Goal: Task Accomplishment & Management: Use online tool/utility

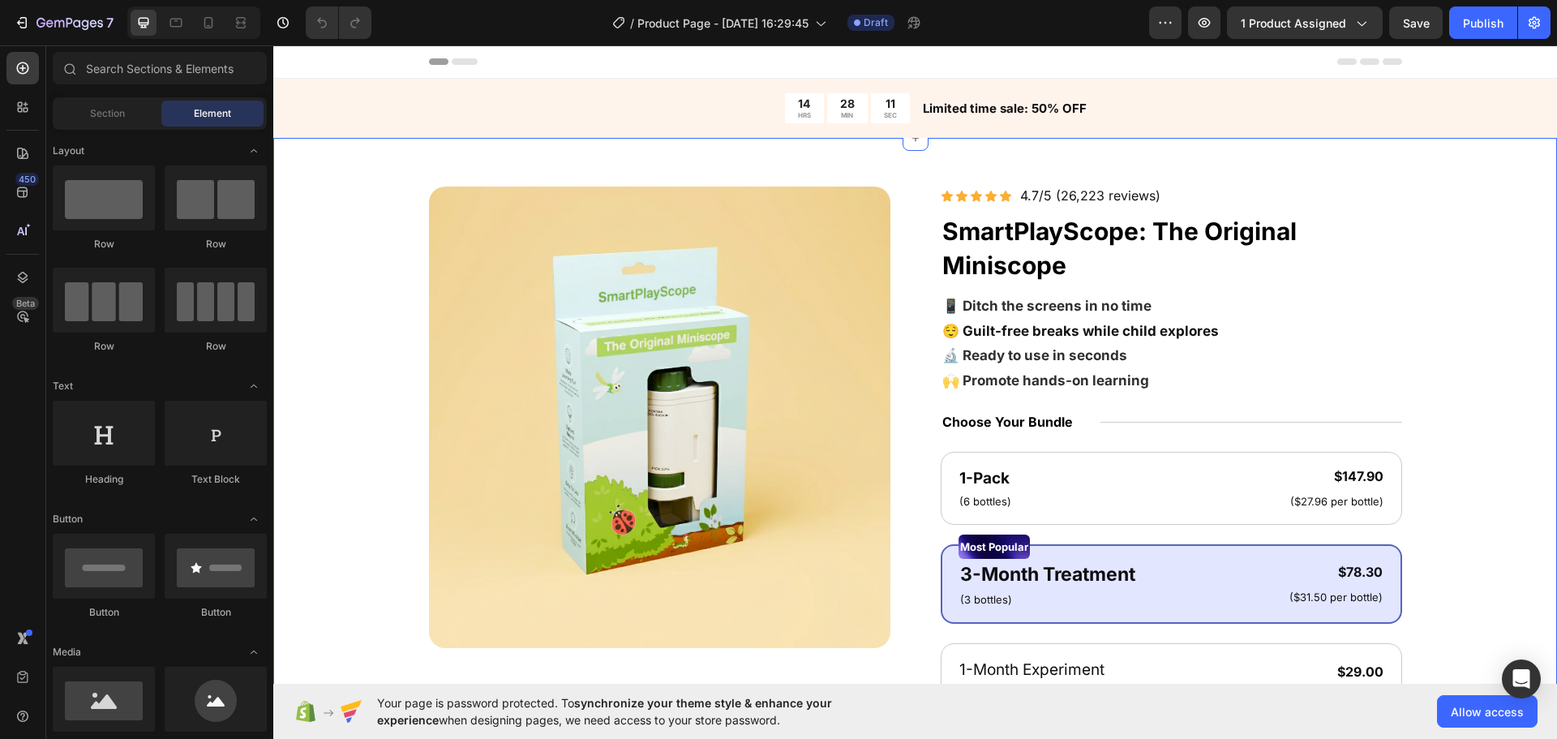
drag, startPoint x: 341, startPoint y: 271, endPoint x: 356, endPoint y: 285, distance: 21.2
click at [341, 270] on div "Product Images Icon Icon Icon Icon Icon Icon List 4.7/5 (26,223 reviews) Text B…" at bounding box center [915, 633] width 1154 height 893
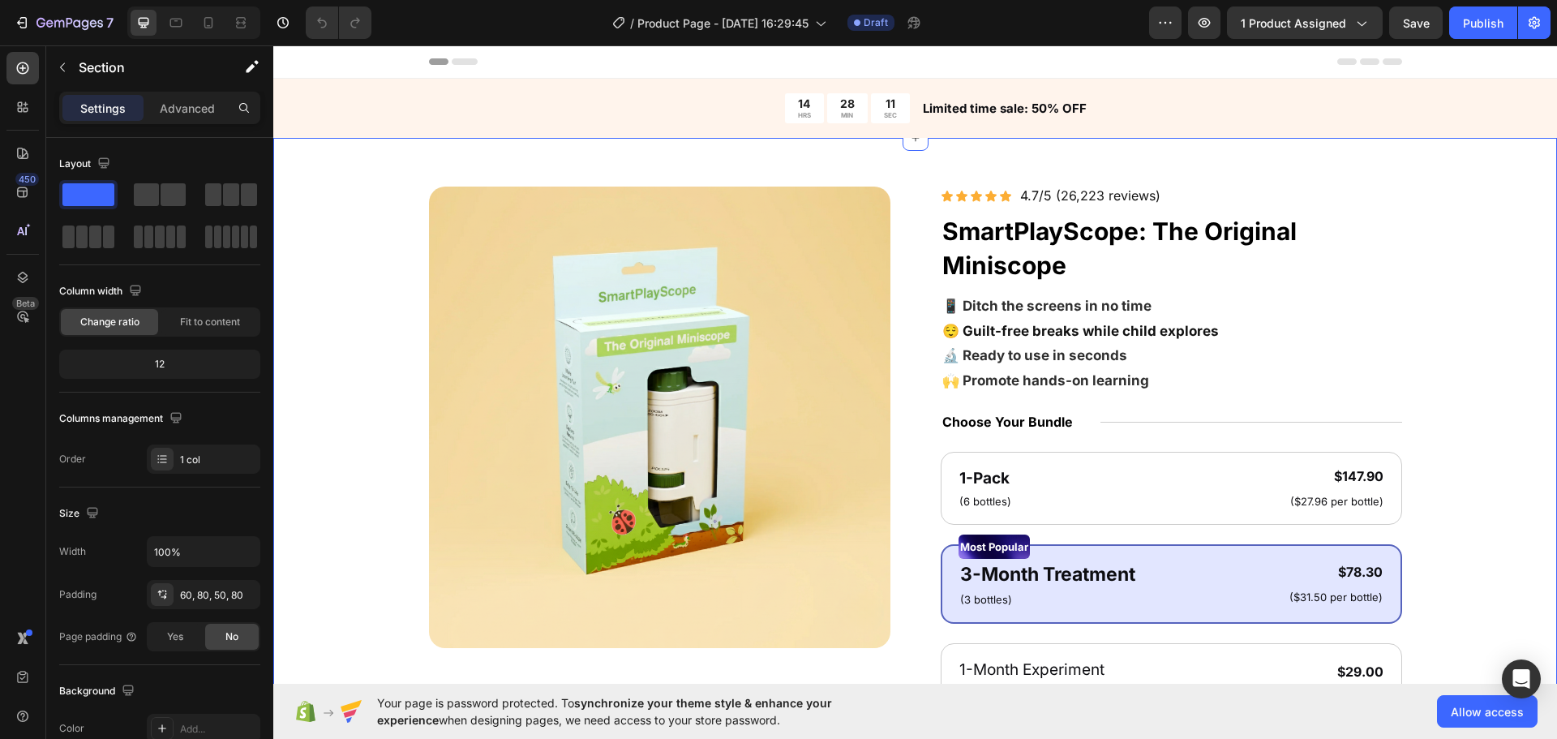
click at [530, 140] on div "Product Images Icon Icon Icon Icon Icon Icon List 4.7/5 (26,223 reviews) Text B…" at bounding box center [915, 629] width 1284 height 982
click at [528, 106] on div "14 HRS 28 MIN 10 SEC" at bounding box center [669, 108] width 481 height 30
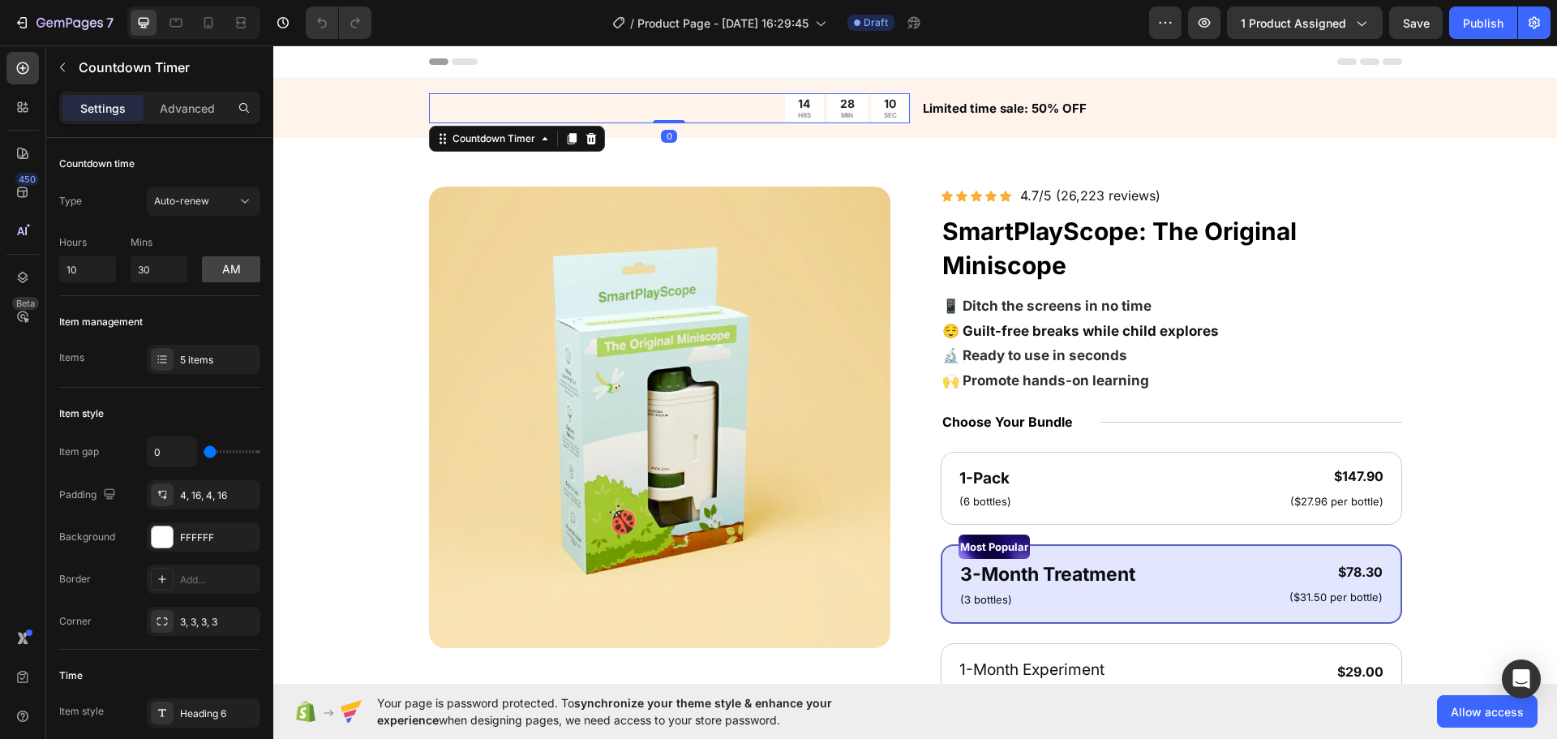
click at [495, 58] on div "Header" at bounding box center [915, 61] width 973 height 32
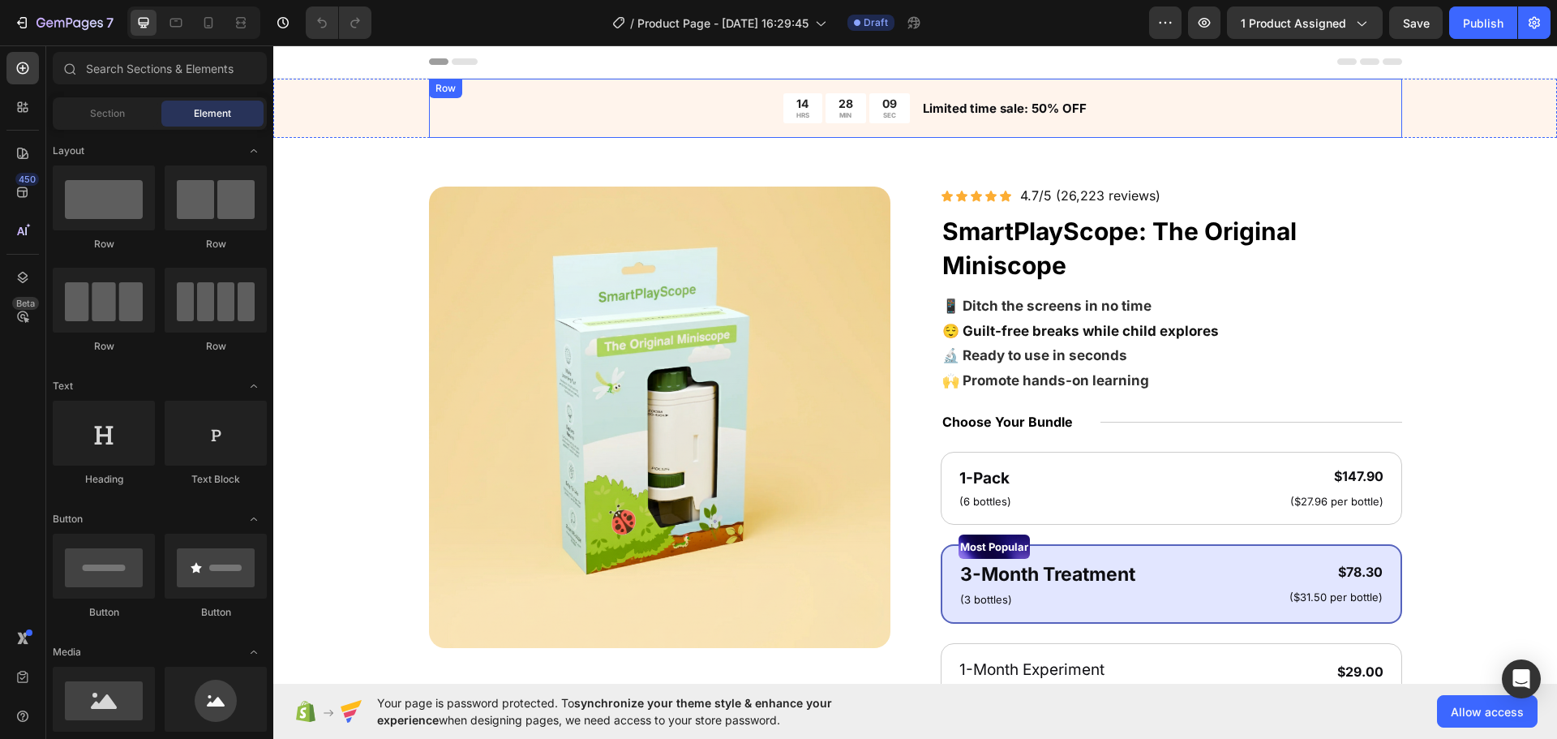
click at [438, 85] on div "Row" at bounding box center [445, 88] width 27 height 15
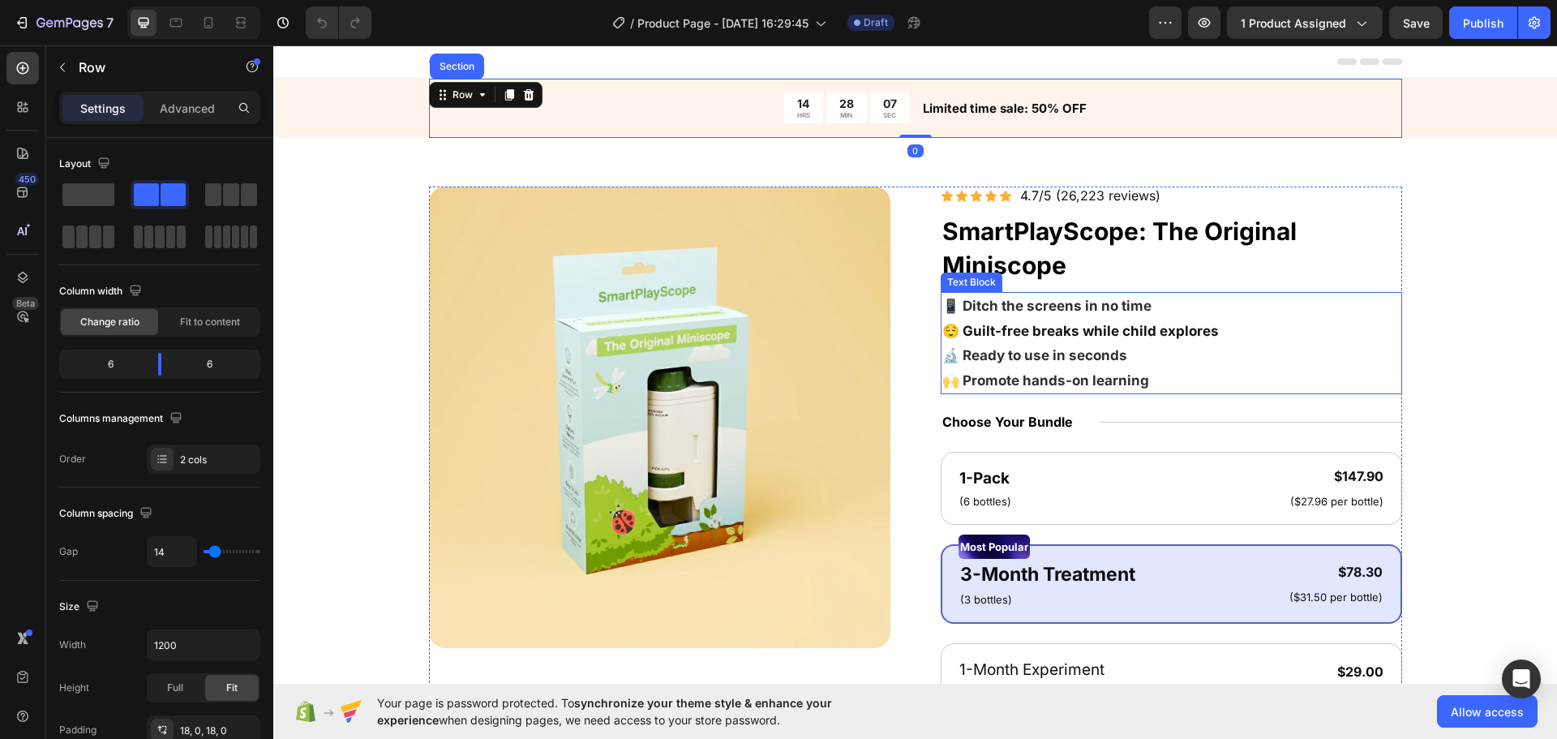
click at [1058, 299] on strong "📱 Ditch the screens in no time" at bounding box center [1046, 306] width 209 height 16
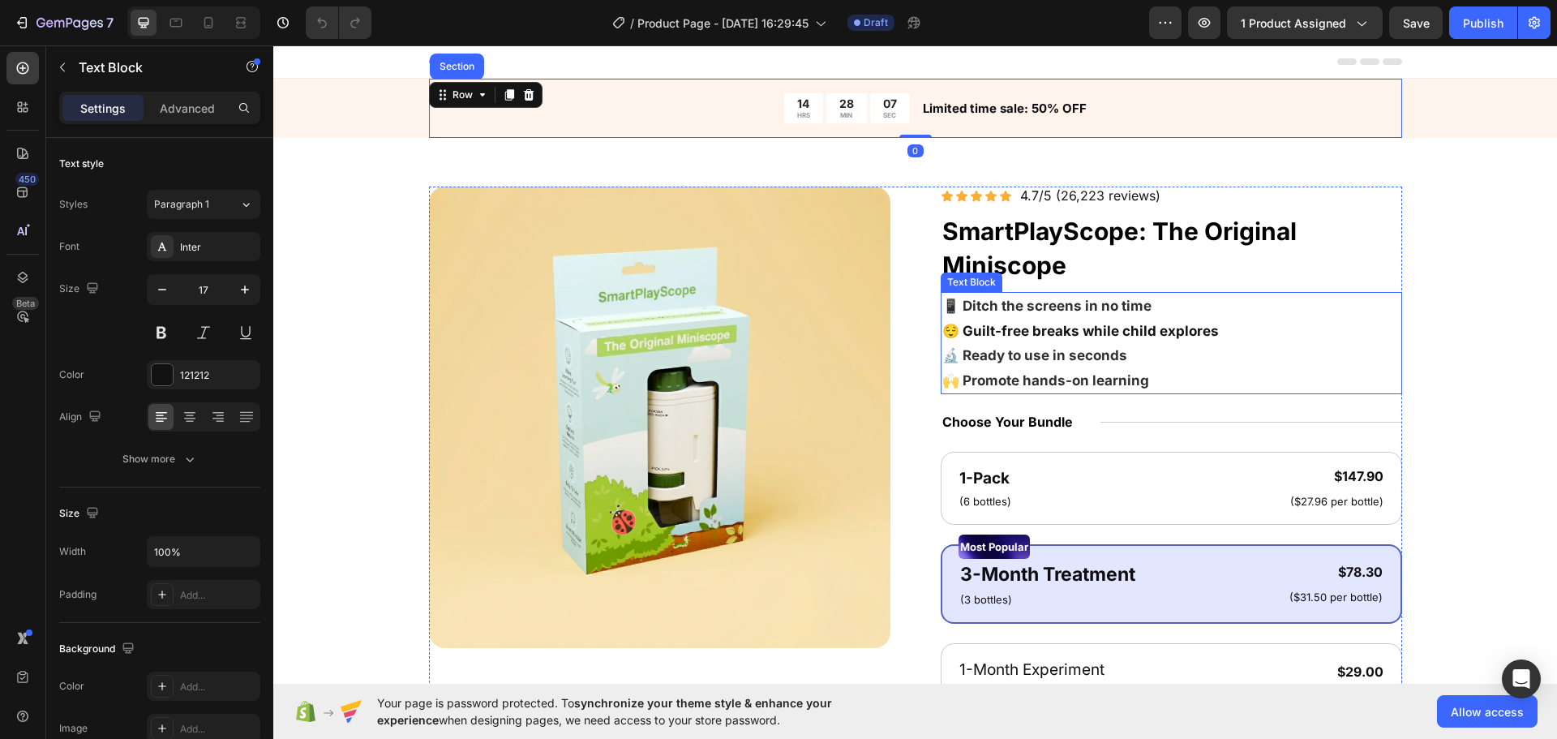
click at [1058, 299] on strong "📱 Ditch the screens in no time" at bounding box center [1046, 306] width 209 height 16
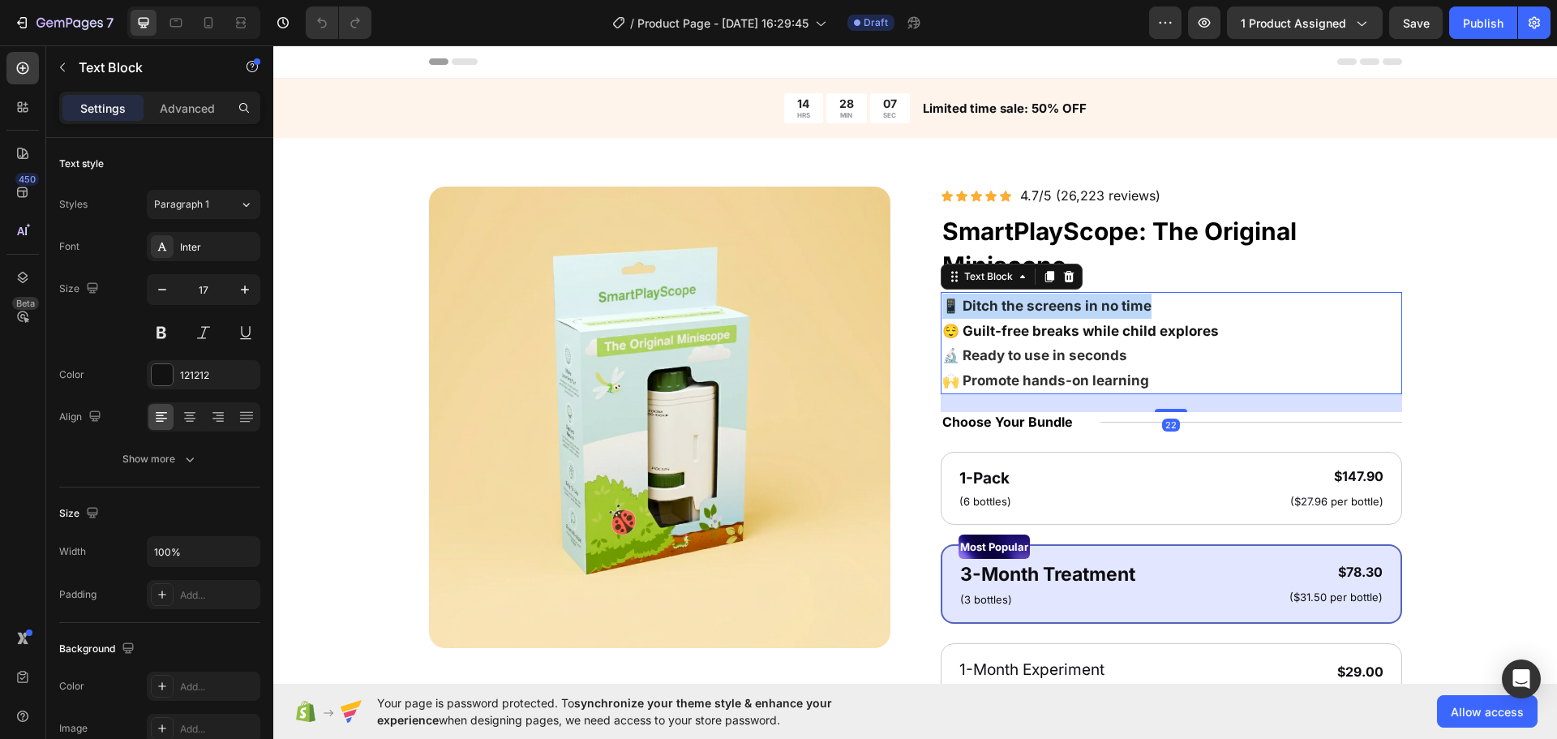
click at [1058, 299] on strong "📱 Ditch the screens in no time" at bounding box center [1046, 306] width 209 height 16
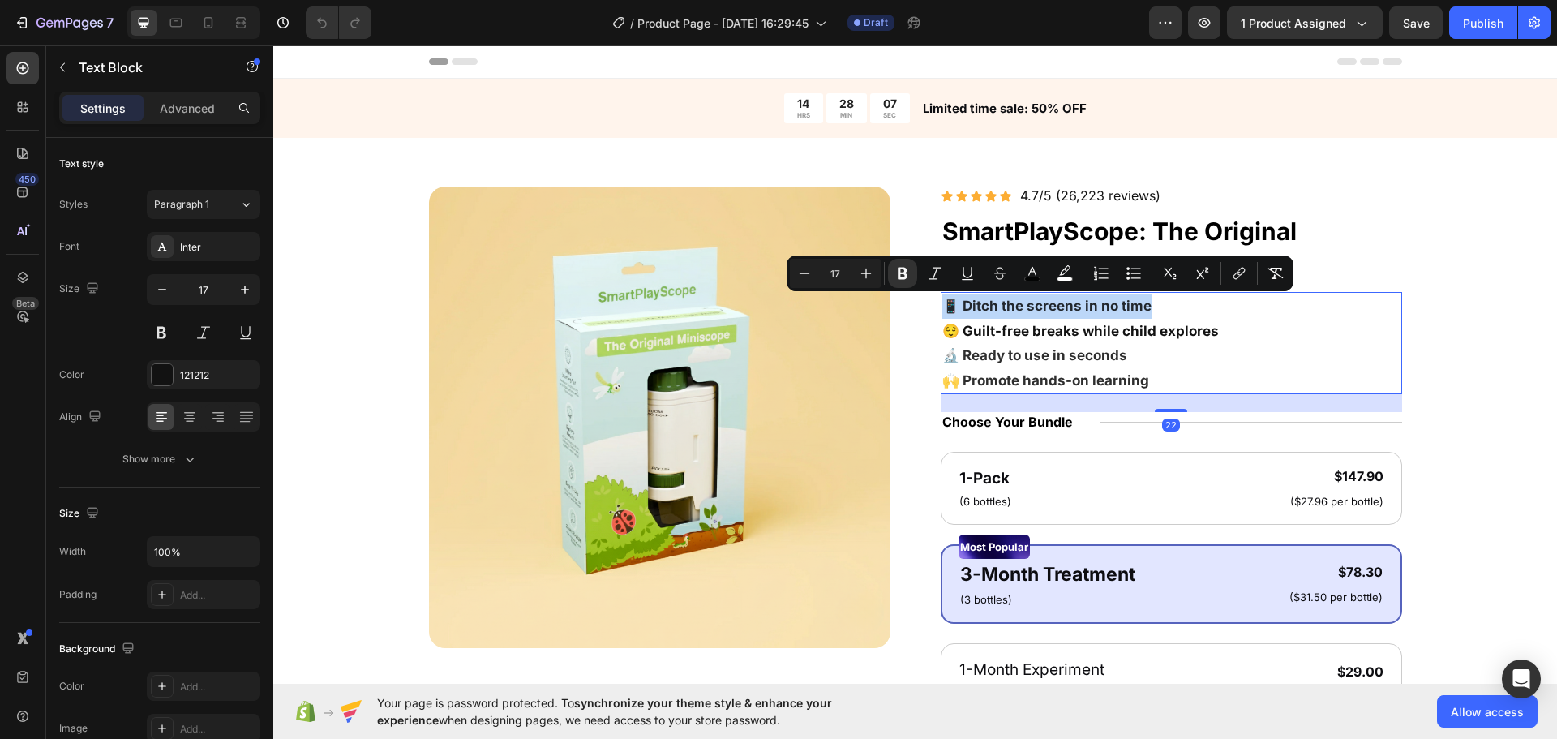
click at [1119, 309] on strong "📱 Ditch the screens in no time" at bounding box center [1046, 306] width 209 height 16
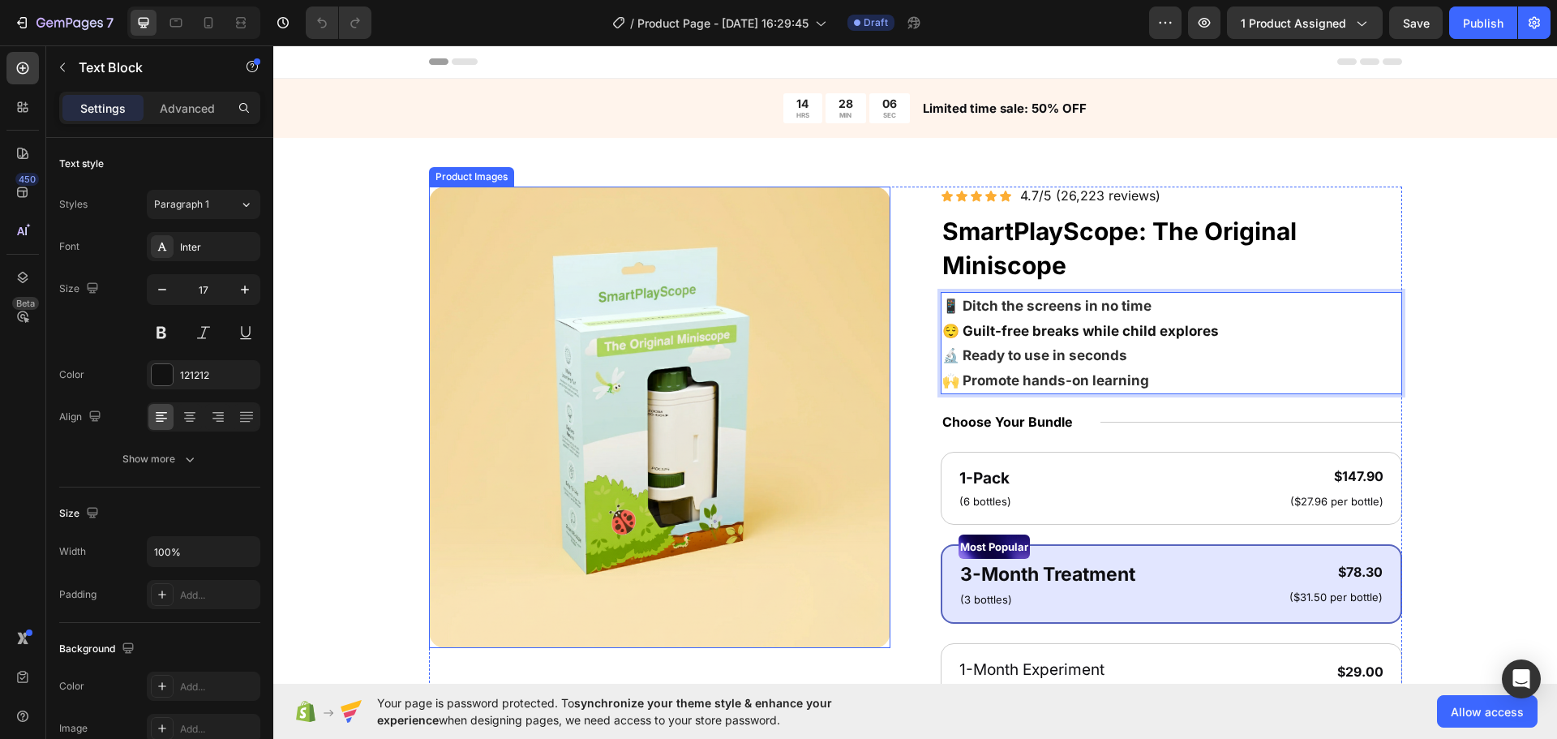
click at [374, 324] on div "Product Images Icon Icon Icon Icon Icon Icon List 4.7/5 (26,223 reviews) Text B…" at bounding box center [915, 633] width 1154 height 893
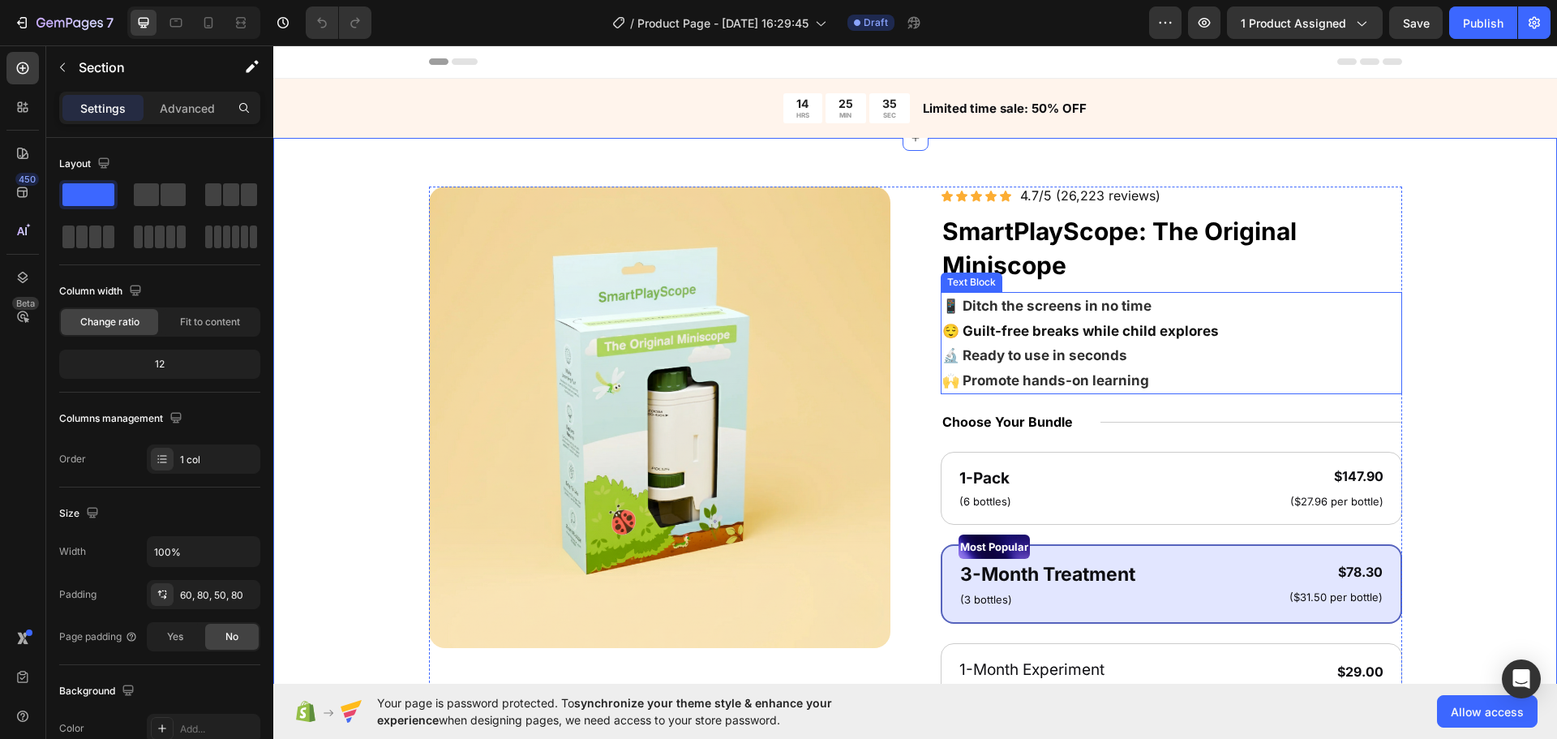
click at [1382, 383] on p "😌 Guilt-free breaks while child explores 🔬 Ready to use in seconds 🙌 Promote ha…" at bounding box center [1171, 356] width 458 height 75
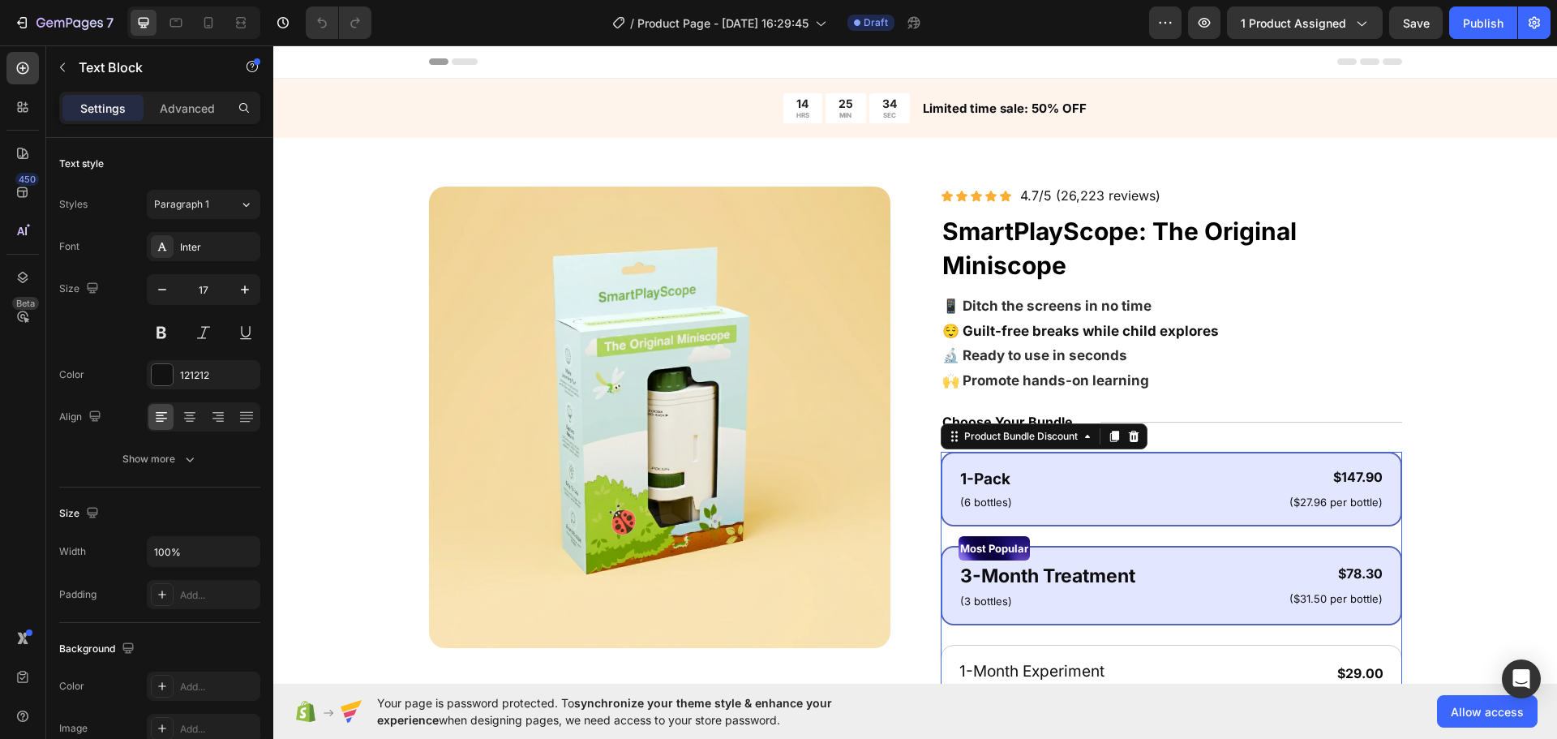
click at [1311, 460] on div "1-Pack Text Block (6 bottles) Text Block $147.90 Product Price Product Price ($…" at bounding box center [1171, 489] width 461 height 75
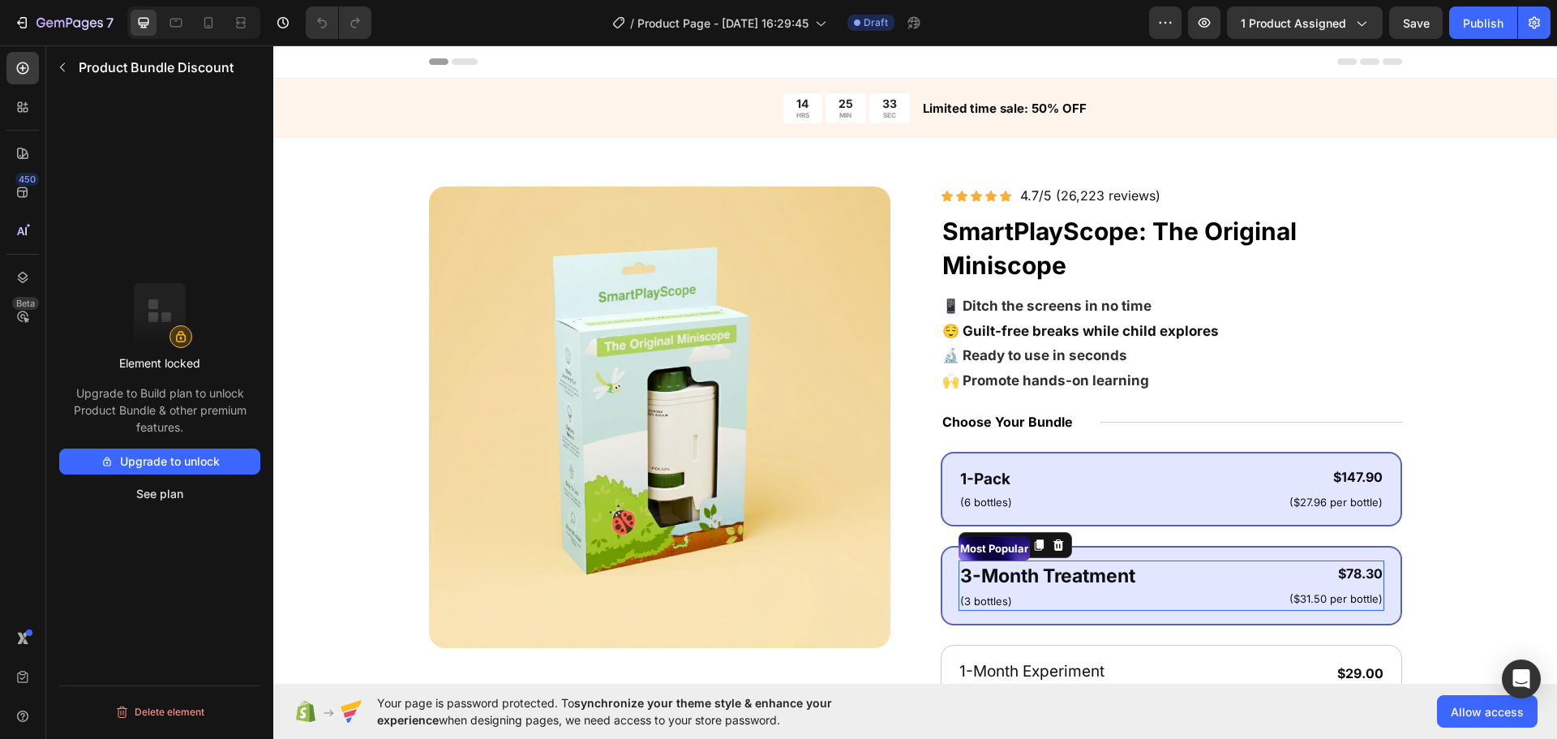
click at [1235, 578] on div "3-Month Treatment Text Block (3 bottles) Text Block $78.30 Product Price Produc…" at bounding box center [1172, 585] width 426 height 50
click at [1238, 522] on div "1-Pack Text Block (6 bottles) Text Block $147.90 Product Price Product Price ($…" at bounding box center [1171, 489] width 461 height 75
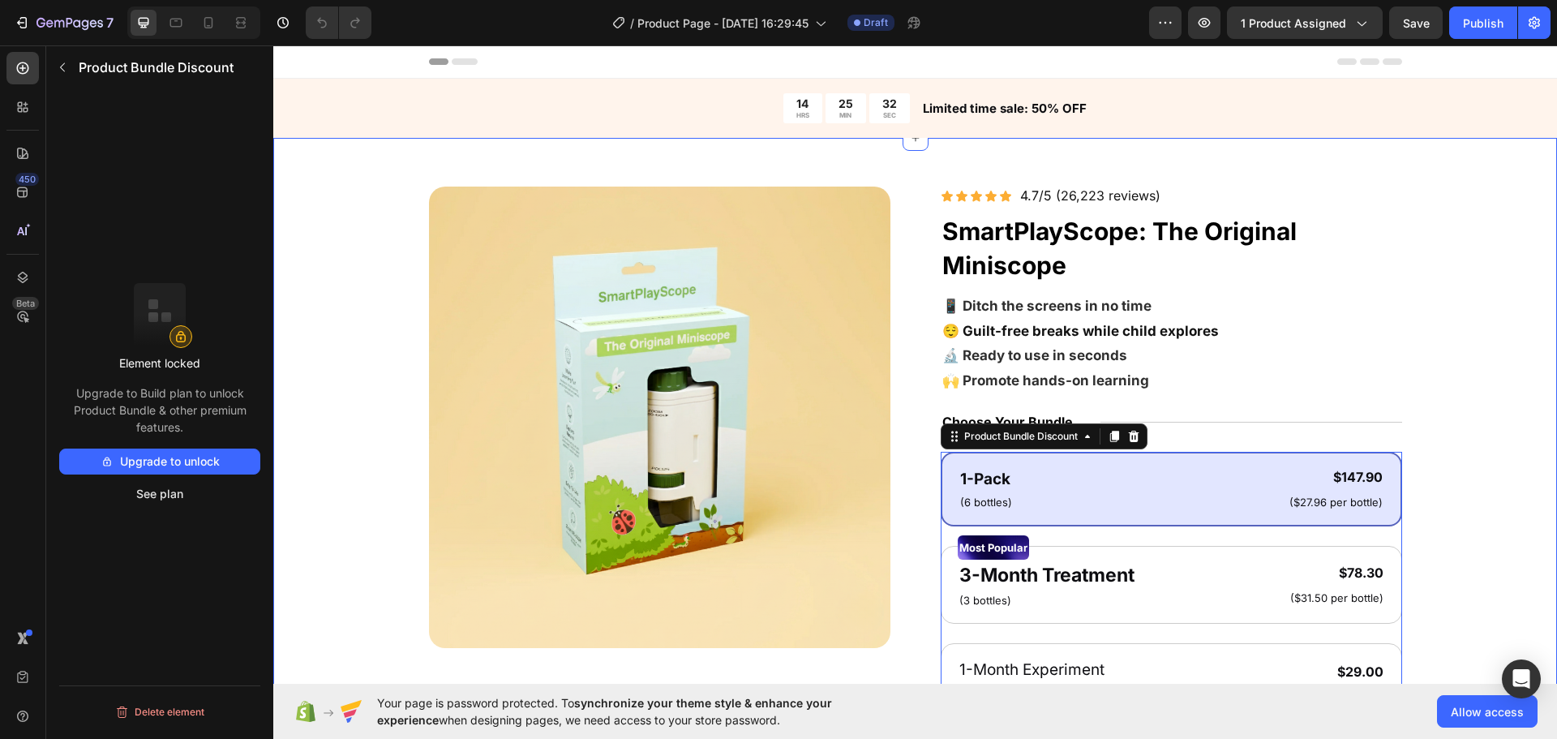
click at [1421, 401] on div "Product Images Icon Icon Icon Icon Icon Icon List 4.7/5 (26,223 reviews) Text B…" at bounding box center [915, 633] width 1154 height 893
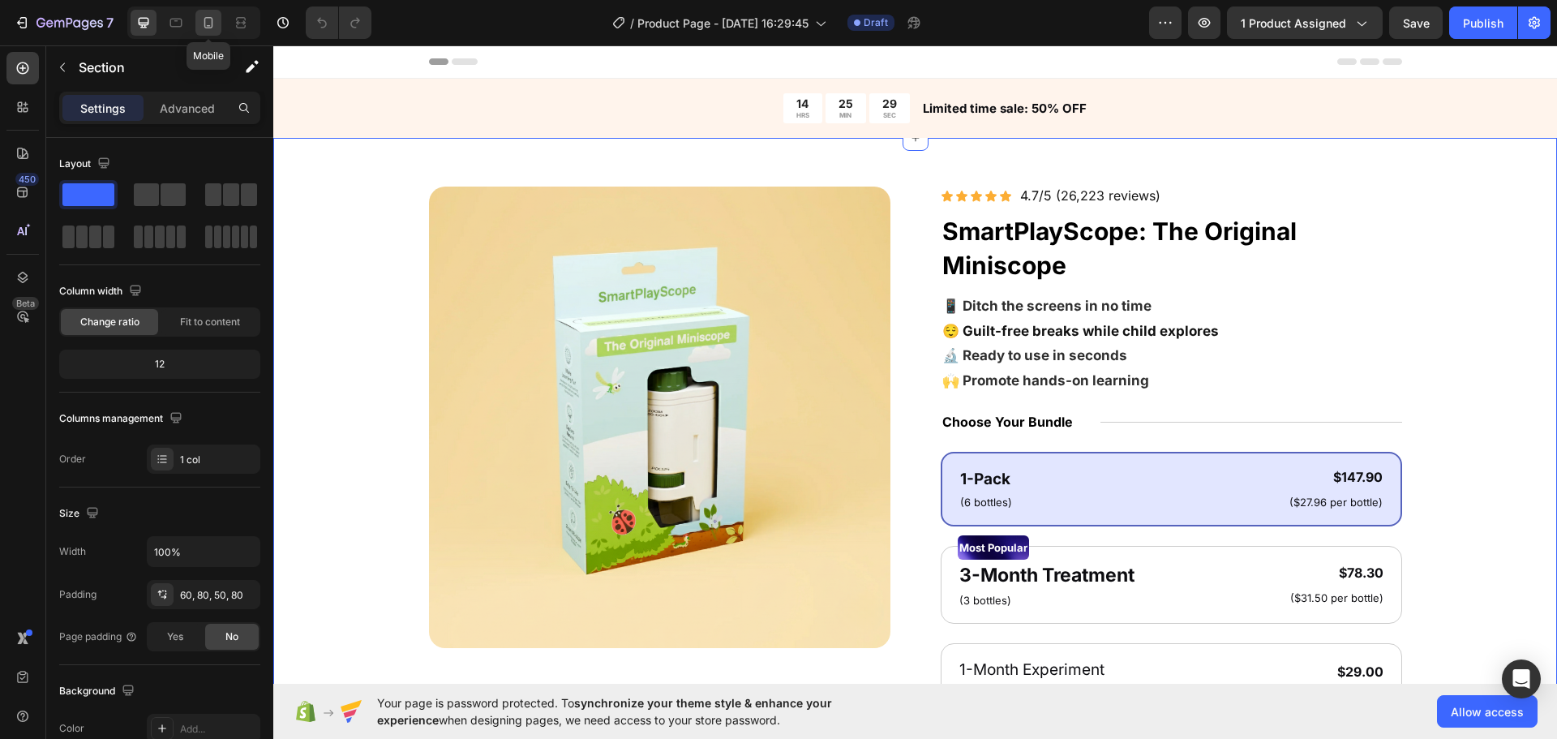
click at [212, 19] on icon at bounding box center [208, 22] width 9 height 11
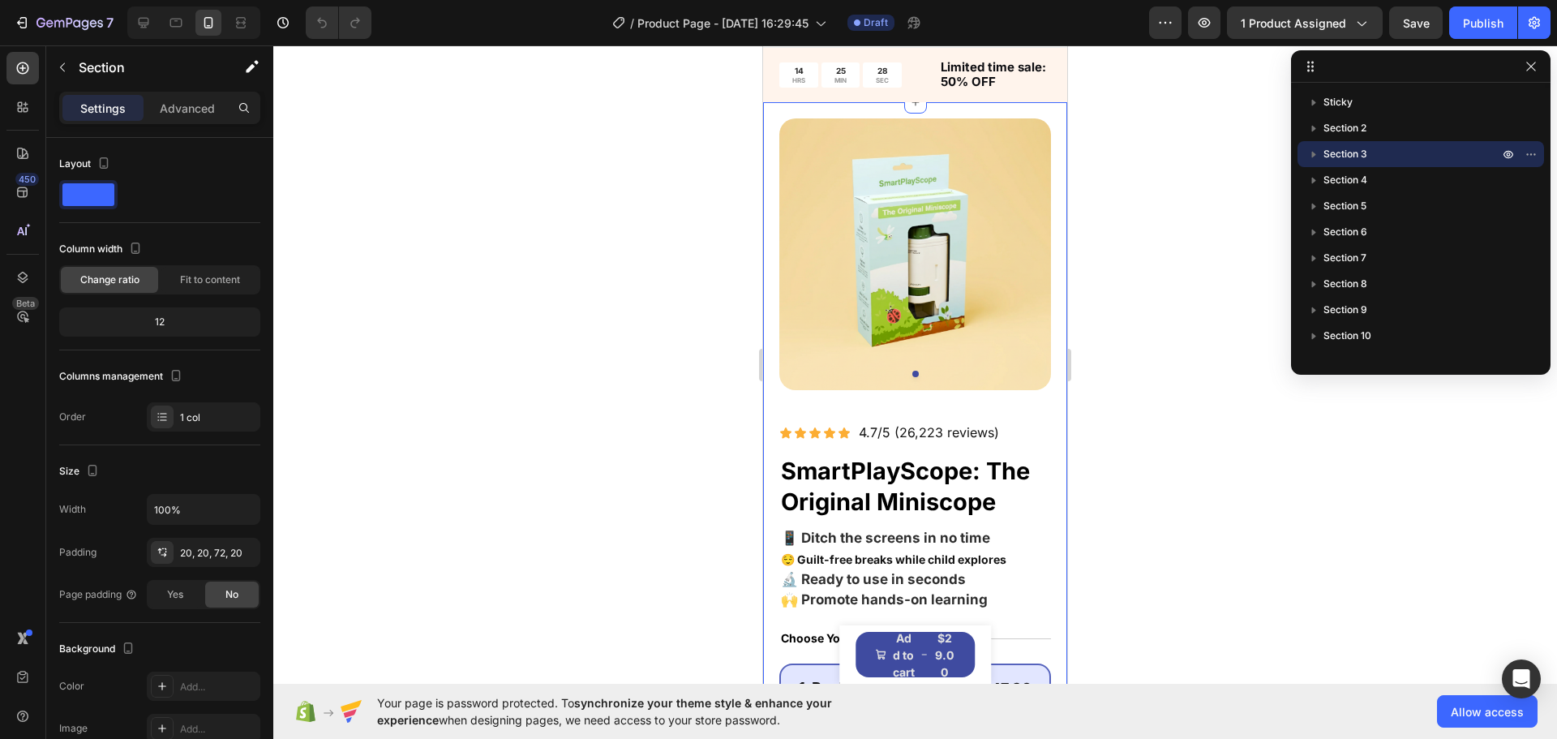
click at [1131, 331] on div at bounding box center [915, 391] width 1284 height 693
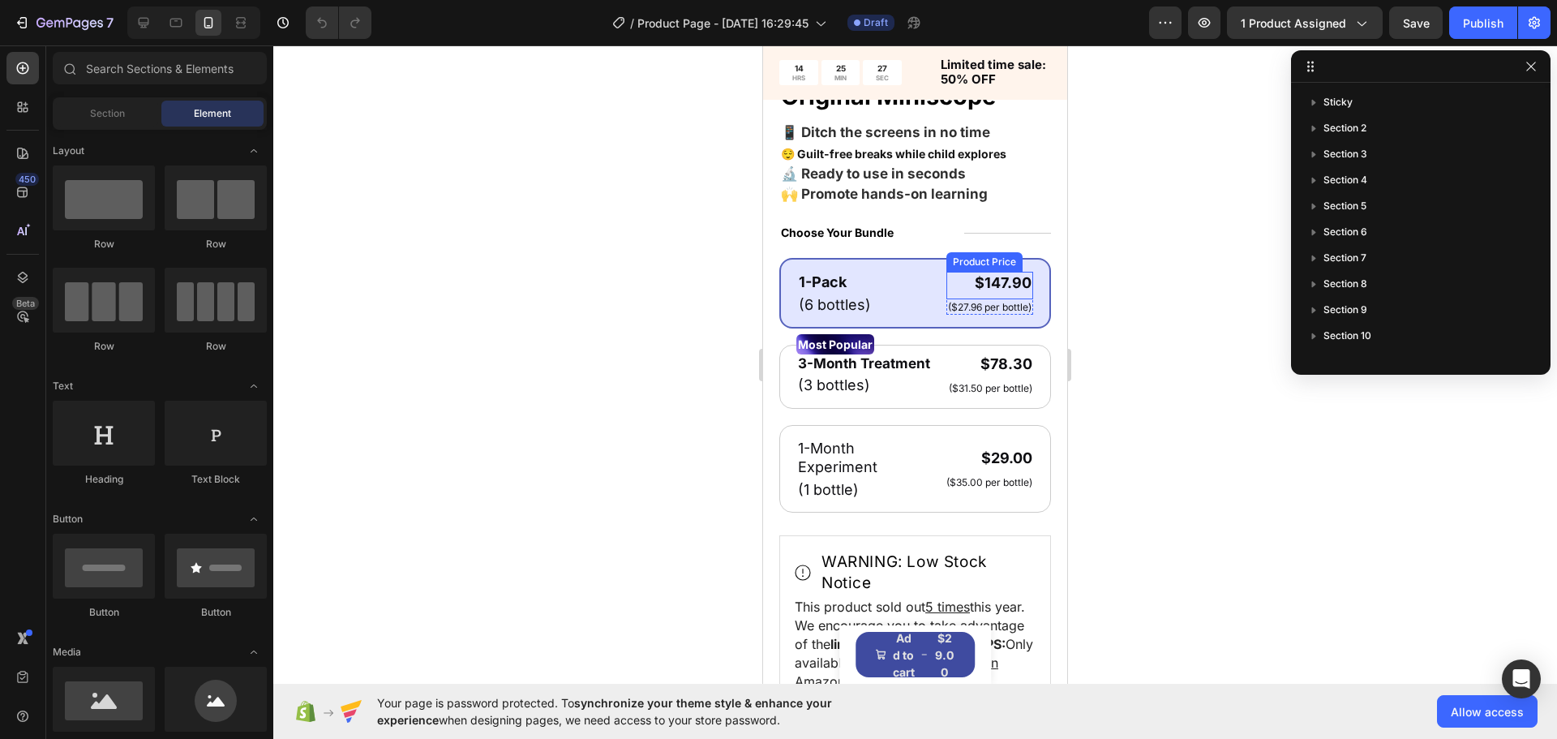
scroll to position [517, 0]
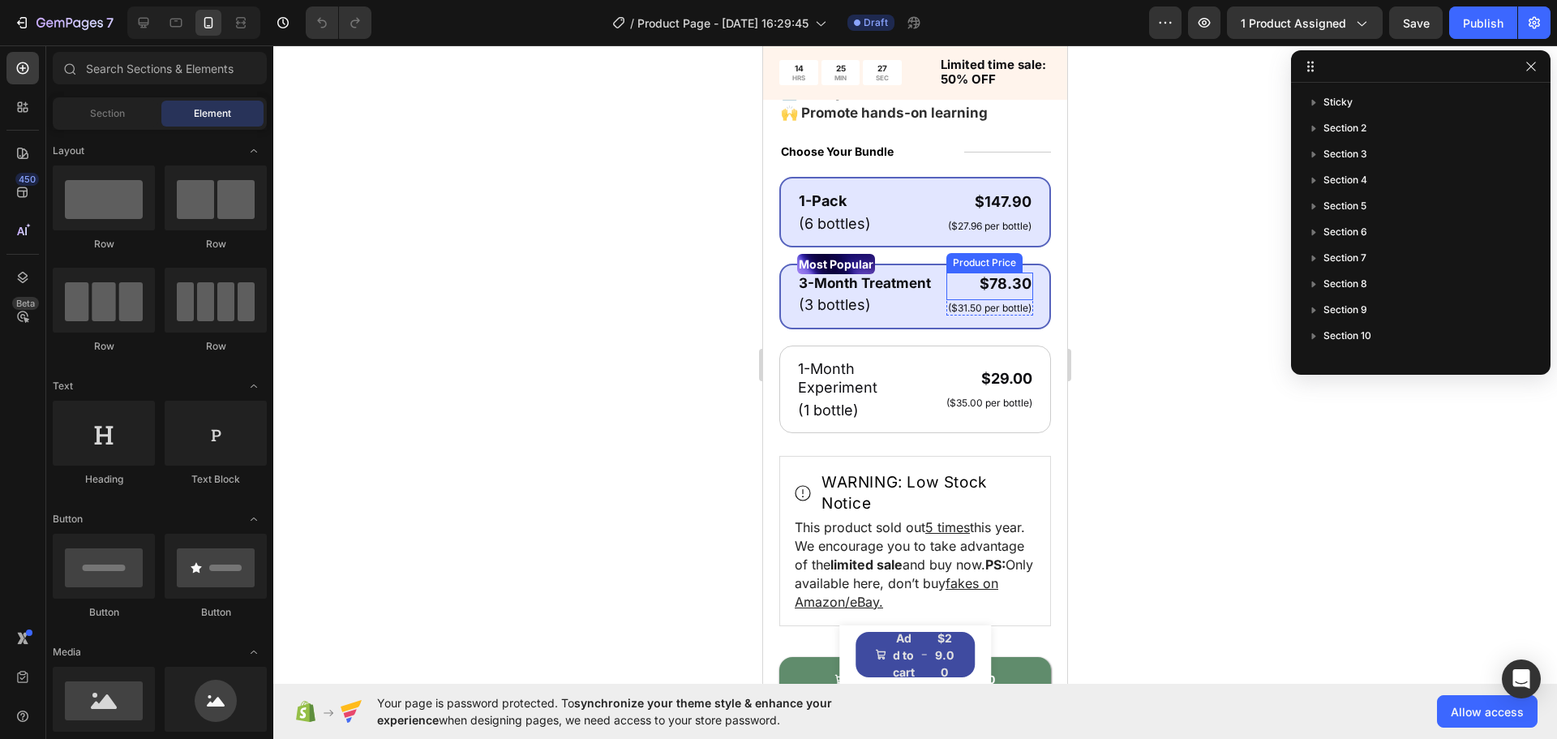
click at [947, 285] on div "$78.30" at bounding box center [990, 284] width 87 height 22
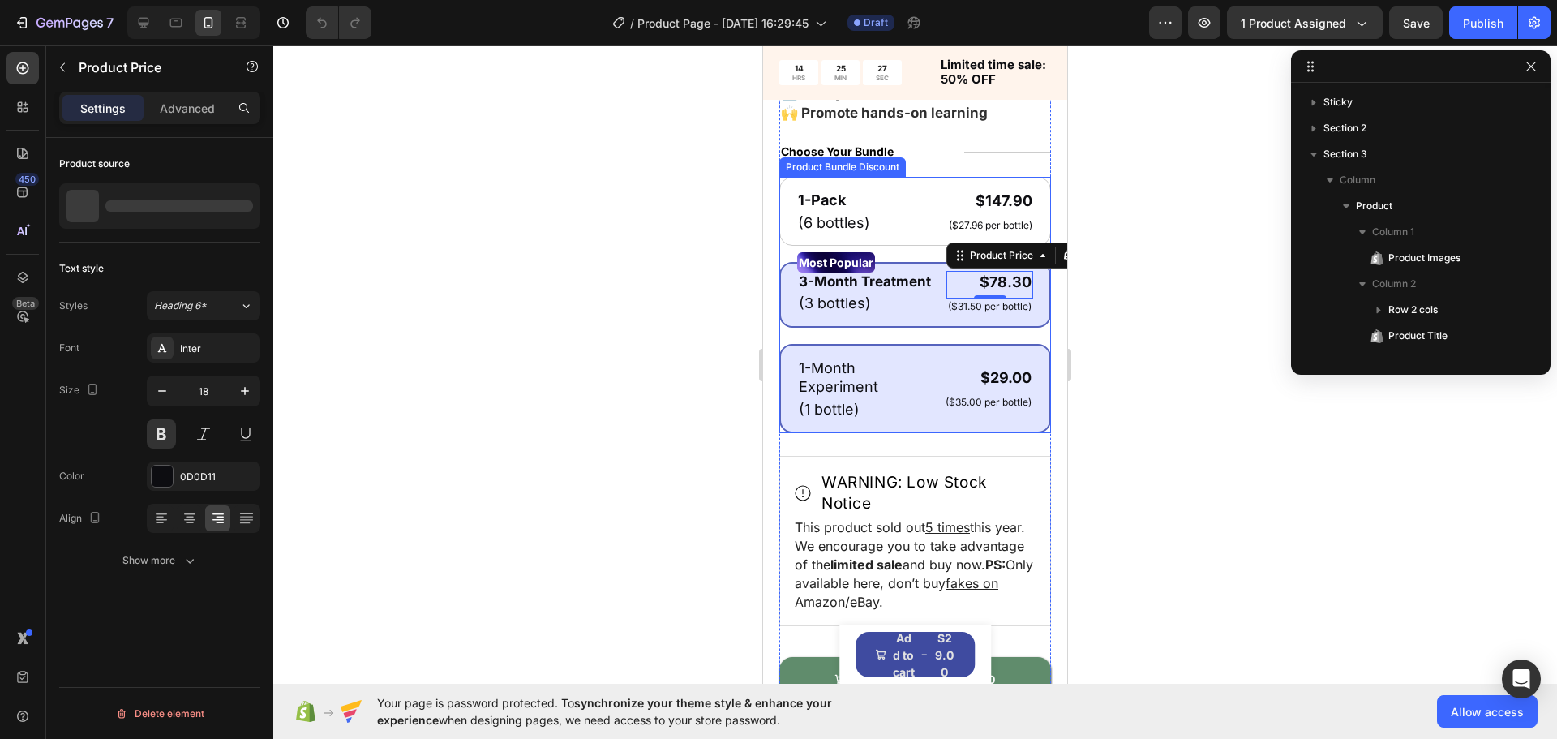
scroll to position [515, 0]
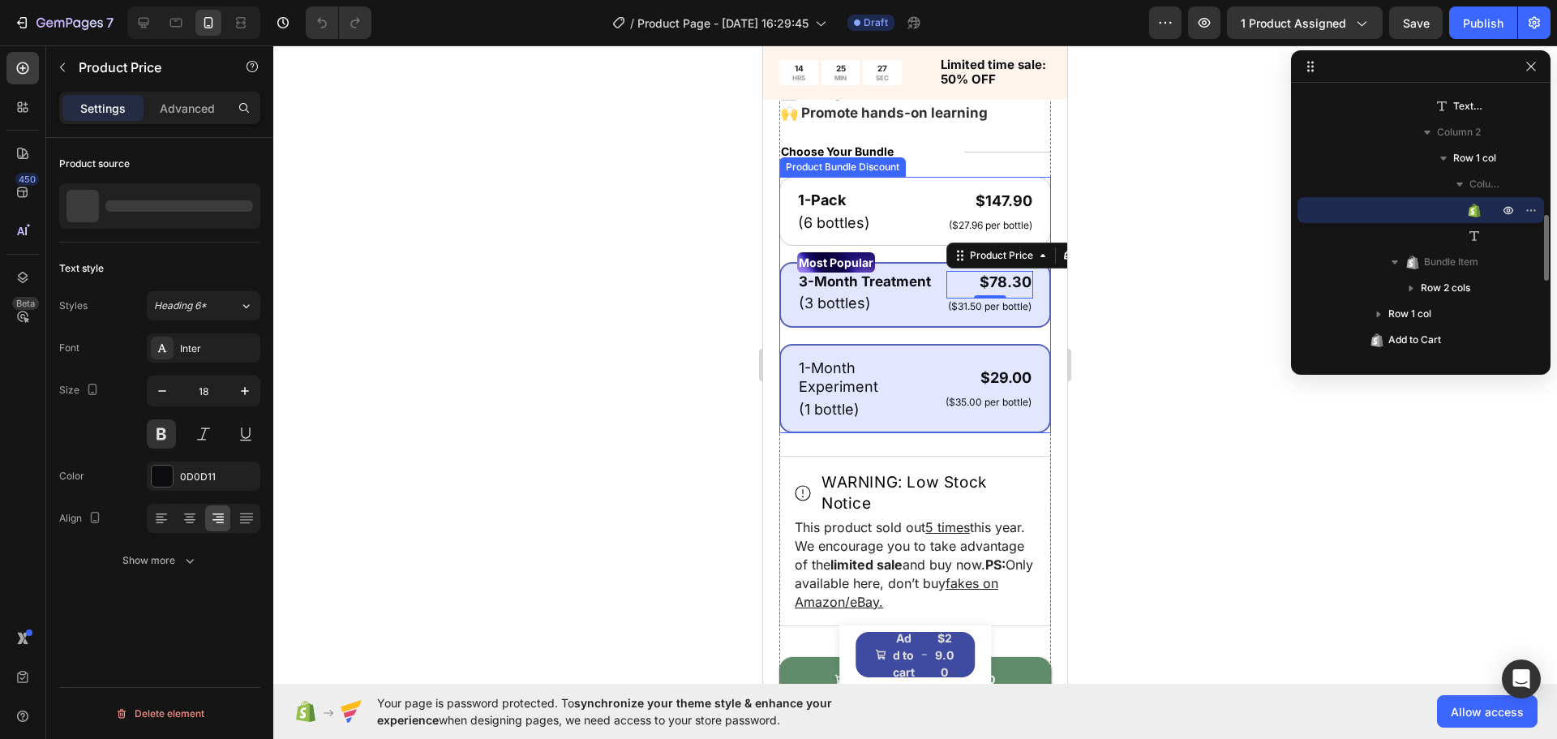
click at [921, 385] on div "1-Month Experiment Text Block (1 bottle) Text Block $29.00 Product Price Produc…" at bounding box center [915, 388] width 236 height 63
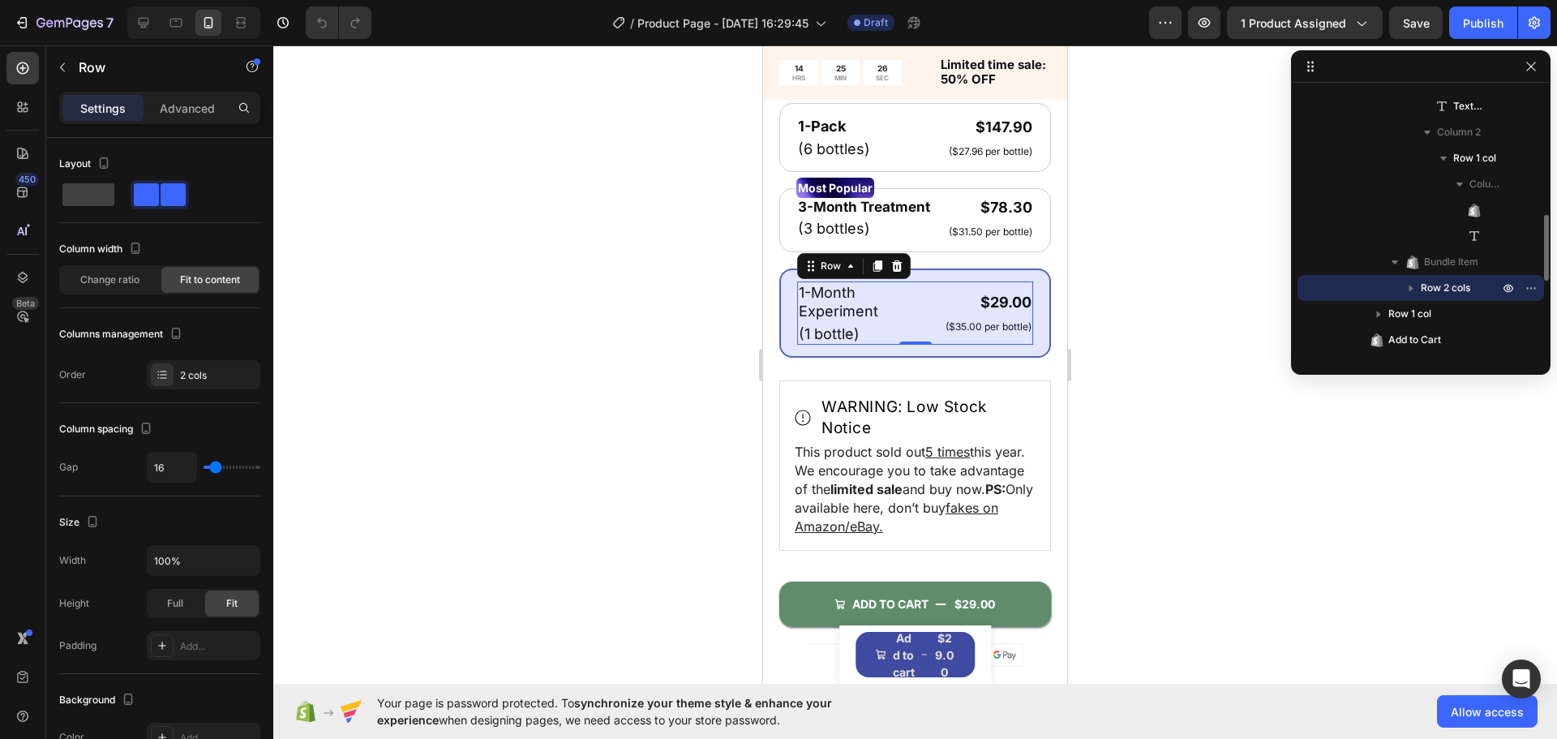
scroll to position [761, 0]
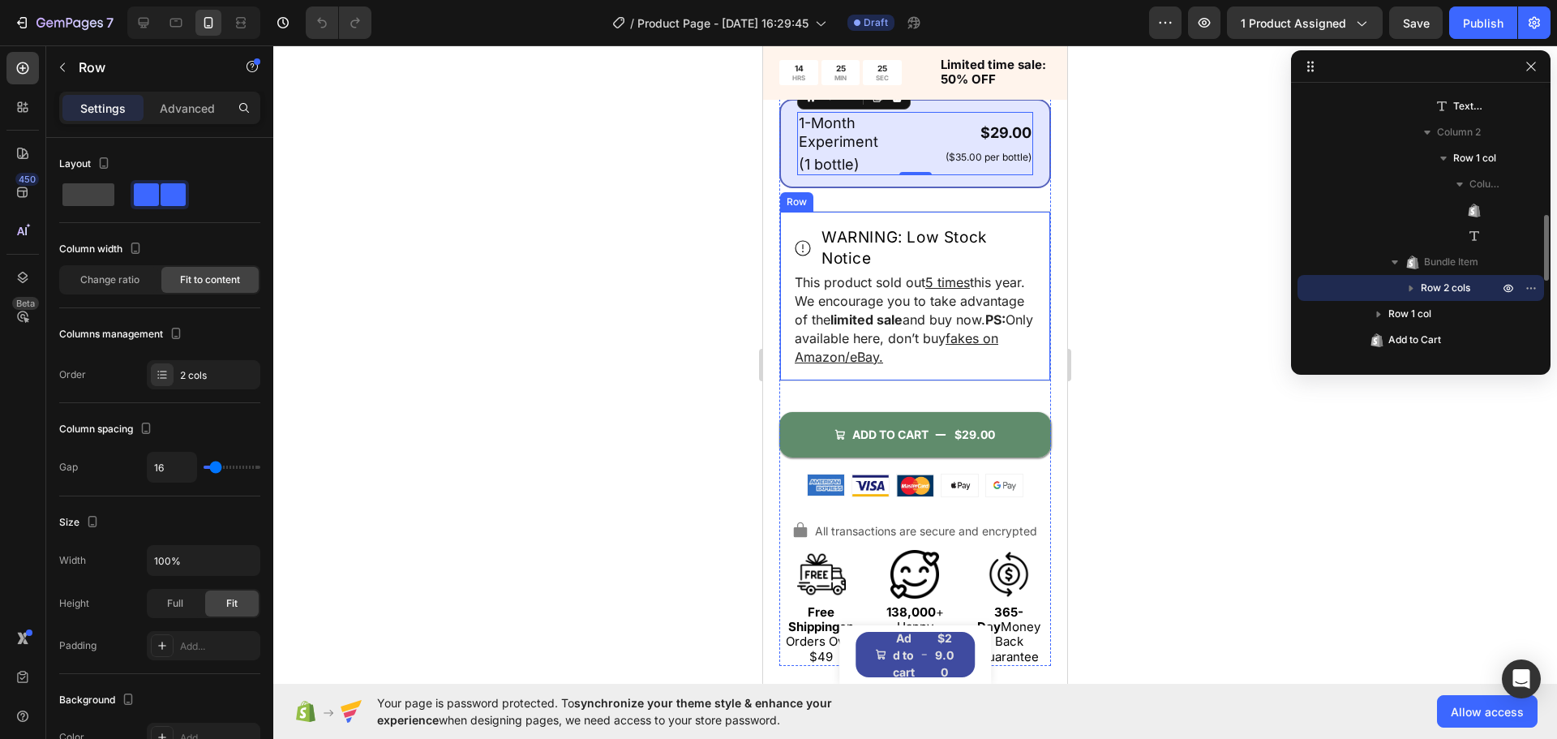
click at [989, 378] on div "WARNING: Low Stock Notice Item List This product sold out 5 times this year. We…" at bounding box center [915, 296] width 272 height 170
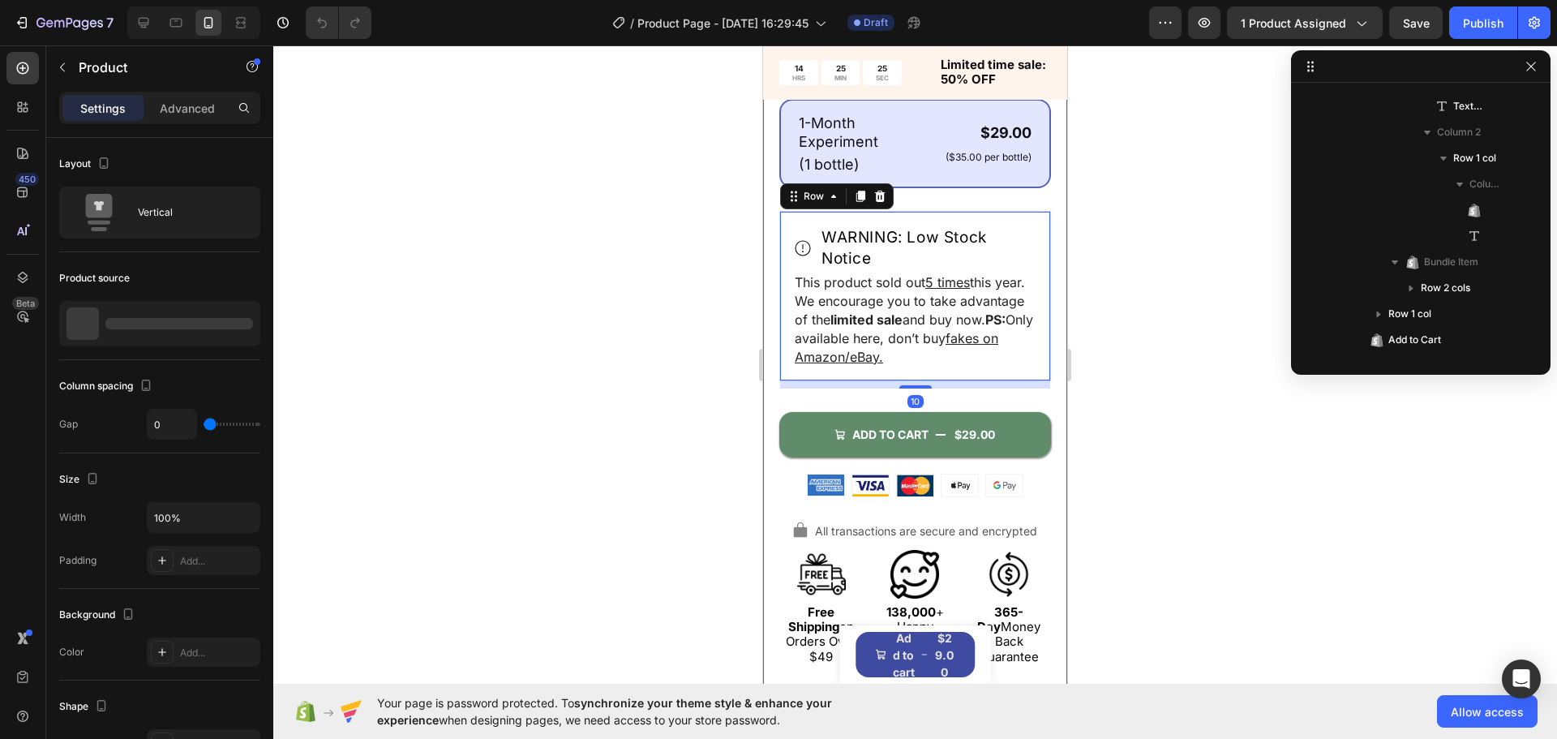
click at [1019, 417] on div "ADD TO CART $29.00 Add to Cart" at bounding box center [915, 431] width 272 height 84
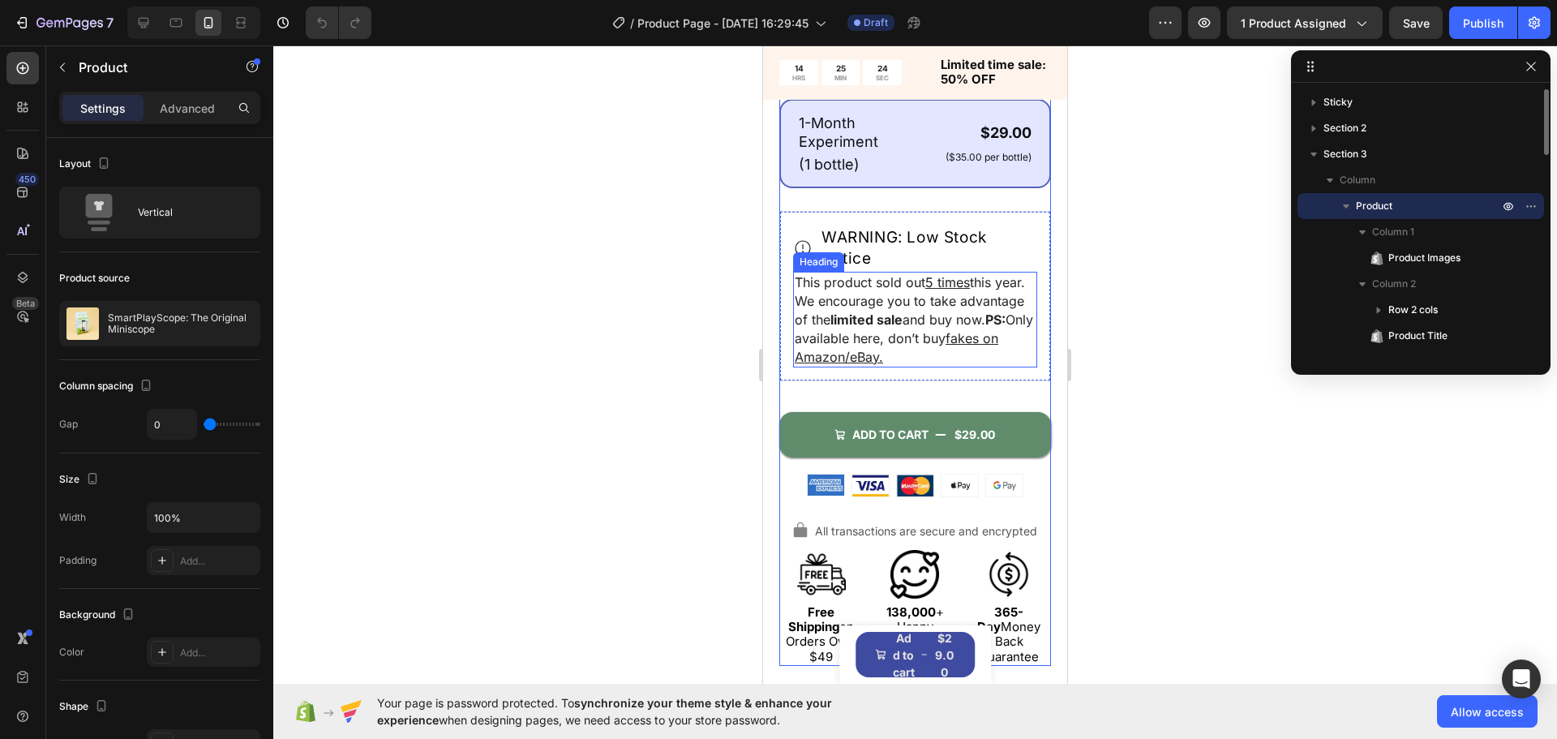
click at [1002, 367] on h1 "This product sold out 5 times this year. We encourage you to take advantage of …" at bounding box center [915, 320] width 244 height 96
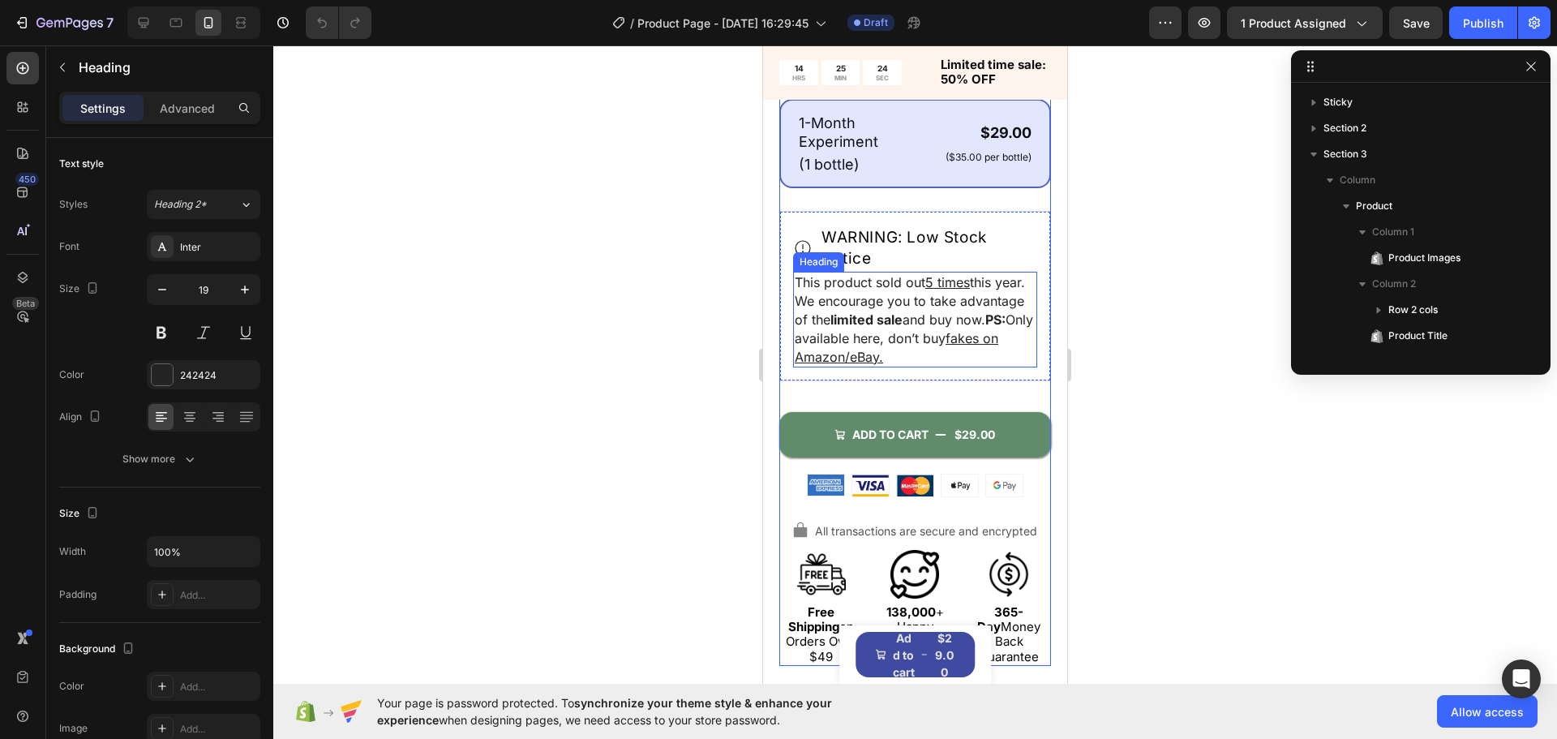
scroll to position [697, 0]
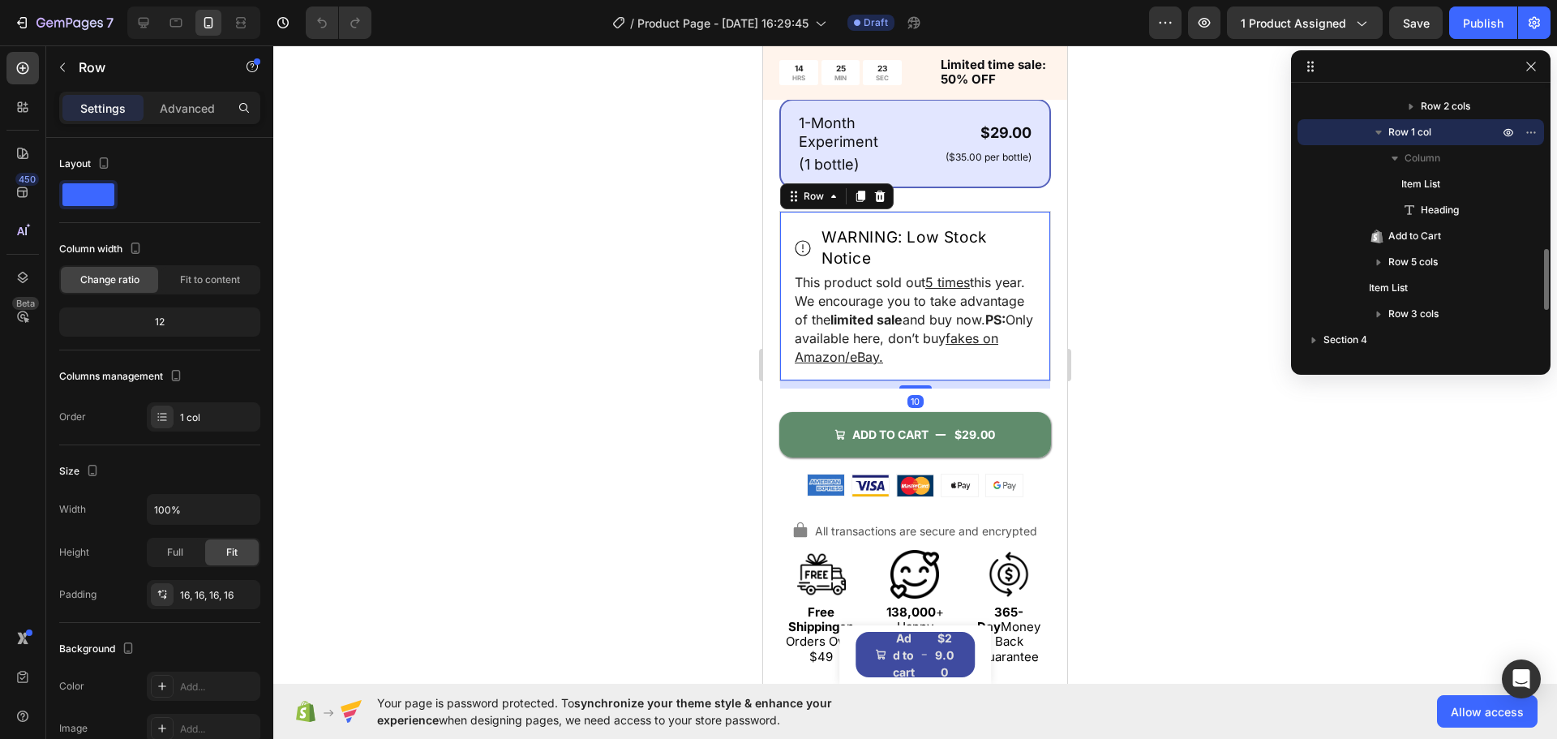
click at [935, 381] on div "WARNING: Low Stock Notice Item List This product sold out 5 times this year. We…" at bounding box center [915, 296] width 272 height 170
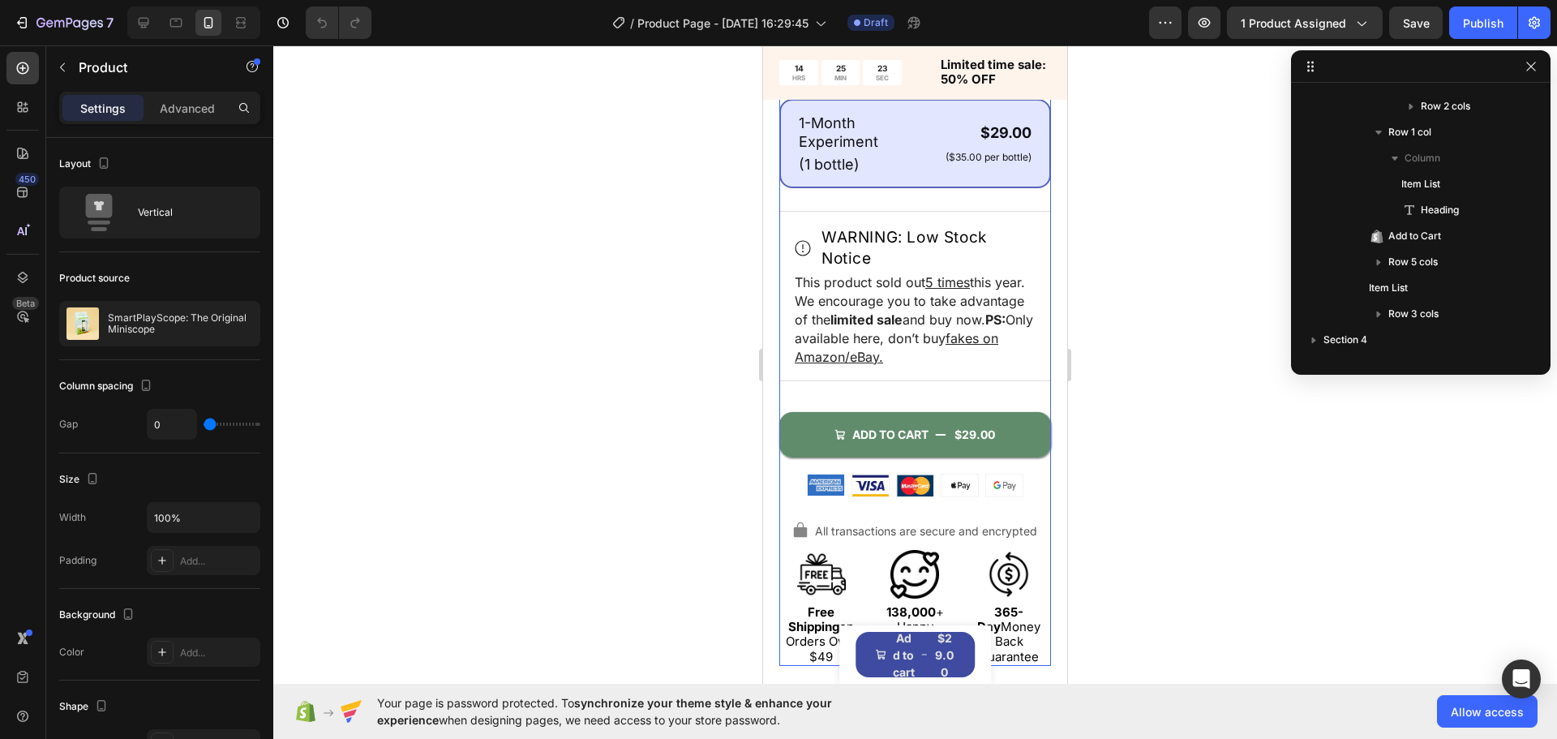
click at [941, 416] on div "ADD TO CART $29.00 Add to Cart" at bounding box center [915, 431] width 272 height 84
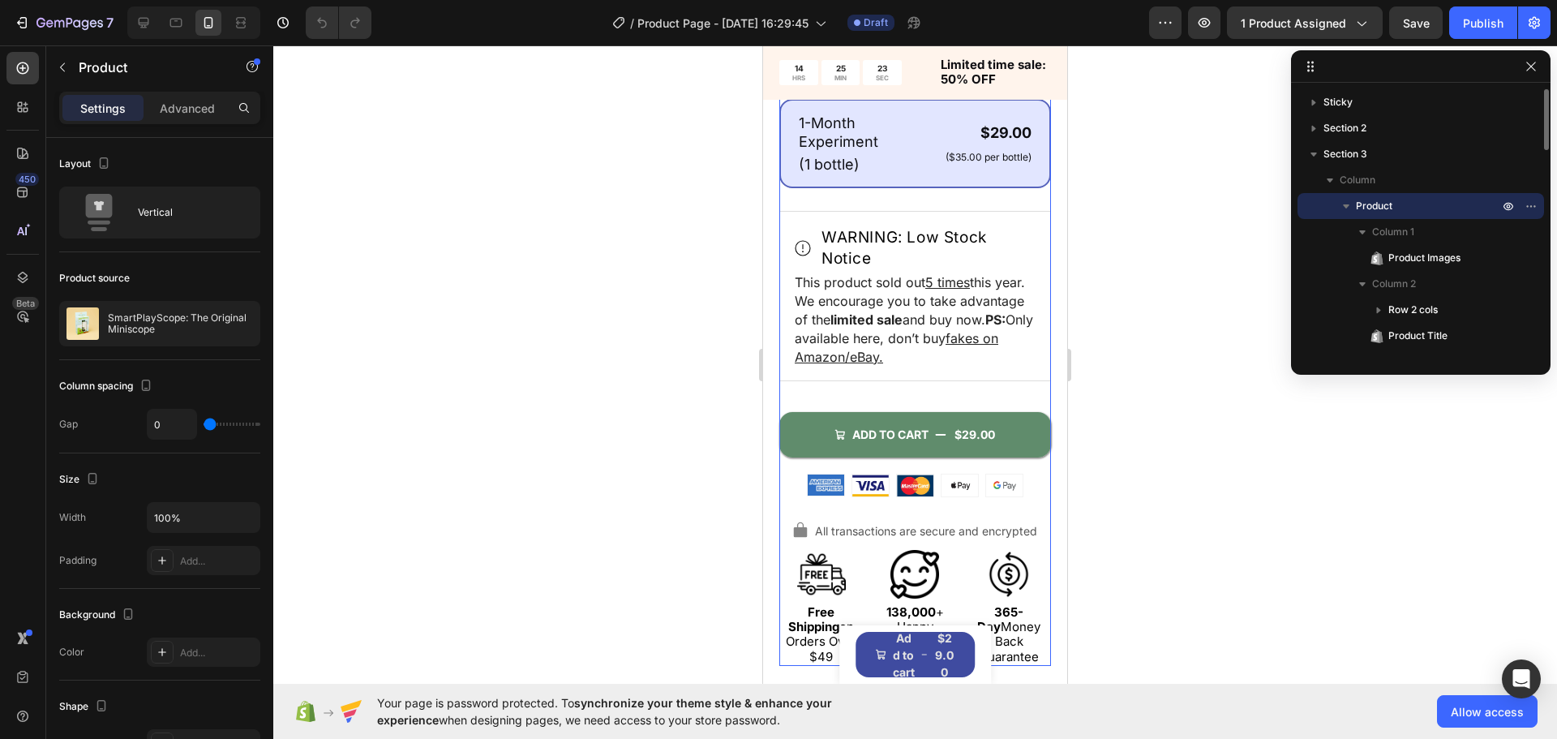
click at [944, 421] on button "ADD TO CART $29.00" at bounding box center [915, 434] width 272 height 45
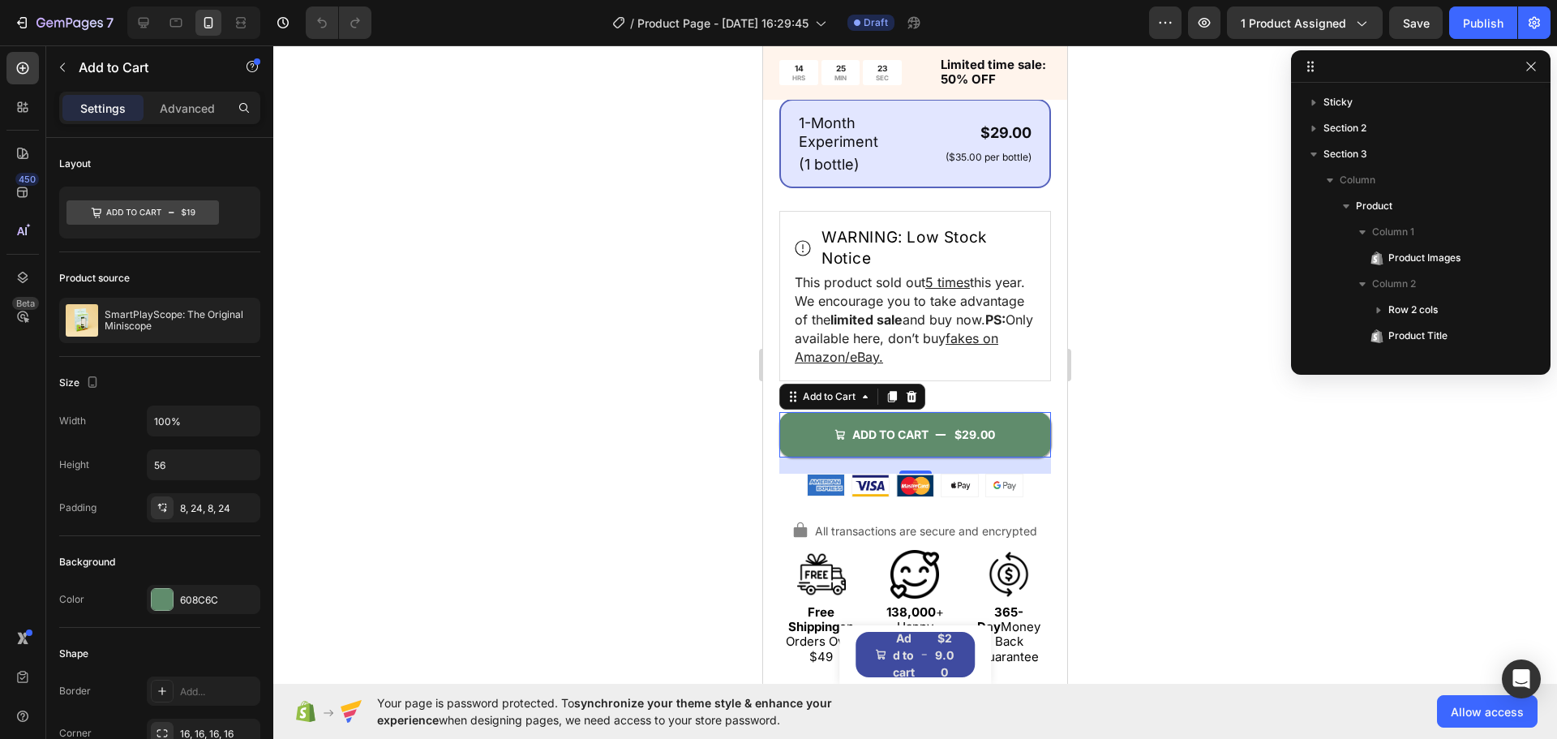
scroll to position [723, 0]
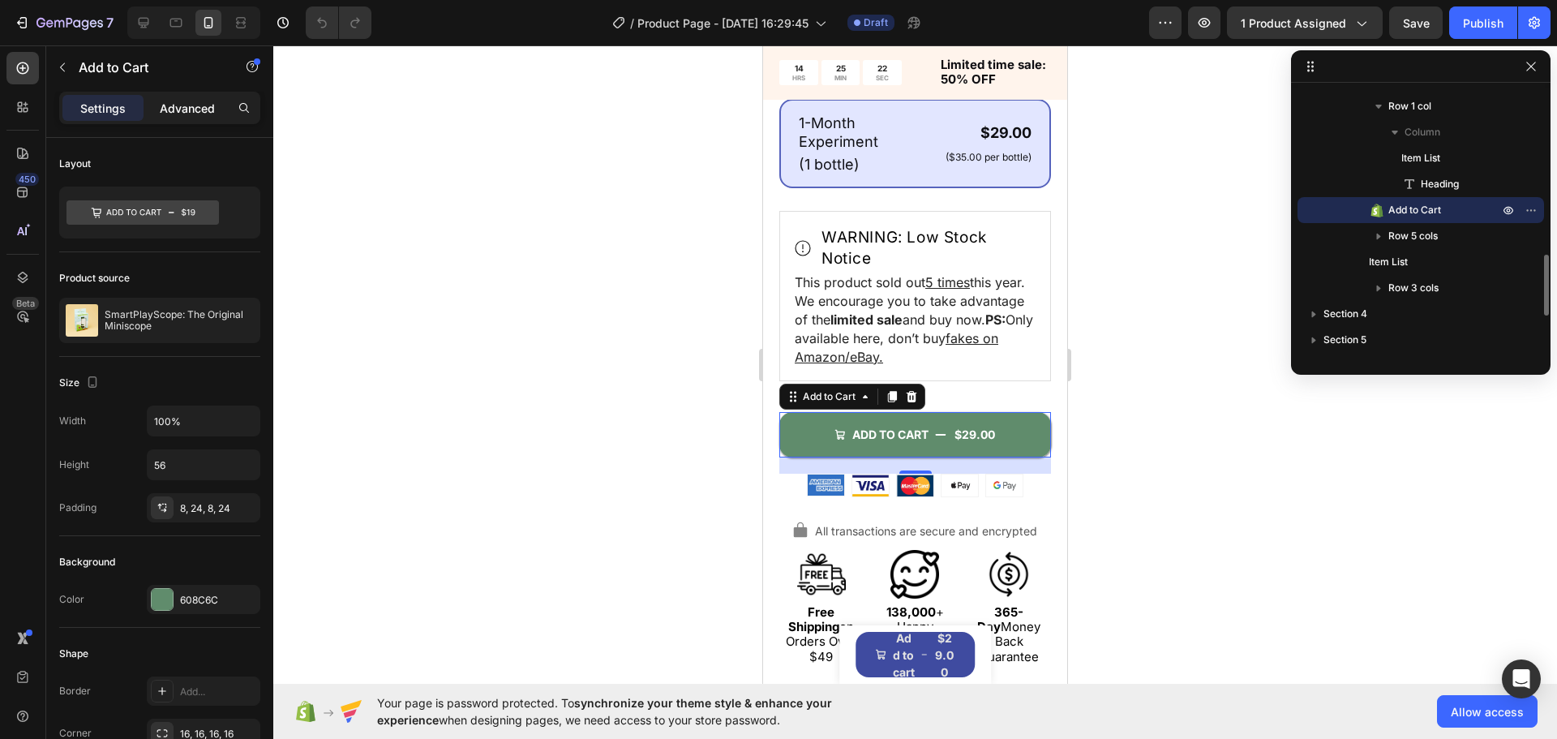
click at [192, 114] on p "Advanced" at bounding box center [187, 108] width 55 height 17
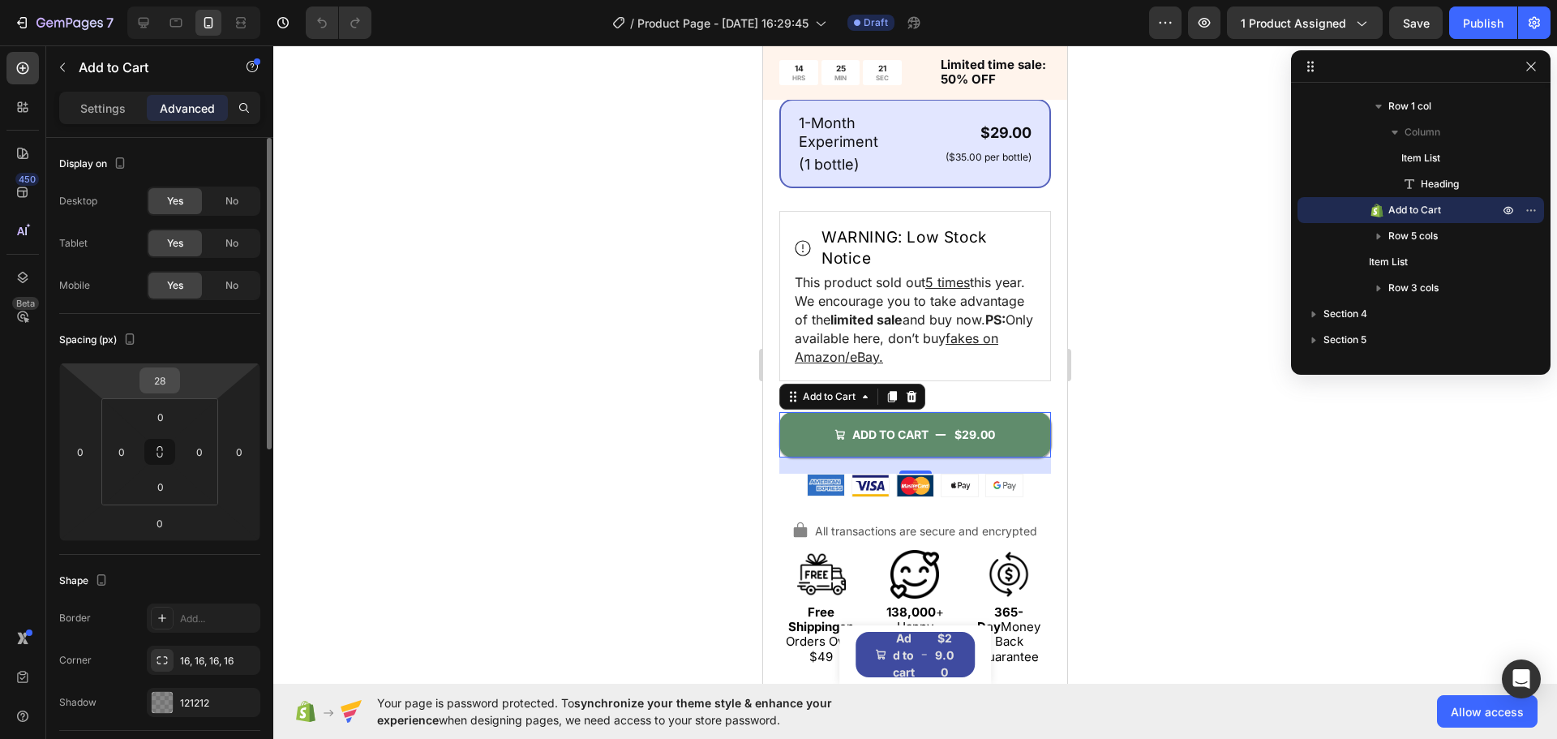
click at [164, 0] on html "7 / Product Page - Sep 28, 16:29:45 Draft Preview 1 product assigned Save Publi…" at bounding box center [778, 0] width 1557 height 0
click at [163, 388] on input "28" at bounding box center [160, 380] width 32 height 24
click at [168, 380] on input "28" at bounding box center [160, 380] width 32 height 24
type input "0"
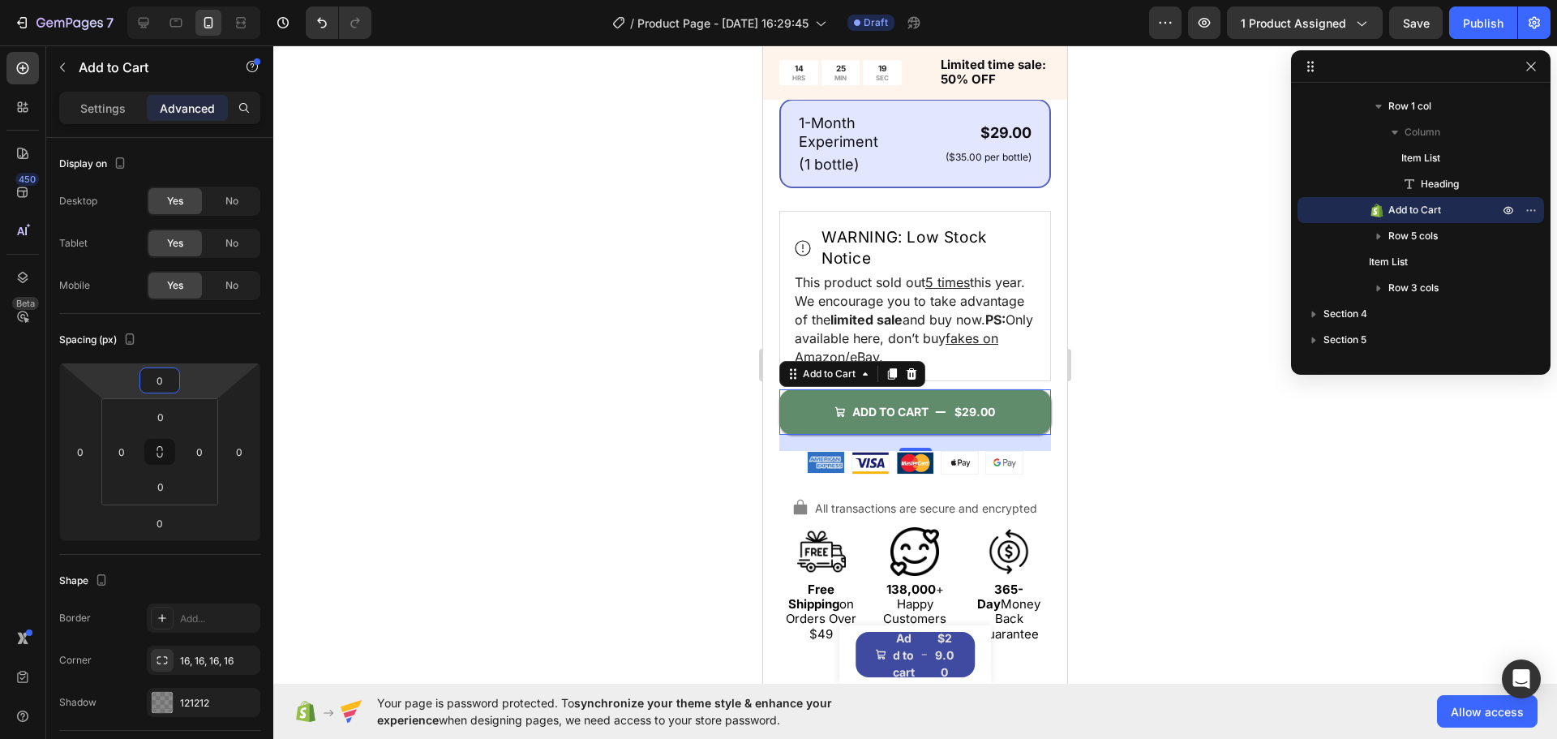
click at [1169, 475] on div at bounding box center [915, 391] width 1284 height 693
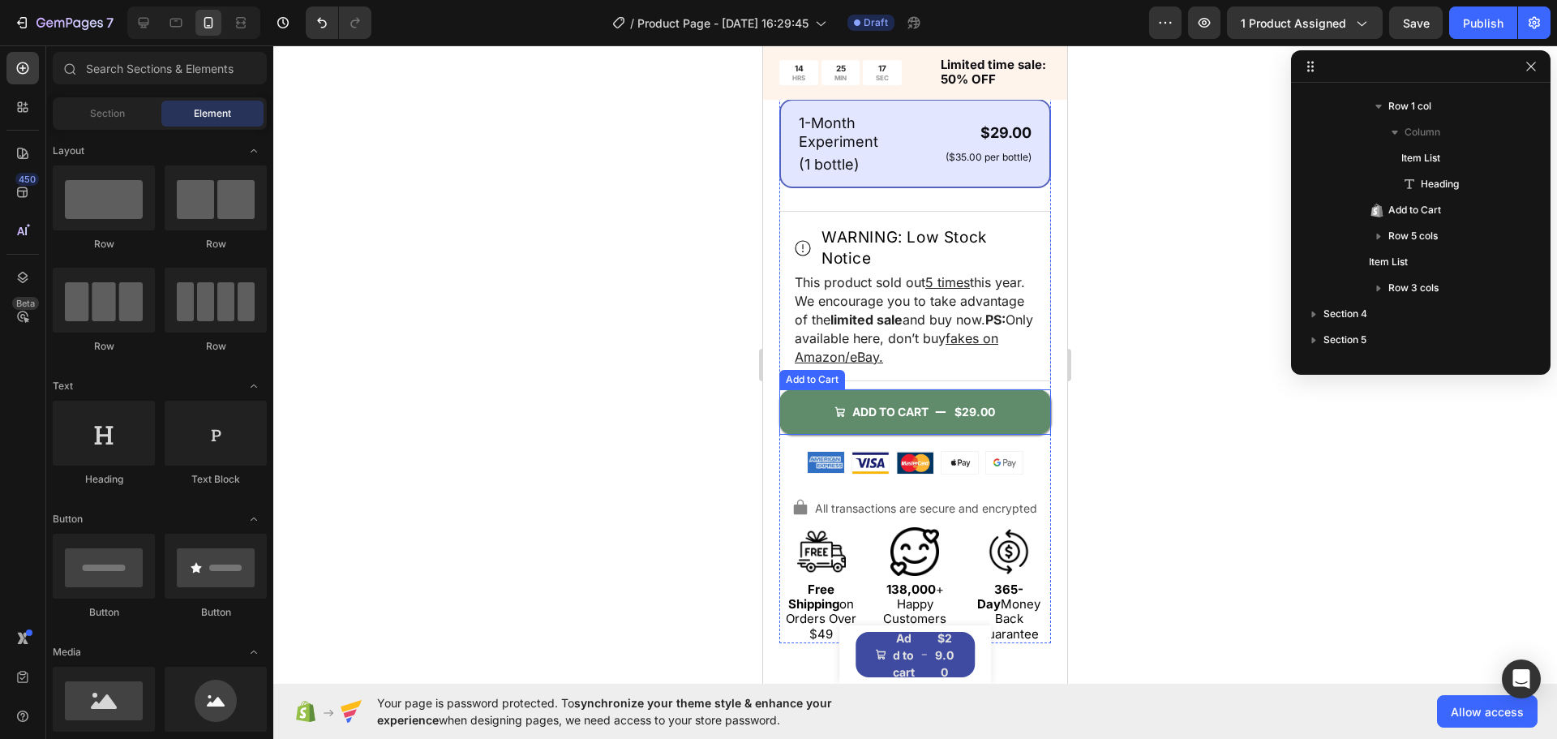
click at [1035, 431] on button "ADD TO CART $29.00" at bounding box center [915, 411] width 272 height 45
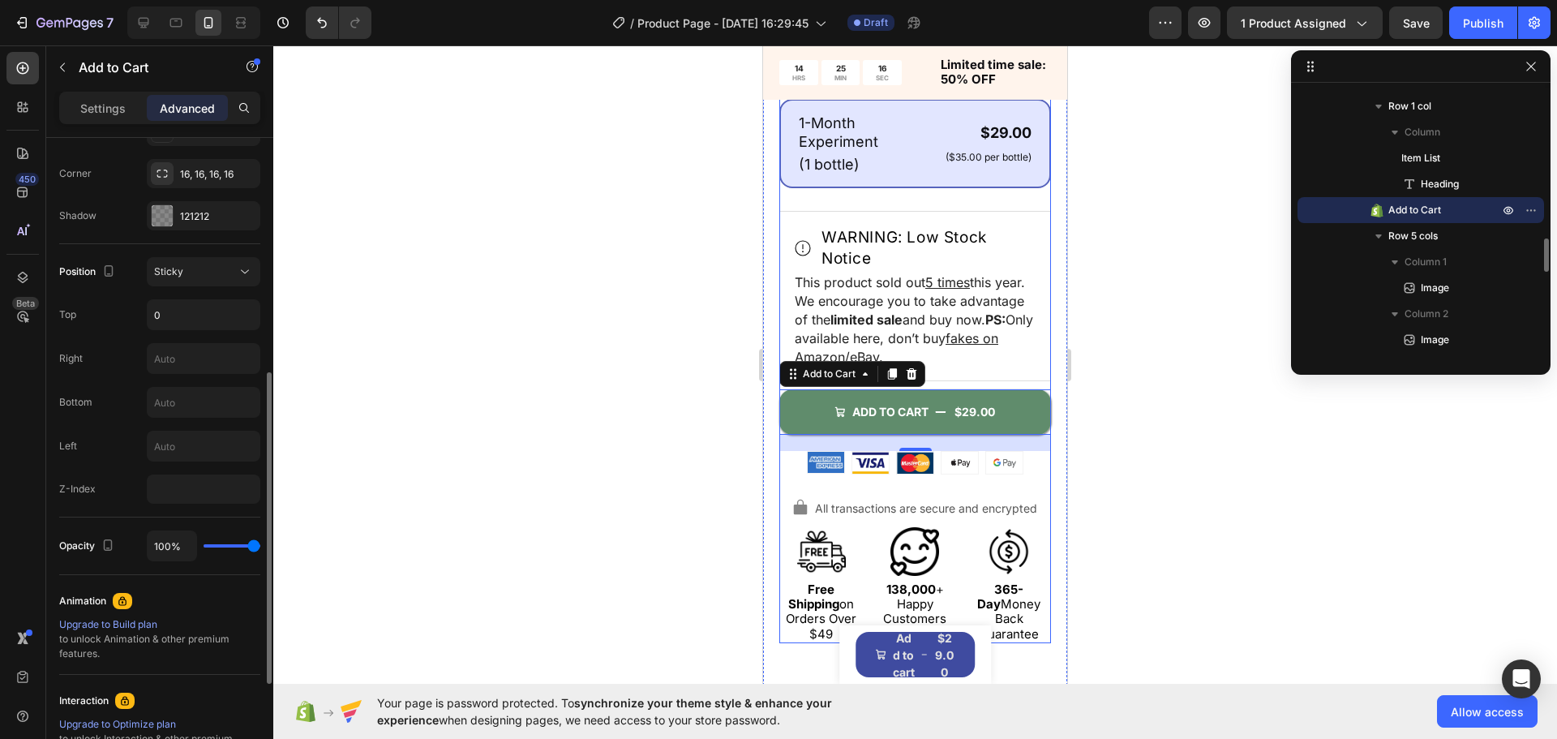
scroll to position [568, 0]
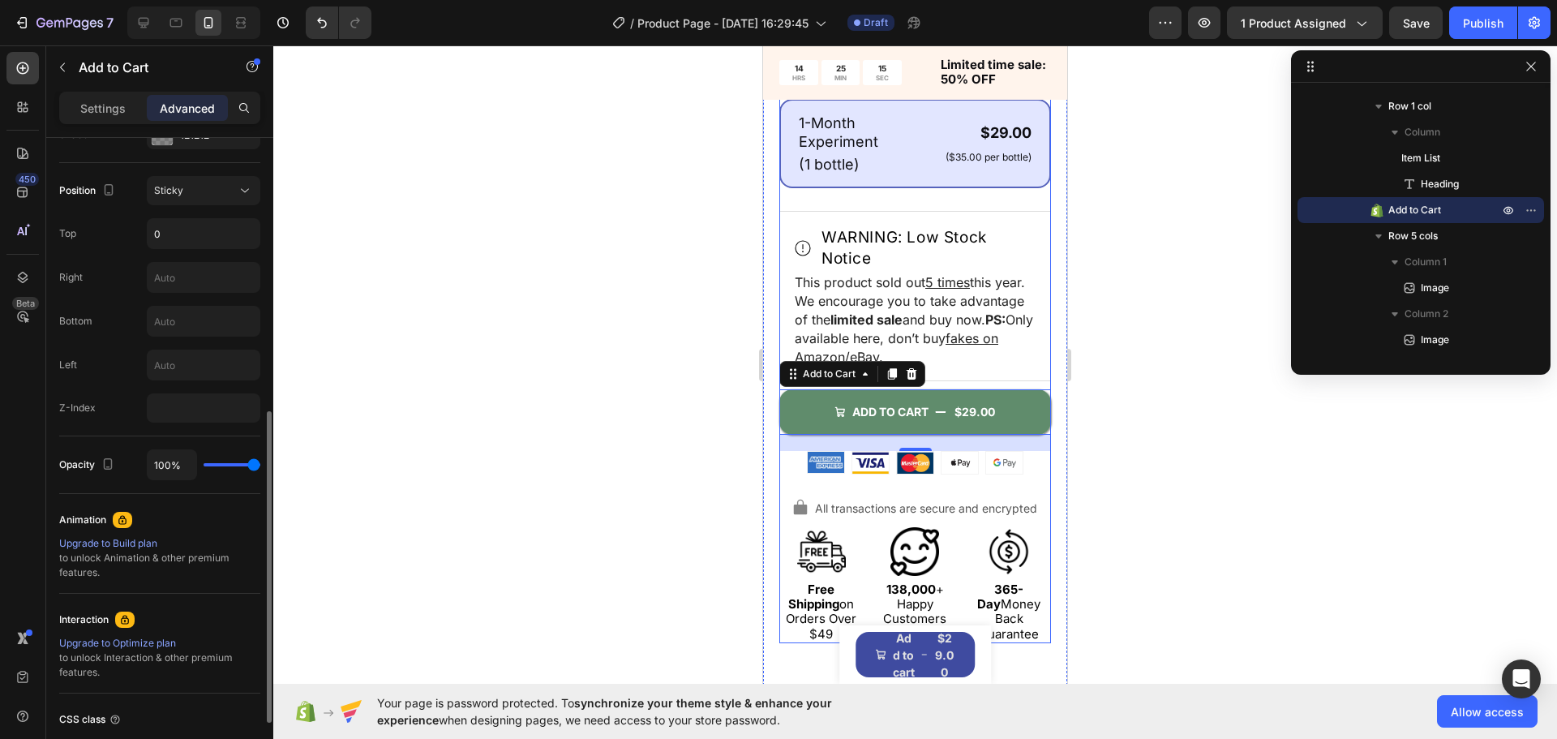
click at [782, 487] on div "Icon Icon Icon Icon Icon Icon List 4.7/5 (26,223 reviews) Text Block Row SmartP…" at bounding box center [915, 168] width 272 height 951
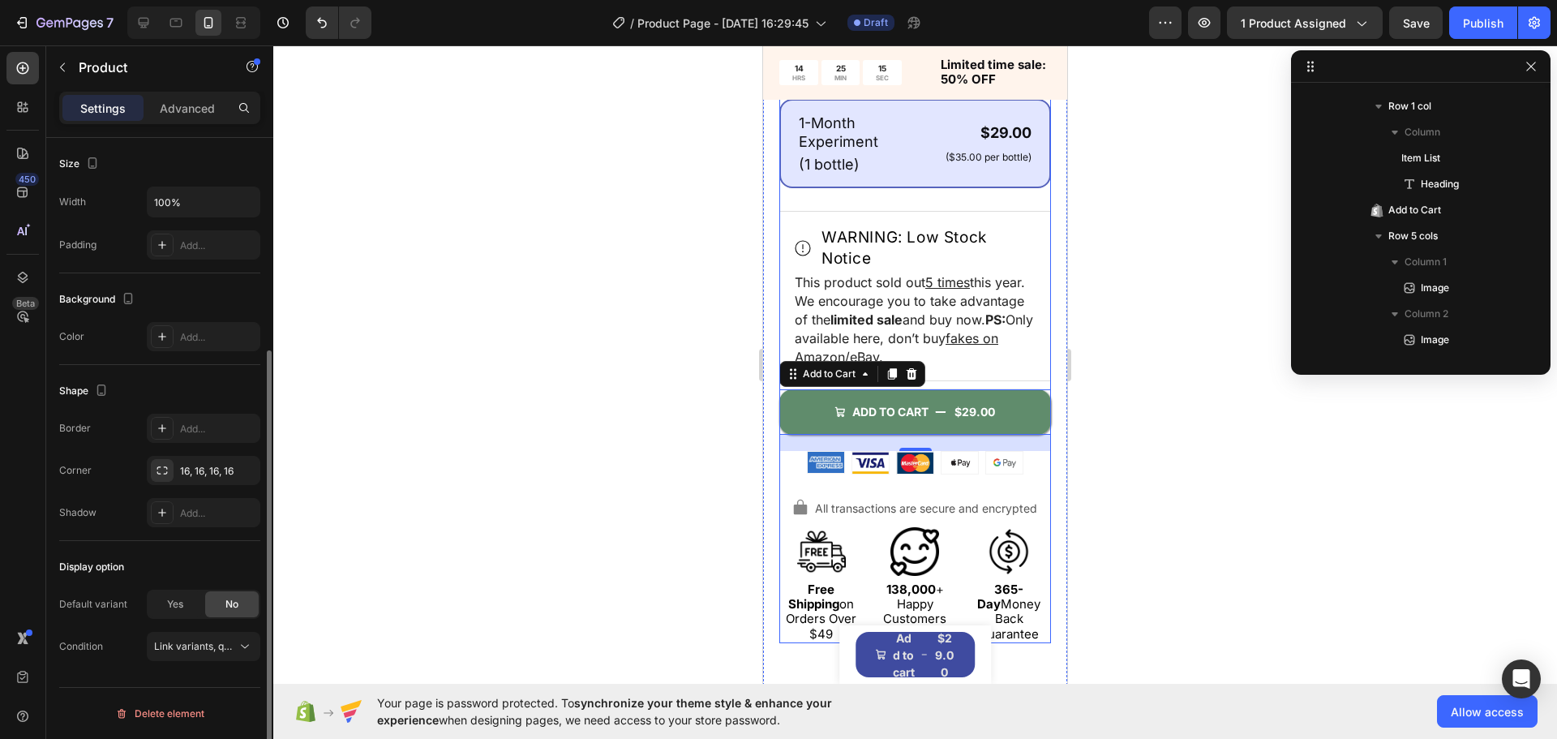
scroll to position [0, 0]
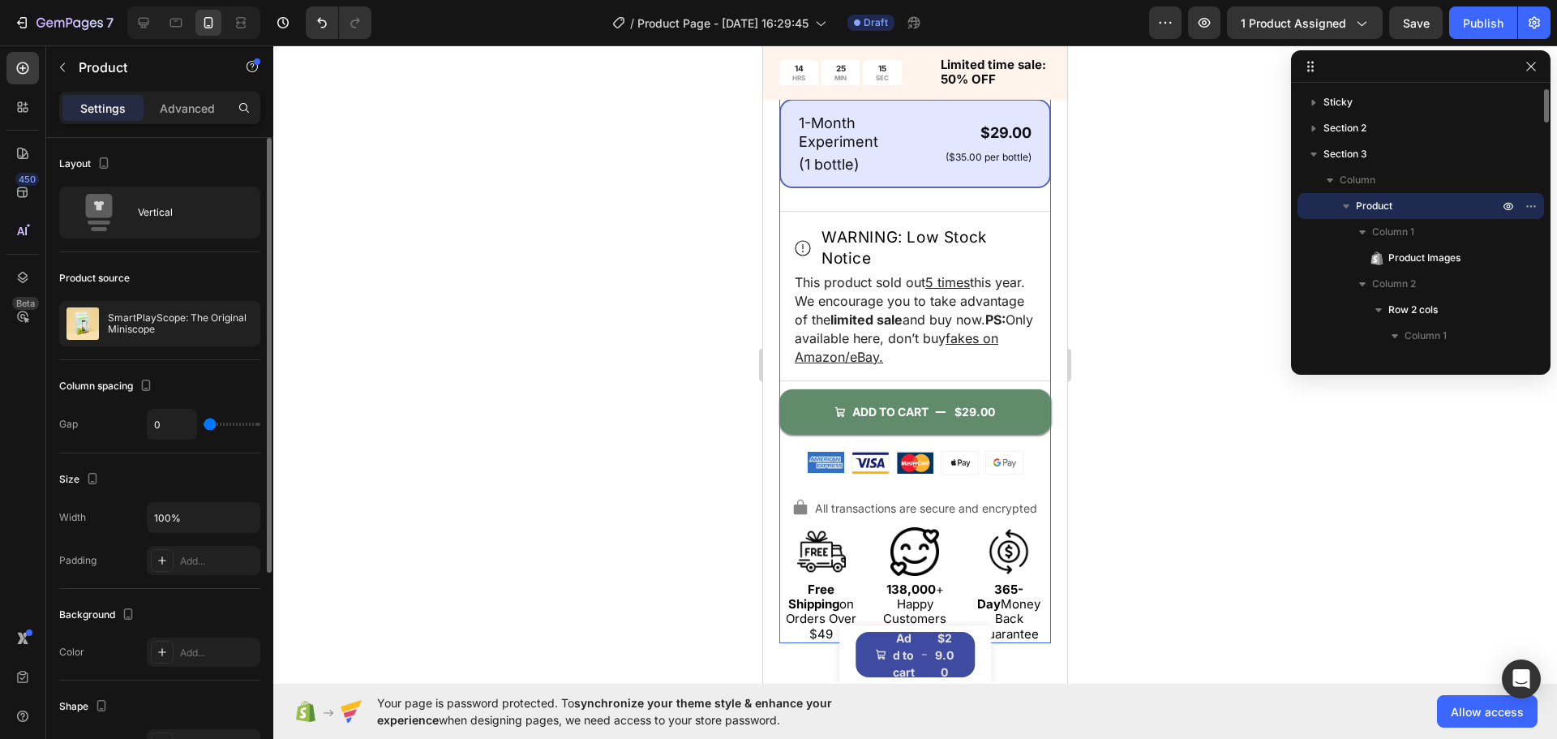
click at [689, 485] on div at bounding box center [915, 391] width 1284 height 693
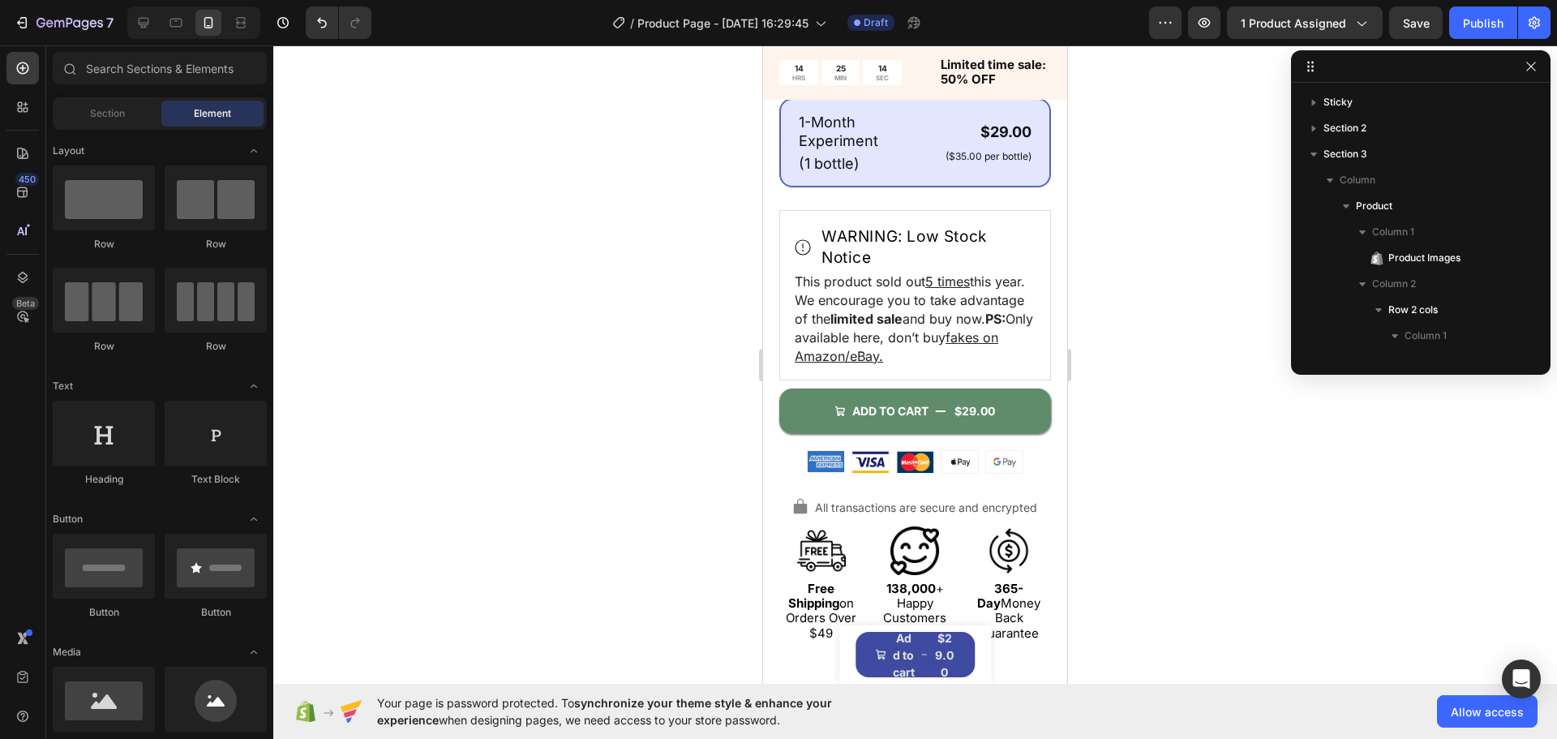
scroll to position [923, 0]
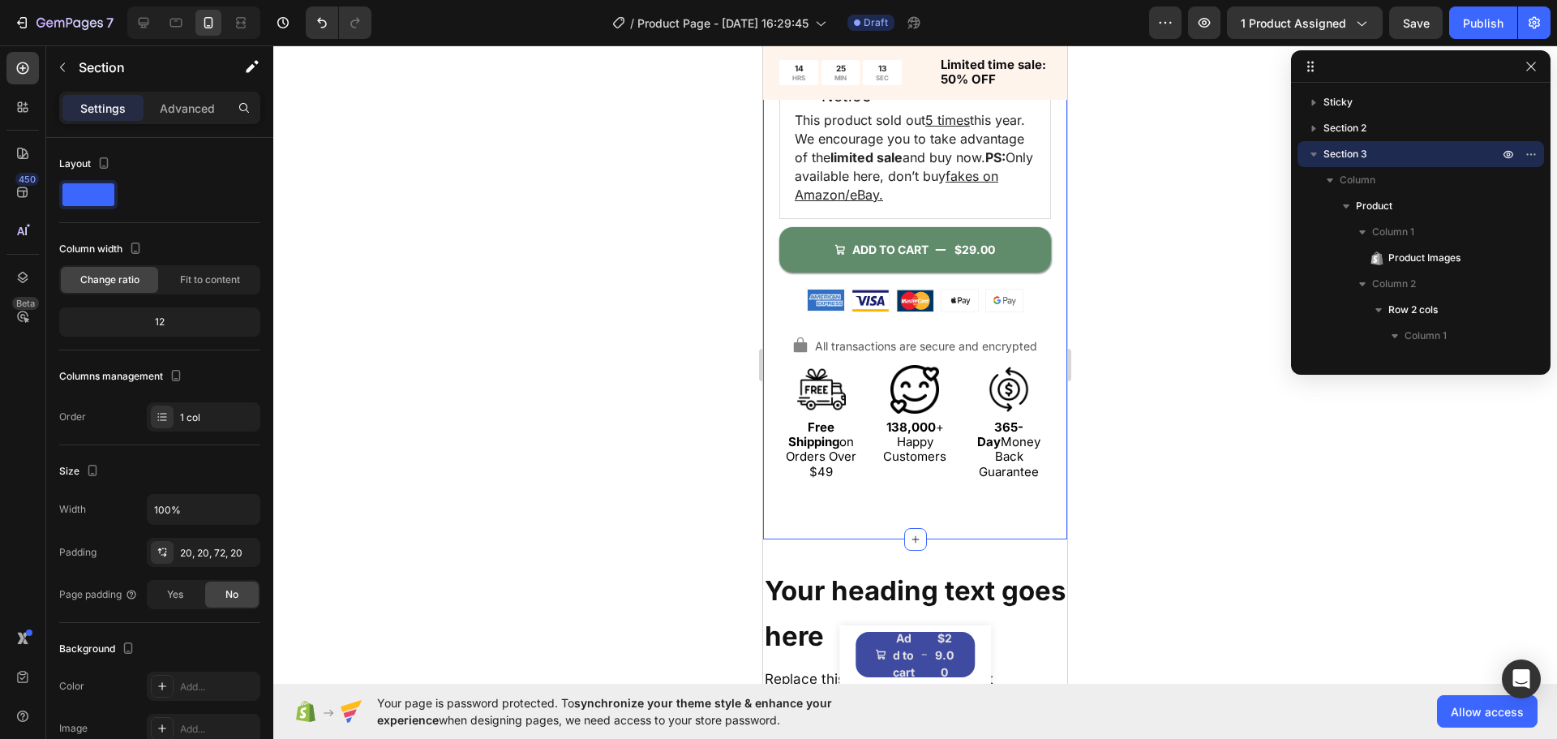
click at [951, 367] on div "Icon Icon Icon Icon Icon Icon List 4.7/5 (26,223 reviews) Text Block Row SmartP…" at bounding box center [915, 5] width 272 height 951
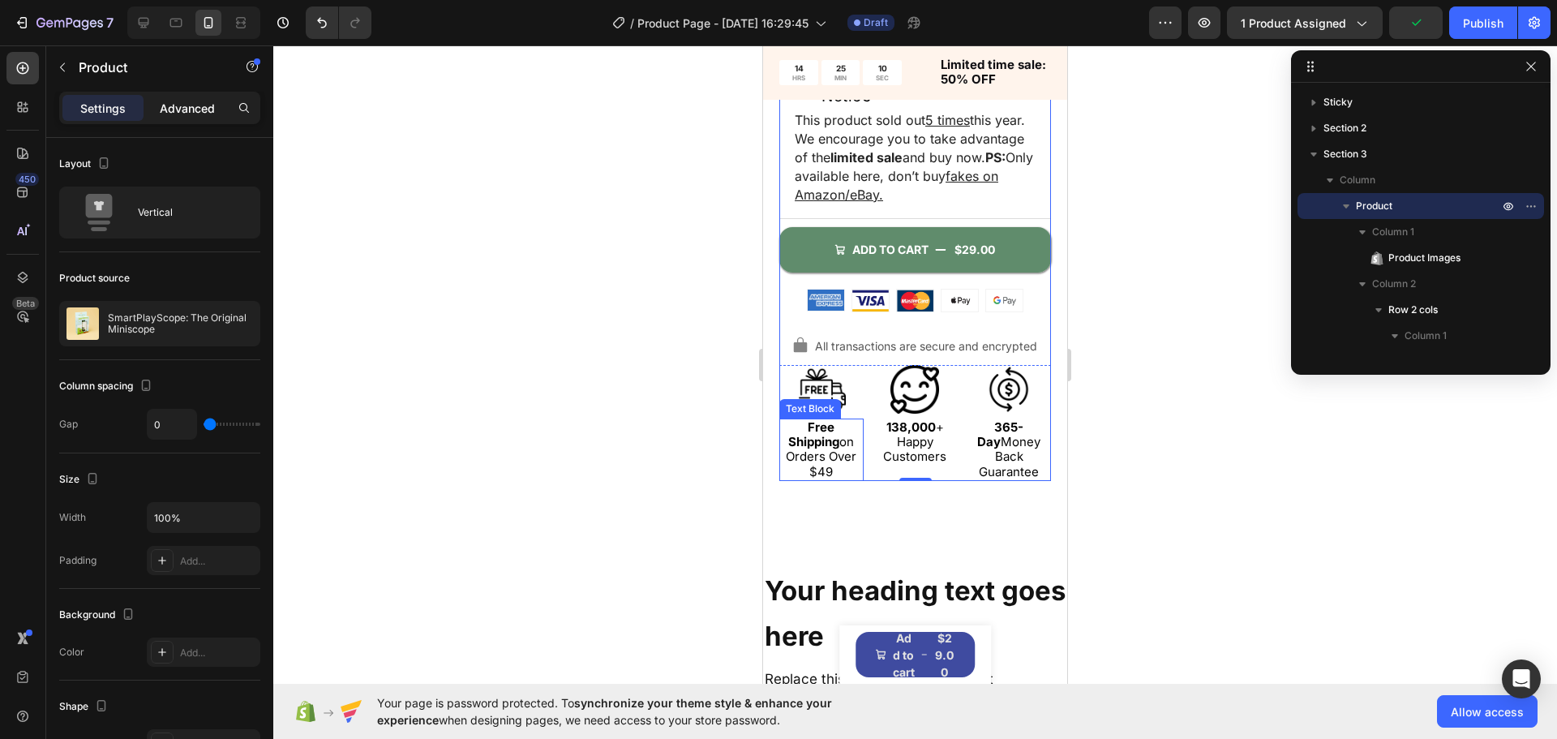
click at [189, 105] on p "Advanced" at bounding box center [187, 108] width 55 height 17
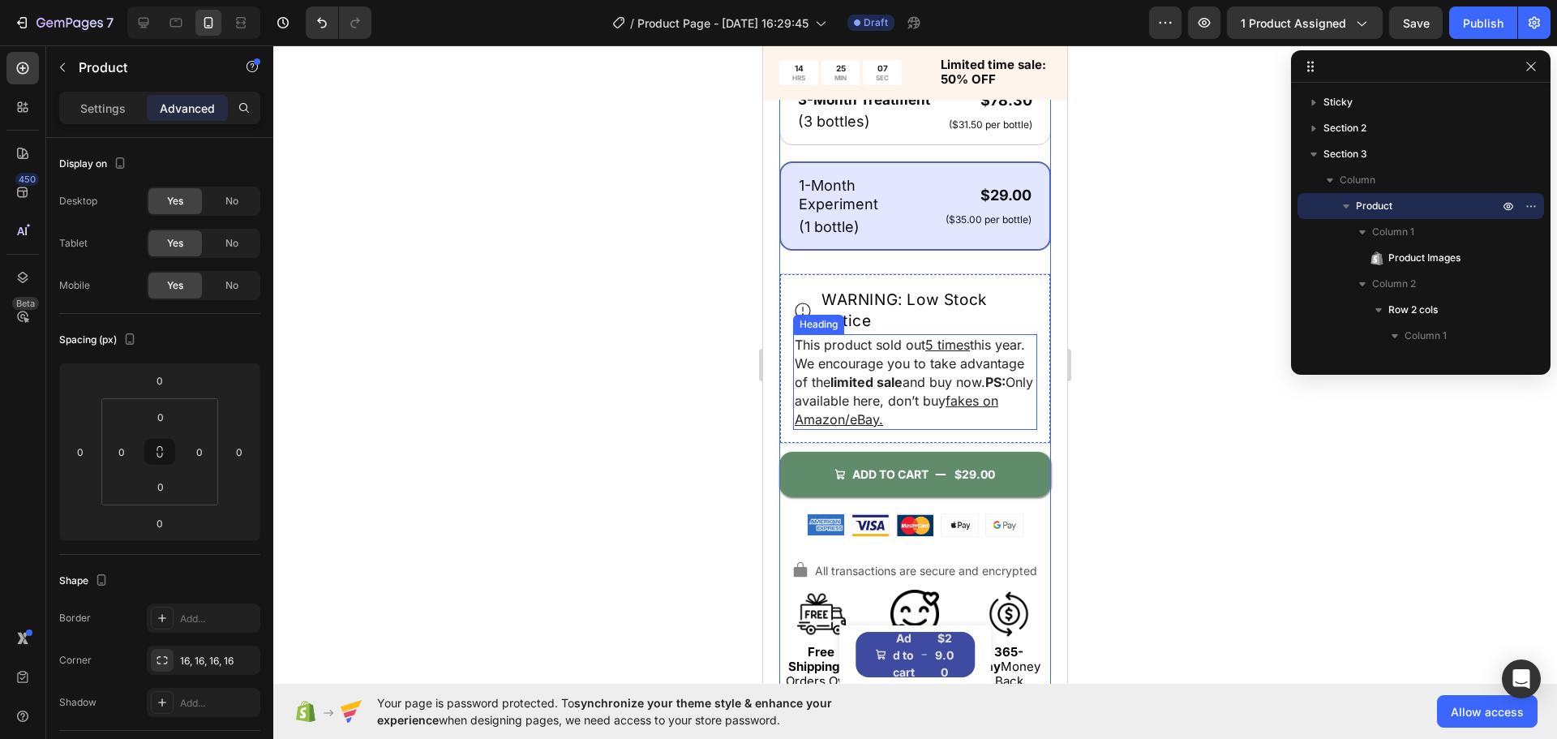
scroll to position [891, 0]
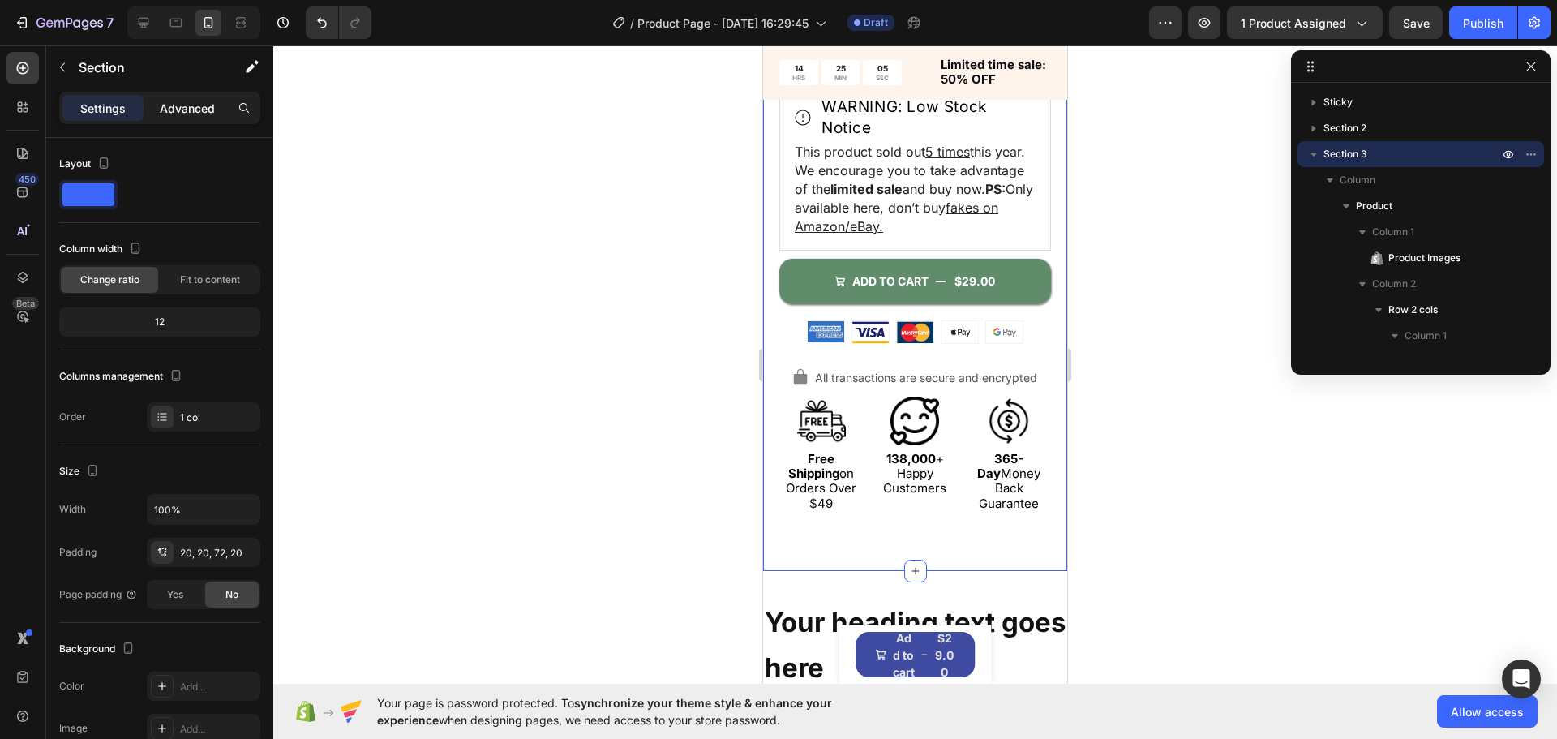
click at [201, 102] on p "Advanced" at bounding box center [187, 108] width 55 height 17
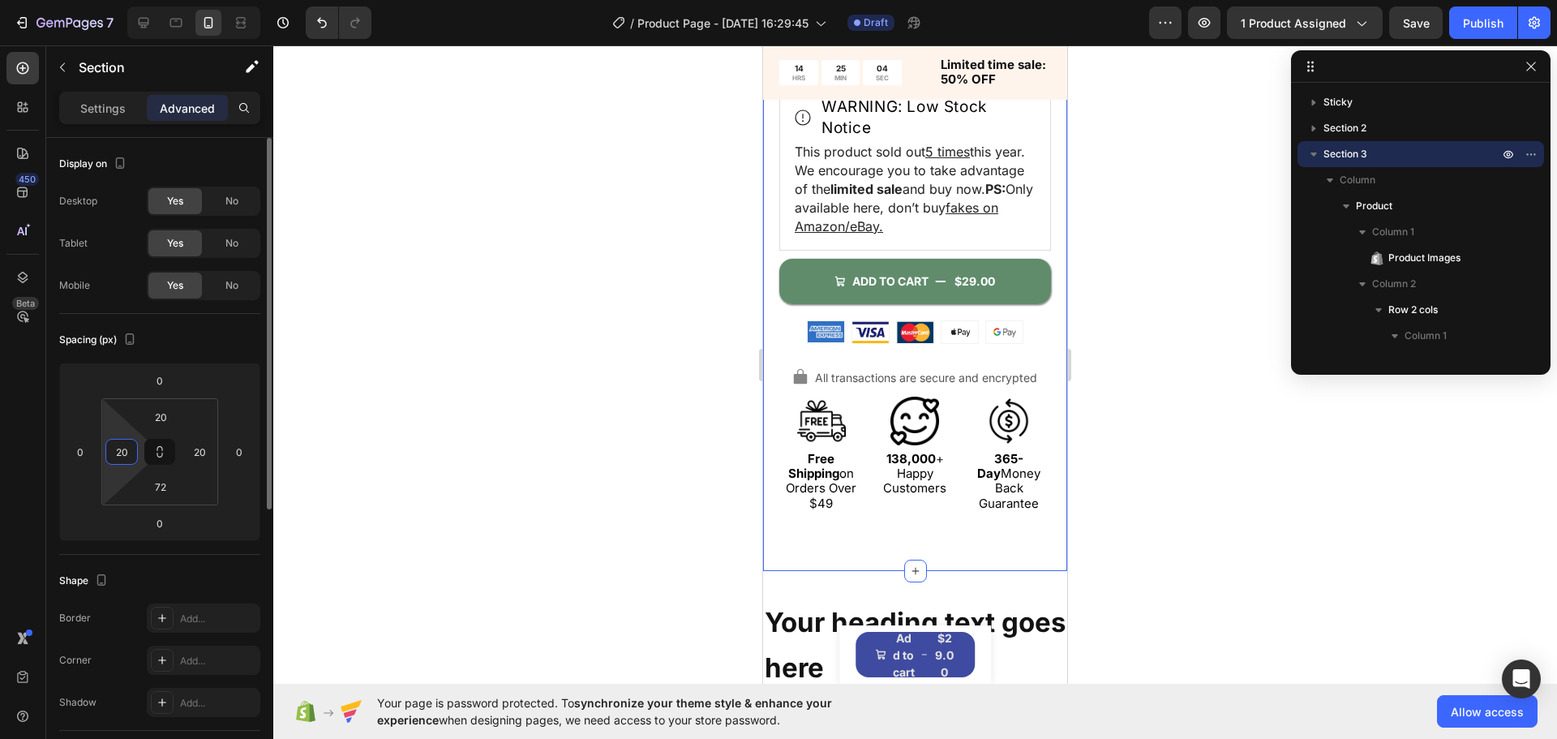
click at [125, 444] on input "20" at bounding box center [121, 452] width 24 height 24
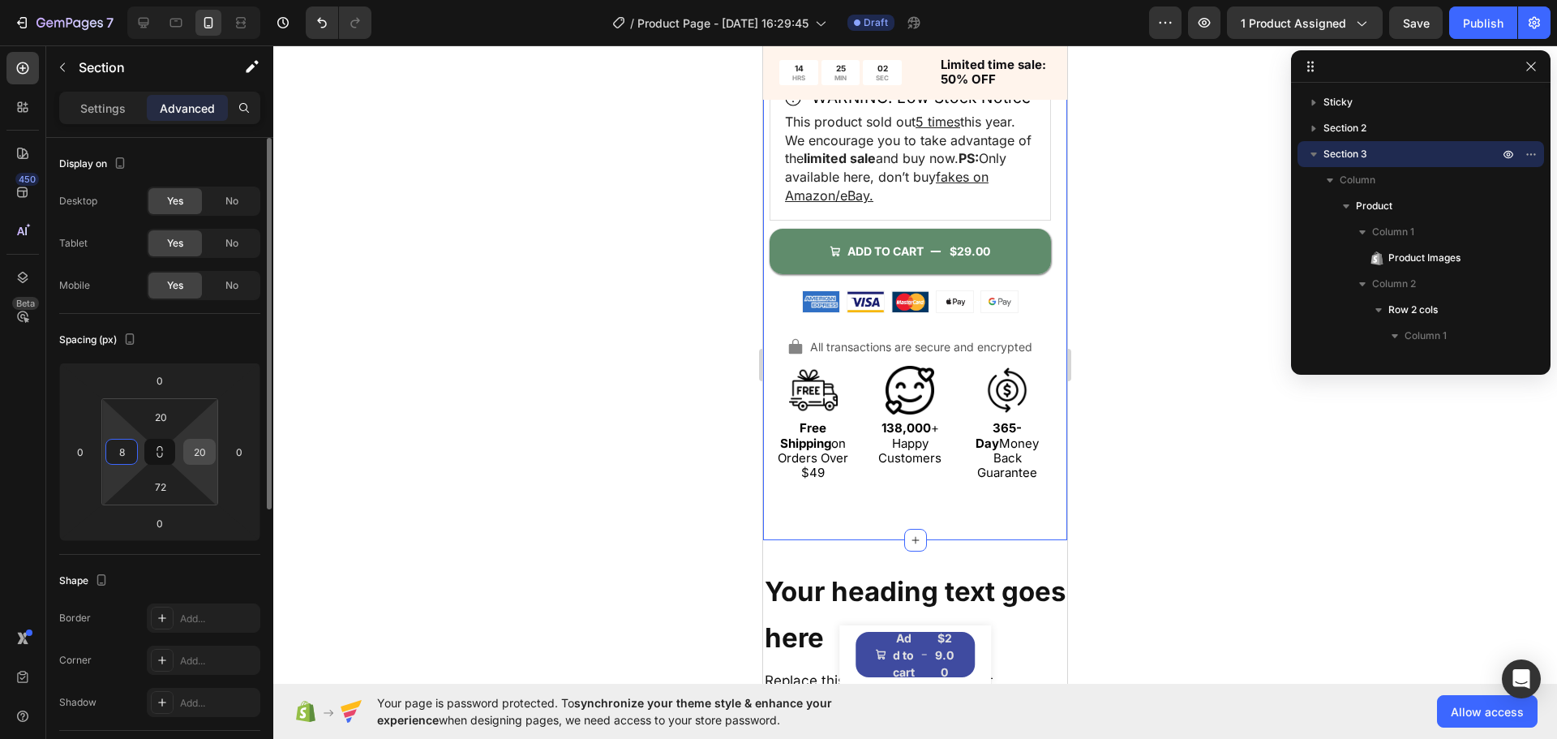
type input "8"
click at [205, 452] on input "20" at bounding box center [199, 452] width 24 height 24
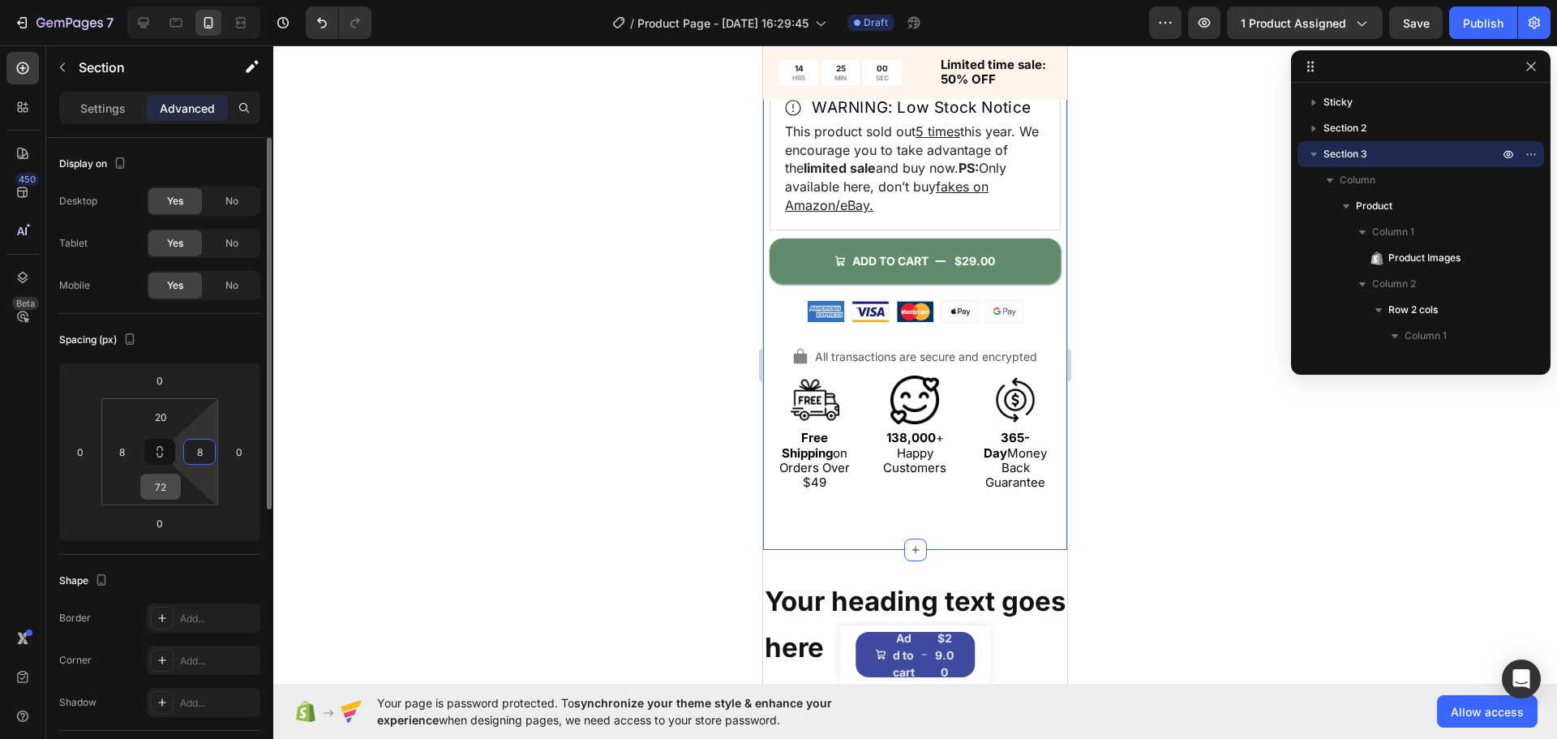
type input "8"
click at [170, 484] on input "72" at bounding box center [160, 486] width 32 height 24
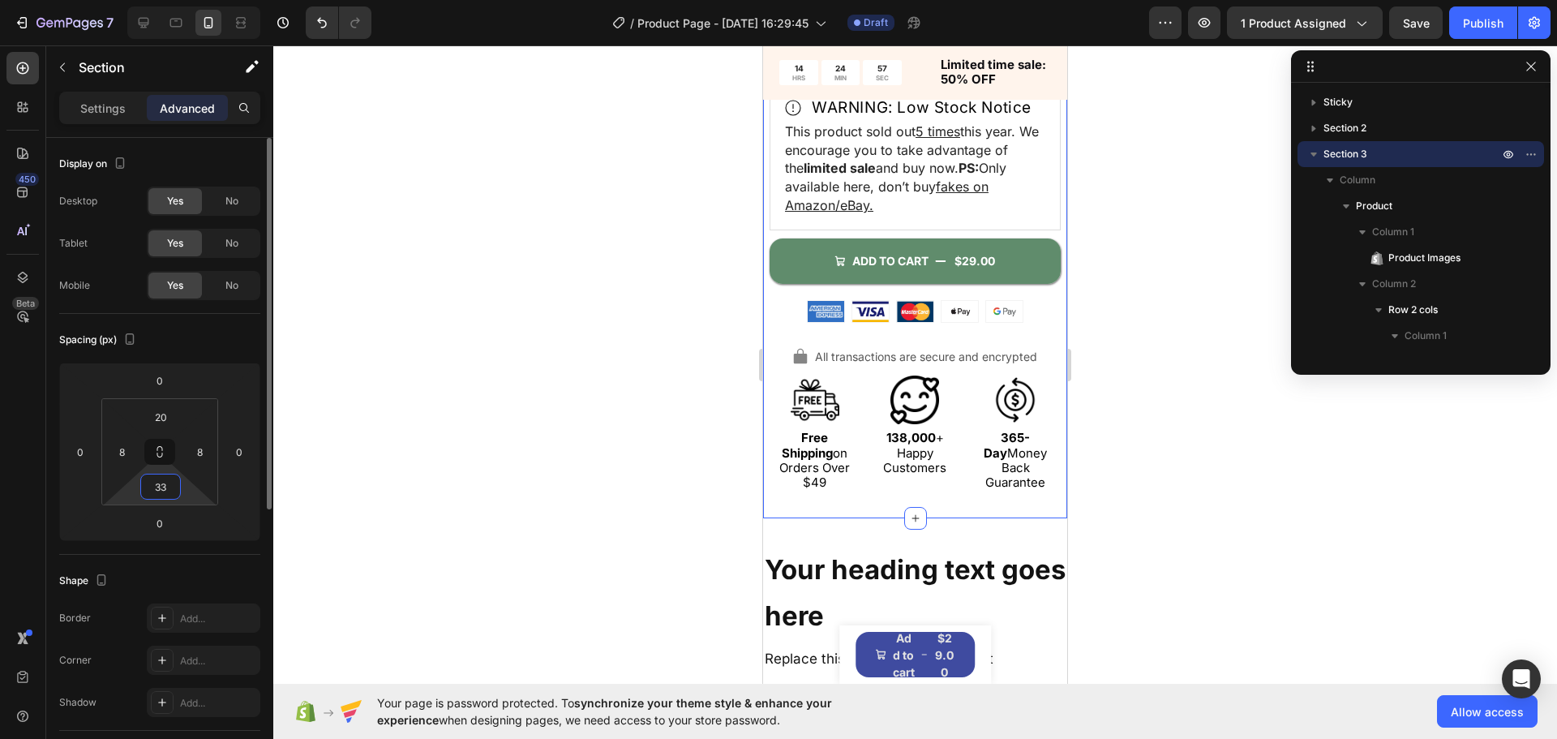
click at [161, 483] on input "33" at bounding box center [160, 486] width 32 height 24
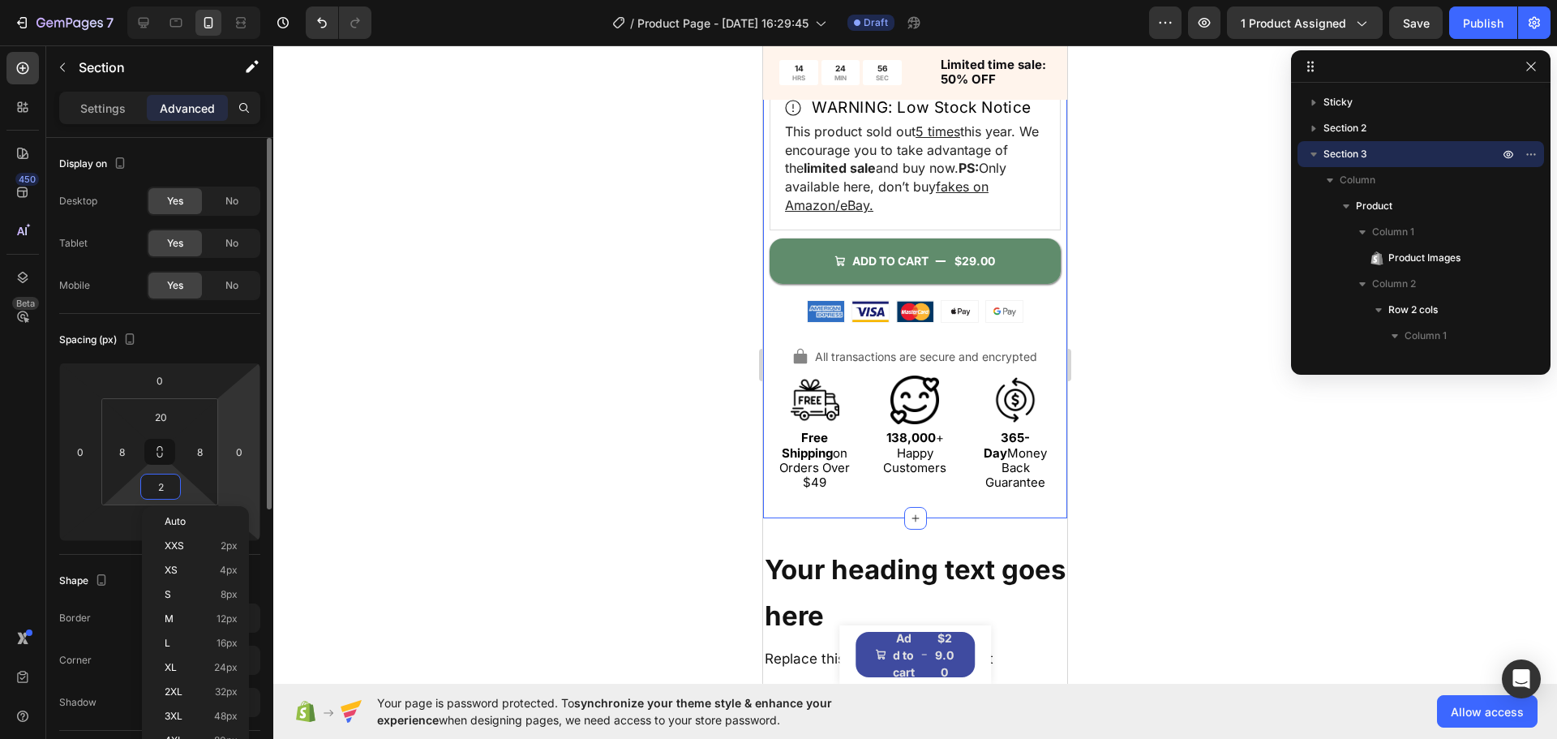
type input "22"
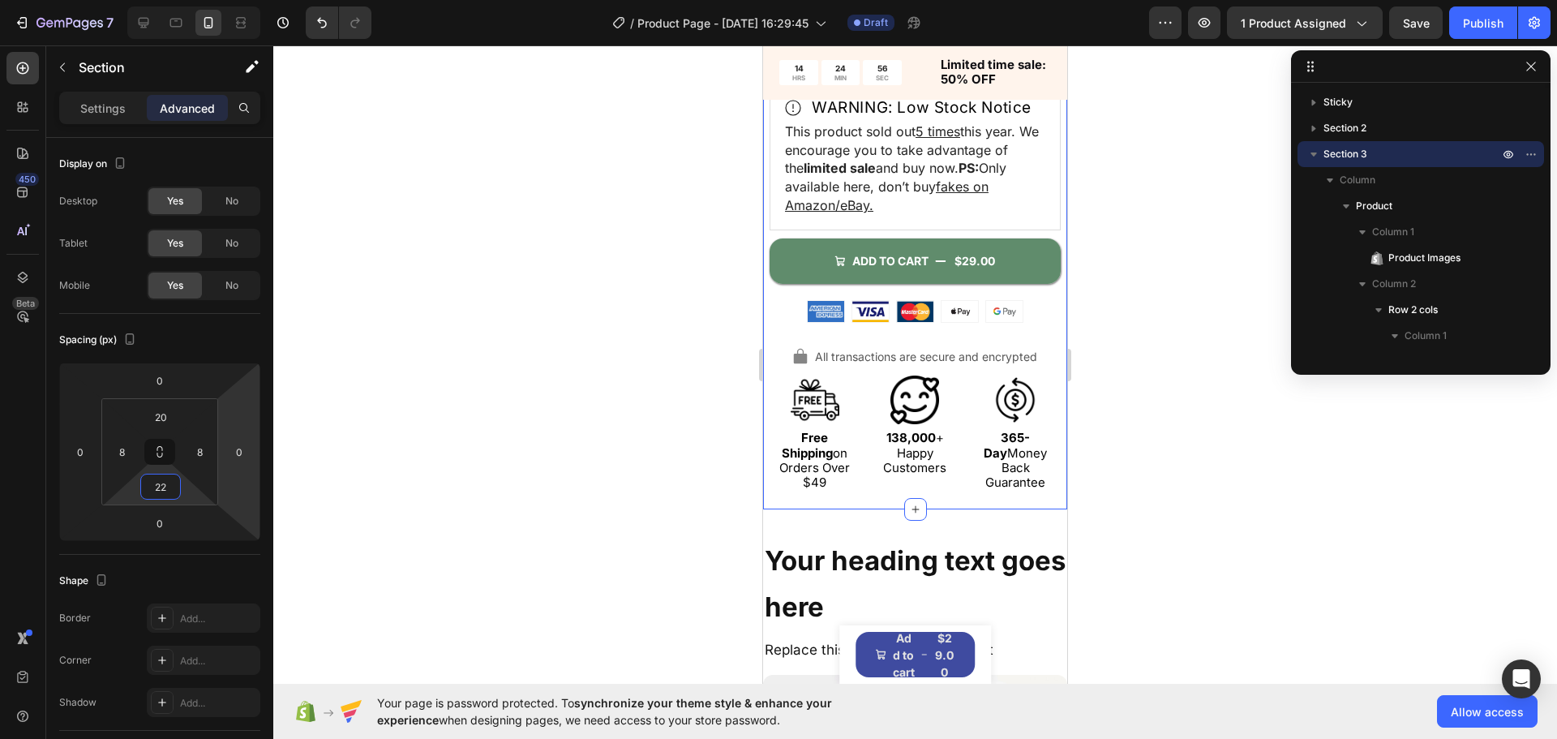
drag, startPoint x: 455, startPoint y: 430, endPoint x: 610, endPoint y: 450, distance: 156.2
click at [456, 430] on div at bounding box center [915, 391] width 1284 height 693
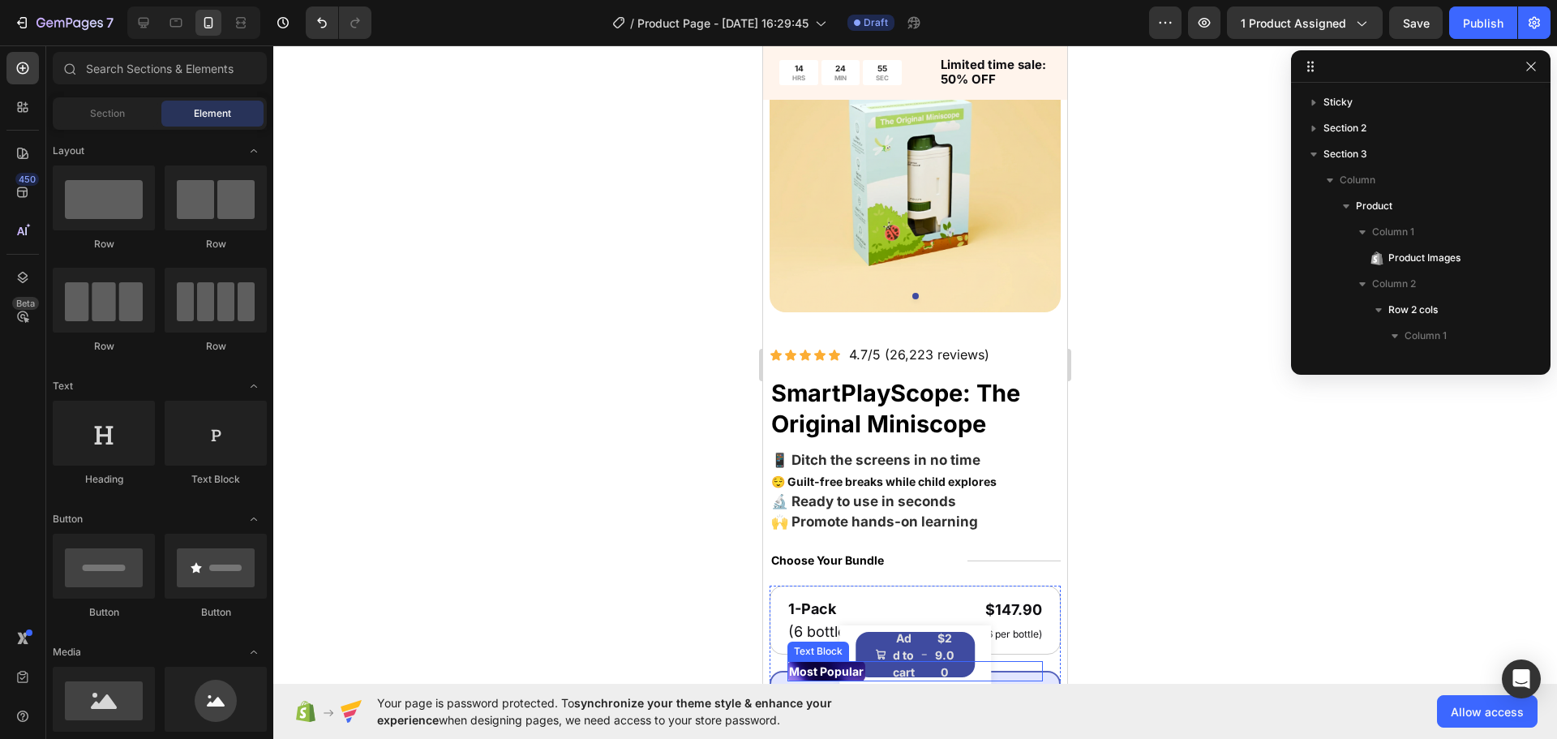
scroll to position [0, 0]
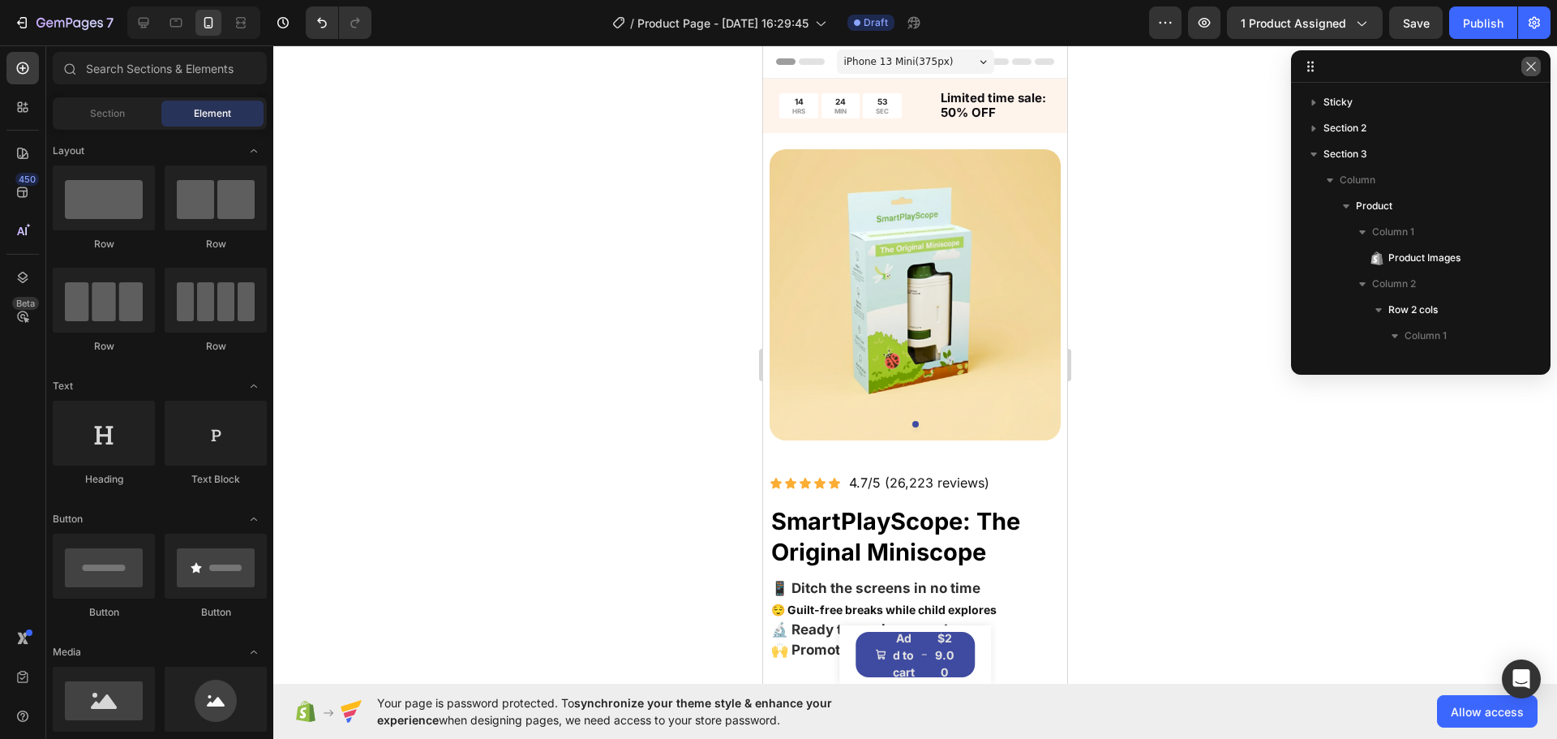
click at [1537, 64] on icon "button" at bounding box center [1531, 66] width 13 height 13
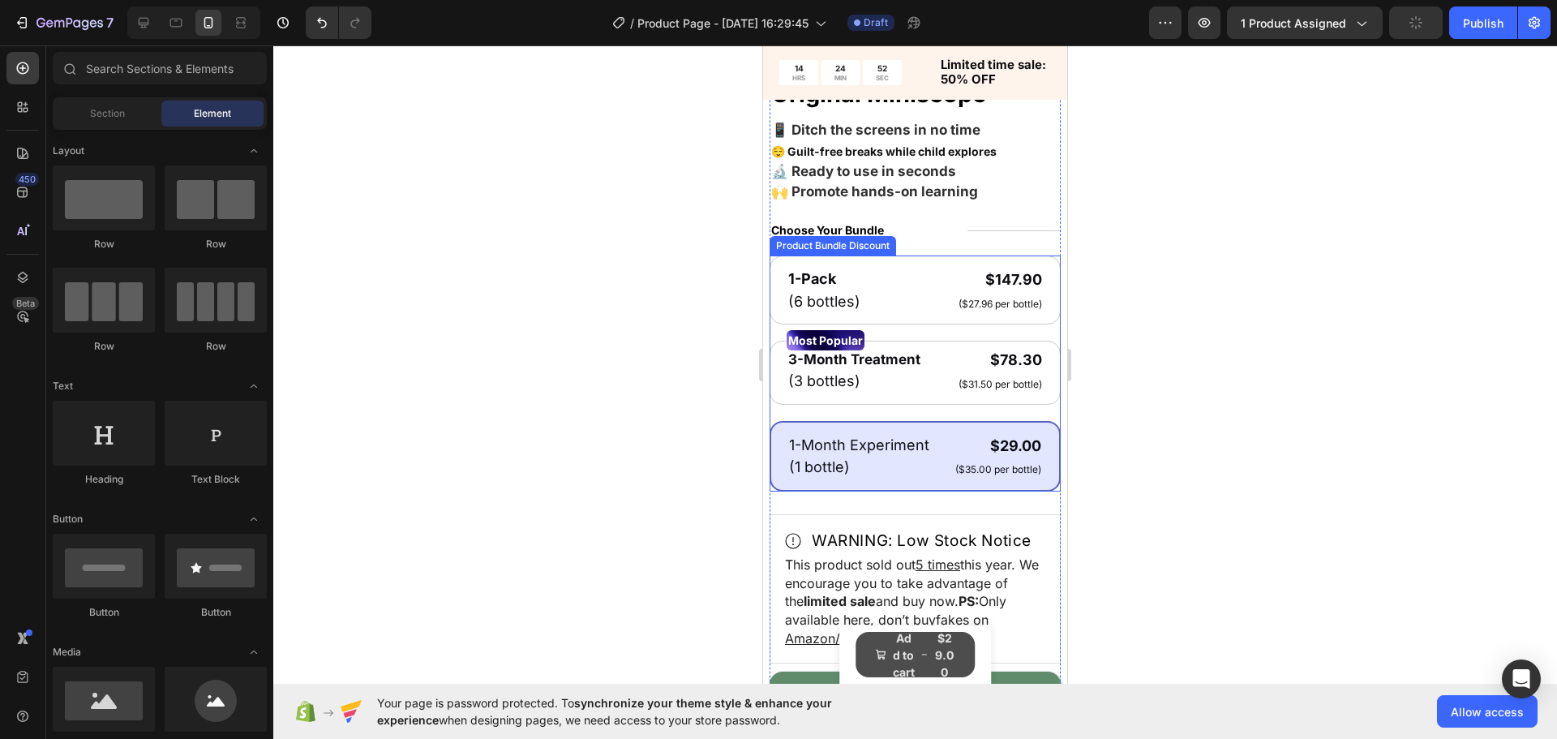
scroll to position [487, 0]
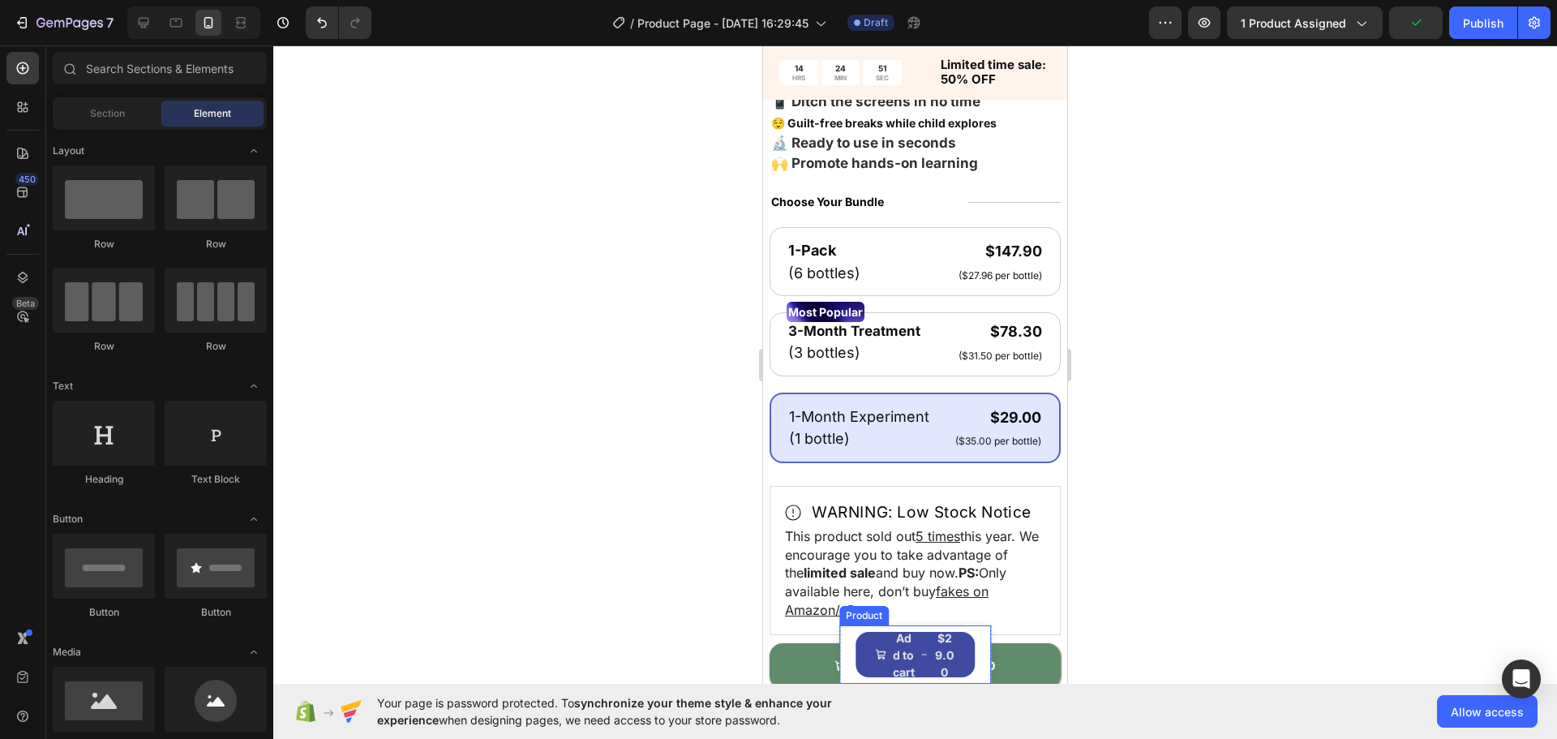
click at [971, 646] on div "Product Images SmartPlayScope: The Original Miniscope Product Title $29.00 Prod…" at bounding box center [915, 654] width 152 height 58
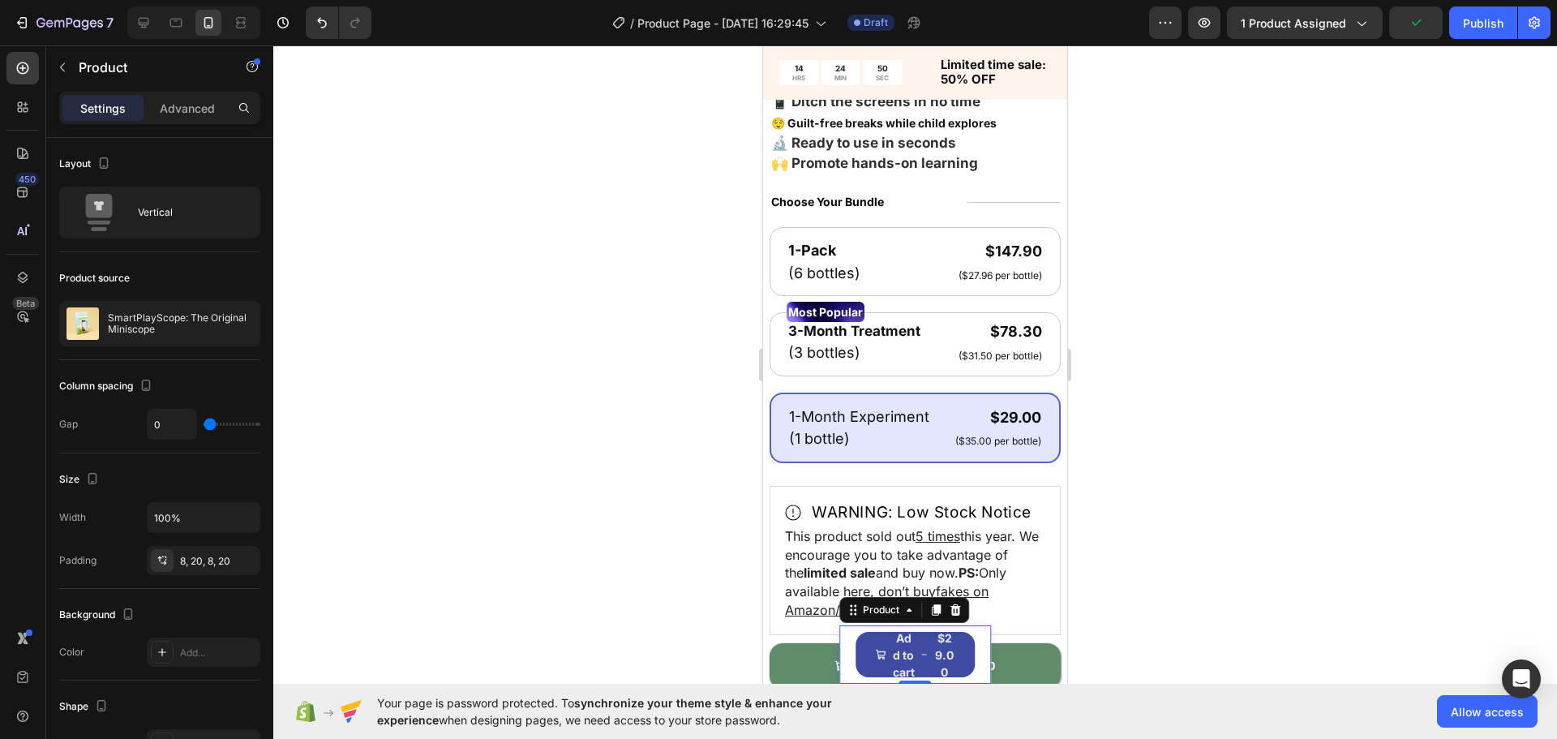
click at [577, 500] on div at bounding box center [915, 391] width 1284 height 693
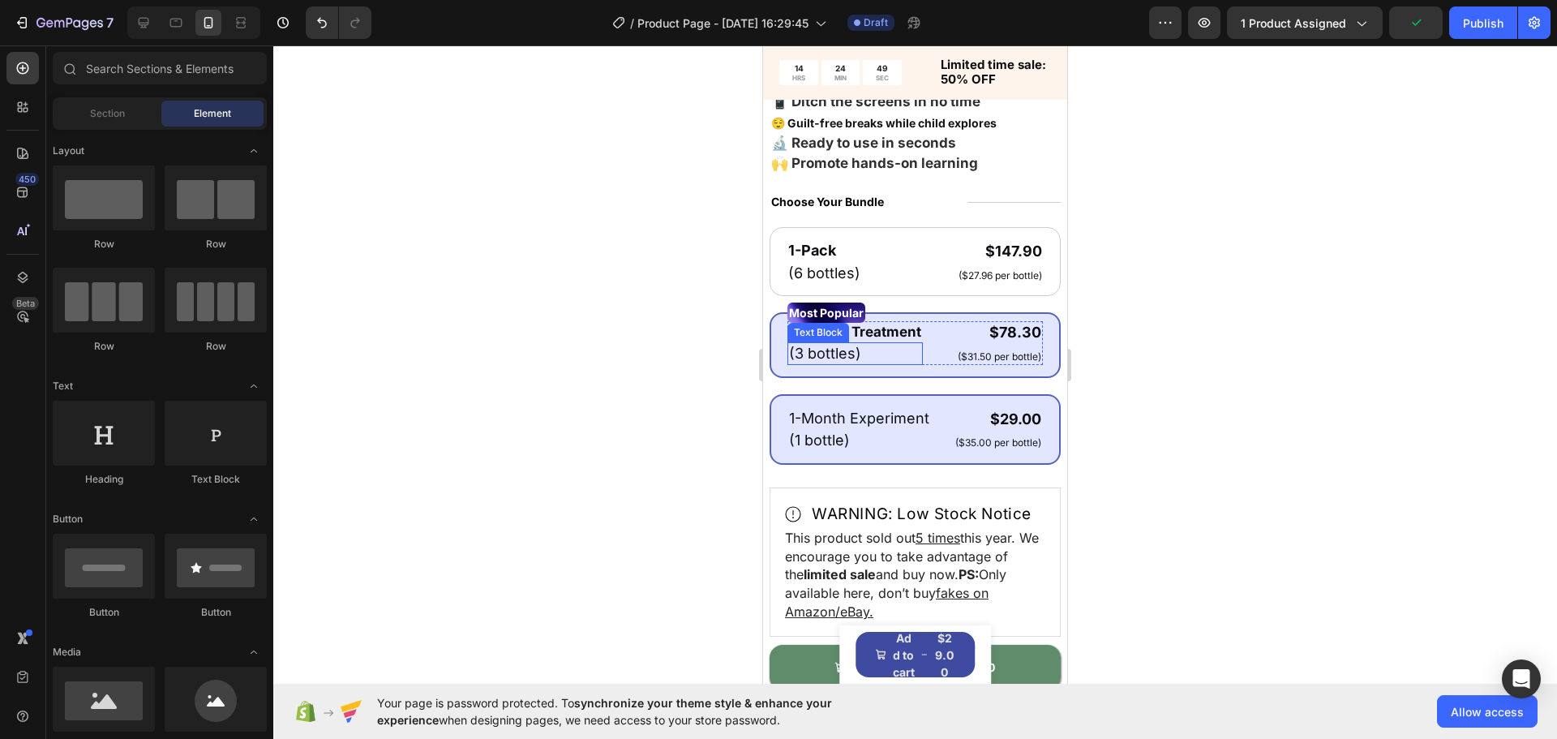
drag, startPoint x: 912, startPoint y: 346, endPoint x: 906, endPoint y: 294, distance: 52.2
click at [911, 345] on p "(3 bottles)" at bounding box center [855, 353] width 132 height 19
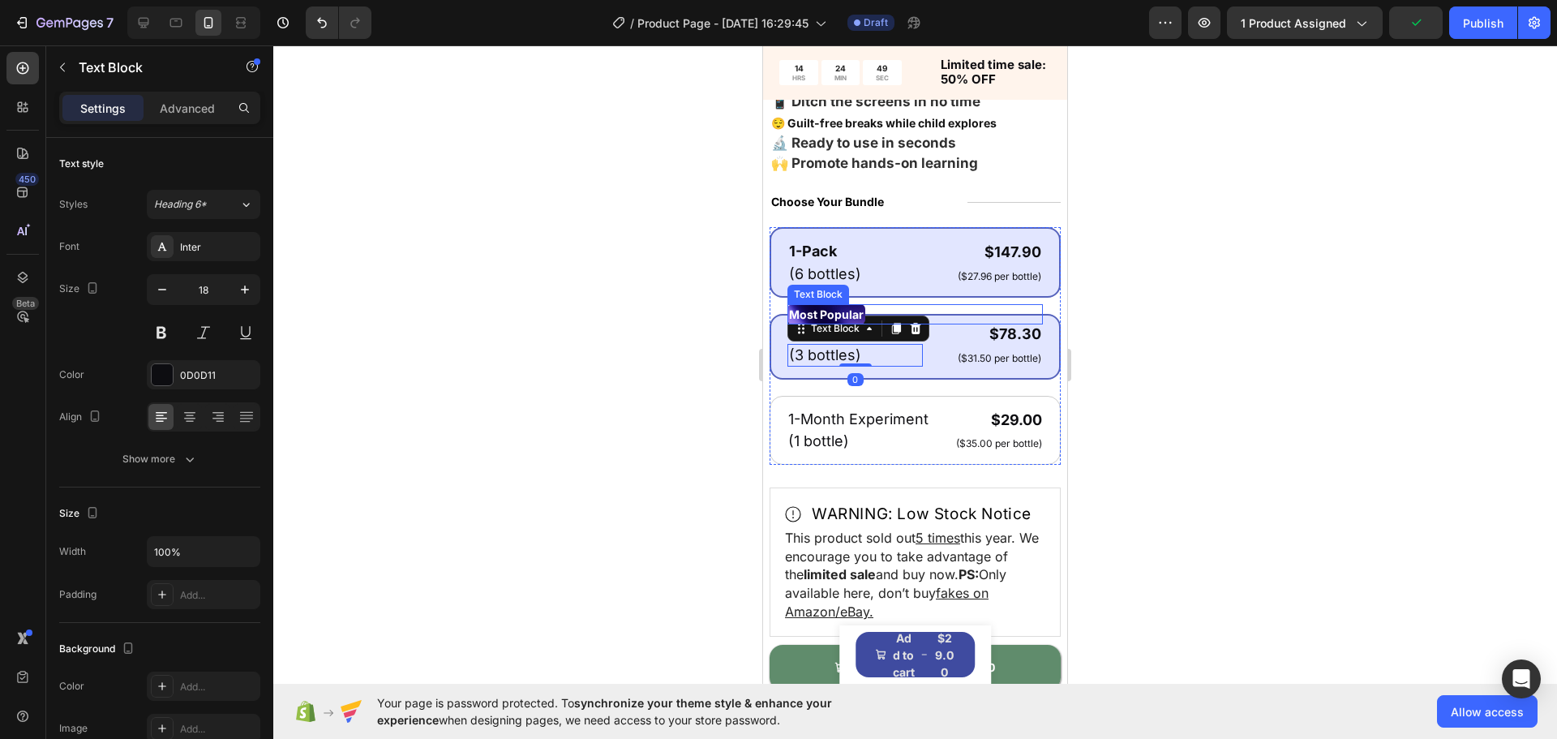
click at [901, 266] on div "1-Pack Text Block (6 bottles) Text Block $147.90 Product Price Product Price ($…" at bounding box center [915, 262] width 255 height 45
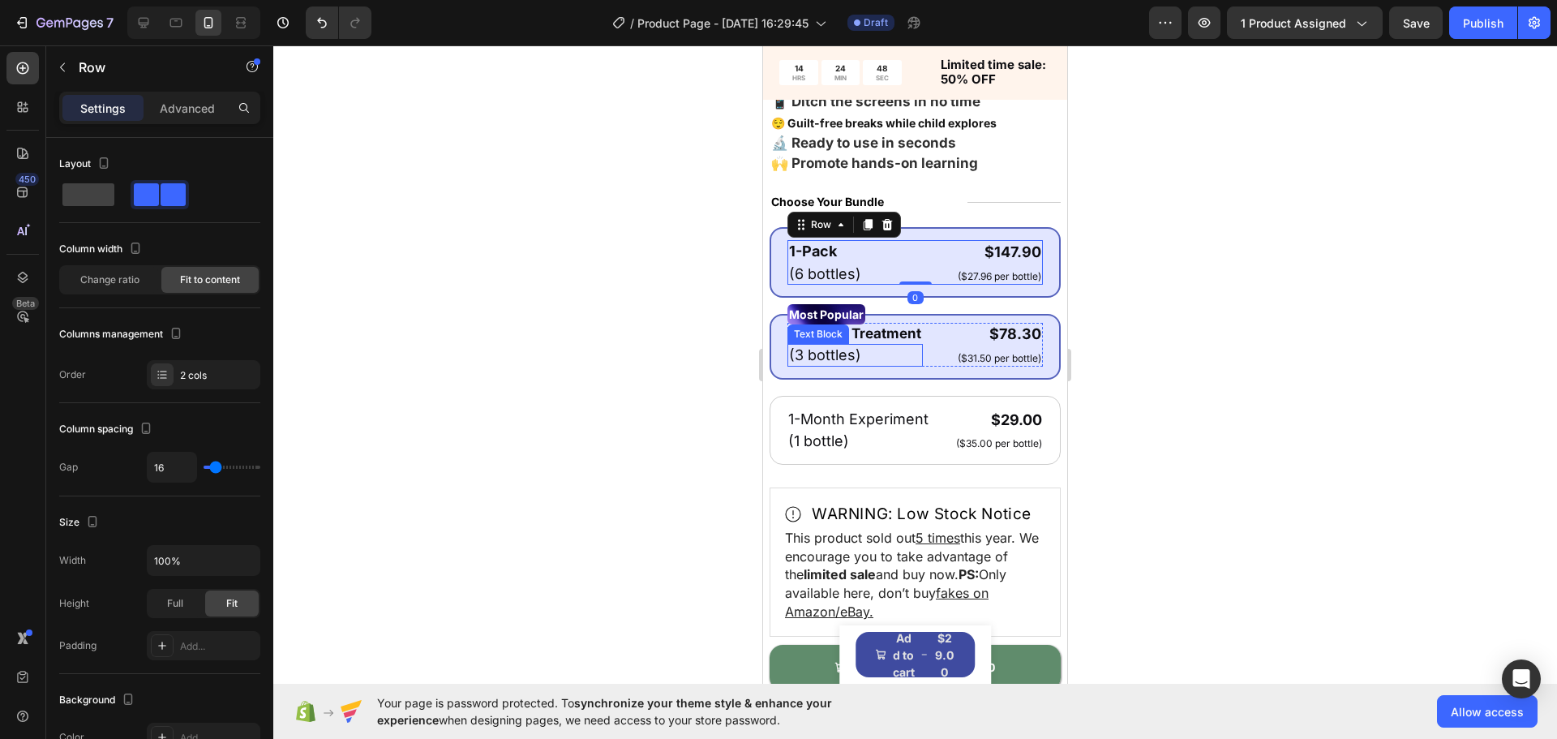
click at [916, 350] on p "(3 bottles)" at bounding box center [855, 355] width 132 height 19
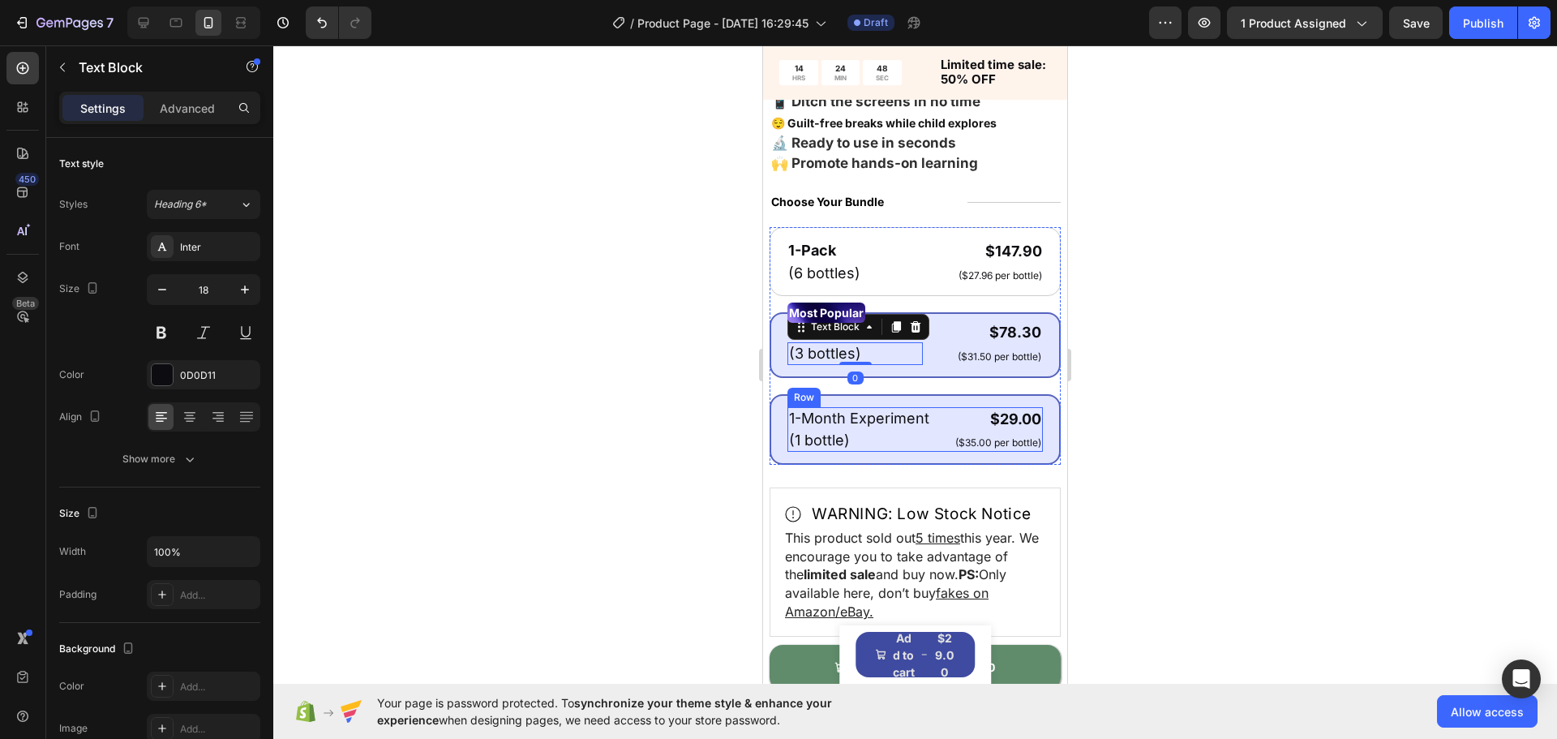
click at [936, 424] on div "1-Month Experiment Text Block (1 bottle) Text Block $29.00 Product Price Produc…" at bounding box center [915, 429] width 255 height 45
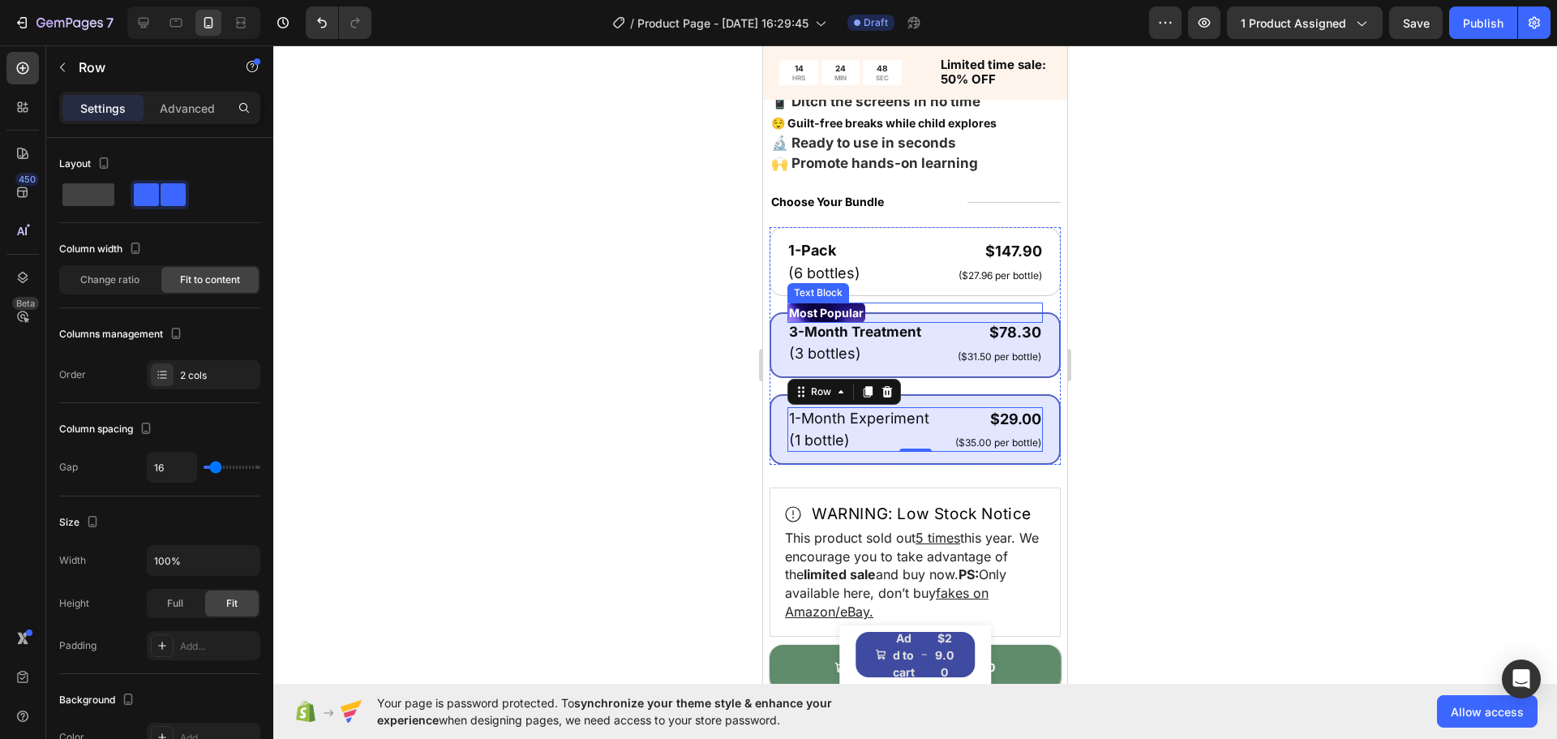
click at [957, 305] on div "Most Popular" at bounding box center [915, 313] width 255 height 20
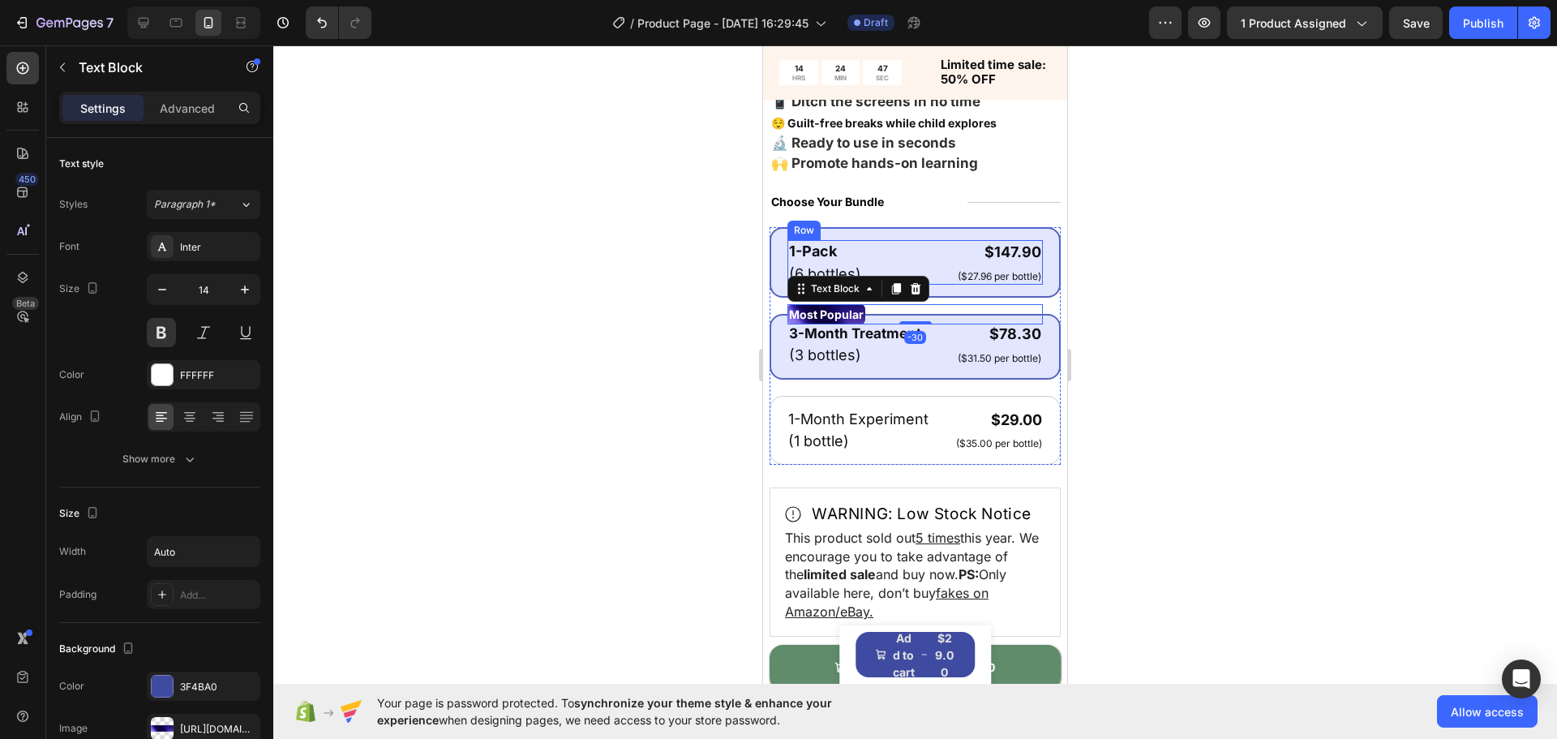
click at [892, 240] on div "1-Pack Text Block (6 bottles) Text Block $147.90 Product Price Product Price ($…" at bounding box center [915, 262] width 255 height 45
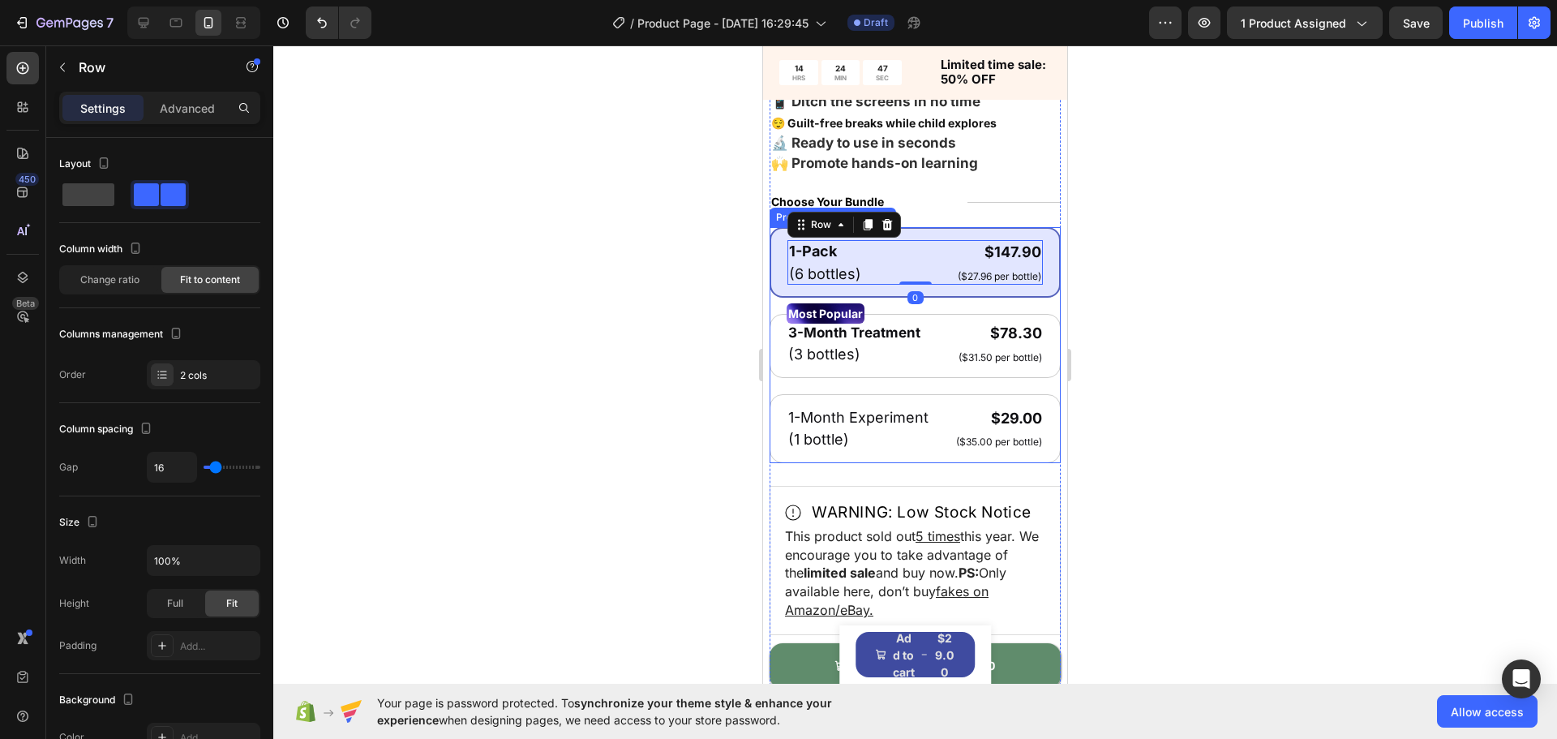
click at [546, 312] on div at bounding box center [915, 391] width 1284 height 693
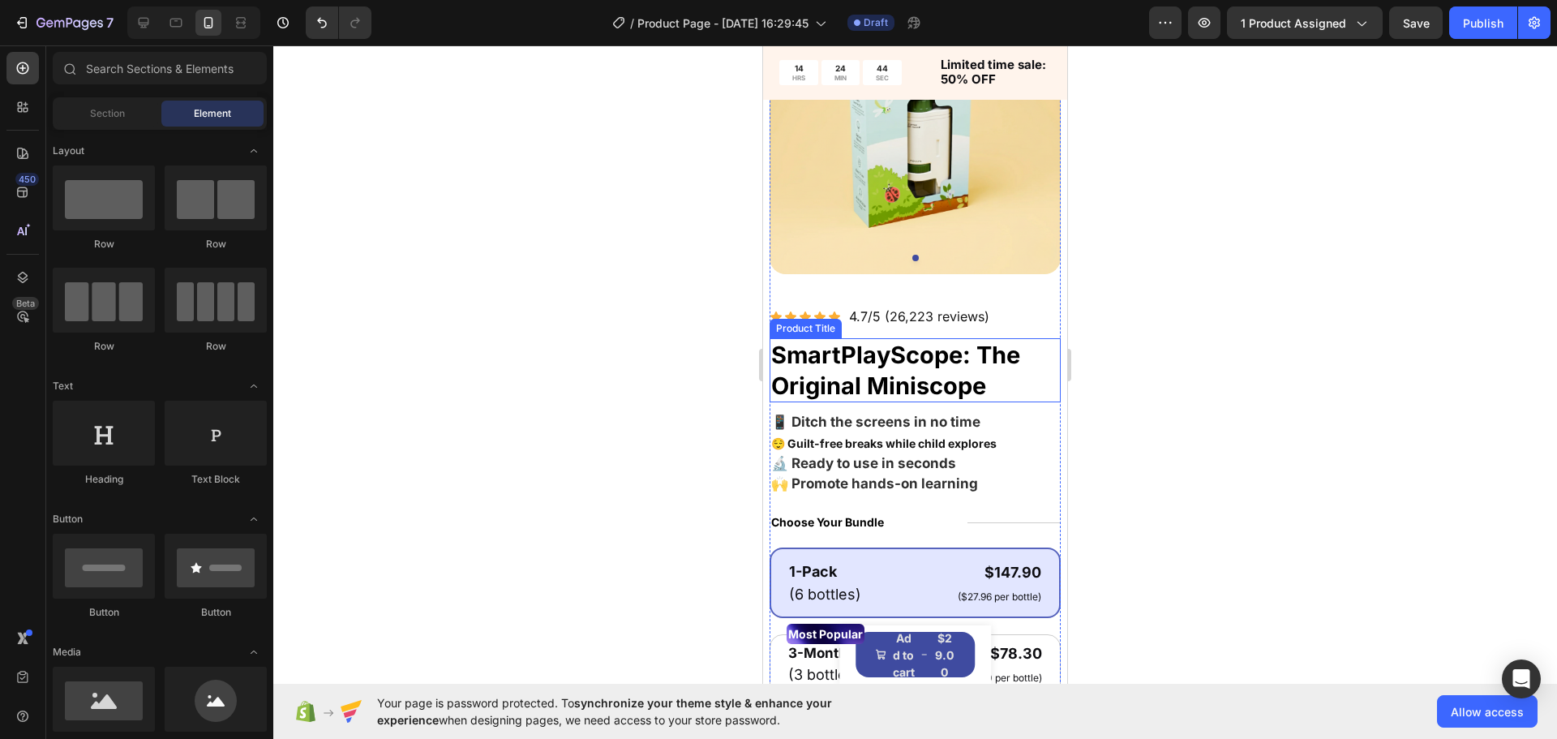
scroll to position [81, 0]
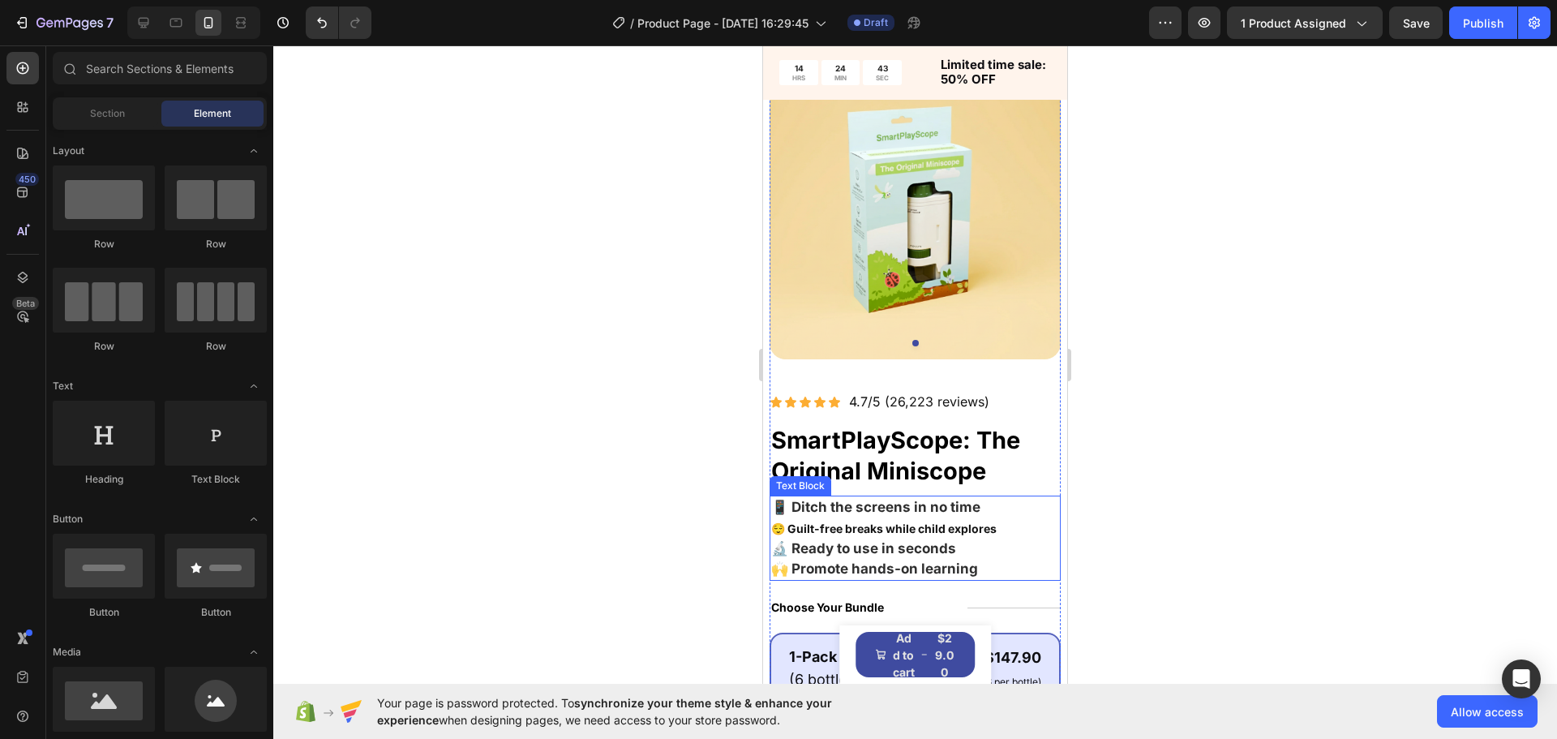
click at [822, 542] on strong "🔬 Ready to use in seconds" at bounding box center [863, 548] width 185 height 16
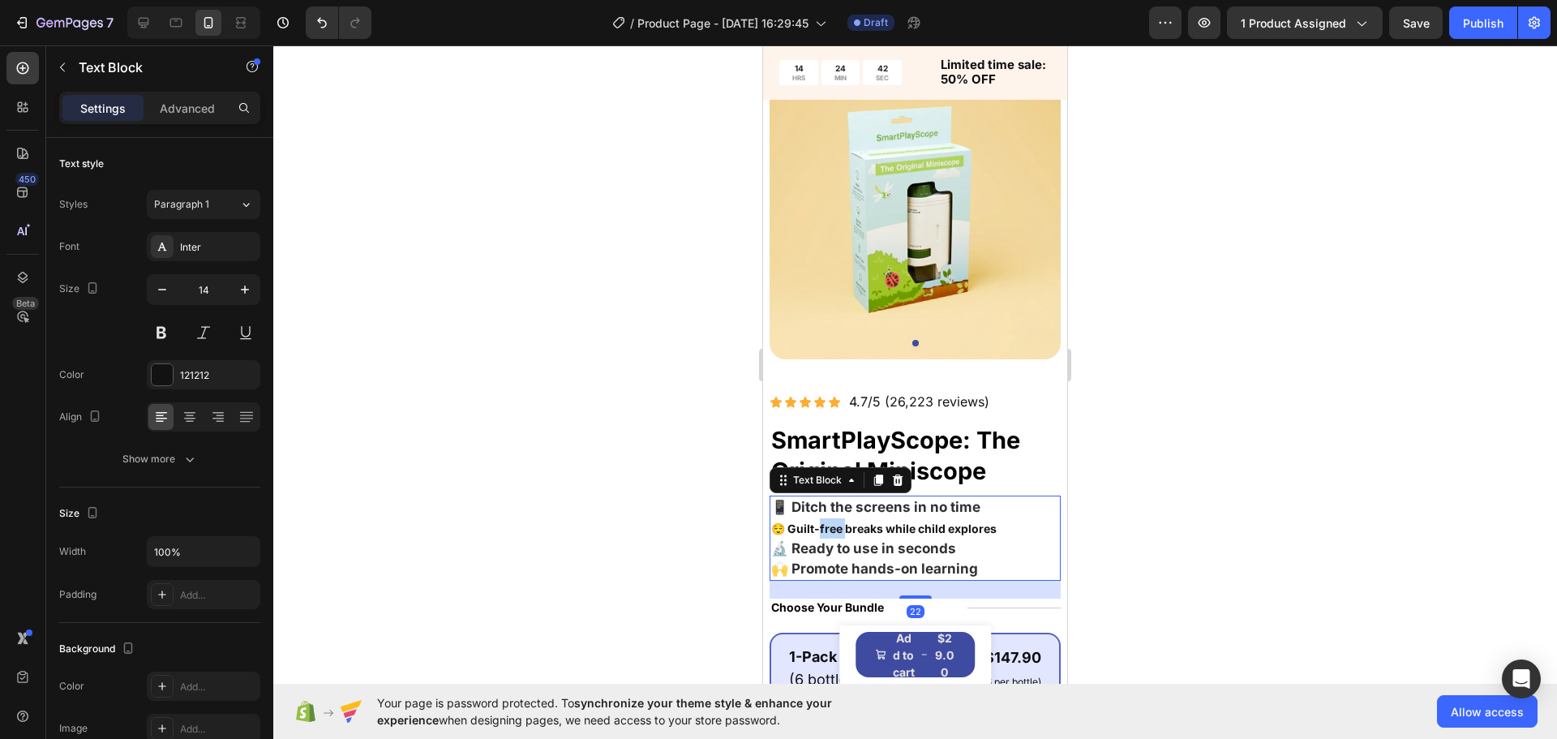
click at [832, 522] on strong "😌 Guilt-free breaks while child explores" at bounding box center [883, 529] width 225 height 14
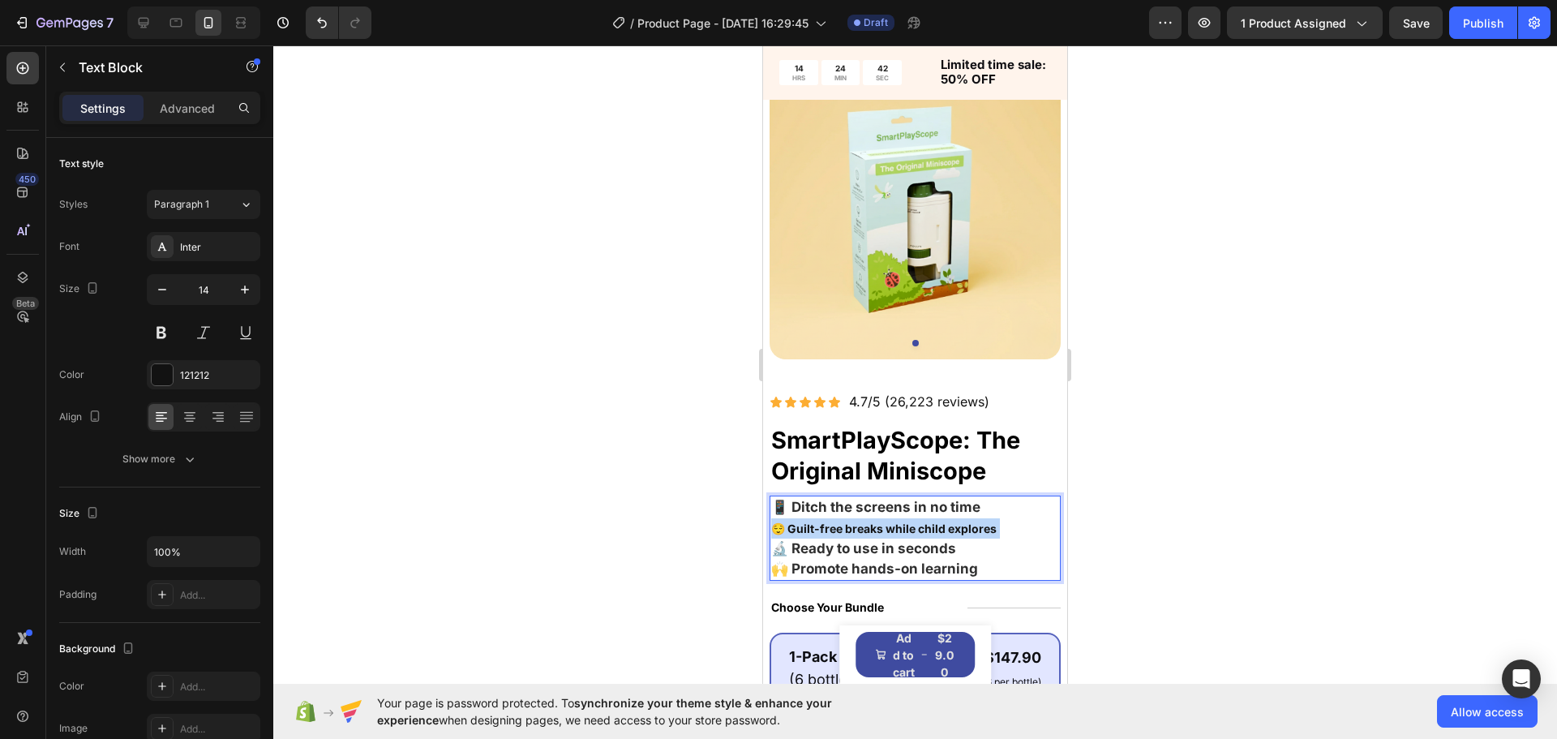
click at [832, 522] on strong "😌 Guilt-free breaks while child explores" at bounding box center [883, 529] width 225 height 14
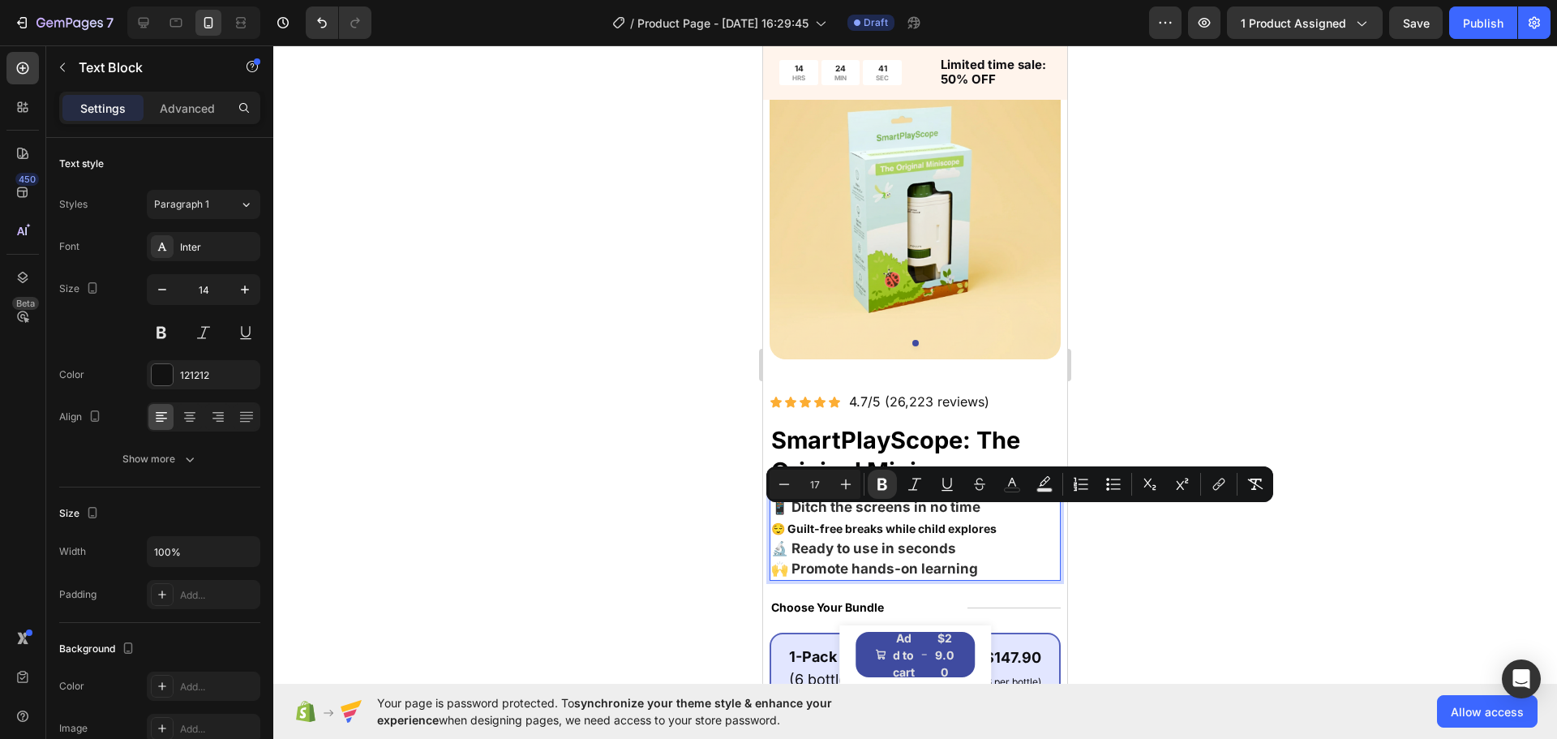
click at [851, 540] on strong "🔬 Ready to use in seconds" at bounding box center [863, 548] width 185 height 16
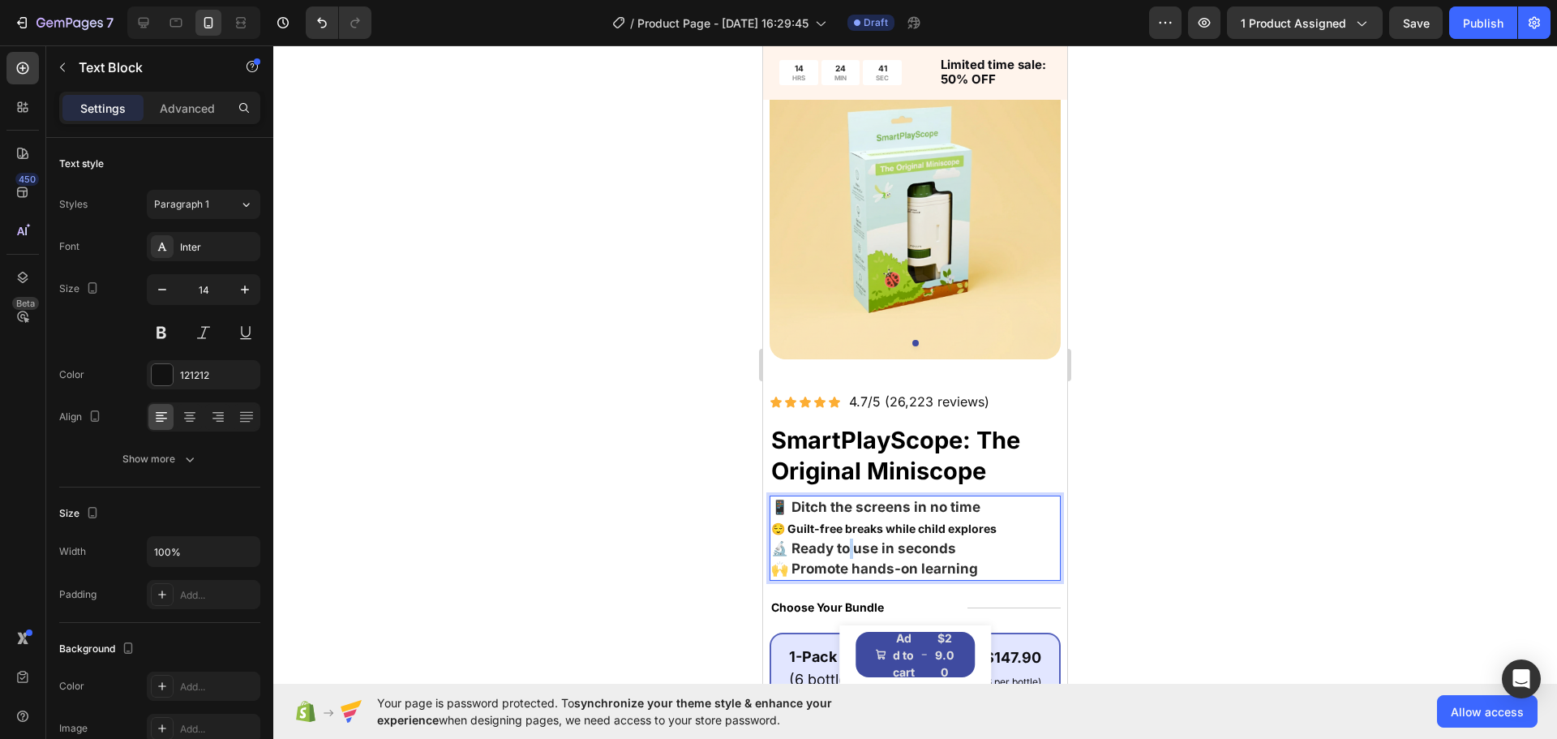
click at [851, 540] on strong "🔬 Ready to use in seconds" at bounding box center [863, 548] width 185 height 16
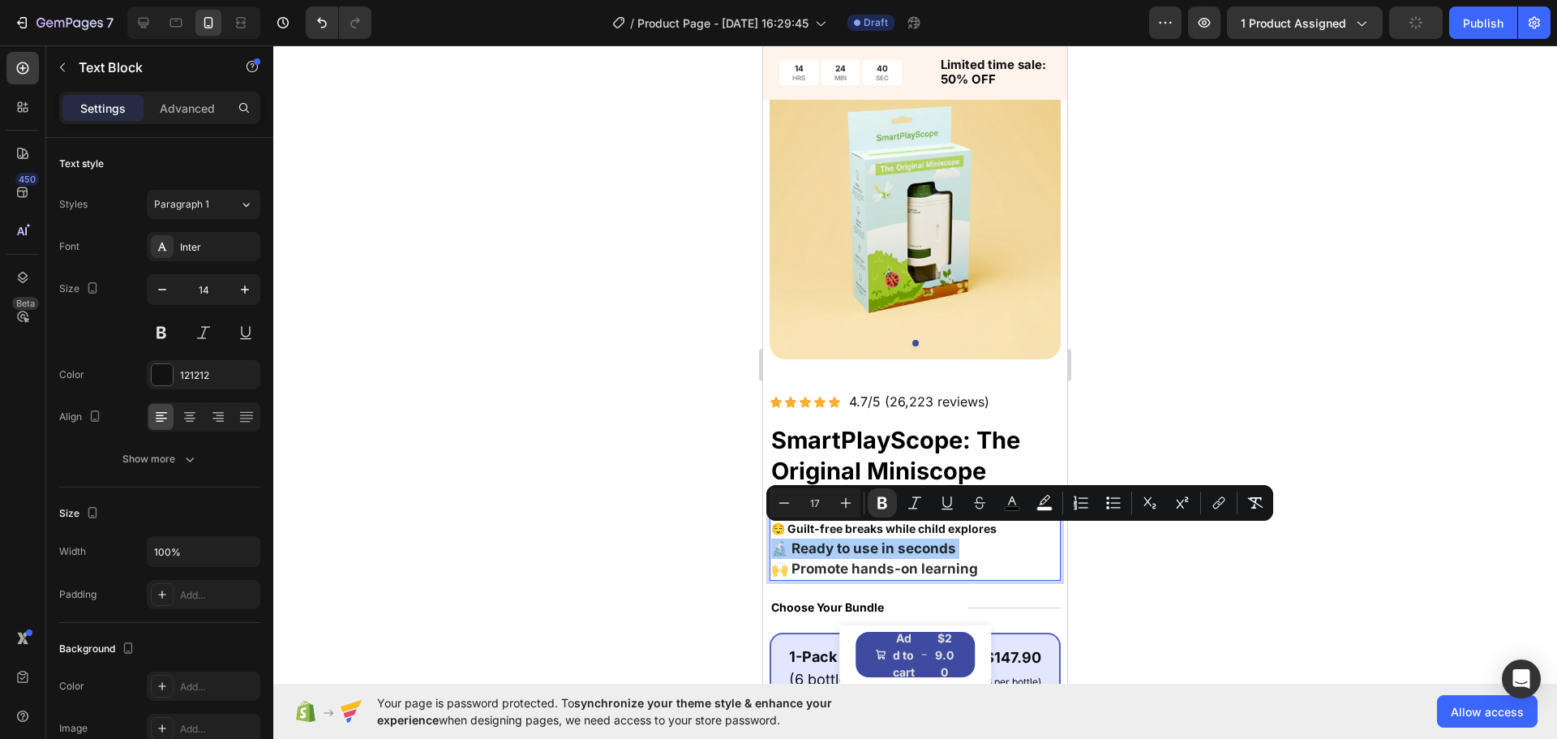
click at [728, 533] on div at bounding box center [915, 391] width 1284 height 693
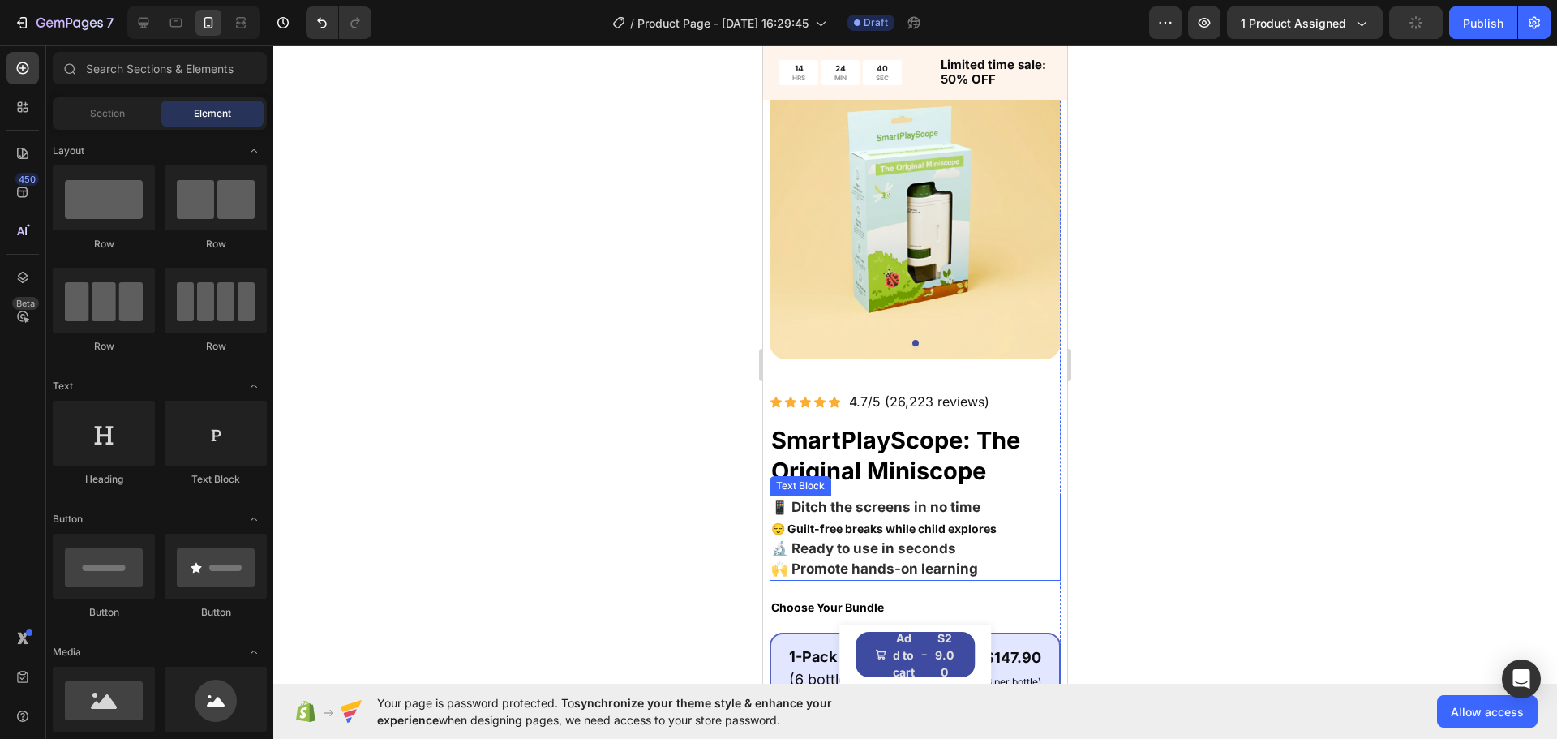
click at [839, 522] on strong "😌 Guilt-free breaks while child explores" at bounding box center [883, 529] width 225 height 14
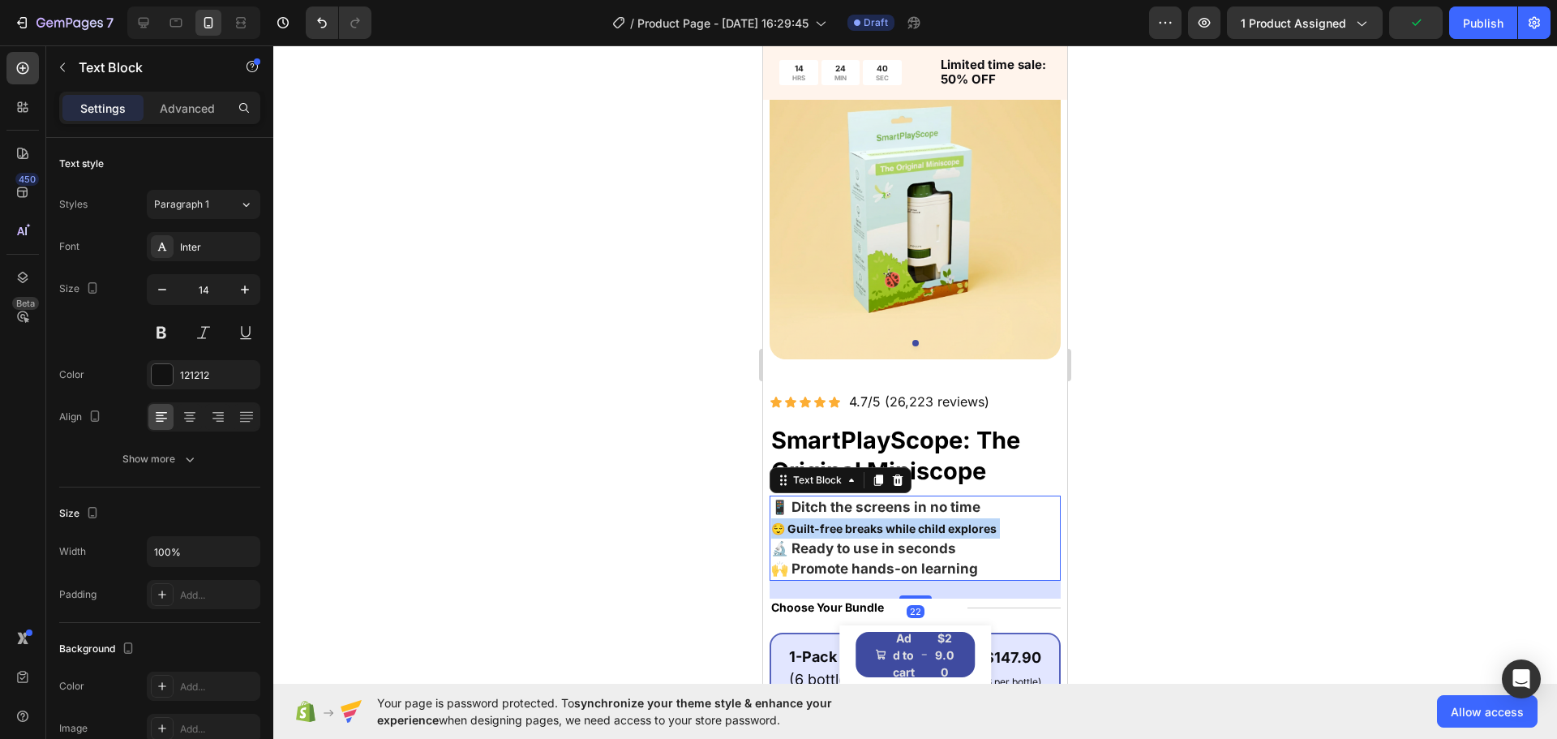
click at [839, 522] on strong "😌 Guilt-free breaks while child explores" at bounding box center [883, 529] width 225 height 14
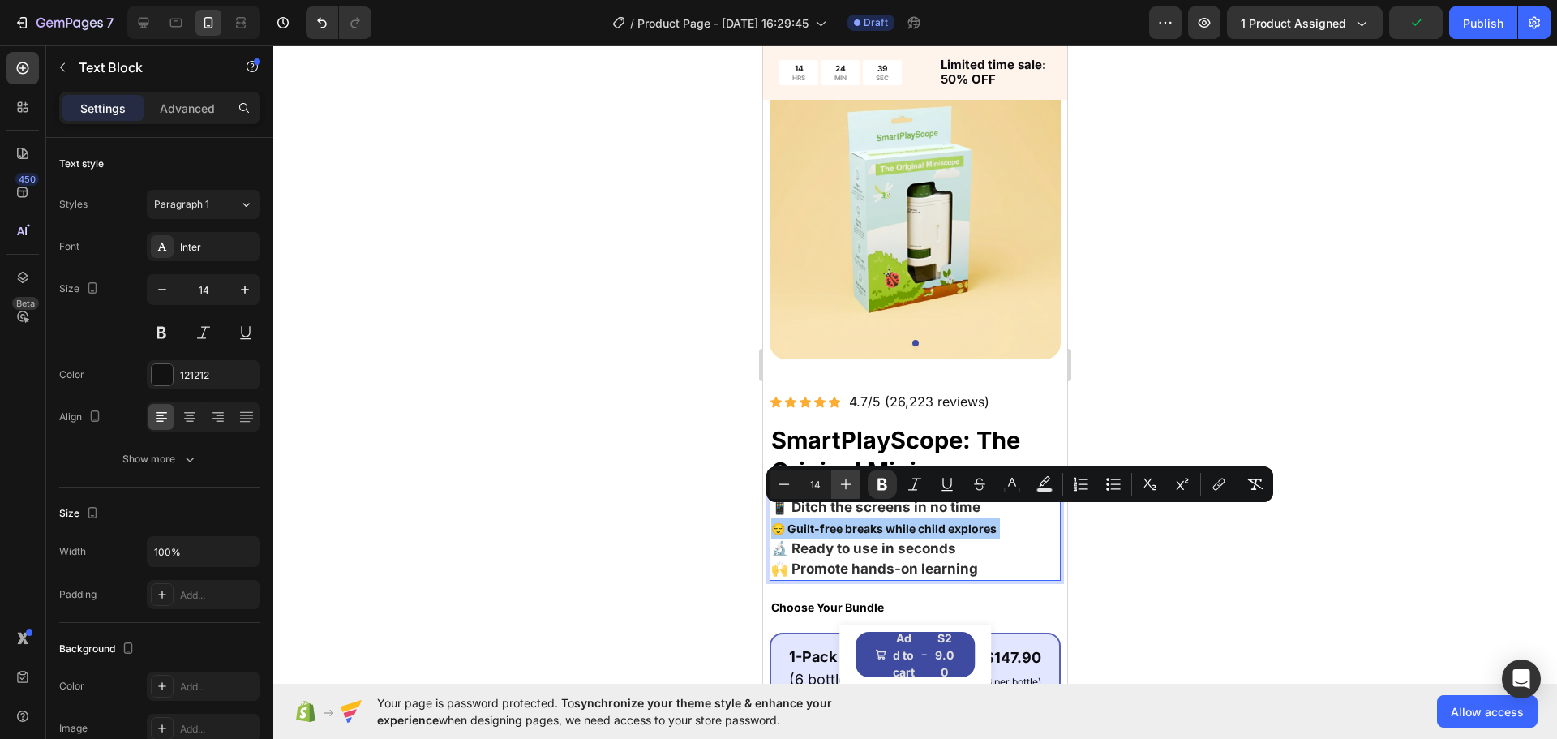
click at [843, 482] on icon "Editor contextual toolbar" at bounding box center [846, 484] width 16 height 16
click at [792, 485] on button "Minus" at bounding box center [784, 484] width 29 height 29
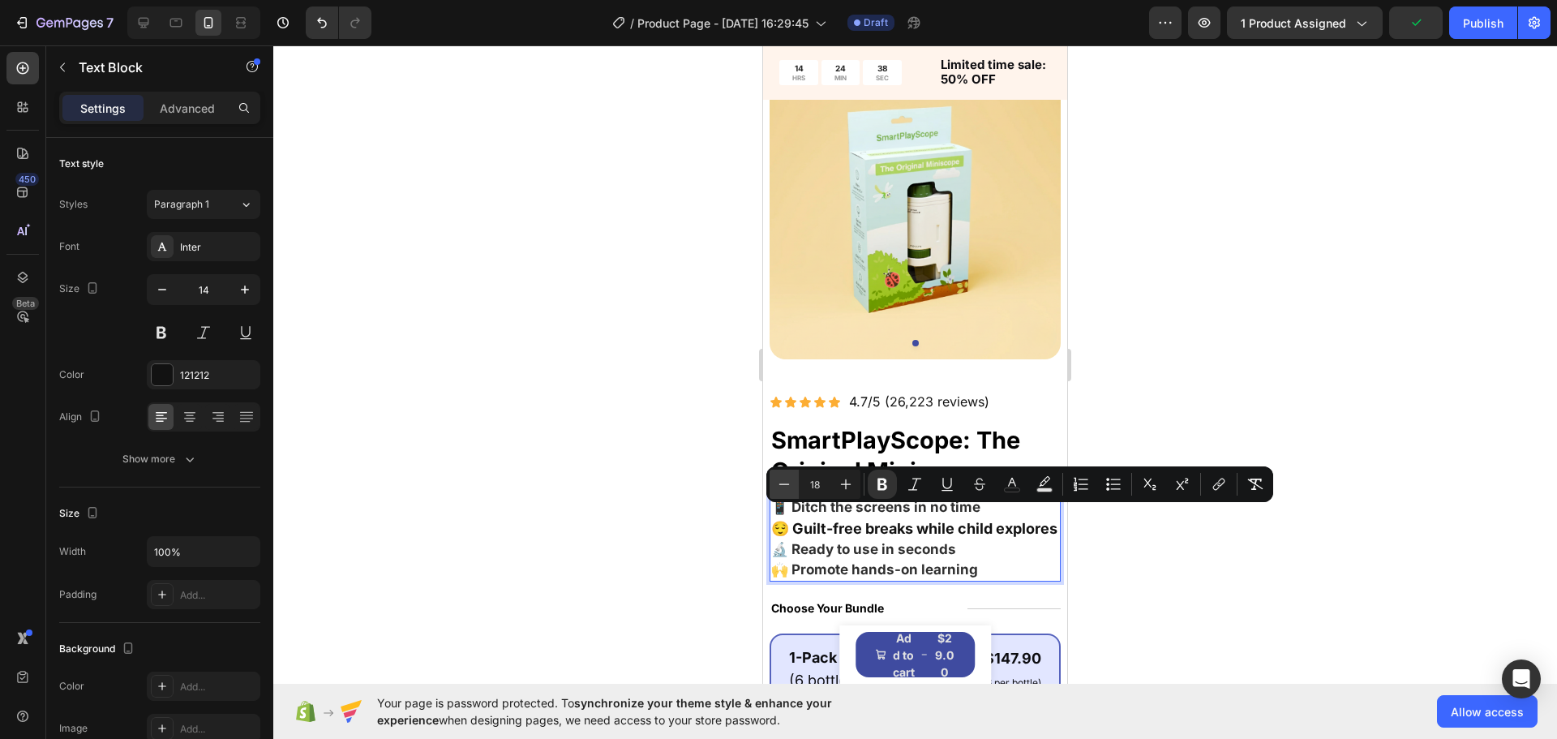
type input "17"
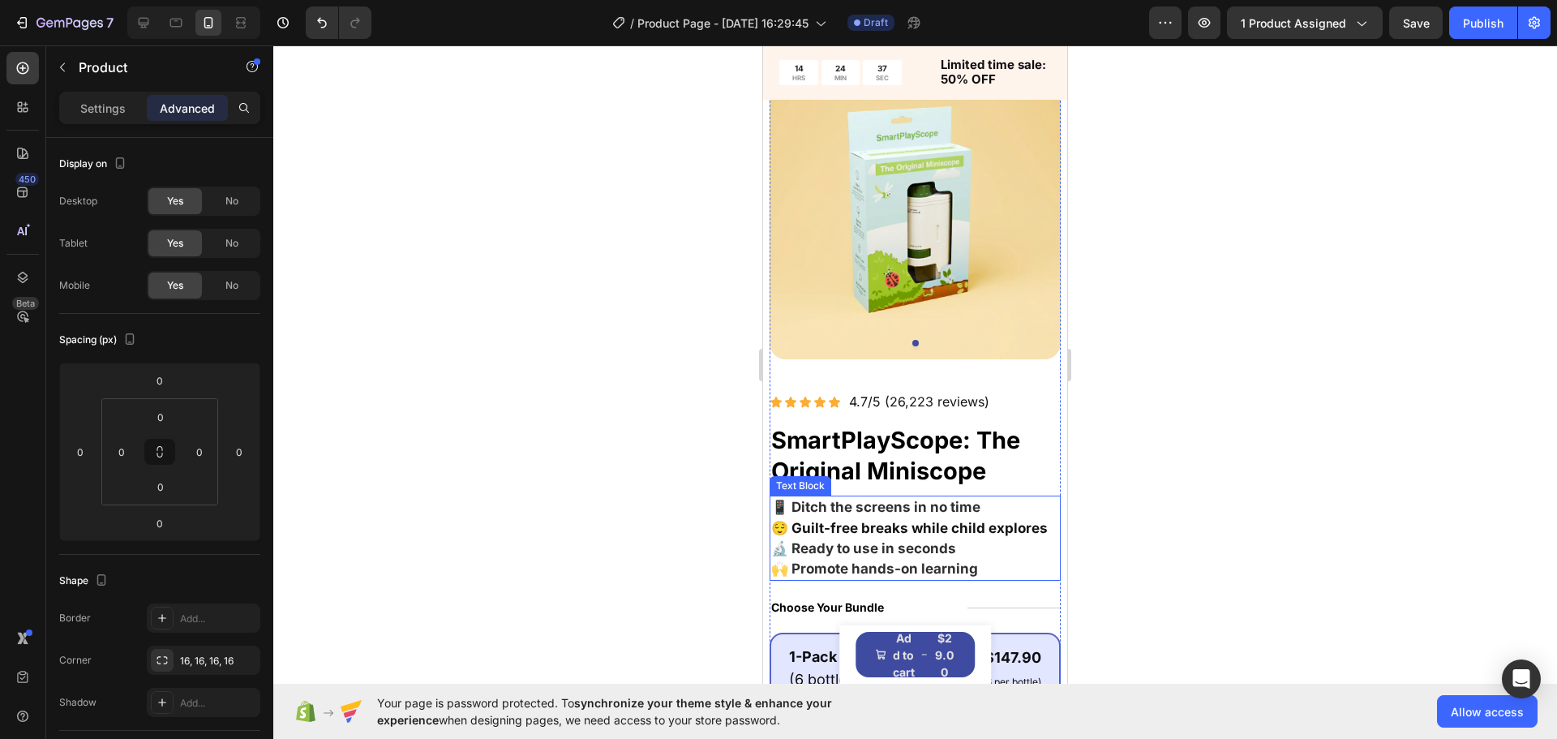
click at [993, 555] on p "😌 Guilt-free breaks while child explores 🔬 Ready to use in seconds 🙌 Promote ha…" at bounding box center [915, 549] width 288 height 62
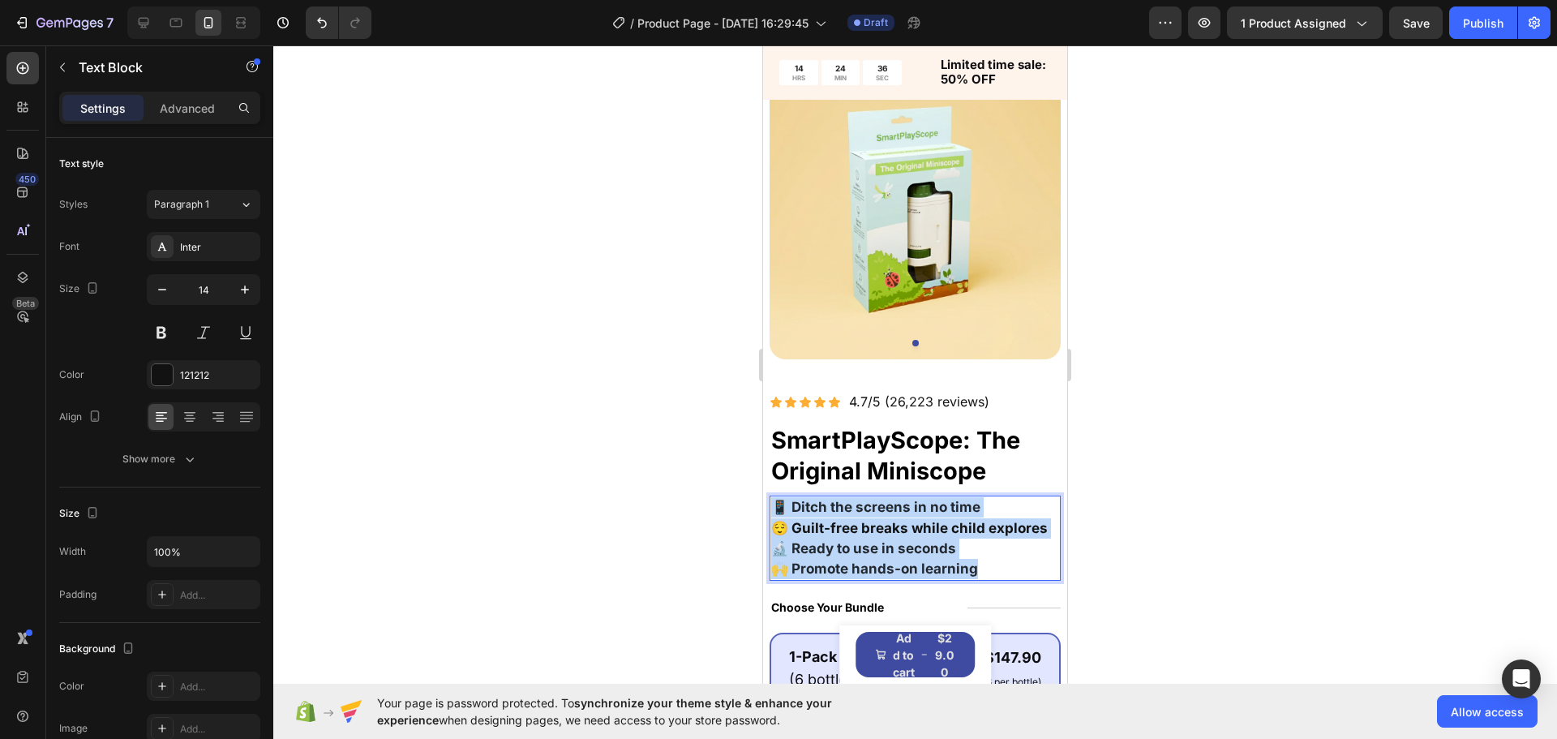
drag, startPoint x: 995, startPoint y: 555, endPoint x: 634, endPoint y: 477, distance: 369.2
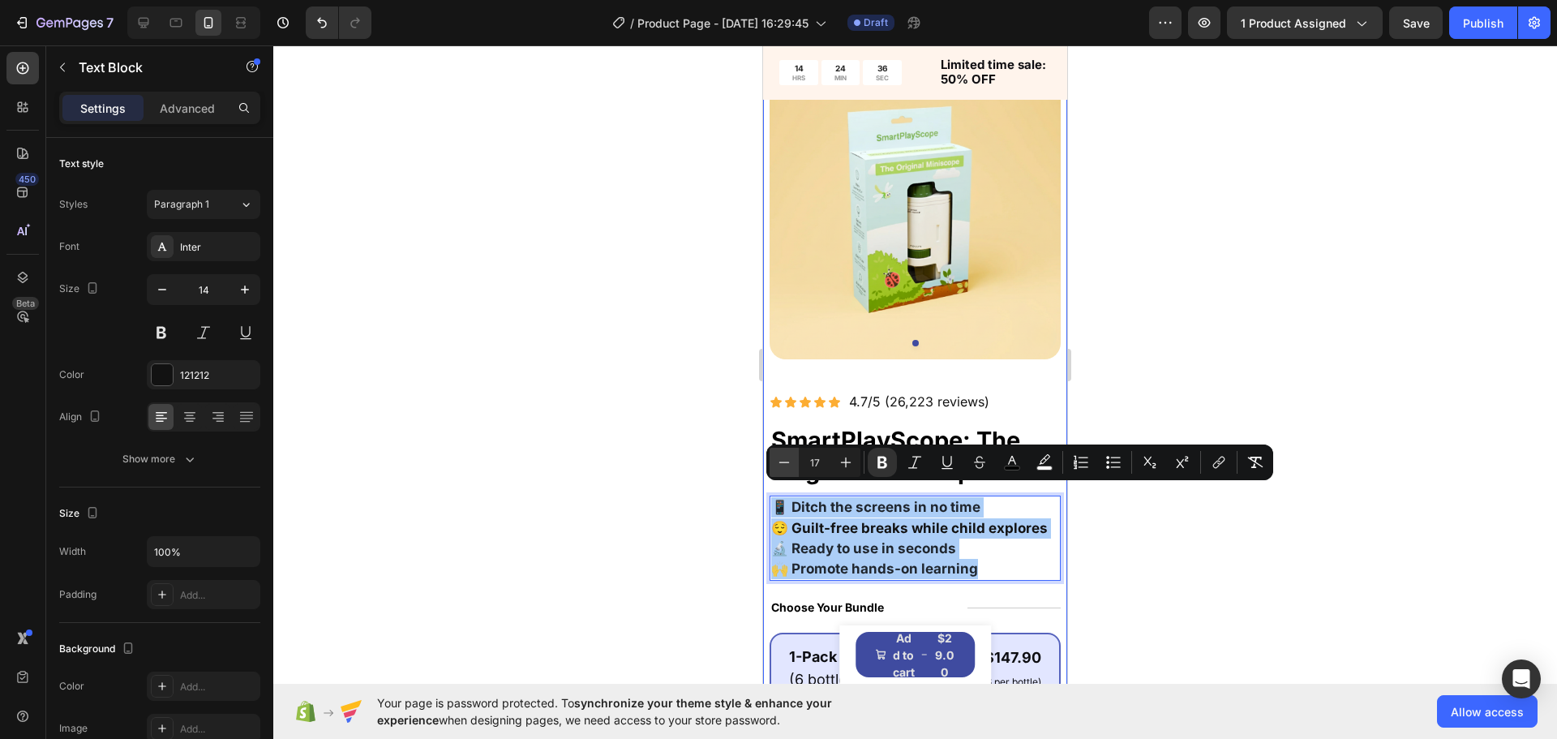
click at [780, 468] on icon "Editor contextual toolbar" at bounding box center [784, 462] width 16 height 16
type input "16"
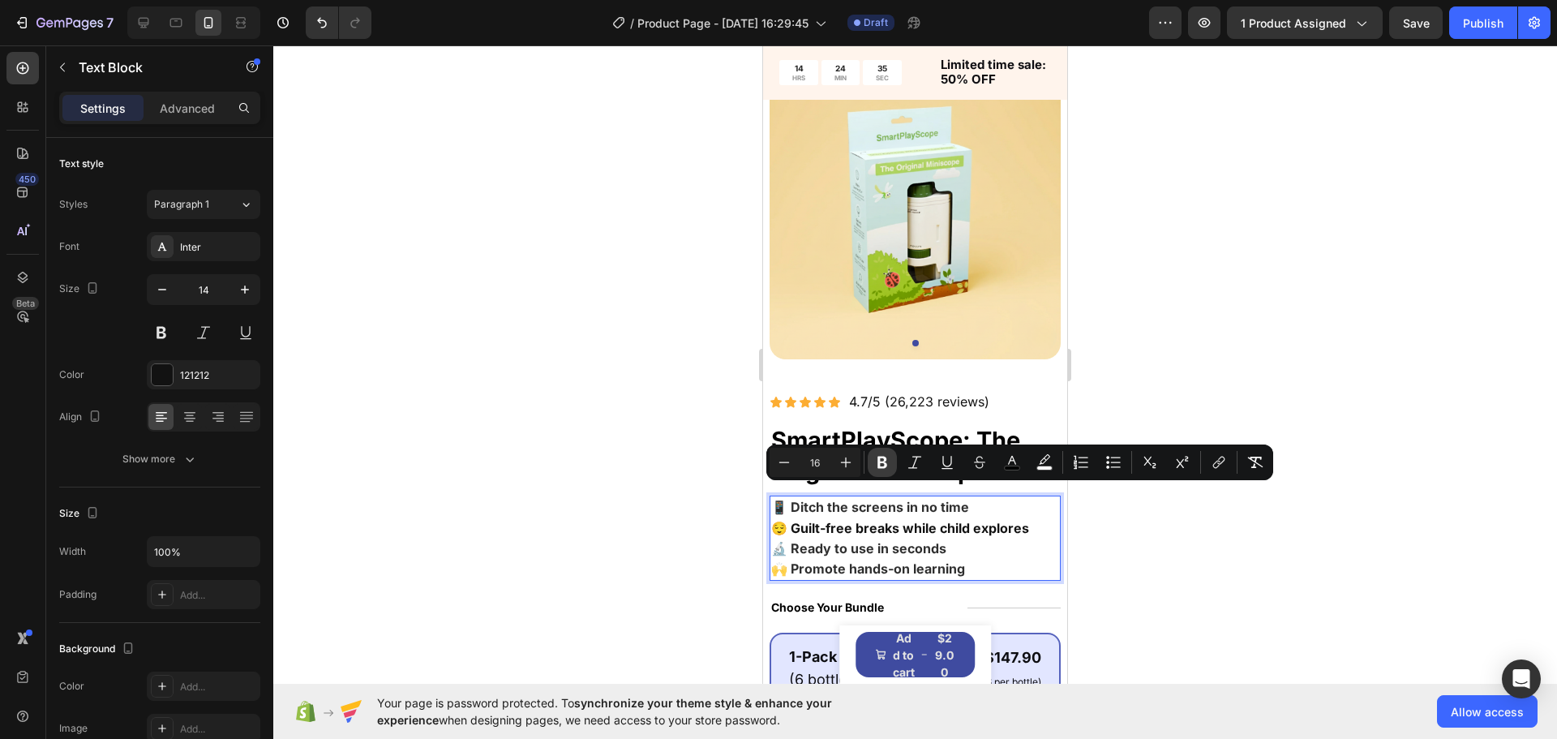
click at [875, 466] on icon "Editor contextual toolbar" at bounding box center [882, 462] width 16 height 16
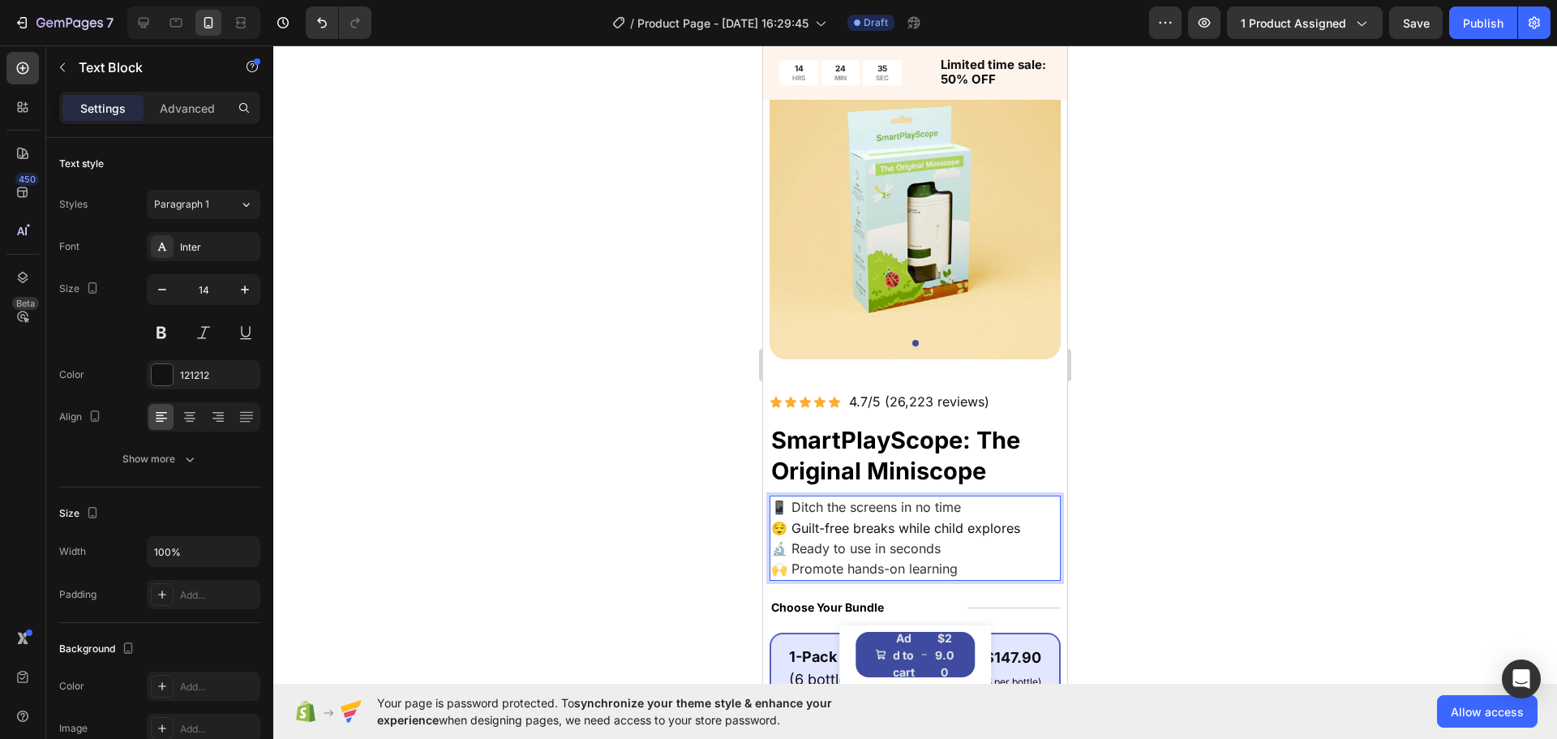
click at [604, 474] on div at bounding box center [915, 391] width 1284 height 693
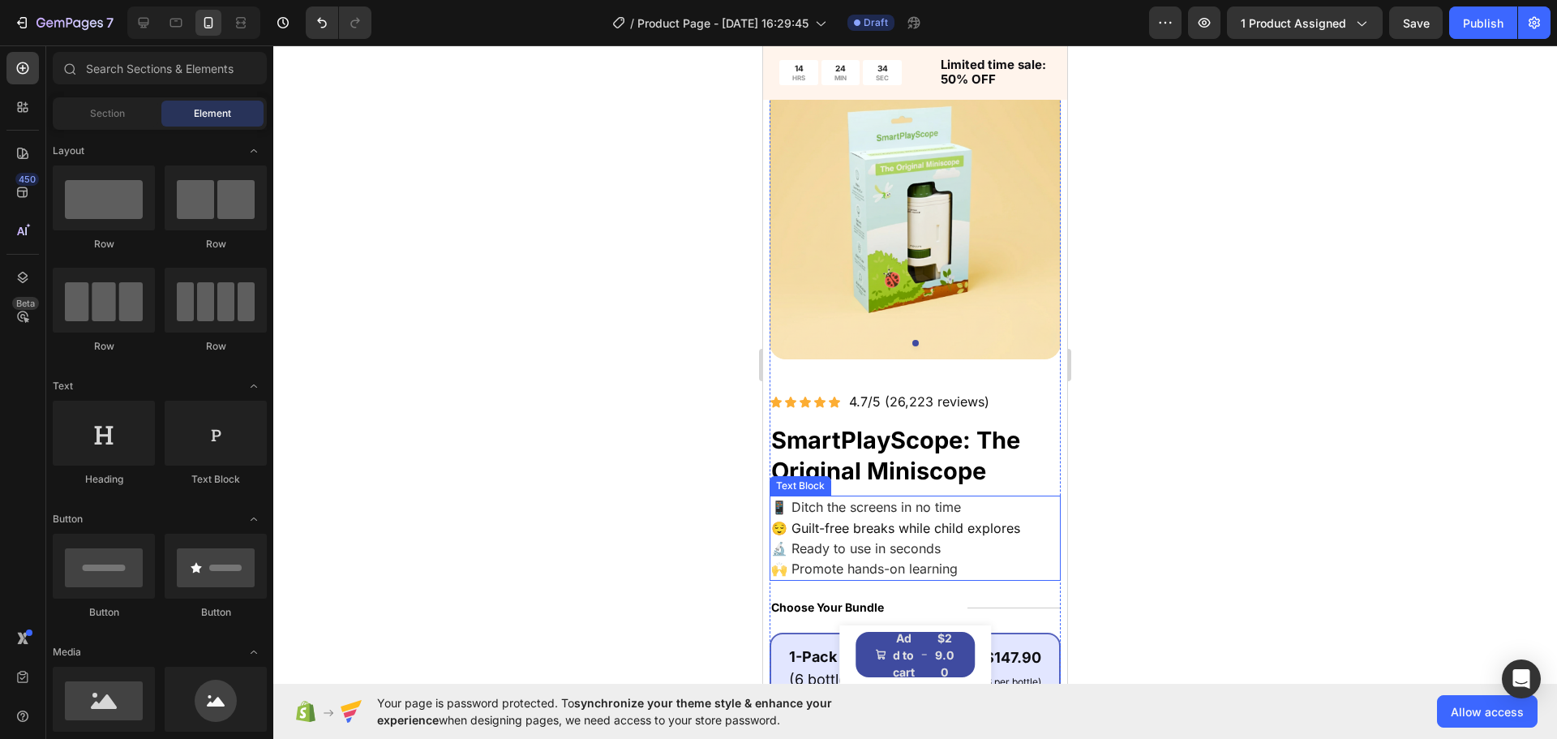
click at [874, 520] on span "😌 Guilt-free breaks while child explores" at bounding box center [895, 528] width 249 height 16
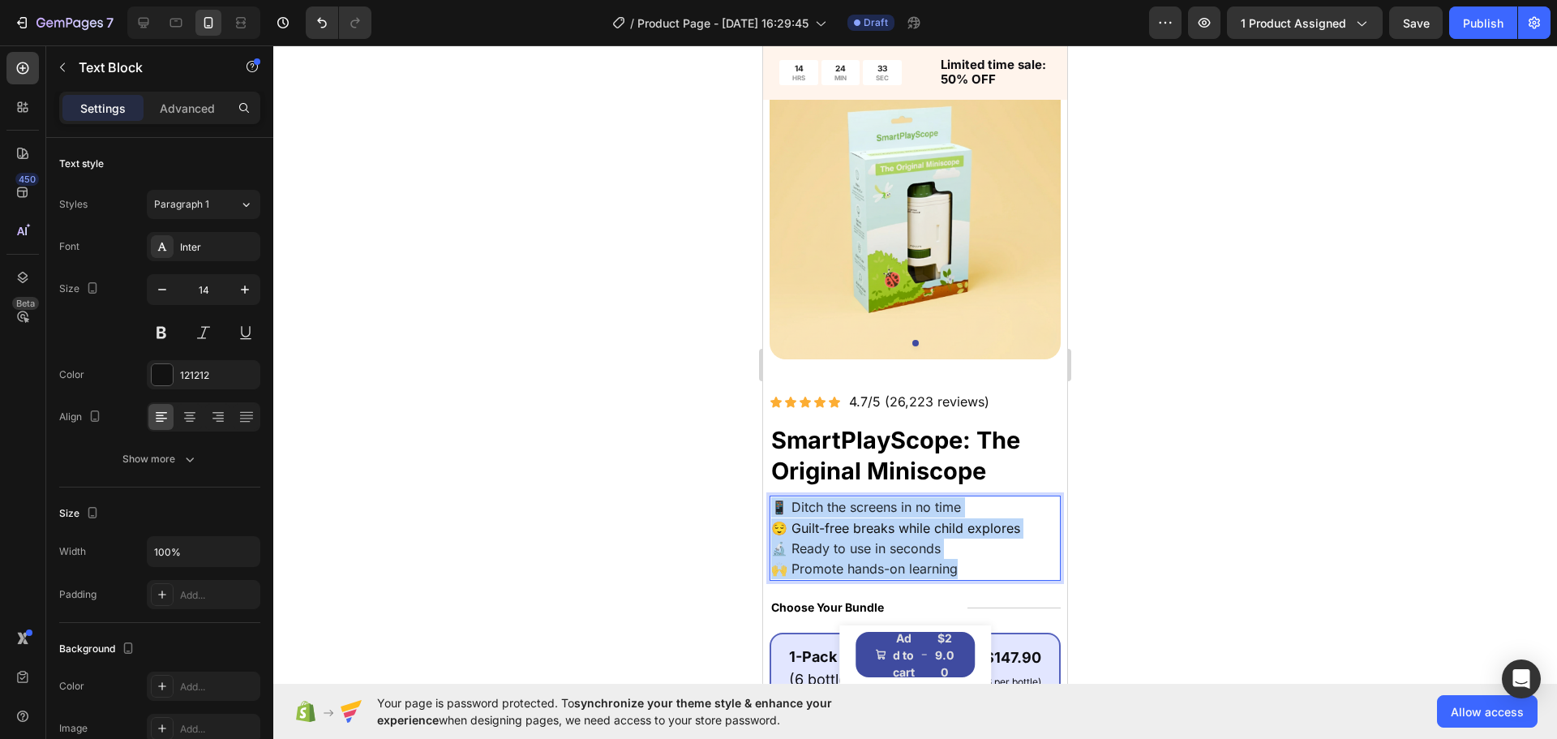
drag, startPoint x: 716, startPoint y: 482, endPoint x: 590, endPoint y: 460, distance: 127.6
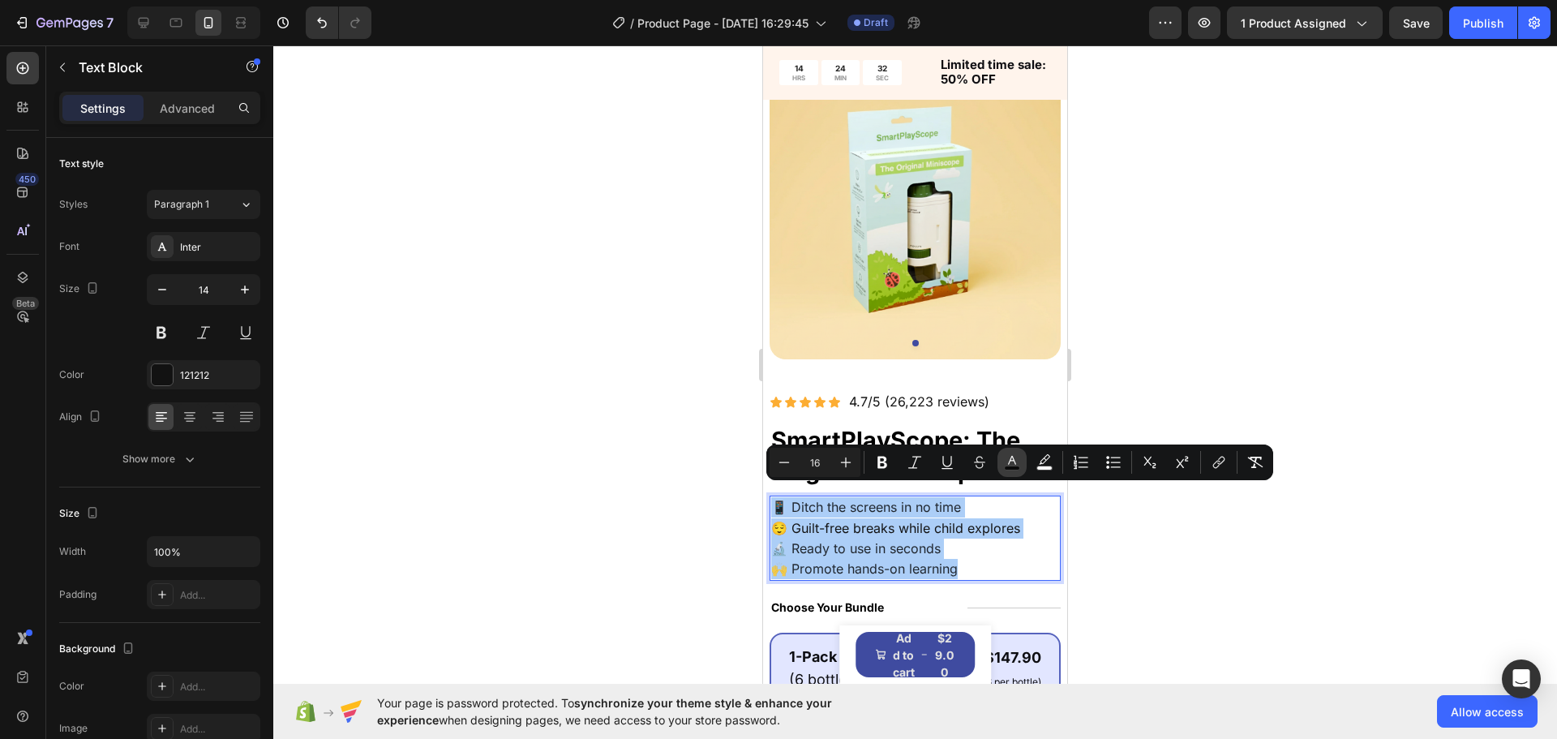
click at [1006, 463] on icon "Editor contextual toolbar" at bounding box center [1012, 462] width 16 height 16
type input "000000"
type input "82"
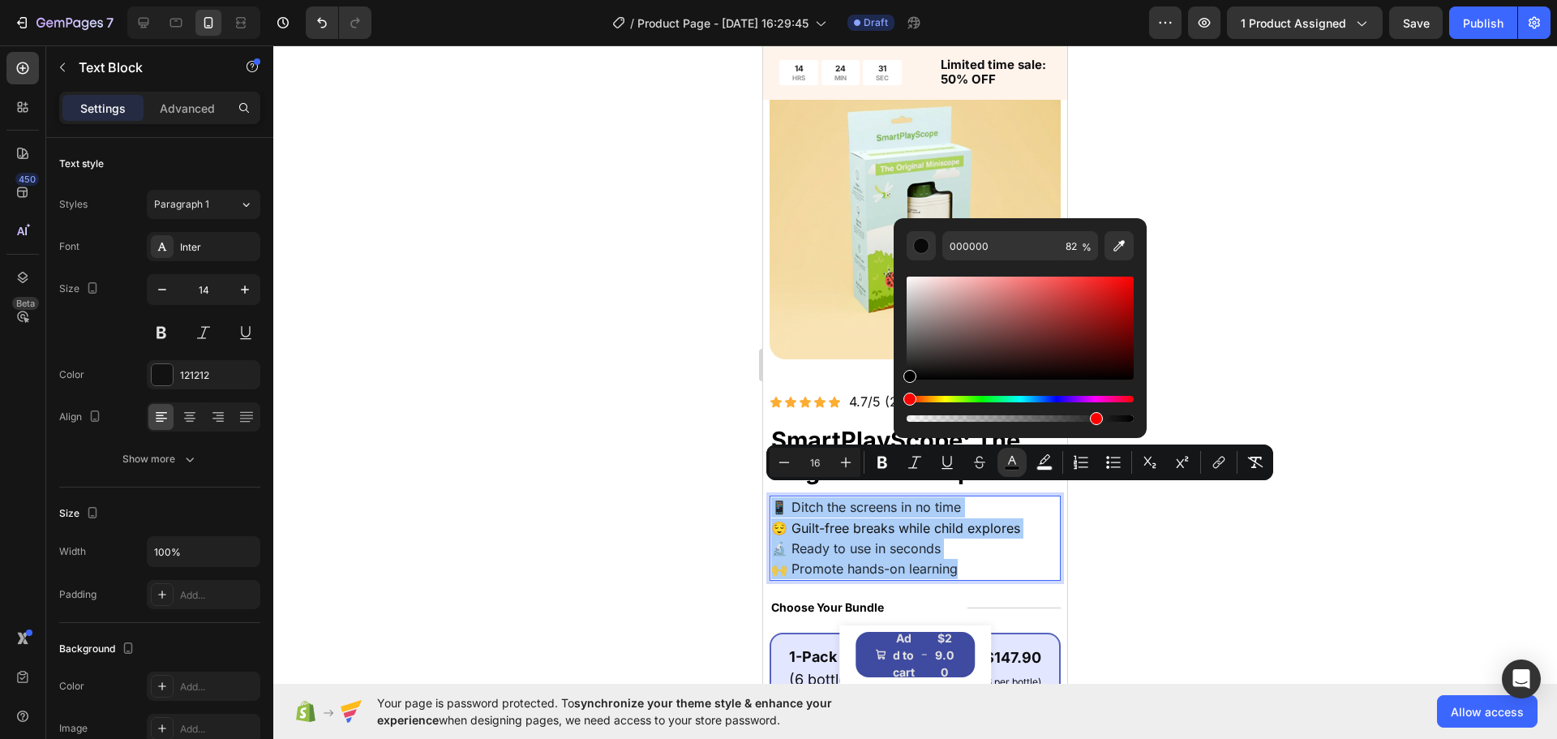
drag, startPoint x: 968, startPoint y: 353, endPoint x: 495, endPoint y: 669, distance: 569.6
click at [436, 0] on body "7 / Product Page - Sep 28, 16:29:45 Draft Preview 1 product assigned Save Publi…" at bounding box center [778, 0] width 1557 height 0
click at [615, 552] on div at bounding box center [915, 391] width 1284 height 693
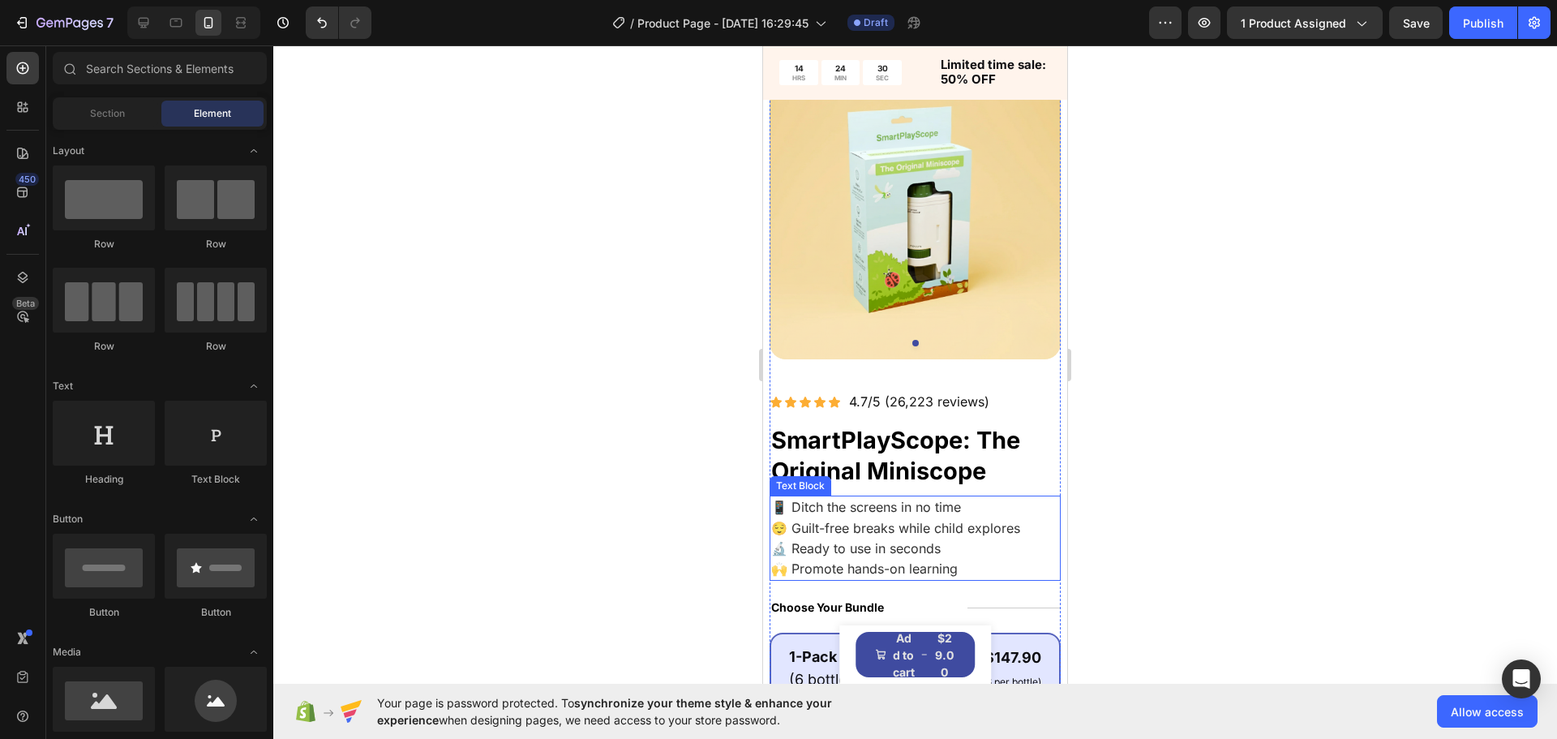
click at [826, 520] on span "😌 Guilt-free breaks while child explores" at bounding box center [895, 528] width 249 height 16
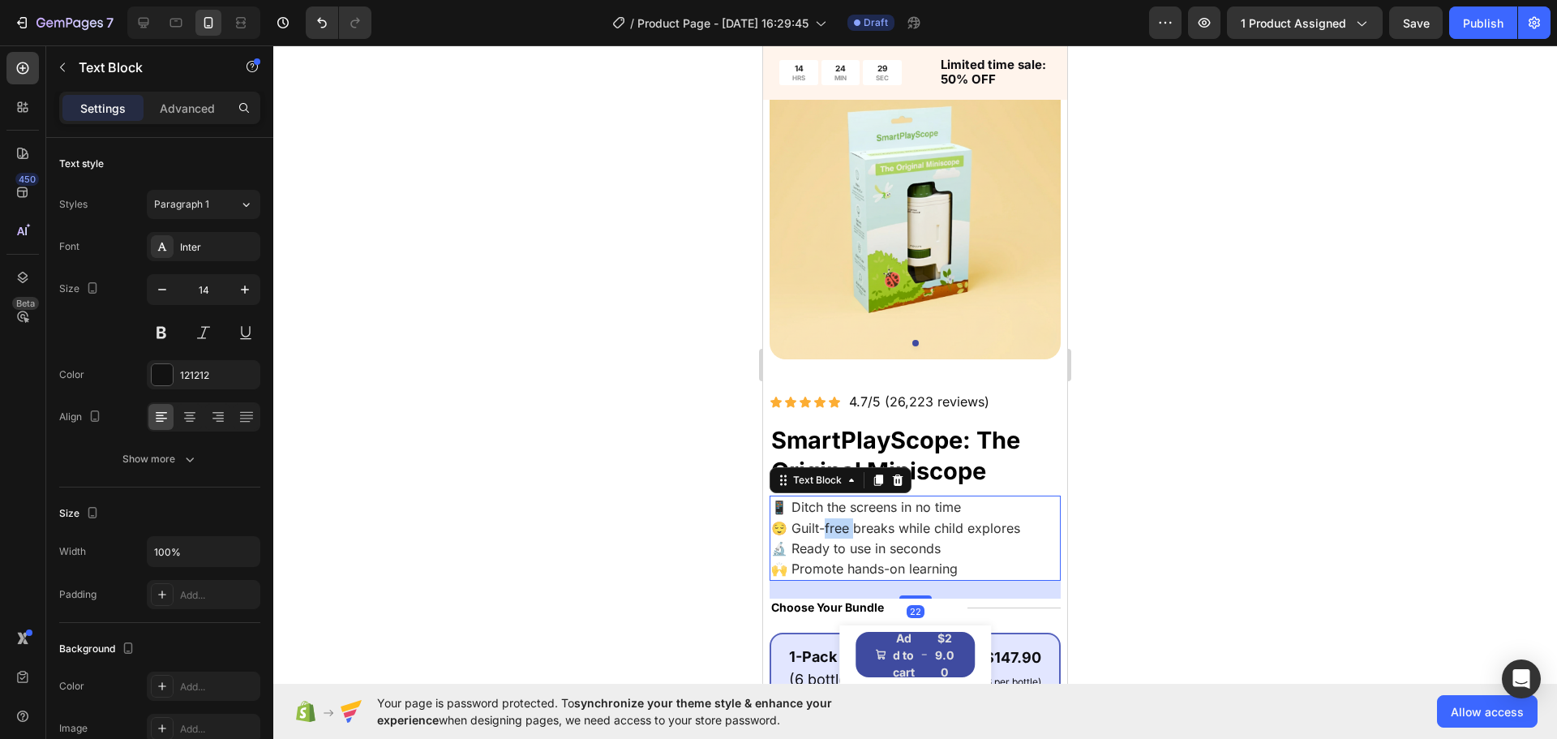
click at [839, 520] on span "😌 Guilt-free breaks while child explores" at bounding box center [895, 528] width 249 height 16
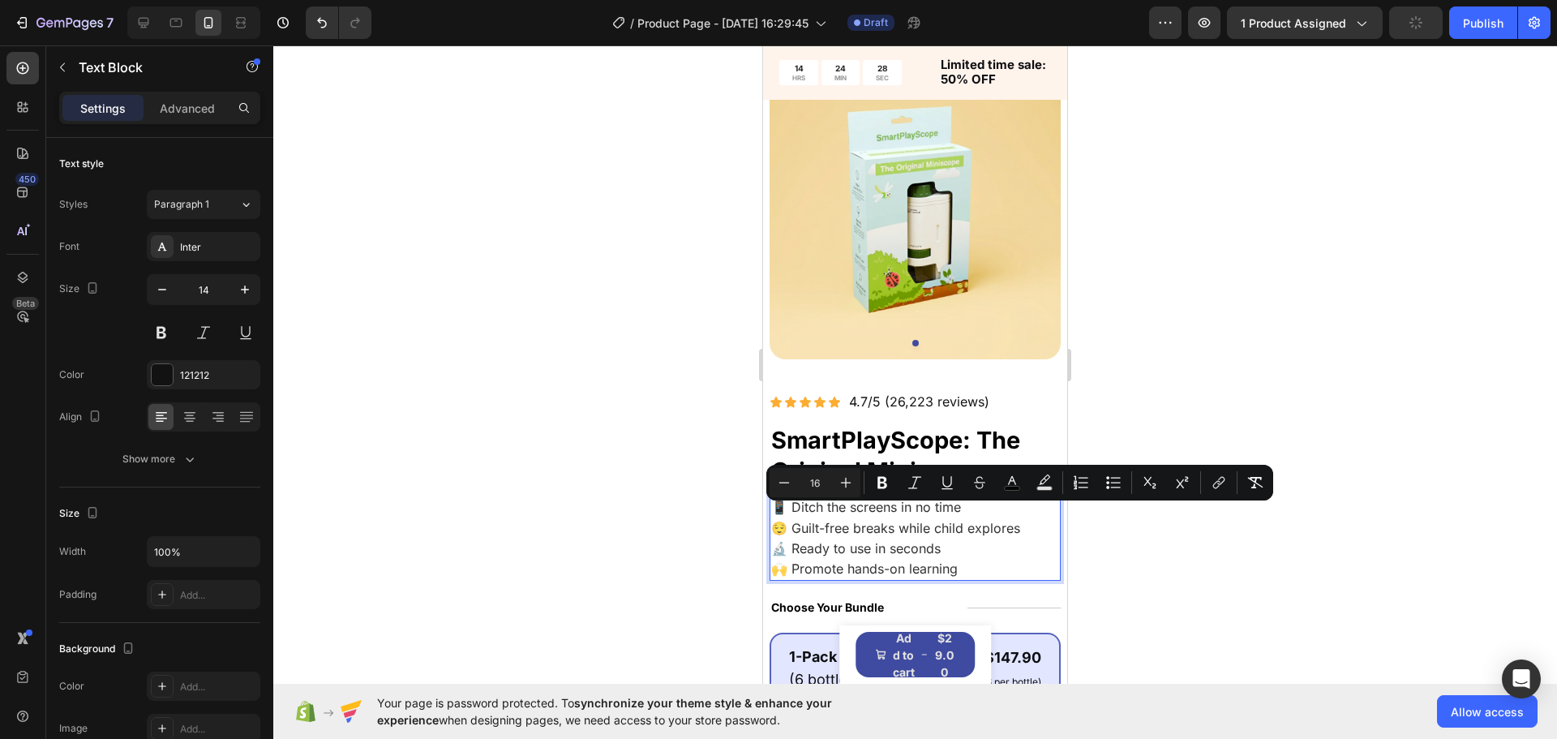
click at [835, 540] on span "🔬 Ready to use in seconds" at bounding box center [856, 548] width 170 height 16
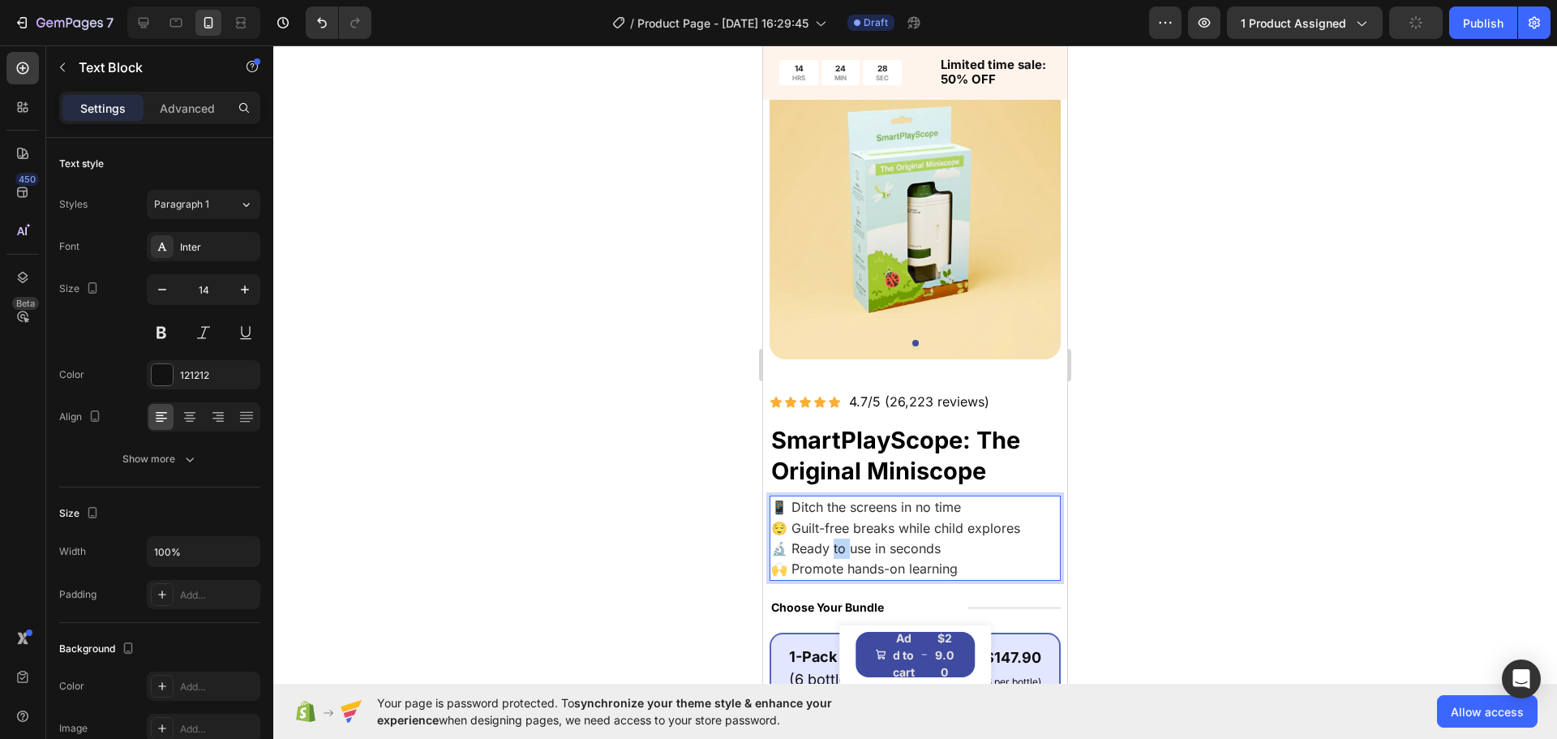
click at [835, 540] on span "🔬 Ready to use in seconds" at bounding box center [856, 548] width 170 height 16
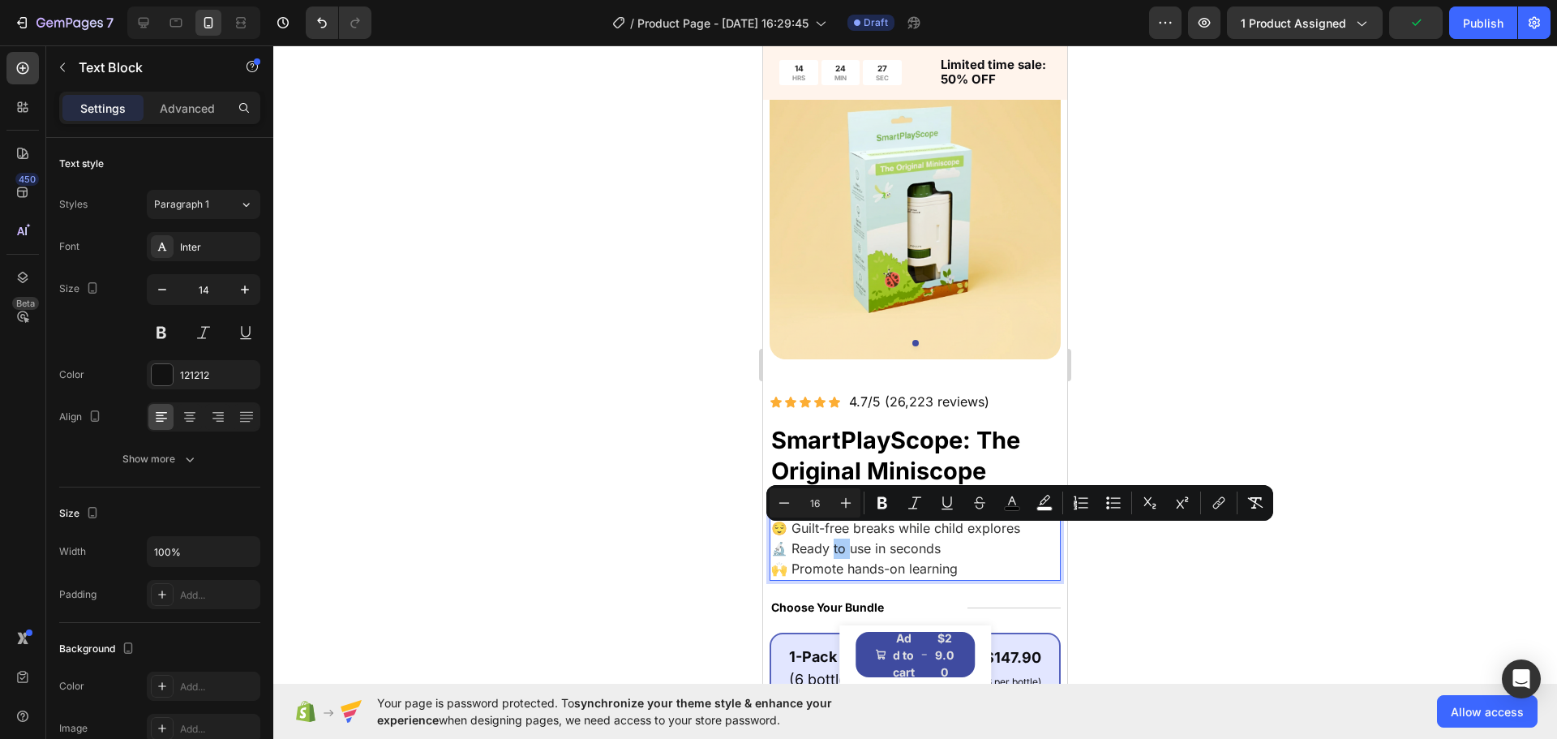
click at [694, 543] on div at bounding box center [915, 391] width 1284 height 693
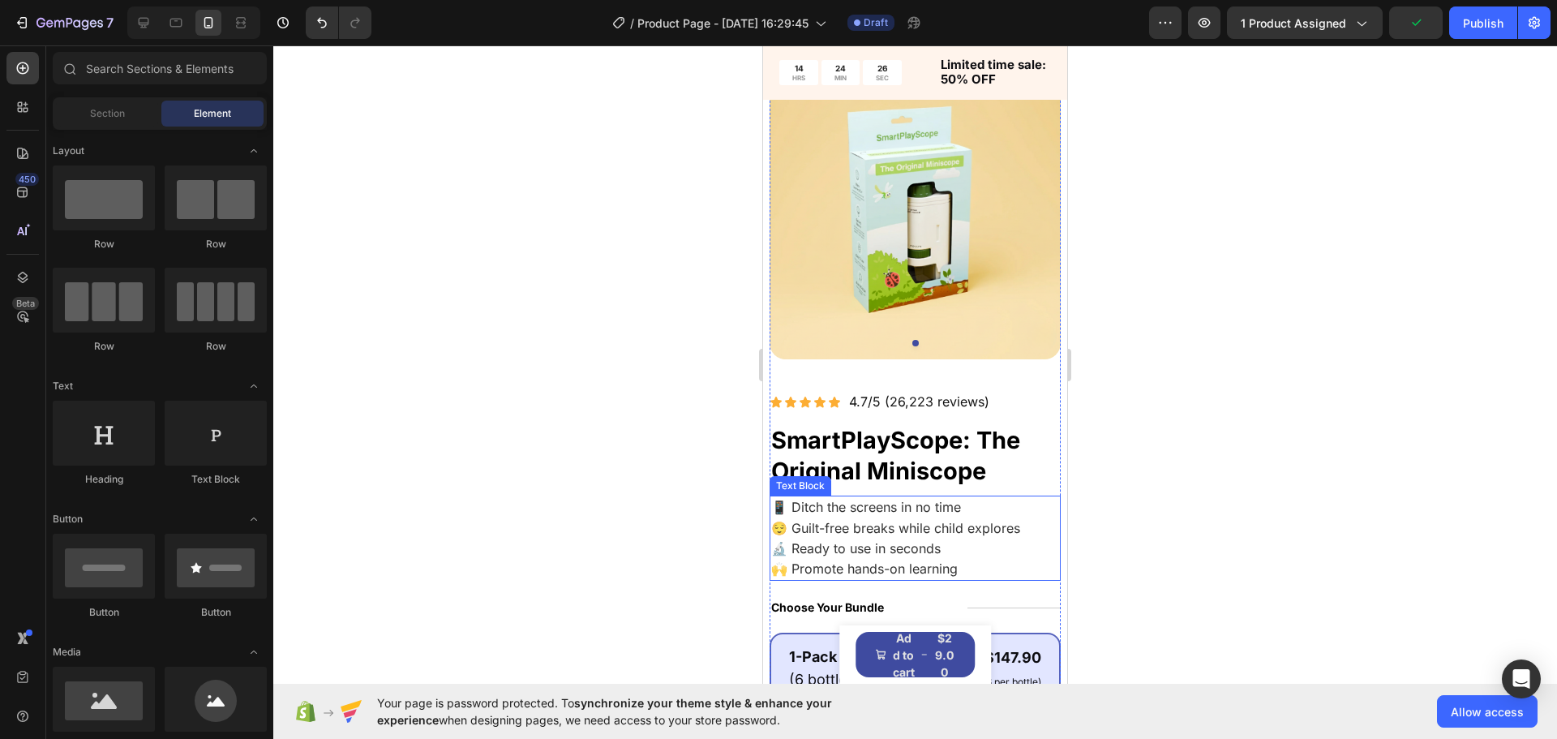
click at [876, 520] on span "😌 Guilt-free breaks while child explores" at bounding box center [895, 528] width 249 height 16
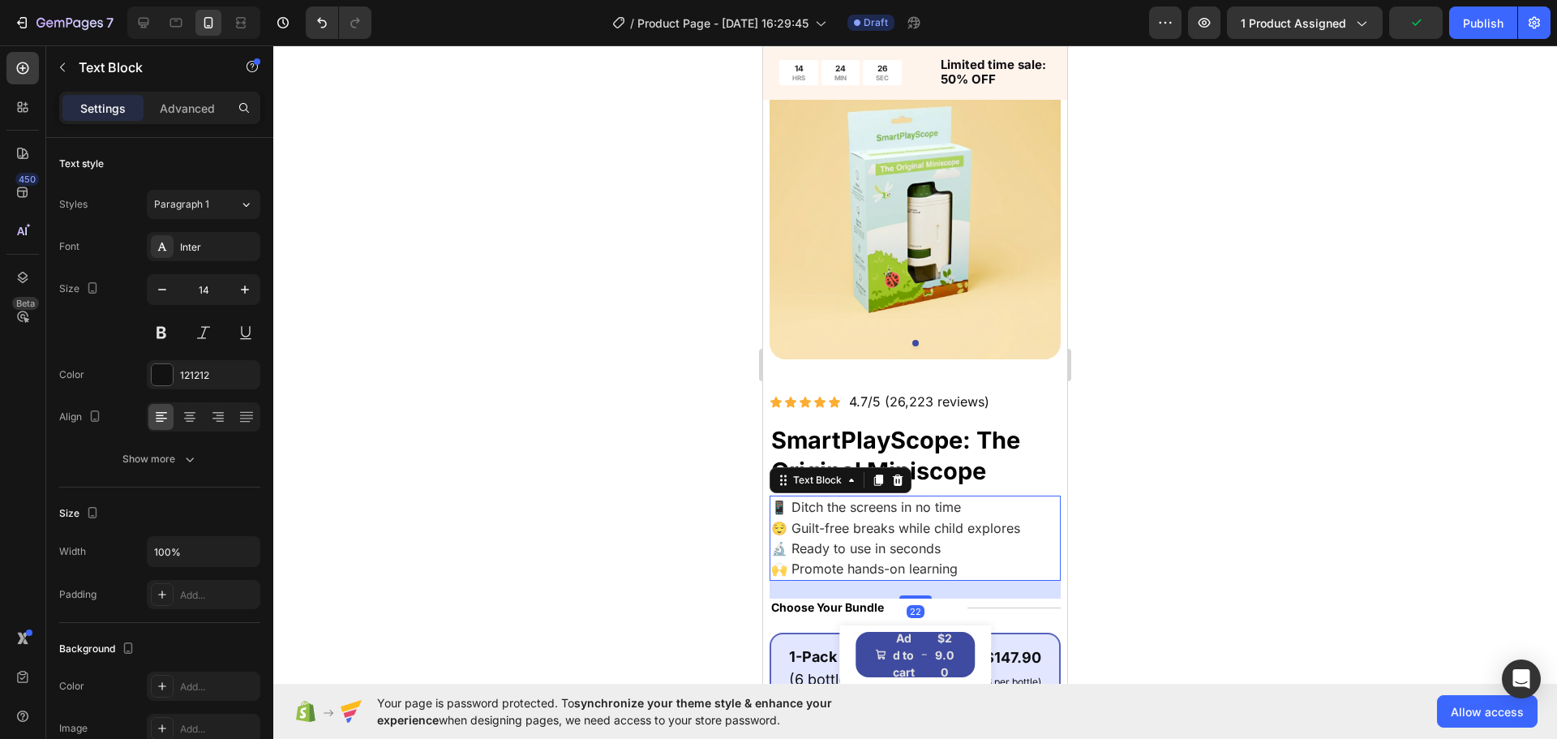
click at [870, 520] on span "😌 Guilt-free breaks while child explores" at bounding box center [895, 528] width 249 height 16
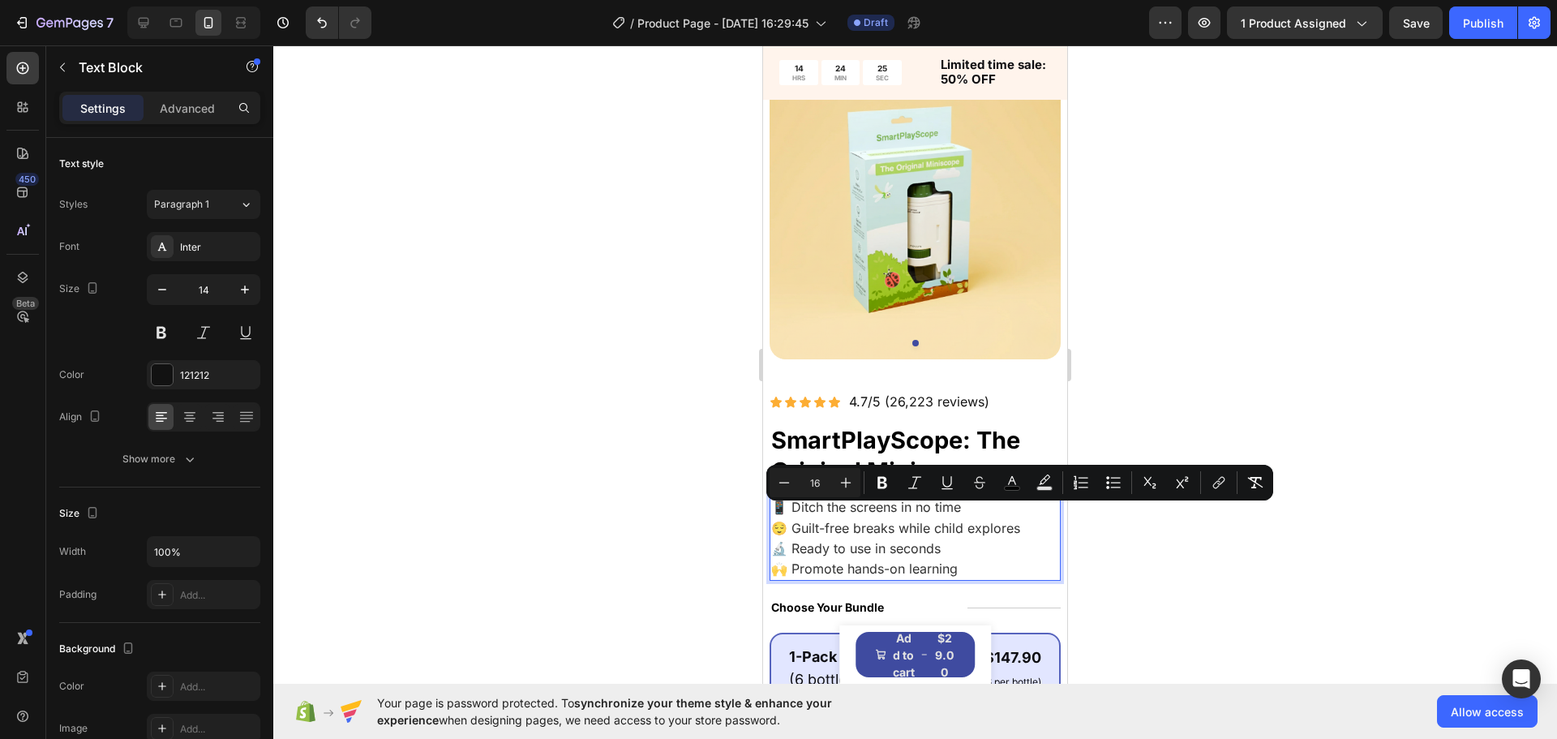
click at [824, 540] on span "🔬 Ready to use in seconds" at bounding box center [856, 548] width 170 height 16
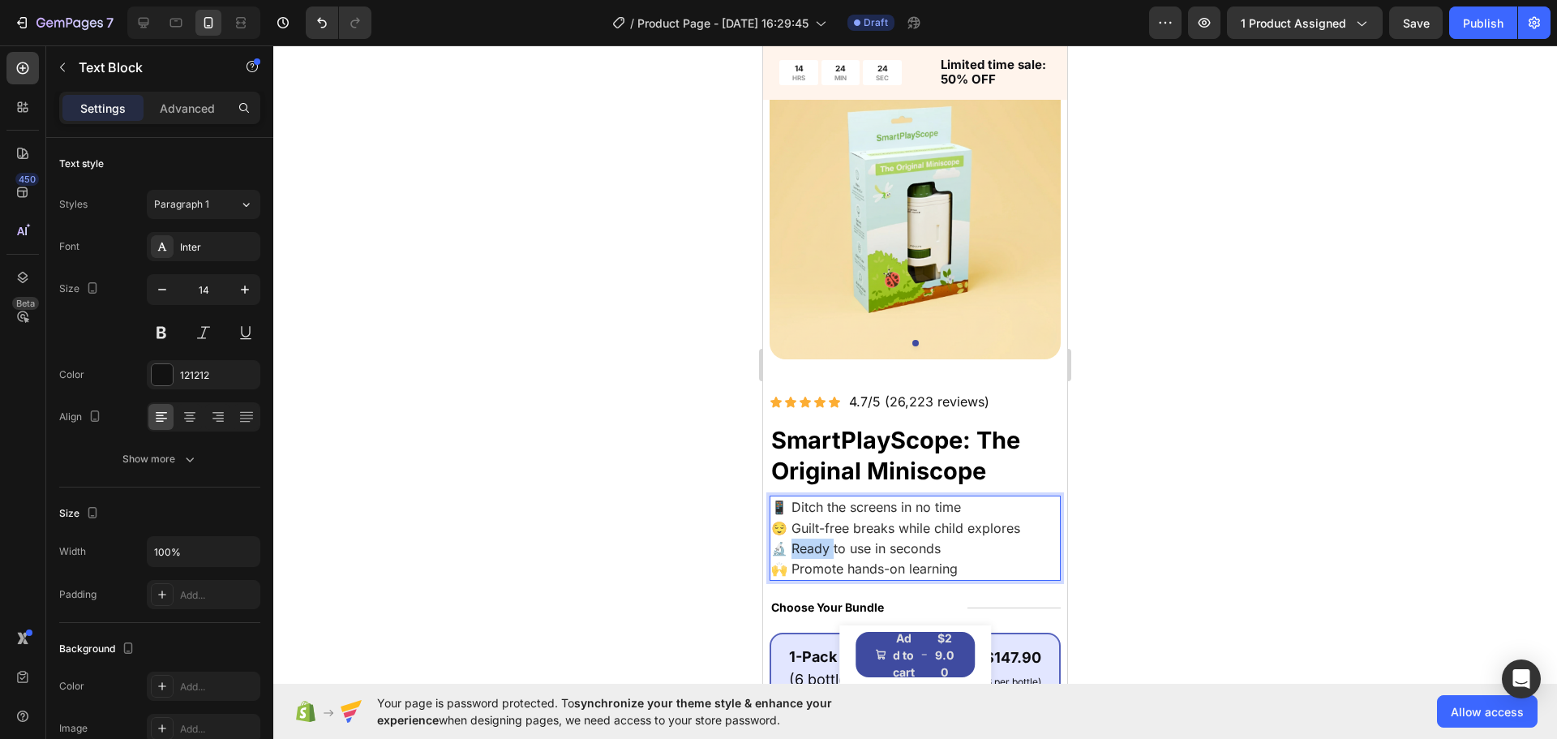
click at [824, 540] on span "🔬 Ready to use in seconds" at bounding box center [856, 548] width 170 height 16
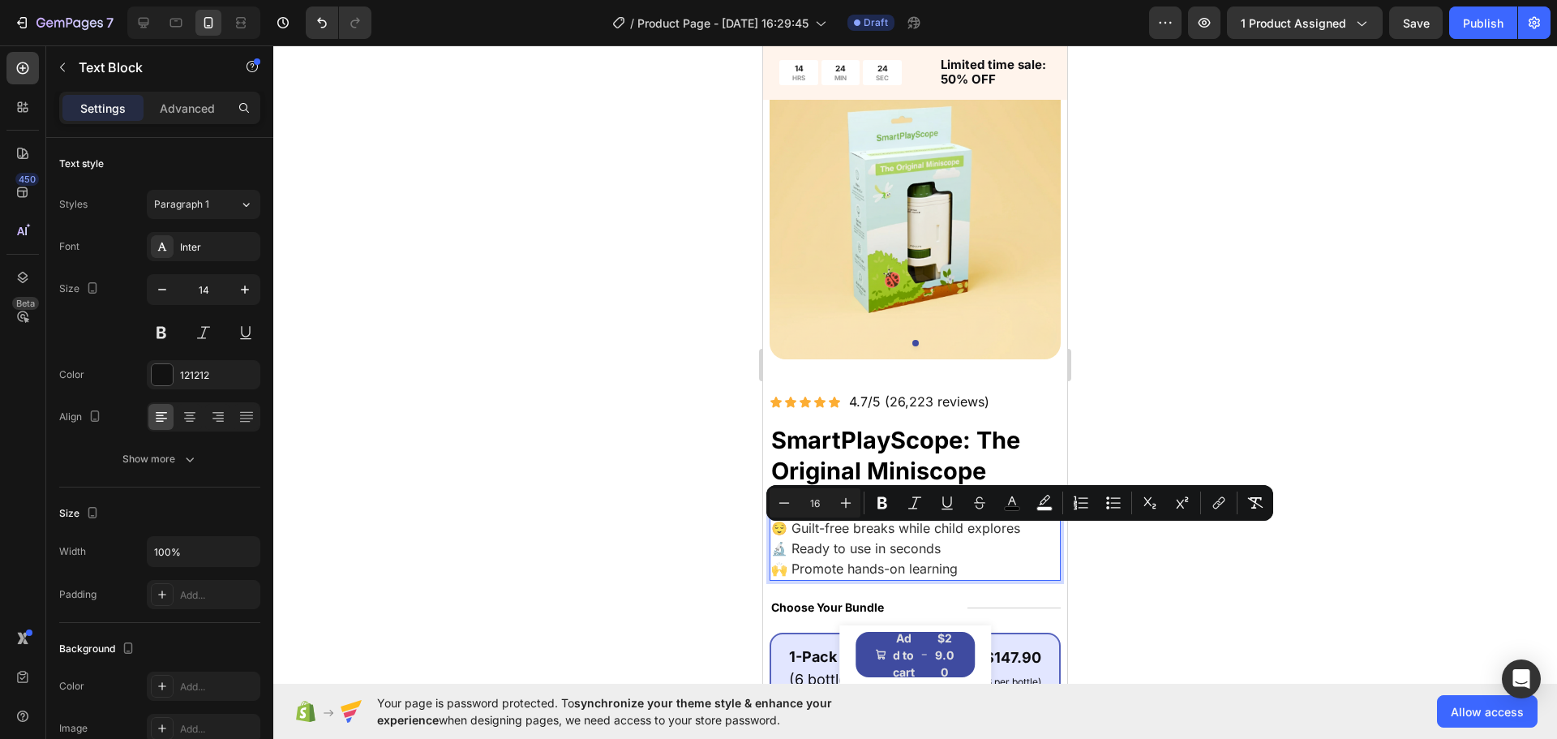
click at [927, 546] on p "😌 Guilt-free breaks while child explores 🔬 Ready to use in seconds 🙌 Promote ha…" at bounding box center [915, 549] width 288 height 62
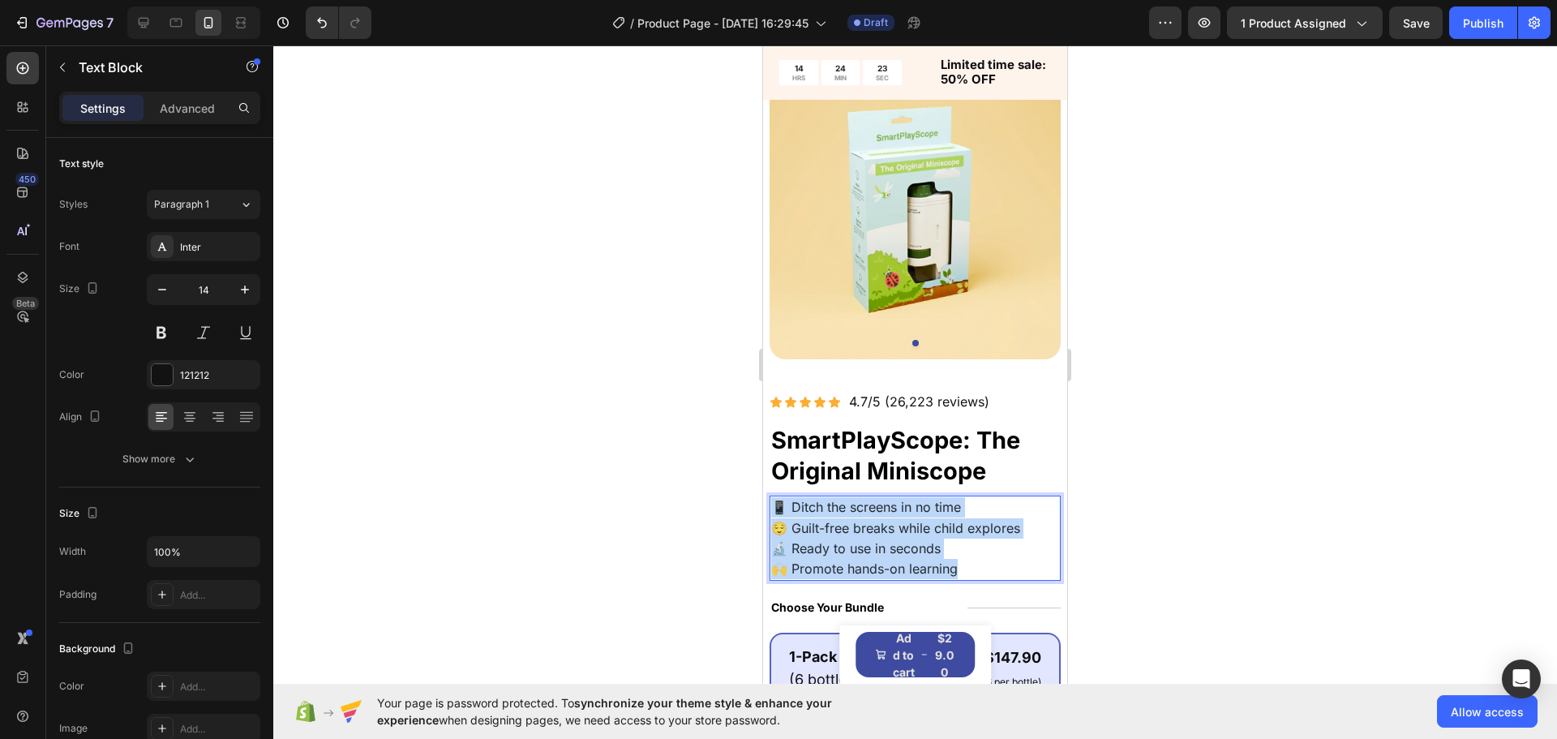
drag, startPoint x: 691, startPoint y: 481, endPoint x: 678, endPoint y: 479, distance: 13.2
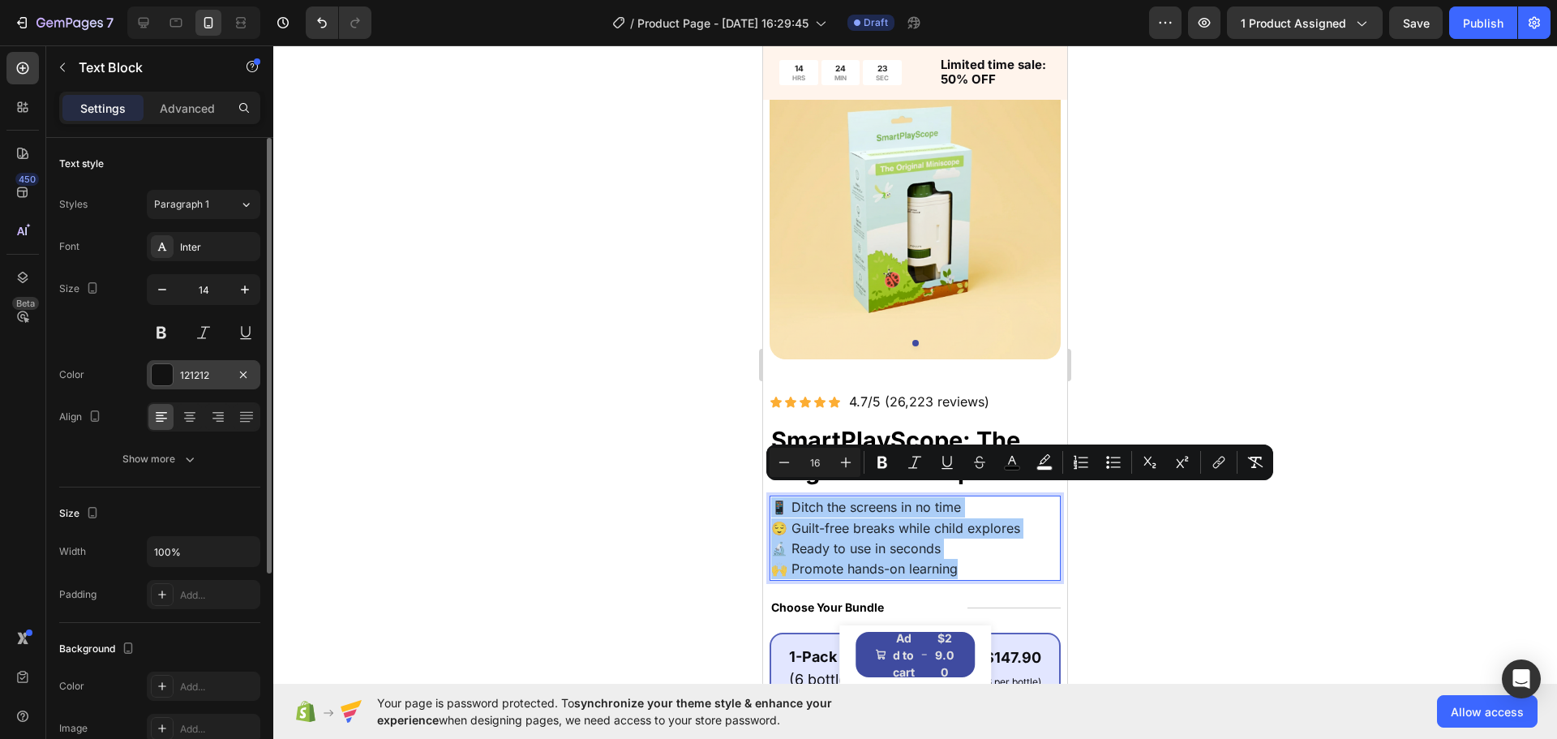
click at [177, 376] on div "121212" at bounding box center [204, 374] width 114 height 29
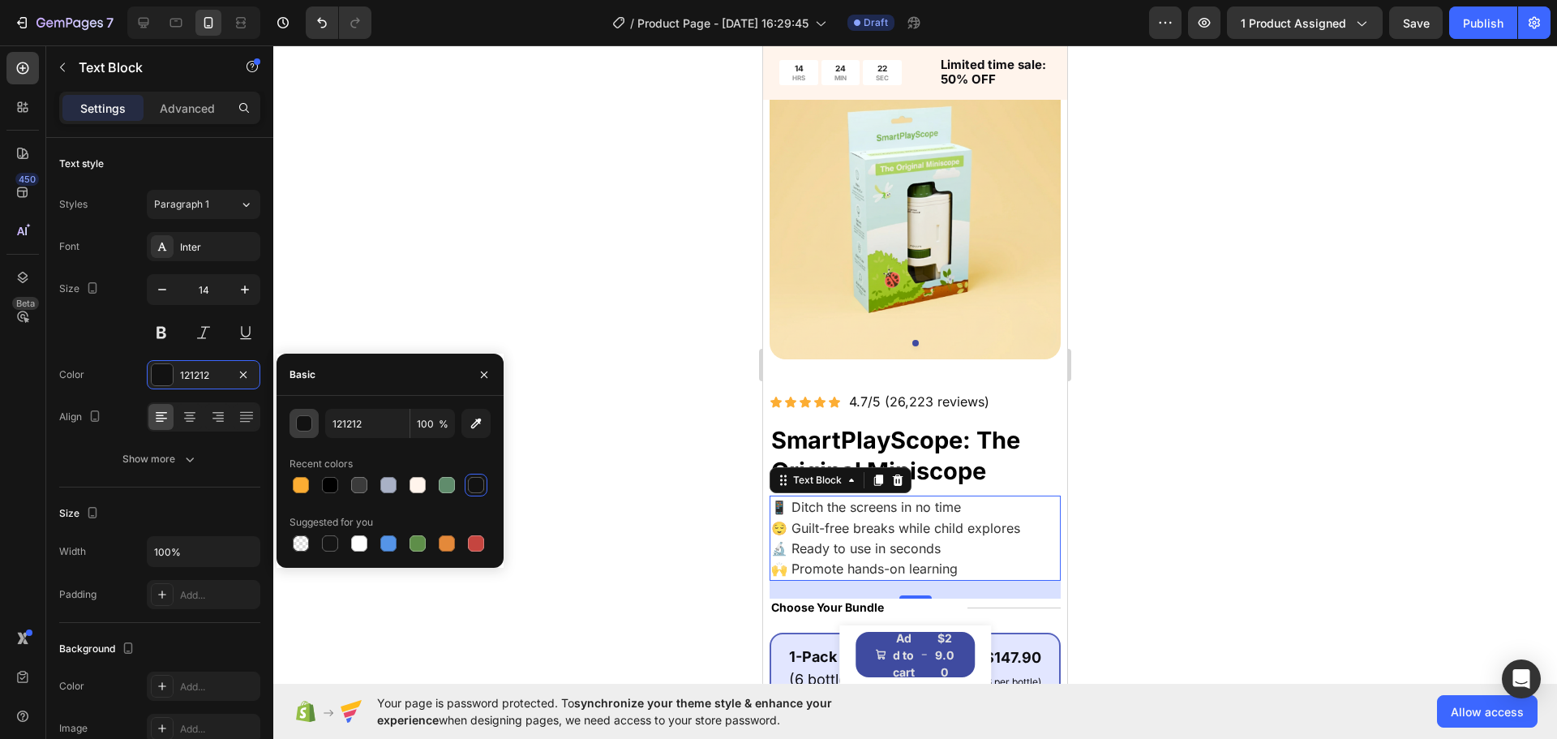
click at [300, 423] on div "button" at bounding box center [305, 424] width 16 height 16
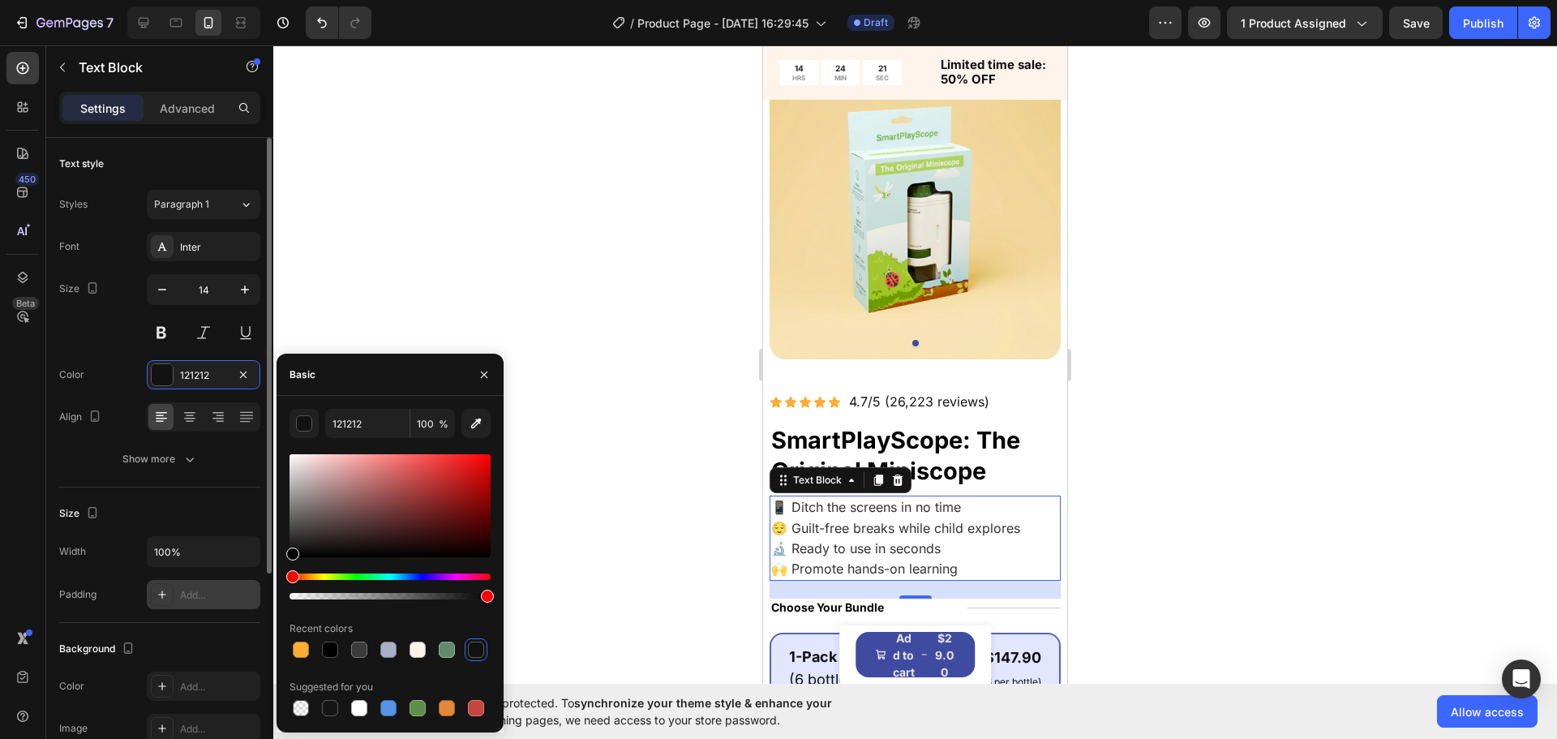
drag, startPoint x: 378, startPoint y: 509, endPoint x: 208, endPoint y: 603, distance: 194.3
click at [59, 711] on div "450 Beta Sections(18) Elements(84) Section Element Hero Section Product Detail …" at bounding box center [136, 391] width 273 height 693
type input "000000"
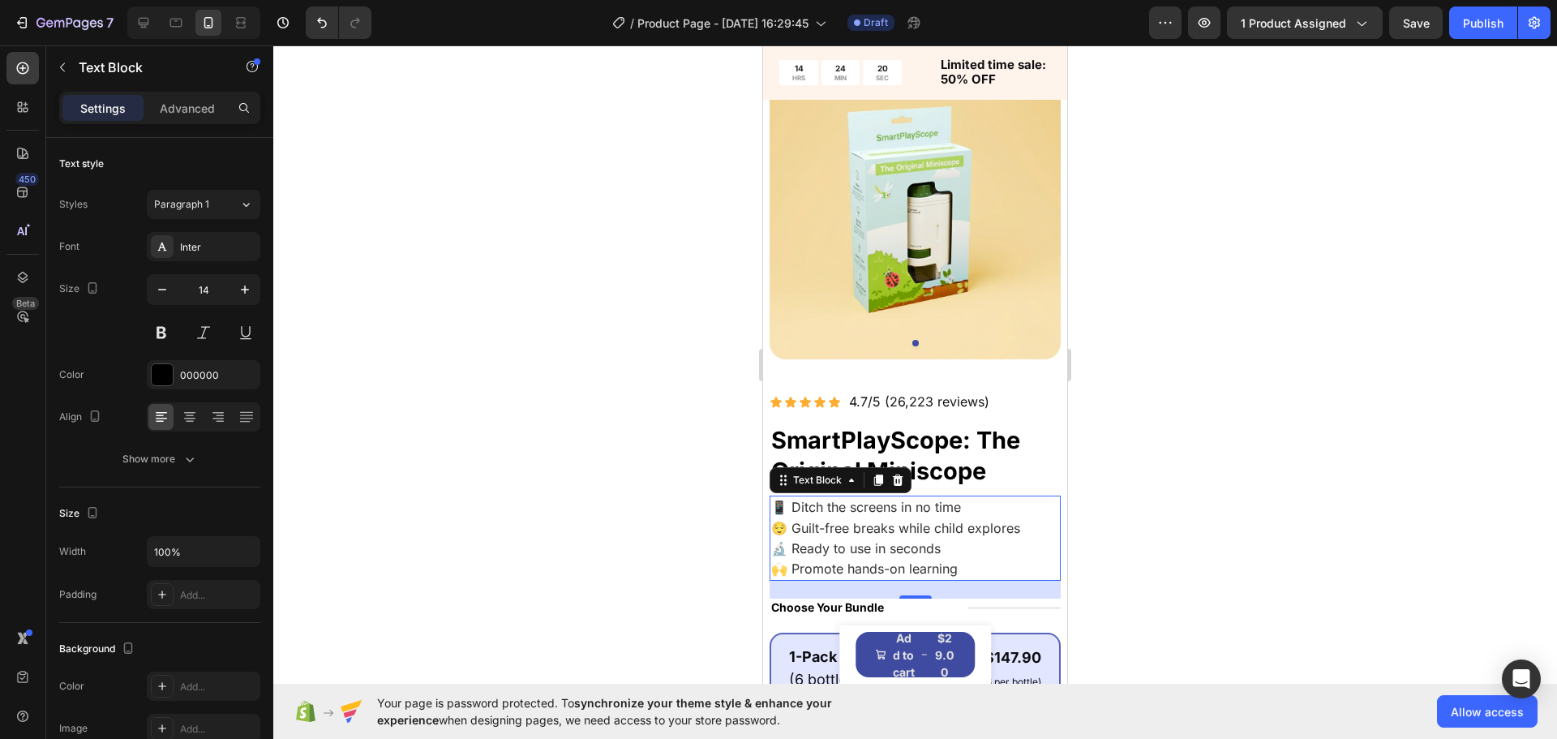
click at [541, 328] on div at bounding box center [915, 391] width 1284 height 693
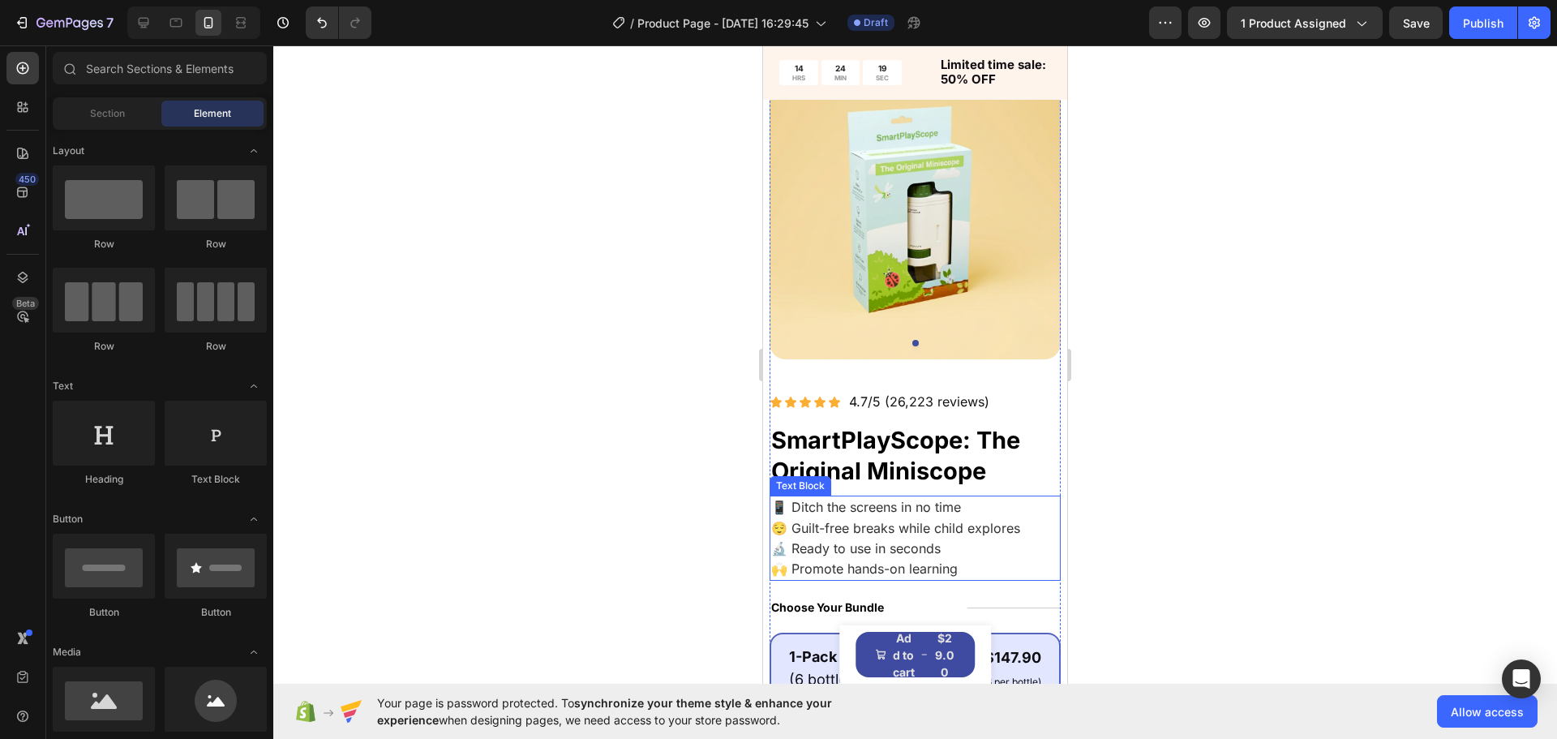
click at [780, 500] on span "📱 Ditch the screens in no time" at bounding box center [866, 507] width 190 height 16
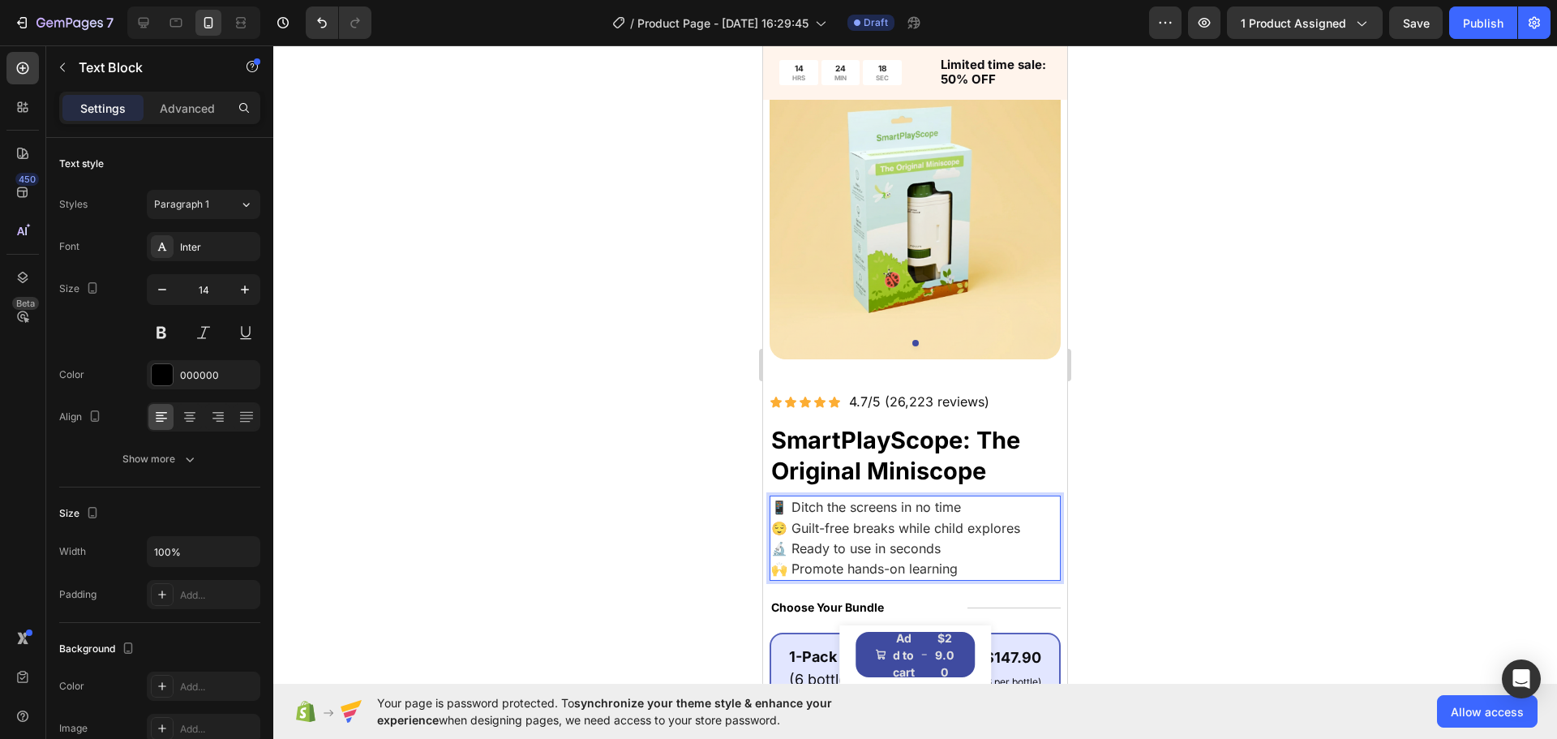
click at [896, 540] on span "🔬 Ready to use in seconds" at bounding box center [856, 548] width 170 height 16
click at [609, 501] on div at bounding box center [915, 391] width 1284 height 693
click at [836, 504] on p "📱 Ditch the screens in no time" at bounding box center [915, 507] width 288 height 20
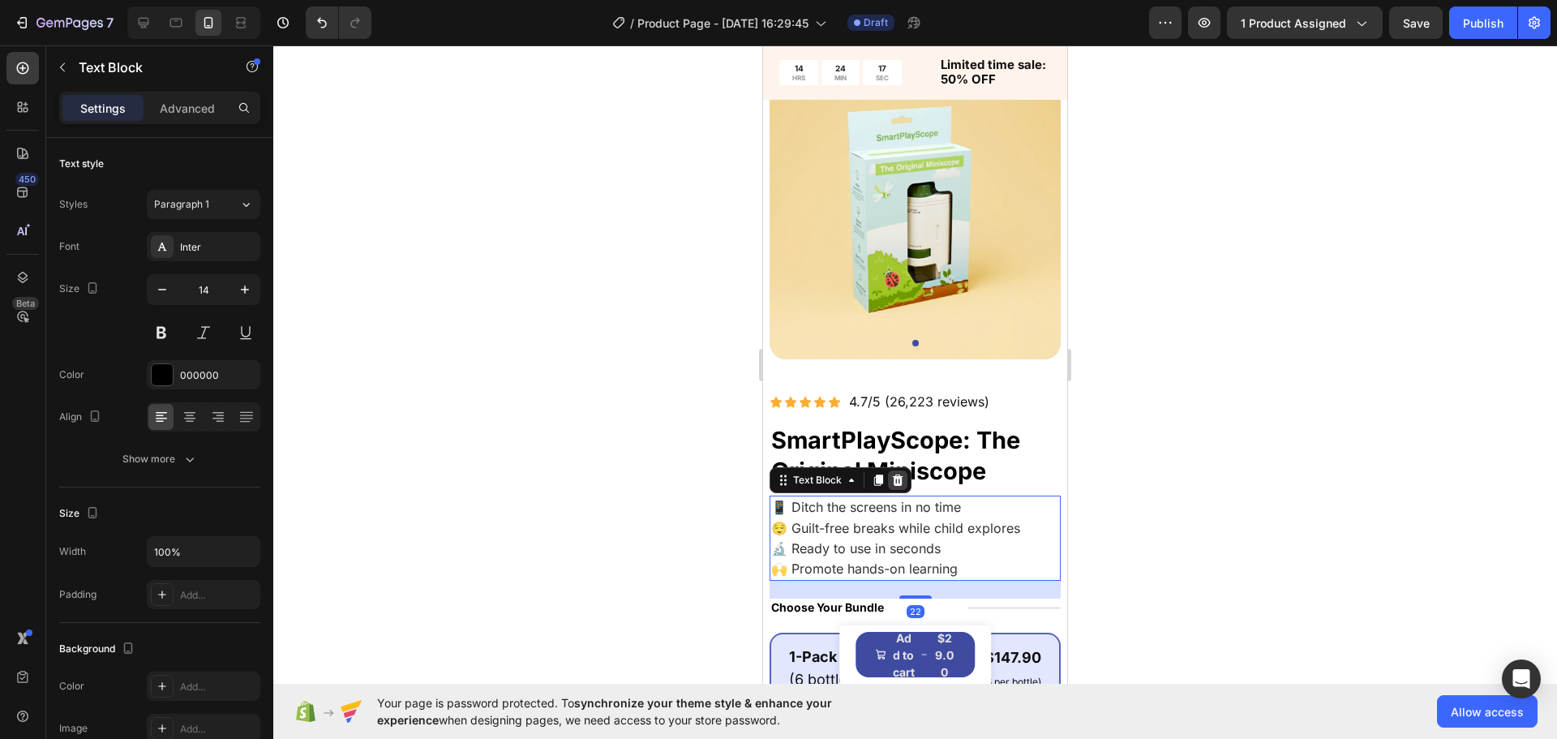
click at [888, 473] on div at bounding box center [897, 479] width 19 height 19
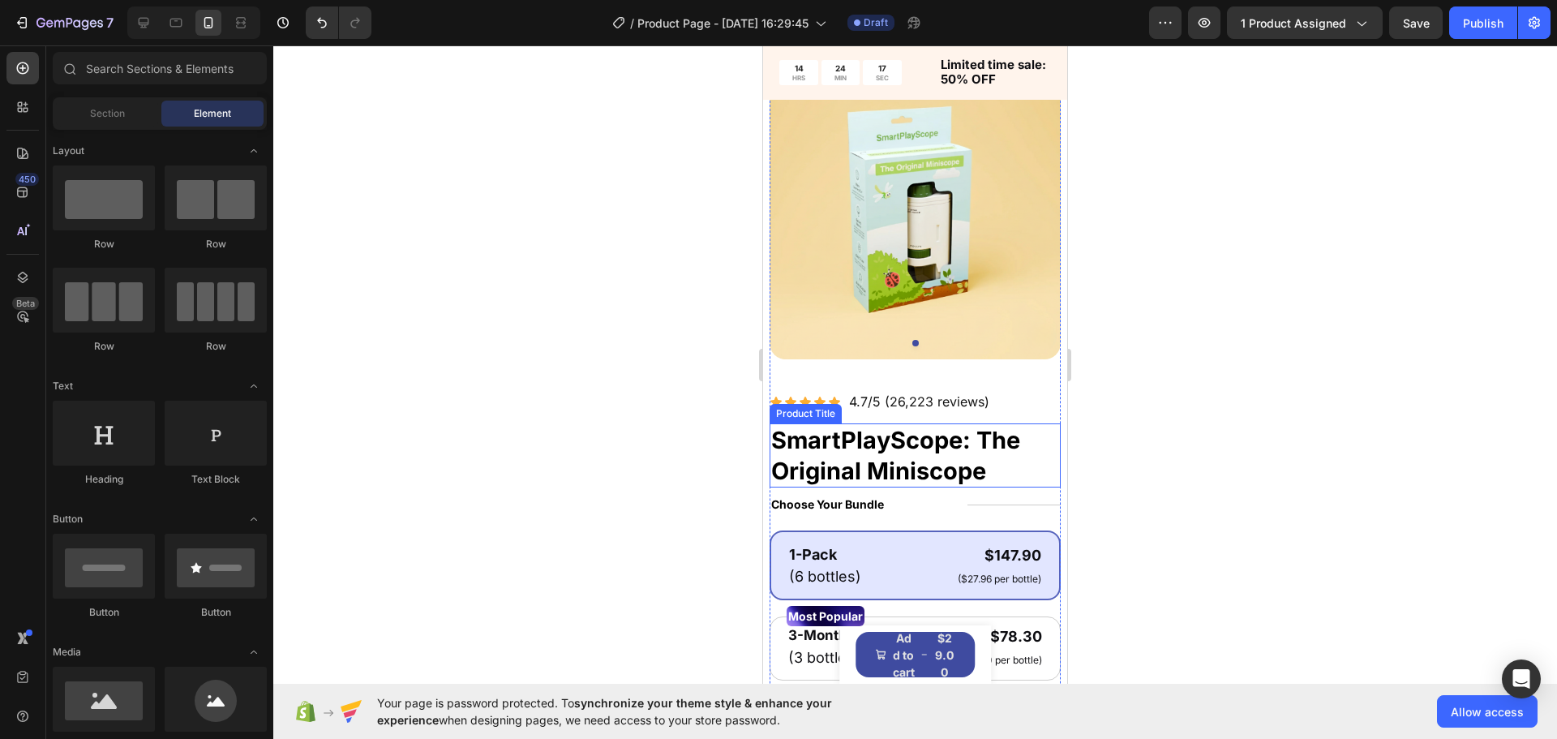
click at [615, 464] on div at bounding box center [915, 391] width 1284 height 693
drag, startPoint x: 320, startPoint y: 32, endPoint x: 329, endPoint y: 42, distance: 13.2
click at [320, 32] on button "Undo/Redo" at bounding box center [322, 22] width 32 height 32
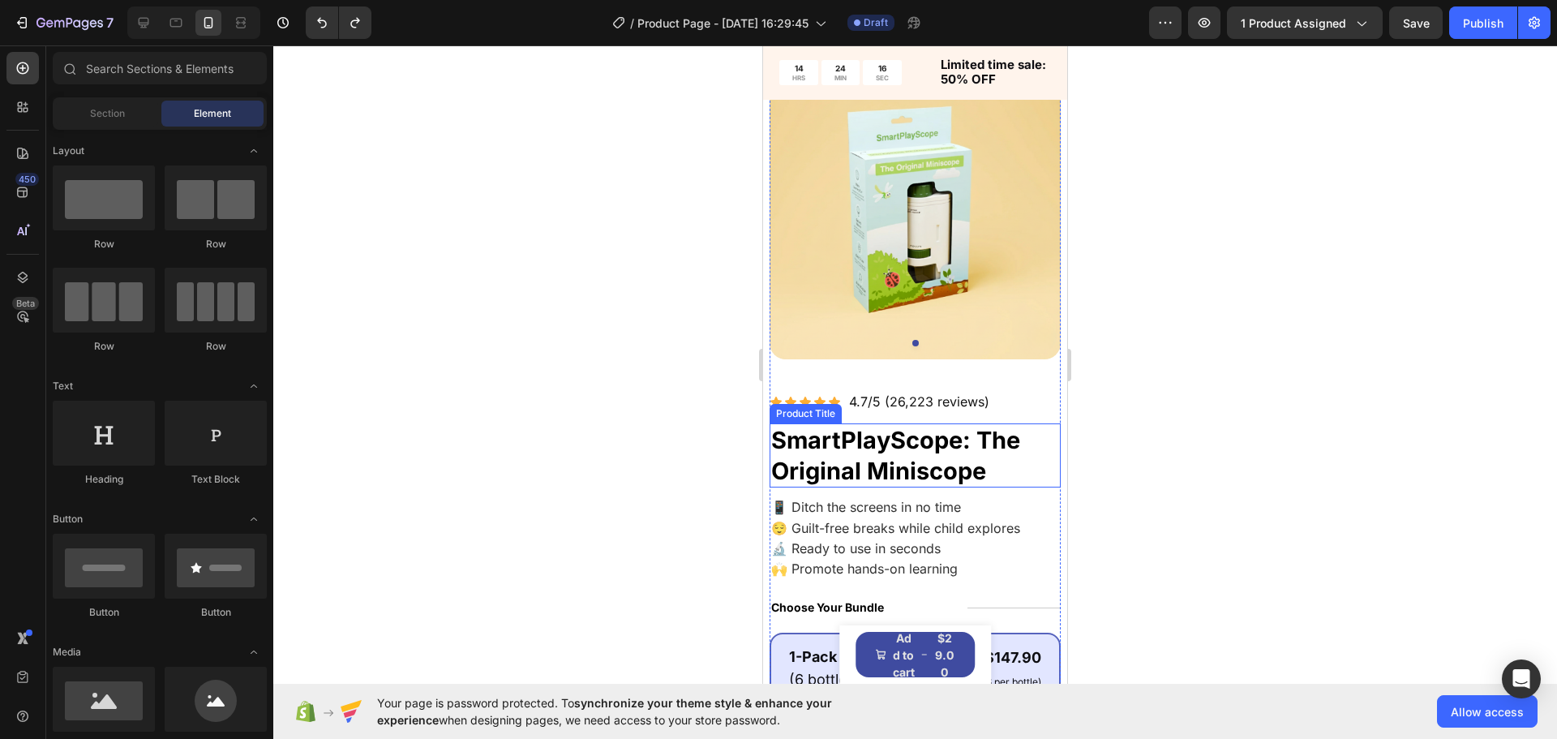
drag, startPoint x: 462, startPoint y: 366, endPoint x: 536, endPoint y: 406, distance: 83.8
click at [465, 367] on div at bounding box center [915, 391] width 1284 height 693
click at [832, 520] on span "😌 Guilt-free breaks while child explores" at bounding box center [895, 528] width 249 height 16
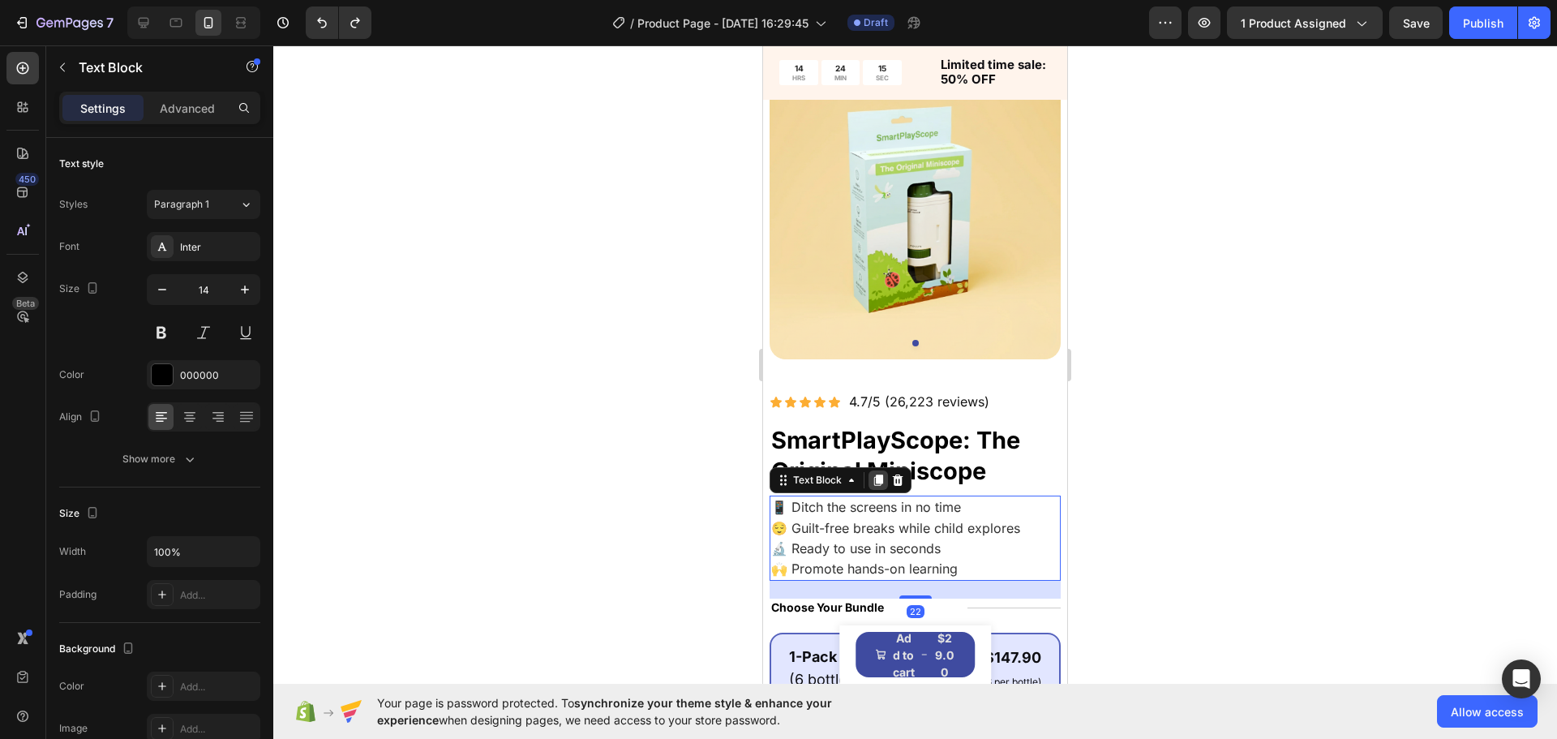
click at [883, 474] on icon at bounding box center [878, 480] width 13 height 13
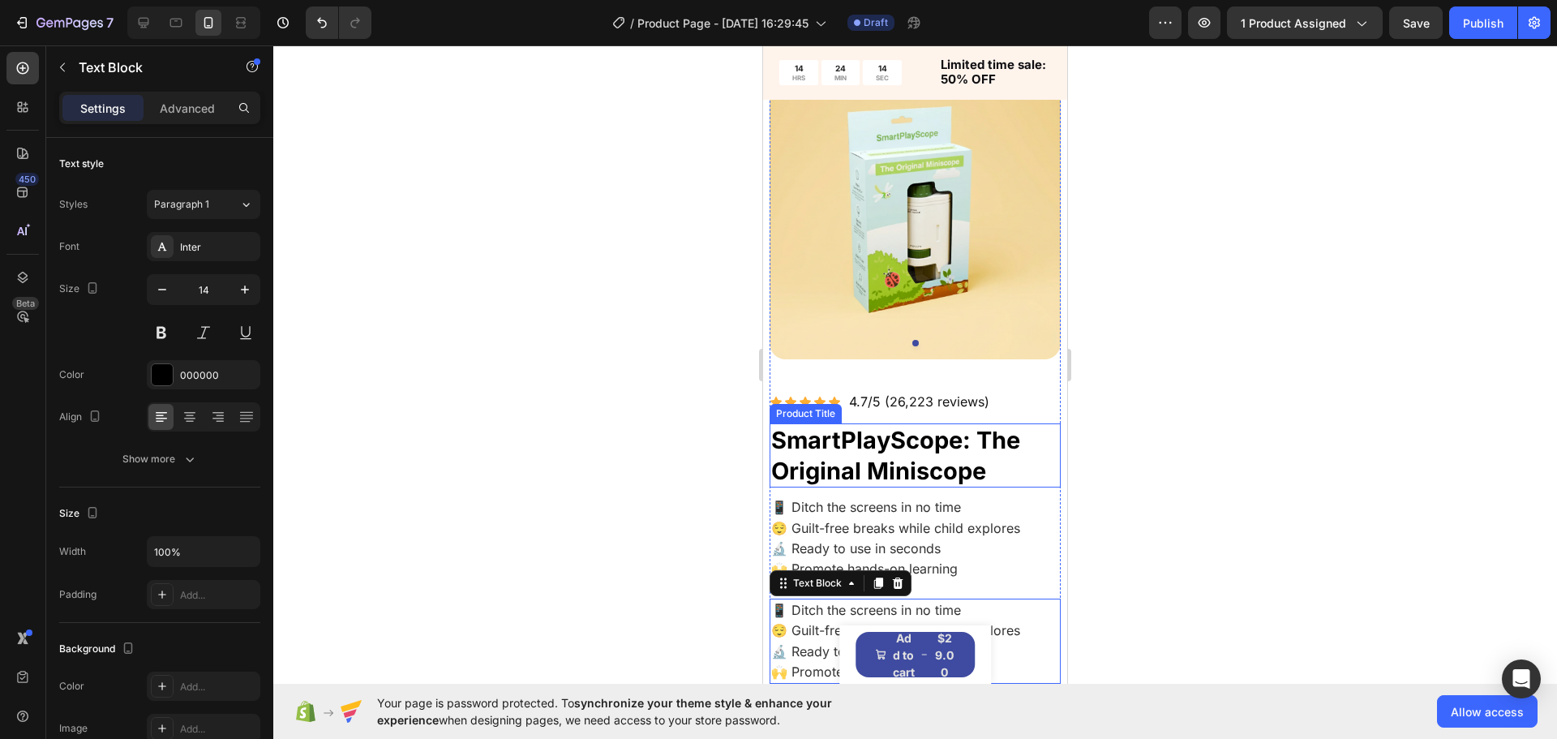
click at [919, 499] on span "📱 Ditch the screens in no time" at bounding box center [866, 507] width 190 height 16
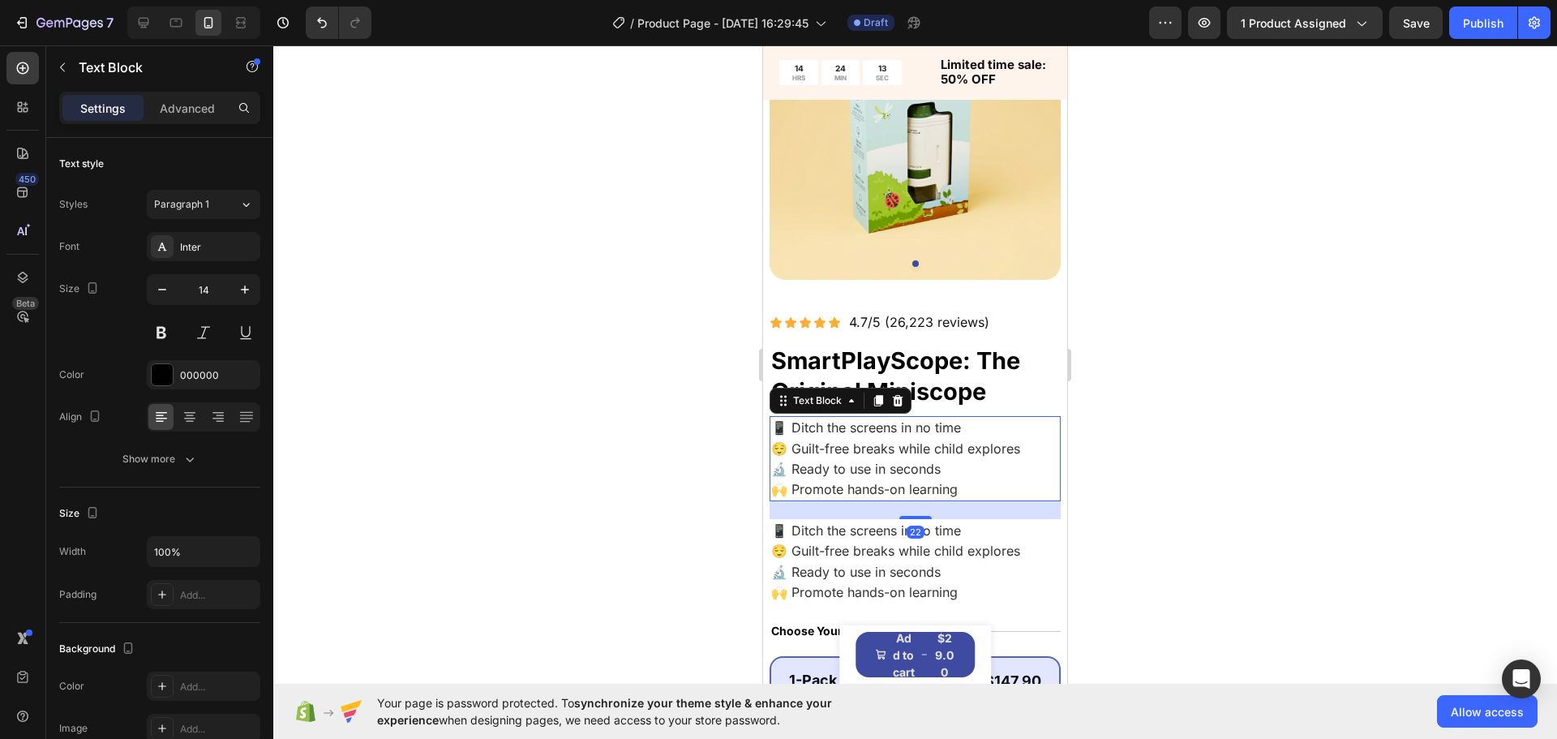
scroll to position [162, 0]
drag, startPoint x: 899, startPoint y: 383, endPoint x: 1898, endPoint y: 466, distance: 1002.6
click at [899, 393] on icon at bounding box center [897, 399] width 13 height 13
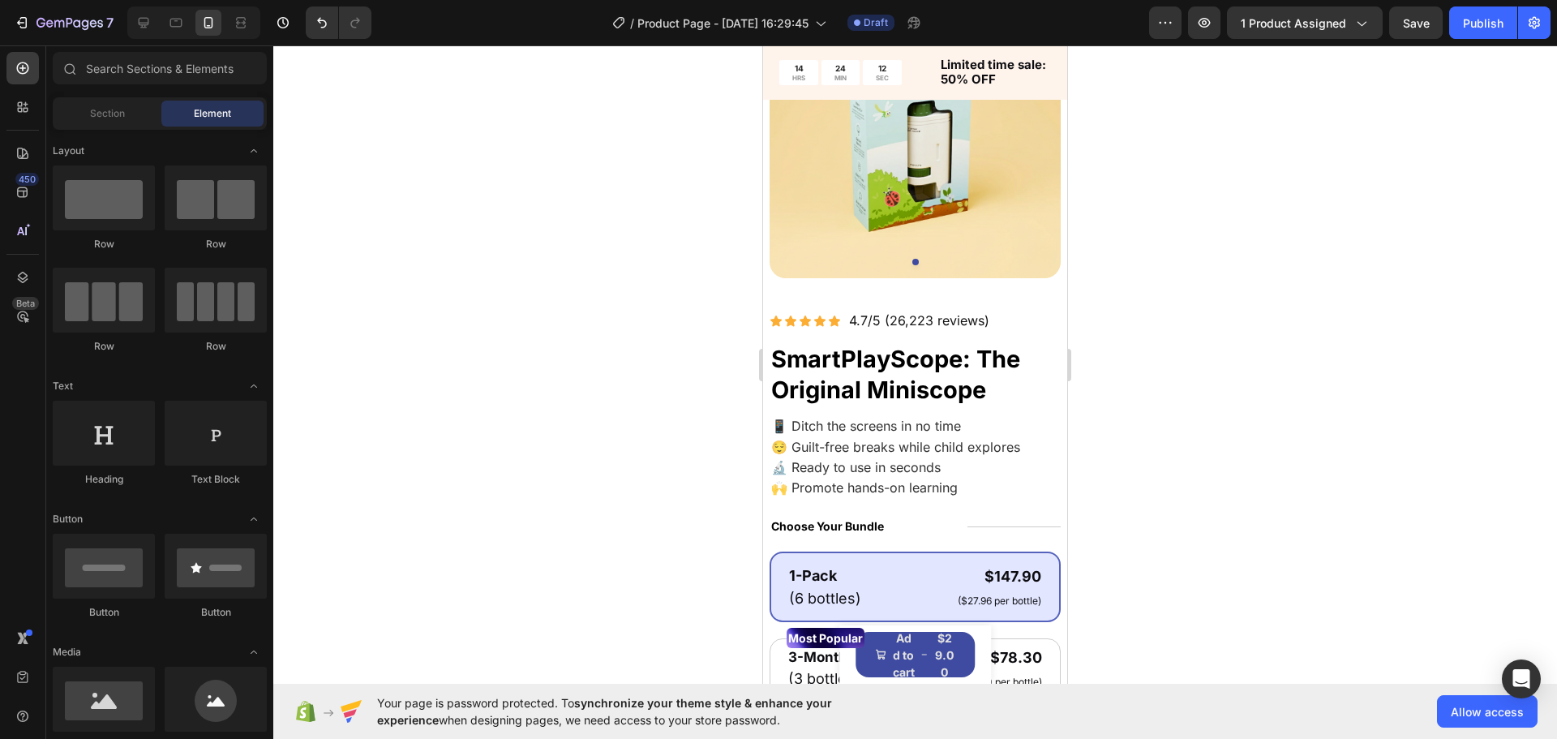
click at [1167, 425] on div at bounding box center [915, 391] width 1284 height 693
click at [134, 19] on div at bounding box center [144, 23] width 26 height 26
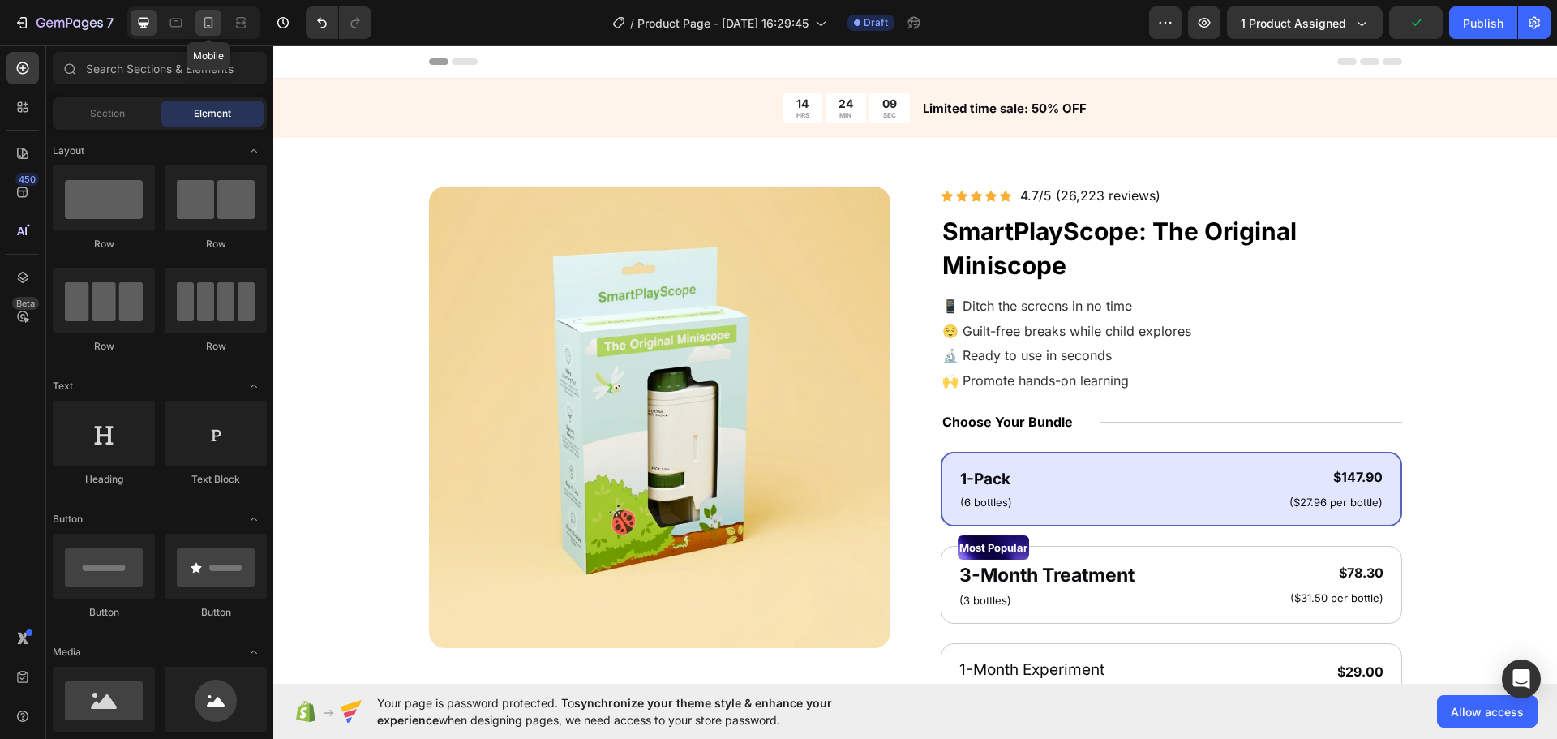
click at [202, 23] on div at bounding box center [208, 23] width 26 height 26
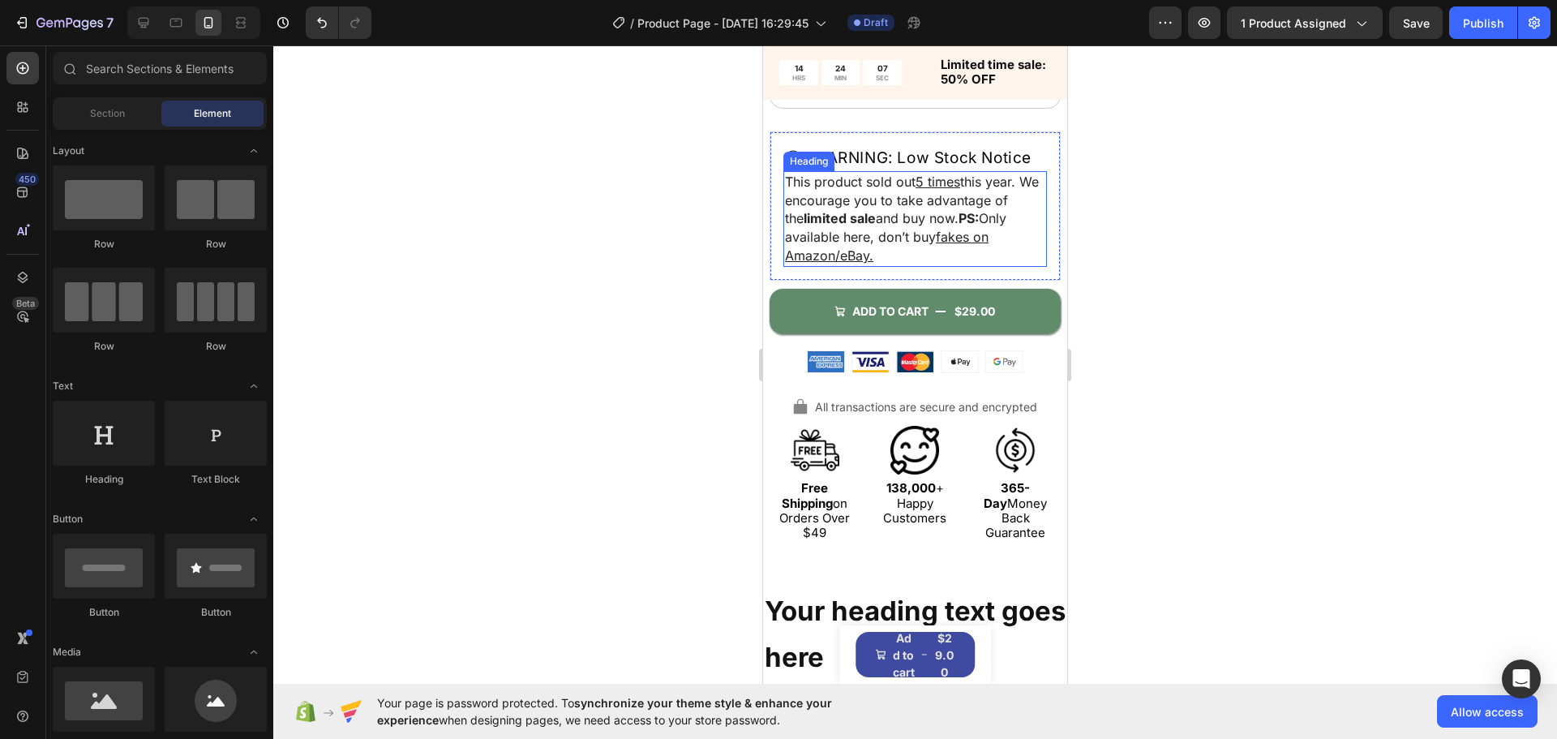
scroll to position [892, 0]
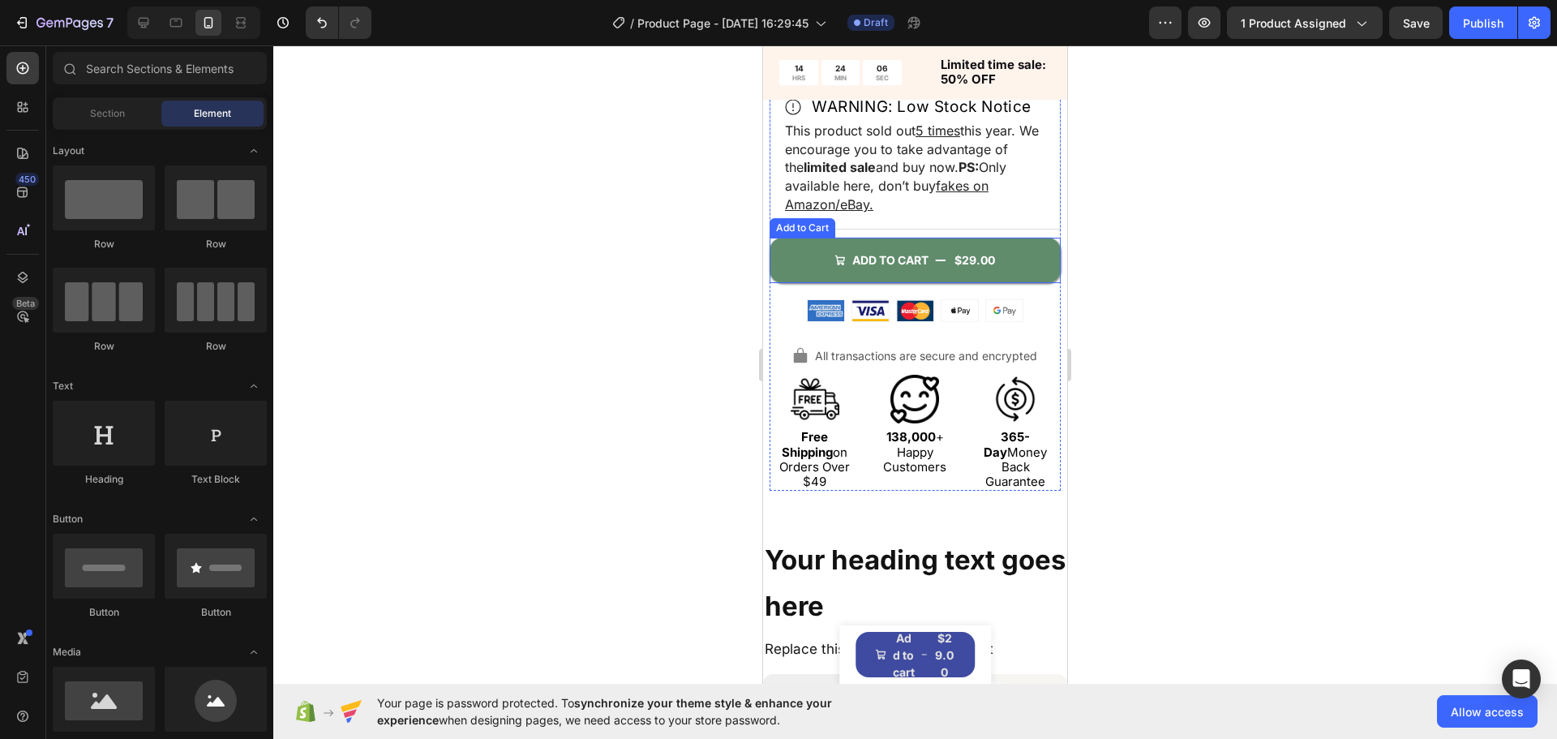
click at [1020, 277] on button "ADD TO CART $29.00" at bounding box center [915, 260] width 291 height 45
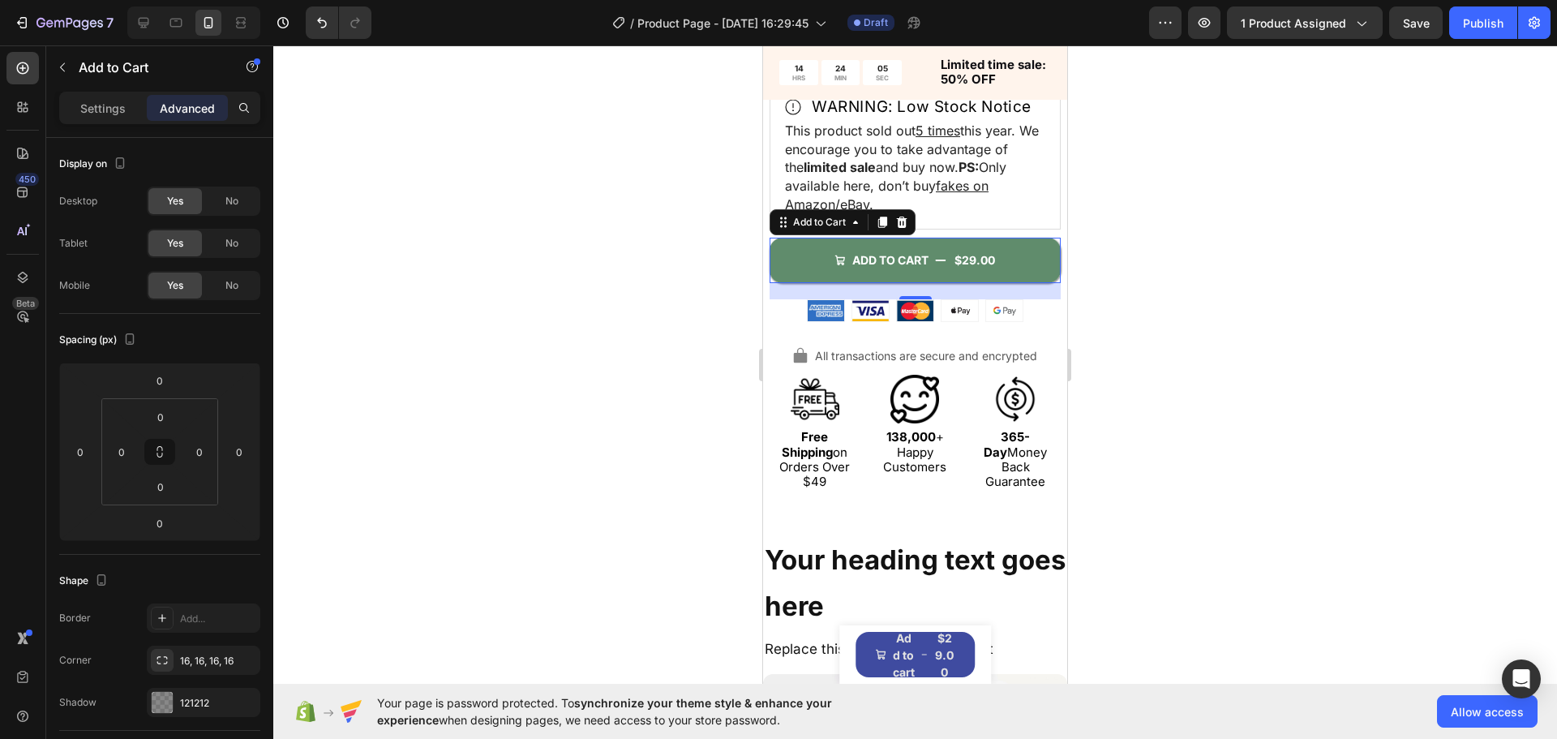
click at [1197, 399] on div at bounding box center [915, 391] width 1284 height 693
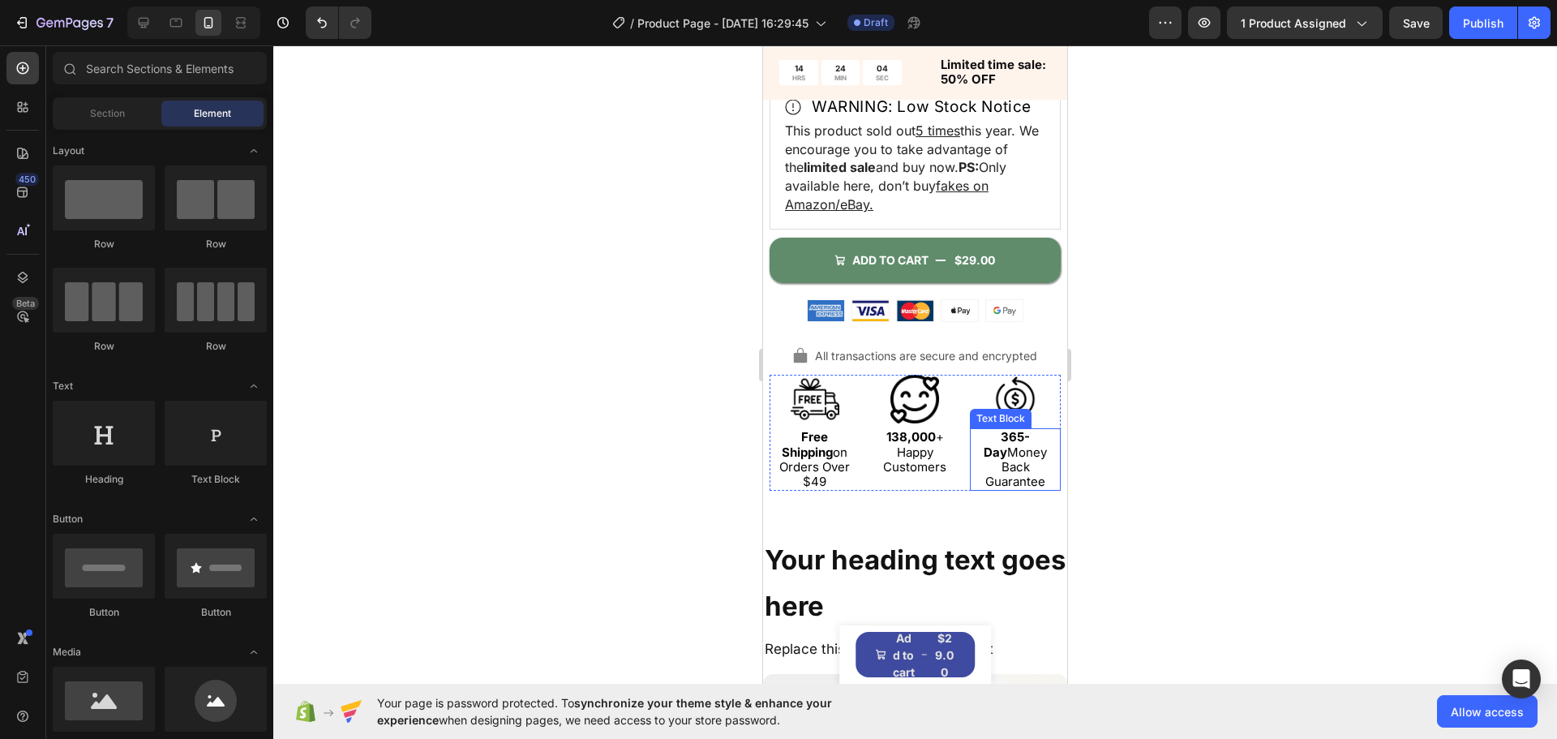
click at [914, 444] on strong "138,000" at bounding box center [910, 436] width 49 height 15
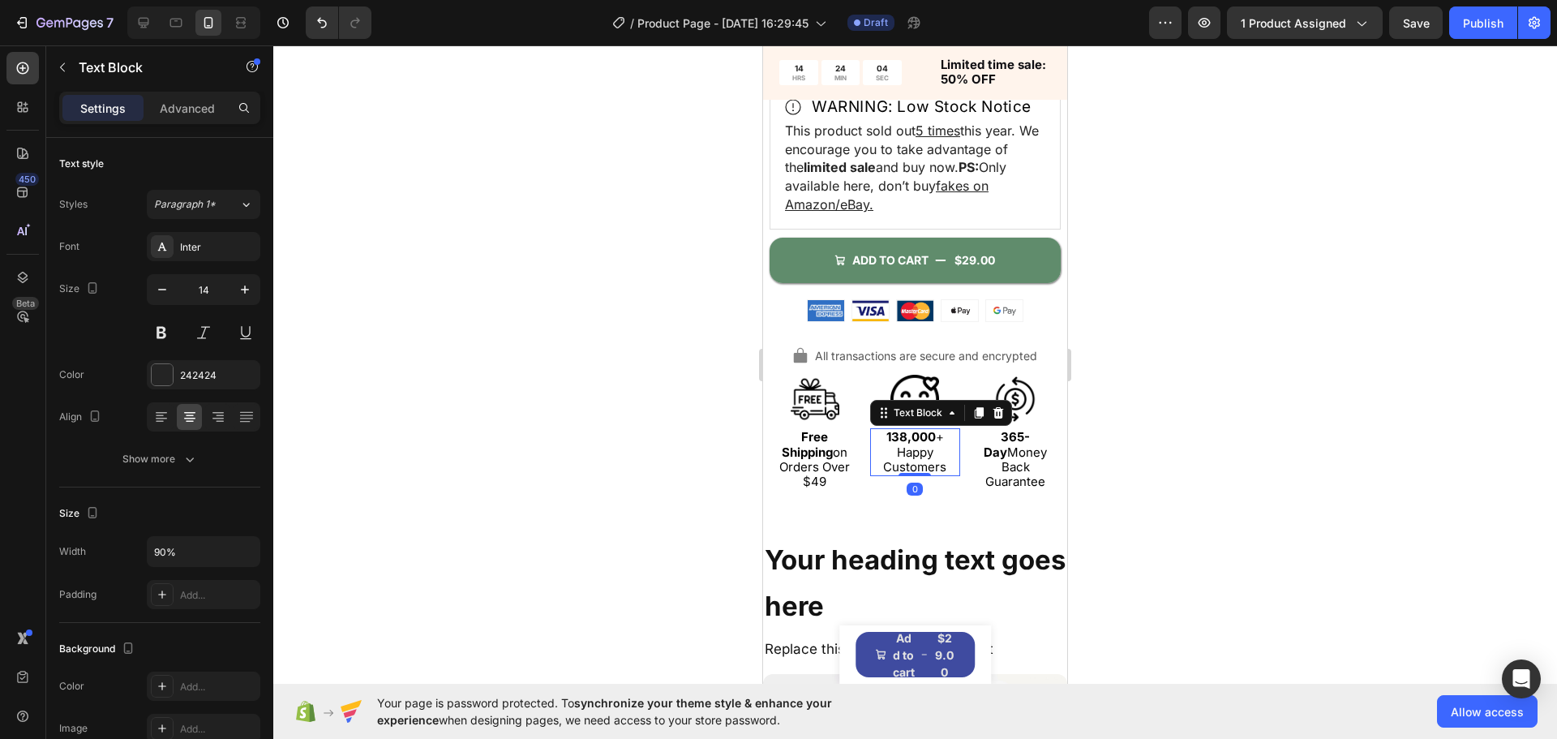
click at [914, 444] on strong "138,000" at bounding box center [910, 436] width 49 height 15
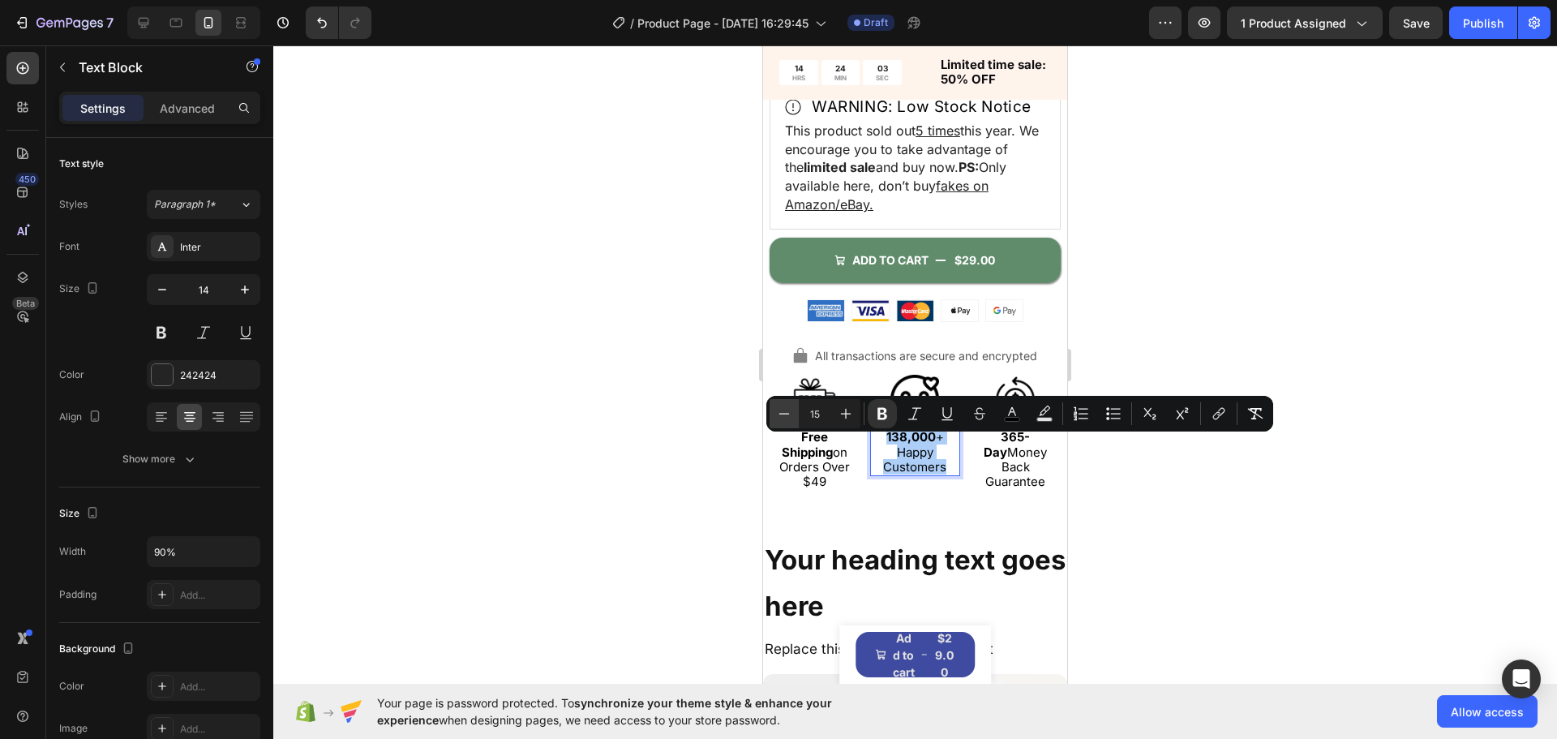
click at [791, 417] on icon "Editor contextual toolbar" at bounding box center [784, 414] width 16 height 16
type input "14"
click at [793, 474] on span "Free Shipping on Orders Over $49" at bounding box center [814, 459] width 71 height 60
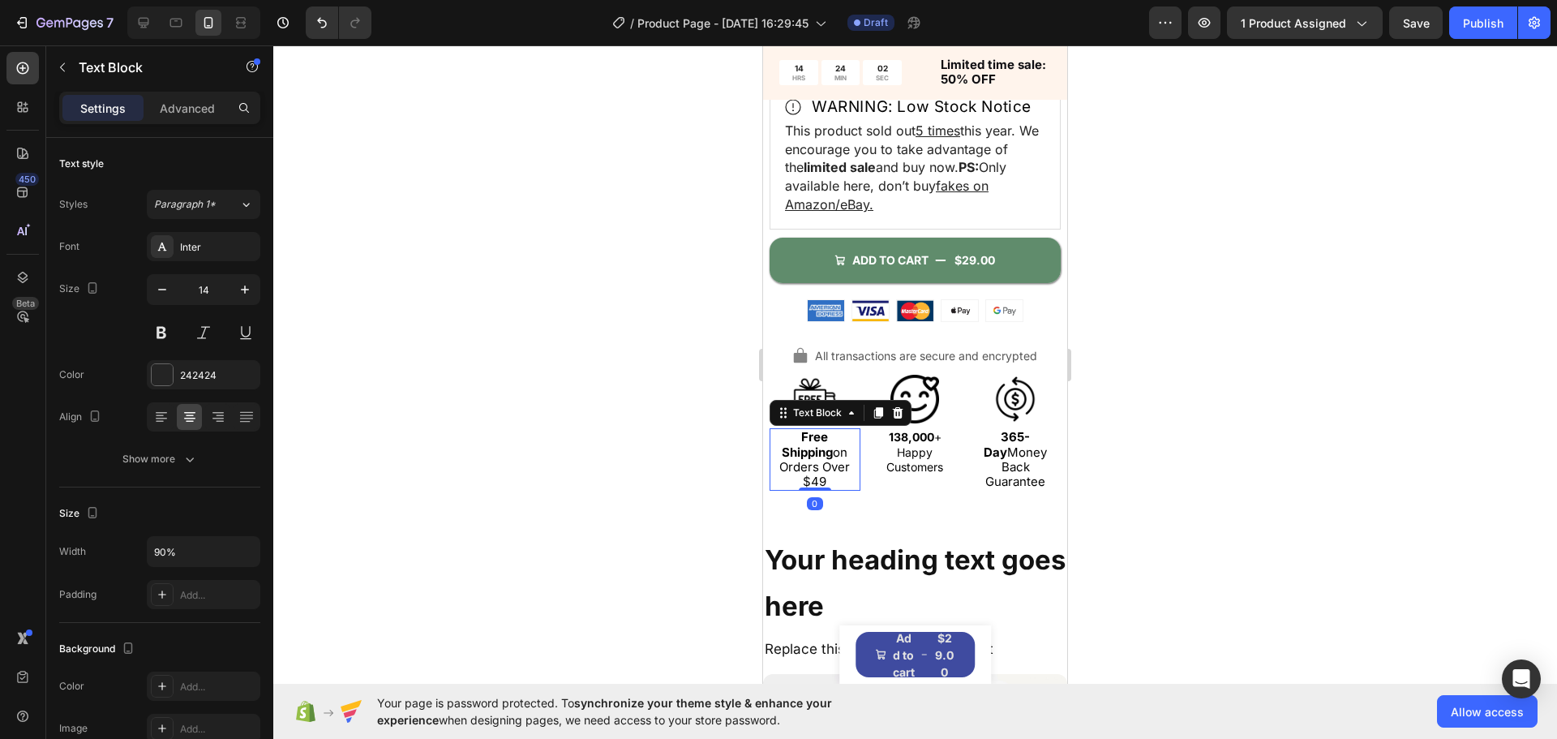
click at [793, 474] on span "Free Shipping on Orders Over $49" at bounding box center [814, 459] width 71 height 60
click at [794, 474] on span "Free Shipping on Orders Over $49" at bounding box center [814, 459] width 71 height 60
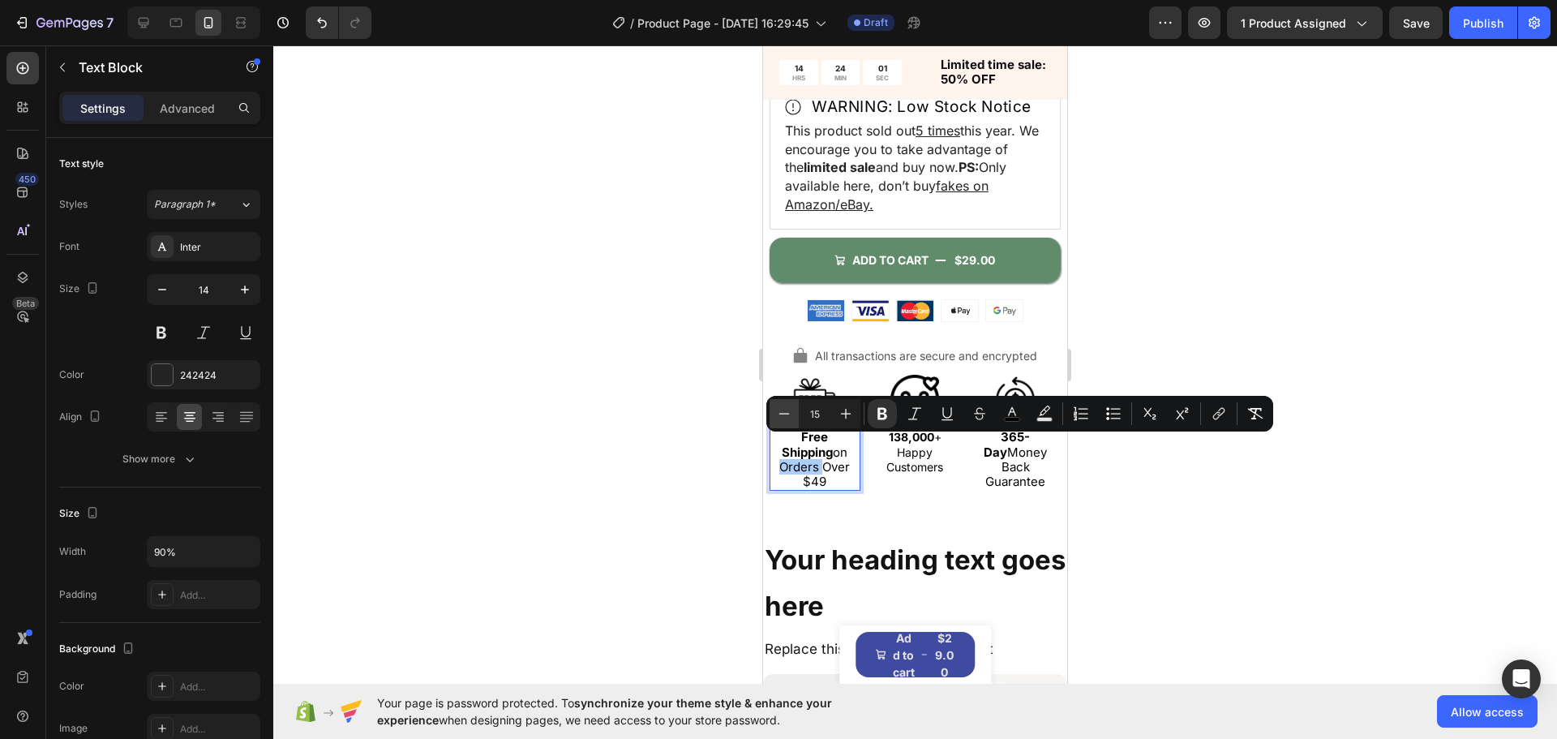
click at [786, 416] on icon "Editor contextual toolbar" at bounding box center [784, 414] width 16 height 16
type input "14"
click at [1036, 460] on span "365-Day Money Back Guarantee" at bounding box center [1015, 459] width 63 height 60
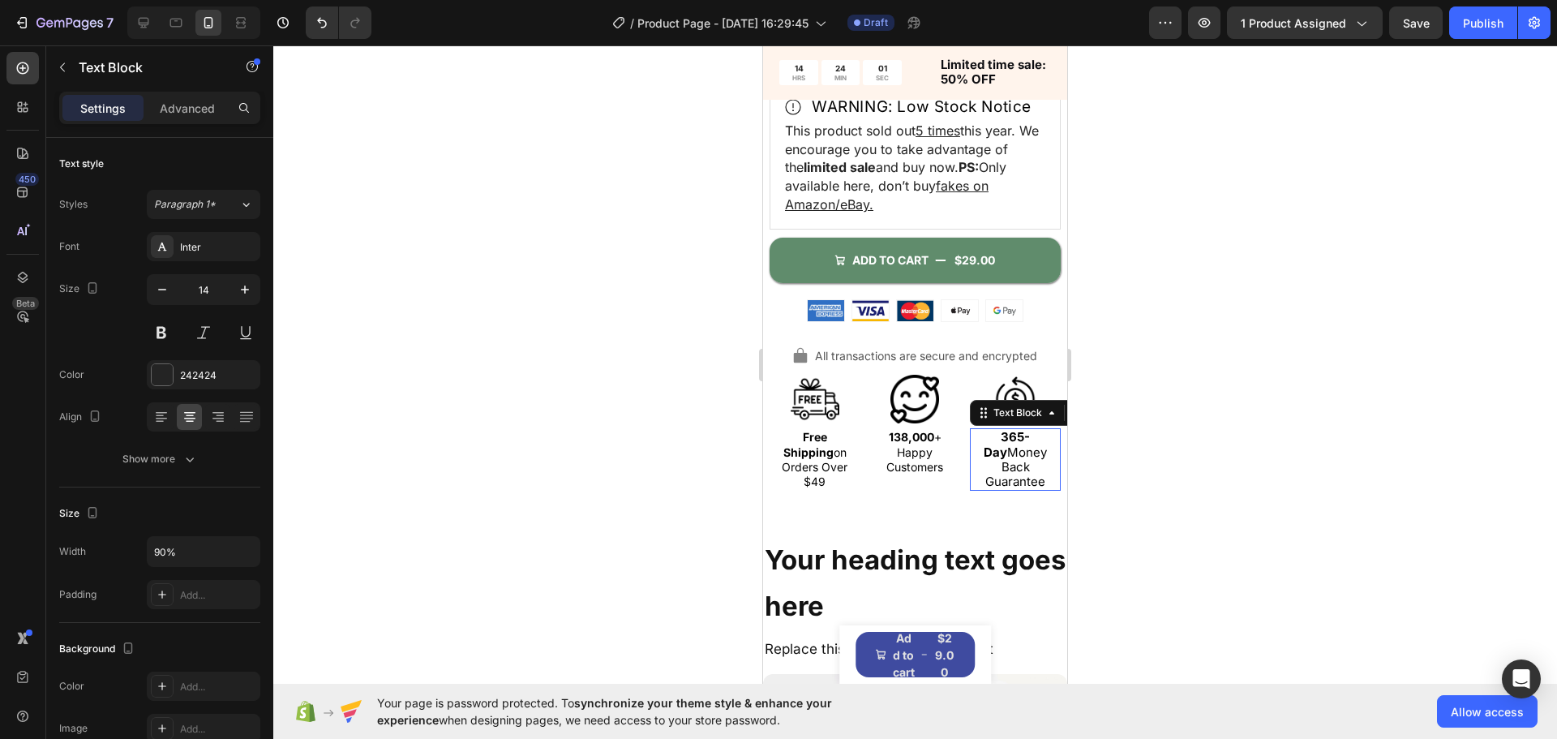
click at [1036, 460] on span "365-Day Money Back Guarantee" at bounding box center [1015, 459] width 63 height 60
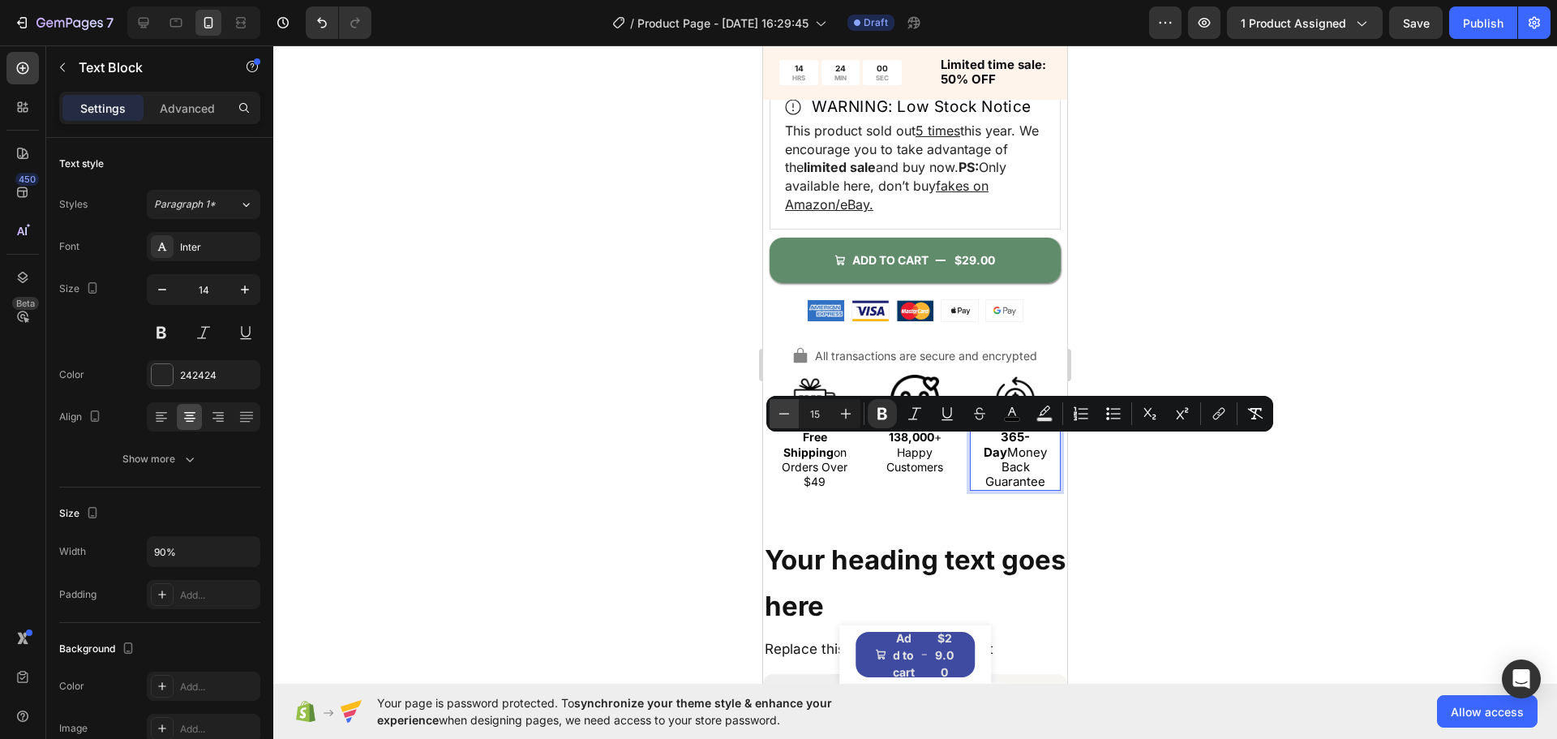
click at [788, 415] on icon "Editor contextual toolbar" at bounding box center [784, 414] width 16 height 16
type input "14"
click at [888, 417] on icon "Editor contextual toolbar" at bounding box center [882, 414] width 16 height 16
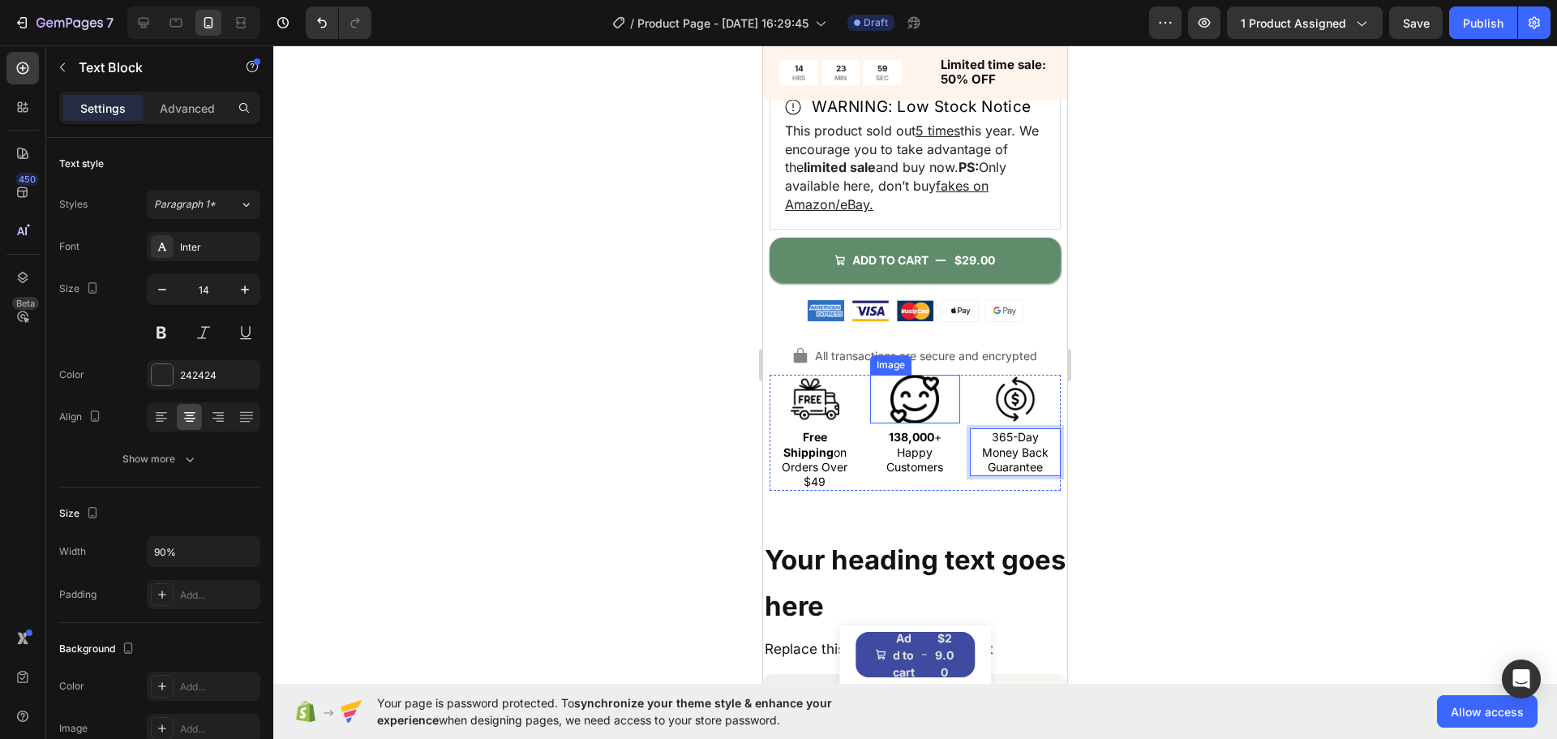
click at [896, 444] on strong "138,000" at bounding box center [911, 437] width 45 height 14
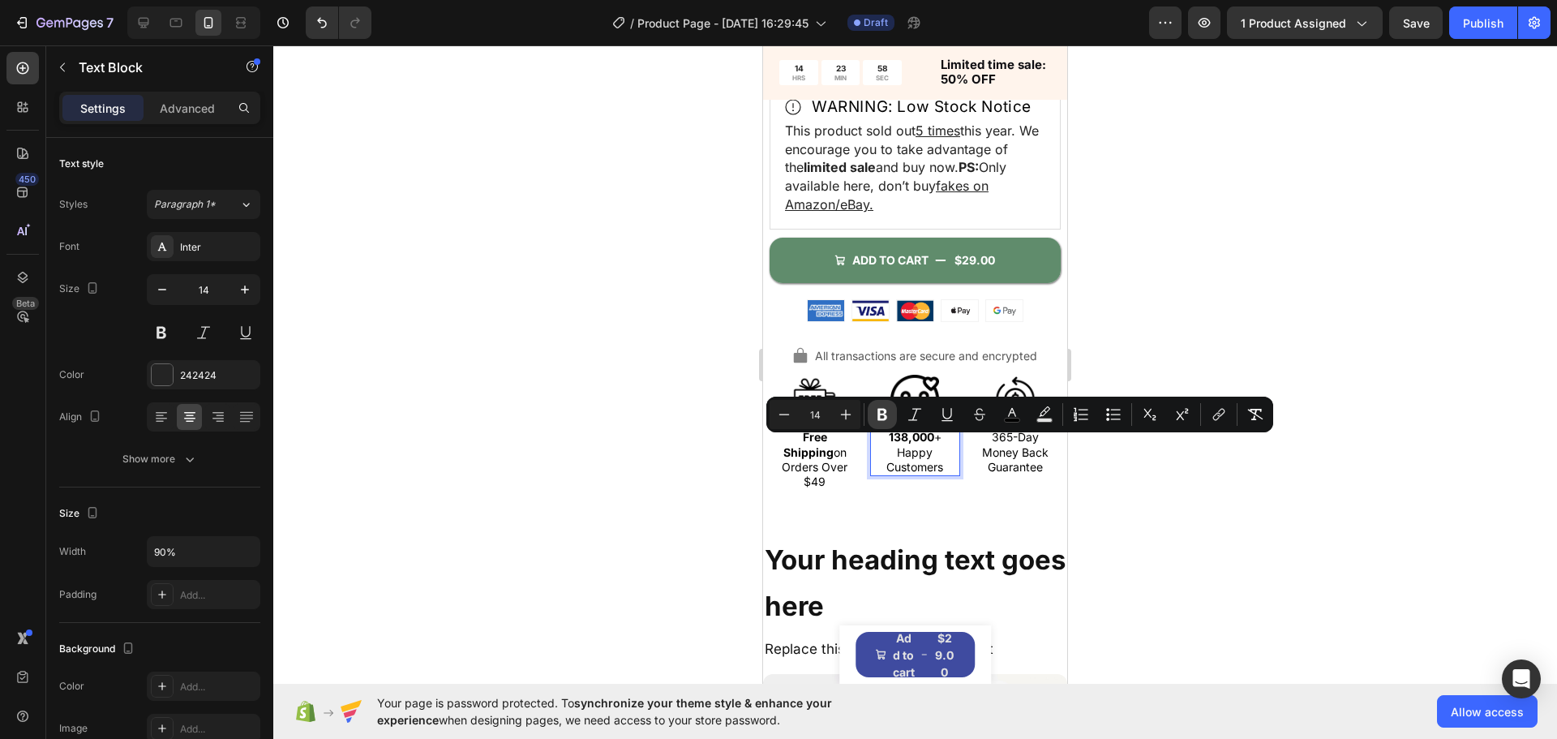
click at [882, 413] on icon "Editor contextual toolbar" at bounding box center [882, 414] width 16 height 16
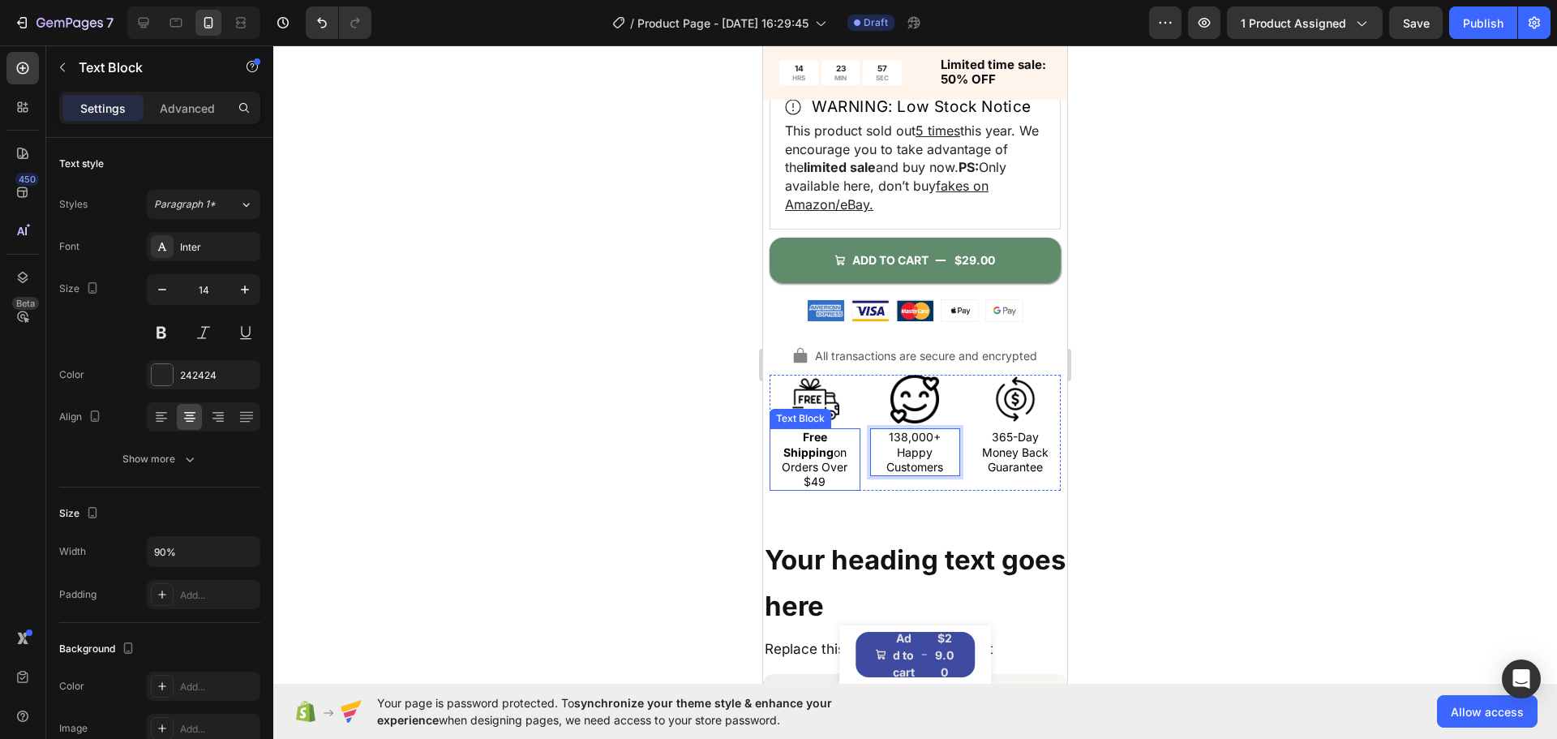
click at [831, 457] on strong "Free Shipping" at bounding box center [808, 444] width 50 height 28
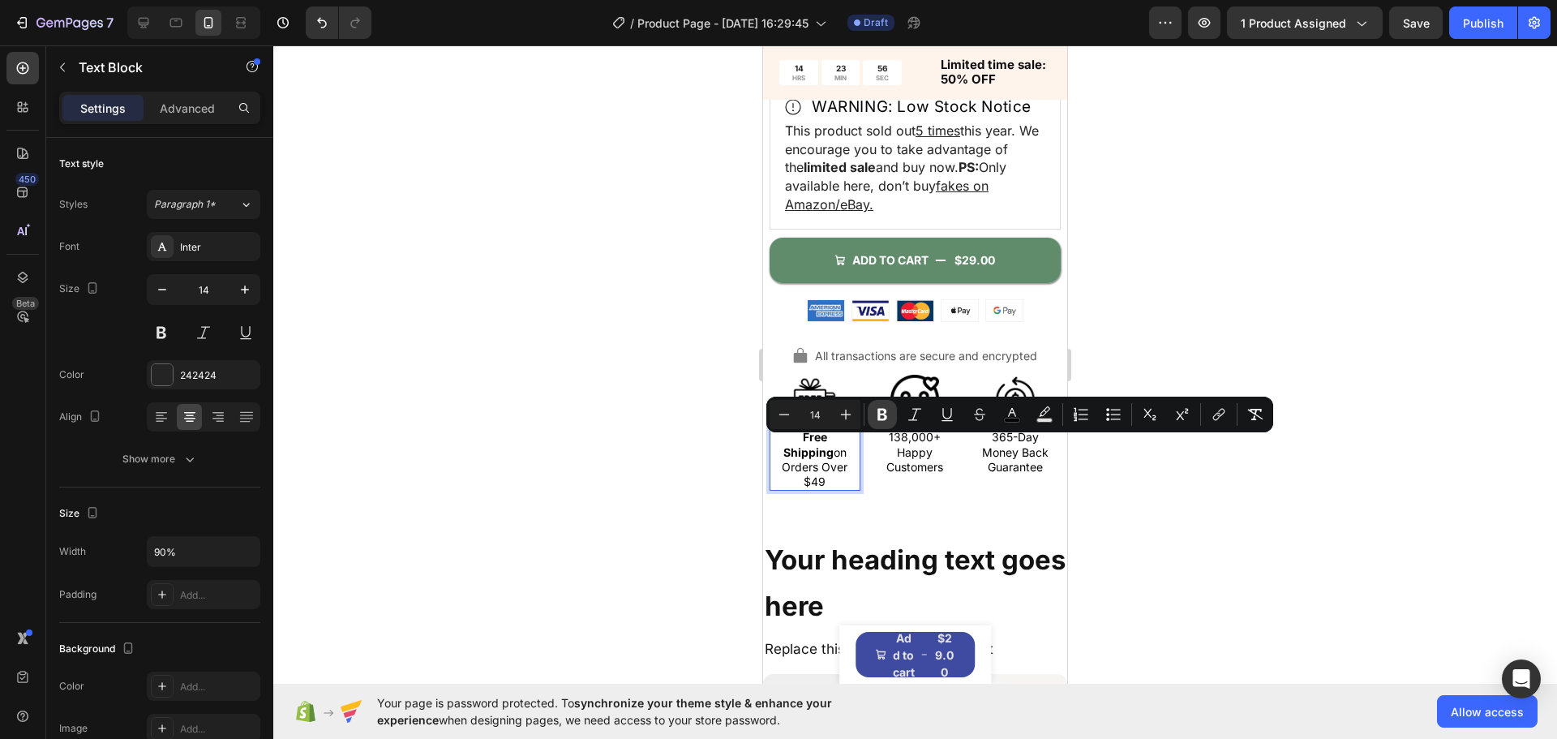
click at [876, 410] on icon "Editor contextual toolbar" at bounding box center [882, 414] width 16 height 16
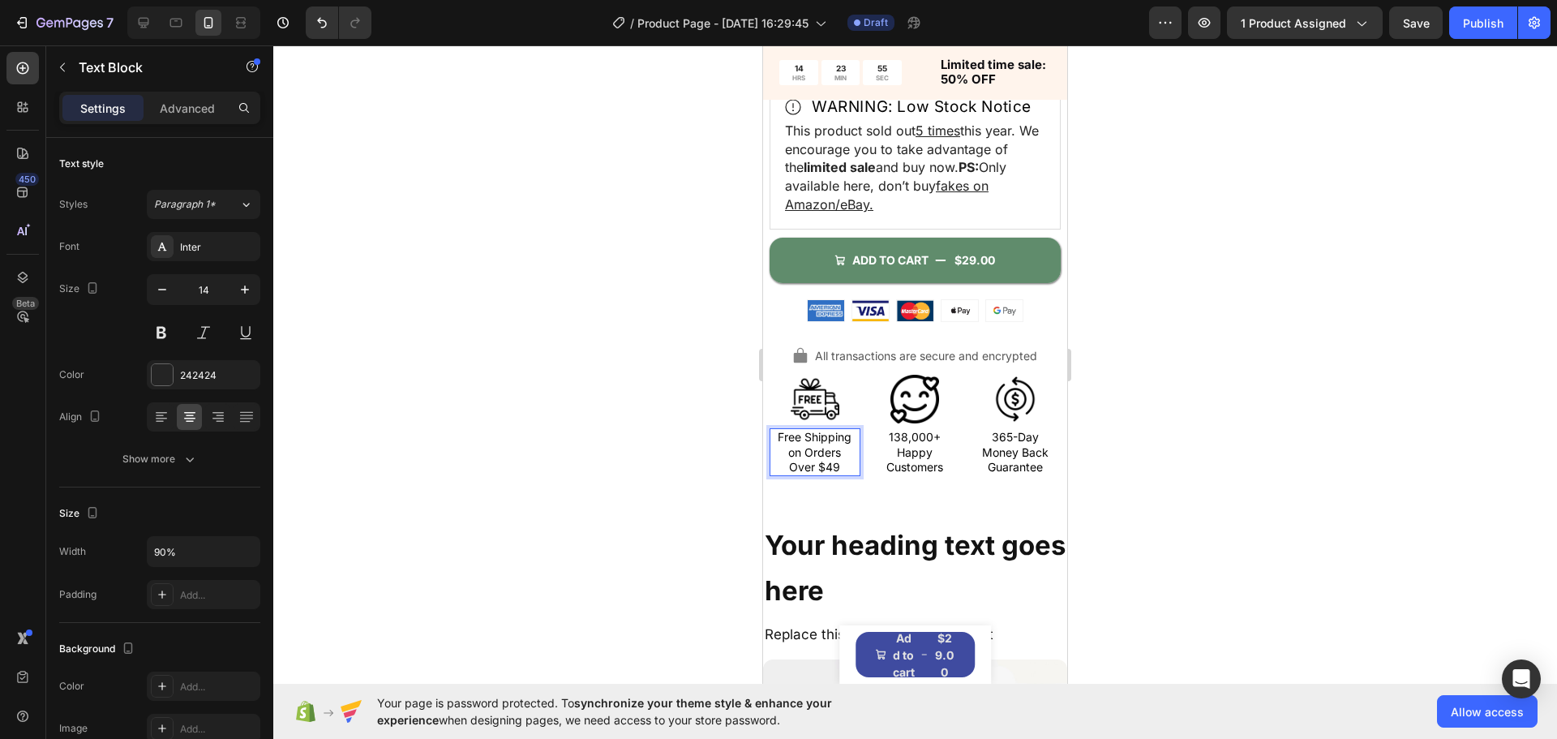
click at [685, 438] on div at bounding box center [915, 391] width 1284 height 693
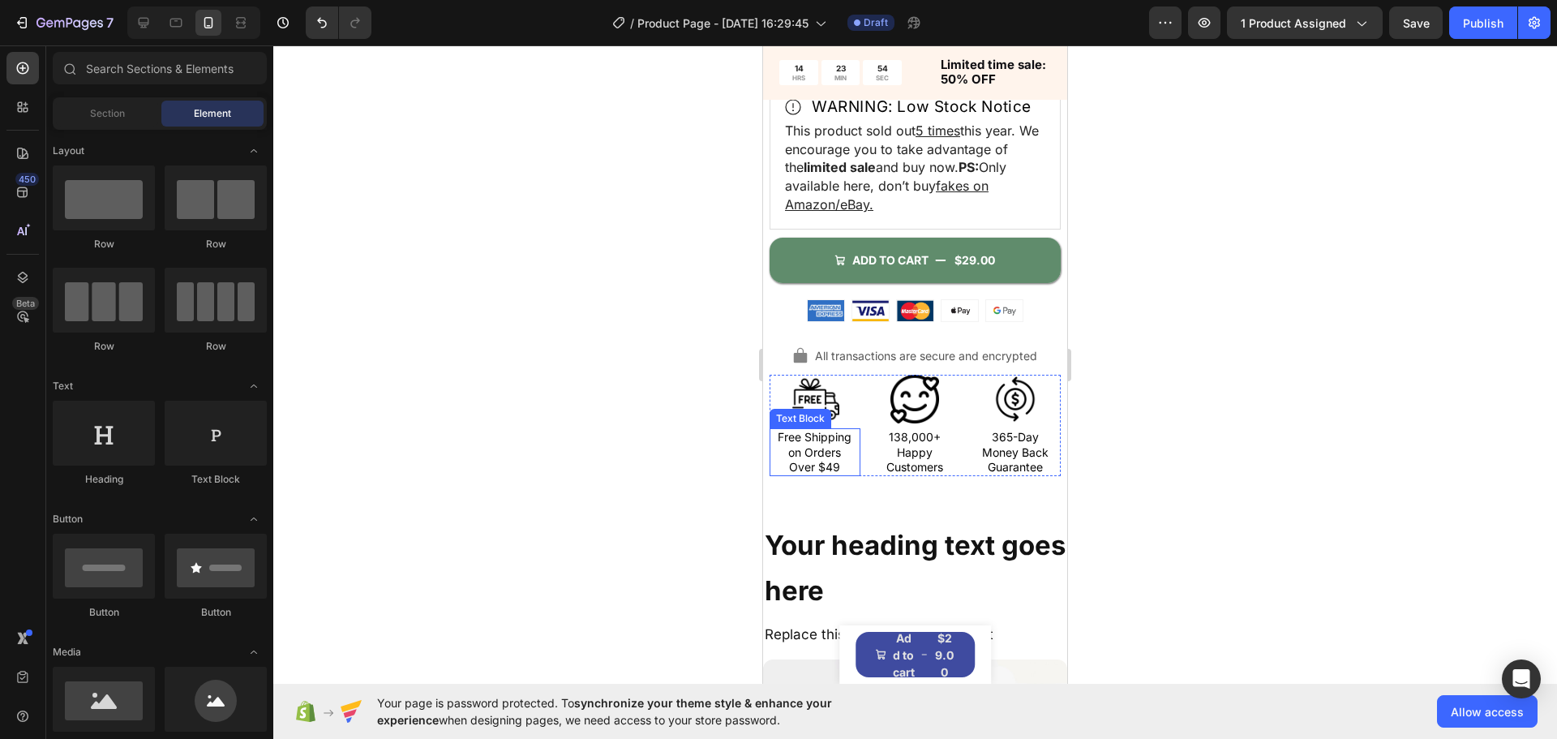
click at [794, 454] on span "Free Shipping on Orders Over $49" at bounding box center [815, 451] width 74 height 43
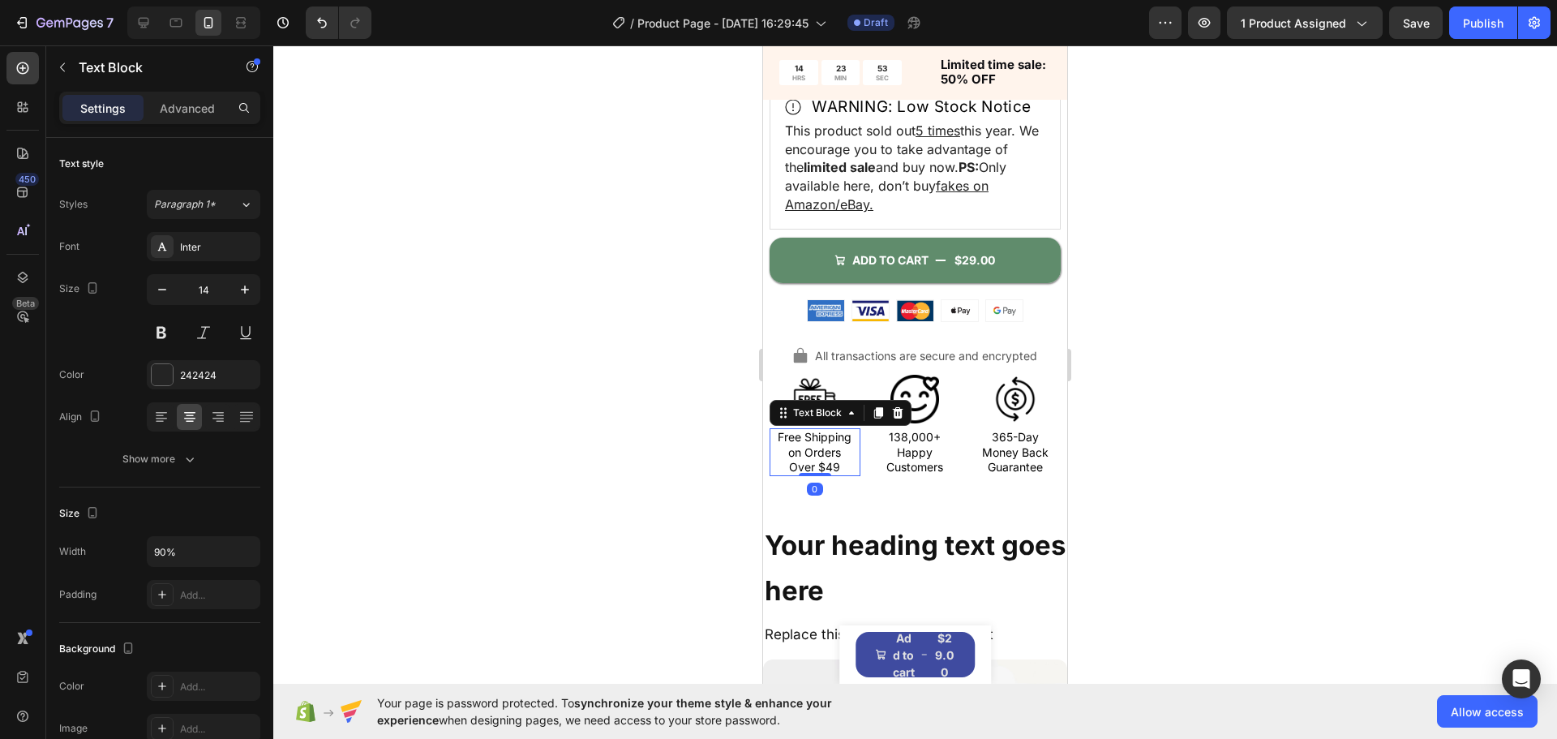
click at [630, 453] on div at bounding box center [915, 391] width 1284 height 693
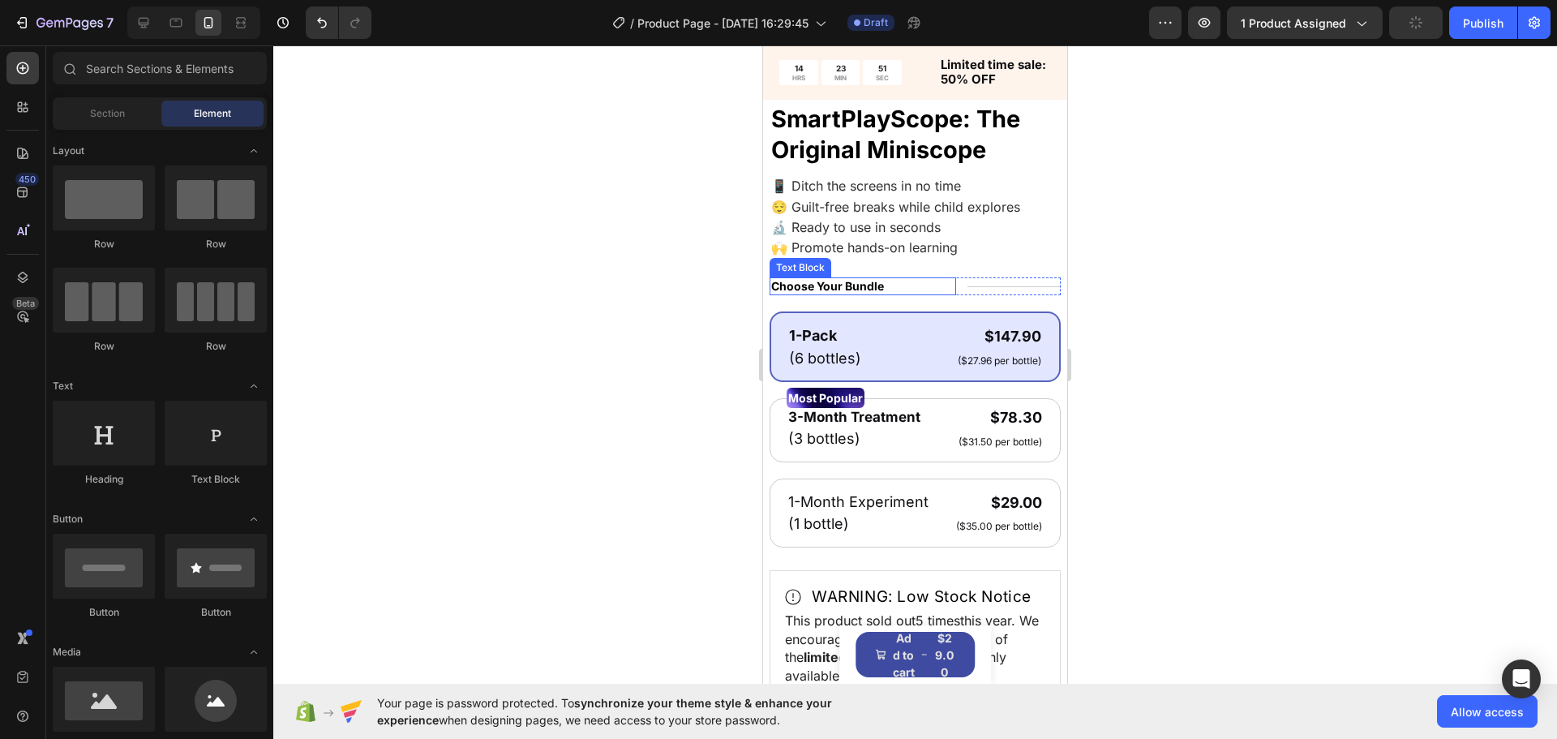
scroll to position [0, 0]
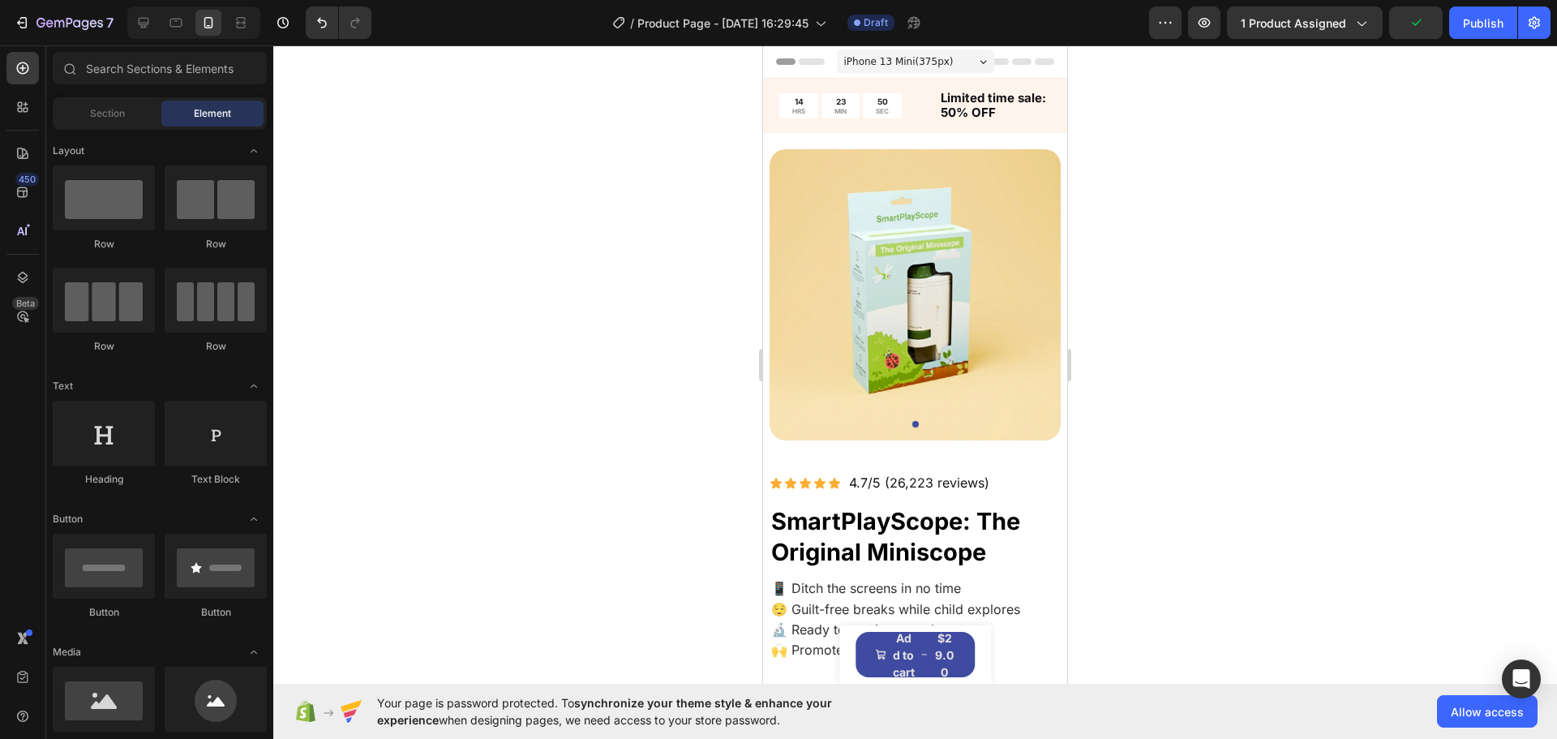
click at [972, 64] on div "iPhone 13 Mini ( 375 px)" at bounding box center [915, 61] width 157 height 24
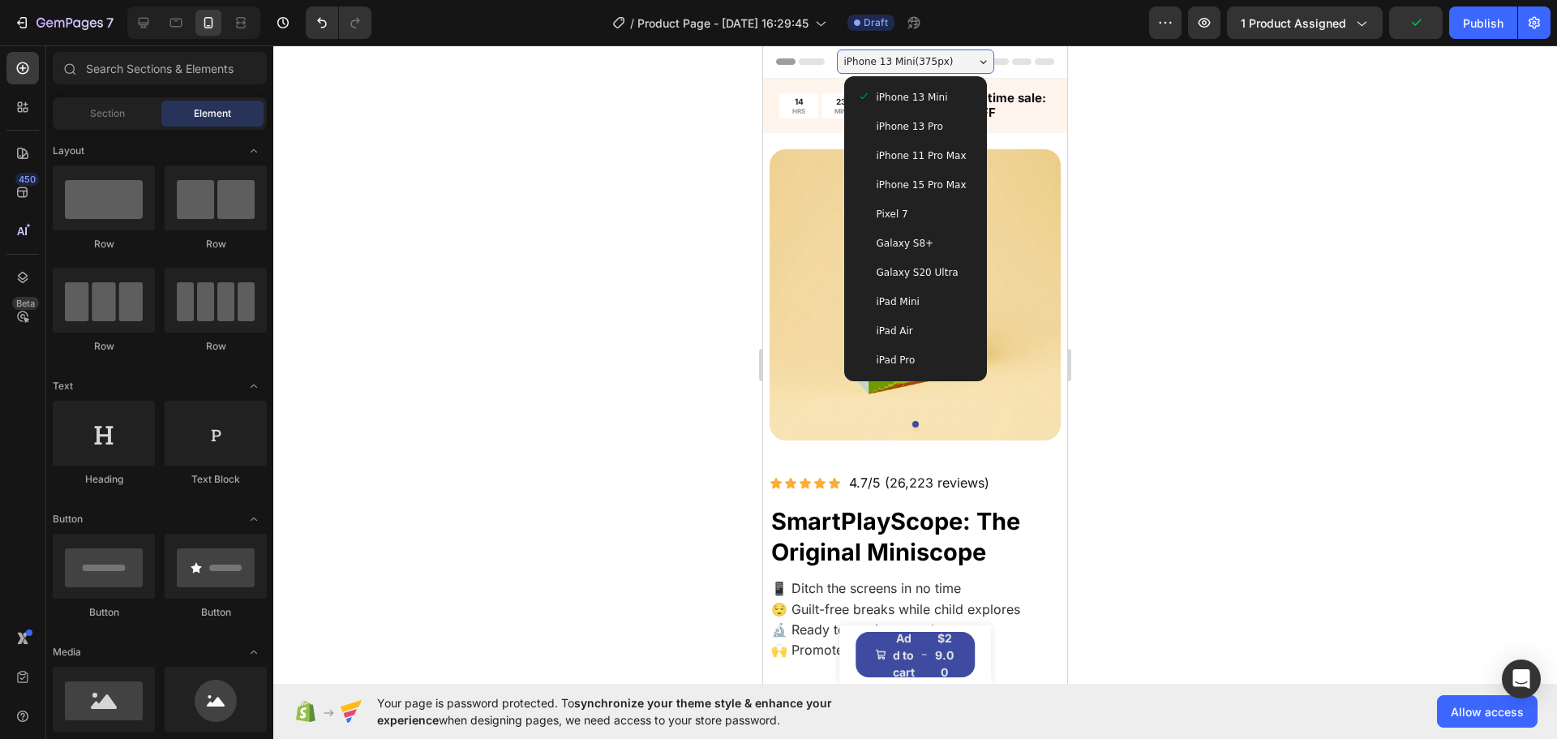
click at [936, 181] on span "iPhone 15 Pro Max" at bounding box center [922, 185] width 90 height 16
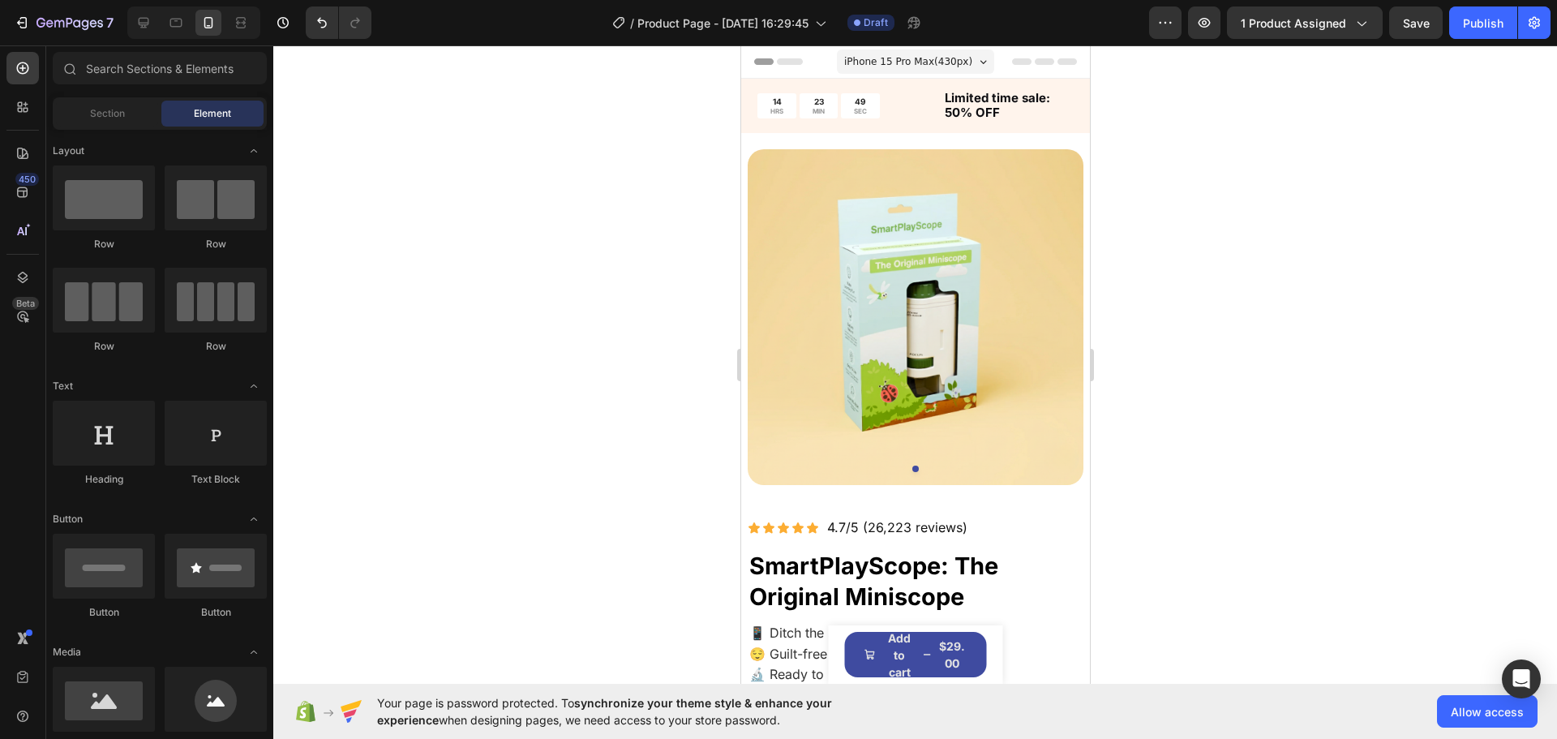
click at [1260, 337] on div at bounding box center [915, 391] width 1284 height 693
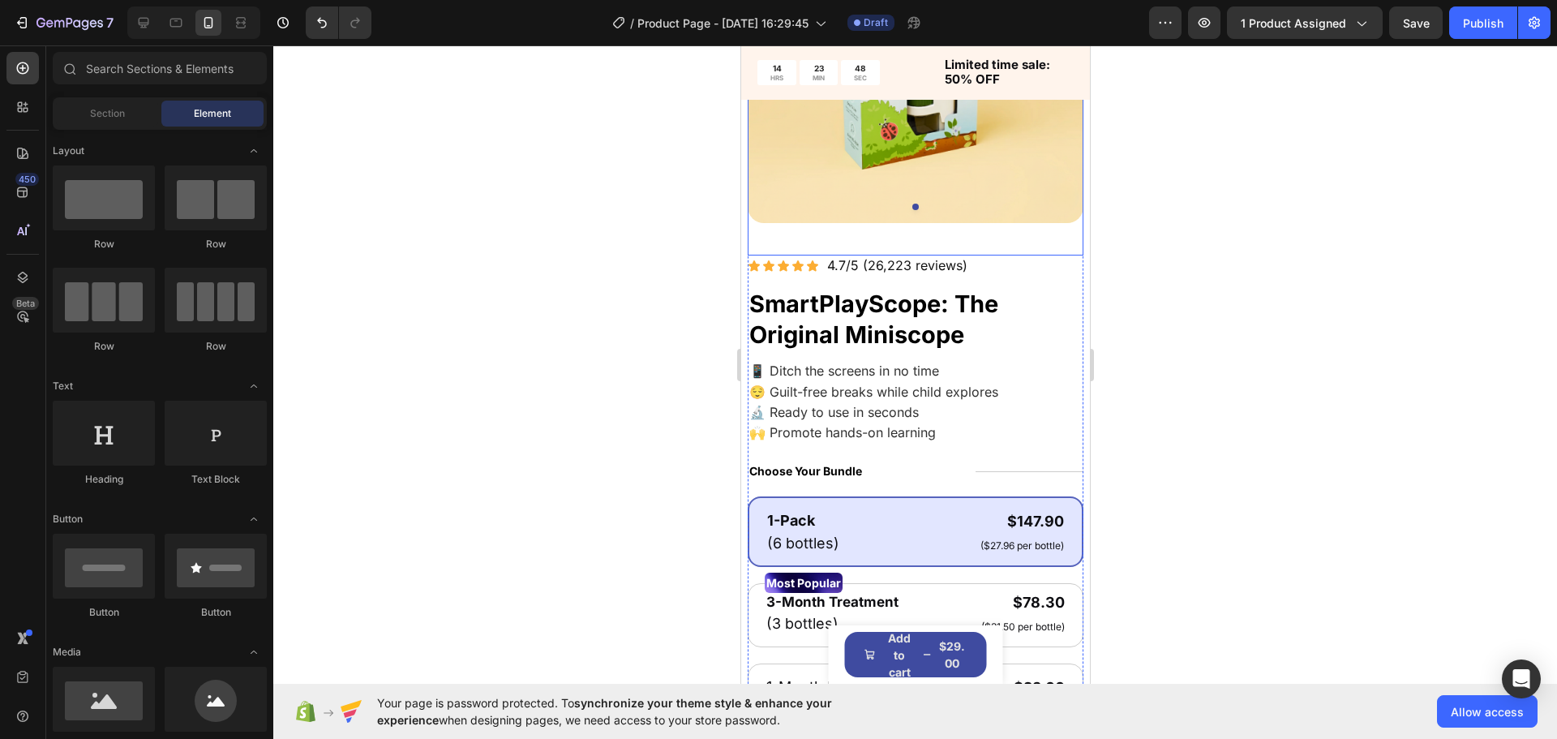
scroll to position [324, 0]
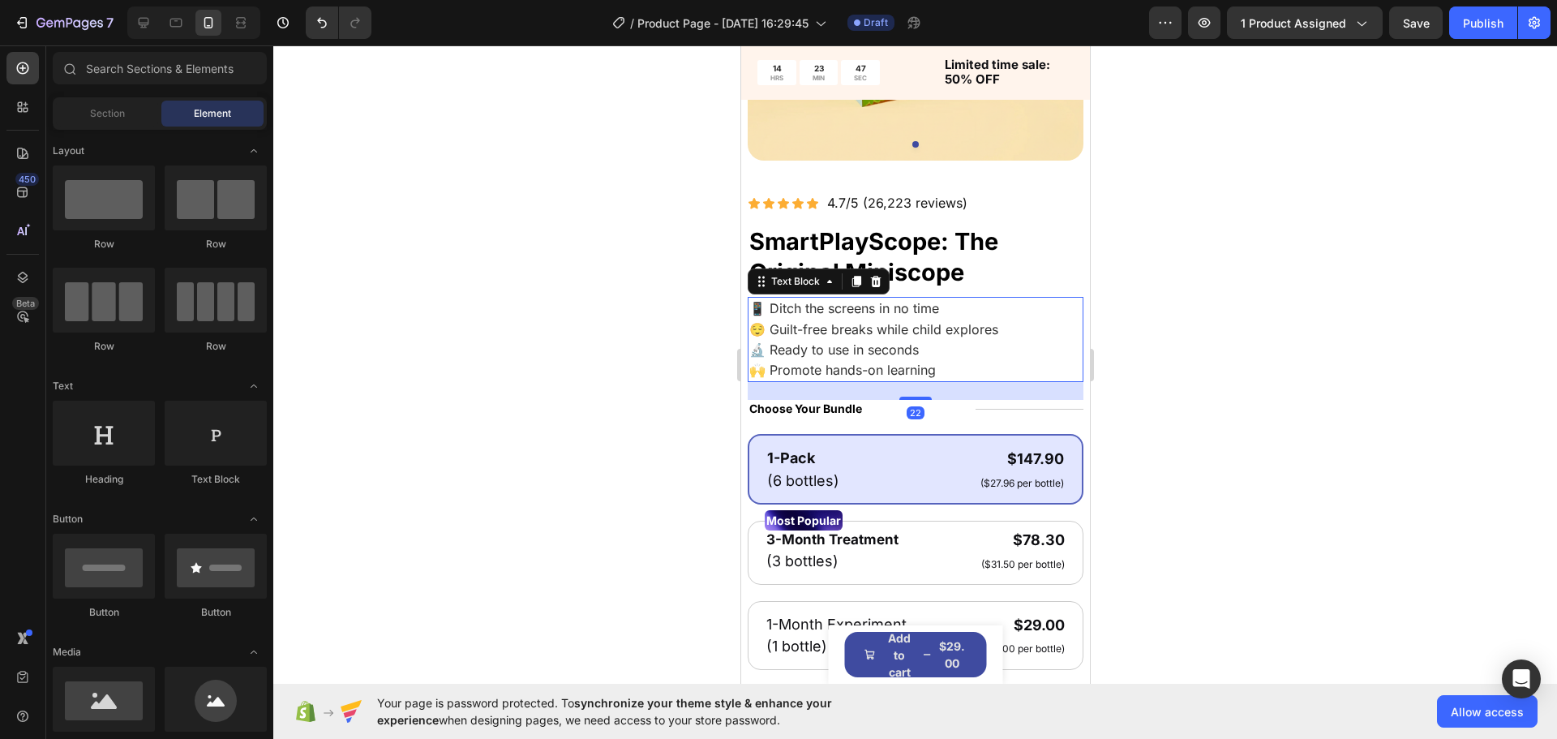
click at [1032, 298] on p "📱 Ditch the screens in no time" at bounding box center [915, 308] width 333 height 20
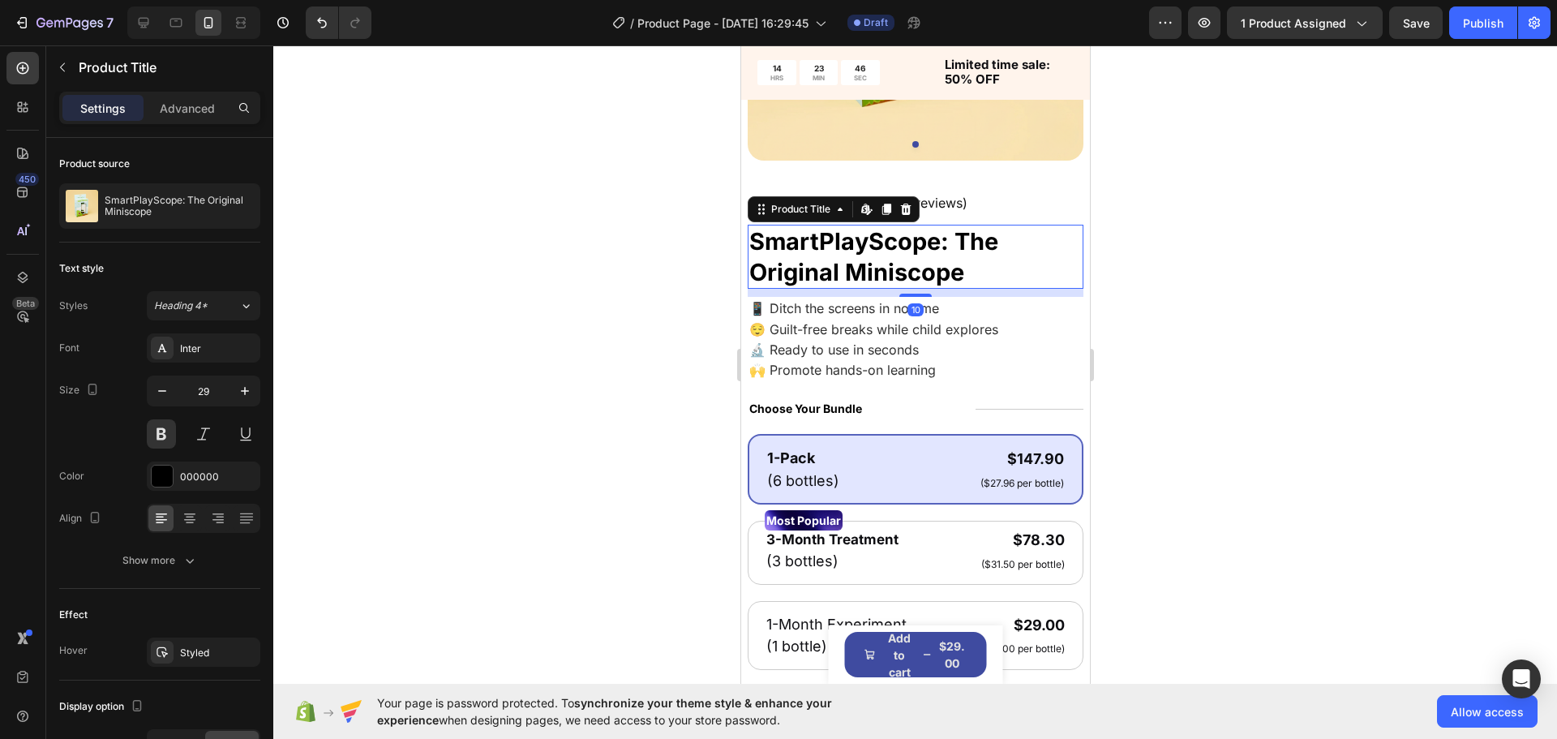
click at [1032, 277] on div "SmartPlayScope: The Original Miniscope Product Title Edit content in Shopify 10" at bounding box center [915, 257] width 336 height 64
drag, startPoint x: 1381, startPoint y: 355, endPoint x: 1299, endPoint y: 342, distance: 82.9
click at [1376, 353] on div at bounding box center [915, 391] width 1284 height 693
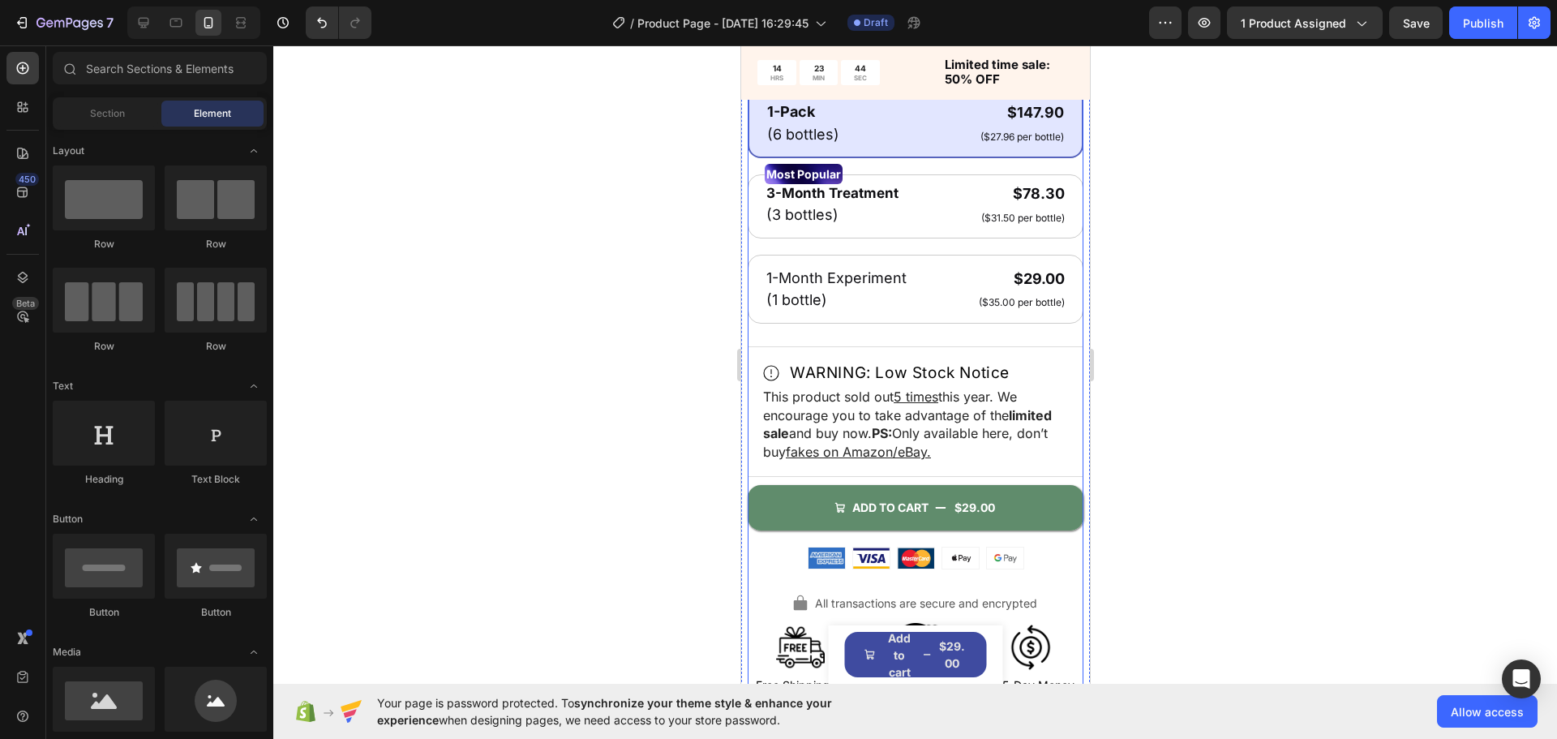
scroll to position [730, 0]
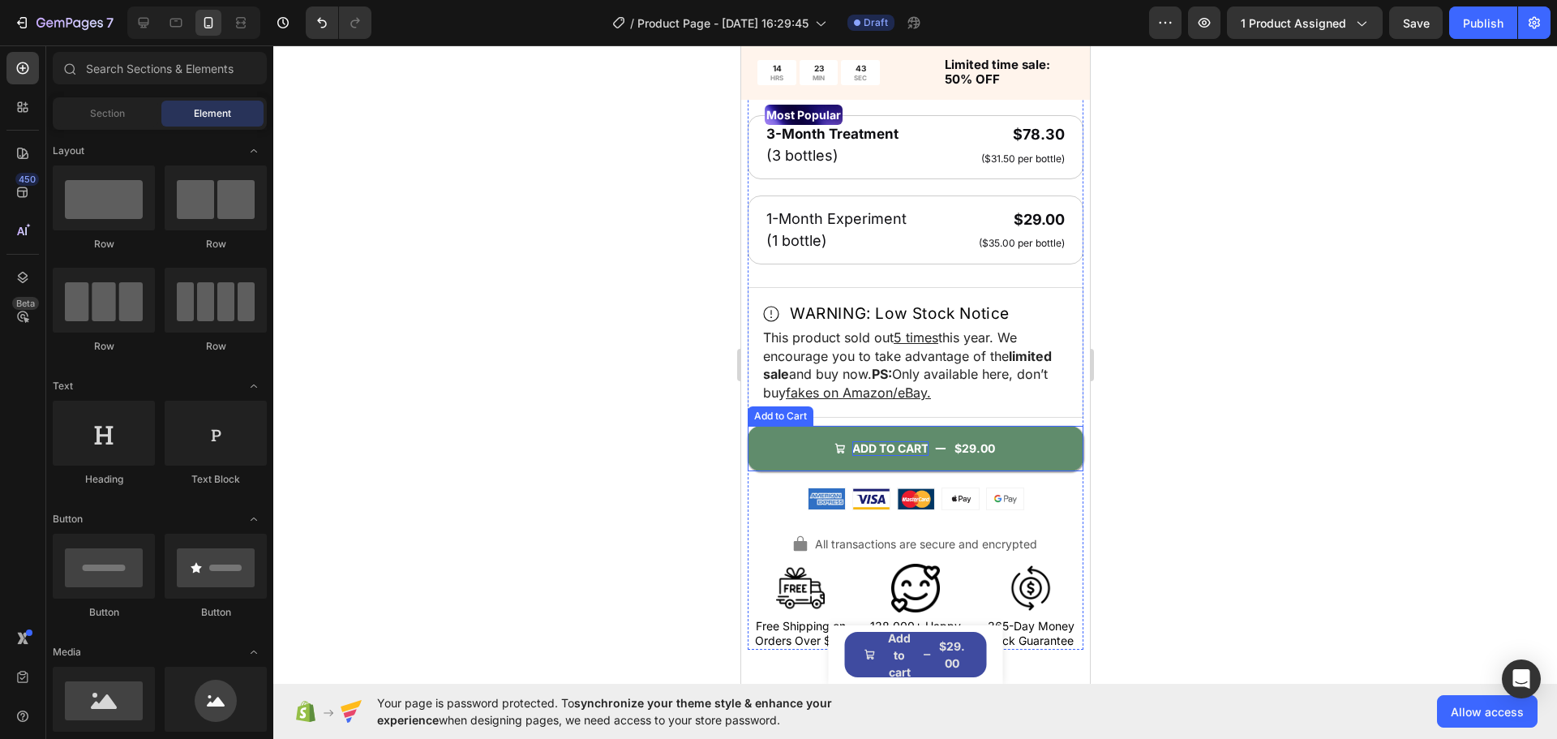
click at [897, 441] on div "ADD TO CART" at bounding box center [890, 448] width 76 height 15
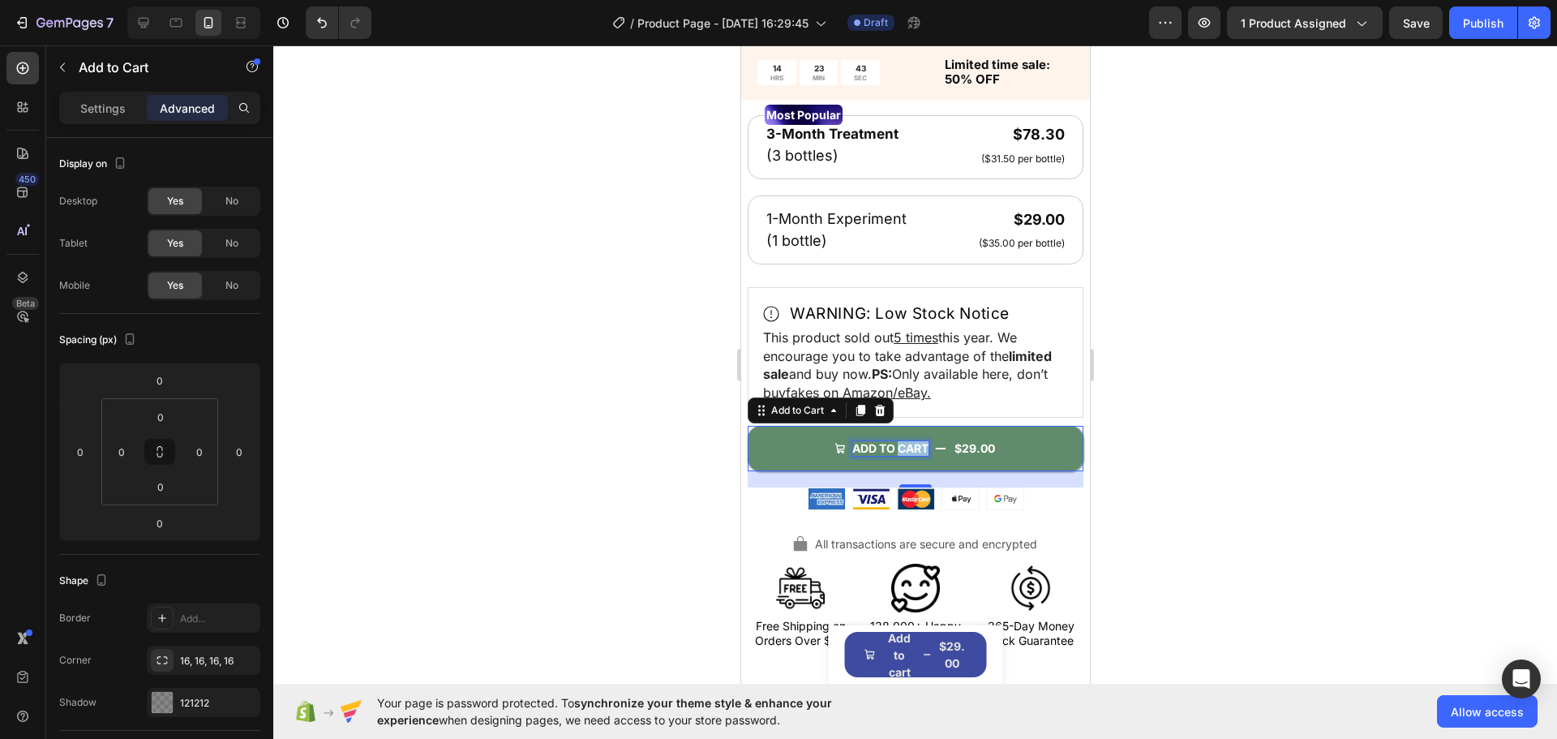
click at [897, 441] on div "ADD TO CART" at bounding box center [890, 448] width 76 height 15
click at [897, 441] on p "ADD TO CART" at bounding box center [890, 448] width 76 height 15
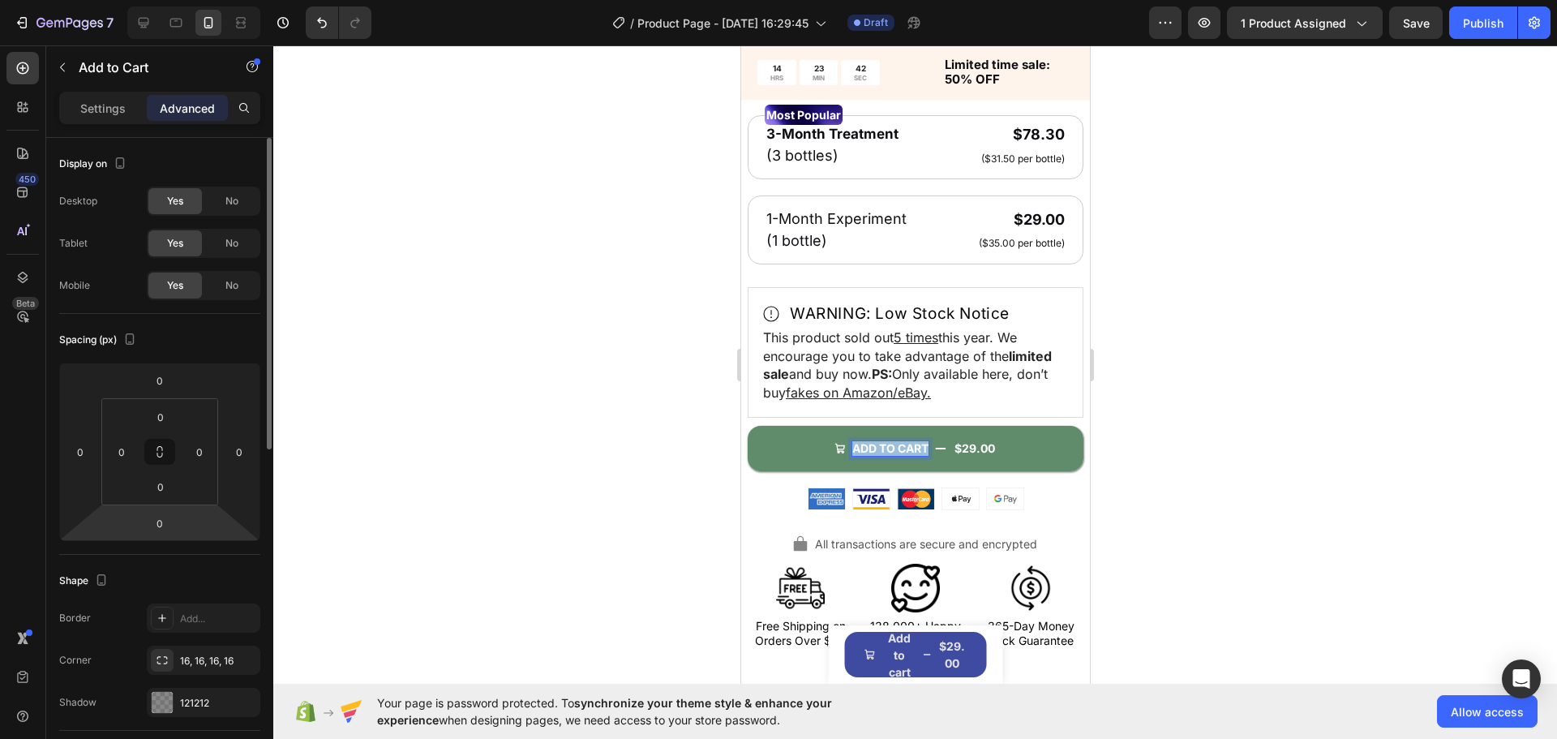
scroll to position [324, 0]
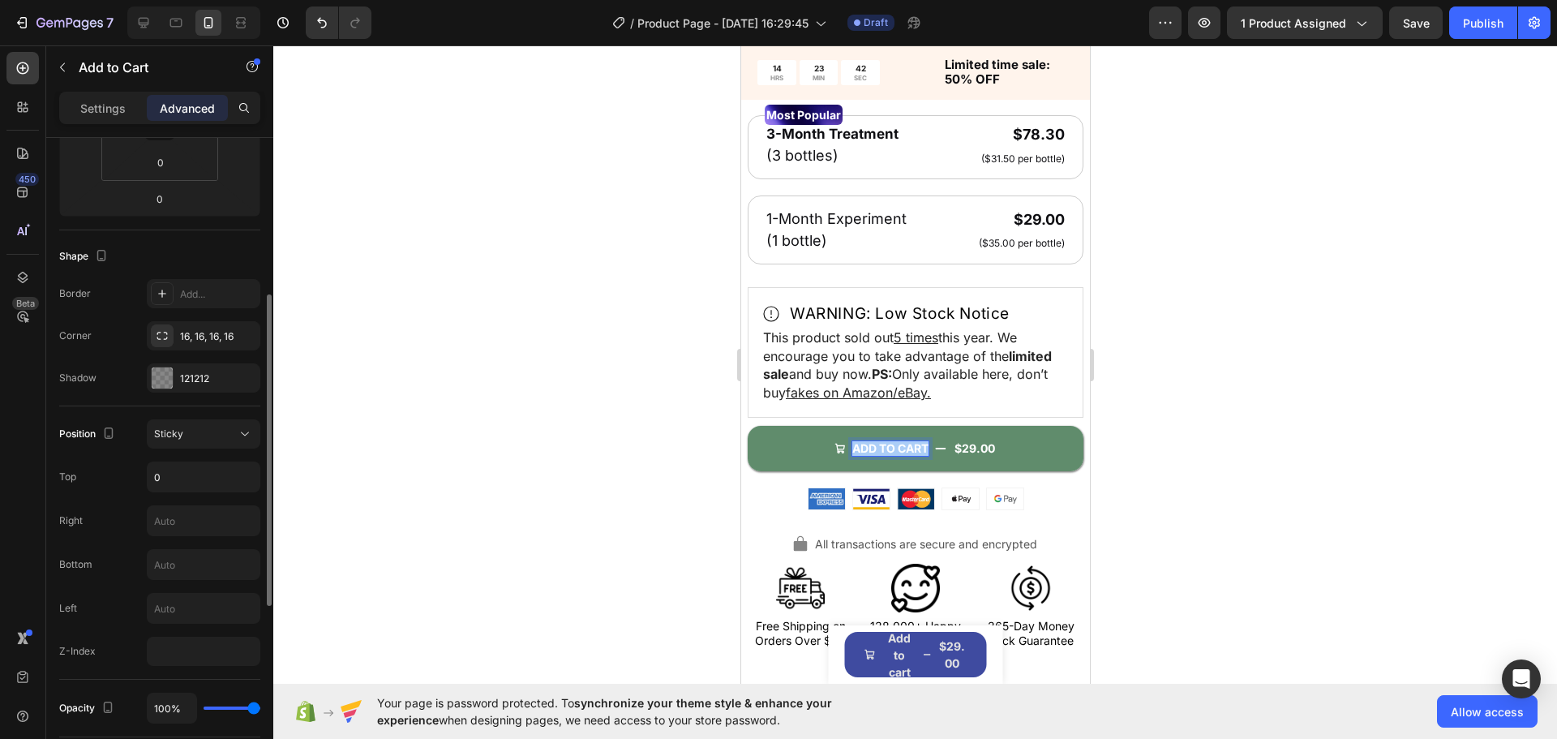
click at [113, 122] on div "Settings Advanced" at bounding box center [159, 108] width 201 height 32
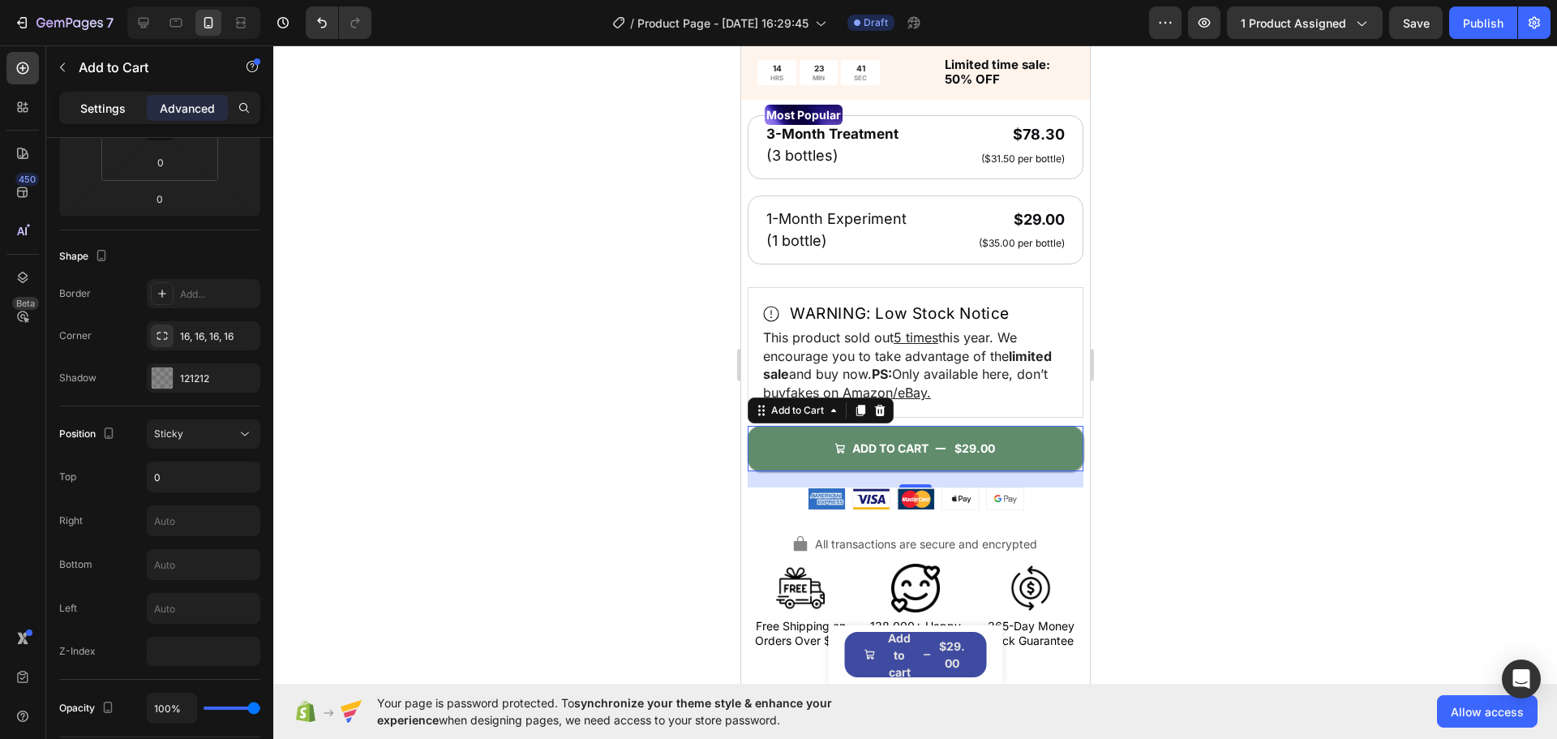
click at [119, 115] on p "Settings" at bounding box center [102, 108] width 45 height 17
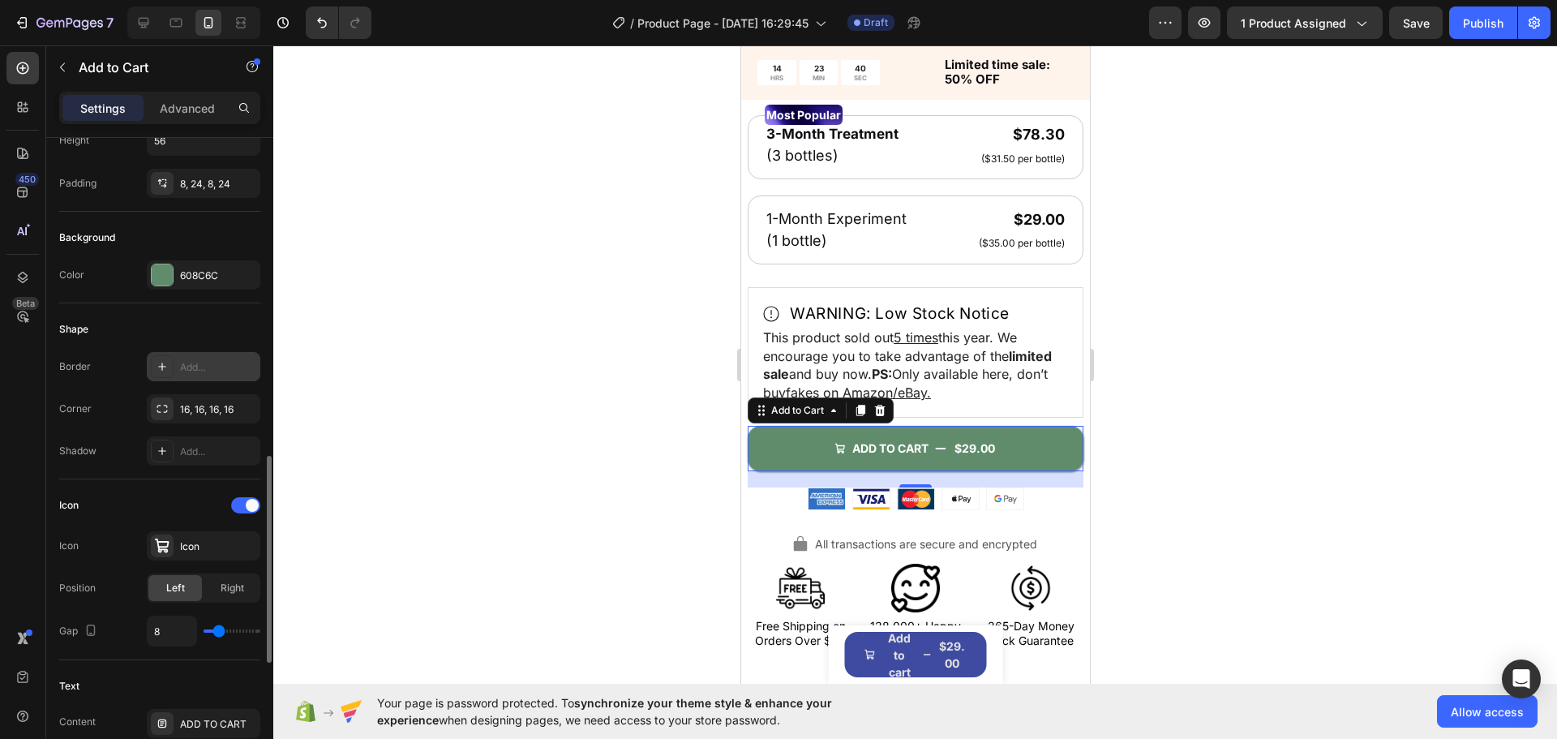
scroll to position [649, 0]
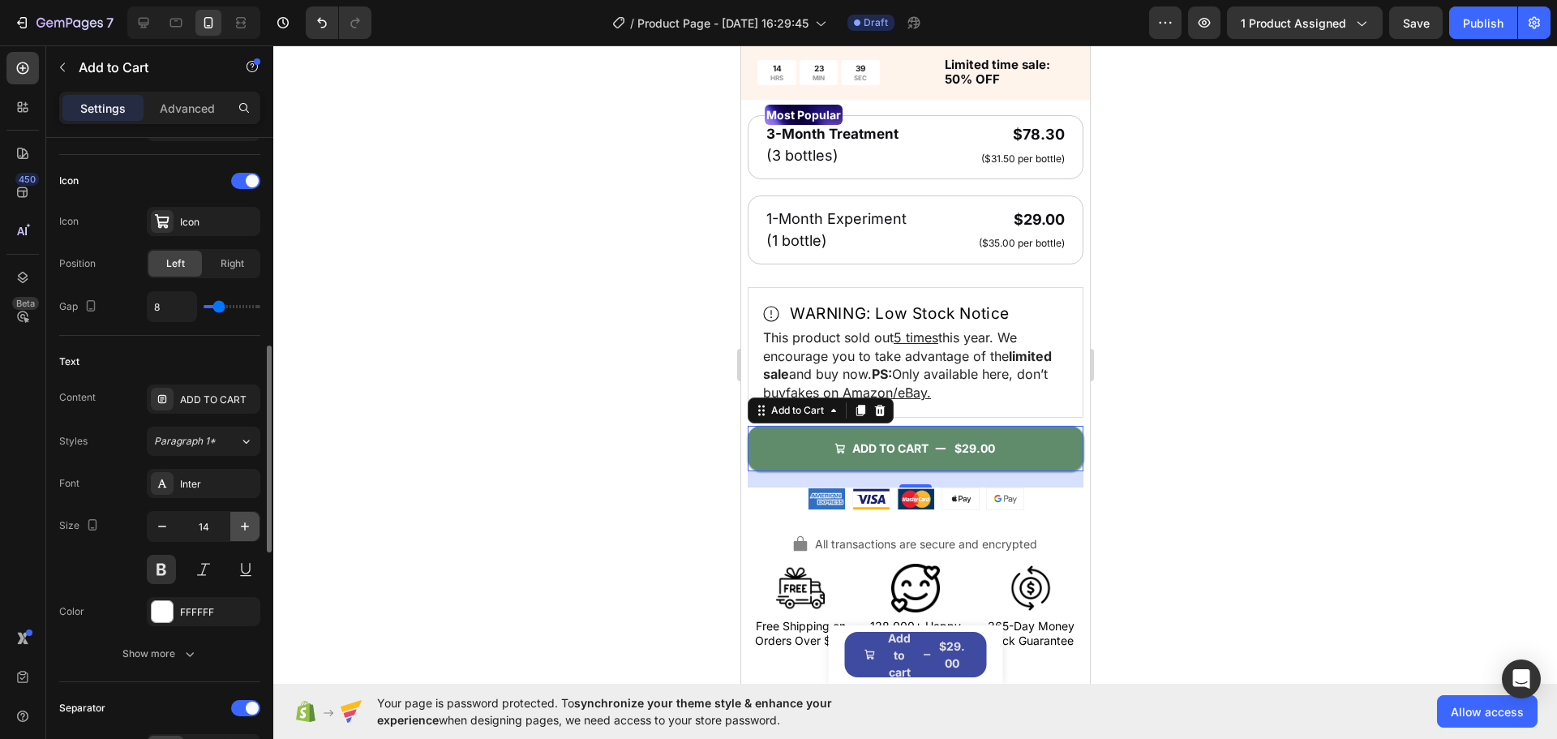
click at [236, 526] on button "button" at bounding box center [244, 526] width 29 height 29
click at [235, 526] on button "button" at bounding box center [244, 526] width 29 height 29
type input "16"
click at [401, 444] on div at bounding box center [915, 391] width 1284 height 693
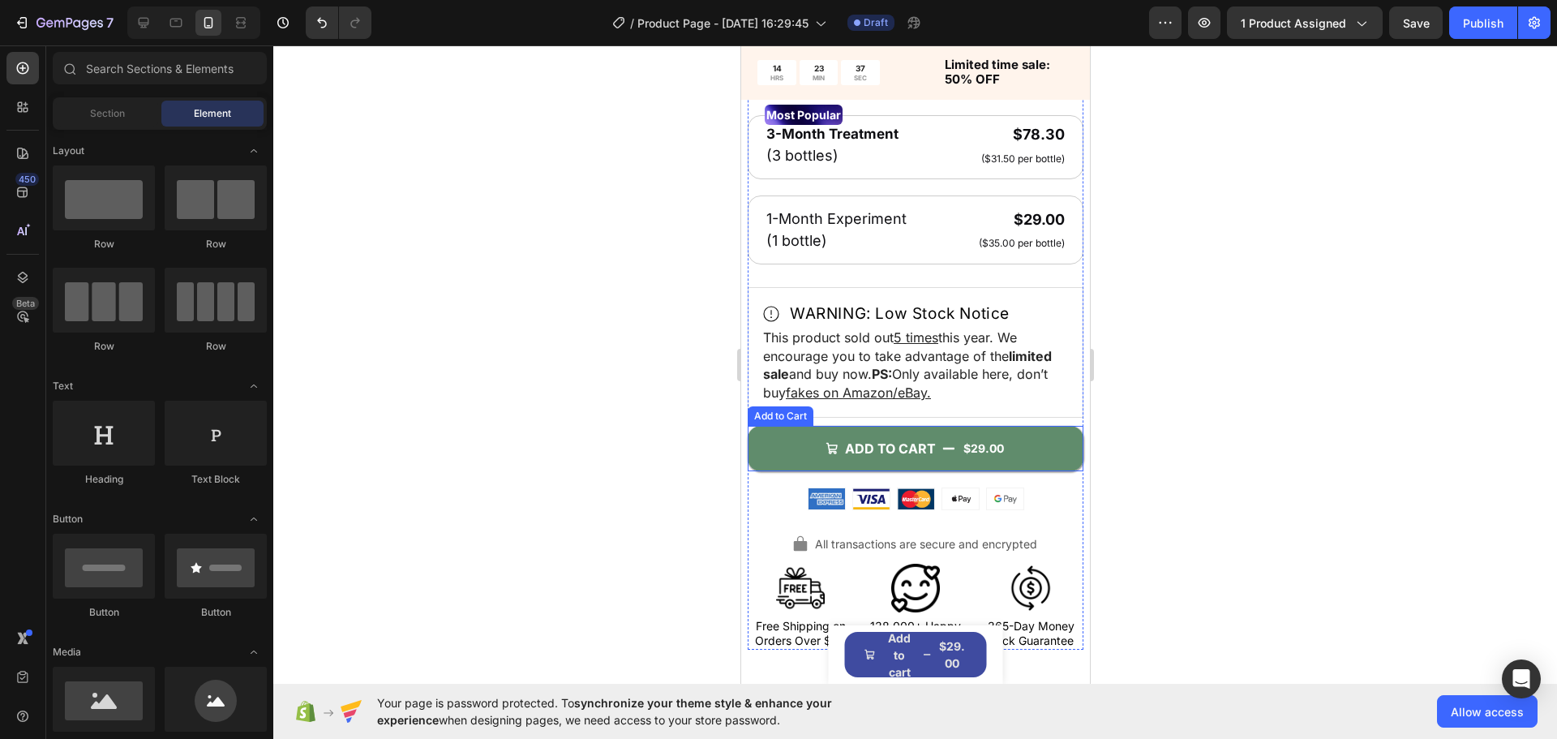
click at [814, 426] on button "ADD TO CART $29.00" at bounding box center [915, 448] width 336 height 45
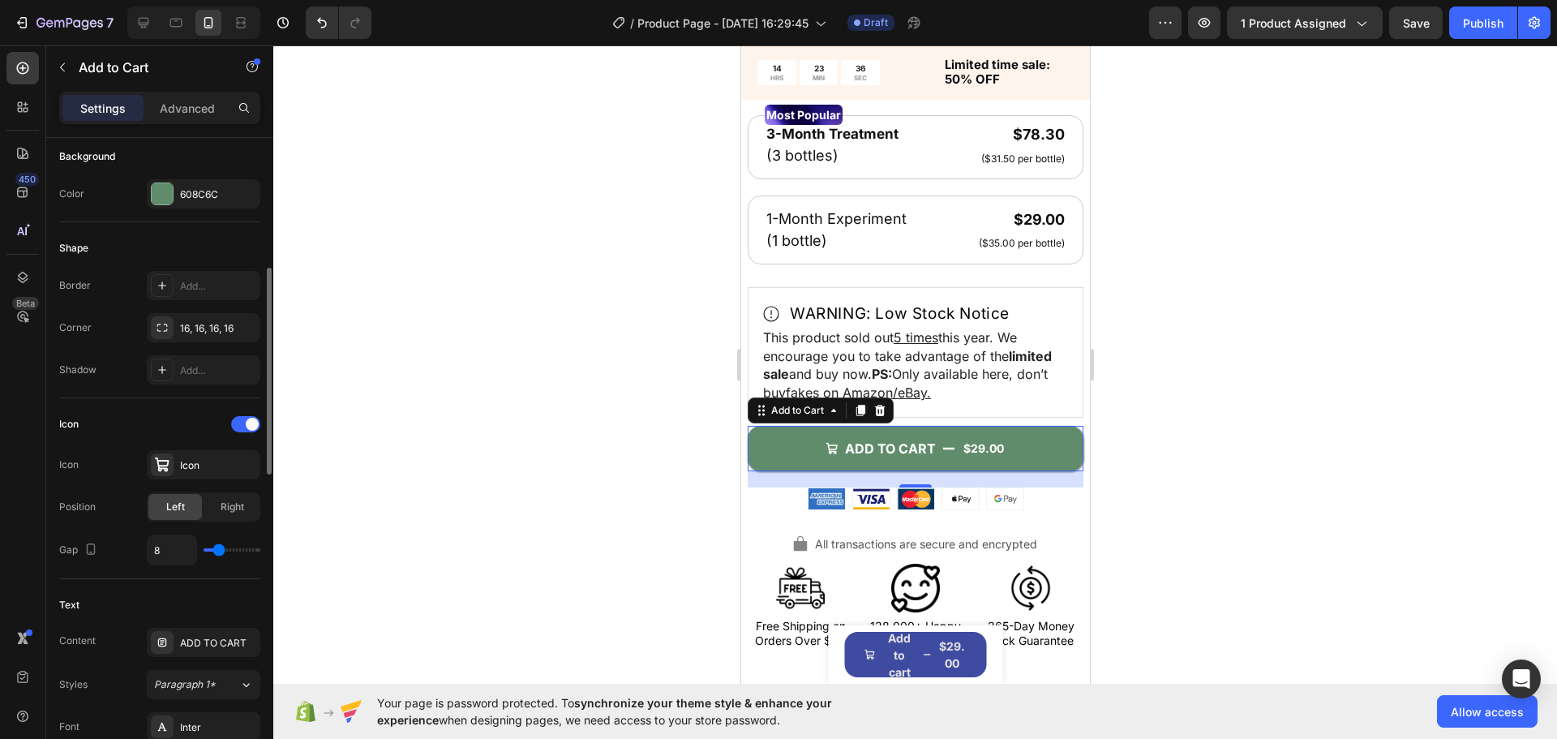
scroll to position [568, 0]
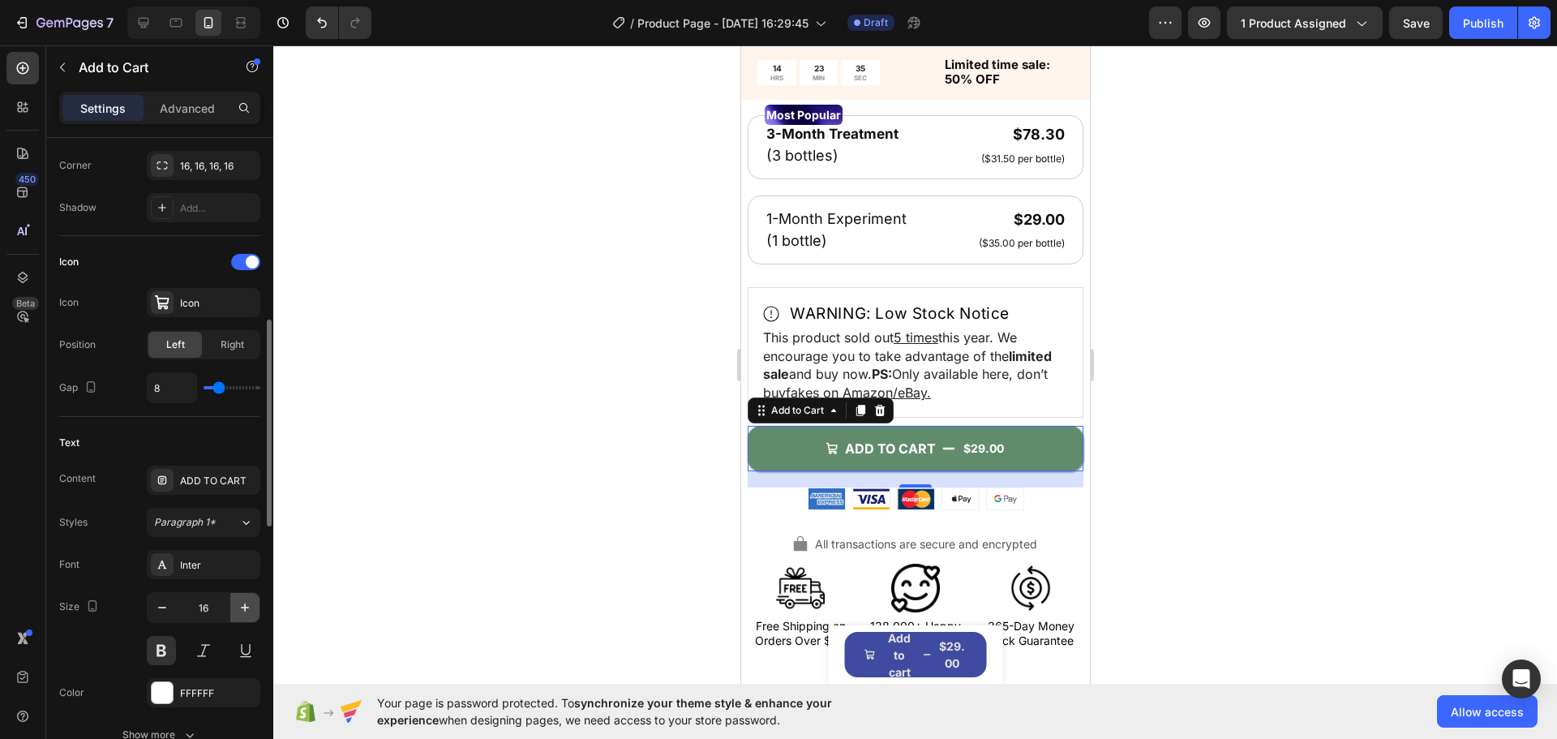
click at [238, 612] on icon "button" at bounding box center [245, 607] width 16 height 16
type input "17"
click at [422, 499] on div at bounding box center [915, 391] width 1284 height 693
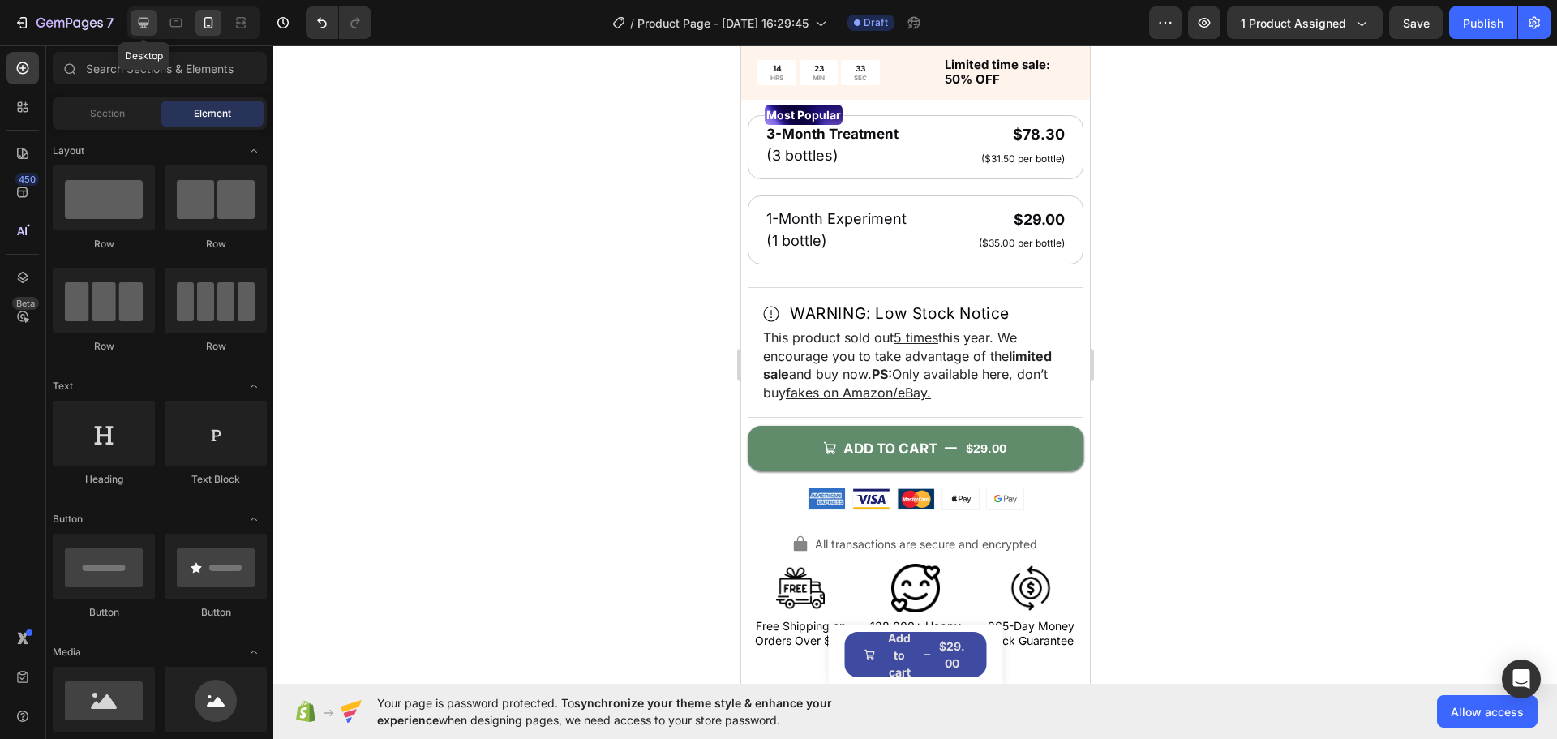
click at [131, 18] on div at bounding box center [144, 23] width 26 height 26
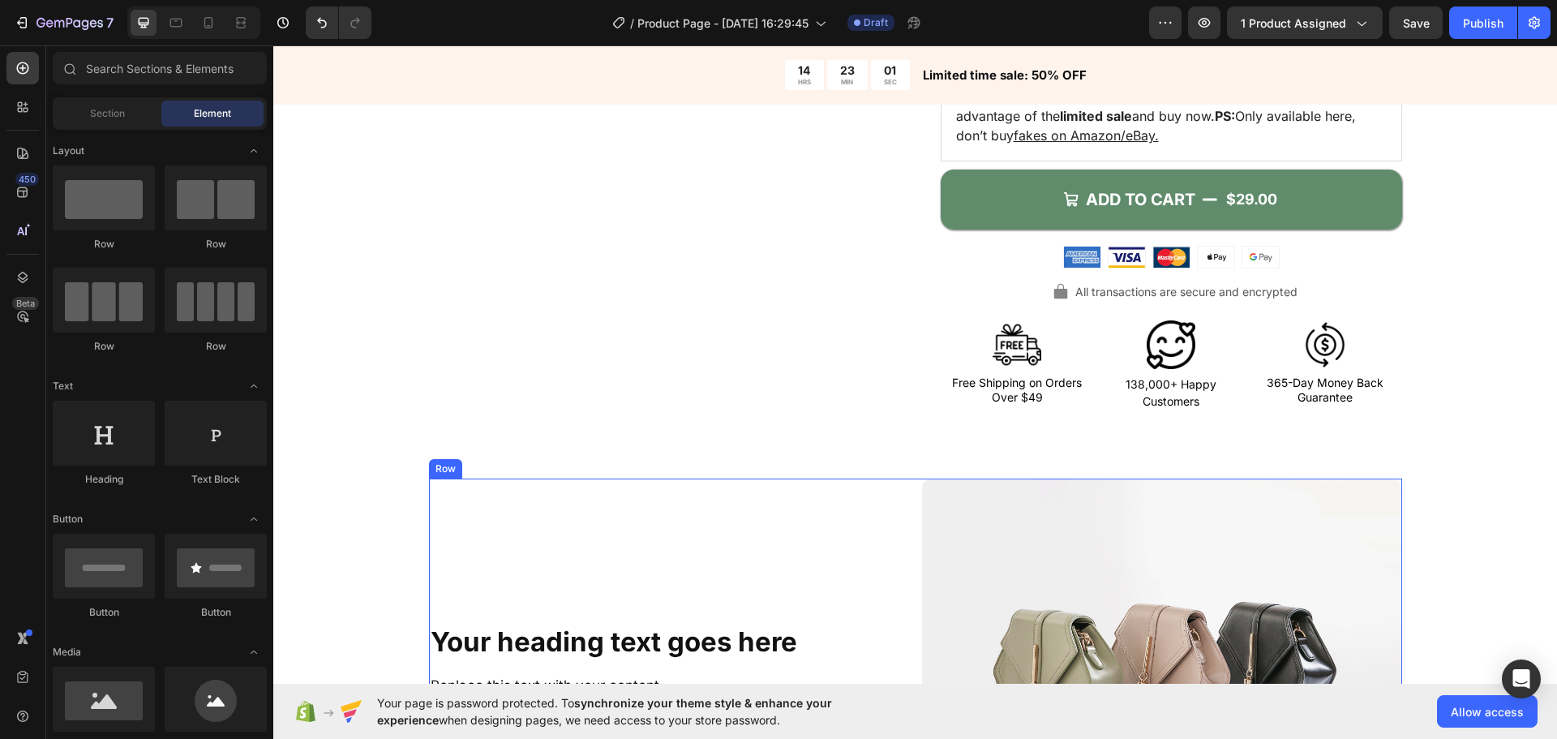
scroll to position [390, 0]
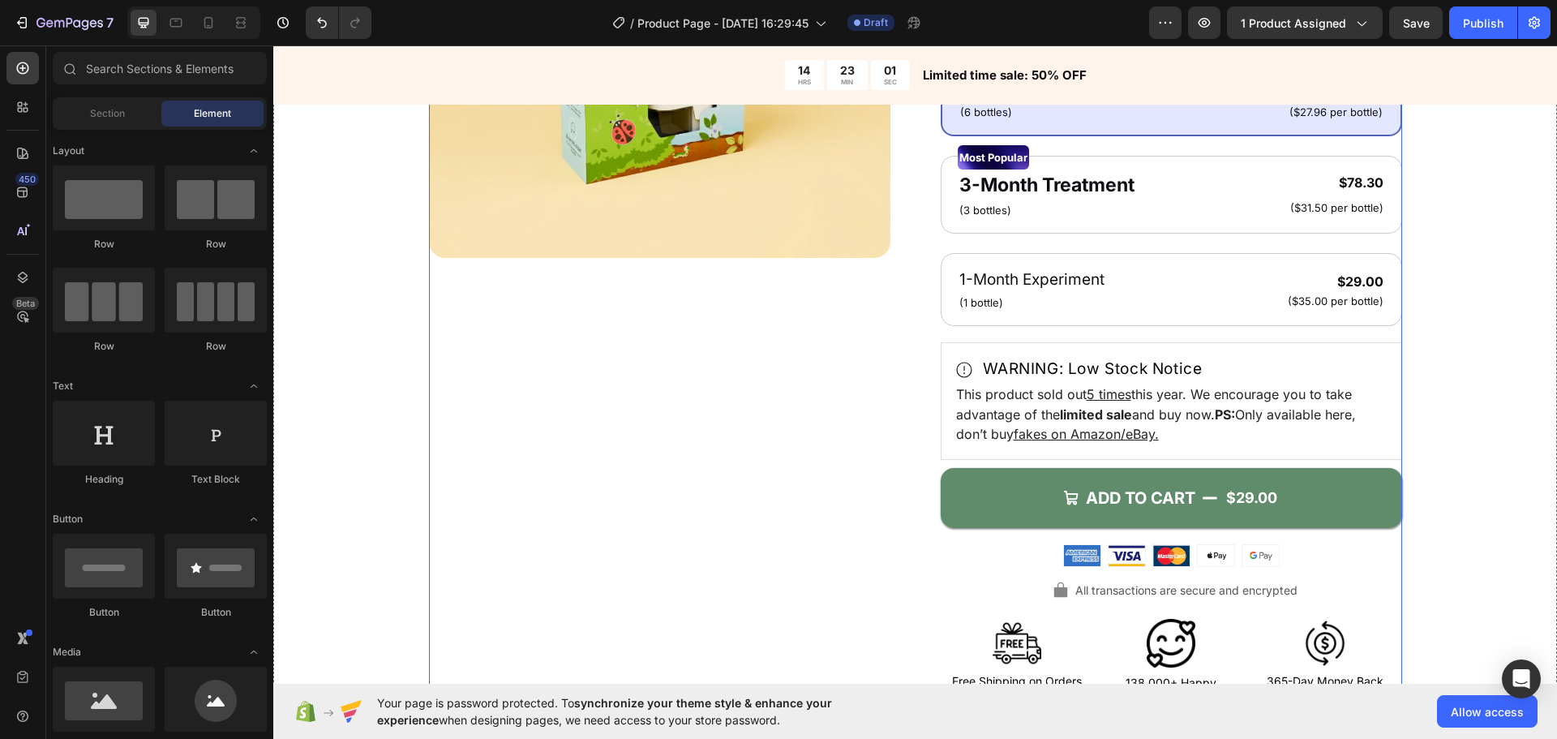
click at [367, 490] on div "Product Images Icon Icon Icon Icon Icon Icon List 4.7/5 (26,223 reviews) Text B…" at bounding box center [915, 253] width 1154 height 915
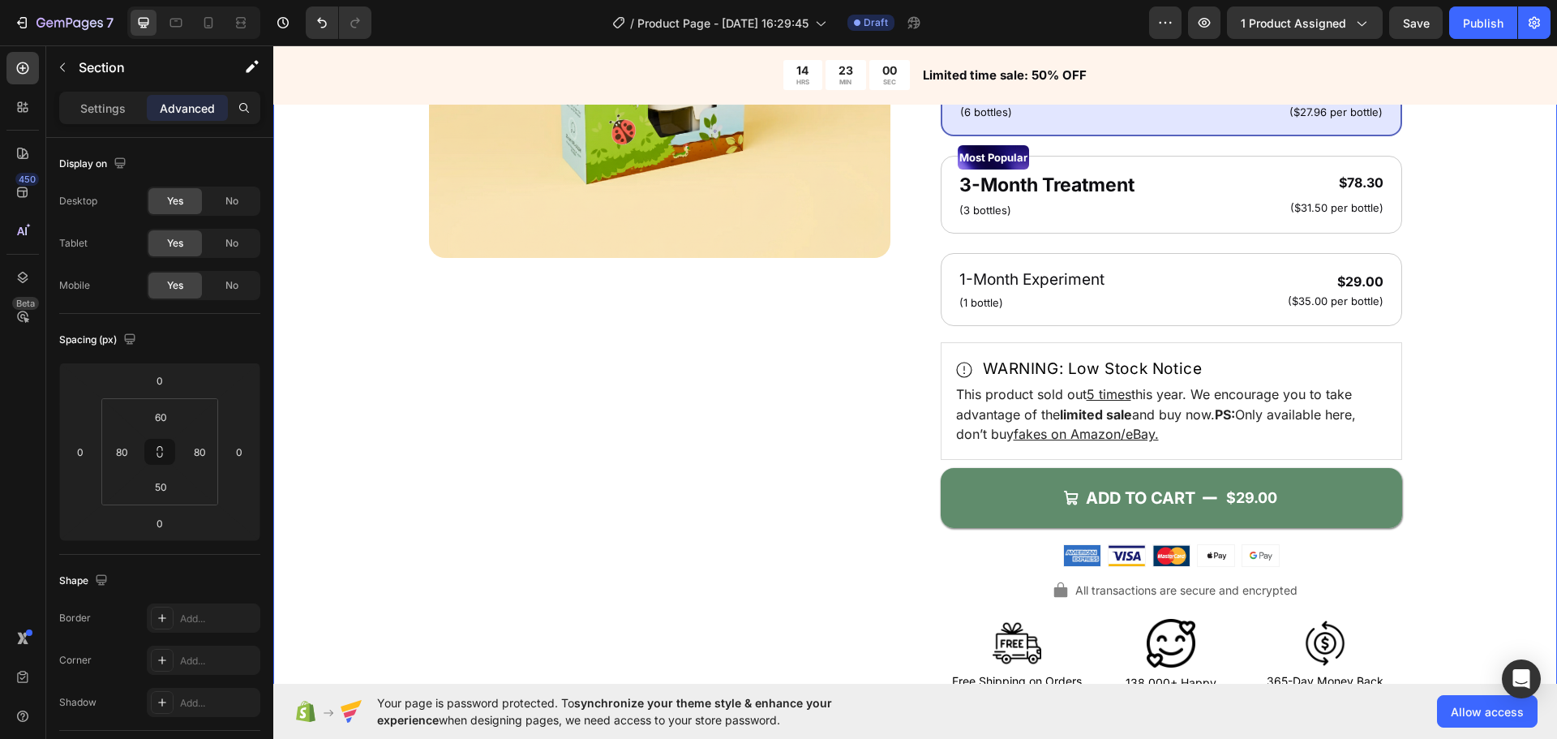
click at [305, 474] on div "Product Images Icon Icon Icon Icon Icon Icon List 4.7/5 (26,223 reviews) Text B…" at bounding box center [915, 250] width 1284 height 1004
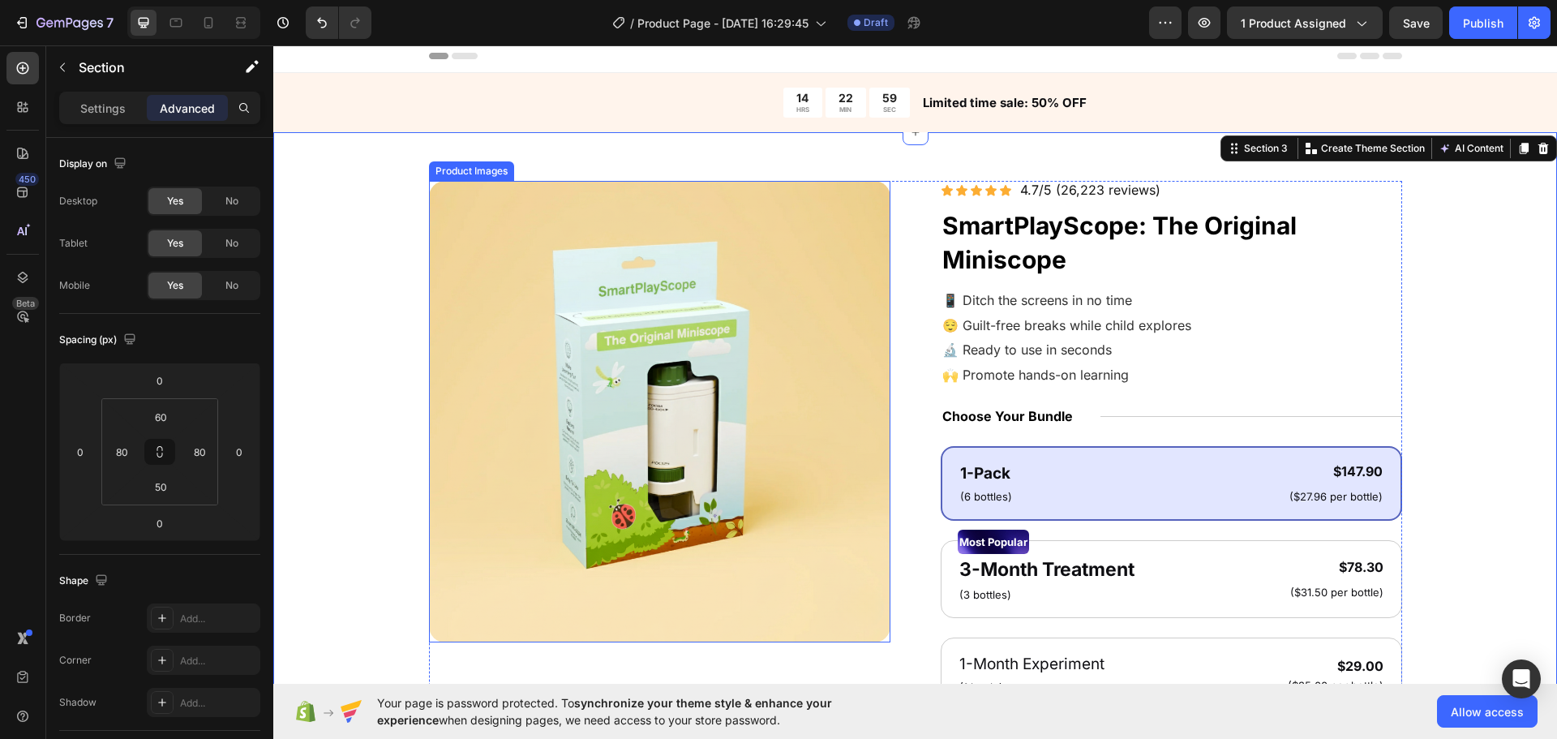
scroll to position [0, 0]
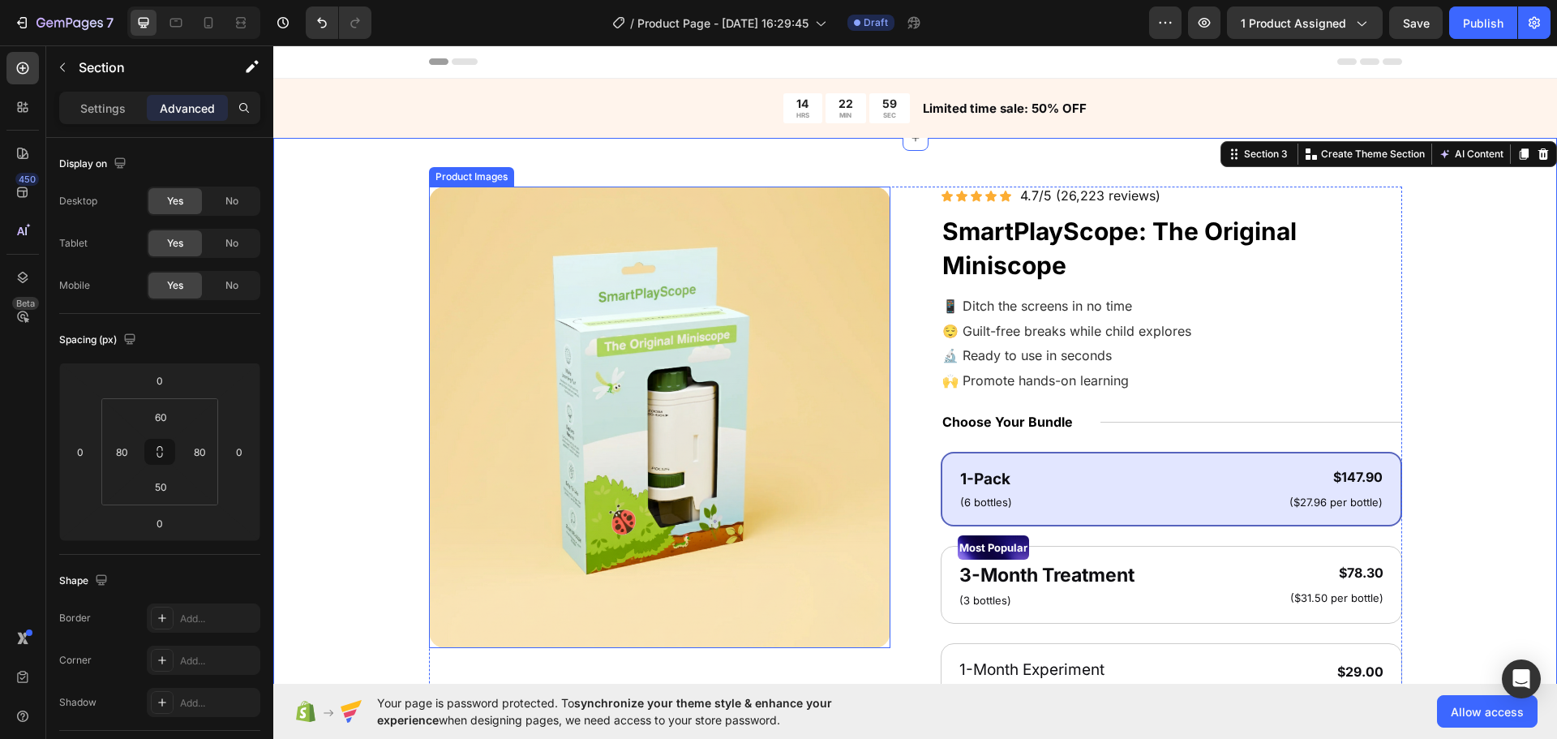
click at [461, 412] on img at bounding box center [659, 417] width 461 height 461
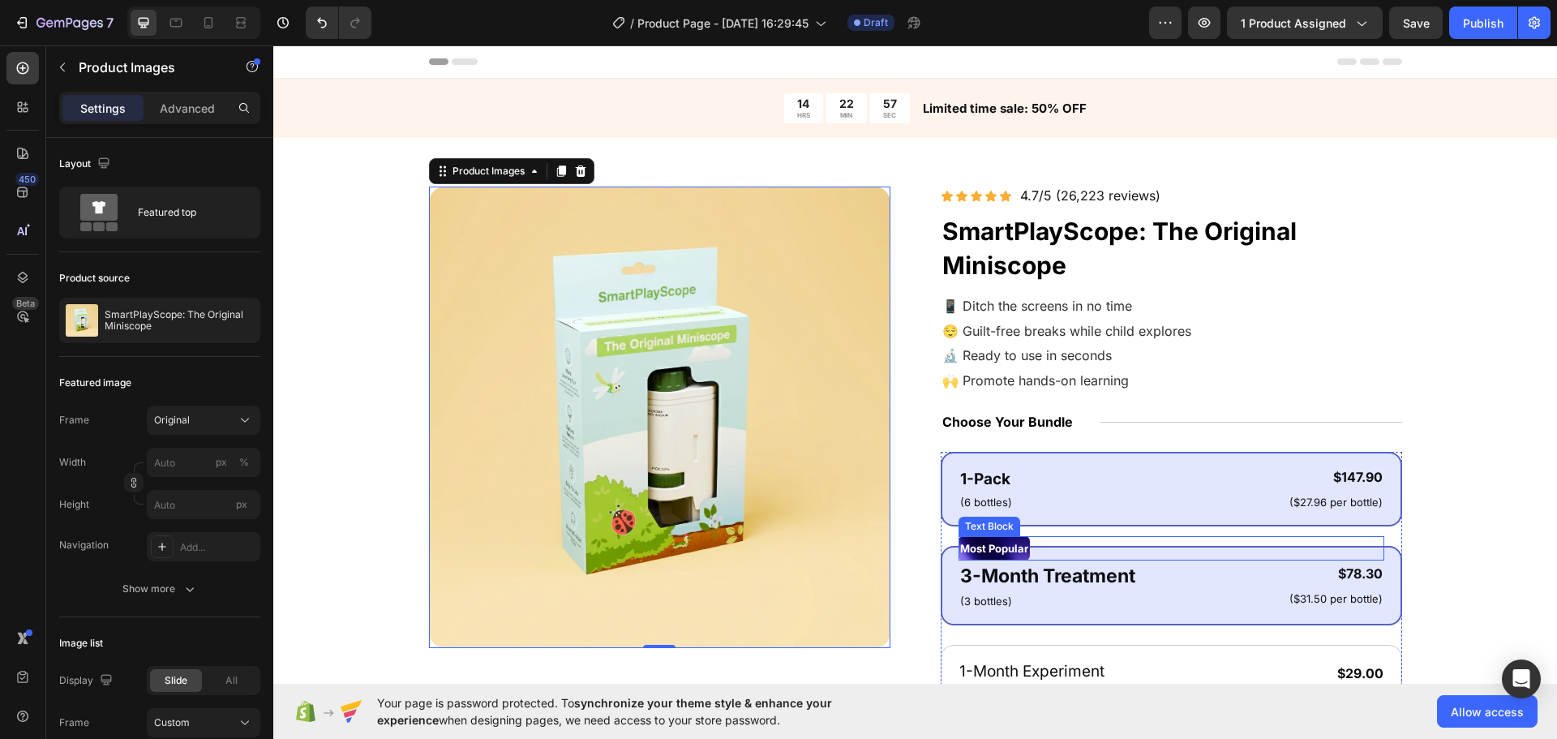
click at [1002, 552] on p "Most Popular" at bounding box center [994, 548] width 68 height 21
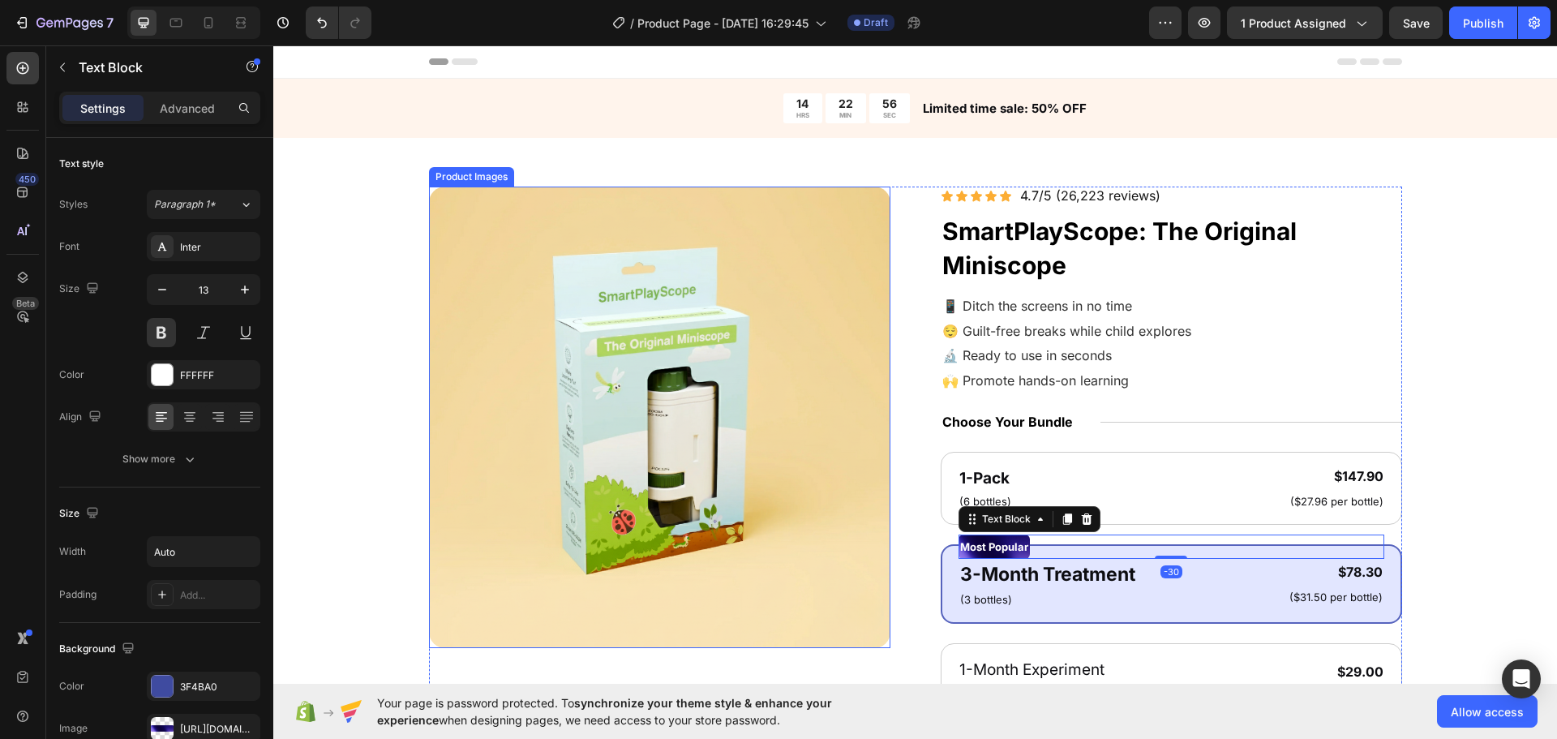
click at [382, 459] on div "Product Images Icon Icon Icon Icon Icon Icon List 4.7/5 (26,223 reviews) Text B…" at bounding box center [915, 644] width 1154 height 915
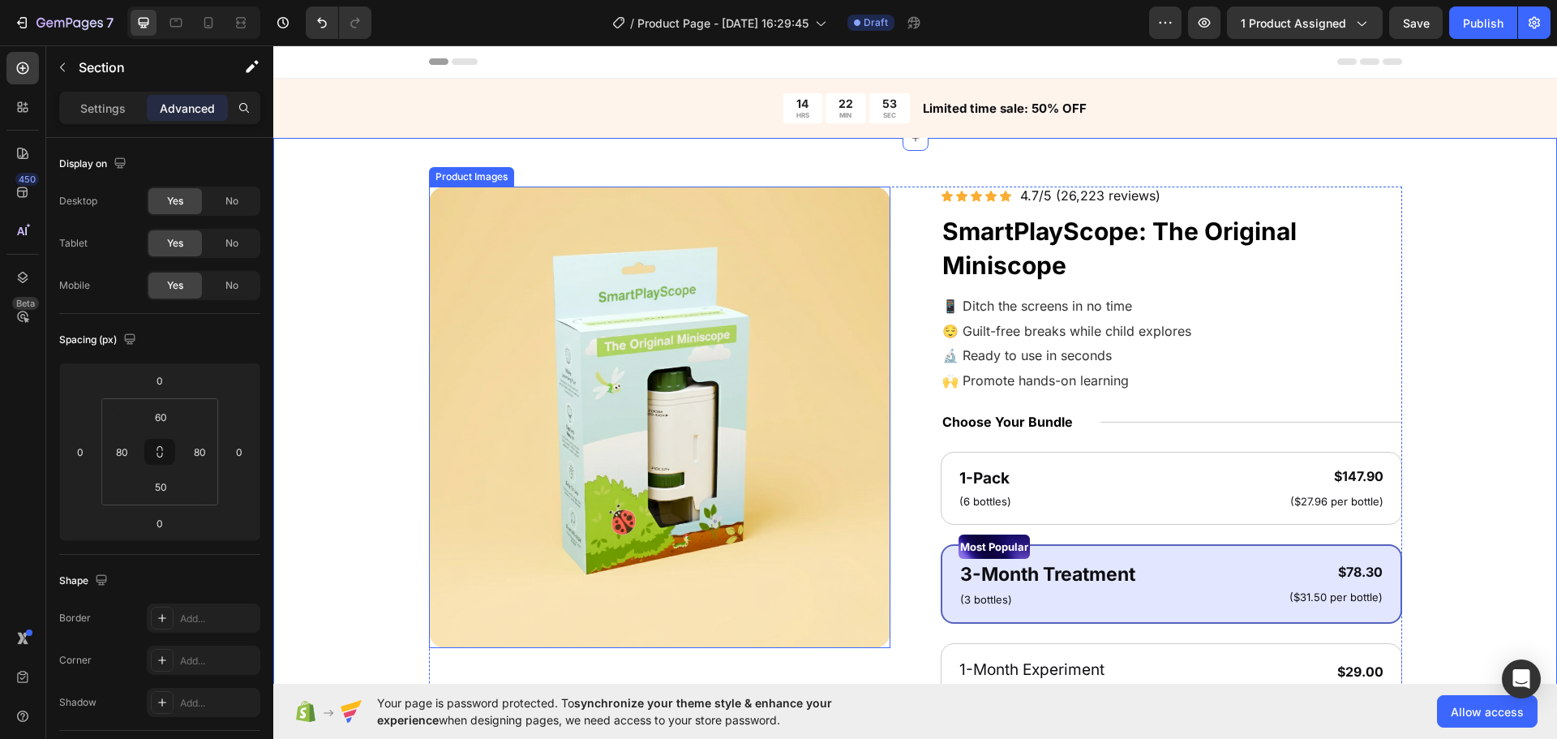
click at [438, 423] on img at bounding box center [659, 417] width 461 height 461
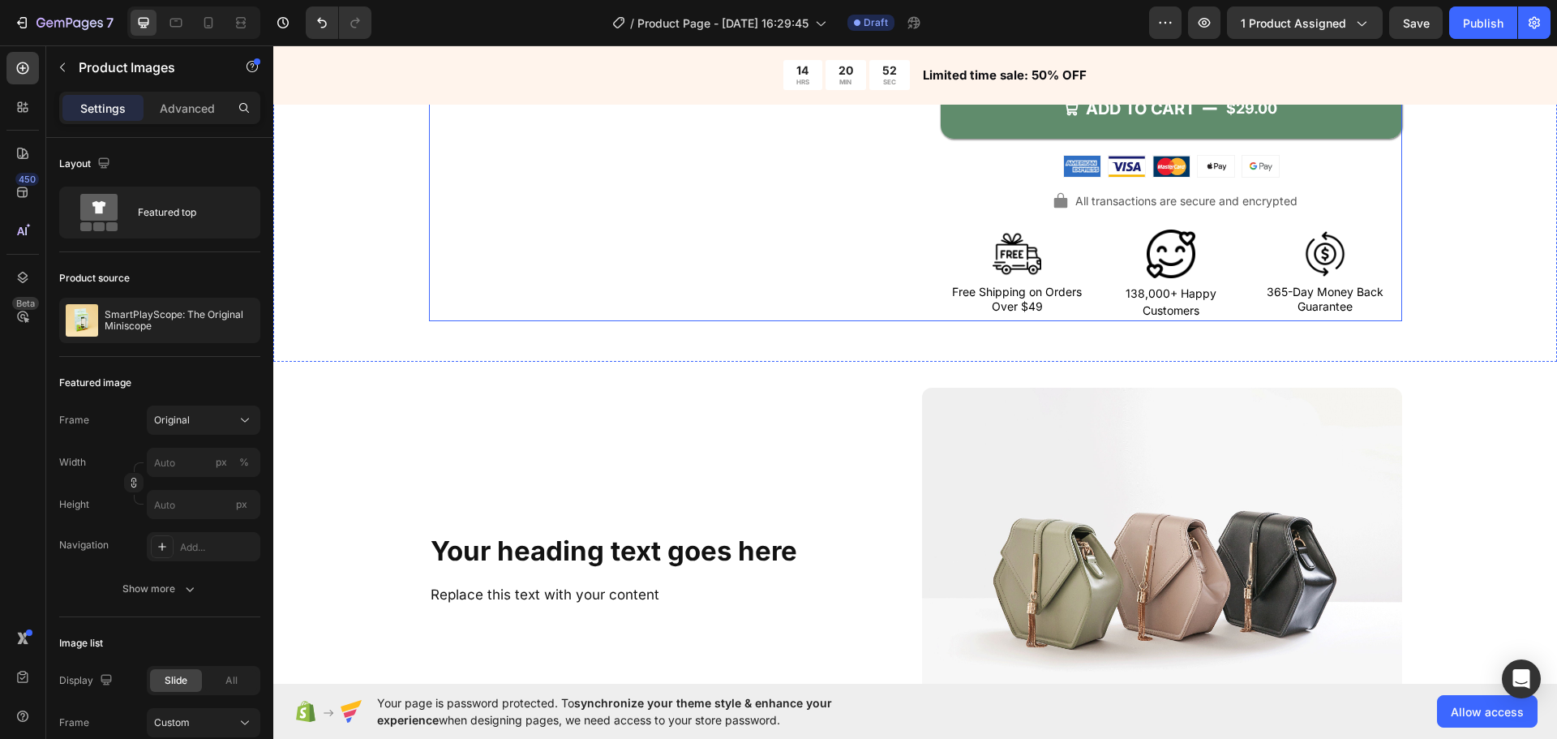
scroll to position [1054, 0]
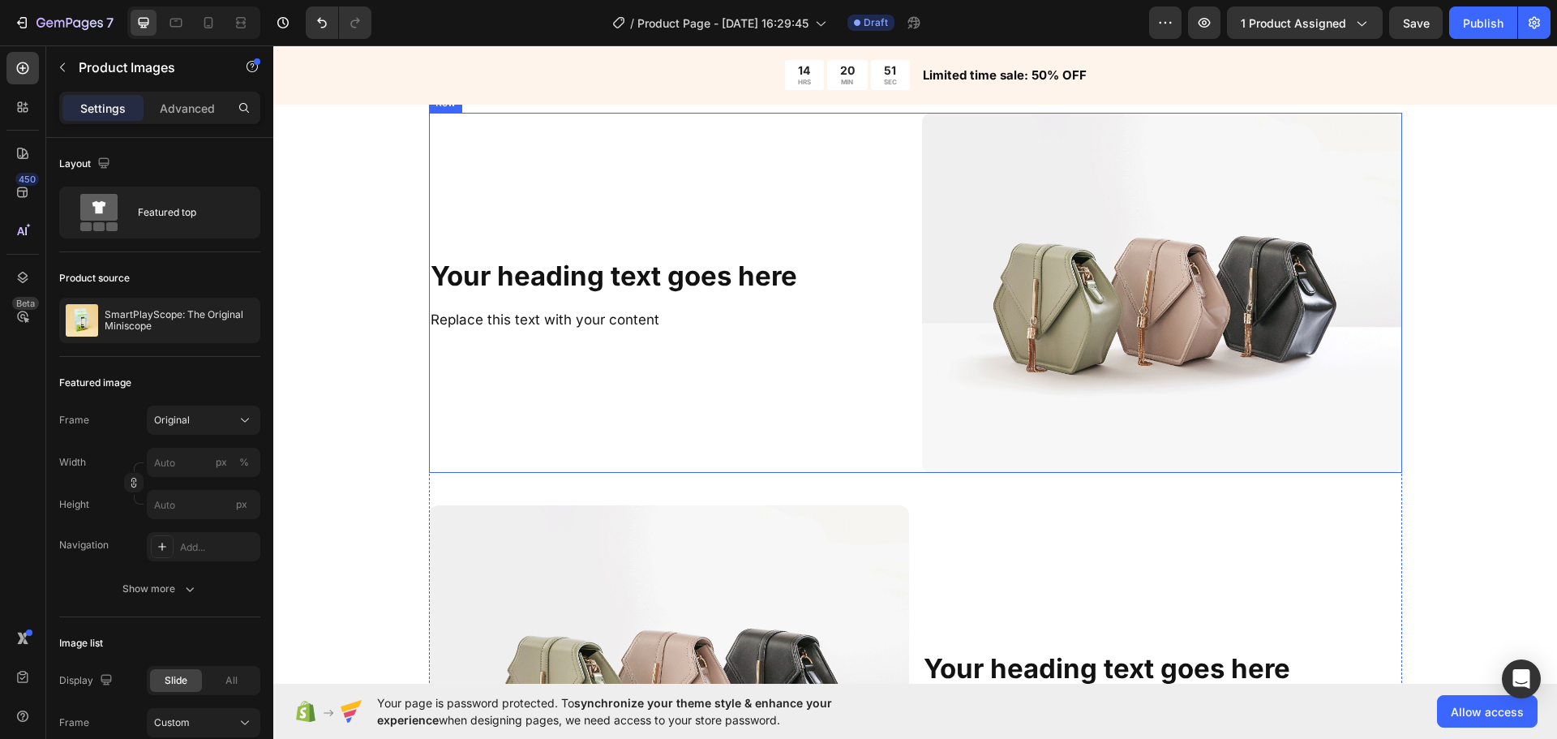
click at [582, 319] on span "Replace this text with your content" at bounding box center [545, 319] width 229 height 16
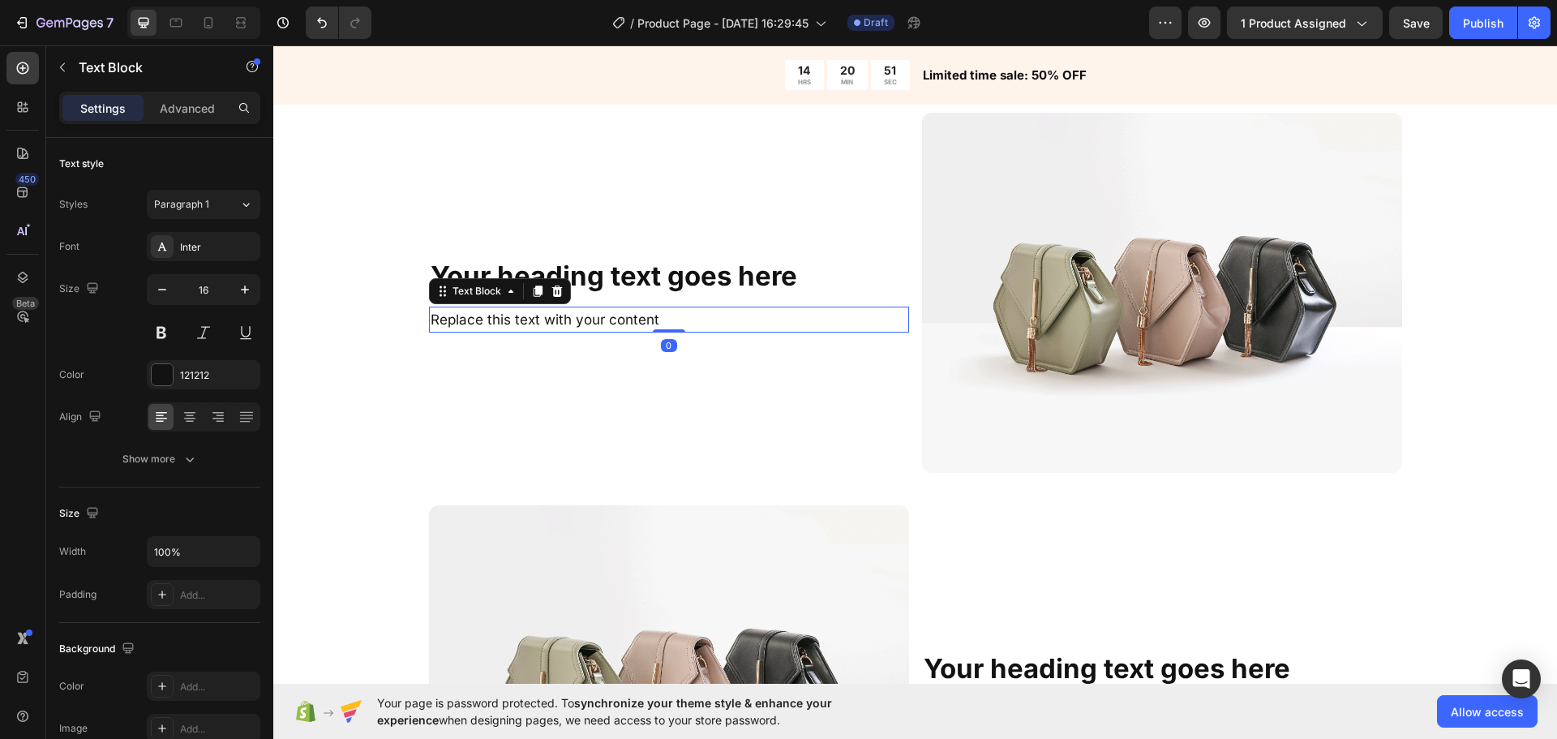
click at [586, 316] on span "Replace this text with your content" at bounding box center [545, 319] width 229 height 16
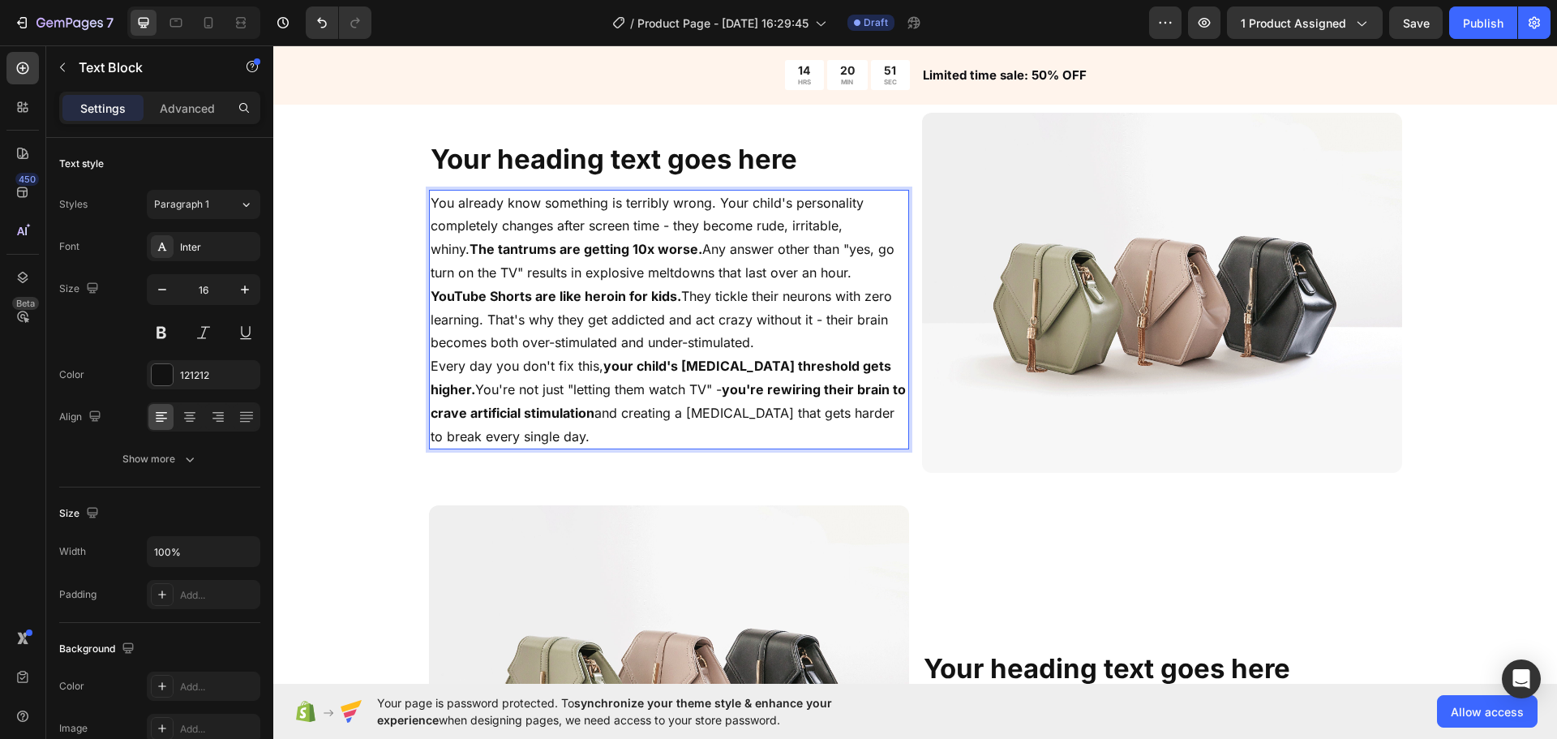
scroll to position [938, 0]
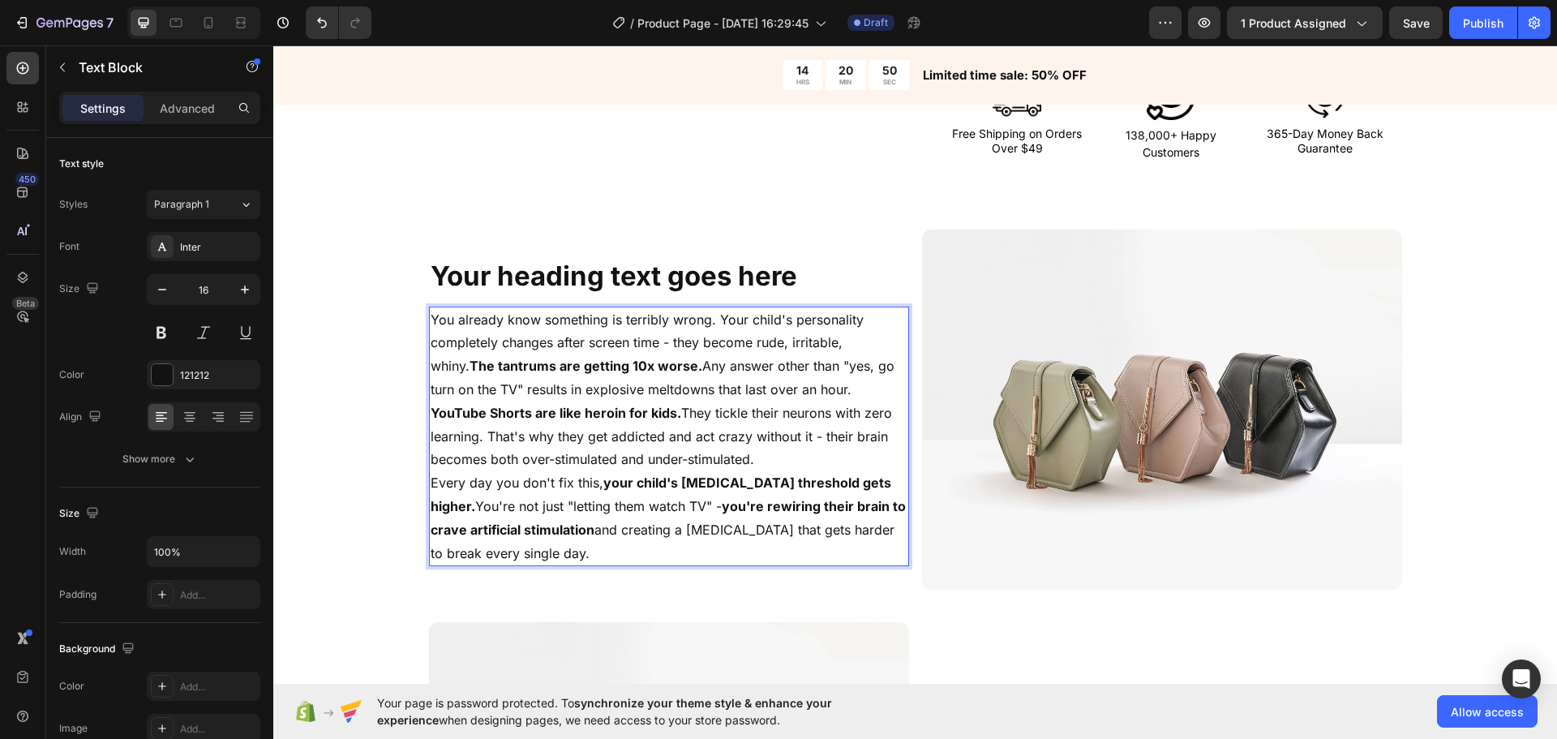
click at [886, 350] on p "You already know something is terribly wrong. Your child's personality complete…" at bounding box center [669, 354] width 477 height 93
click at [431, 395] on p "The tantrums are getting 10x worse. Any answer other than "yes, go turn on the …" at bounding box center [669, 377] width 477 height 47
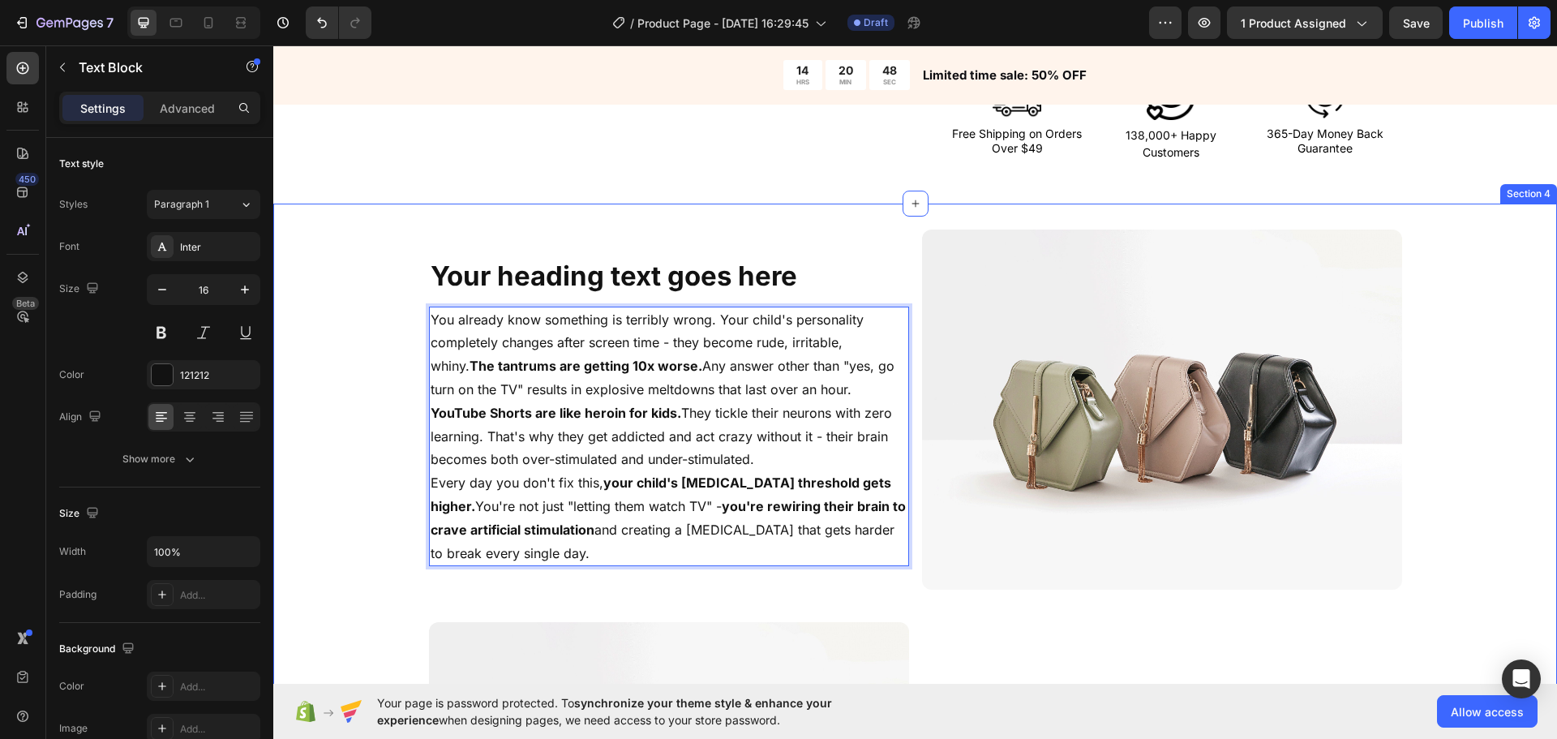
click at [345, 403] on div "Your heading text goes here Heading You already know something is terribly wron…" at bounding box center [915, 629] width 1284 height 798
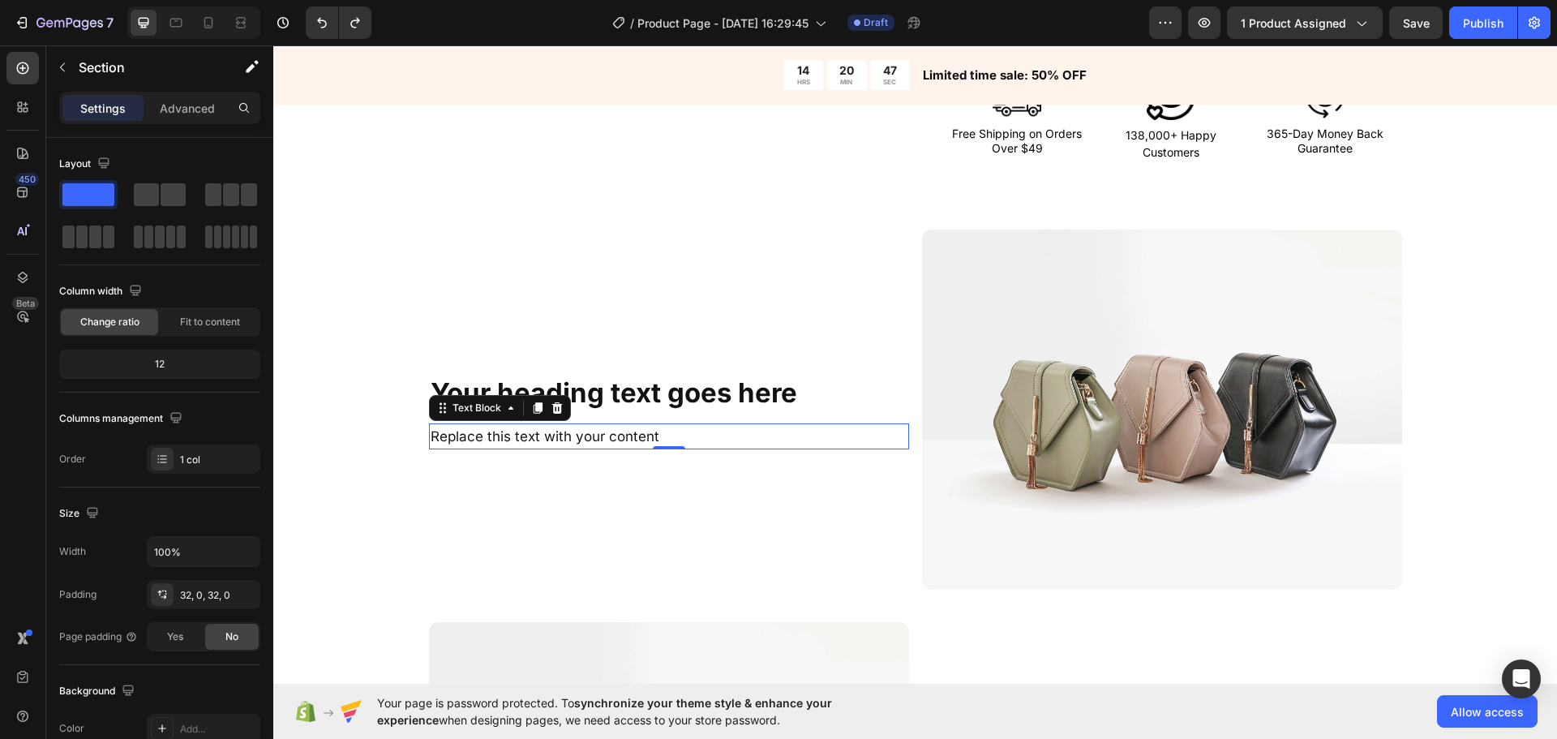
click at [554, 440] on span "Replace this text with your content" at bounding box center [545, 436] width 229 height 16
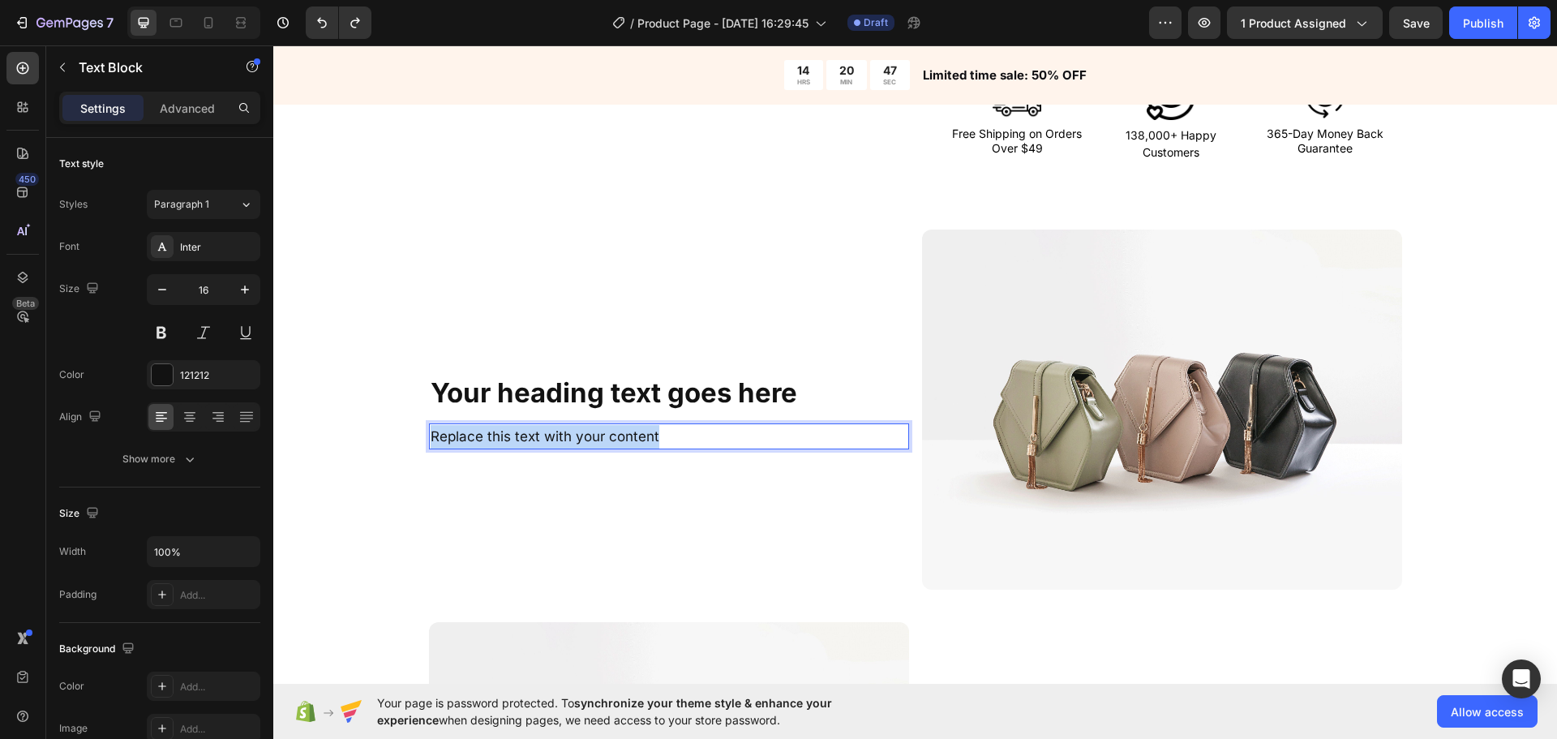
click at [554, 440] on span "Replace this text with your content" at bounding box center [545, 436] width 229 height 16
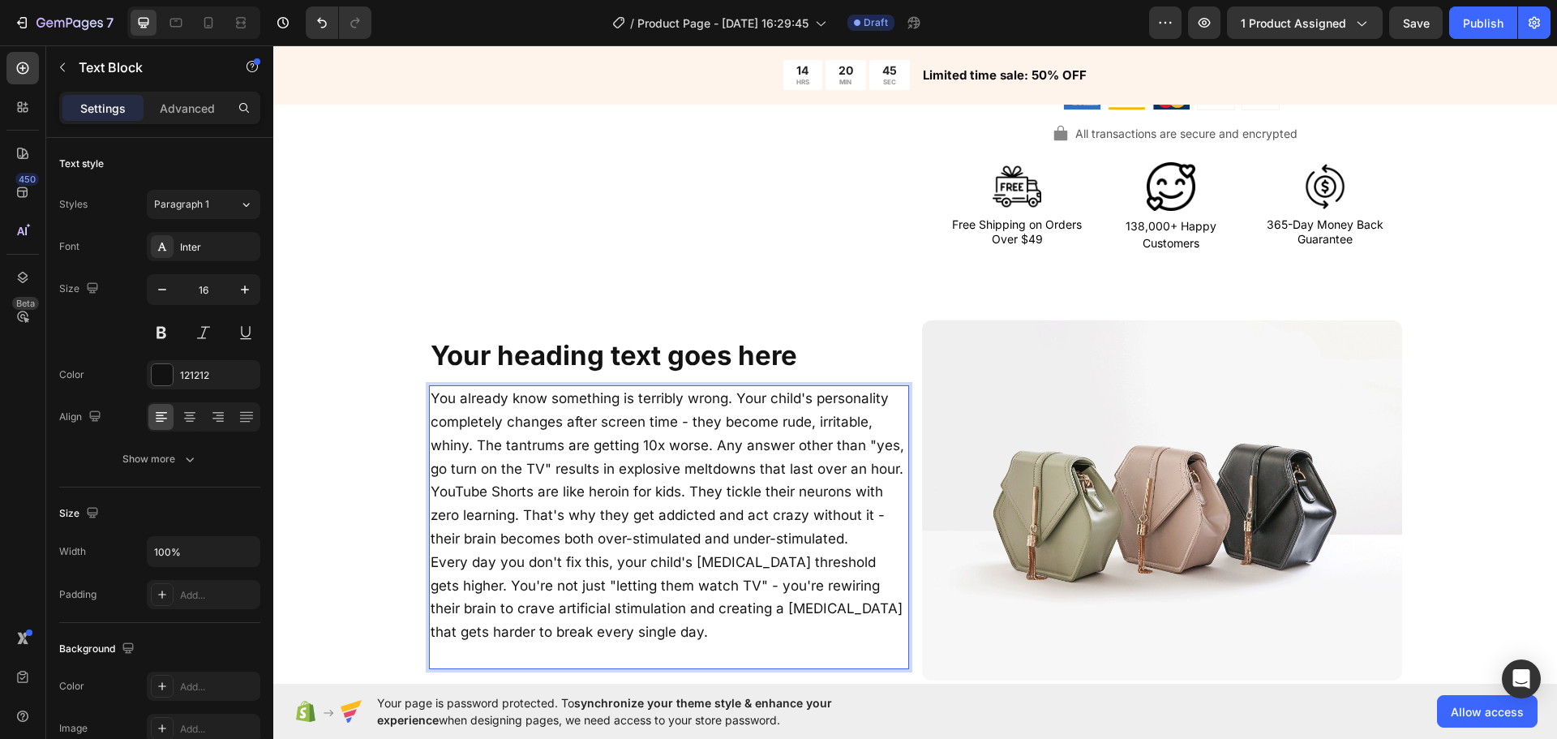
scroll to position [976, 0]
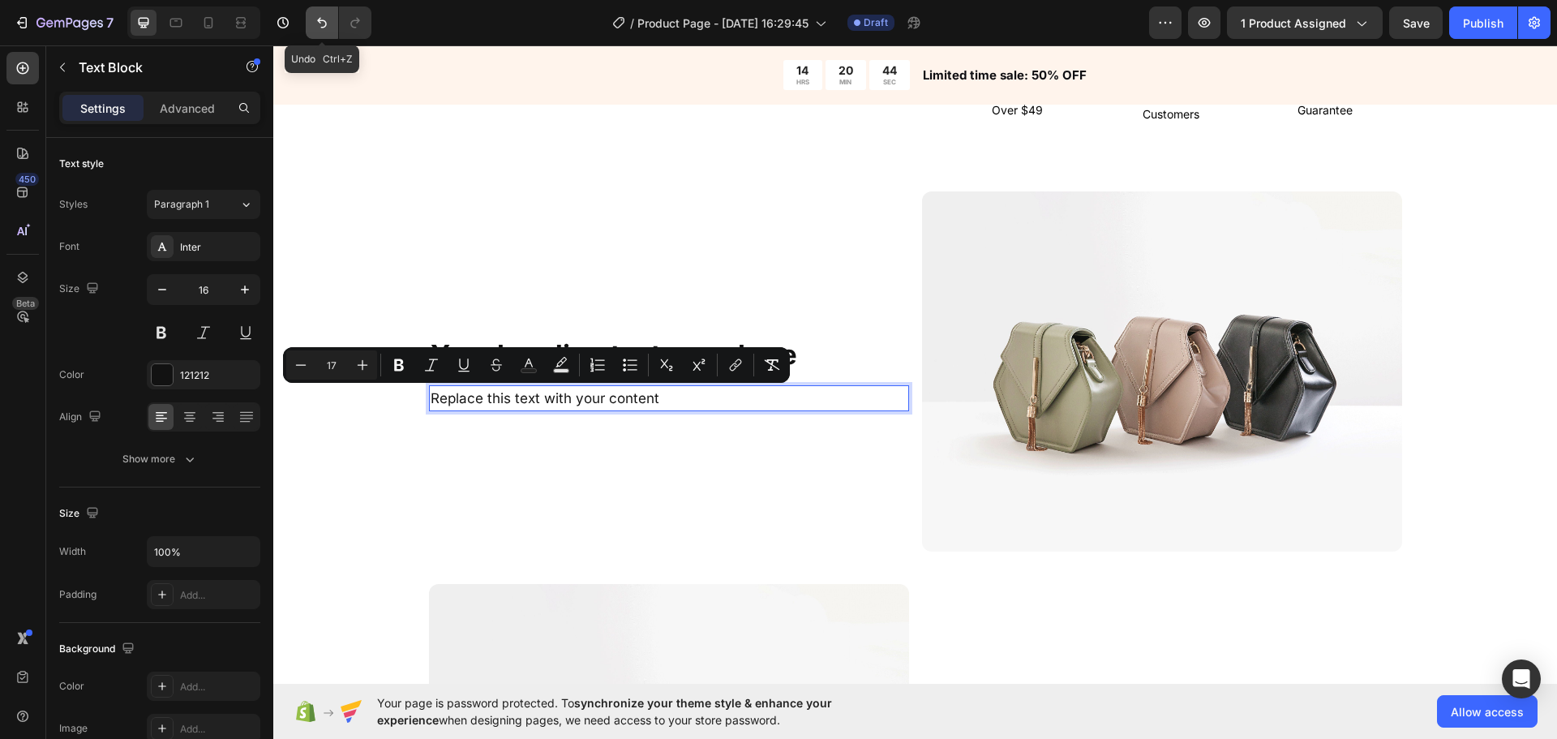
click at [311, 28] on button "Undo/Redo" at bounding box center [322, 22] width 32 height 32
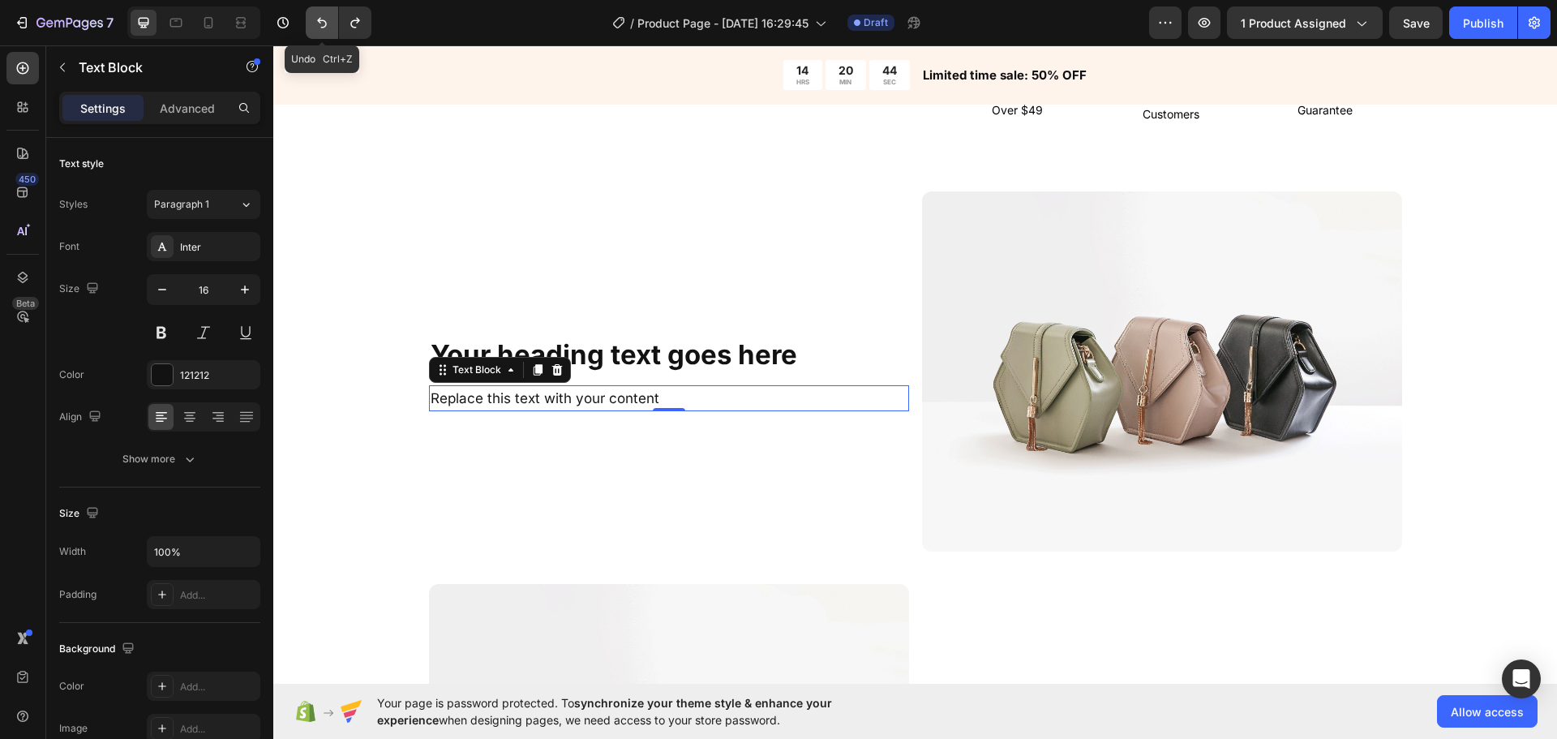
click at [311, 28] on button "Undo/Redo" at bounding box center [322, 22] width 32 height 32
click at [572, 405] on span "Replace this text with your content" at bounding box center [545, 398] width 229 height 16
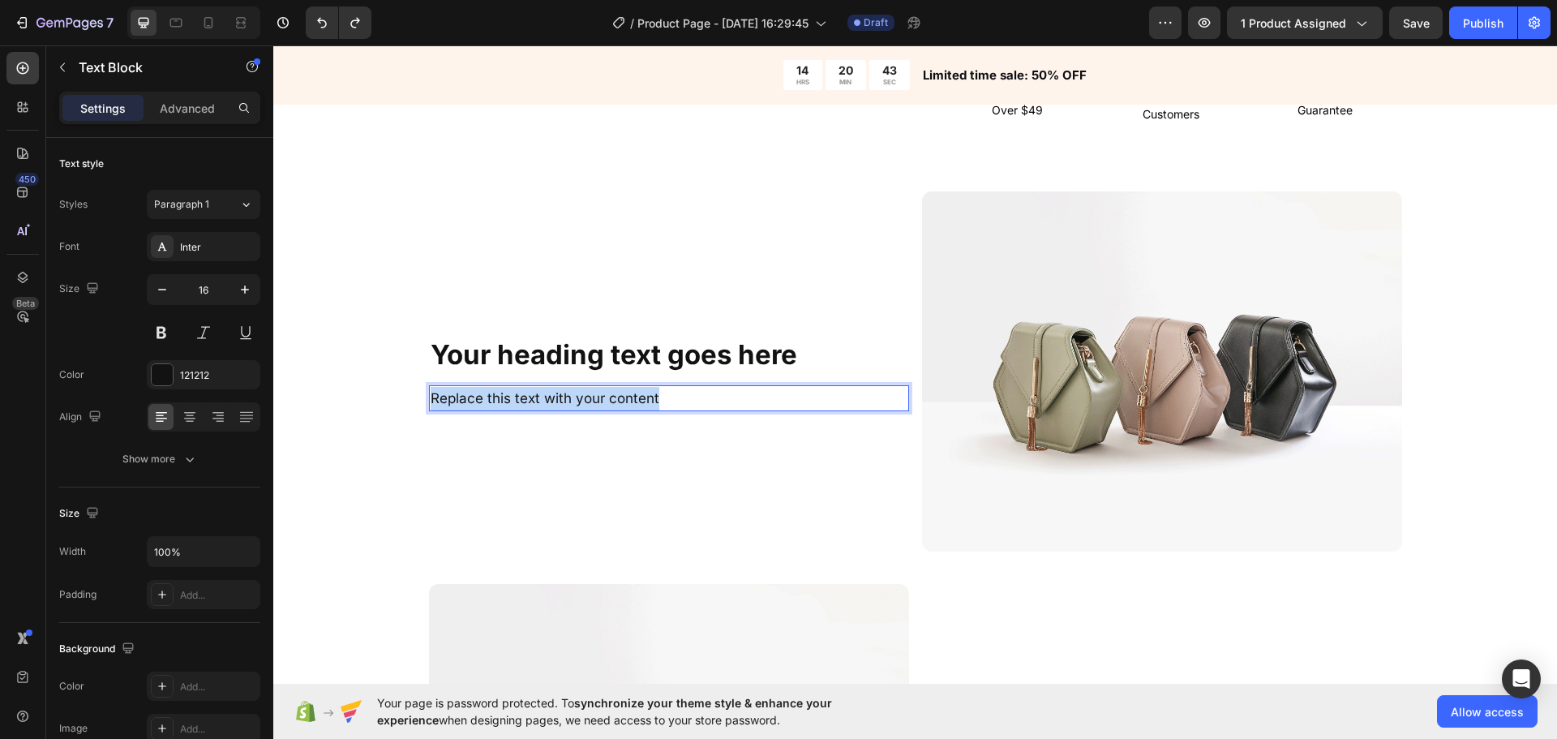
click at [572, 405] on span "Replace this text with your content" at bounding box center [545, 398] width 229 height 16
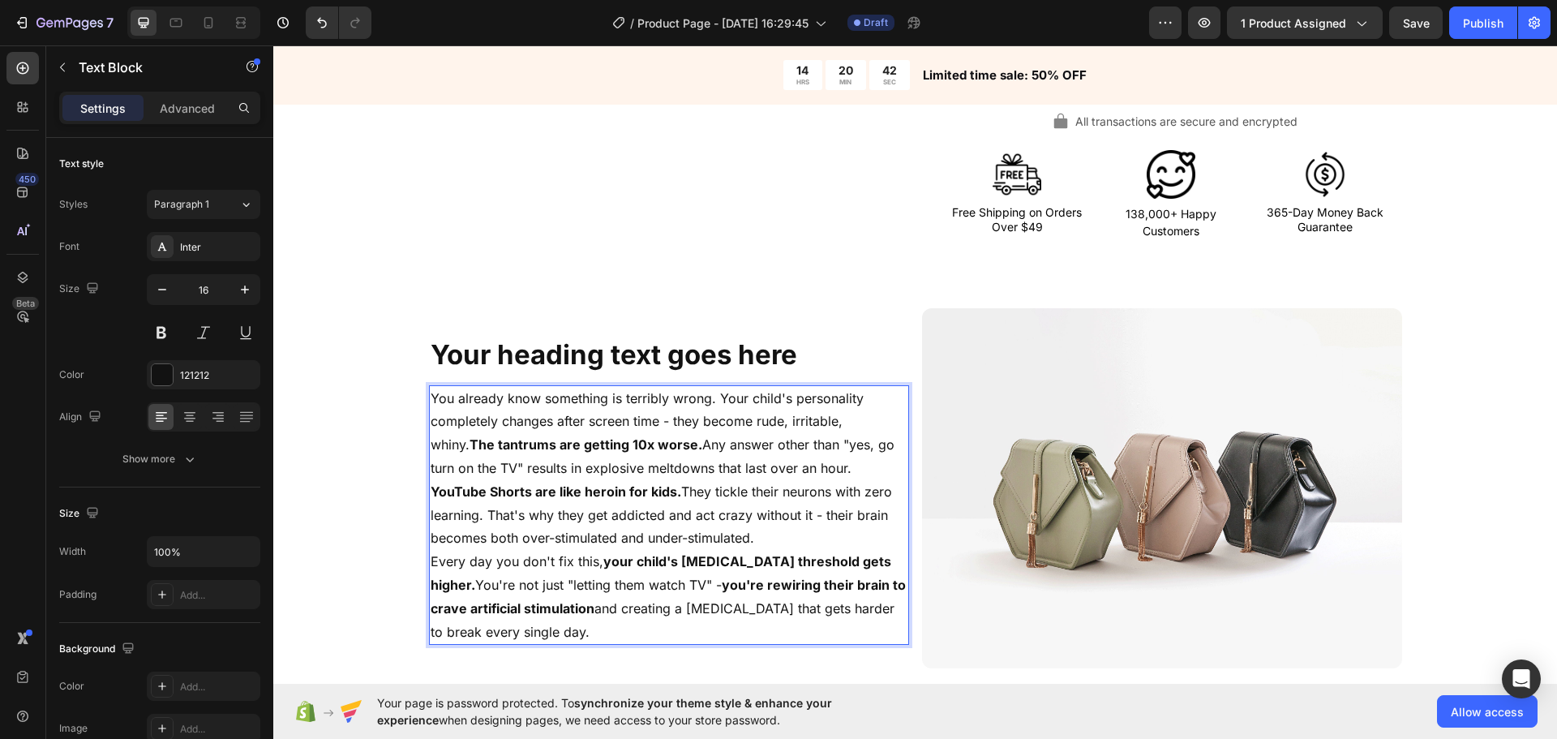
click at [374, 477] on div "Your heading text goes here Heading You already know something is terribly wron…" at bounding box center [915, 707] width 1284 height 798
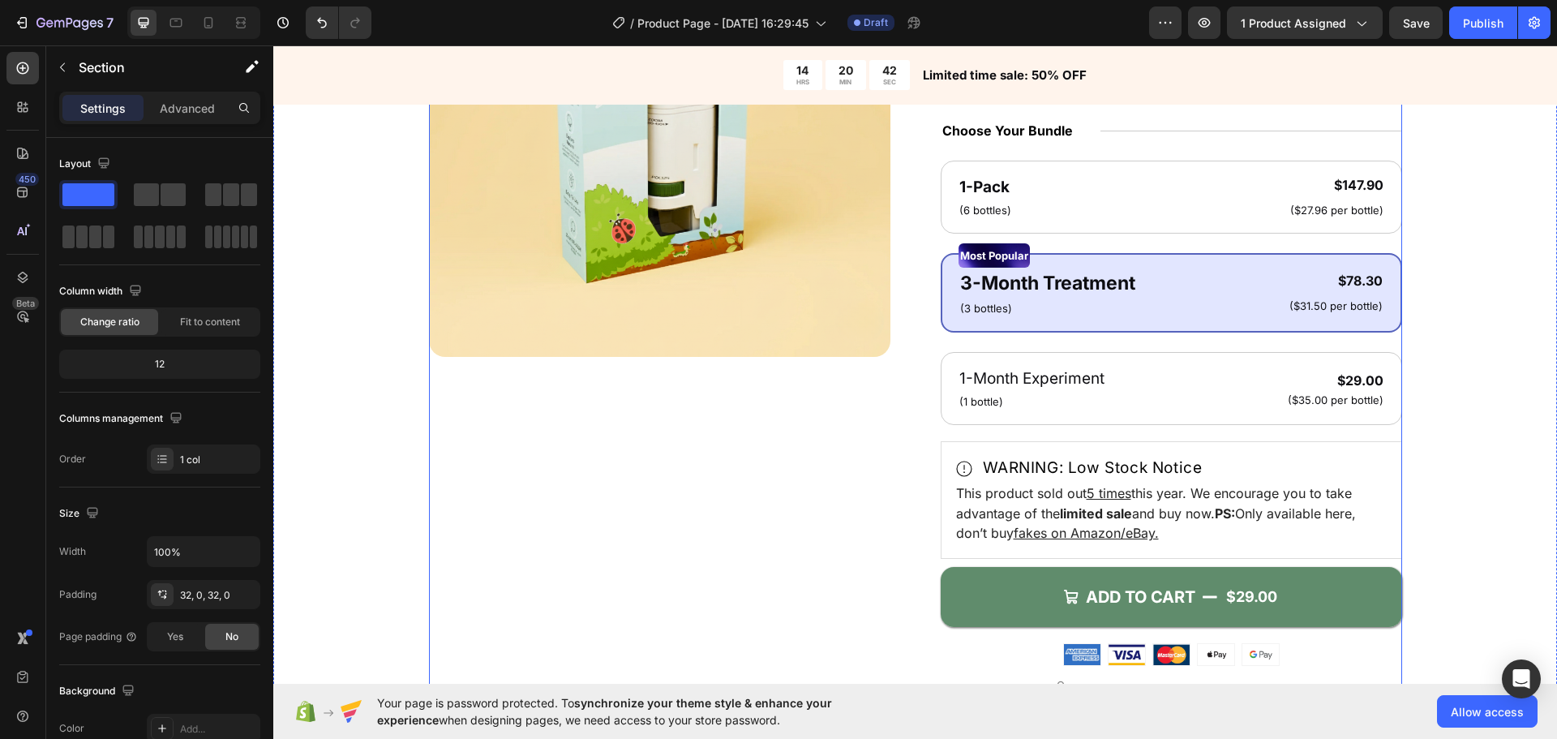
scroll to position [778, 0]
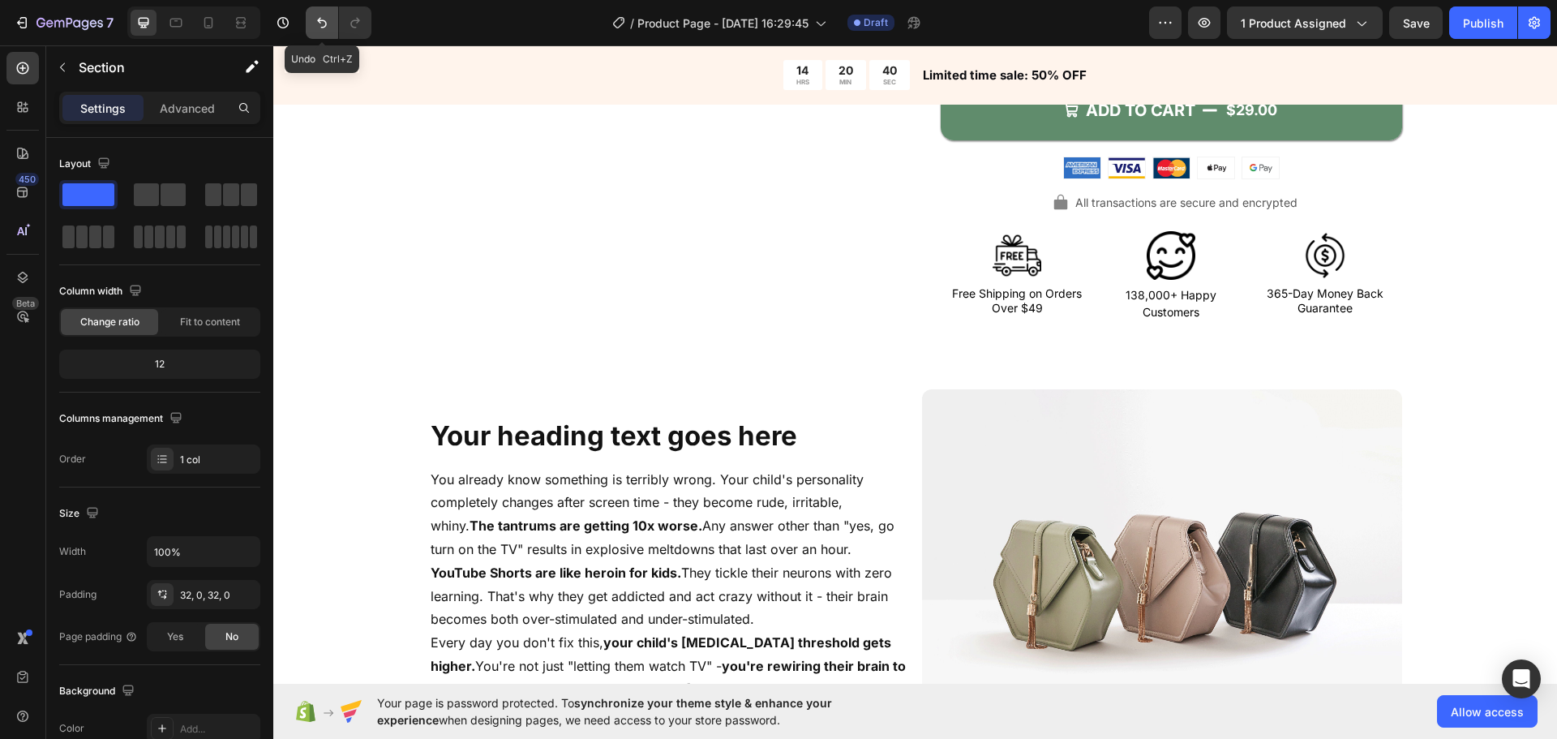
click at [338, 31] on button "Undo/Redo" at bounding box center [322, 22] width 32 height 32
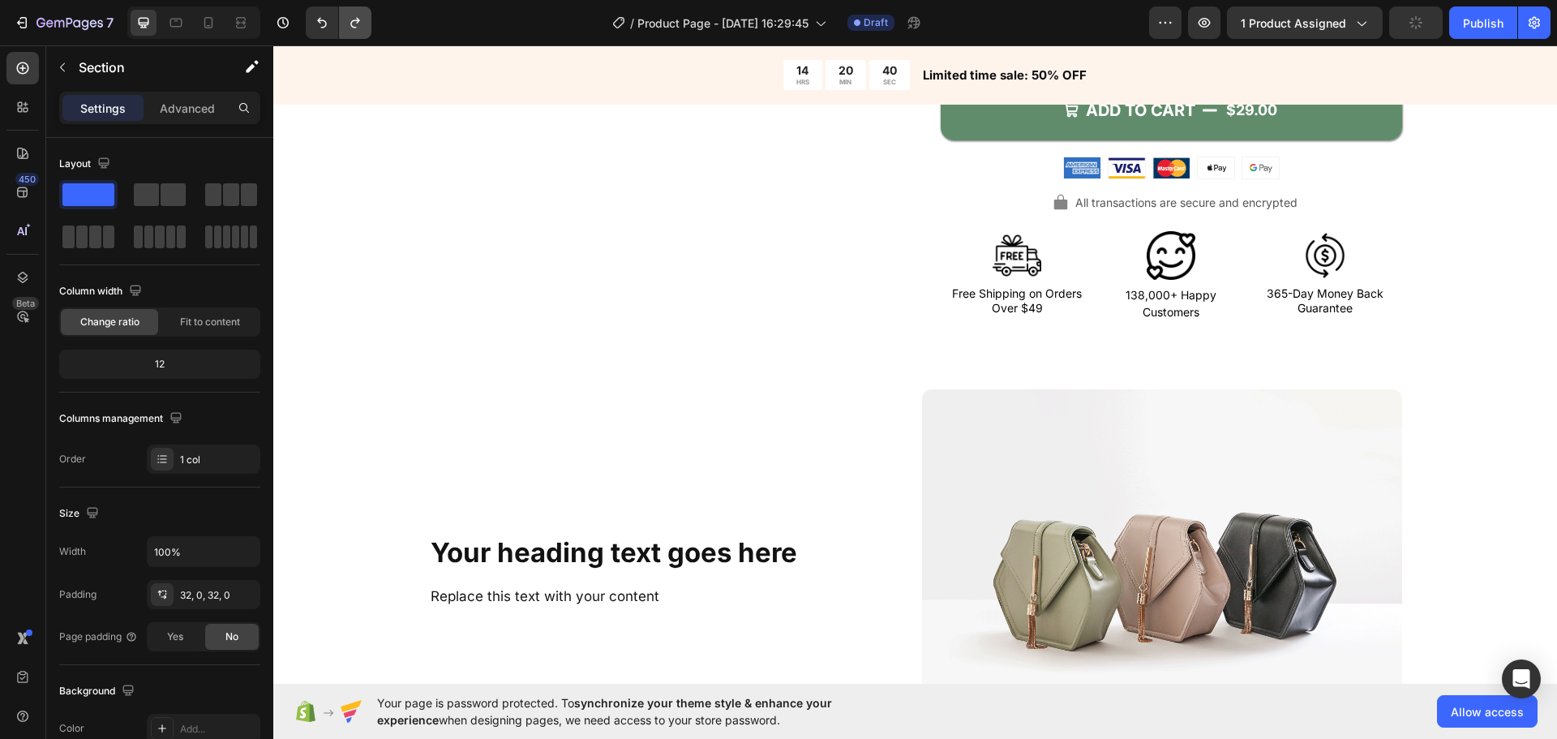
click at [360, 24] on icon "Undo/Redo" at bounding box center [355, 23] width 16 height 16
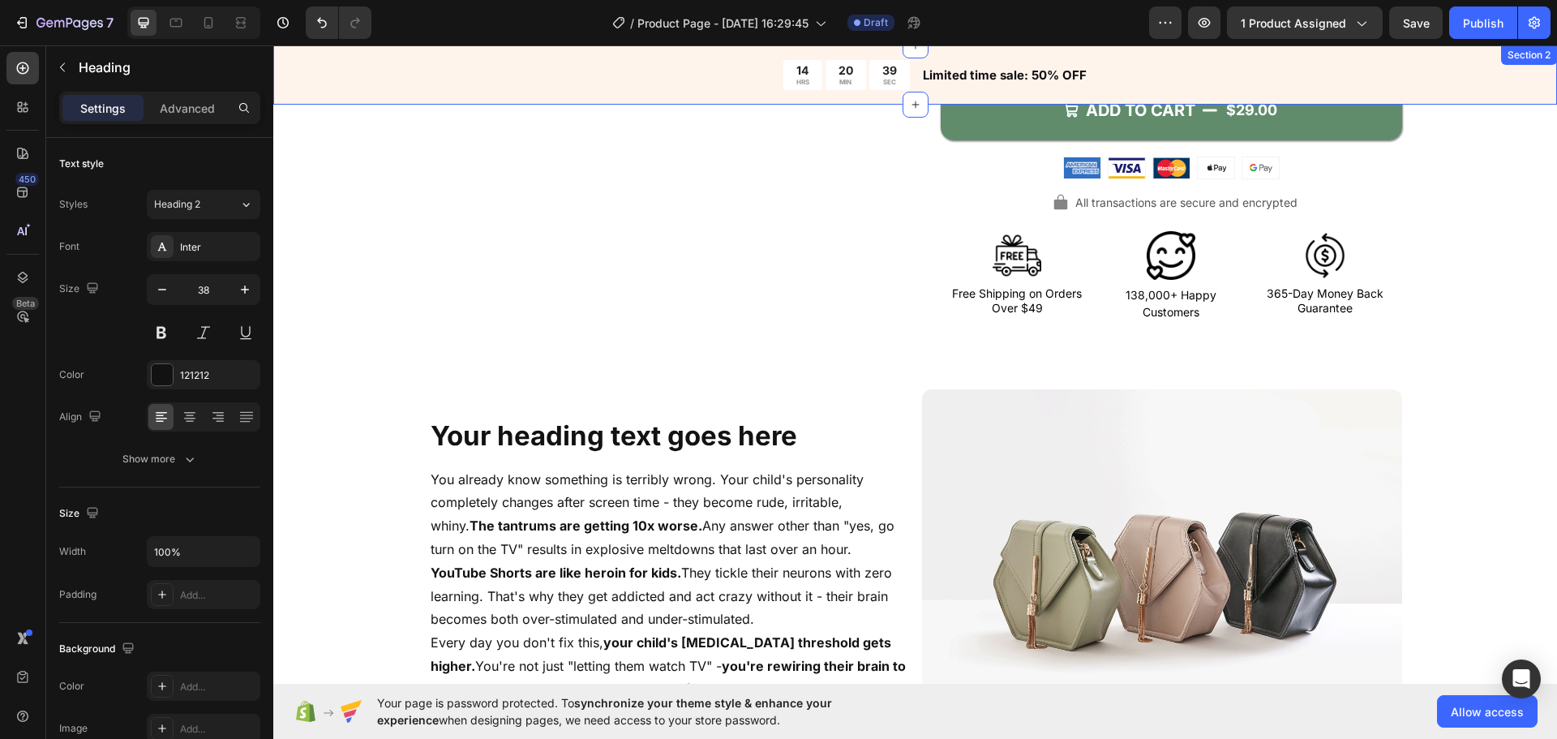
click at [510, 457] on div "Your heading text goes here Heading" at bounding box center [669, 435] width 480 height 45
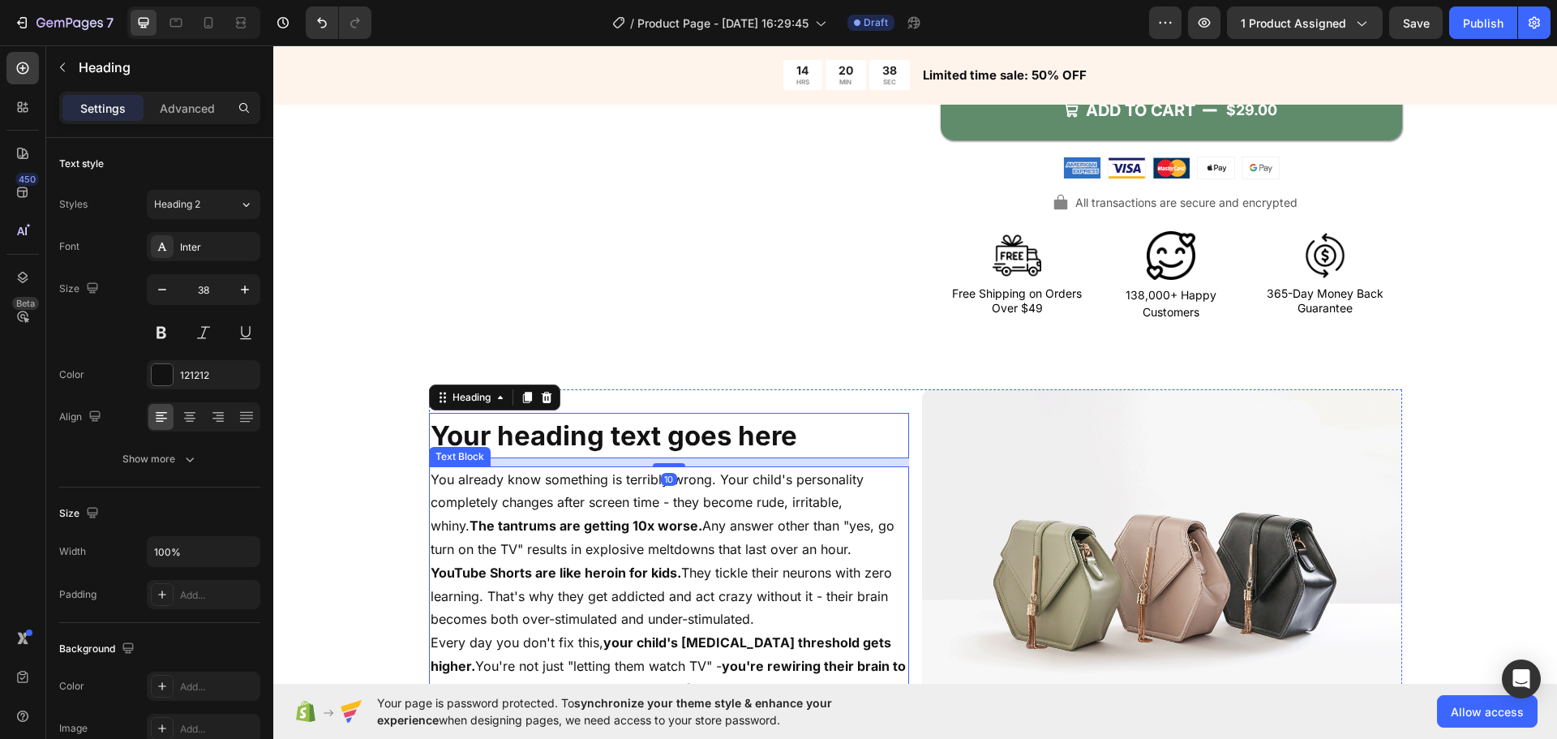
click at [549, 501] on p "You already know something is terribly wrong. Your child's personality complete…" at bounding box center [669, 514] width 477 height 93
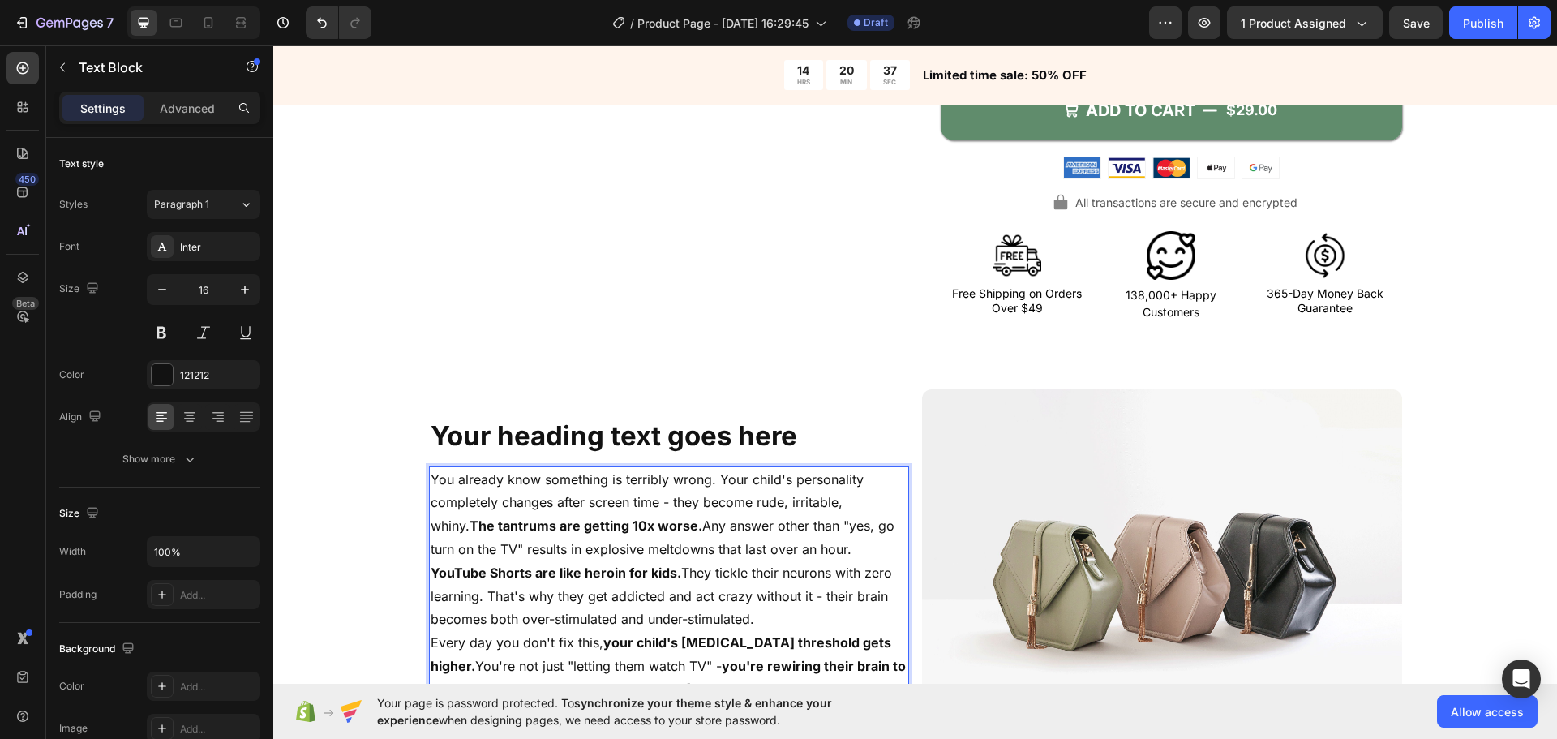
click at [886, 500] on p "You already know something is terribly wrong. Your child's personality complete…" at bounding box center [669, 514] width 477 height 93
click at [882, 493] on p "You already know something is terribly wrong. Your child's personality complete…" at bounding box center [669, 514] width 477 height 93
click at [470, 525] on strong "The tantrums are getting 10x worse." at bounding box center [586, 525] width 233 height 16
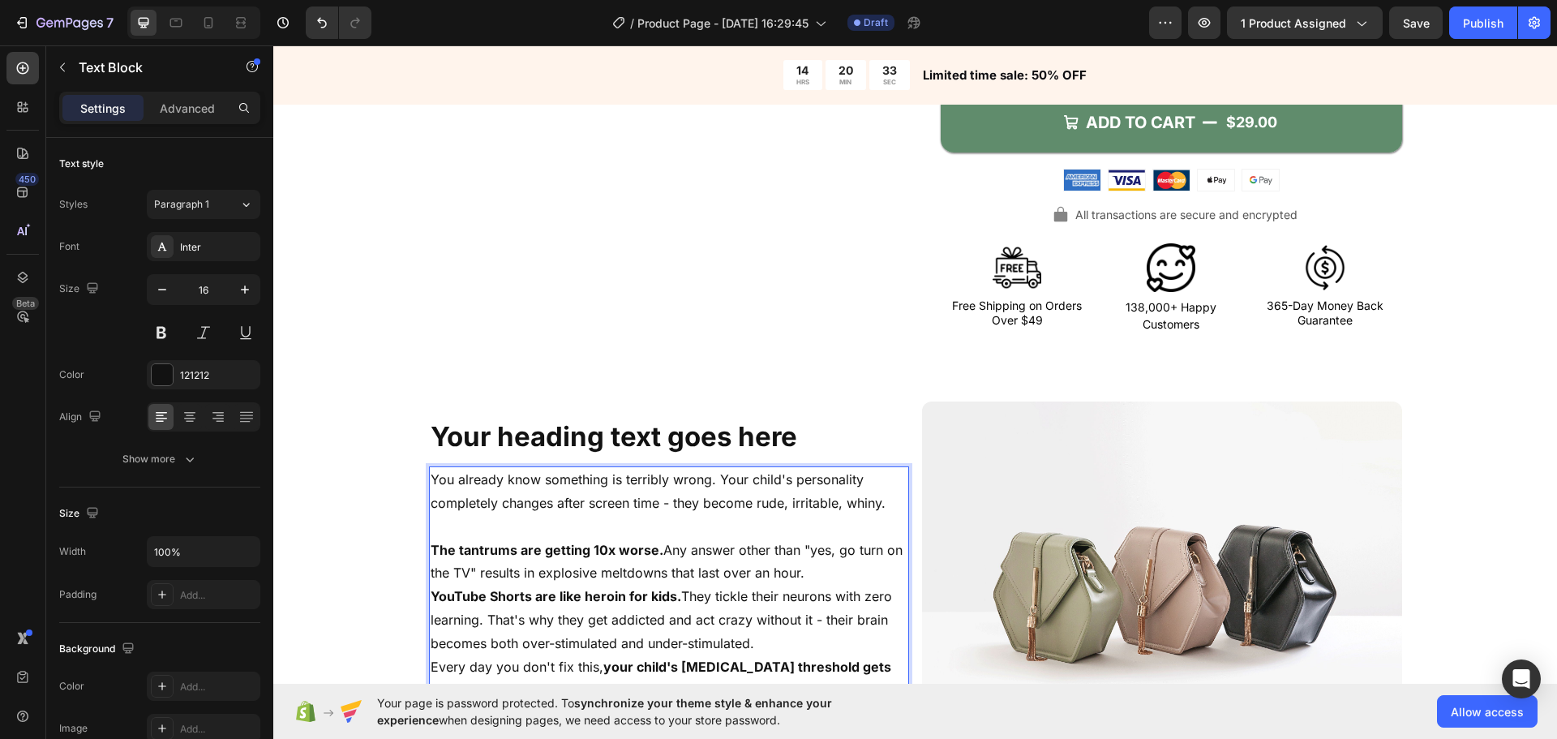
click at [817, 579] on p "The tantrums are getting 10x worse. Any answer other than "yes, go turn on the …" at bounding box center [669, 562] width 477 height 47
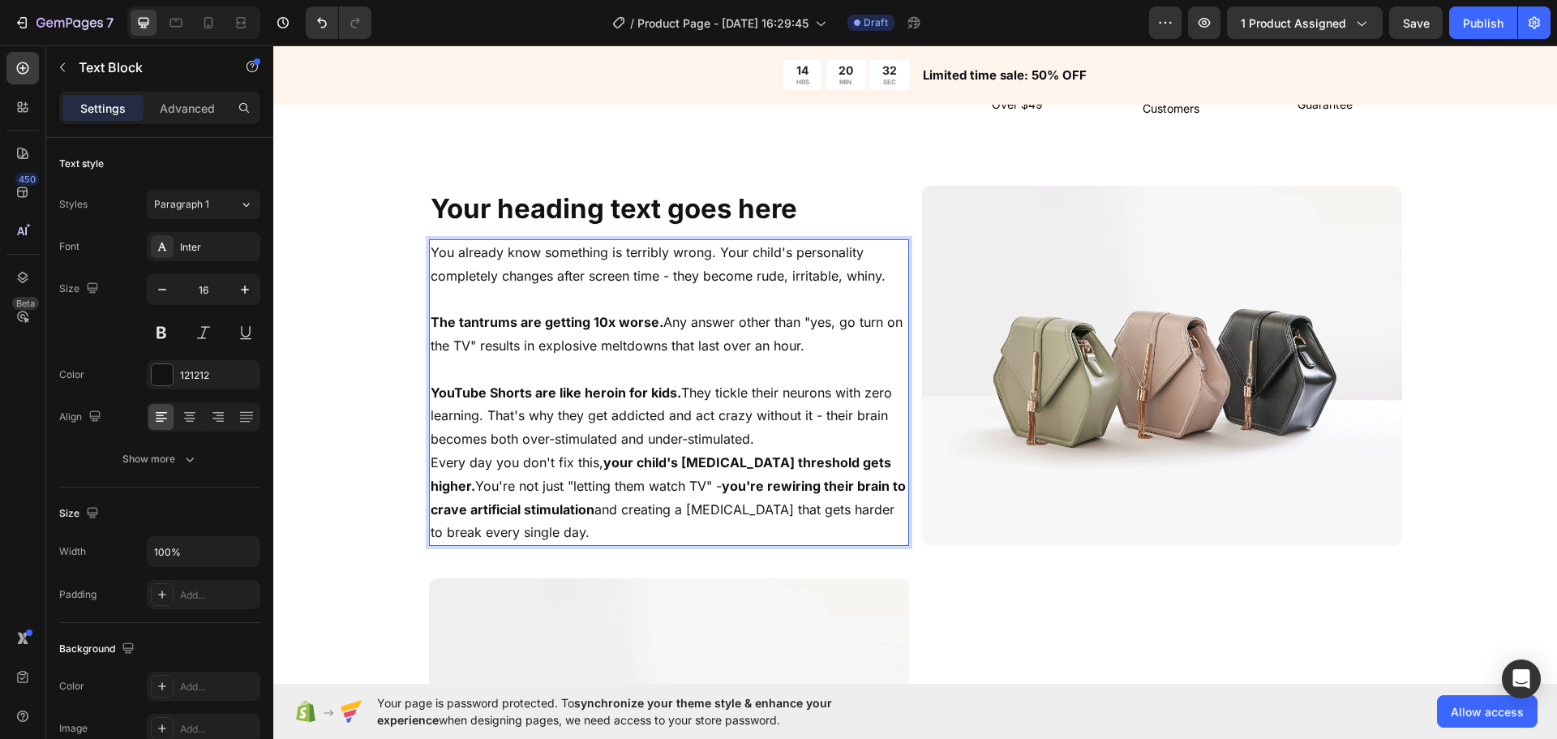
scroll to position [998, 0]
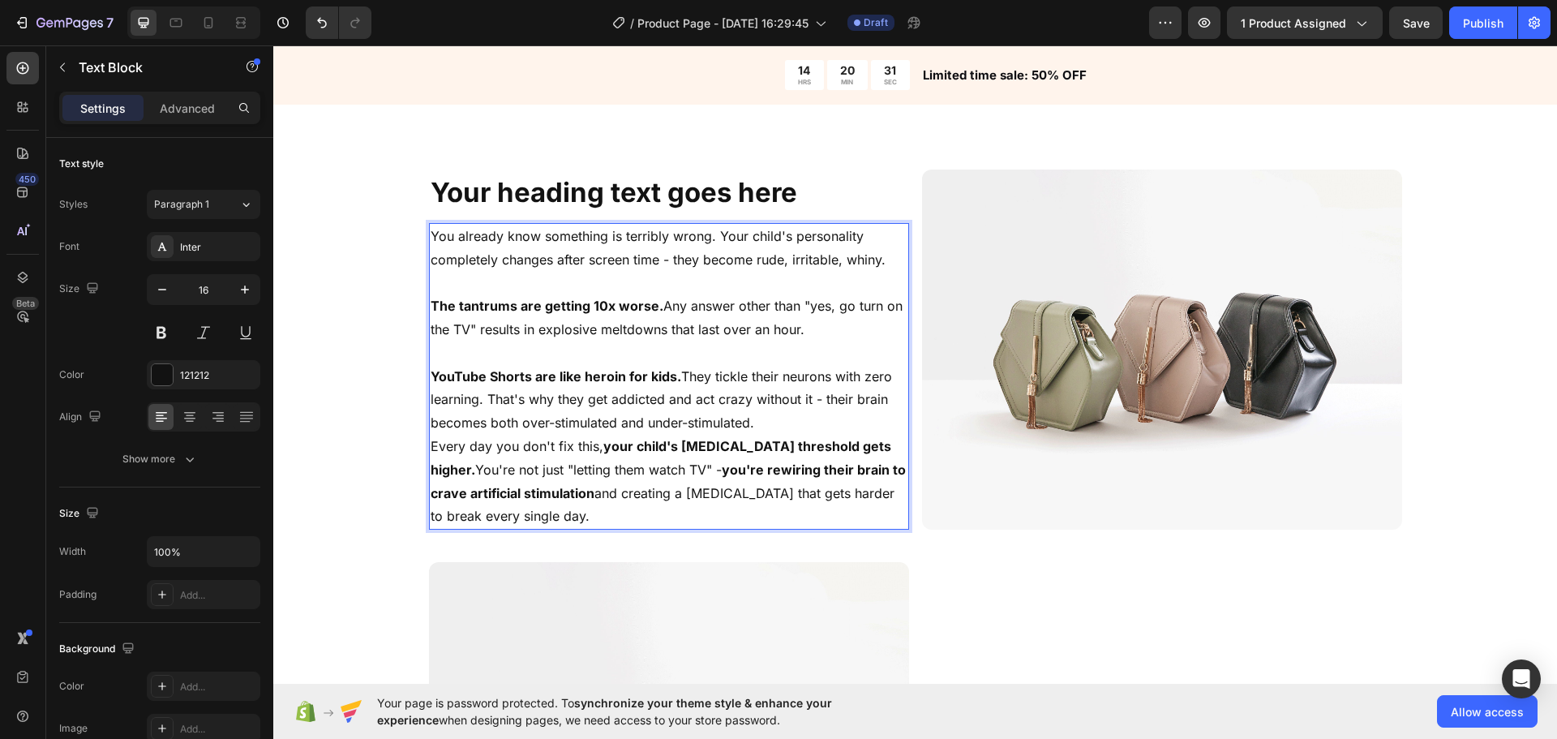
click at [753, 424] on p "YouTube Shorts are like heroin for kids. They tickle their neurons with zero le…" at bounding box center [669, 400] width 477 height 70
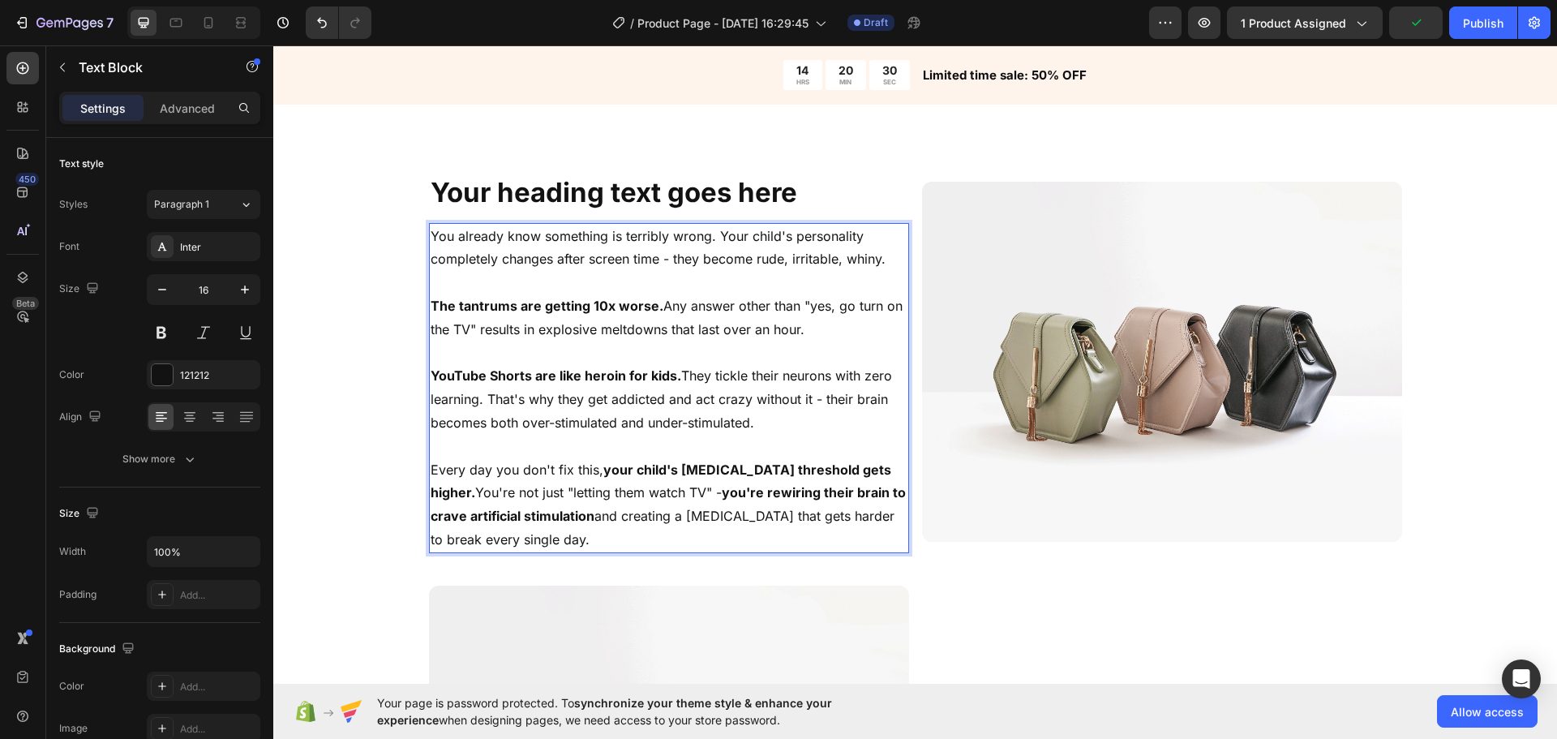
click at [606, 530] on p "Every day you don't fix this, your child's dopamine threshold gets higher. You'…" at bounding box center [669, 504] width 477 height 93
drag, startPoint x: 679, startPoint y: 496, endPoint x: 670, endPoint y: 496, distance: 8.9
click at [670, 496] on p "Every day you don't fix this, your child's dopamine threshold gets higher. You'…" at bounding box center [669, 504] width 477 height 93
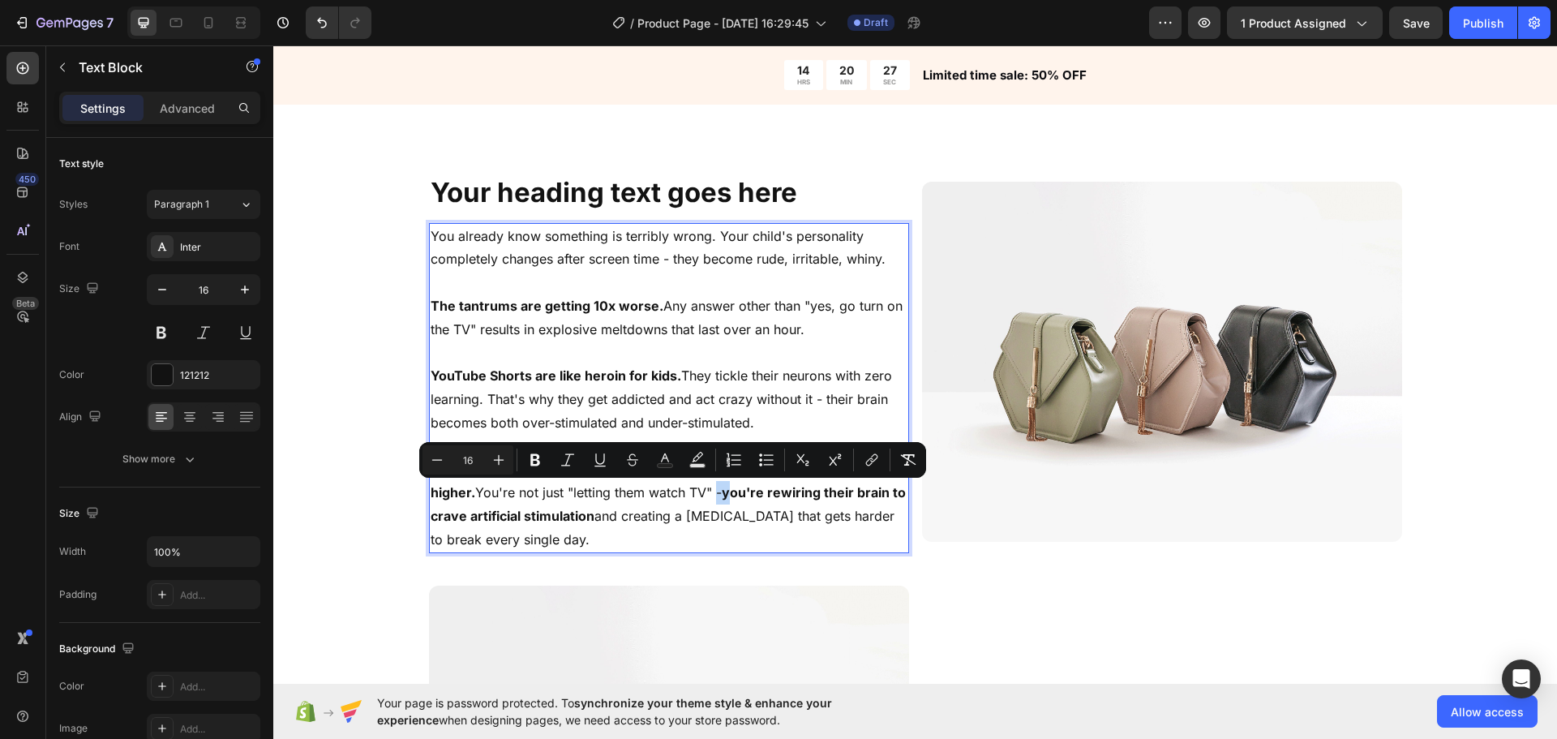
drag, startPoint x: 682, startPoint y: 496, endPoint x: 663, endPoint y: 498, distance: 19.6
click at [663, 498] on p "Every day you don't fix this, your child's dopamine threshold gets higher. You'…" at bounding box center [669, 504] width 477 height 93
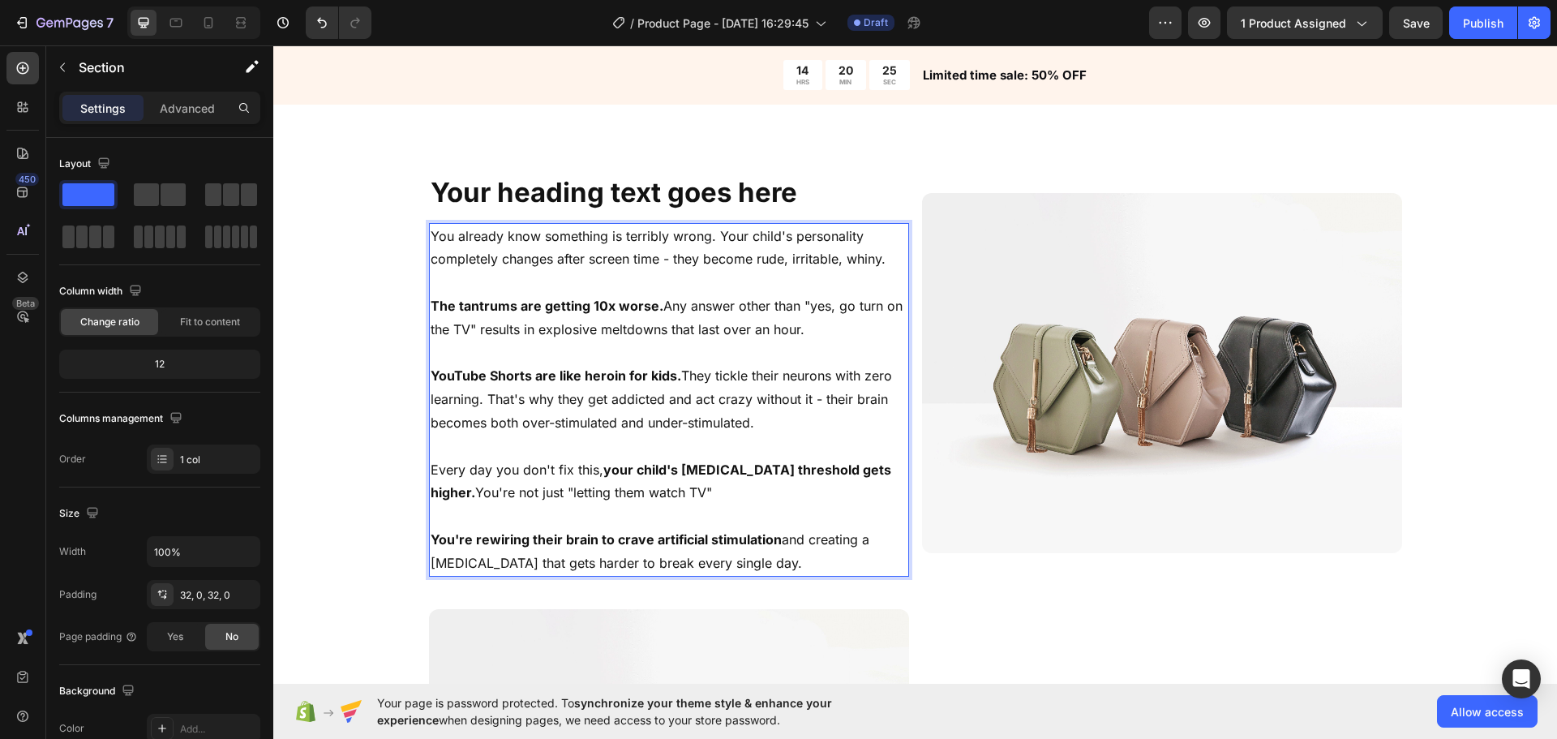
click at [382, 481] on div "Your heading text goes here Heading You already know something is terribly wron…" at bounding box center [915, 592] width 1284 height 844
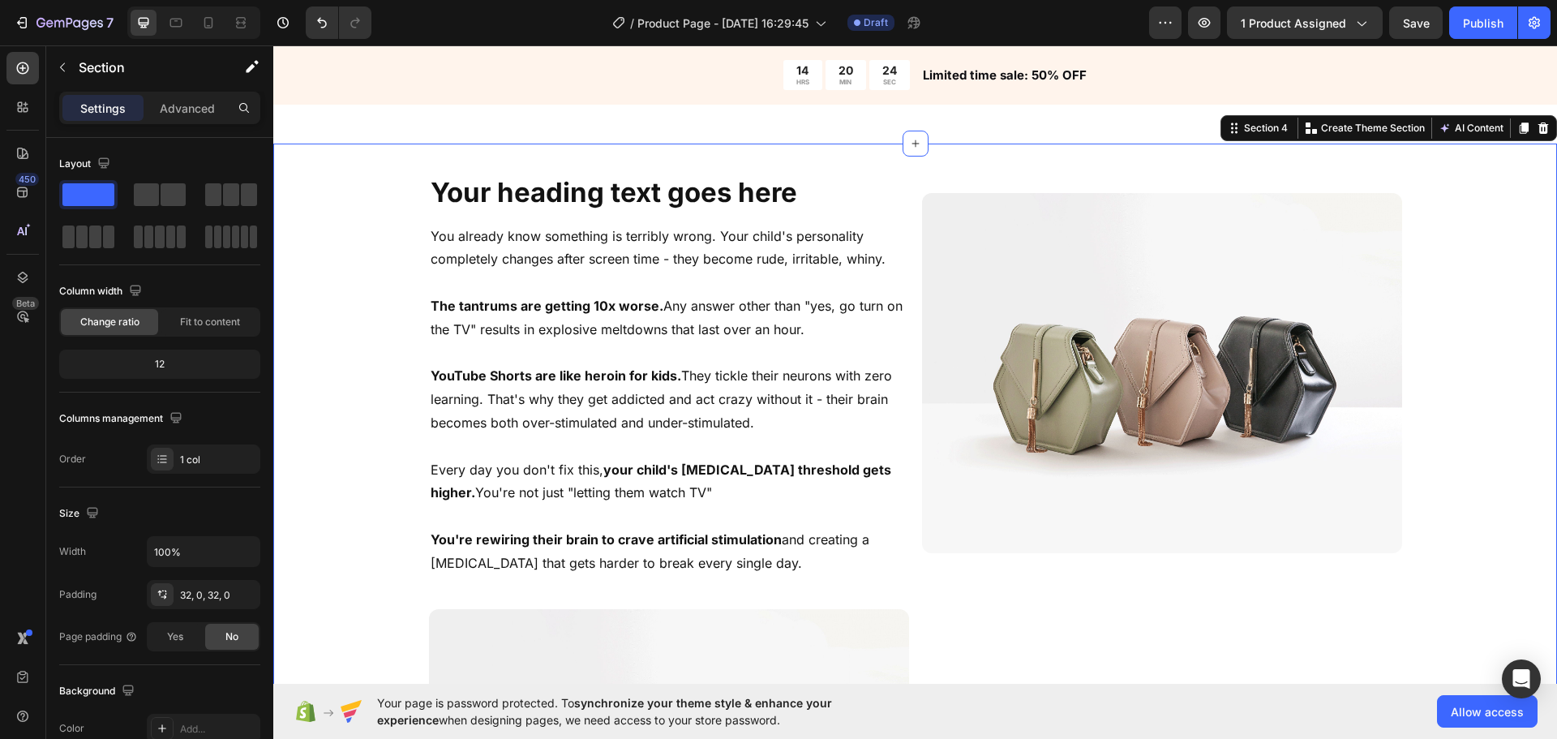
click at [693, 502] on p "Every day you don't fix this, your child's [MEDICAL_DATA] threshold gets higher…" at bounding box center [669, 481] width 477 height 47
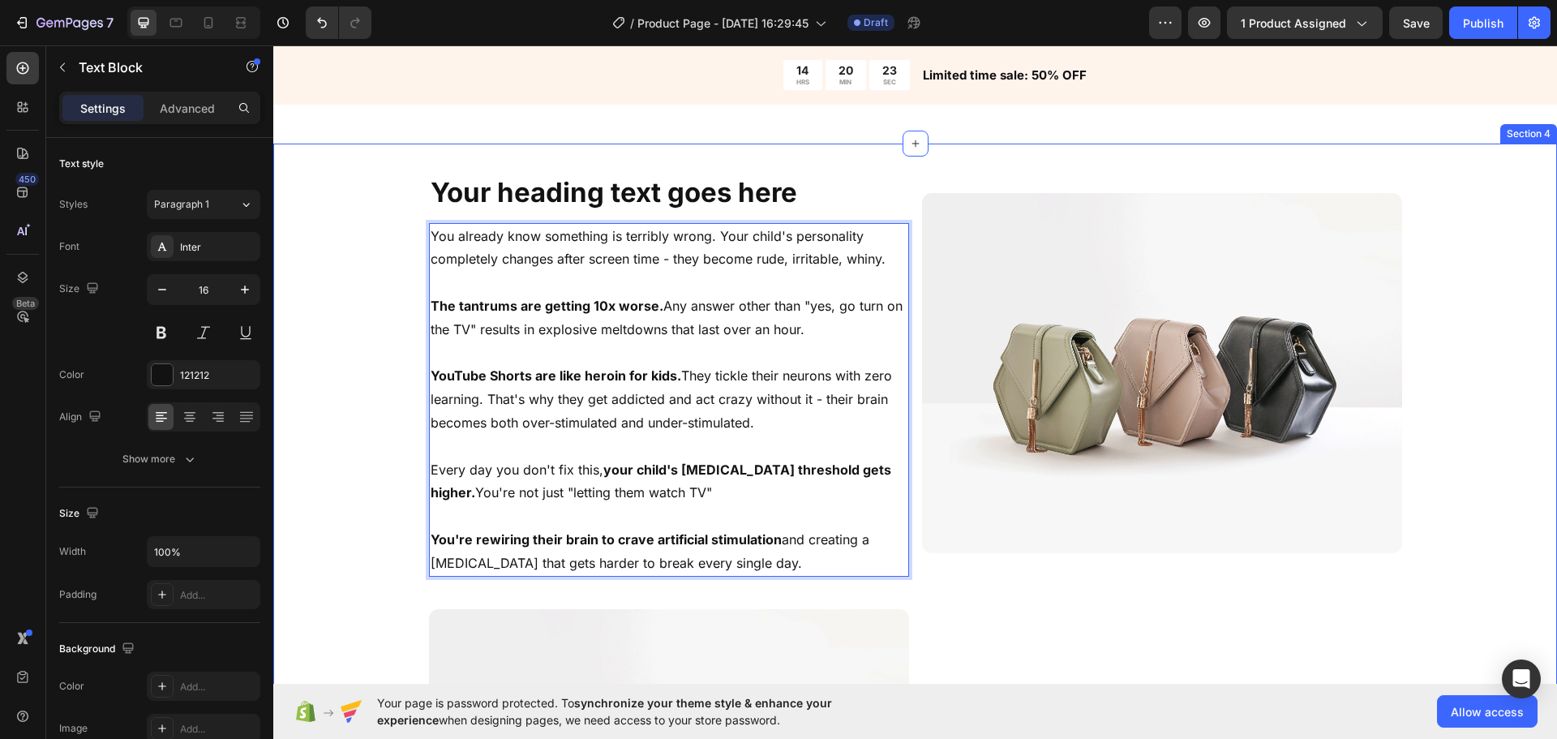
drag, startPoint x: 819, startPoint y: 558, endPoint x: 337, endPoint y: 212, distance: 593.5
click at [337, 212] on div "Your heading text goes here Heading You already know something is terribly wron…" at bounding box center [915, 592] width 1284 height 844
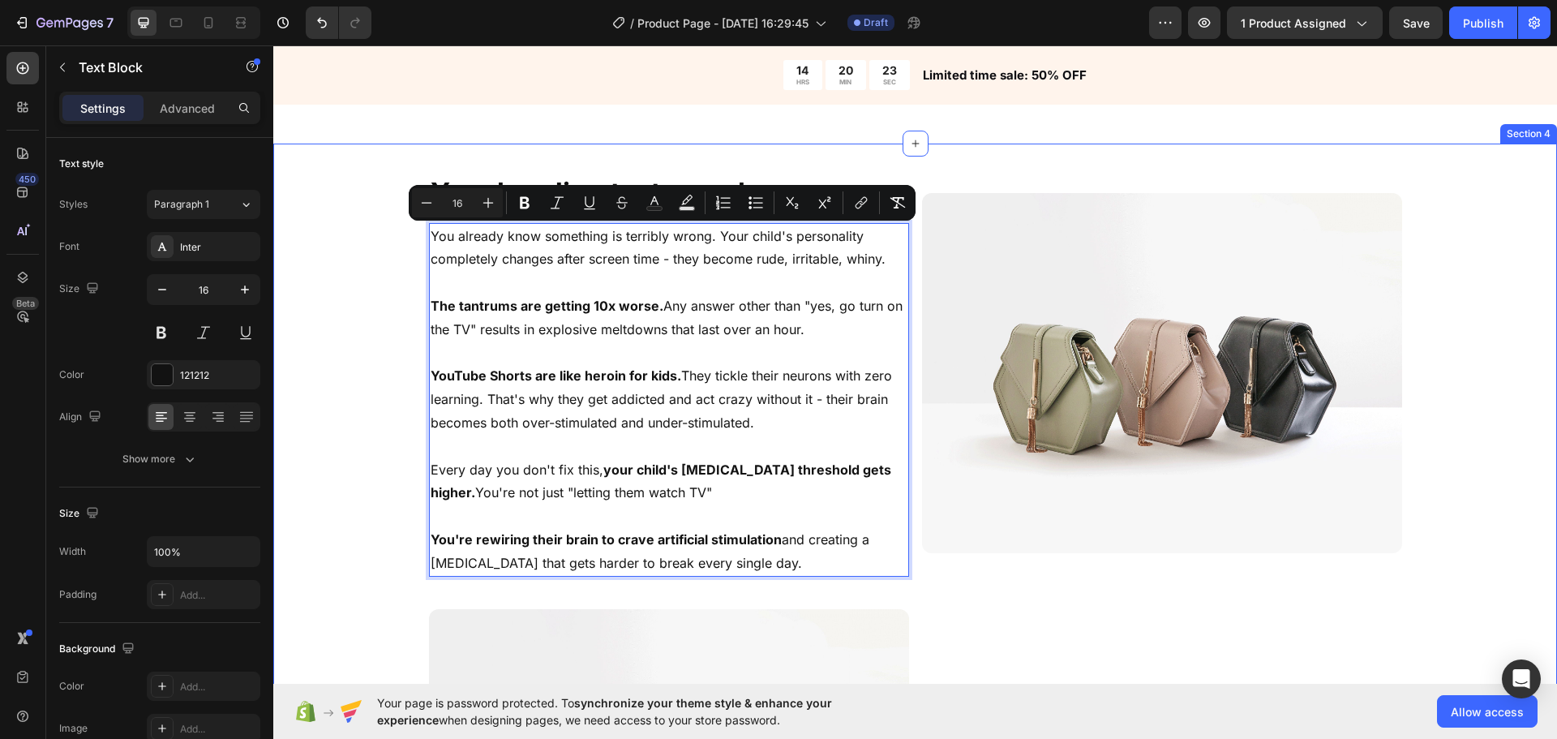
click at [393, 304] on div "Your heading text goes here Heading You already know something is terribly wron…" at bounding box center [915, 592] width 1284 height 844
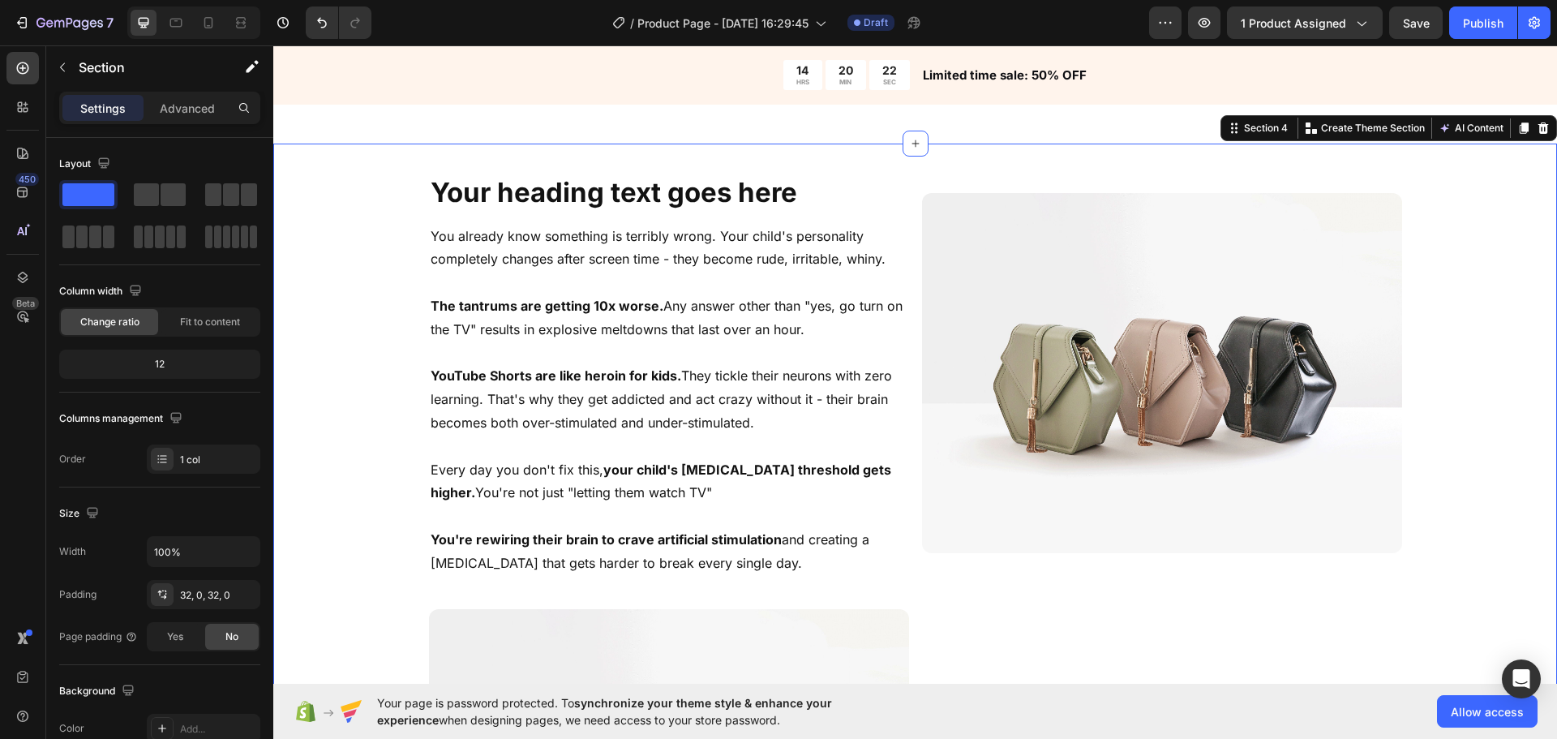
click at [533, 324] on p "The tantrums are getting 10x worse. Any answer other than "yes, go turn on the …" at bounding box center [669, 317] width 477 height 47
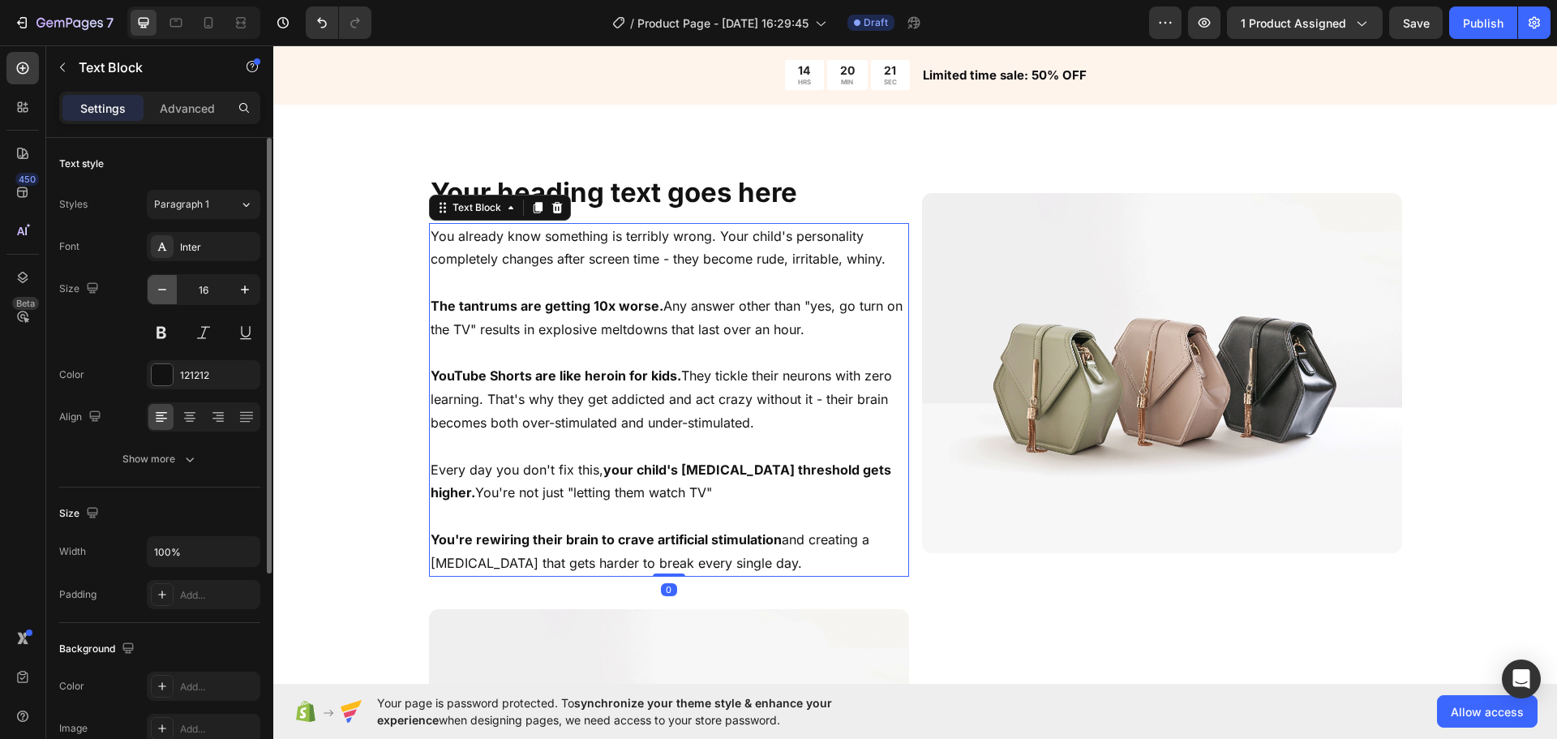
click at [163, 302] on button "button" at bounding box center [162, 289] width 29 height 29
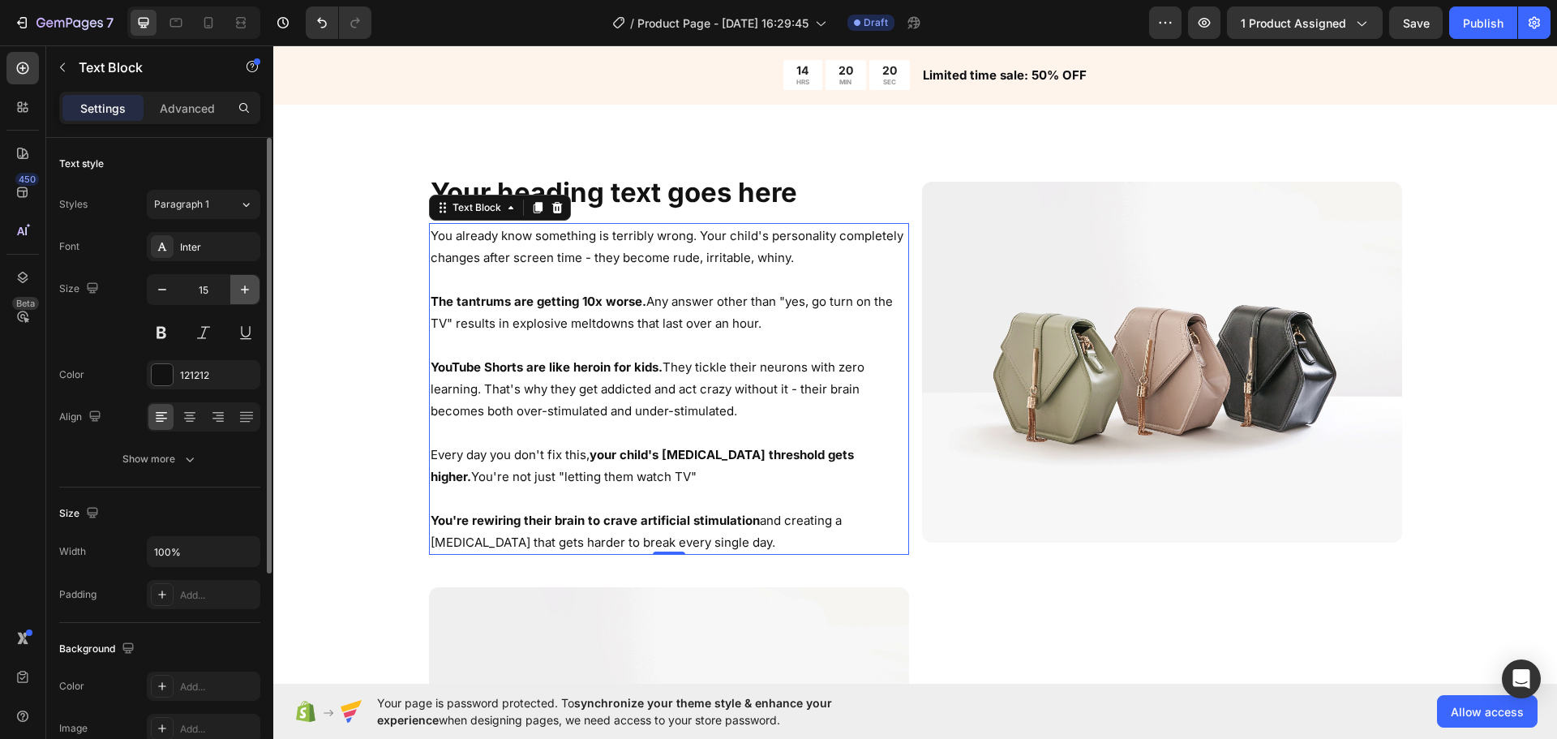
click at [243, 286] on icon "button" at bounding box center [245, 289] width 16 height 16
type input "16"
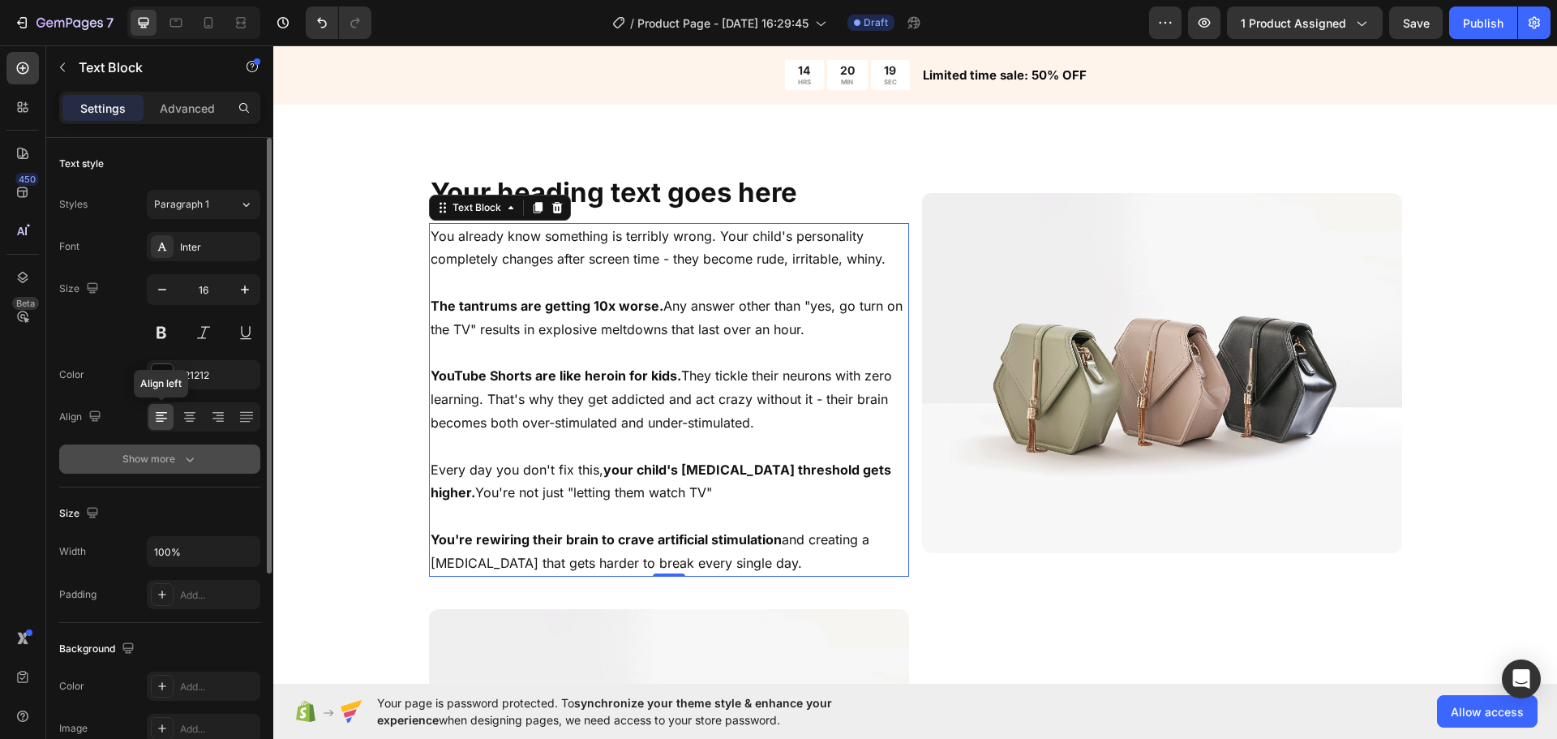
click at [154, 450] on button "Show more" at bounding box center [159, 458] width 201 height 29
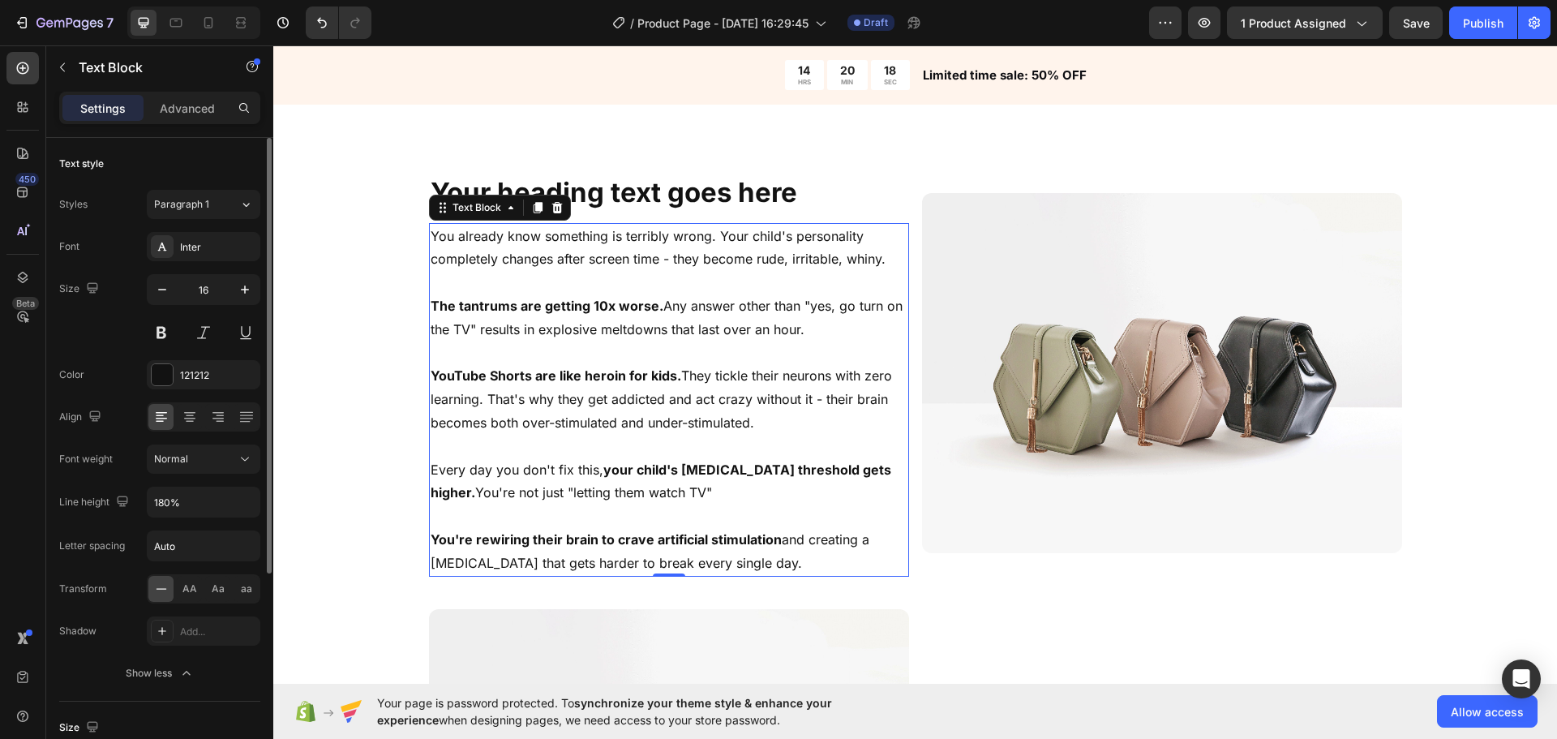
click at [204, 480] on div "Font Inter Size 16 Color 121212 Align Font weight Normal Line height 180% Lette…" at bounding box center [159, 460] width 201 height 456
click at [211, 500] on input "180%" at bounding box center [204, 501] width 112 height 29
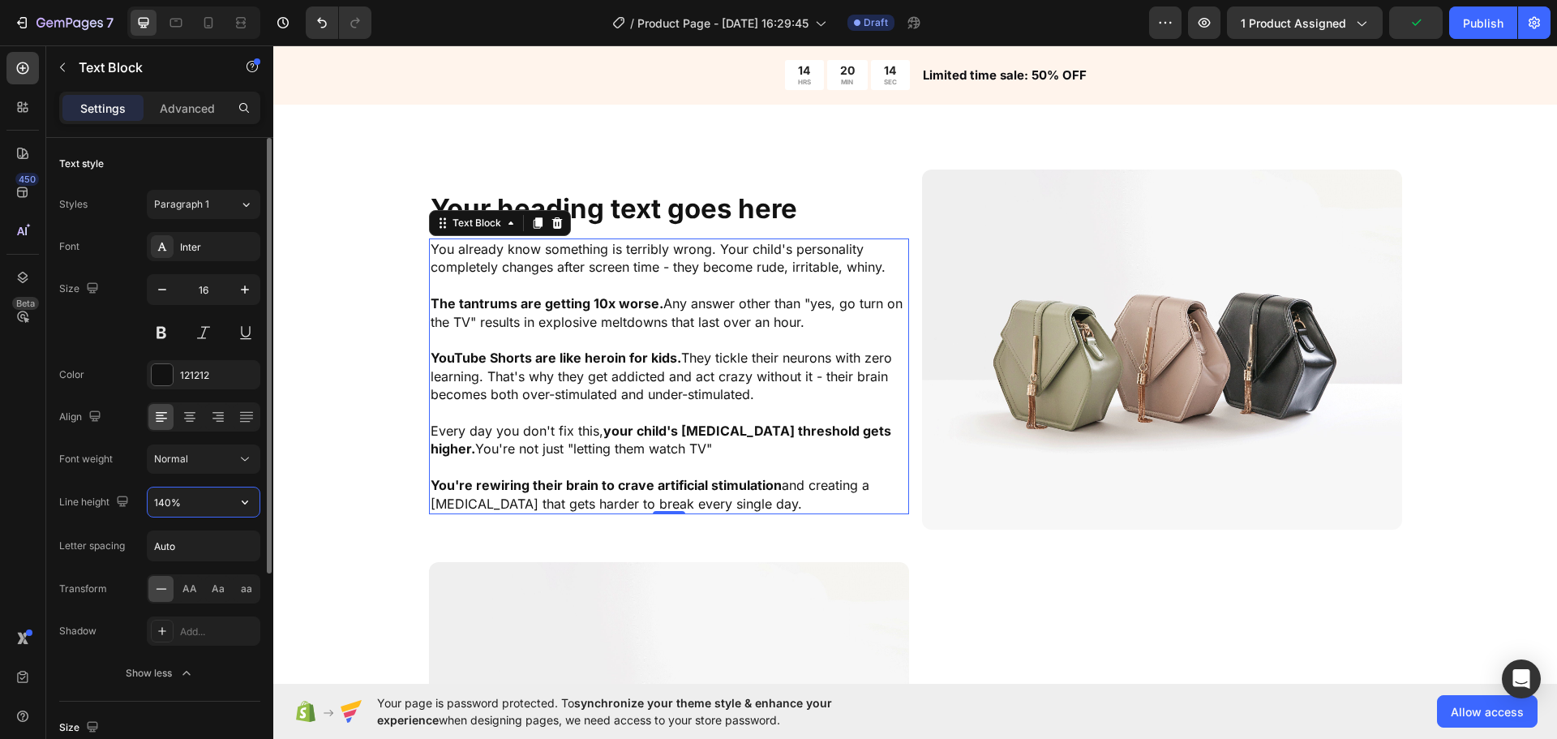
click at [158, 504] on input "140%" at bounding box center [204, 501] width 112 height 29
type input "150%"
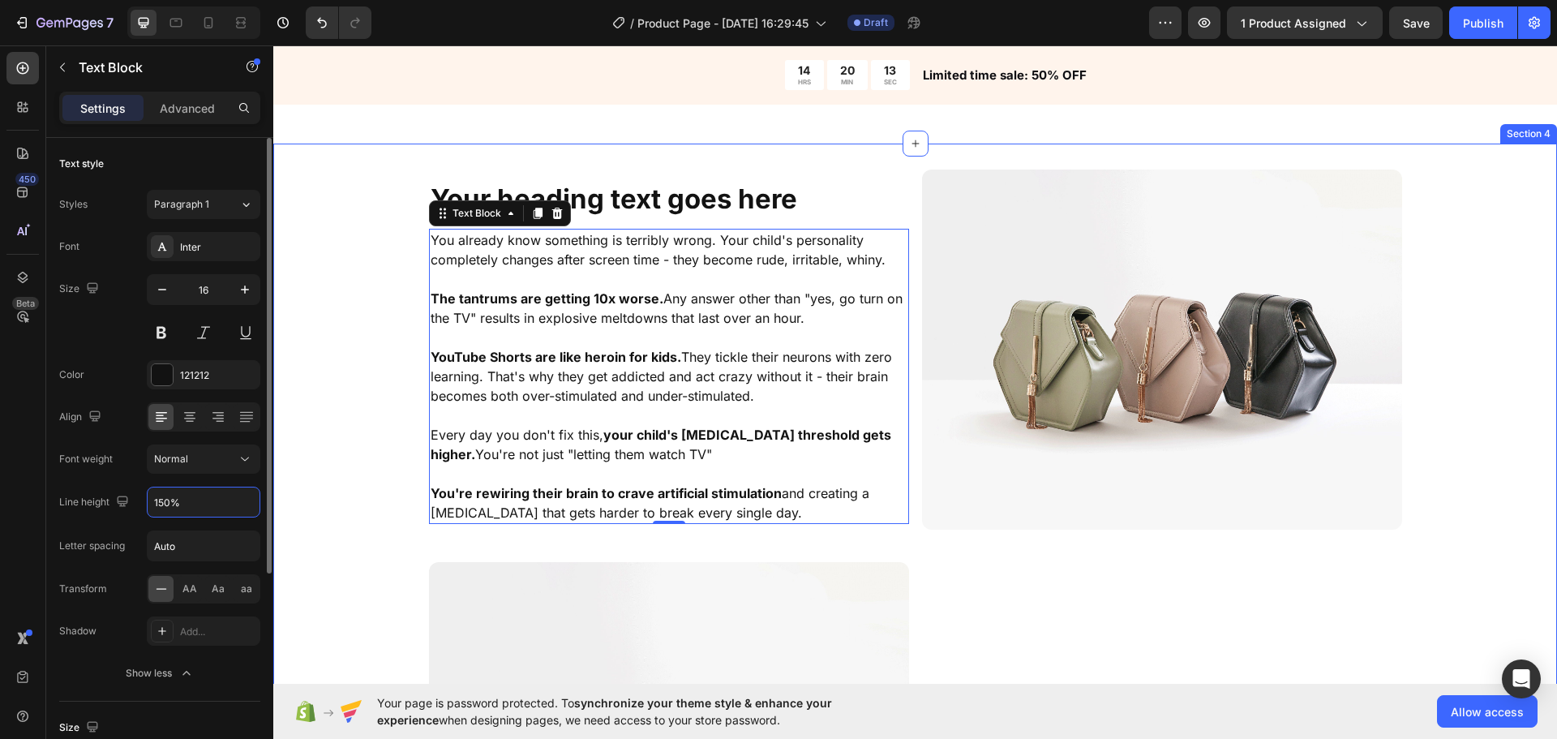
click at [312, 478] on div "Your heading text goes here Heading You already know something is terribly wron…" at bounding box center [915, 569] width 1284 height 798
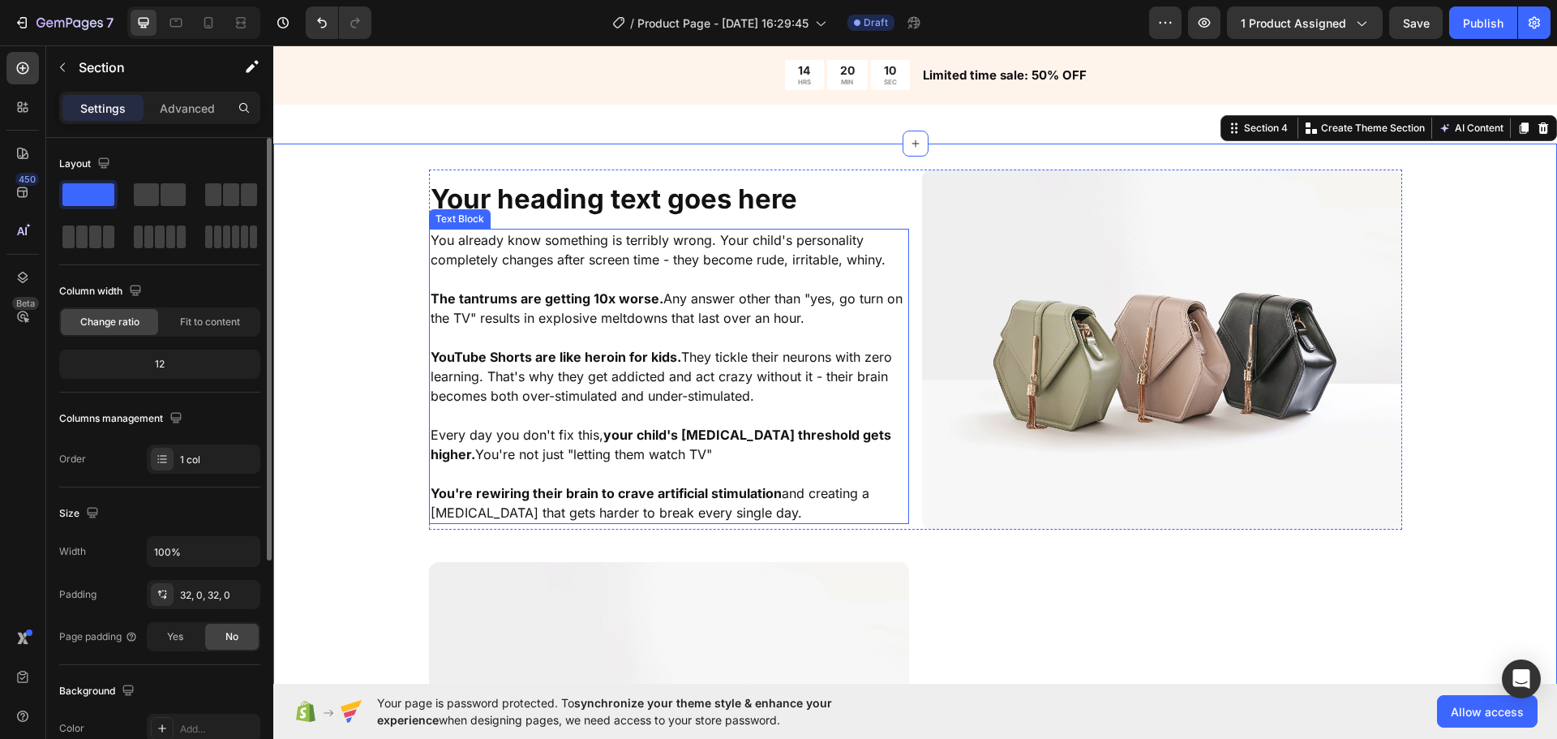
click at [613, 208] on strong "Your heading text goes here" at bounding box center [614, 198] width 367 height 32
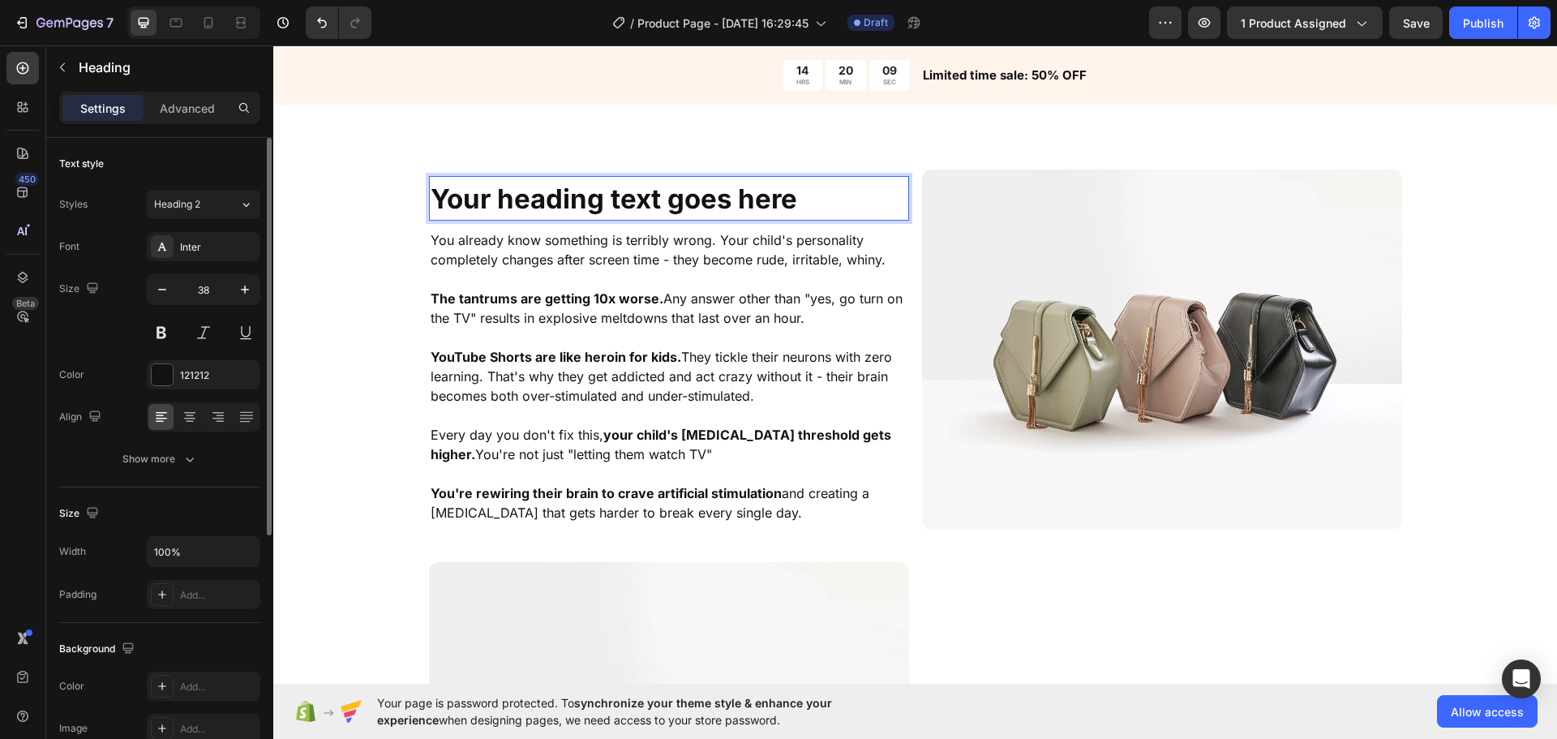
scroll to position [991, 0]
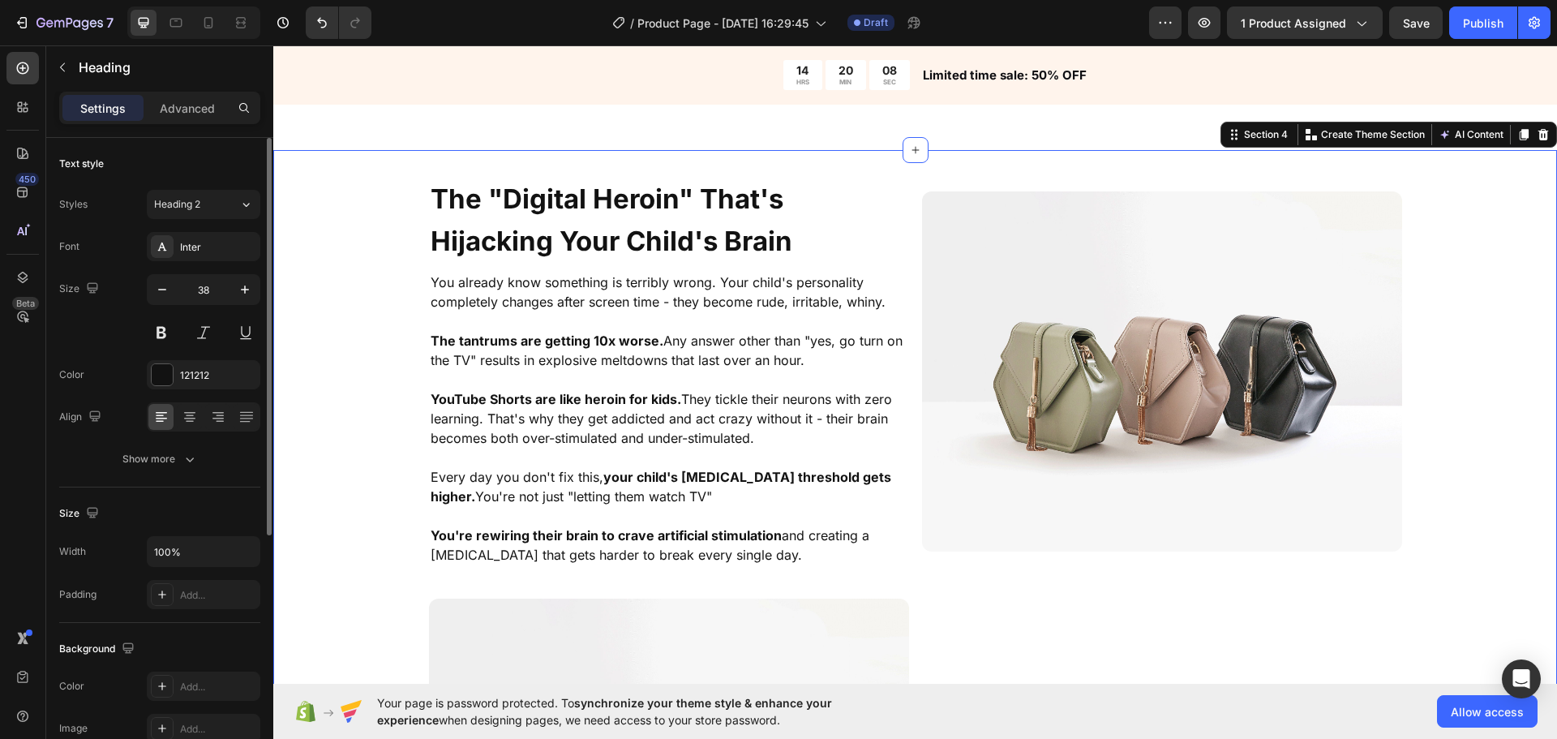
click at [382, 288] on div "⁠⁠⁠⁠⁠⁠⁠ The "Digital Heroin" That's Hijacking Your Child's Brain Heading You al…" at bounding box center [915, 590] width 1284 height 828
click at [594, 231] on strong "The "Digital Heroin" That's Hijacking Your Child's Brain" at bounding box center [612, 219] width 362 height 74
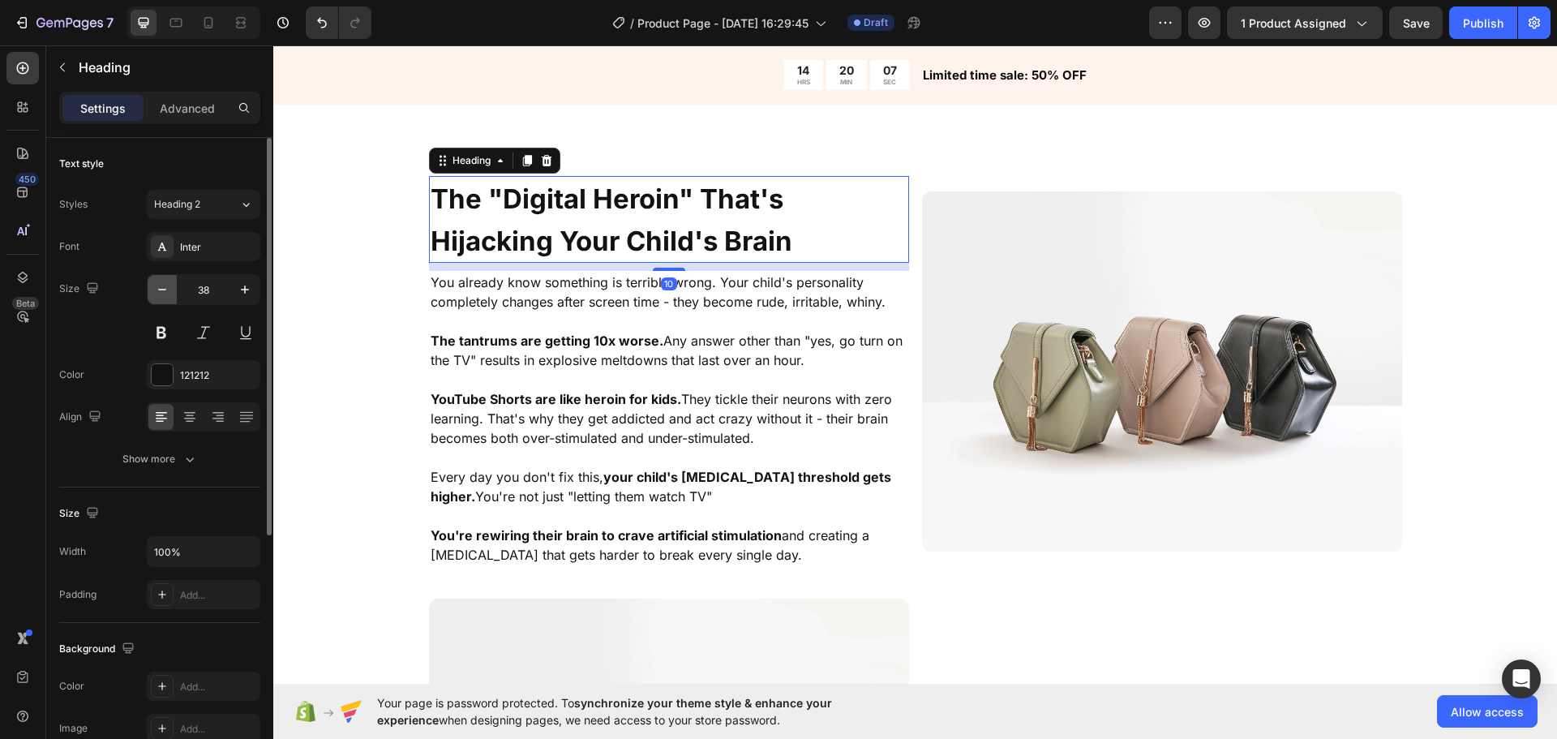
click at [162, 281] on button "button" at bounding box center [162, 289] width 29 height 29
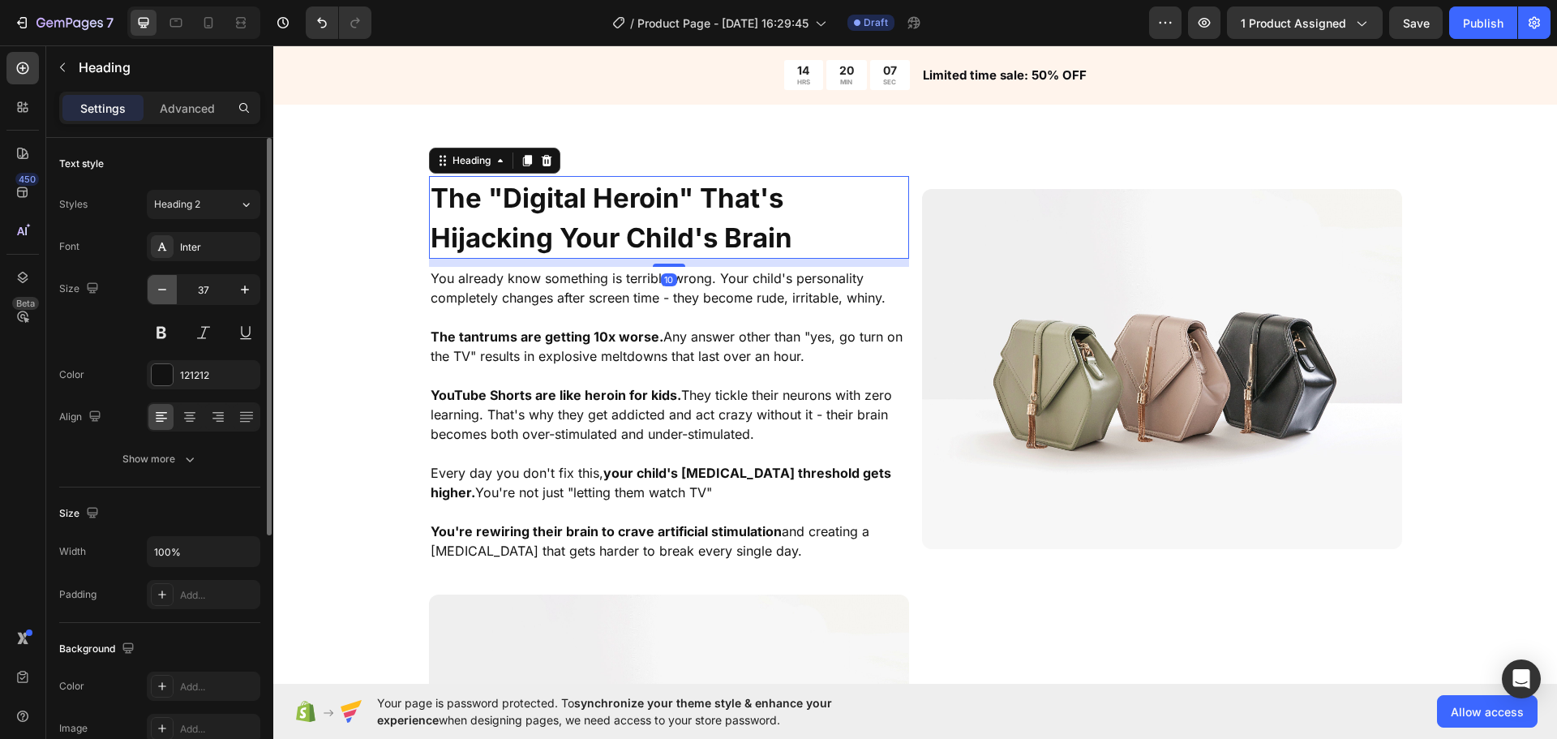
click at [162, 281] on button "button" at bounding box center [162, 289] width 29 height 29
click at [161, 281] on button "button" at bounding box center [162, 289] width 29 height 29
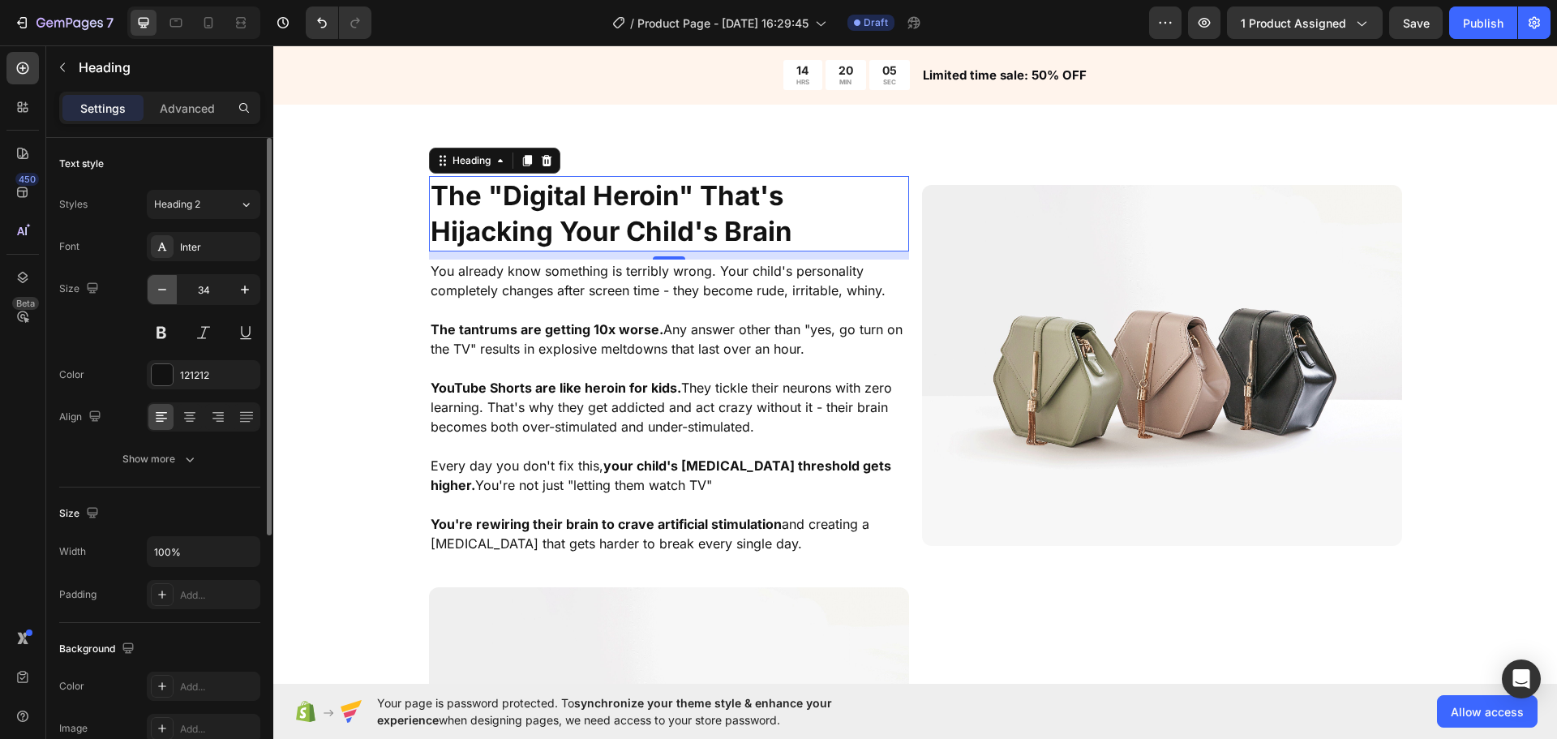
click at [161, 281] on button "button" at bounding box center [162, 289] width 29 height 29
click at [238, 286] on icon "button" at bounding box center [245, 289] width 16 height 16
type input "34"
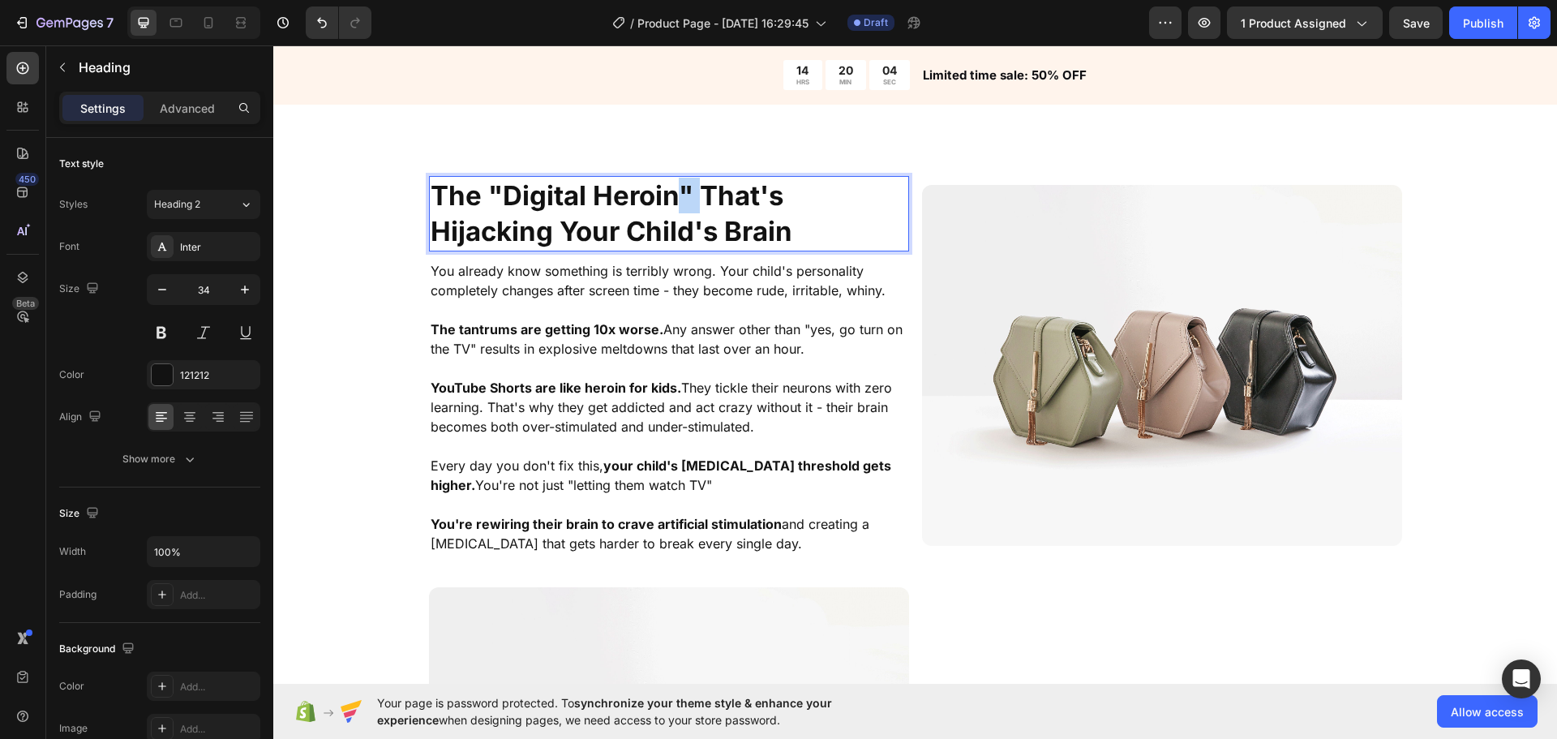
click at [668, 201] on strong "The "Digital Heroin" That's Hijacking Your Child's Brain" at bounding box center [612, 213] width 362 height 68
click at [505, 225] on strong "The "Digital Heroin" That's Hijacking Your Child's Brain" at bounding box center [612, 213] width 362 height 68
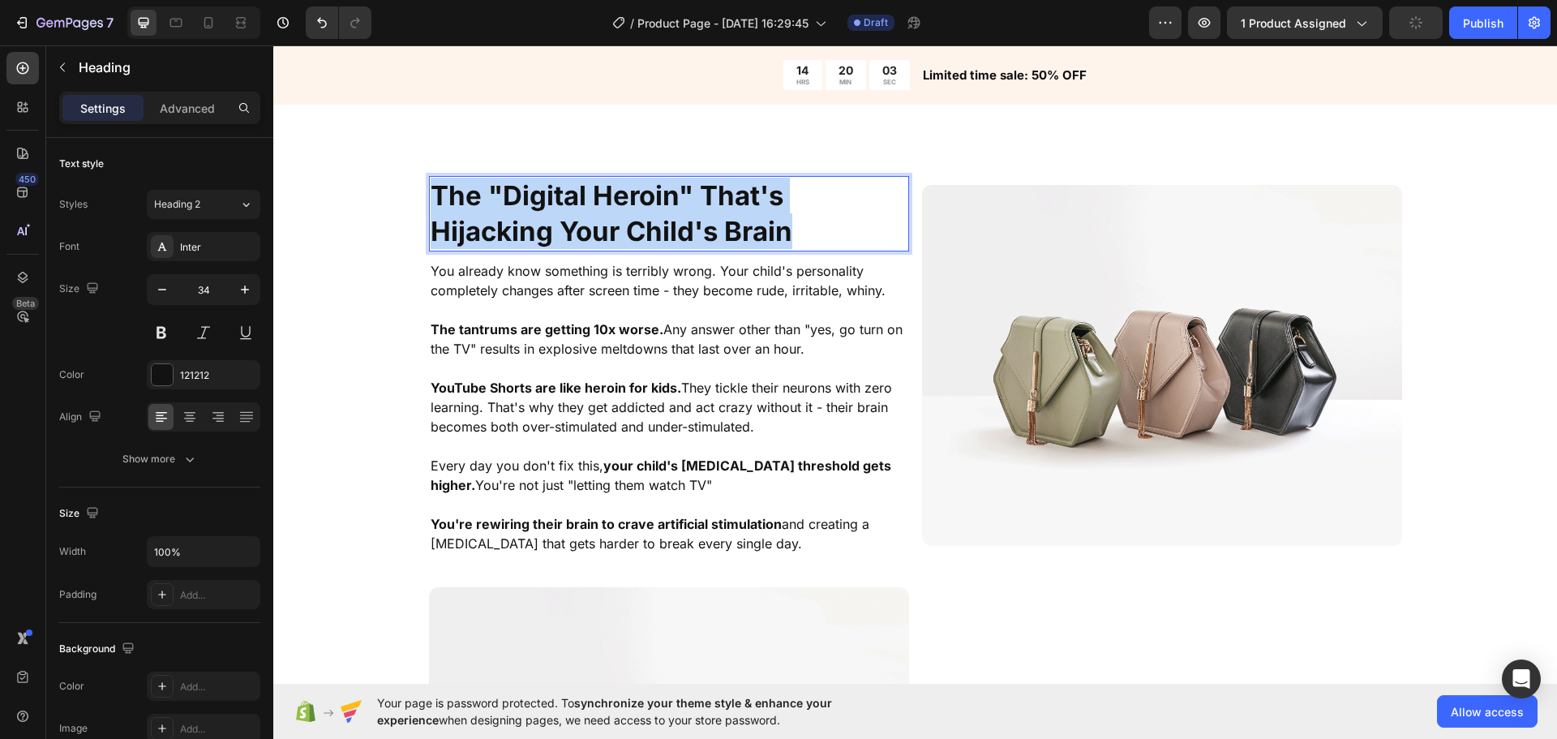
click at [505, 225] on strong "The "Digital Heroin" That's Hijacking Your Child's Brain" at bounding box center [612, 213] width 362 height 68
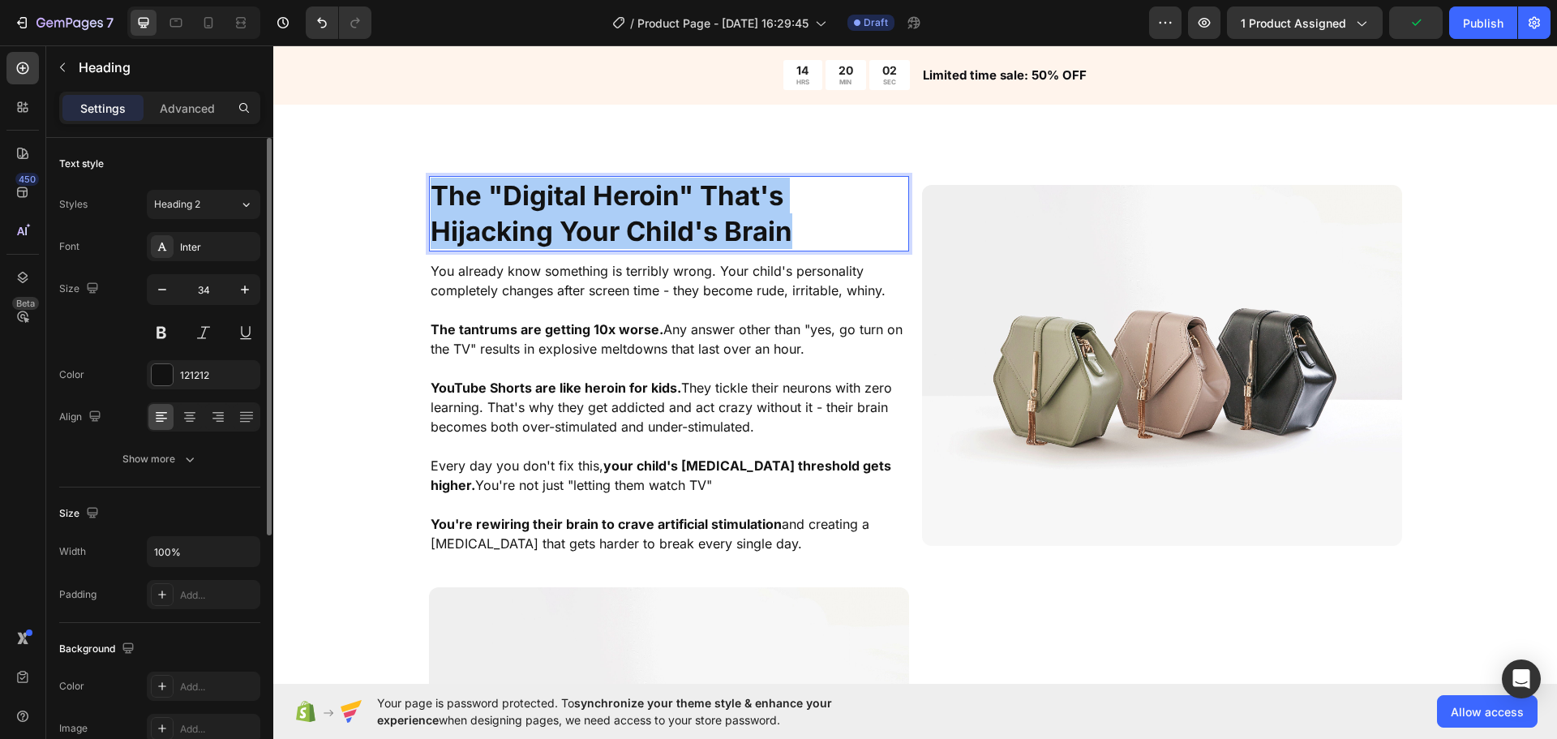
click at [256, 251] on div "Inter" at bounding box center [204, 246] width 114 height 29
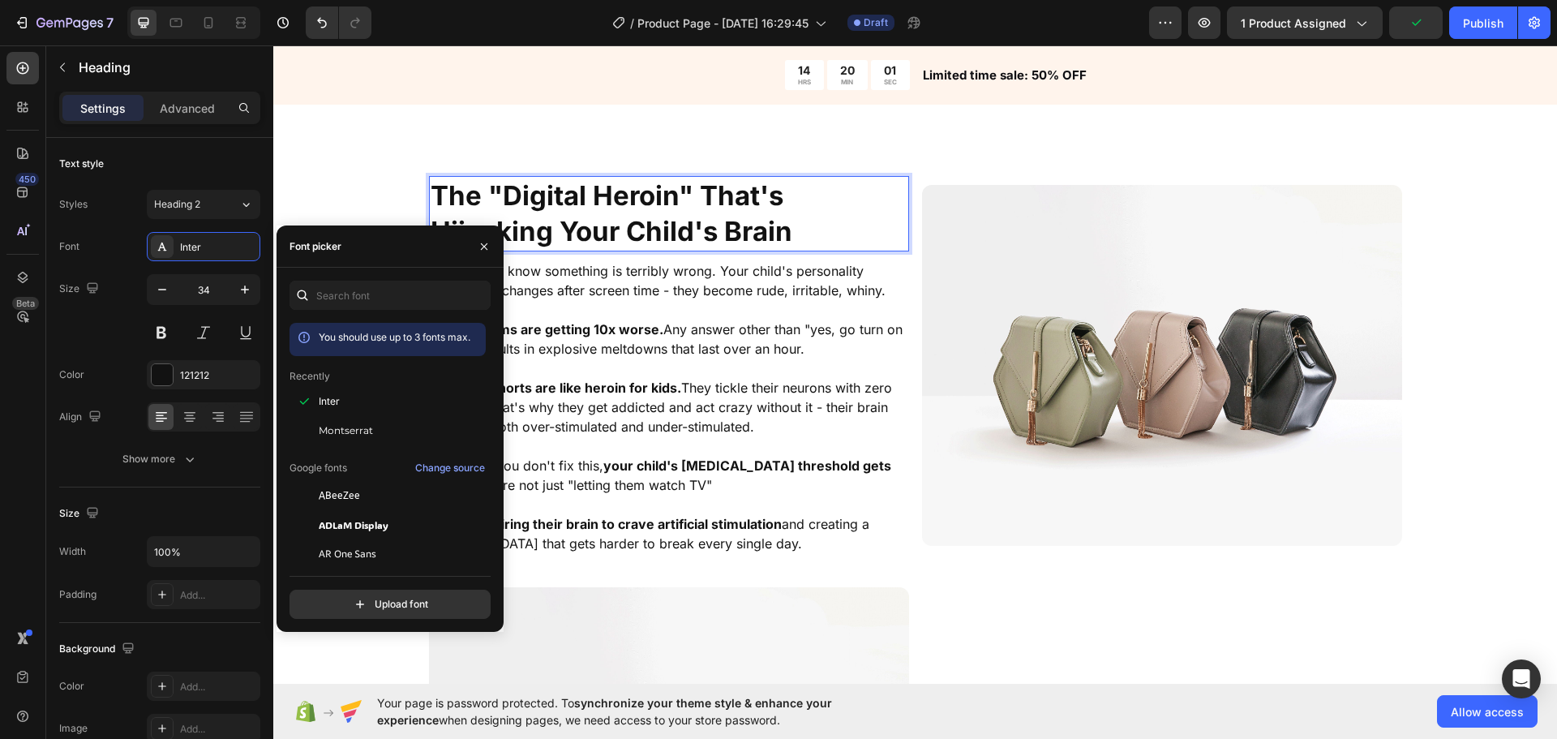
click at [512, 204] on strong "The "Digital Heroin" That's Hijacking Your Child's Brain" at bounding box center [612, 213] width 362 height 68
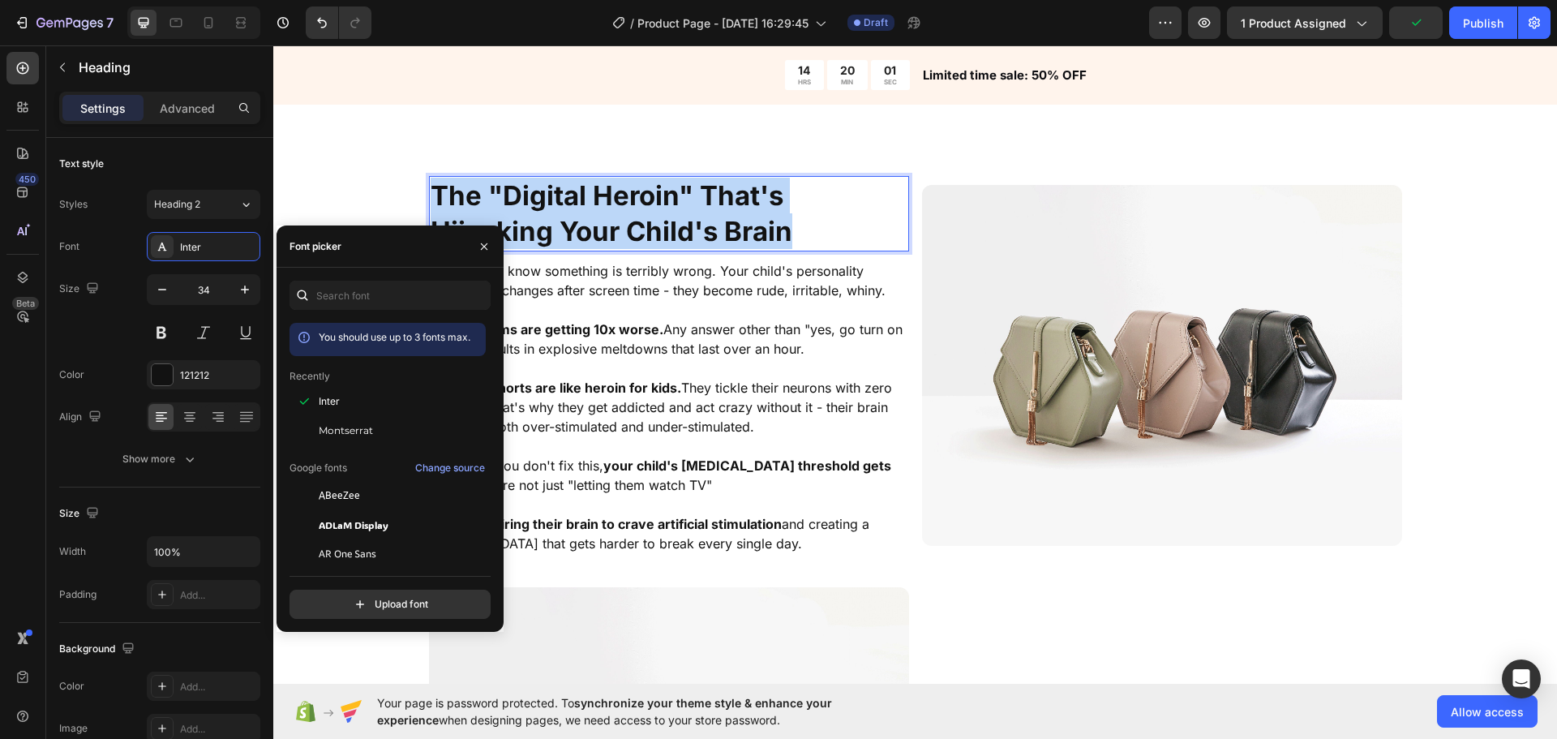
click at [512, 204] on strong "The "Digital Heroin" That's Hijacking Your Child's Brain" at bounding box center [612, 213] width 362 height 68
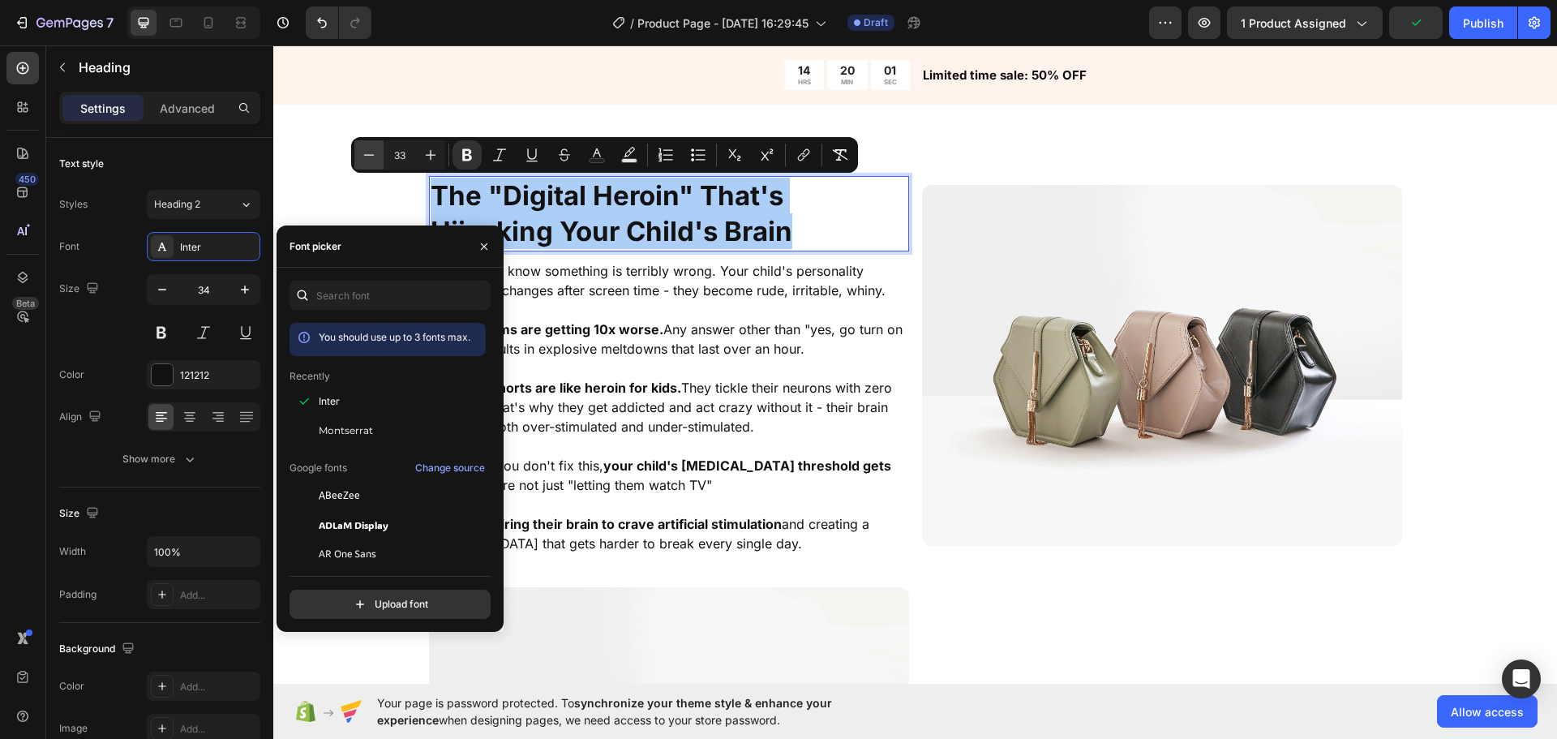
click at [376, 159] on icon "Editor contextual toolbar" at bounding box center [369, 155] width 16 height 16
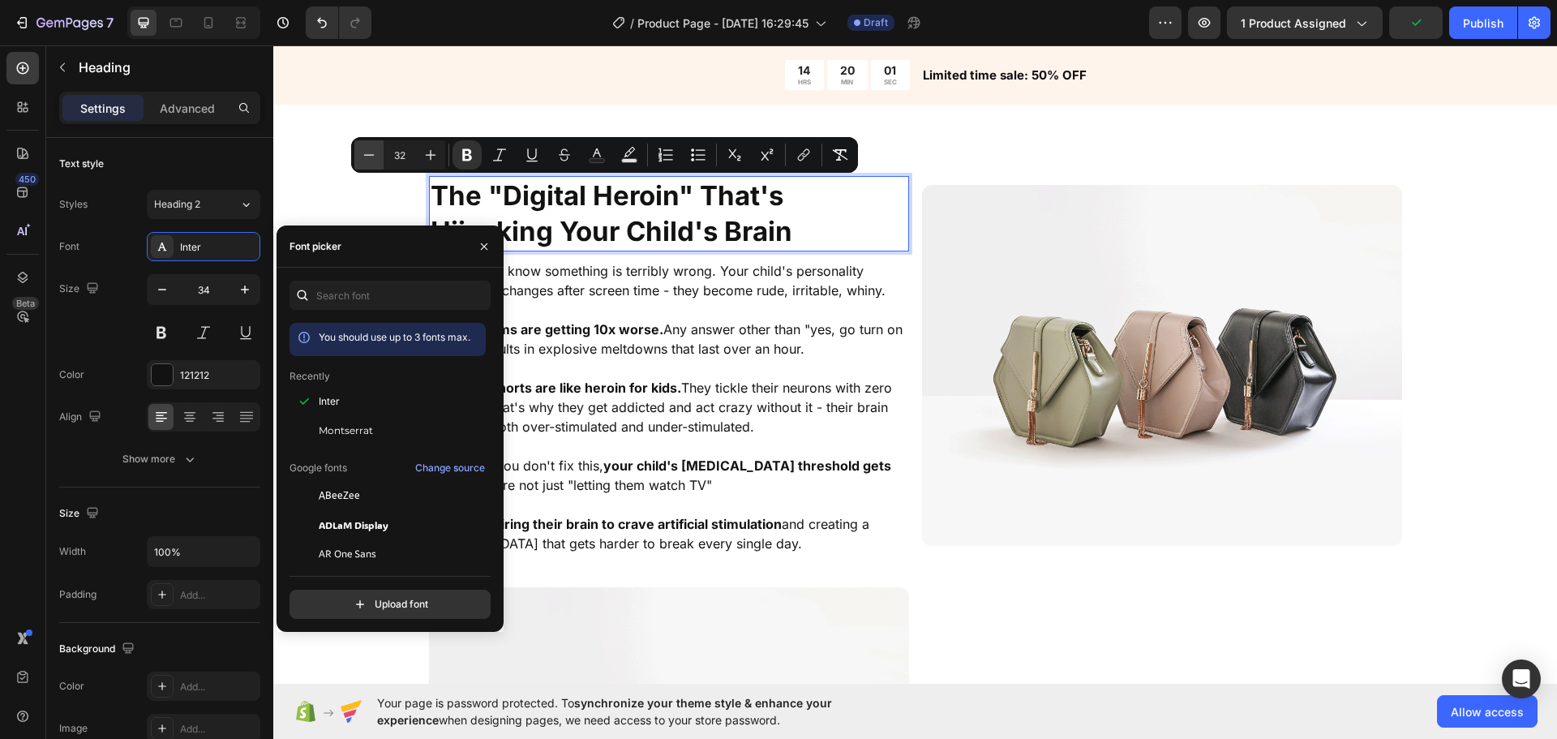
click at [376, 159] on icon "Editor contextual toolbar" at bounding box center [369, 155] width 16 height 16
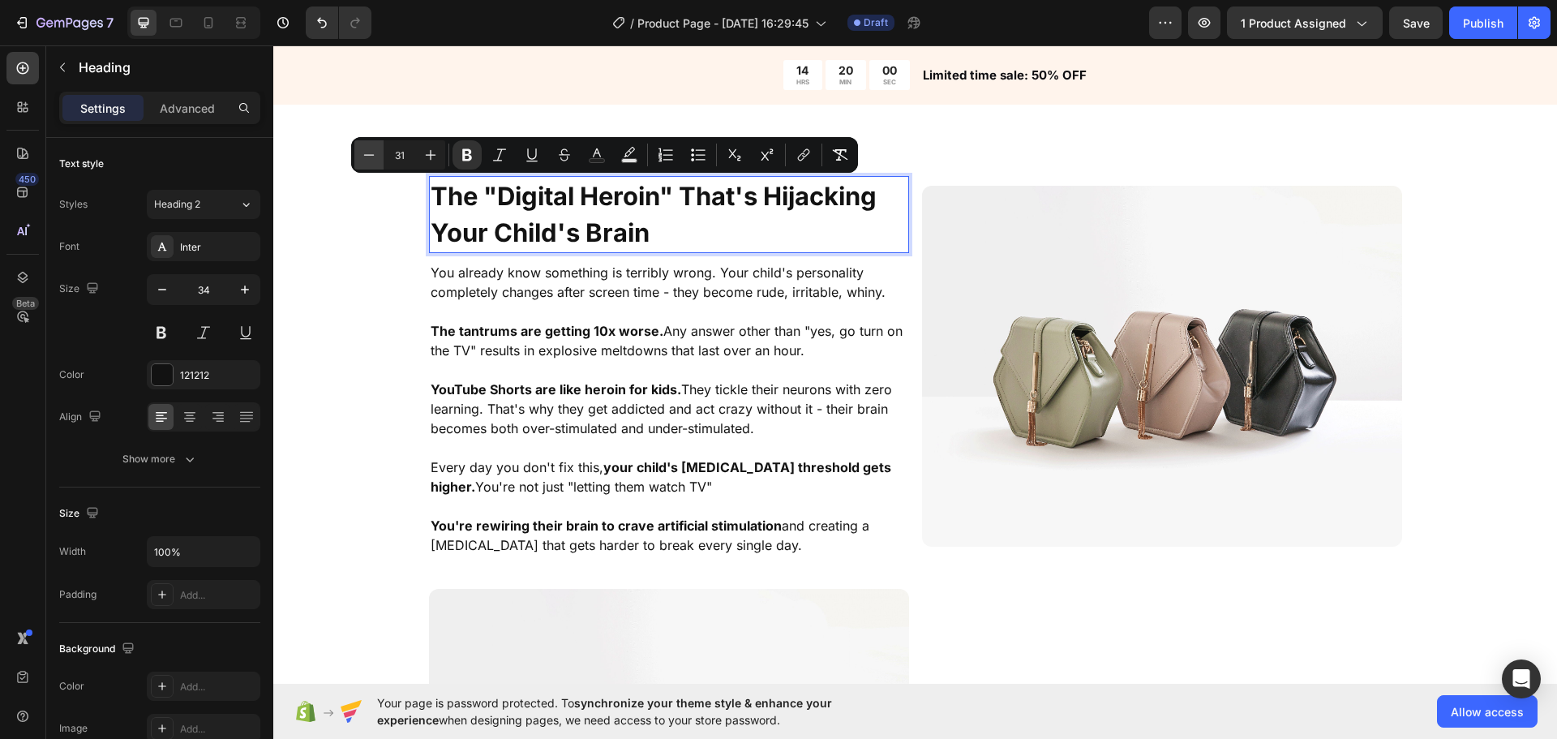
click at [375, 159] on icon "Editor contextual toolbar" at bounding box center [369, 155] width 16 height 16
click at [374, 159] on icon "Editor contextual toolbar" at bounding box center [369, 155] width 16 height 16
type input "28"
click at [394, 289] on div "The "Digital Heroin" That's Hijacking Your Child's Brain Heading 10 You already…" at bounding box center [915, 585] width 1284 height 819
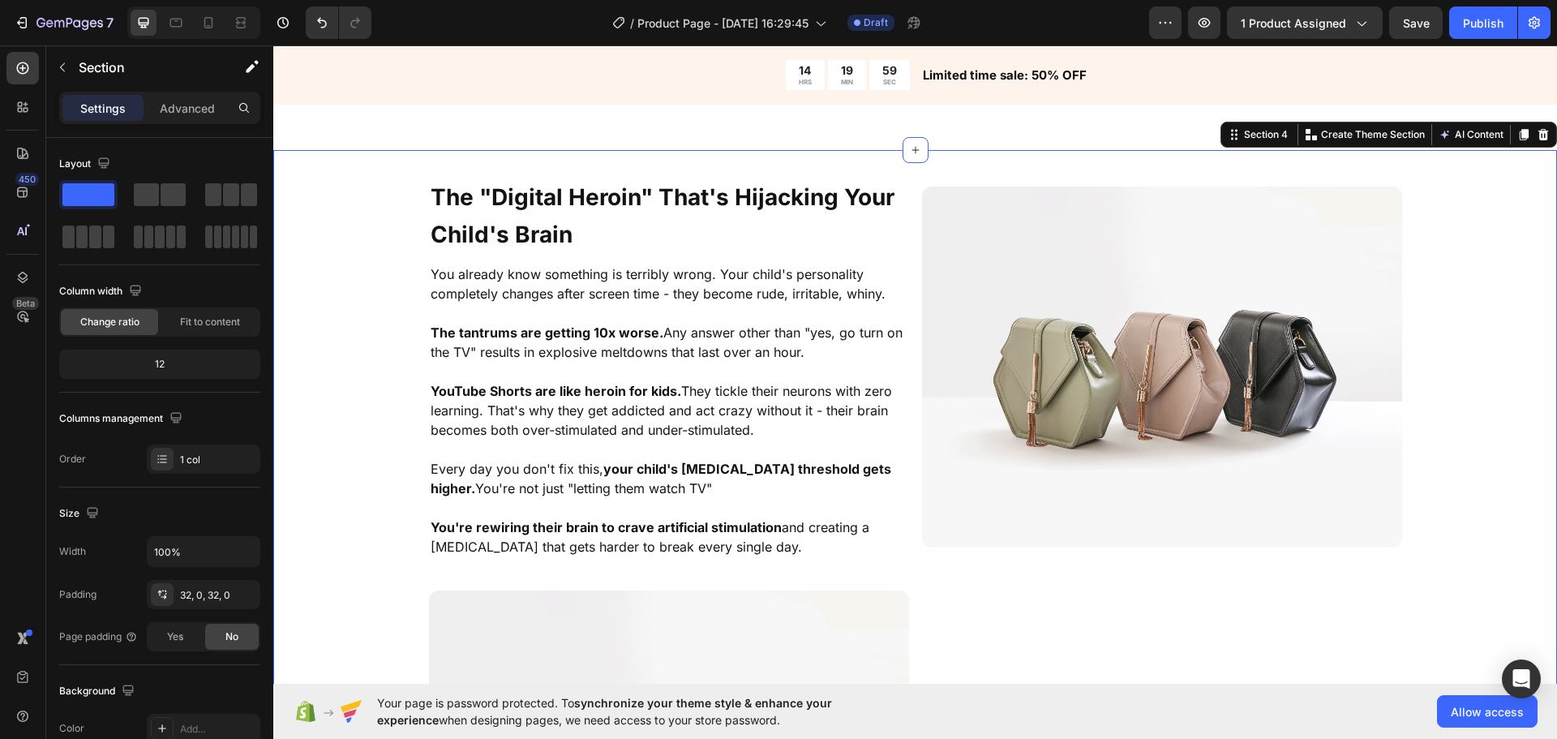
click at [553, 204] on strong "The "Digital Heroin" That's Hijacking Your Child's Brain" at bounding box center [663, 215] width 464 height 65
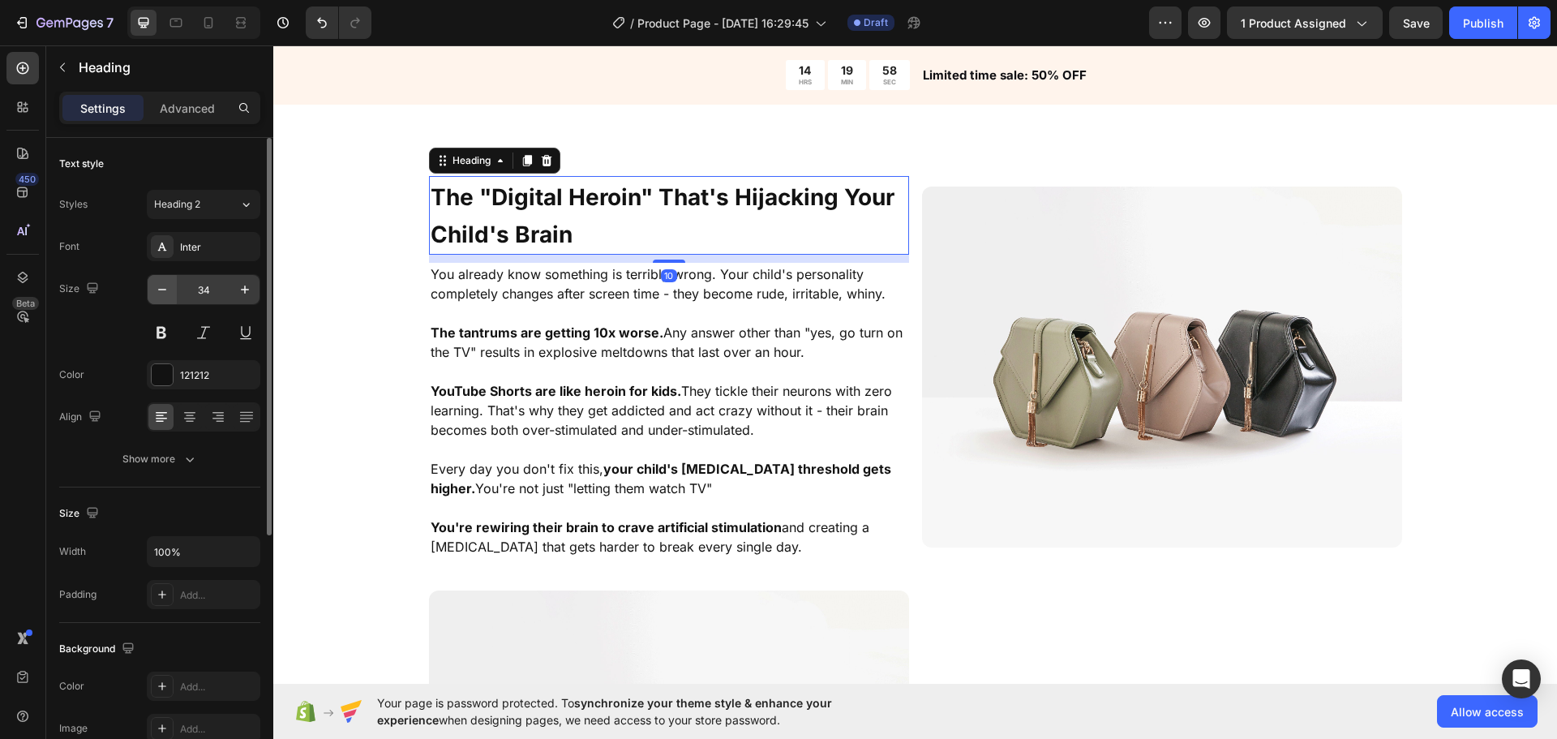
click at [153, 277] on button "button" at bounding box center [162, 289] width 29 height 29
type input "32"
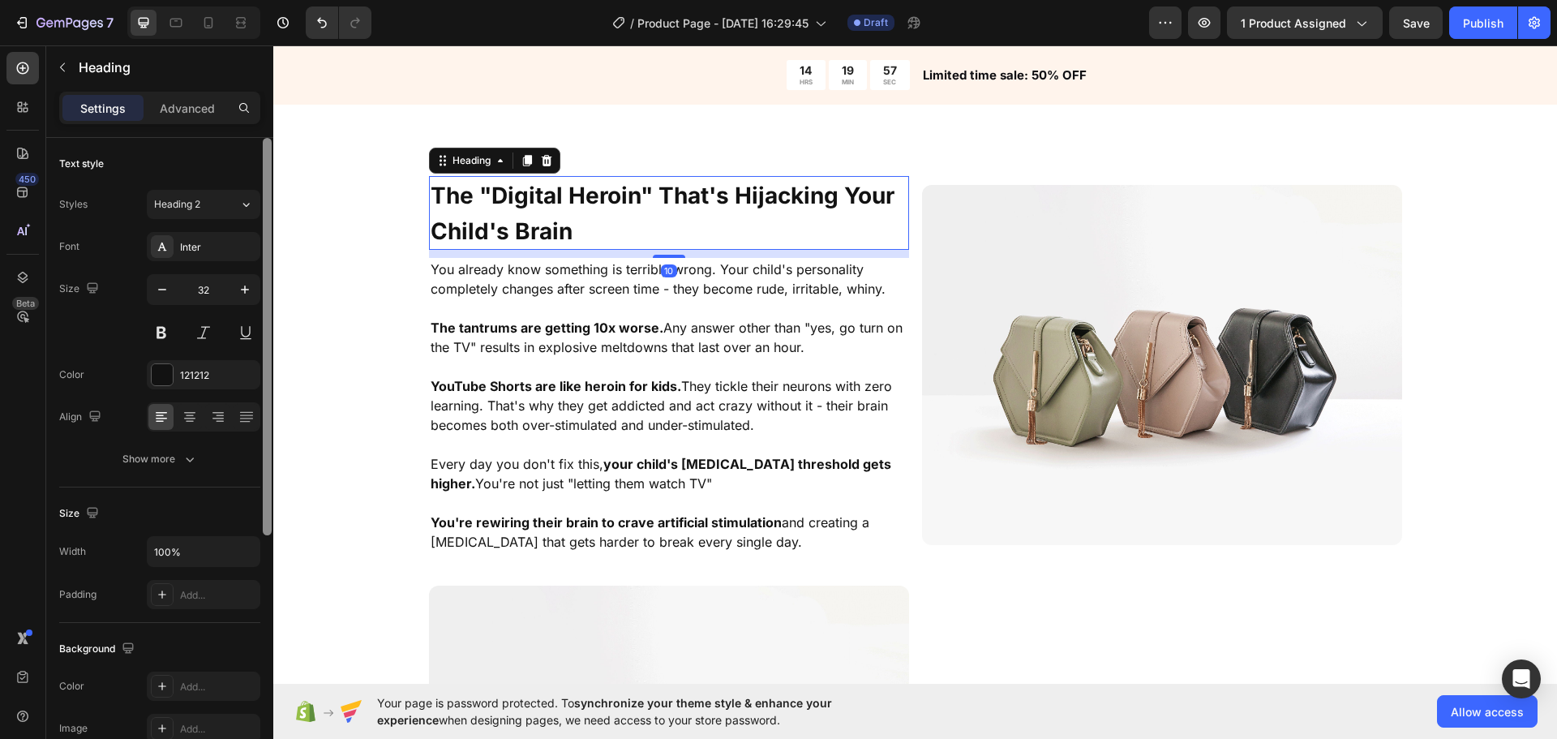
click at [267, 232] on div at bounding box center [267, 336] width 9 height 397
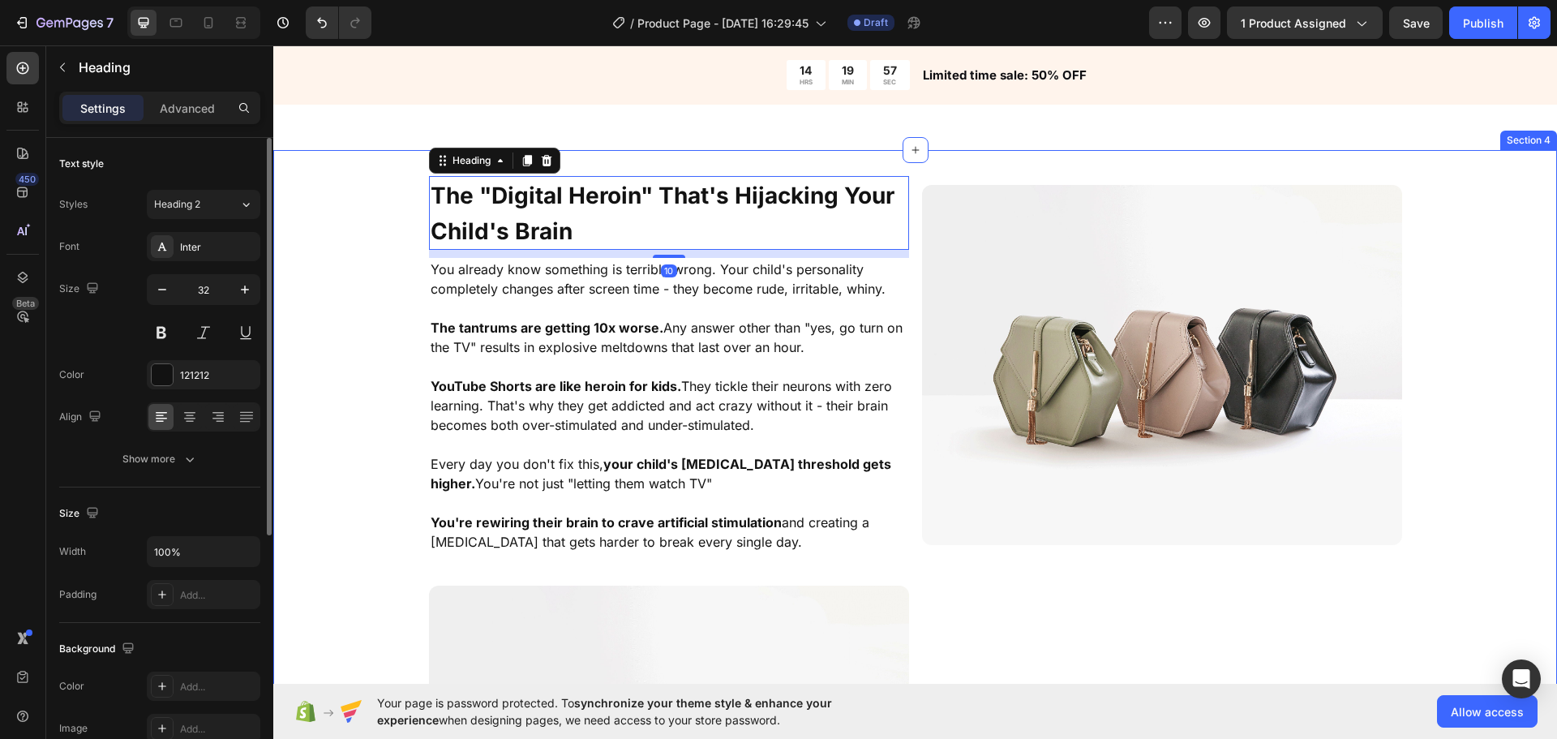
click at [332, 234] on div "⁠⁠⁠⁠⁠⁠⁠ The "Digital Heroin" That's Hijacking Your Child's Brain Heading 10 You…" at bounding box center [915, 583] width 1284 height 815
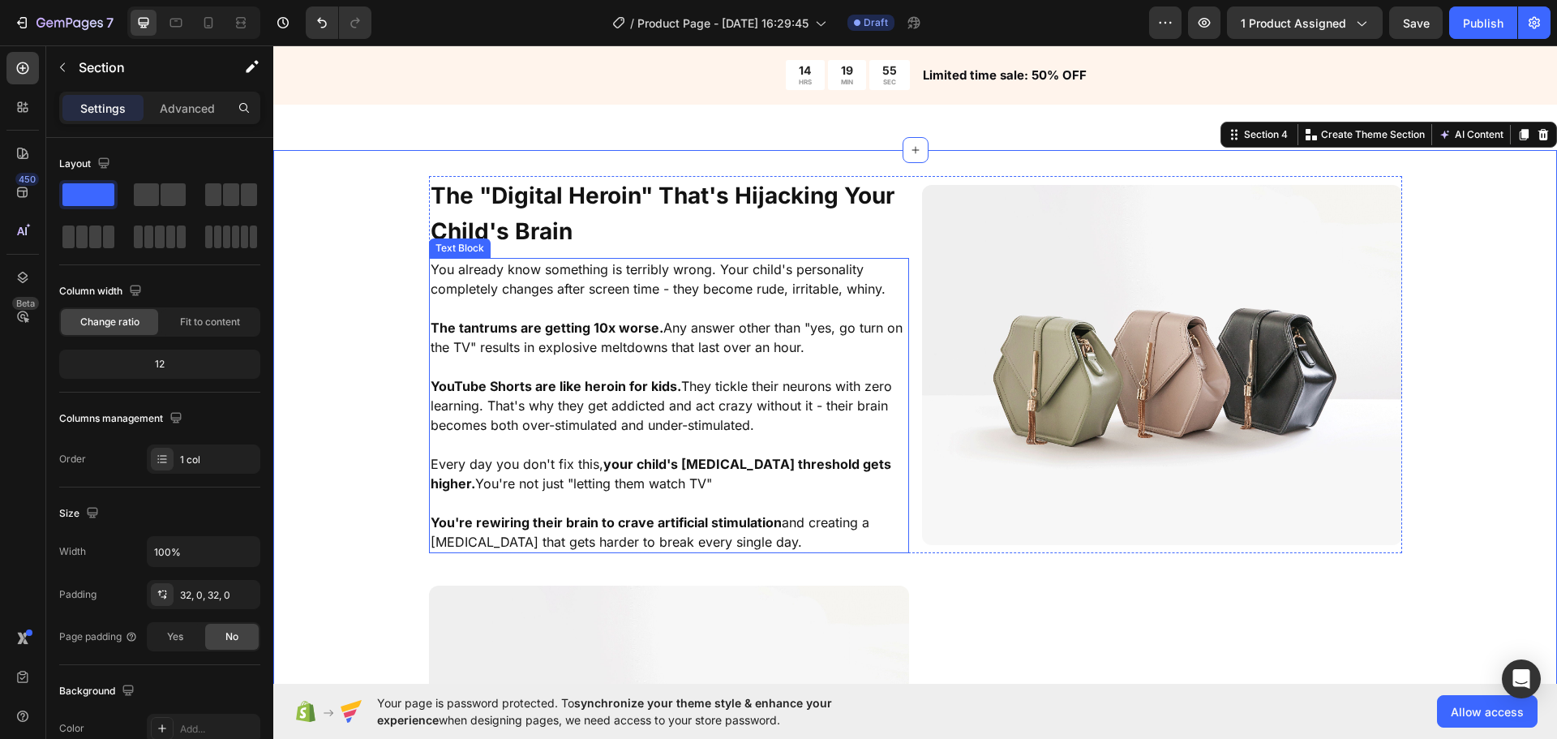
click at [612, 341] on p "The tantrums are getting 10x worse. Any answer other than "yes, go turn on the …" at bounding box center [669, 337] width 477 height 39
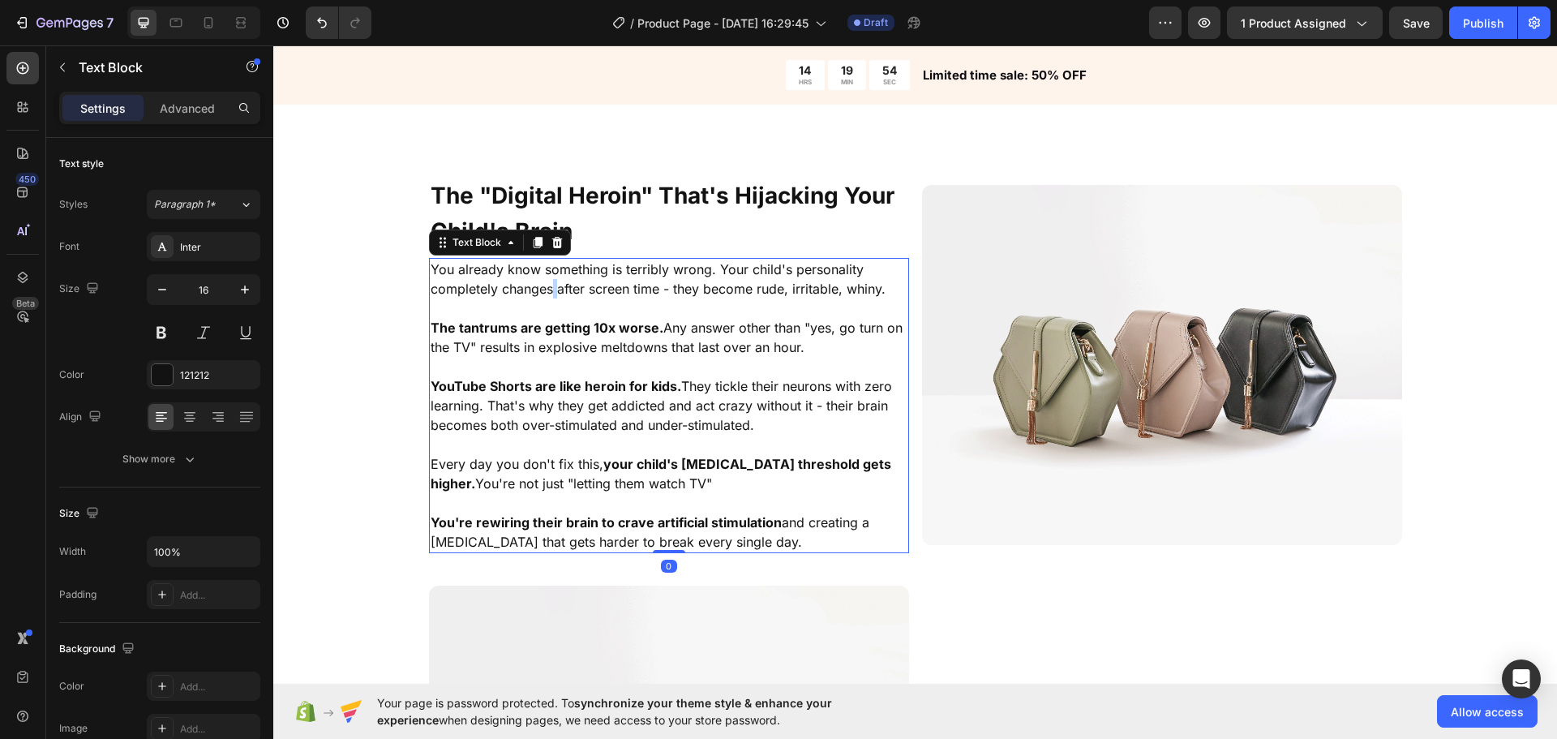
click at [546, 288] on p "You already know something is terribly wrong. Your child's personality complete…" at bounding box center [669, 279] width 477 height 39
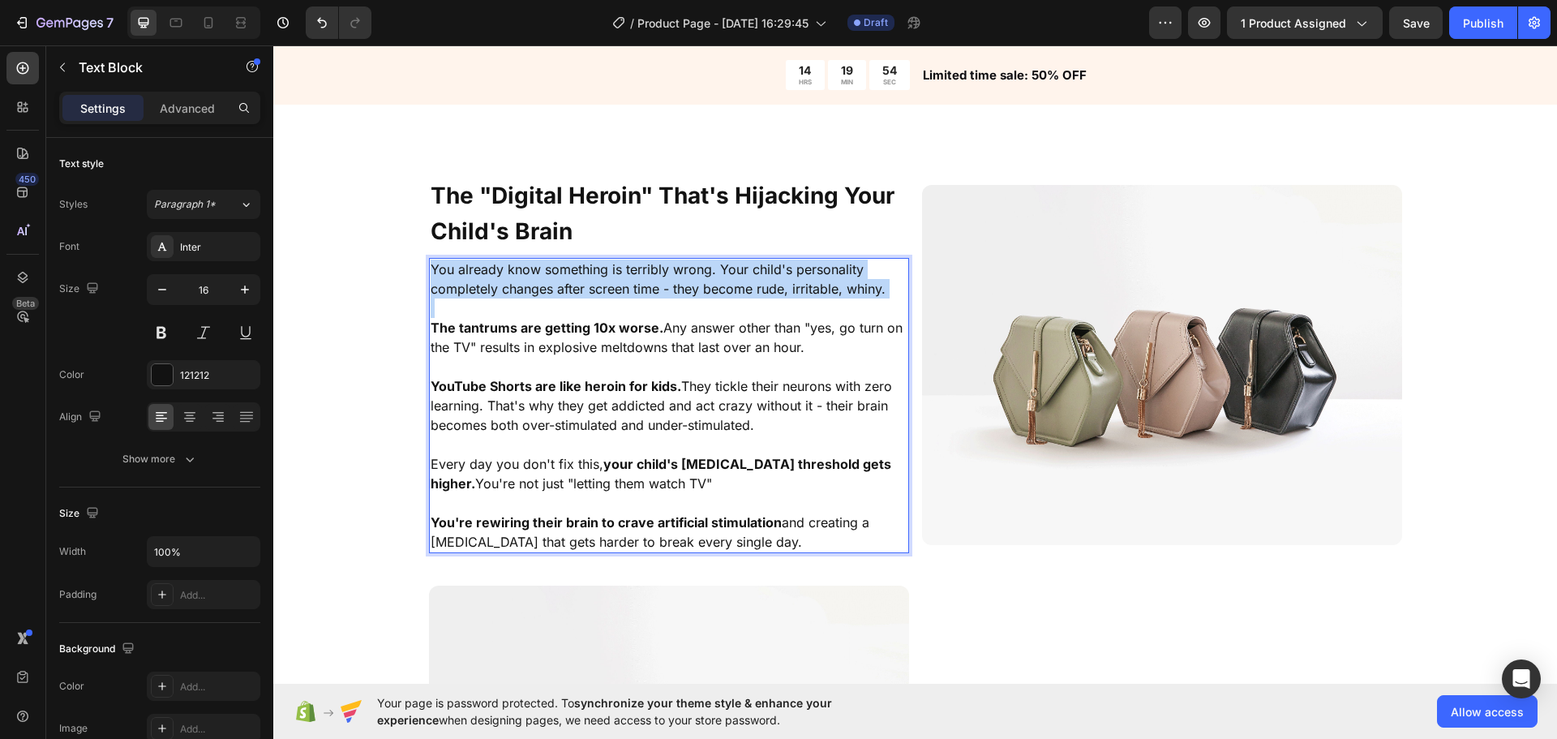
click at [545, 287] on p "You already know something is terribly wrong. Your child's personality complete…" at bounding box center [669, 279] width 477 height 39
click at [591, 290] on p "You already know something is terribly wrong. Your child's personality complete…" at bounding box center [669, 279] width 477 height 39
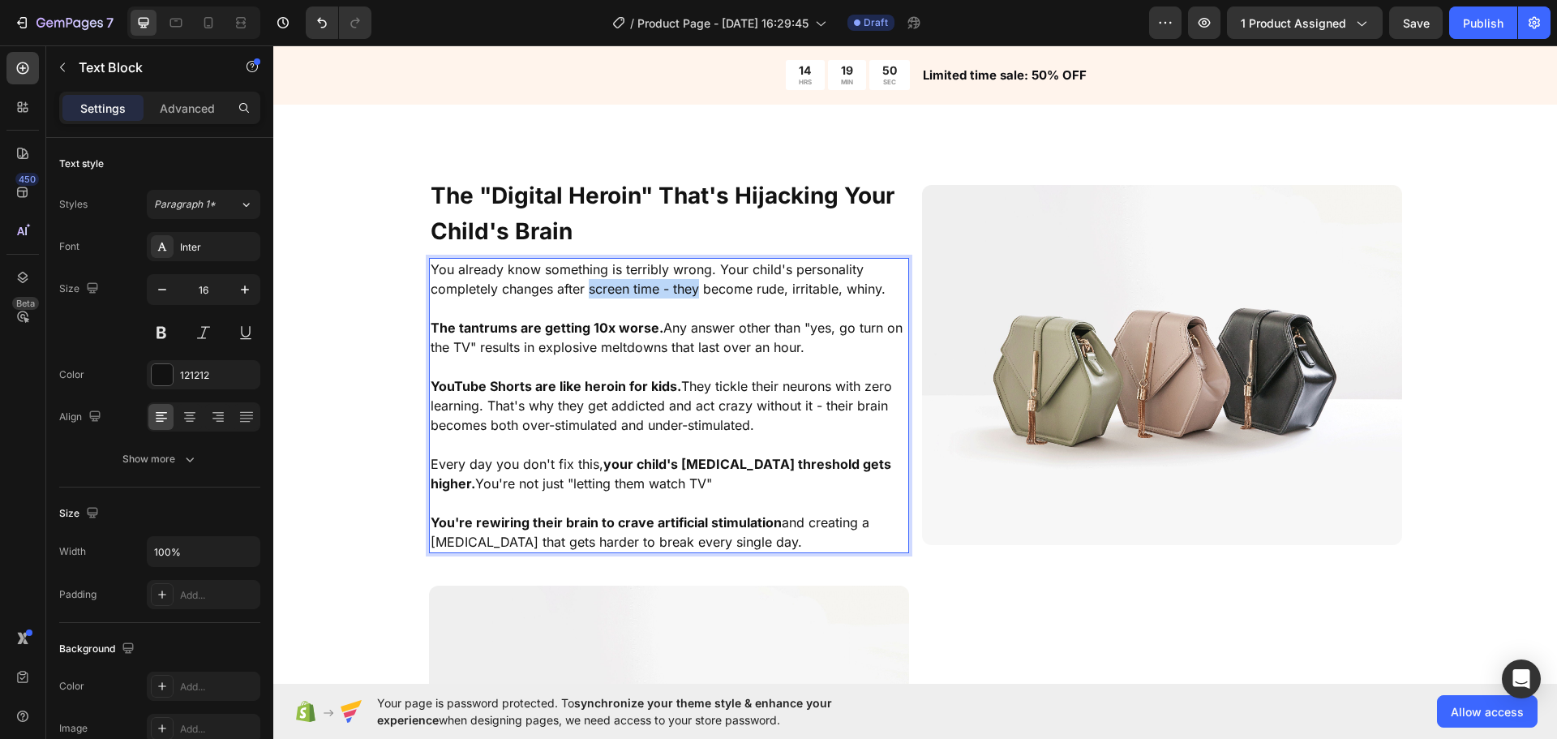
drag, startPoint x: 607, startPoint y: 285, endPoint x: 692, endPoint y: 282, distance: 85.2
click at [692, 282] on p "You already know something is terribly wrong. Your child's personality complete…" at bounding box center [669, 279] width 477 height 39
drag, startPoint x: 586, startPoint y: 291, endPoint x: 766, endPoint y: 289, distance: 179.3
click at [765, 289] on p "You already know something is terribly wrong. Your child's personality complete…" at bounding box center [669, 279] width 477 height 39
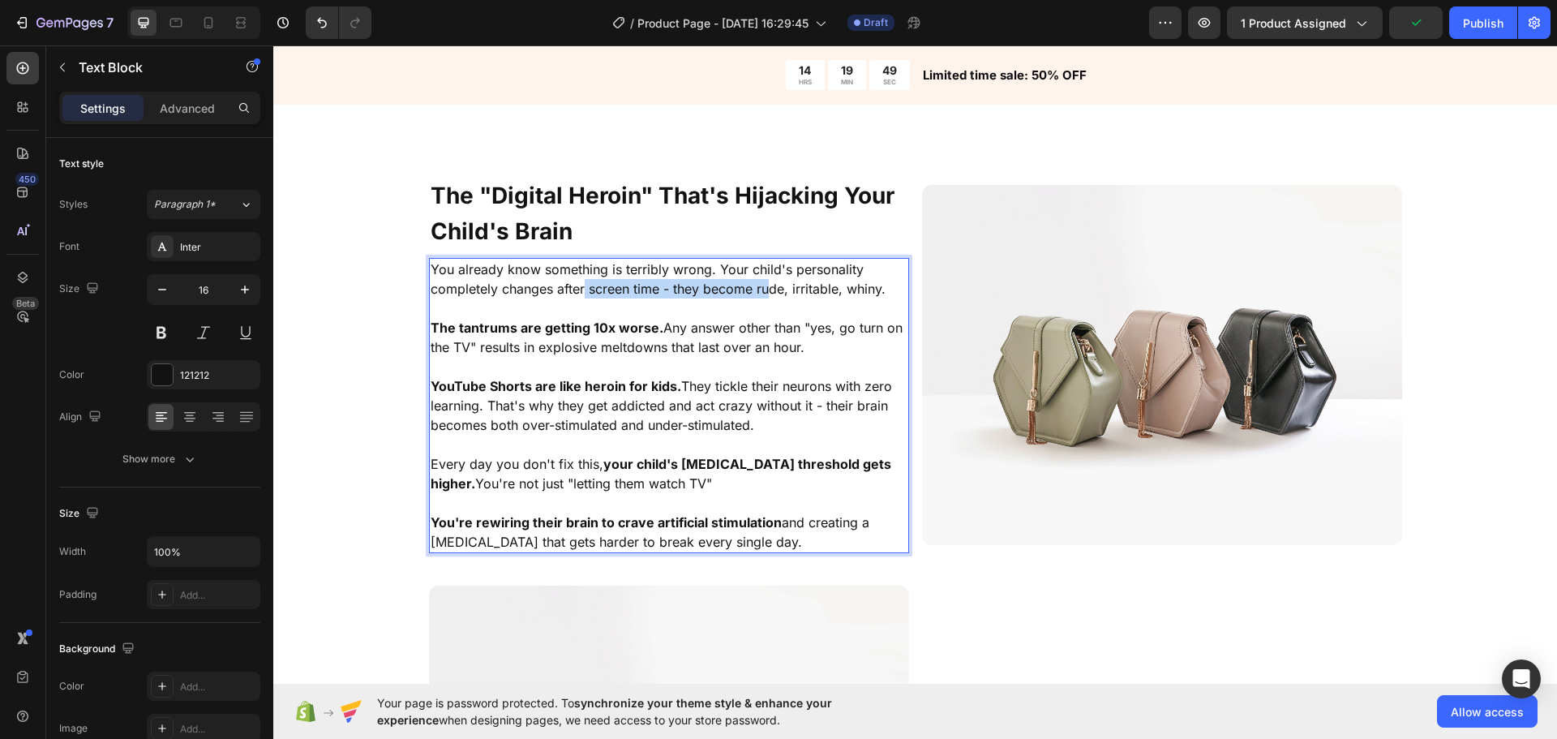
click at [766, 289] on p "You already know something is terribly wrong. Your child's personality complete…" at bounding box center [669, 279] width 477 height 39
drag, startPoint x: 852, startPoint y: 287, endPoint x: 665, endPoint y: 289, distance: 186.5
click at [665, 289] on p "You already know something is terribly wrong. Your child's personality complete…" at bounding box center [669, 279] width 477 height 39
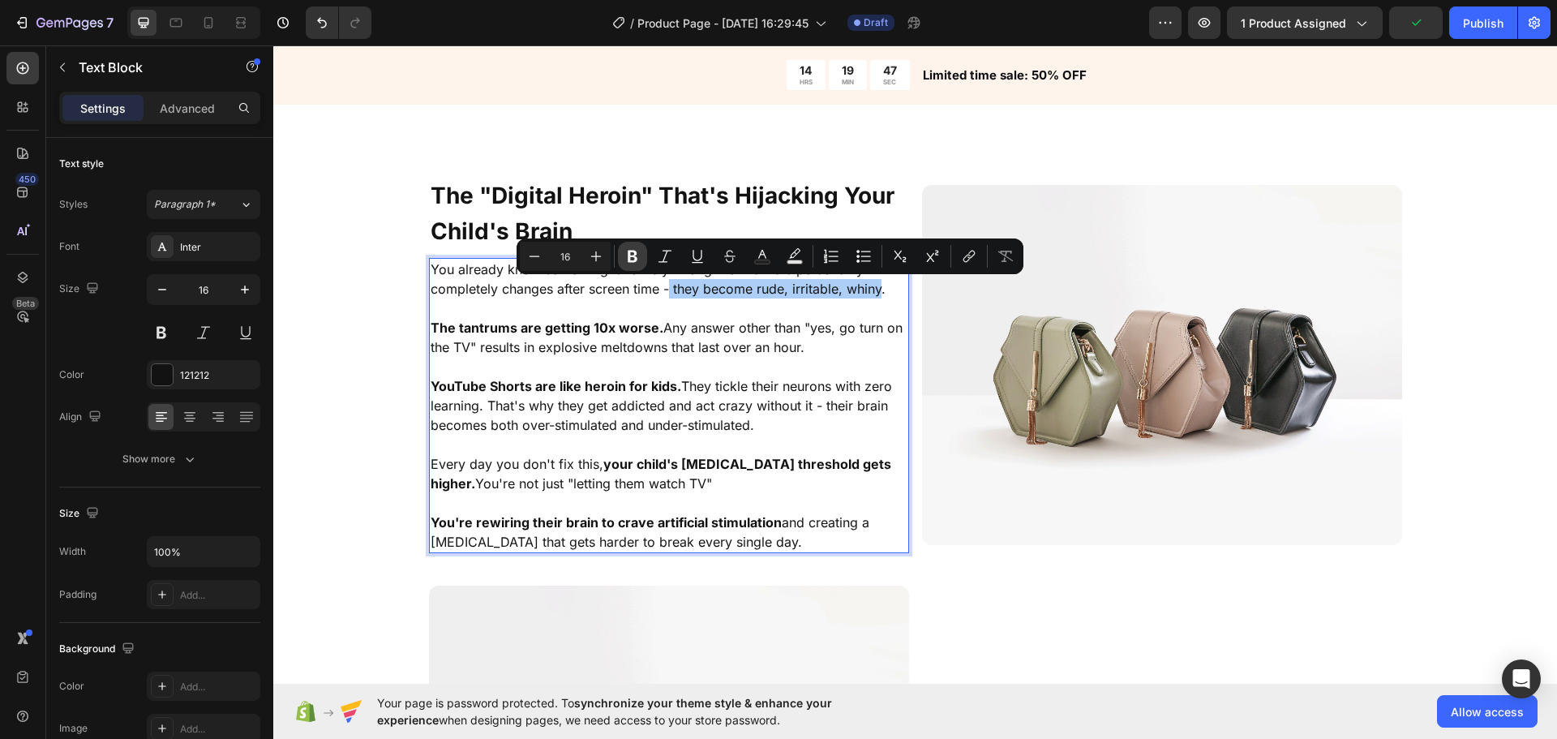
click at [632, 256] on icon "Editor contextual toolbar" at bounding box center [633, 256] width 16 height 16
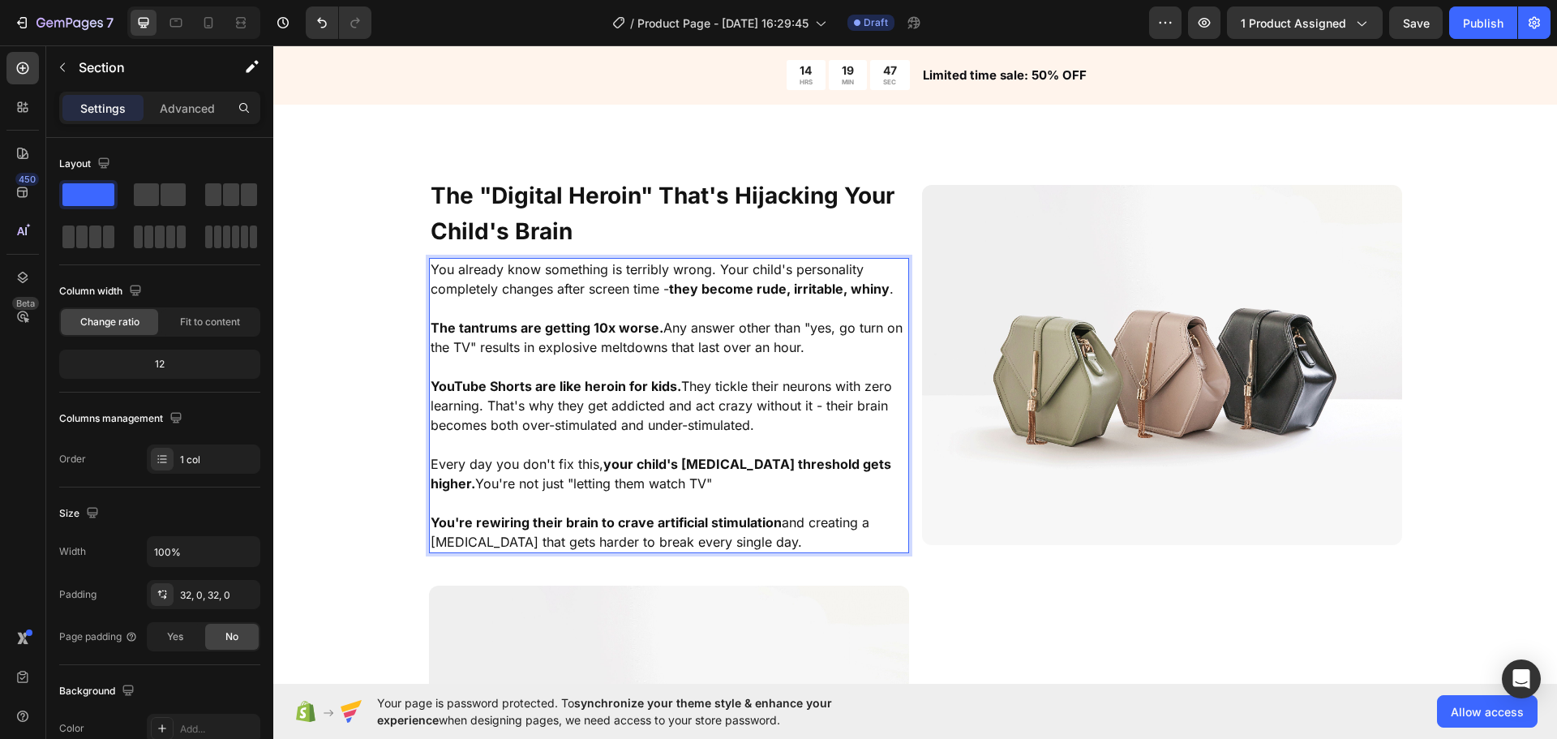
click at [311, 364] on div "⁠⁠⁠⁠⁠⁠⁠ The "Digital Heroin" That's Hijacking Your Child's Brain Heading You al…" at bounding box center [915, 583] width 1284 height 815
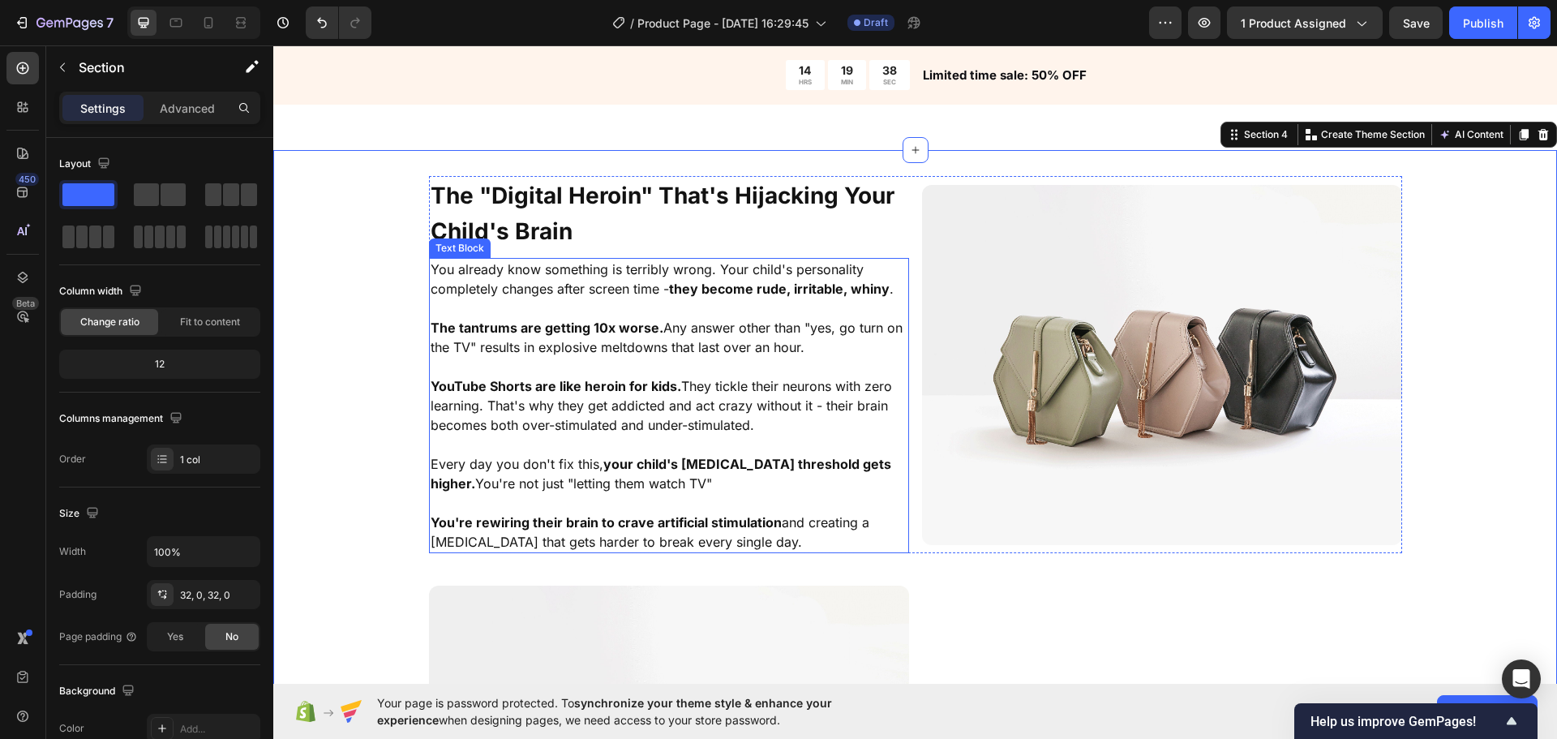
click at [505, 379] on strong "YouTube Shorts are like heroin for kids." at bounding box center [556, 386] width 251 height 16
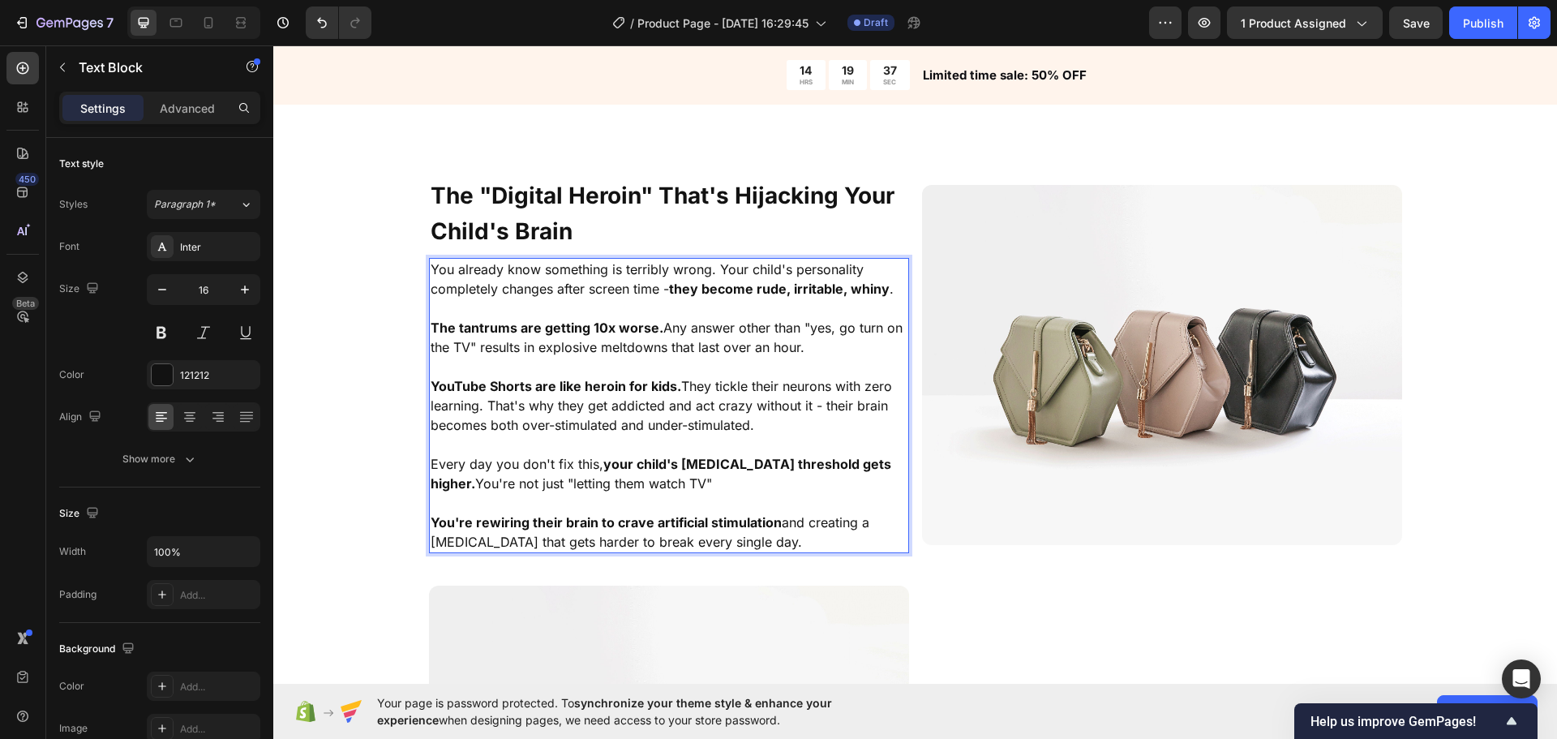
click at [500, 388] on strong "YouTube Shorts are like heroin for kids." at bounding box center [556, 386] width 251 height 16
drag, startPoint x: 485, startPoint y: 388, endPoint x: 414, endPoint y: 390, distance: 70.6
click at [414, 390] on div "⁠⁠⁠⁠⁠⁠⁠ The "Digital Heroin" That's Hijacking Your Child's Brain Heading You al…" at bounding box center [915, 583] width 1284 height 815
click at [363, 410] on div "⁠⁠⁠⁠⁠⁠⁠ The "Digital Heroin" That's Hijacking Your Child's Brain Heading You al…" at bounding box center [915, 583] width 1284 height 815
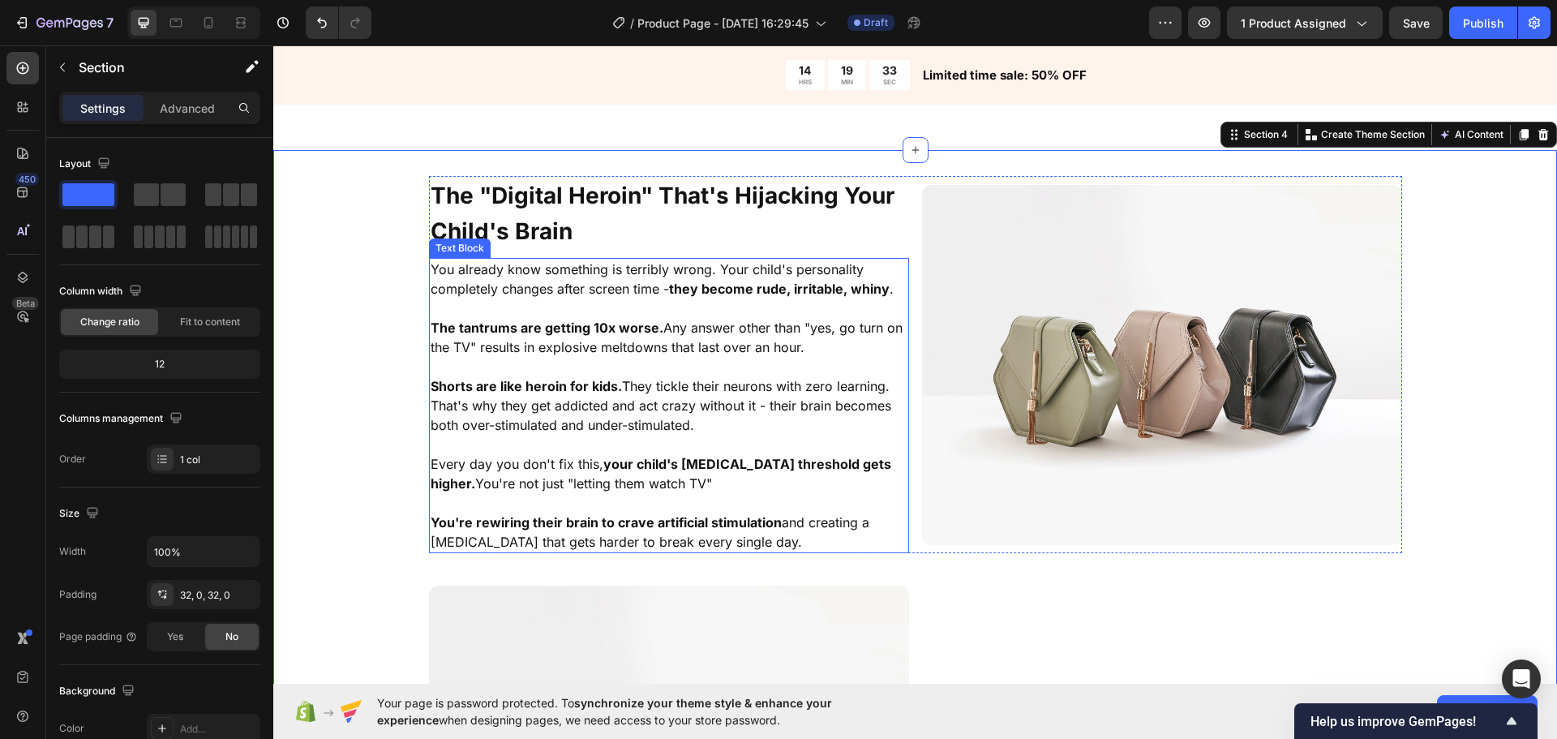
click at [451, 392] on strong "Shorts are like heroin for kids." at bounding box center [526, 386] width 191 height 16
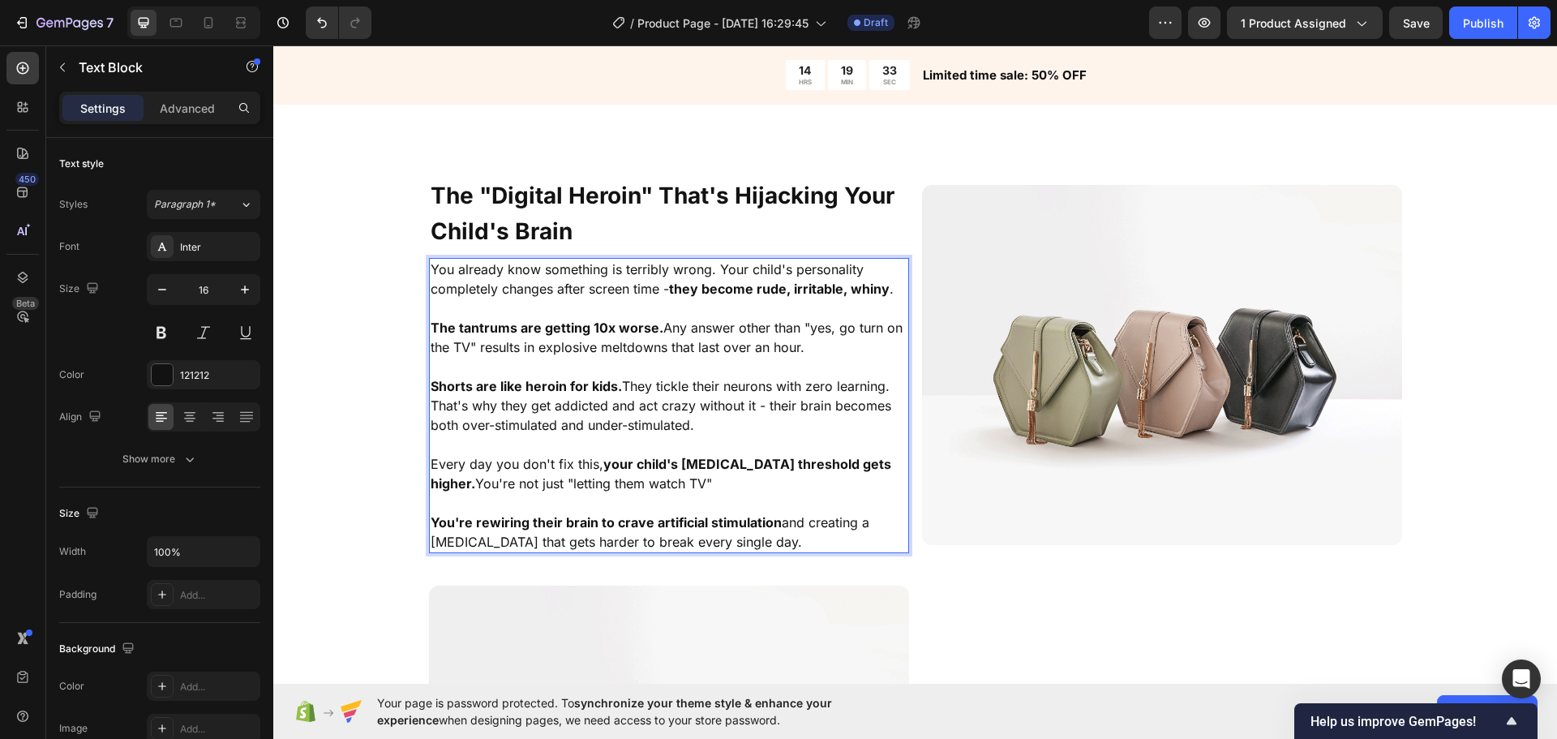
click at [466, 388] on strong "Shorts are like heroin for kids." at bounding box center [526, 386] width 191 height 16
click at [362, 428] on div "⁠⁠⁠⁠⁠⁠⁠ The "Digital Heroin" That's Hijacking Your Child's Brain Heading You al…" at bounding box center [915, 583] width 1284 height 815
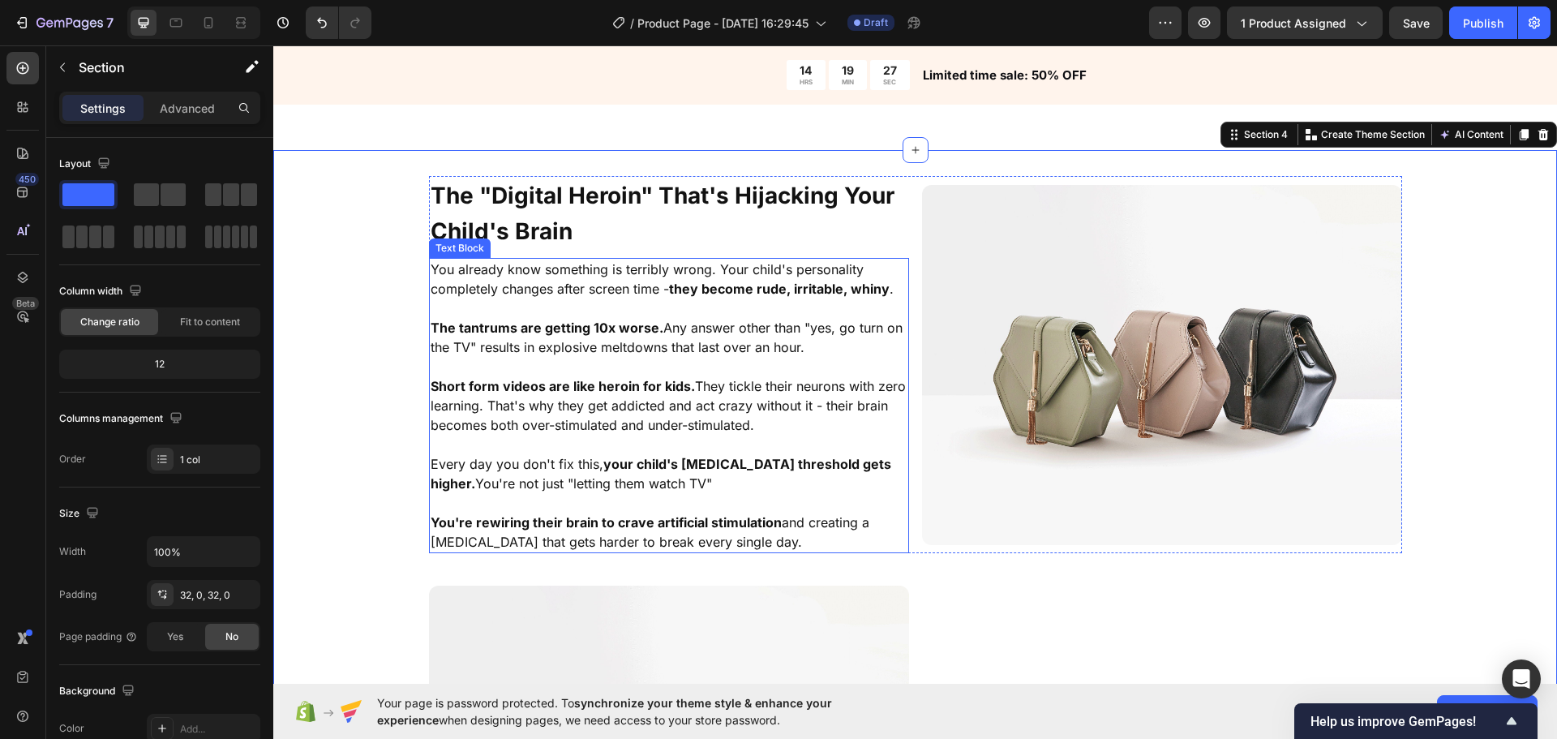
click at [646, 404] on p "Short form videos are like heroin for kids. They tickle their neurons with zero…" at bounding box center [669, 405] width 477 height 58
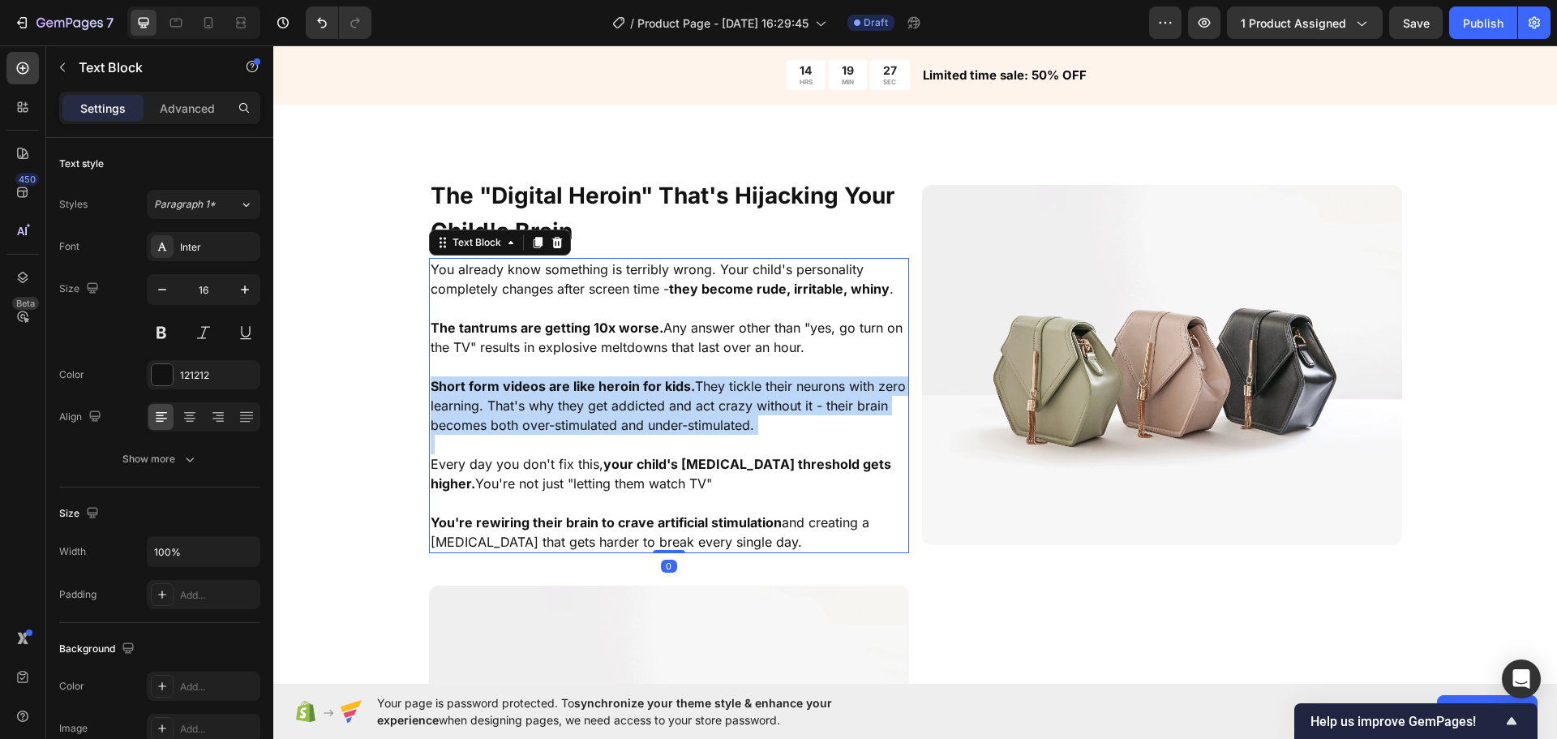
click at [646, 404] on p "Short form videos are like heroin for kids. They tickle their neurons with zero…" at bounding box center [669, 405] width 477 height 58
click at [589, 410] on p "Short form videos are like heroin for kids. They tickle their neurons with zero…" at bounding box center [669, 405] width 477 height 58
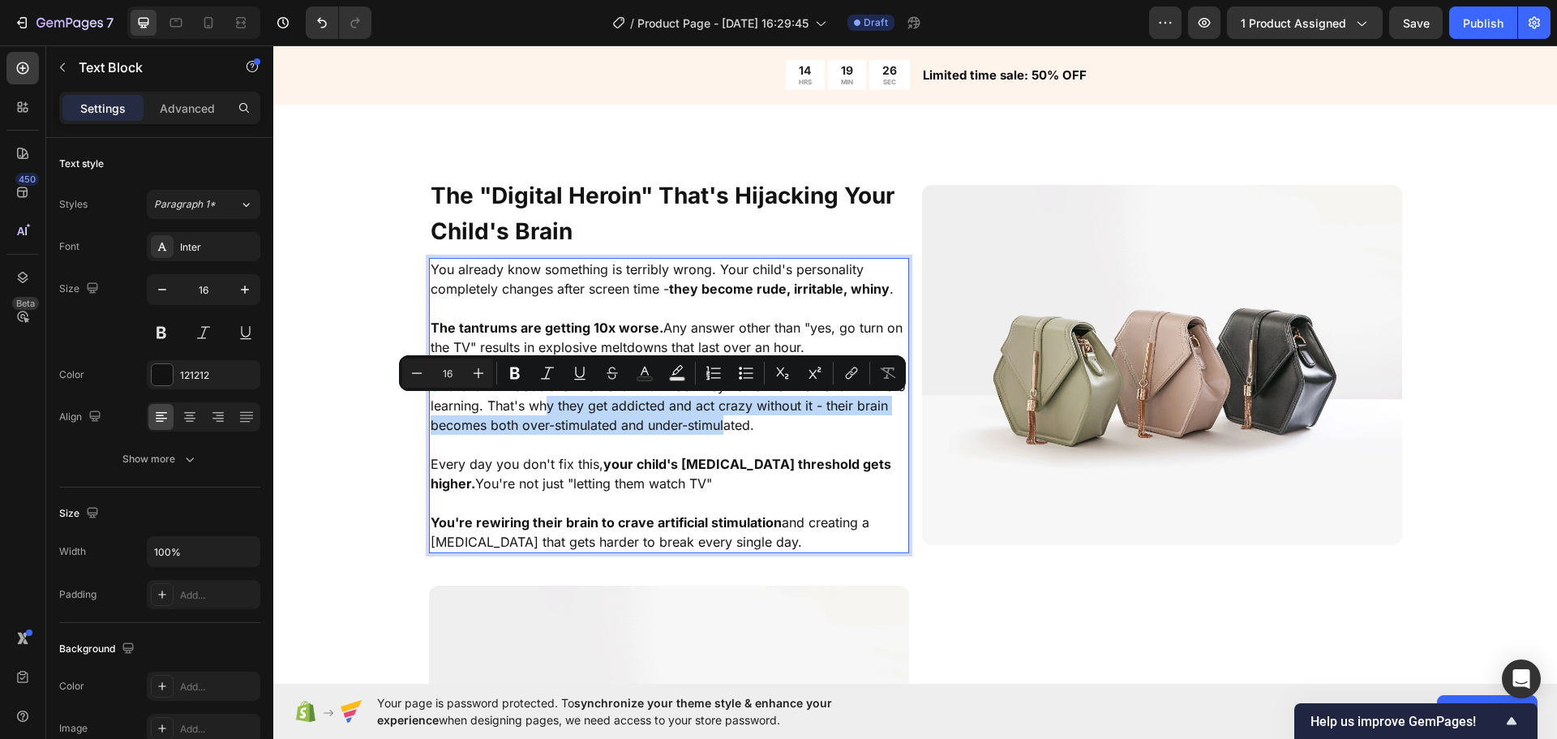
drag, startPoint x: 529, startPoint y: 407, endPoint x: 723, endPoint y: 427, distance: 195.6
click at [719, 426] on p "Short form videos are like heroin for kids. They tickle their neurons with zero…" at bounding box center [669, 405] width 477 height 58
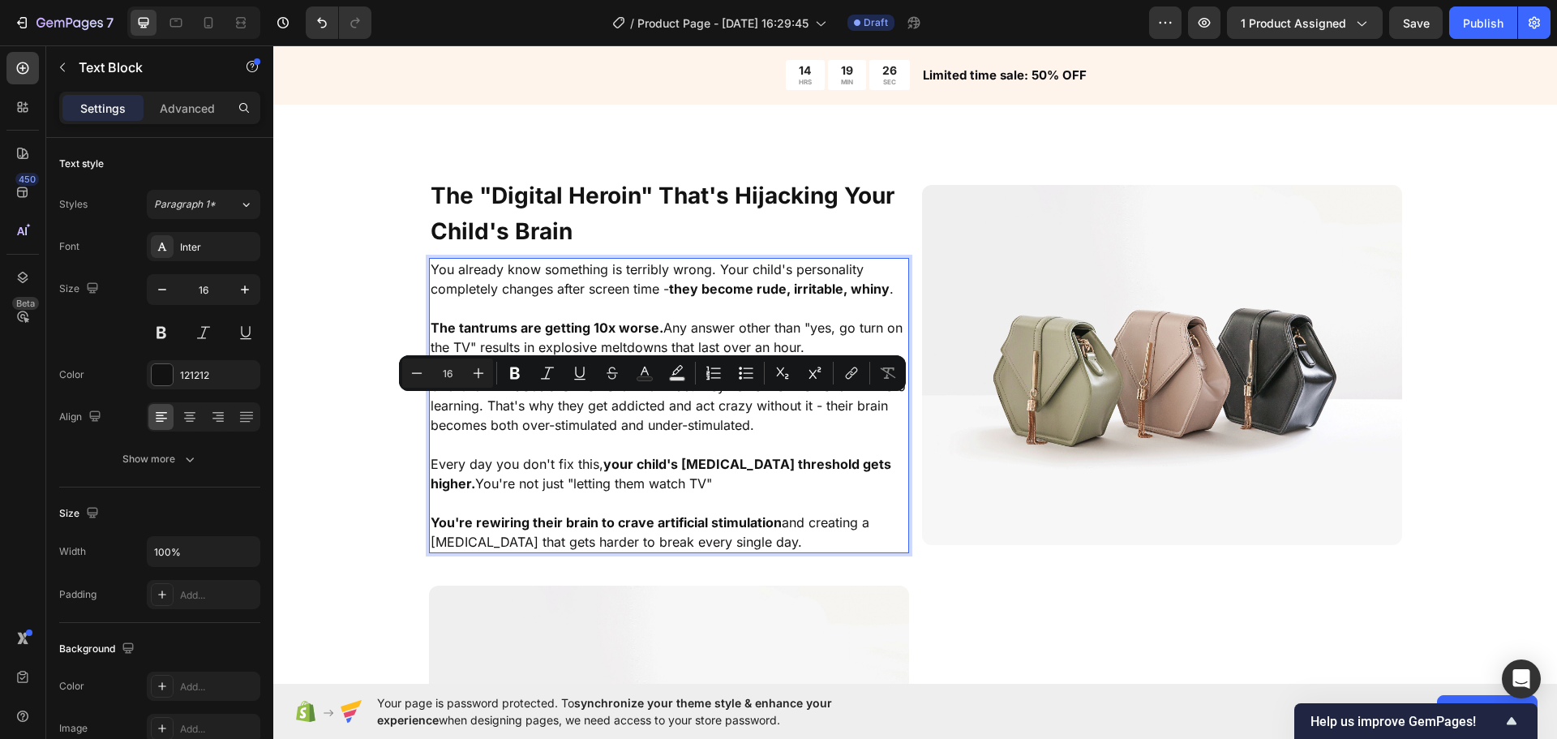
click at [723, 427] on p "Short form videos are like heroin for kids. They tickle their neurons with zero…" at bounding box center [669, 405] width 477 height 58
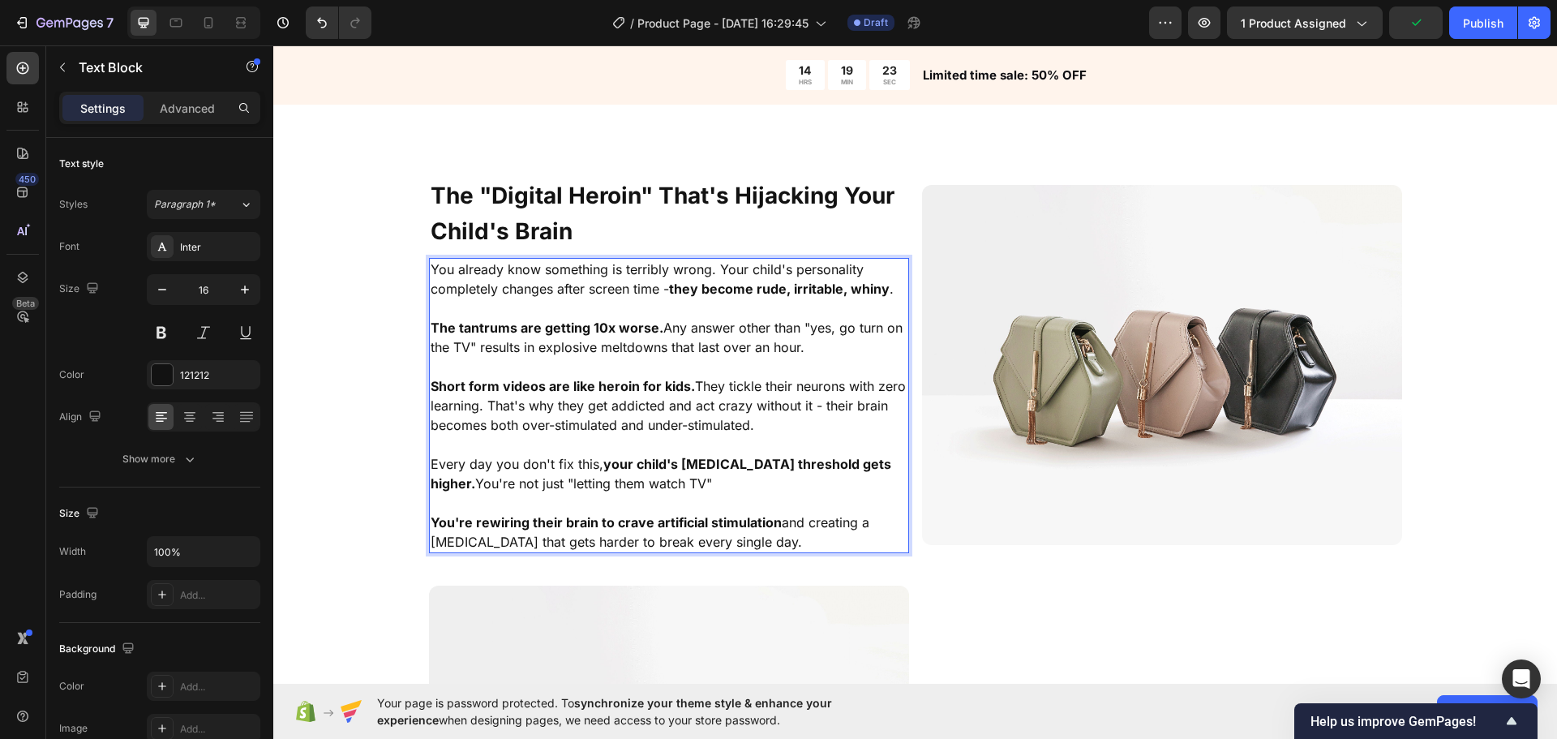
drag, startPoint x: 771, startPoint y: 427, endPoint x: 522, endPoint y: 407, distance: 250.6
click at [563, 407] on p "Short form videos are like heroin for kids. They tickle their neurons with zero…" at bounding box center [669, 405] width 477 height 58
click at [324, 410] on div "⁠⁠⁠⁠⁠⁠⁠ The "Digital Heroin" That's Hijacking Your Child's Brain Heading You al…" at bounding box center [915, 583] width 1284 height 815
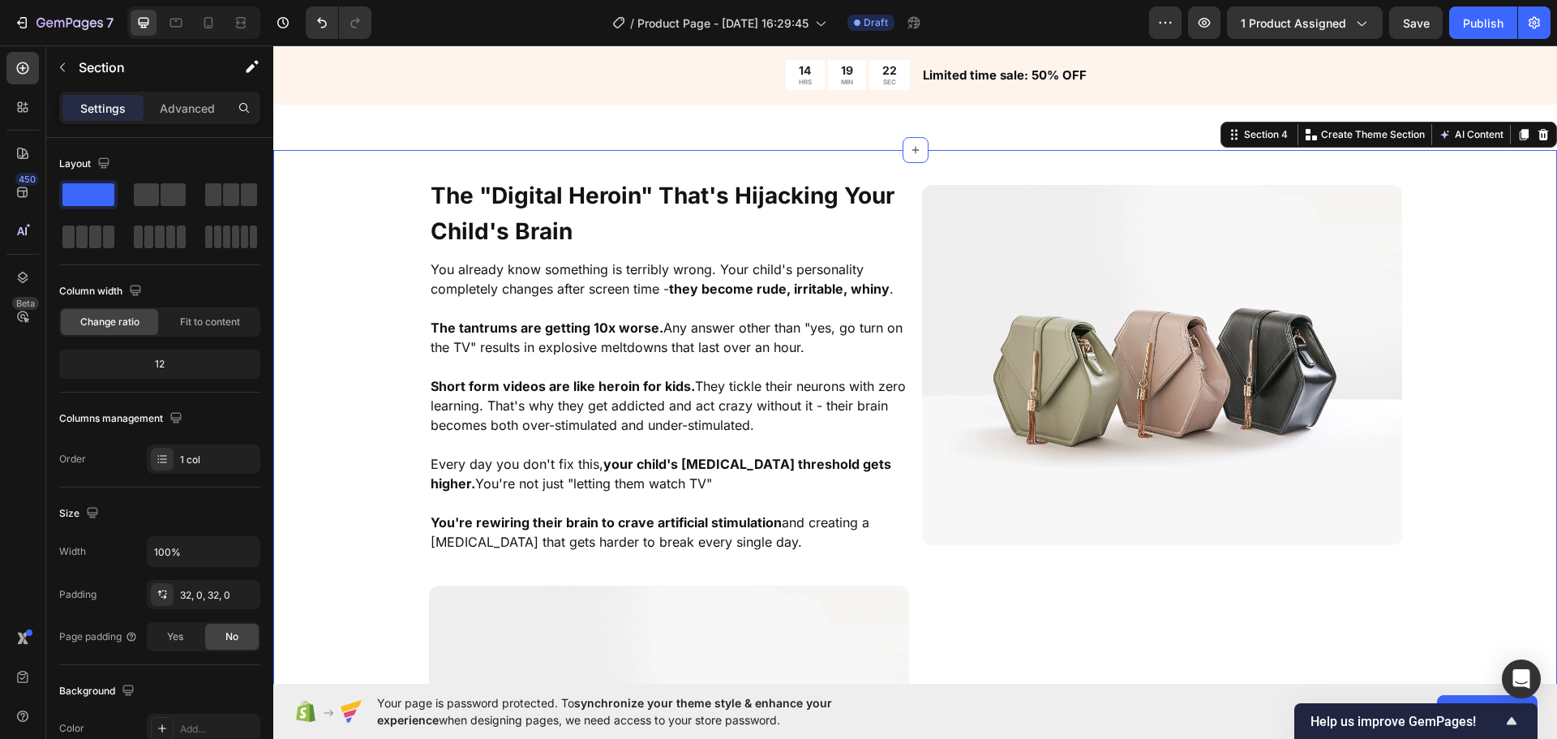
click at [752, 478] on p "Every day you don't fix this, your child's [MEDICAL_DATA] threshold gets higher…" at bounding box center [669, 473] width 477 height 39
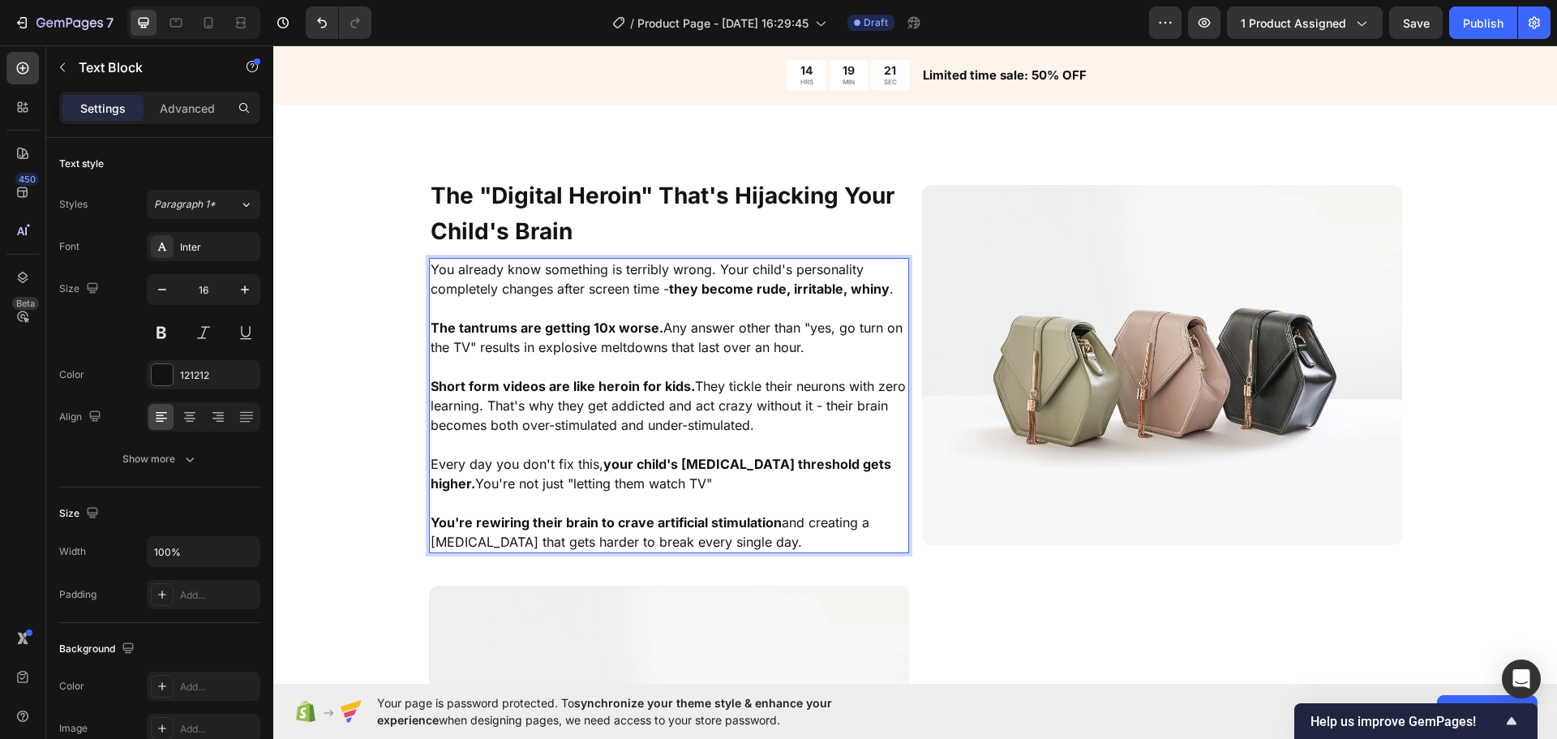
drag, startPoint x: 818, startPoint y: 542, endPoint x: 378, endPoint y: 268, distance: 518.1
click at [369, 264] on div "⁠⁠⁠⁠⁠⁠⁠ The "Digital Heroin" That's Hijacking Your Child's Brain Heading You al…" at bounding box center [915, 583] width 1284 height 815
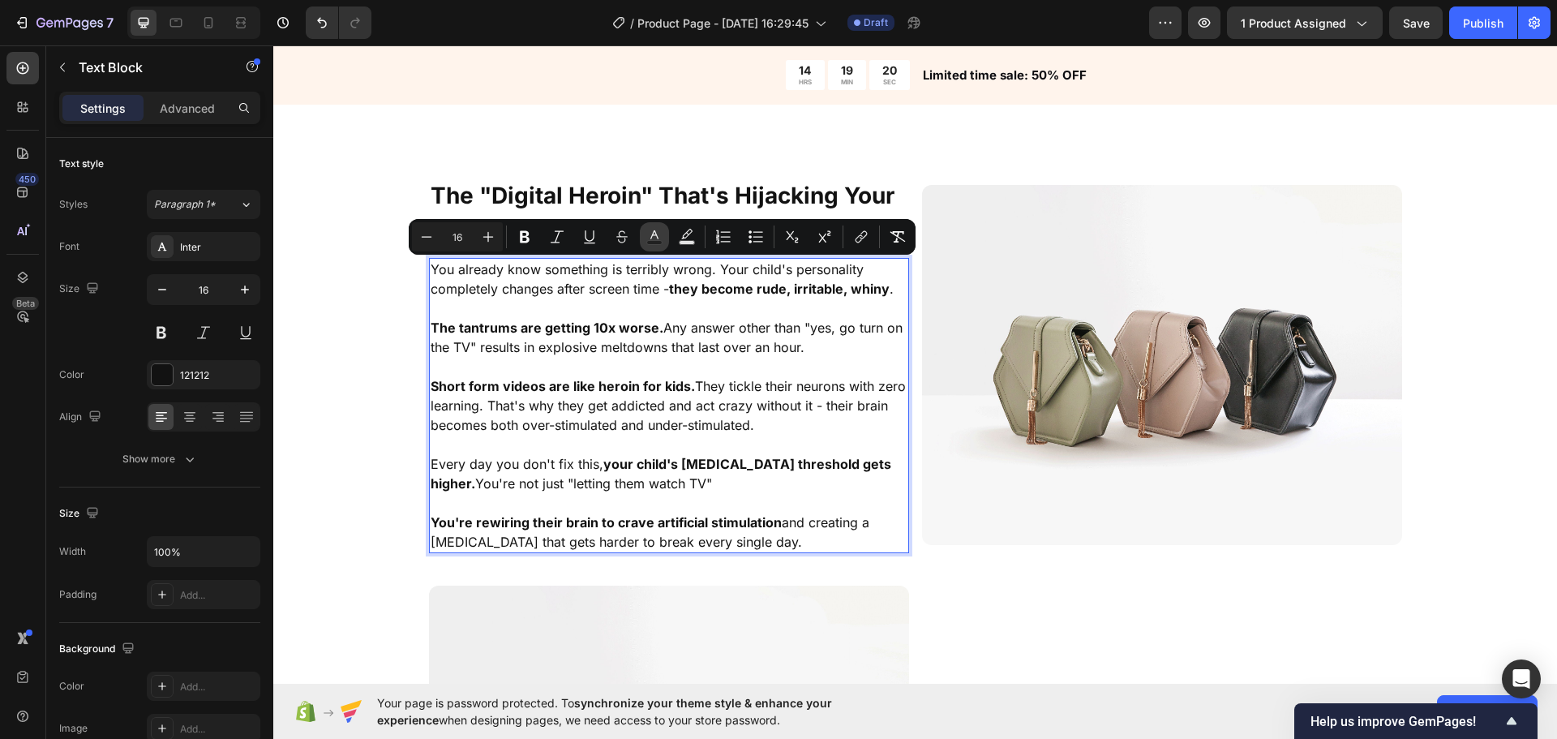
click at [655, 236] on icon "Editor contextual toolbar" at bounding box center [654, 237] width 16 height 16
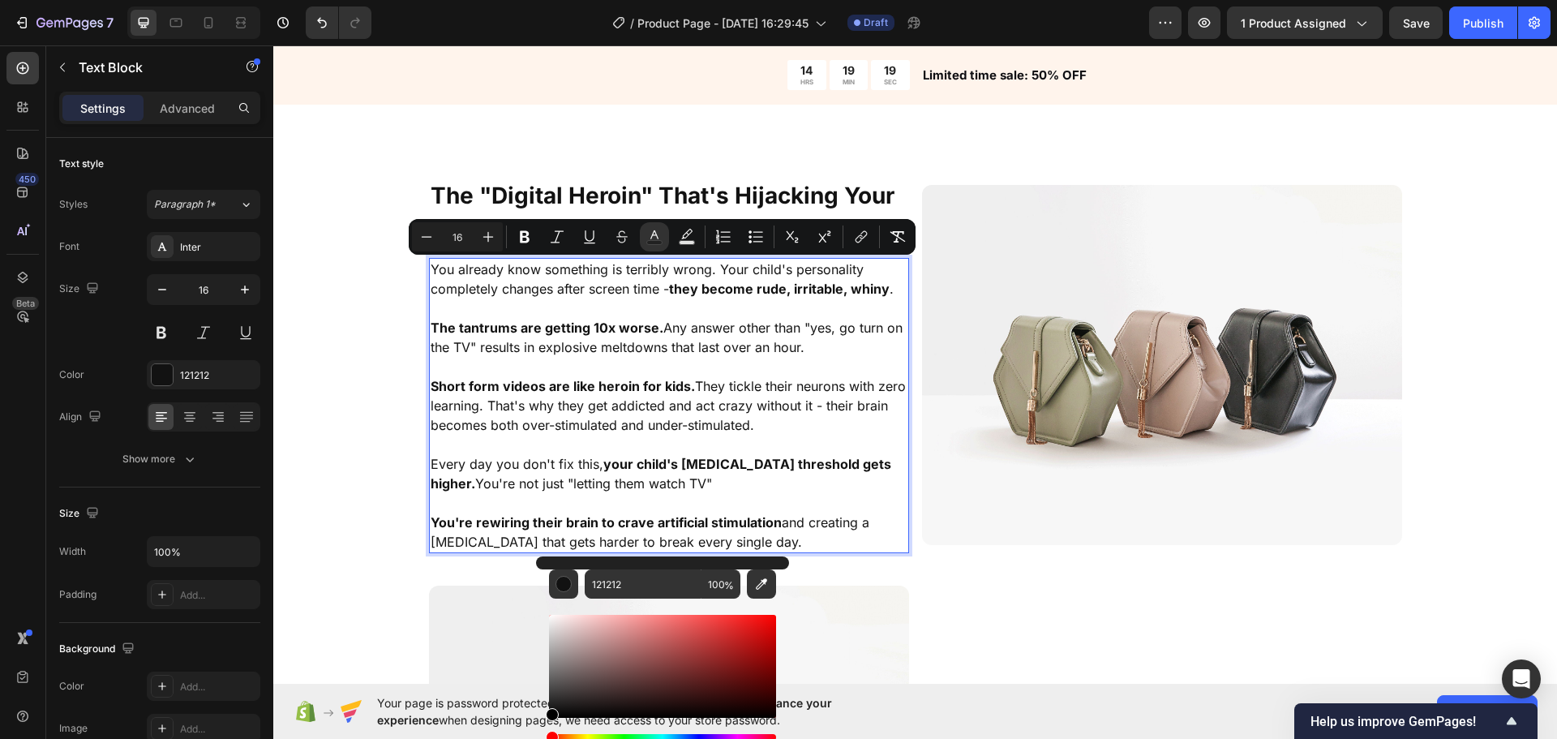
drag, startPoint x: 579, startPoint y: 690, endPoint x: 389, endPoint y: 712, distance: 191.0
click at [391, 0] on html "7 / Product Page - Sep 28, 16:29:45 Draft Preview 1 product assigned Save Publi…" at bounding box center [778, 0] width 1557 height 0
type input "000000"
click at [342, 449] on div "⁠⁠⁠⁠⁠⁠⁠ The "Digital Heroin" That's Hijacking Your Child's Brain Heading You al…" at bounding box center [915, 583] width 1284 height 815
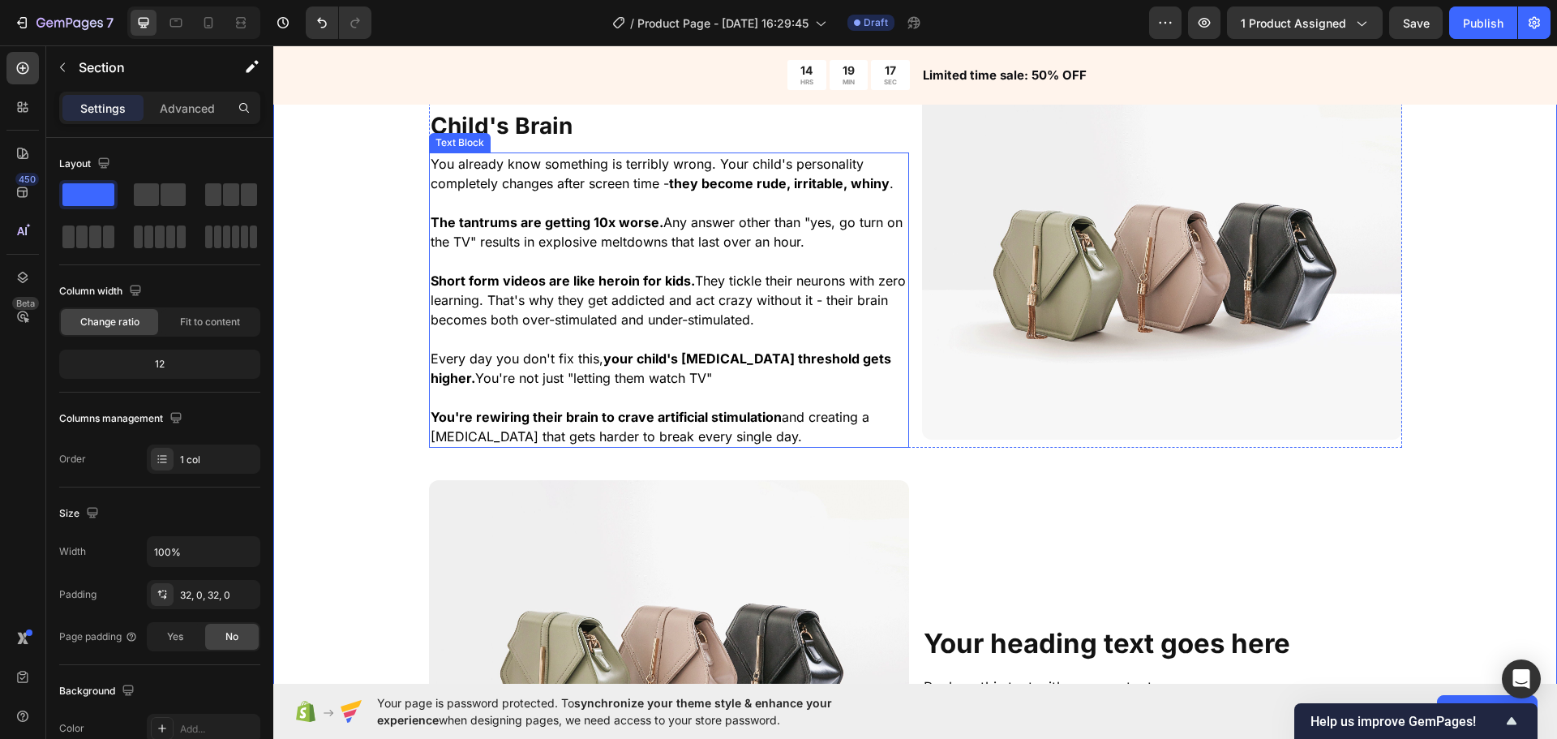
scroll to position [1316, 0]
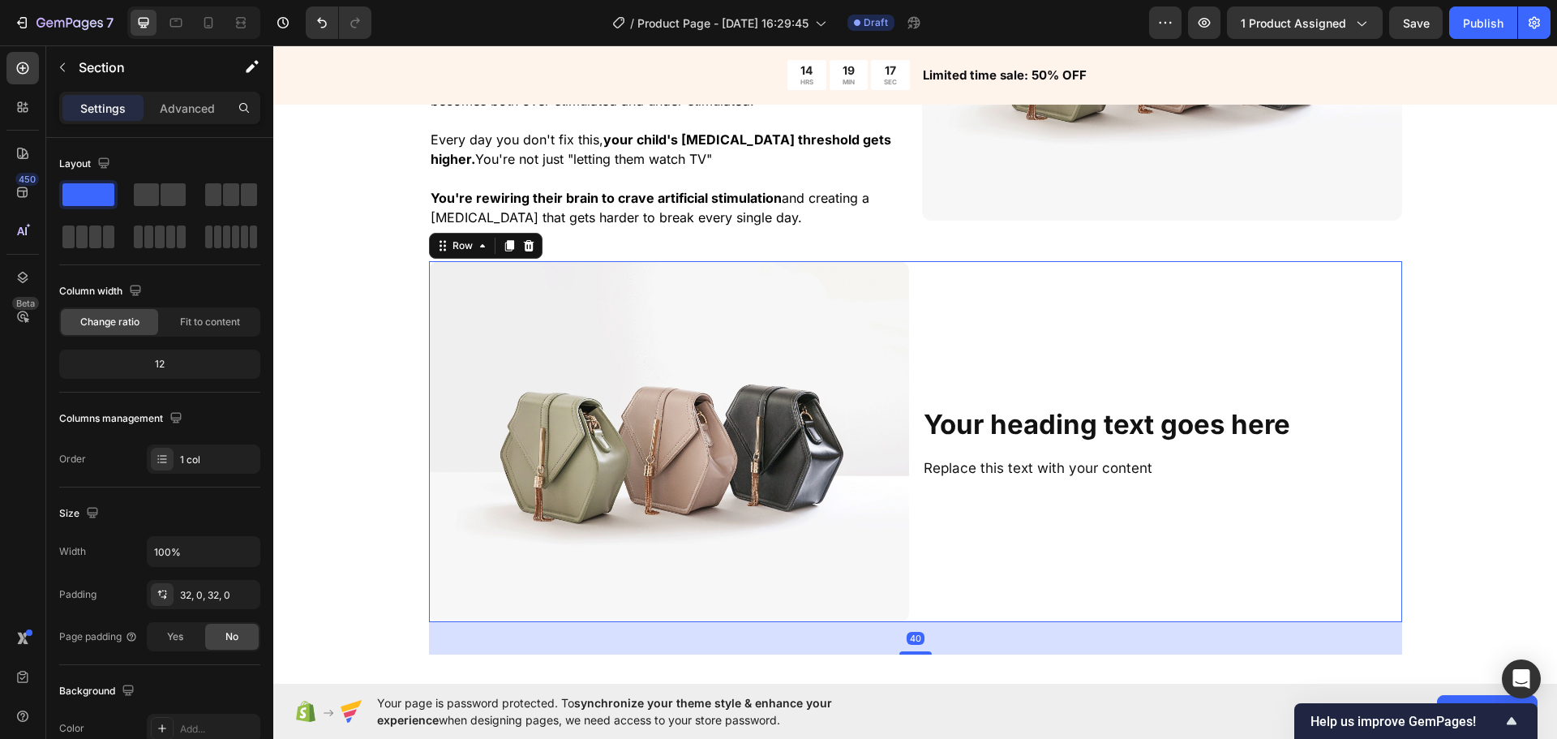
drag, startPoint x: 915, startPoint y: 338, endPoint x: 882, endPoint y: 339, distance: 32.5
click at [916, 338] on div "Your heading text goes here Heading Replace this text with your content Text Bl…" at bounding box center [915, 441] width 973 height 360
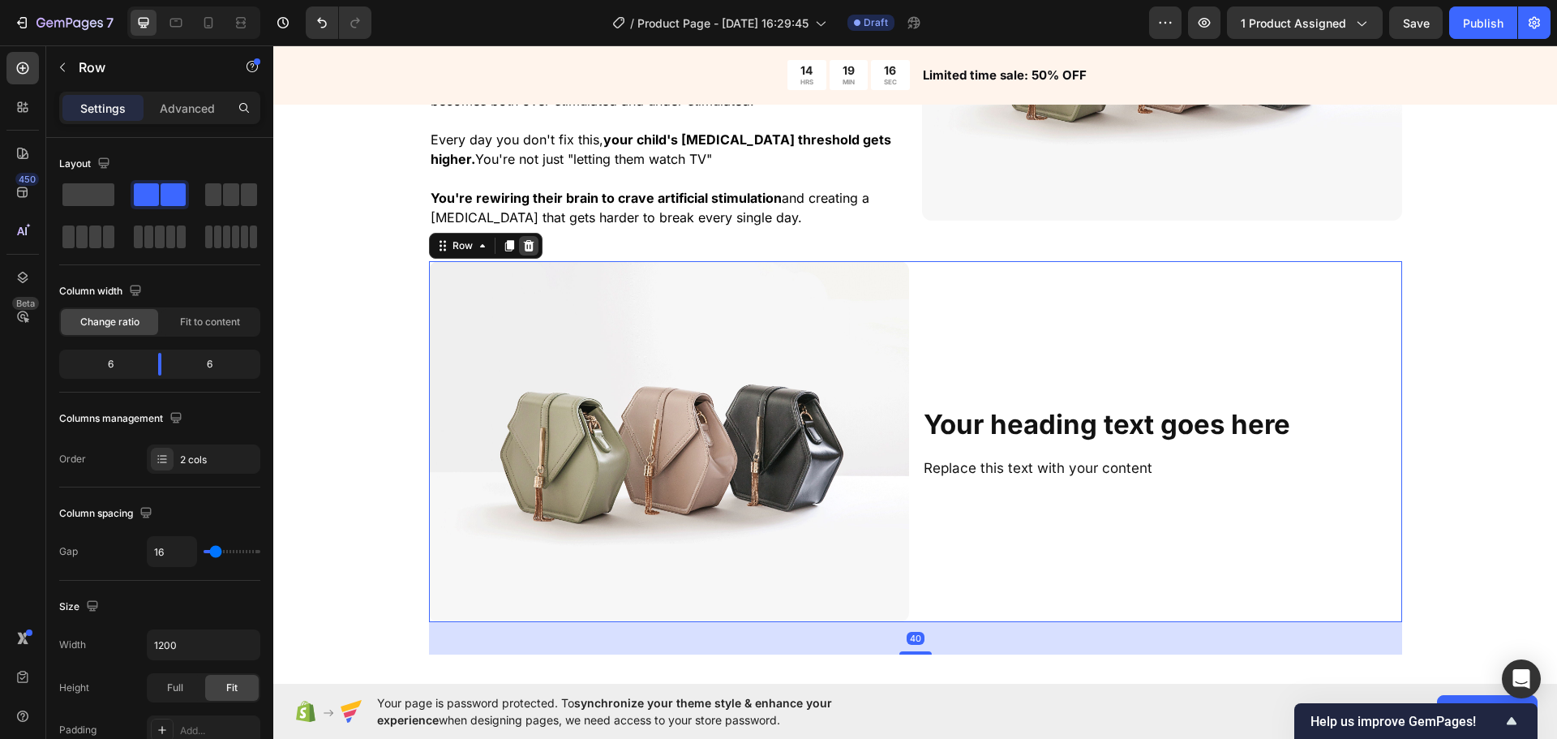
click at [523, 244] on icon at bounding box center [528, 245] width 11 height 11
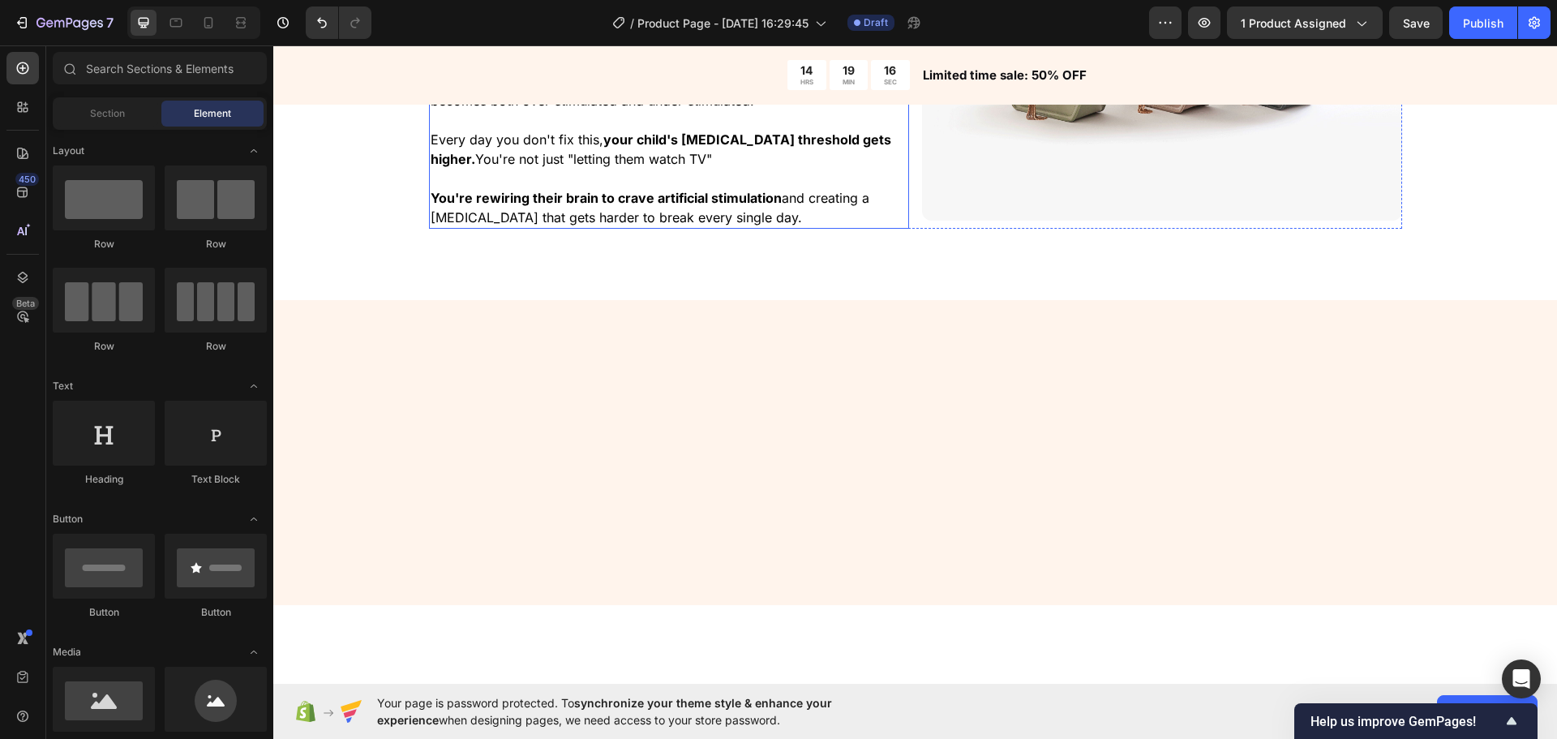
scroll to position [910, 0]
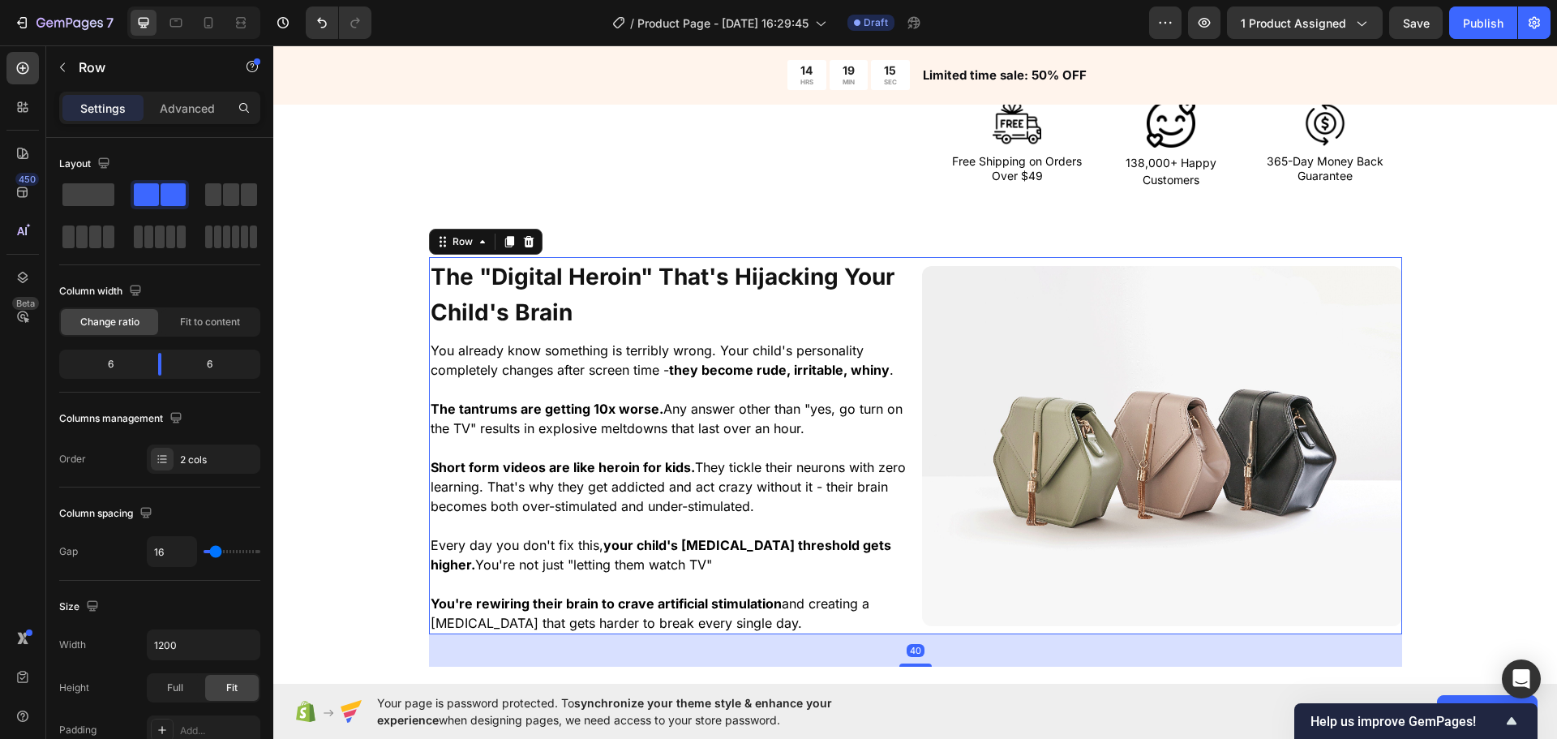
click at [907, 461] on div "⁠⁠⁠⁠⁠⁠⁠ The "Digital Heroin" That's Hijacking Your Child's Brain Heading You al…" at bounding box center [915, 445] width 973 height 377
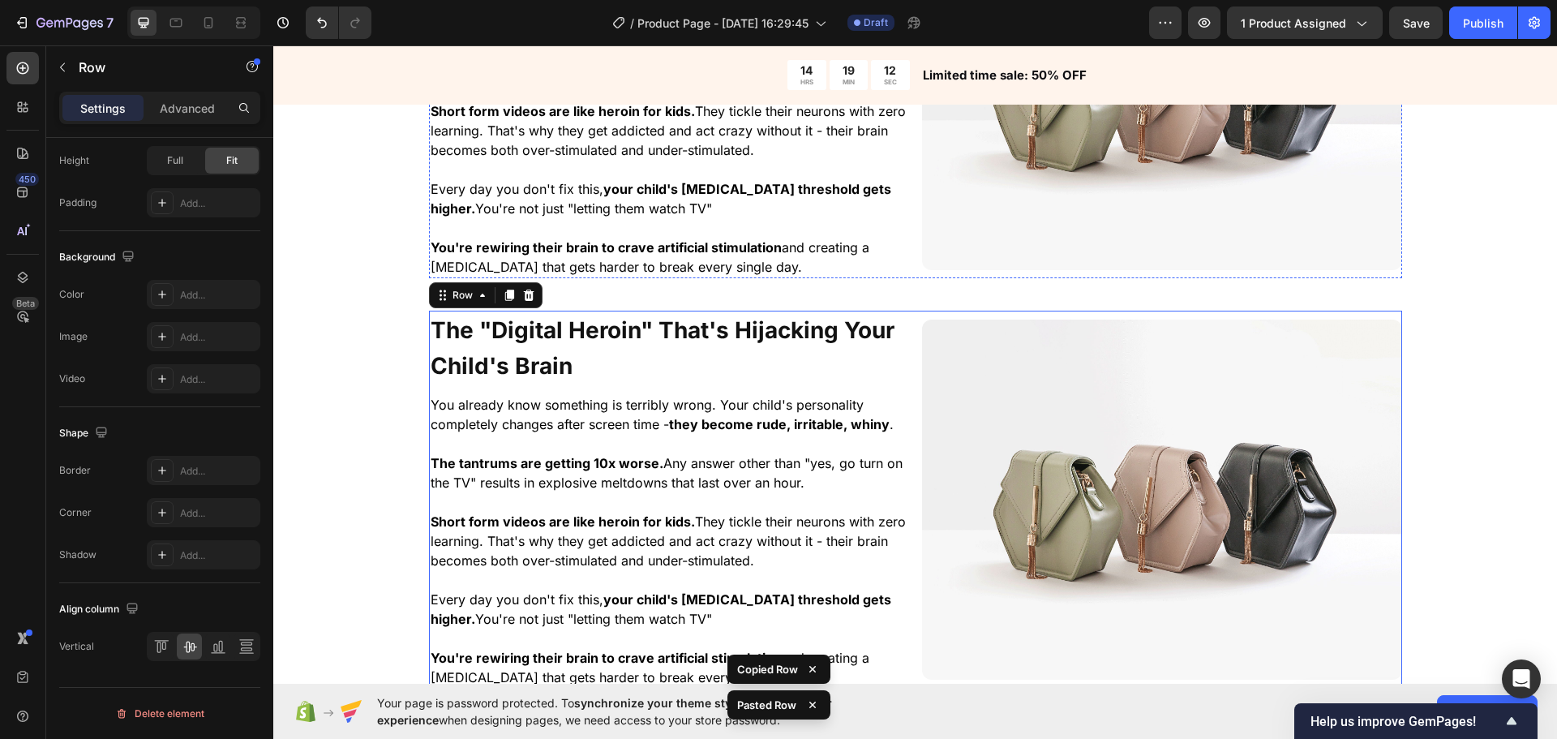
scroll to position [907, 0]
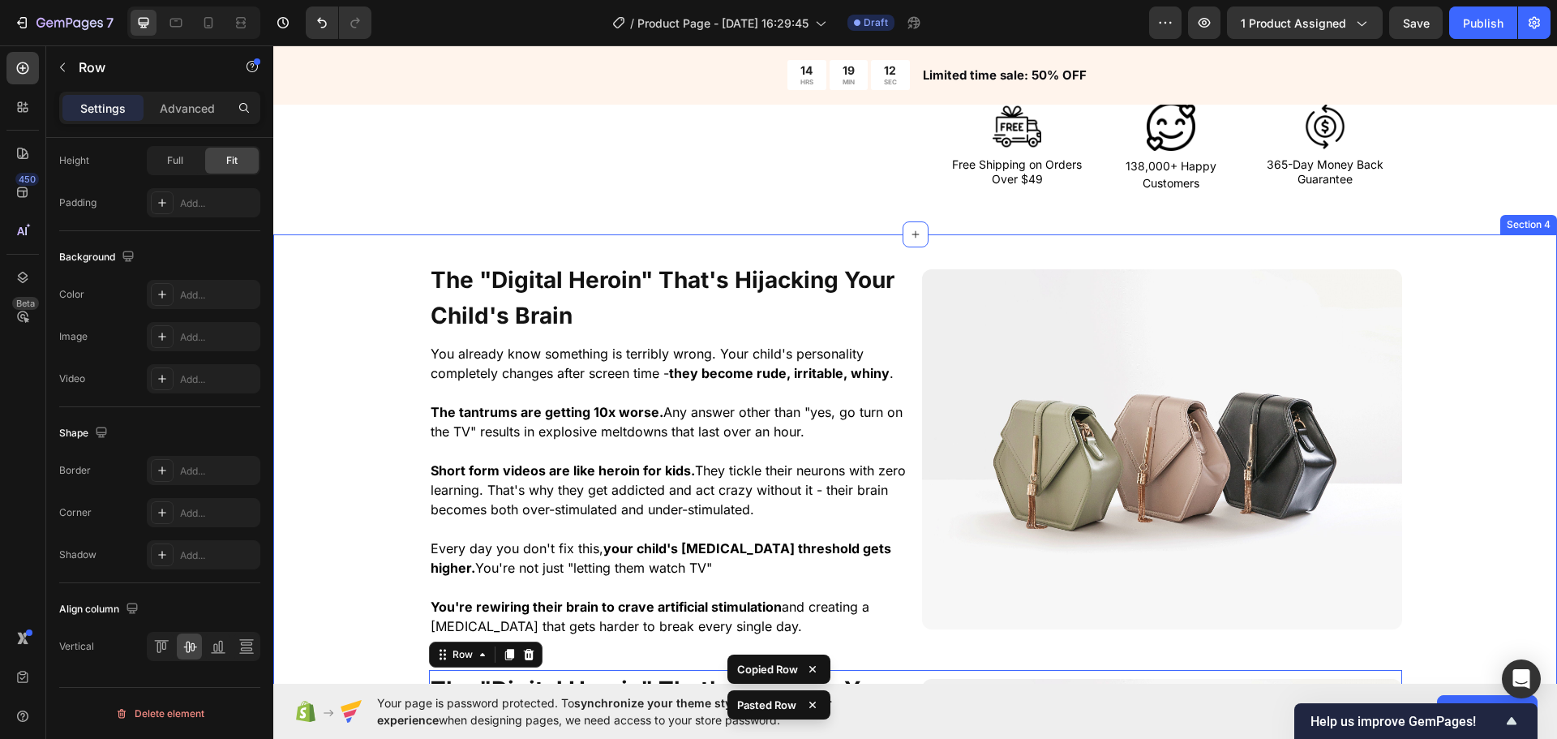
click at [589, 300] on p "⁠⁠⁠⁠⁠⁠⁠ The "Digital Heroin" That's Hijacking Your Child's Brain" at bounding box center [669, 297] width 477 height 71
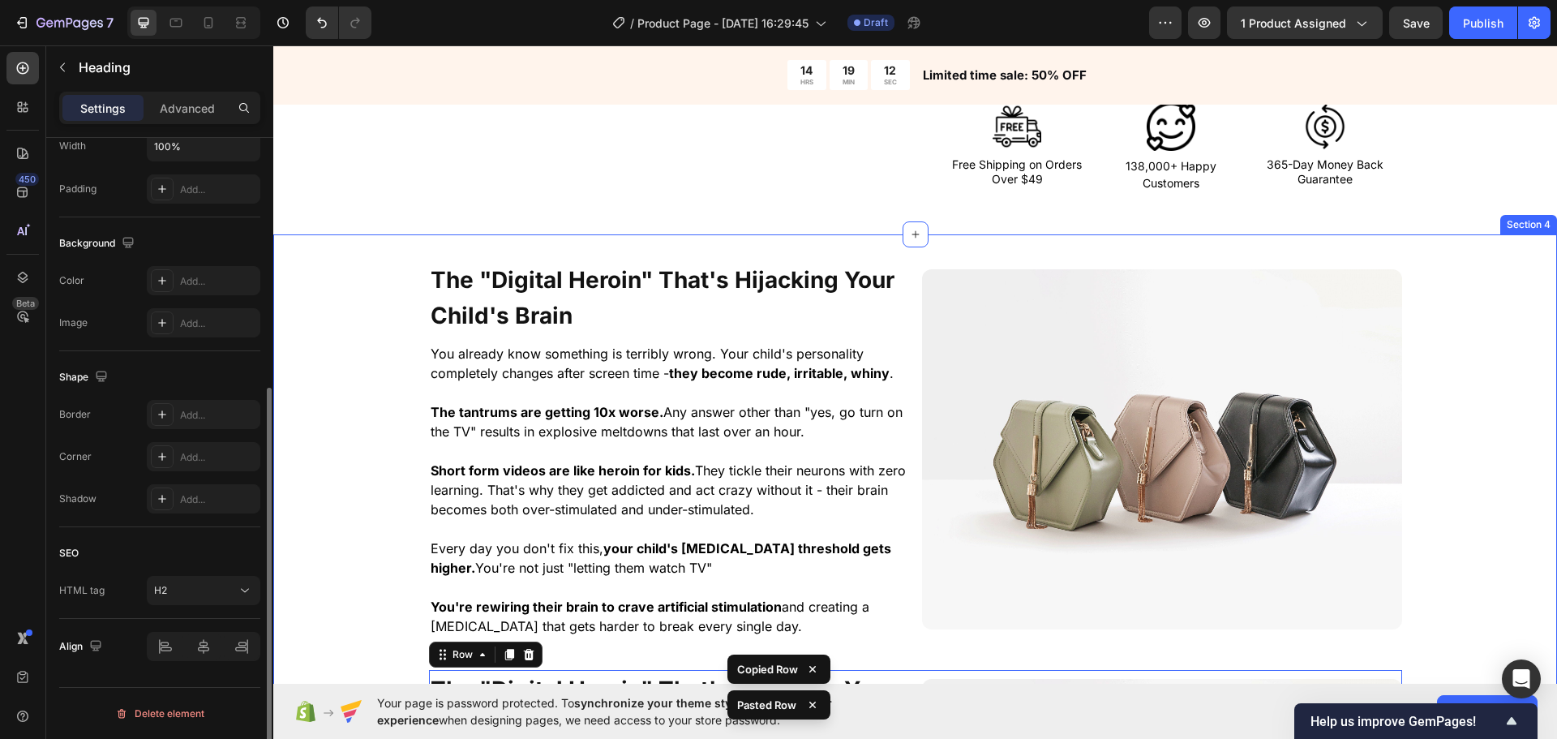
scroll to position [0, 0]
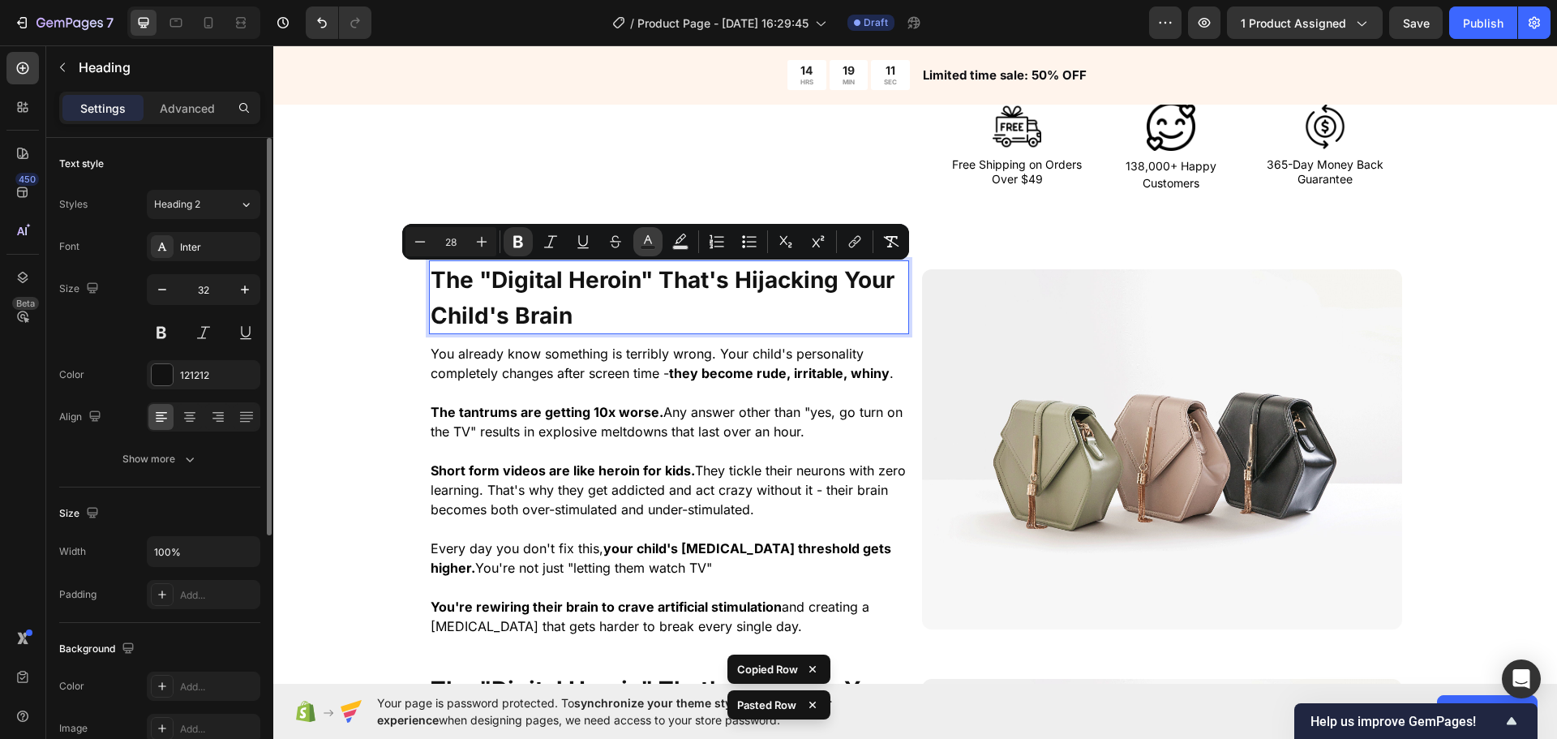
click at [658, 241] on button "Text Color" at bounding box center [647, 241] width 29 height 29
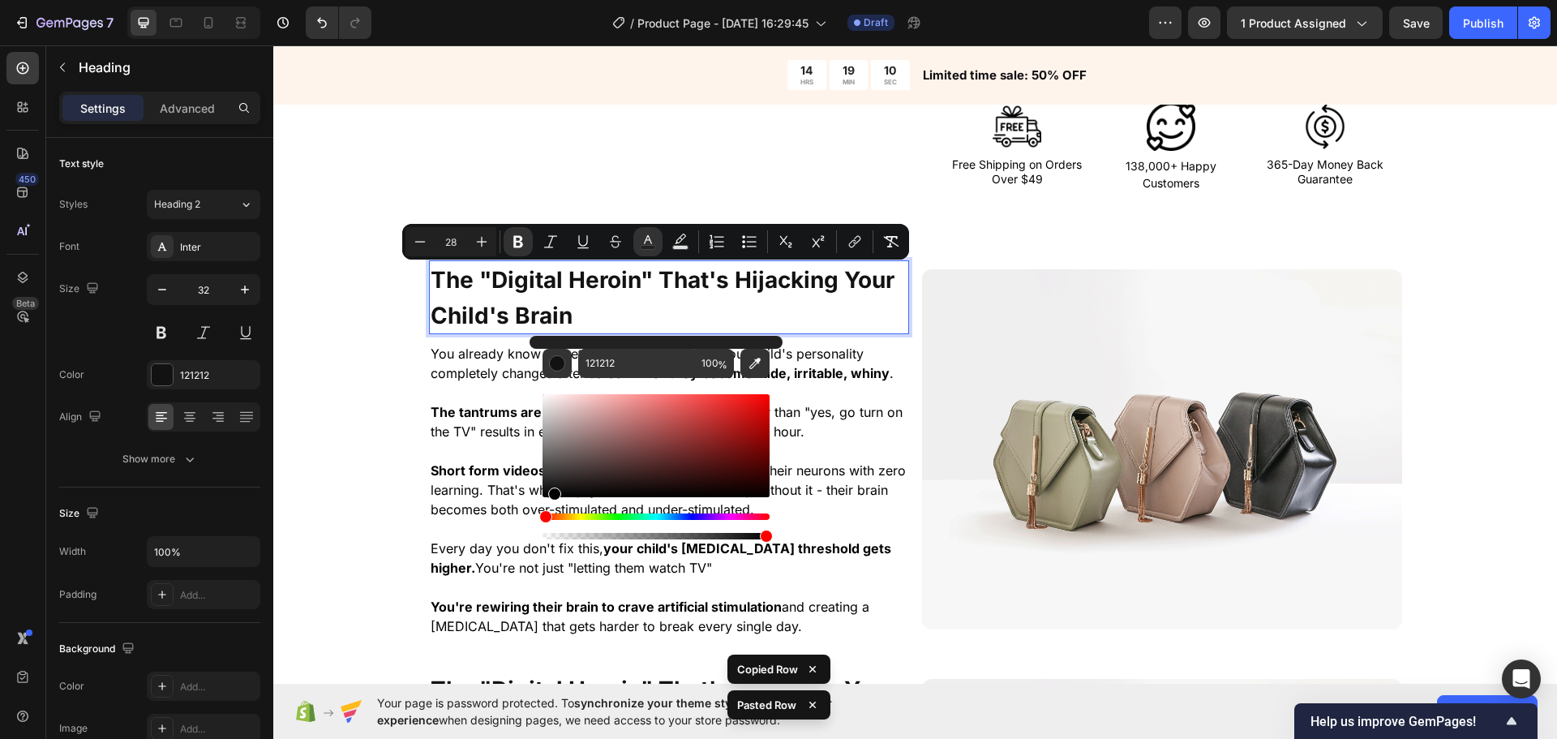
drag, startPoint x: 620, startPoint y: 436, endPoint x: 361, endPoint y: 684, distance: 359.1
click at [361, 0] on body "7 / Product Page - Sep 28, 16:29:45 Draft Preview 1 product assigned Save Publi…" at bounding box center [778, 0] width 1557 height 0
type input "000000"
click at [346, 528] on div "The "Digital Heroin" That's Hijacking Your Child's Brain Heading 10 You already…" at bounding box center [915, 676] width 1284 height 832
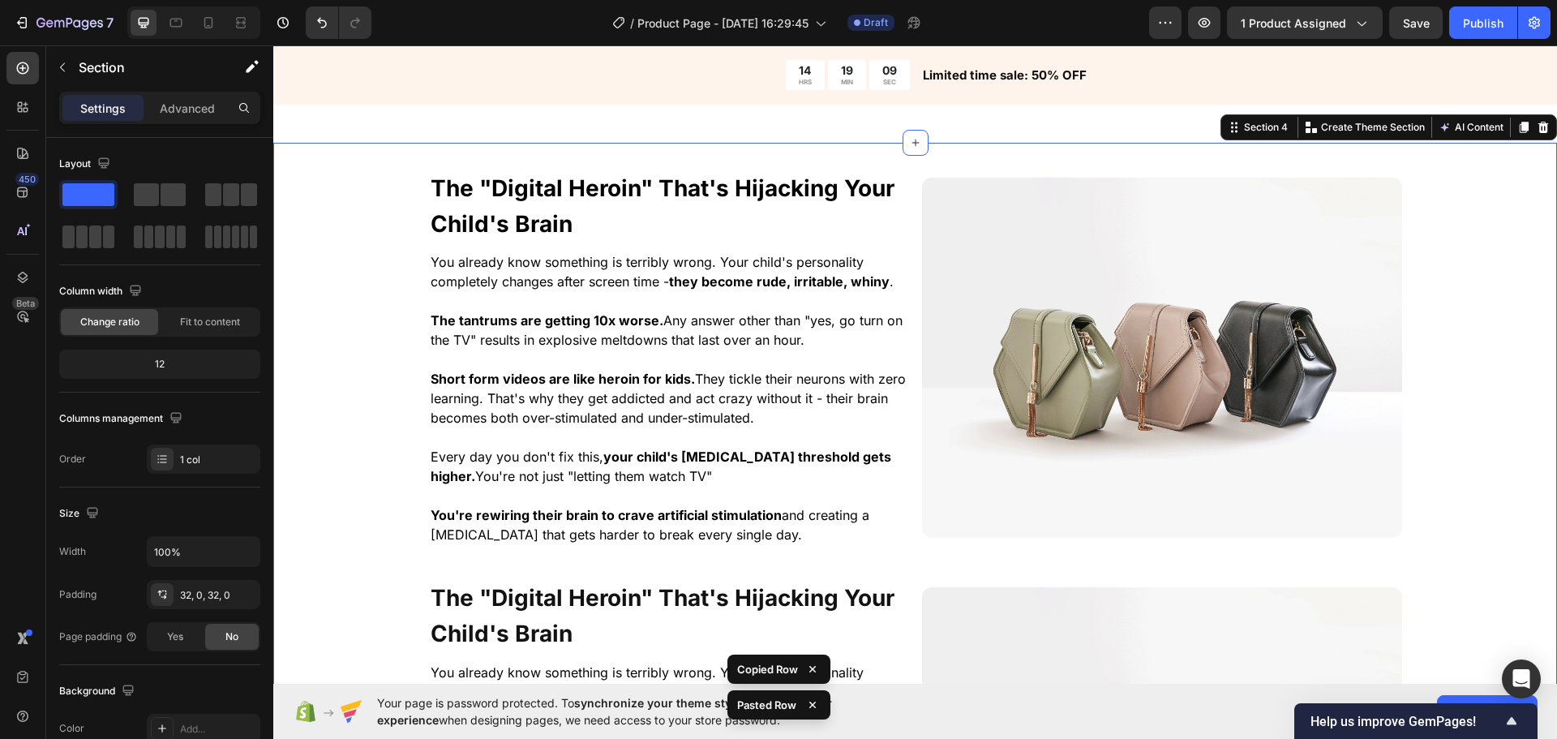
scroll to position [1069, 0]
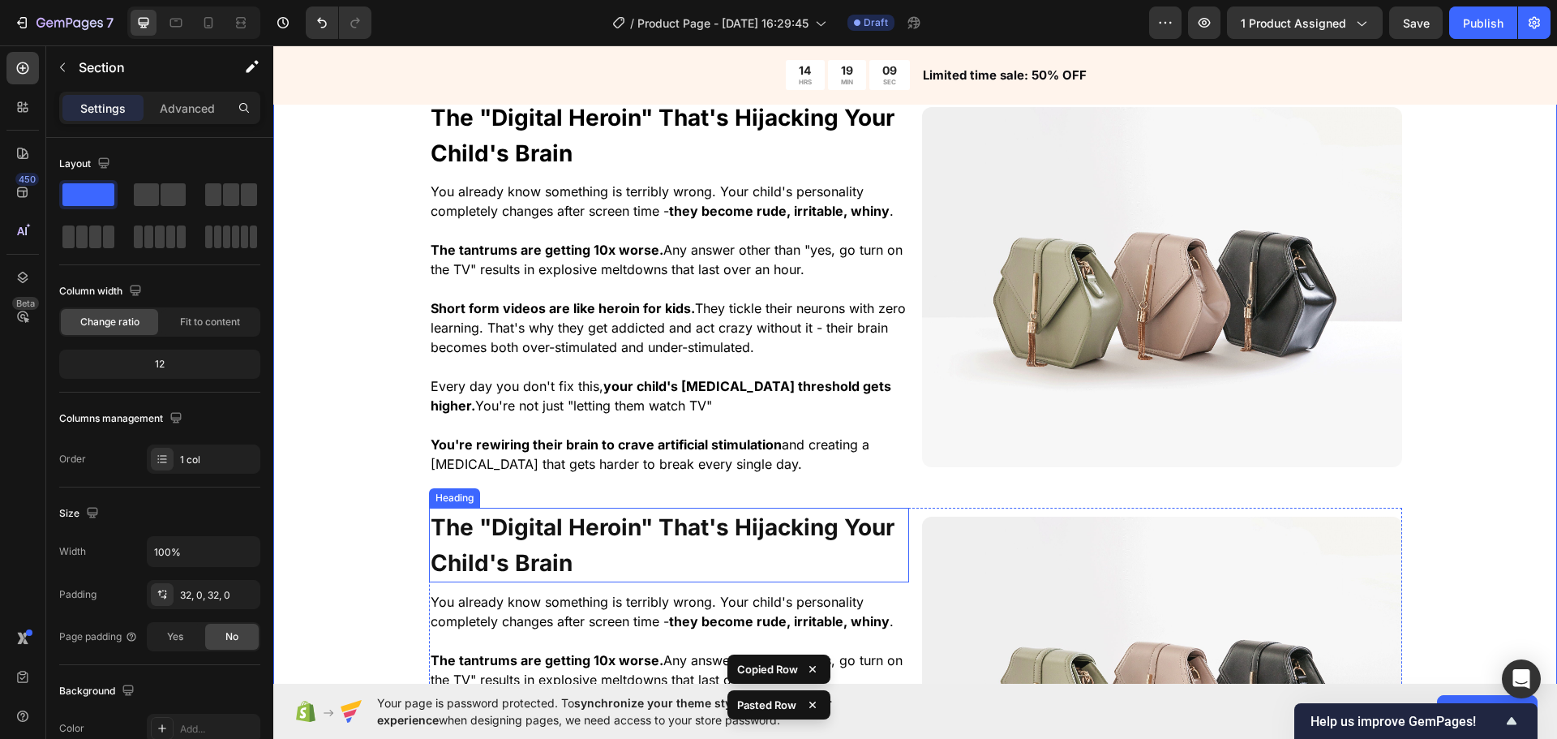
click at [605, 537] on strong "The "Digital Heroin" That's Hijacking Your Child's Brain" at bounding box center [663, 544] width 464 height 63
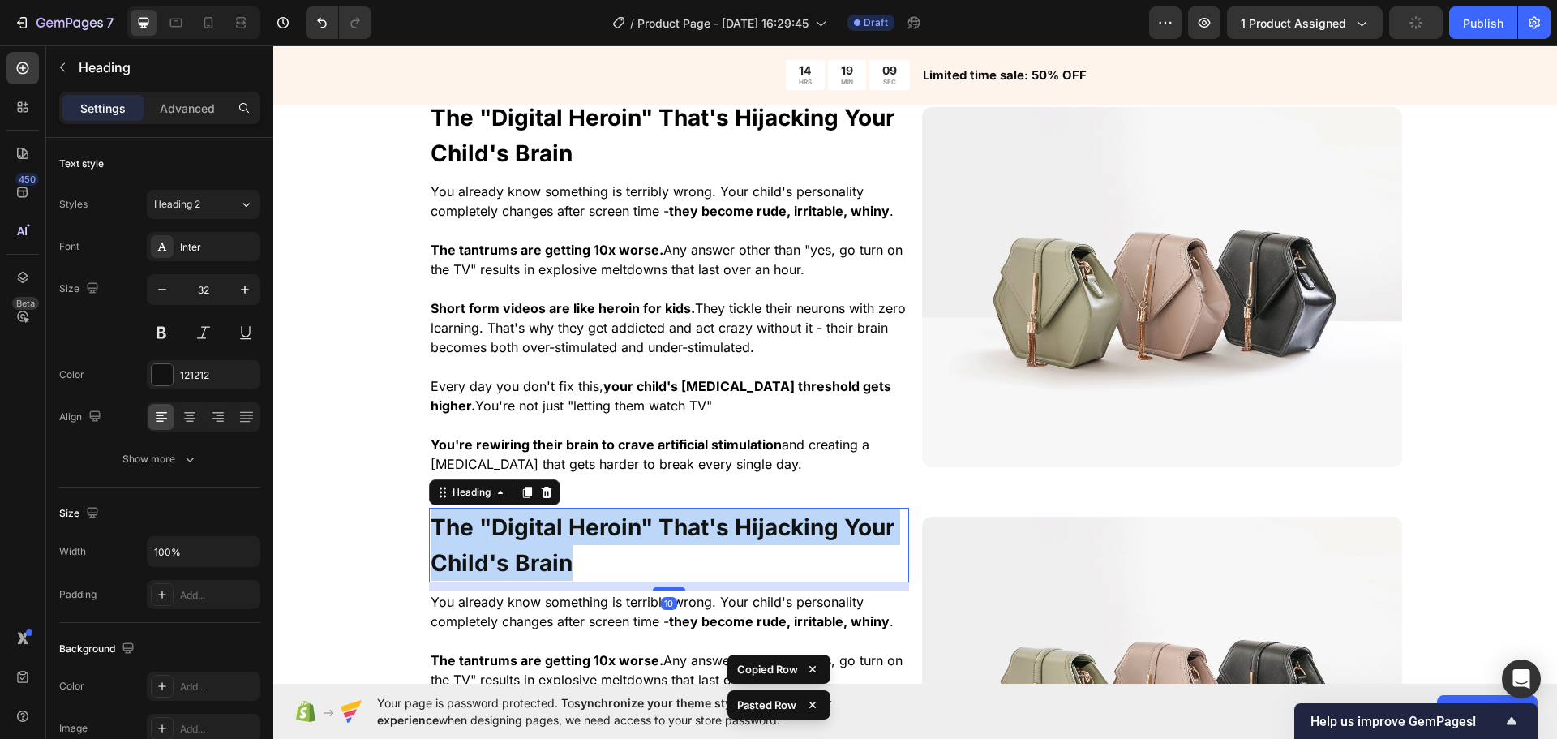
click at [605, 537] on strong "The "Digital Heroin" That's Hijacking Your Child's Brain" at bounding box center [663, 544] width 464 height 63
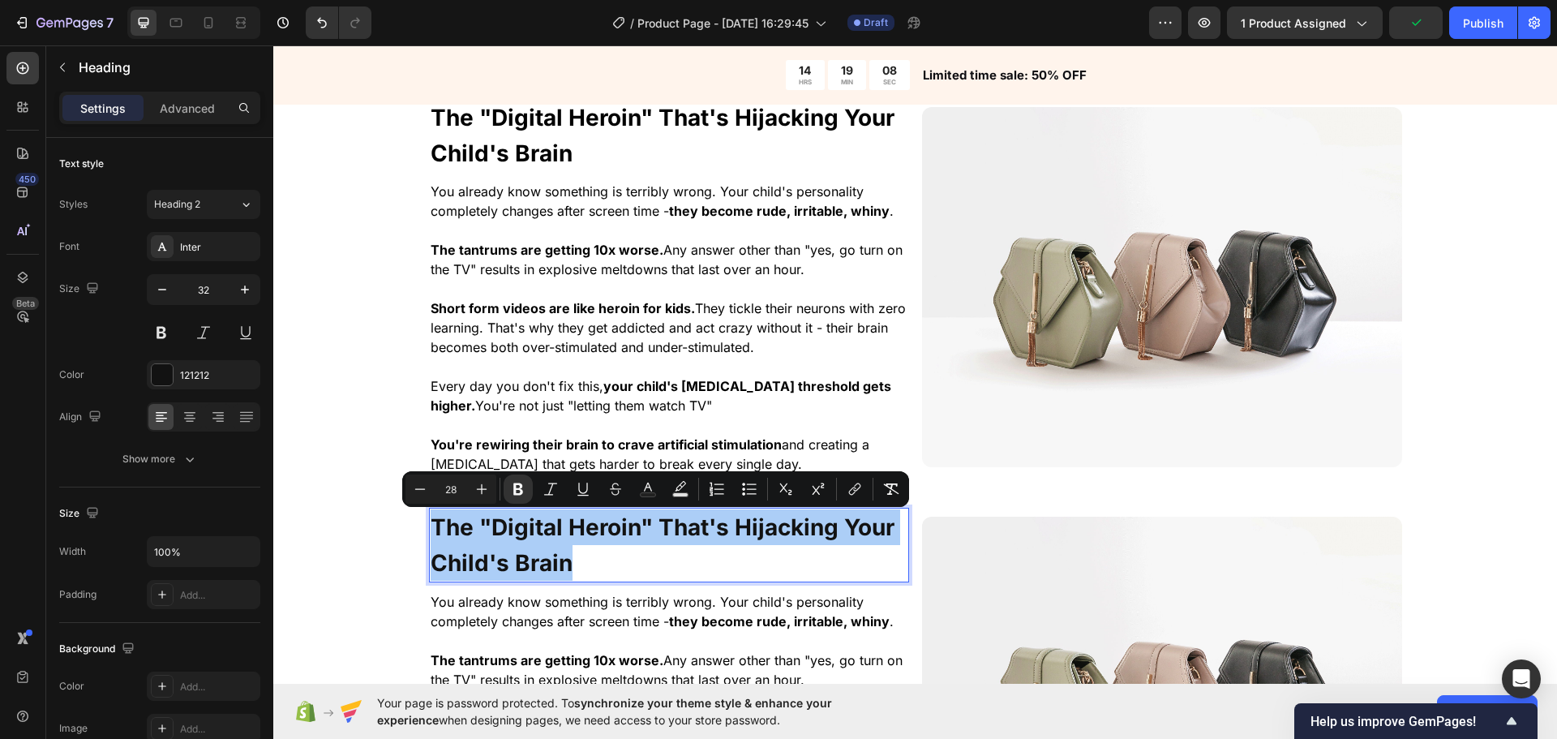
drag, startPoint x: 649, startPoint y: 496, endPoint x: 649, endPoint y: 505, distance: 8.9
click at [650, 496] on rect "Editor contextual toolbar" at bounding box center [648, 495] width 15 height 4
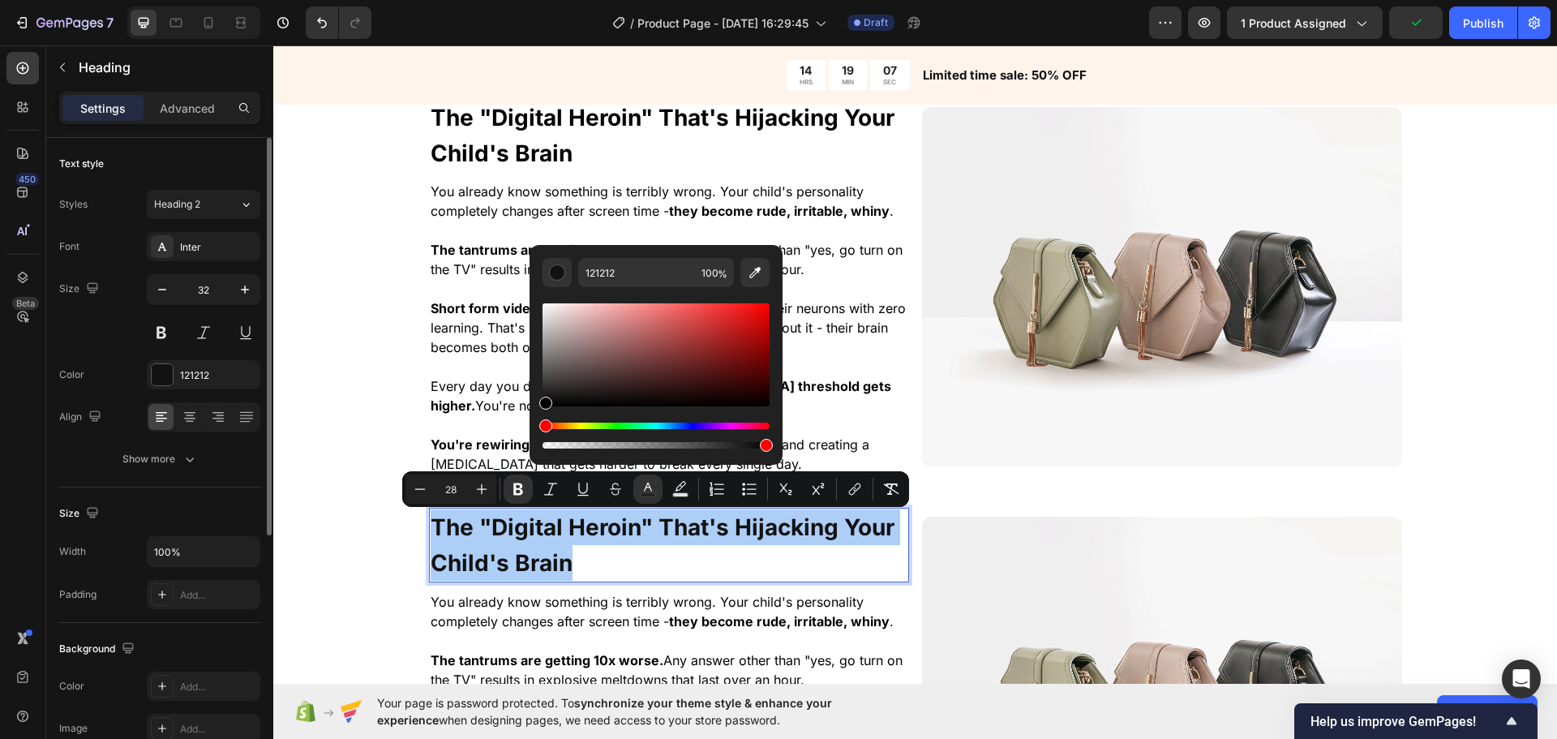
drag, startPoint x: 608, startPoint y: 377, endPoint x: 229, endPoint y: 662, distance: 474.5
click at [226, 0] on body "7 / Product Page - Sep 28, 16:29:45 Draft Preview 1 product assigned Publish 45…" at bounding box center [778, 0] width 1557 height 0
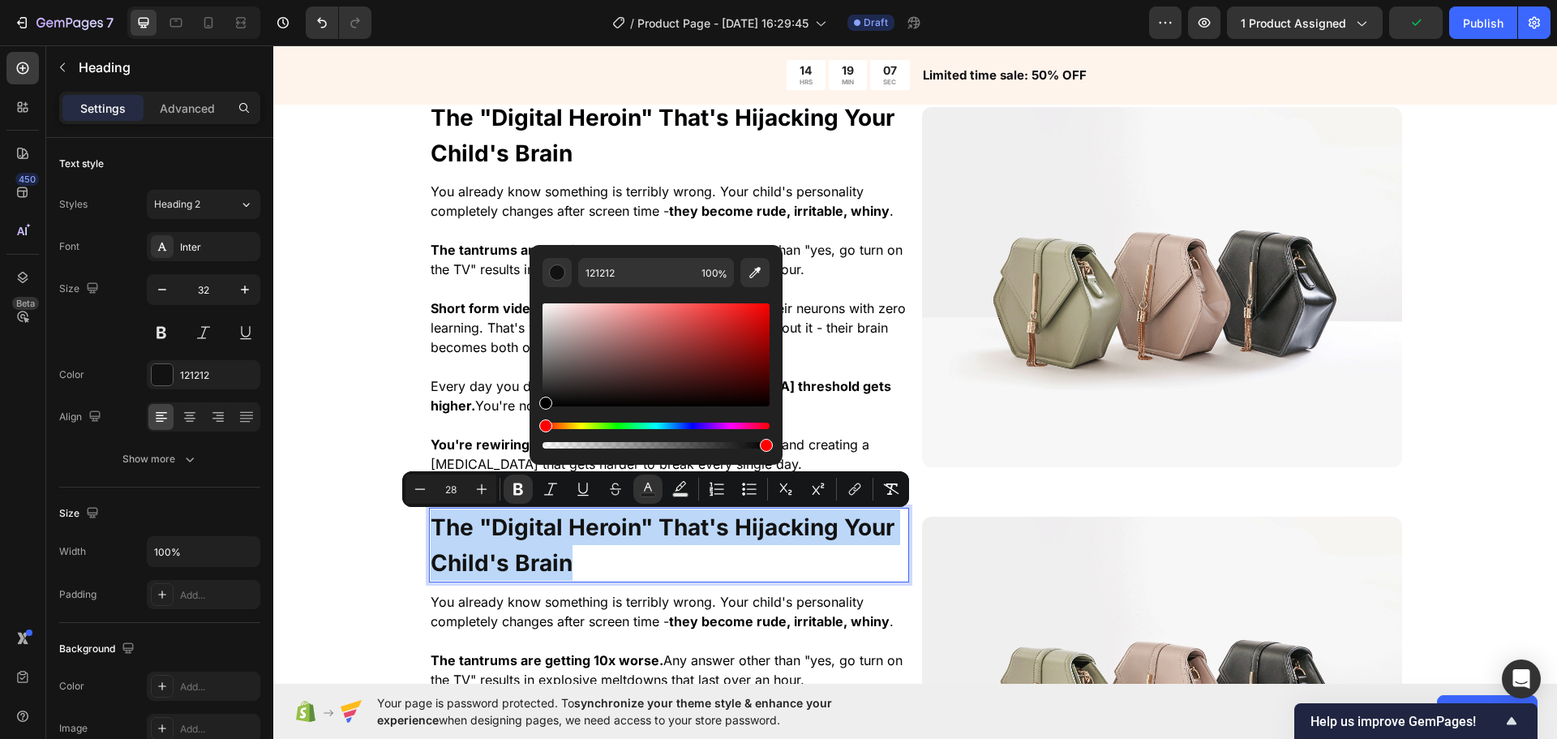
type input "000000"
click at [360, 610] on div "⁠⁠⁠⁠⁠⁠⁠ The "Digital Heroin" That's Hijacking Your Child's Brain Heading You al…" at bounding box center [915, 514] width 1284 height 832
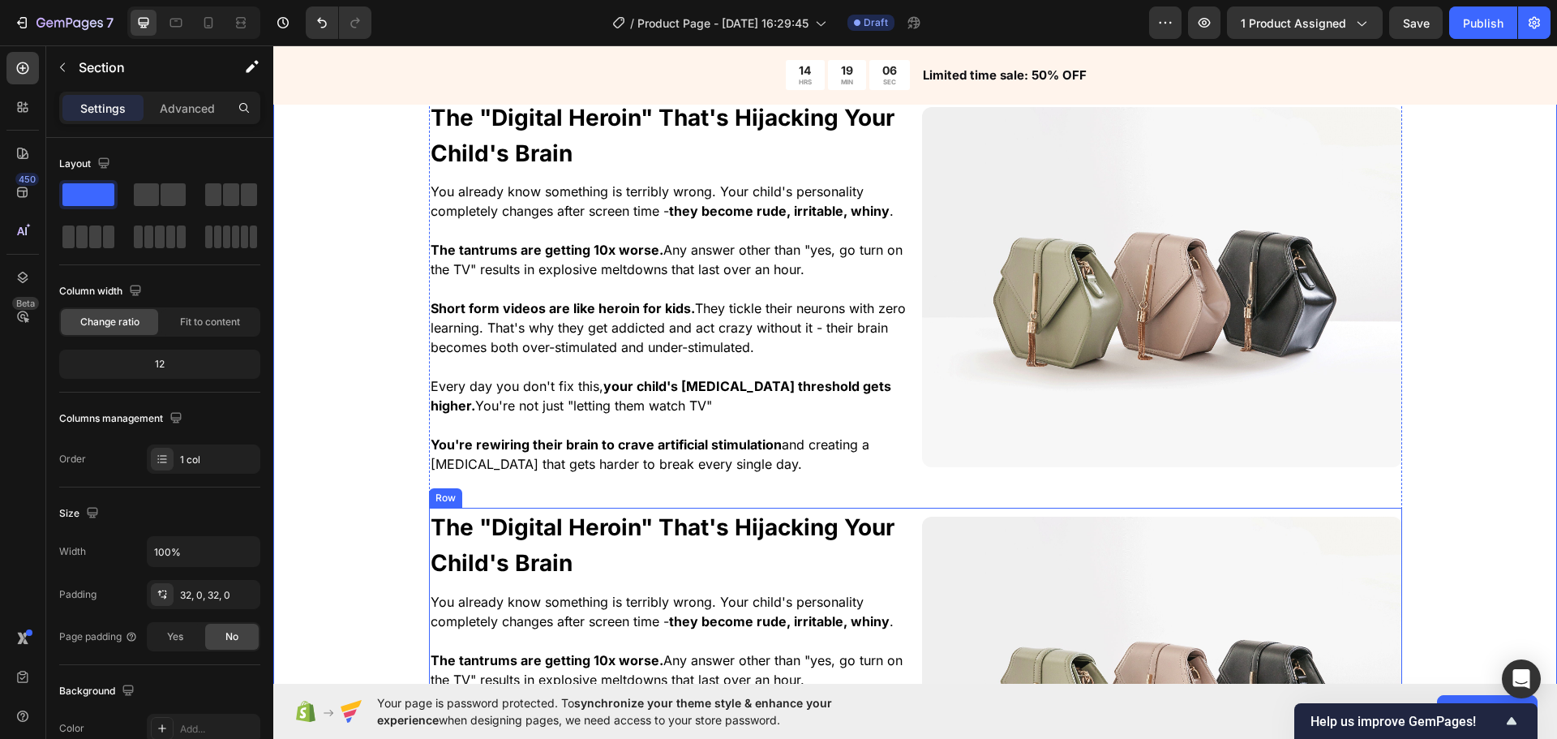
click at [905, 586] on div "⁠⁠⁠⁠⁠⁠⁠ The "Digital Heroin" That's Hijacking Your Child's Brain Heading You al…" at bounding box center [915, 696] width 973 height 377
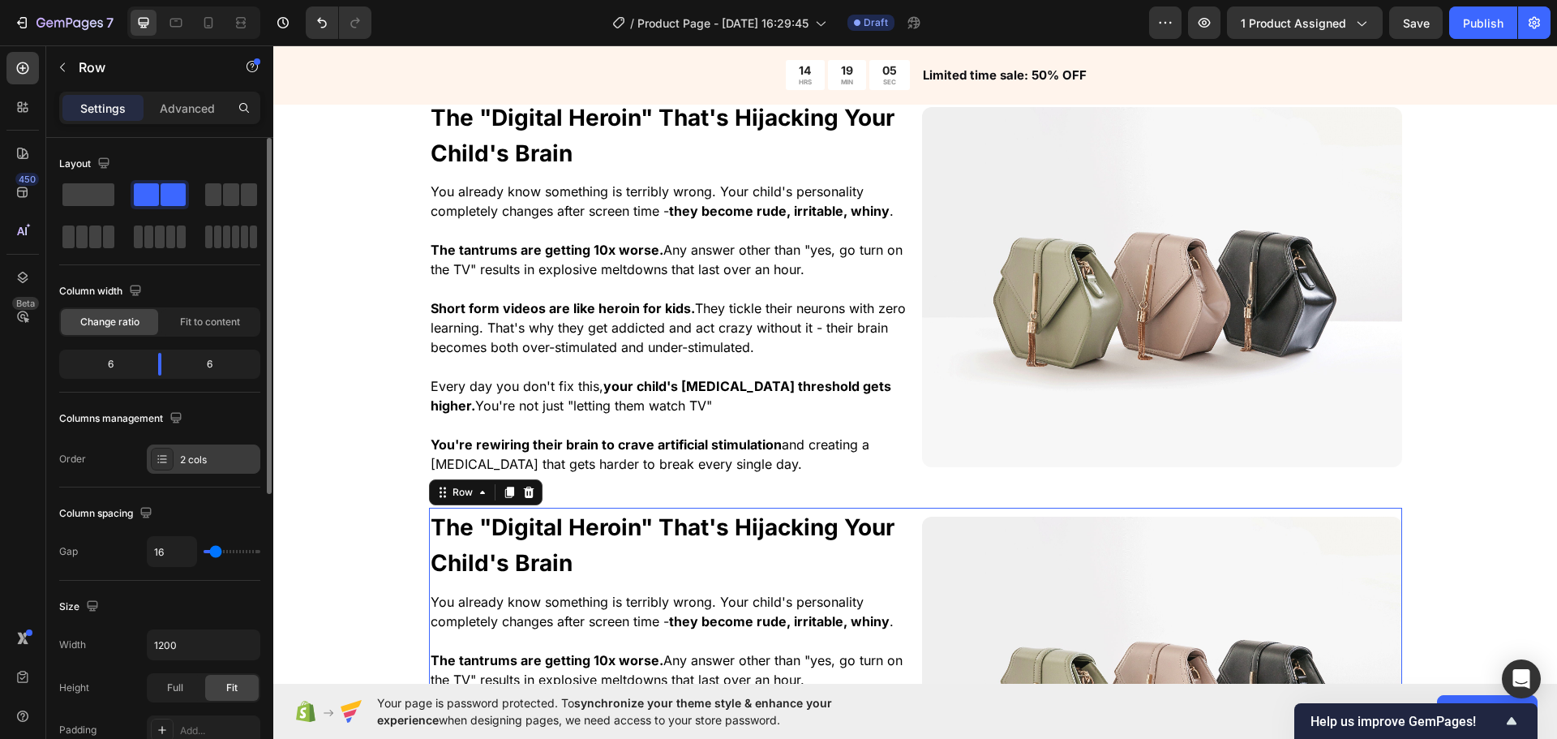
drag, startPoint x: 191, startPoint y: 480, endPoint x: 191, endPoint y: 471, distance: 9.0
click at [191, 471] on div "Layout Column width Change ratio Fit to content 6 6 Columns management Order 2 …" at bounding box center [159, 313] width 201 height 350
click at [191, 470] on div "2 cols" at bounding box center [204, 458] width 114 height 29
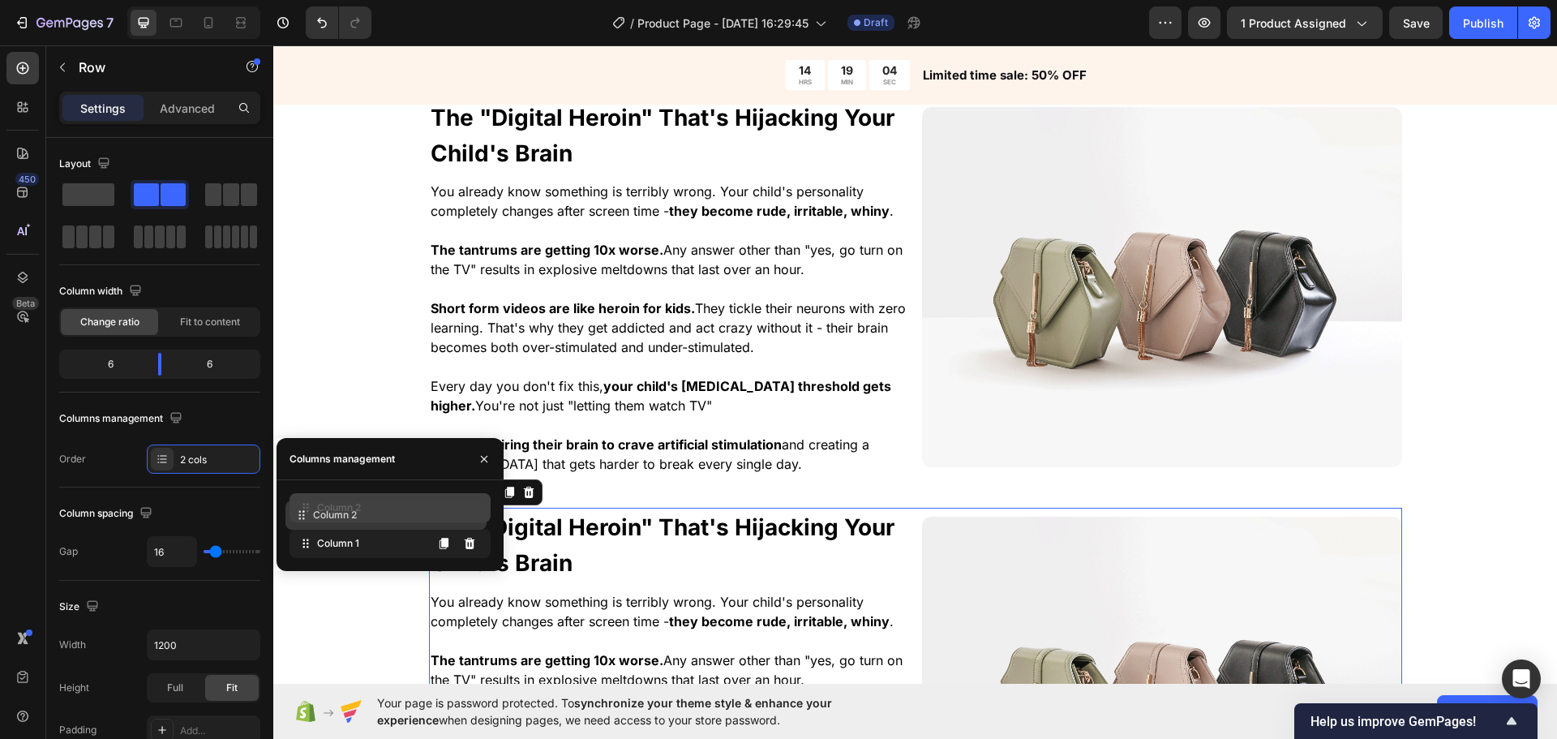
drag, startPoint x: 377, startPoint y: 522, endPoint x: 376, endPoint y: 512, distance: 10.6
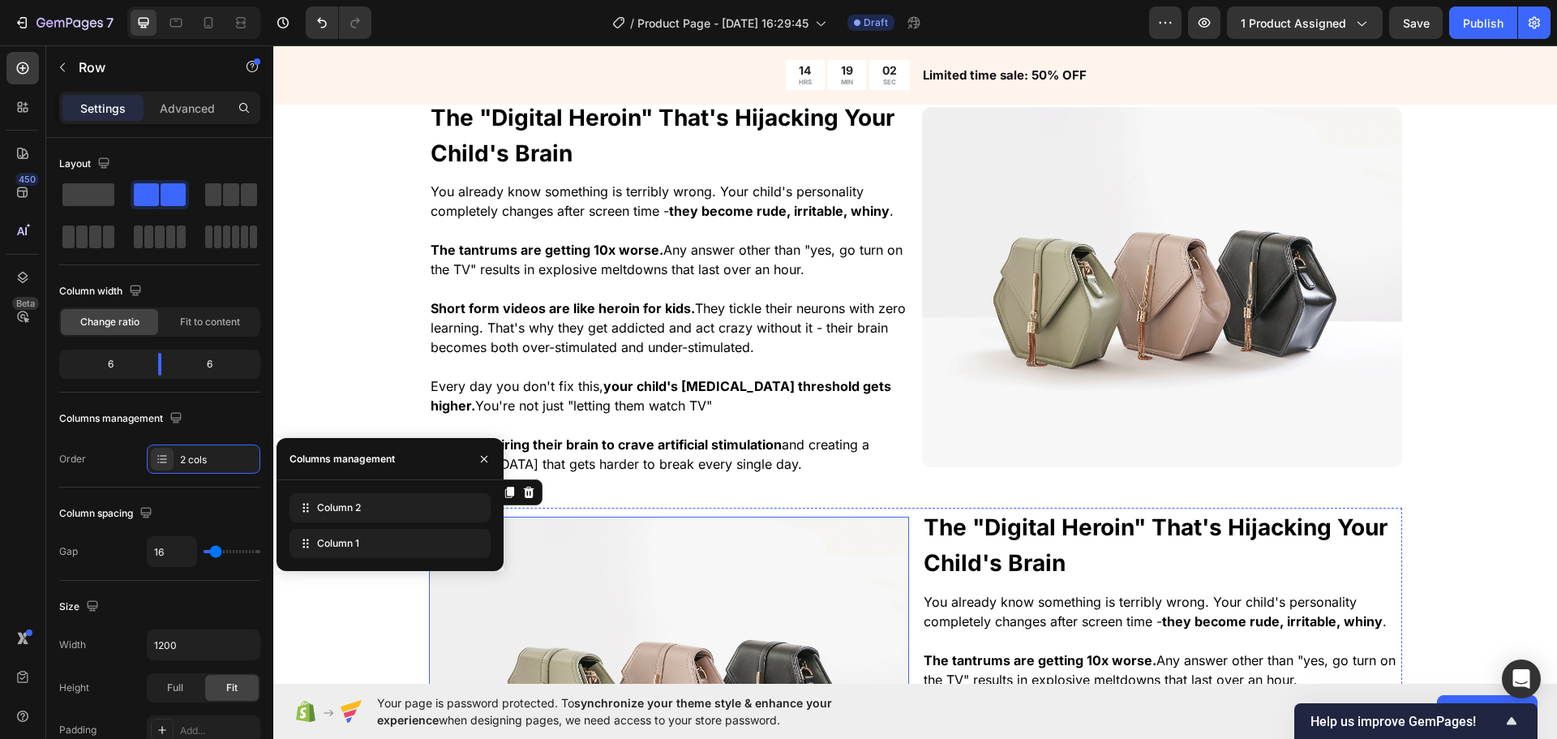
scroll to position [1393, 0]
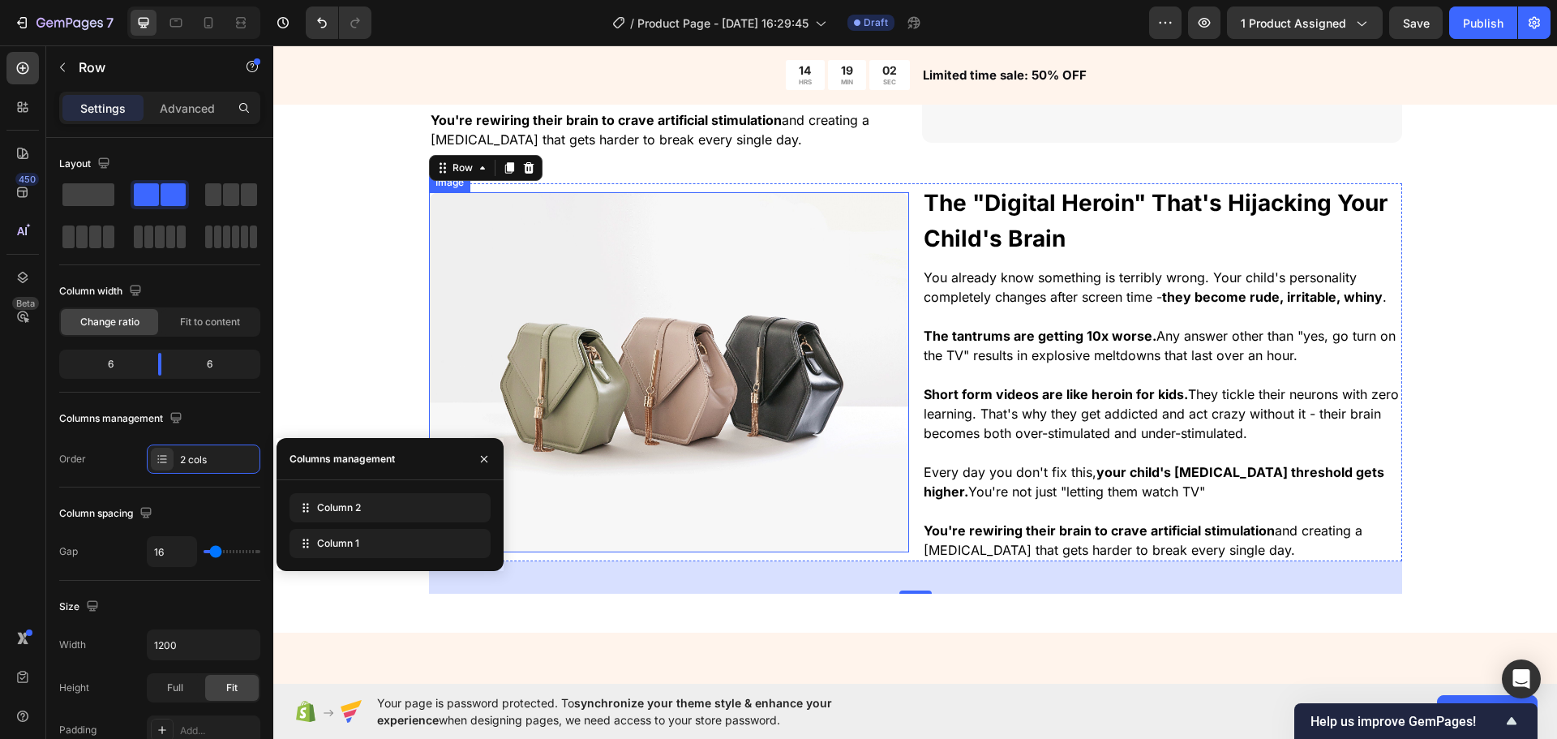
click at [1047, 239] on strong "The "Digital Heroin" That's Hijacking Your Child's Brain" at bounding box center [1156, 220] width 464 height 63
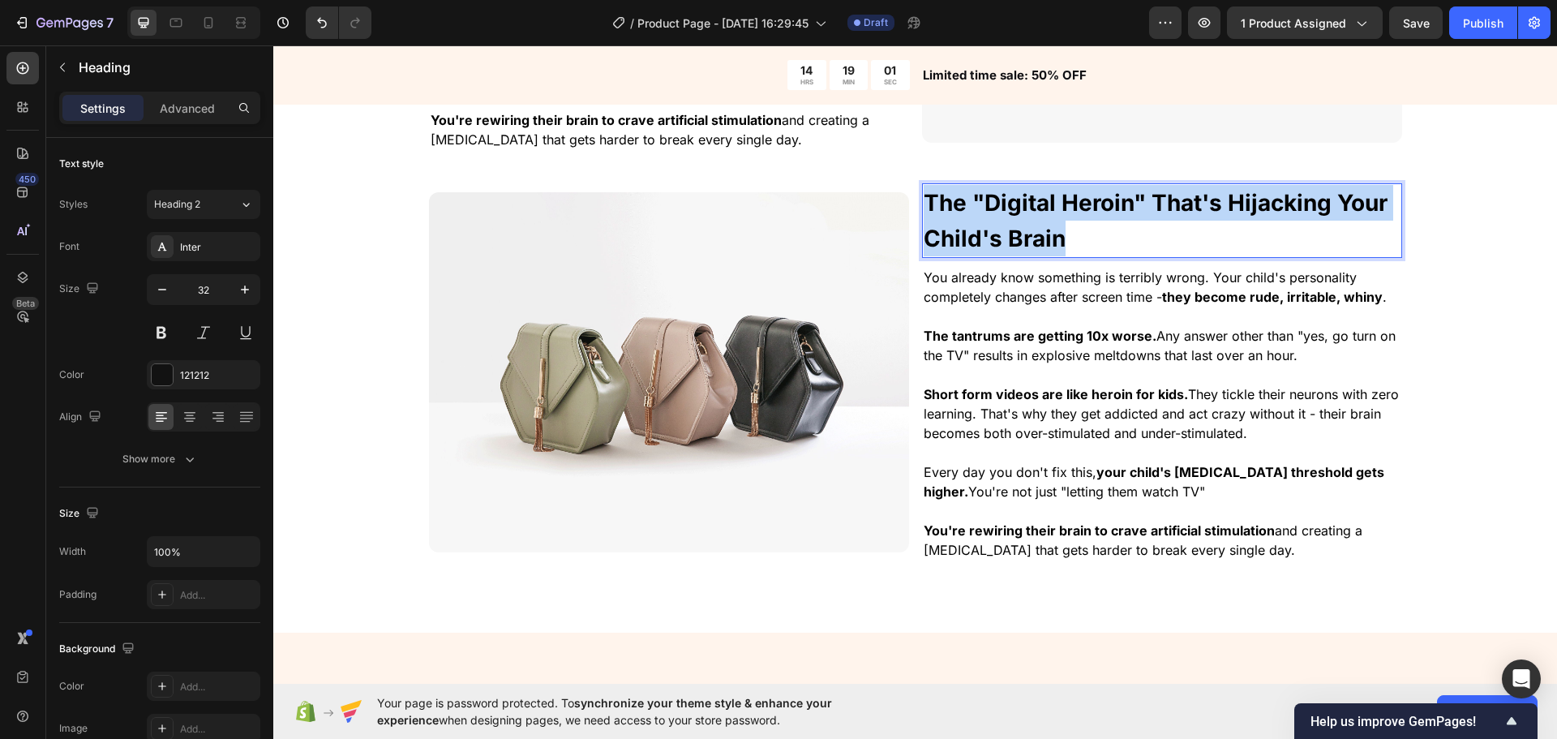
click at [1047, 239] on strong "The "Digital Heroin" That's Hijacking Your Child's Brain" at bounding box center [1156, 220] width 464 height 63
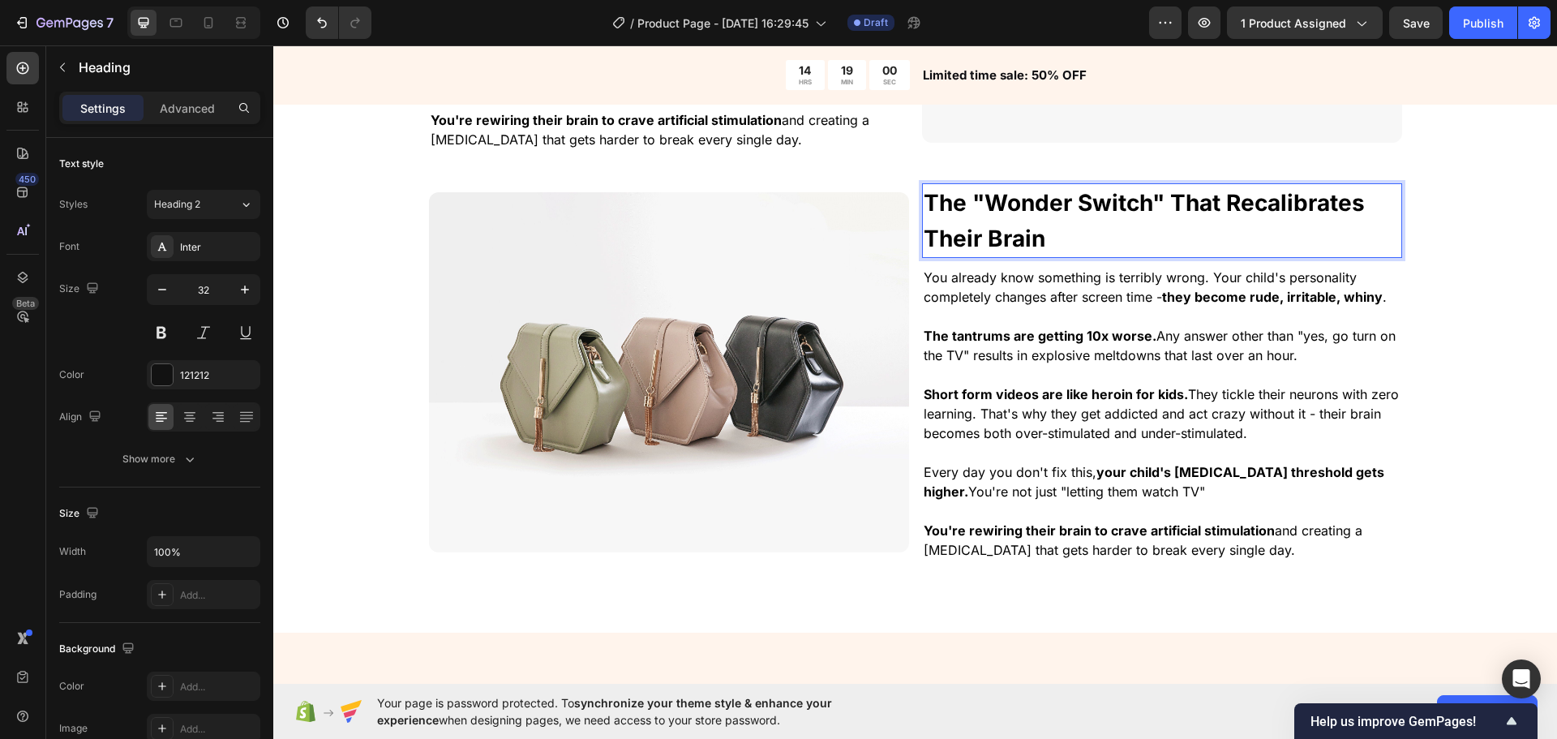
click at [1336, 209] on strong "The "Wonder Switch" That Recalibrates Their Brain" at bounding box center [1144, 220] width 441 height 63
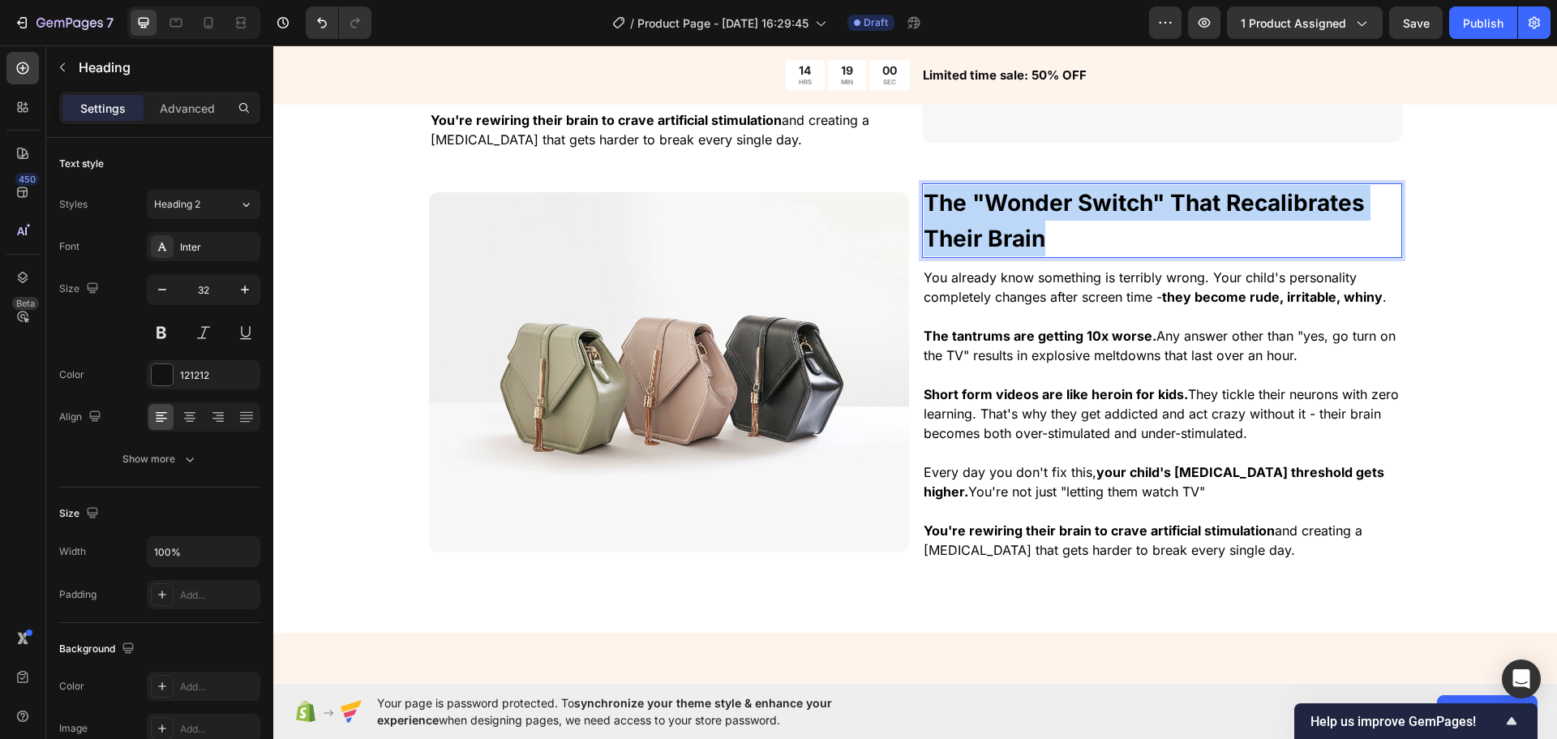
click at [1336, 209] on strong "The "Wonder Switch" That Recalibrates Their Brain" at bounding box center [1144, 220] width 441 height 63
click at [1444, 269] on div "⁠⁠⁠⁠⁠⁠⁠ The "Digital Heroin" That's Hijacking Your Child's Brain Heading You al…" at bounding box center [915, 190] width 1284 height 832
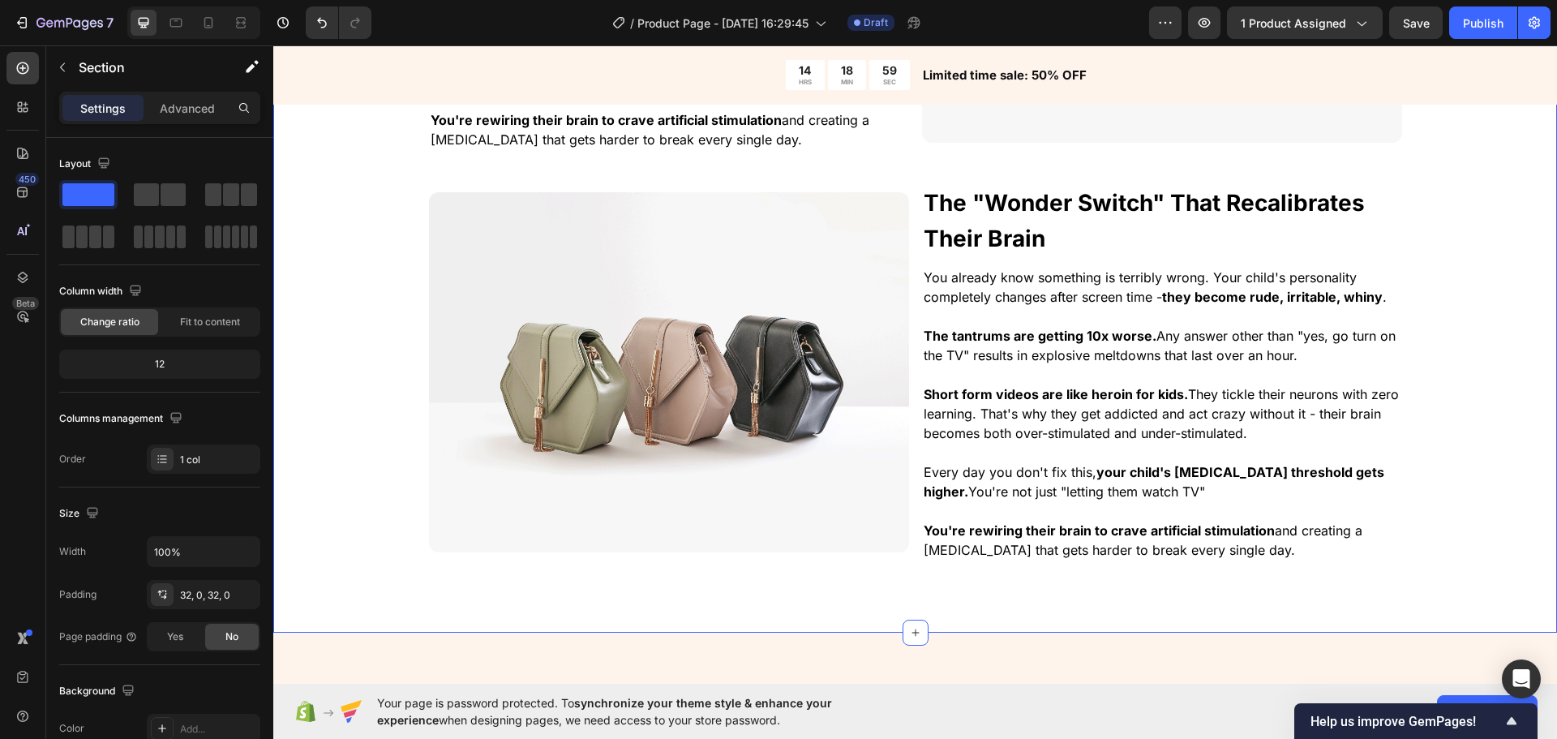
click at [1298, 195] on strong "The "Wonder Switch" That Recalibrates Their Brain" at bounding box center [1144, 220] width 441 height 63
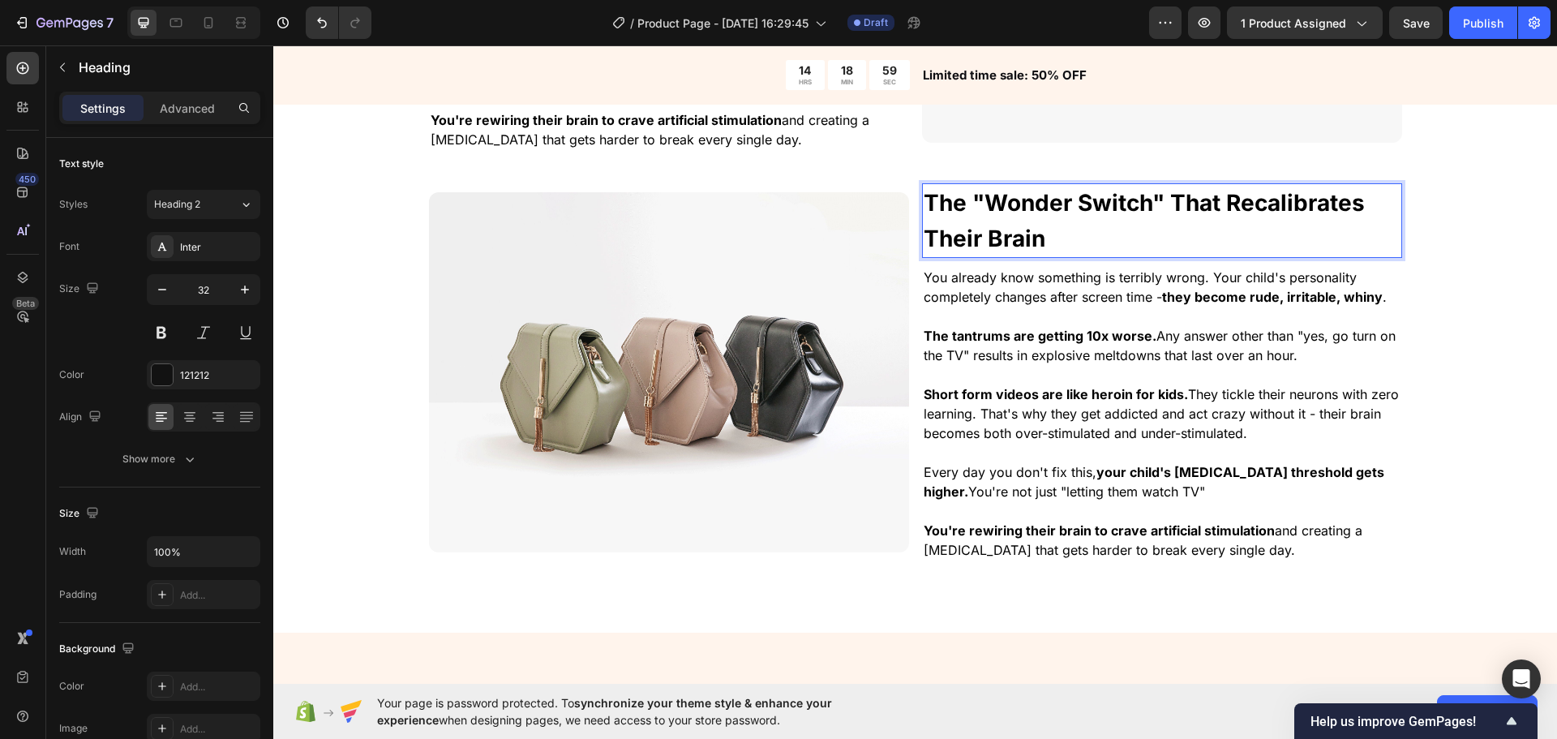
click at [1286, 204] on strong "The "Wonder Switch" That Recalibrates Their Brain" at bounding box center [1144, 220] width 441 height 63
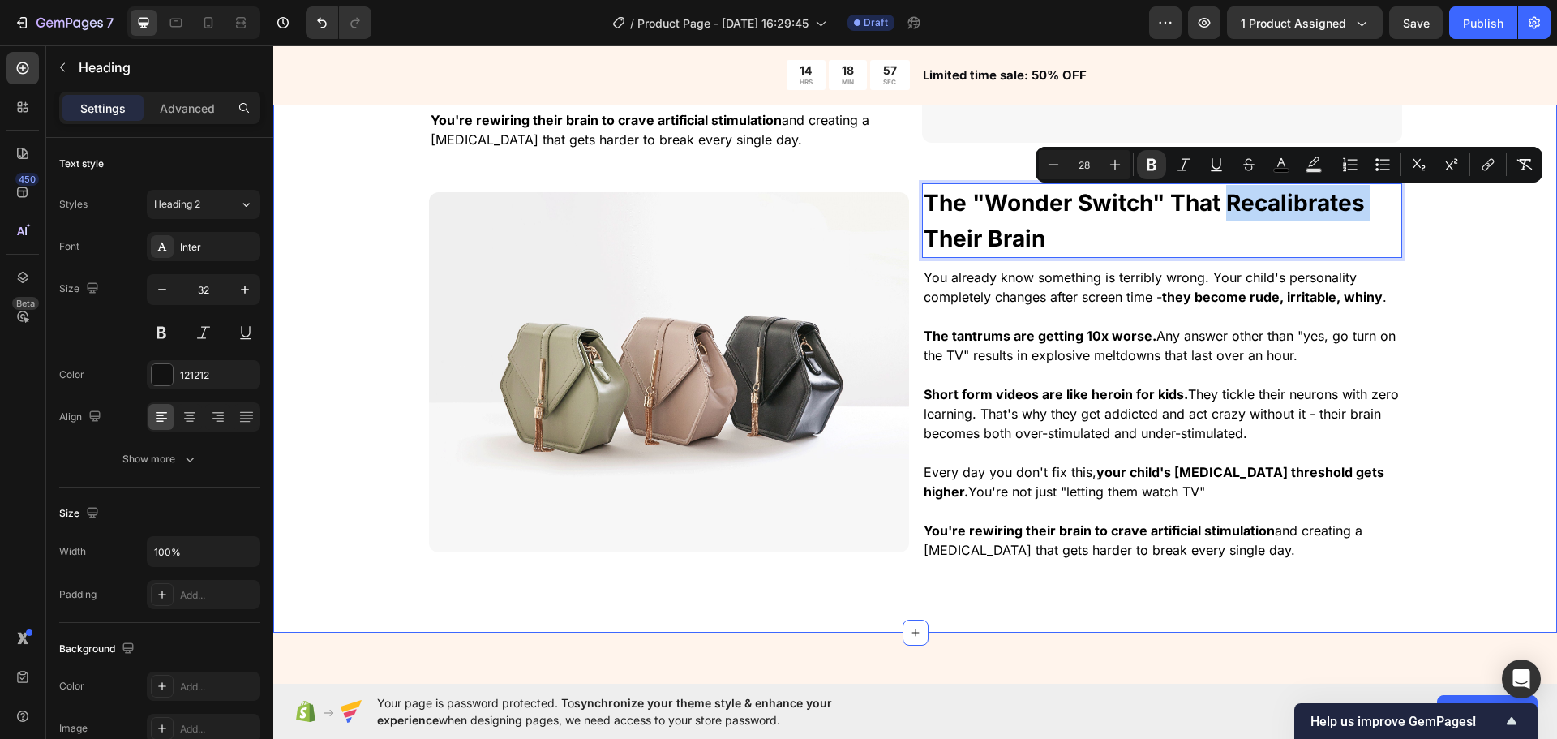
click at [1455, 266] on div "⁠⁠⁠⁠⁠⁠⁠ The "Digital Heroin" That's Hijacking Your Child's Brain Heading You al…" at bounding box center [915, 190] width 1284 height 832
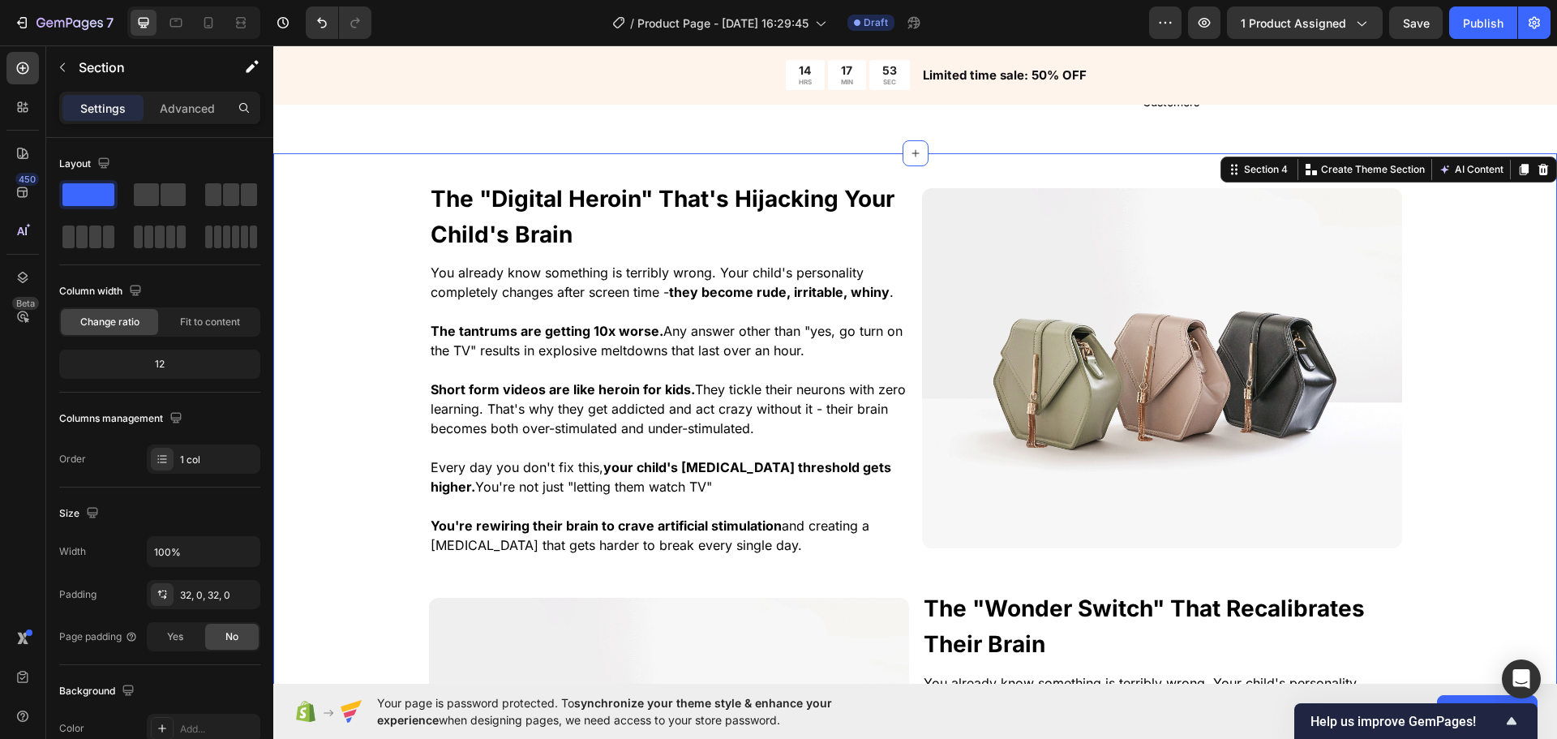
click at [367, 311] on div "⁠⁠⁠⁠⁠⁠⁠ The "Digital Heroin" That's Hijacking Your Child's Brain Heading You al…" at bounding box center [915, 595] width 1284 height 832
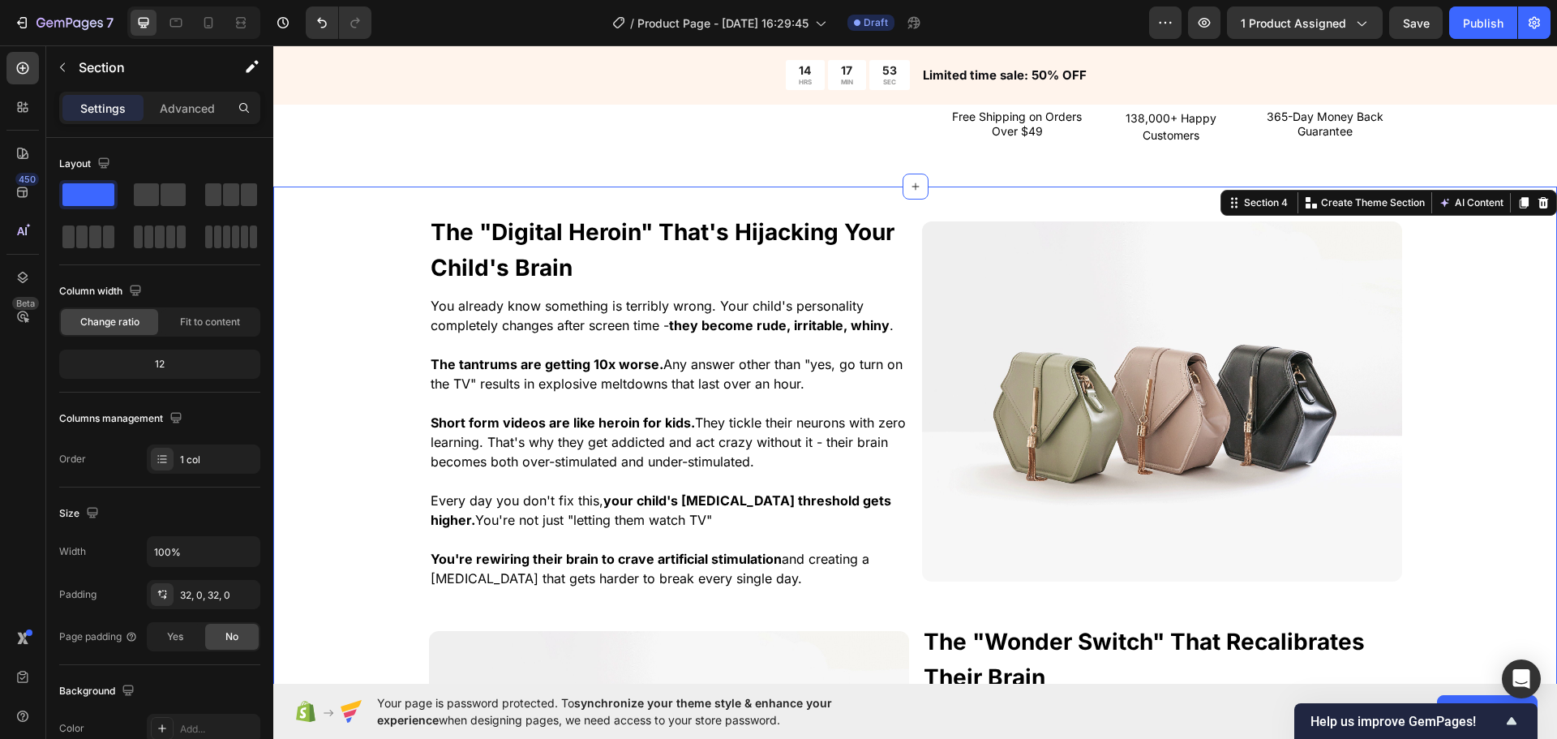
scroll to position [907, 0]
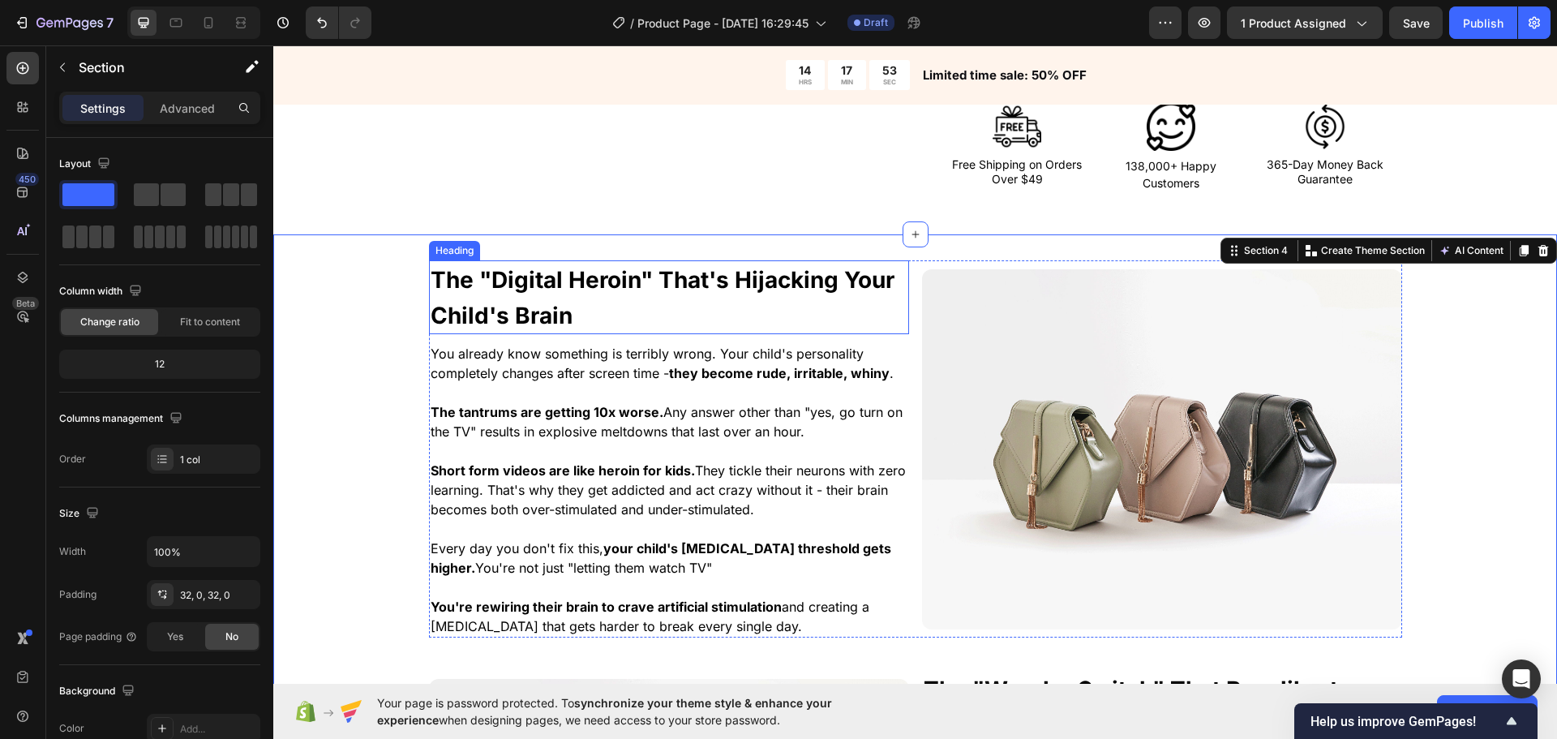
click at [521, 300] on p "⁠⁠⁠⁠⁠⁠⁠ The "Digital Heroin" That's Hijacking Your Child's Brain" at bounding box center [669, 297] width 477 height 71
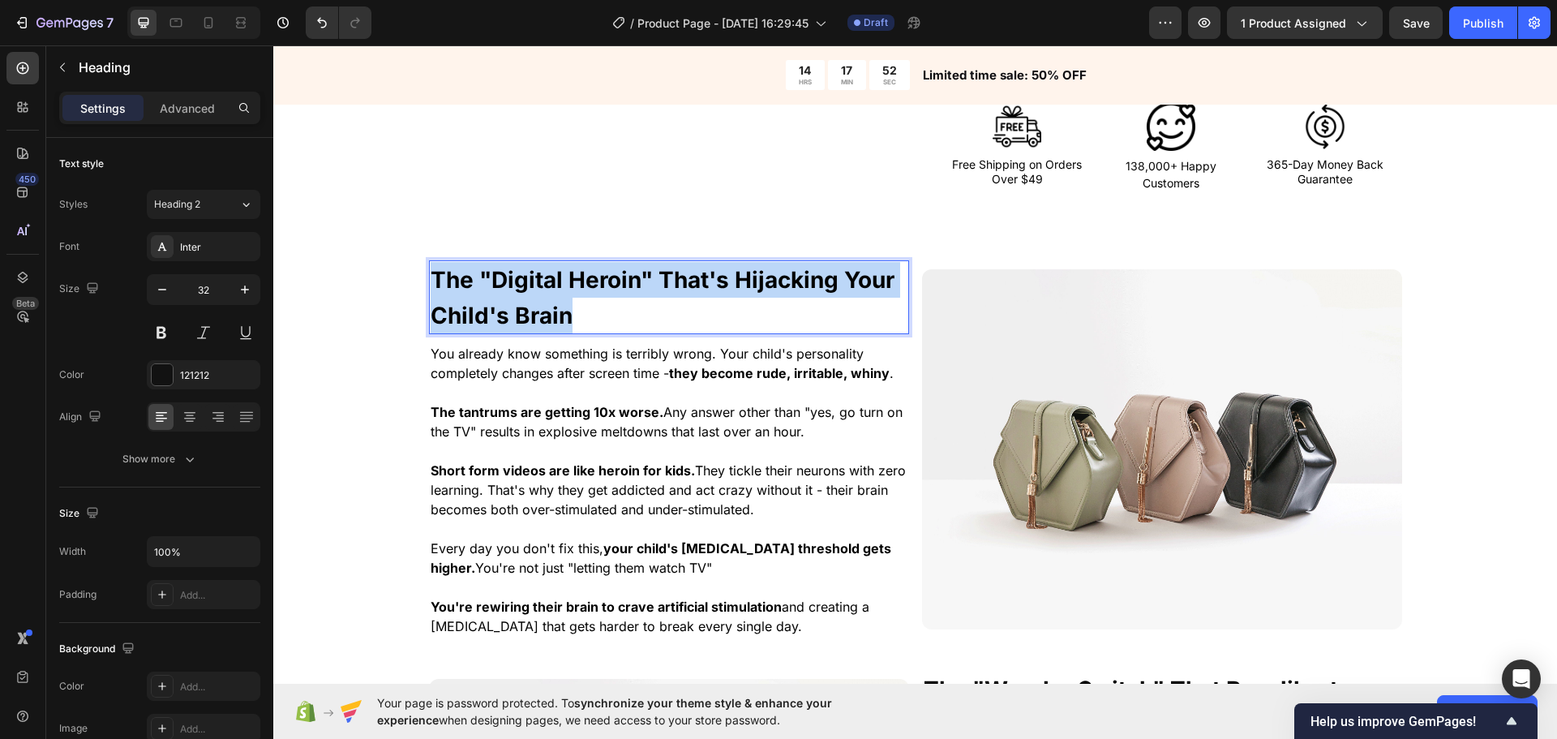
click at [520, 300] on p "The "Digital Heroin" That's Hijacking Your Child's Brain" at bounding box center [669, 297] width 477 height 71
click at [536, 303] on strong "The "Digital Heroin" That's Hijacking Your Child's Brain" at bounding box center [663, 297] width 464 height 63
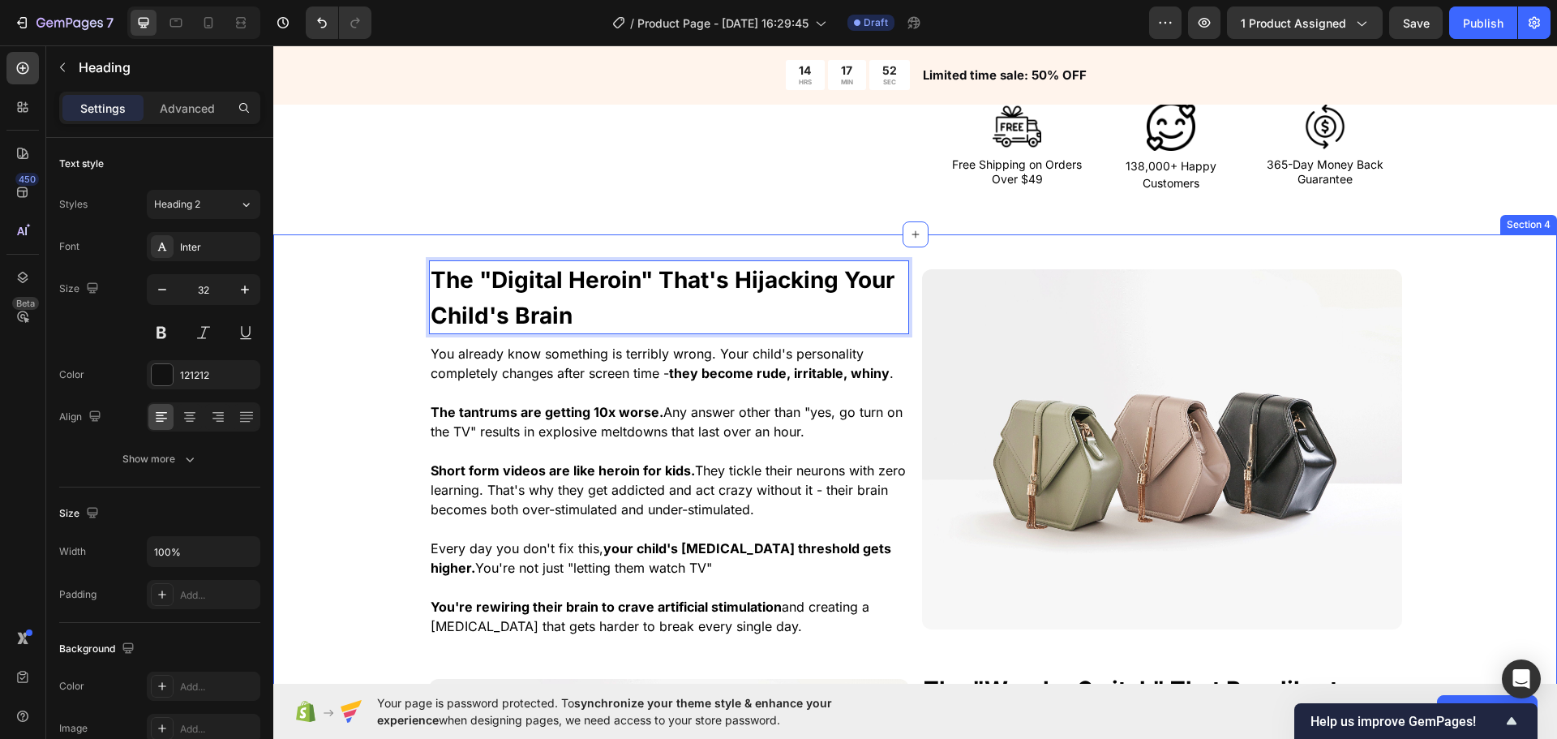
click at [375, 332] on div "The "Digital Heroin" That's Hijacking Your Child's Brain Heading 10 You already…" at bounding box center [915, 676] width 1284 height 832
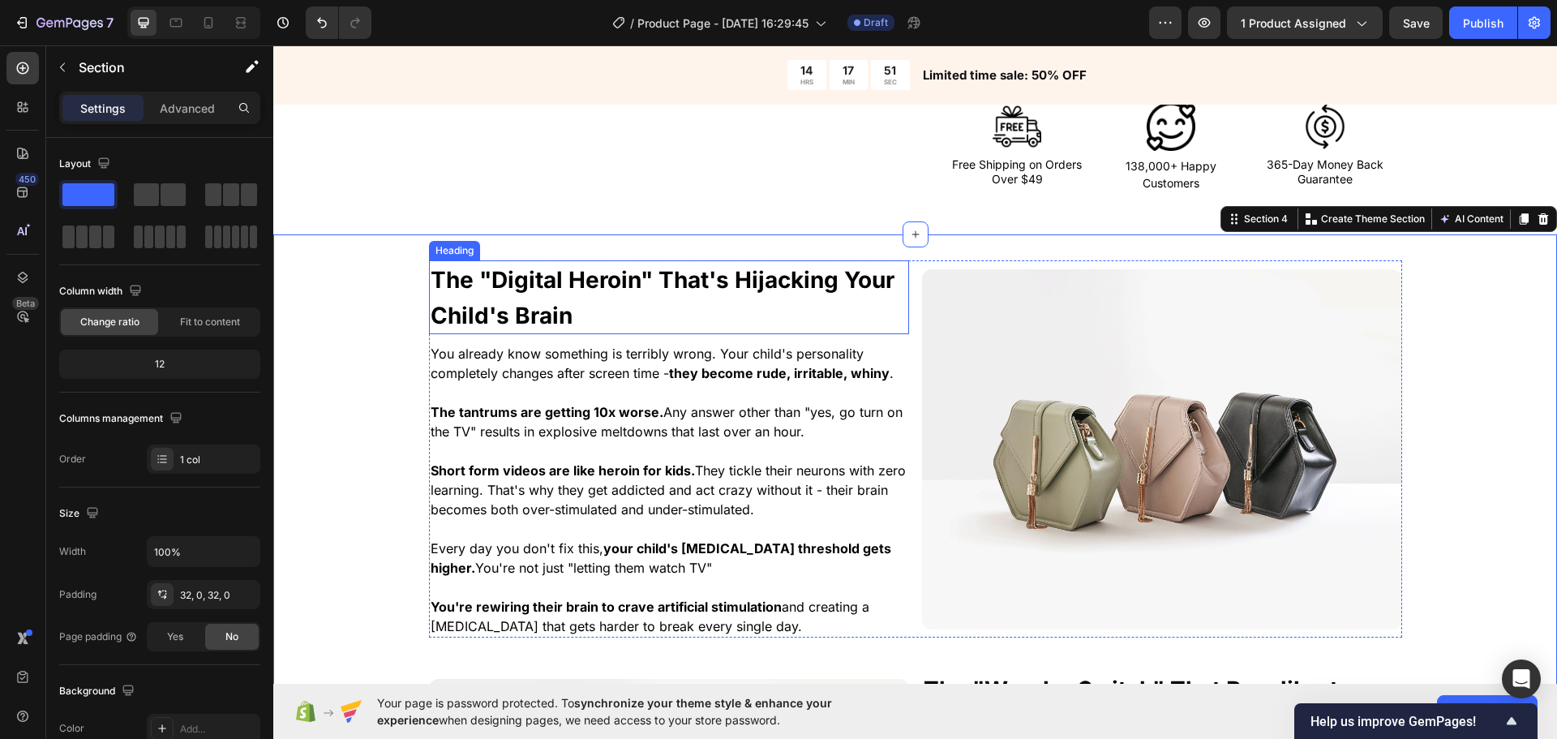
click at [670, 307] on p "⁠⁠⁠⁠⁠⁠⁠ The "Digital Heroin" That's Hijacking Your Child's Brain" at bounding box center [669, 297] width 477 height 71
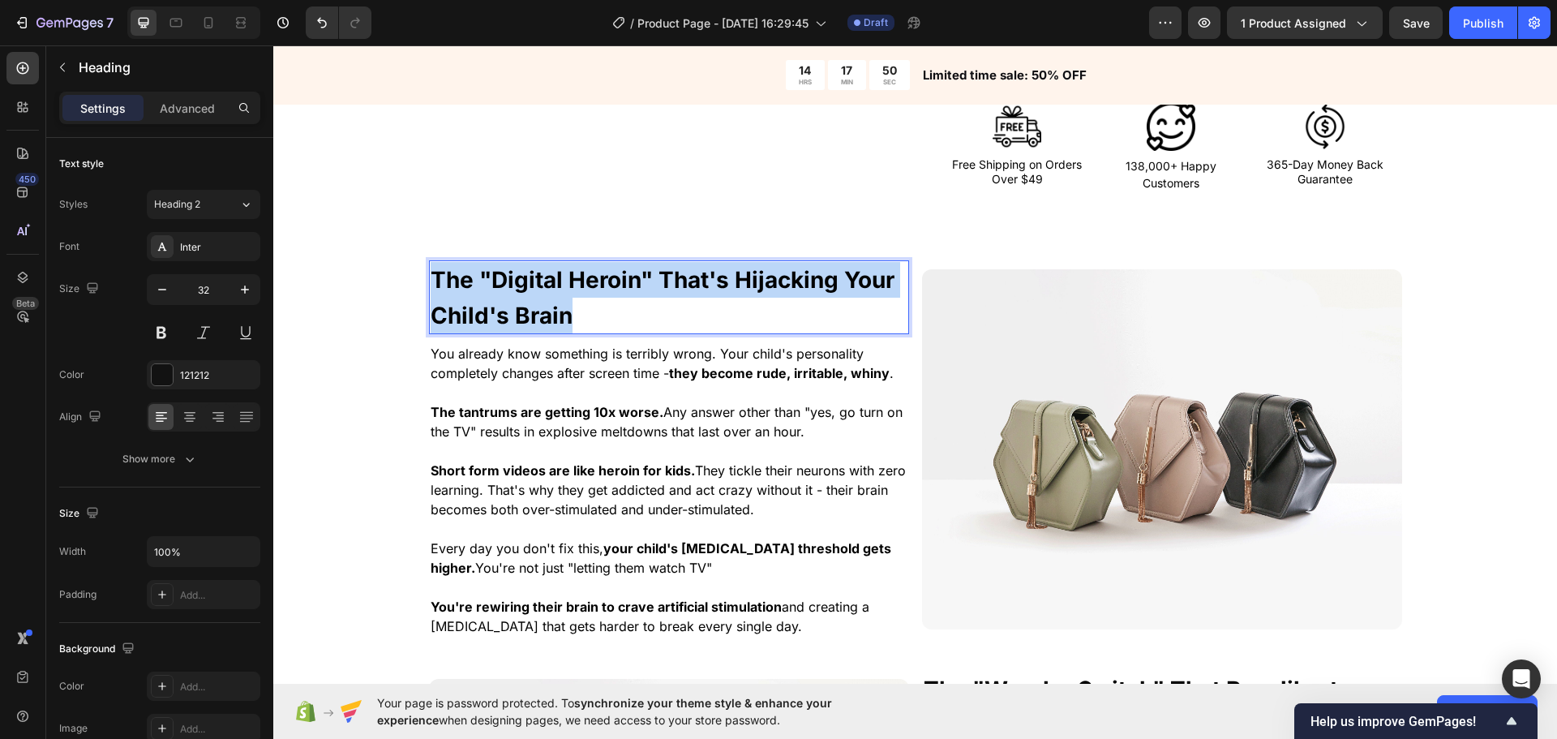
click at [670, 307] on p "The "Digital Heroin" That's Hijacking Your Child's Brain" at bounding box center [669, 297] width 477 height 71
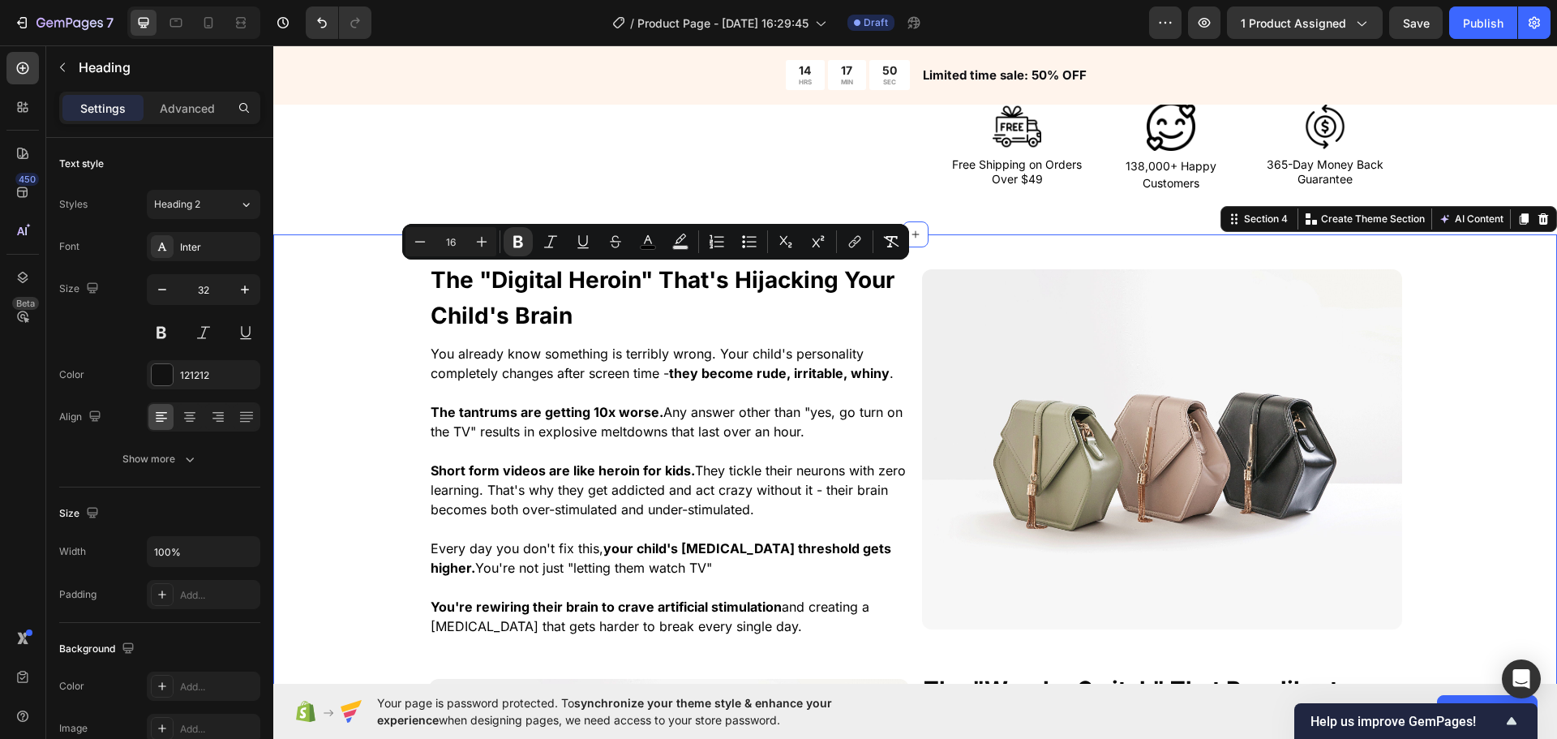
click at [331, 370] on div "⁠⁠⁠⁠⁠⁠⁠ The "Digital Heroin" That's Hijacking Your Child's Brain Heading You al…" at bounding box center [915, 676] width 1284 height 832
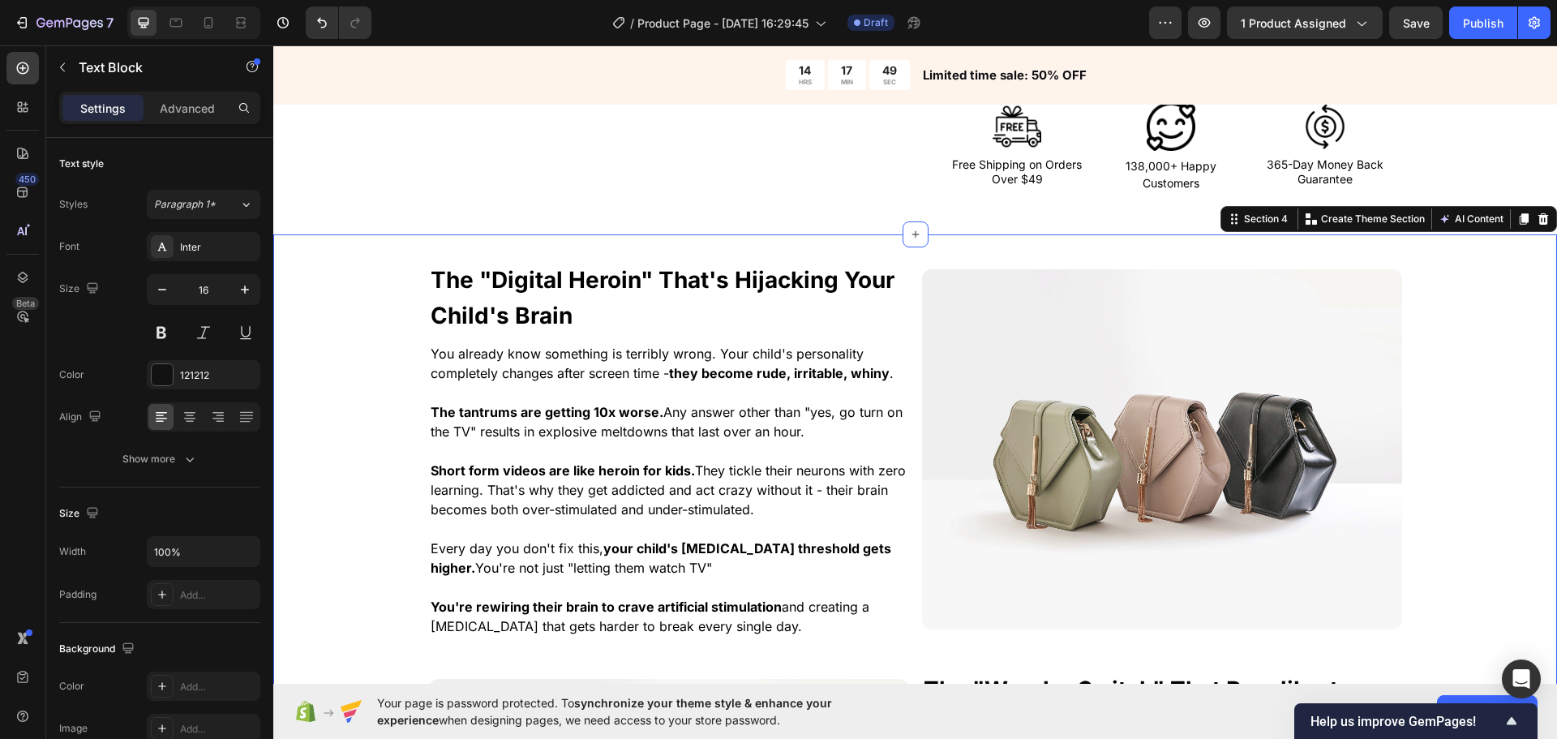
click at [582, 376] on span "You already know something is terribly wrong. Your child's personality complete…" at bounding box center [662, 364] width 463 height 36
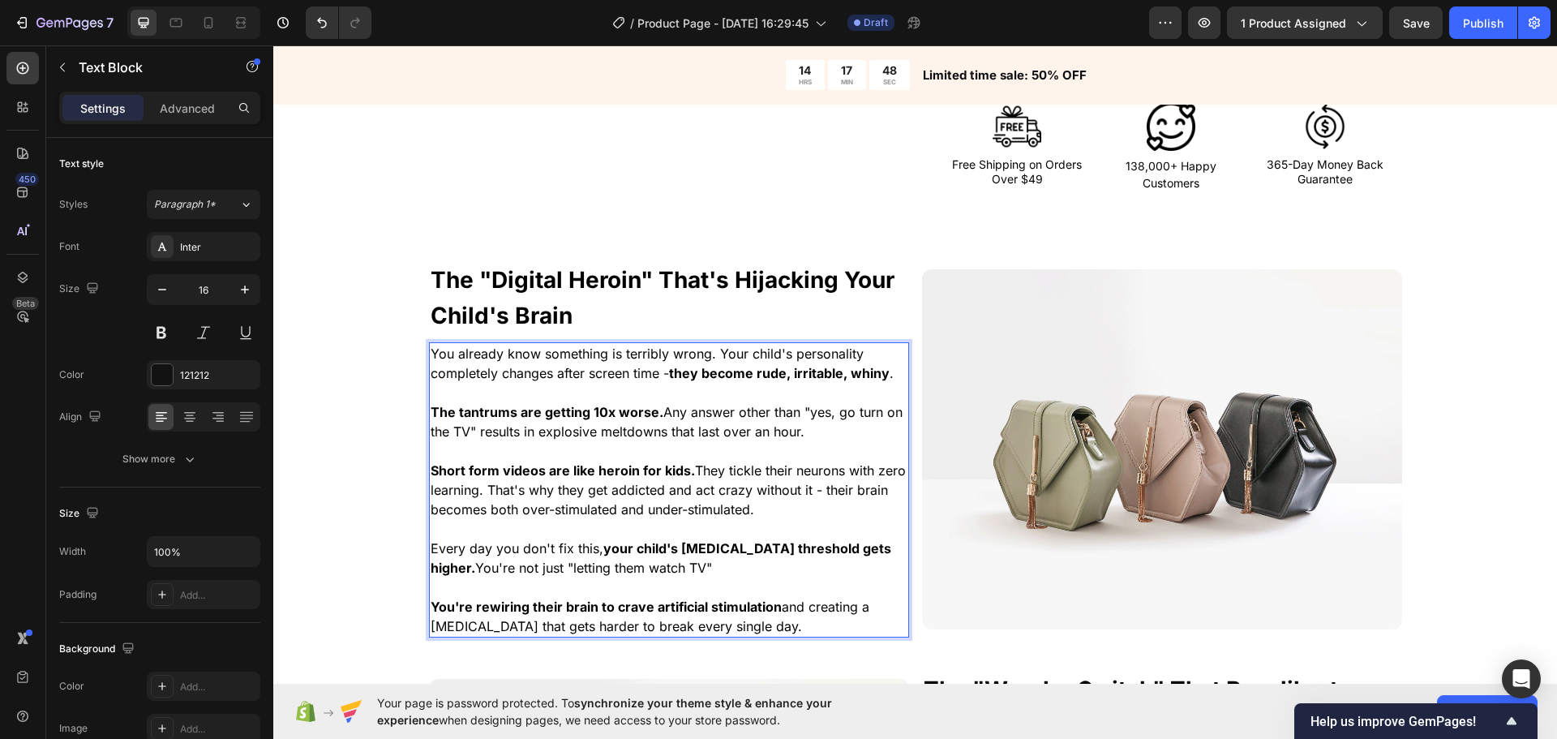
click at [582, 376] on span "You already know something is terribly wrong. Your child's personality complete…" at bounding box center [662, 364] width 463 height 36
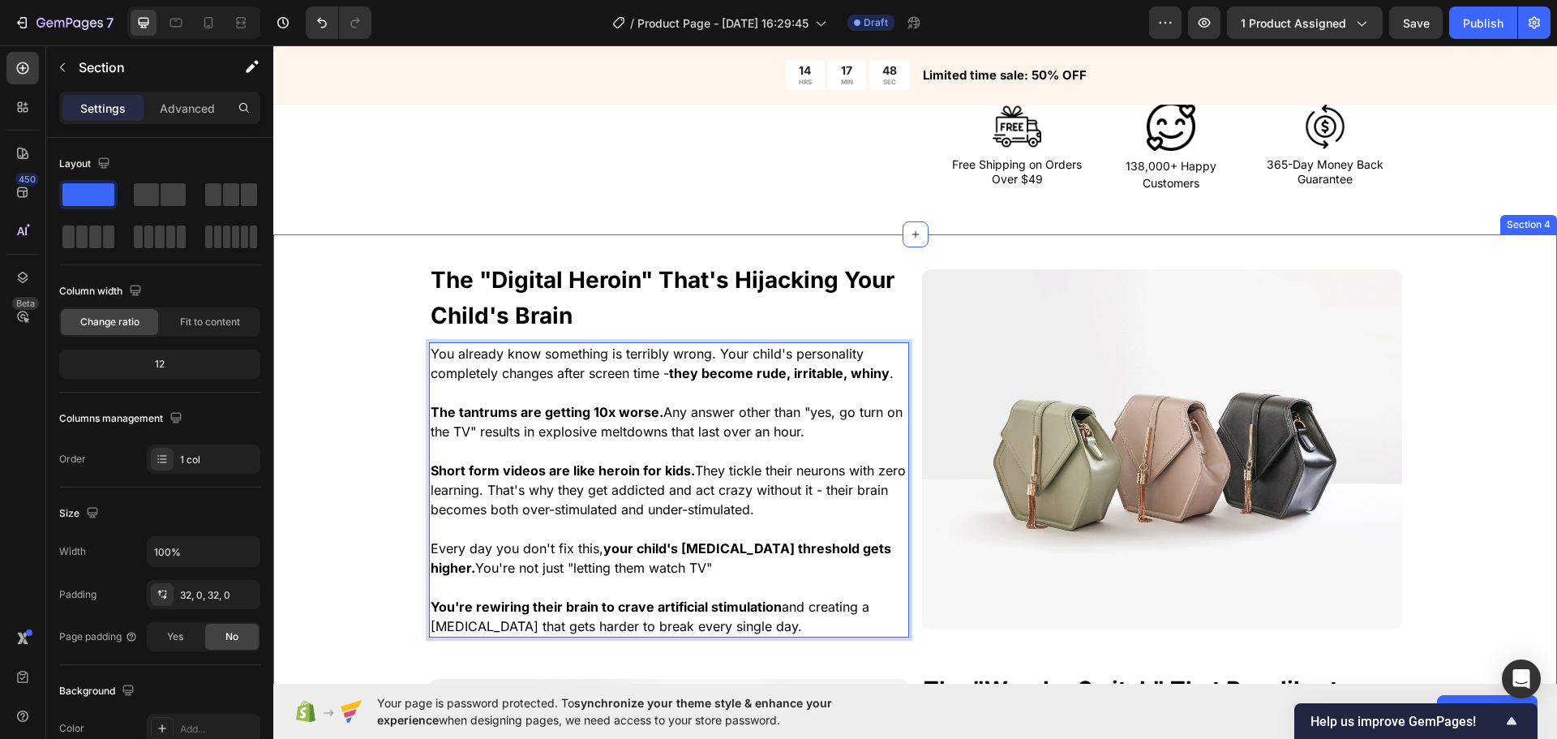
click at [393, 388] on div "⁠⁠⁠⁠⁠⁠⁠ The "Digital Heroin" That's Hijacking Your Child's Brain Heading You al…" at bounding box center [915, 676] width 1284 height 832
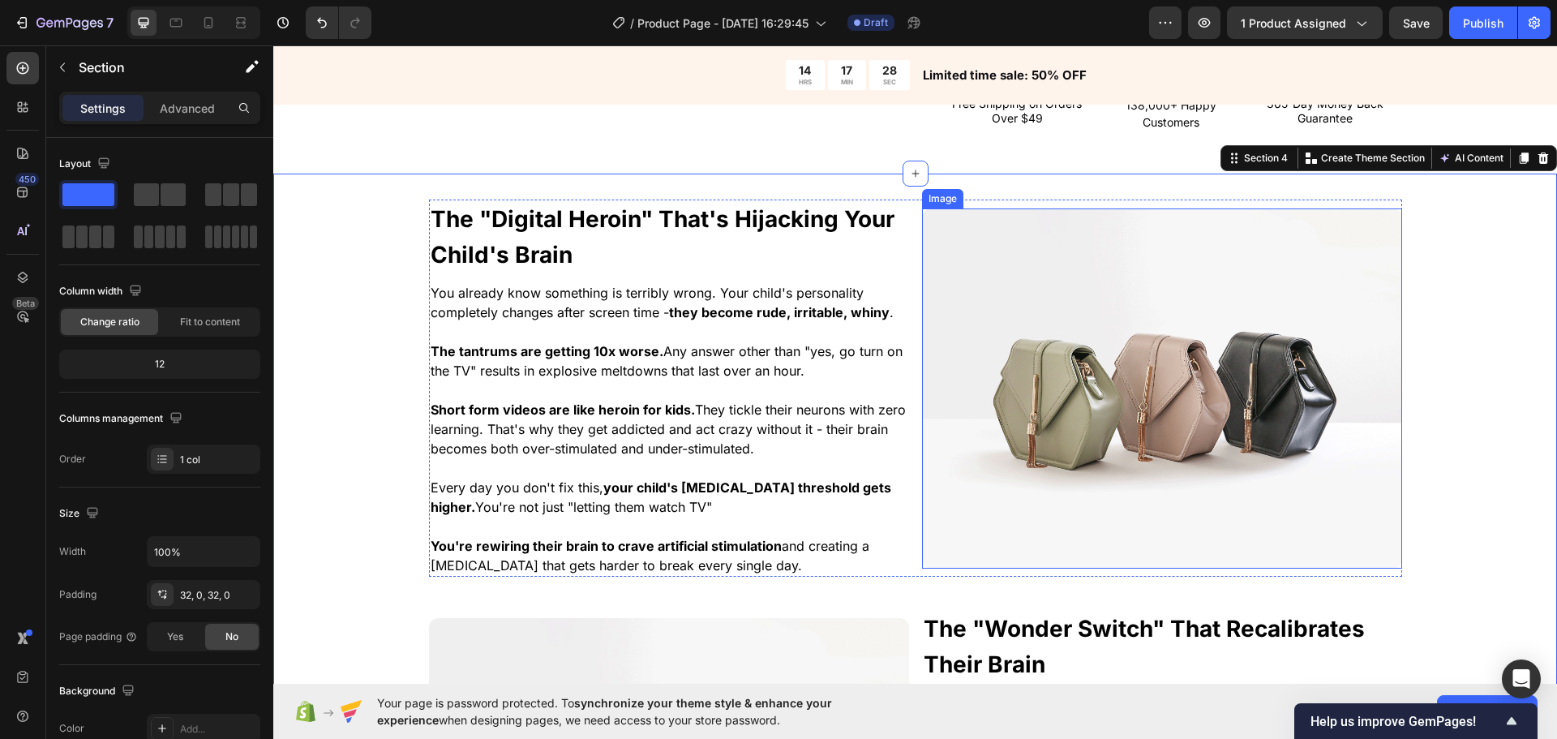
scroll to position [1231, 0]
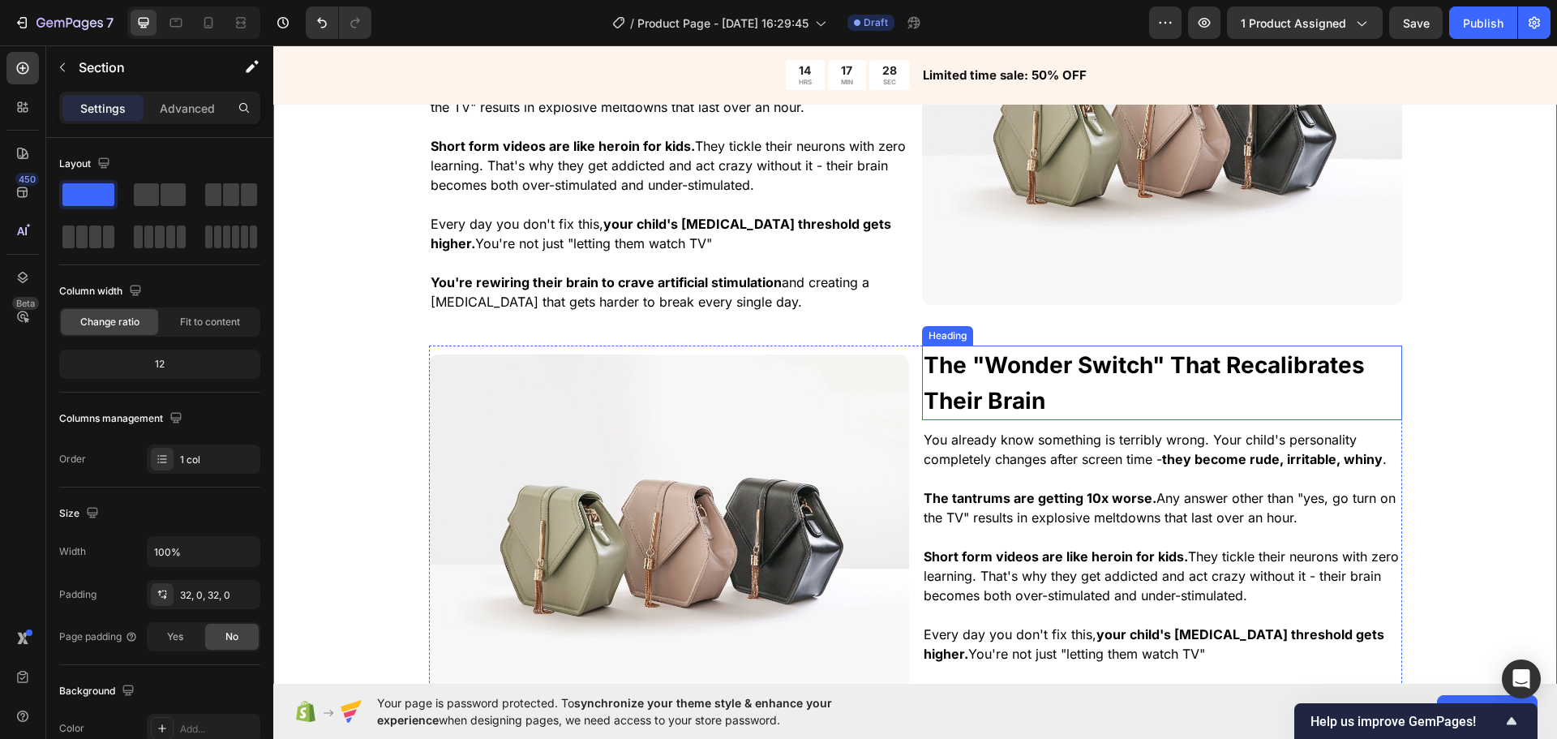
click at [1120, 392] on p "⁠⁠⁠⁠⁠⁠⁠ The "Wonder Switch" That Recalibrates Their Brain" at bounding box center [1162, 382] width 477 height 71
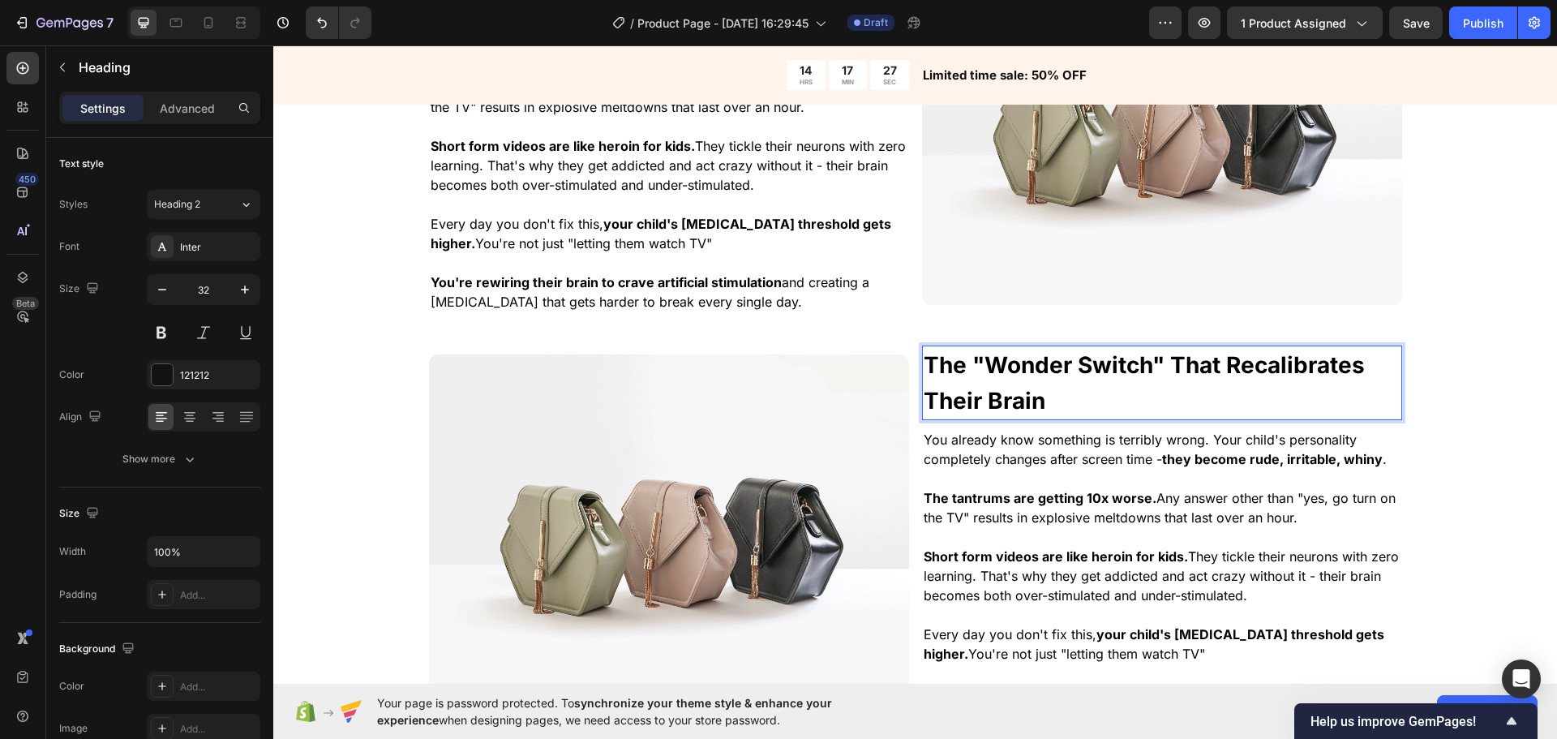
click at [1120, 392] on p "The "Wonder Switch" That Recalibrates Their Brain" at bounding box center [1162, 382] width 477 height 71
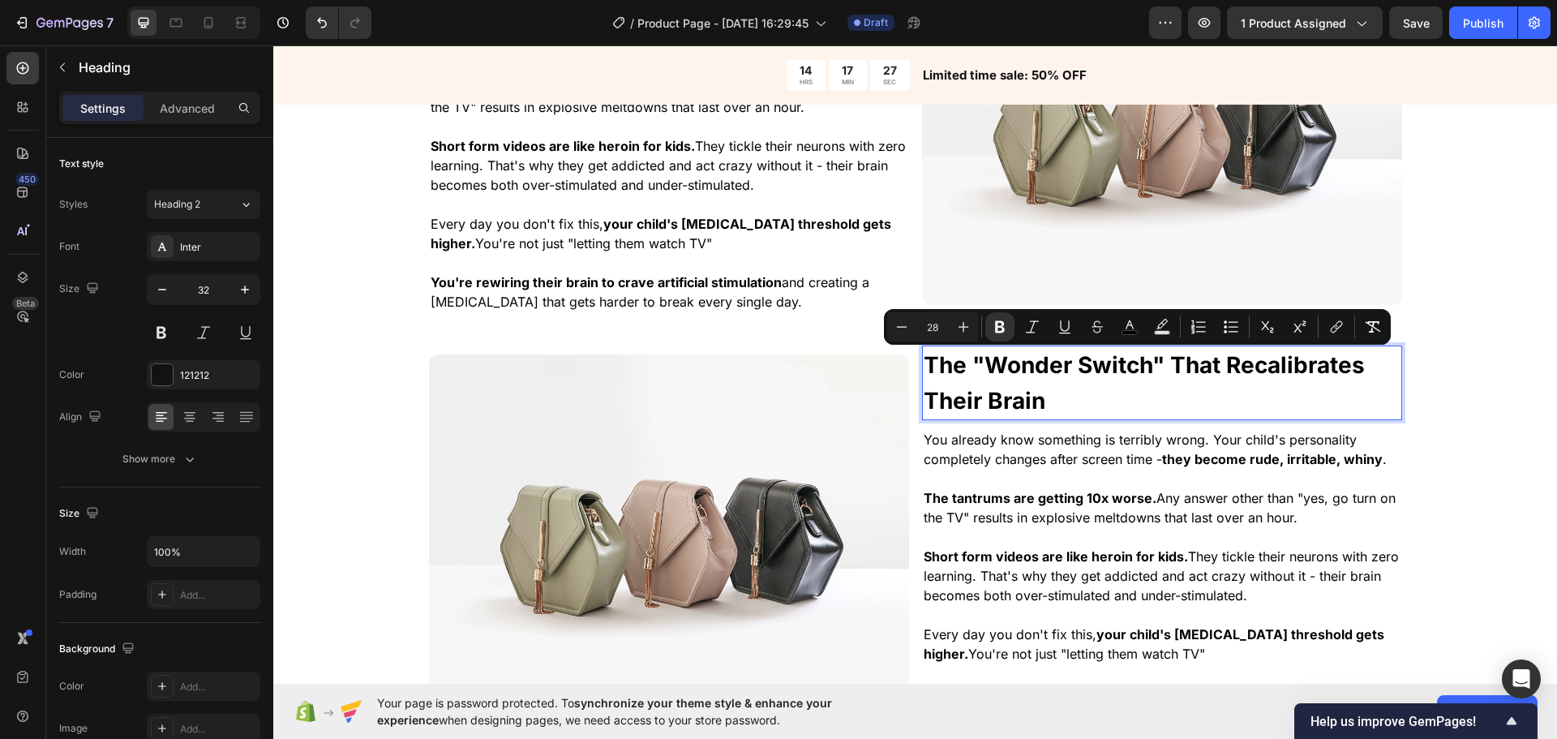
click at [1157, 393] on p "The "Wonder Switch" That Recalibrates Their Brain" at bounding box center [1162, 382] width 477 height 71
type input "32"
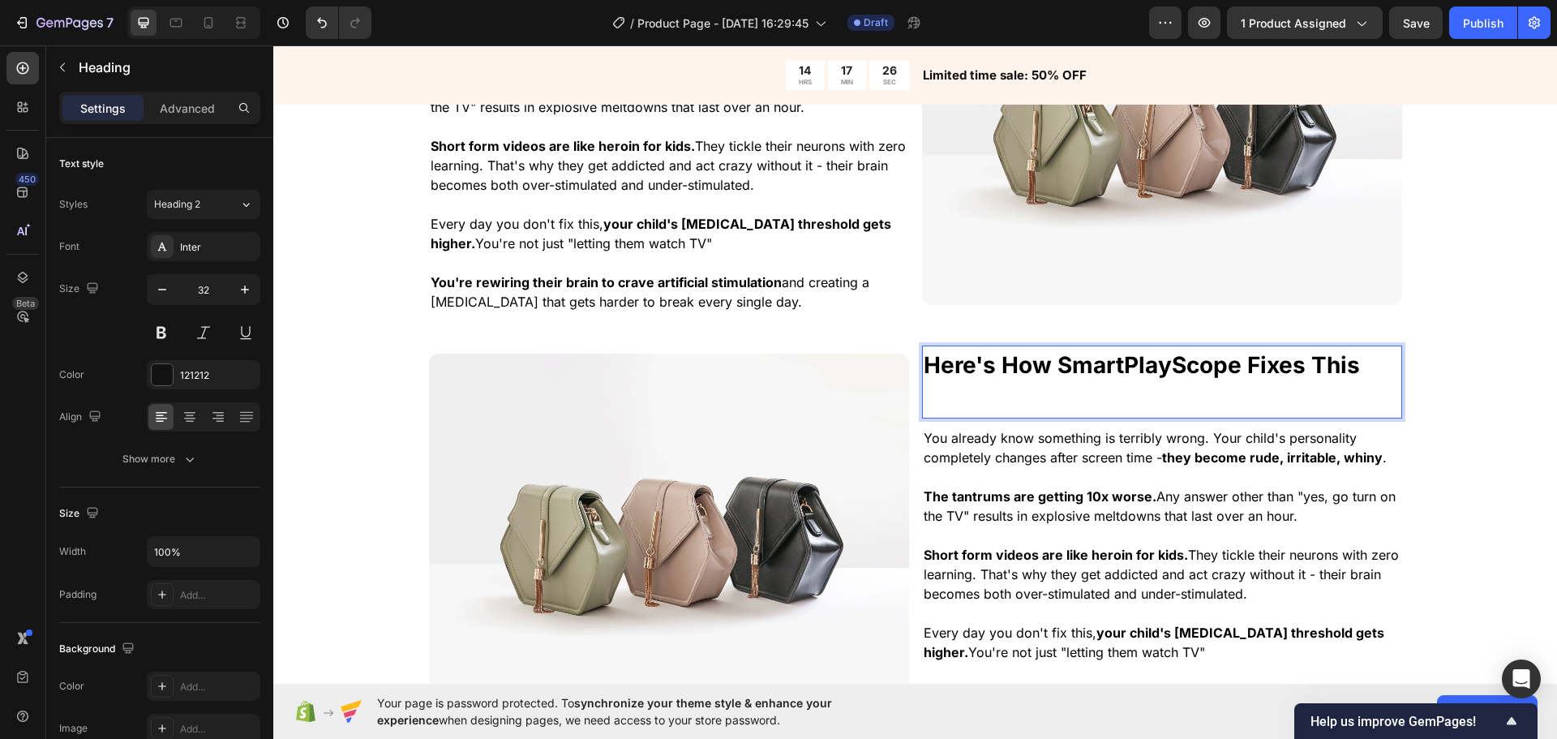
scroll to position [1241, 0]
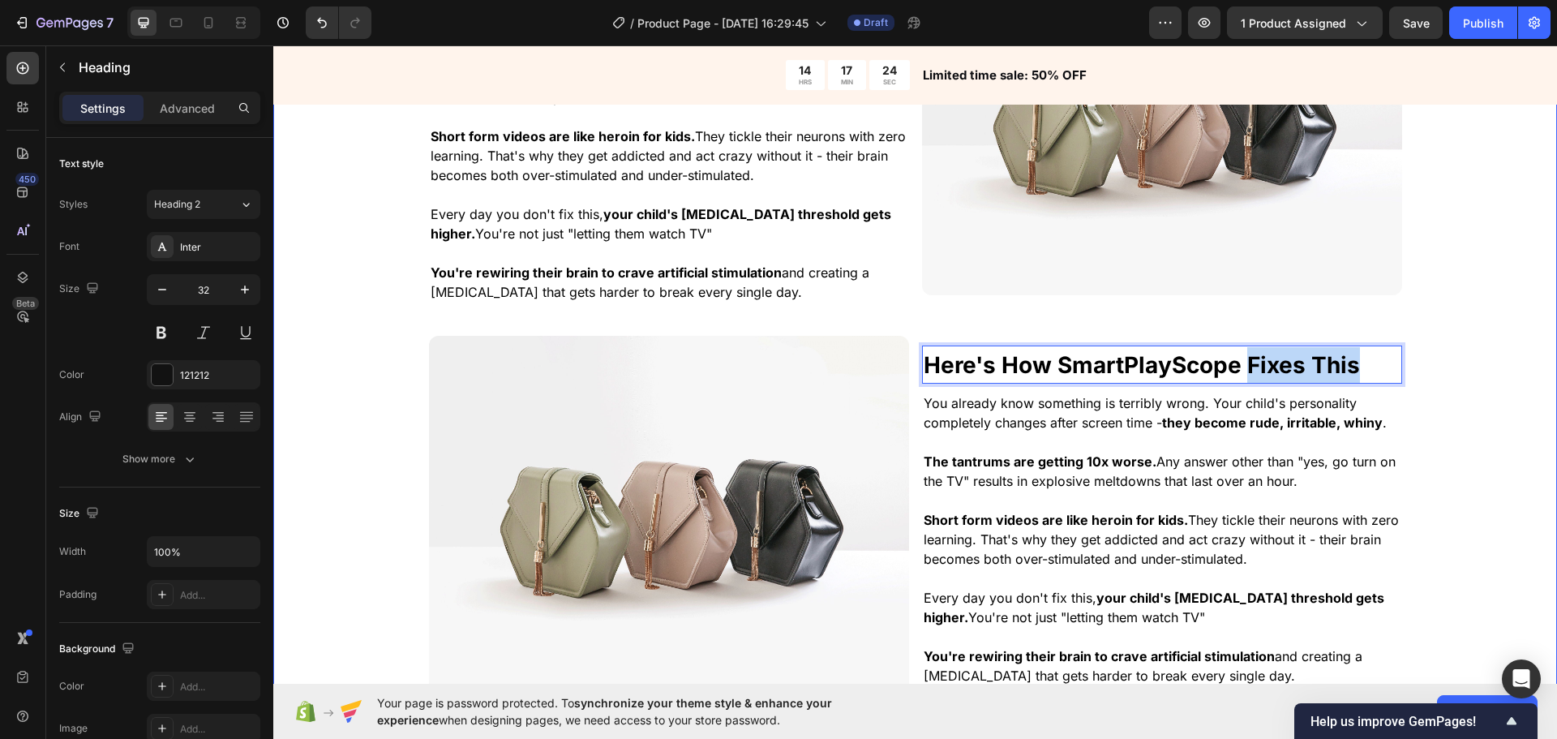
drag, startPoint x: 1238, startPoint y: 367, endPoint x: 1402, endPoint y: 368, distance: 163.8
click at [1402, 368] on div "⁠⁠⁠⁠⁠⁠⁠ The "Digital Heroin" That's Hijacking Your Child's Brain Heading You al…" at bounding box center [915, 333] width 1284 height 815
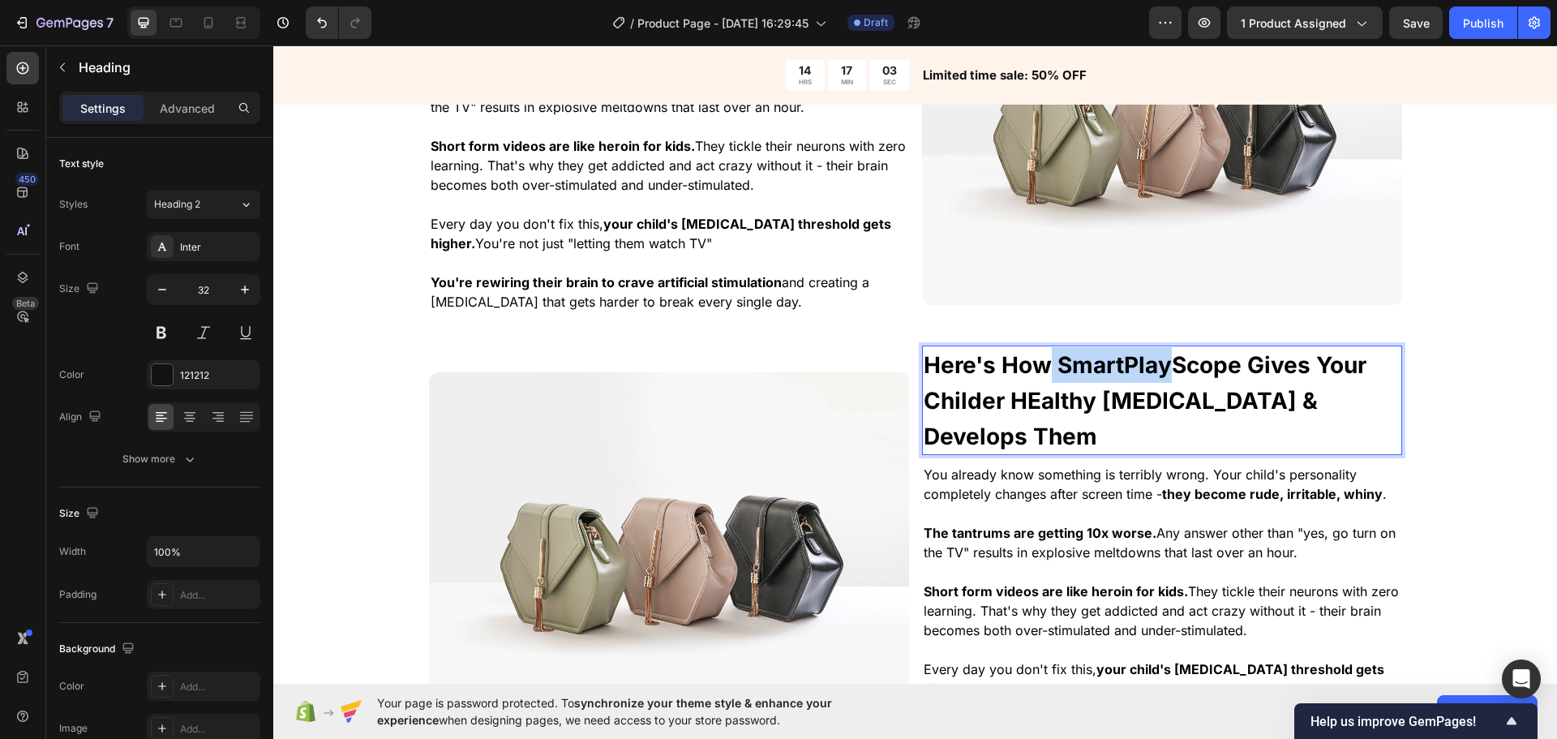
drag, startPoint x: 1042, startPoint y: 364, endPoint x: 1163, endPoint y: 366, distance: 120.9
click at [1163, 366] on strong "Here's How SmartPlayScope Gives Your Childer HEalthy Dopamine & Develops Them" at bounding box center [1145, 400] width 443 height 98
drag, startPoint x: 1262, startPoint y: 363, endPoint x: 1311, endPoint y: 361, distance: 49.5
click at [1311, 361] on strong "Here's How SmartPlayScope Gives Your Childer HEalthy Dopamine & Develops Them" at bounding box center [1145, 400] width 443 height 98
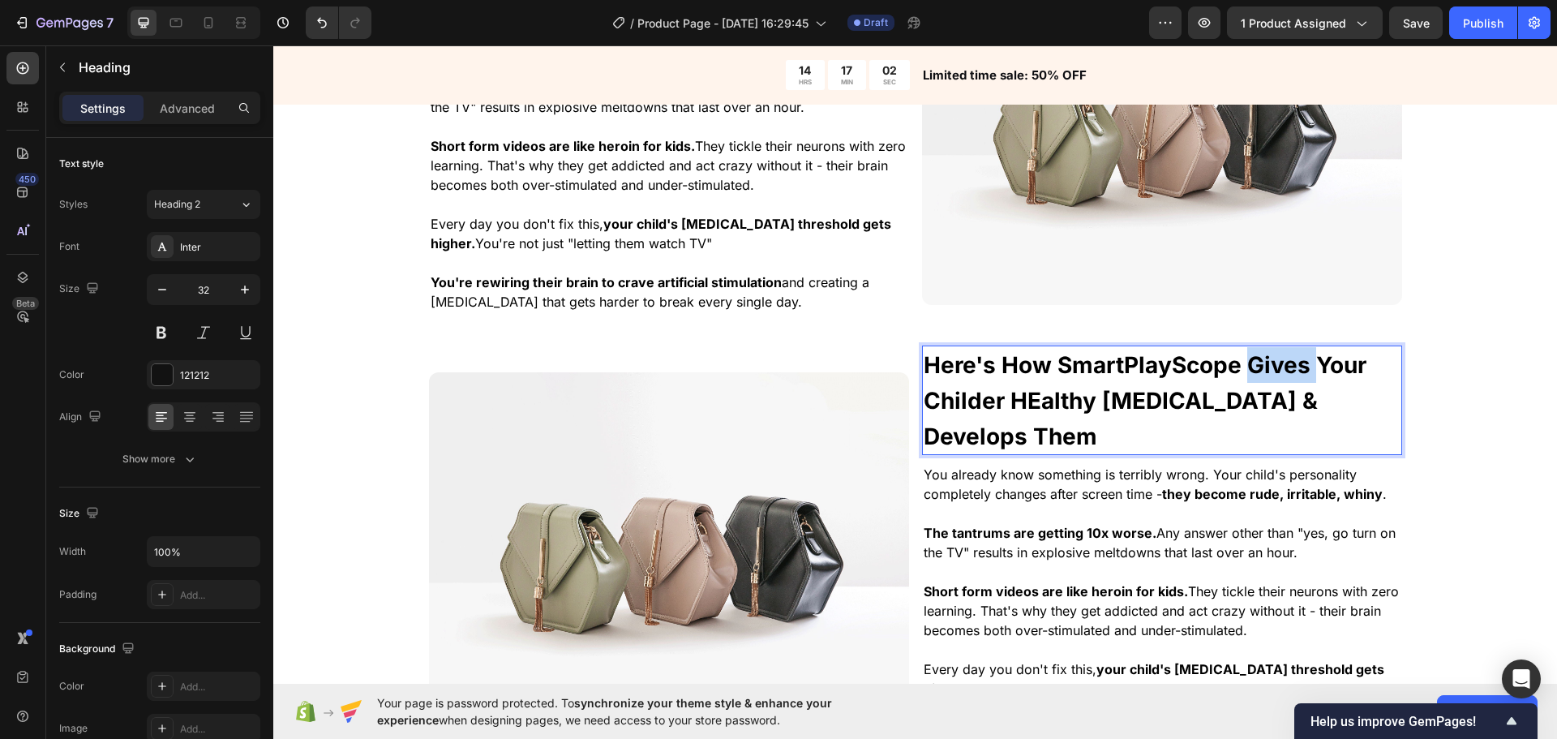
click at [1311, 360] on strong "Here's How SmartPlayScope Gives Your Childer HEalthy Dopamine & Develops Them" at bounding box center [1145, 400] width 443 height 98
drag, startPoint x: 1031, startPoint y: 401, endPoint x: 1021, endPoint y: 401, distance: 9.7
click at [1021, 401] on strong "Here's How SmartPlayScope Gives Your Childer HEalthy Dopamine & Develops Them" at bounding box center [1145, 400] width 443 height 98
click at [1067, 410] on strong "Here's How SmartPlayScope Gives Your Childer Healthy Dopamine & Develops Them" at bounding box center [1145, 400] width 443 height 98
drag, startPoint x: 1094, startPoint y: 406, endPoint x: 985, endPoint y: 401, distance: 109.6
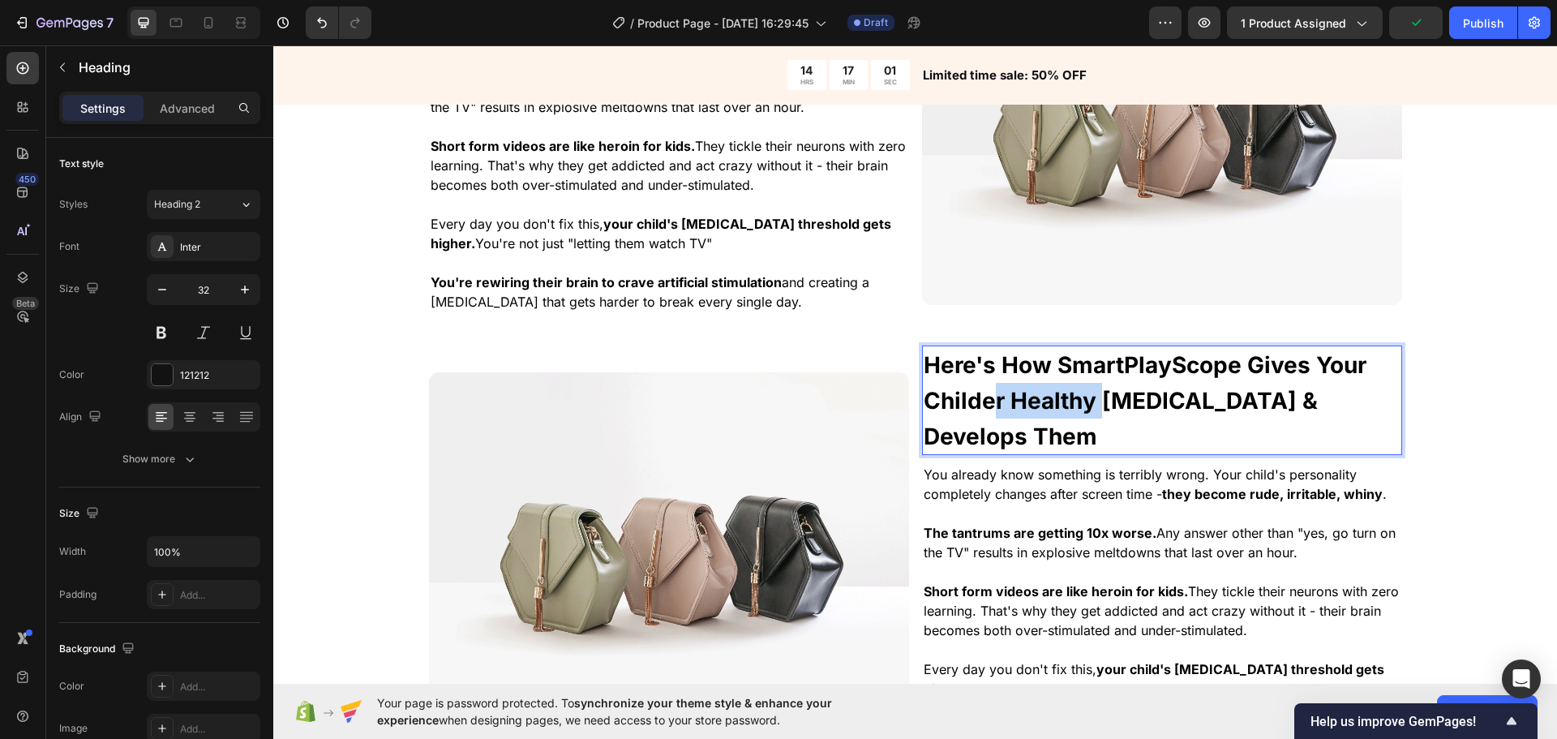
click at [985, 401] on strong "Here's How SmartPlayScope Gives Your Childer Healthy Dopamine & Develops Them" at bounding box center [1145, 400] width 443 height 98
click at [1066, 397] on strong "Here's How SmartPlayScope Gives Your Childer Healthy Dopamine & Develops Them" at bounding box center [1145, 400] width 443 height 98
click at [1091, 384] on p "Here's How SmartPlayScope Gives Your Childer Healthy Dopamine & Develops Them" at bounding box center [1162, 400] width 477 height 106
click at [1323, 377] on strong "Here's How SmartPlayScope Gives Your Childer Healthy Dopamine & Develops Them" at bounding box center [1145, 400] width 443 height 98
drag, startPoint x: 922, startPoint y: 404, endPoint x: 1203, endPoint y: 403, distance: 280.6
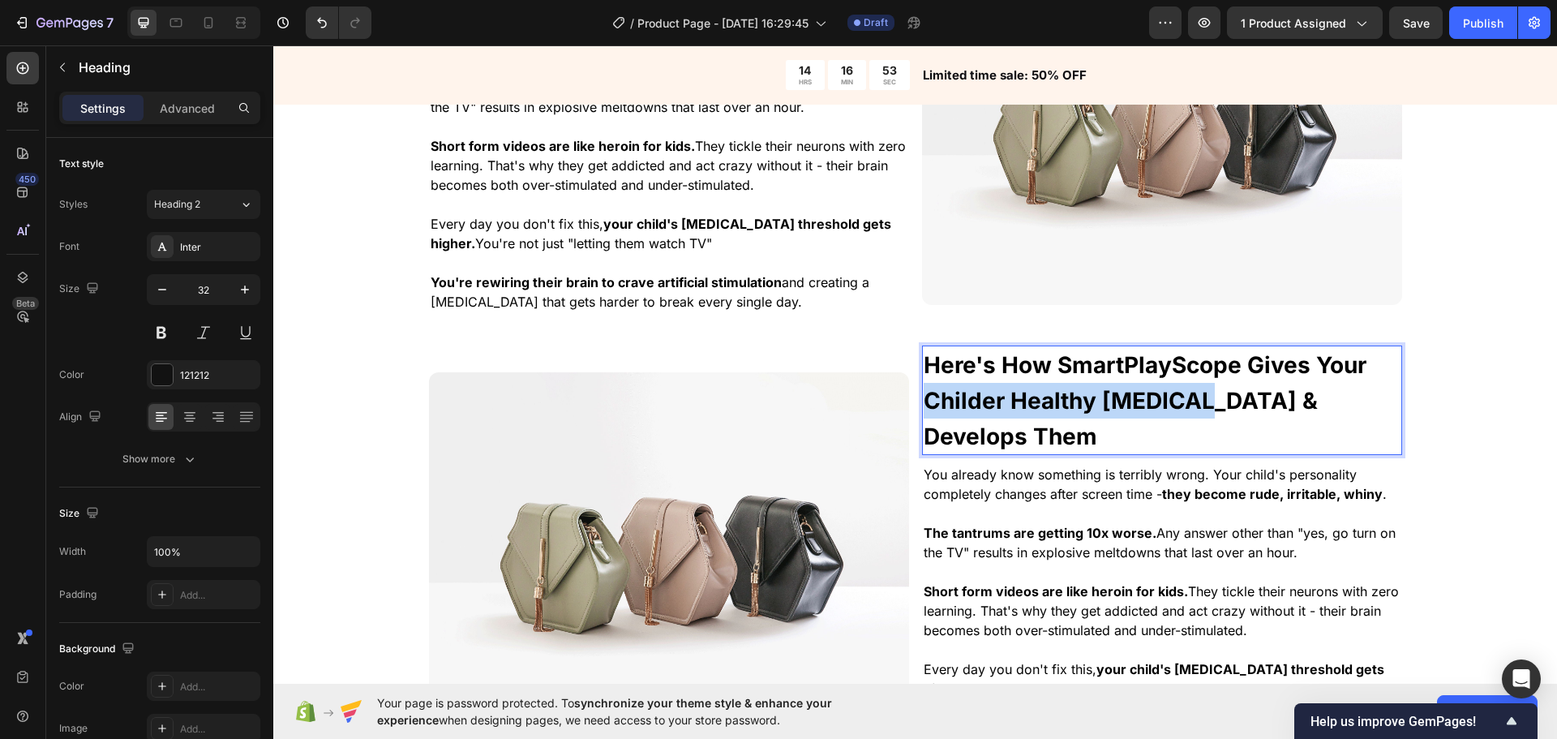
click at [1203, 403] on strong "Here's How SmartPlayScope Gives Your Childer Healthy Dopamine & Develops Them" at bounding box center [1145, 400] width 443 height 98
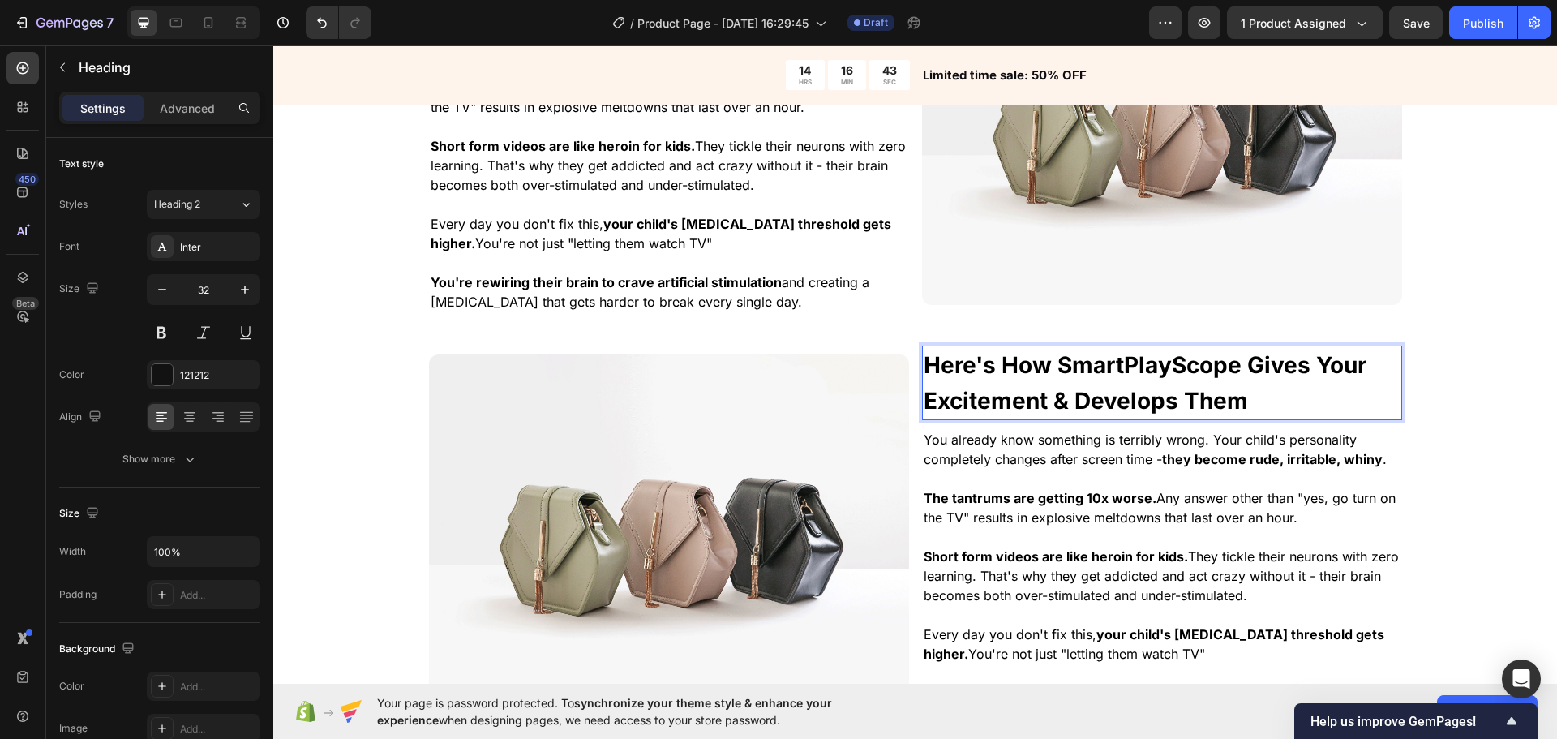
click at [1251, 408] on p "Here's How SmartPlayScope Gives Your Excitement & Develops Them" at bounding box center [1162, 382] width 477 height 71
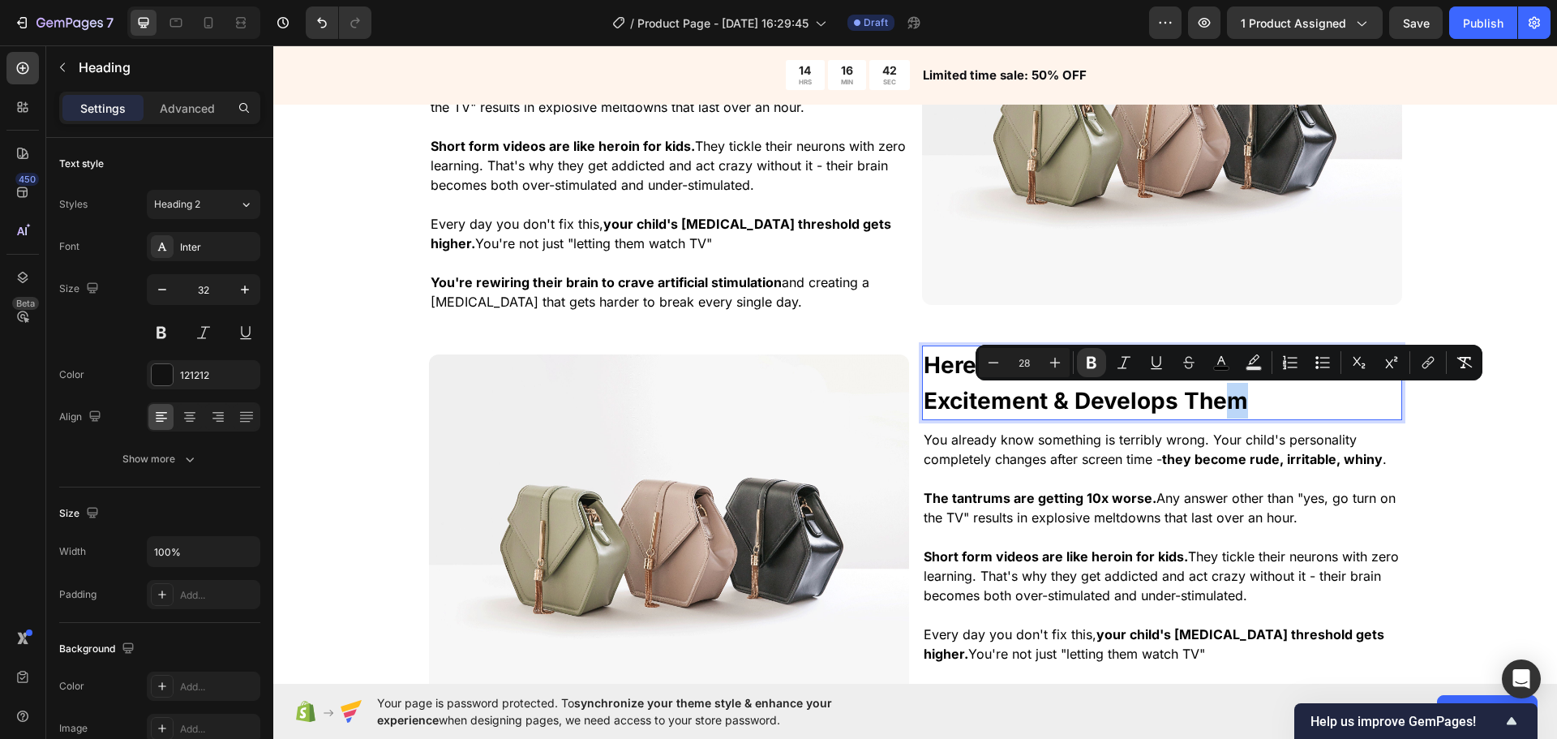
drag, startPoint x: 1238, startPoint y: 406, endPoint x: 1217, endPoint y: 406, distance: 20.3
click at [1217, 406] on p "Here's How SmartPlayScope Gives Your Excitement & Develops Them" at bounding box center [1162, 382] width 477 height 71
click at [1259, 409] on p "Here's How SmartPlayScope Gives Your Excitement & Develops Them" at bounding box center [1162, 382] width 477 height 71
click at [1268, 407] on p "Here's How SmartPlayScope Gives Your Excitement & Develops Them" at bounding box center [1162, 382] width 477 height 71
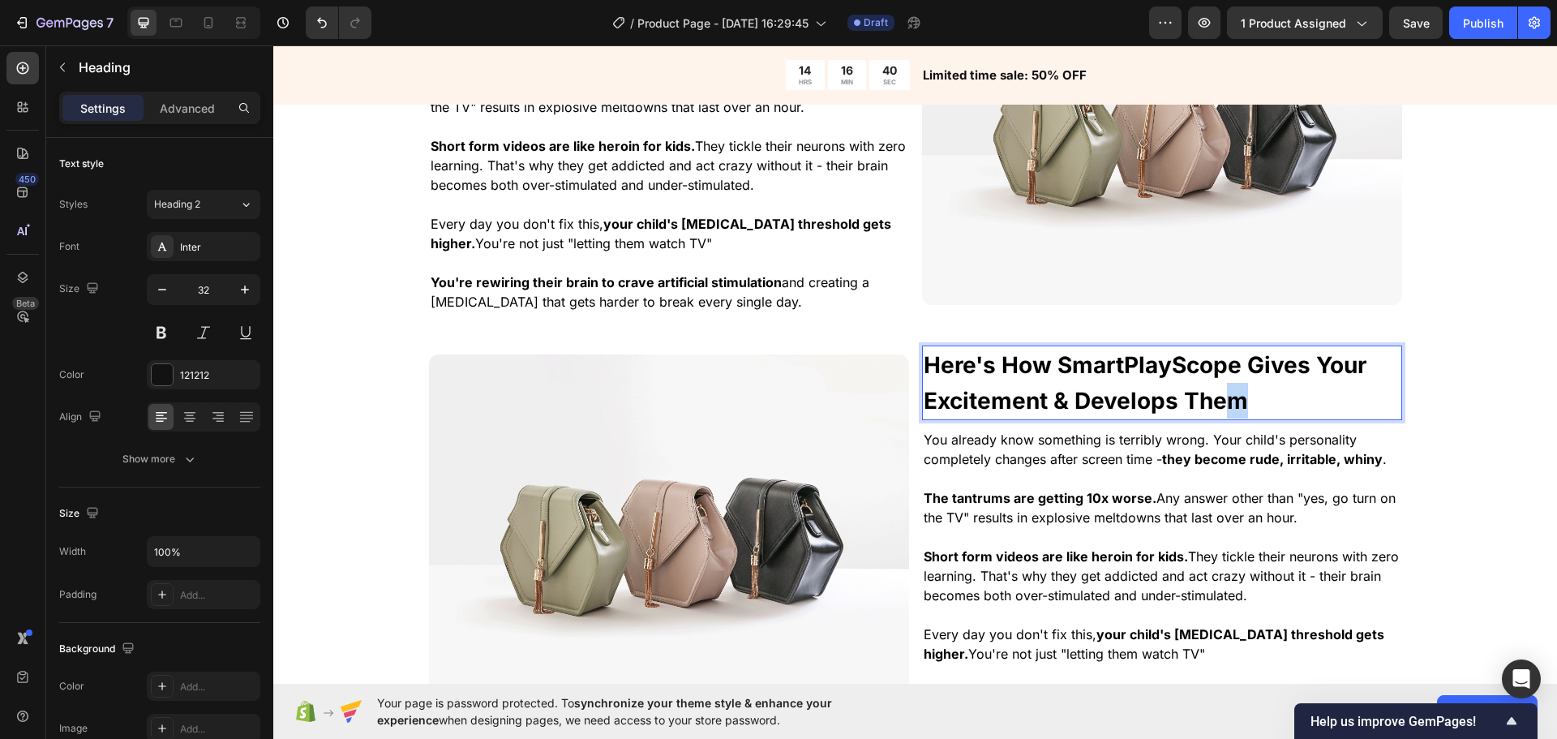
drag, startPoint x: 1200, startPoint y: 405, endPoint x: 1219, endPoint y: 406, distance: 18.7
click at [1219, 406] on p "Here's How SmartPlayScope Gives Your Excitement & Develops Them" at bounding box center [1162, 382] width 477 height 71
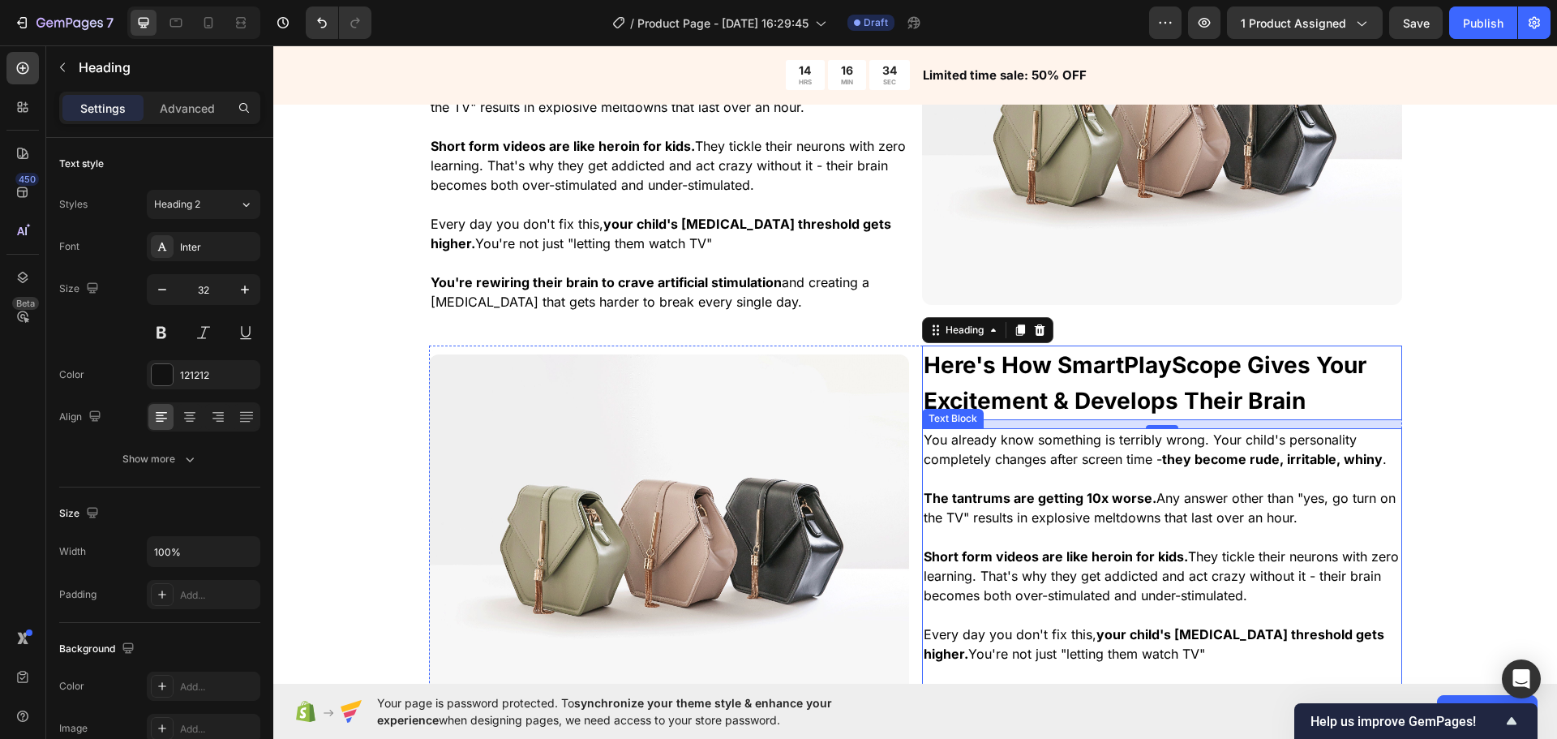
click at [1133, 571] on span "Short form videos are like heroin for kids. They tickle their neurons with zero…" at bounding box center [1161, 575] width 475 height 55
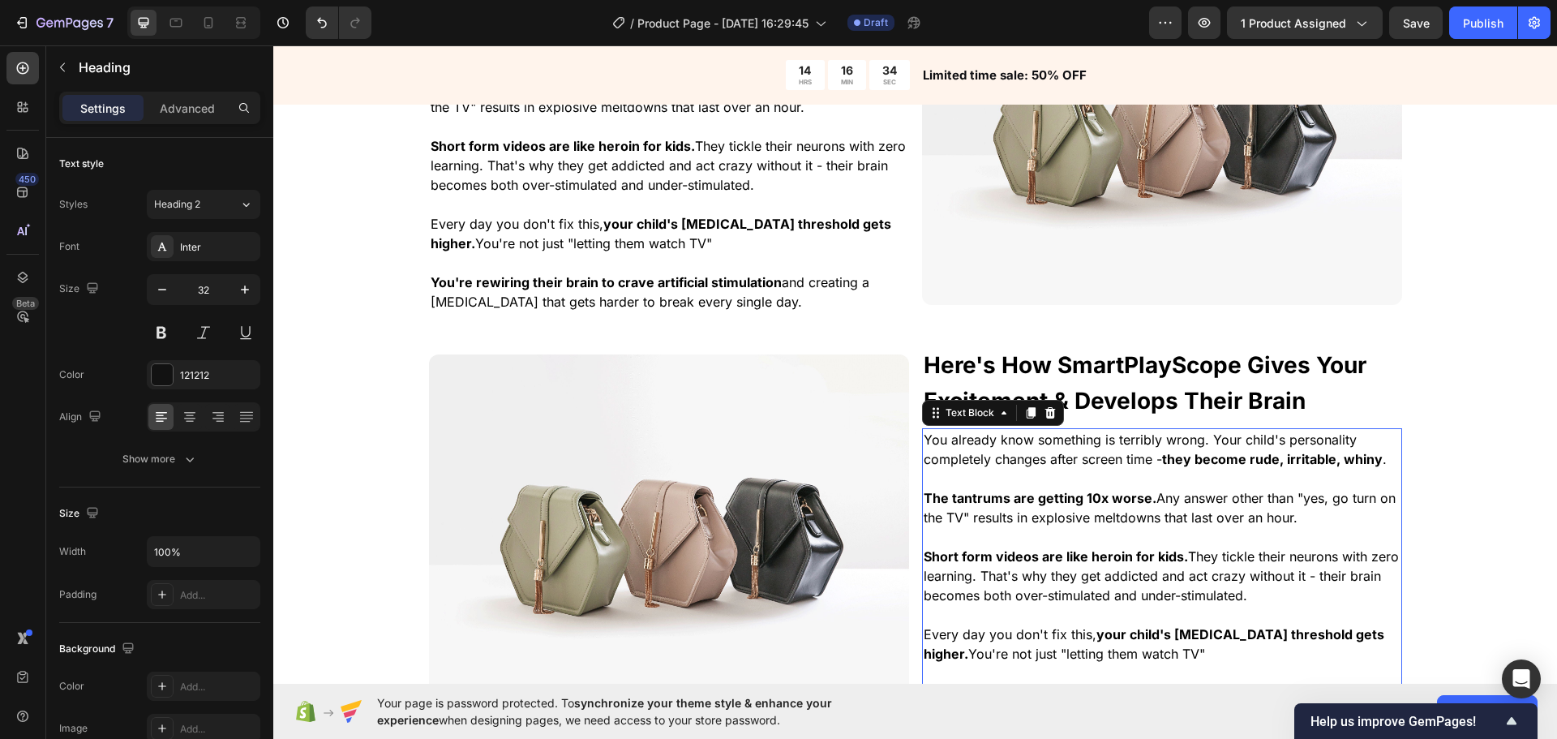
click at [1150, 617] on p at bounding box center [1162, 614] width 477 height 19
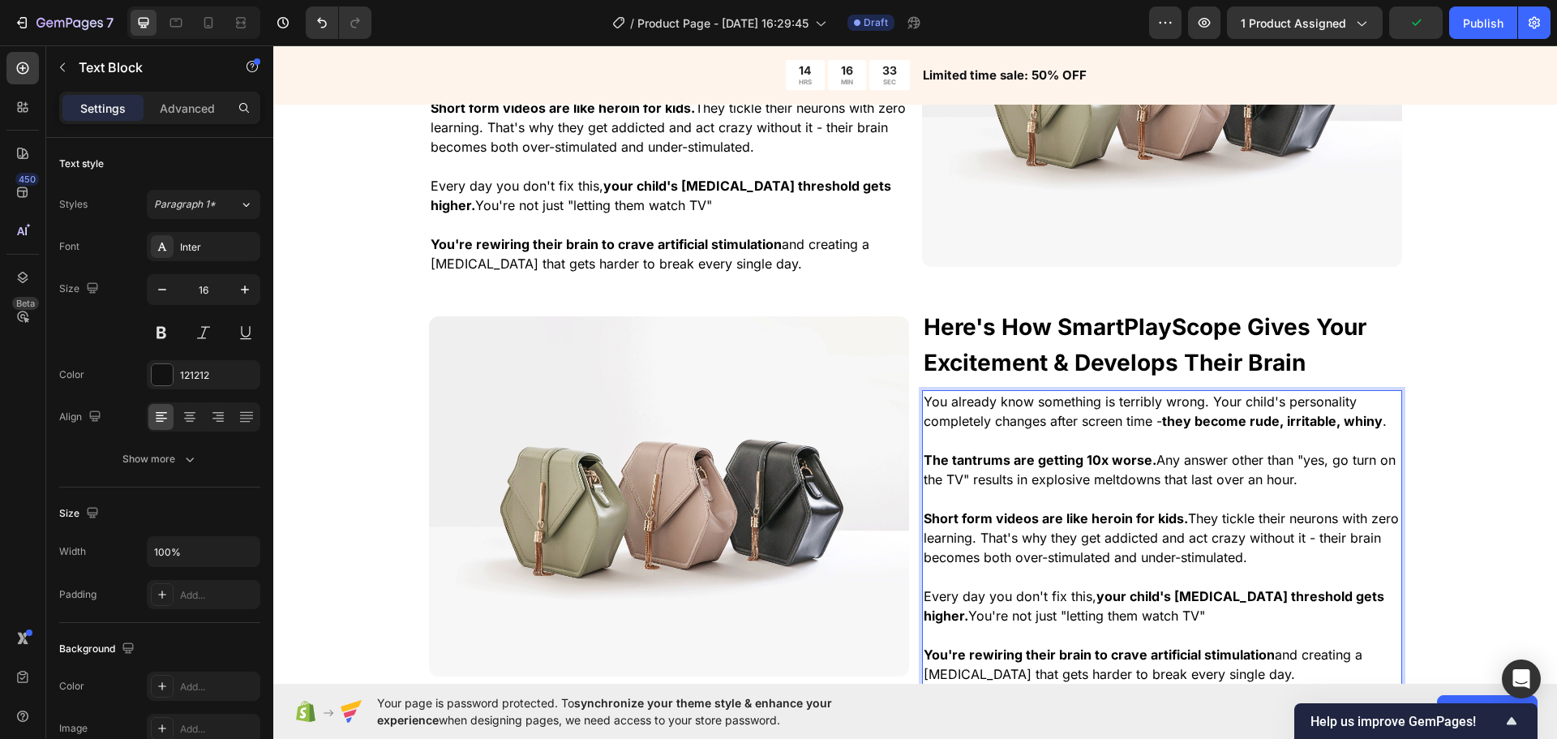
scroll to position [1312, 0]
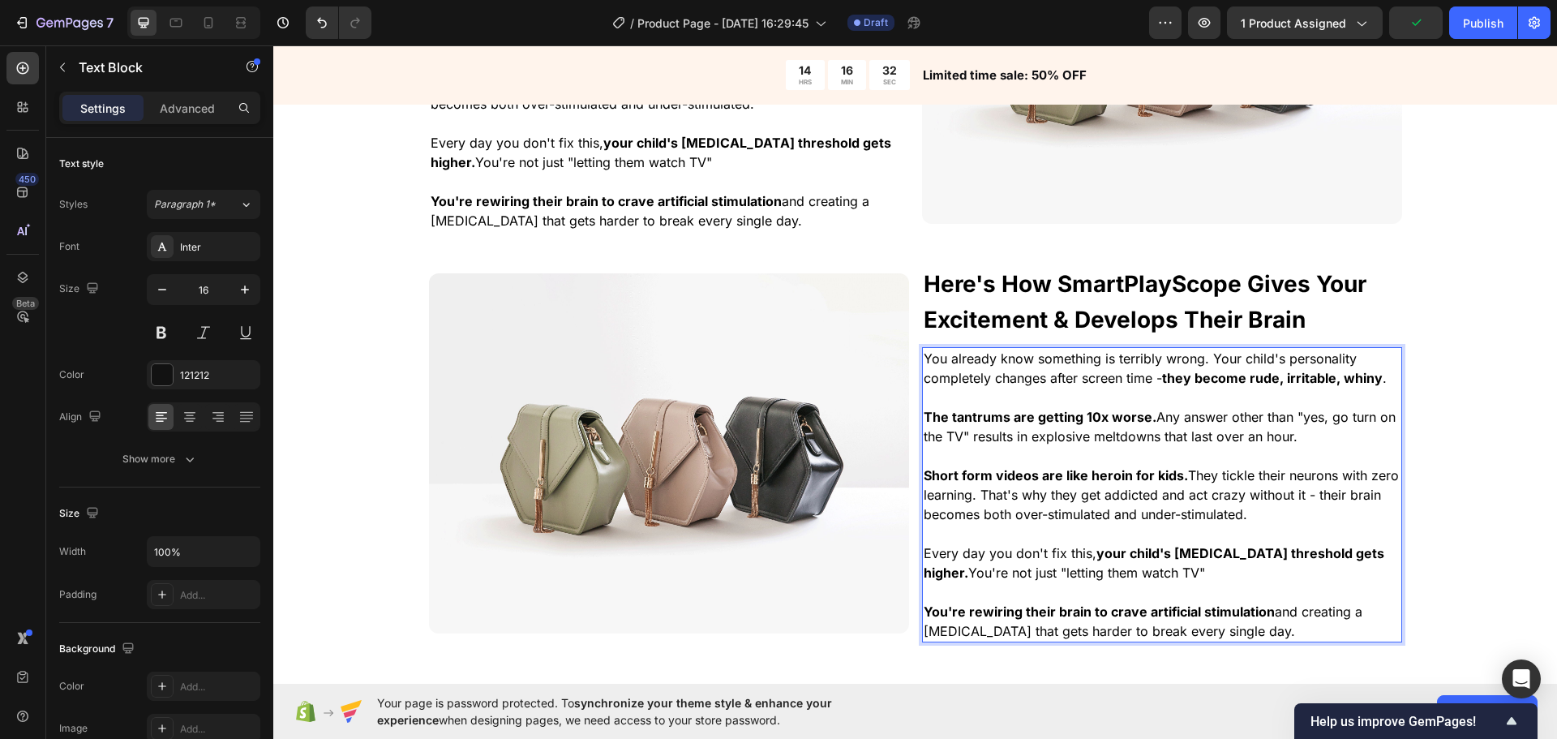
drag, startPoint x: 1295, startPoint y: 639, endPoint x: 876, endPoint y: 350, distance: 509.6
click at [870, 346] on div "⁠⁠⁠⁠⁠⁠⁠ Here's How SmartPlayScope Gives Your Excitement & Develops Their Brain …" at bounding box center [915, 452] width 973 height 377
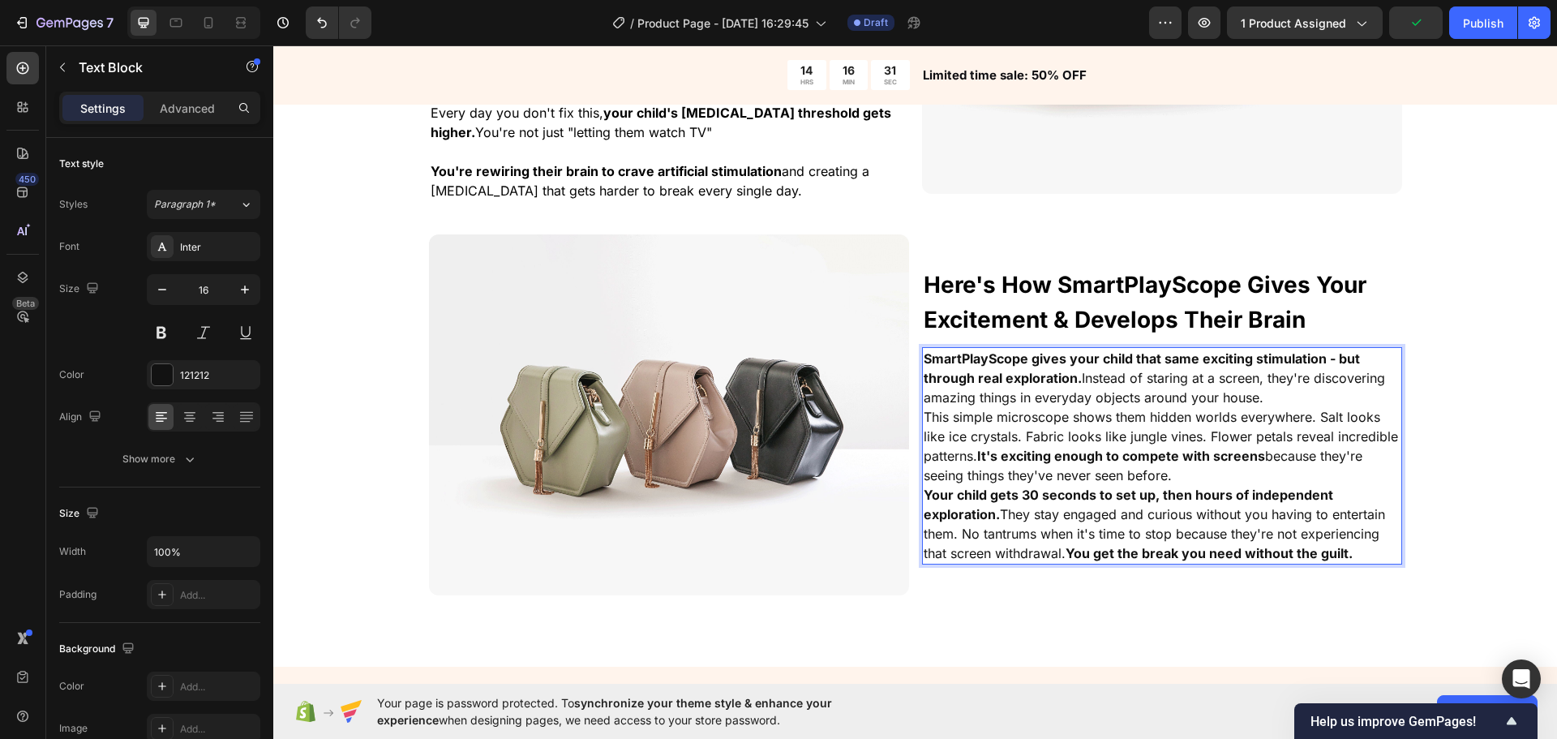
click at [1287, 383] on p "SmartPlayScope gives your child that same exciting stimulation - but through re…" at bounding box center [1162, 378] width 477 height 58
click at [1287, 391] on p "SmartPlayScope gives your child that same exciting stimulation - but through re…" at bounding box center [1162, 378] width 477 height 58
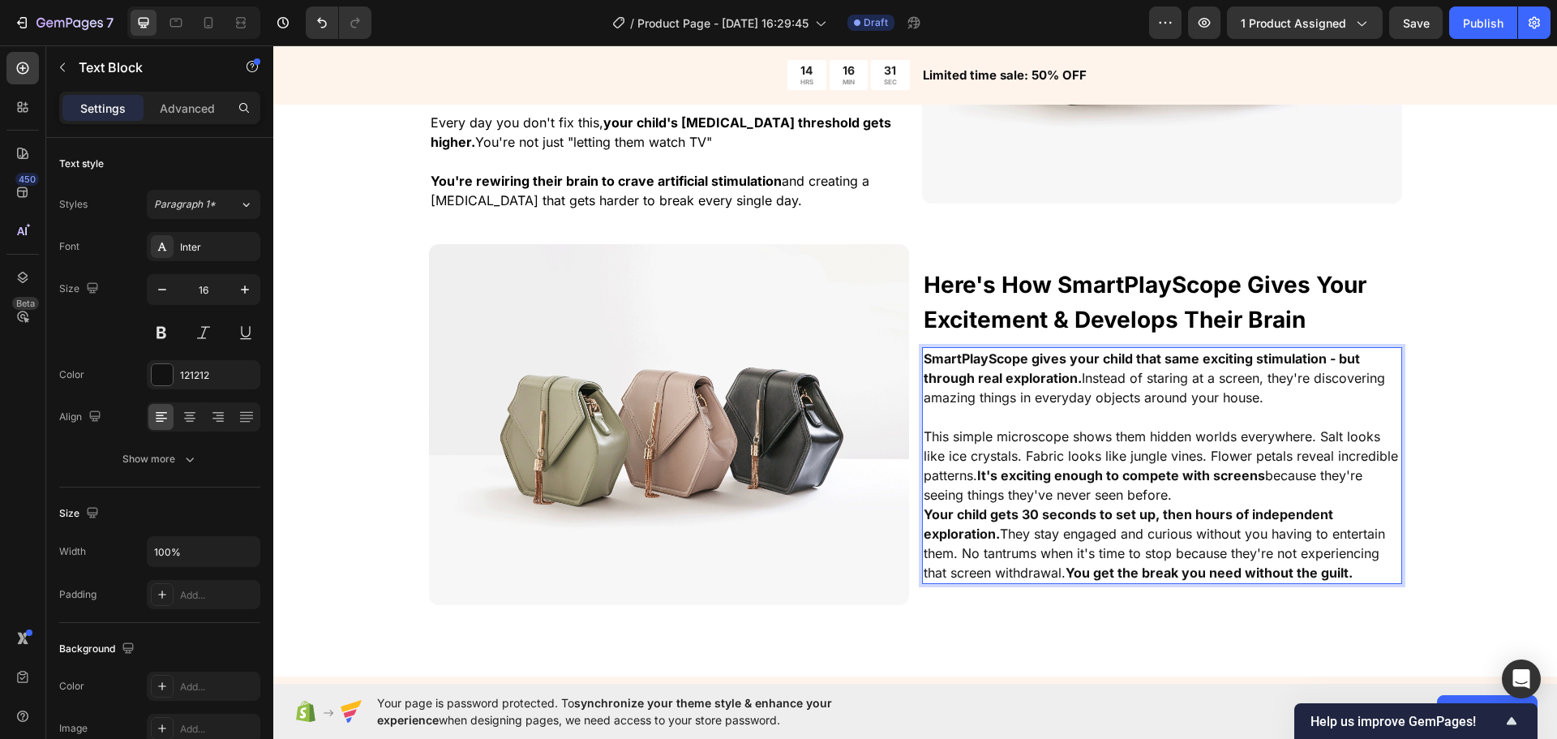
click at [1240, 481] on strong "It's exciting enough to compete with screens" at bounding box center [1121, 475] width 288 height 16
click at [1242, 491] on p "This simple microscope shows them hidden worlds everywhere. Salt looks like ice…" at bounding box center [1162, 466] width 477 height 78
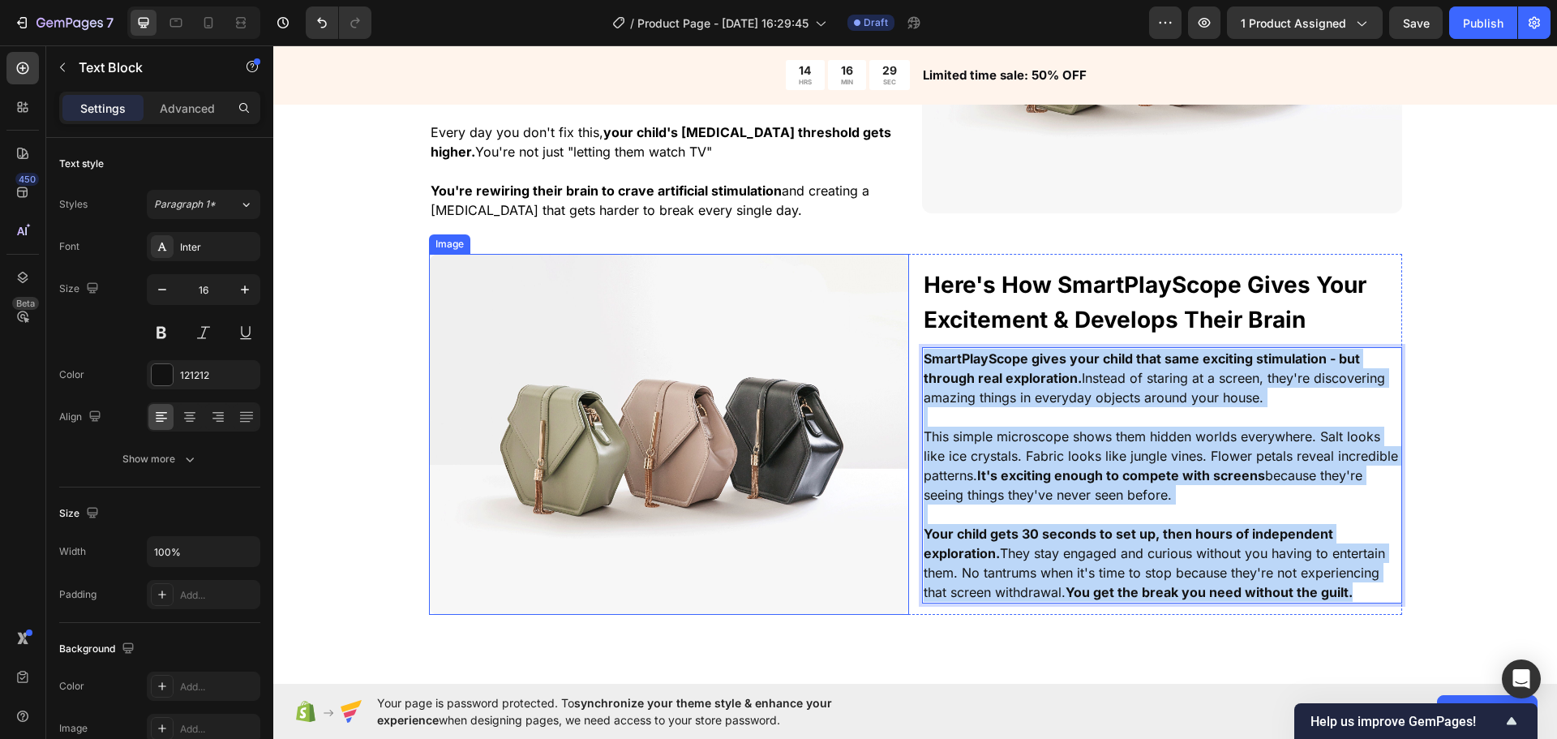
drag, startPoint x: 1376, startPoint y: 597, endPoint x: 912, endPoint y: 374, distance: 514.0
click at [798, 343] on div "⁠⁠⁠⁠⁠⁠⁠ Here's How SmartPlayScope Gives Your Excitement & Develops Their Brain …" at bounding box center [915, 434] width 973 height 360
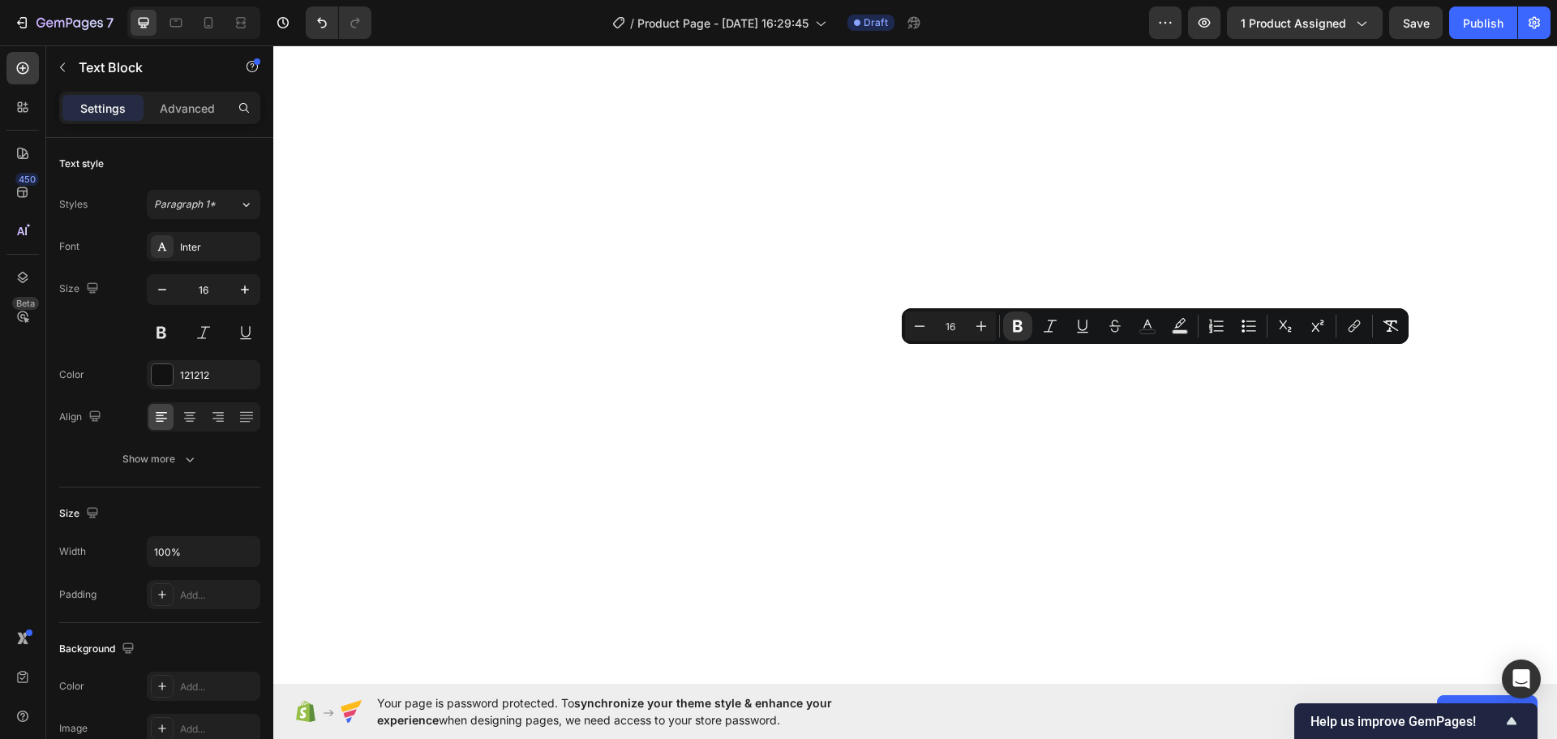
click at [1142, 326] on icon "Editor contextual toolbar" at bounding box center [1148, 326] width 16 height 16
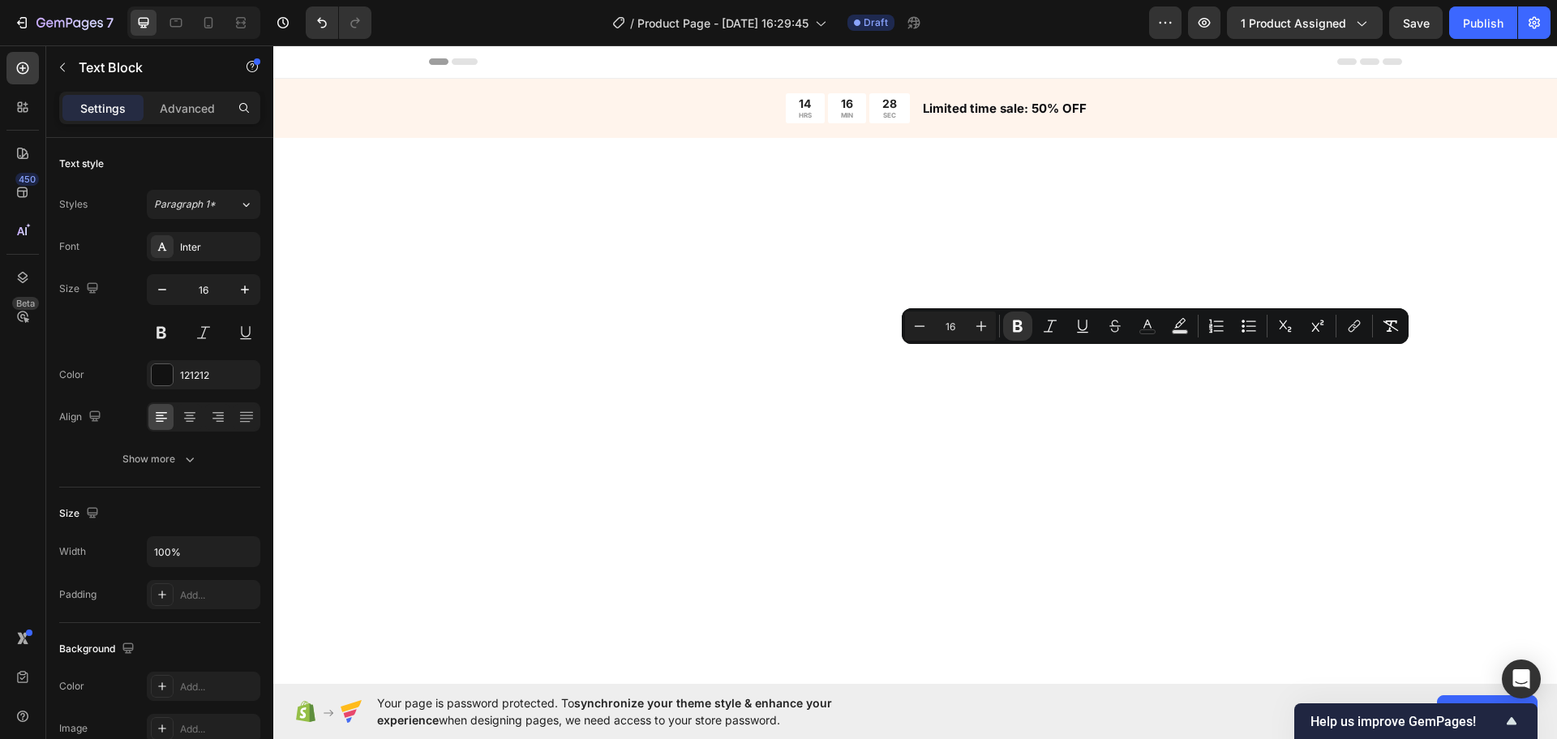
scroll to position [1323, 0]
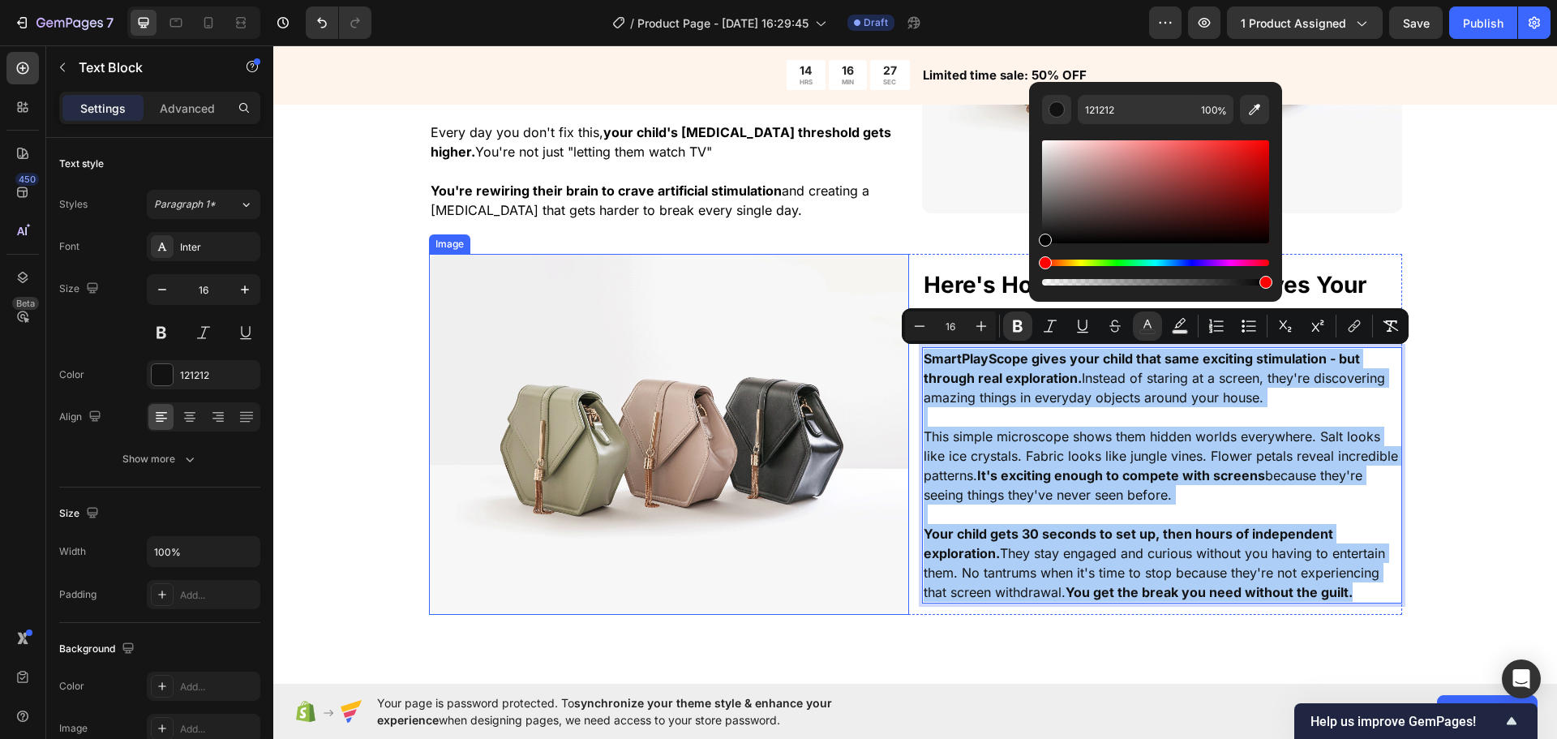
drag, startPoint x: 1362, startPoint y: 266, endPoint x: 1126, endPoint y: 505, distance: 336.1
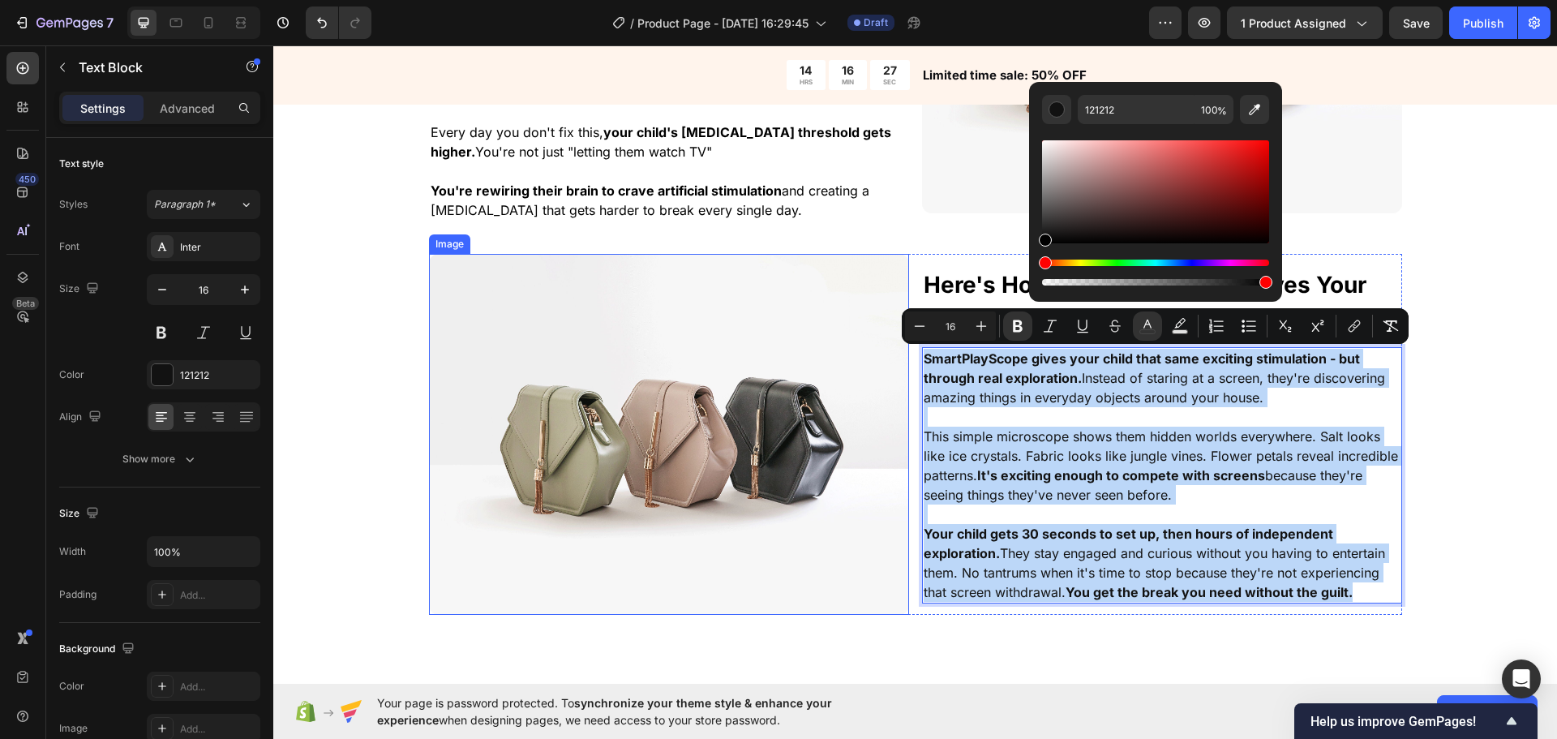
type input "000000"
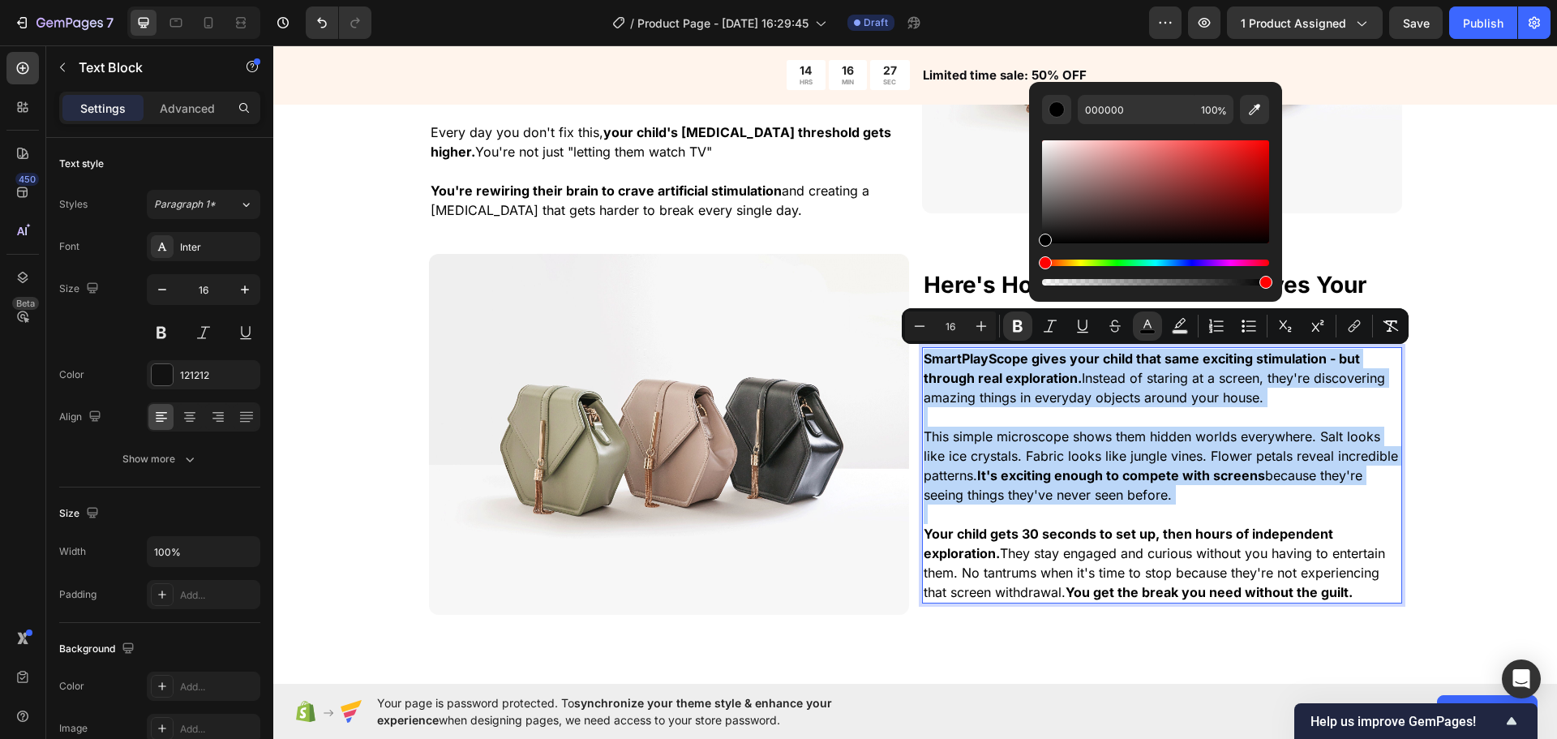
click at [1453, 470] on div "⁠⁠⁠⁠⁠⁠⁠ The "Digital Heroin" That's Hijacking Your Child's Brain Heading You al…" at bounding box center [915, 251] width 1284 height 815
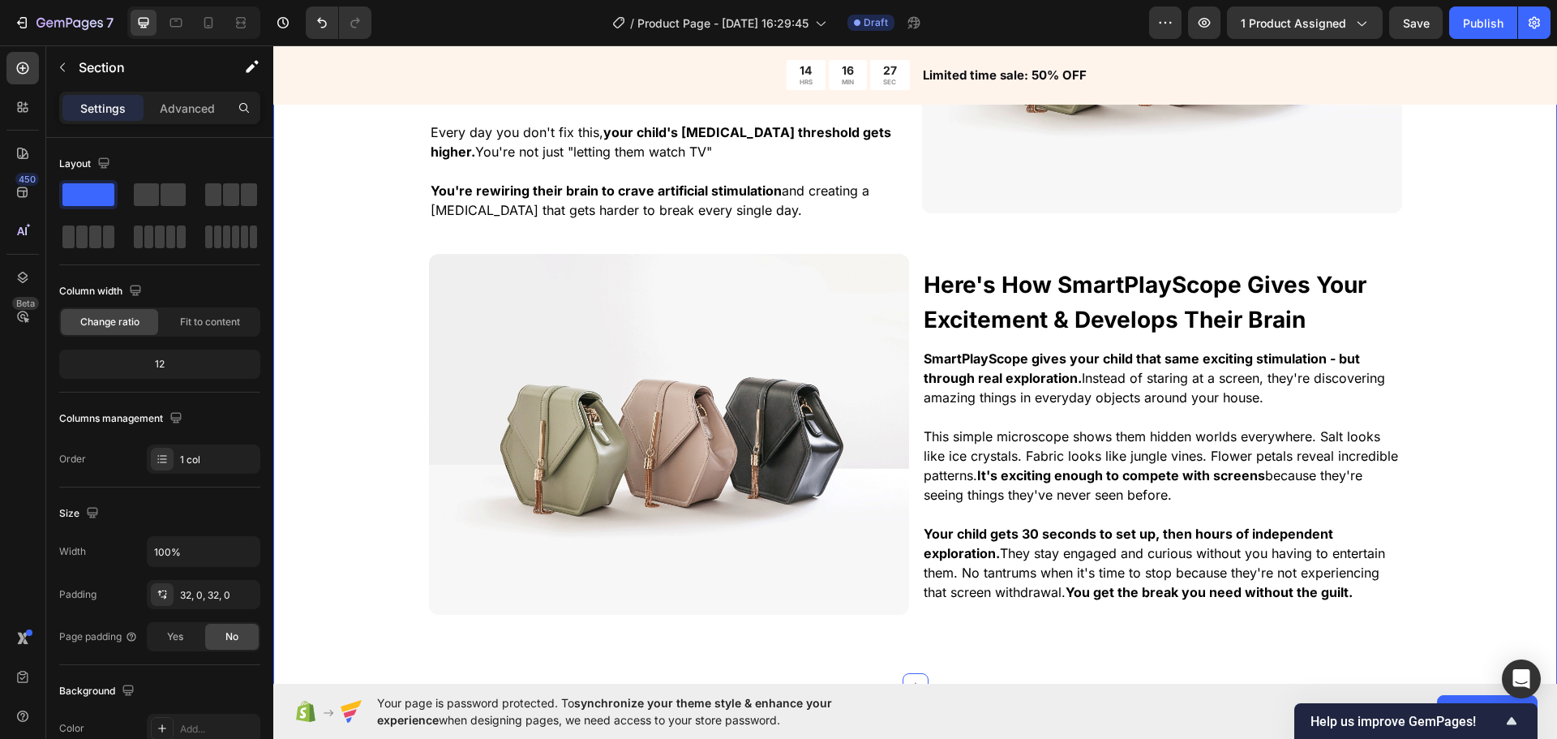
click at [1274, 494] on p "This simple microscope shows them hidden worlds everywhere. Salt looks like ice…" at bounding box center [1162, 466] width 477 height 78
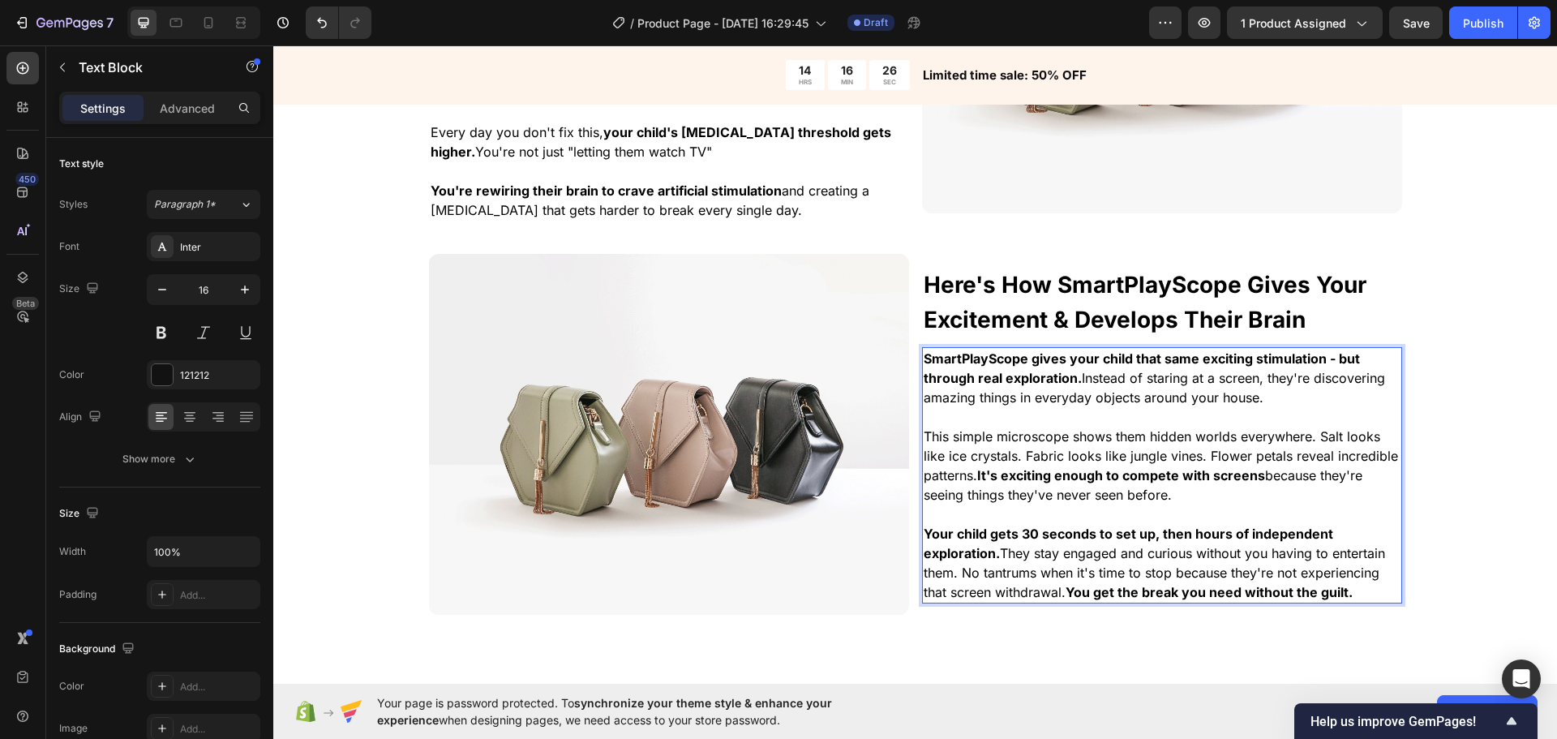
click at [1205, 457] on span "This simple microscope shows them hidden worlds everywhere. Salt looks like ice…" at bounding box center [1161, 465] width 474 height 75
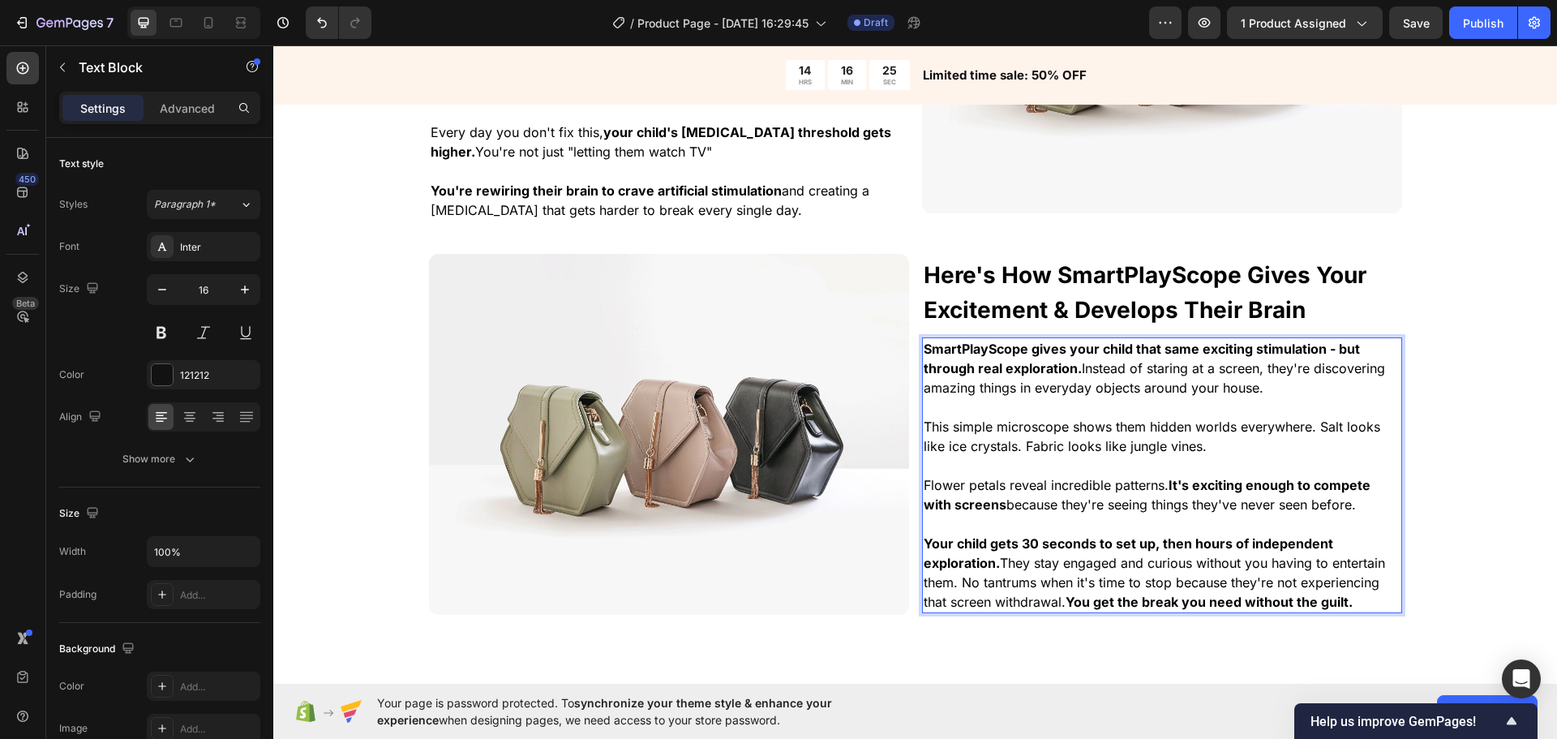
scroll to position [1313, 0]
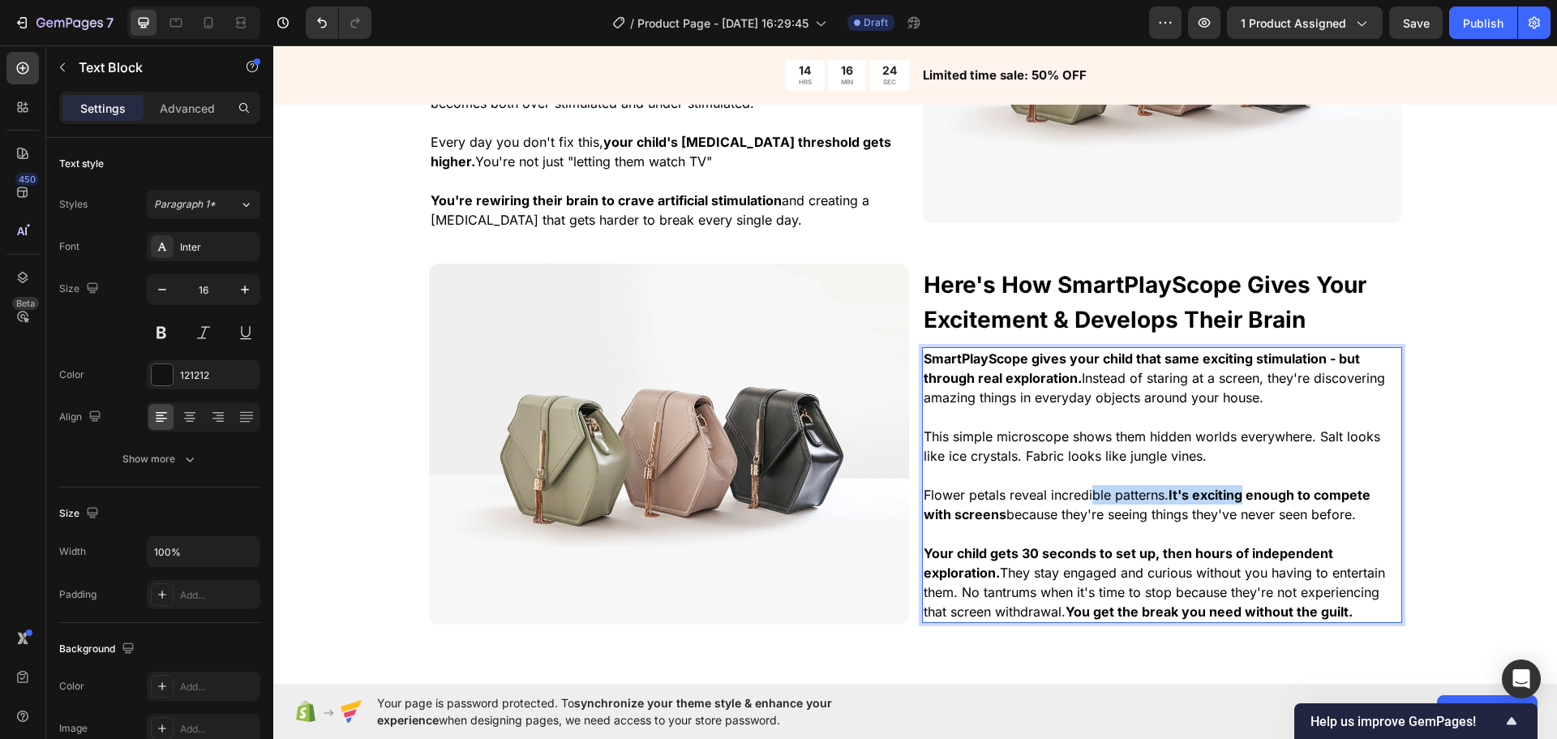
drag, startPoint x: 1087, startPoint y: 497, endPoint x: 1249, endPoint y: 503, distance: 162.3
click at [1246, 503] on span "Flower petals reveal incredible patterns. It's exciting enough to compete with …" at bounding box center [1147, 505] width 447 height 36
click at [1250, 503] on strong "It's exciting enough to compete with screens" at bounding box center [1147, 505] width 447 height 36
drag, startPoint x: 1187, startPoint y: 502, endPoint x: 1303, endPoint y: 509, distance: 116.2
click at [1303, 506] on span "Flower petals reveal incredible patterns. It's exciting enough to compete with …" at bounding box center [1147, 505] width 447 height 36
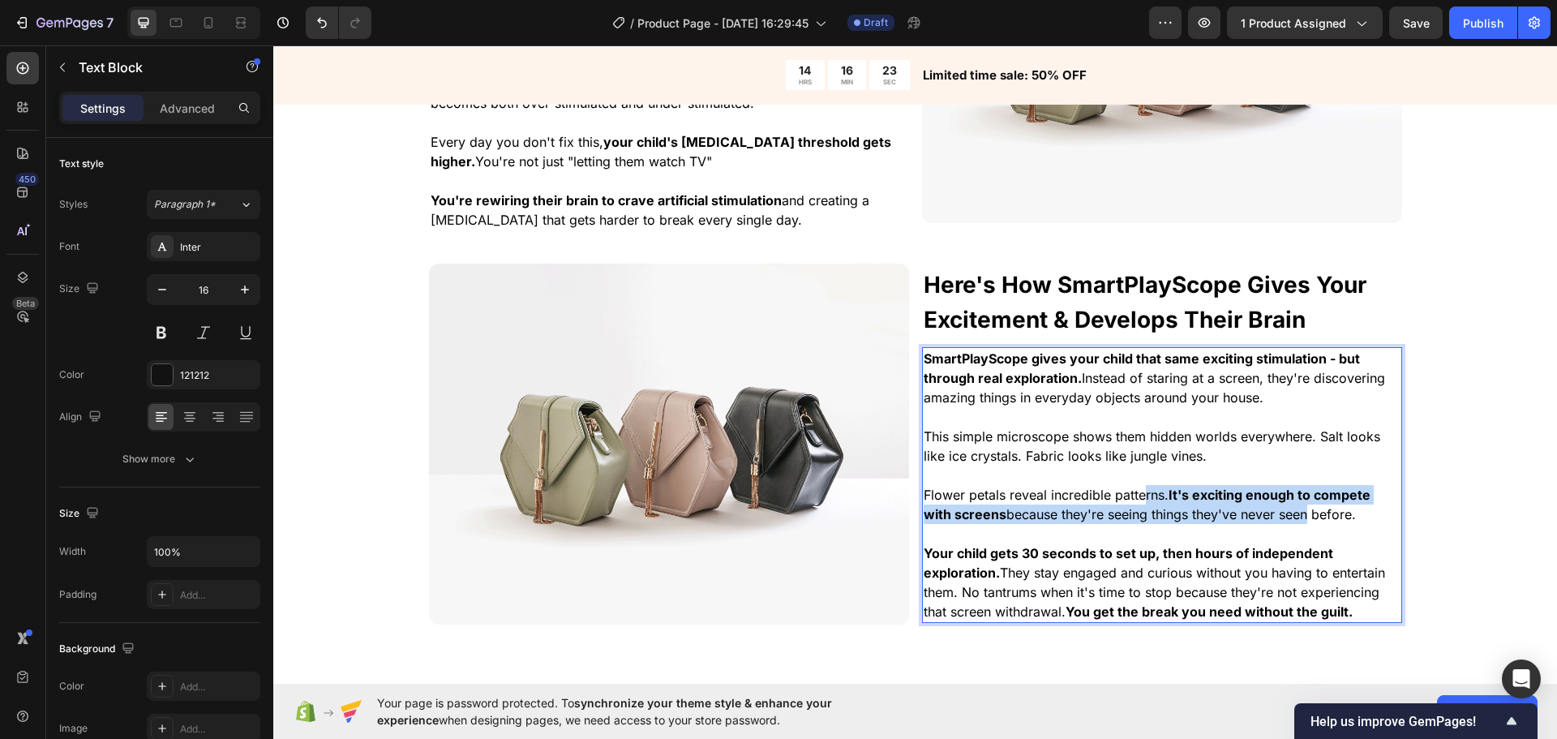
click at [1295, 511] on span "Flower petals reveal incredible patterns. It's exciting enough to compete with …" at bounding box center [1147, 505] width 447 height 36
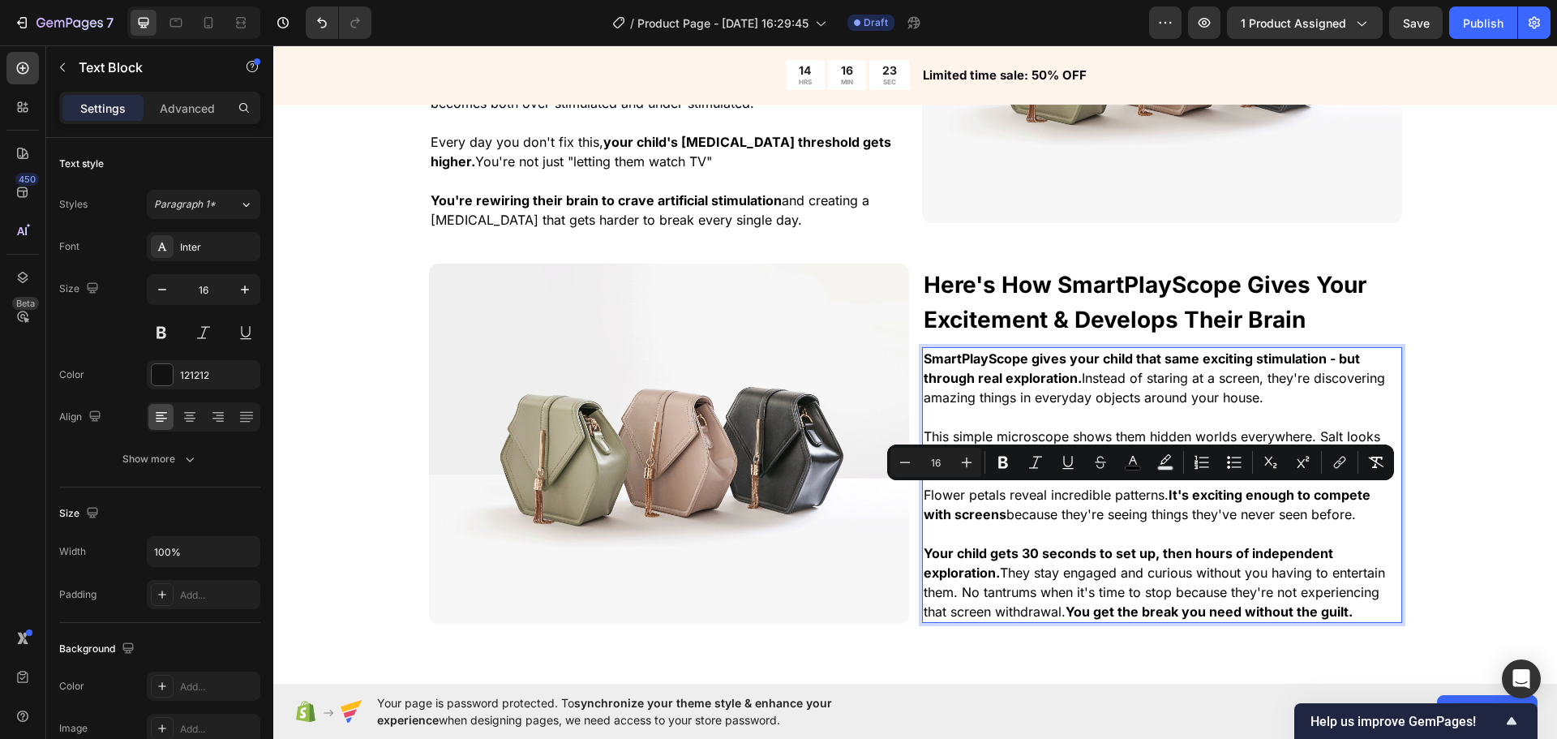
click at [1367, 590] on span "Your child gets 30 seconds to set up, then hours of independent exploration. Th…" at bounding box center [1154, 582] width 461 height 75
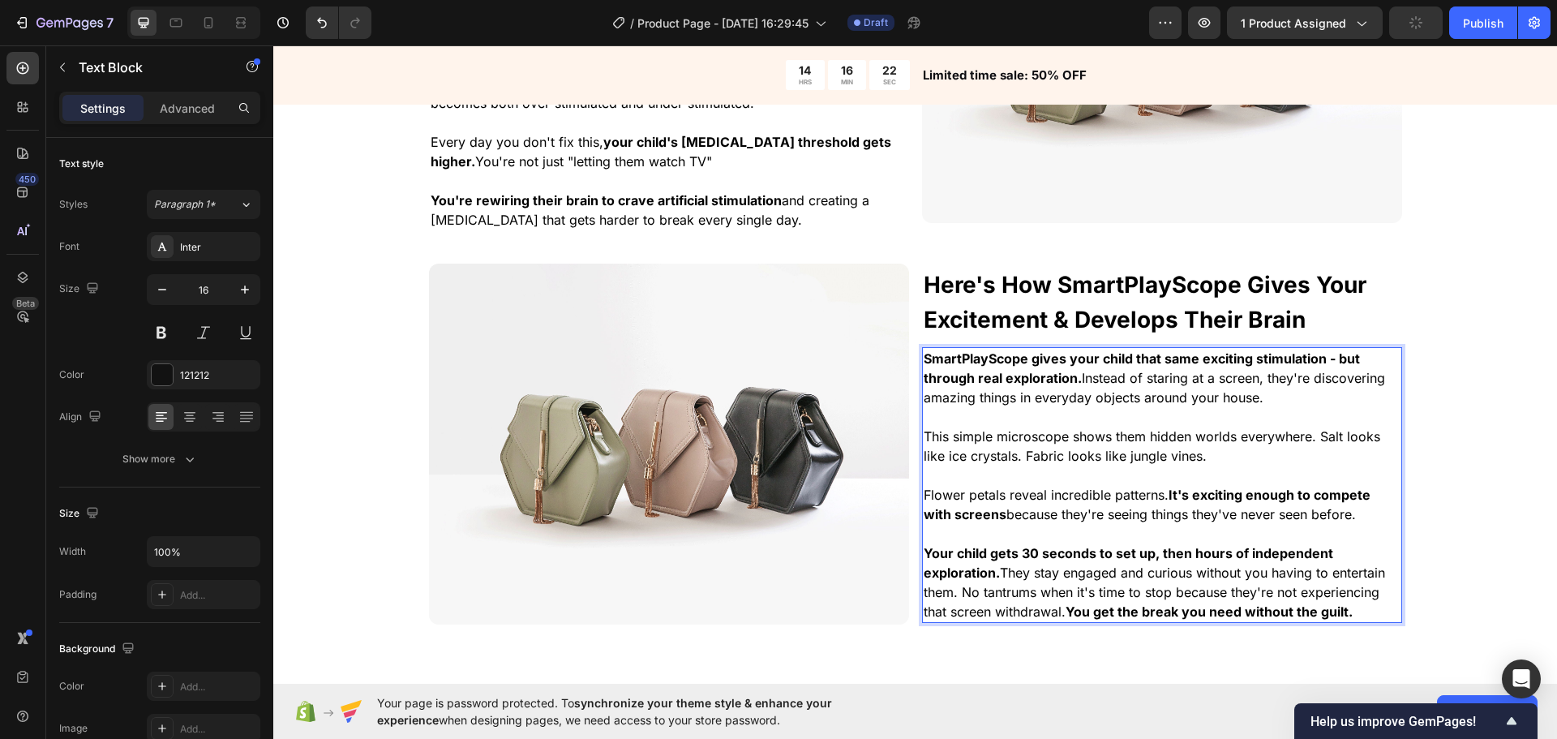
click at [959, 594] on span "Your child gets 30 seconds to set up, then hours of independent exploration. Th…" at bounding box center [1154, 582] width 461 height 75
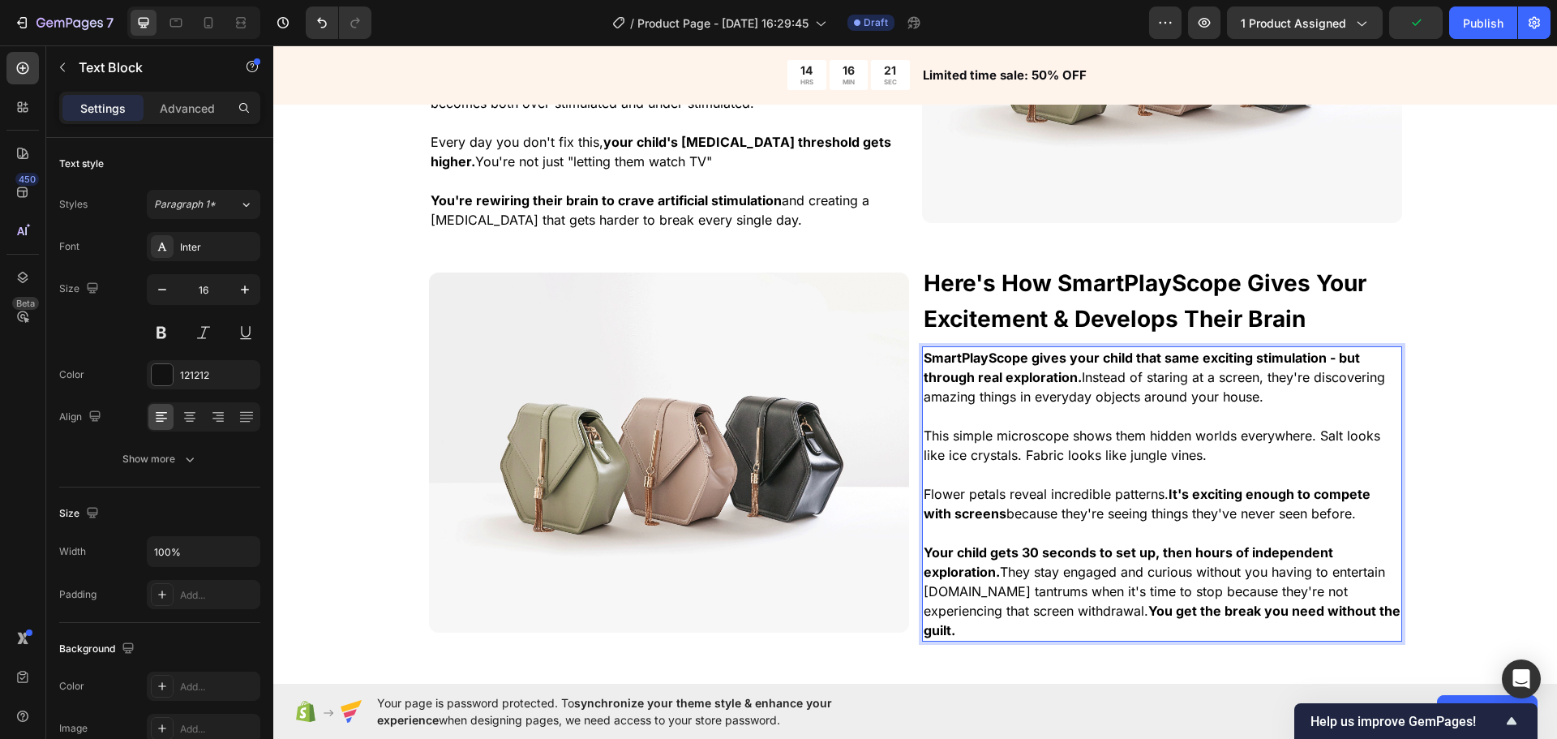
scroll to position [1312, 0]
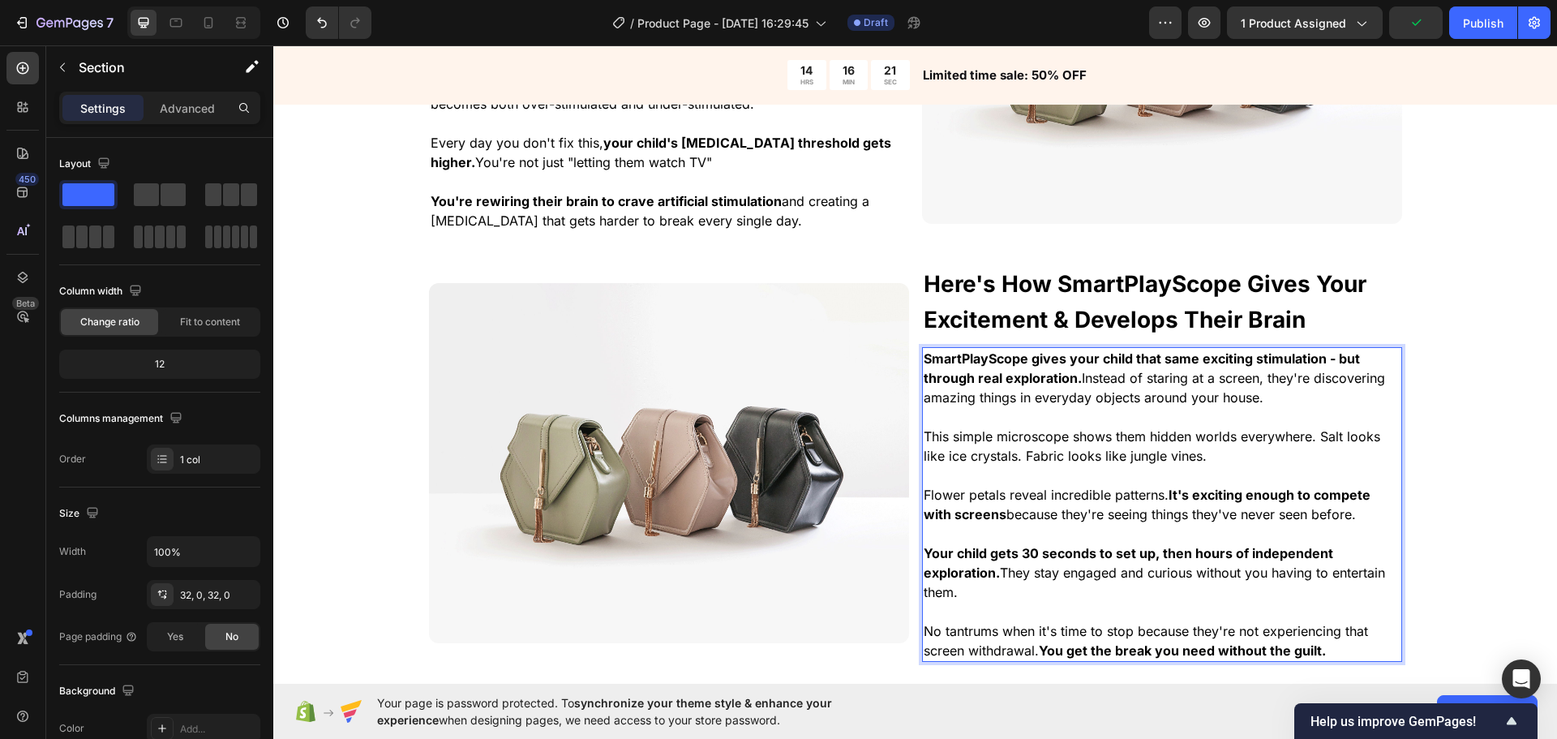
click at [1482, 500] on div "⁠⁠⁠⁠⁠⁠⁠ The "Digital Heroin" That's Hijacking Your Child's Brain Heading You al…" at bounding box center [915, 281] width 1284 height 852
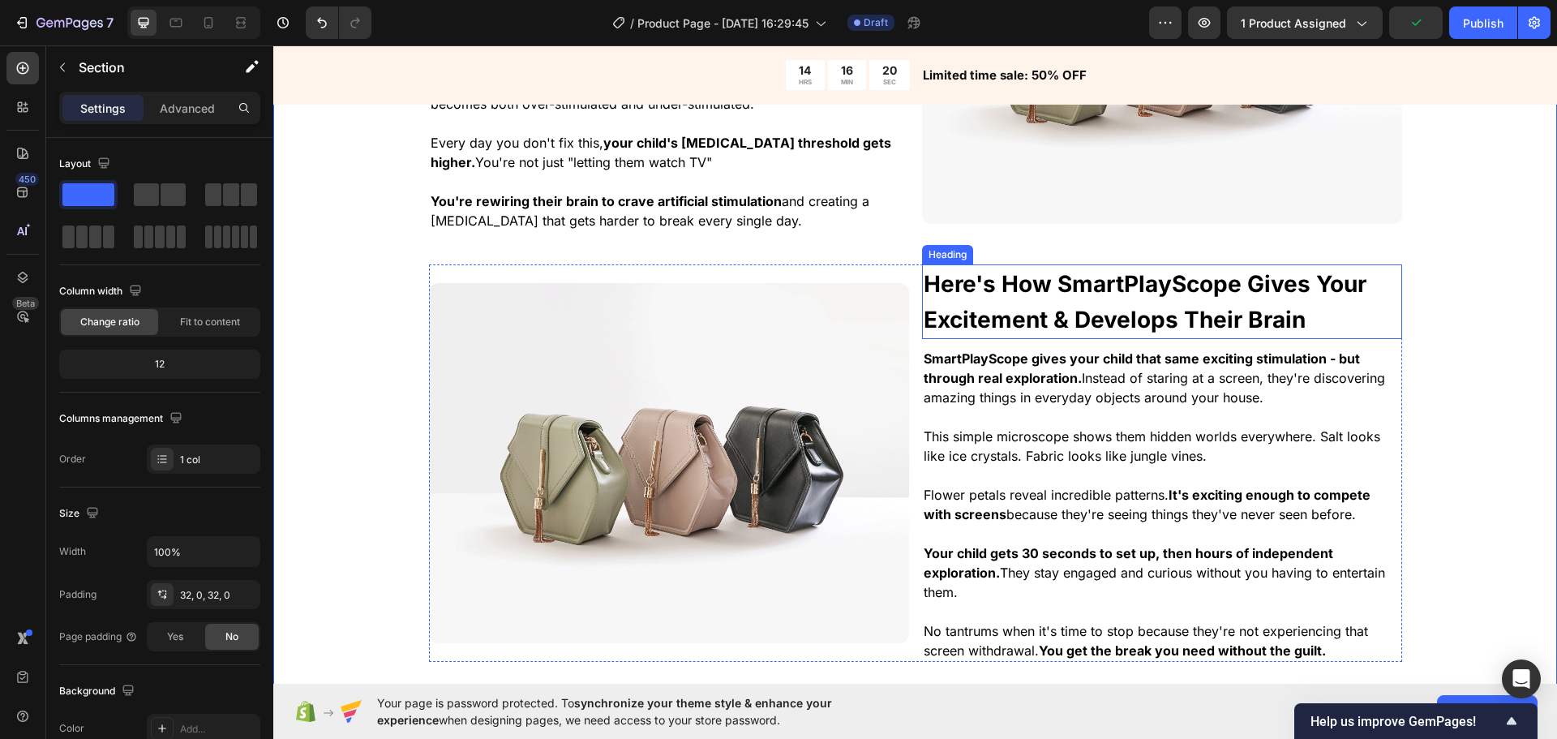
click at [1102, 308] on strong "Here's How SmartPlayScope Gives Your Excitement & Develops Their Brain" at bounding box center [1145, 301] width 443 height 63
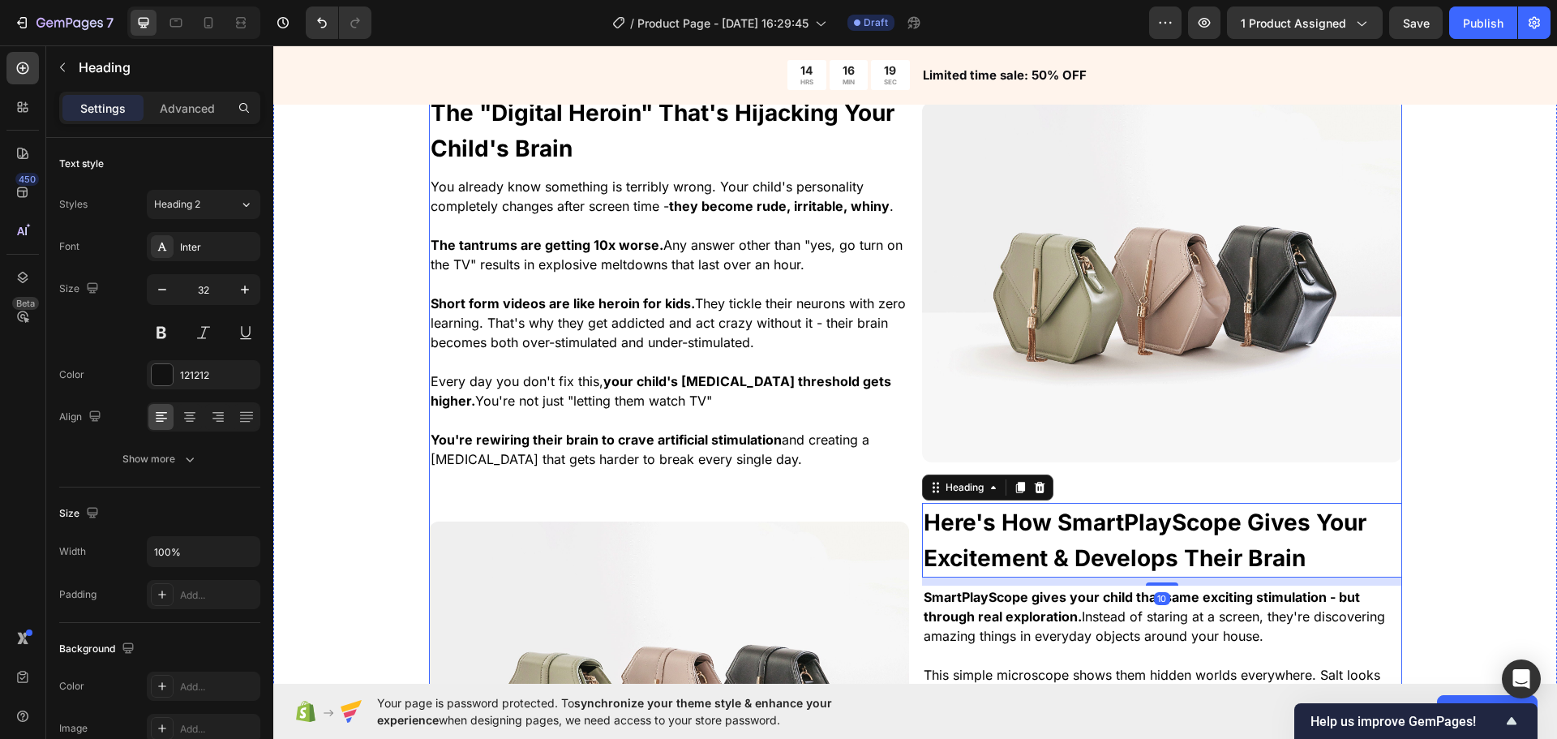
scroll to position [907, 0]
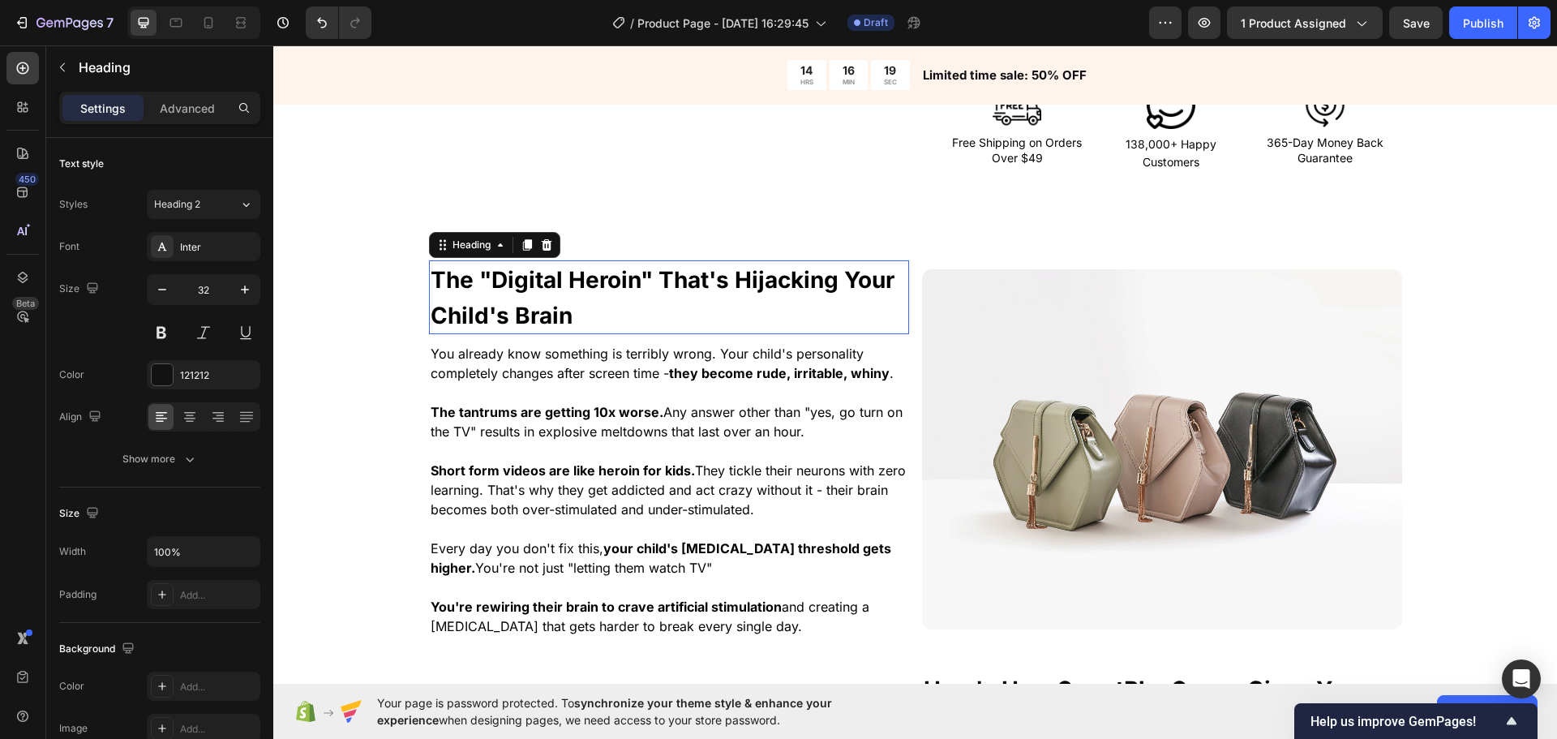
click at [564, 304] on strong "The "Digital Heroin" That's Hijacking Your Child's Brain" at bounding box center [663, 297] width 464 height 63
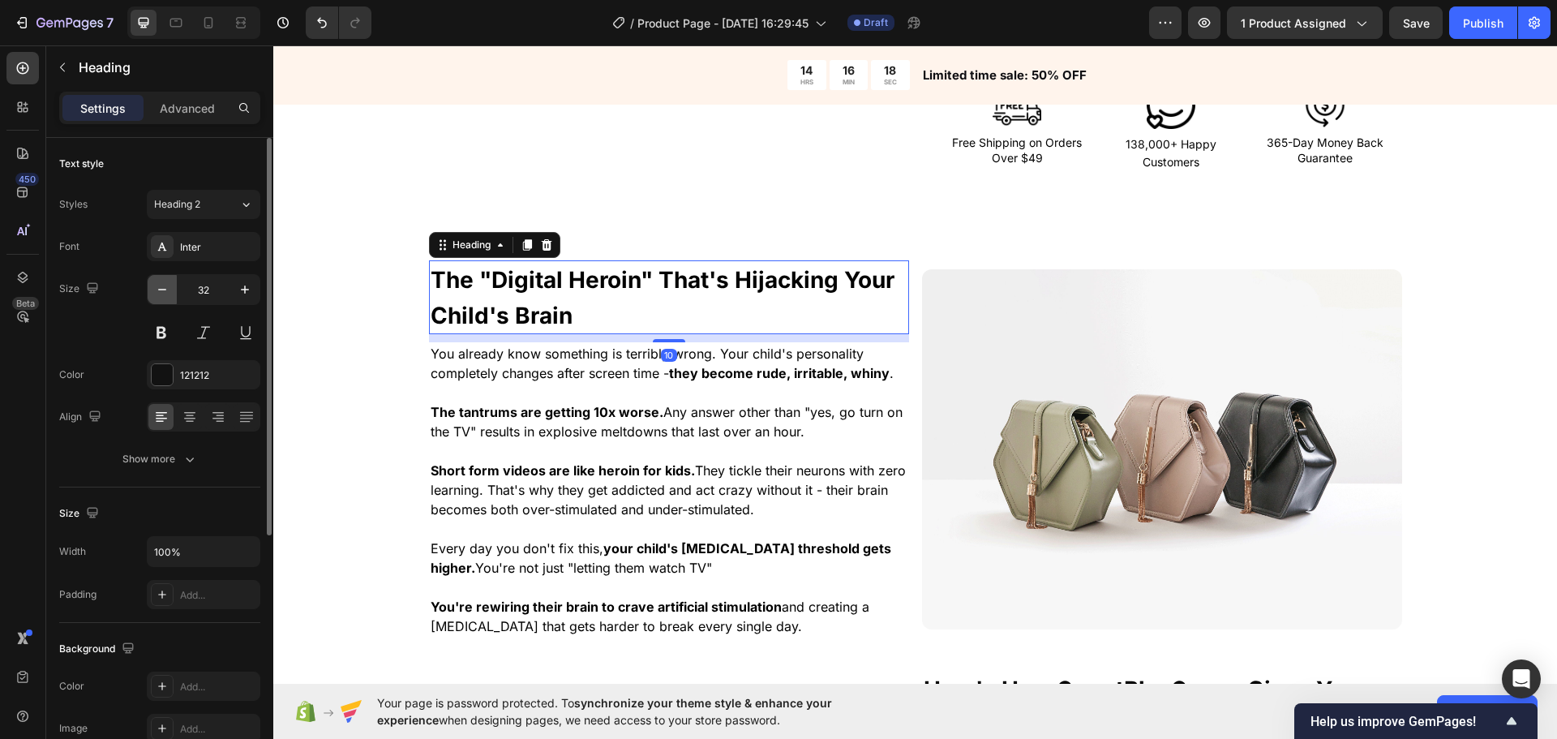
click at [169, 283] on icon "button" at bounding box center [162, 289] width 16 height 16
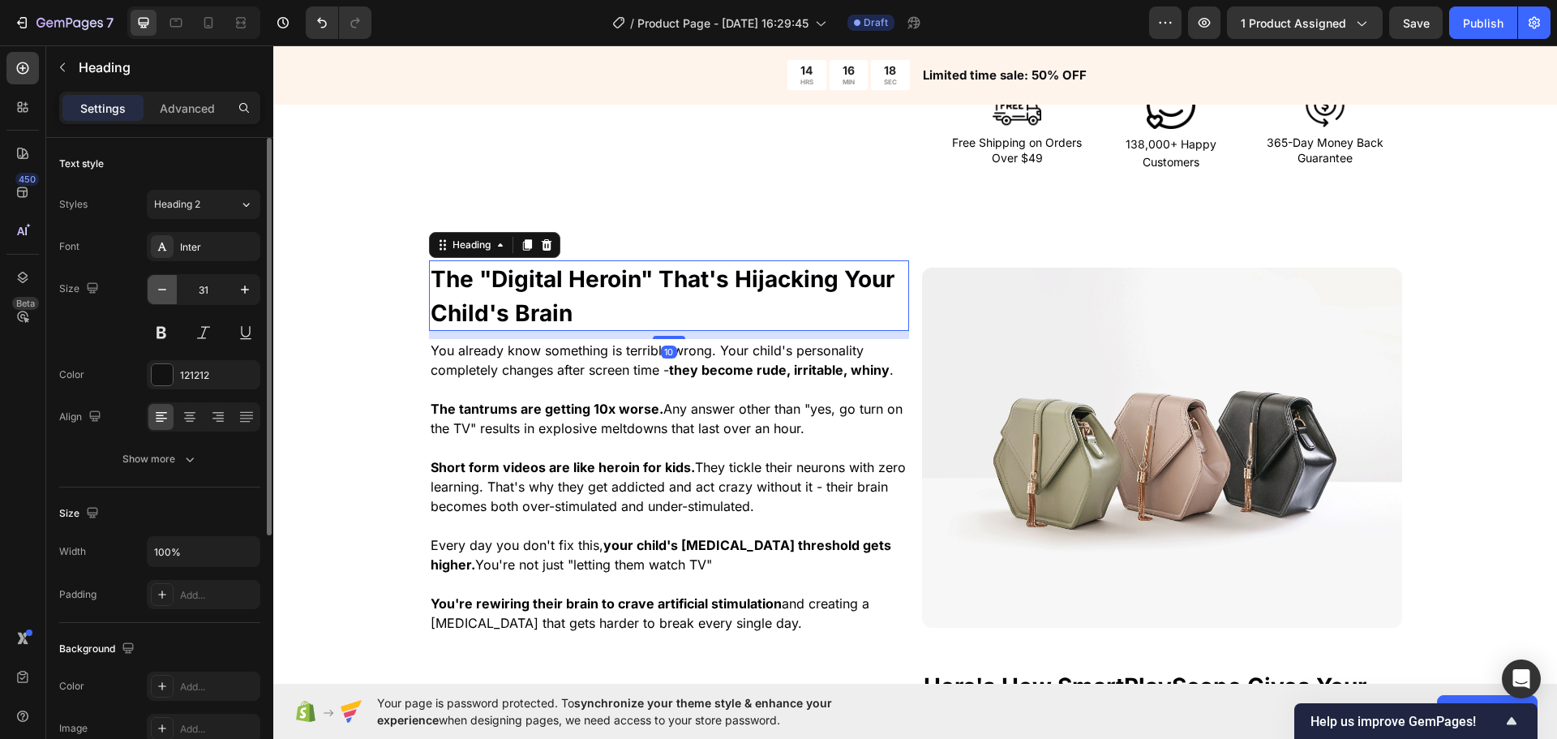
click at [169, 283] on icon "button" at bounding box center [162, 289] width 16 height 16
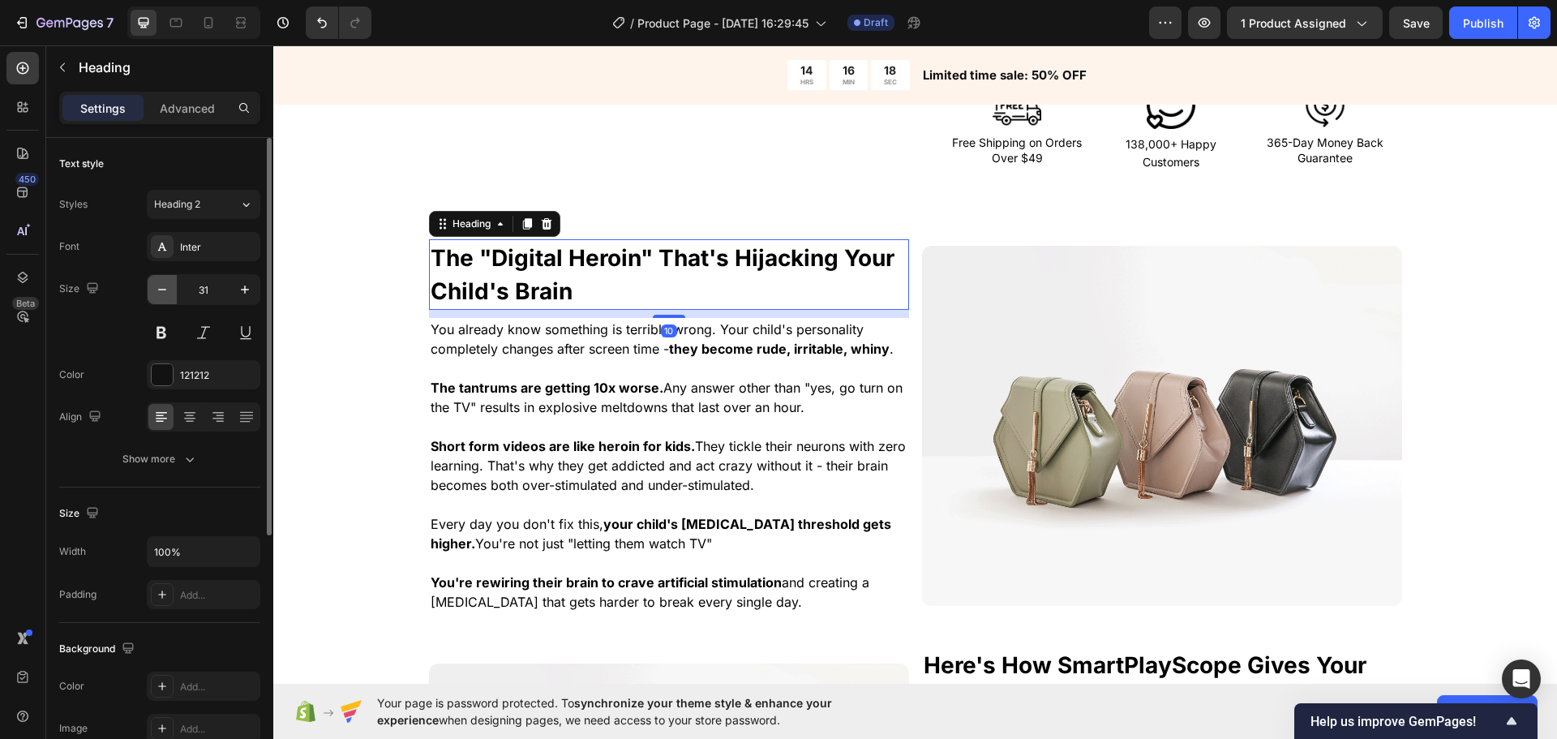
type input "30"
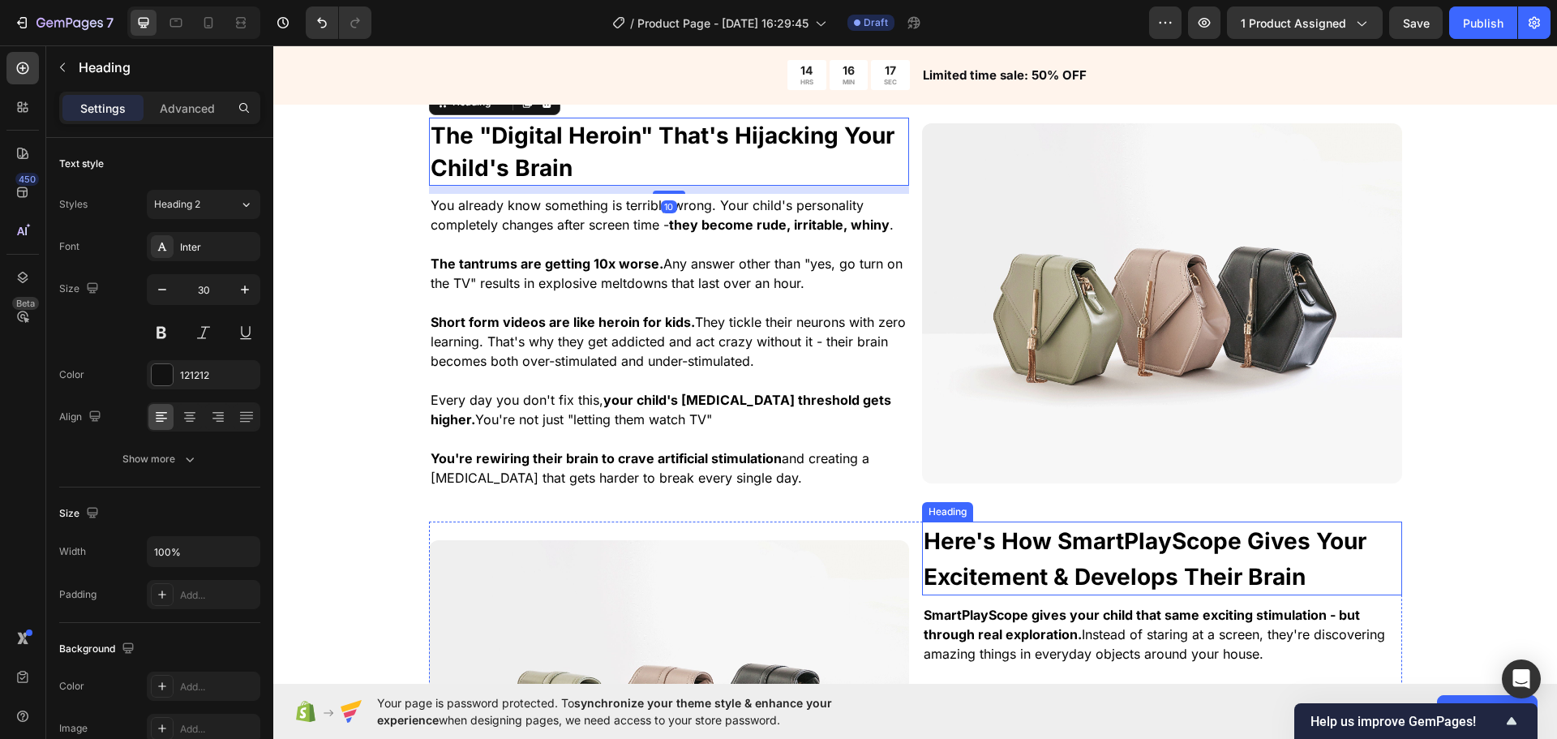
scroll to position [1150, 0]
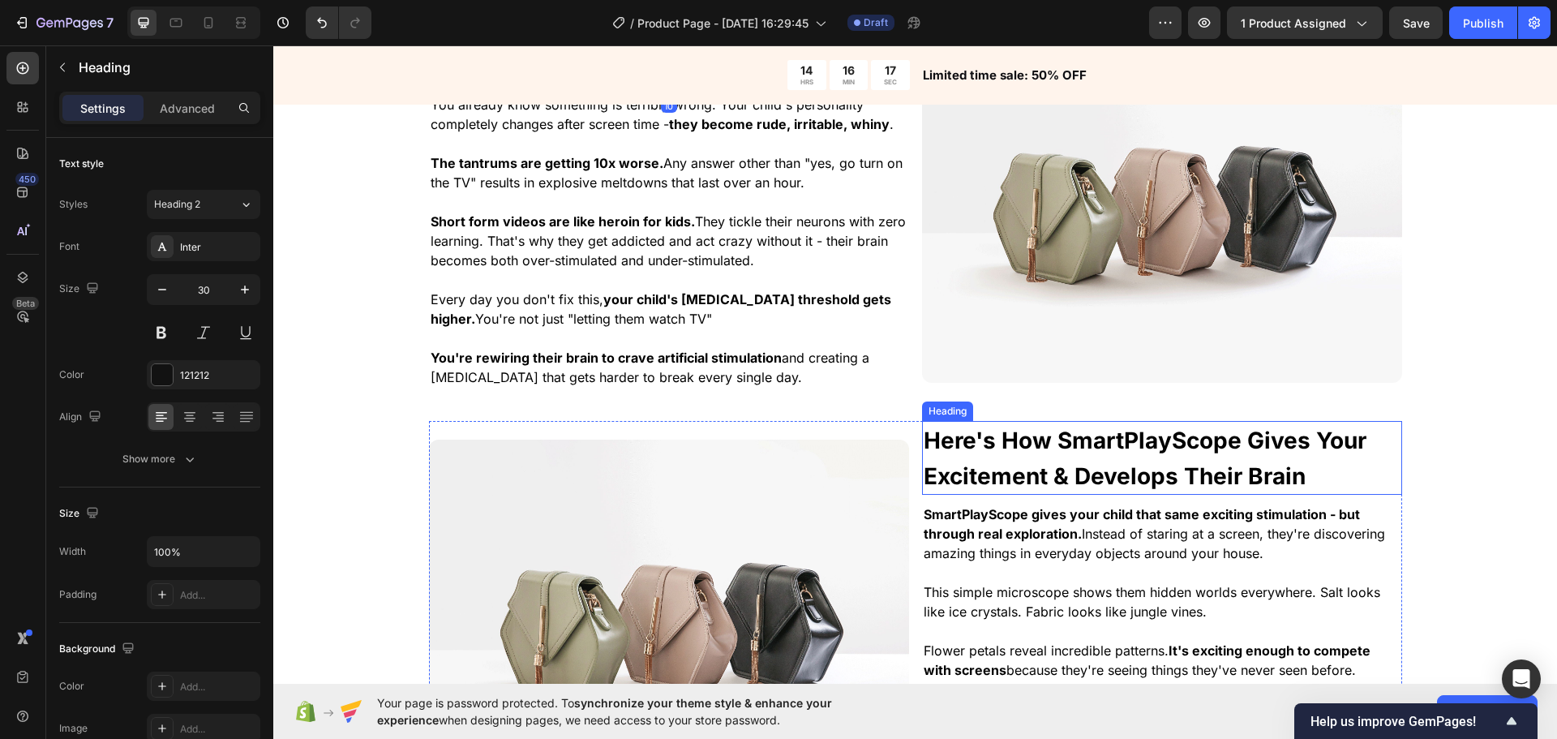
click at [987, 440] on strong "Here's How SmartPlayScope Gives Your Excitement & Develops Their Brain" at bounding box center [1145, 458] width 443 height 63
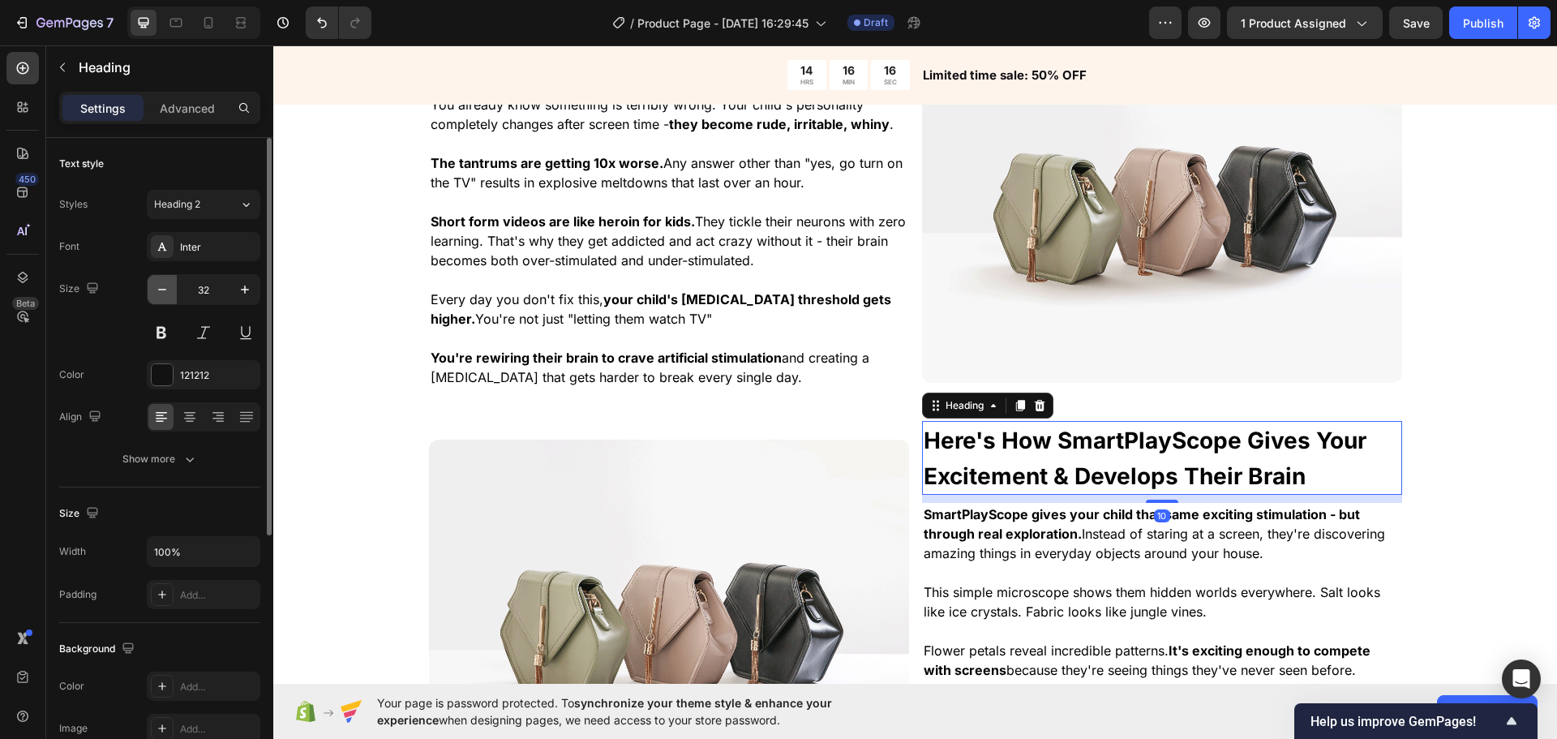
click at [168, 297] on button "button" at bounding box center [162, 289] width 29 height 29
click at [168, 297] on icon "button" at bounding box center [162, 289] width 16 height 16
type input "30"
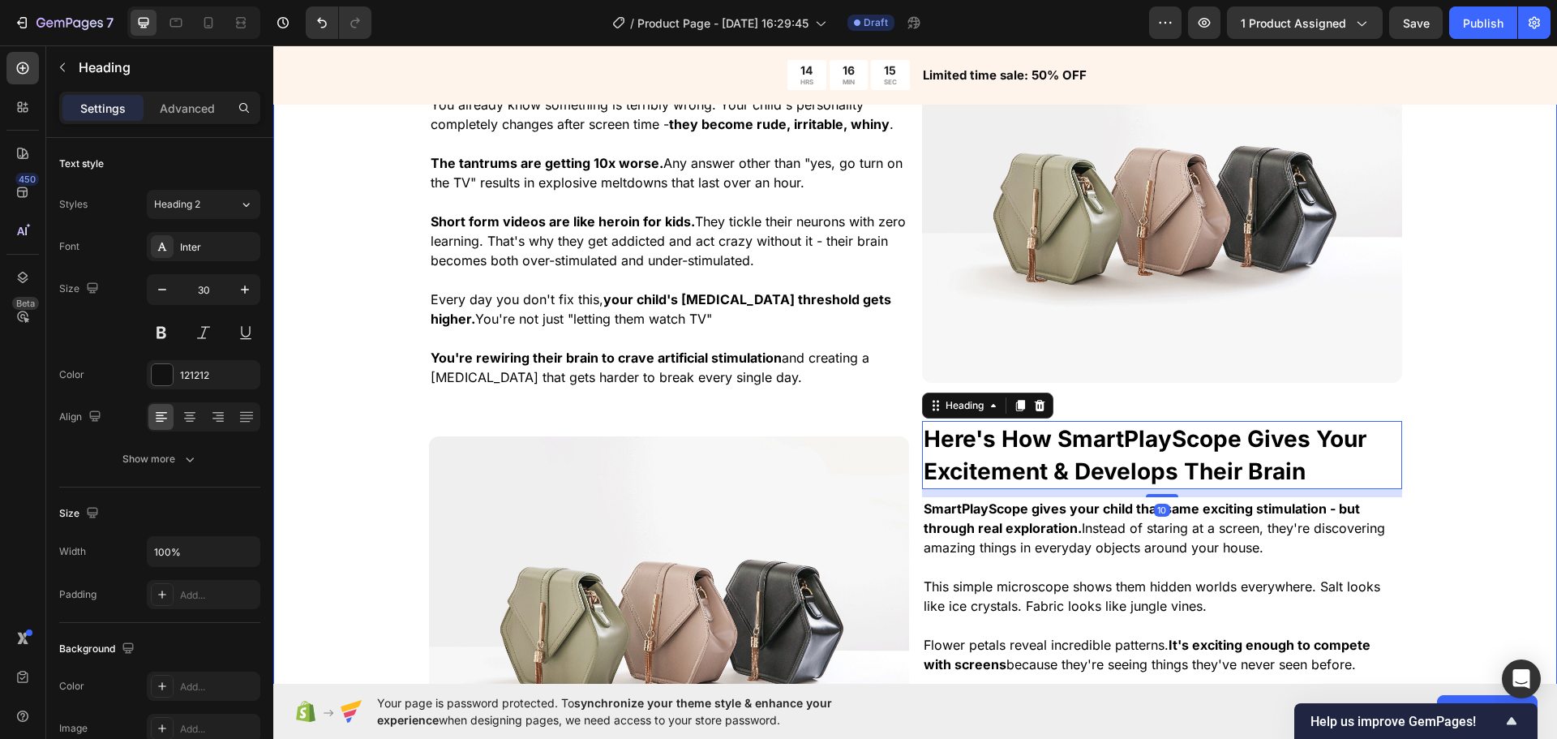
click at [655, 246] on span "Short form videos are like heroin for kids. They tickle their neurons with zero…" at bounding box center [668, 240] width 475 height 55
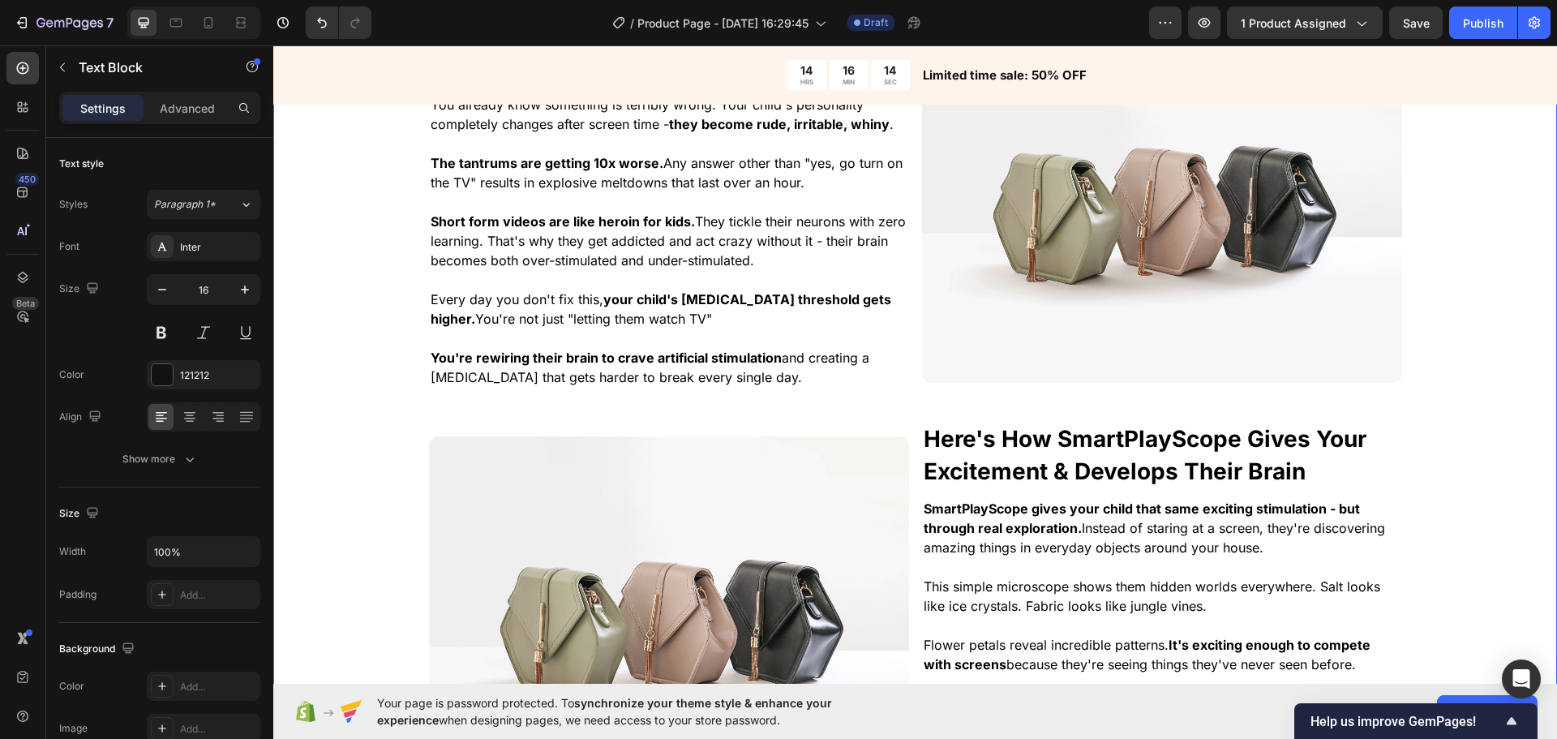
click at [1468, 410] on div "⁠⁠⁠⁠⁠⁠⁠ The "Digital Heroin" That's Hijacking Your Child's Brain Heading You al…" at bounding box center [915, 437] width 1284 height 840
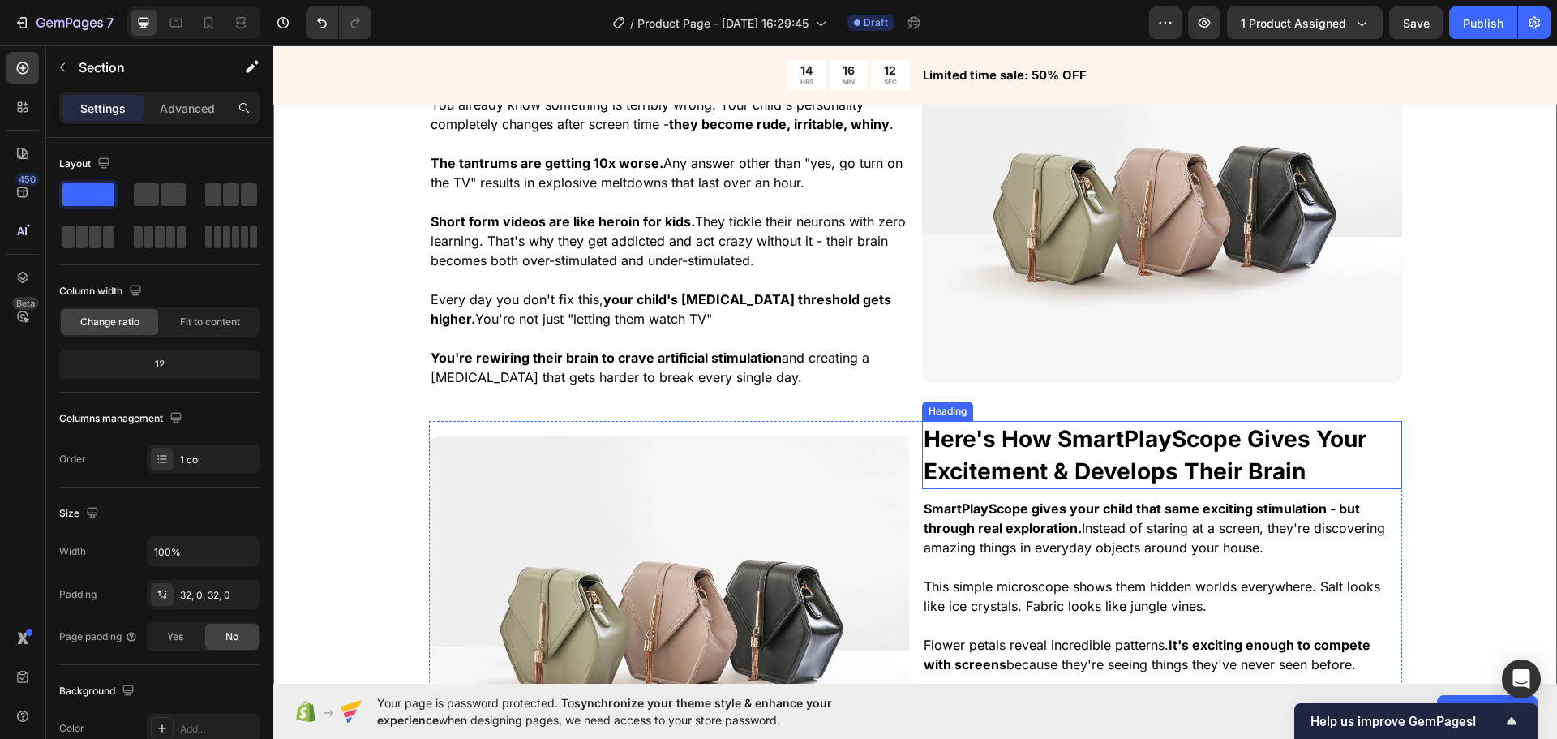
click at [1260, 456] on p "⁠⁠⁠⁠⁠⁠⁠ Here's How SmartPlayScope Gives Your Excitement & Develops Their Brain" at bounding box center [1162, 455] width 477 height 65
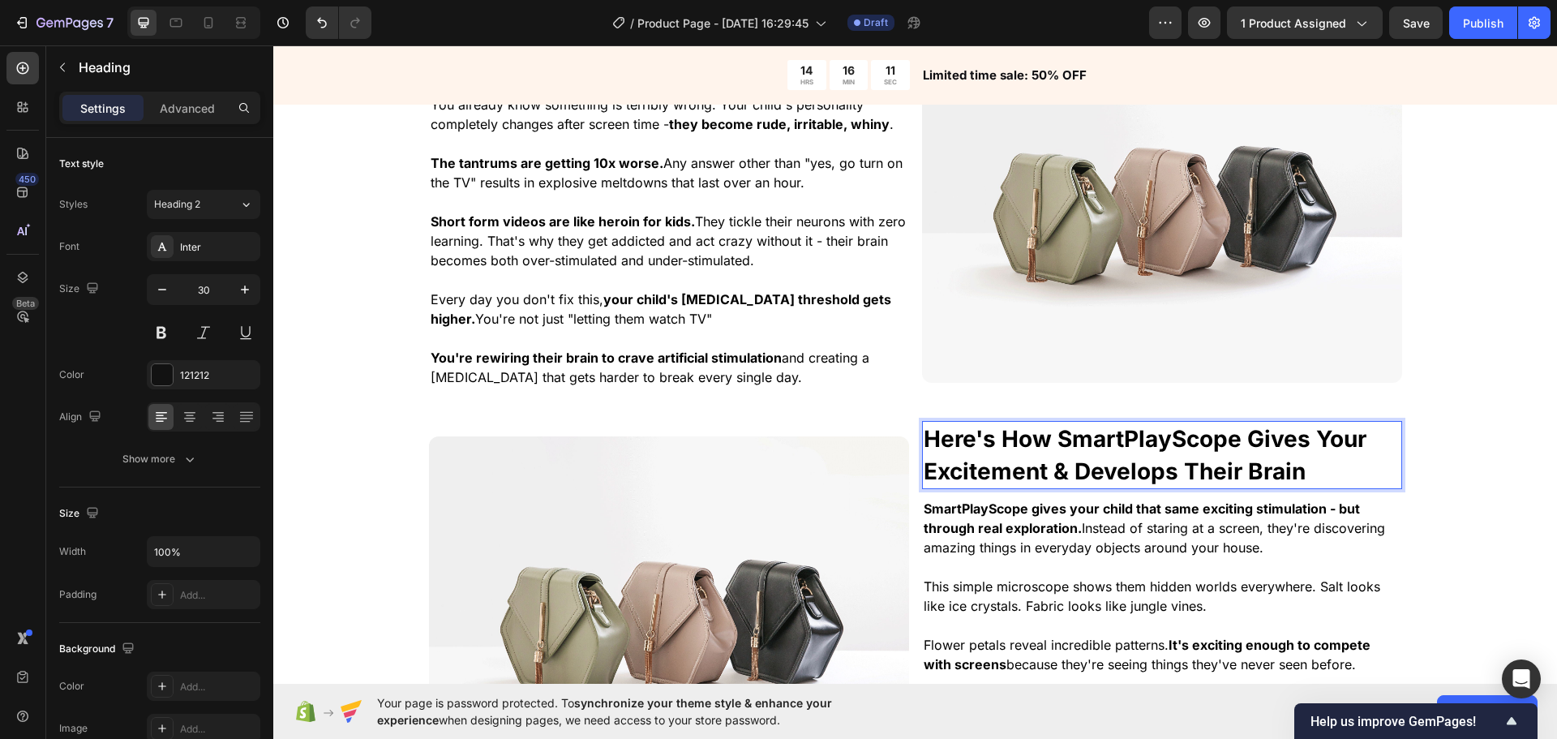
click at [924, 475] on strong "Here's How SmartPlayScope Gives Your Excitement & Develops Their Brain" at bounding box center [1145, 455] width 443 height 60
click at [1469, 450] on div "⁠⁠⁠⁠⁠⁠⁠ The "Digital Heroin" That's Hijacking Your Child's Brain Heading You al…" at bounding box center [915, 437] width 1284 height 840
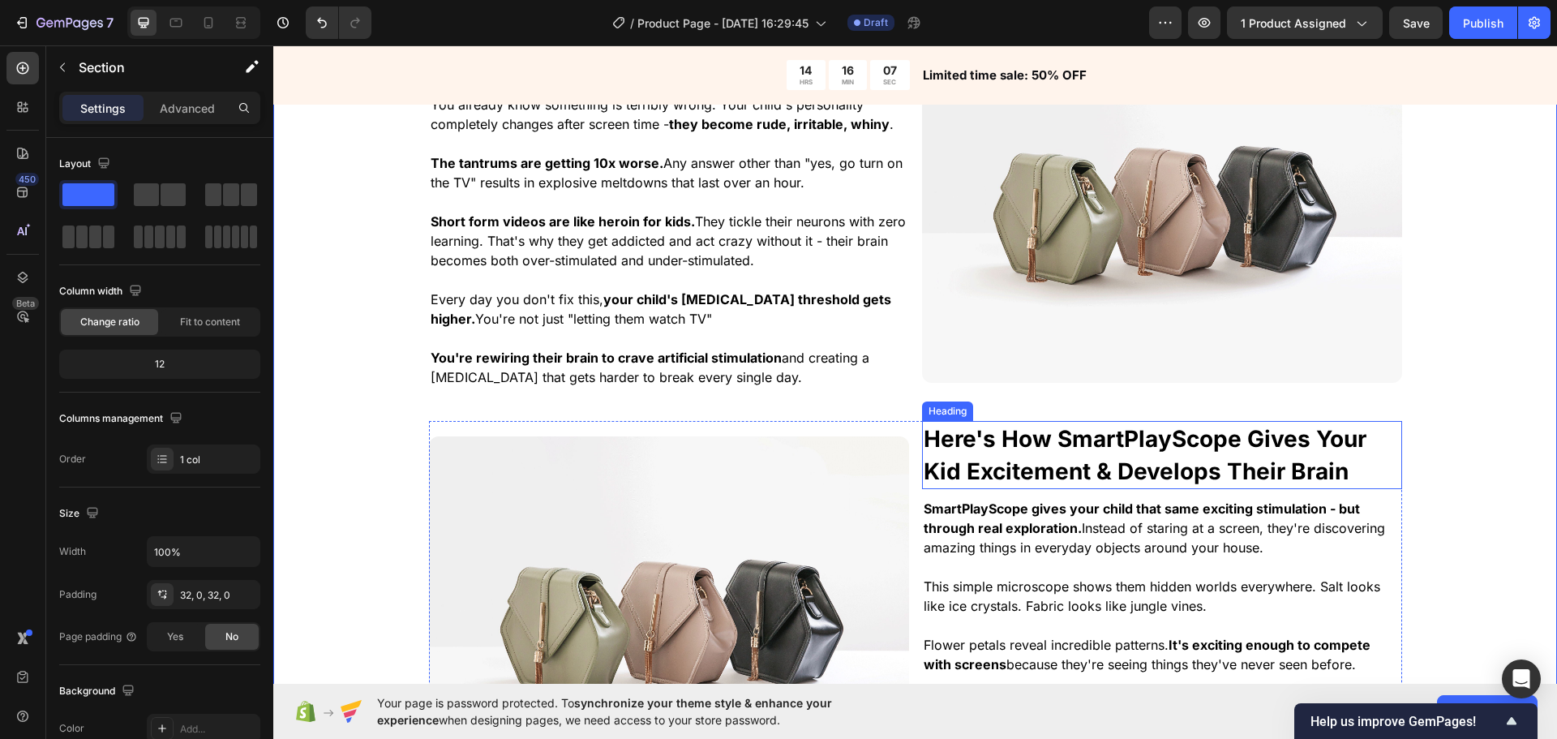
click at [889, 460] on img at bounding box center [669, 616] width 480 height 360
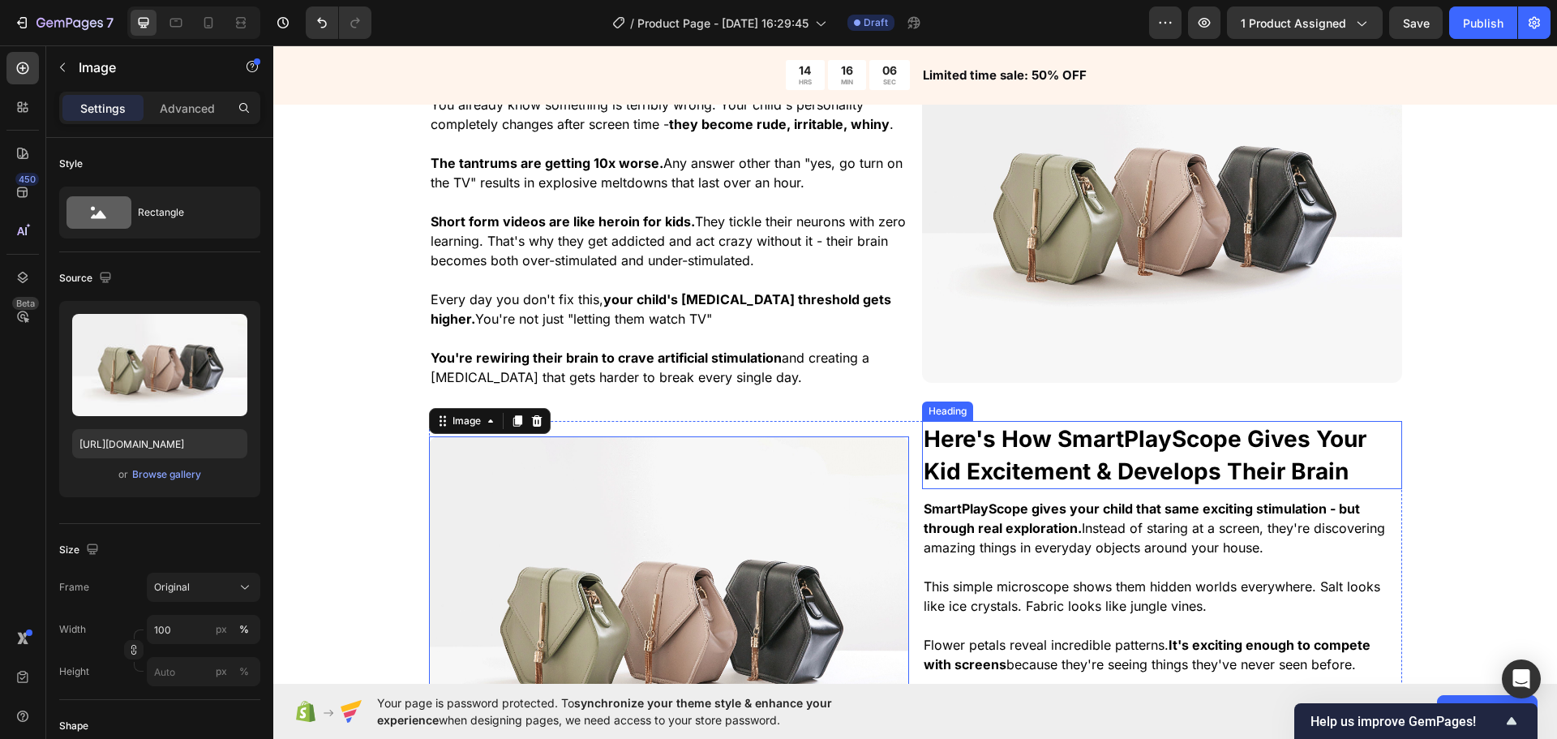
click at [965, 469] on strong "Here's How SmartPlayScope Gives Your Kid Excitement & Develops Their Brain" at bounding box center [1145, 455] width 443 height 60
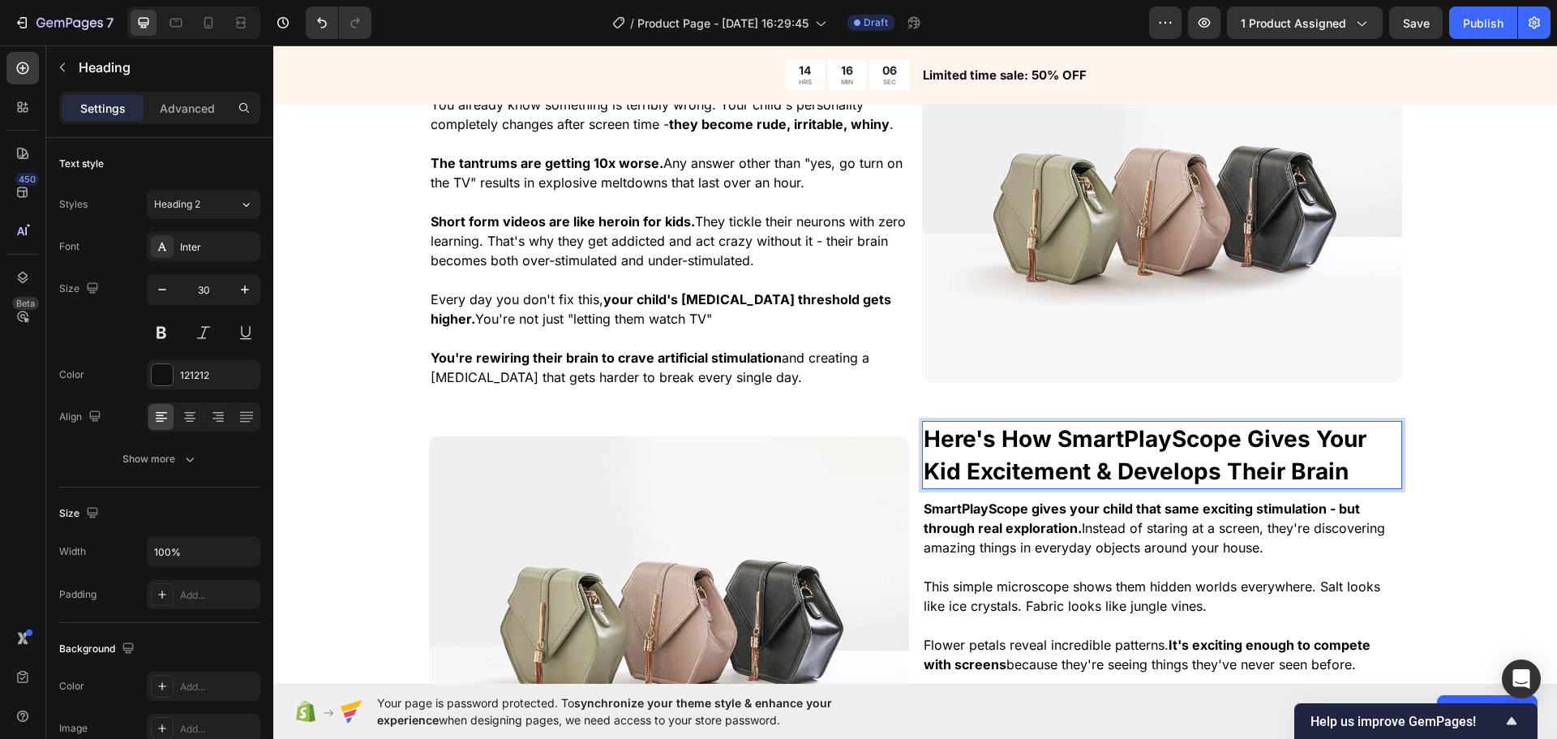
click at [925, 470] on strong "Here's How SmartPlayScope Gives Your Kid Excitement & Develops Their Brain" at bounding box center [1145, 455] width 443 height 60
click at [1453, 500] on div "⁠⁠⁠⁠⁠⁠⁠ The "Digital Heroin" That's Hijacking Your Child's Brain Heading You al…" at bounding box center [915, 437] width 1284 height 840
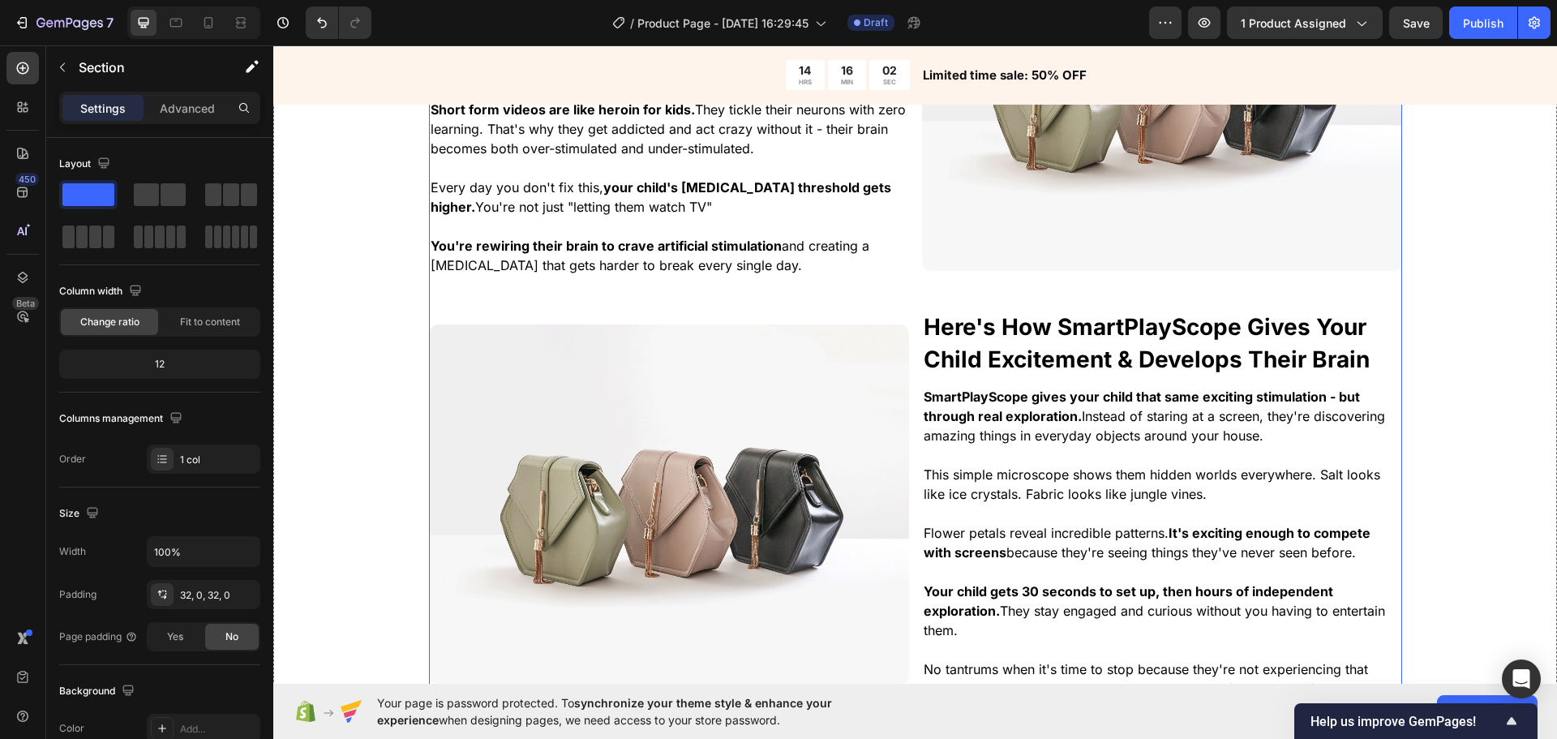
scroll to position [1312, 0]
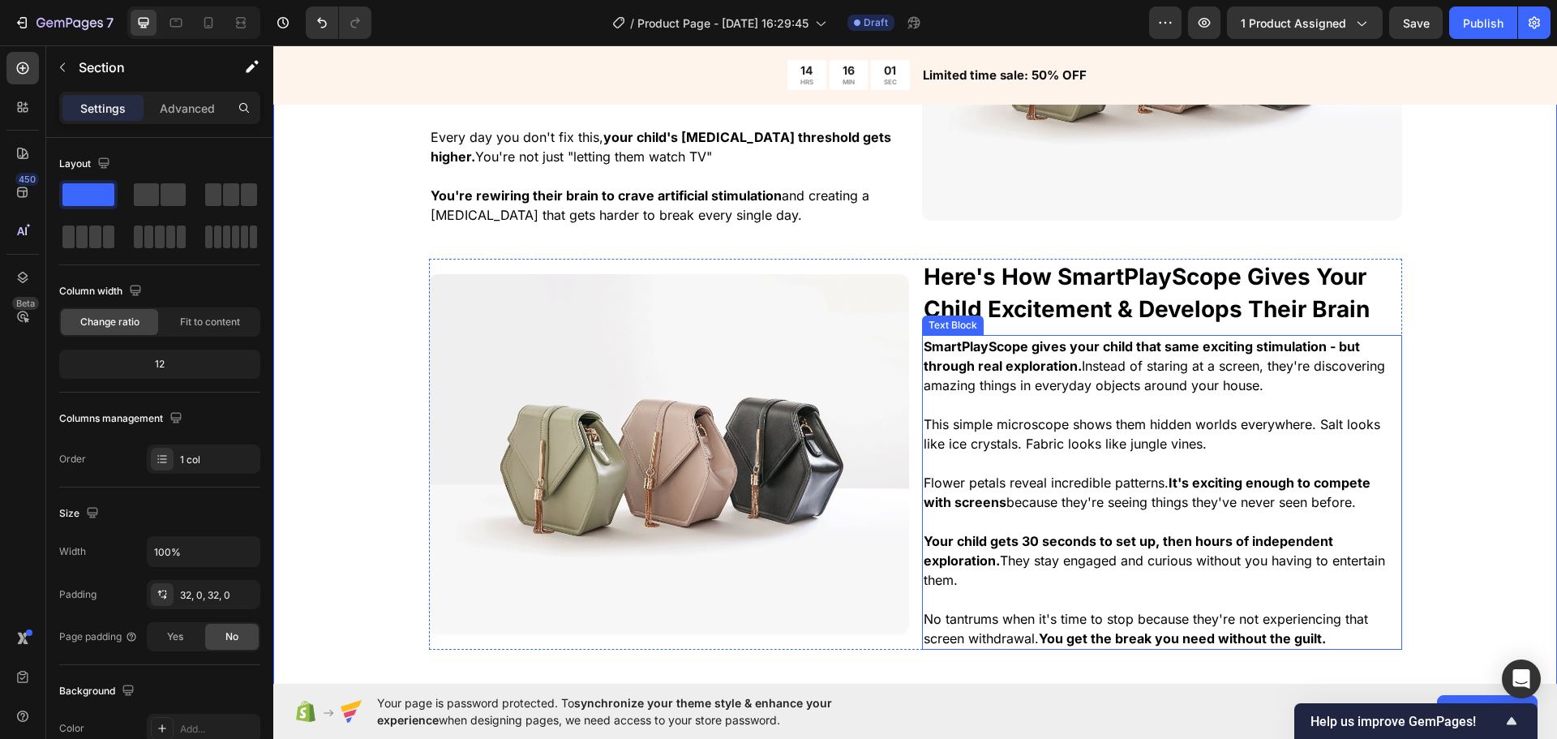
click at [1172, 406] on p "Rich Text Editor. Editing area: main" at bounding box center [1162, 404] width 477 height 19
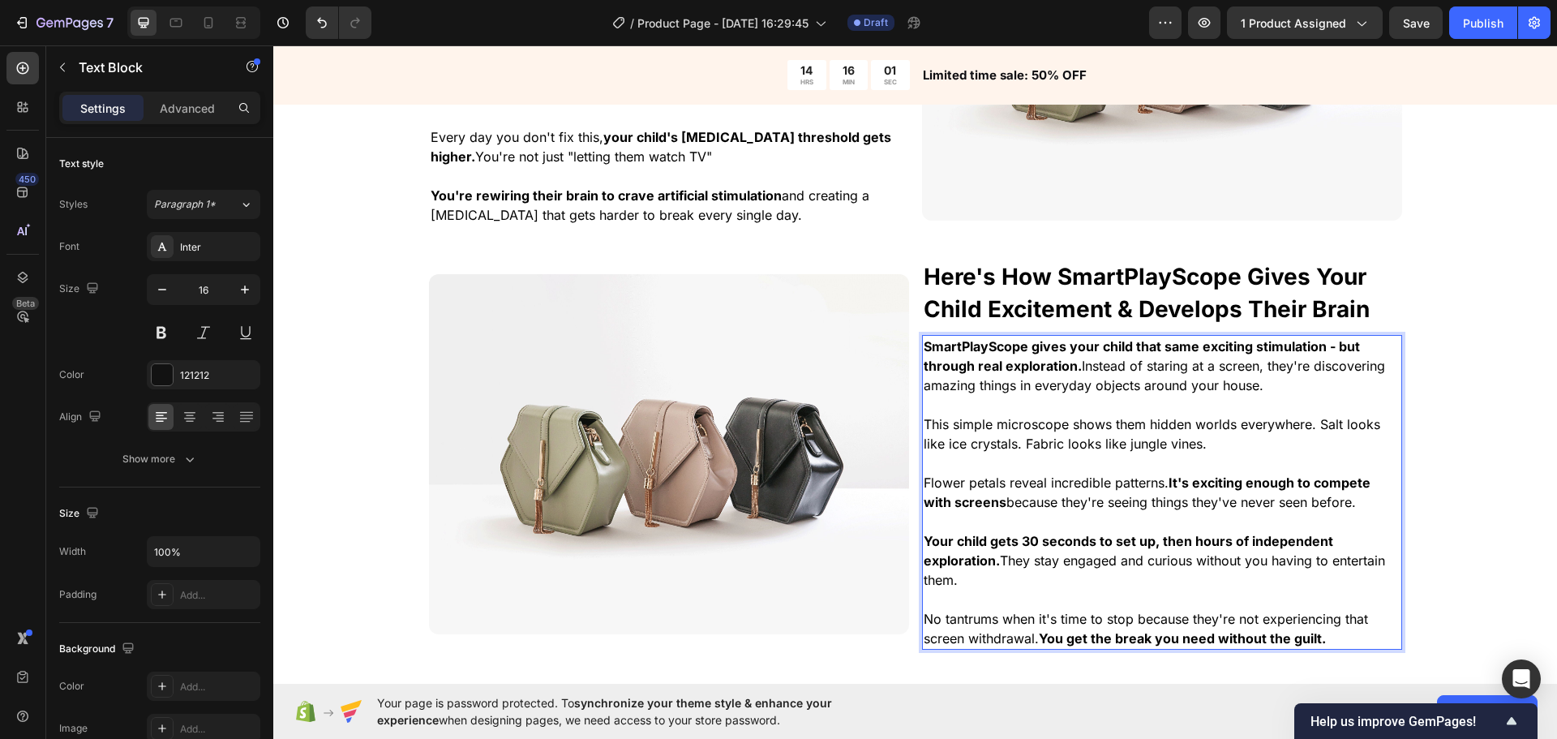
click at [1172, 406] on p "Rich Text Editor. Editing area: main" at bounding box center [1162, 404] width 477 height 19
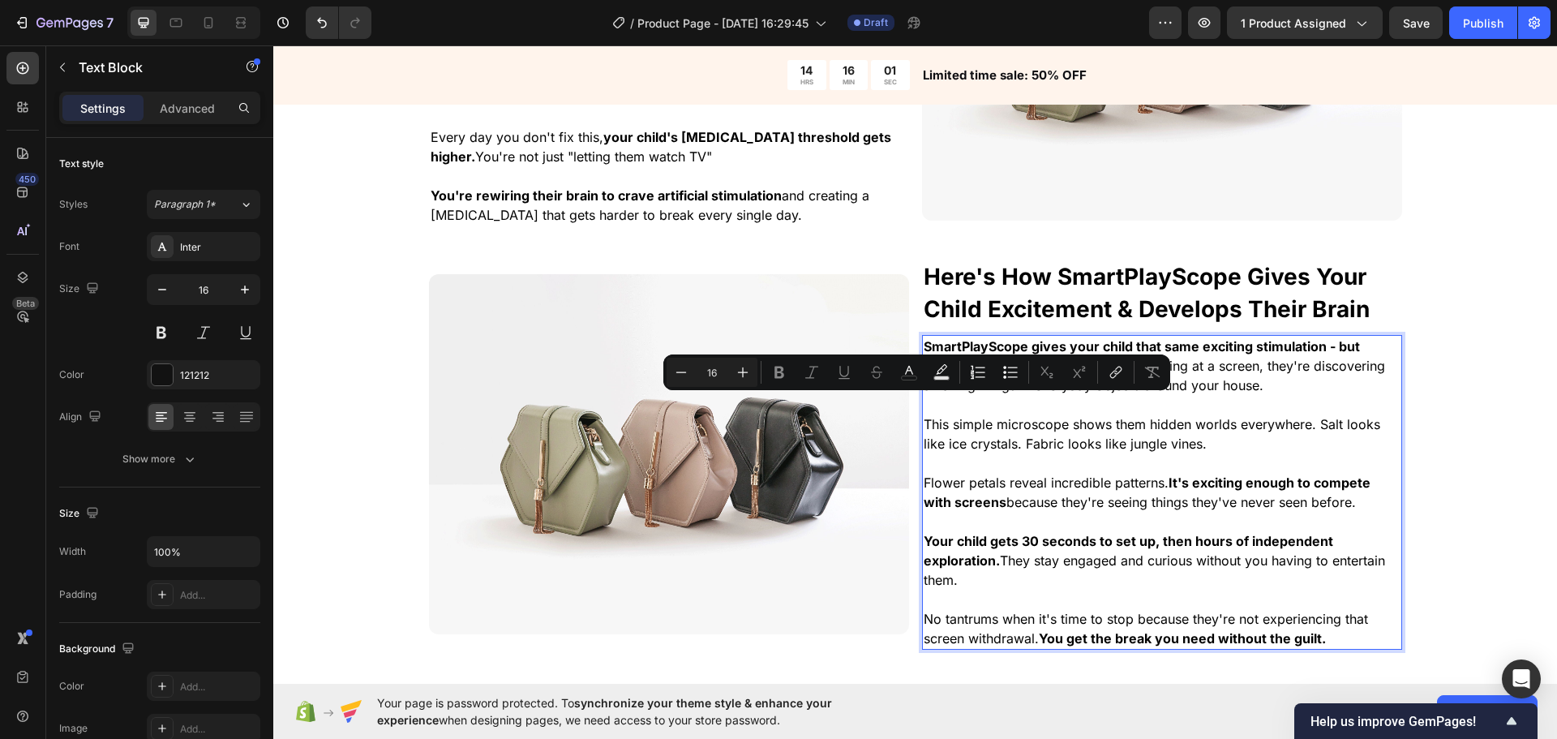
click at [1172, 385] on span "SmartPlayScope gives your child that same exciting stimulation - but through re…" at bounding box center [1154, 365] width 461 height 55
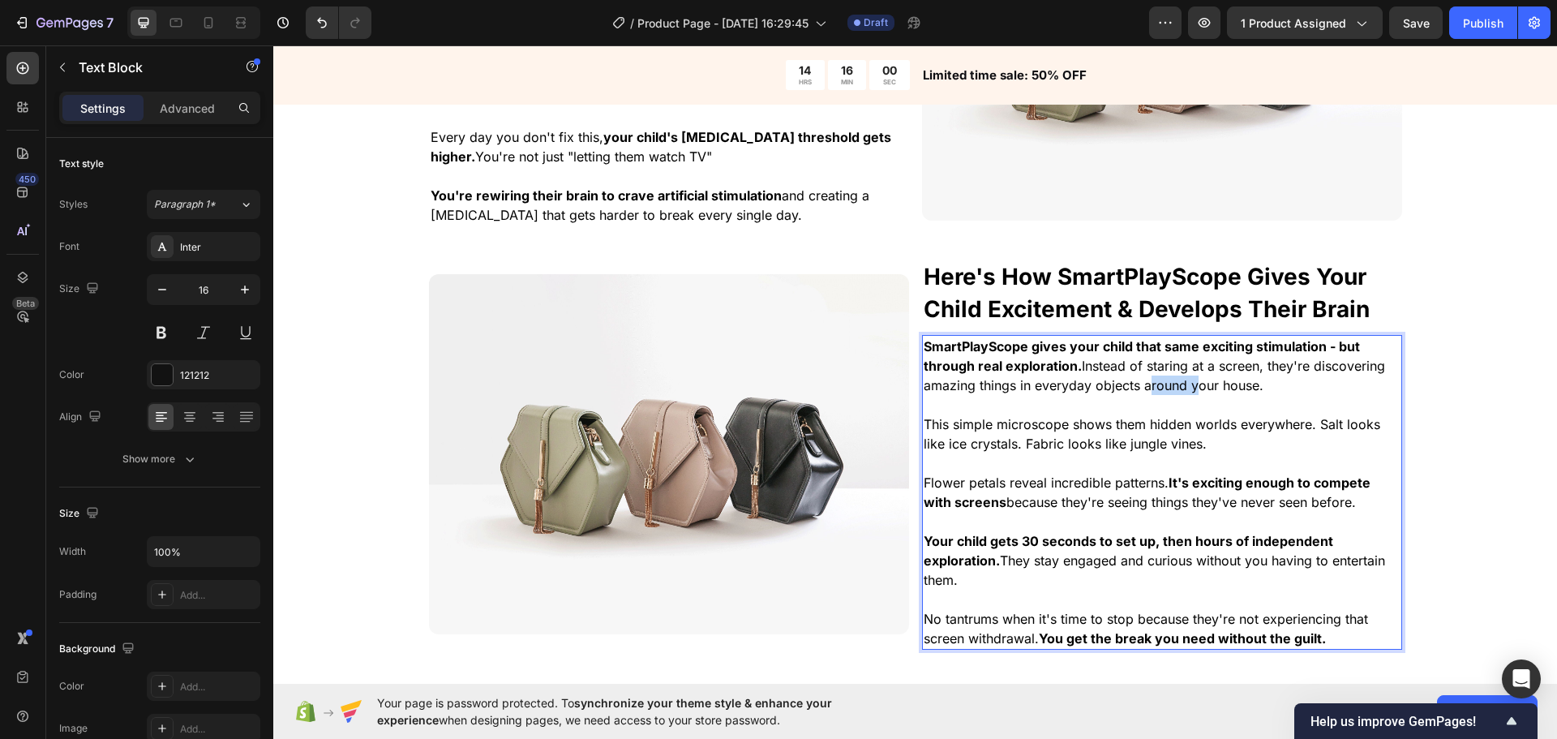
click at [1172, 385] on span "SmartPlayScope gives your child that same exciting stimulation - but through re…" at bounding box center [1154, 365] width 461 height 55
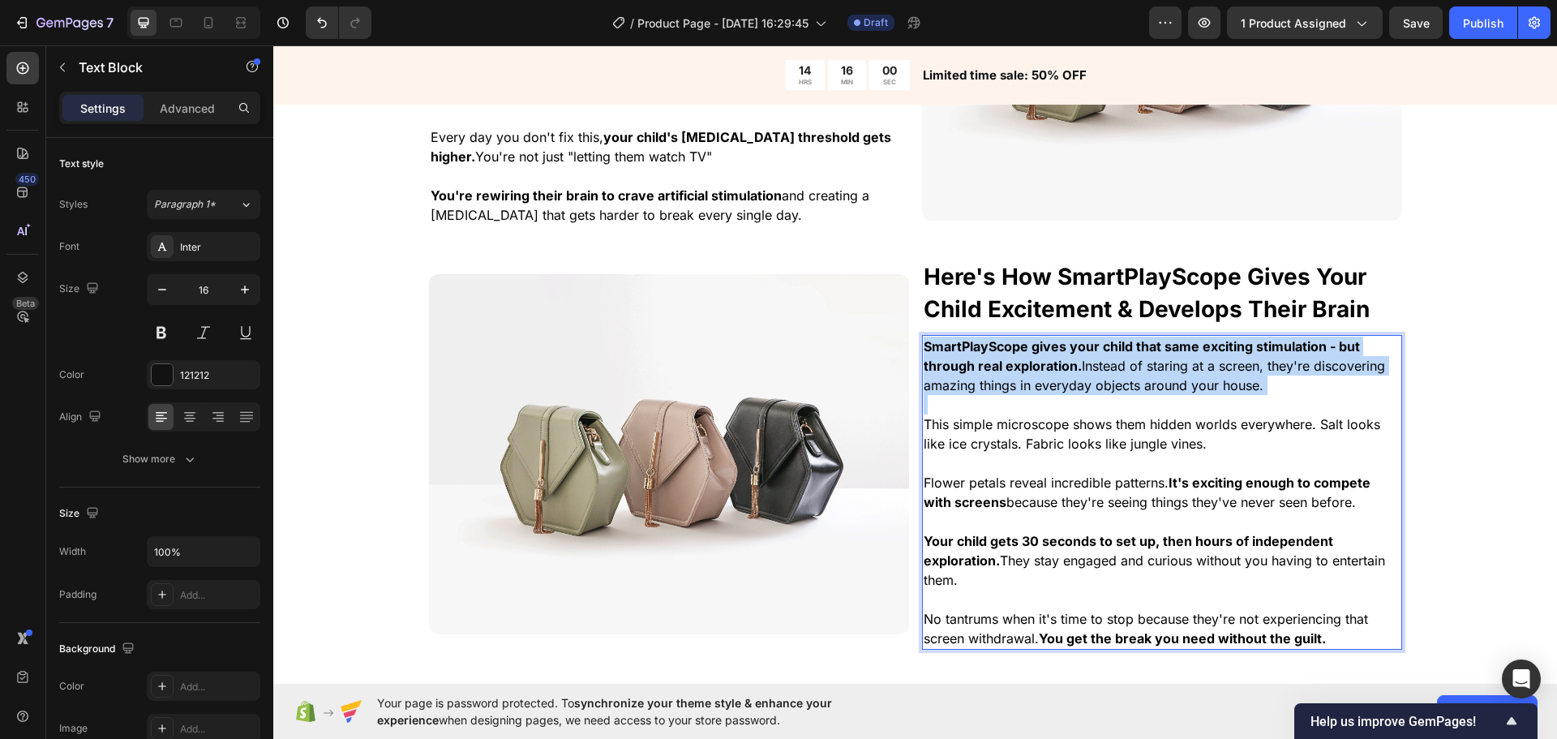
click at [1172, 385] on span "SmartPlayScope gives your child that same exciting stimulation - but through re…" at bounding box center [1154, 365] width 461 height 55
click at [1213, 383] on span "SmartPlayScope gives your child that same exciting stimulation - but through re…" at bounding box center [1154, 365] width 461 height 55
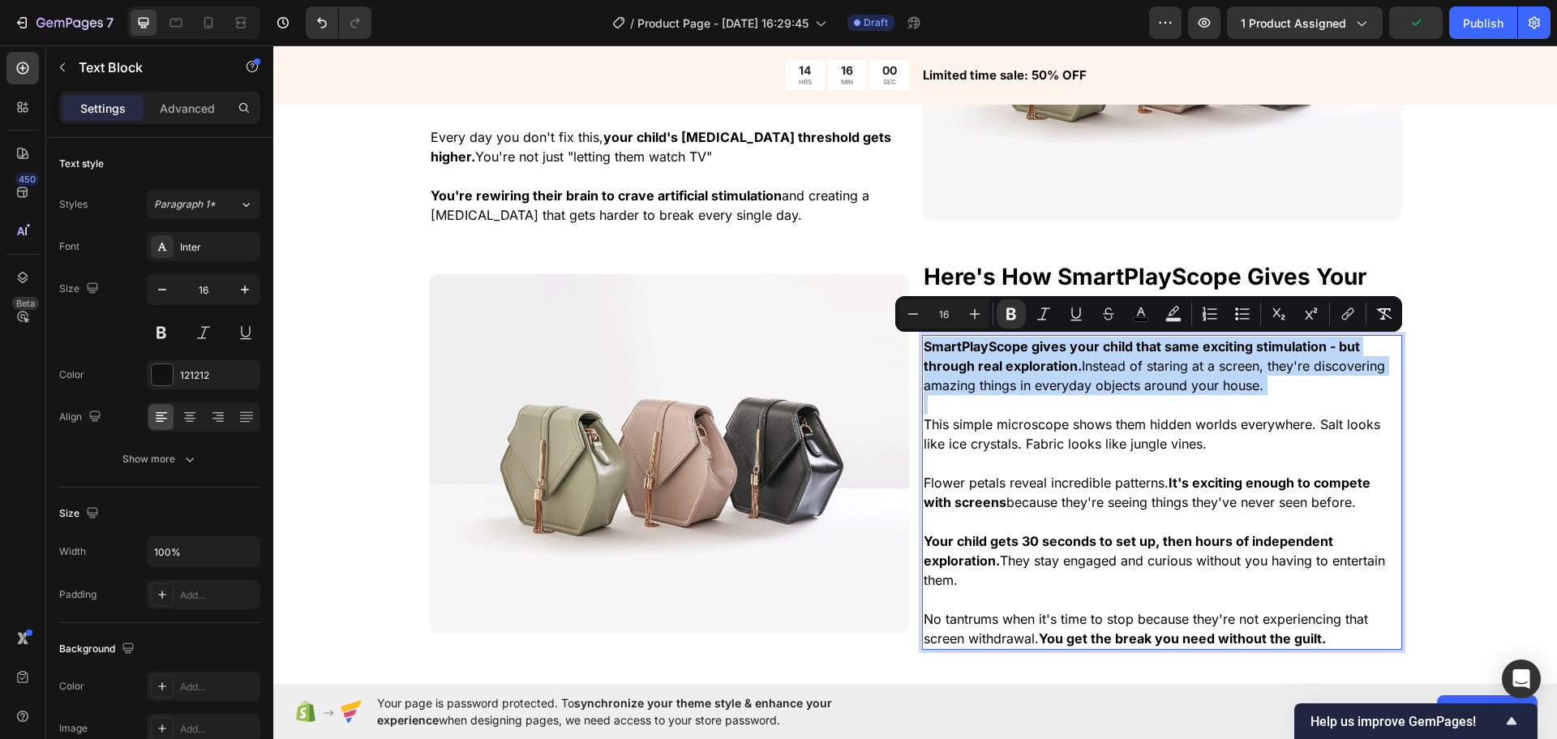
click at [1226, 380] on span "SmartPlayScope gives your child that same exciting stimulation - but through re…" at bounding box center [1154, 365] width 461 height 55
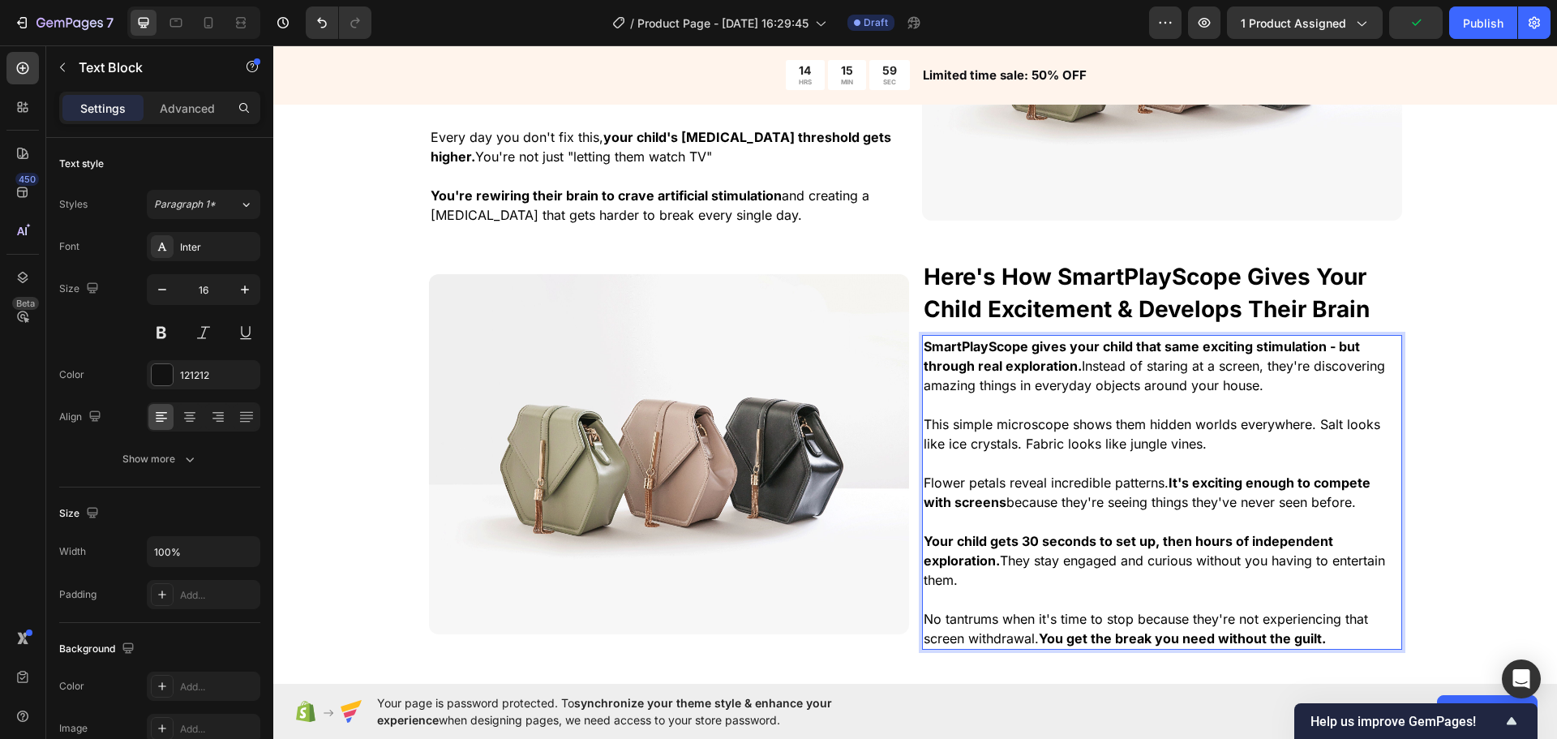
click at [1265, 394] on p "SmartPlayScope gives your child that same exciting stimulation - but through re…" at bounding box center [1162, 366] width 477 height 58
click at [1229, 367] on span "SmartPlayScope gives your child that same exciting stimulation - but through re…" at bounding box center [1154, 365] width 461 height 55
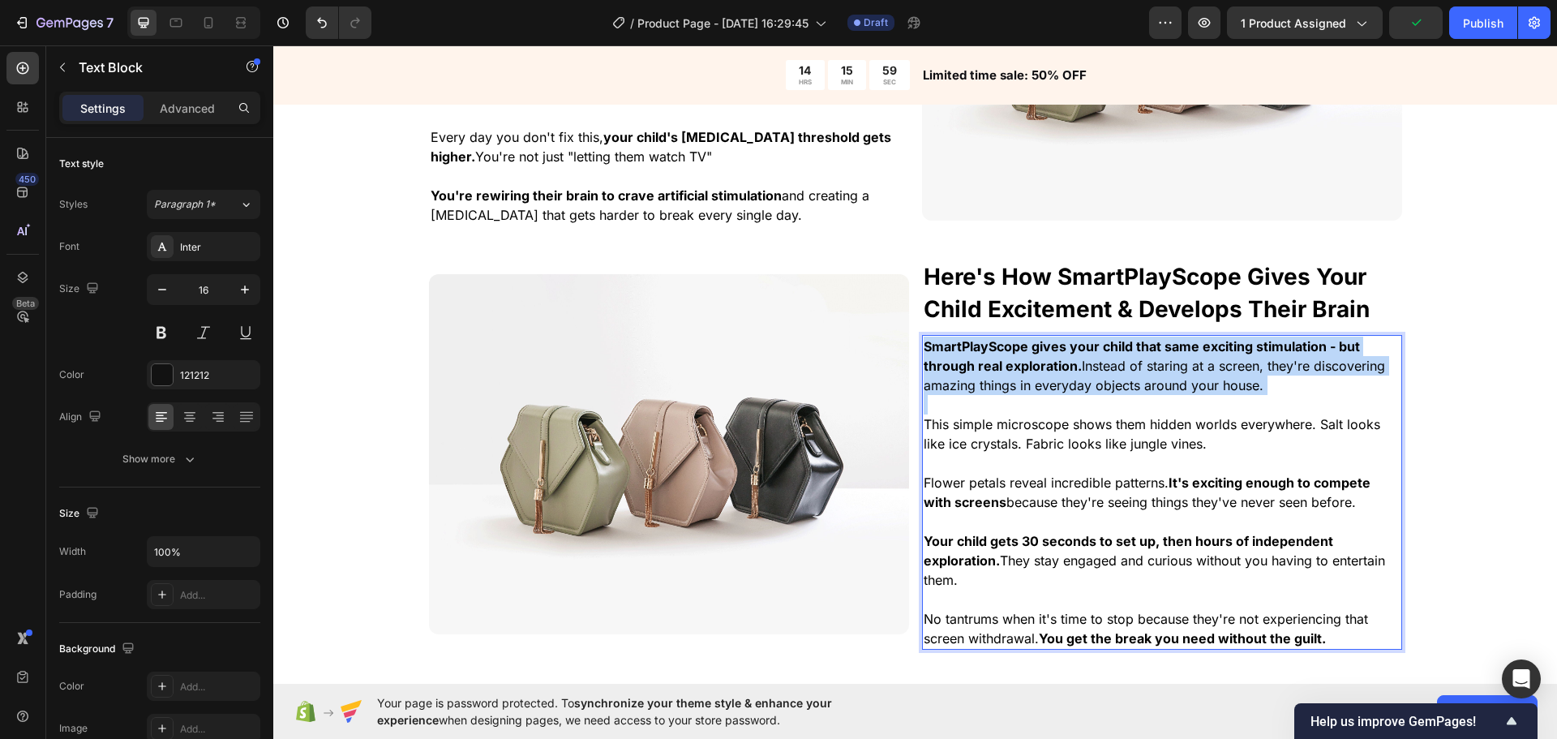
click at [1244, 380] on span "SmartPlayScope gives your child that same exciting stimulation - but through re…" at bounding box center [1154, 365] width 461 height 55
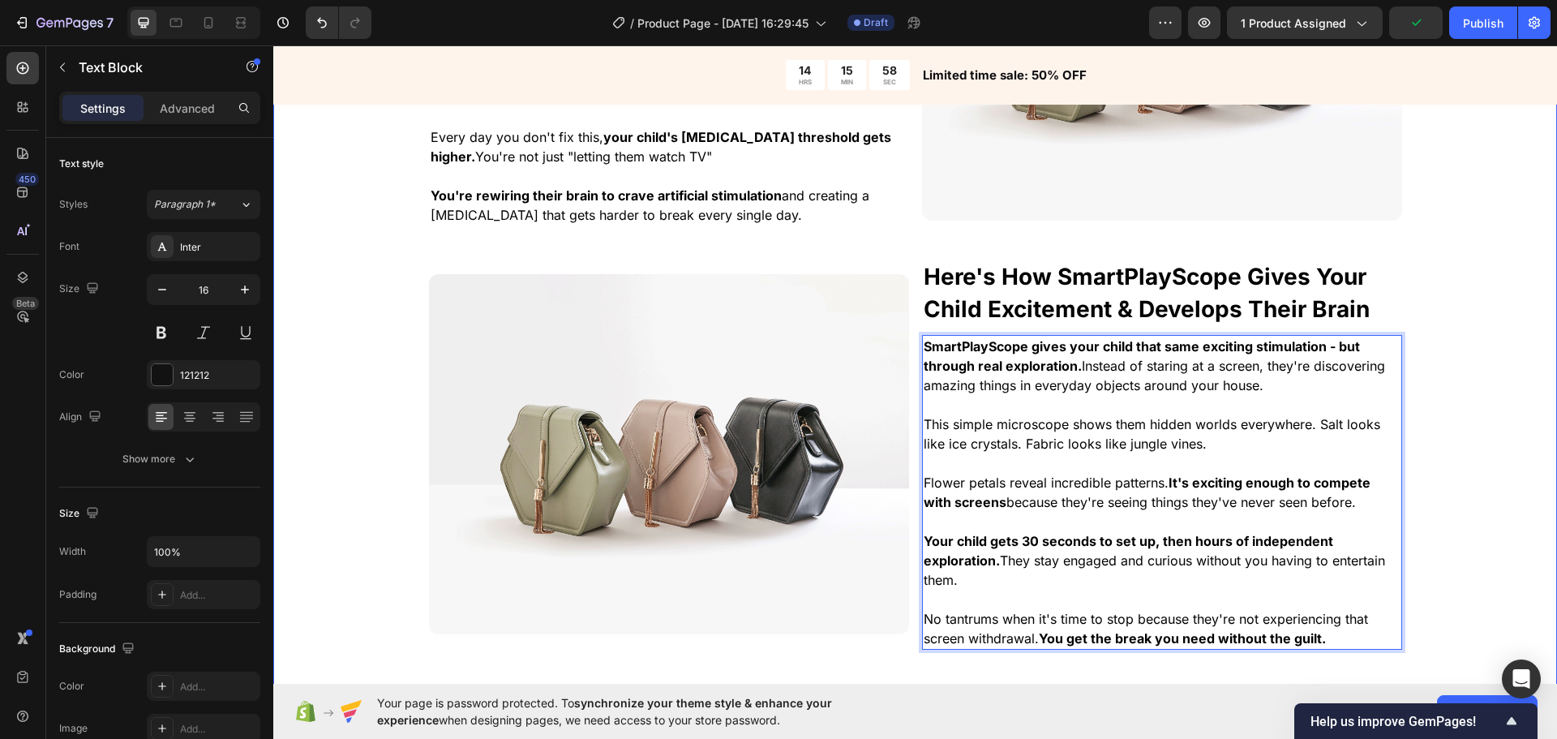
click at [1451, 420] on div "⁠⁠⁠⁠⁠⁠⁠ The "Digital Heroin" That's Hijacking Your Child's Brain Heading You al…" at bounding box center [915, 275] width 1284 height 840
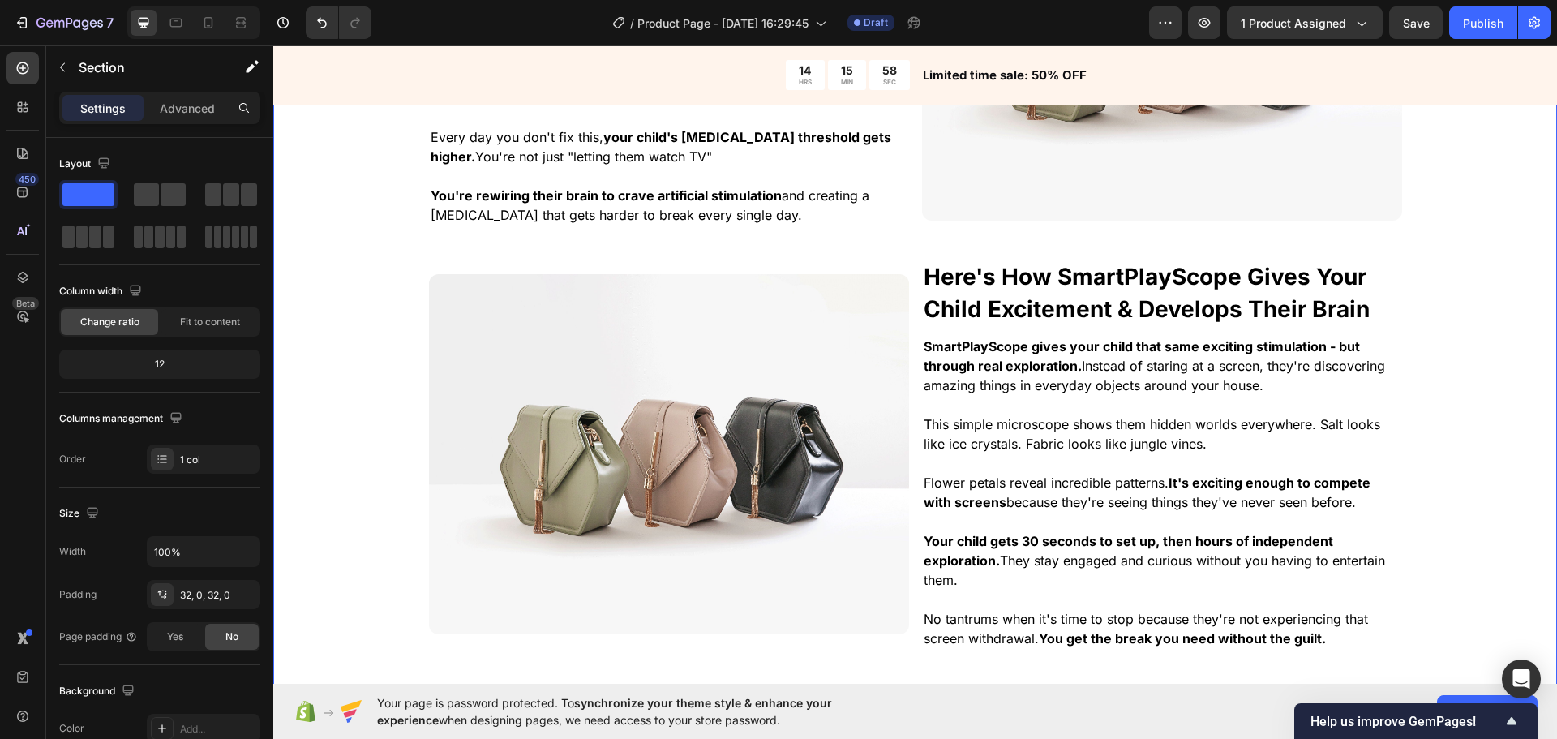
click at [1172, 470] on p "Rich Text Editor. Editing area: main" at bounding box center [1162, 462] width 477 height 19
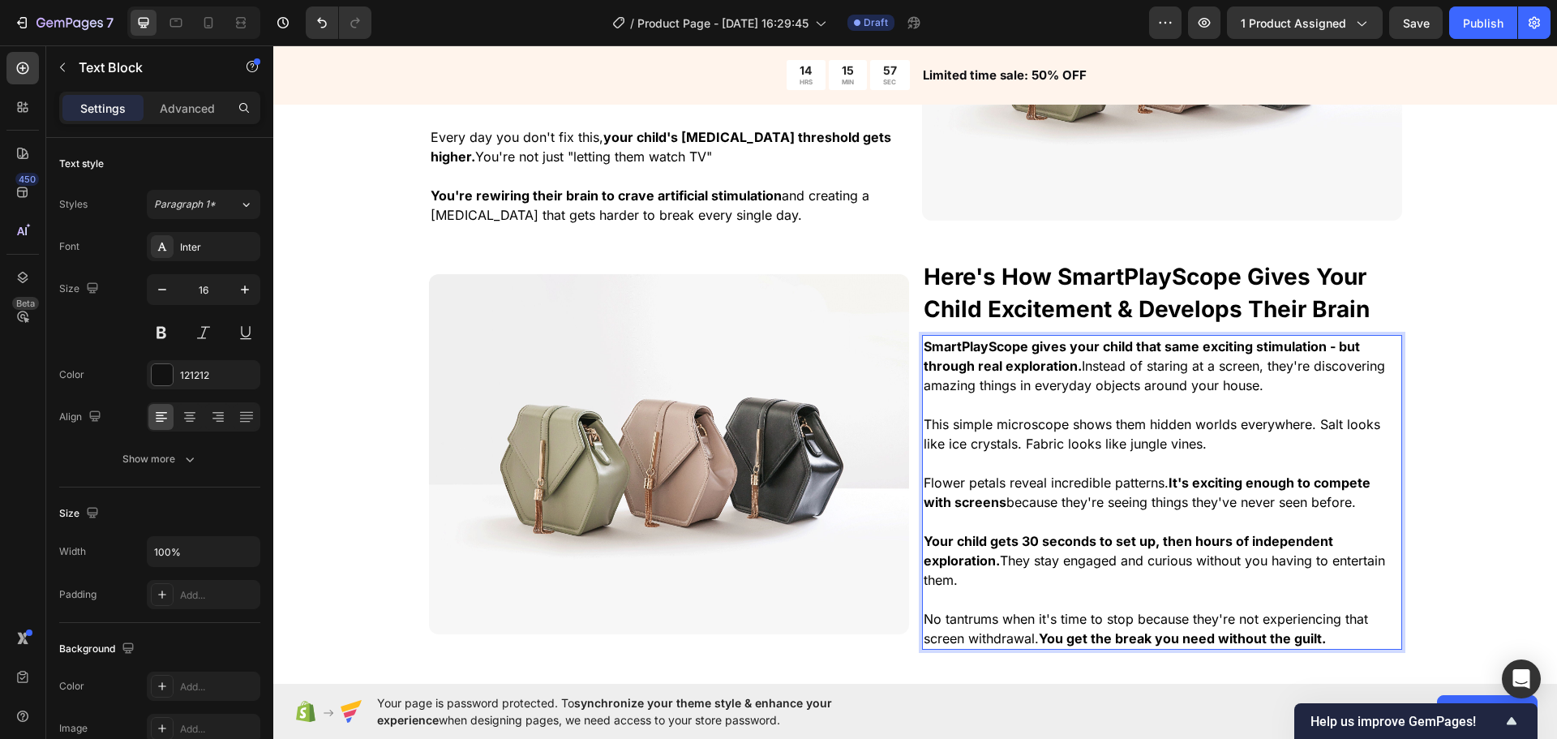
click at [1401, 539] on div "⁠⁠⁠⁠⁠⁠⁠ The "Digital Heroin" That's Hijacking Your Child's Brain Heading You al…" at bounding box center [915, 275] width 1284 height 840
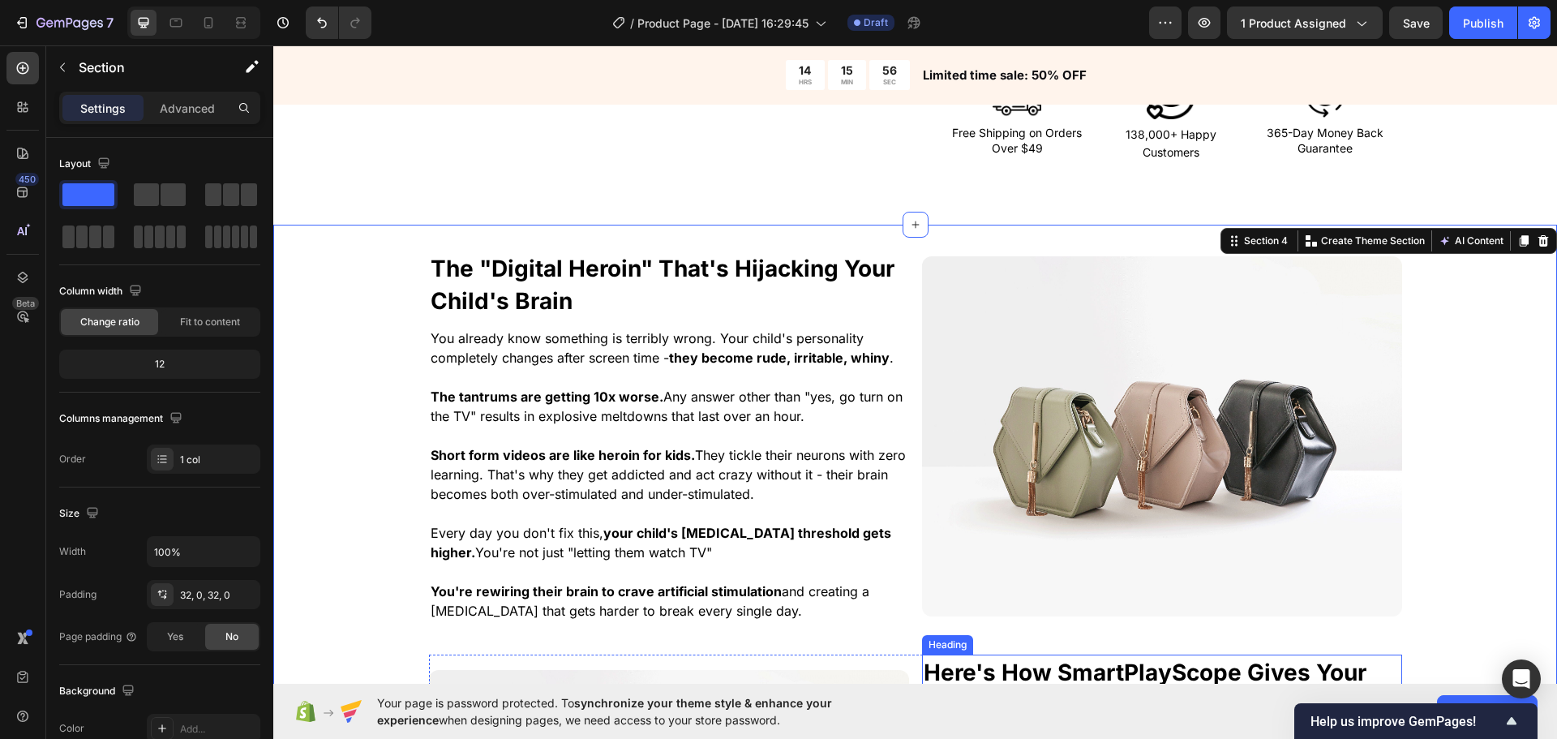
scroll to position [907, 0]
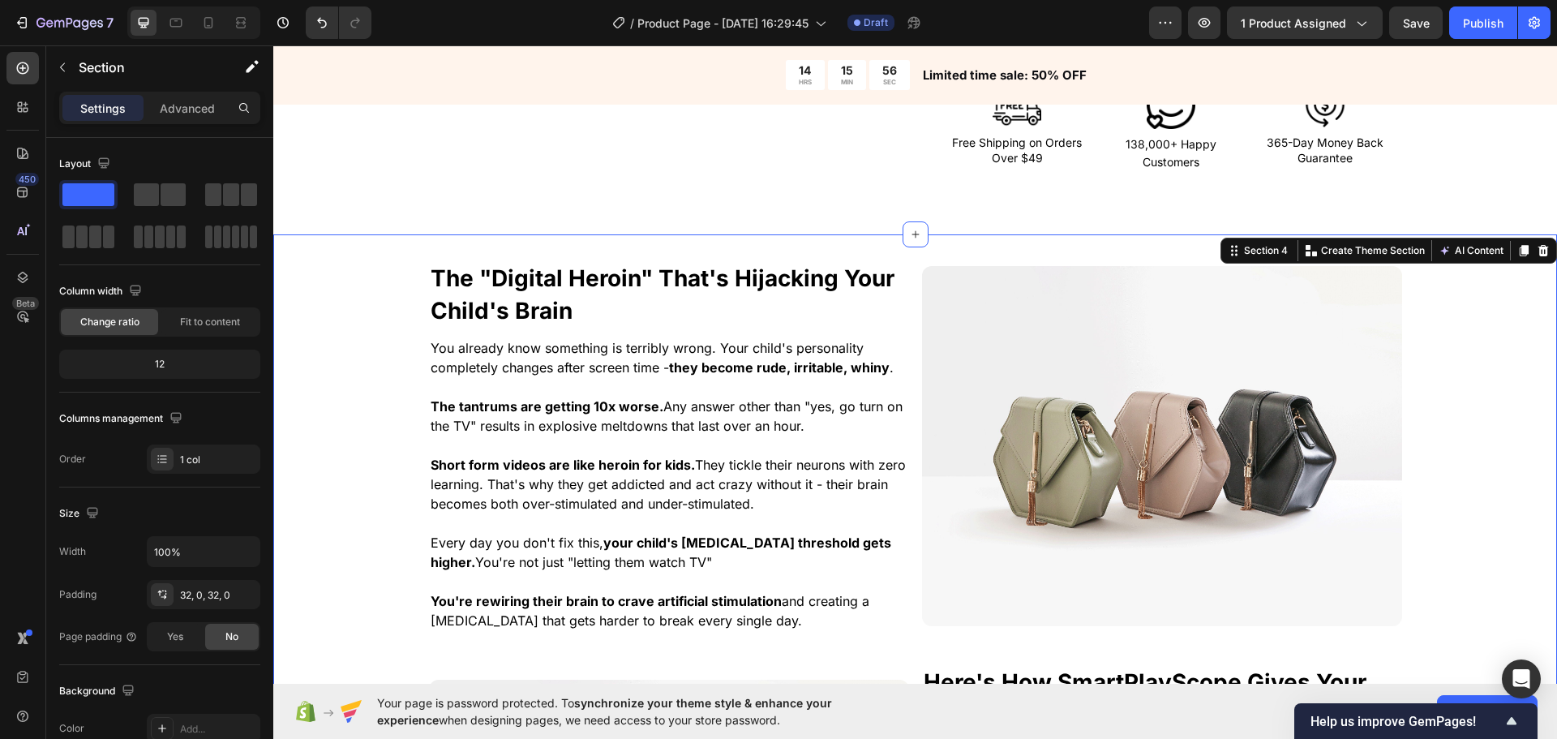
click at [1459, 500] on div "⁠⁠⁠⁠⁠⁠⁠ The "Digital Heroin" That's Hijacking Your Child's Brain Heading You al…" at bounding box center [915, 680] width 1284 height 840
click at [1497, 479] on div "⁠⁠⁠⁠⁠⁠⁠ The "Digital Heroin" That's Hijacking Your Child's Brain Heading You al…" at bounding box center [915, 680] width 1284 height 840
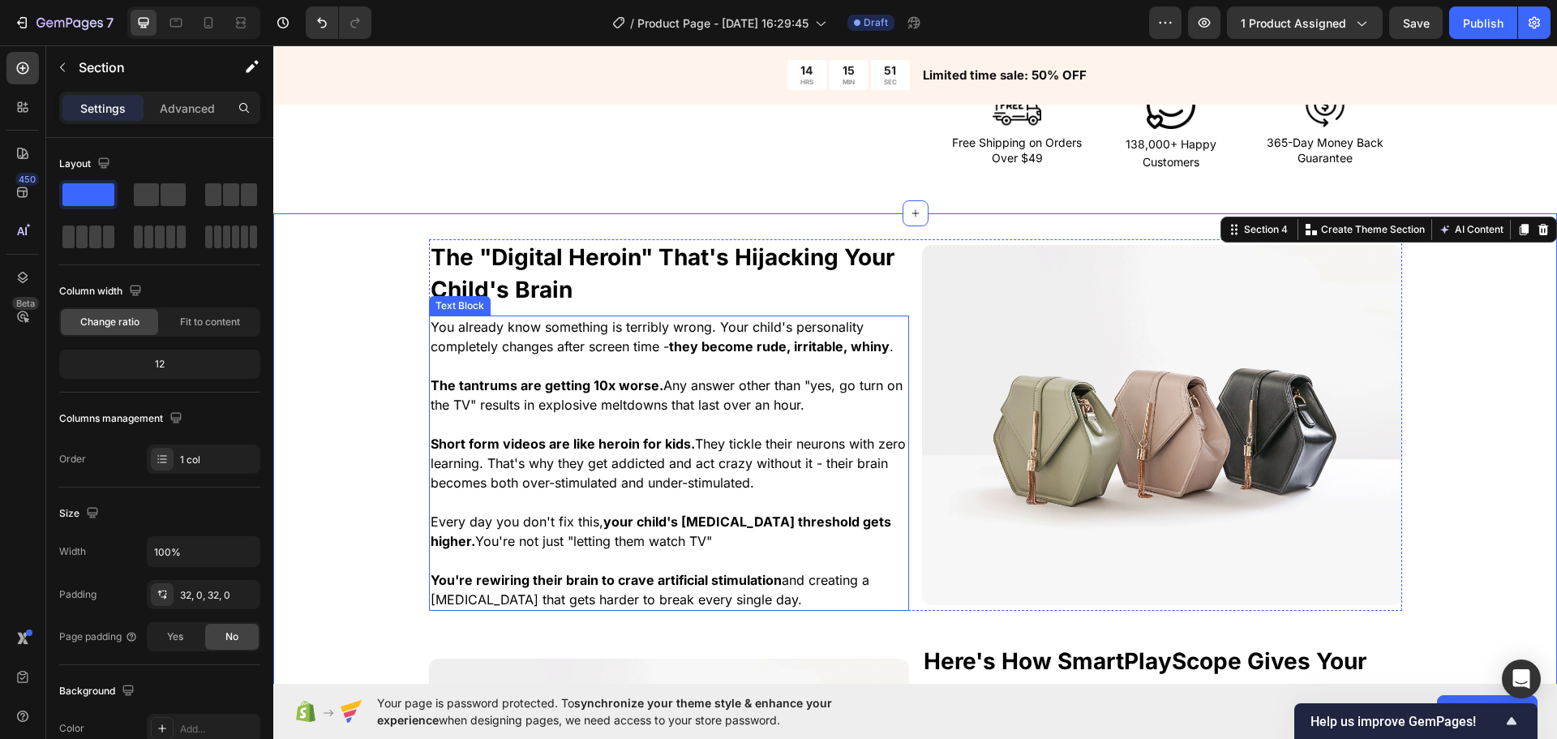
click at [547, 376] on p "Rich Text Editor. Editing area: main" at bounding box center [669, 365] width 477 height 19
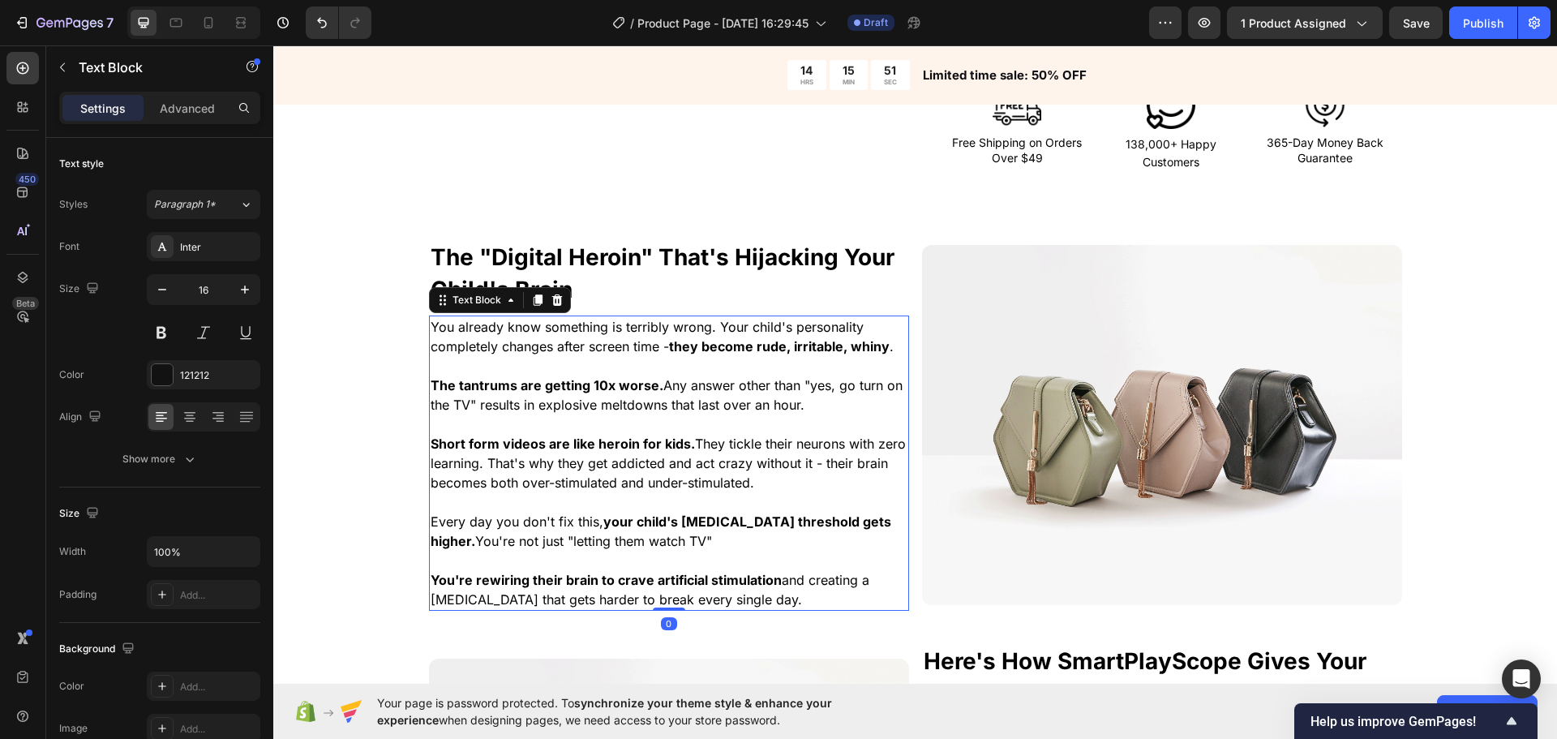
click at [675, 307] on h2 "⁠⁠⁠⁠⁠⁠⁠ The "Digital Heroin" That's Hijacking Your Child's Brain" at bounding box center [669, 273] width 480 height 68
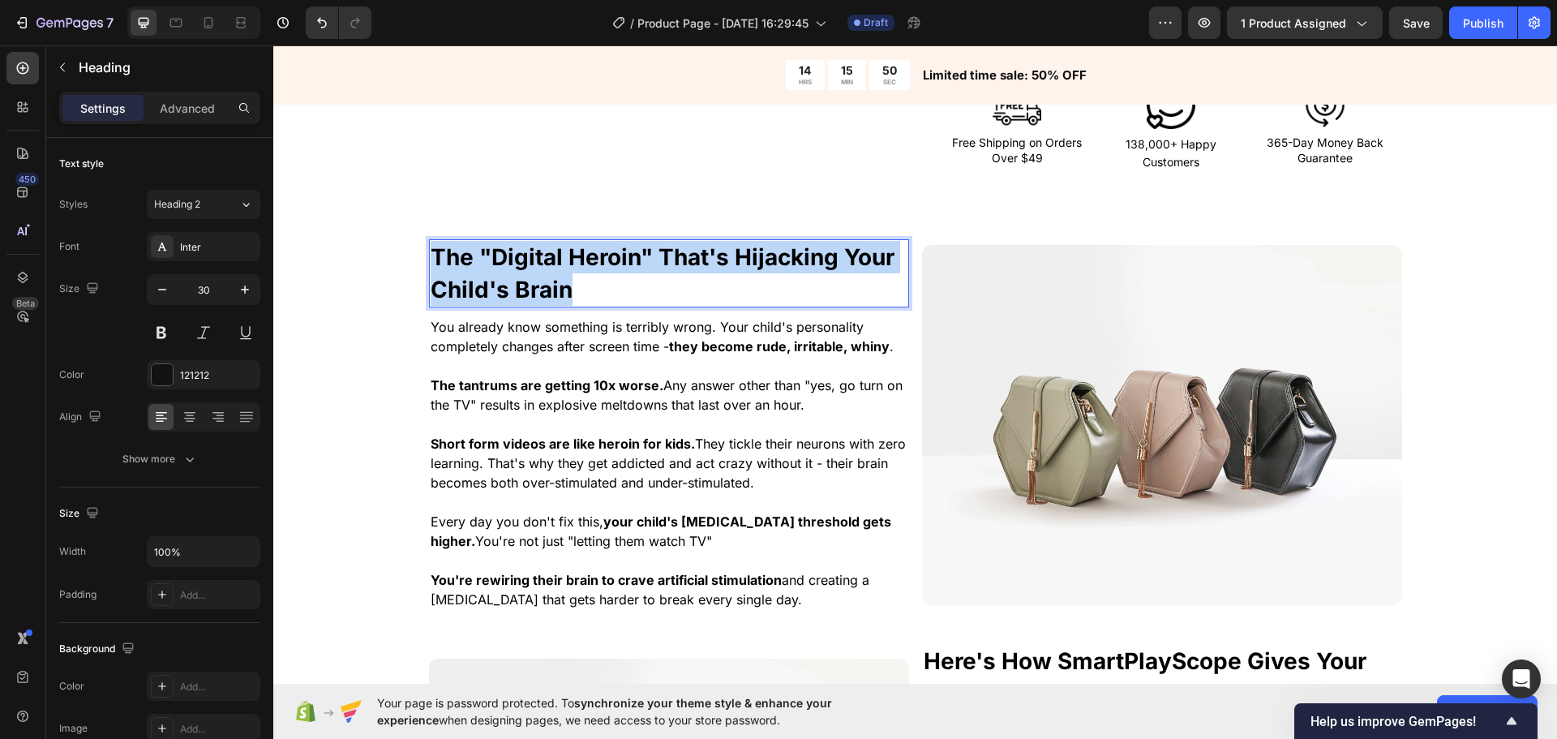
click at [676, 306] on p "The "Digital Heroin" That's Hijacking Your Child's Brain" at bounding box center [669, 273] width 477 height 65
click at [705, 306] on p "The "Digital Heroin" That's Hijacking Your Child's Brain" at bounding box center [669, 273] width 477 height 65
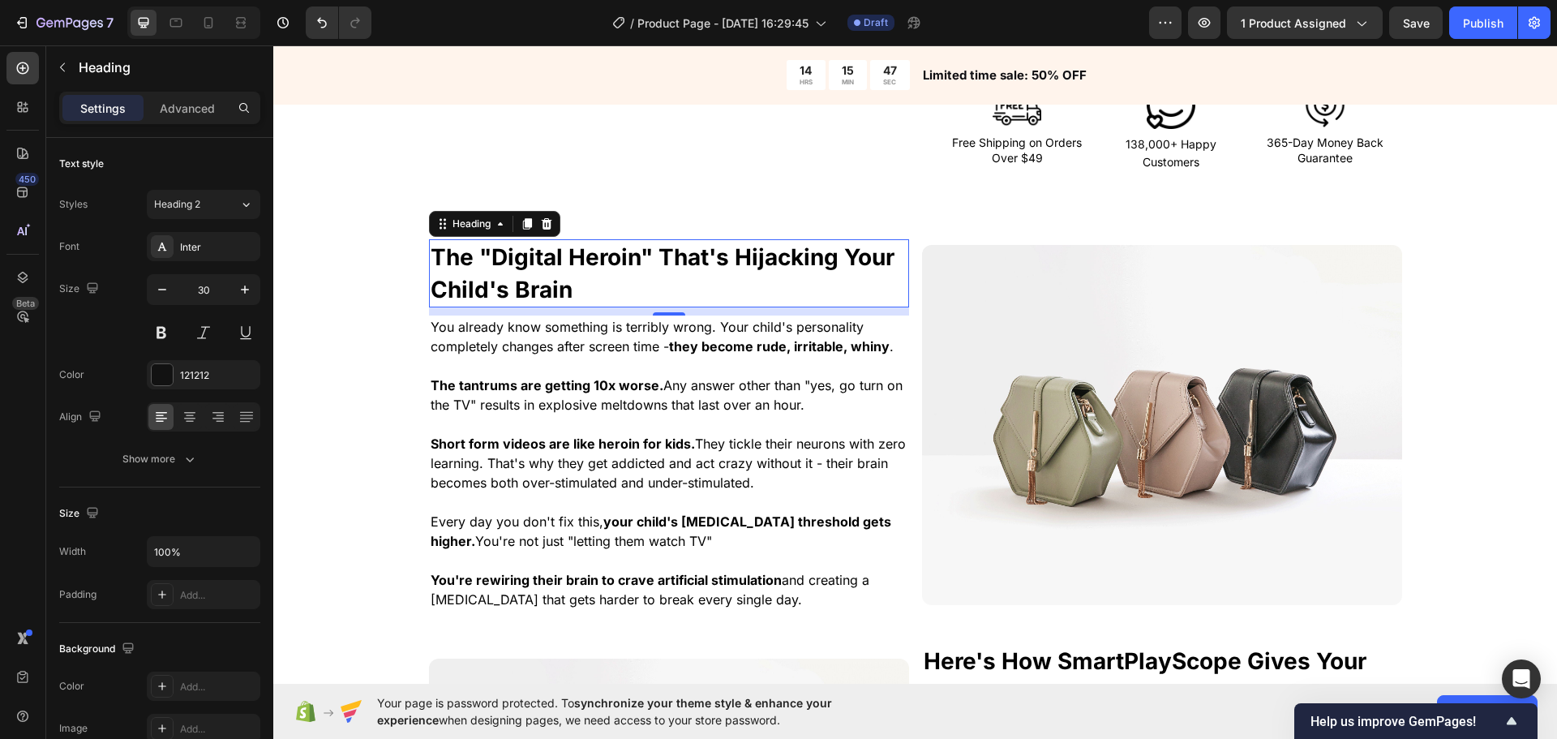
click at [675, 551] on p "Every day you don't fix this, your child's [MEDICAL_DATA] threshold gets higher…" at bounding box center [669, 531] width 477 height 39
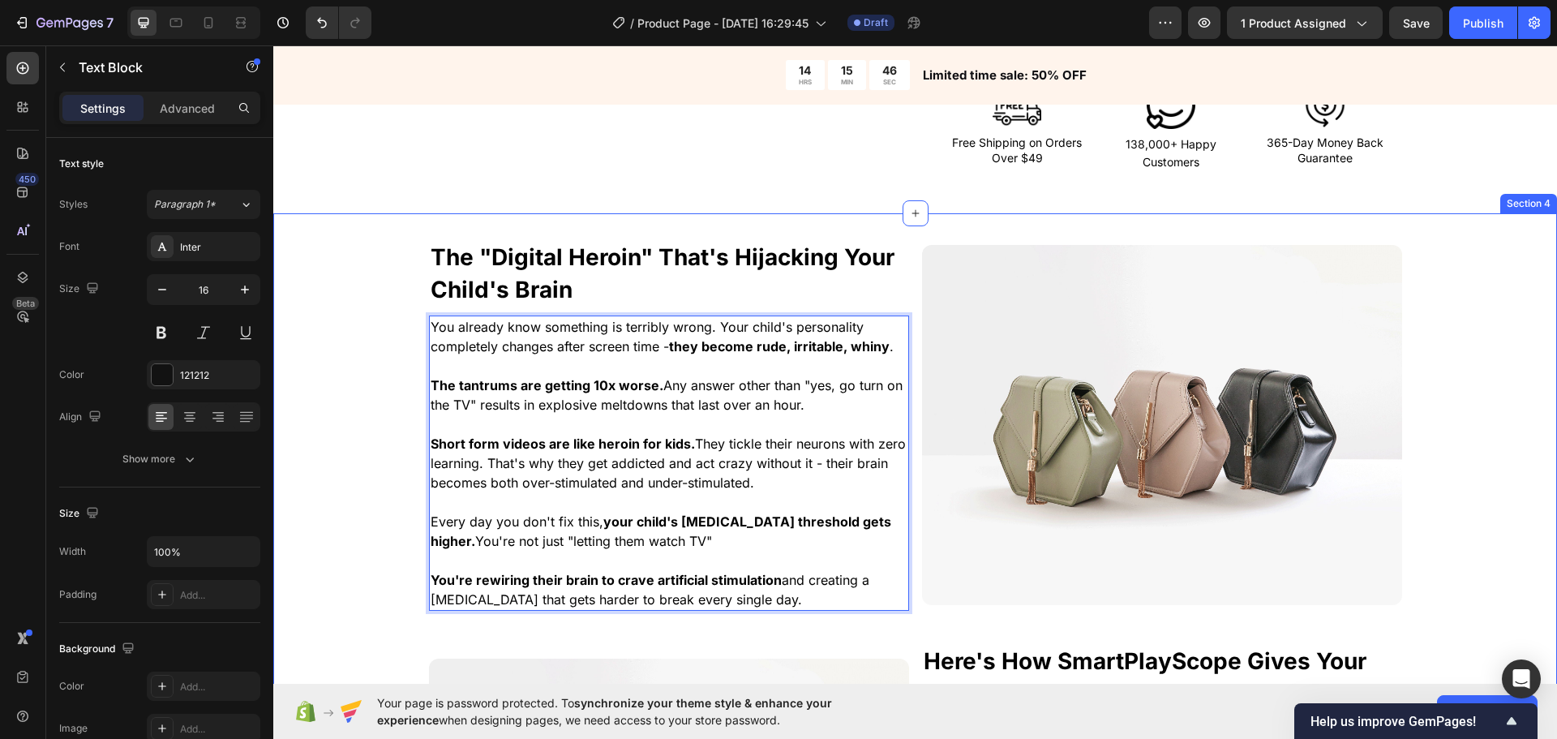
drag, startPoint x: 806, startPoint y: 617, endPoint x: 436, endPoint y: 340, distance: 462.9
click at [392, 326] on div "⁠⁠⁠⁠⁠⁠⁠ The "Digital Heroin" That's Hijacking Your Child's Brain Heading You al…" at bounding box center [915, 659] width 1284 height 840
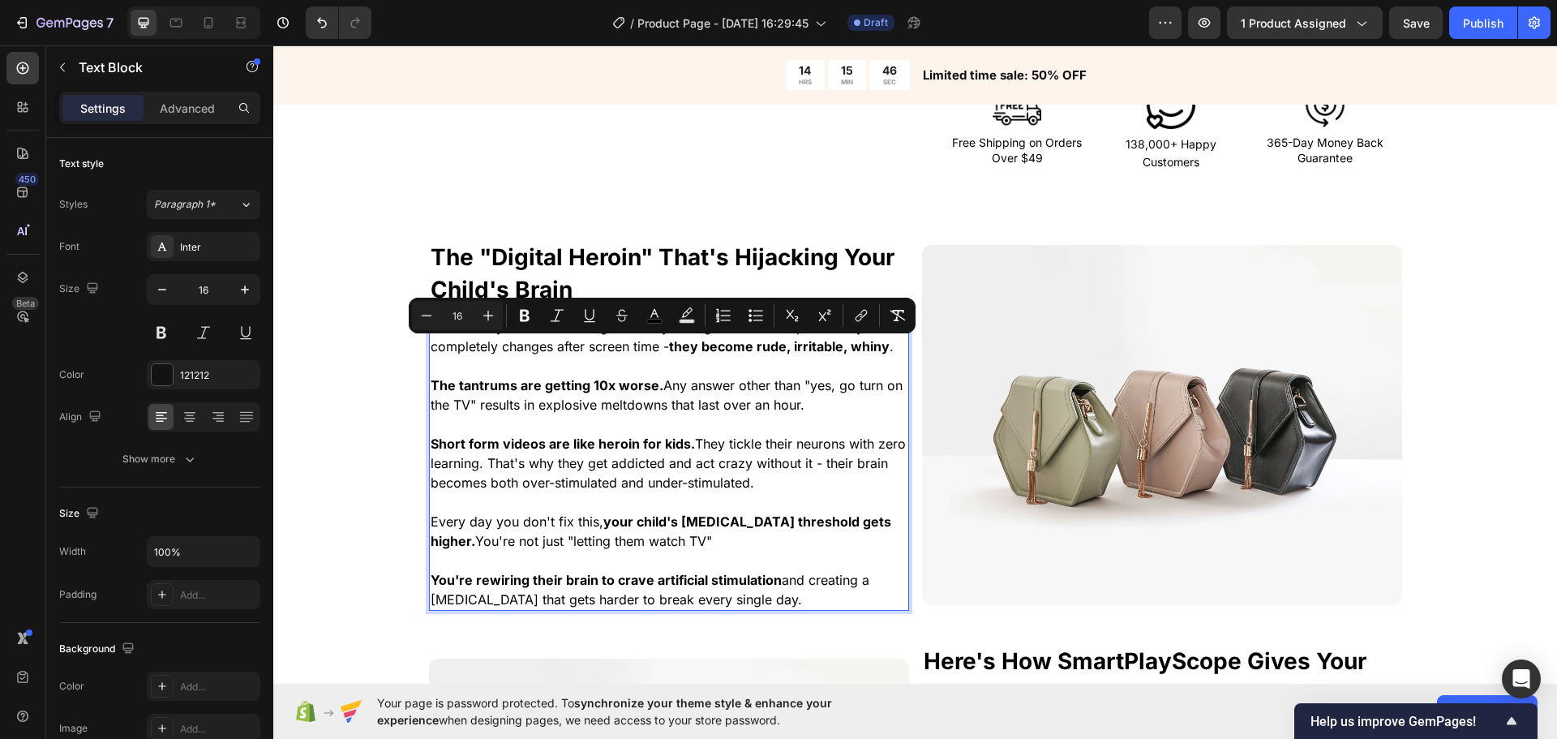
scroll to position [940, 0]
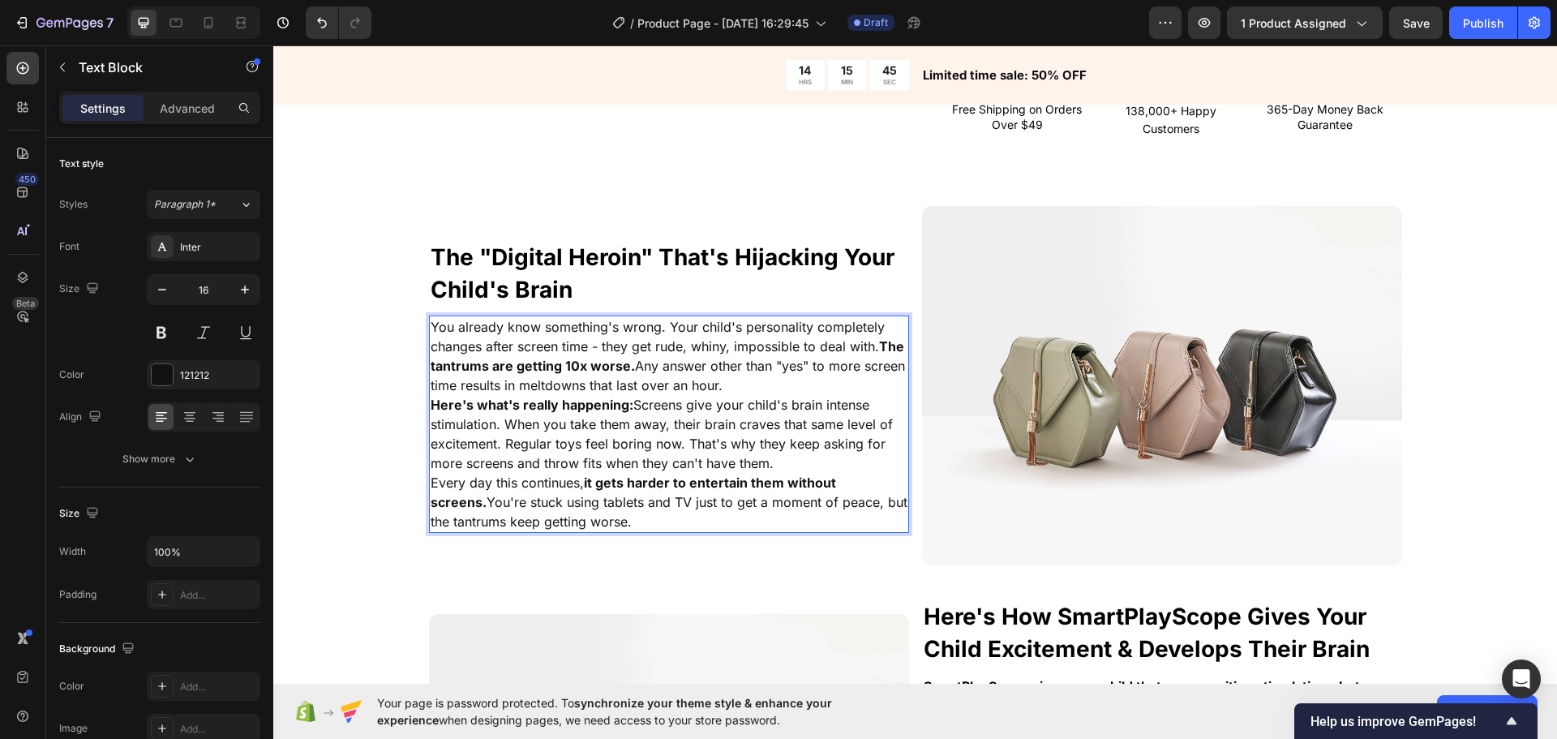
click at [875, 364] on p "You already know something's wrong. Your child's personality completely changes…" at bounding box center [669, 356] width 477 height 78
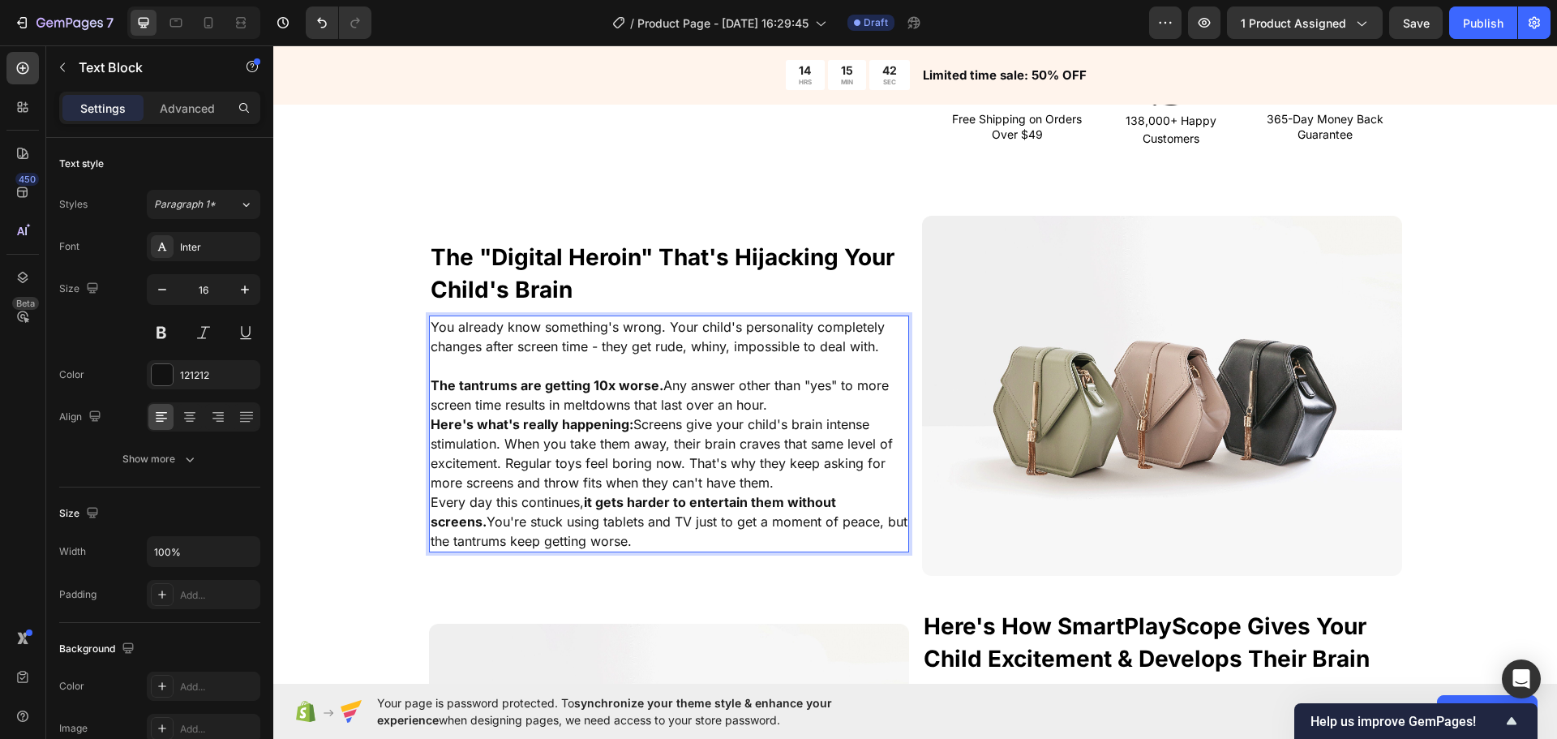
click at [783, 414] on p "The tantrums are getting 10x worse. Any answer other than "yes" to more screen …" at bounding box center [669, 395] width 477 height 39
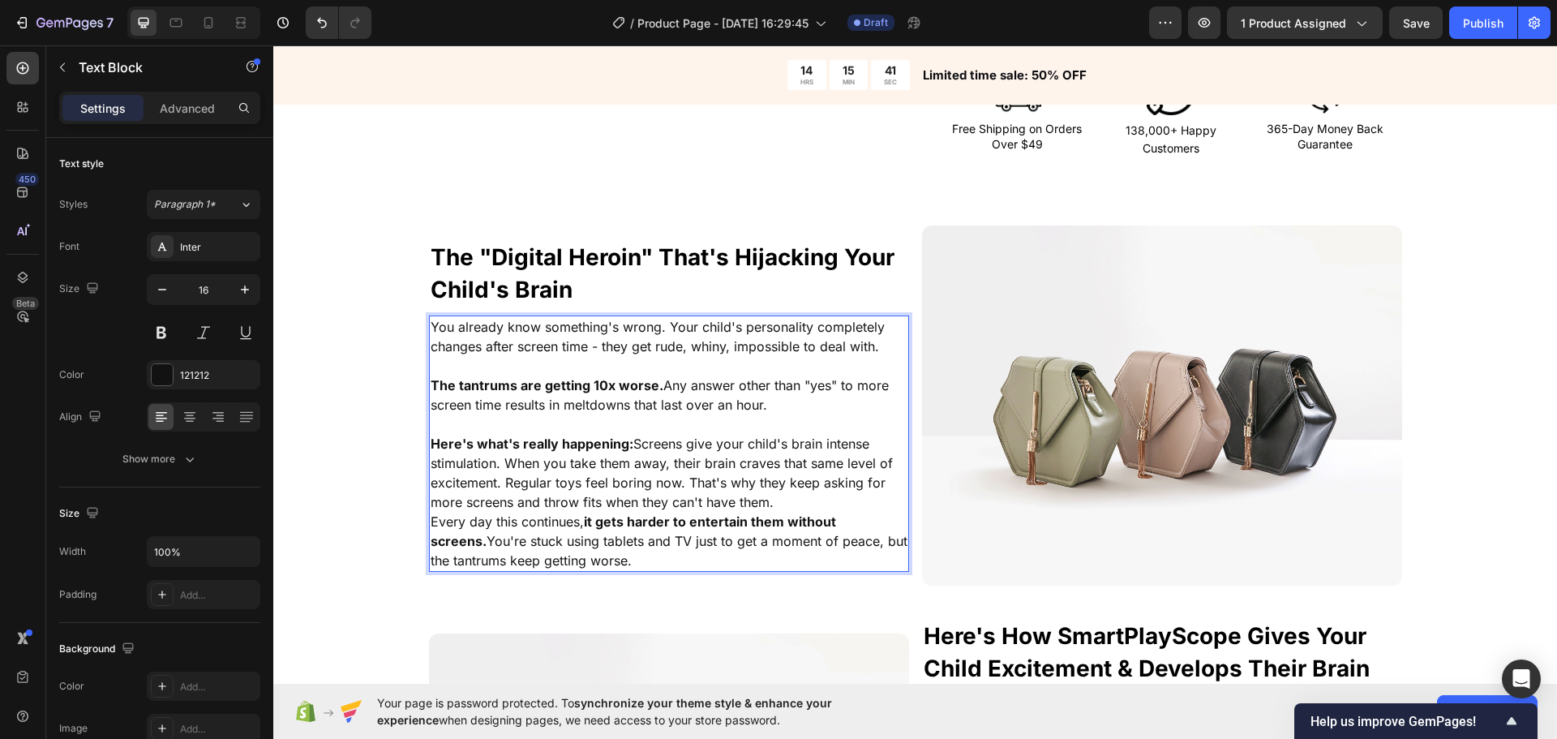
click at [799, 512] on p "Here's what's really happening: Screens give your child's brain intense stimula…" at bounding box center [669, 473] width 477 height 78
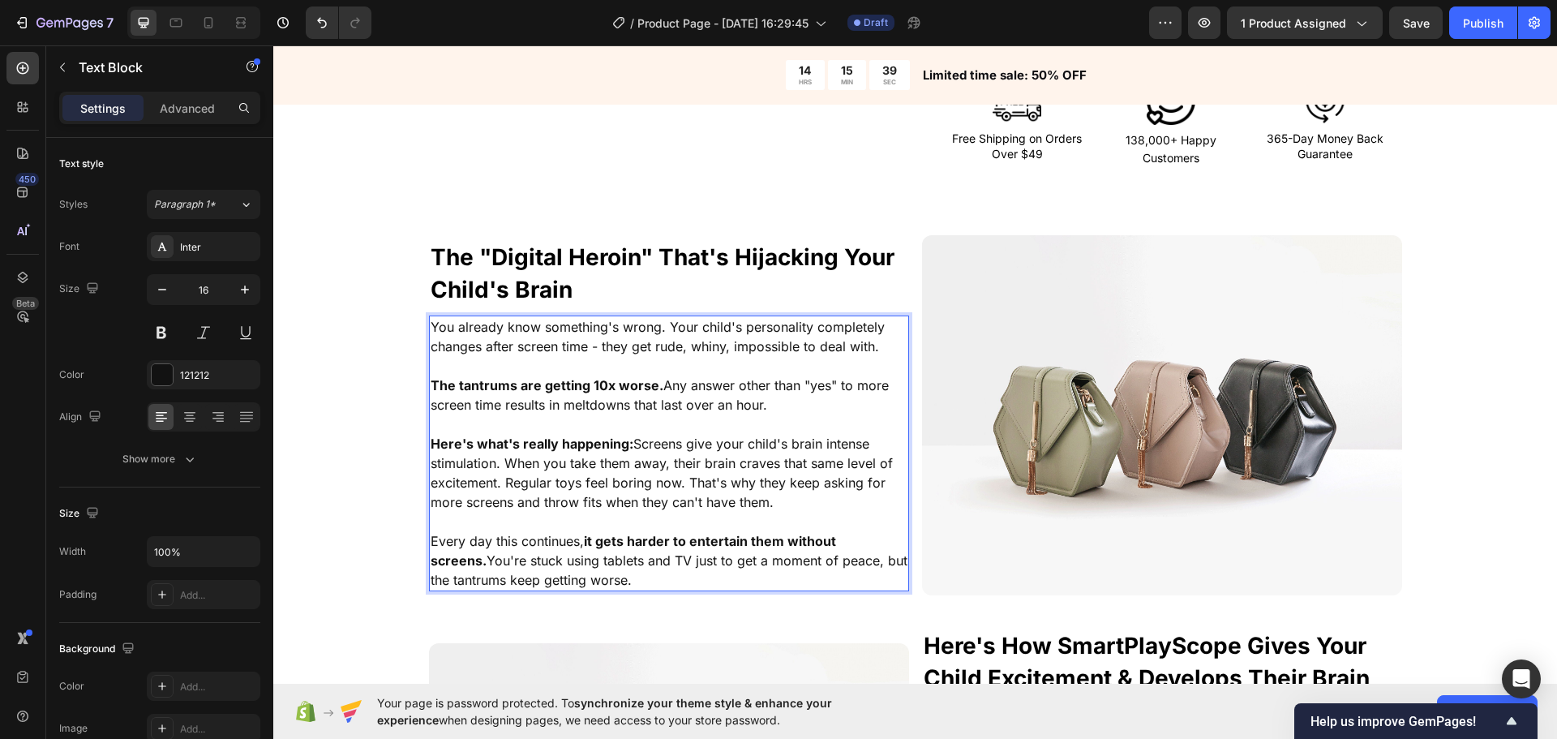
drag, startPoint x: 667, startPoint y: 597, endPoint x: 367, endPoint y: 352, distance: 387.4
click at [342, 340] on div "⁠⁠⁠⁠⁠⁠⁠ The "Digital Heroin" That's Hijacking Your Child's Brain Heading You al…" at bounding box center [915, 649] width 1284 height 829
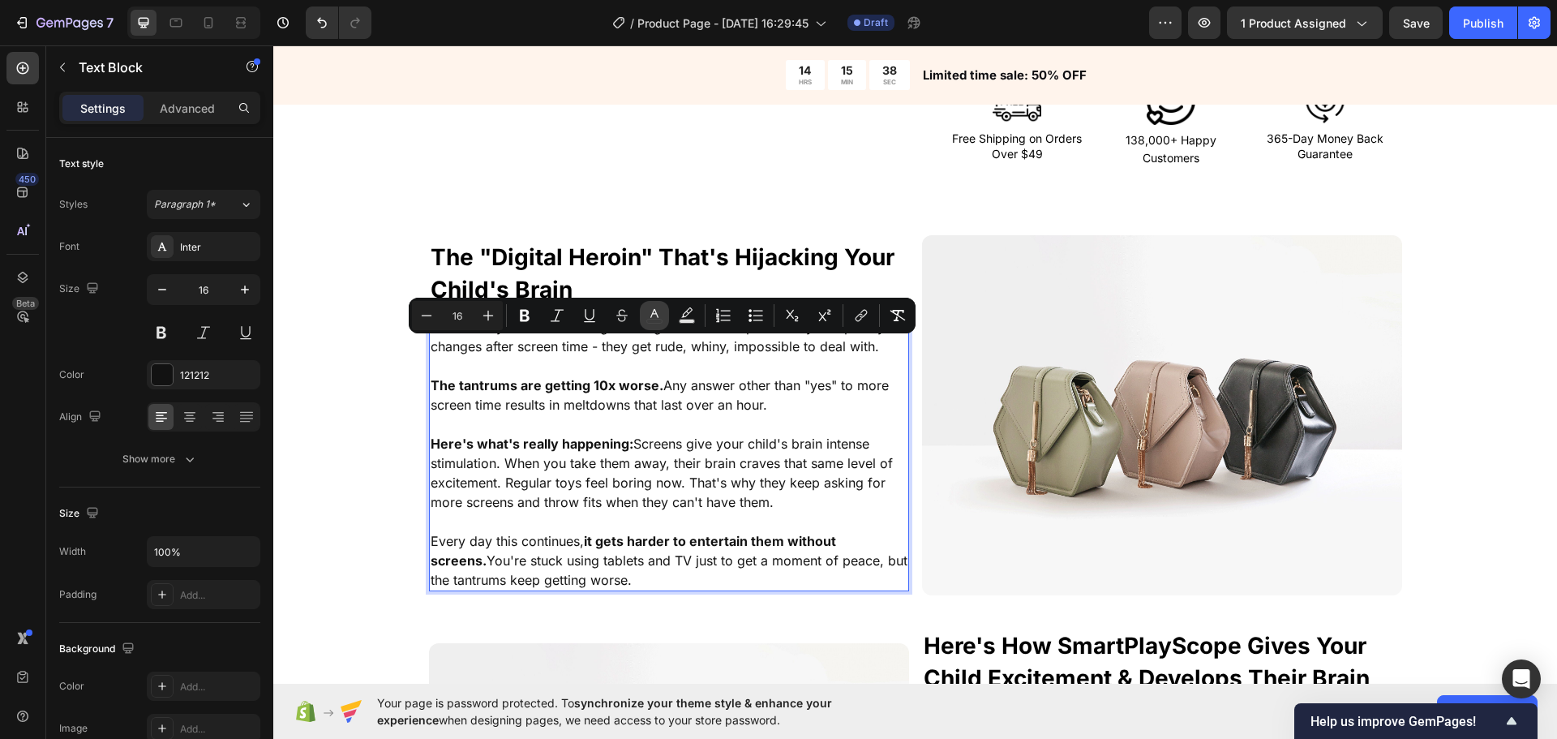
drag, startPoint x: 646, startPoint y: 318, endPoint x: 653, endPoint y: 329, distance: 13.1
click at [647, 319] on icon "Editor contextual toolbar" at bounding box center [654, 315] width 16 height 16
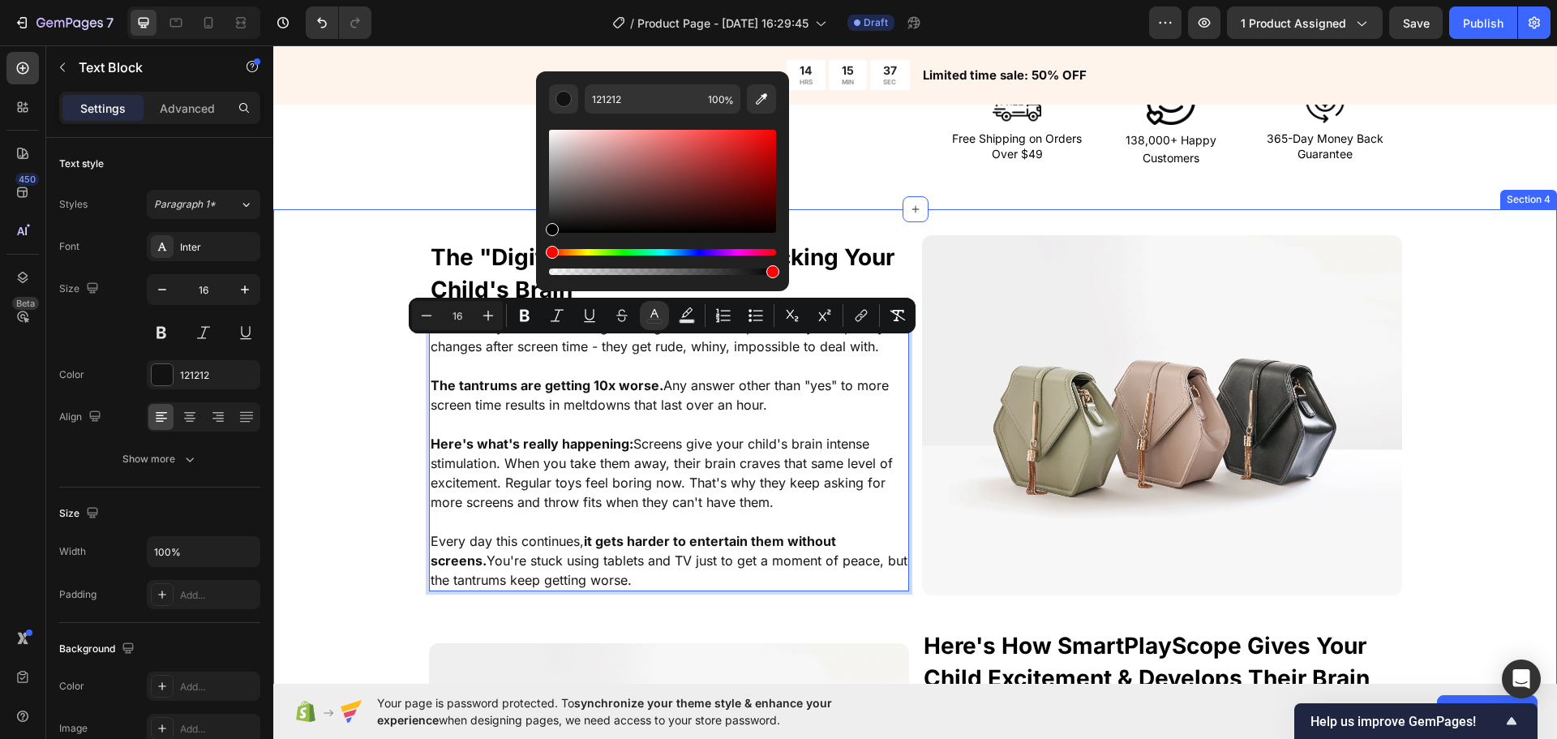
drag, startPoint x: 848, startPoint y: 272, endPoint x: 300, endPoint y: 539, distance: 609.4
type input "000000"
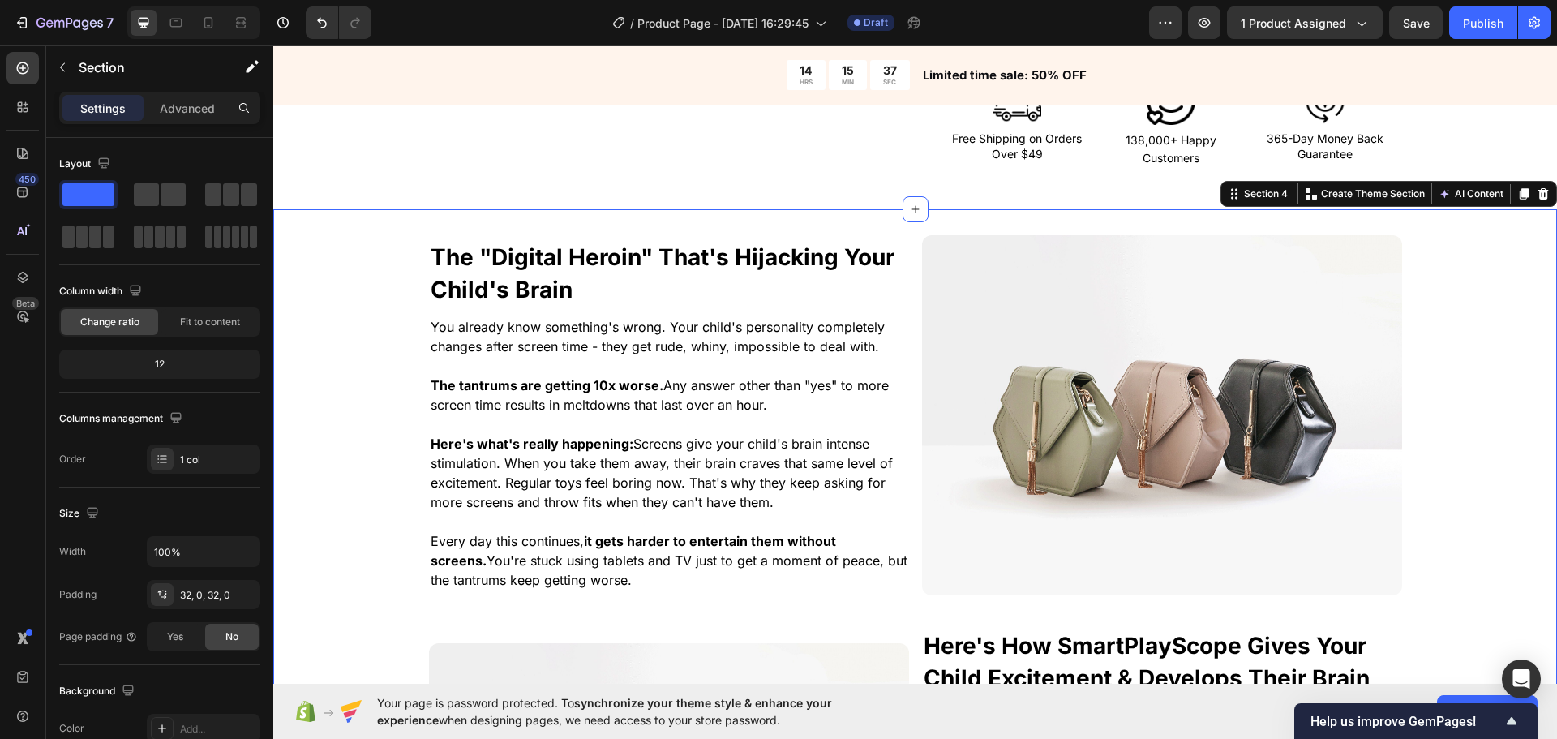
click at [364, 539] on div "⁠⁠⁠⁠⁠⁠⁠ The "Digital Heroin" That's Hijacking Your Child's Brain Heading You al…" at bounding box center [915, 649] width 1284 height 829
click at [432, 512] on p "Here's what's really happening: Screens give your child's brain intense stimula…" at bounding box center [669, 473] width 477 height 78
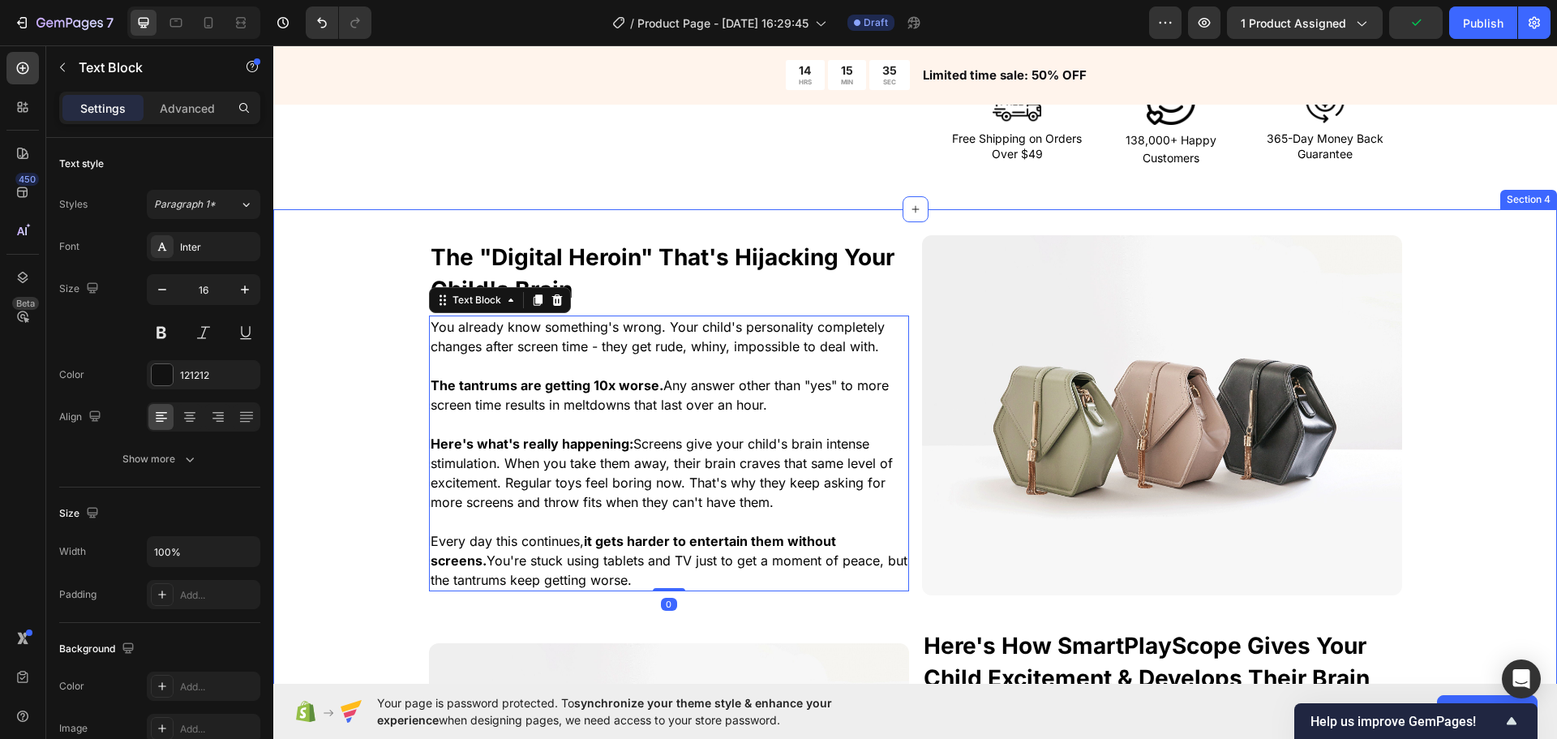
click at [416, 497] on div "⁠⁠⁠⁠⁠⁠⁠ The "Digital Heroin" That's Hijacking Your Child's Brain Heading You al…" at bounding box center [915, 649] width 1284 height 829
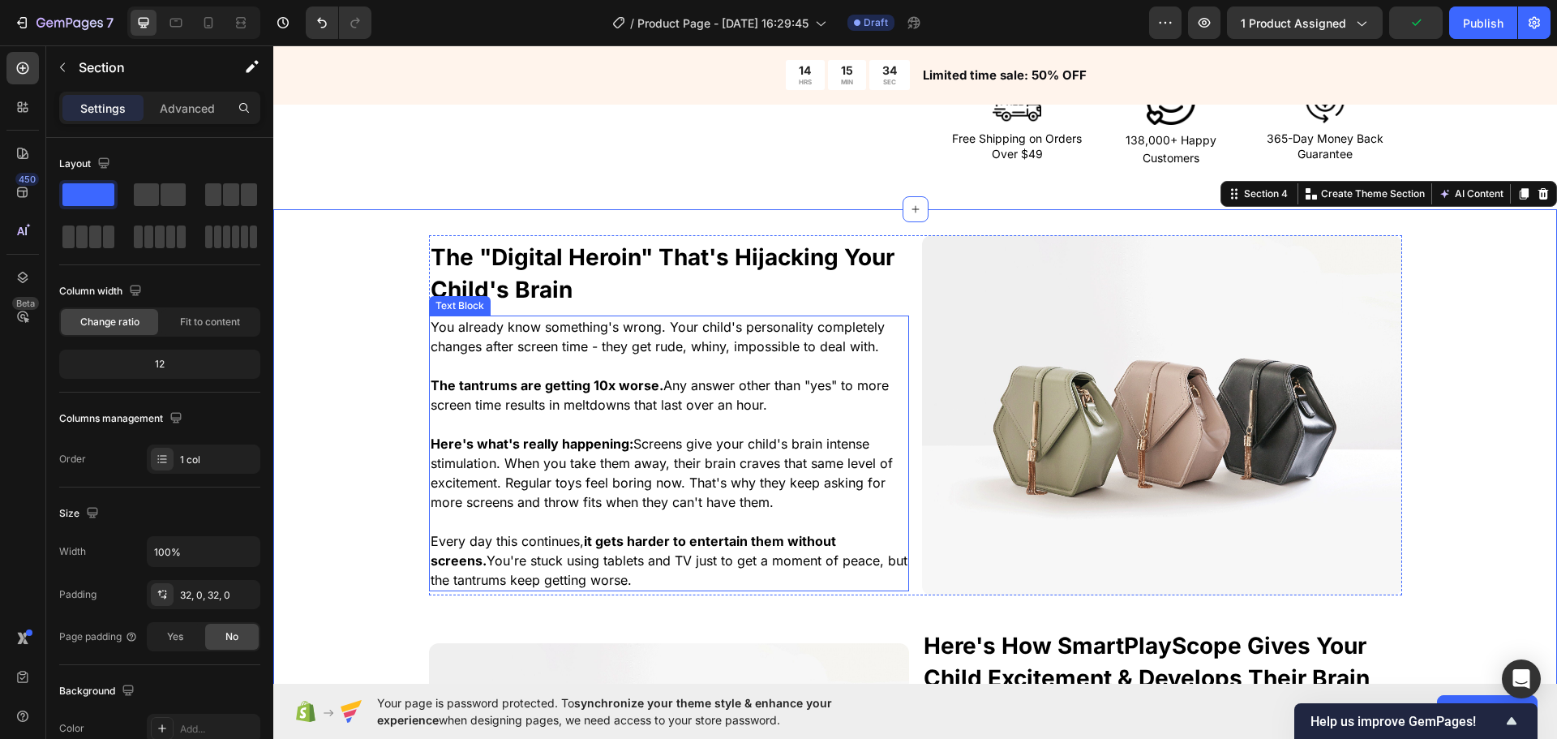
click at [719, 356] on p "You already know something's wrong. Your child's personality completely changes…" at bounding box center [669, 336] width 477 height 39
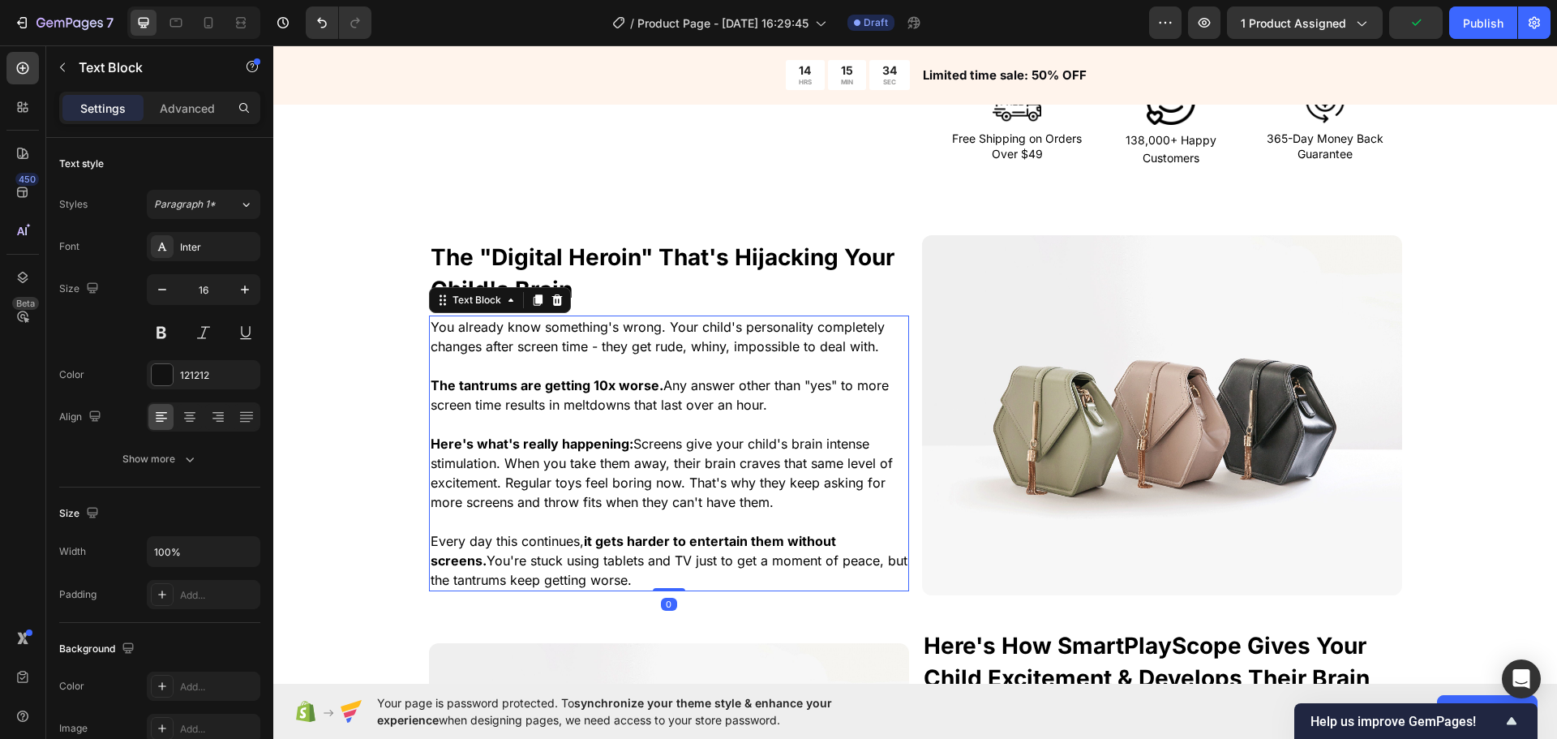
drag, startPoint x: 712, startPoint y: 355, endPoint x: 697, endPoint y: 354, distance: 15.5
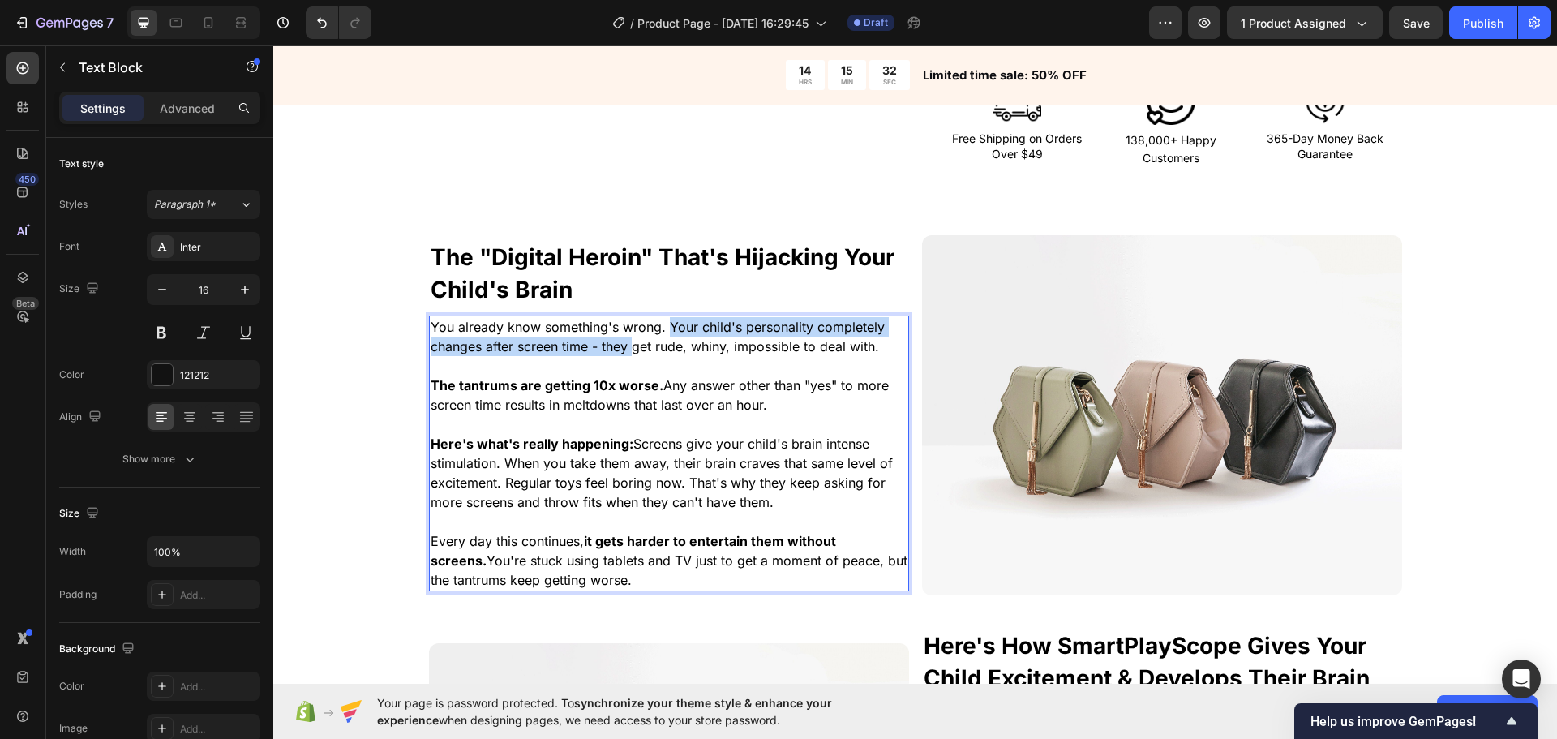
drag, startPoint x: 660, startPoint y: 346, endPoint x: 644, endPoint y: 370, distance: 28.6
click at [629, 354] on span "You already know something's wrong. Your child's personality completely changes…" at bounding box center [658, 337] width 454 height 36
click at [658, 354] on span "You already know something's wrong. Your child's personality completely changes…" at bounding box center [658, 337] width 454 height 36
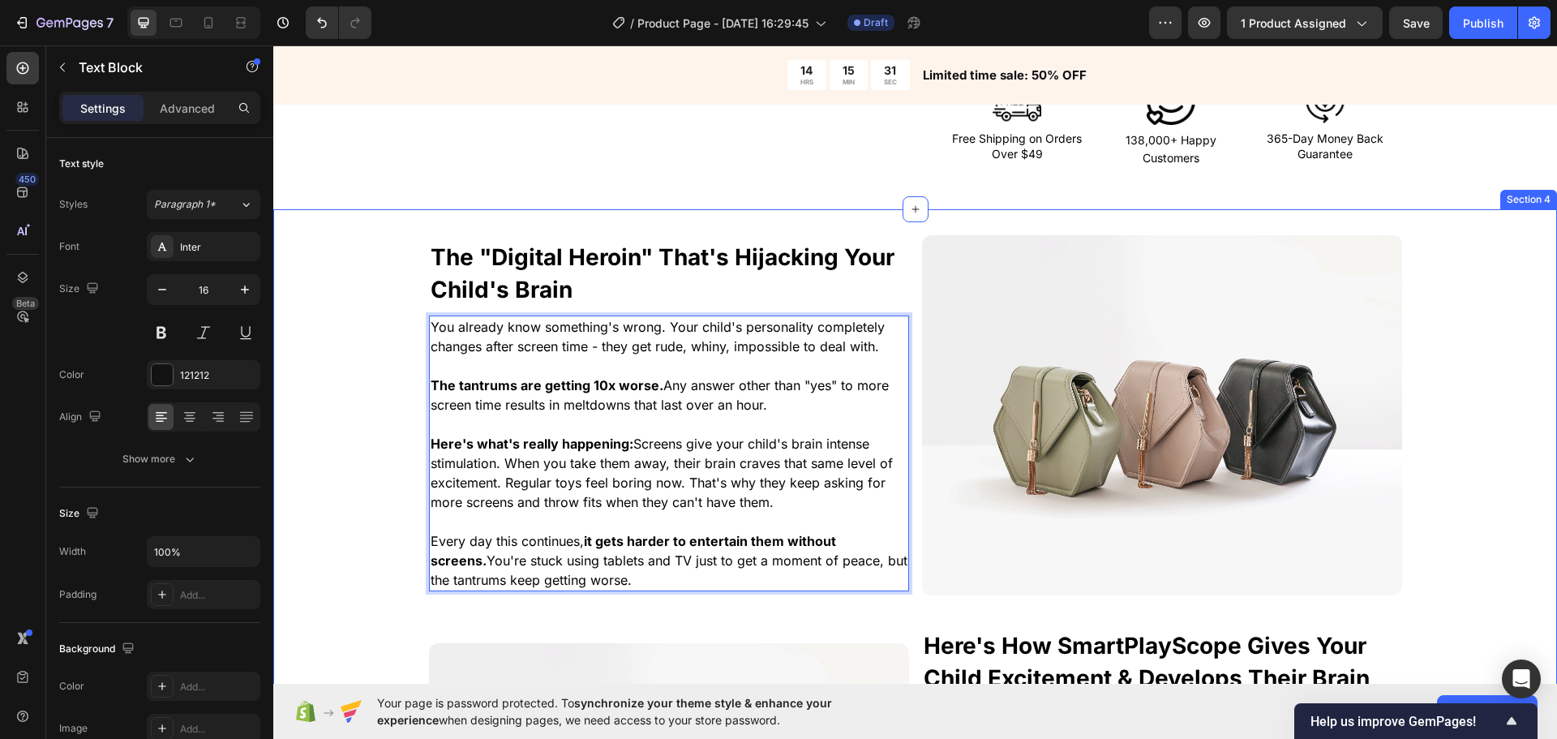
click at [300, 461] on div "⁠⁠⁠⁠⁠⁠⁠ The "Digital Heroin" That's Hijacking Your Child's Brain Heading You al…" at bounding box center [915, 649] width 1284 height 829
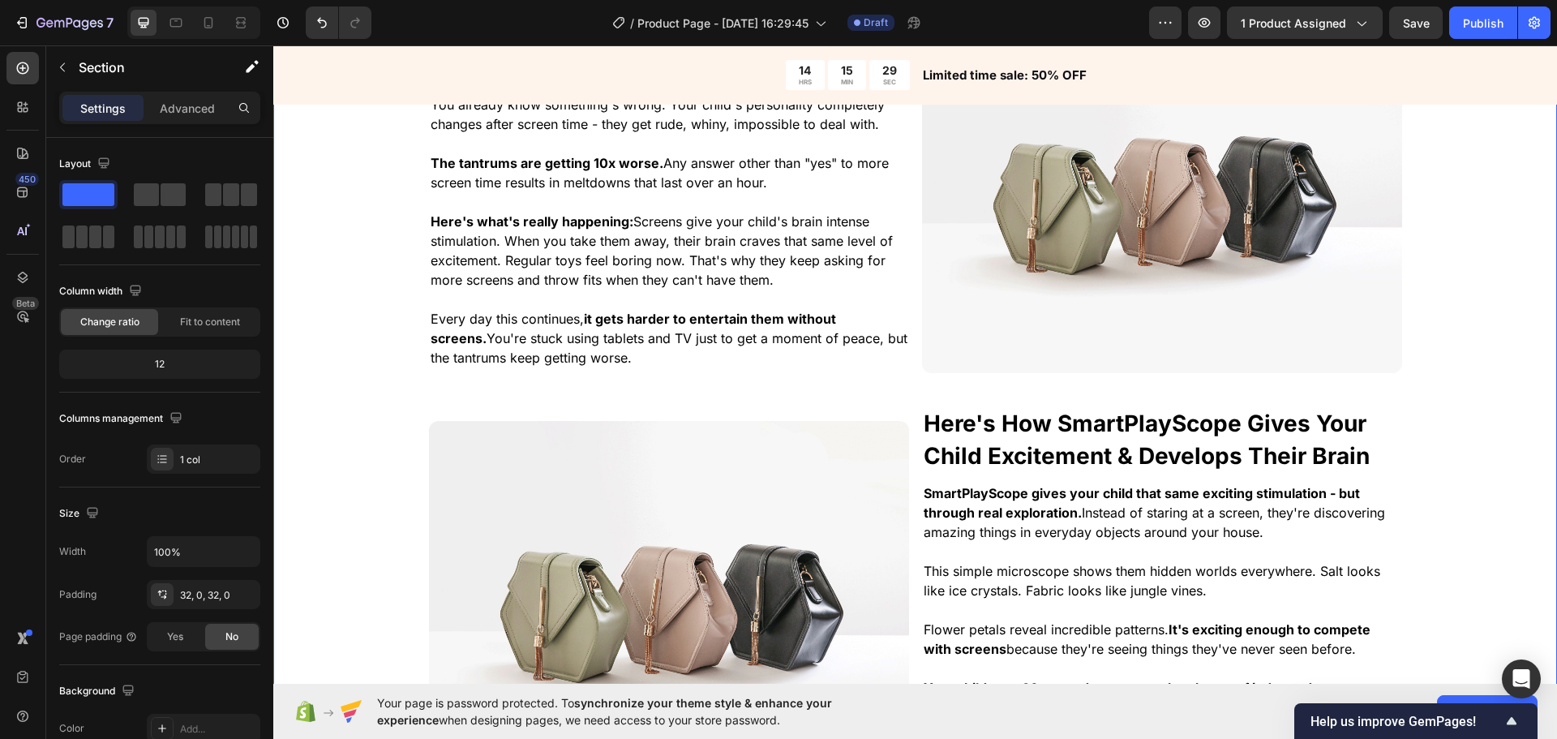
click at [406, 384] on div "⁠⁠⁠⁠⁠⁠⁠ The "Digital Heroin" That's Hijacking Your Child's Brain Heading You al…" at bounding box center [915, 427] width 1284 height 829
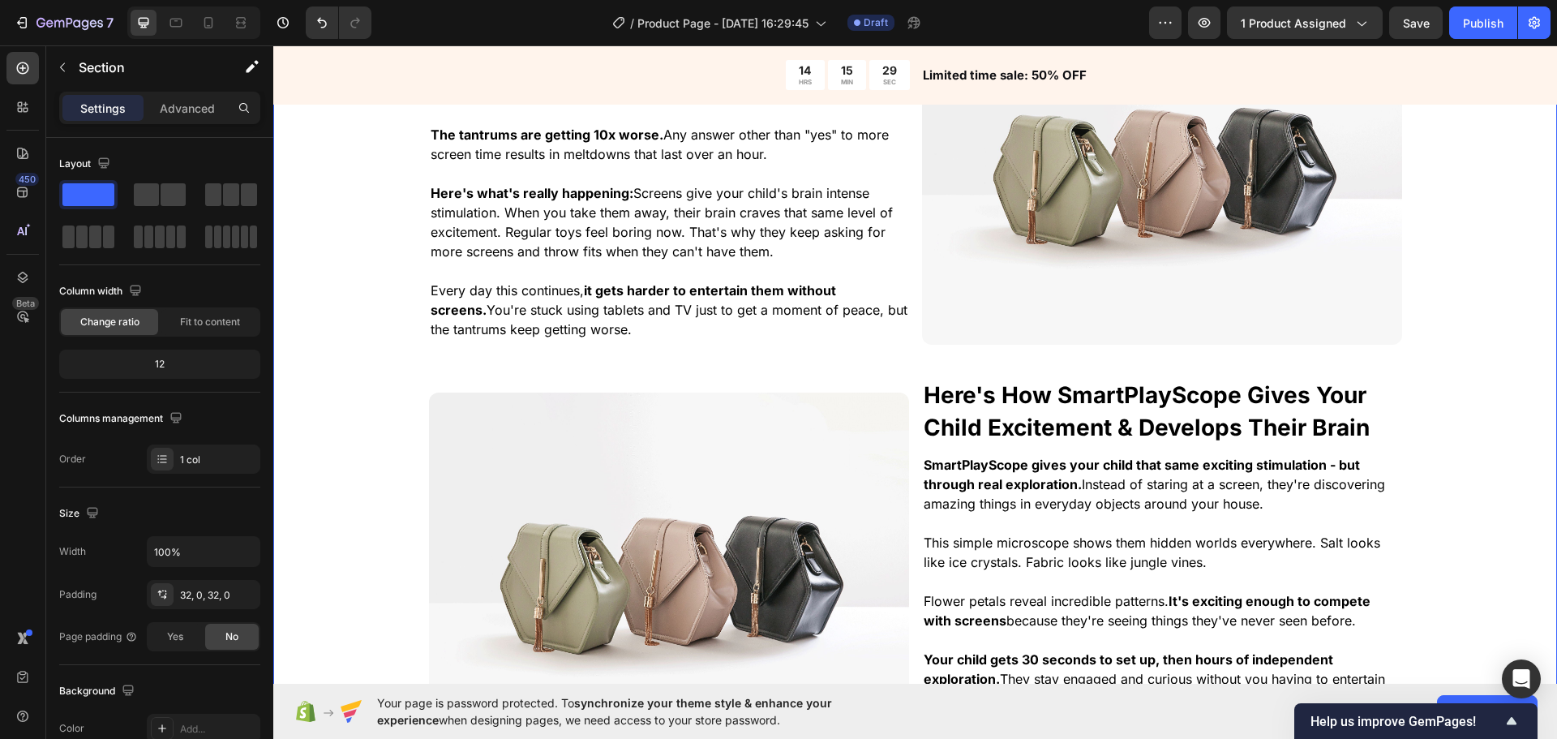
scroll to position [1316, 0]
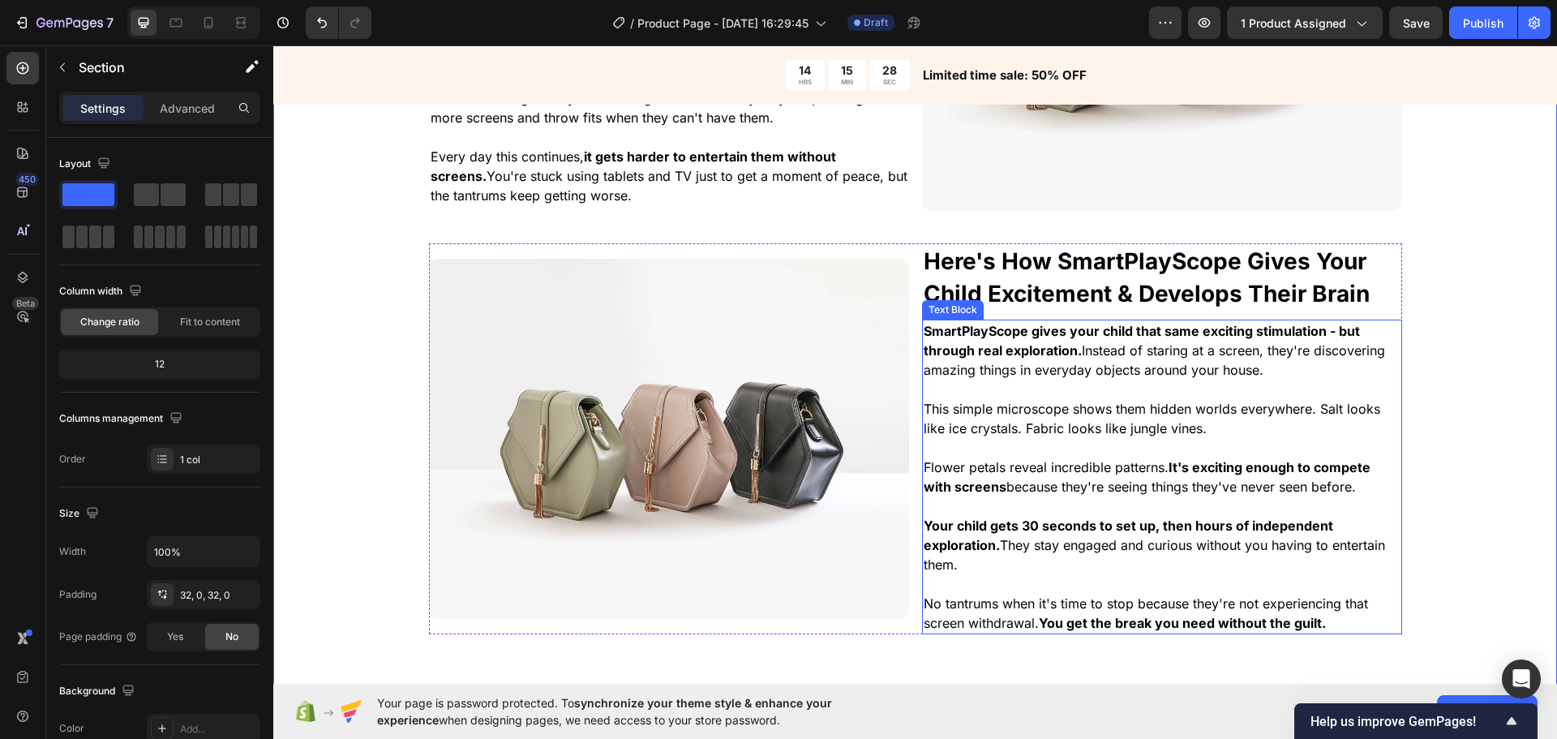
click at [1216, 351] on span "SmartPlayScope gives your child that same exciting stimulation - but through re…" at bounding box center [1154, 350] width 461 height 55
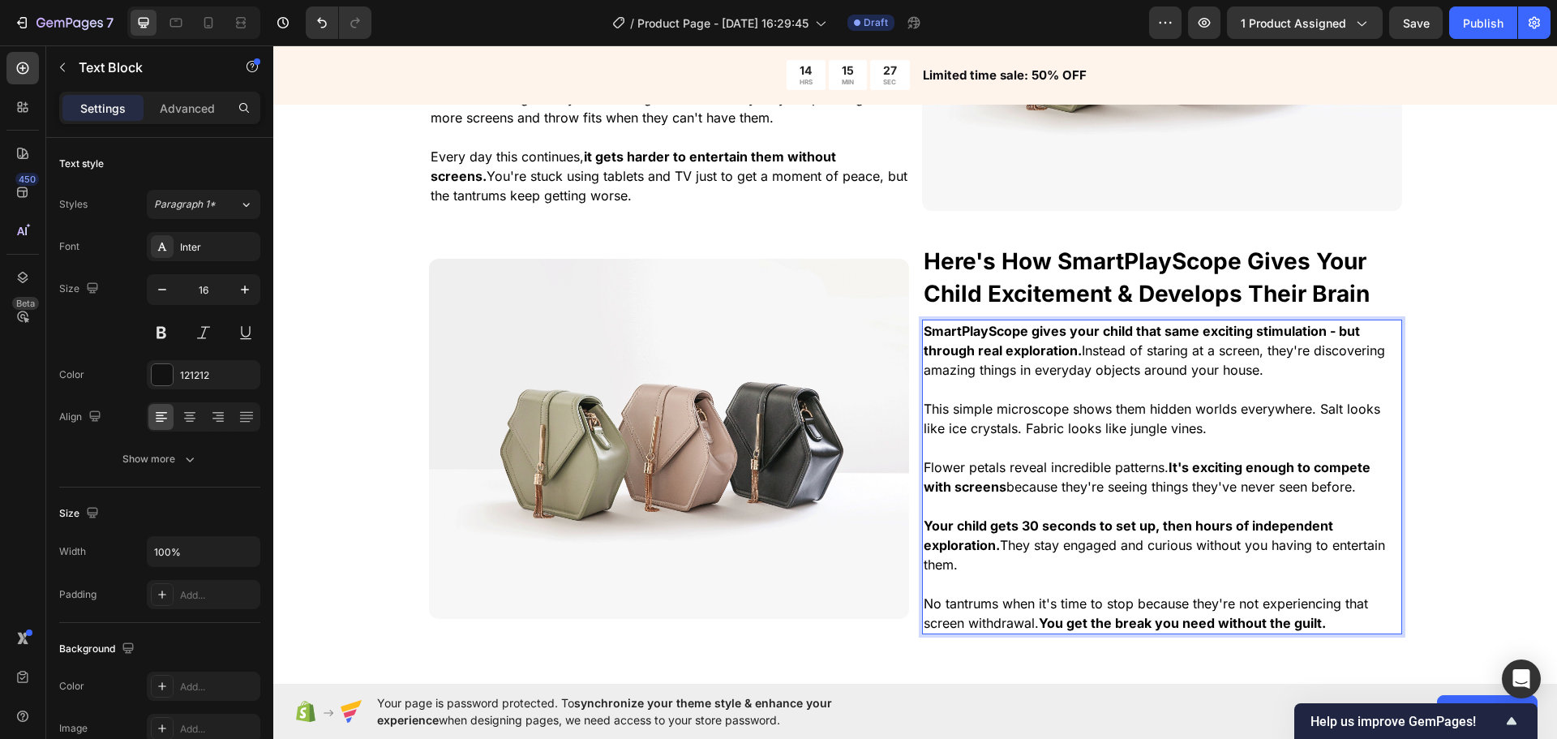
click at [1156, 343] on span "SmartPlayScope gives your child that same exciting stimulation - but through re…" at bounding box center [1154, 350] width 461 height 55
drag, startPoint x: 1176, startPoint y: 338, endPoint x: 1170, endPoint y: 344, distance: 8.6
click at [1206, 337] on strong "SmartPlayScope gives your child that same exciting stimulation - but through re…" at bounding box center [1142, 341] width 436 height 36
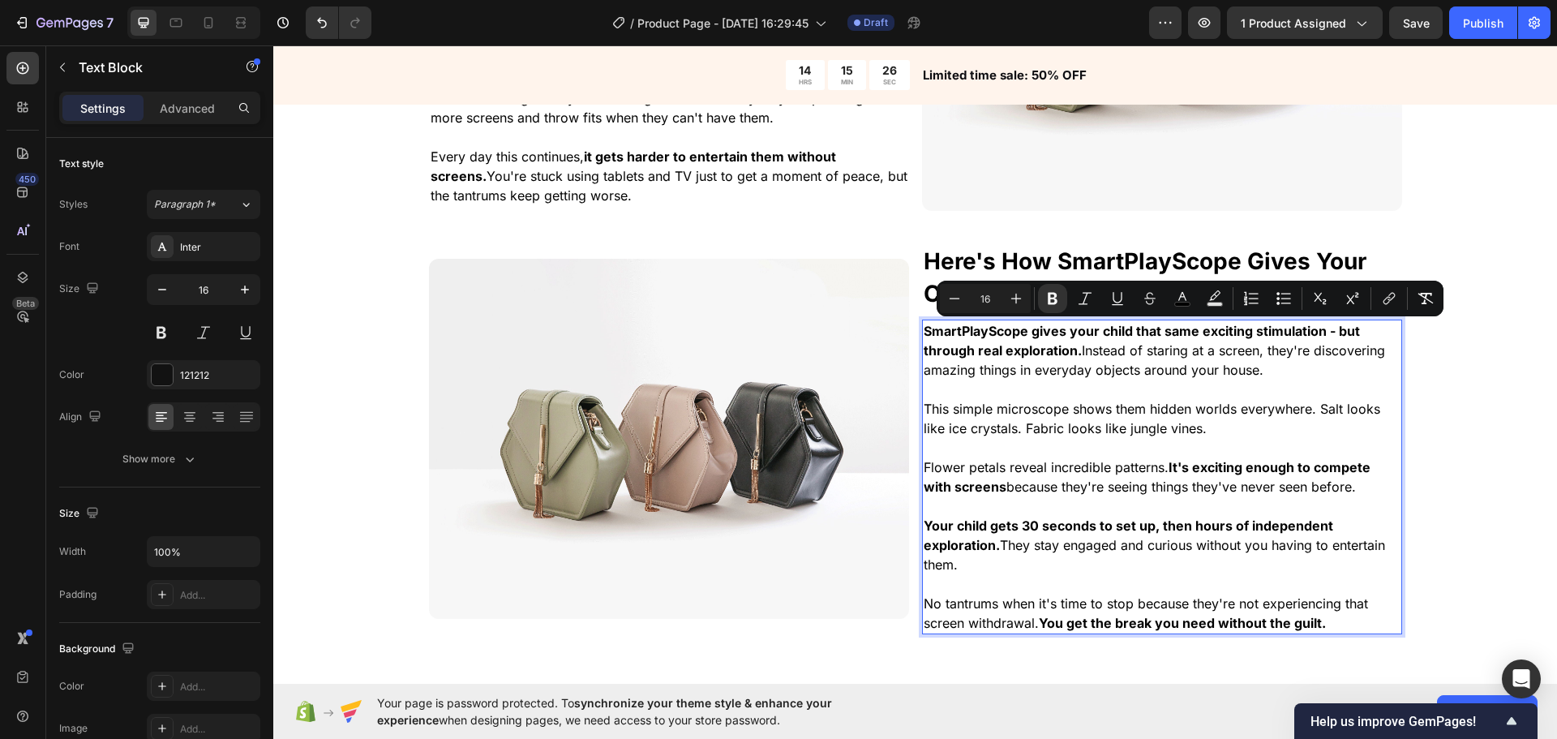
click at [1170, 344] on span "SmartPlayScope gives your child that same exciting stimulation - but through re…" at bounding box center [1154, 350] width 461 height 55
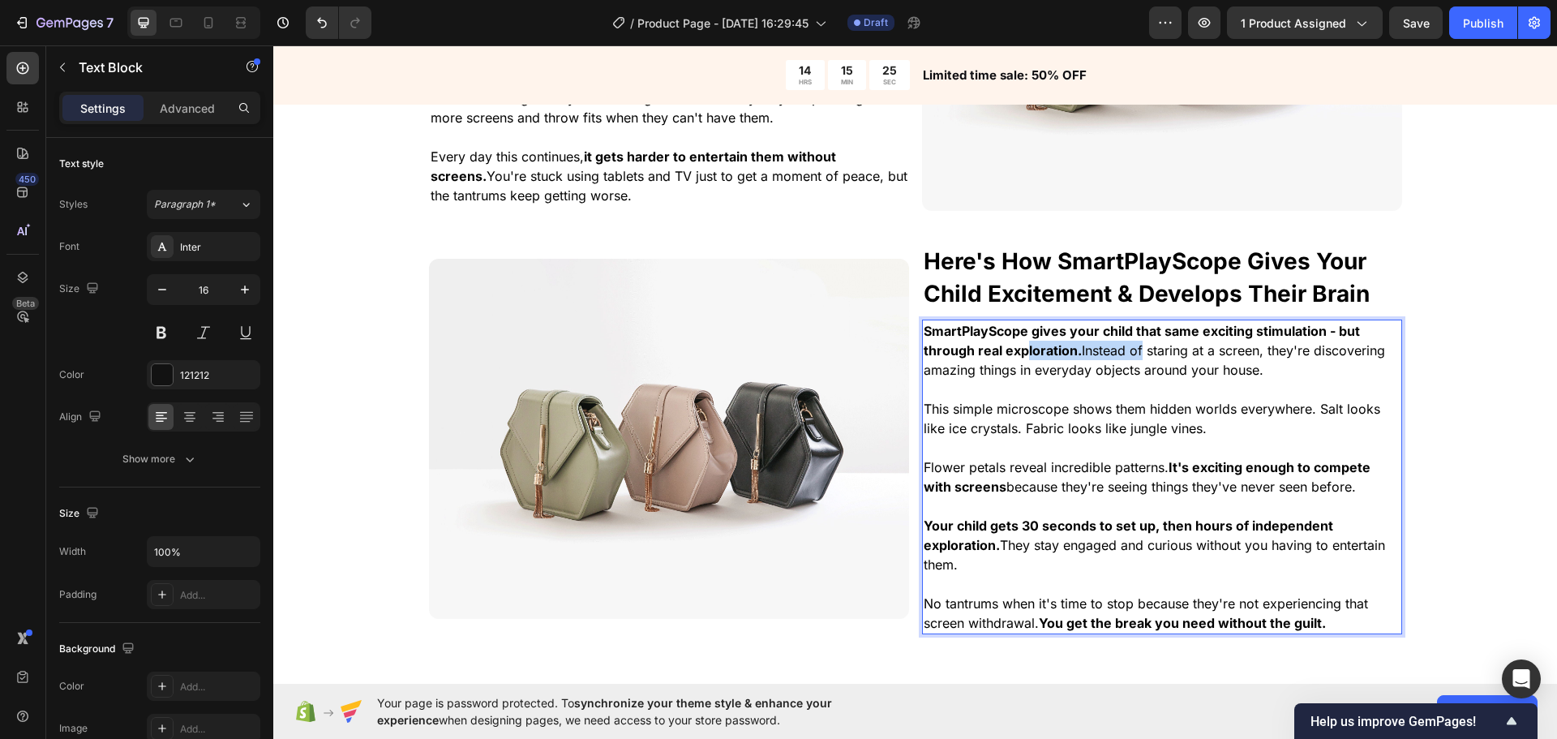
drag, startPoint x: 1021, startPoint y: 350, endPoint x: 1135, endPoint y: 355, distance: 114.5
click at [1135, 355] on span "SmartPlayScope gives your child that same exciting stimulation - but through re…" at bounding box center [1154, 350] width 461 height 55
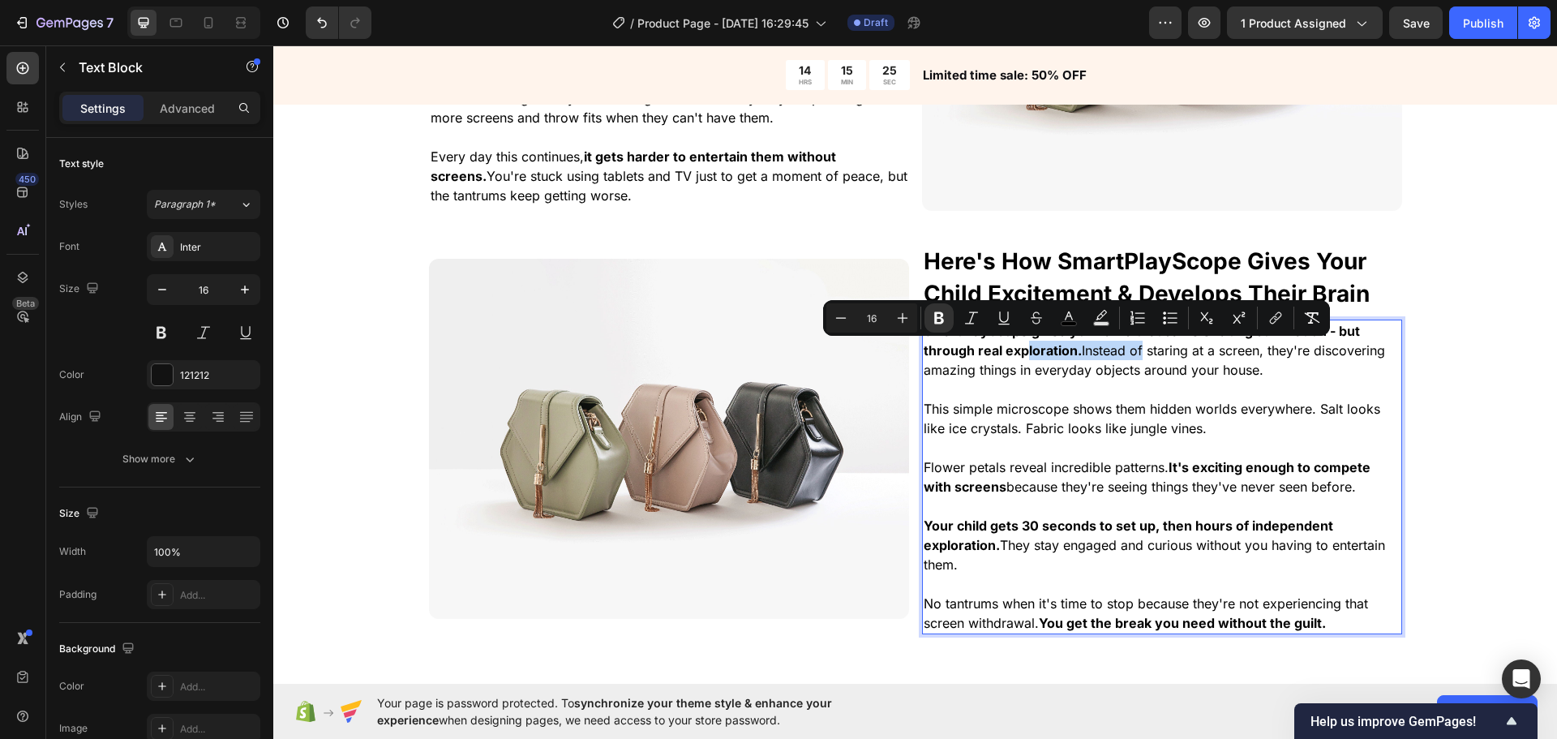
click at [1135, 355] on span "SmartPlayScope gives your child that same exciting stimulation - but through re…" at bounding box center [1154, 350] width 461 height 55
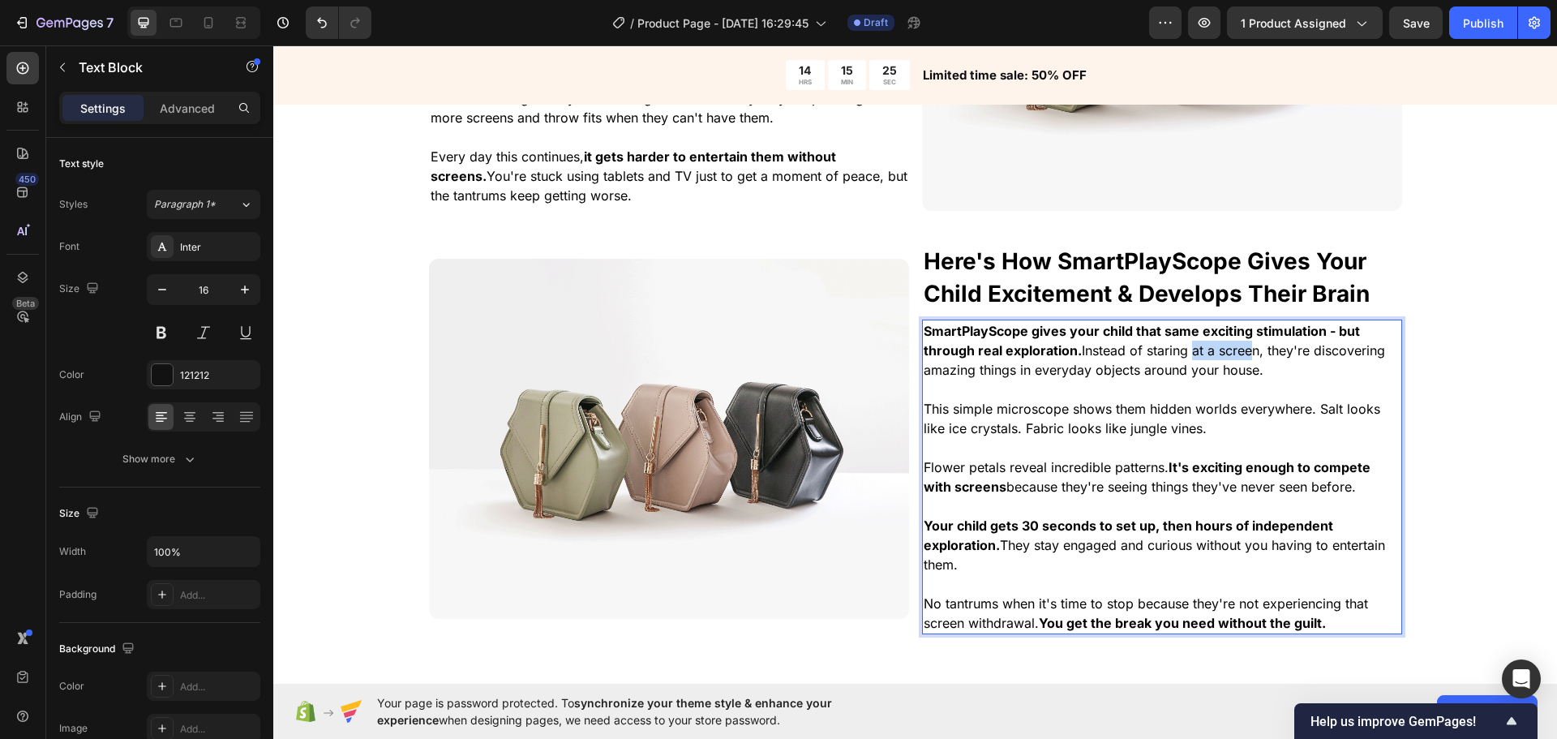
drag, startPoint x: 1182, startPoint y: 360, endPoint x: 1236, endPoint y: 358, distance: 54.4
click at [1238, 359] on p "SmartPlayScope gives your child that same exciting stimulation - but through re…" at bounding box center [1162, 350] width 477 height 58
click at [1226, 358] on span "SmartPlayScope gives your child that same exciting stimulation - but through re…" at bounding box center [1154, 350] width 461 height 55
drag, startPoint x: 1301, startPoint y: 360, endPoint x: 1282, endPoint y: 361, distance: 18.7
click at [1266, 350] on p "SmartPlayScope gives your child that same exciting stimulation - but through re…" at bounding box center [1162, 350] width 477 height 58
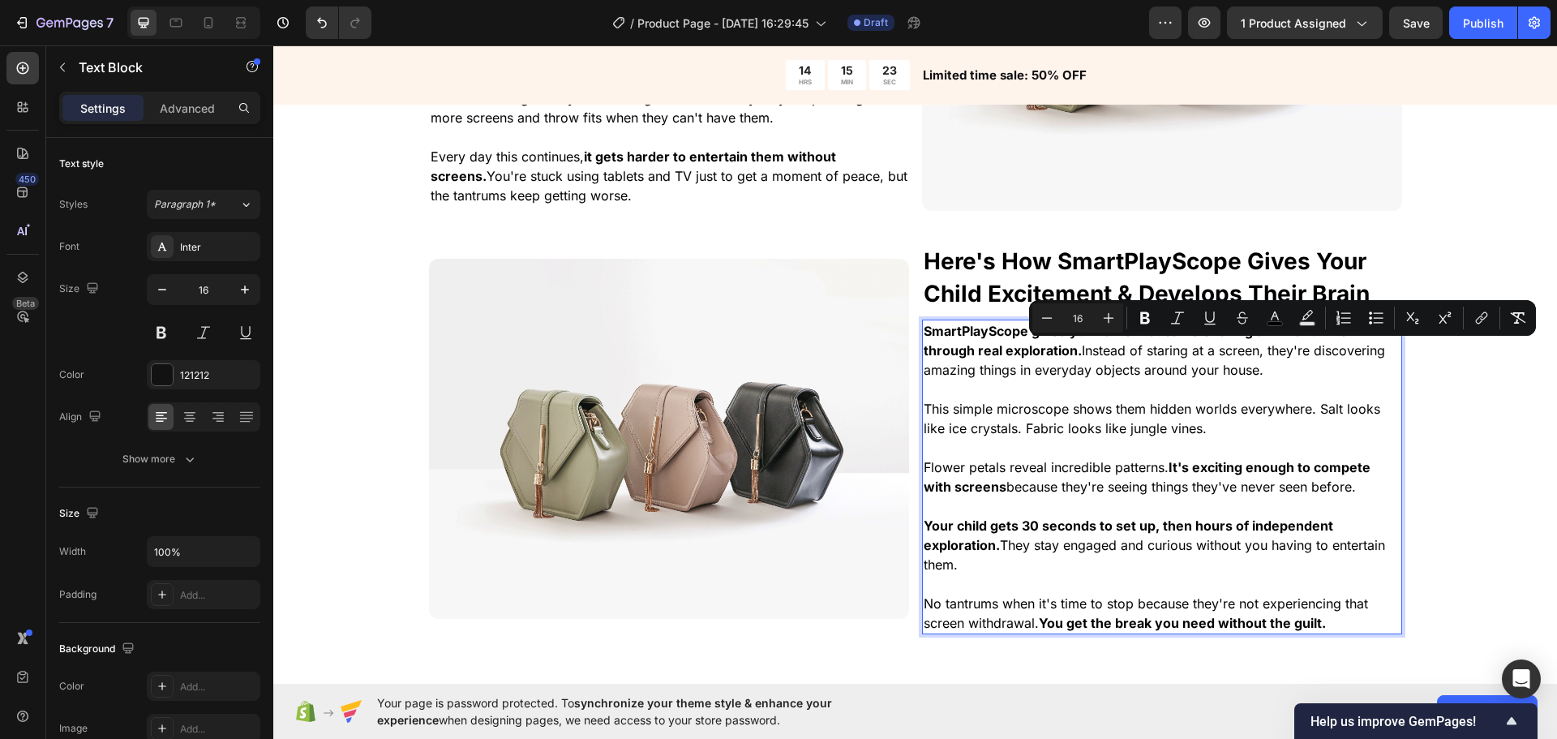
drag, startPoint x: 1292, startPoint y: 369, endPoint x: 1153, endPoint y: 350, distance: 140.7
click at [1285, 365] on p "SmartPlayScope gives your child that same exciting stimulation - but through re…" at bounding box center [1162, 350] width 477 height 58
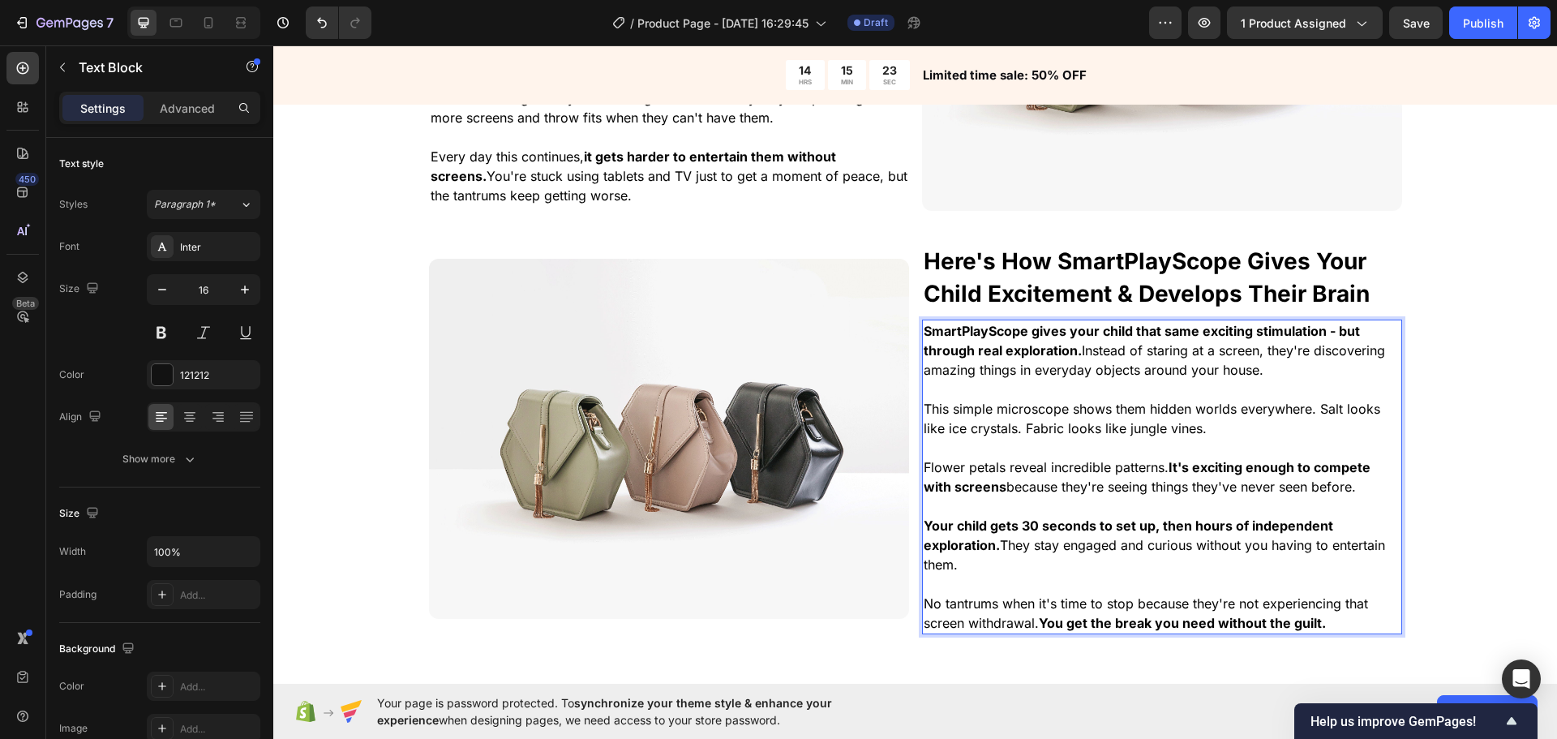
click at [1144, 349] on span "SmartPlayScope gives your child that same exciting stimulation - but through re…" at bounding box center [1154, 350] width 461 height 55
drag, startPoint x: 1117, startPoint y: 353, endPoint x: 1260, endPoint y: 375, distance: 145.2
click at [1260, 375] on p "SmartPlayScope gives your child that same exciting stimulation - but through re…" at bounding box center [1162, 350] width 477 height 58
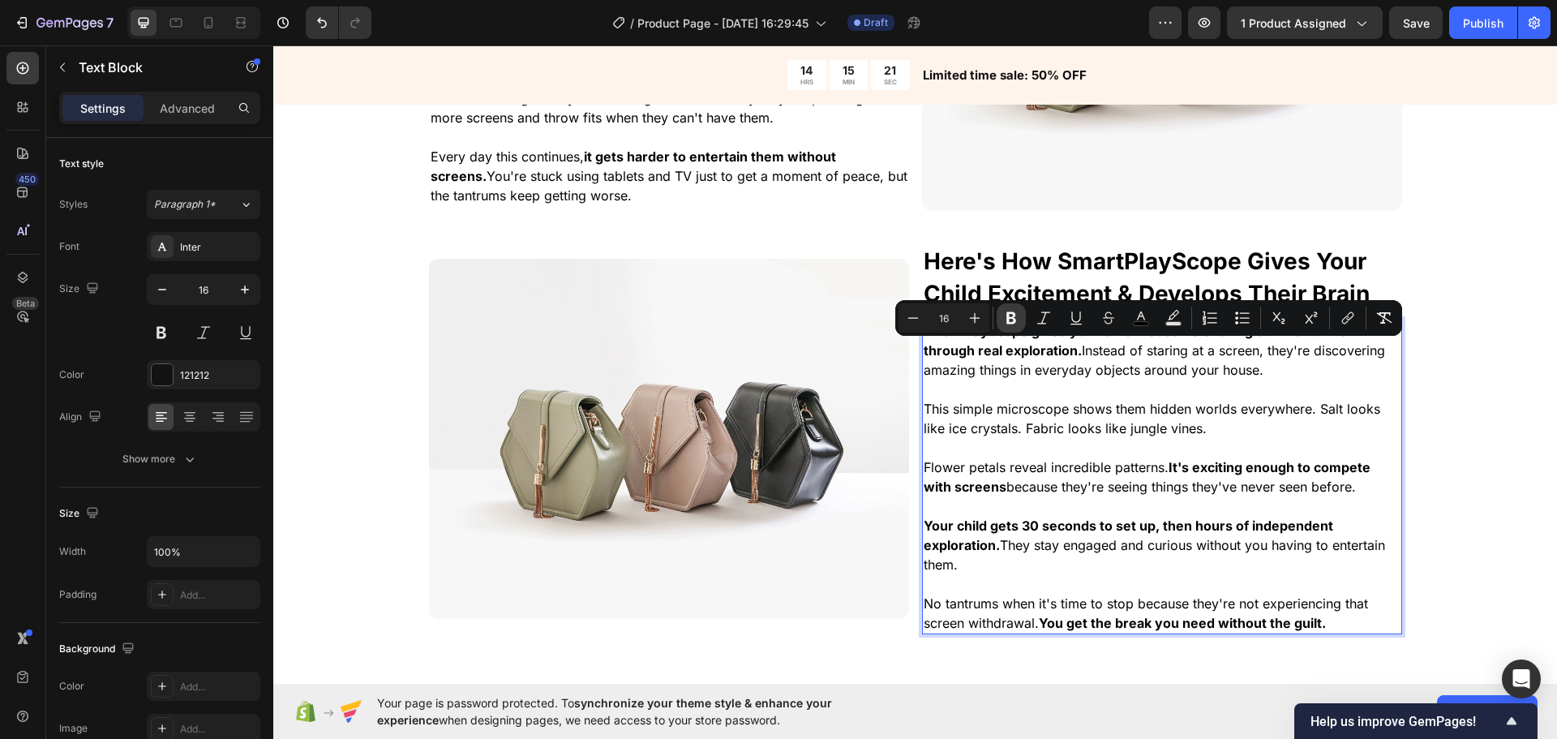
click at [1022, 323] on button "Bold" at bounding box center [1011, 317] width 29 height 29
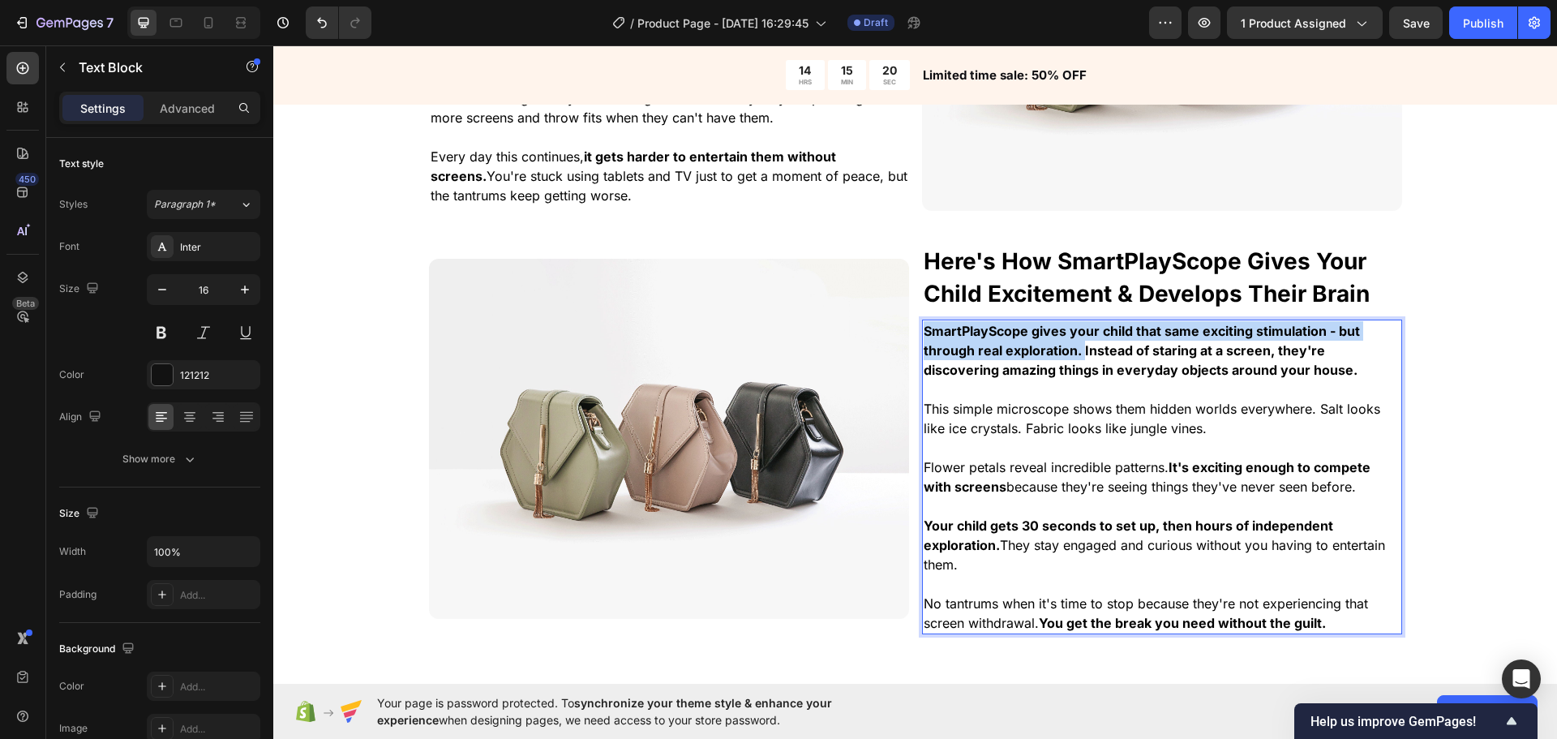
drag, startPoint x: 1060, startPoint y: 347, endPoint x: 872, endPoint y: 319, distance: 190.3
click at [872, 319] on div "⁠⁠⁠⁠⁠⁠⁠ Here's How SmartPlayScope Gives Your Child Excitement & Develops Their …" at bounding box center [915, 438] width 973 height 391
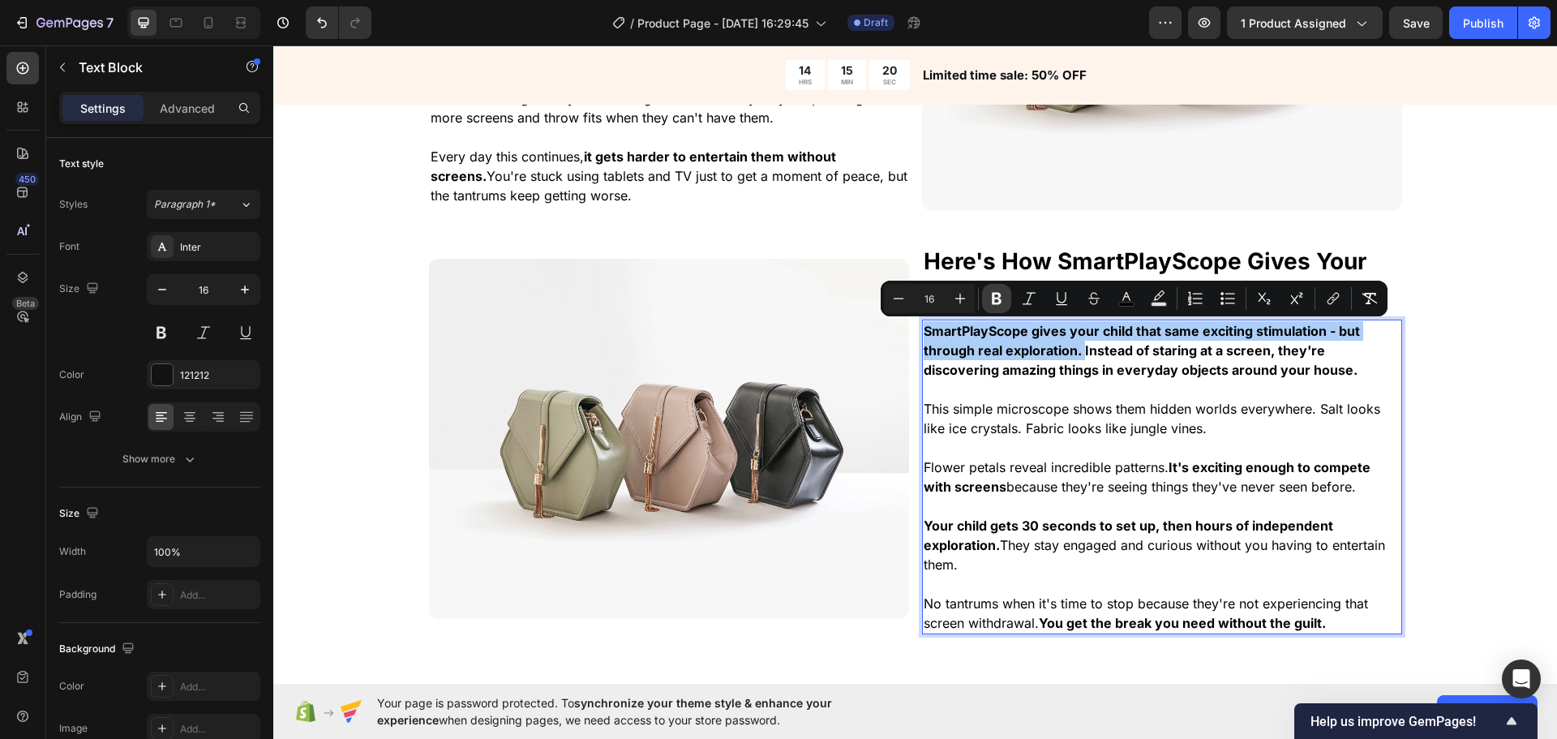
click at [997, 300] on icon "Editor contextual toolbar" at bounding box center [997, 298] width 16 height 16
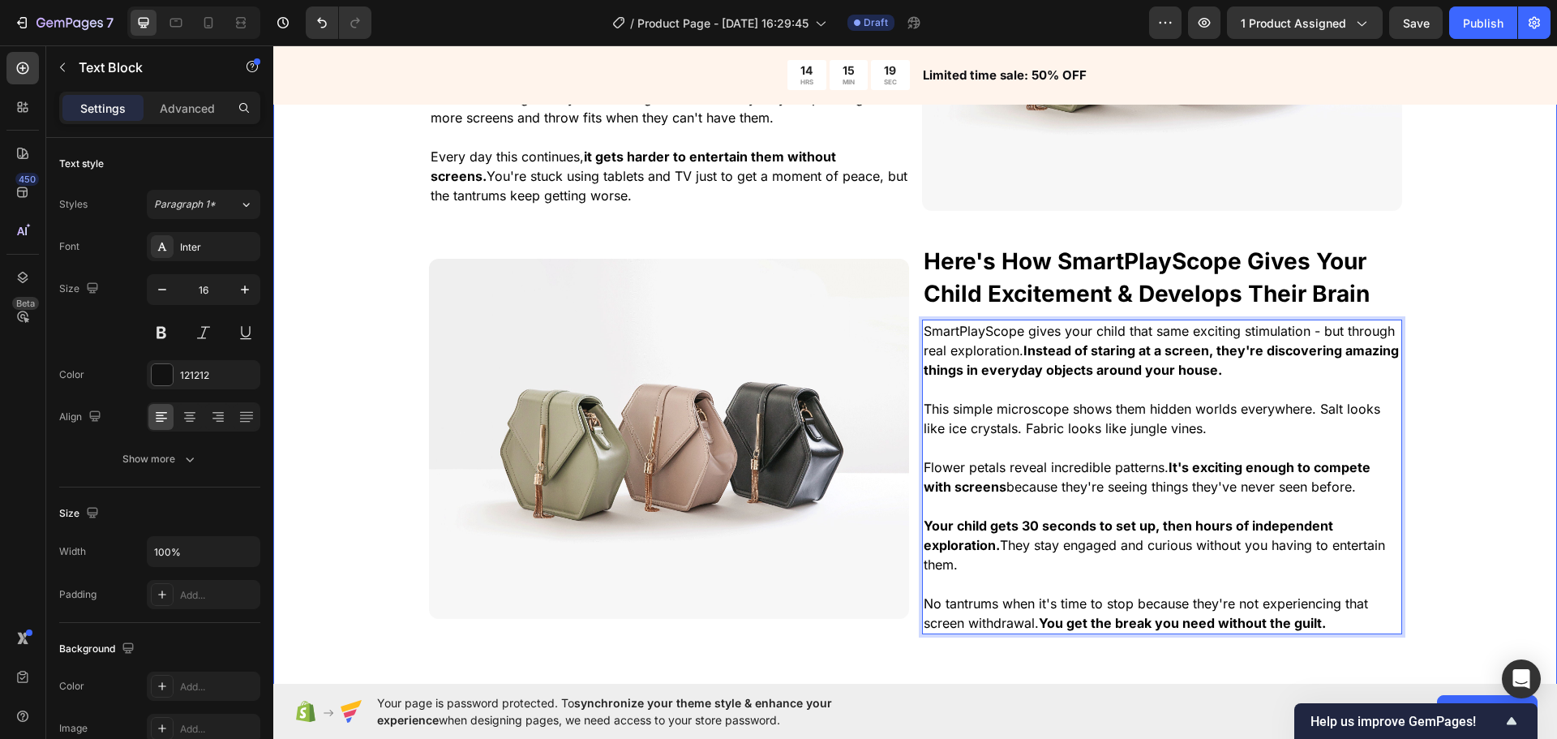
click at [1437, 388] on div "⁠⁠⁠⁠⁠⁠⁠ The "Digital Heroin" That's Hijacking Your Child's Brain Heading You al…" at bounding box center [915, 265] width 1284 height 829
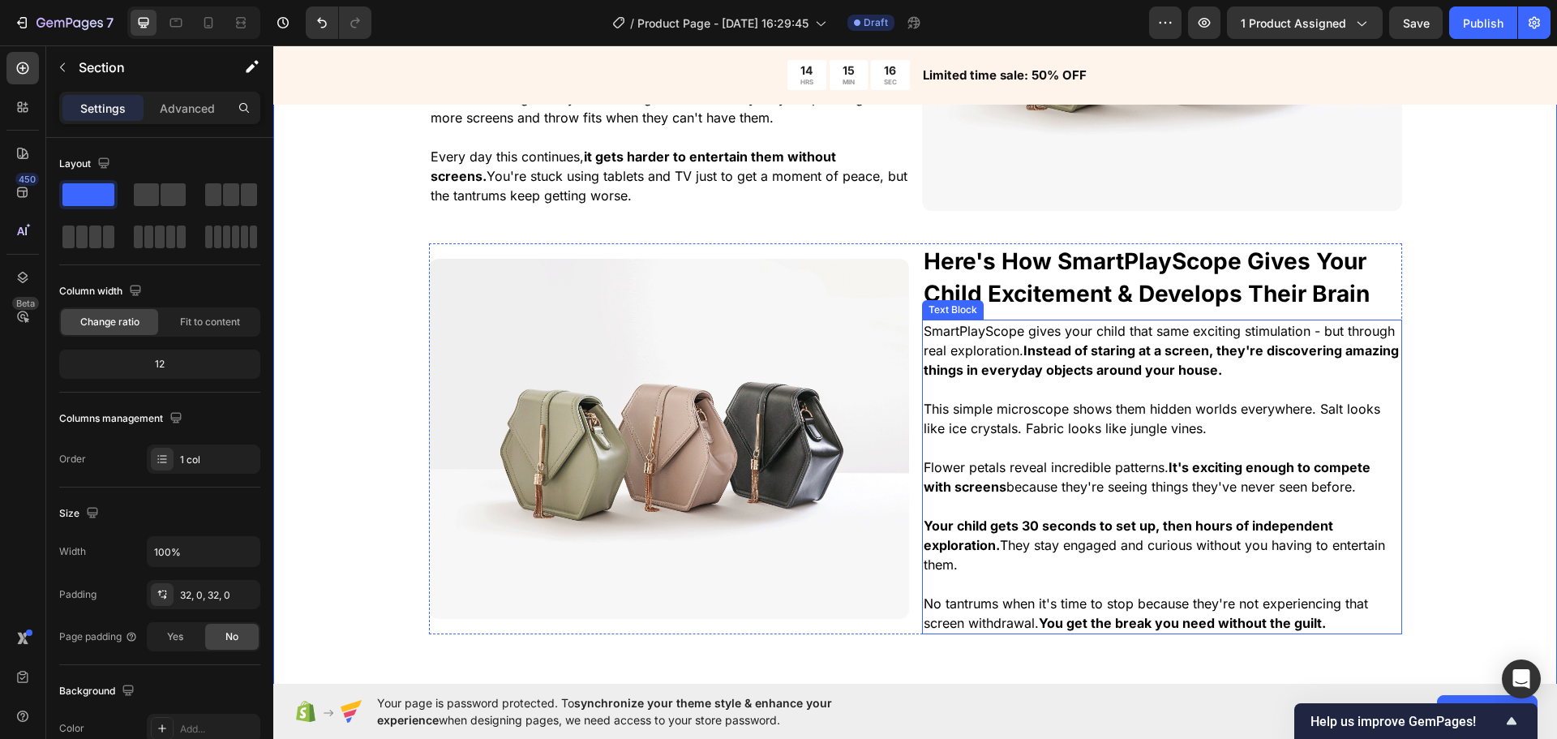
click at [1140, 389] on p "Rich Text Editor. Editing area: main" at bounding box center [1162, 389] width 477 height 19
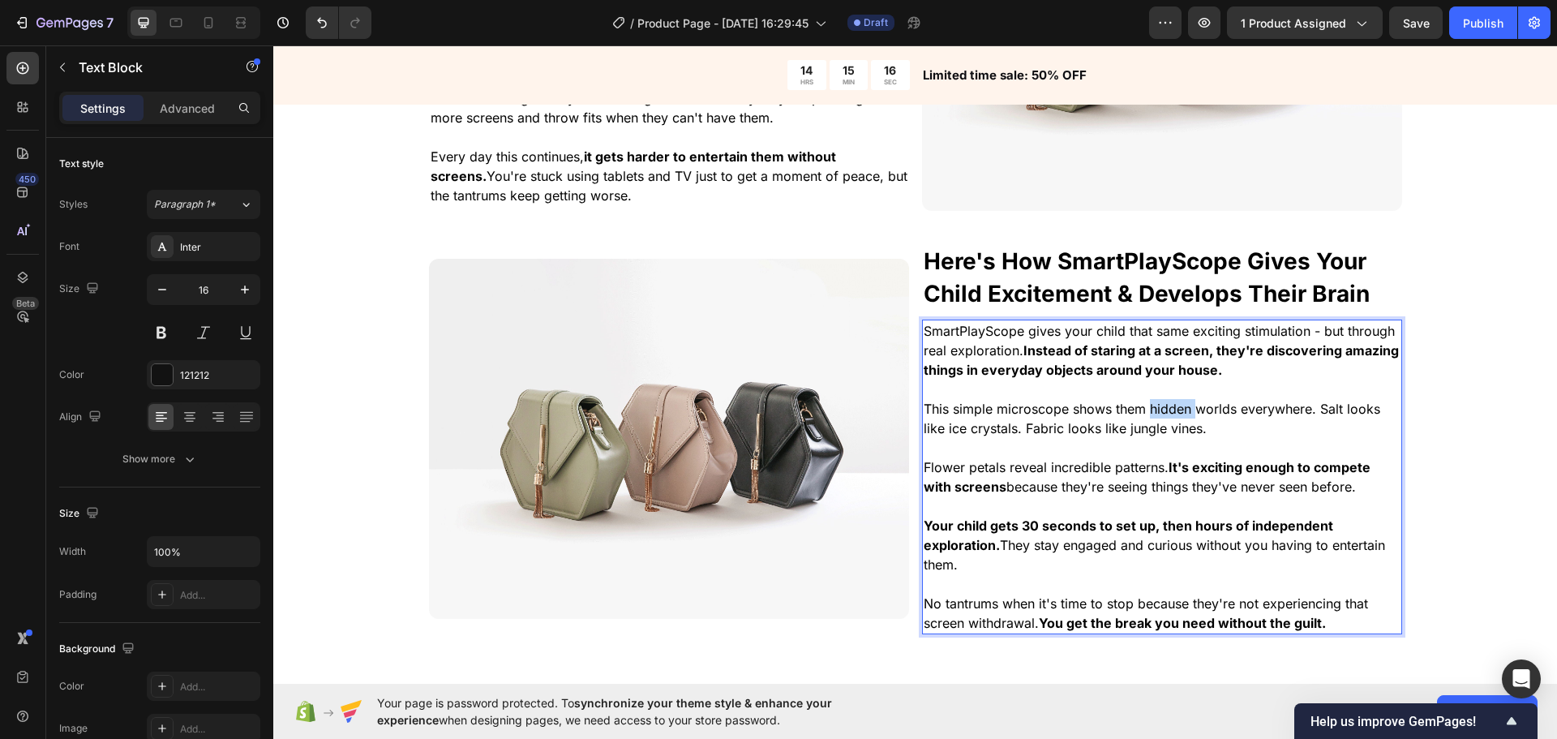
click at [1150, 414] on span "This simple microscope shows them hidden worlds everywhere. Salt looks like ice…" at bounding box center [1152, 419] width 457 height 36
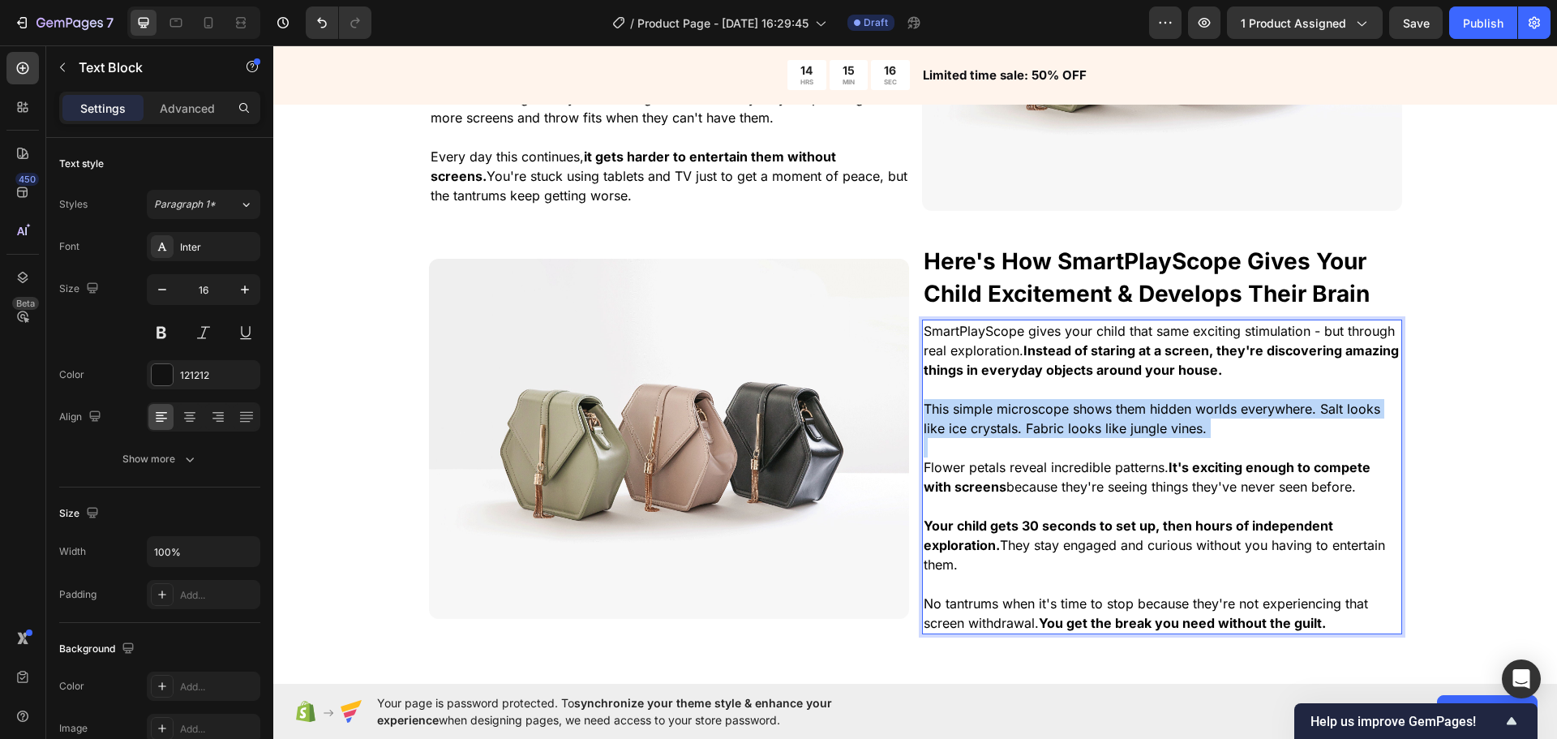
click at [1150, 414] on span "This simple microscope shows them hidden worlds everywhere. Salt looks like ice…" at bounding box center [1152, 419] width 457 height 36
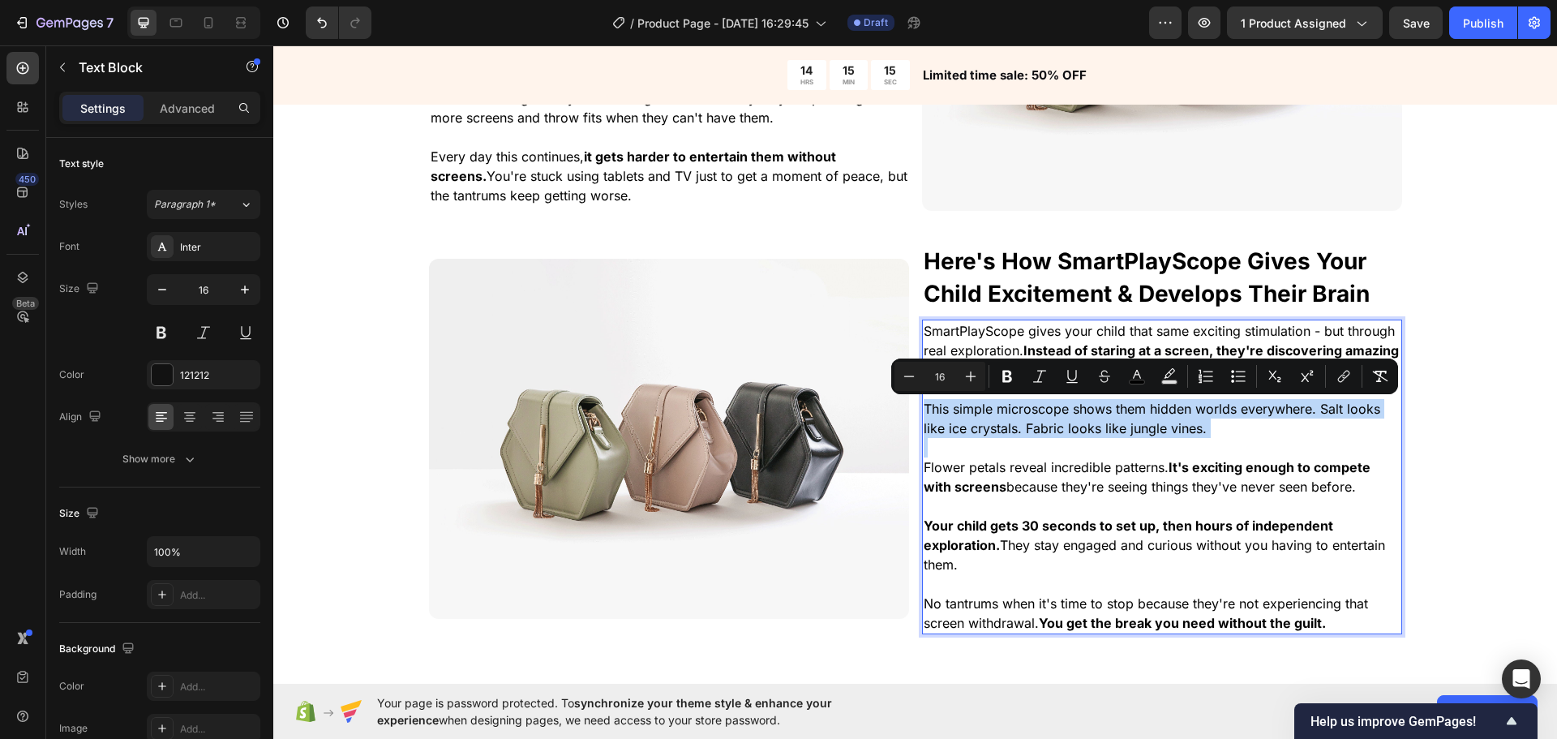
click at [1390, 456] on p "Rich Text Editor. Editing area: main" at bounding box center [1162, 447] width 477 height 19
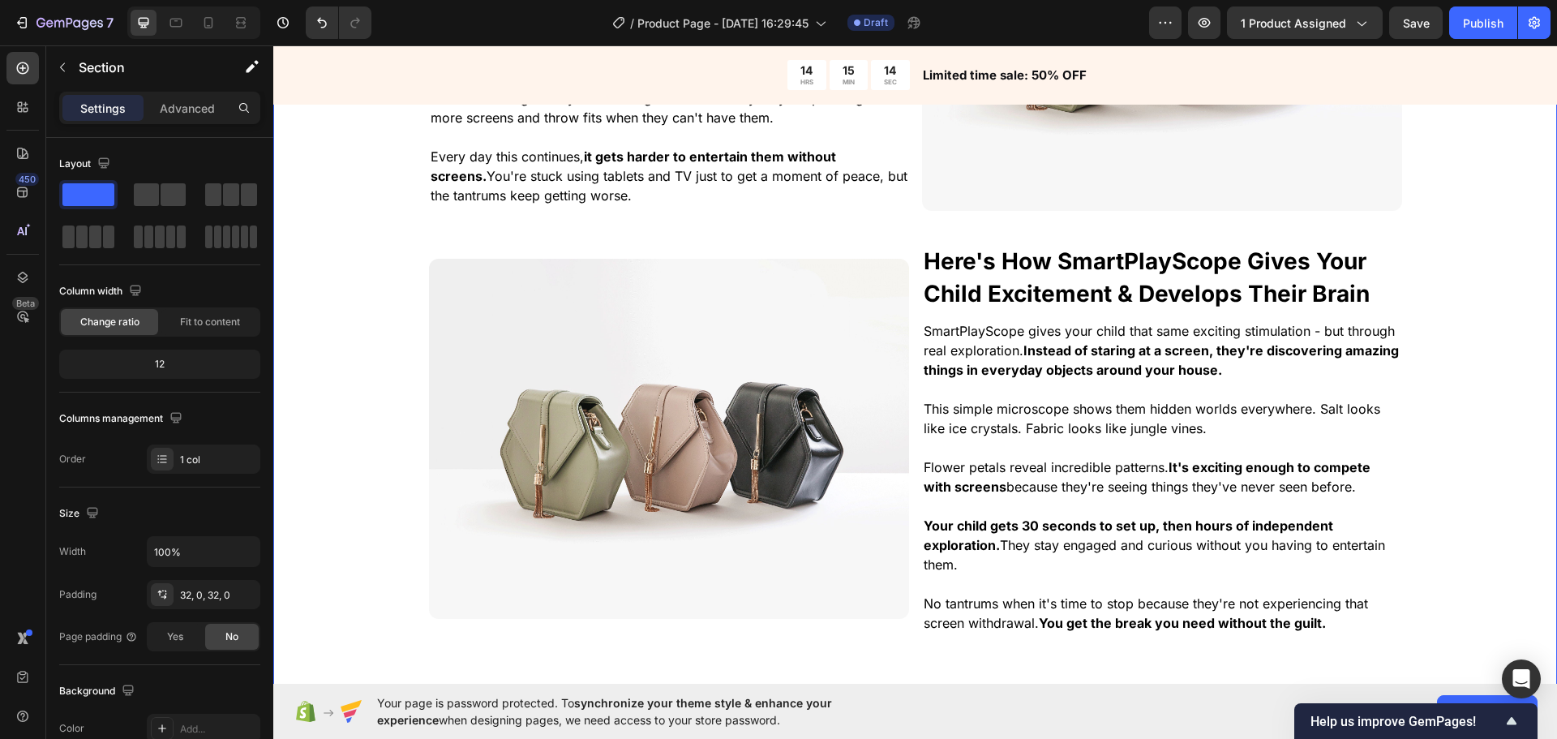
click at [1424, 432] on div "⁠⁠⁠⁠⁠⁠⁠ The "Digital Heroin" That's Hijacking Your Child's Brain Heading You al…" at bounding box center [915, 265] width 1284 height 829
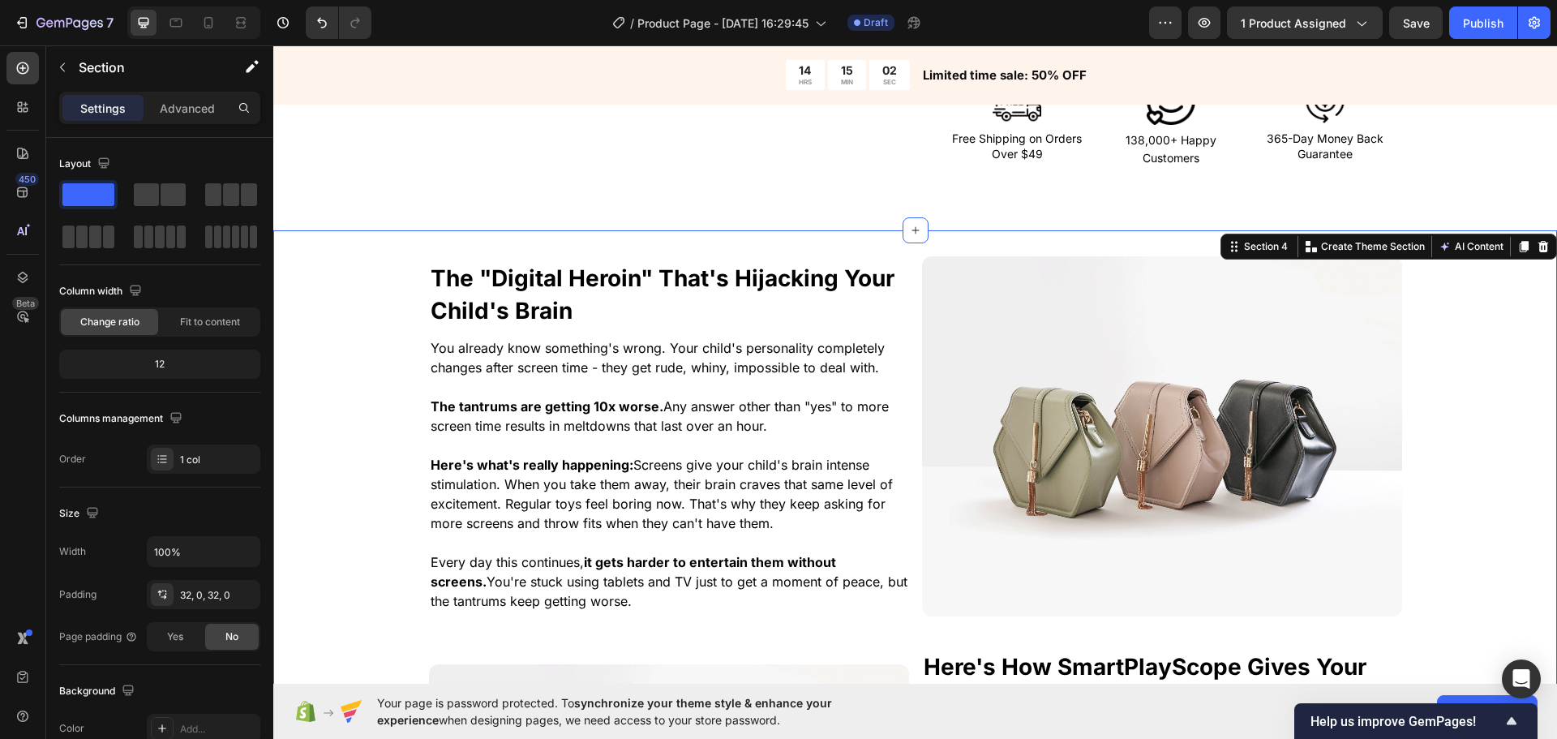
click at [366, 391] on div "⁠⁠⁠⁠⁠⁠⁠ The "Digital Heroin" That's Hijacking Your Child's Brain Heading You al…" at bounding box center [915, 670] width 1284 height 829
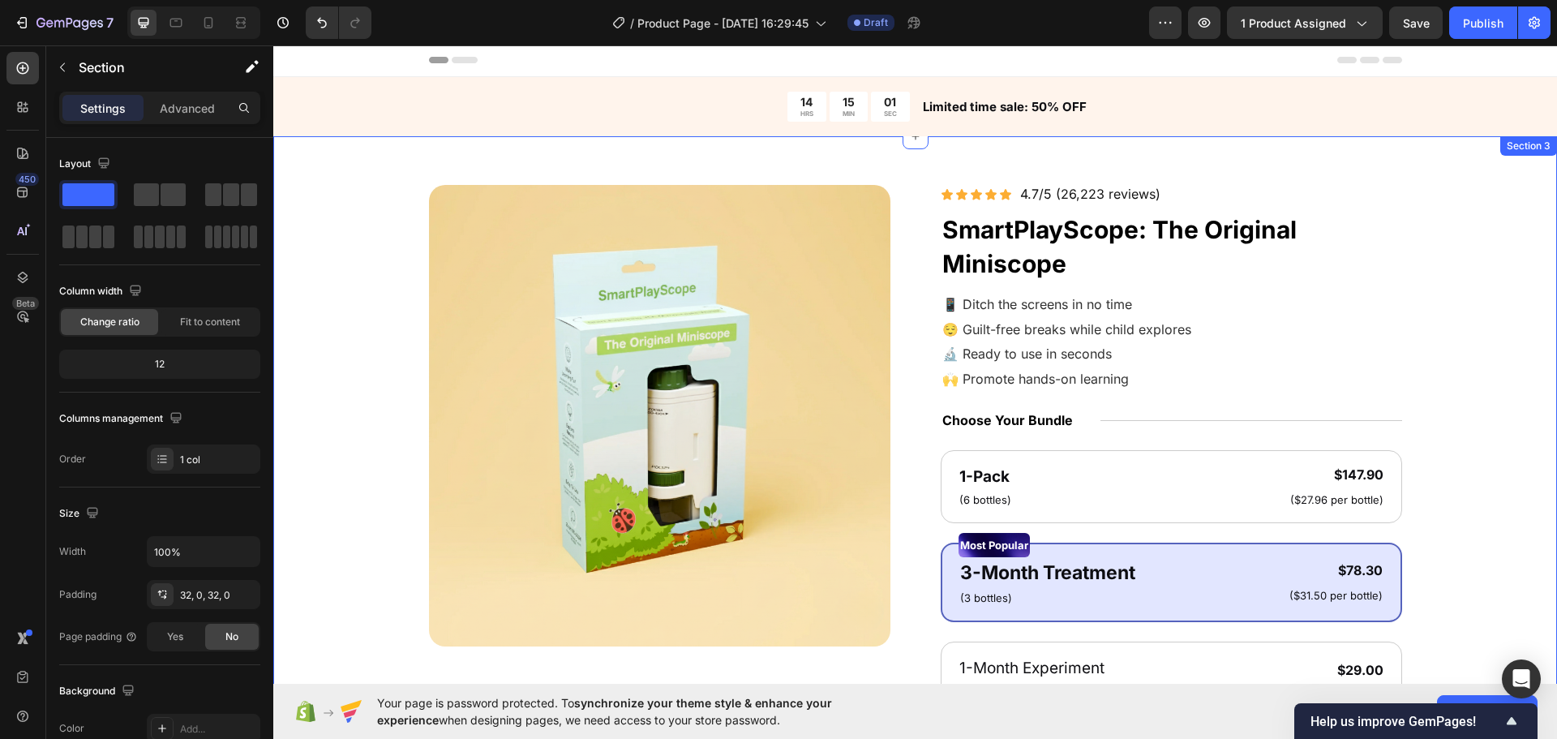
scroll to position [0, 0]
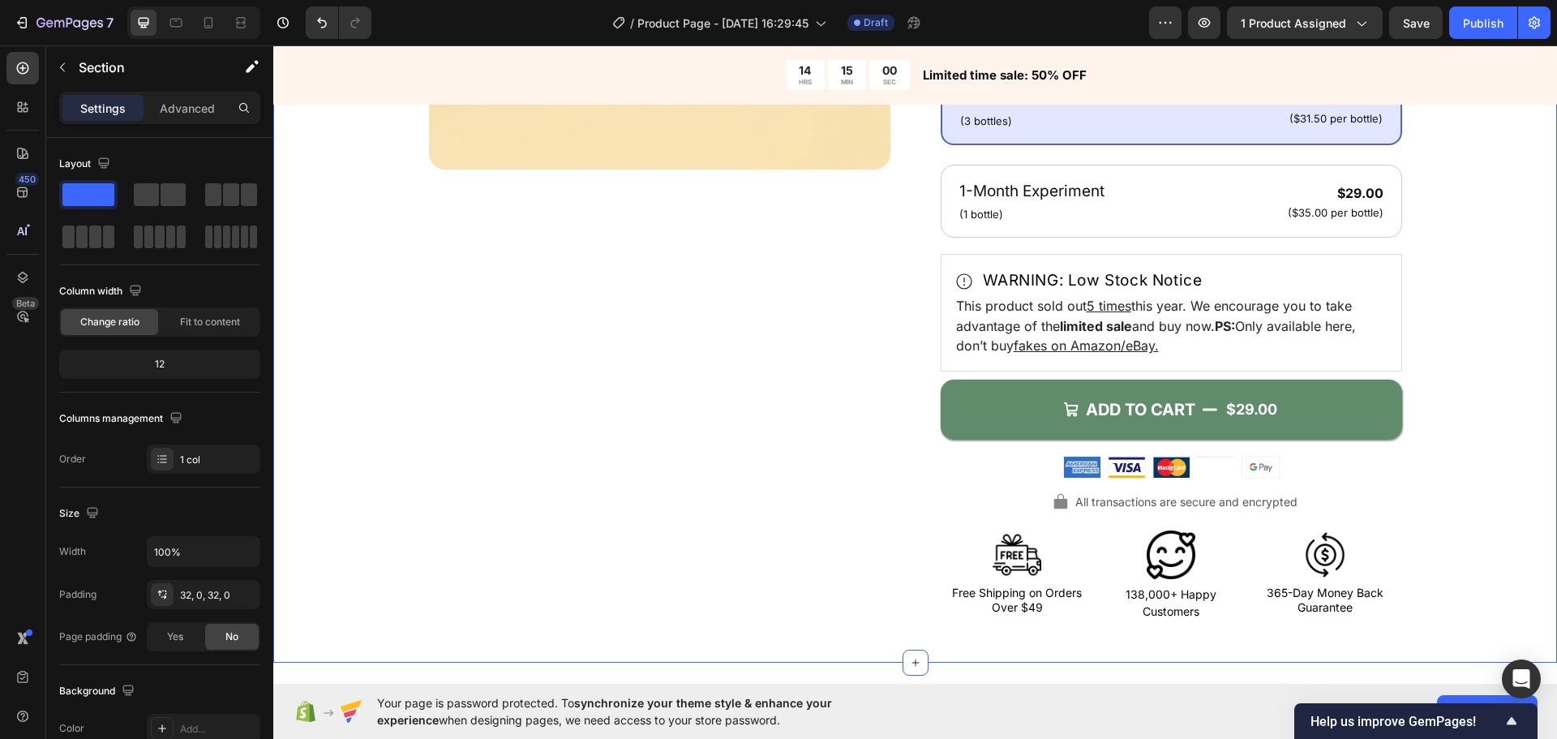
click at [343, 371] on div "Product Images Icon Icon Icon Icon Icon Icon List 4.7/5 (26,223 reviews) Text B…" at bounding box center [915, 165] width 1154 height 915
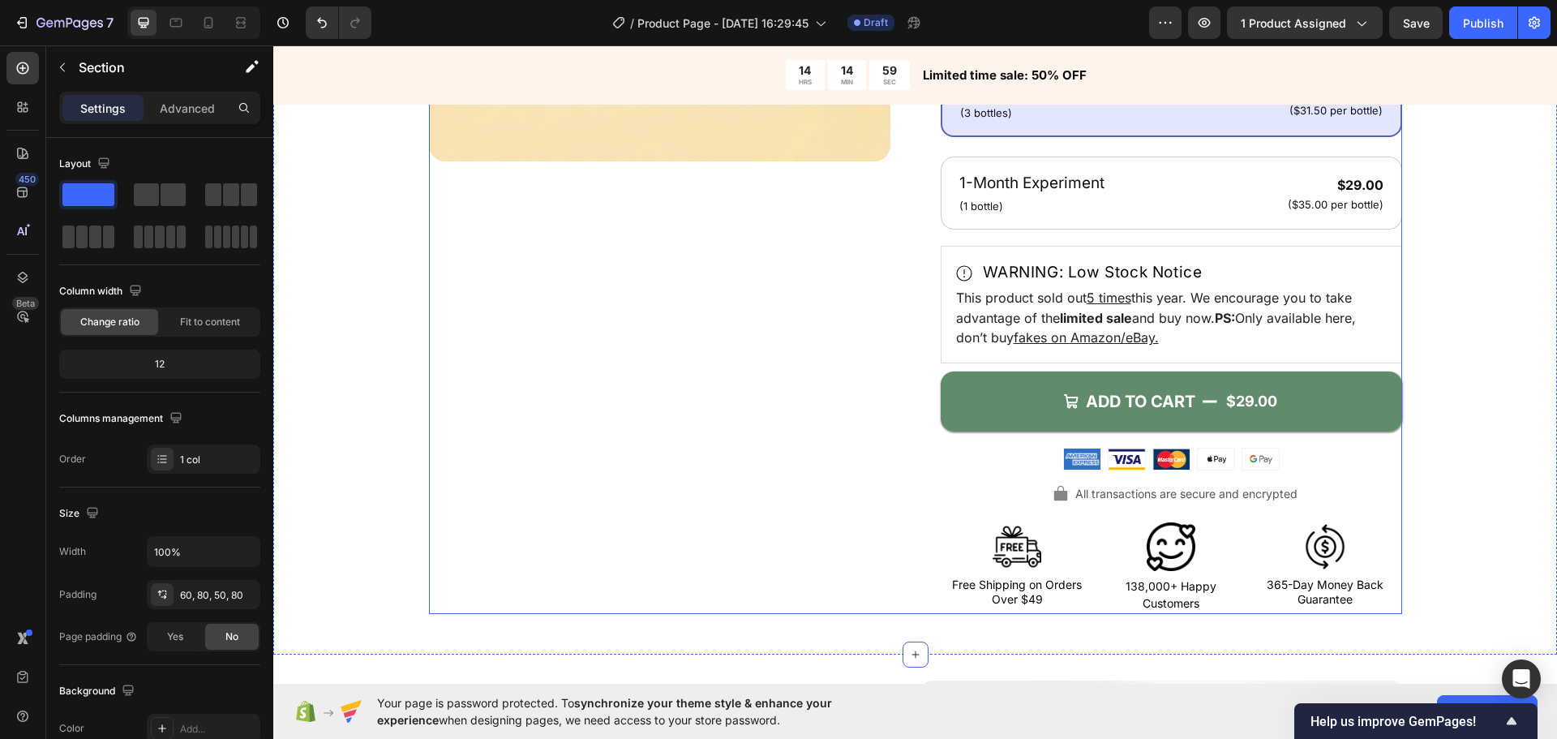
click at [1008, 364] on div "Icon Icon Icon Icon Icon Icon List 4.7/5 (26,223 reviews) Text Block Row SmartP…" at bounding box center [1171, 157] width 461 height 915
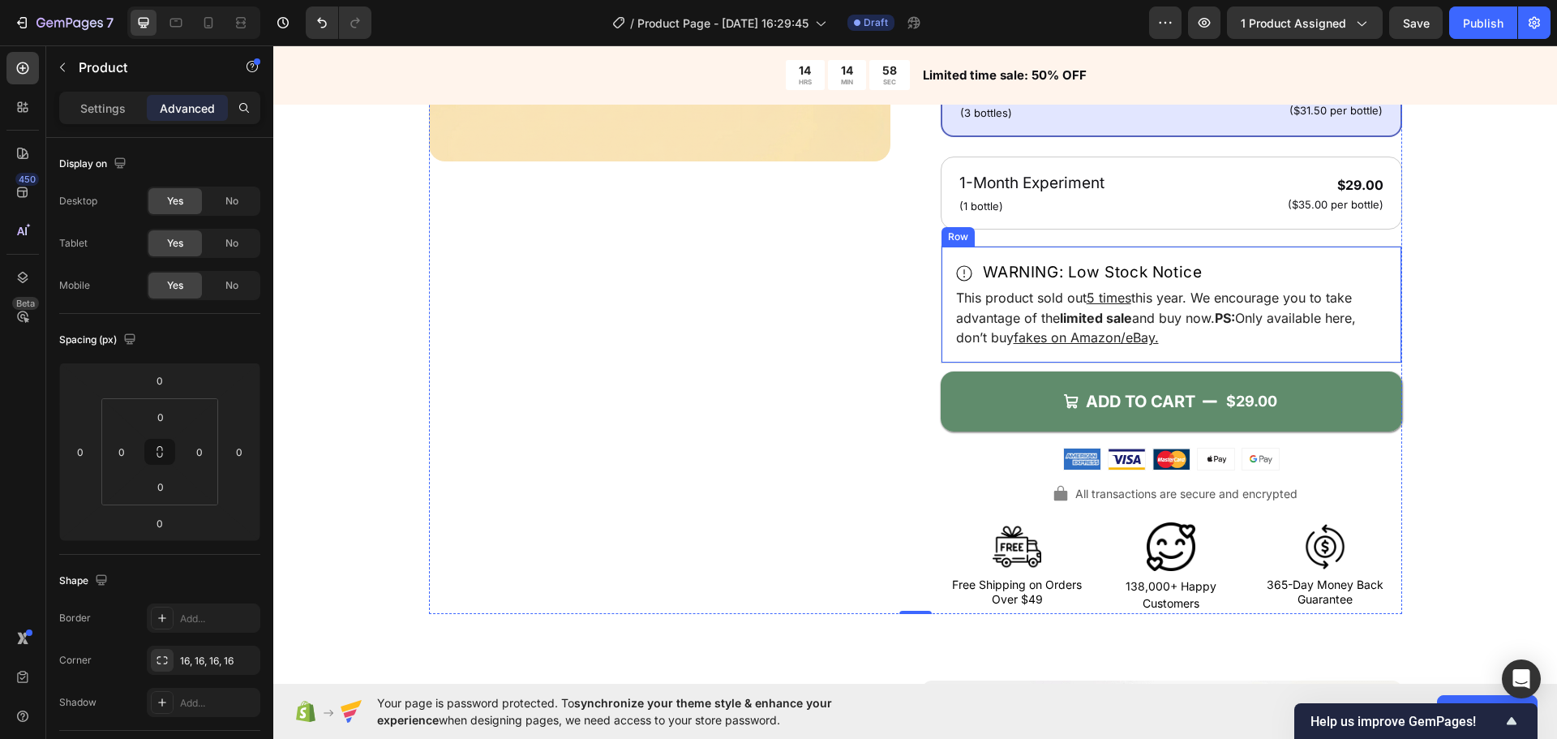
click at [1020, 358] on div "WARNING: Low Stock Notice Item List This product sold out 5 times this year. We…" at bounding box center [1171, 305] width 461 height 118
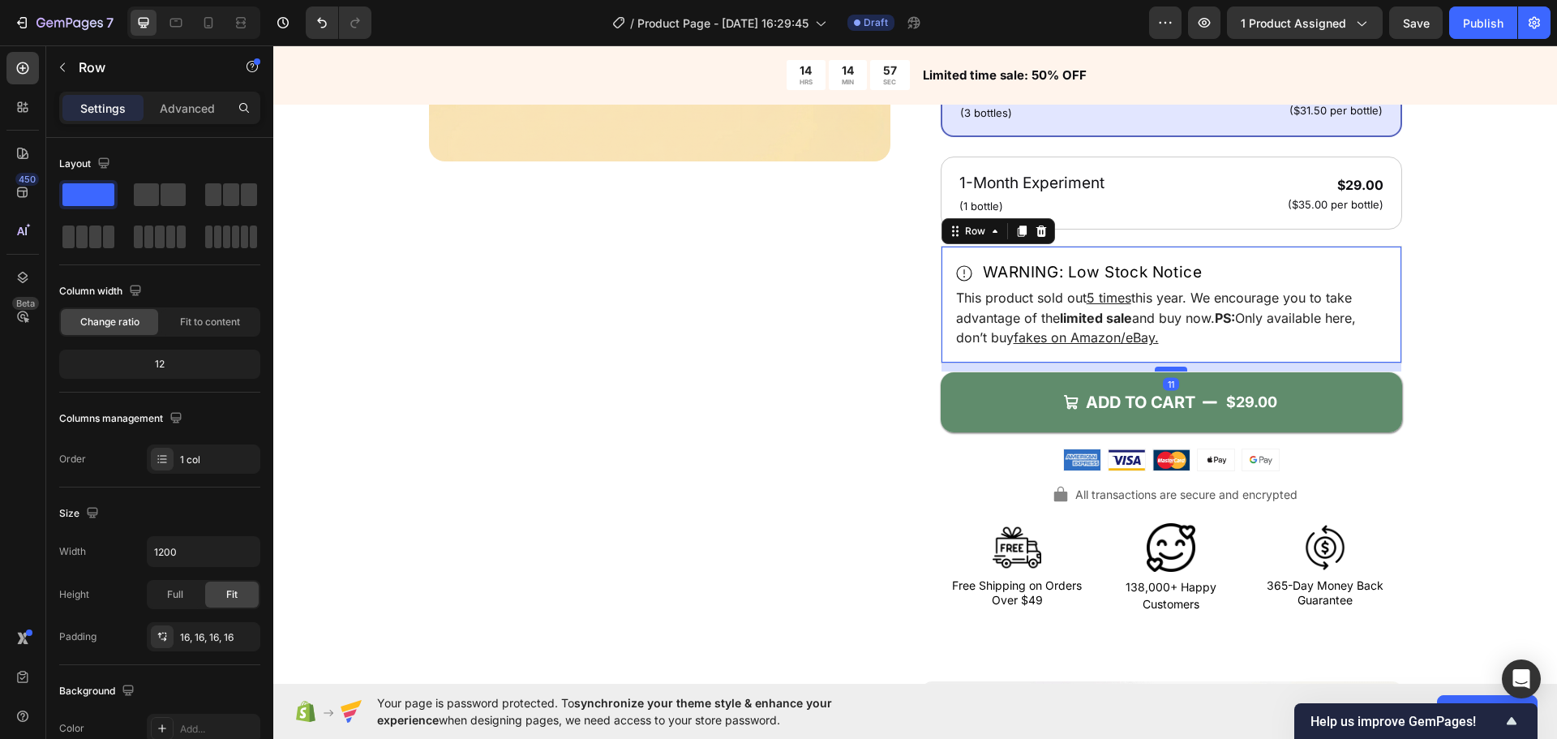
click at [1175, 370] on div at bounding box center [1171, 369] width 32 height 5
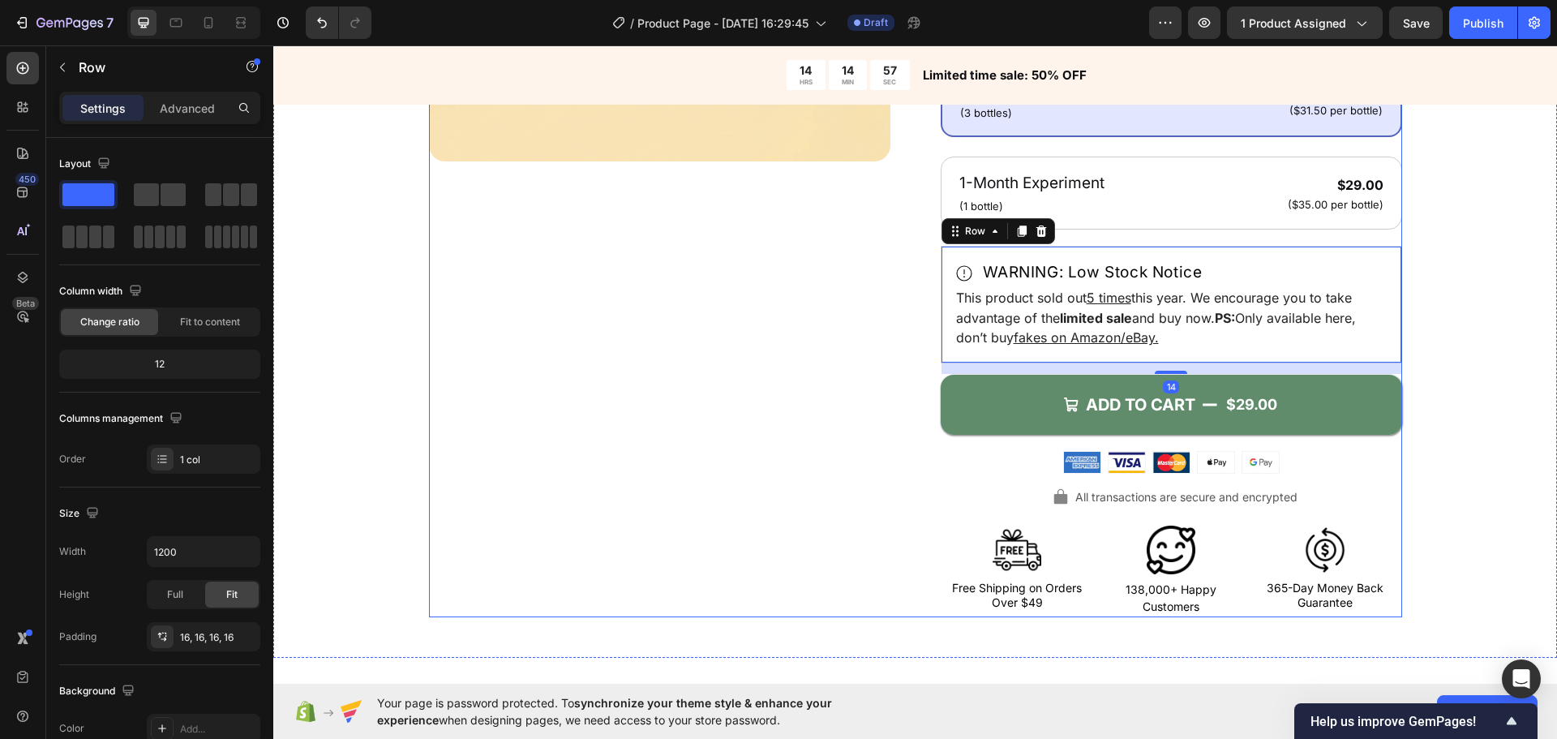
click at [761, 408] on div "Product Images" at bounding box center [659, 159] width 461 height 918
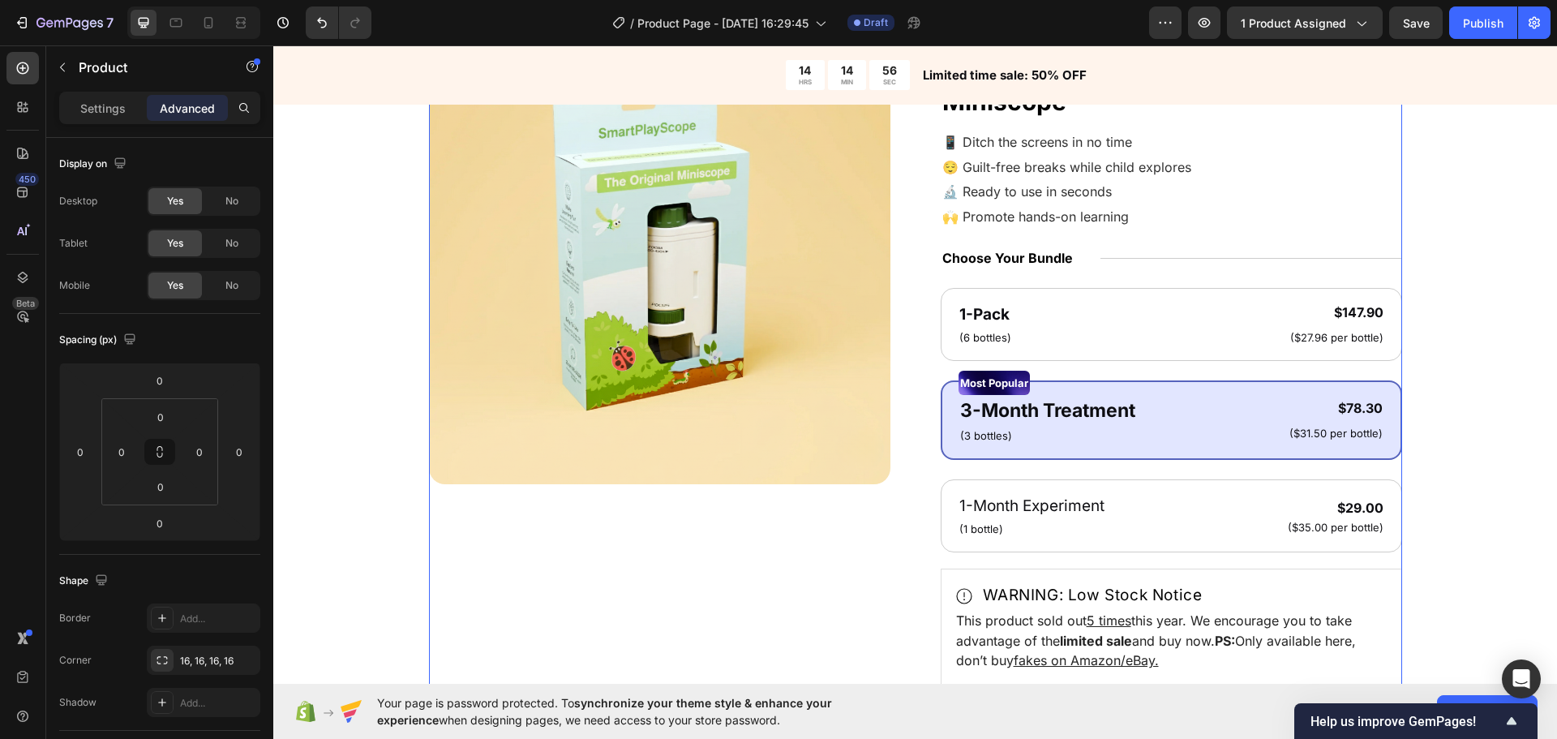
scroll to position [162, 0]
click at [344, 543] on div "Product Images Icon Icon Icon Icon Icon Icon List 4.7/5 (26,223 reviews) Text B…" at bounding box center [915, 483] width 1154 height 918
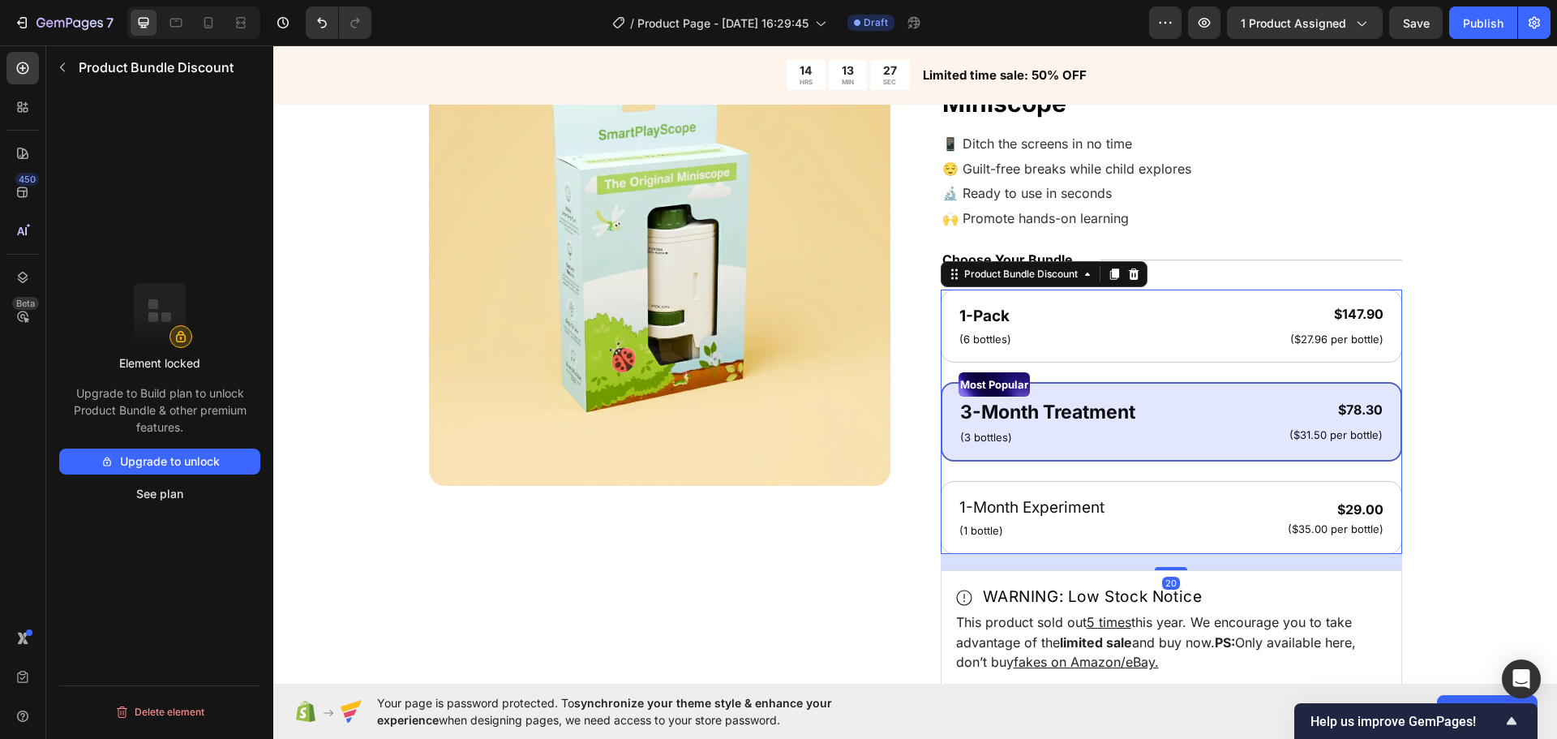
click at [1017, 461] on div "Most Popular Text Block 3-Month Treatment Text Block (3 bottles) Text Block $78…" at bounding box center [1171, 421] width 461 height 79
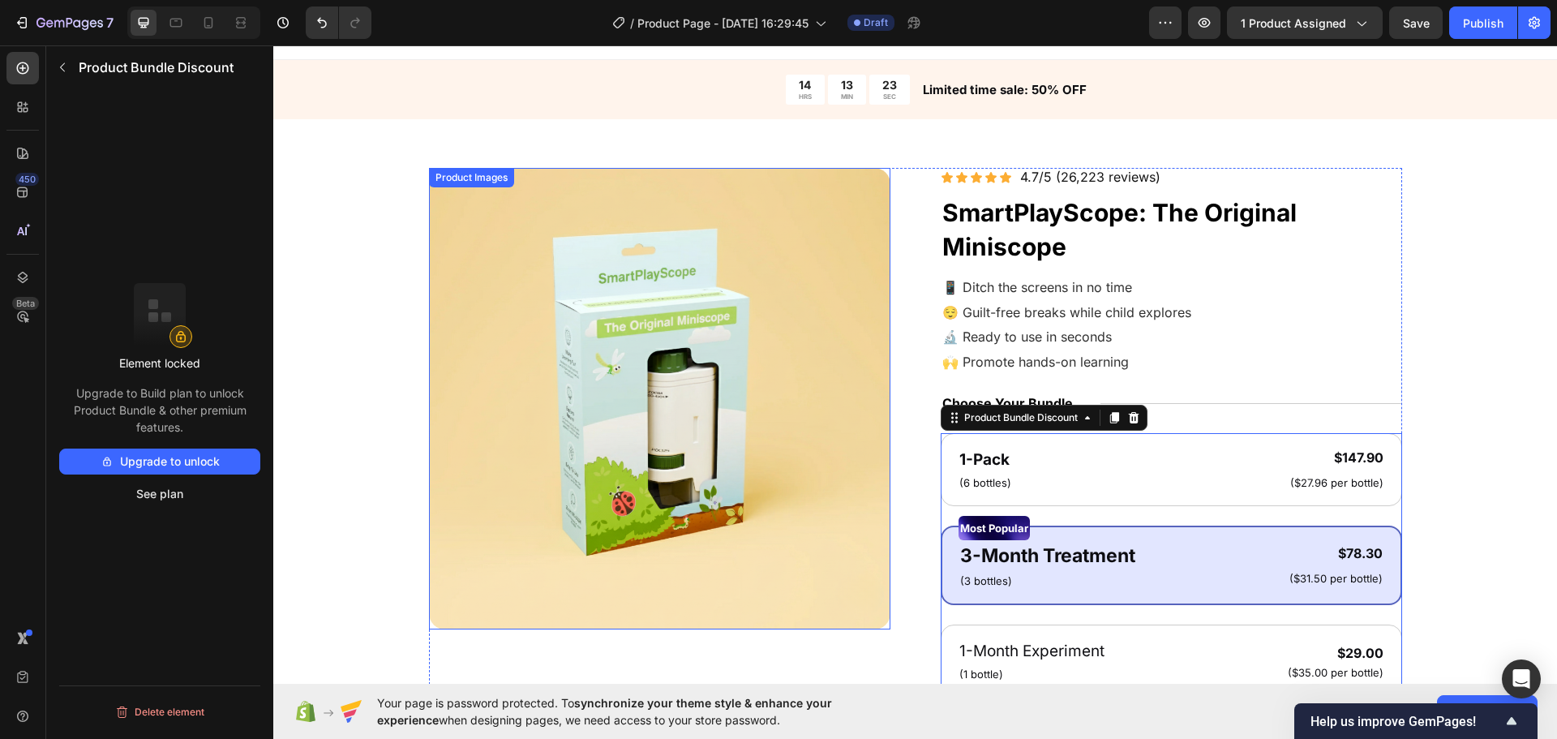
scroll to position [0, 0]
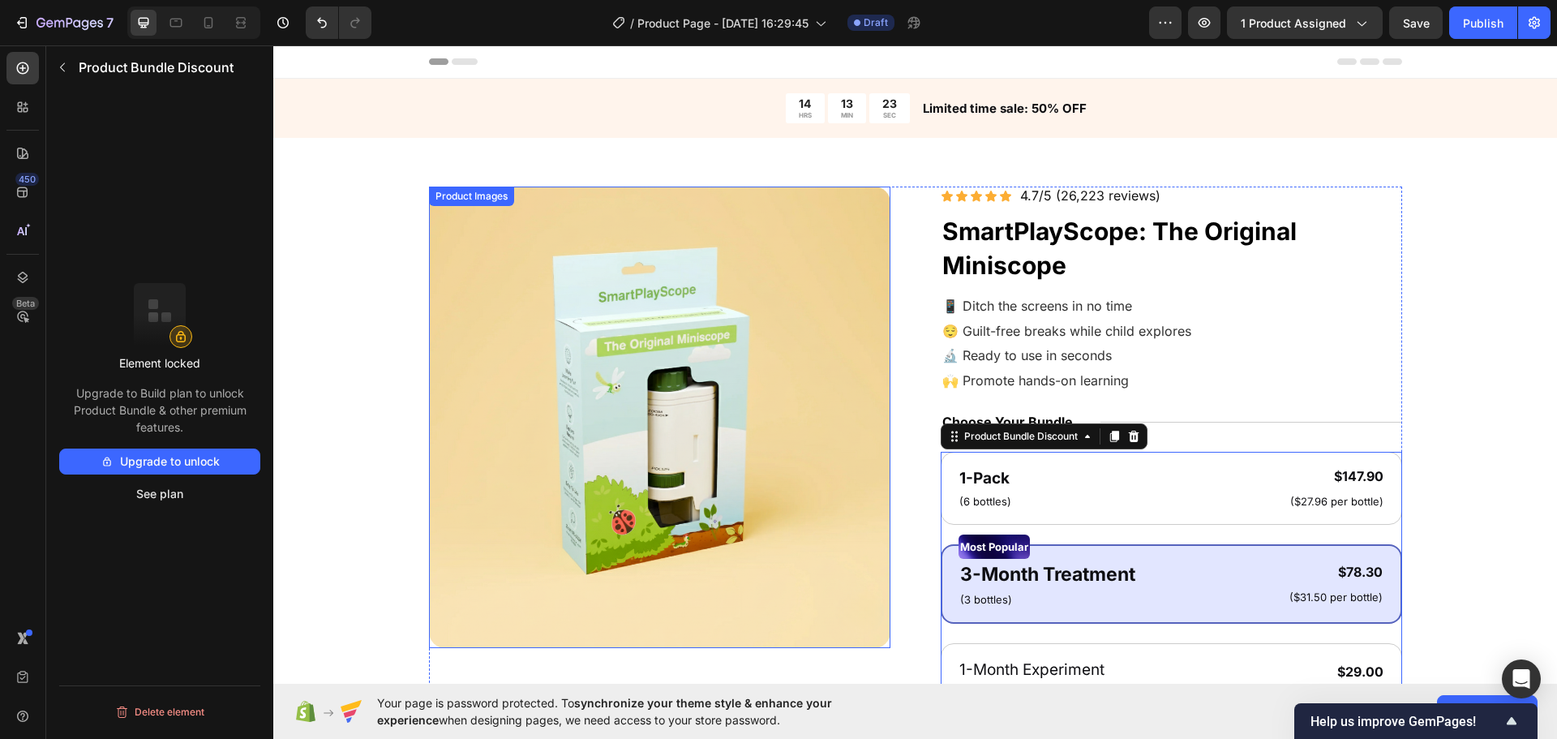
click at [341, 397] on div "Product Images Icon Icon Icon Icon Icon Icon List 4.7/5 (26,223 reviews) Text B…" at bounding box center [915, 646] width 1154 height 918
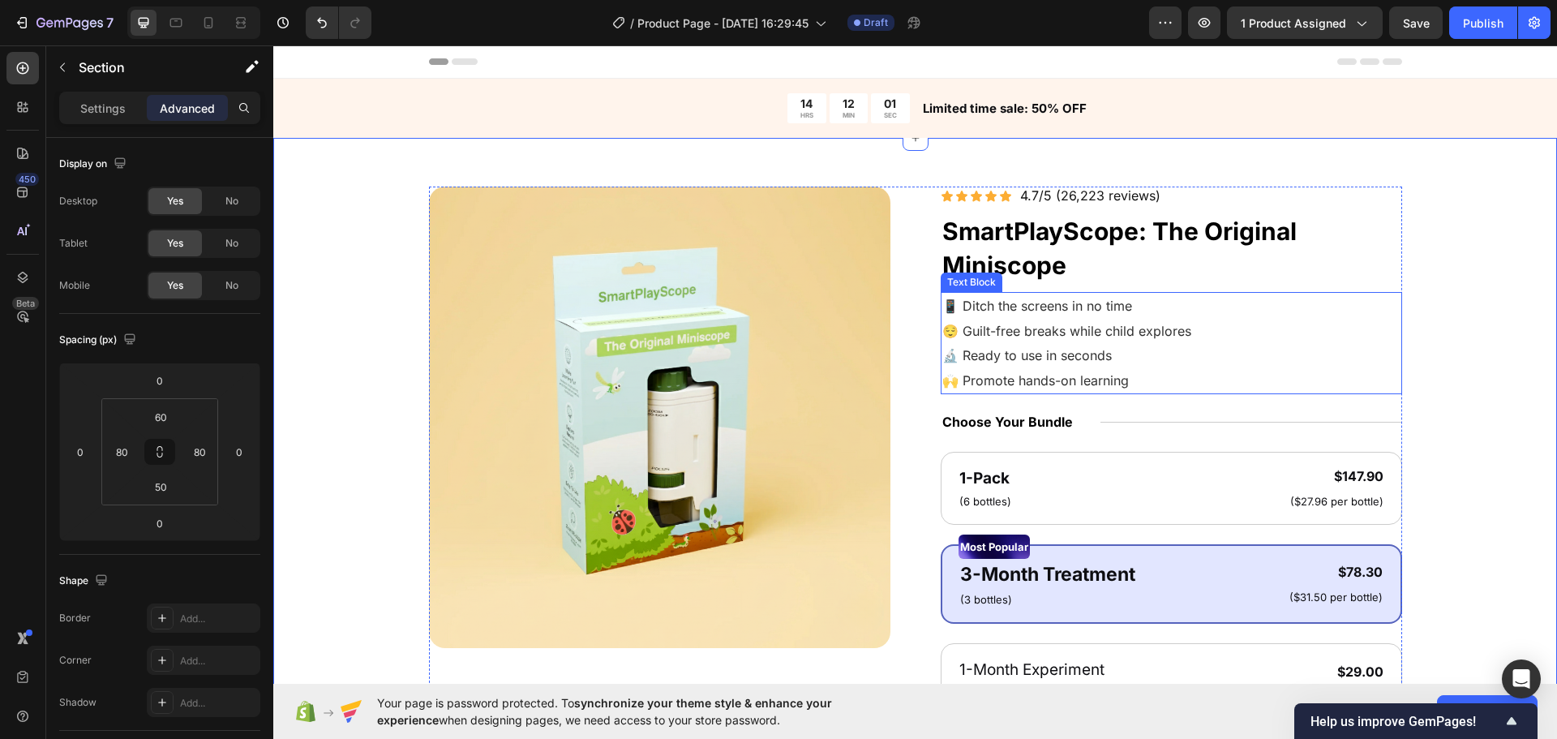
drag, startPoint x: 1045, startPoint y: 348, endPoint x: 1079, endPoint y: 357, distance: 35.2
click at [1042, 348] on span "🔬 Ready to use in seconds" at bounding box center [1027, 355] width 170 height 16
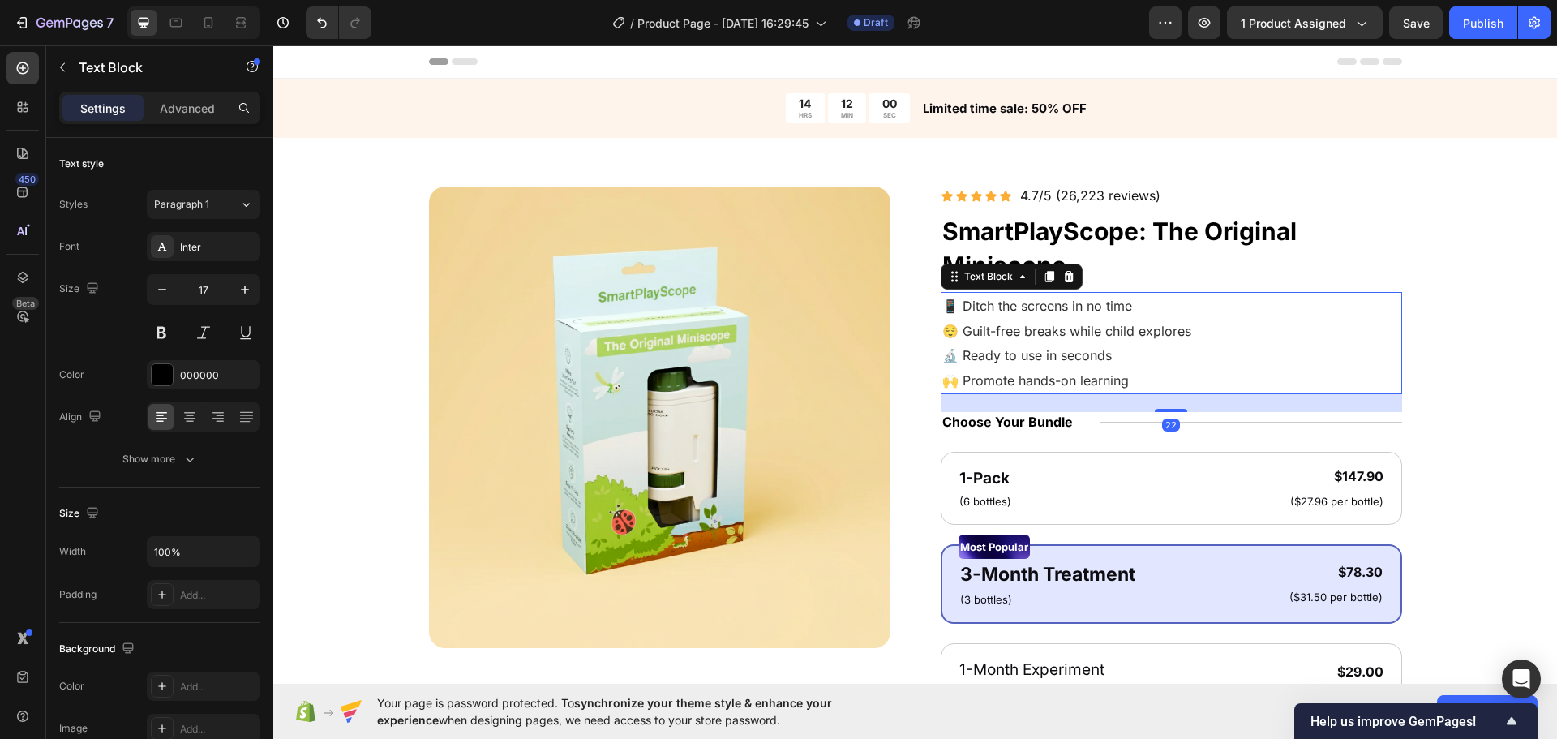
click at [1102, 359] on span "🔬 Ready to use in seconds" at bounding box center [1027, 355] width 170 height 16
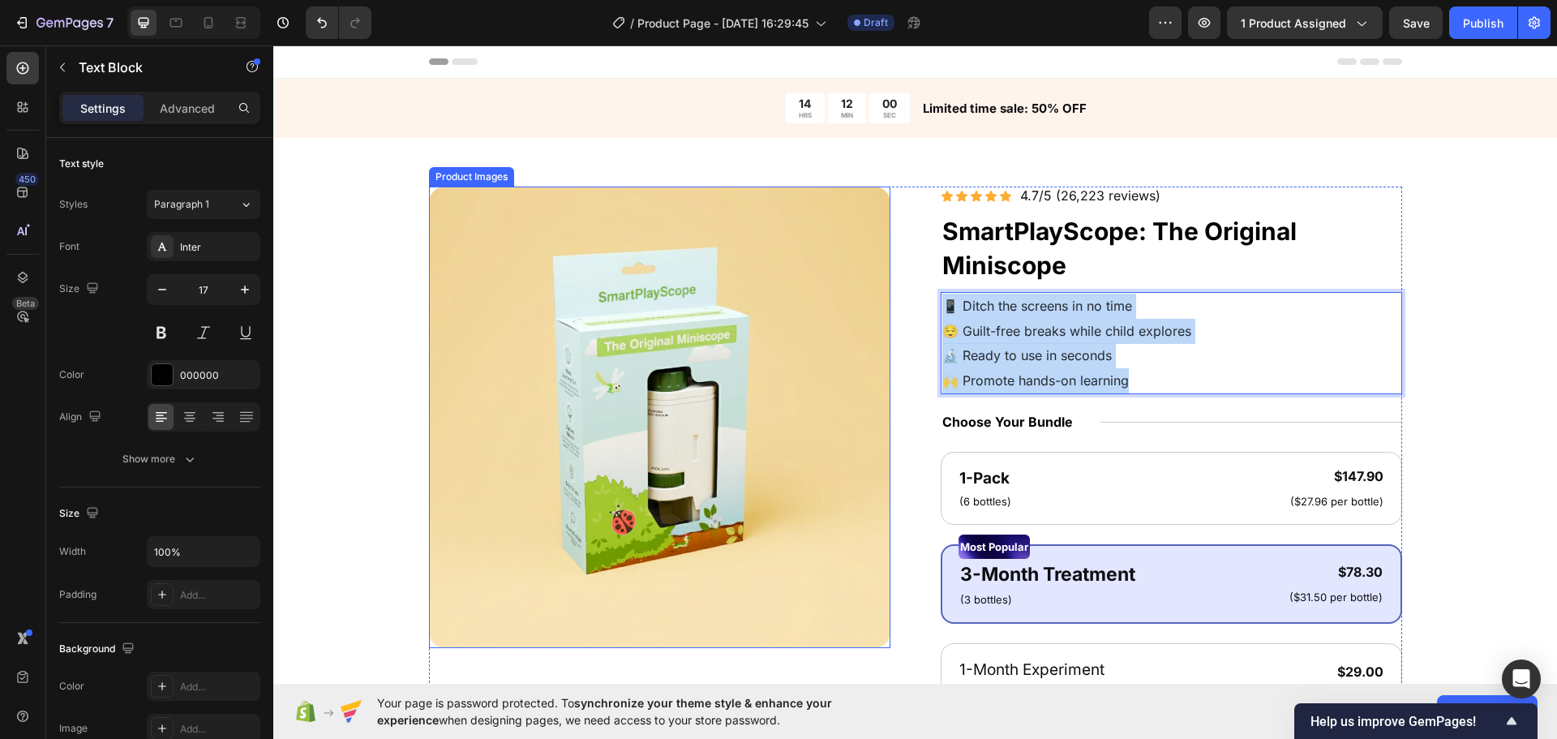
drag, startPoint x: 1176, startPoint y: 375, endPoint x: 823, endPoint y: 251, distance: 374.0
click at [823, 251] on div "Product Images Icon Icon Icon Icon Icon Icon List 4.7/5 (26,223 reviews) Text B…" at bounding box center [915, 646] width 973 height 918
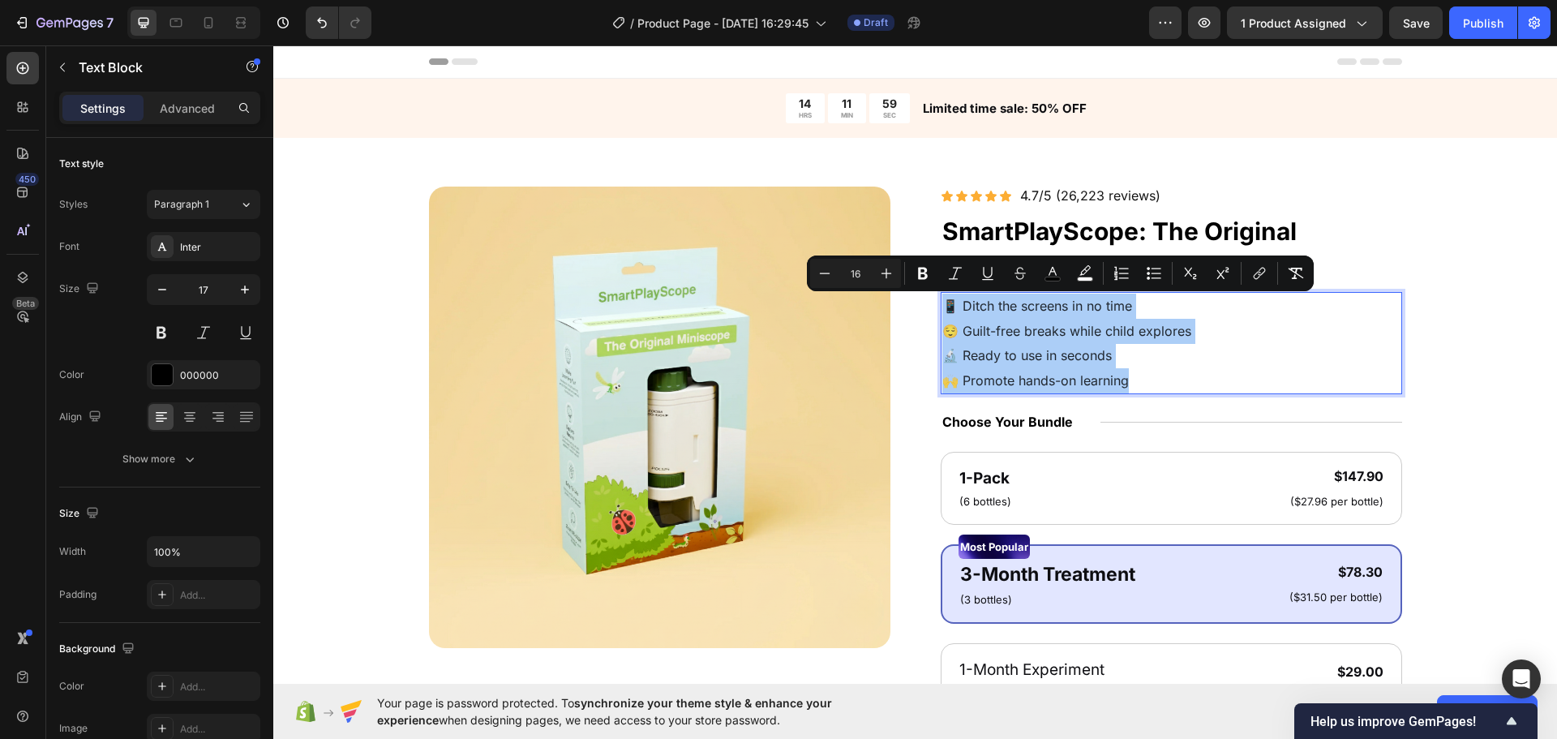
drag, startPoint x: 886, startPoint y: 278, endPoint x: 850, endPoint y: 285, distance: 36.3
click at [886, 277] on icon "Editor contextual toolbar" at bounding box center [886, 273] width 16 height 16
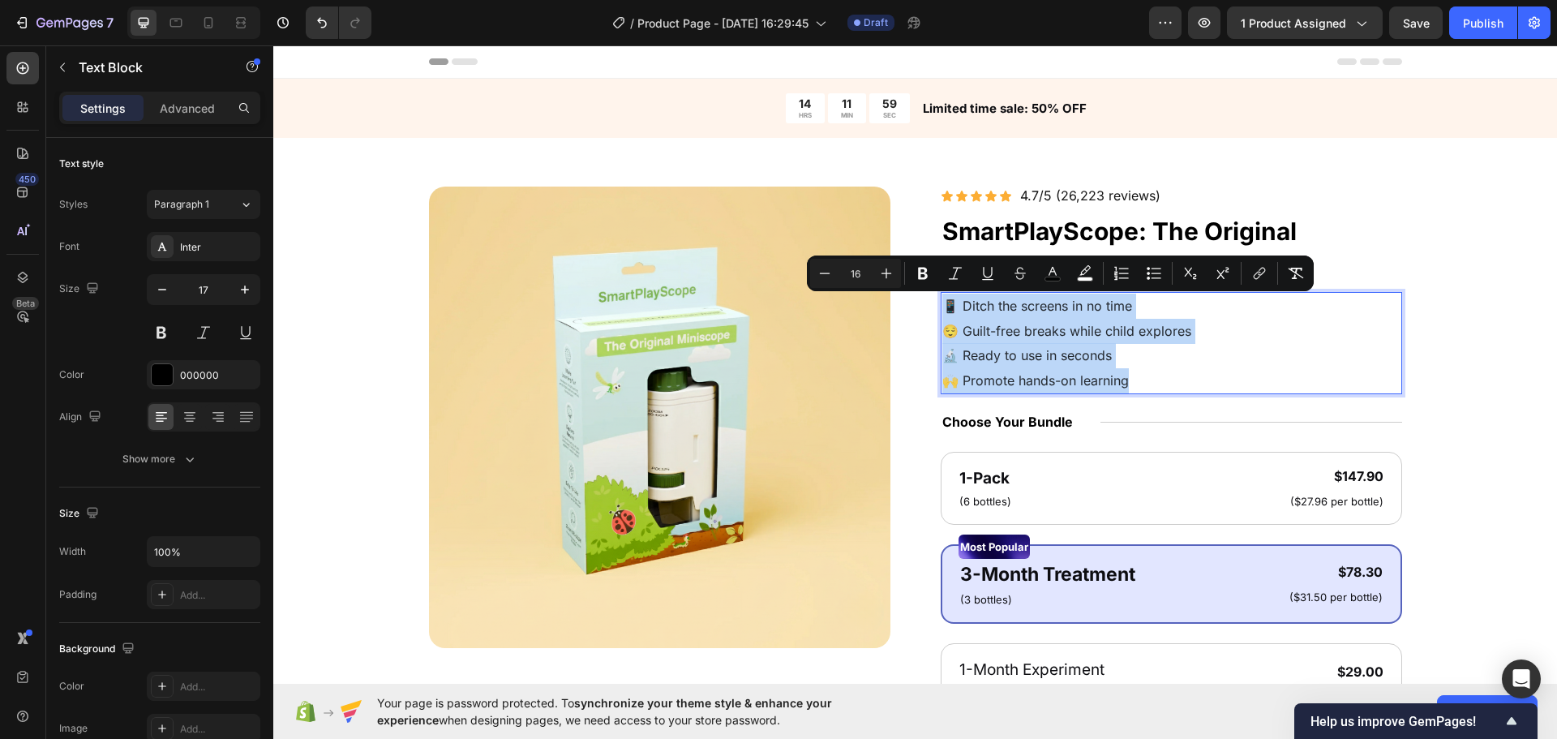
type input "17"
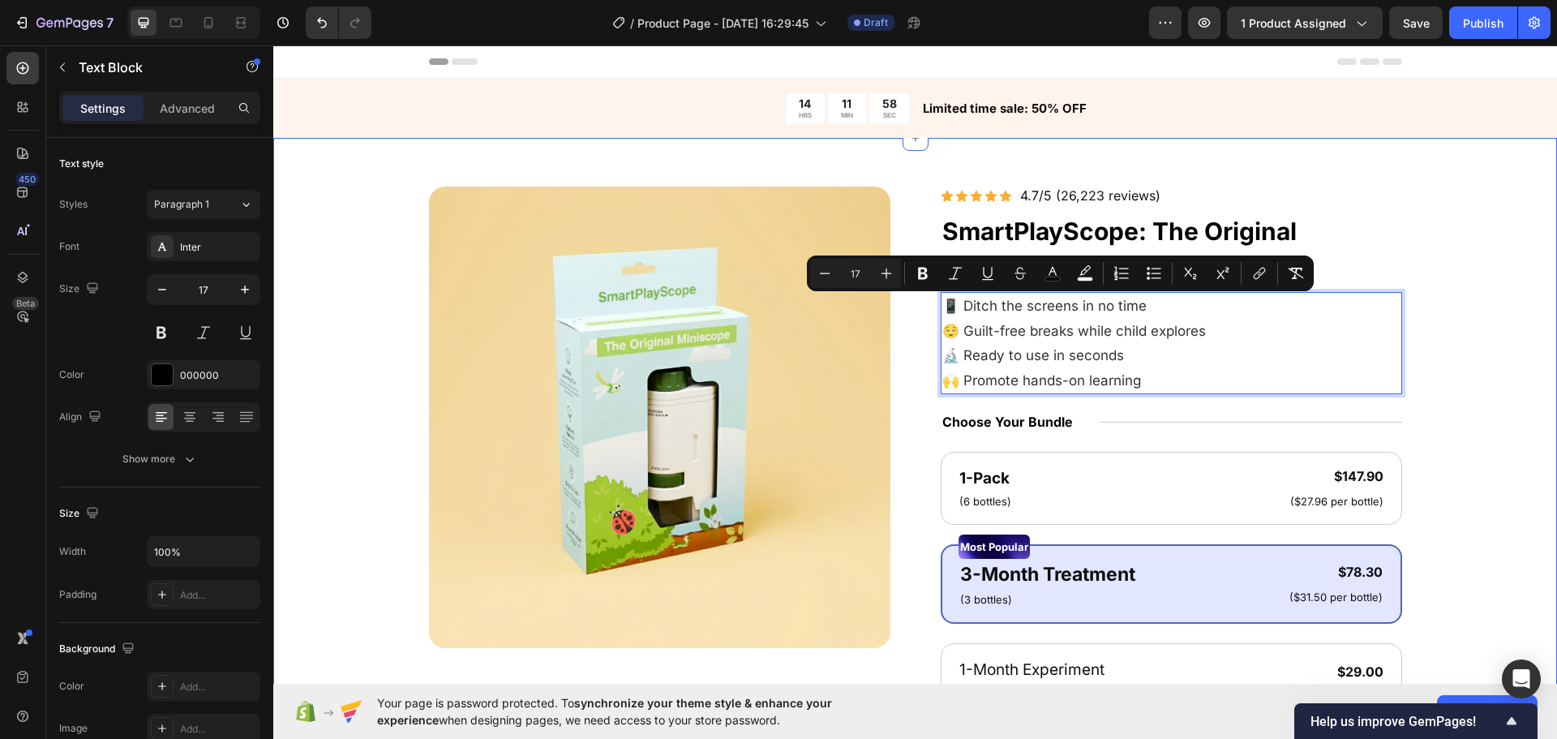
click at [384, 333] on div "Product Images Icon Icon Icon Icon Icon Icon List 4.7/5 (26,223 reviews) Text B…" at bounding box center [915, 646] width 1154 height 918
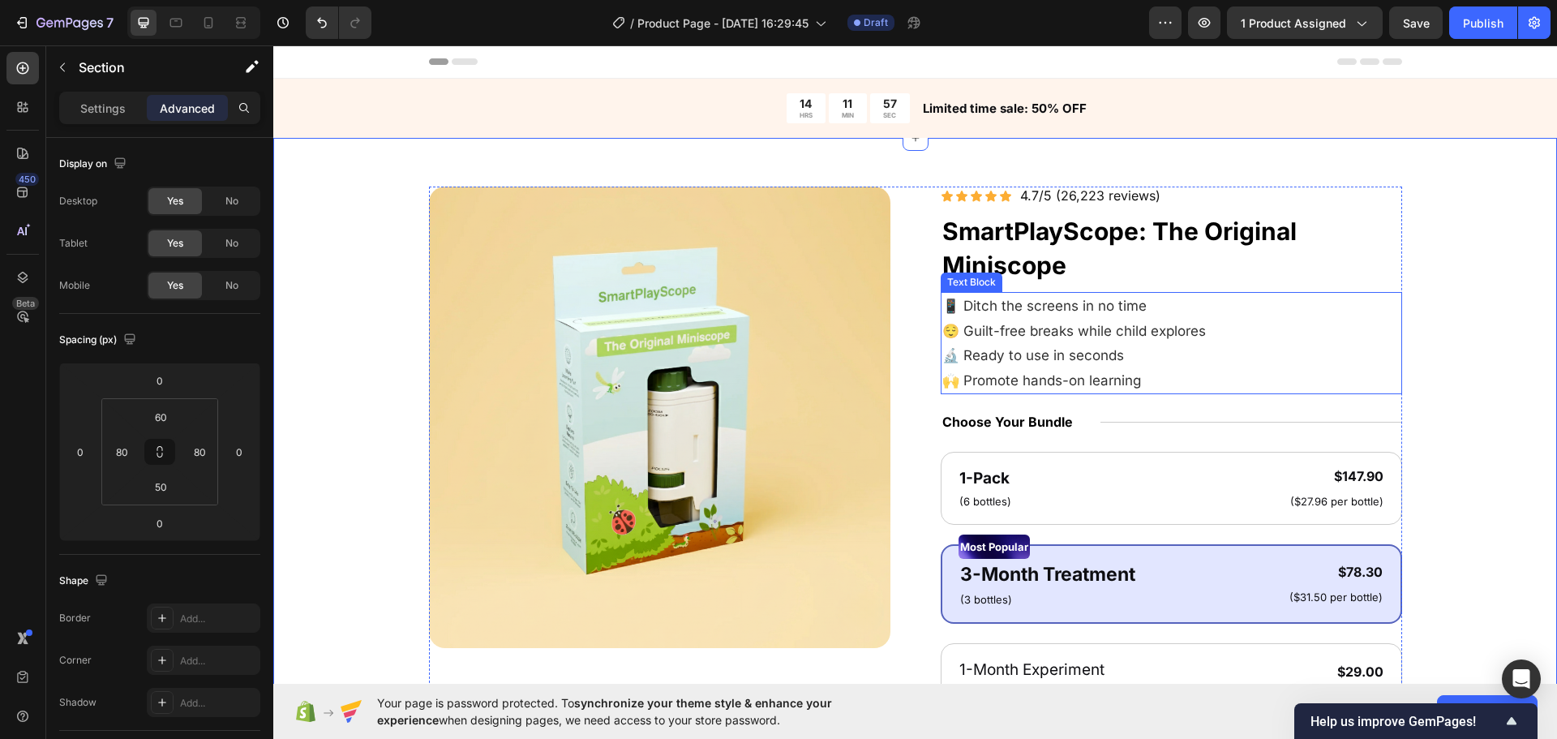
click at [976, 356] on span "🔬 Ready to use in seconds" at bounding box center [1033, 355] width 182 height 16
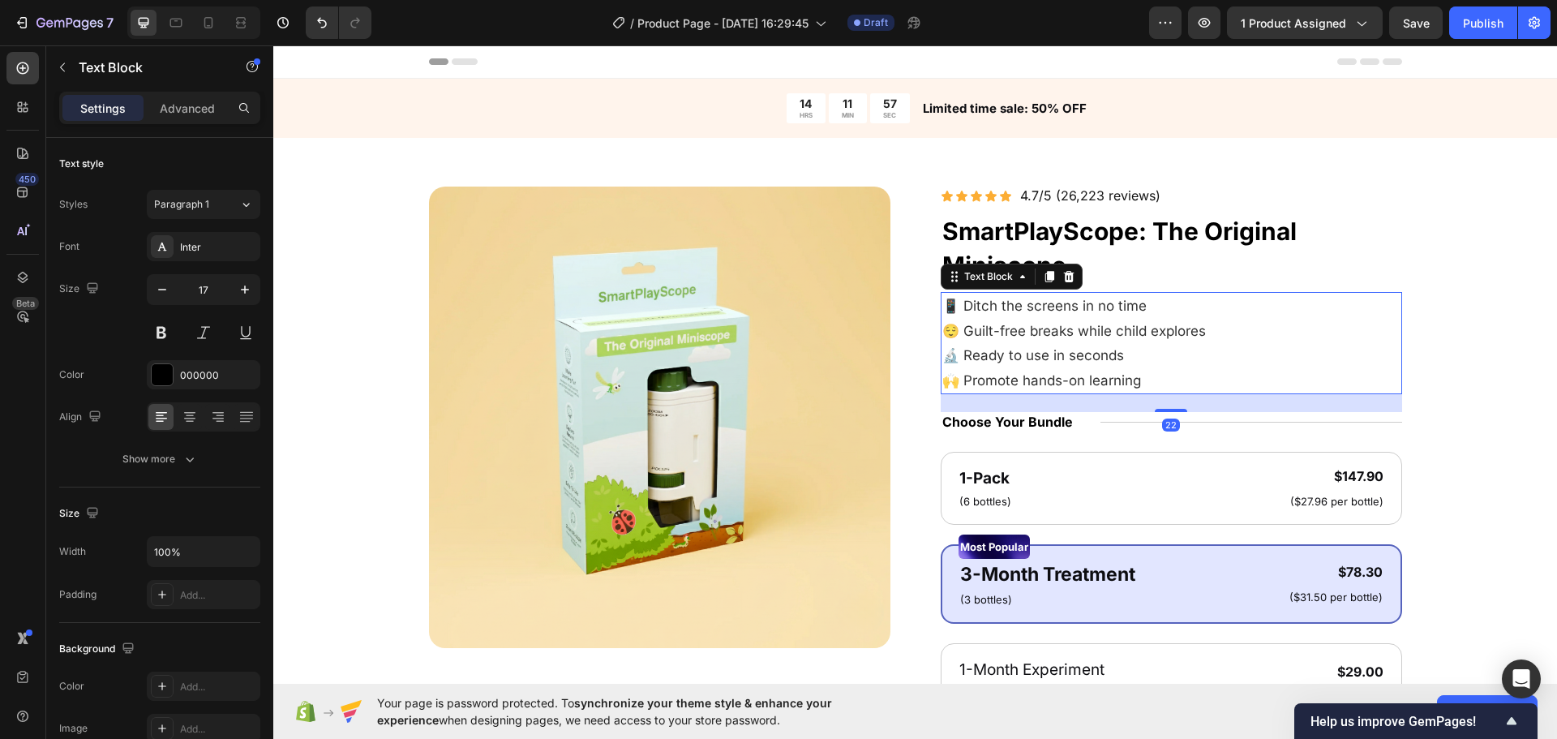
click at [1098, 376] on span "🙌 Promote hands-on learning" at bounding box center [1041, 380] width 199 height 16
click at [1097, 376] on span "🙌 Promote hands-on learning" at bounding box center [1041, 380] width 199 height 16
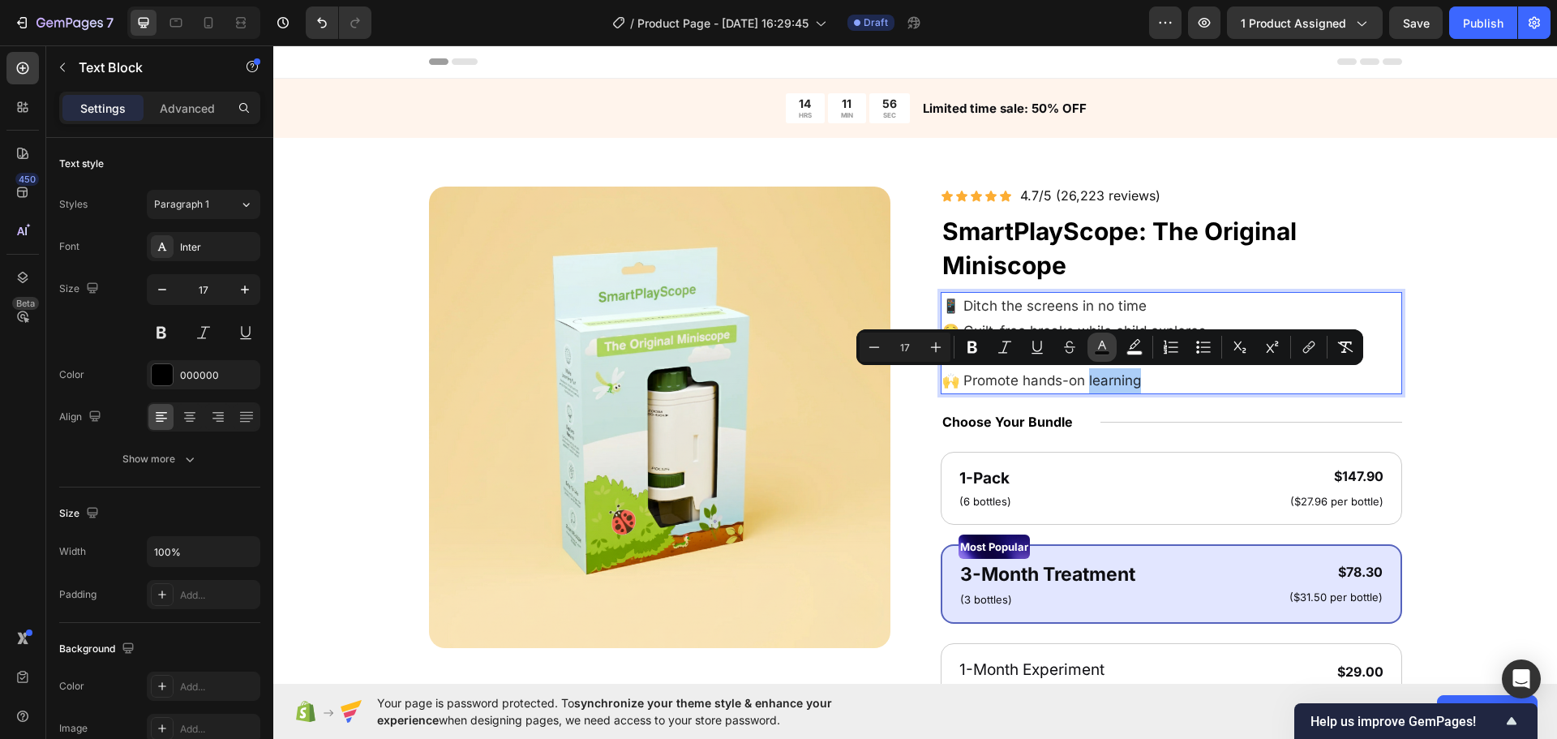
click at [1095, 353] on rect "Editor contextual toolbar" at bounding box center [1102, 353] width 15 height 4
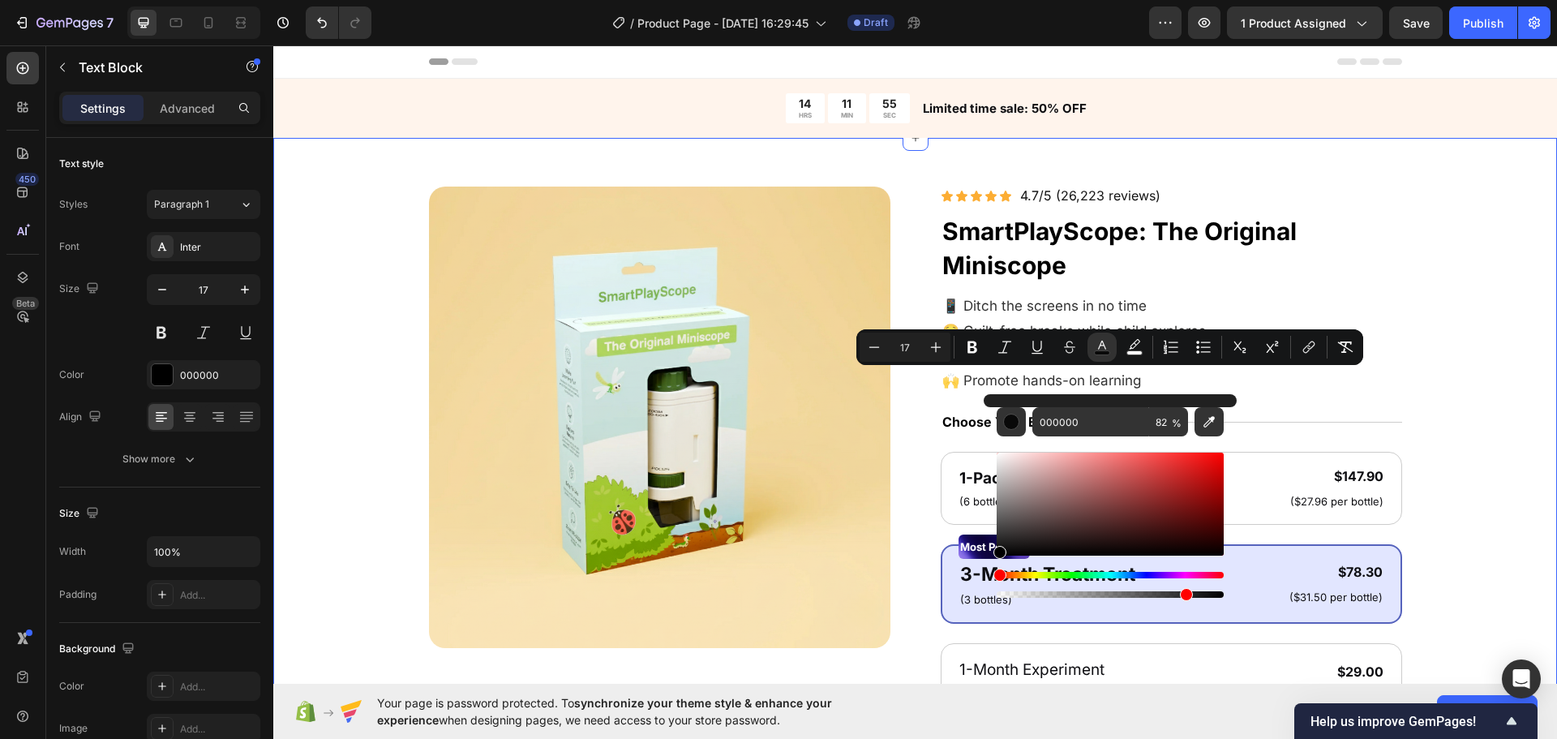
click at [358, 380] on div "Product Images Icon Icon Icon Icon Icon Icon List 4.7/5 (26,223 reviews) Text B…" at bounding box center [915, 646] width 1154 height 918
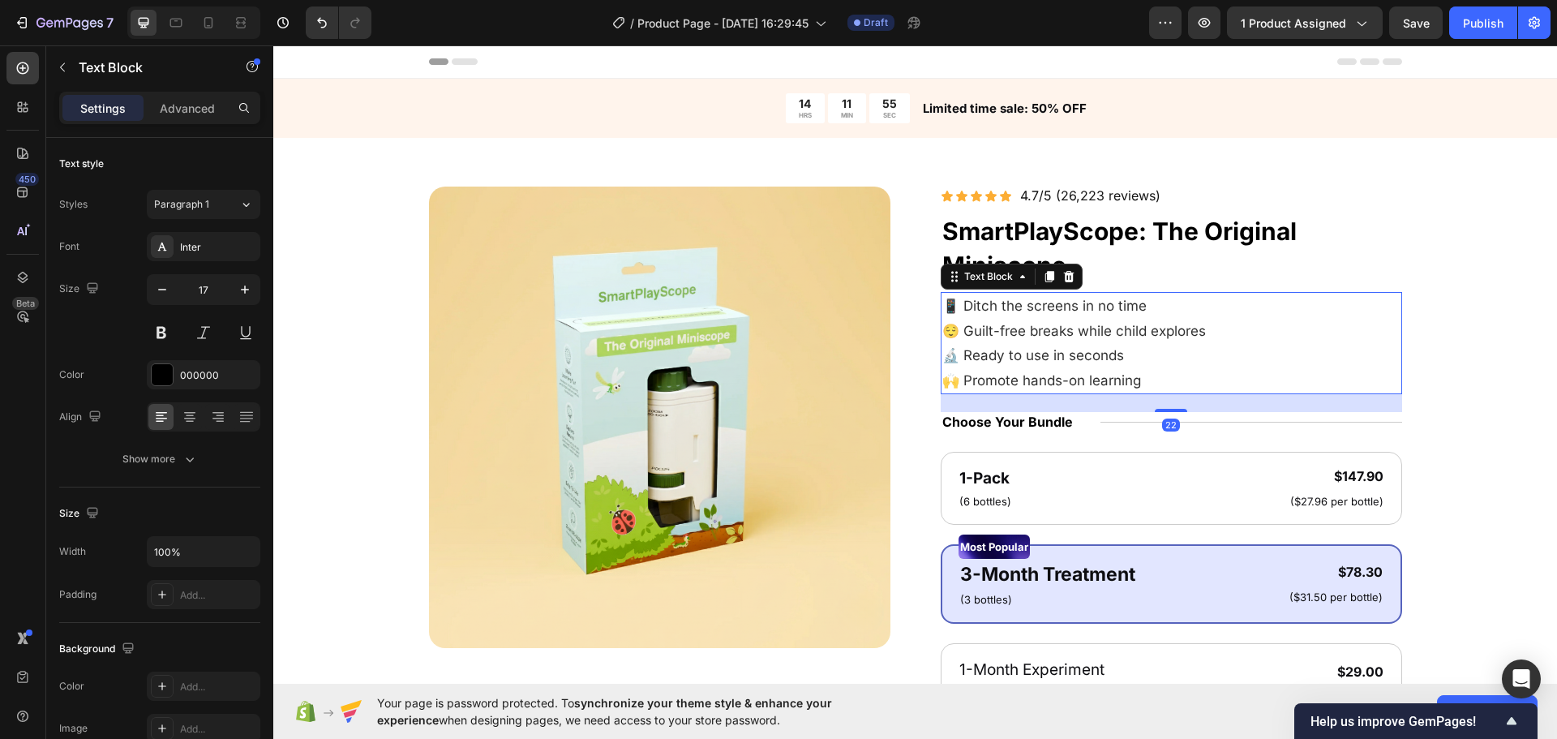
click at [1058, 333] on span "😌 Guilt-free breaks while child explores" at bounding box center [1074, 331] width 264 height 16
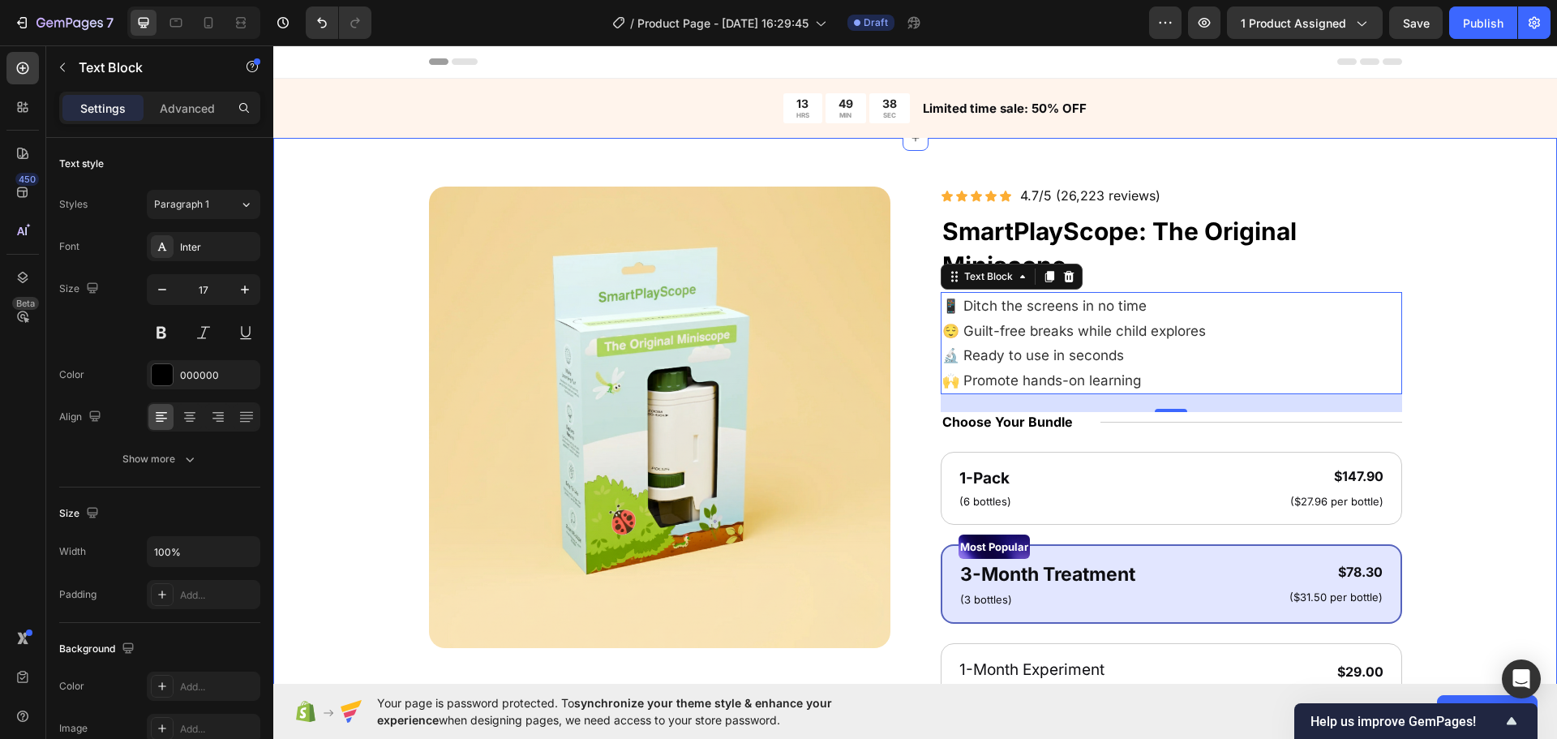
click at [345, 303] on div "Product Images Icon Icon Icon Icon Icon Icon List 4.7/5 (26,223 reviews) Text B…" at bounding box center [915, 646] width 1154 height 918
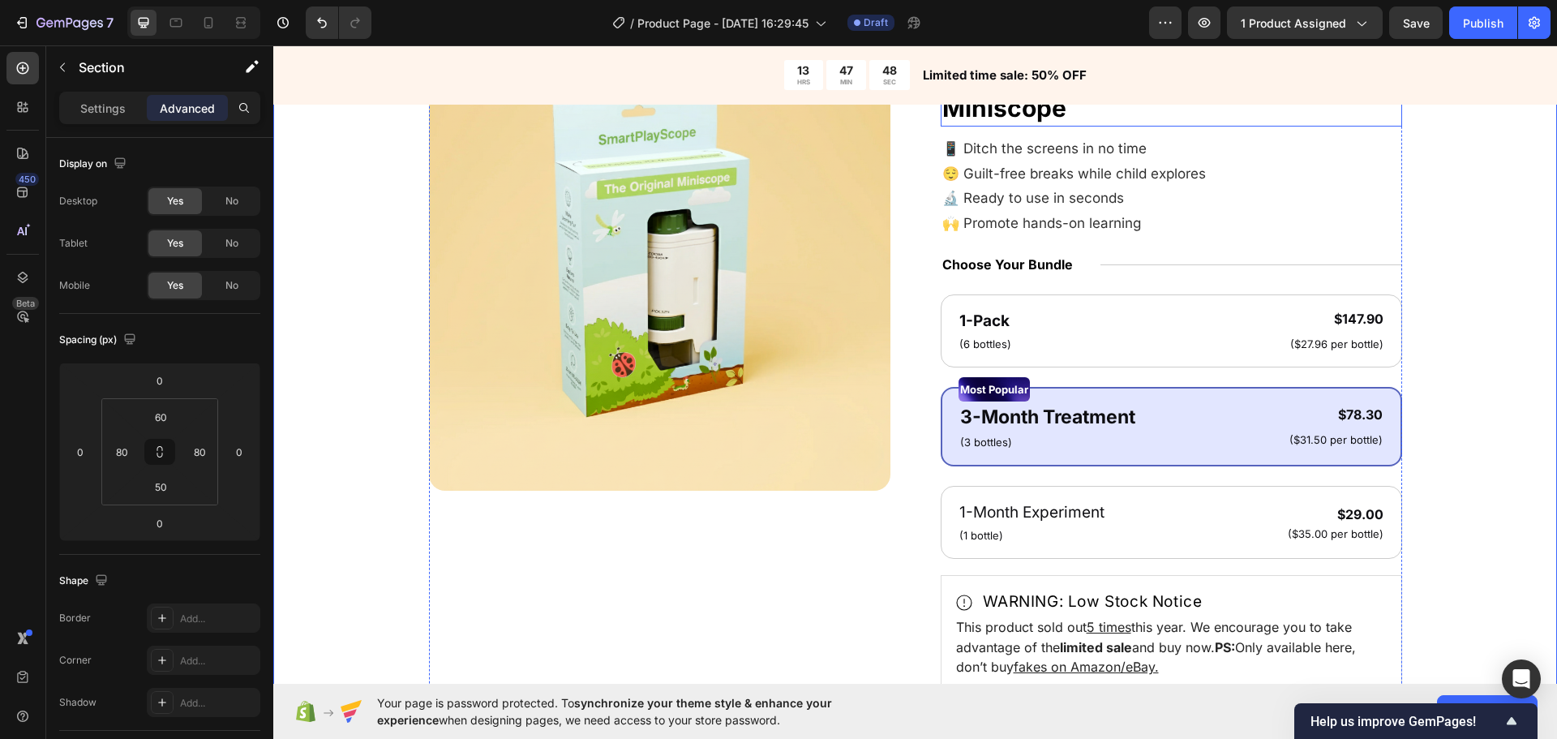
scroll to position [162, 0]
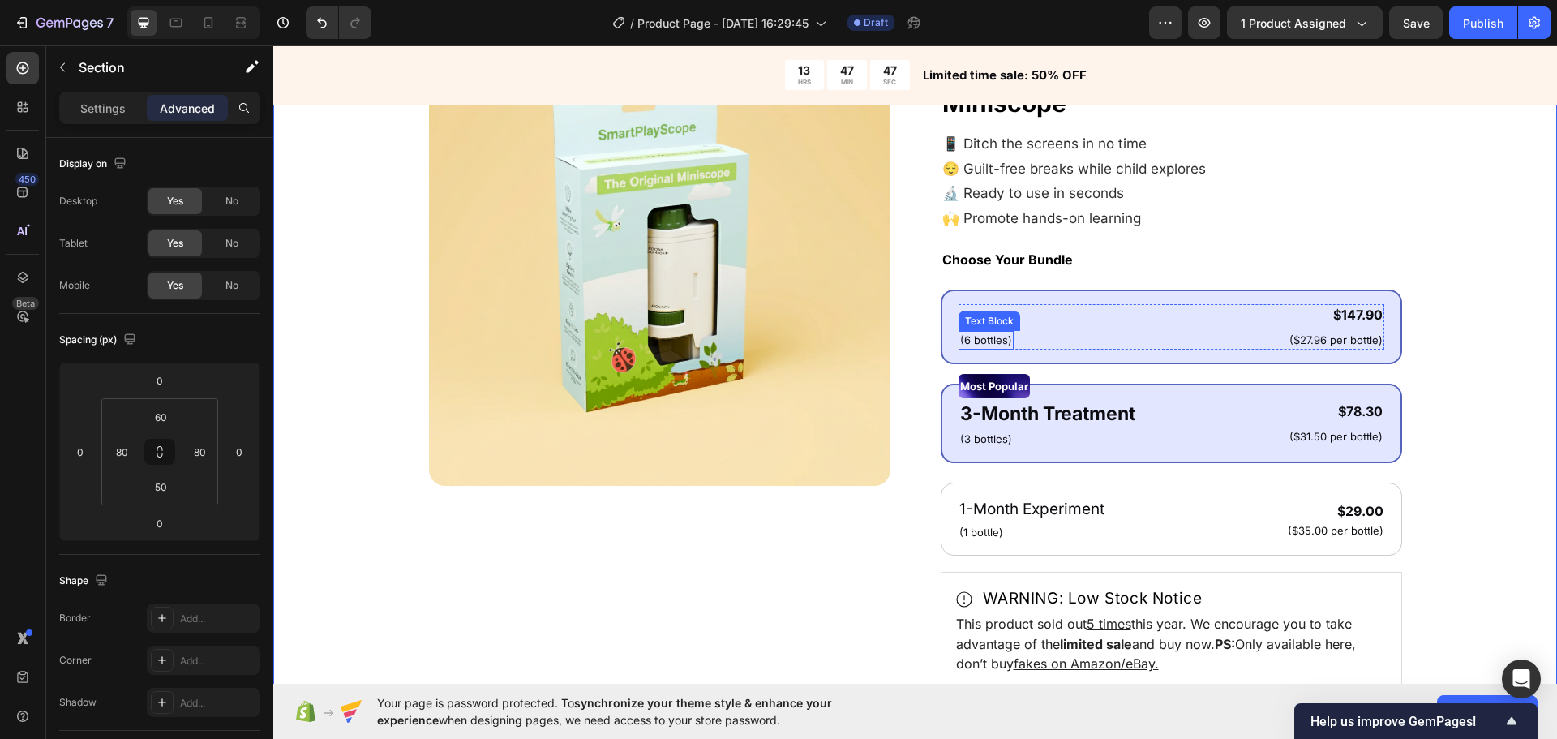
click at [977, 311] on div "Text Block" at bounding box center [990, 320] width 62 height 19
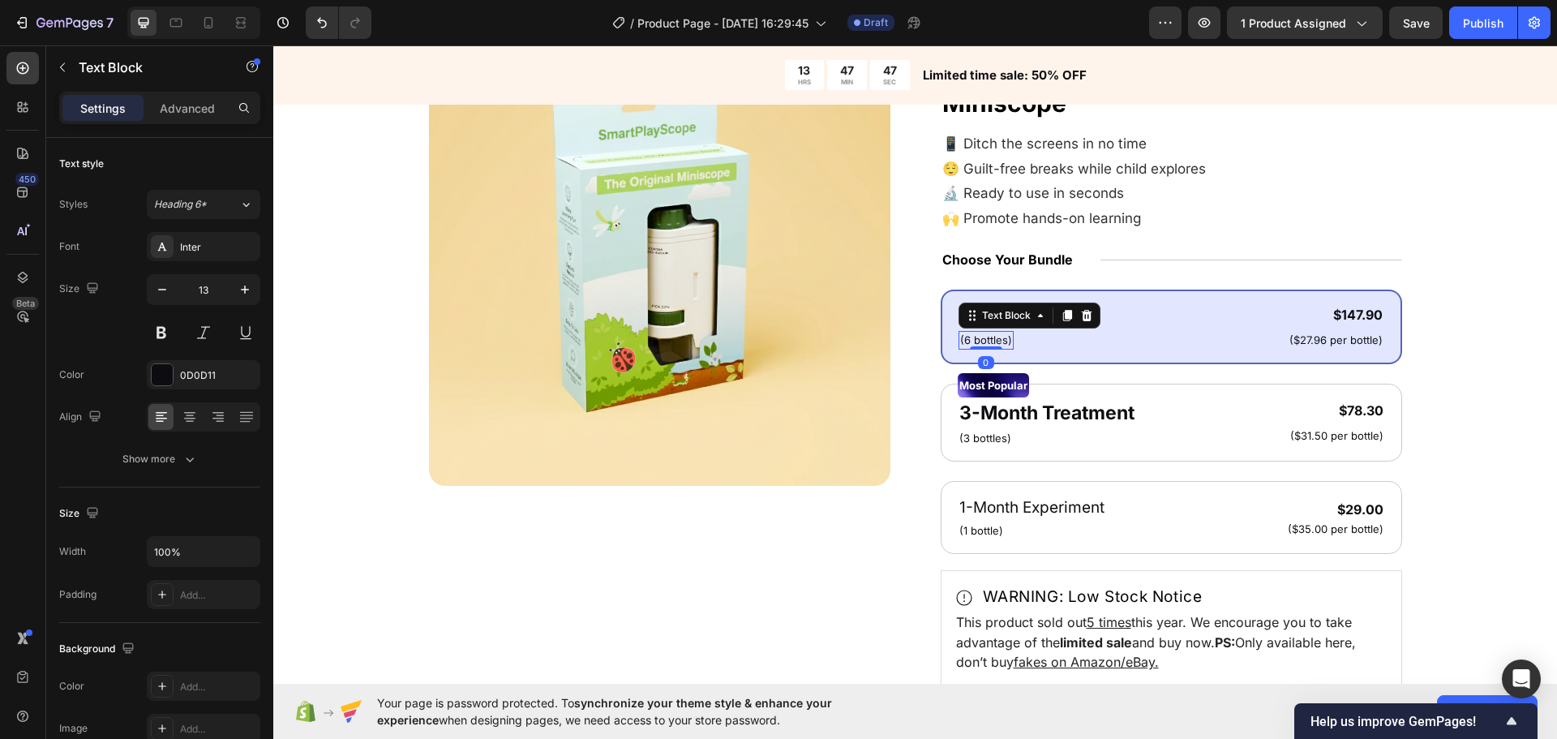
click at [979, 311] on div "Text Block" at bounding box center [1006, 315] width 55 height 15
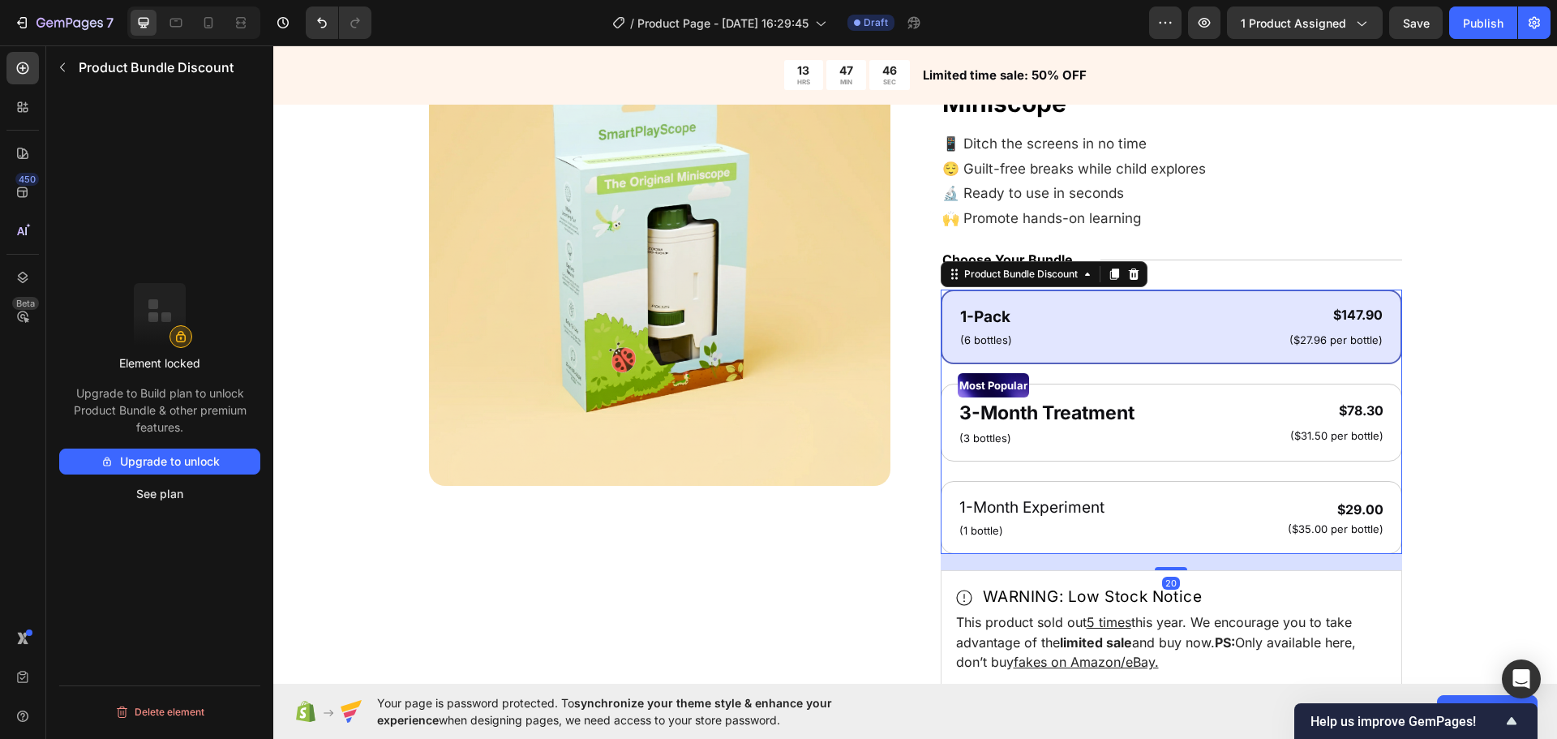
click at [1010, 271] on div "Product Bundle Discount" at bounding box center [1044, 274] width 207 height 26
click at [980, 320] on strong "1-Pack" at bounding box center [985, 316] width 50 height 19
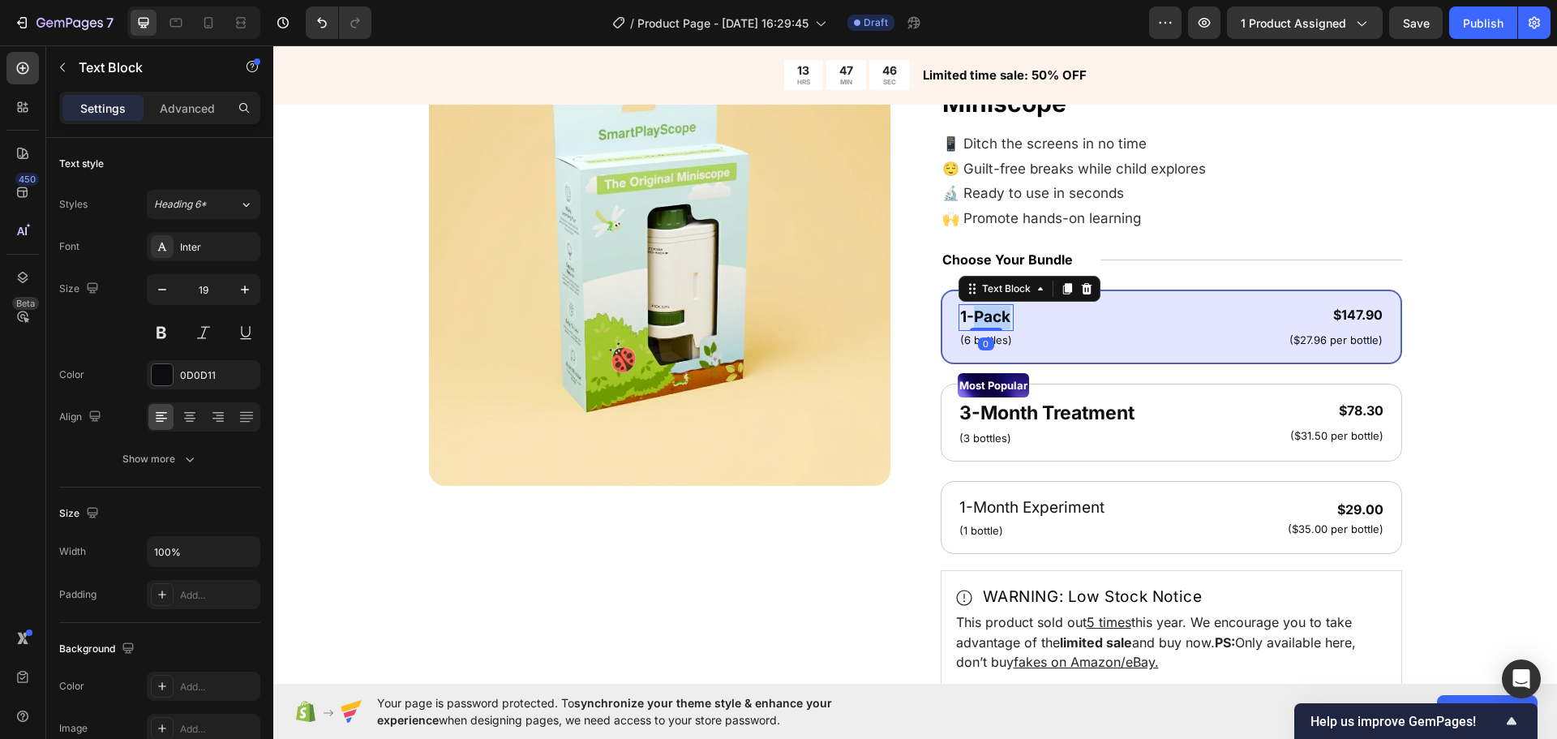
click at [980, 320] on strong "1-Pack" at bounding box center [985, 316] width 50 height 19
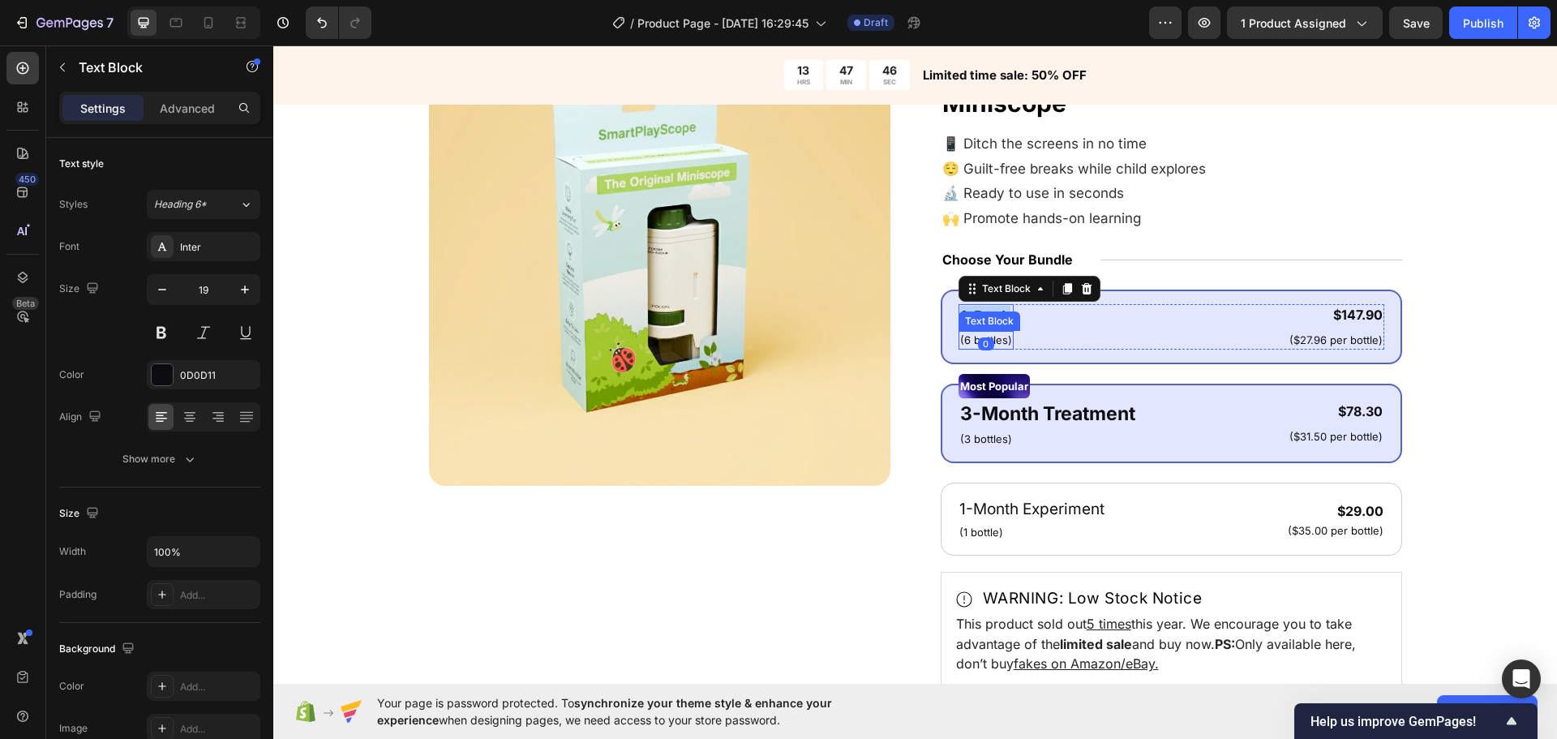
copy strong "1-Pack"
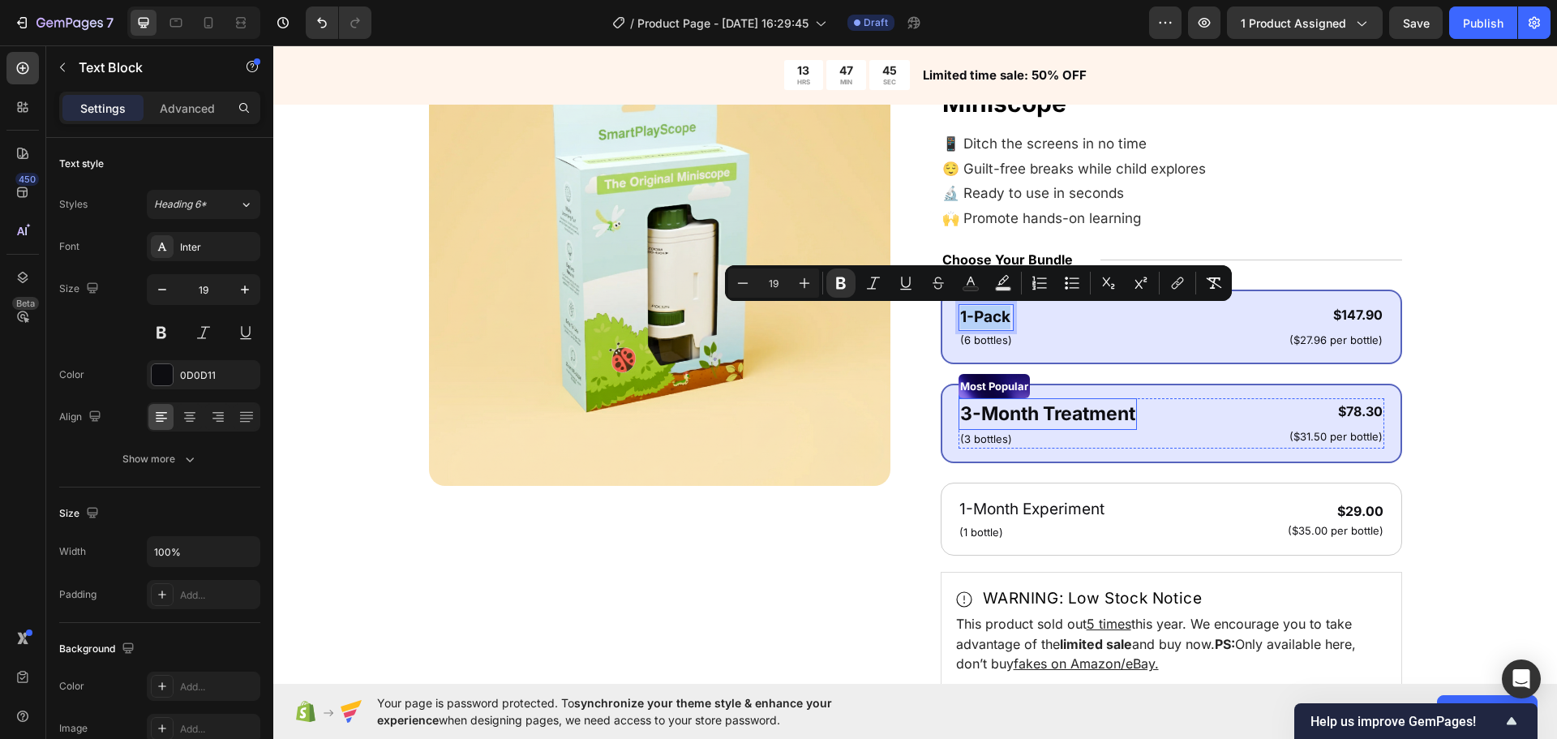
click at [1027, 419] on p "3-Month Treatment" at bounding box center [1047, 414] width 175 height 28
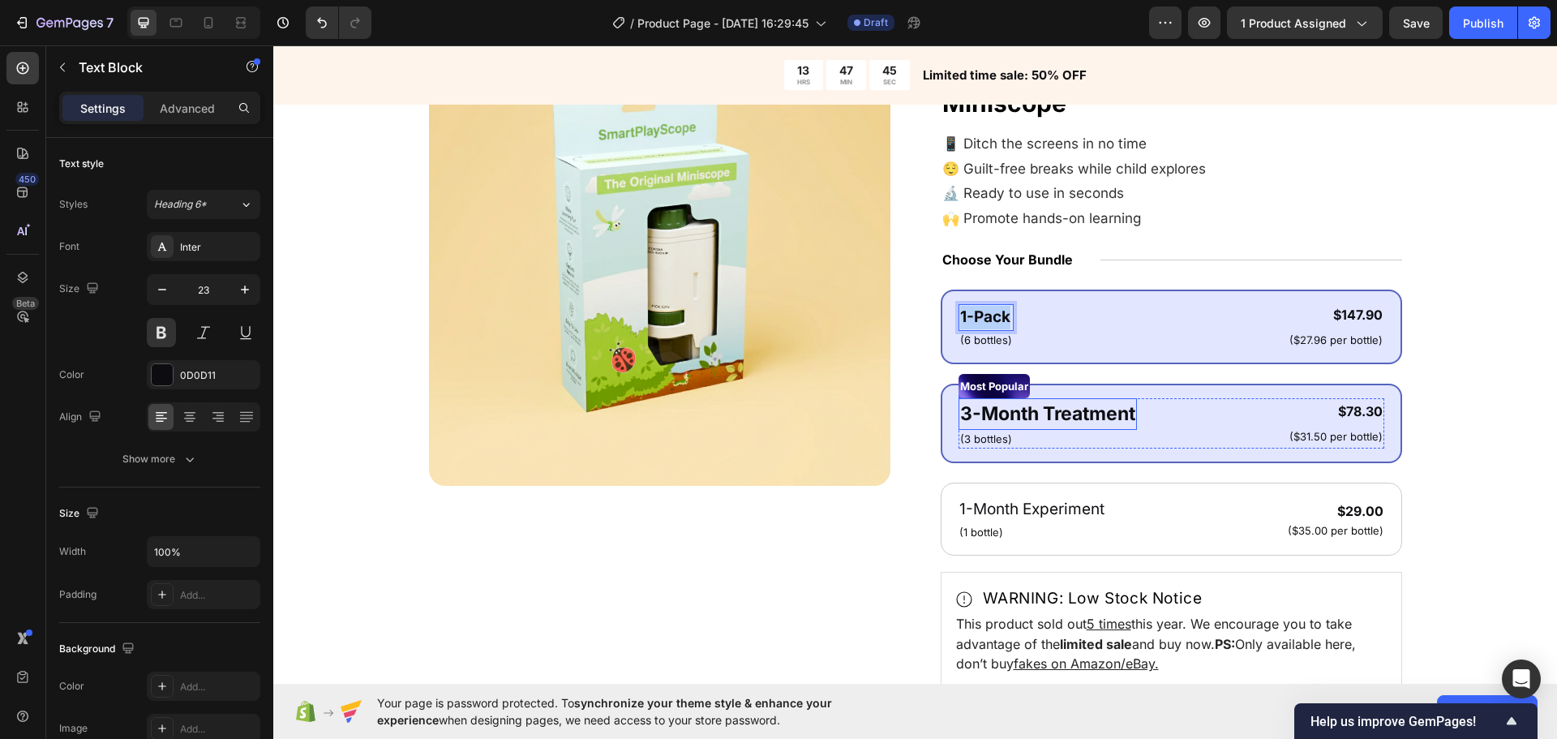
click at [1026, 419] on p "3-Month Treatment" at bounding box center [1047, 414] width 175 height 28
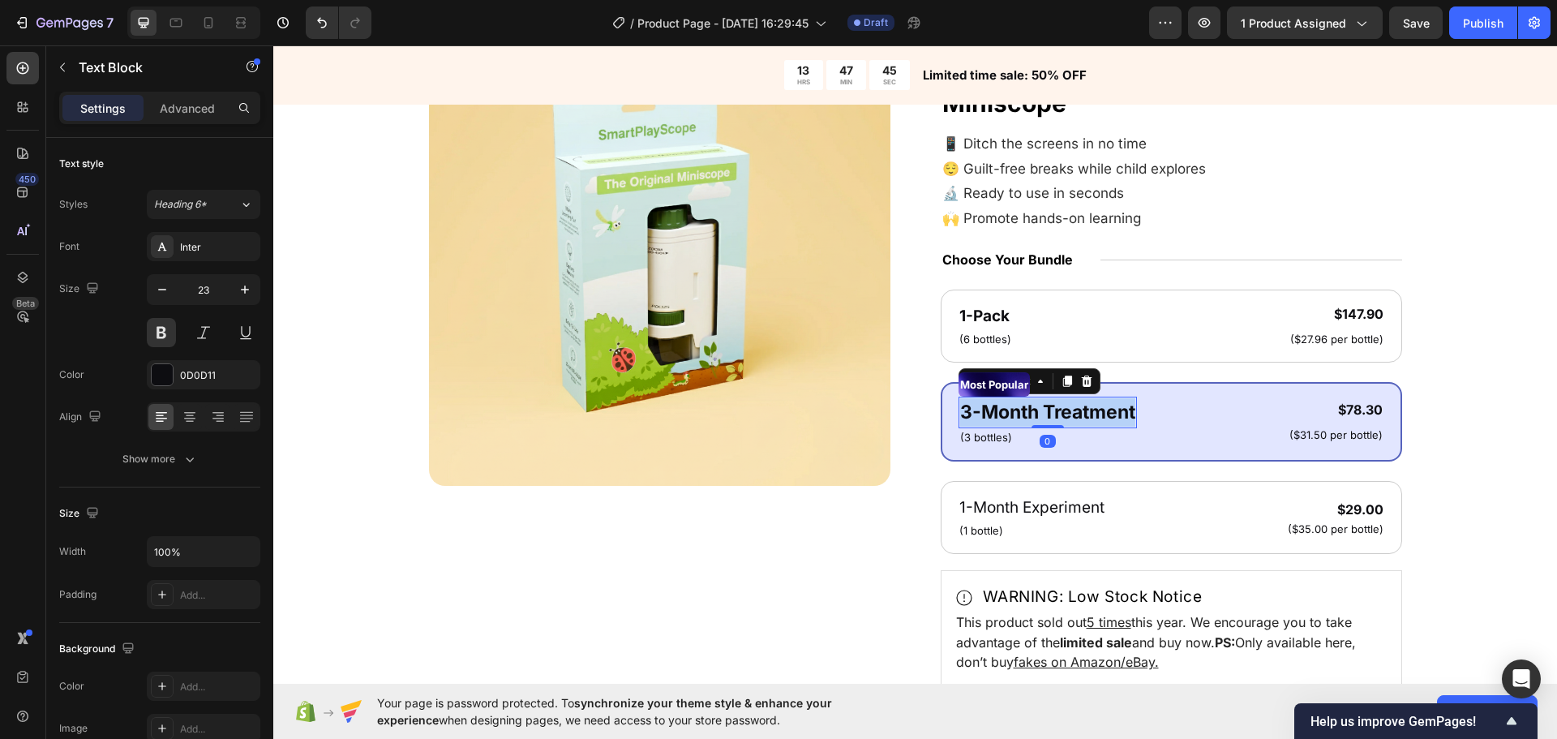
click at [1026, 419] on p "3-Month Treatment" at bounding box center [1047, 412] width 175 height 28
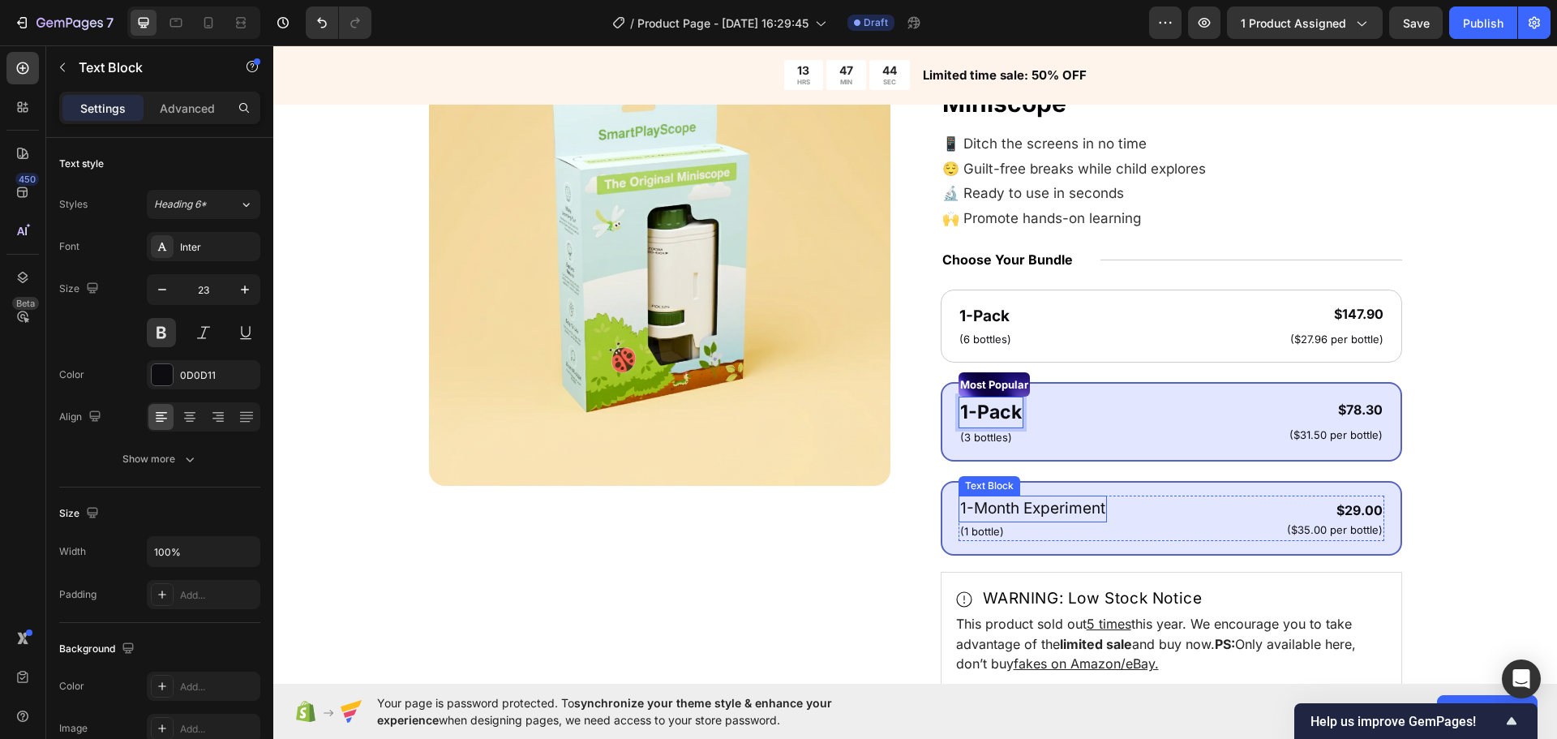
click at [1019, 509] on p "1-Month Experiment" at bounding box center [1032, 509] width 145 height 24
click at [1019, 508] on p "1-Month Experiment" at bounding box center [1032, 509] width 145 height 24
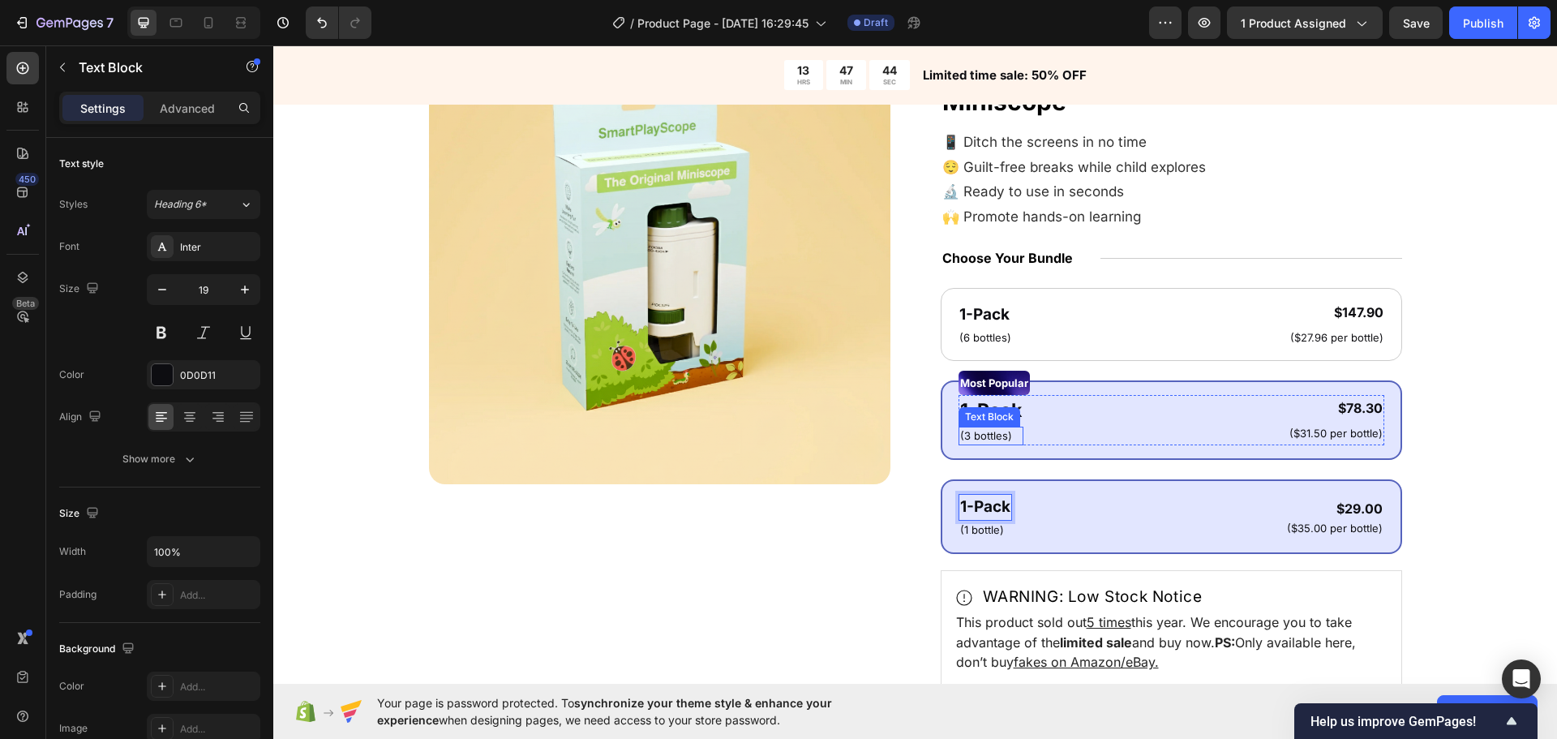
click at [964, 415] on div "Text Block" at bounding box center [989, 417] width 55 height 15
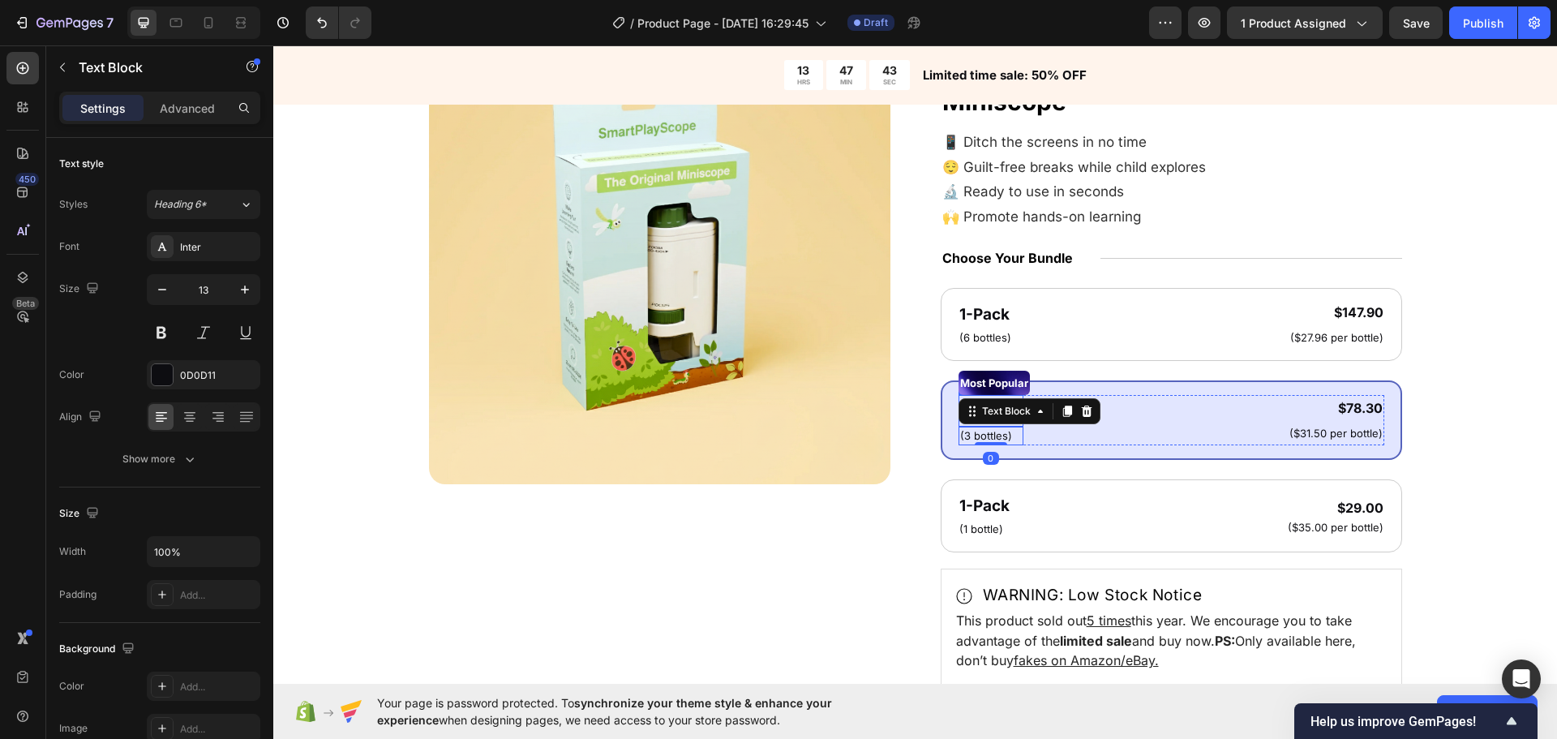
click at [965, 355] on div "Text Block" at bounding box center [990, 361] width 55 height 15
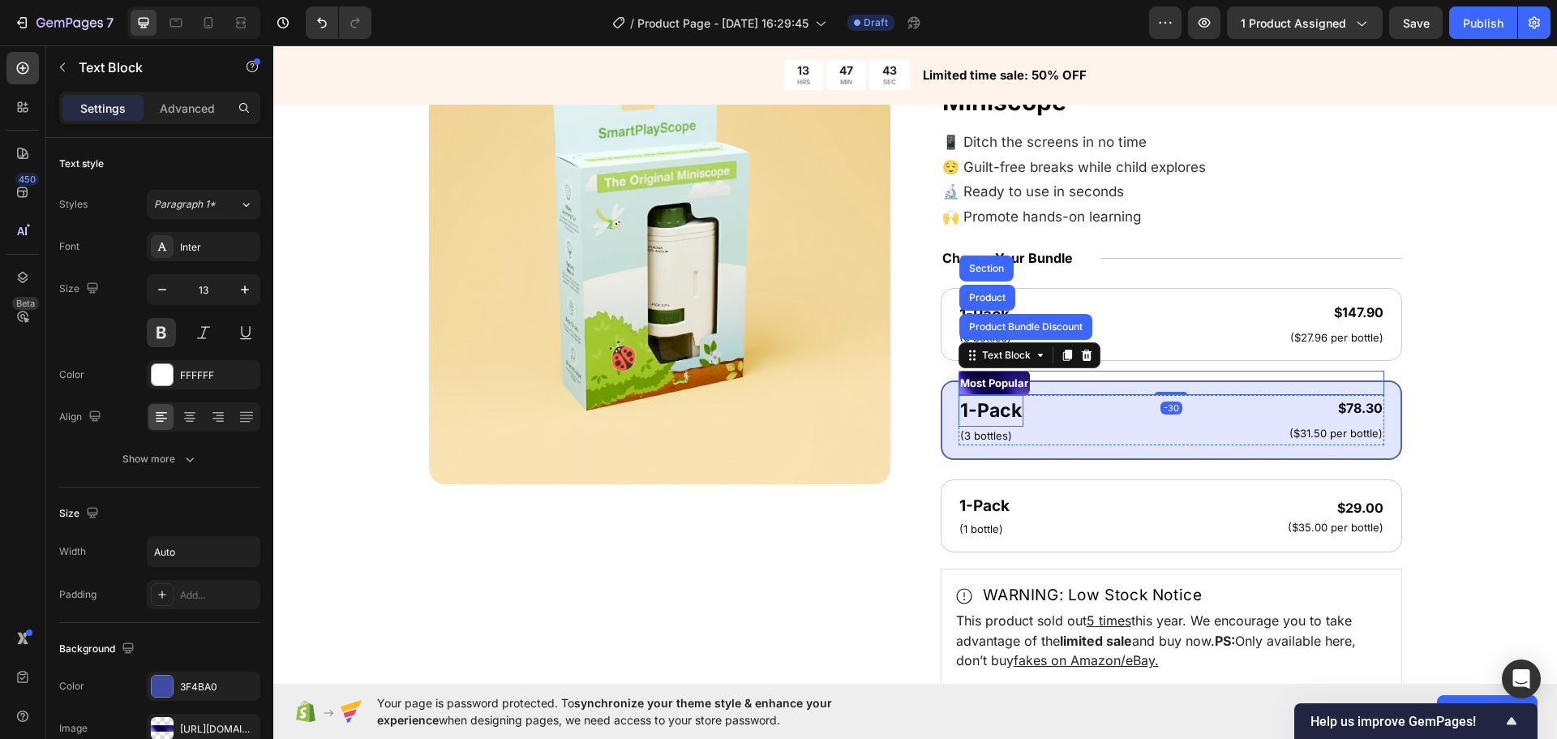
click at [965, 408] on strong "1-Pack" at bounding box center [991, 410] width 62 height 23
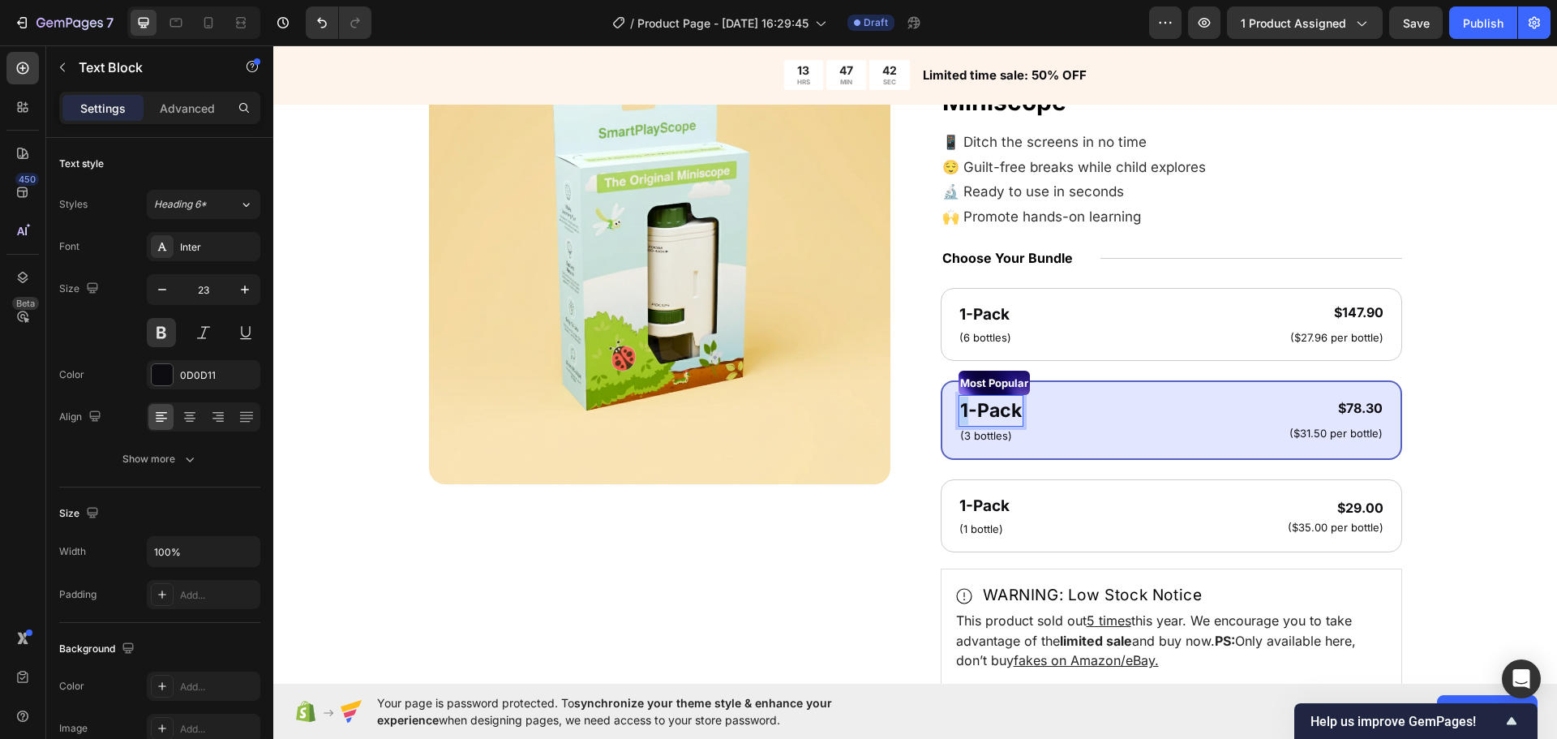
click at [960, 411] on strong "1-Pack" at bounding box center [991, 410] width 62 height 23
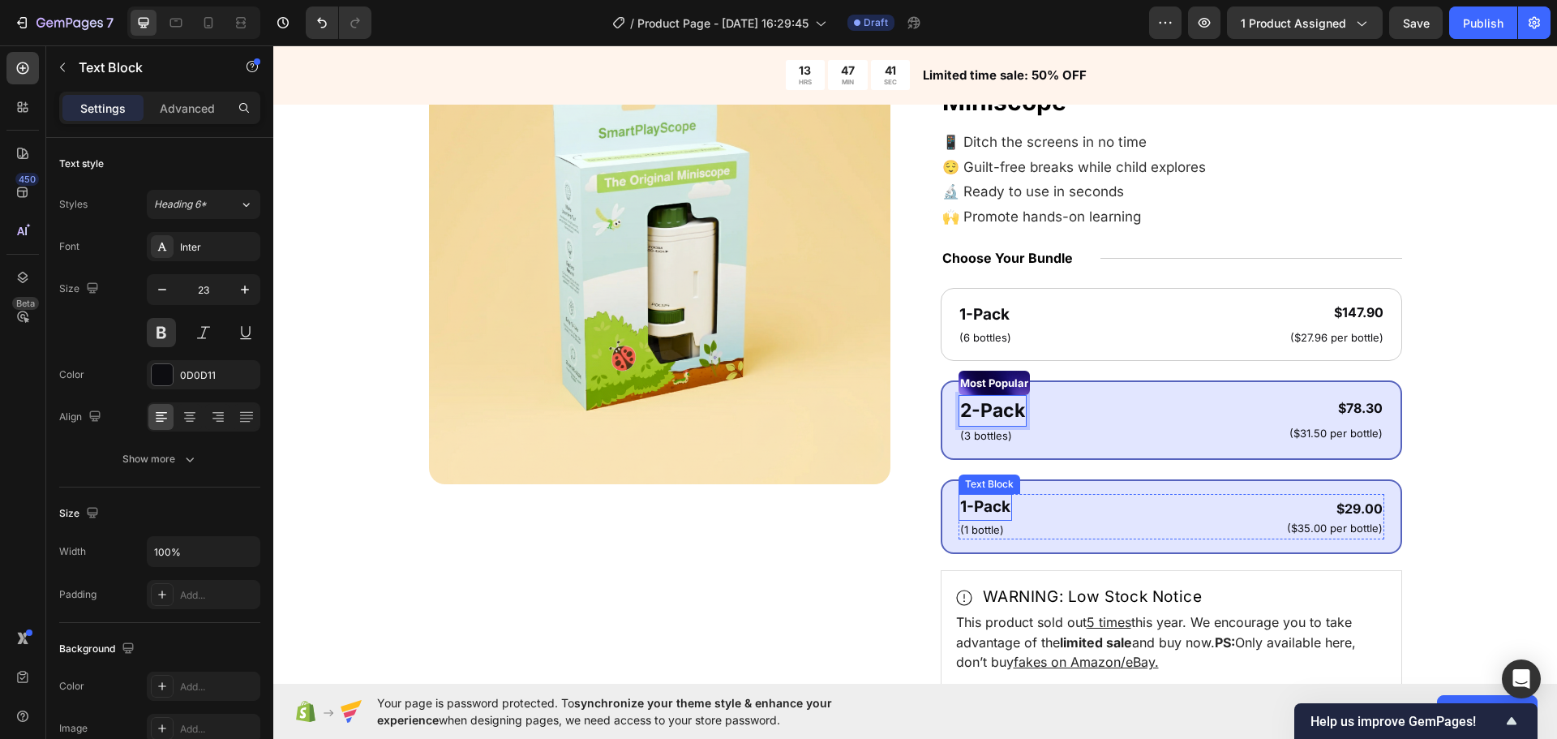
click at [981, 509] on strong "1-Pack" at bounding box center [985, 506] width 50 height 19
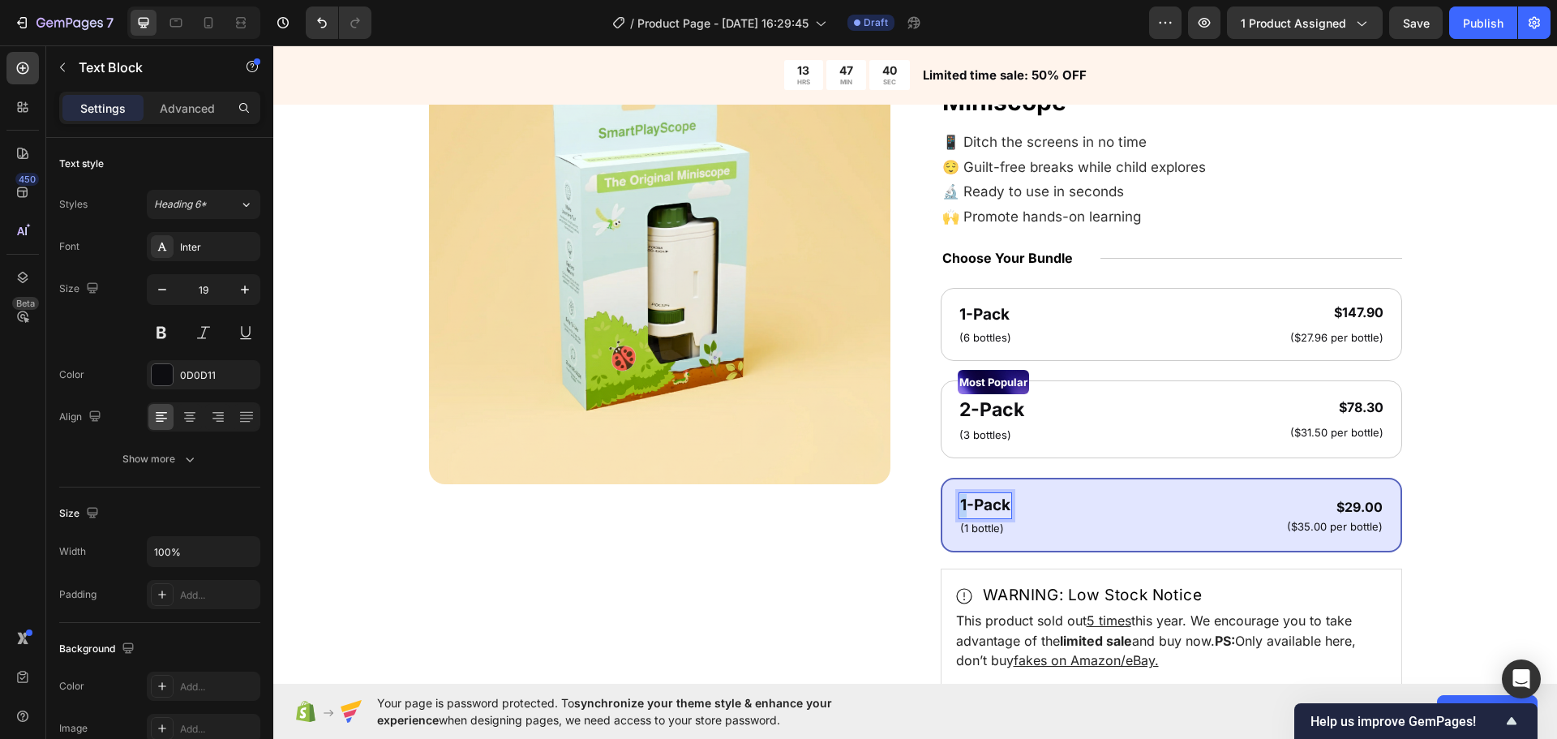
click at [960, 499] on strong "1-Pack" at bounding box center [985, 505] width 50 height 19
click at [1350, 511] on div "$29.00" at bounding box center [1335, 507] width 99 height 23
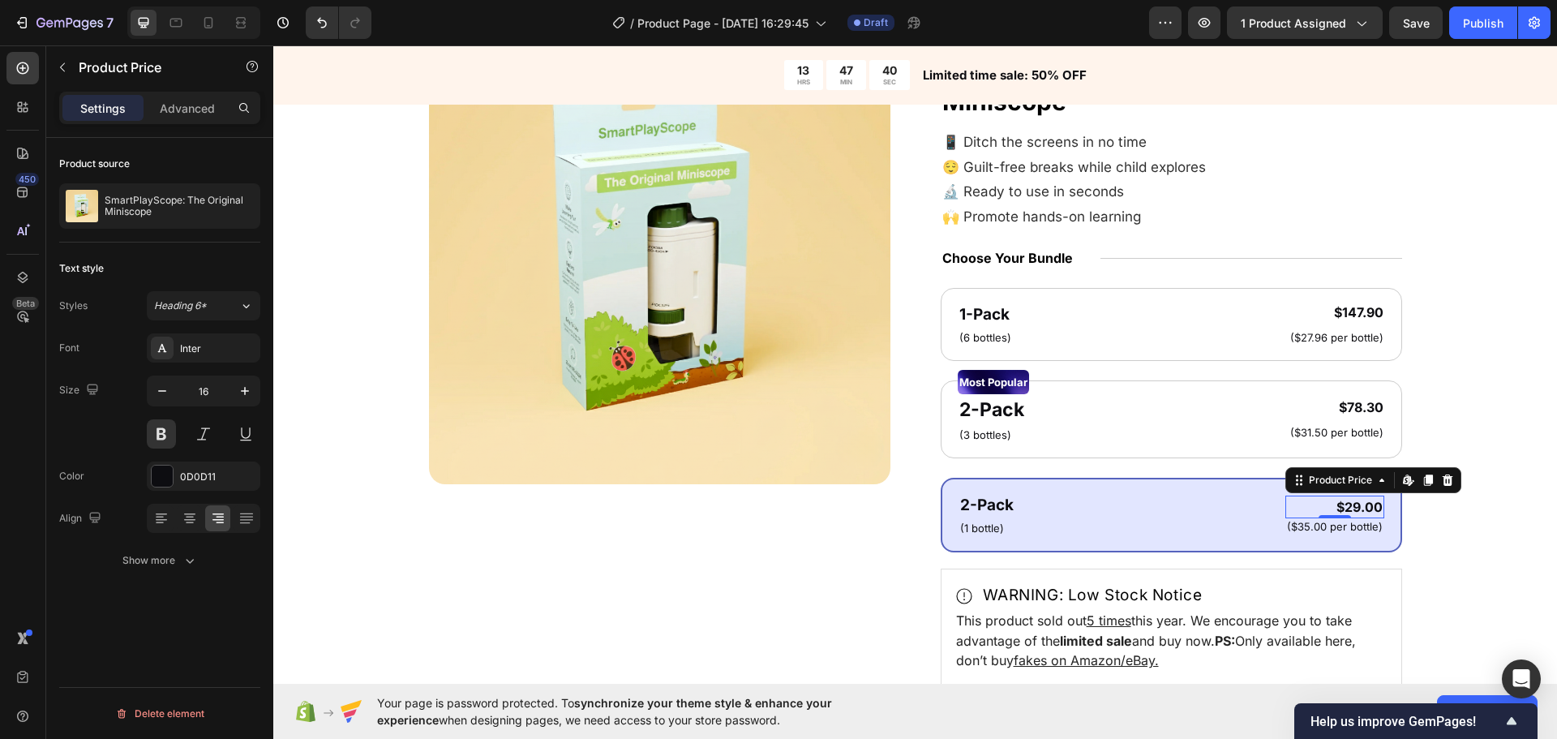
click at [1359, 505] on div "$29.00" at bounding box center [1335, 507] width 99 height 23
click at [1343, 508] on div "$29.00" at bounding box center [1335, 507] width 99 height 23
click at [1343, 505] on div "$29.00" at bounding box center [1335, 507] width 99 height 23
click at [1430, 530] on div "Product Images Icon Icon Icon Icon Icon Icon List 4.7/5 (26,223 reviews) Text B…" at bounding box center [915, 482] width 1154 height 918
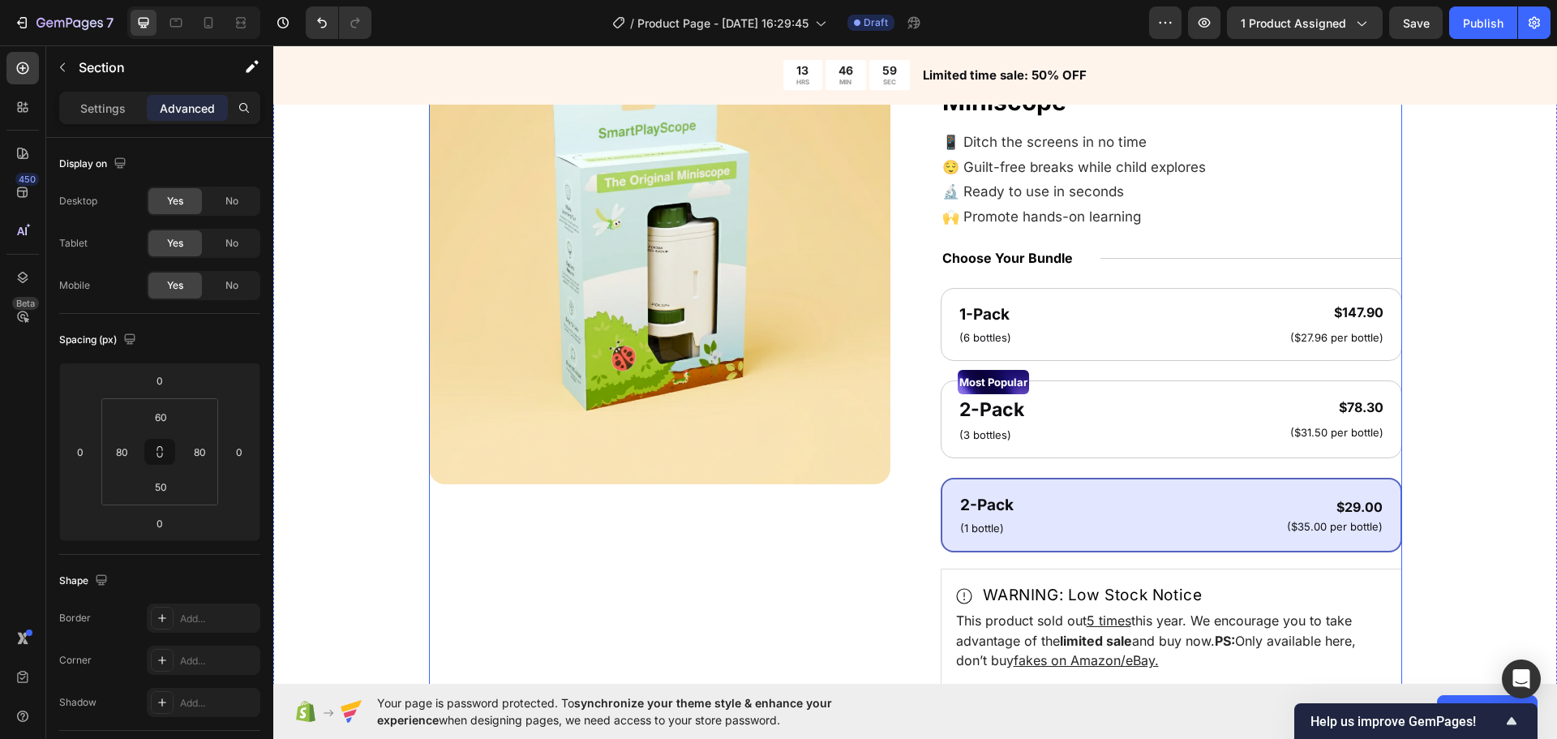
click at [544, 564] on div "Product Images" at bounding box center [659, 482] width 461 height 918
click at [342, 524] on div "Product Images Icon Icon Icon Icon Icon Icon List 4.7/5 (26,223 reviews) Text B…" at bounding box center [915, 482] width 1154 height 918
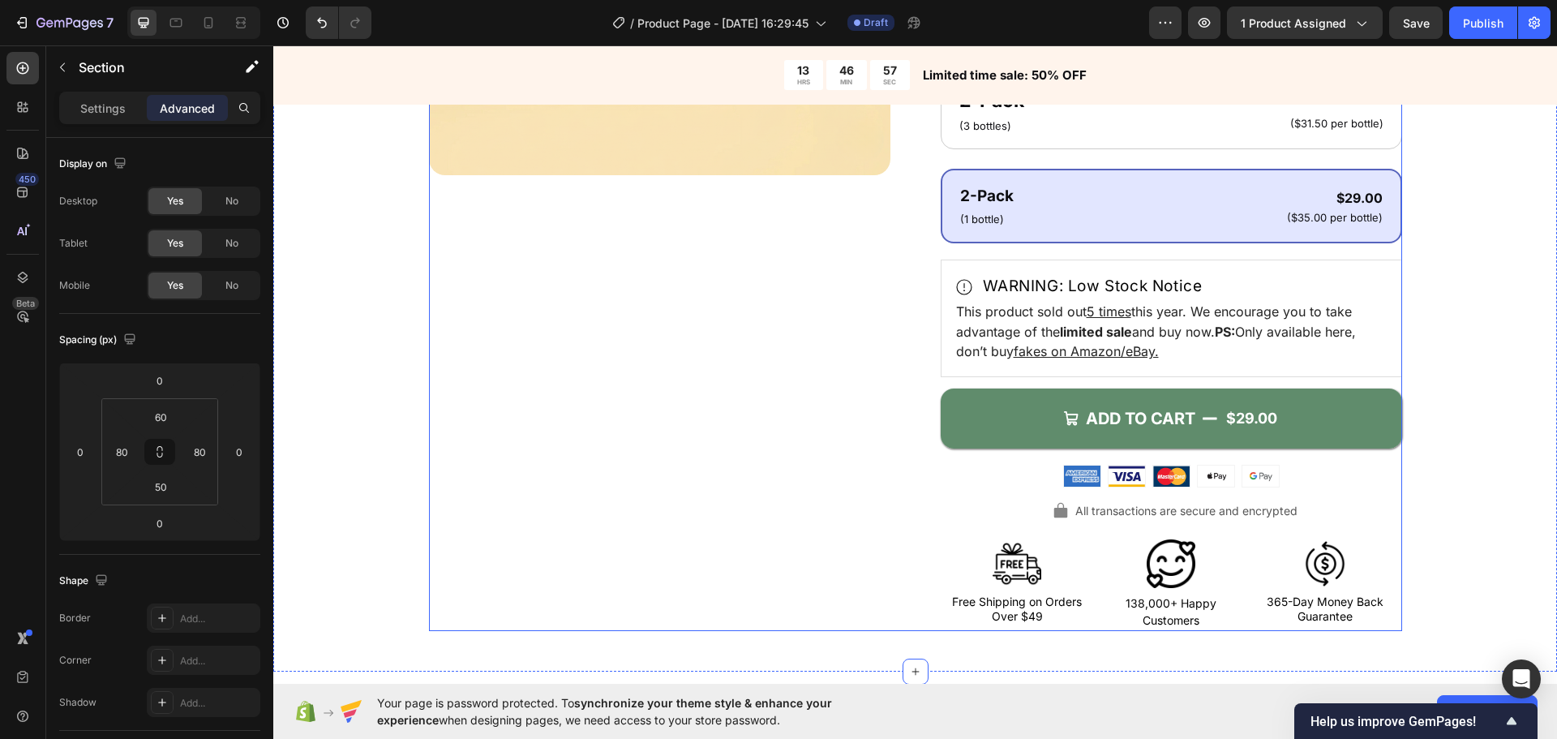
scroll to position [569, 0]
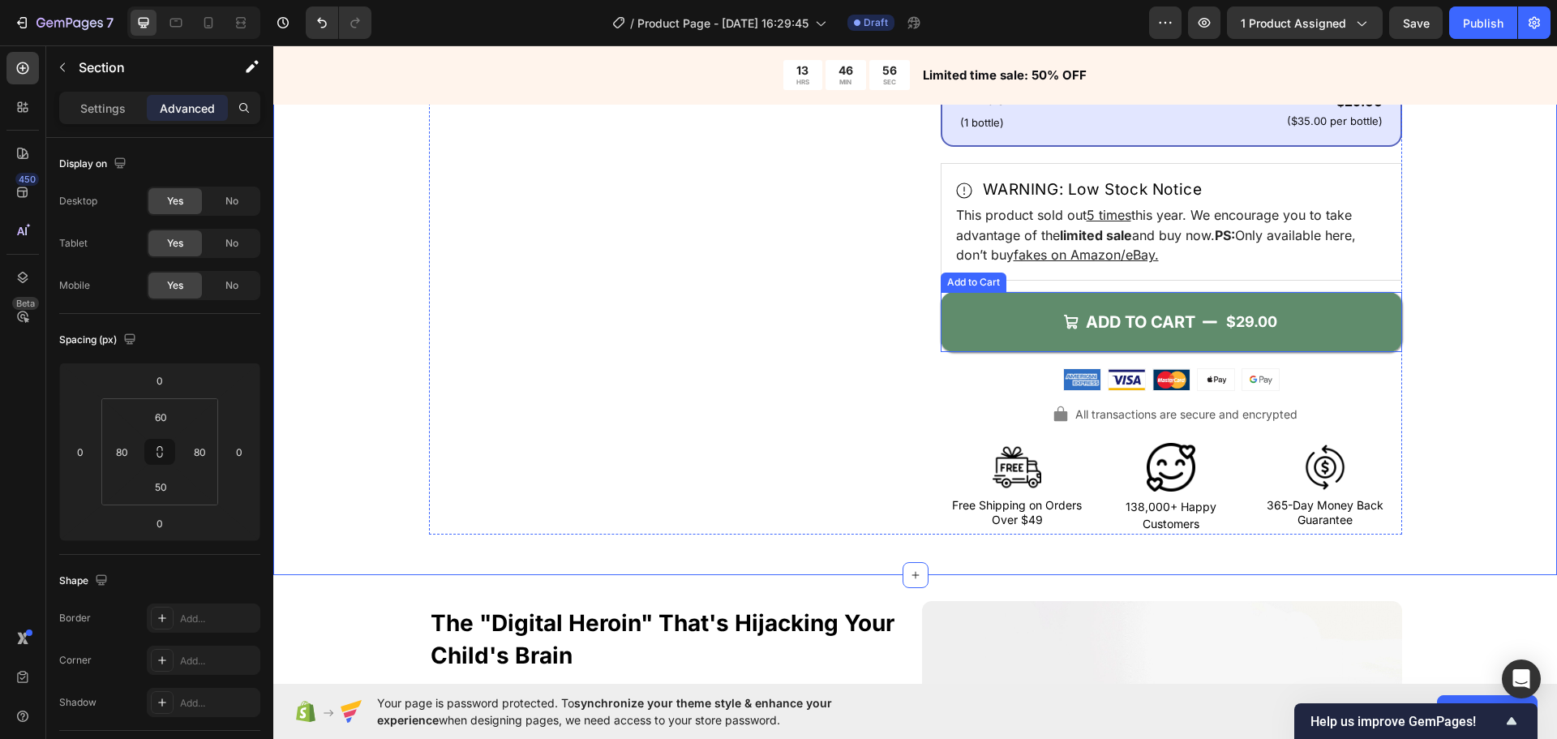
click at [1022, 332] on button "ADD TO CART $29.00" at bounding box center [1171, 322] width 461 height 60
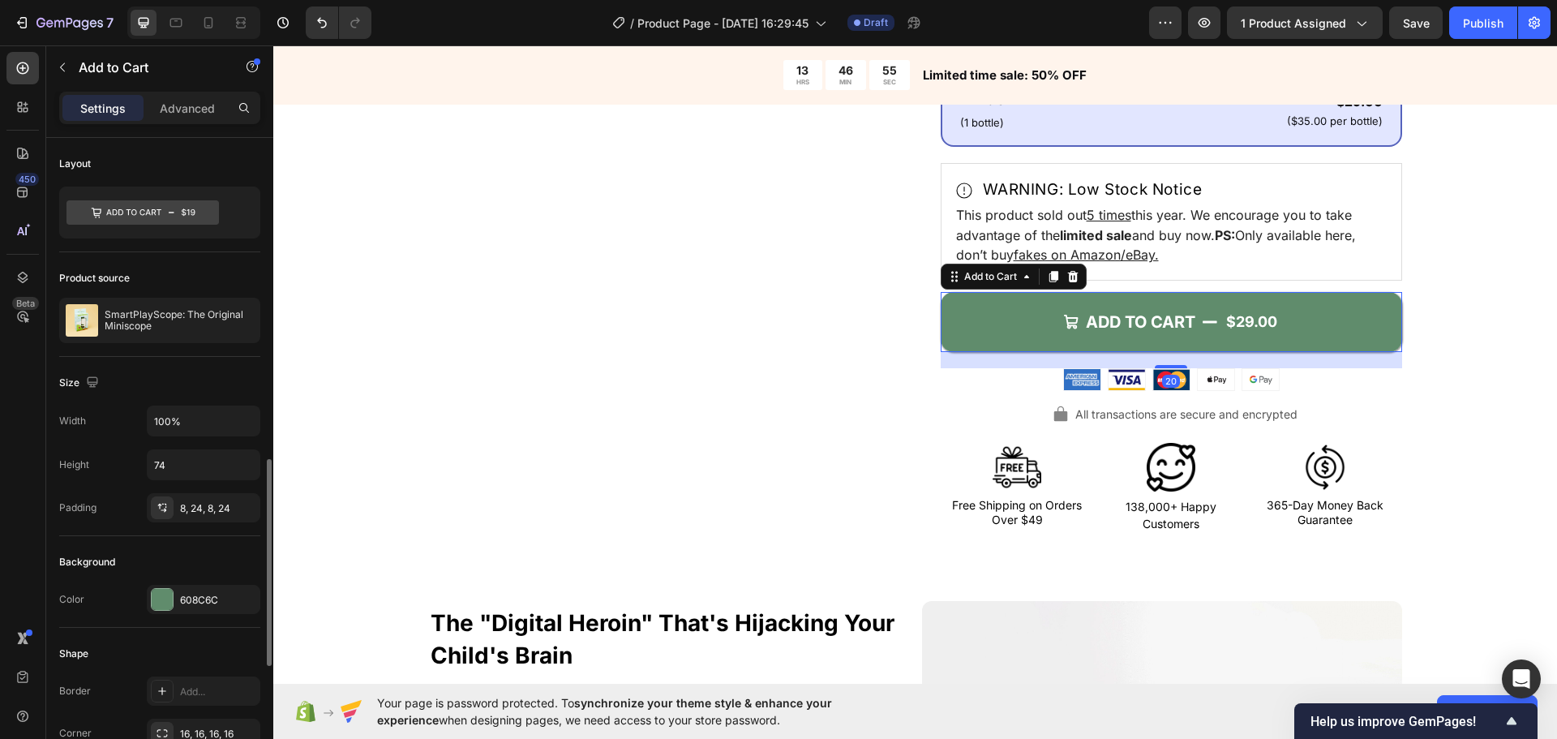
scroll to position [243, 0]
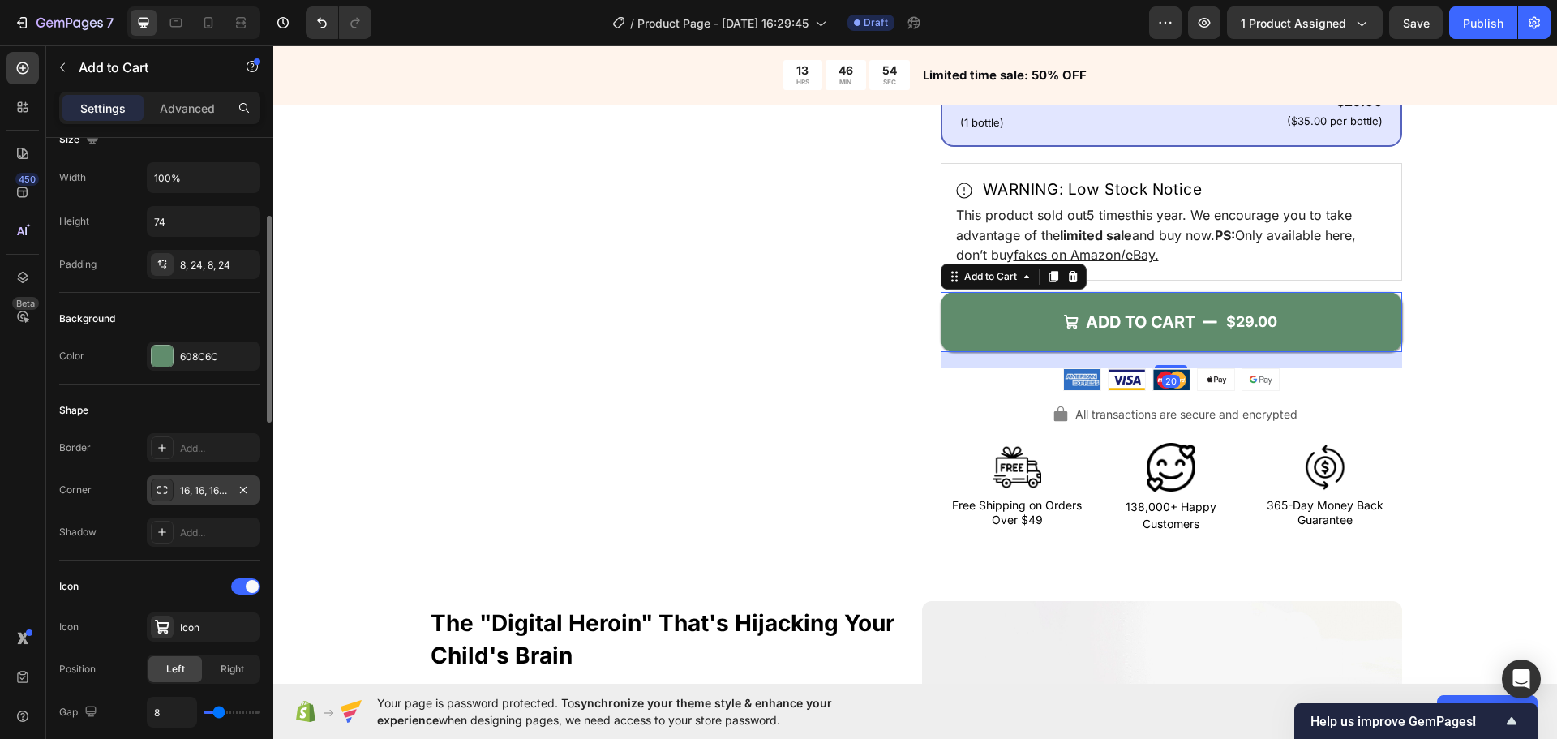
click at [200, 490] on div "16, 16, 16, 16" at bounding box center [203, 490] width 47 height 15
click at [191, 418] on div "Shape" at bounding box center [159, 410] width 201 height 26
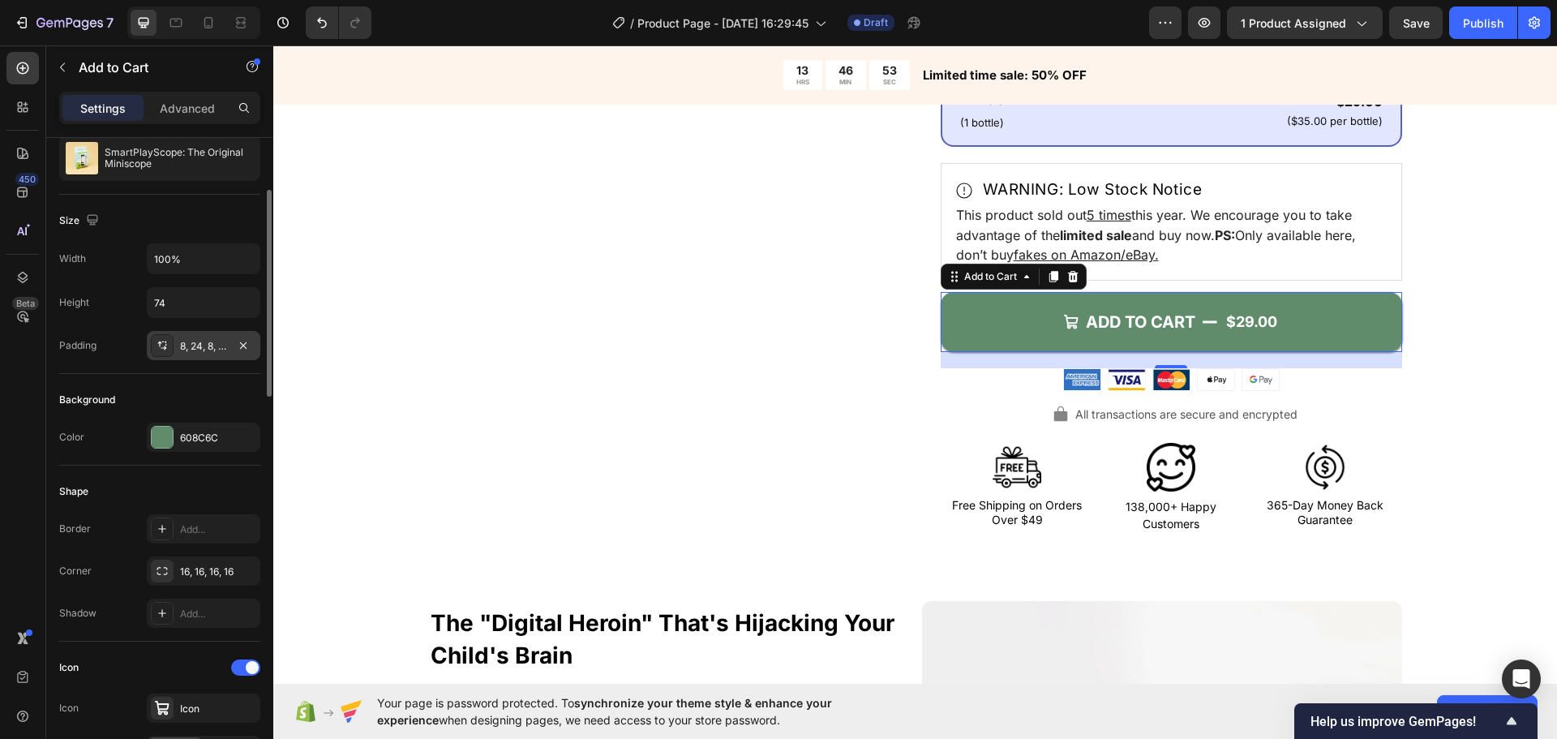
click at [206, 352] on div "8, 24, 8, 24" at bounding box center [203, 346] width 47 height 15
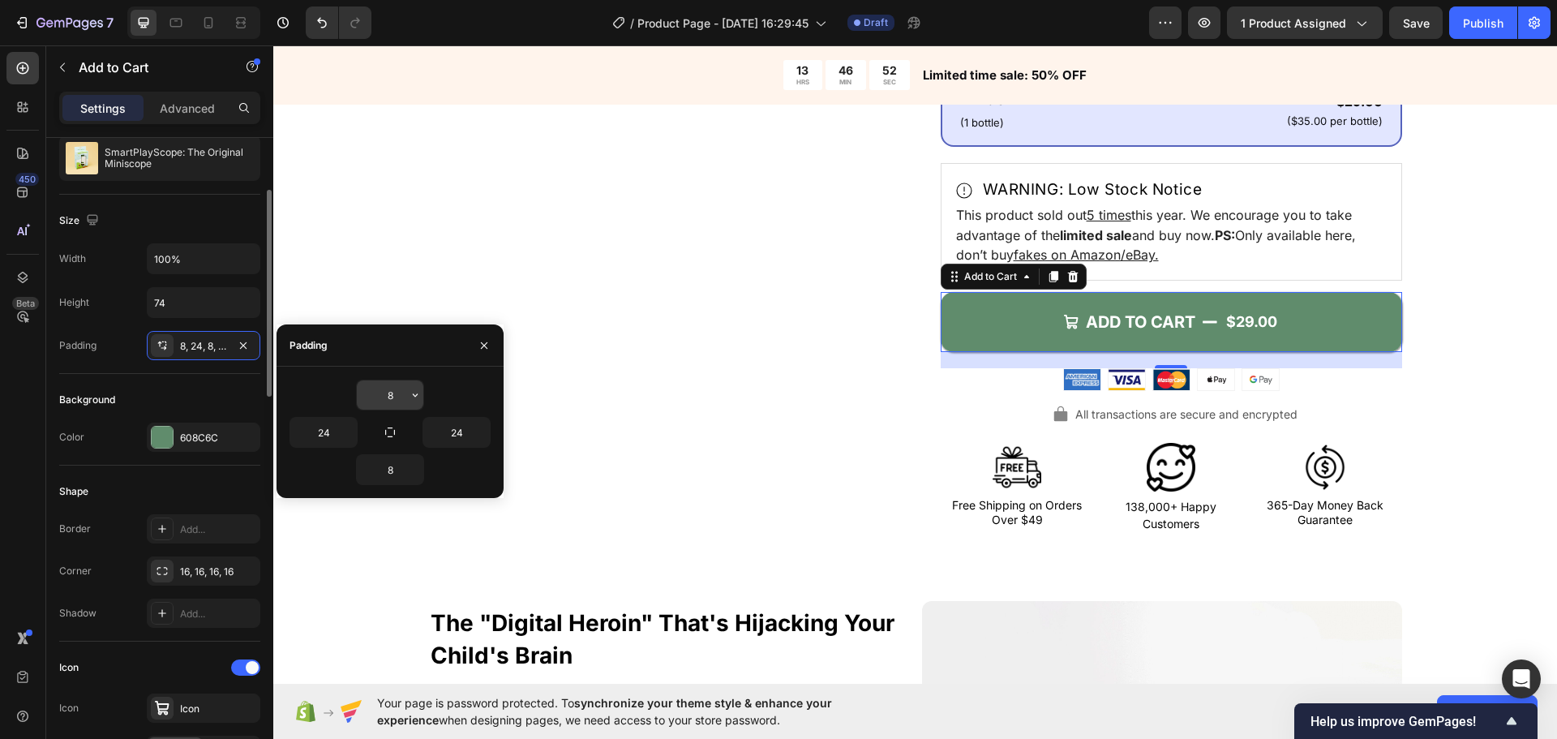
click at [384, 398] on input "8" at bounding box center [390, 394] width 67 height 29
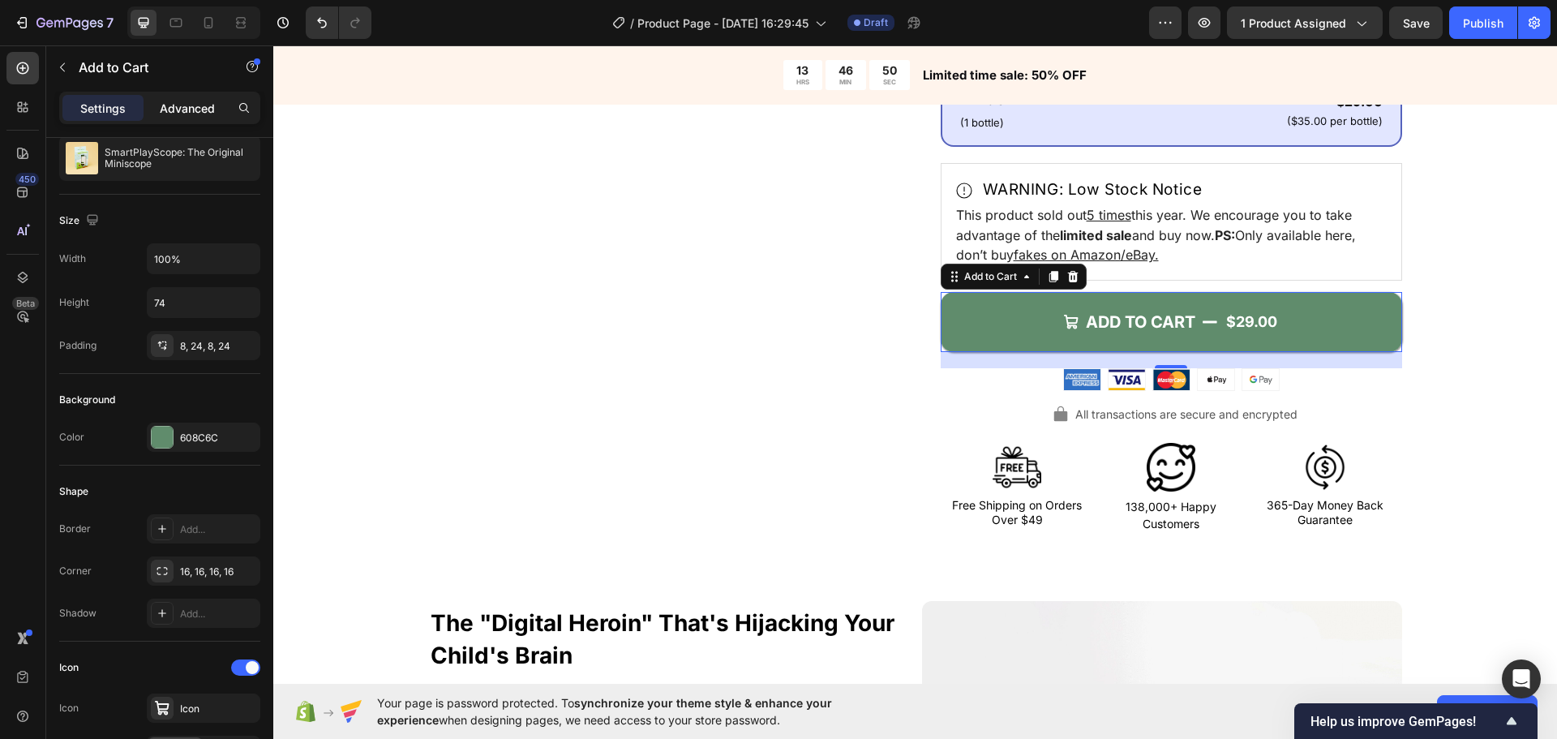
click at [186, 108] on p "Advanced" at bounding box center [187, 108] width 55 height 17
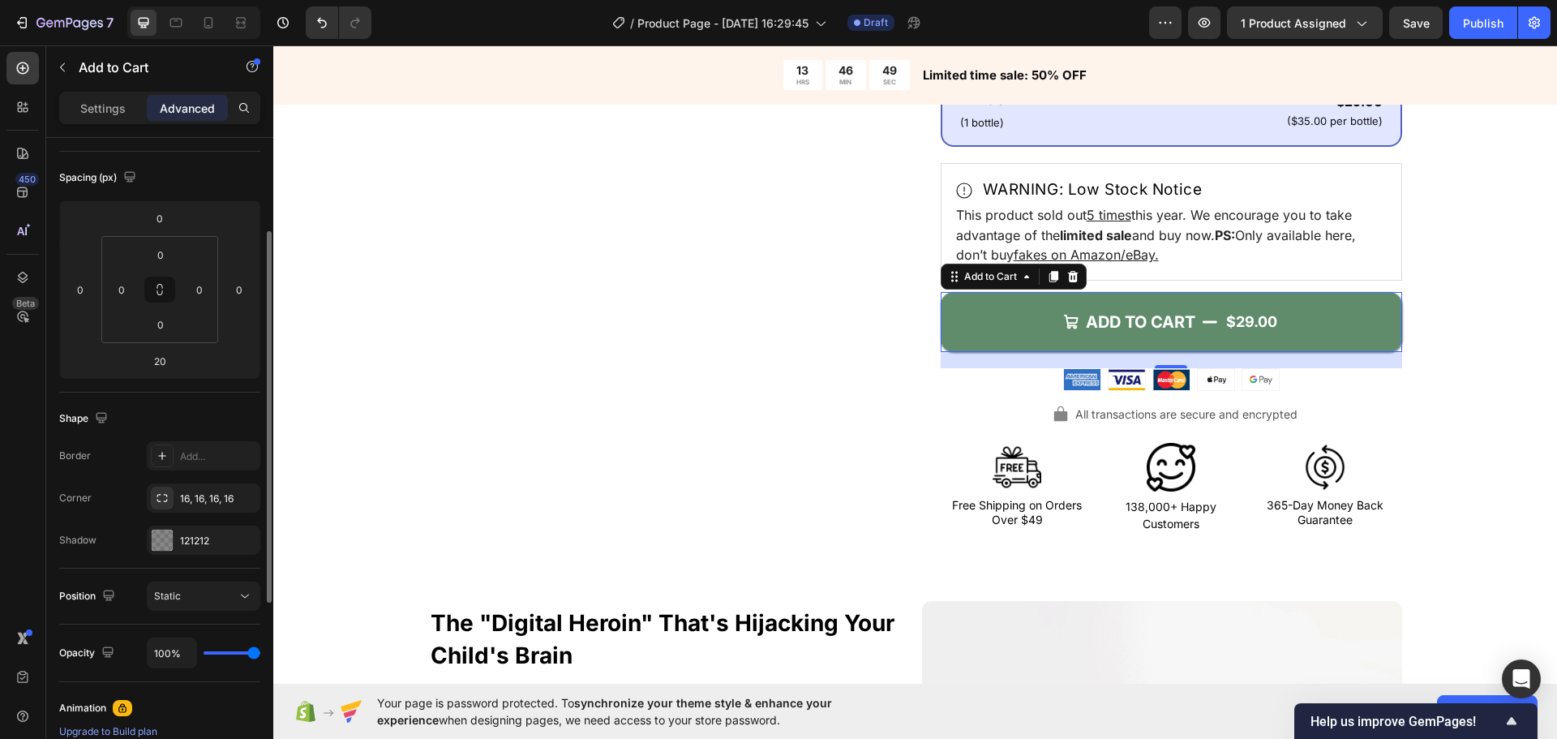
scroll to position [0, 0]
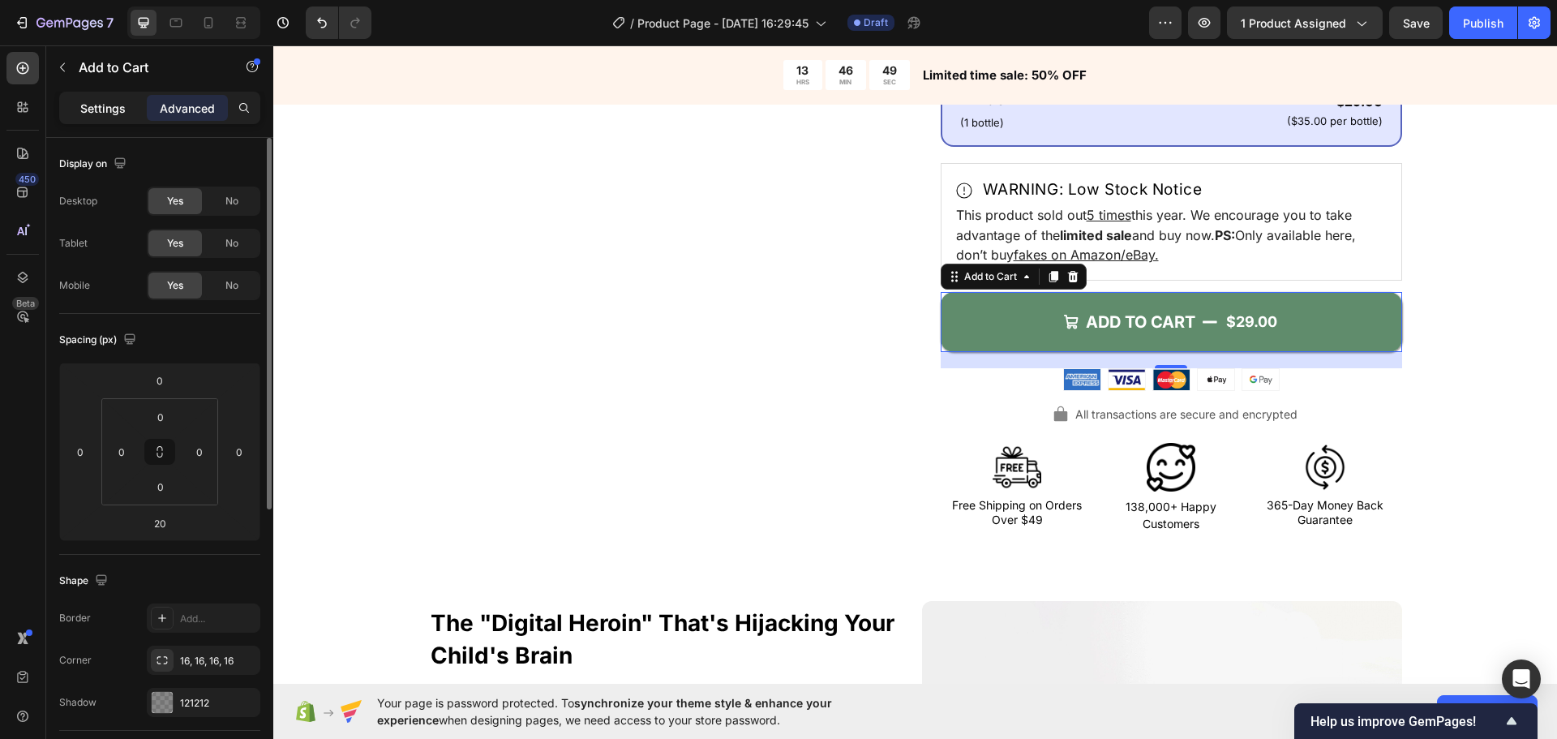
click at [113, 110] on p "Settings" at bounding box center [102, 108] width 45 height 17
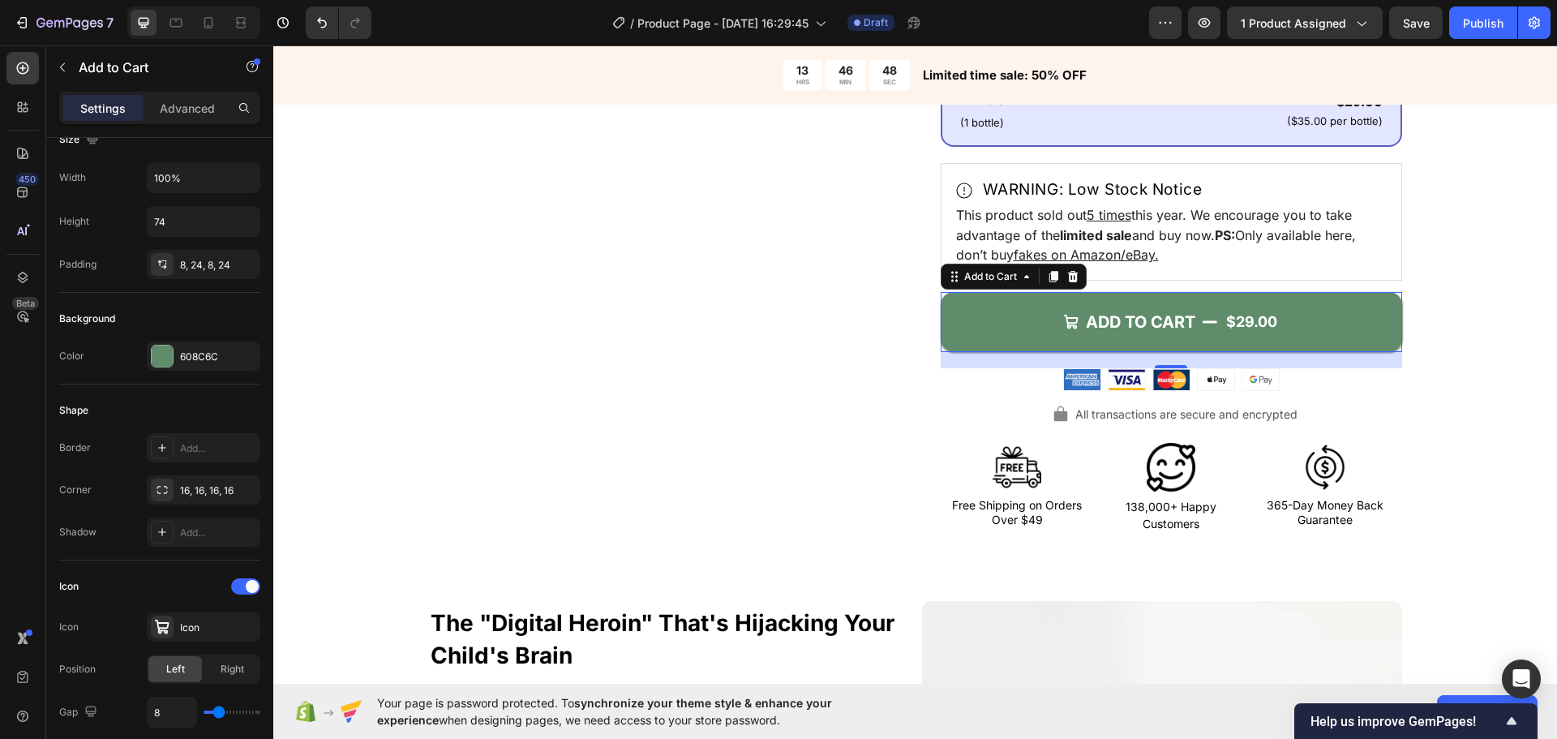
scroll to position [324, 0]
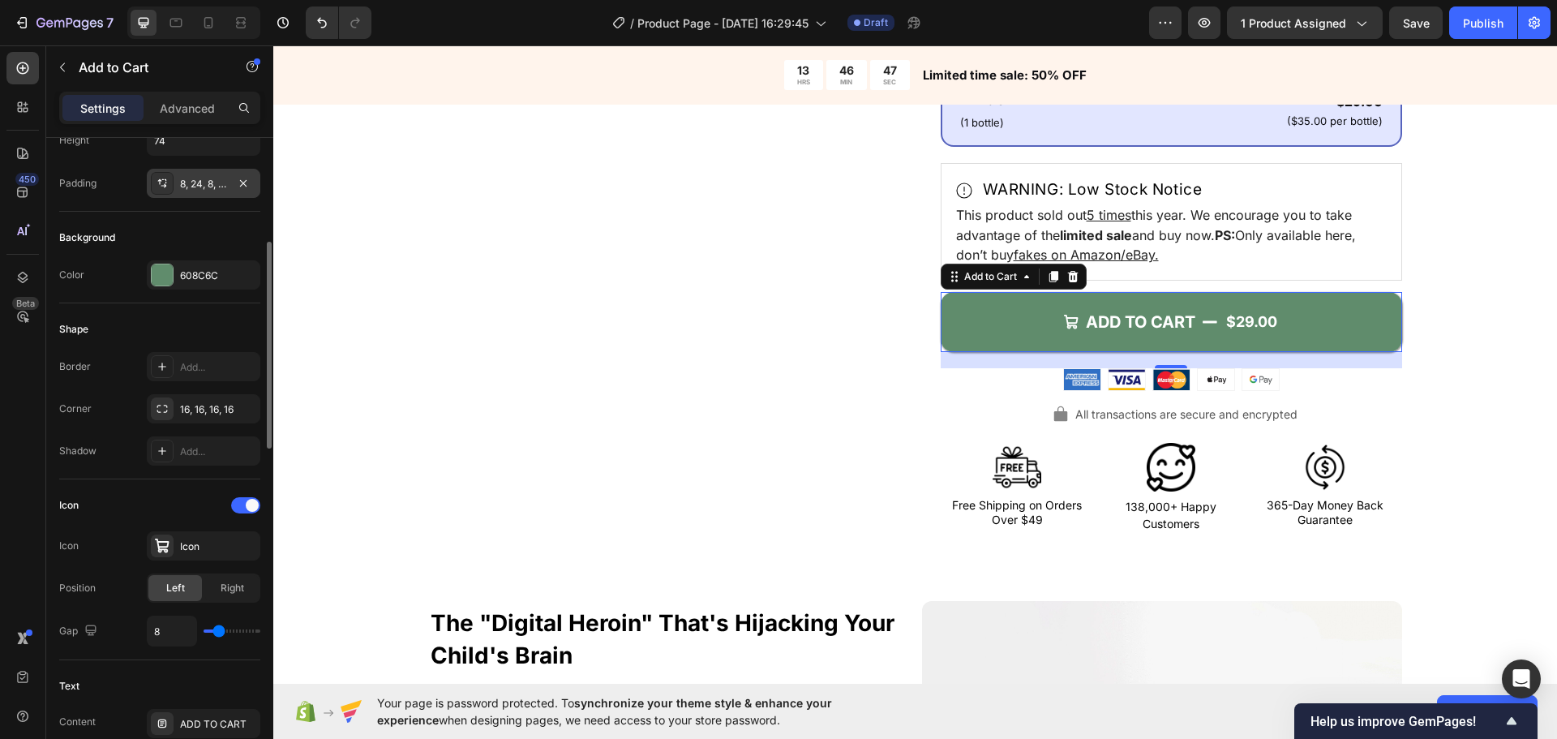
click at [194, 177] on div "8, 24, 8, 24" at bounding box center [203, 184] width 47 height 15
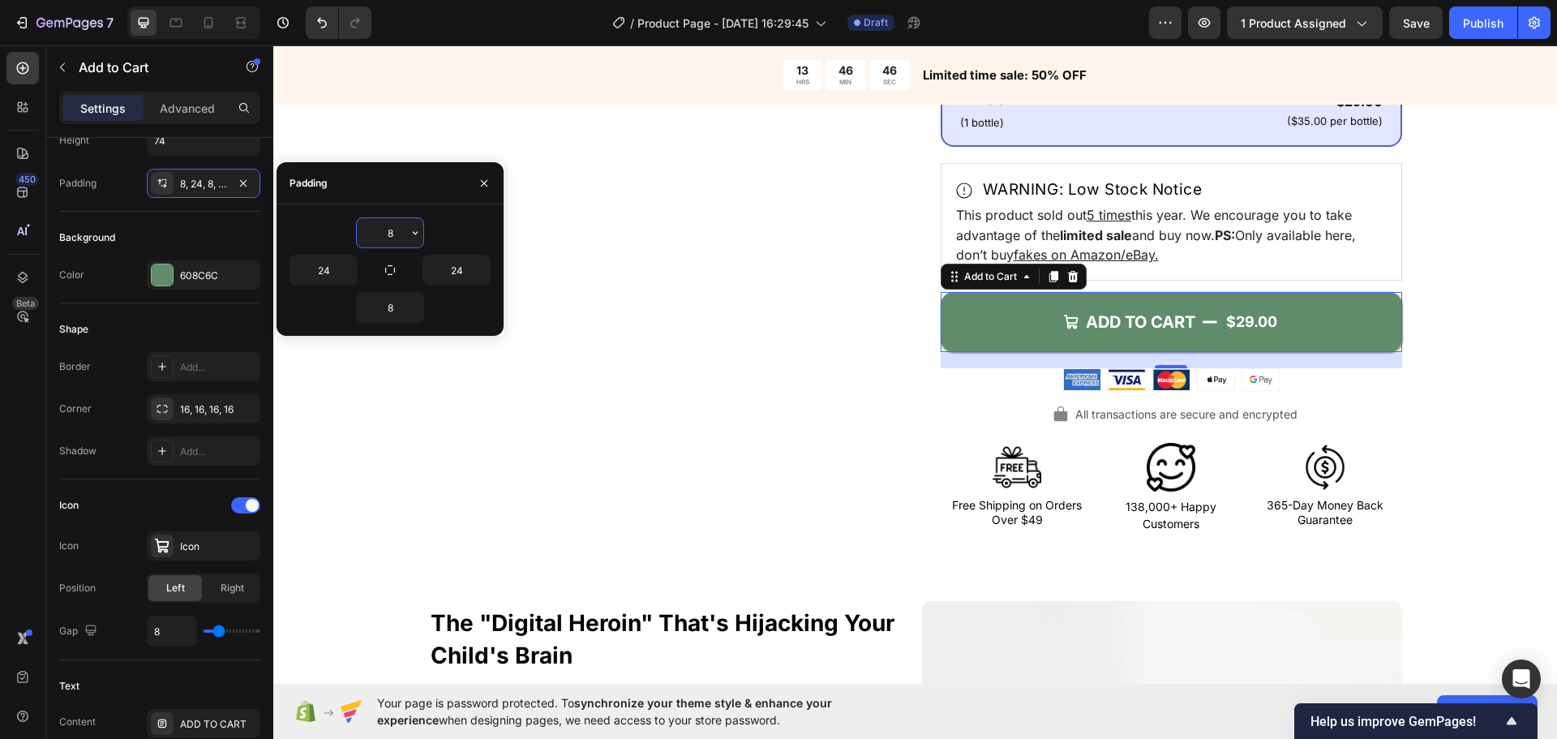
click at [380, 233] on input "8" at bounding box center [390, 232] width 67 height 29
type input "6"
click at [394, 307] on input "8" at bounding box center [390, 307] width 67 height 29
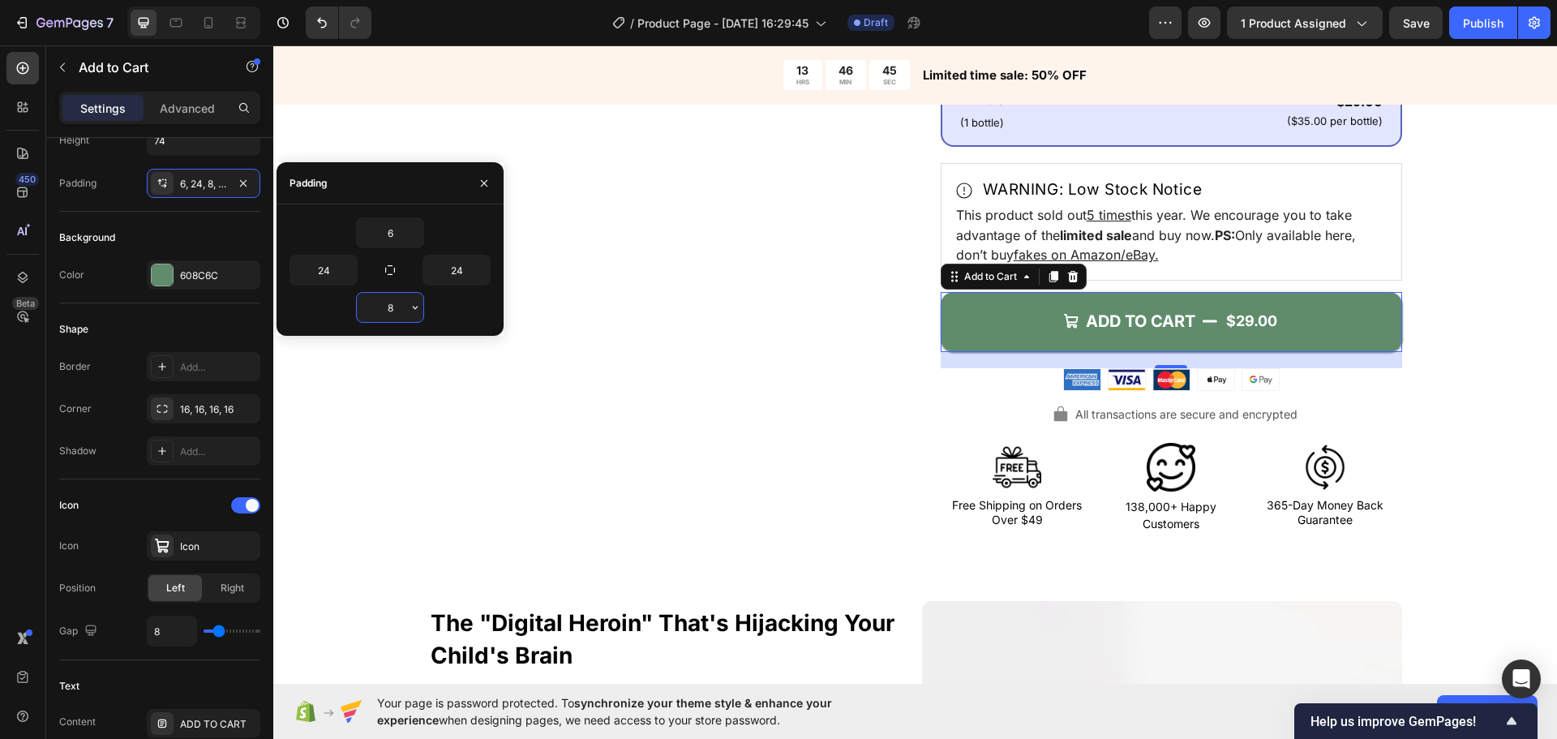
type input "6"
click at [212, 328] on div "Shape" at bounding box center [159, 329] width 201 height 26
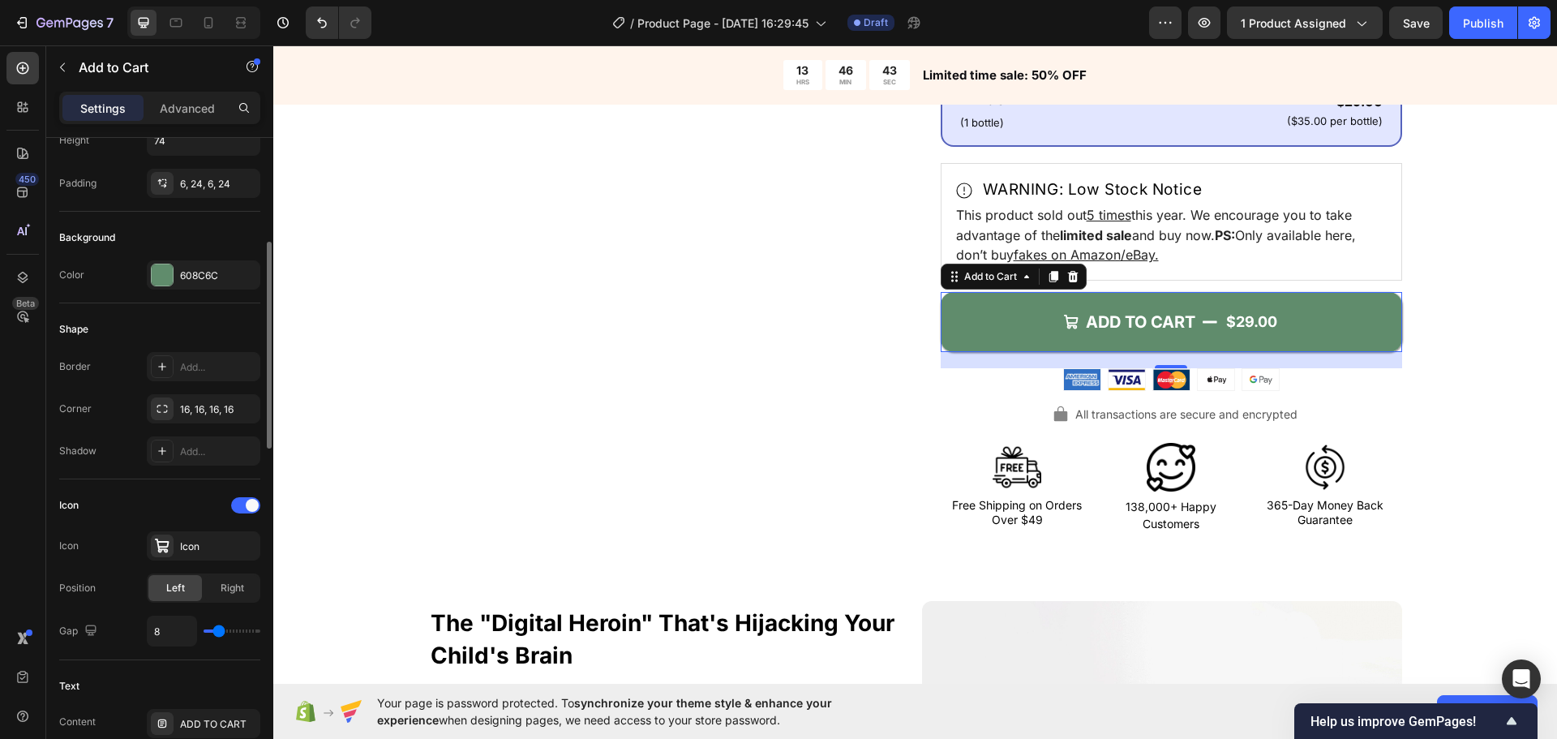
click at [191, 427] on div "Border Add... Corner 16, 16, 16, 16 Shadow Add..." at bounding box center [159, 409] width 201 height 114
click at [189, 419] on div "16, 16, 16, 16" at bounding box center [204, 408] width 114 height 29
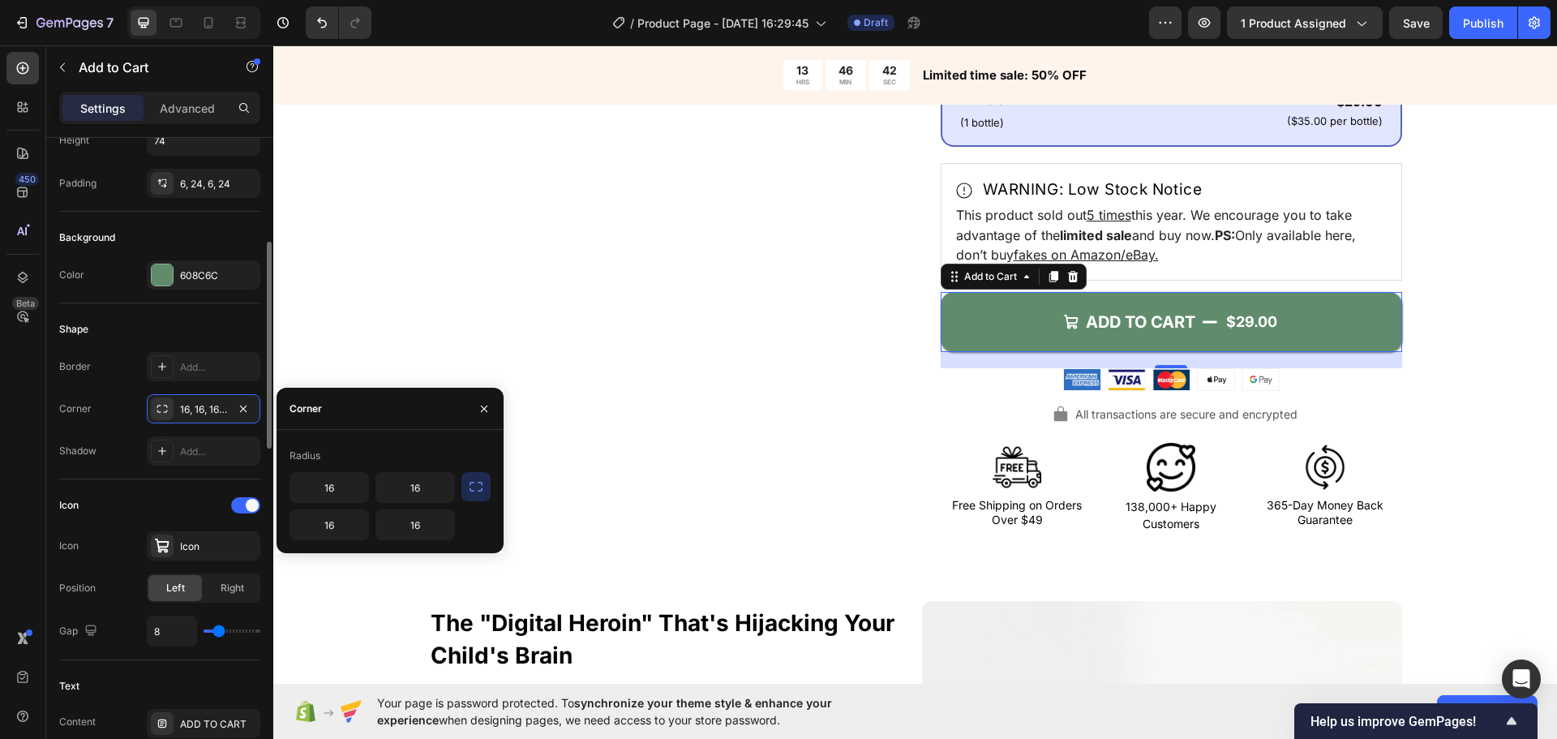
click at [192, 307] on div "Shape Border Add... Corner 16, 16, 16, 16 Shadow Add..." at bounding box center [159, 391] width 201 height 176
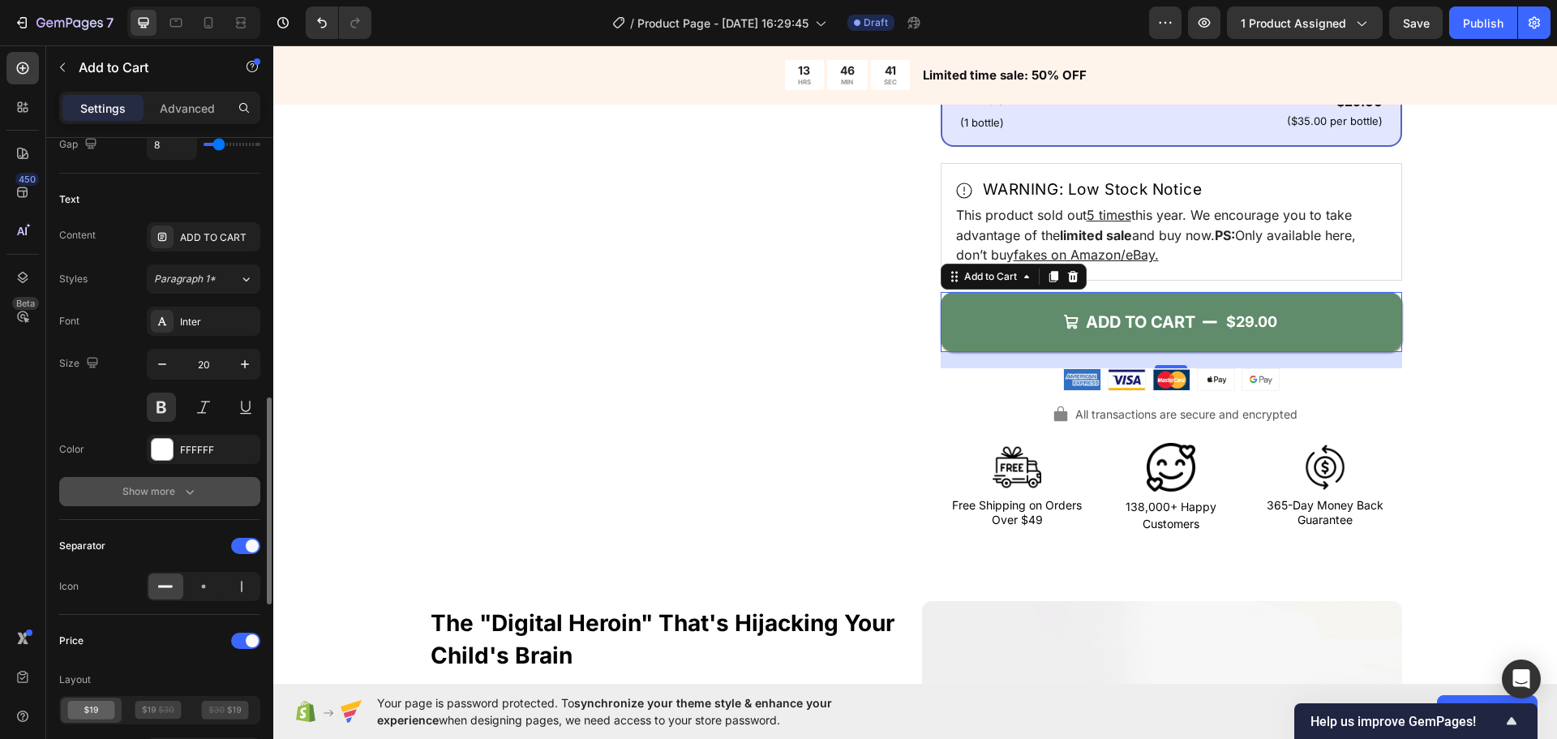
scroll to position [892, 0]
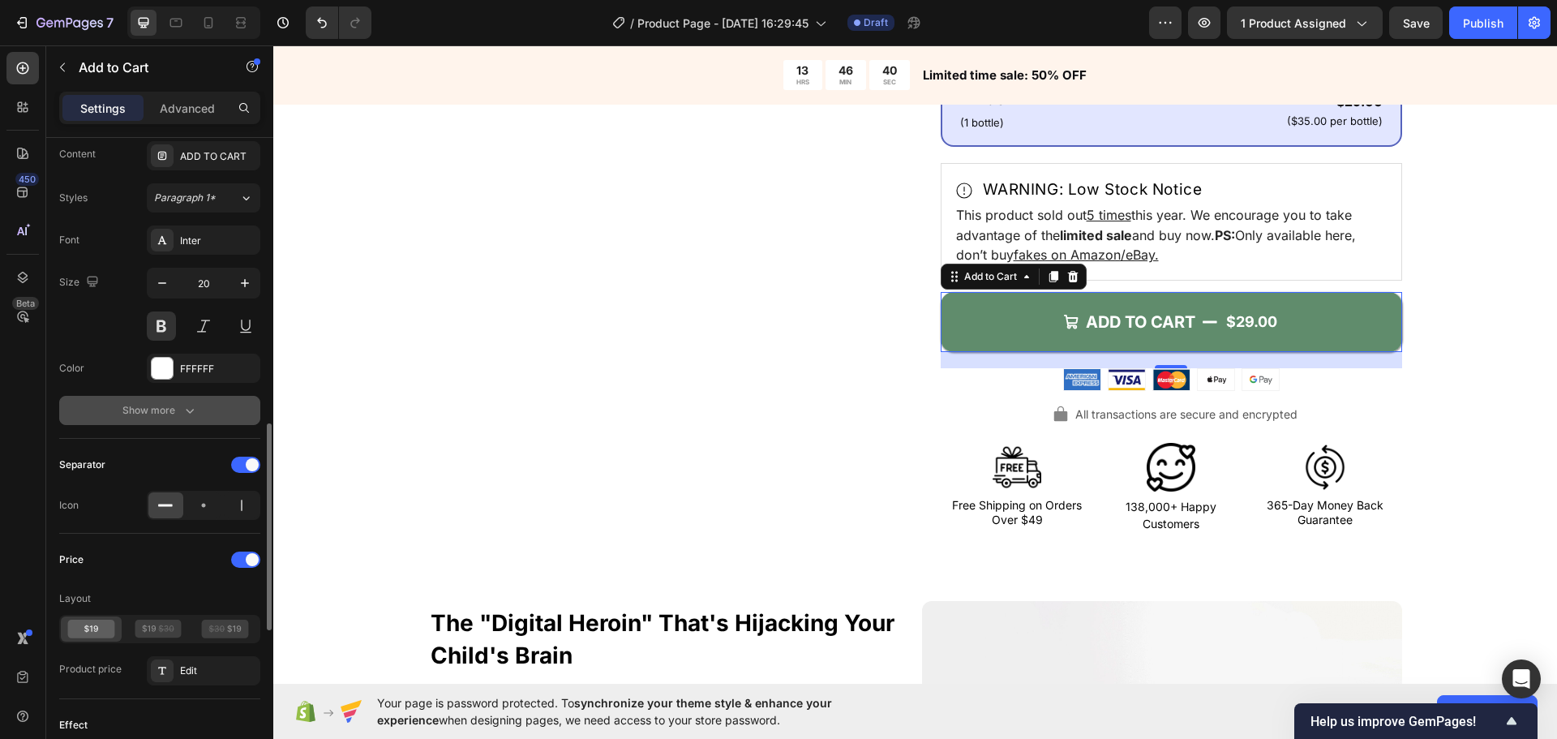
click at [200, 410] on button "Show more" at bounding box center [159, 410] width 201 height 29
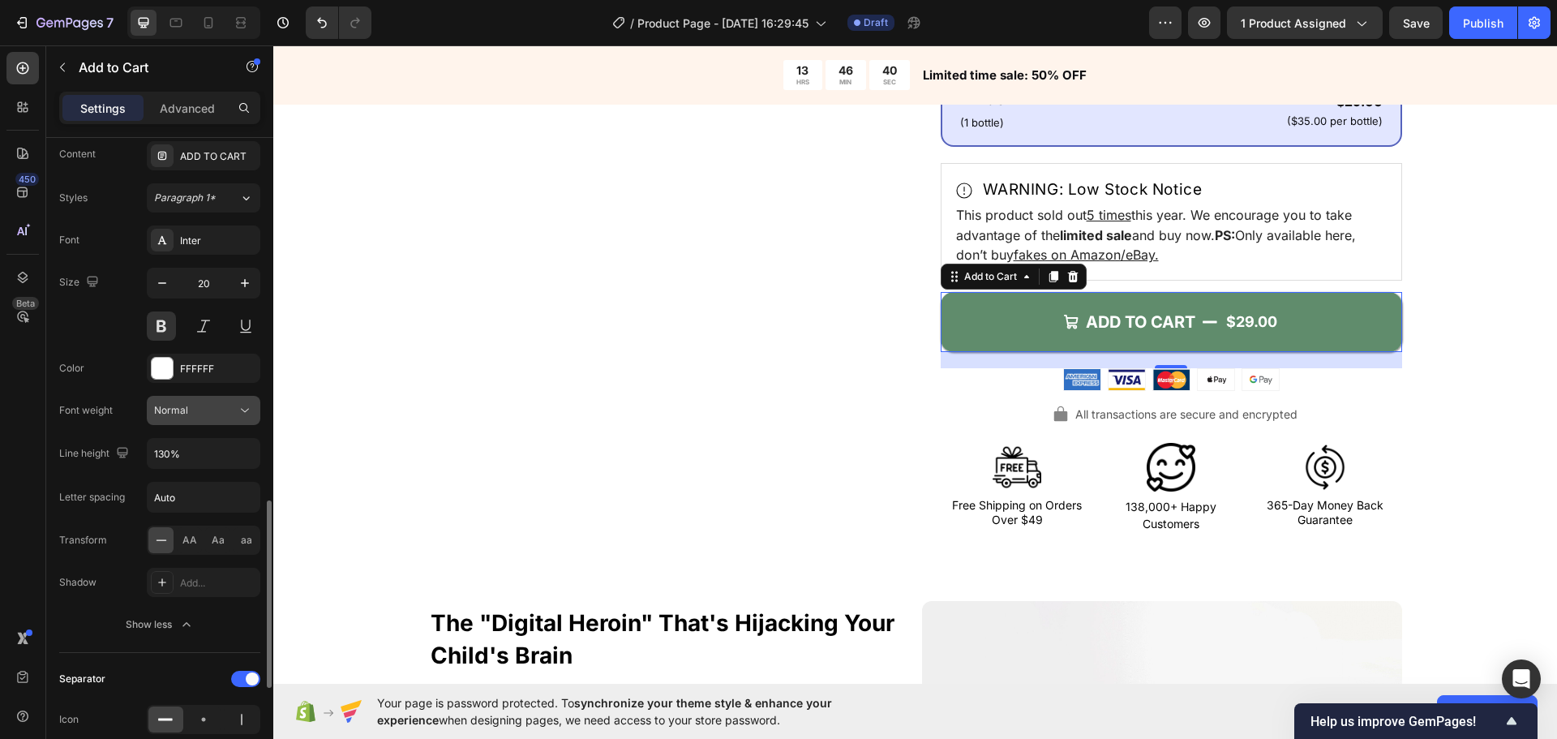
scroll to position [1135, 0]
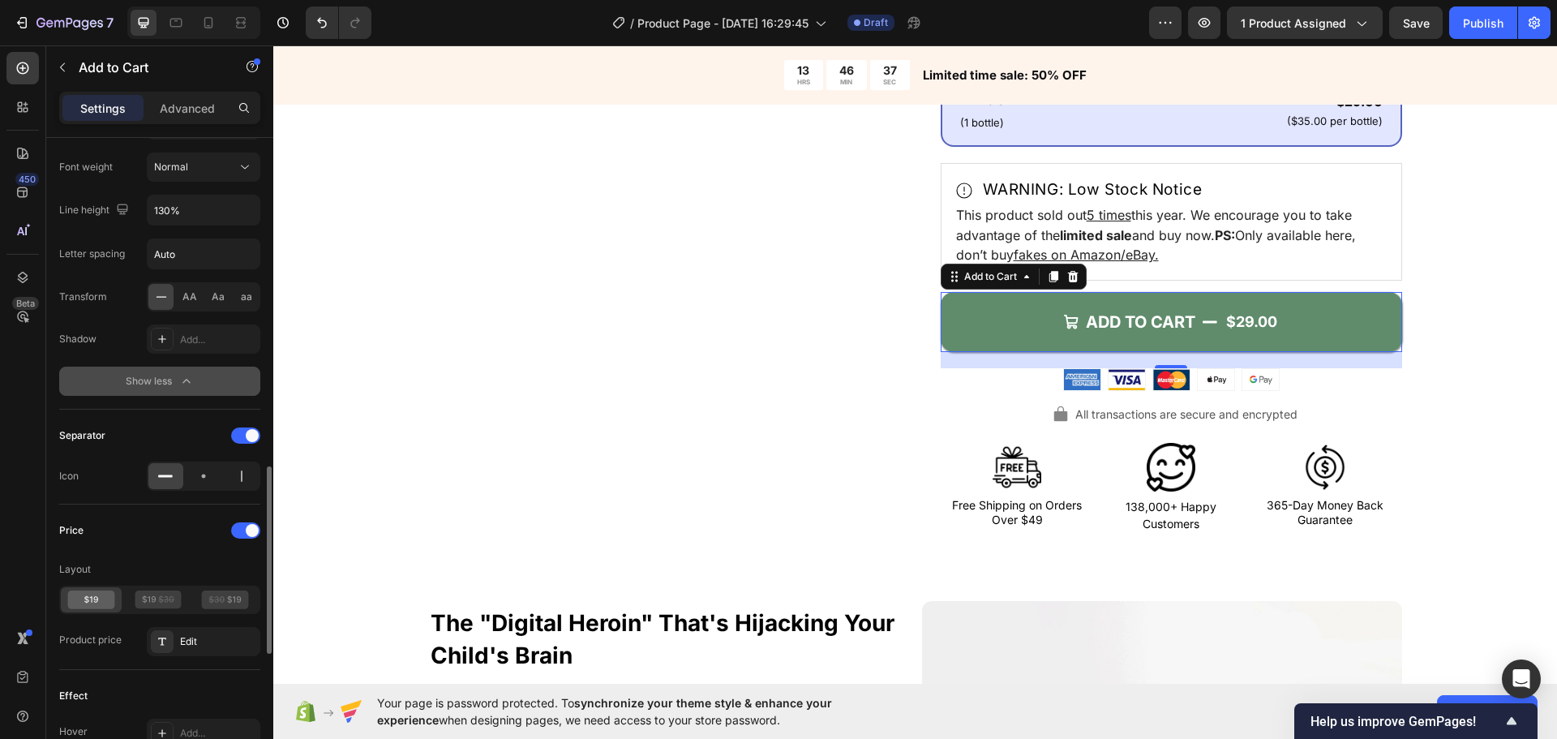
click at [182, 393] on button "Show less" at bounding box center [159, 381] width 201 height 29
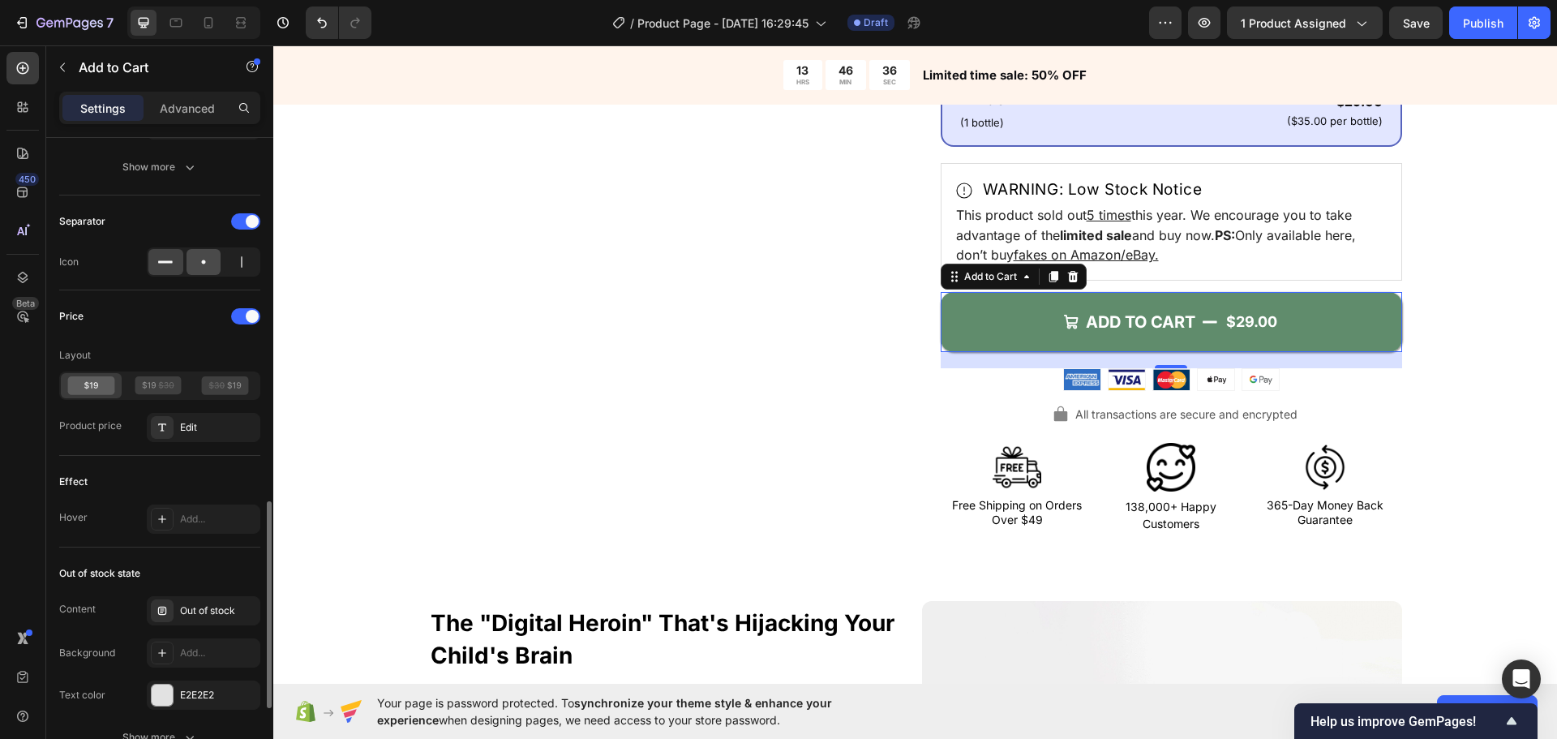
click at [201, 264] on icon at bounding box center [203, 262] width 16 height 16
click at [164, 262] on icon at bounding box center [165, 262] width 15 height 2
click at [234, 263] on icon at bounding box center [242, 262] width 16 height 16
click at [213, 260] on div at bounding box center [204, 262] width 35 height 26
click at [168, 268] on icon at bounding box center [165, 262] width 16 height 16
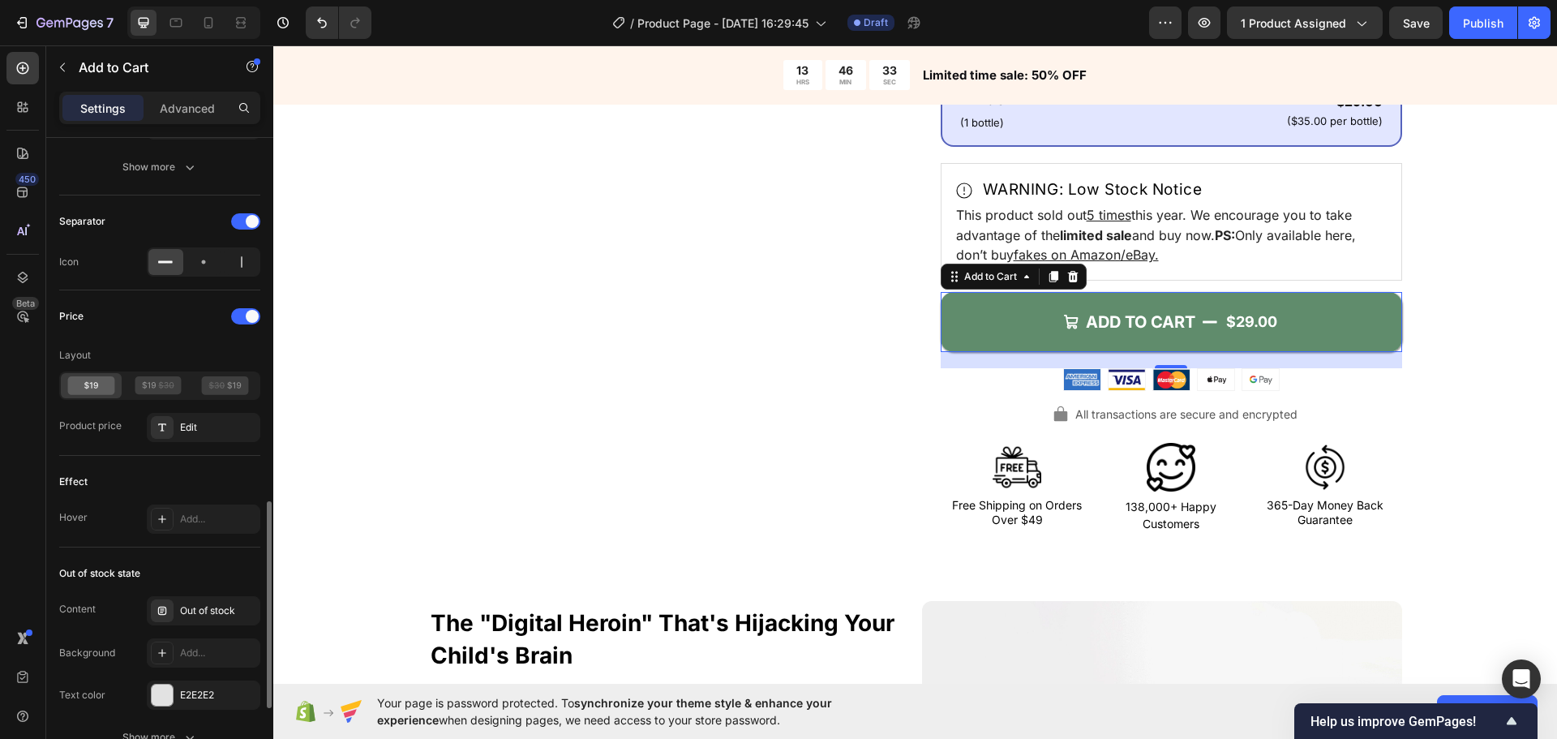
click at [178, 334] on div "Price Layout Product price Edit" at bounding box center [159, 372] width 201 height 139
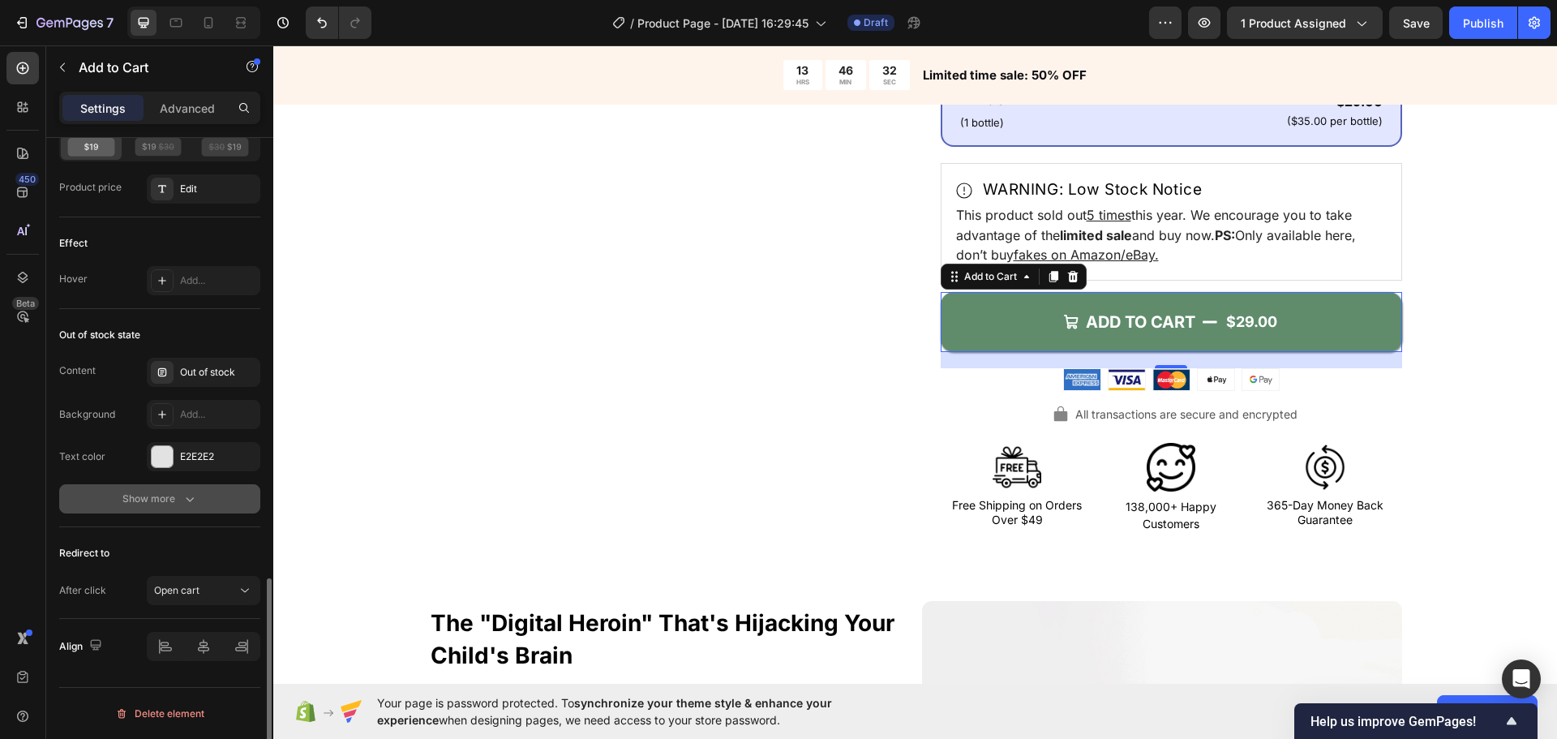
click at [202, 497] on button "Show more" at bounding box center [159, 498] width 201 height 29
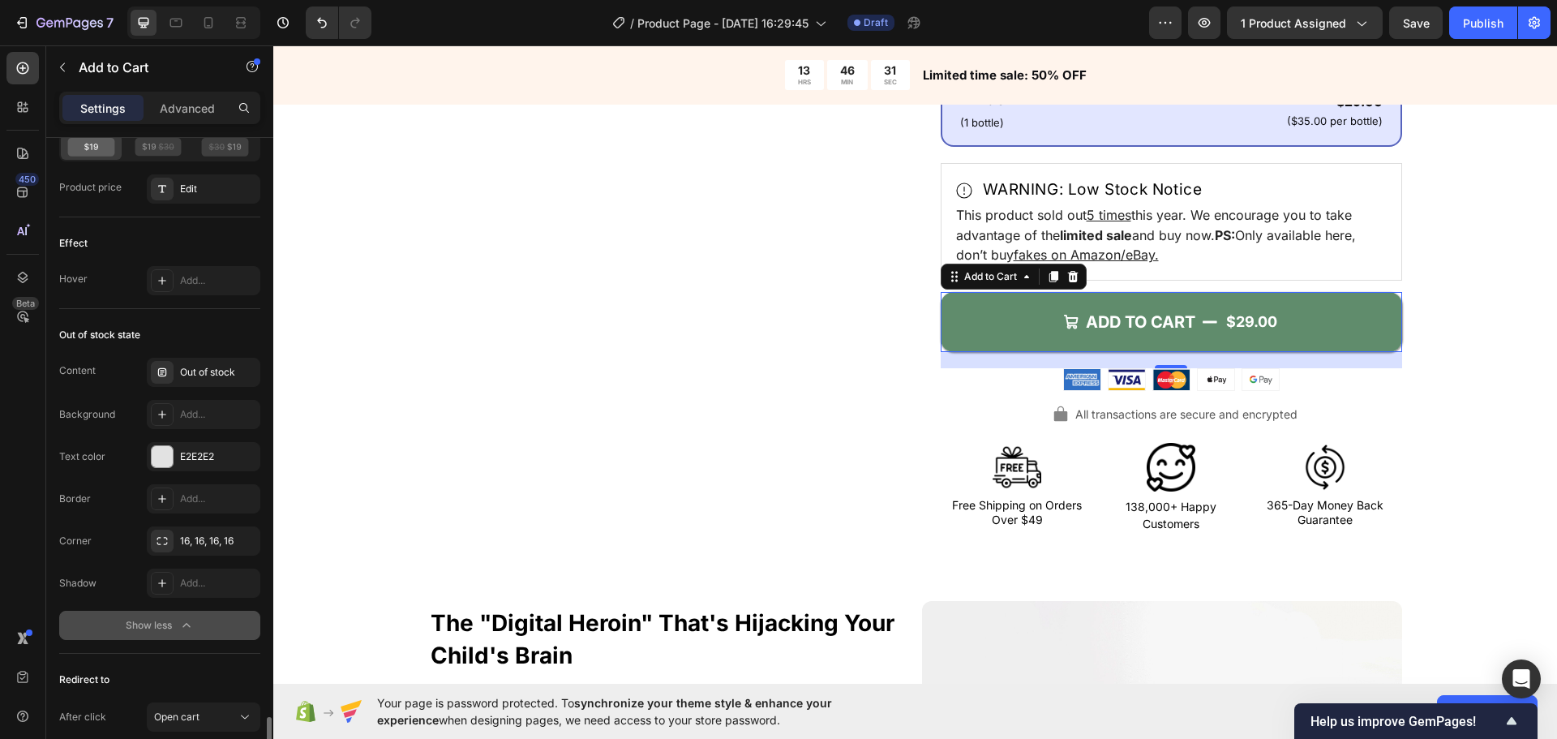
scroll to position [1500, 0]
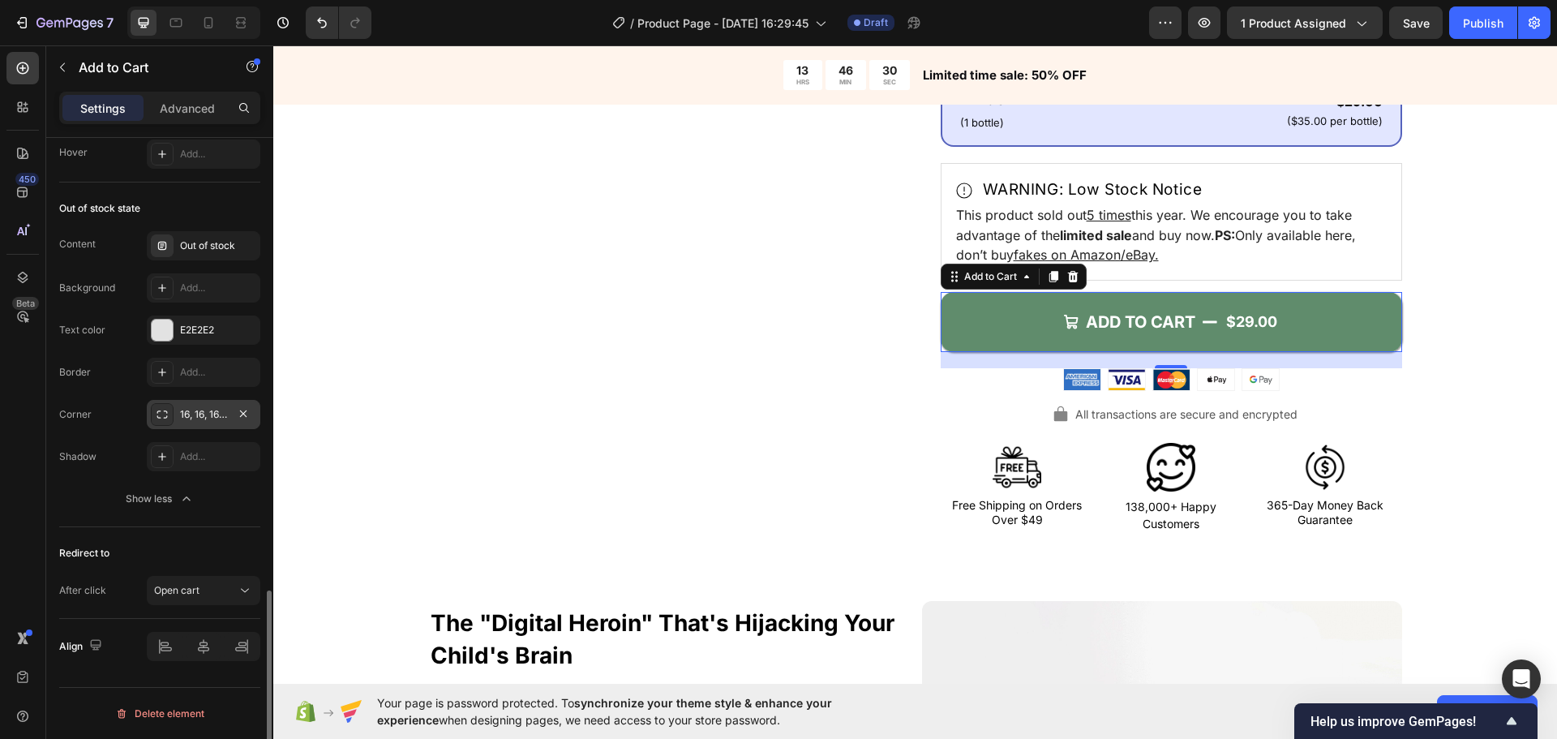
click at [207, 409] on div "16, 16, 16, 16" at bounding box center [203, 414] width 47 height 15
click at [198, 534] on div "Redirect to After click Open cart" at bounding box center [159, 573] width 201 height 92
click at [222, 581] on button "Open cart" at bounding box center [204, 590] width 114 height 29
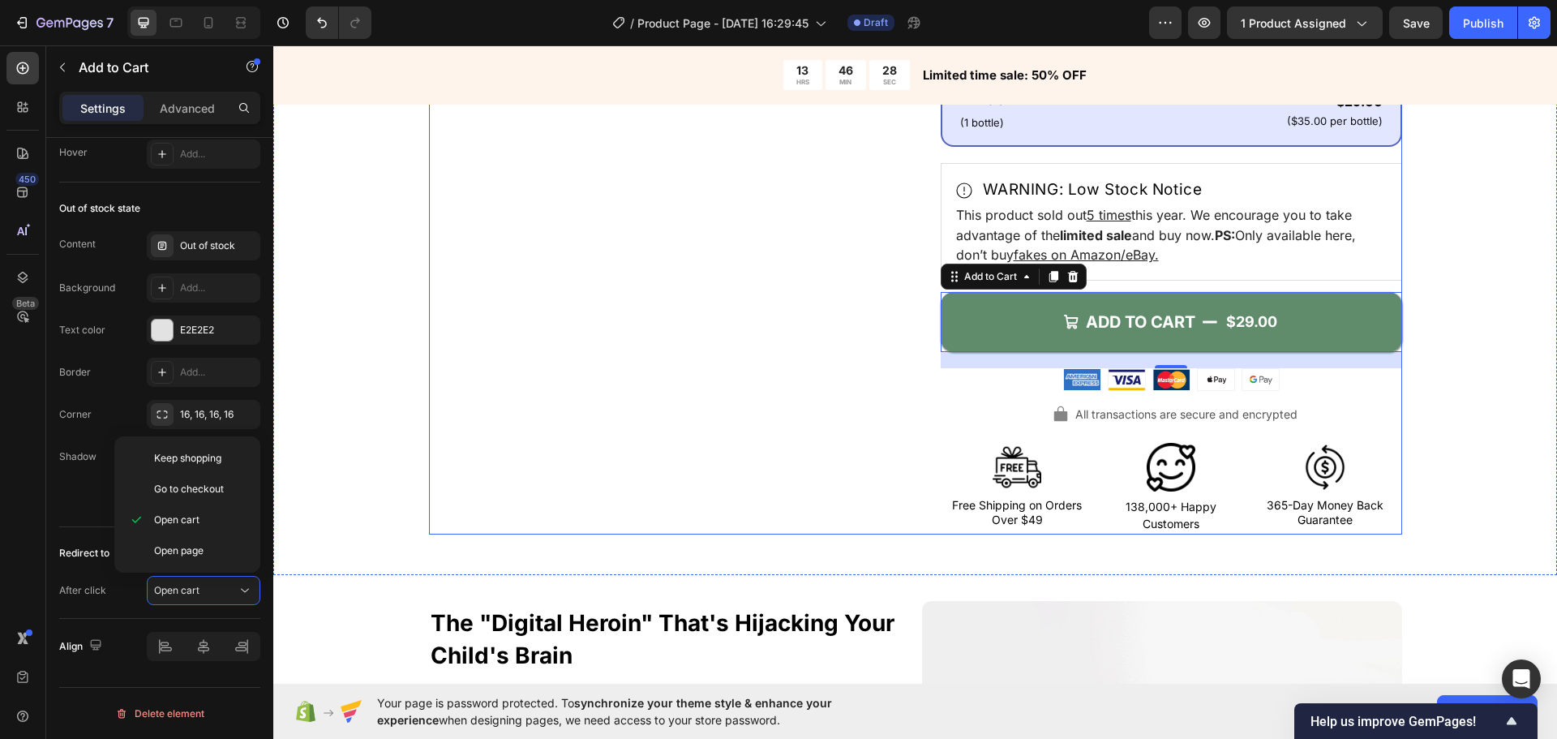
click at [555, 437] on div "Product Images" at bounding box center [659, 76] width 461 height 918
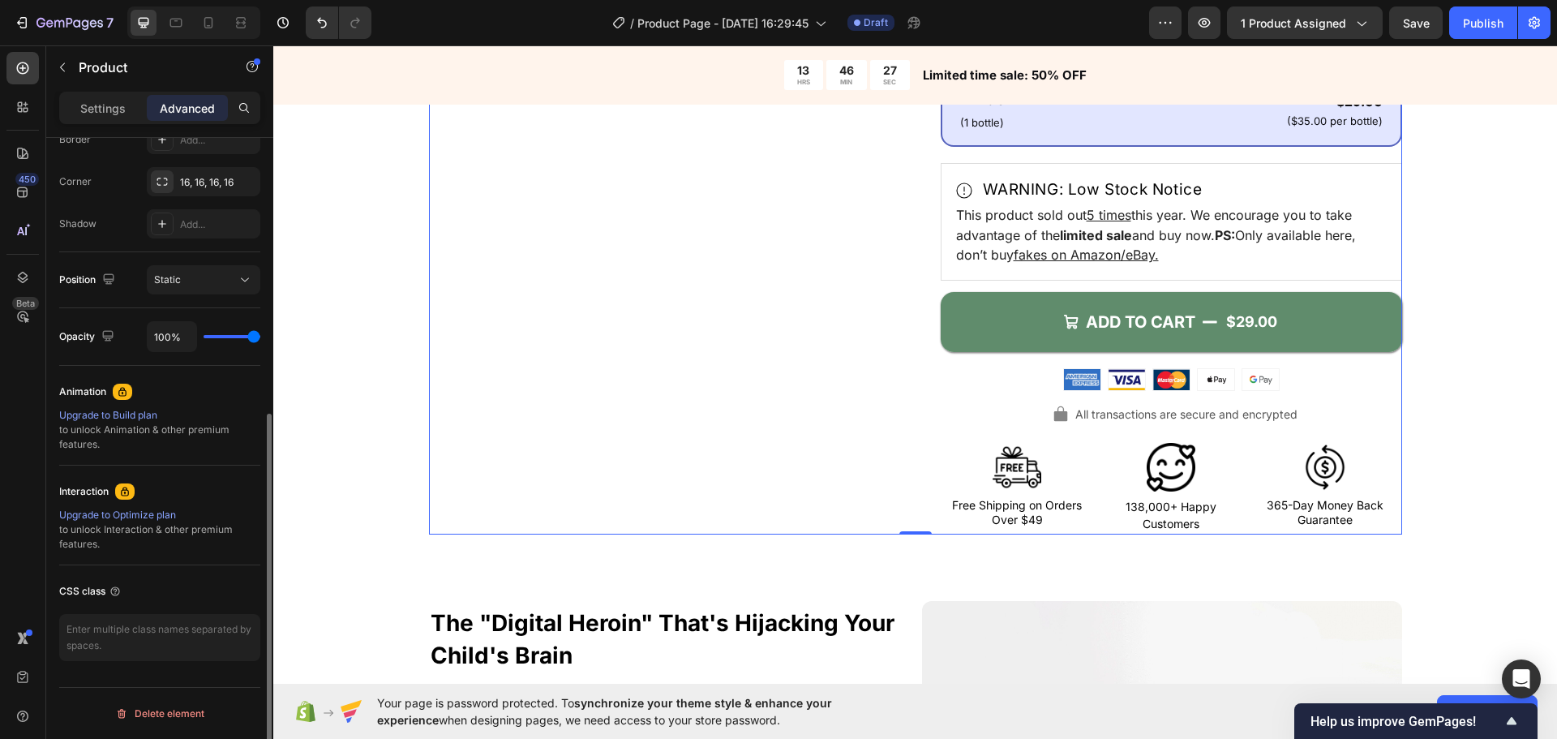
scroll to position [0, 0]
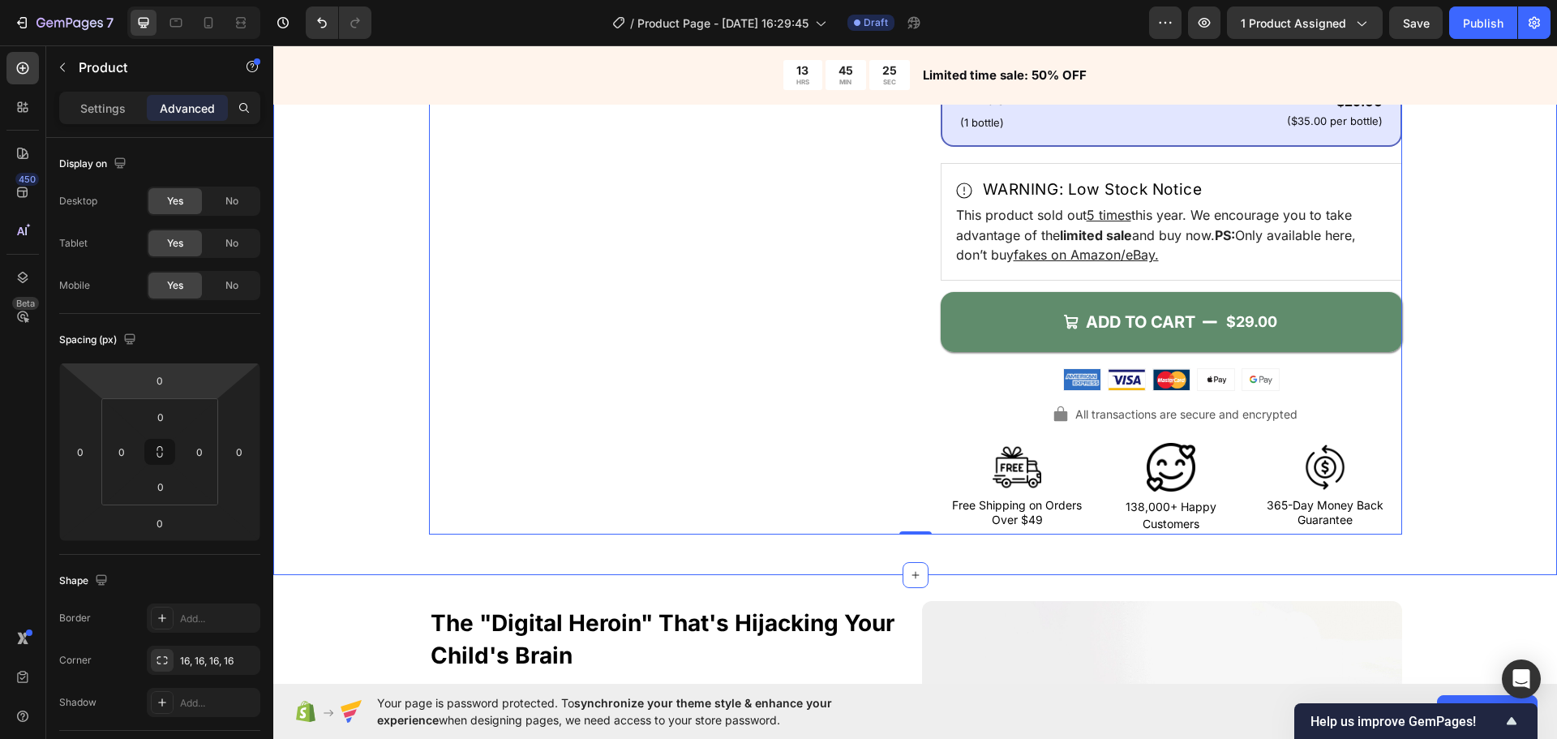
click at [369, 359] on div "Product Images Icon Icon Icon Icon Icon Icon List 4.7/5 (26,223 reviews) Text B…" at bounding box center [915, 76] width 1154 height 918
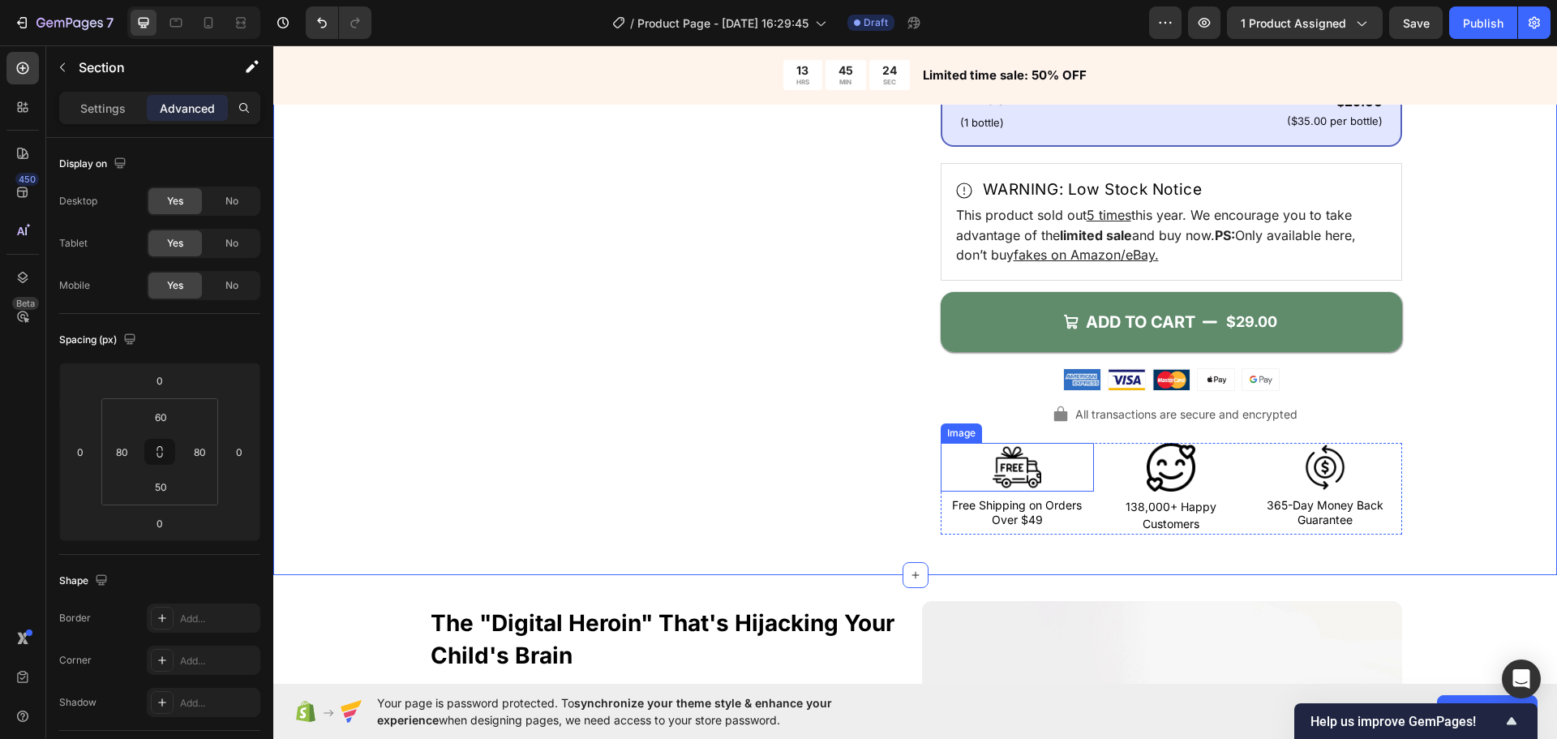
click at [996, 463] on img at bounding box center [1017, 467] width 49 height 49
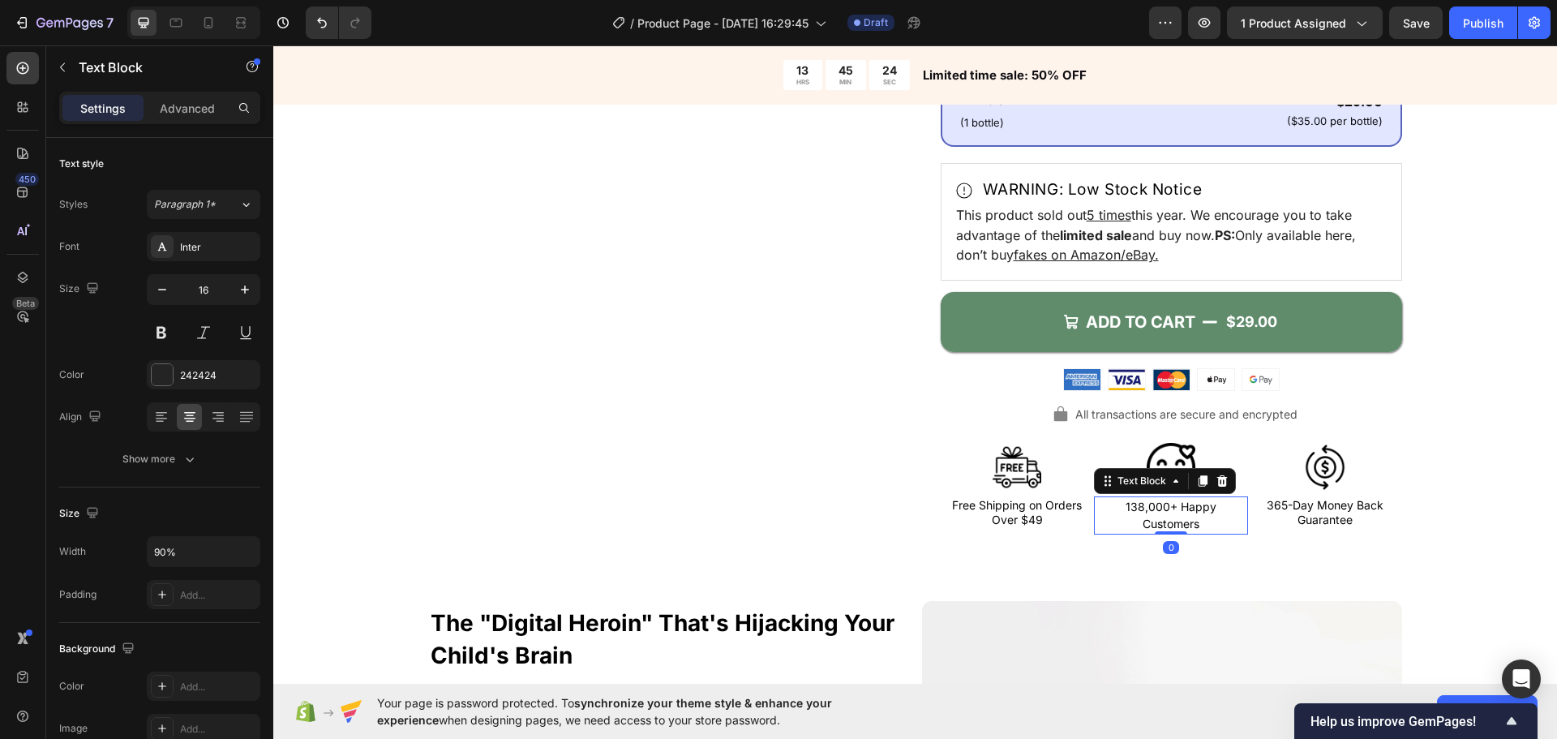
click at [1102, 506] on div "138,000+ Happy Customers" at bounding box center [1171, 515] width 139 height 39
click at [1079, 491] on div "Image Free Shipping on Orders Over $49 Text Block" at bounding box center [1018, 489] width 154 height 92
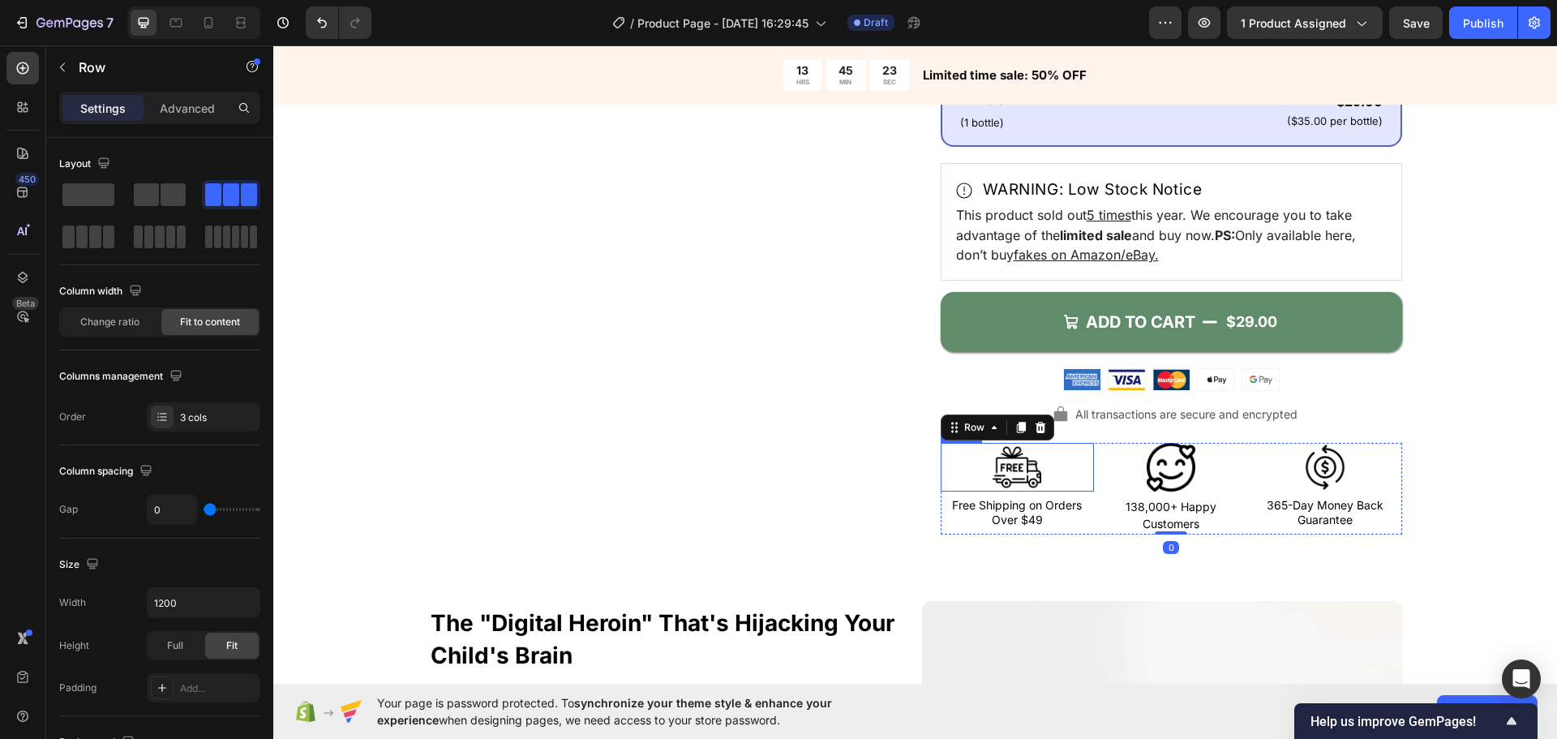
click at [1085, 487] on div at bounding box center [1018, 467] width 154 height 49
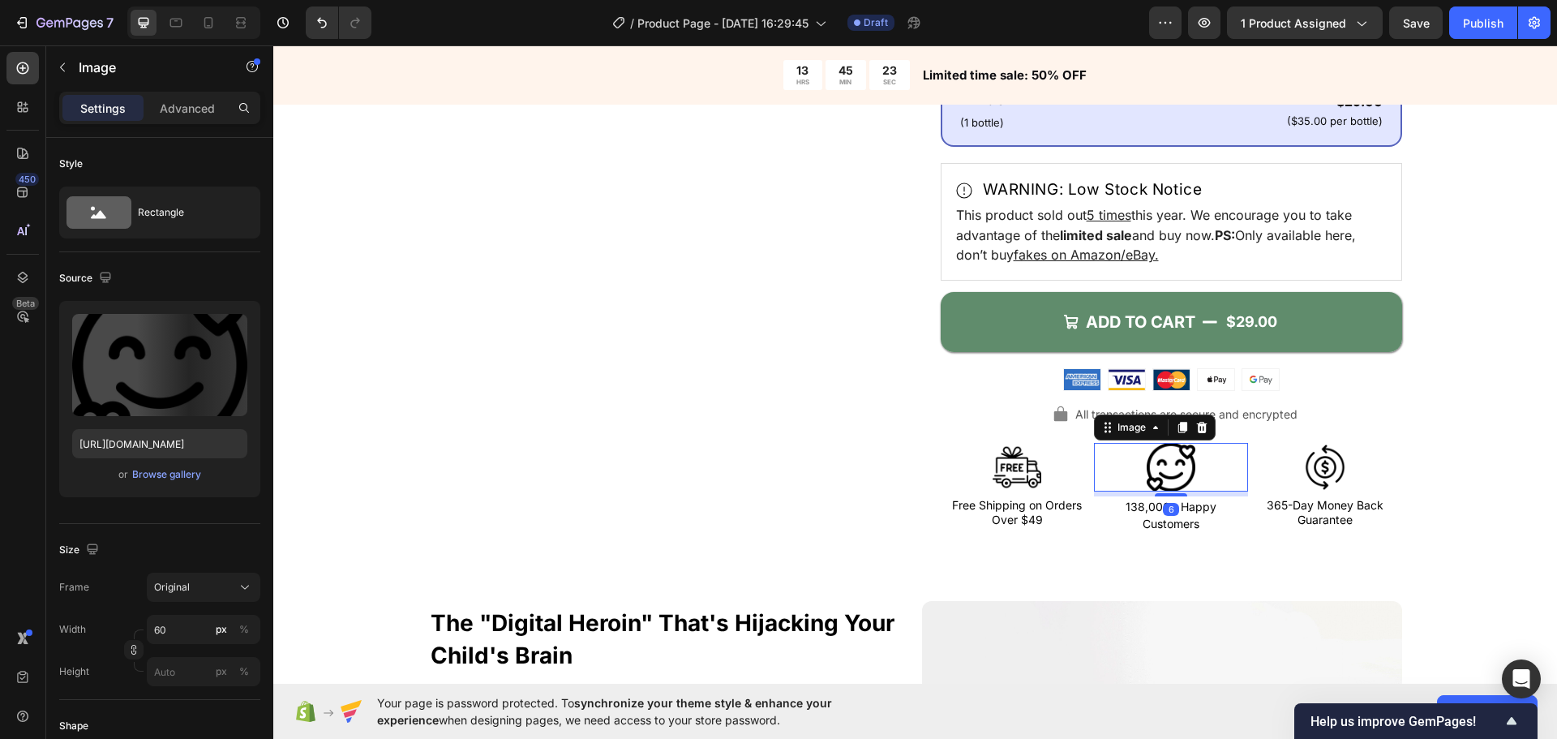
click at [1094, 485] on div at bounding box center [1171, 467] width 154 height 49
click at [801, 479] on div "Product Images" at bounding box center [659, 76] width 461 height 918
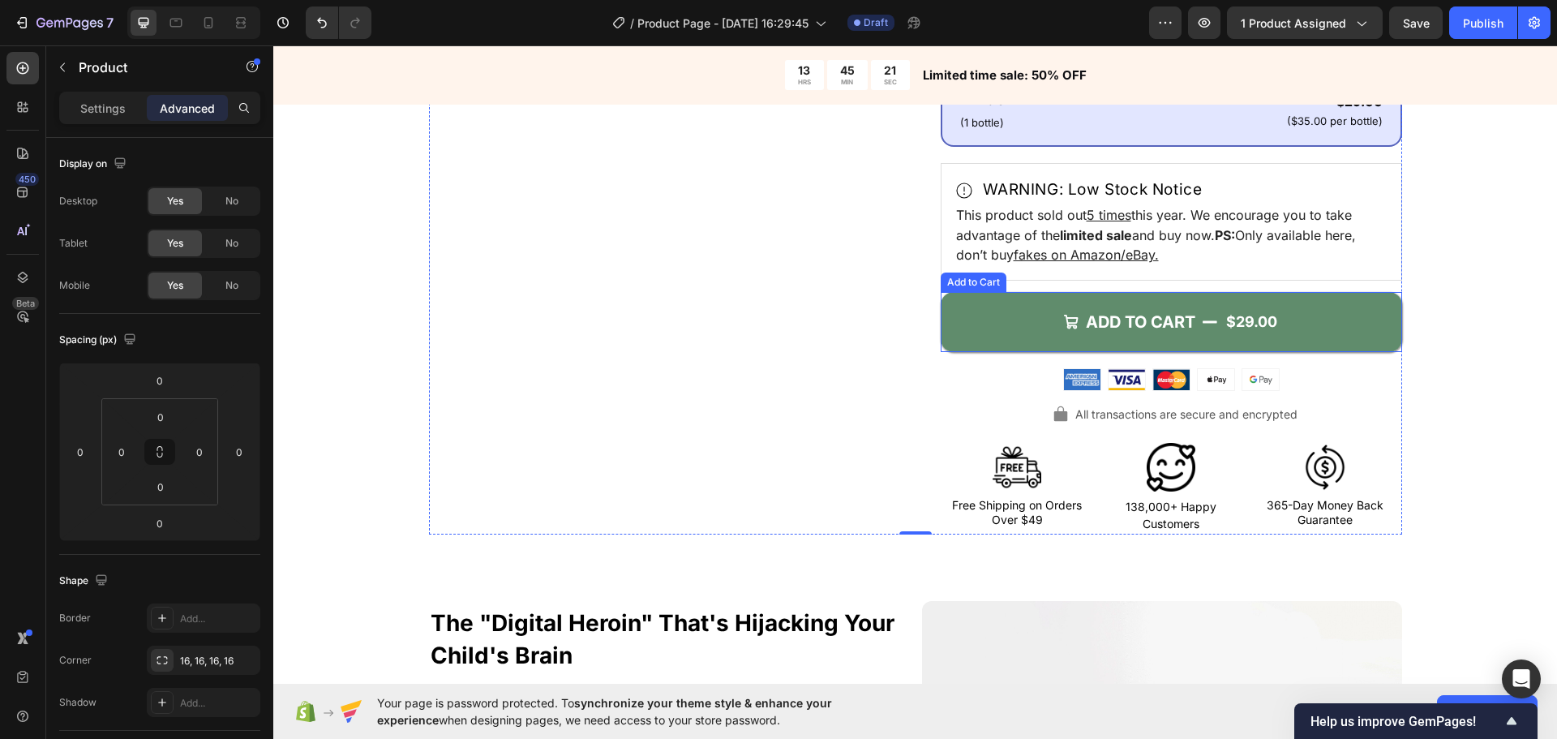
click at [967, 337] on button "ADD TO CART $29.00" at bounding box center [1171, 322] width 461 height 60
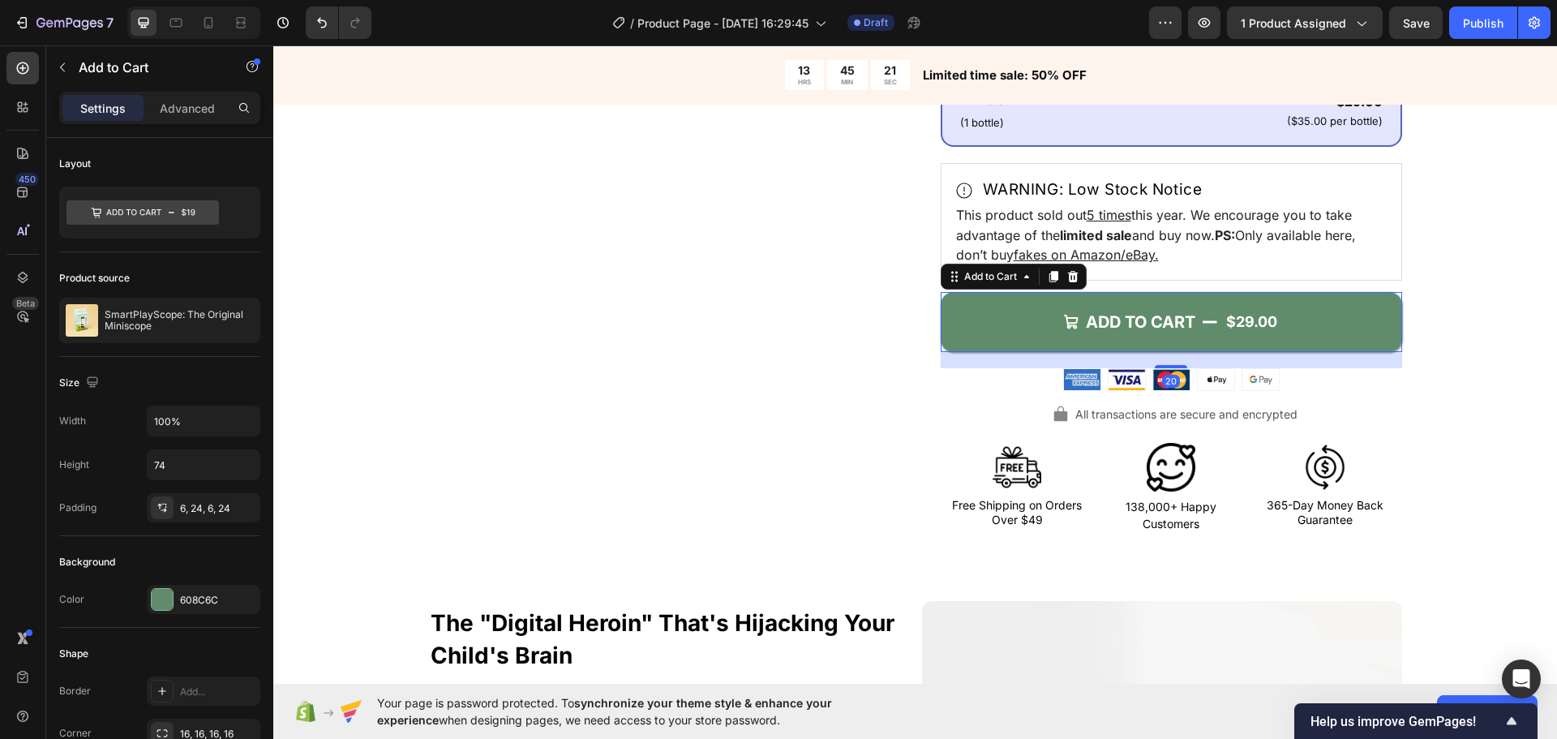
click at [817, 352] on div "Product Images" at bounding box center [659, 76] width 461 height 918
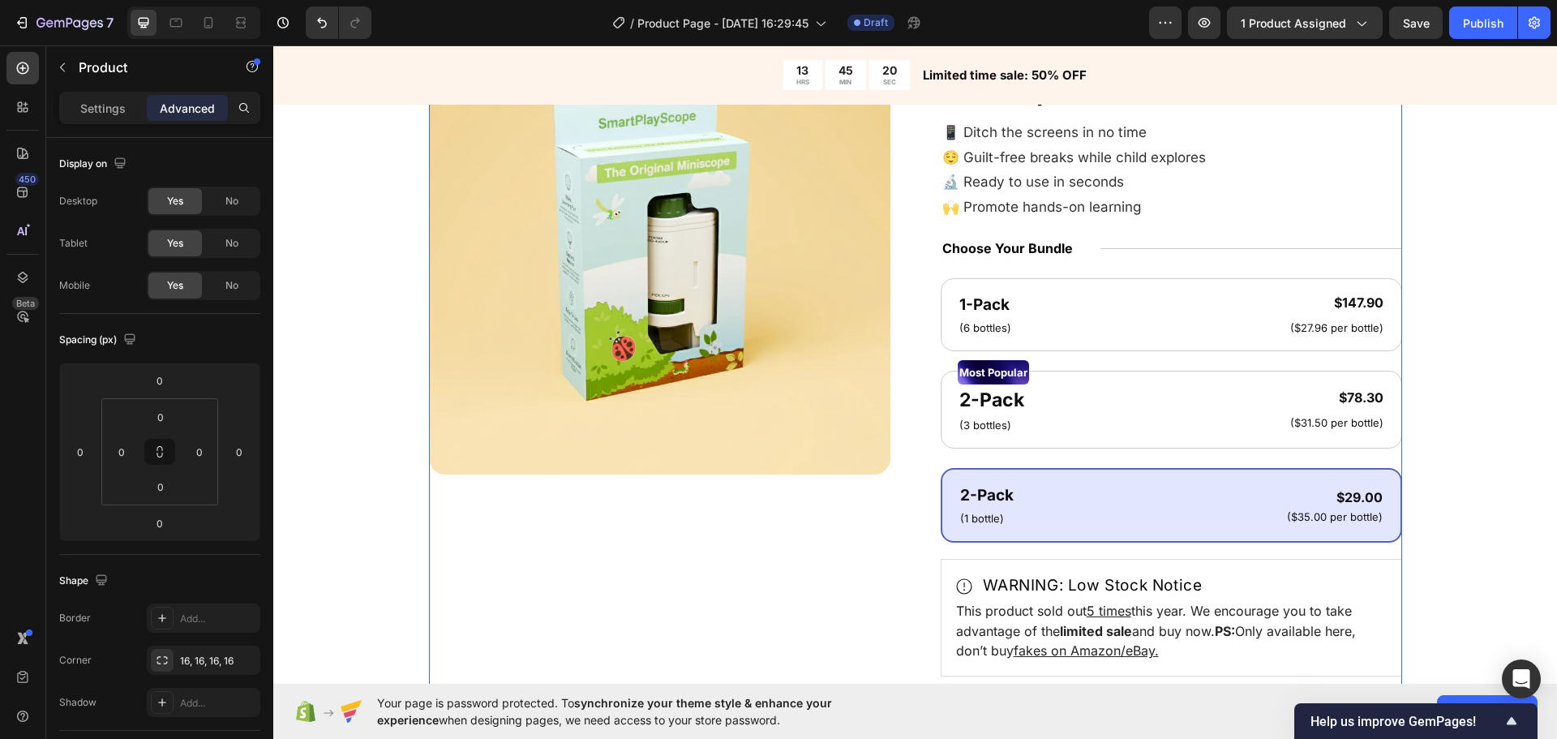
scroll to position [164, 0]
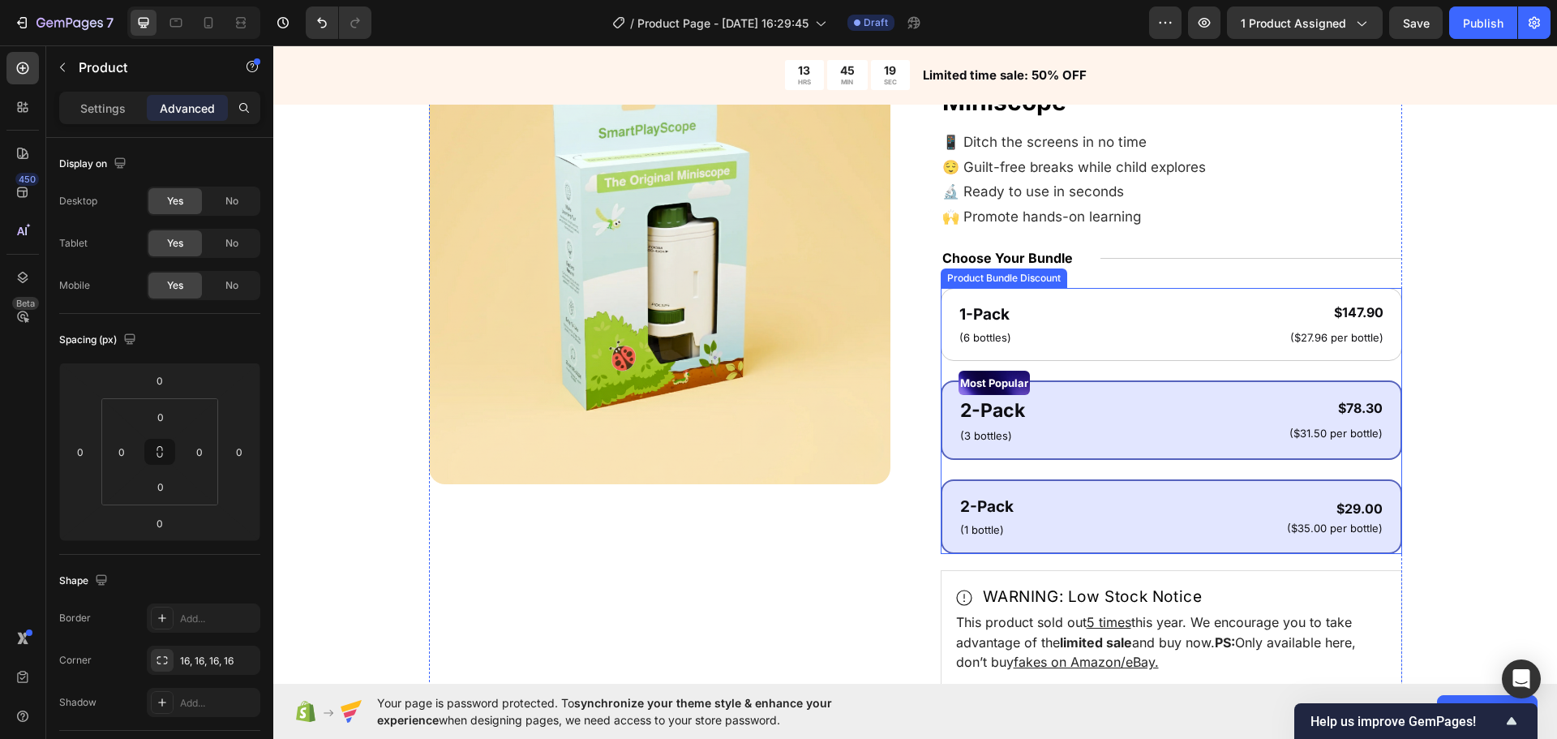
click at [1075, 449] on div "Most Popular Text Block 2-Pack Text Block (3 bottles) Text Block $78.30 Product…" at bounding box center [1171, 419] width 461 height 79
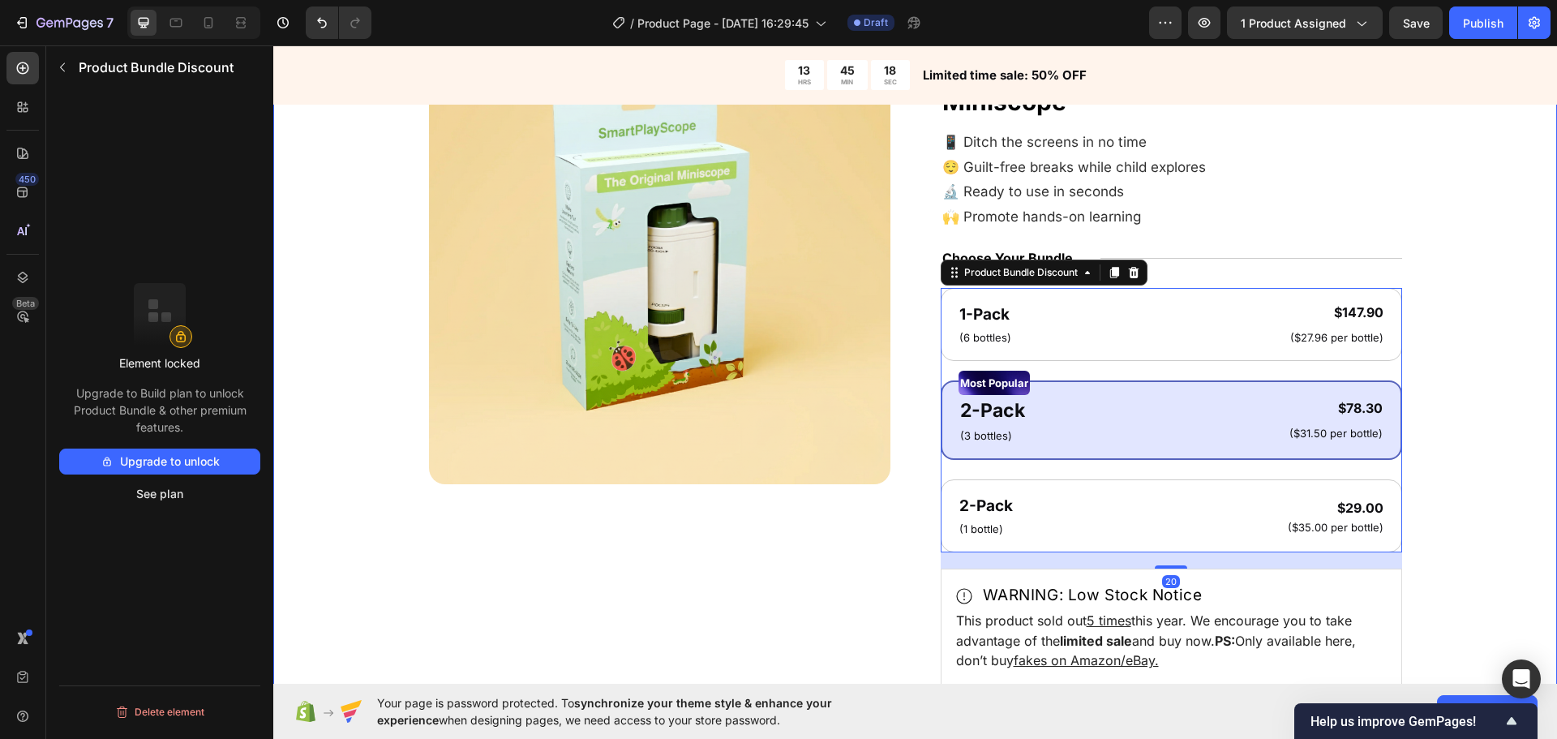
click at [534, 568] on div "Product Images" at bounding box center [659, 482] width 461 height 918
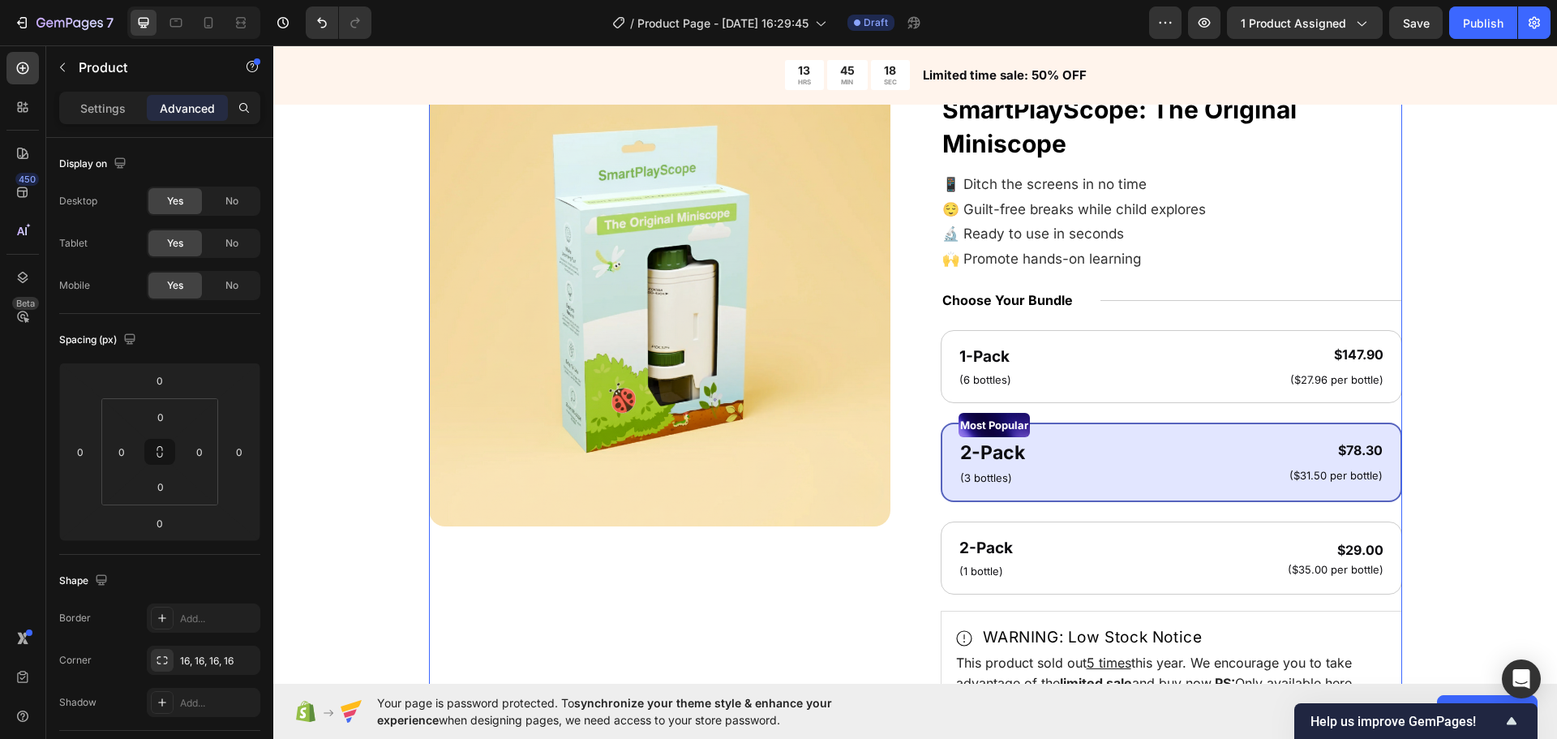
scroll to position [0, 0]
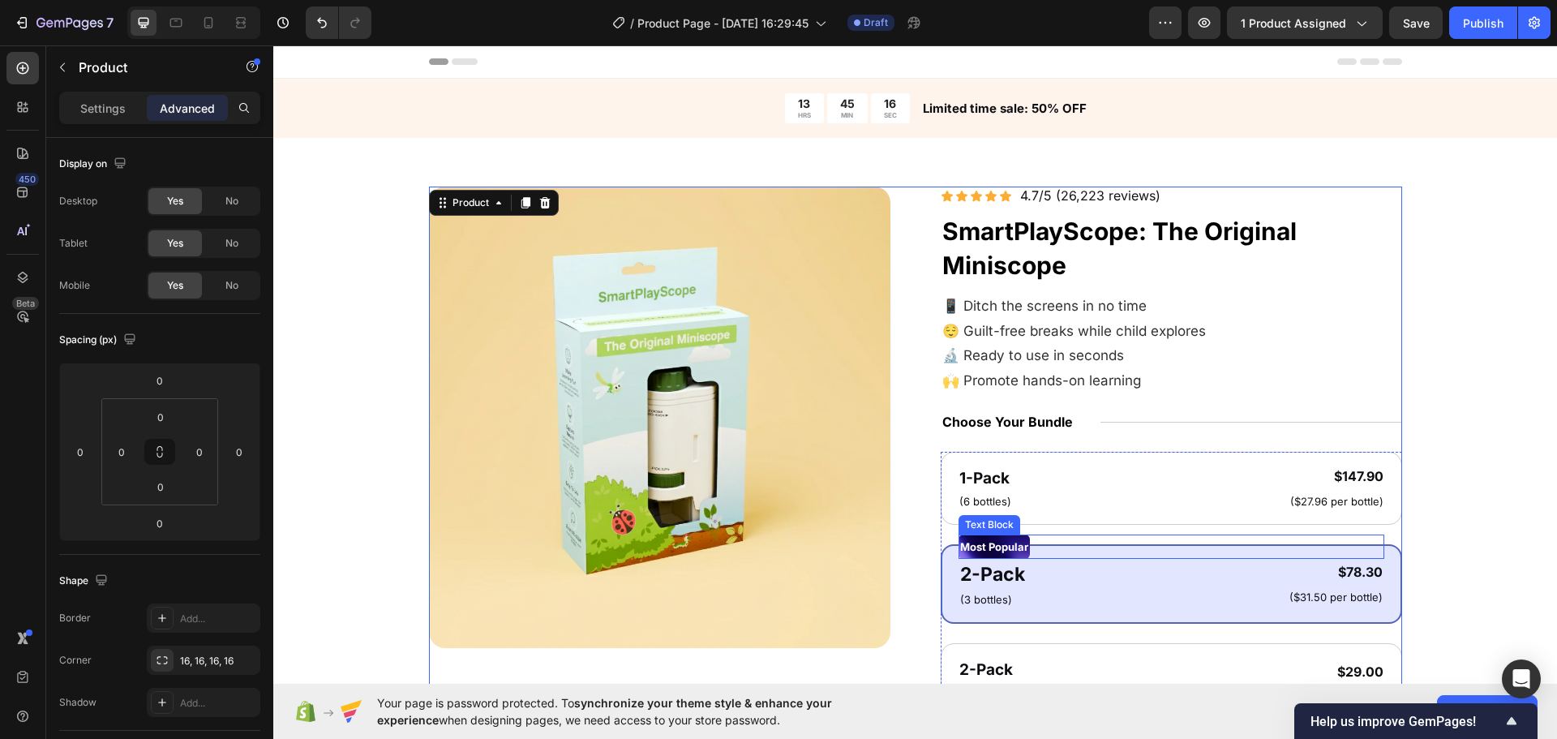
click at [1164, 534] on div "1-Pack Text Block (6 bottles) Text Block $147.90 Product Price Product Price ($…" at bounding box center [1171, 584] width 461 height 264
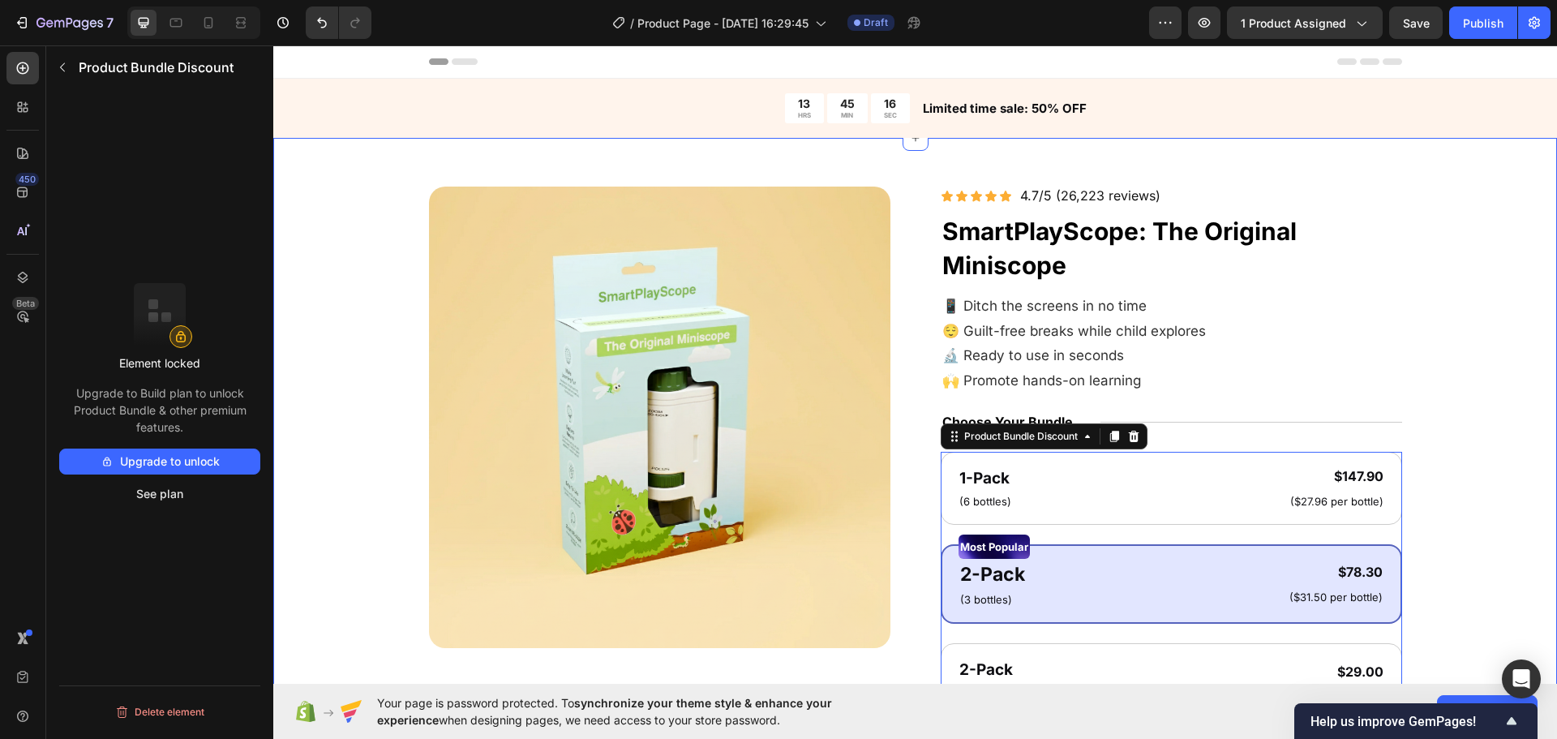
click at [1459, 456] on div "Product Images Icon Icon Icon Icon Icon Icon List 4.7/5 (26,223 reviews) Text B…" at bounding box center [915, 646] width 1154 height 918
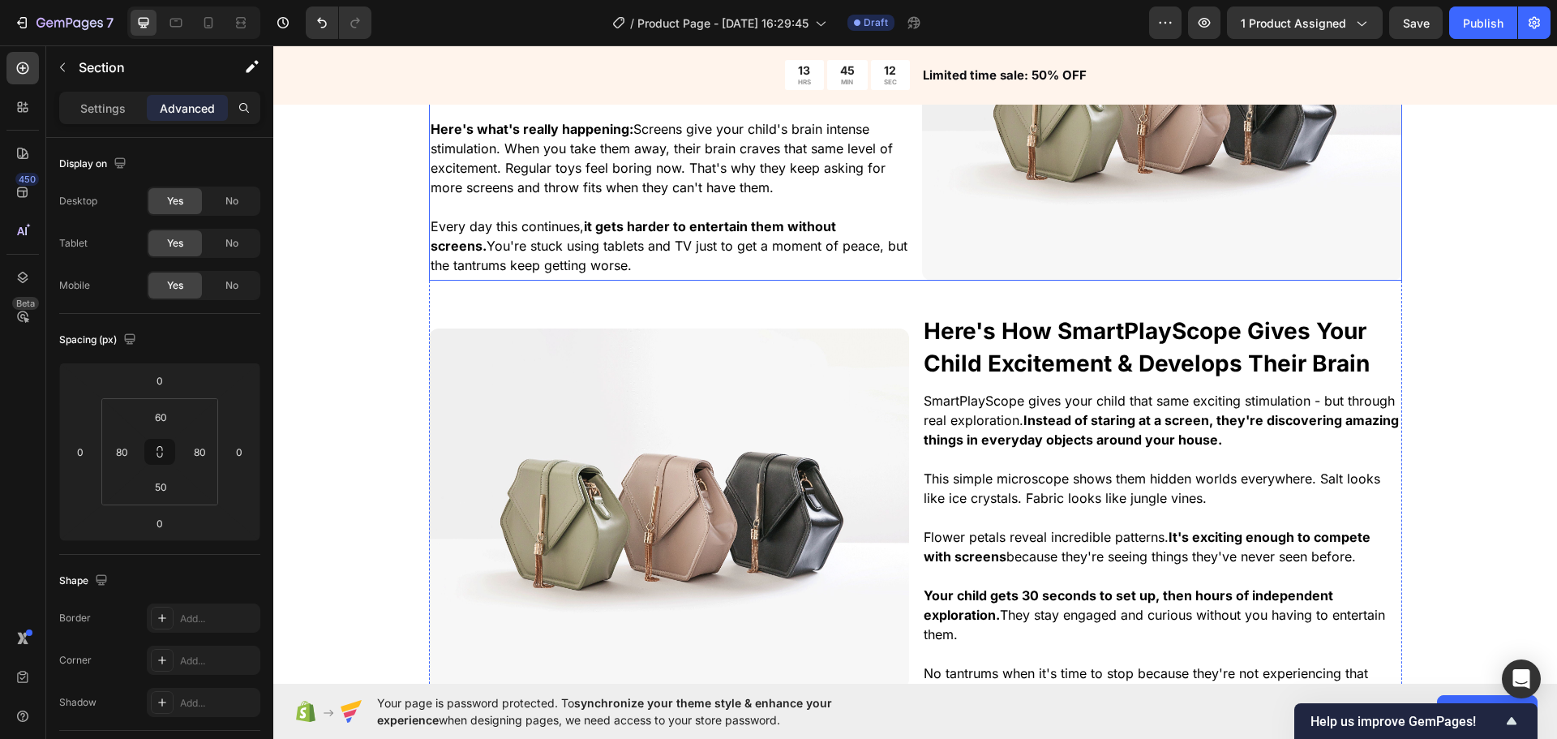
click at [1074, 281] on img at bounding box center [1162, 101] width 480 height 360
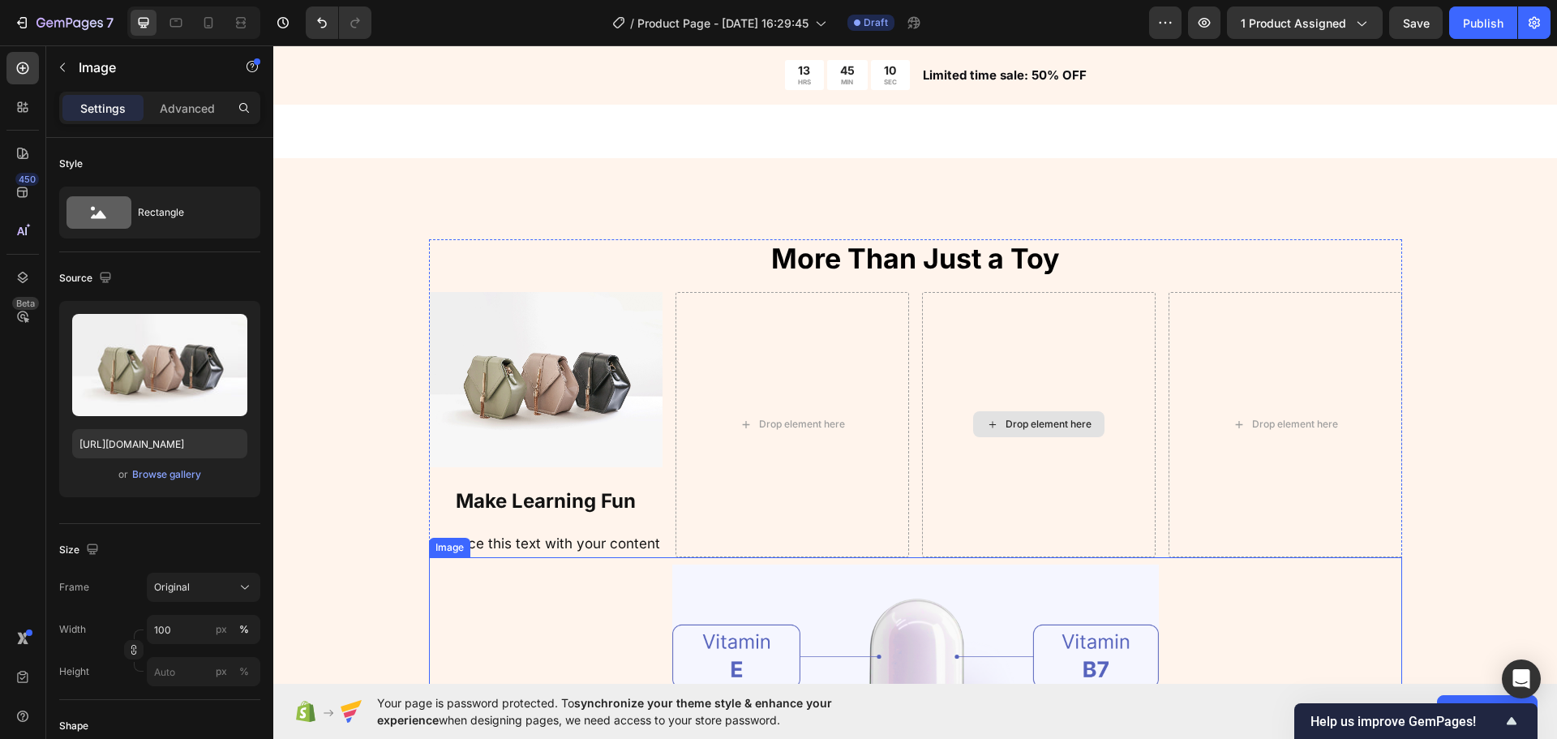
scroll to position [1865, 0]
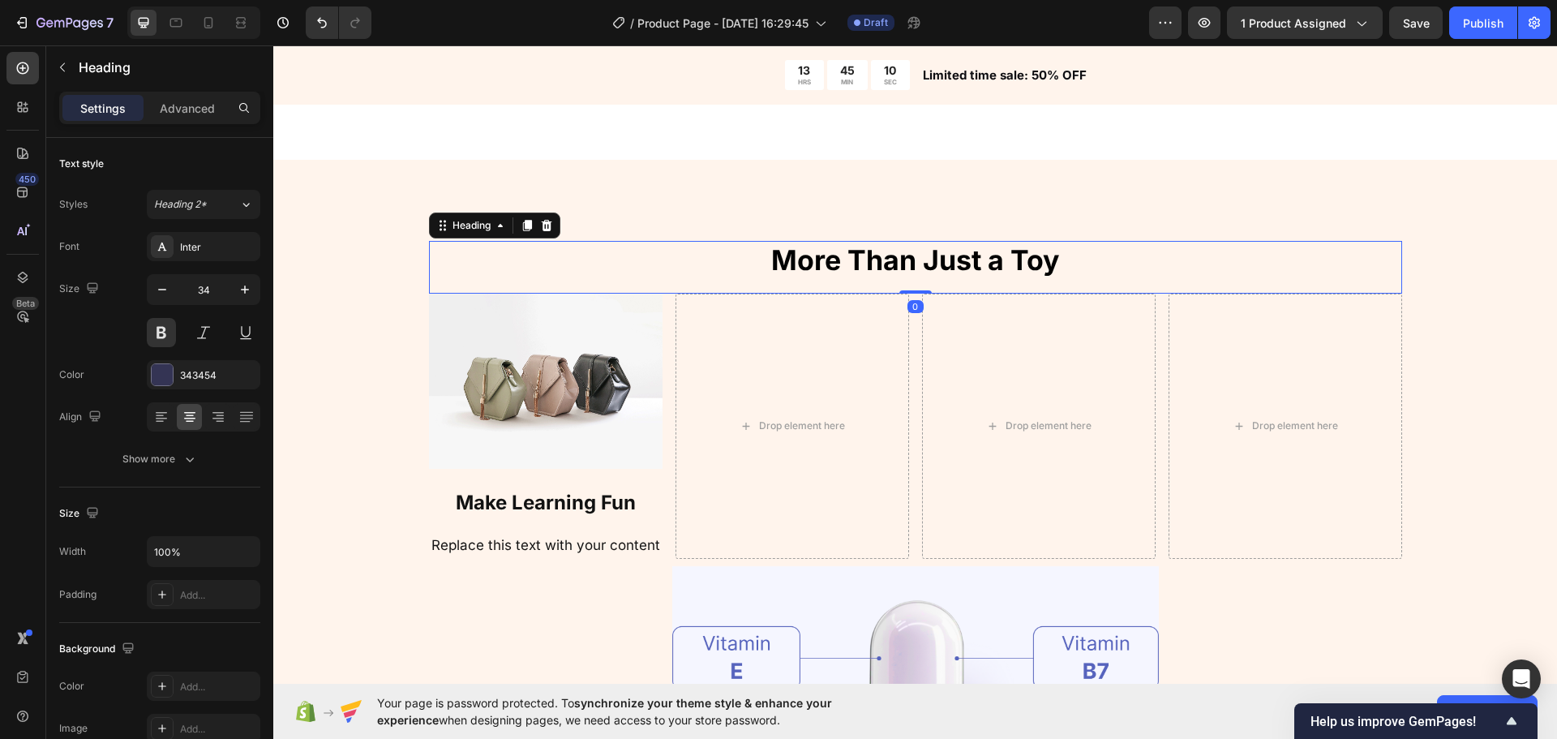
click at [842, 256] on span "More Than Just a Toy" at bounding box center [915, 259] width 288 height 33
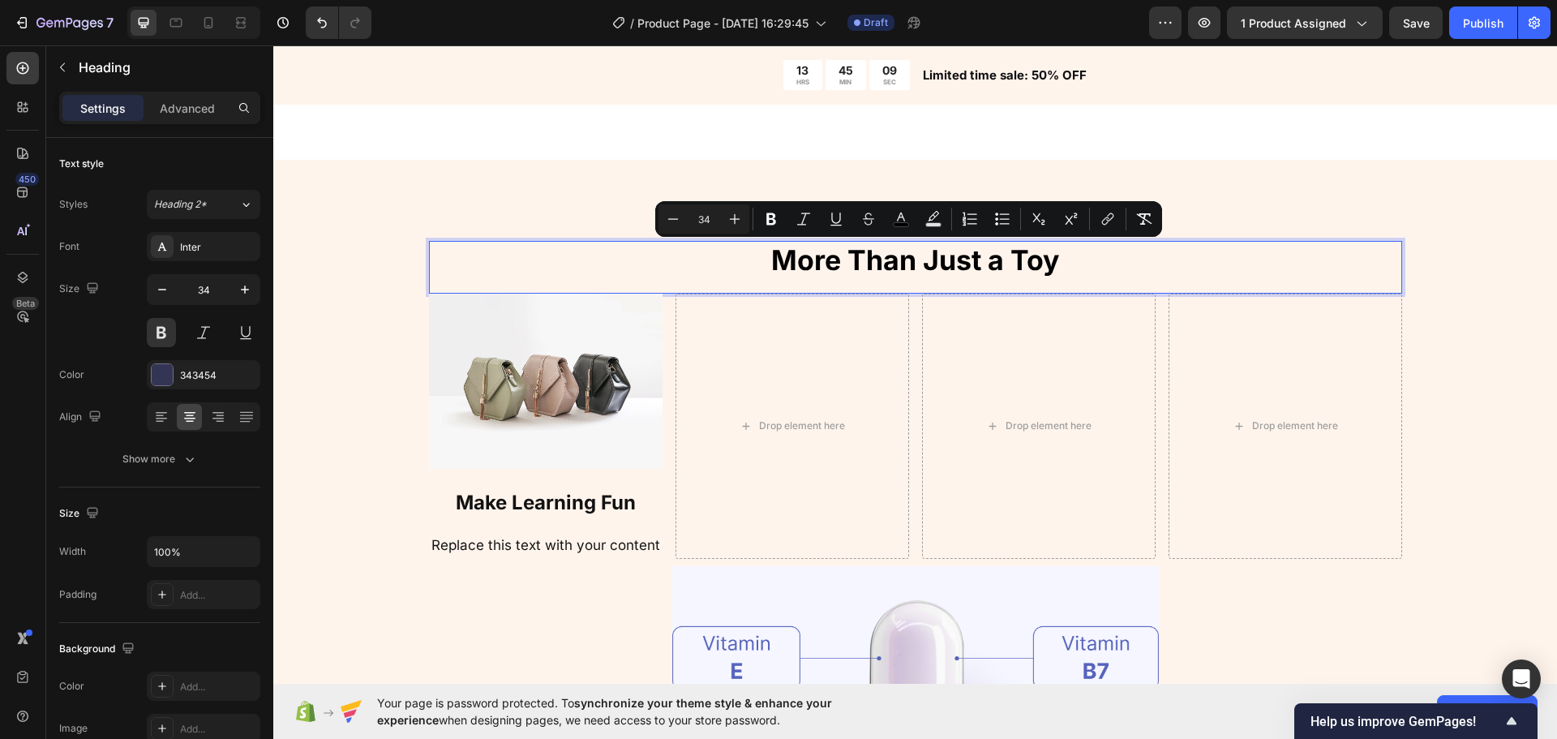
click at [863, 258] on span "More Than Just a Toy" at bounding box center [915, 259] width 288 height 33
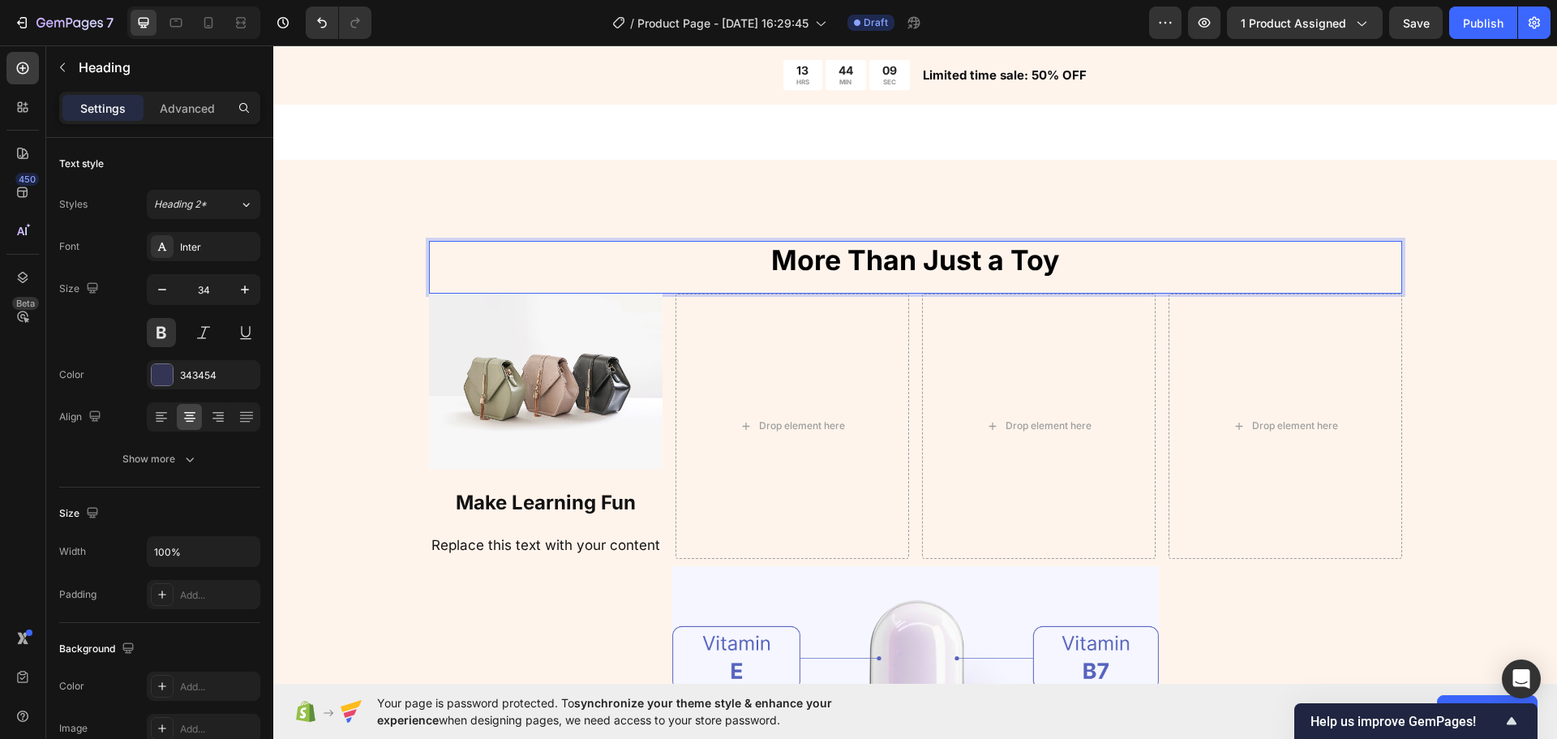
click at [600, 344] on img at bounding box center [546, 381] width 234 height 175
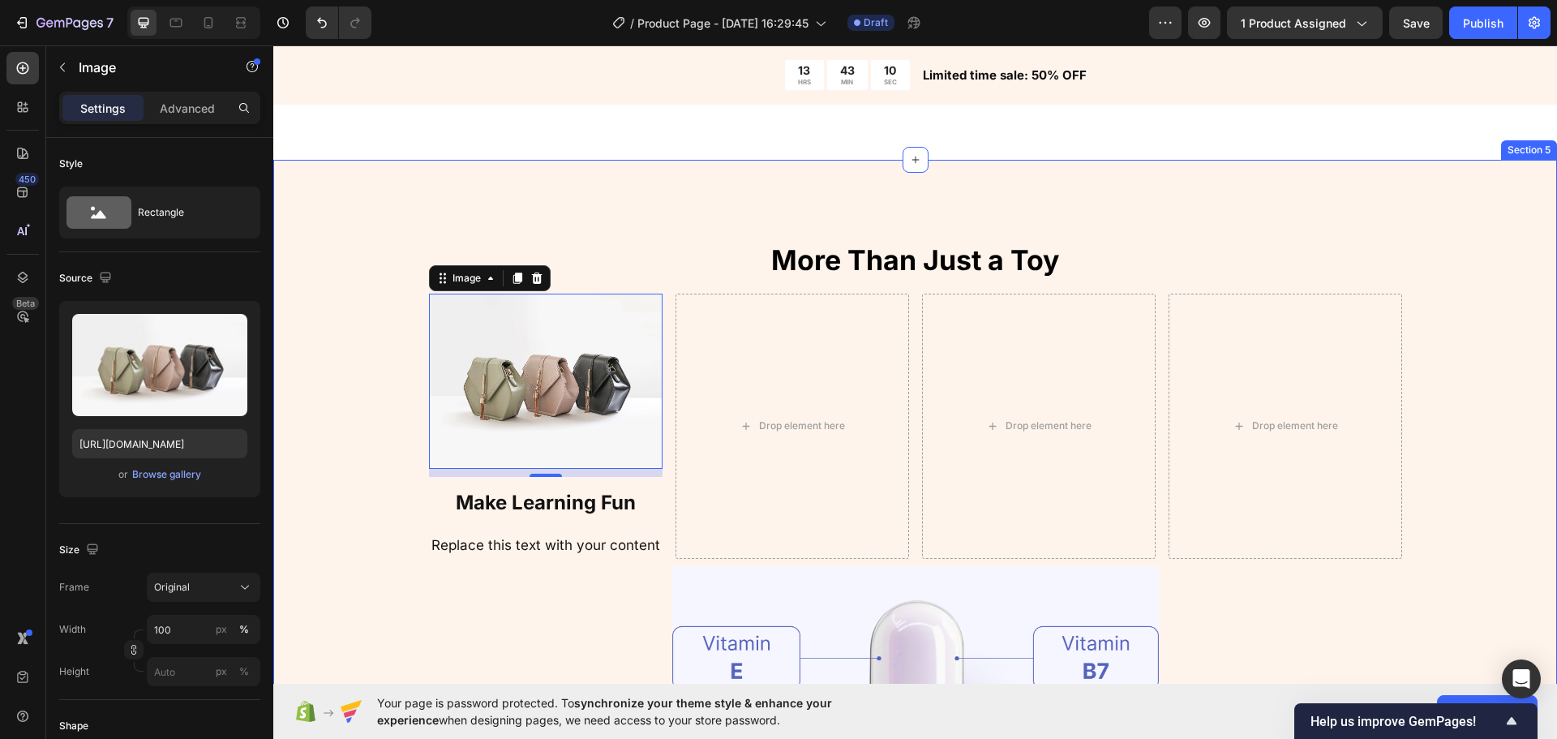
click at [839, 232] on div "⁠⁠⁠⁠⁠⁠⁠ More Than Just a Toy Heading Image 10 Make Learning Fun Heading Replace…" at bounding box center [915, 577] width 1284 height 835
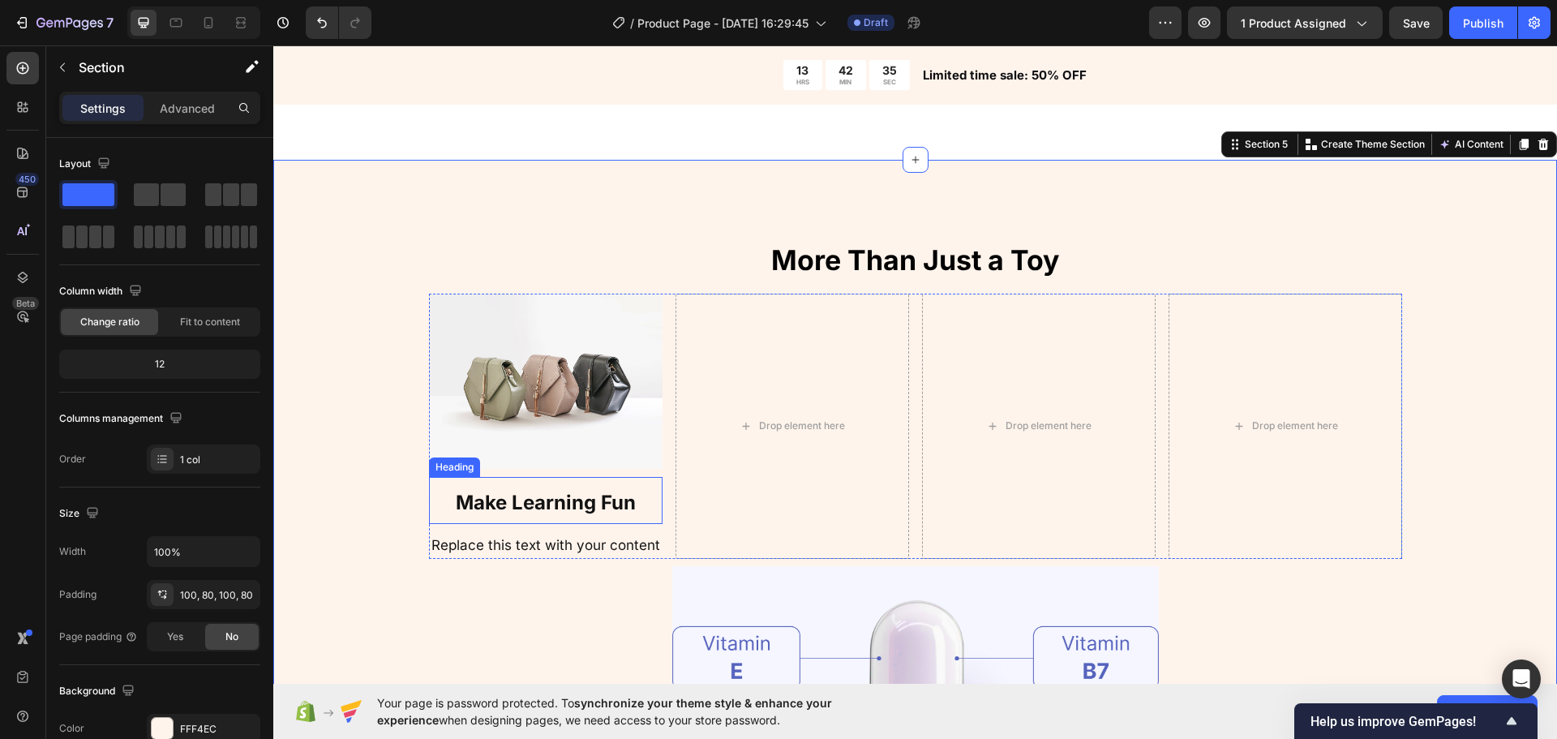
click at [555, 498] on strong "Make Learning Fun" at bounding box center [546, 503] width 180 height 24
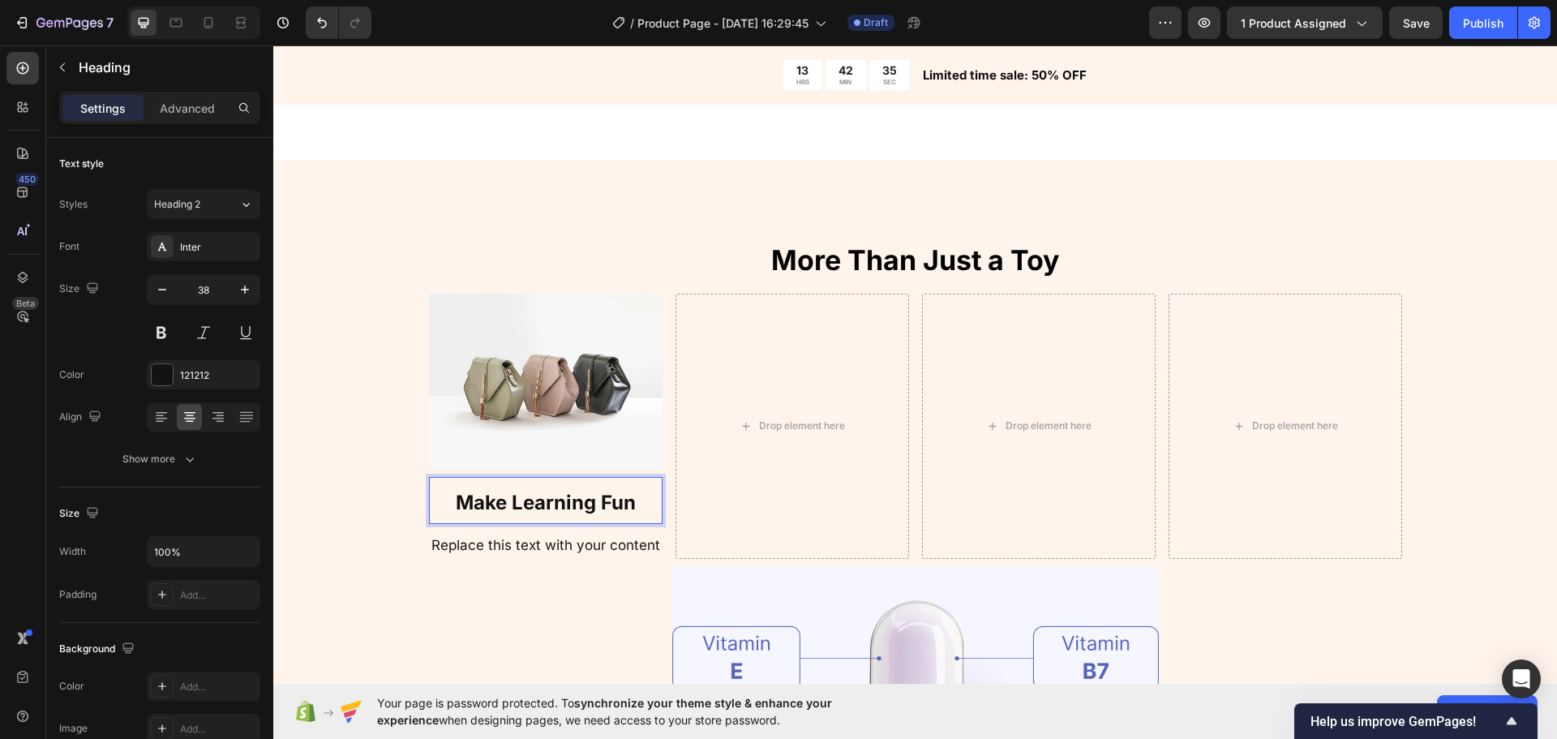
drag, startPoint x: 555, startPoint y: 498, endPoint x: 550, endPoint y: 540, distance: 42.5
click at [553, 498] on strong "Make Learning Fun" at bounding box center [546, 503] width 180 height 24
click at [642, 560] on div at bounding box center [915, 736] width 973 height 355
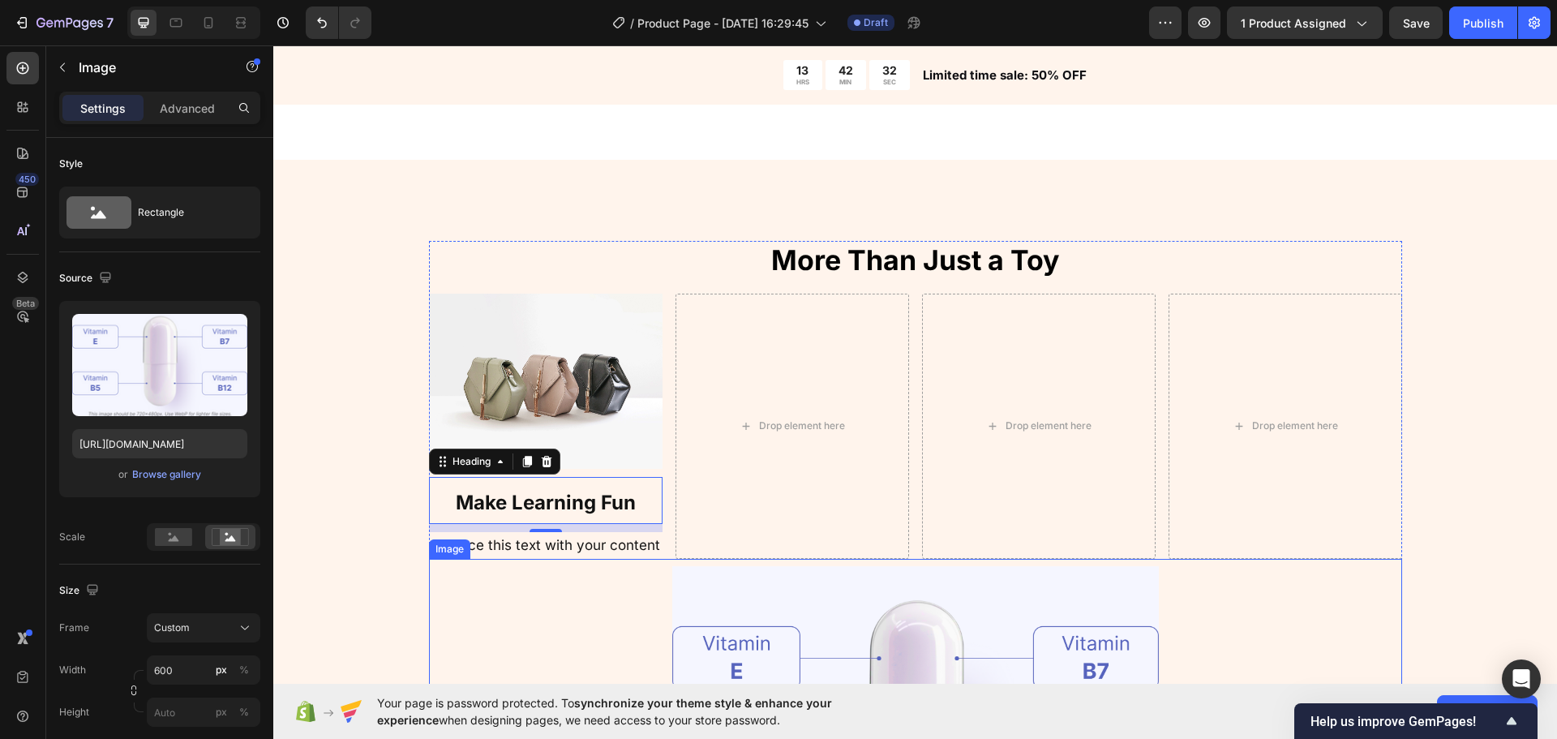
click at [640, 559] on div at bounding box center [915, 736] width 973 height 355
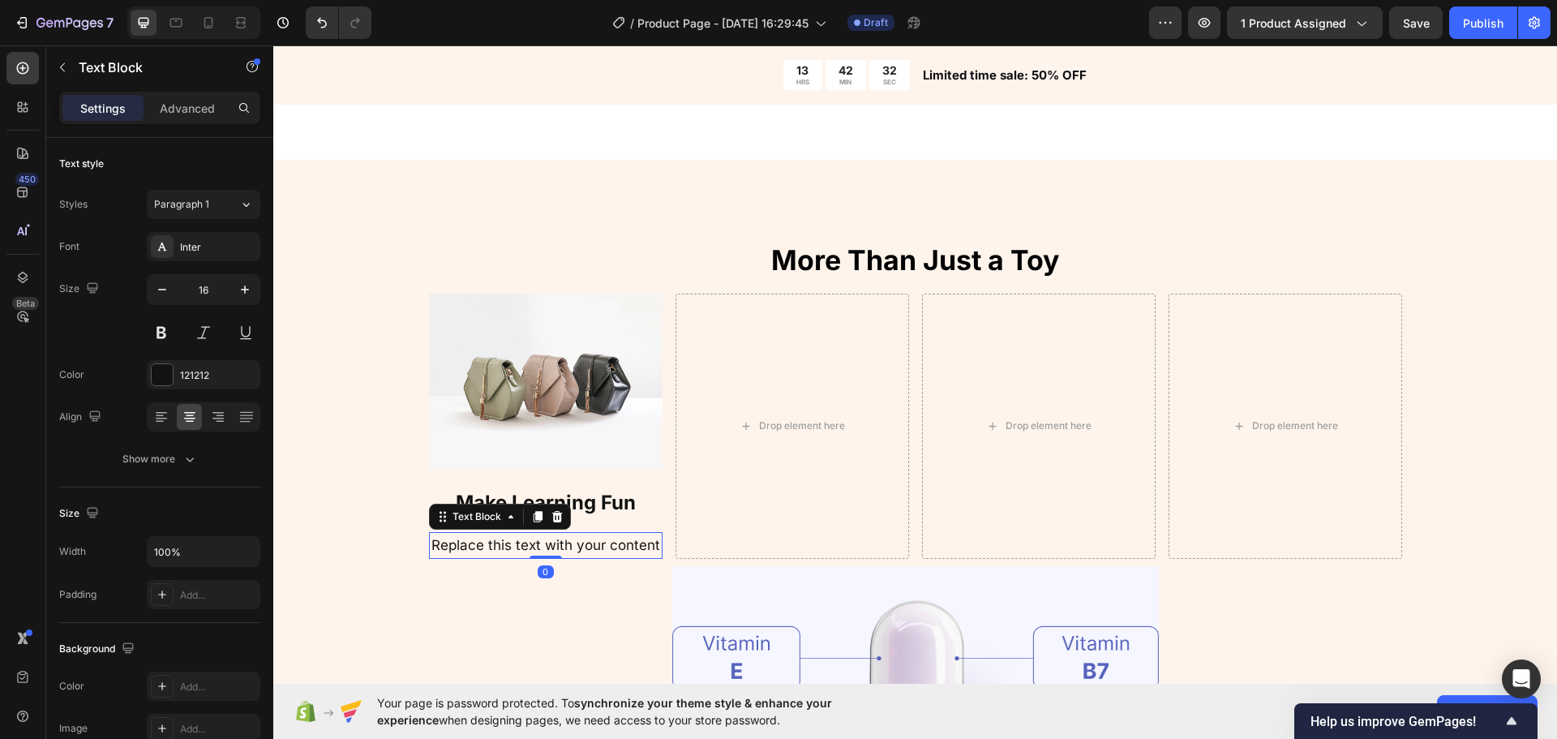
click at [621, 544] on span "Replace this text with your content" at bounding box center [545, 545] width 229 height 16
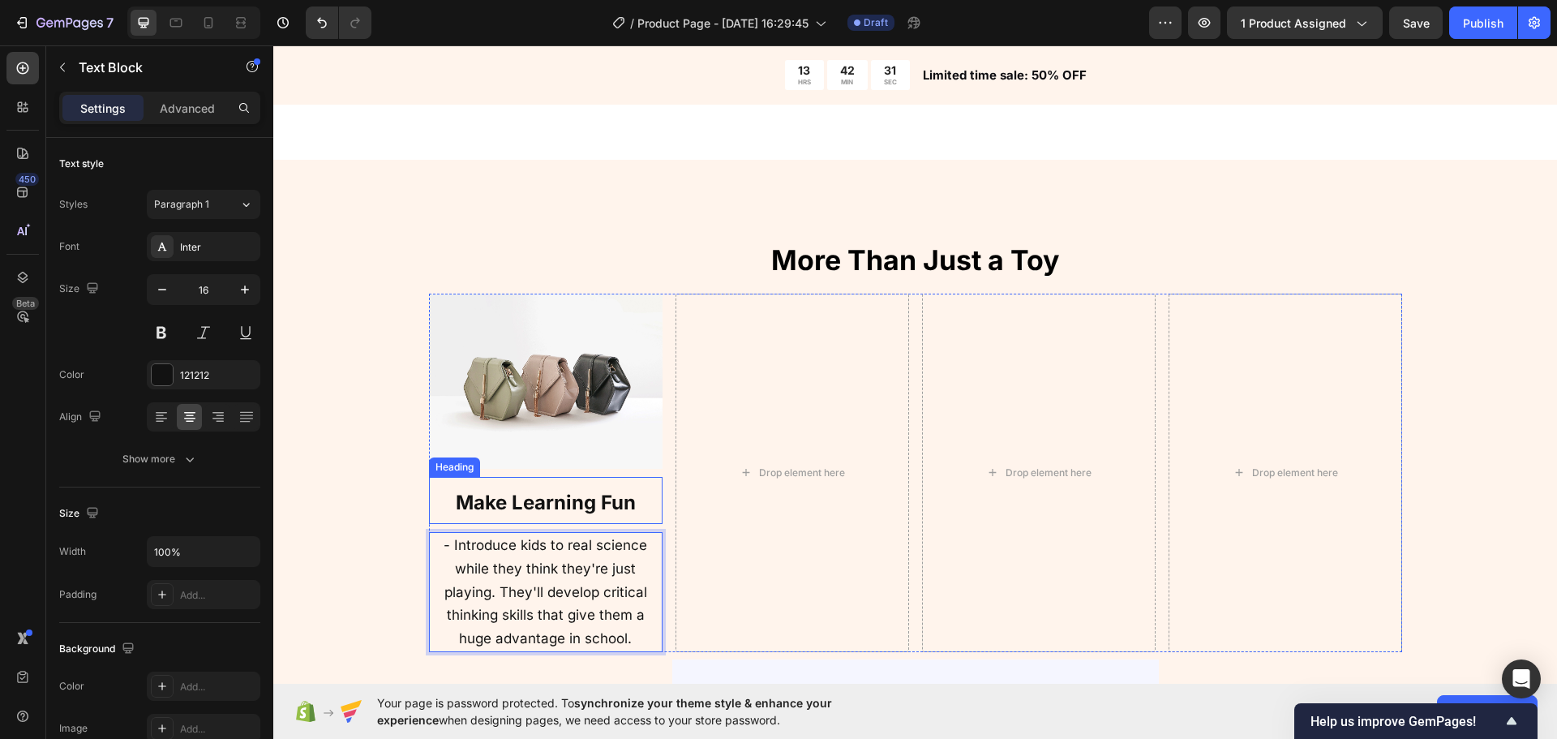
click at [563, 477] on h2 "⁠⁠⁠⁠⁠⁠⁠ Make Learning Fun" at bounding box center [546, 500] width 234 height 47
click at [449, 568] on p "- Introduce kids to real science while they think they're just playing. They'll…" at bounding box center [546, 592] width 230 height 117
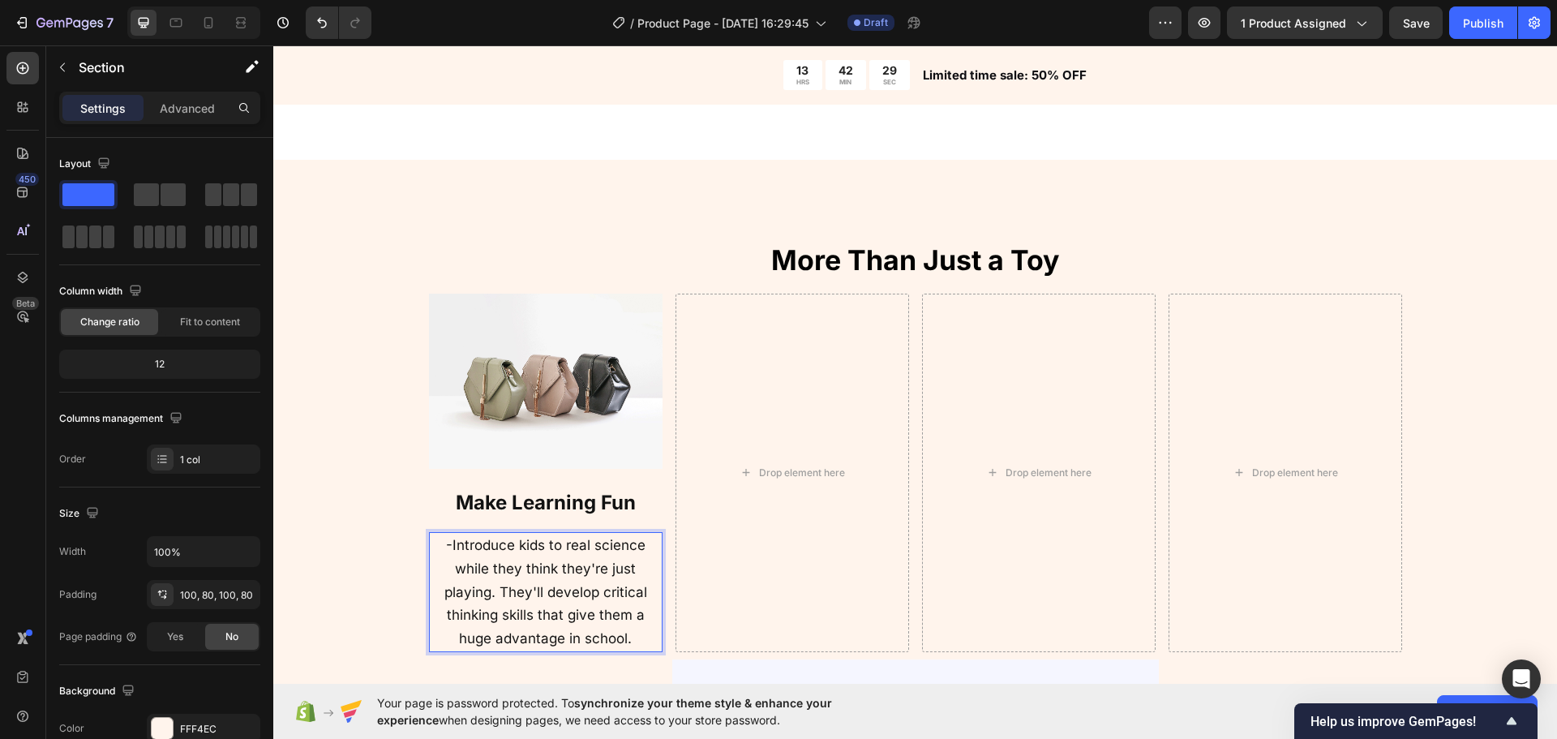
click at [377, 577] on div "⁠⁠⁠⁠⁠⁠⁠ More Than Just a Toy Heading Image ⁠⁠⁠⁠⁠⁠⁠ Make Learning Fun Heading -I…" at bounding box center [915, 624] width 1154 height 766
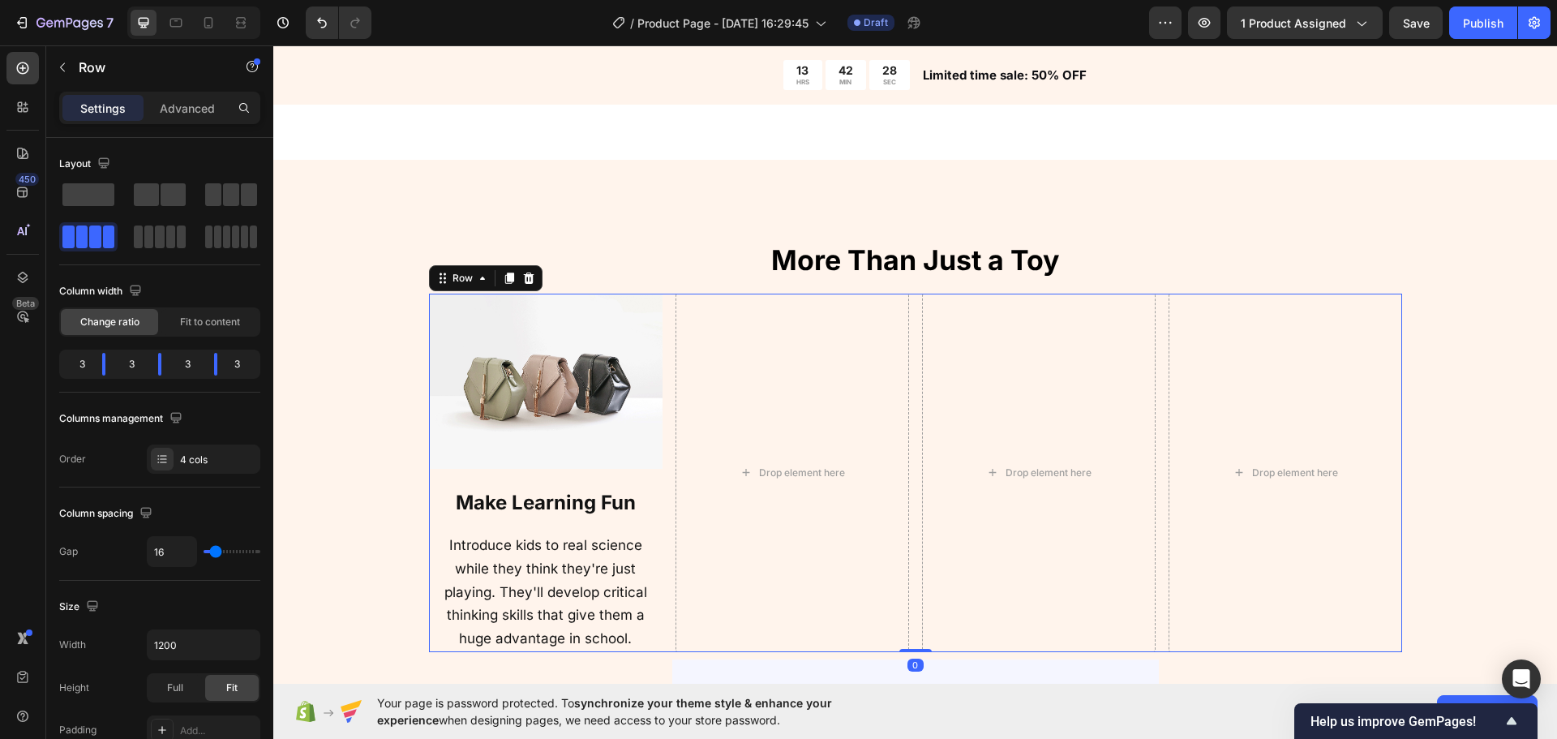
click at [640, 475] on div "Image ⁠⁠⁠⁠⁠⁠⁠ Make Learning Fun Heading Introduce kids to real science while th…" at bounding box center [546, 473] width 234 height 358
click at [592, 434] on img at bounding box center [546, 381] width 234 height 175
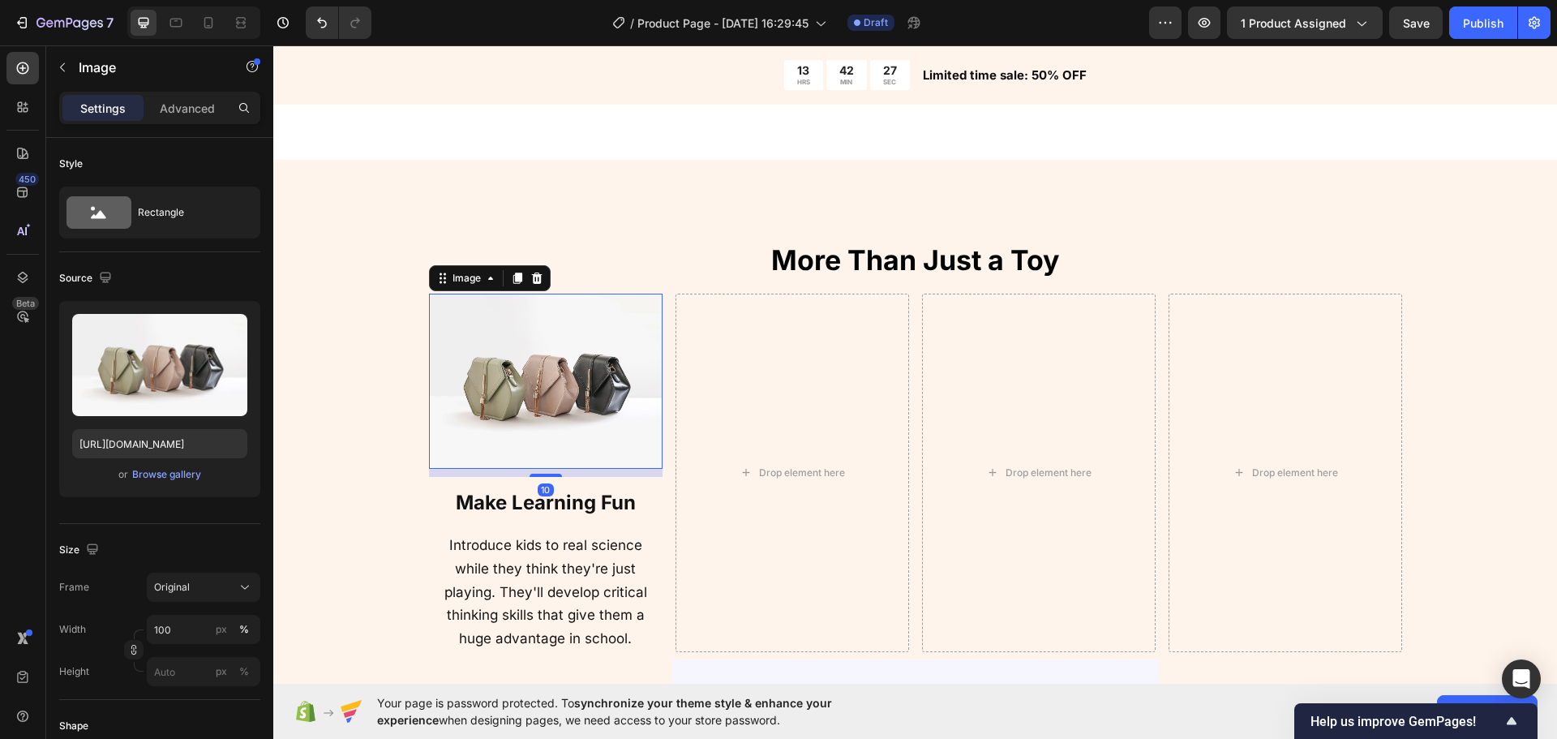
click at [497, 281] on div "Image" at bounding box center [490, 278] width 122 height 26
click at [508, 281] on div at bounding box center [517, 277] width 19 height 19
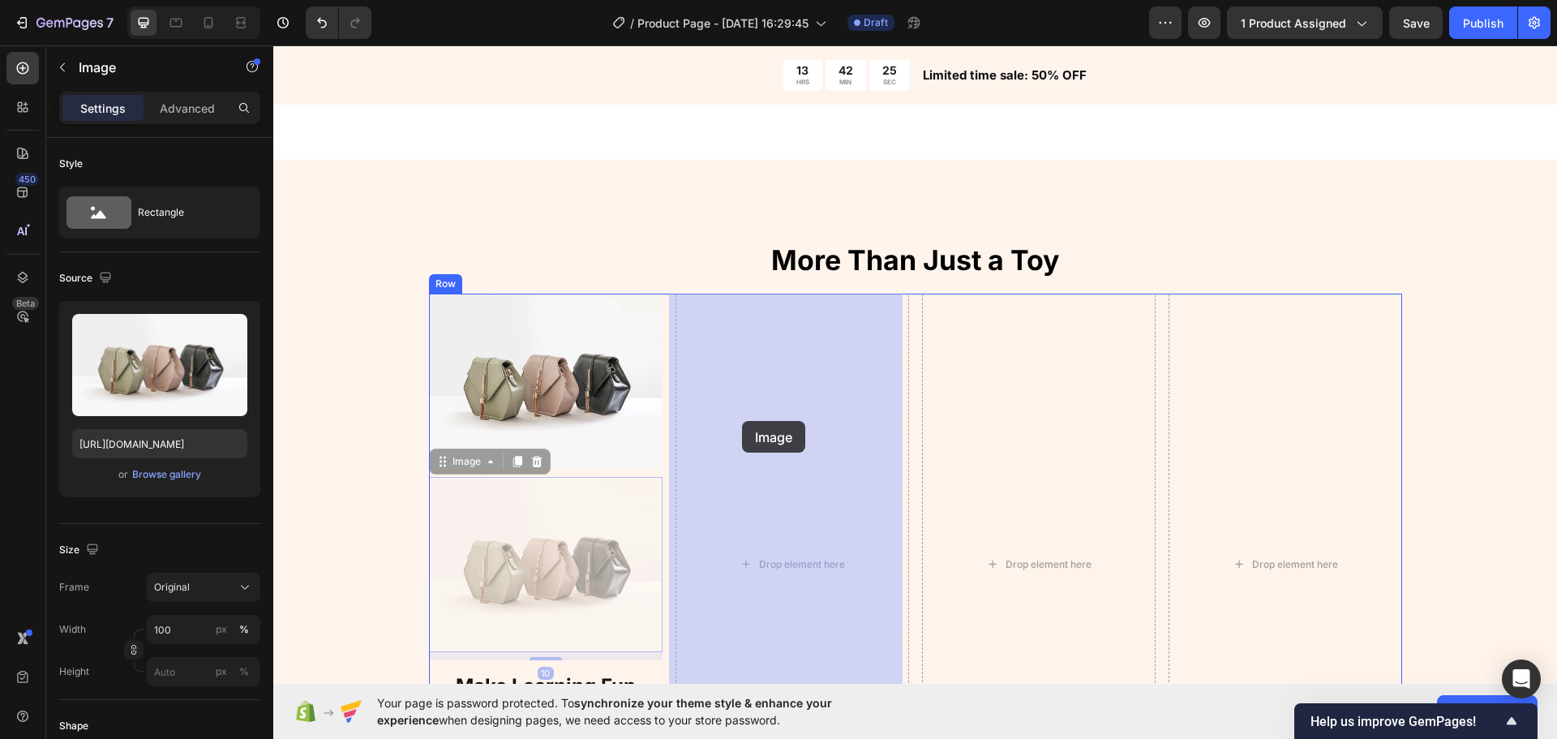
drag, startPoint x: 436, startPoint y: 460, endPoint x: 742, endPoint y: 421, distance: 308.2
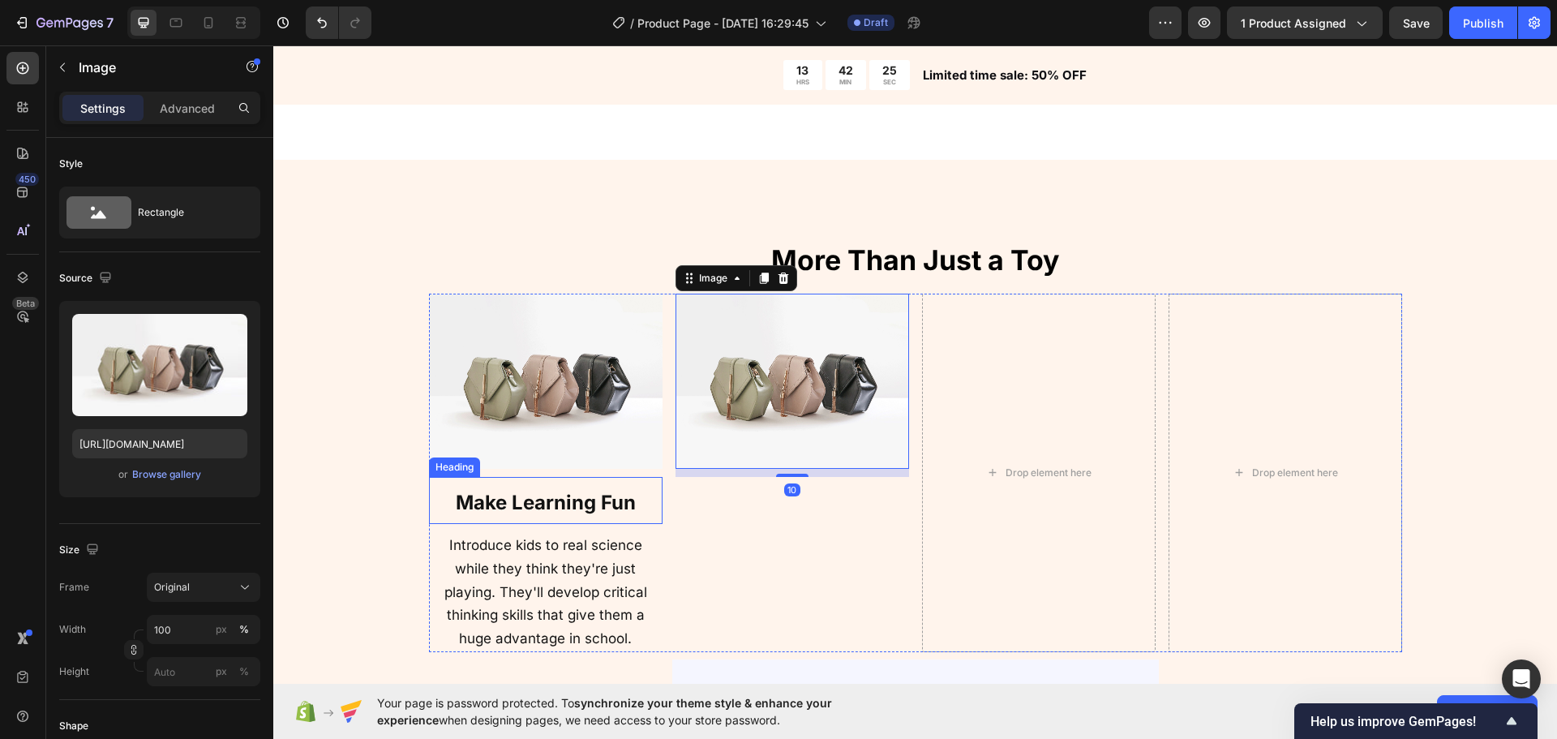
click at [558, 502] on strong "Make Learning Fun" at bounding box center [546, 503] width 180 height 24
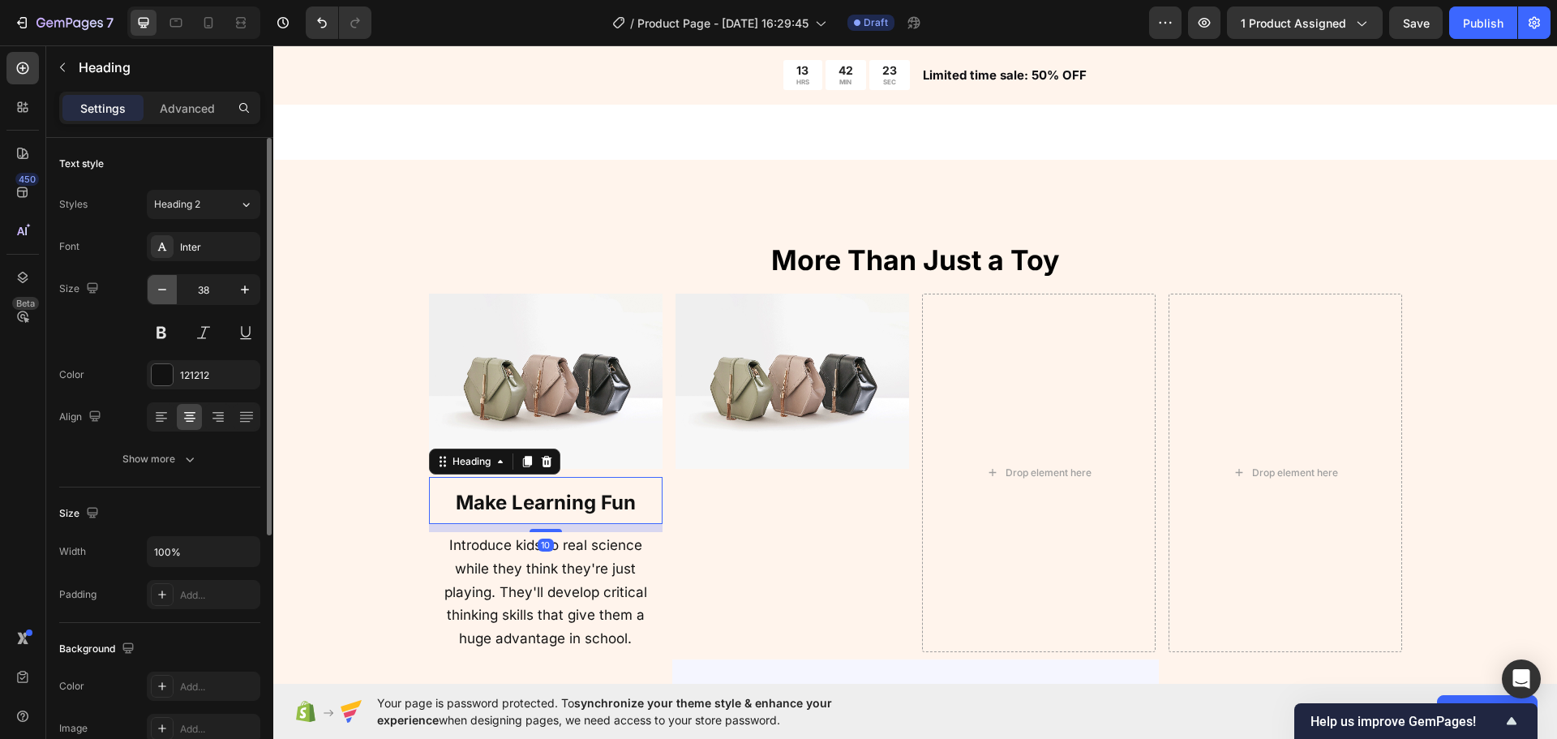
click at [161, 290] on icon "button" at bounding box center [162, 290] width 8 height 2
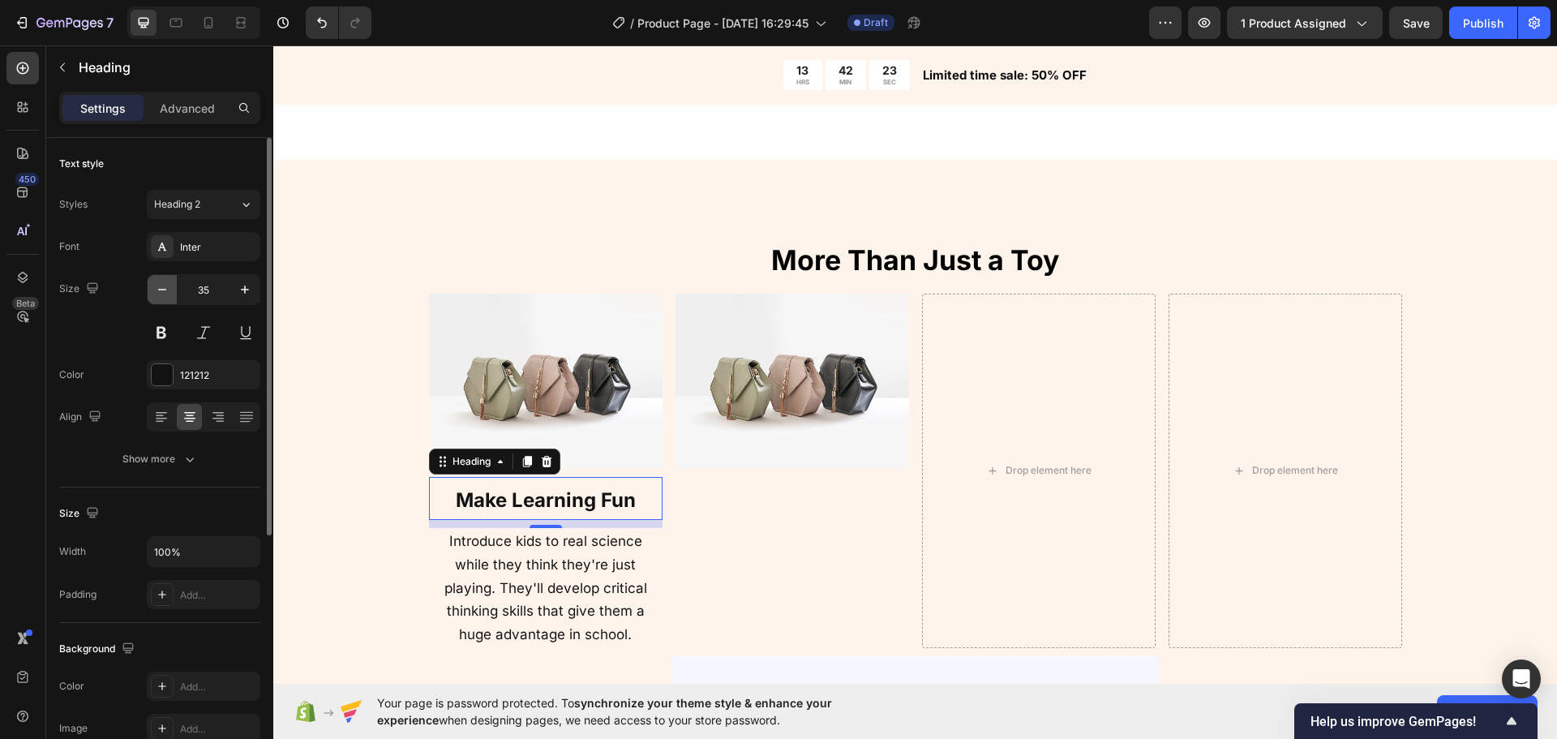
click at [161, 290] on icon "button" at bounding box center [162, 290] width 8 height 2
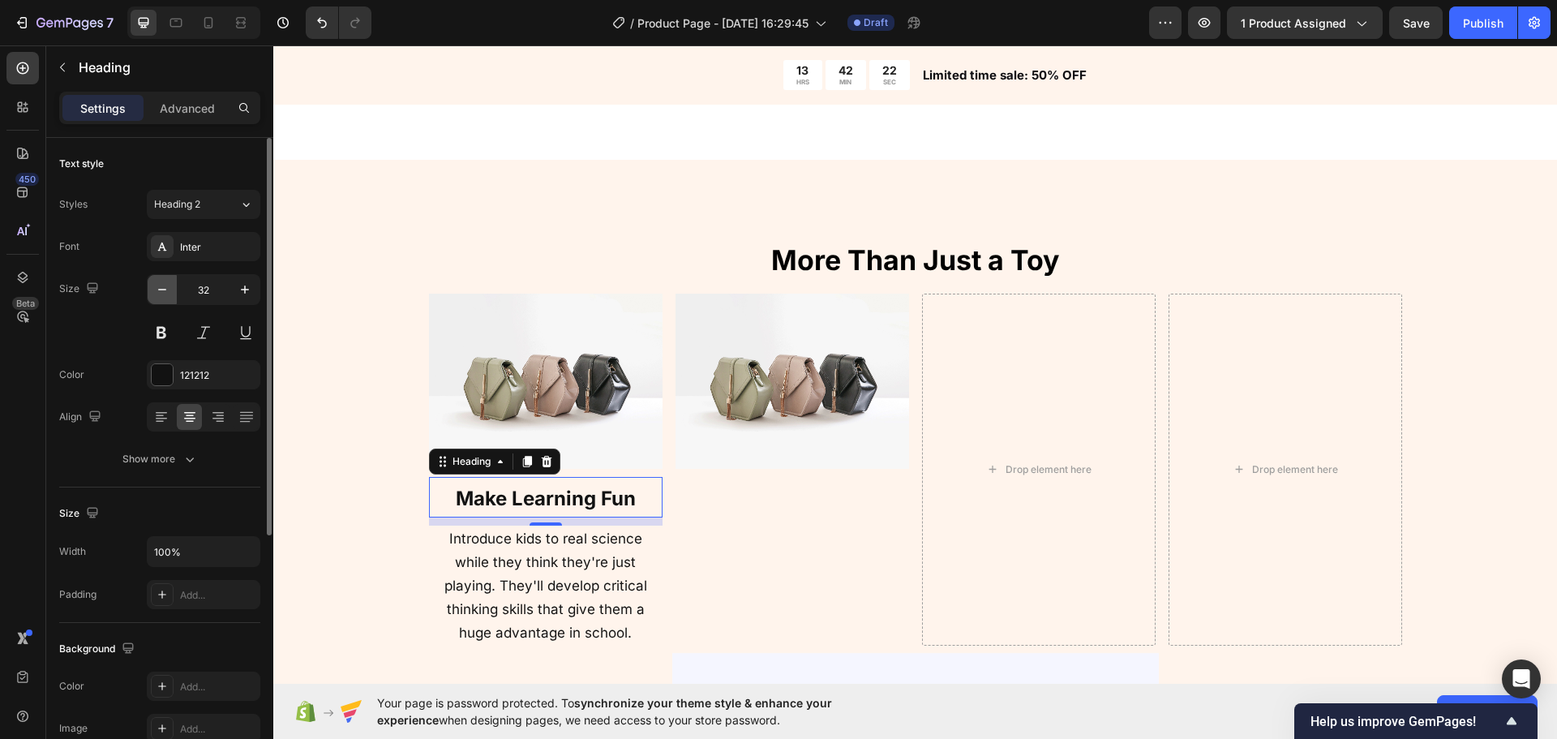
click at [161, 290] on icon "button" at bounding box center [162, 290] width 8 height 2
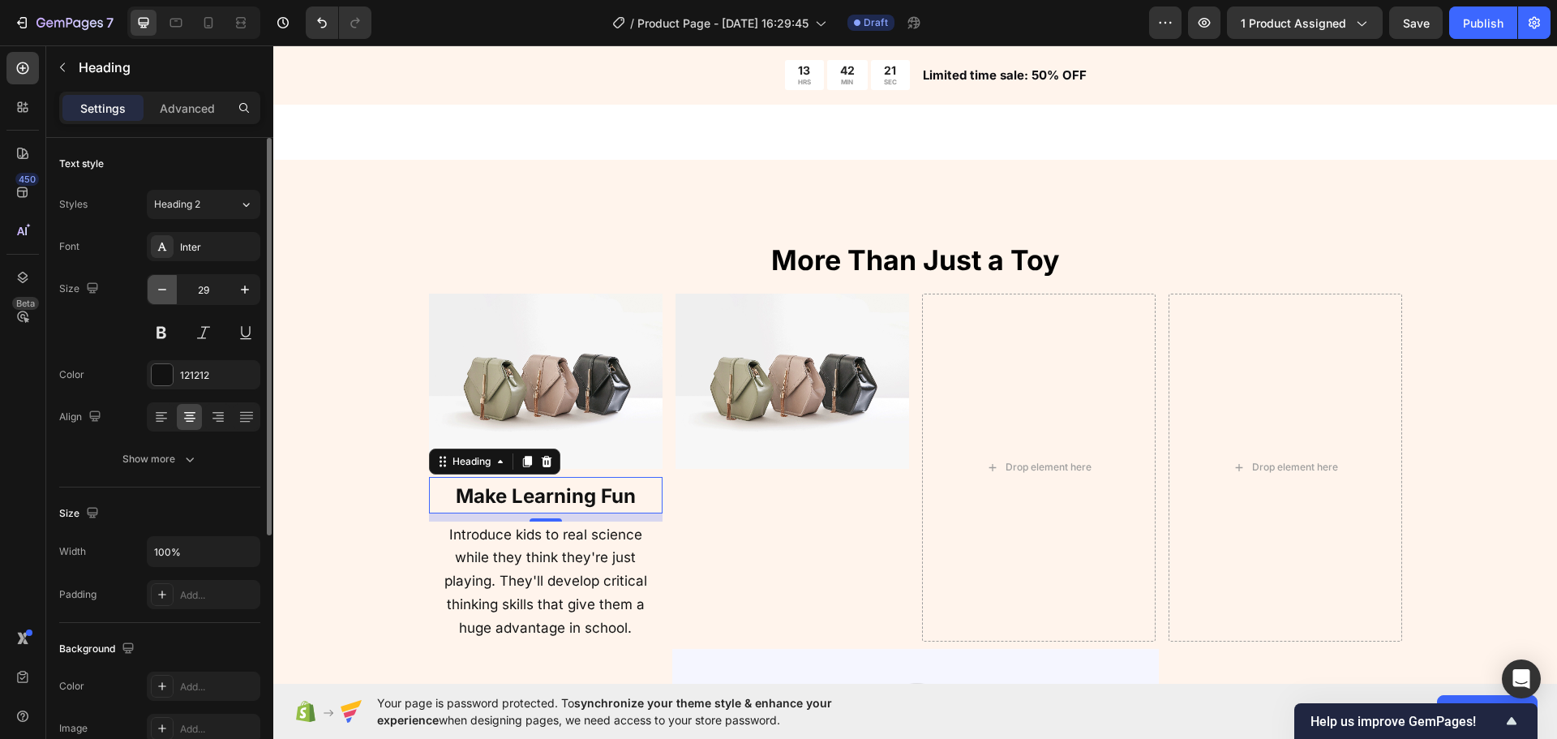
click at [161, 290] on icon "button" at bounding box center [162, 290] width 8 height 2
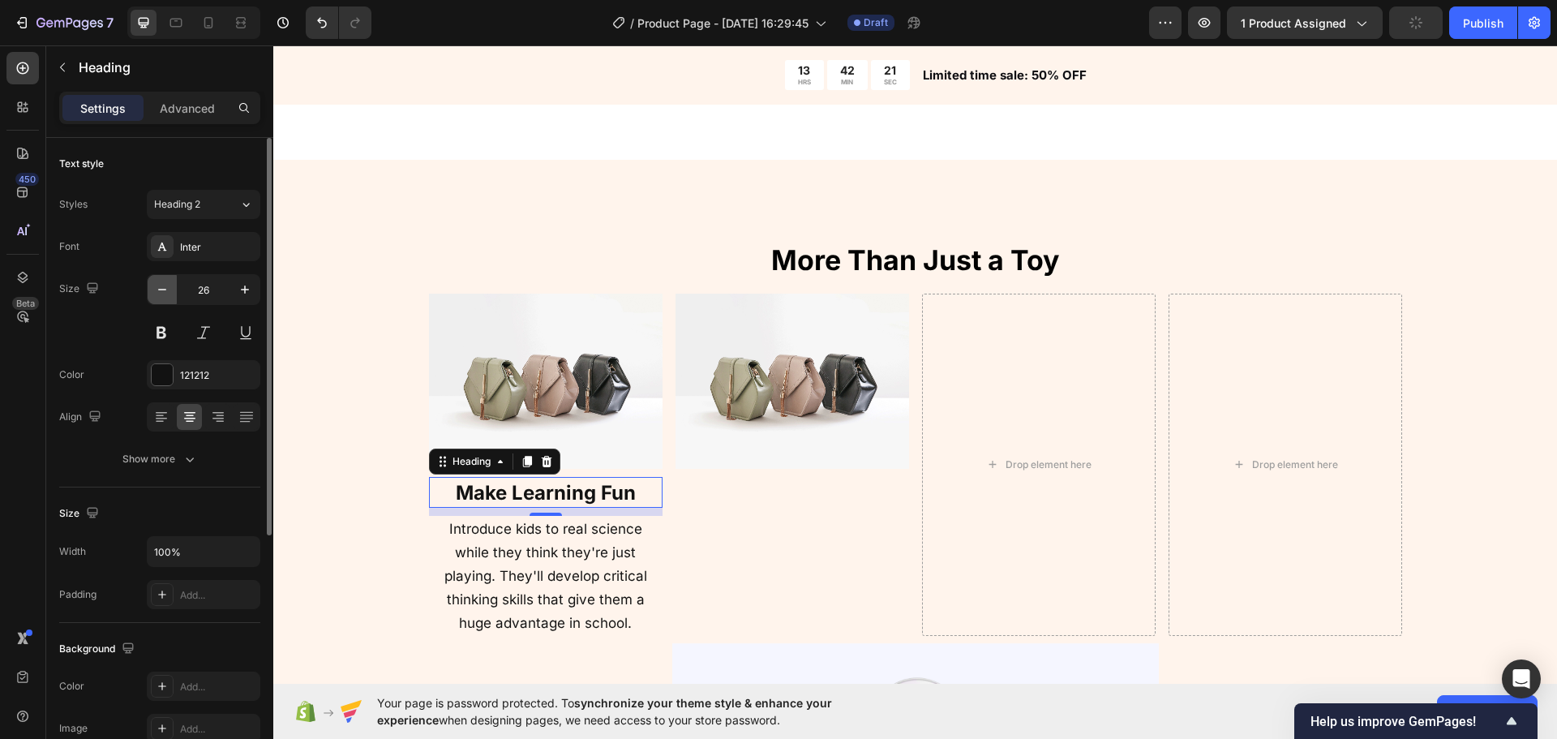
click at [161, 290] on icon "button" at bounding box center [162, 290] width 8 height 2
type input "25"
click at [498, 496] on strong "Make Learning Fun" at bounding box center [546, 492] width 180 height 24
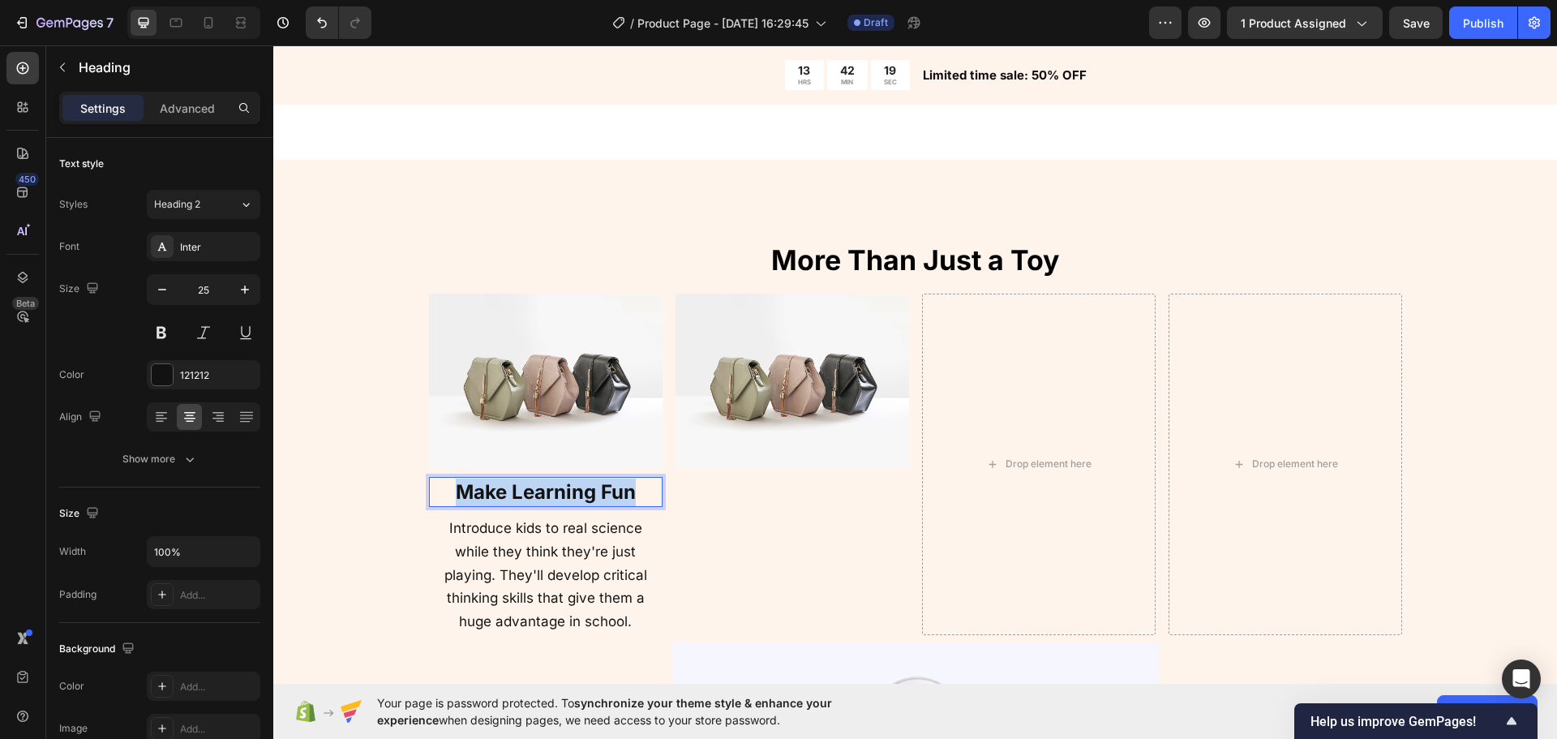
click at [498, 496] on strong "Make Learning Fun" at bounding box center [546, 492] width 180 height 24
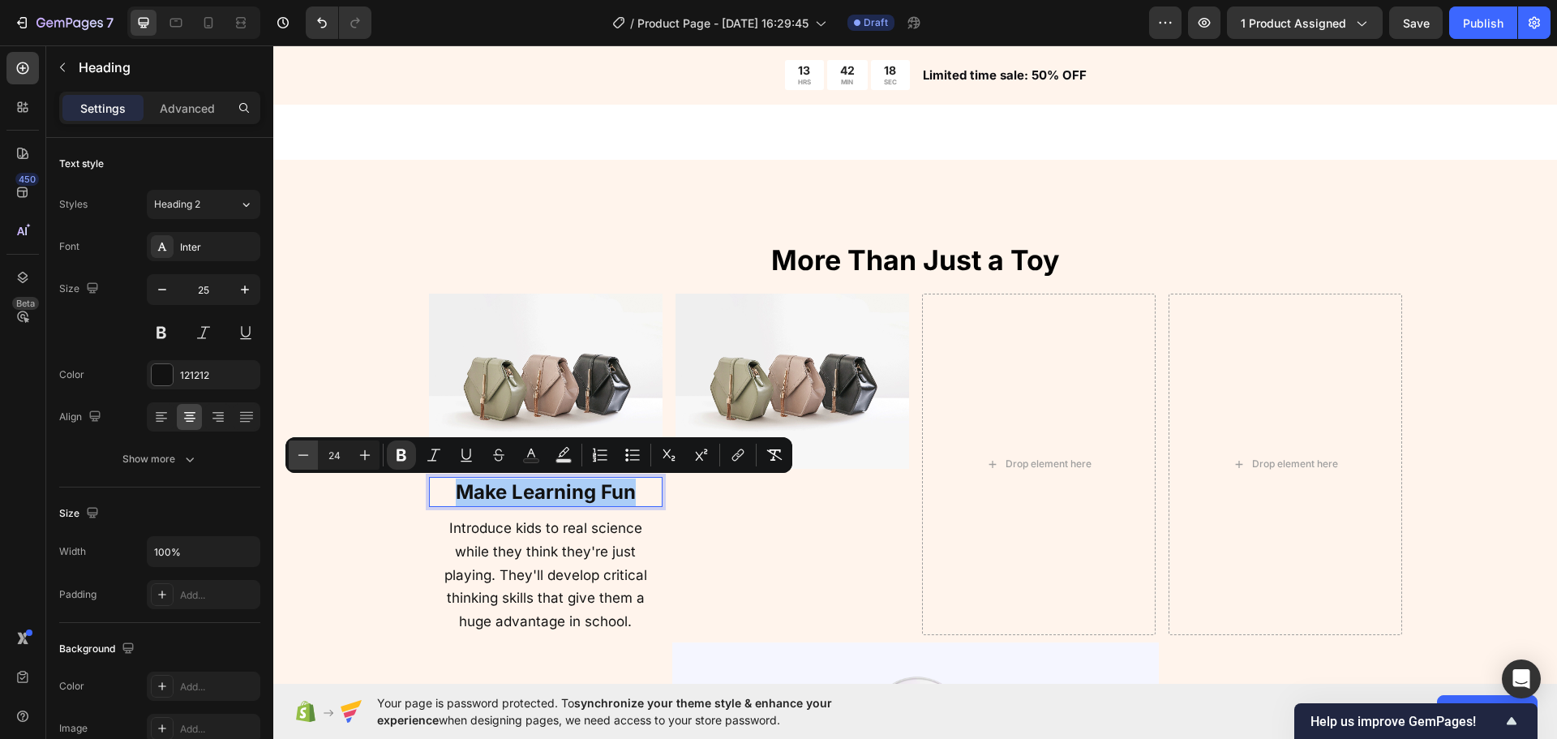
click at [300, 453] on icon "Editor contextual toolbar" at bounding box center [303, 455] width 16 height 16
type input "22"
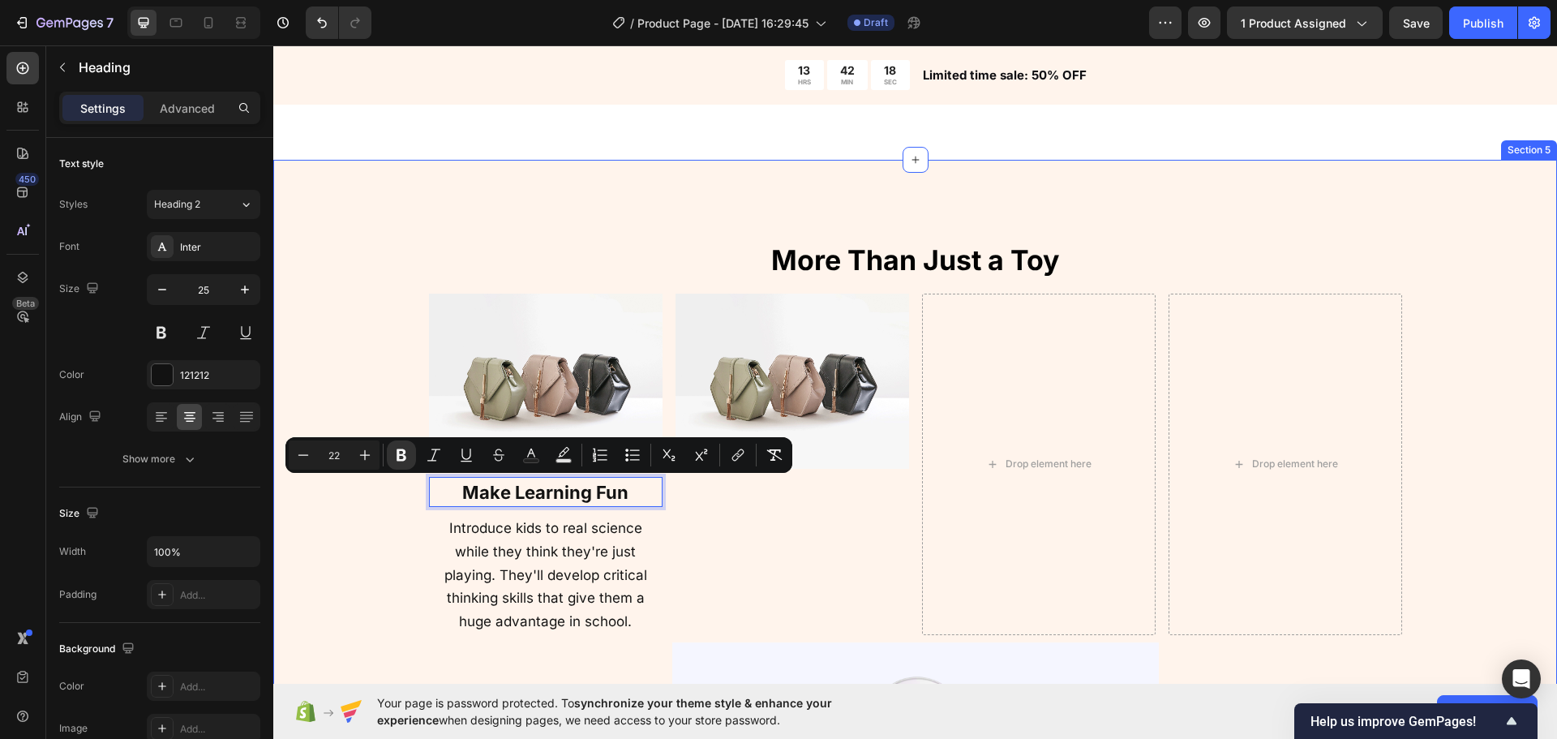
click at [328, 397] on div "⁠⁠⁠⁠⁠⁠⁠ More Than Just a Toy Heading Image Make Learning Fun Heading 10 Introdu…" at bounding box center [915, 616] width 1284 height 912
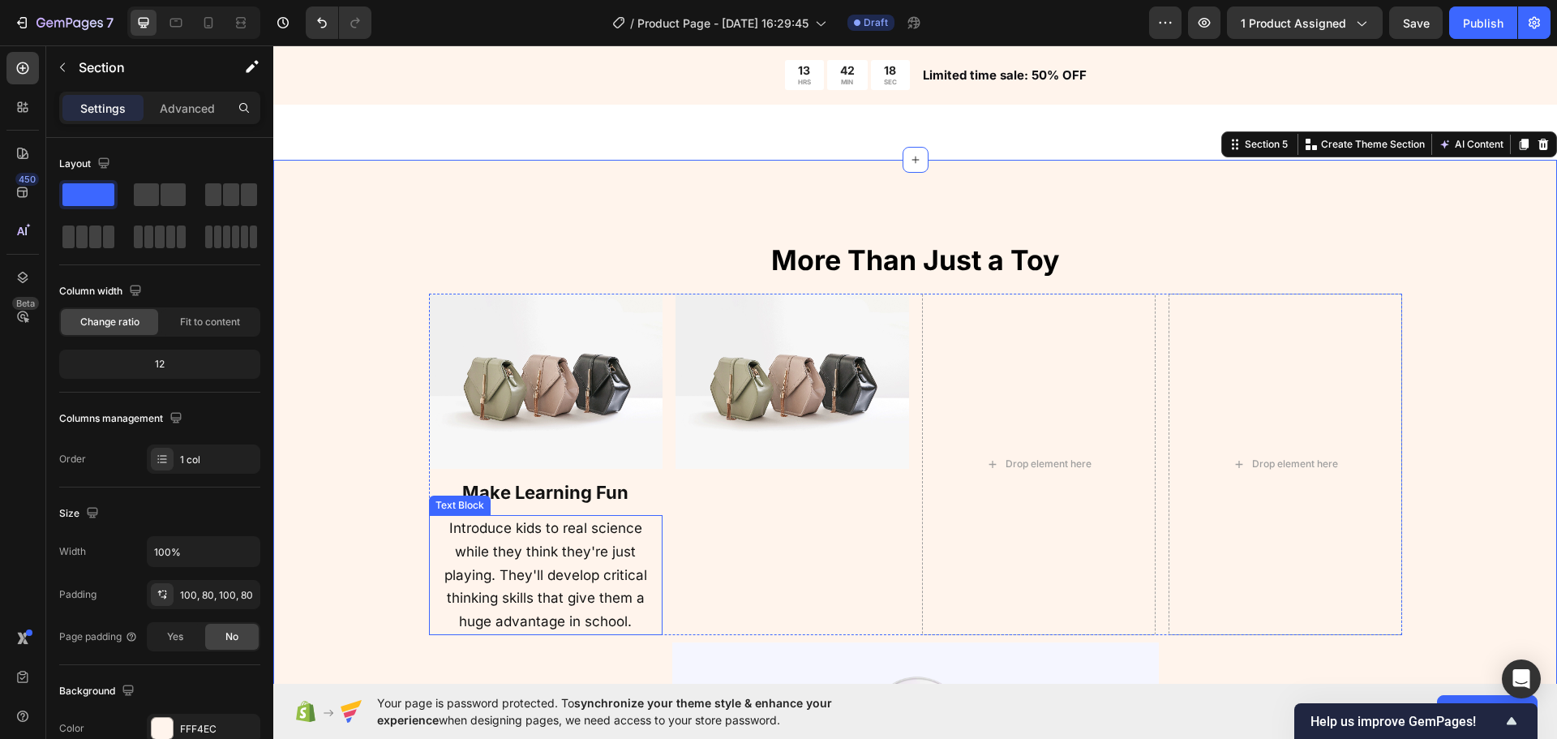
click at [555, 616] on span "Introduce kids to real science while they think they're just playing. They'll d…" at bounding box center [545, 574] width 203 height 109
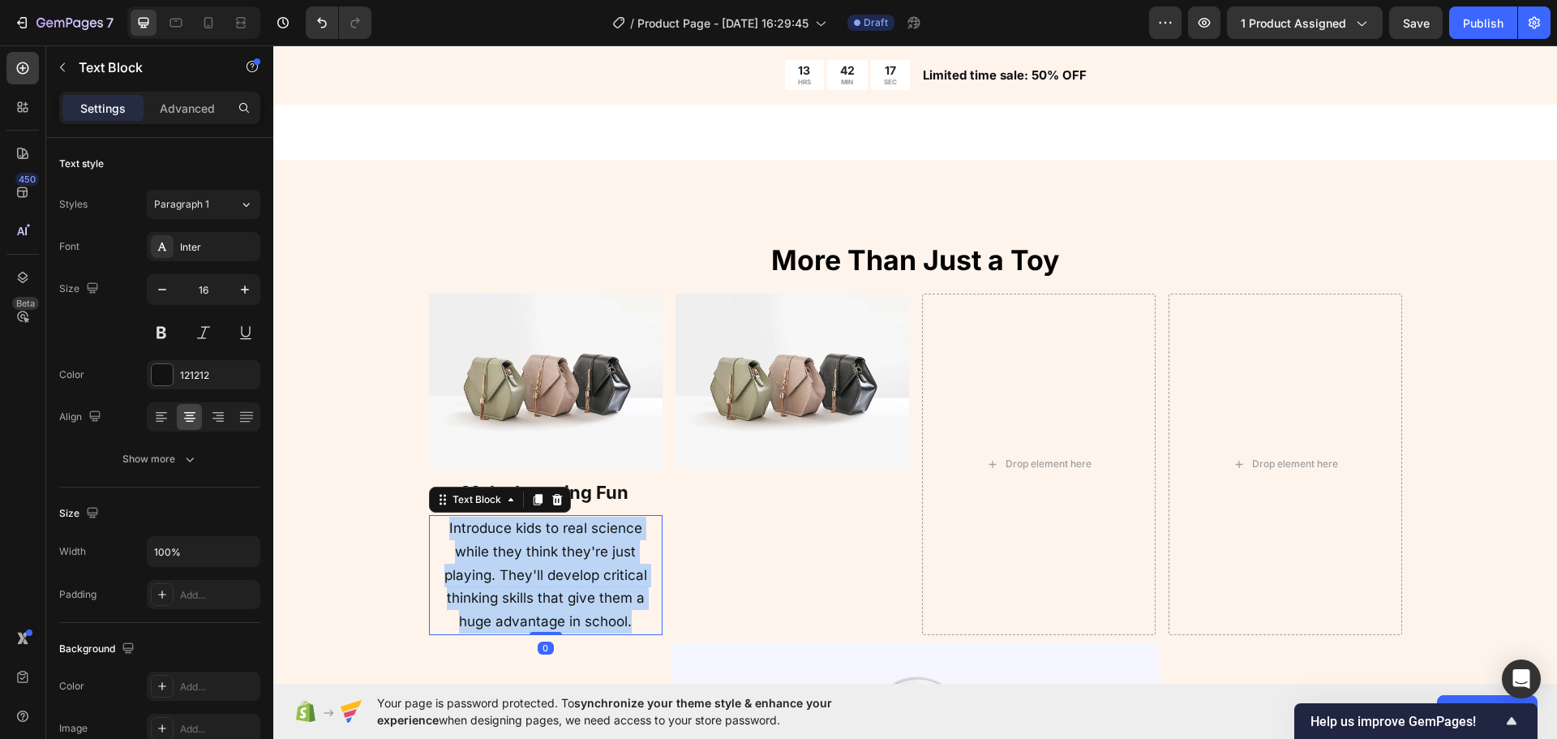
click at [554, 616] on span "Introduce kids to real science while they think they're just playing. They'll d…" at bounding box center [545, 574] width 203 height 109
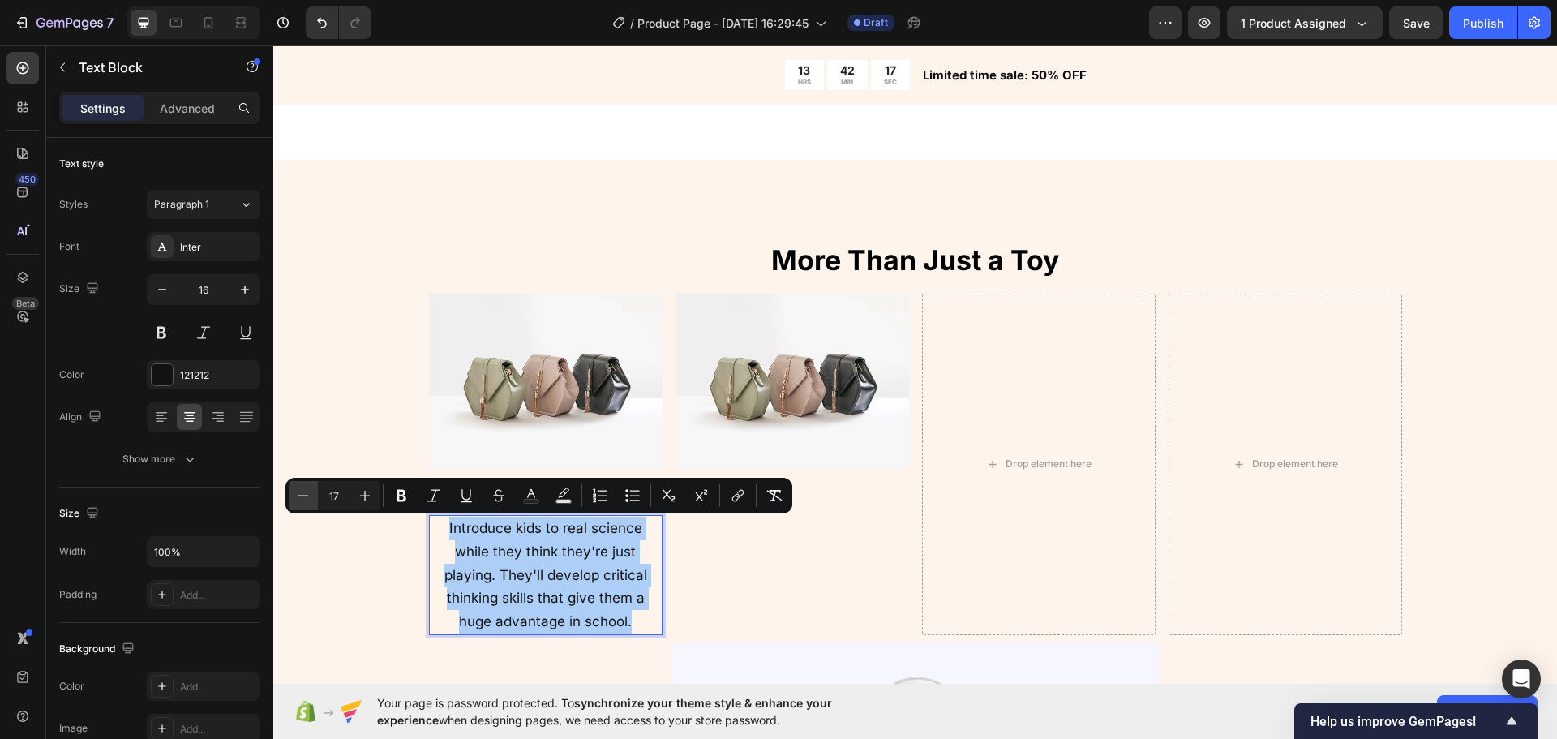
click at [307, 497] on icon "Editor contextual toolbar" at bounding box center [303, 495] width 16 height 16
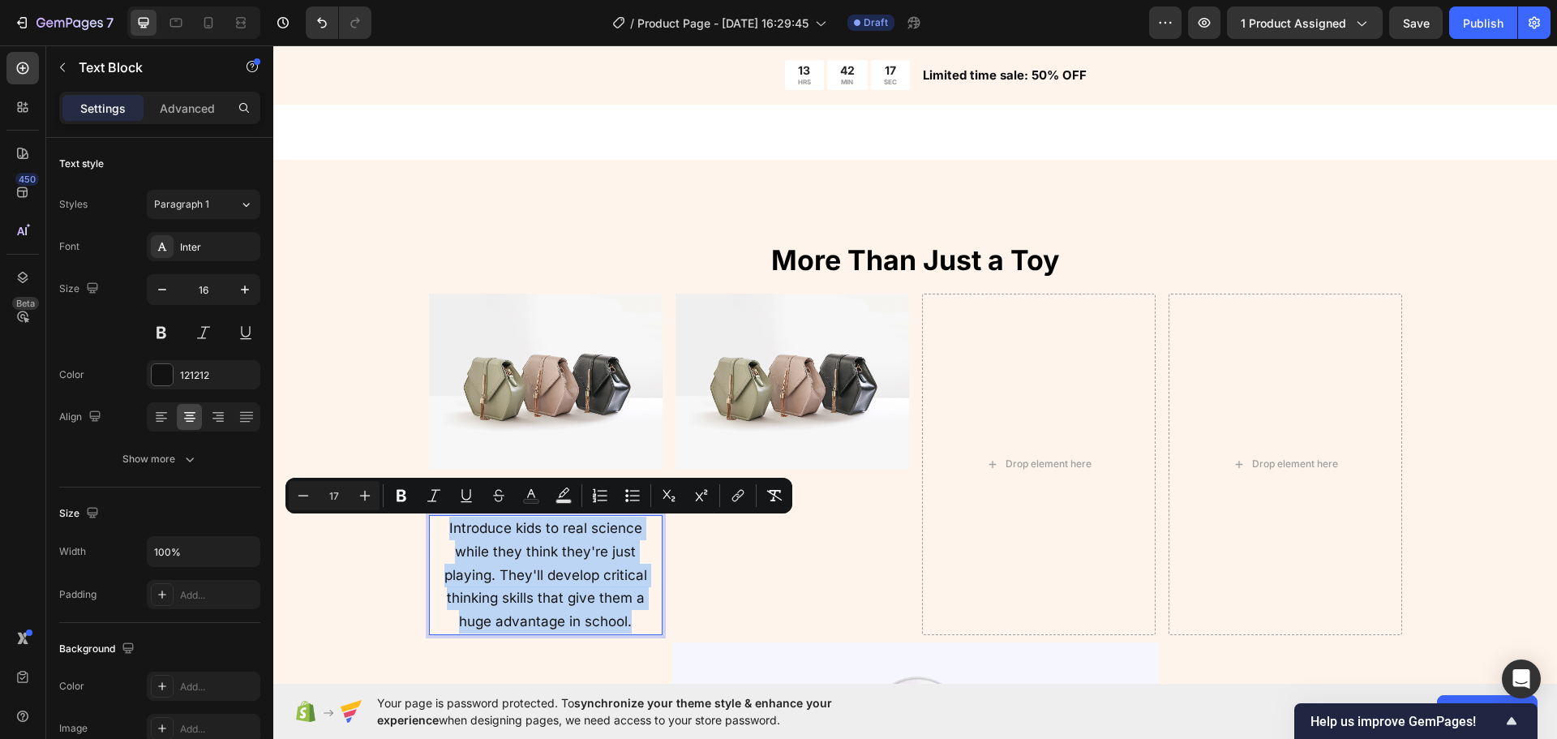
type input "16"
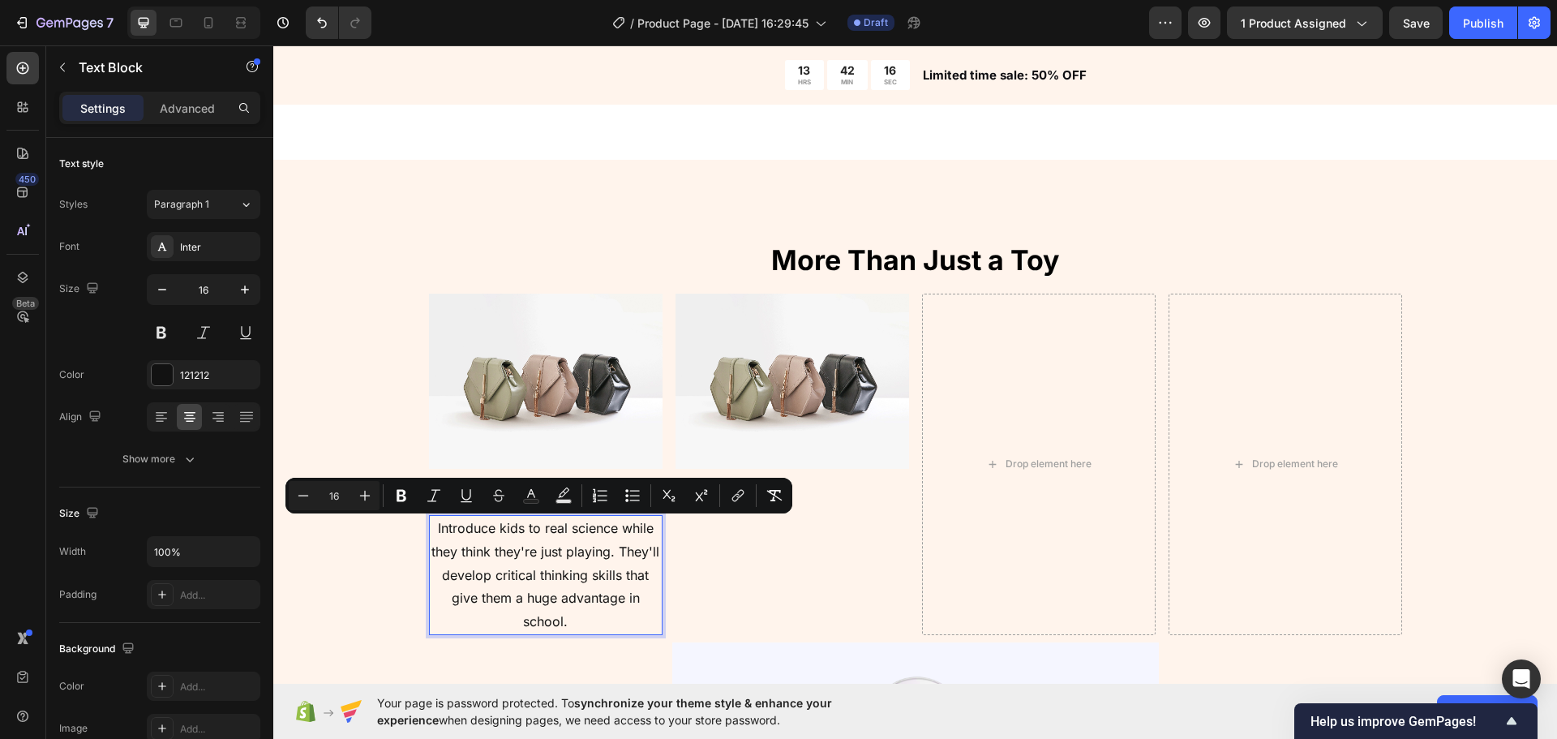
click at [329, 429] on div "⁠⁠⁠⁠⁠⁠⁠ More Than Just a Toy Heading Image ⁠⁠⁠⁠⁠⁠⁠ Make Learning Fun Heading In…" at bounding box center [915, 616] width 1284 height 912
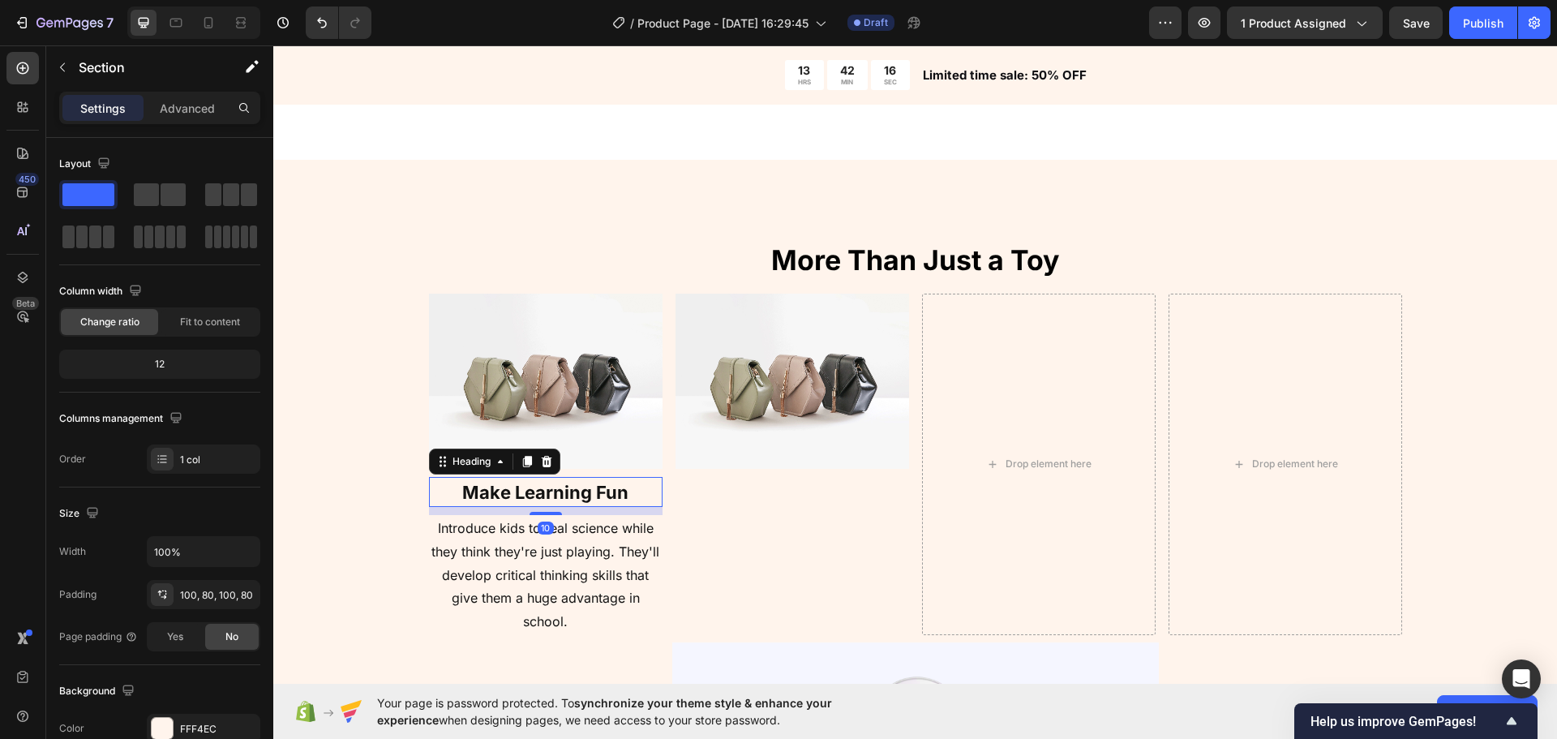
click at [609, 493] on strong "Make Learning Fun" at bounding box center [545, 492] width 166 height 21
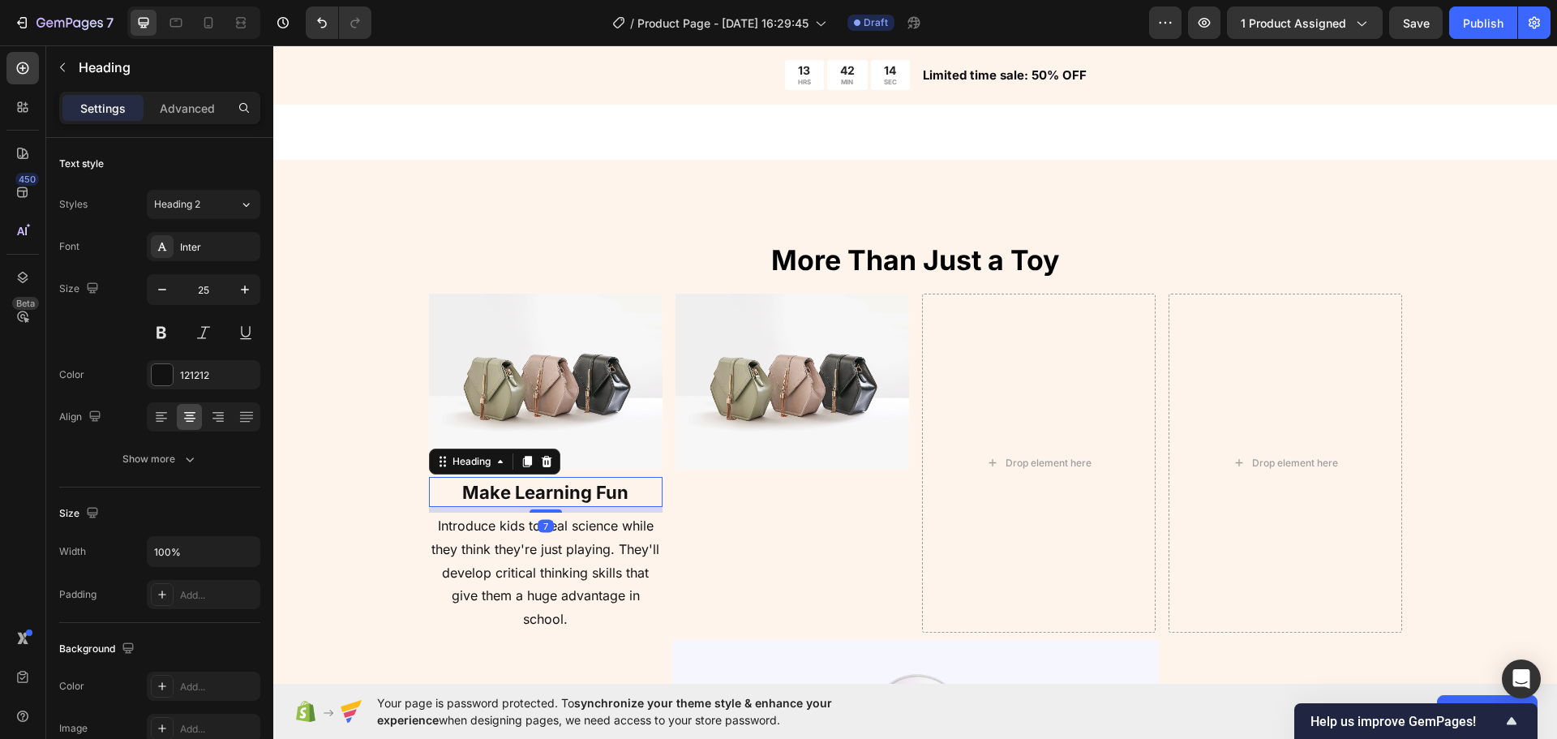
drag, startPoint x: 538, startPoint y: 513, endPoint x: 576, endPoint y: 561, distance: 61.2
click at [544, 510] on div at bounding box center [546, 510] width 32 height 3
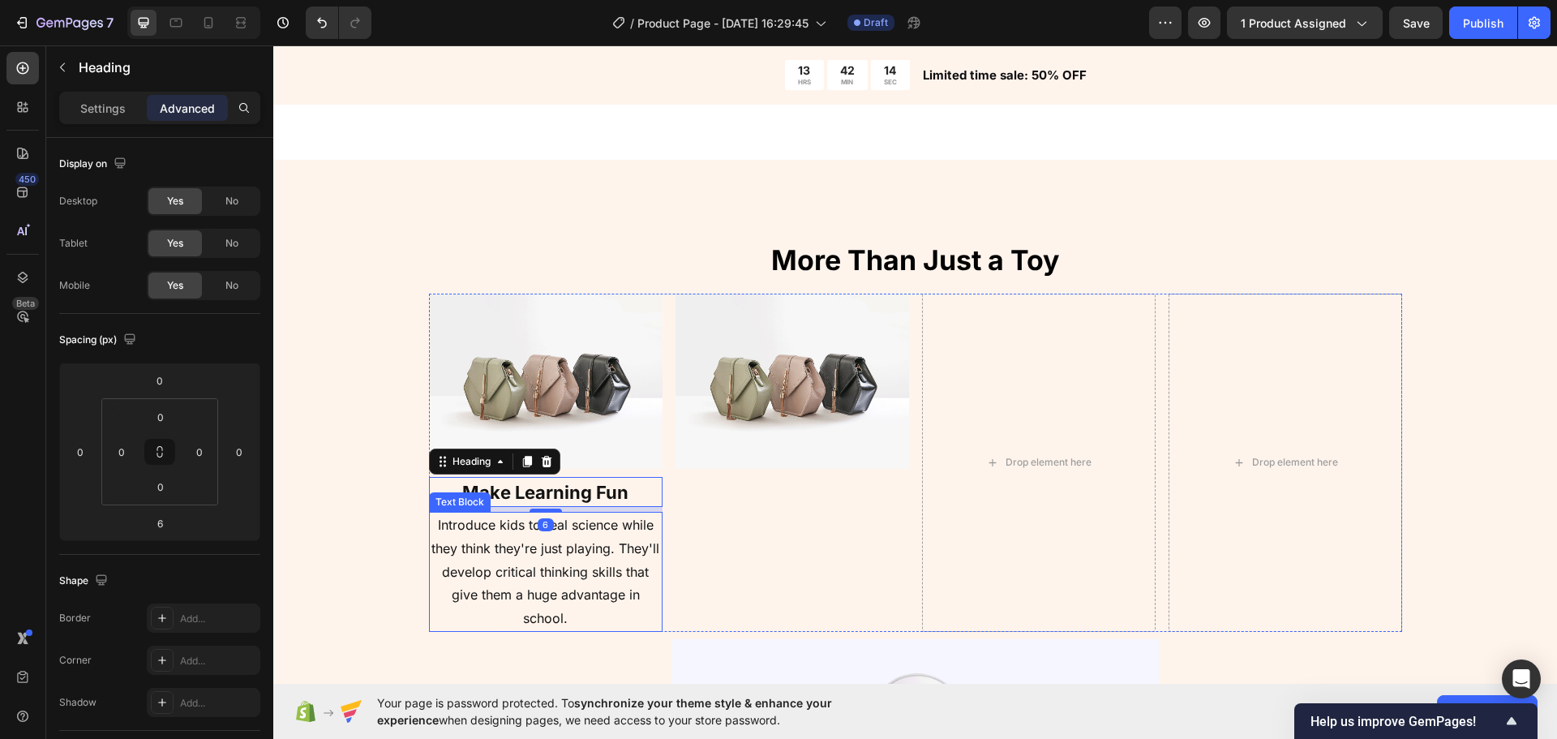
click at [576, 562] on p "Introduce kids to real science while they think they're just playing. They'll d…" at bounding box center [546, 571] width 230 height 117
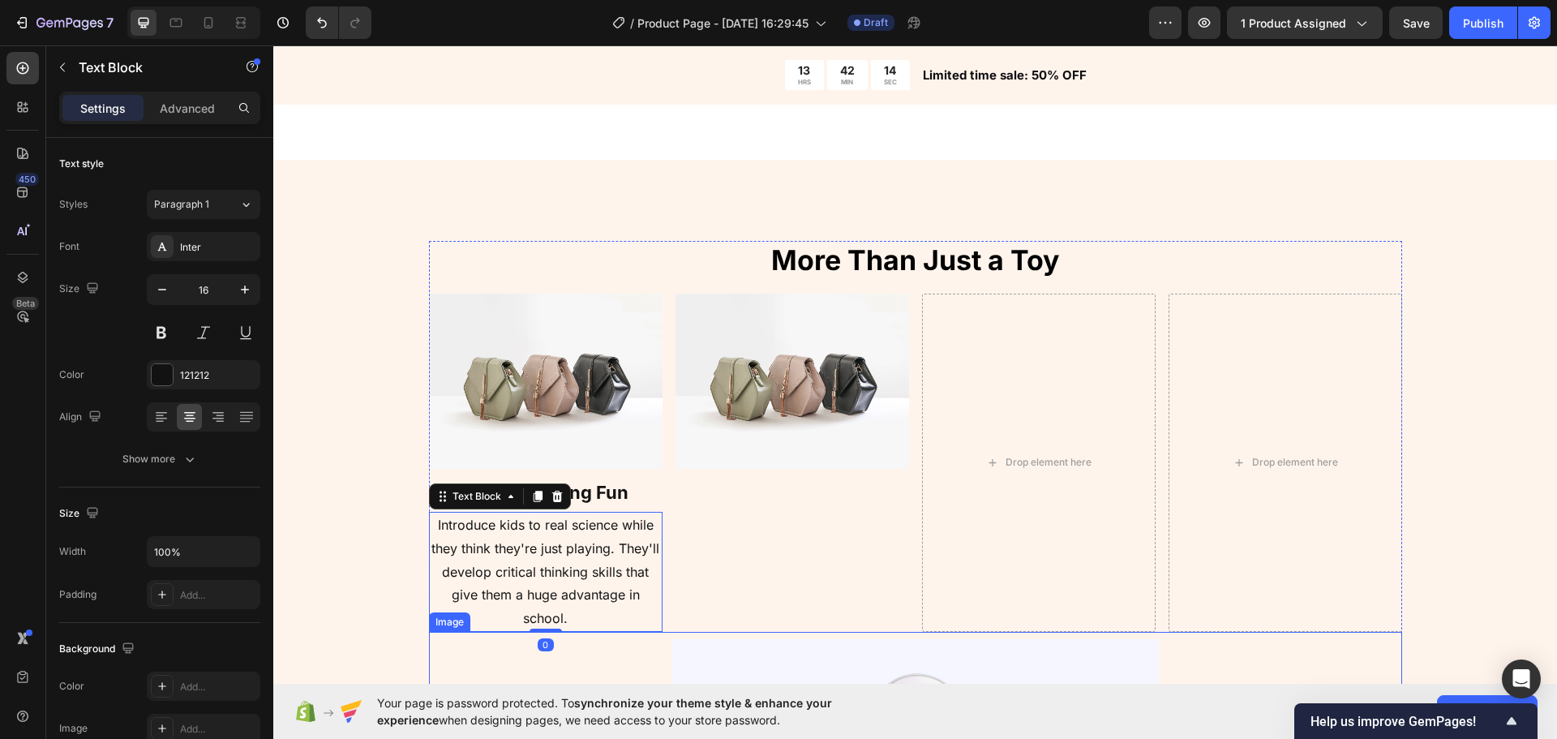
click at [625, 375] on img at bounding box center [546, 381] width 234 height 175
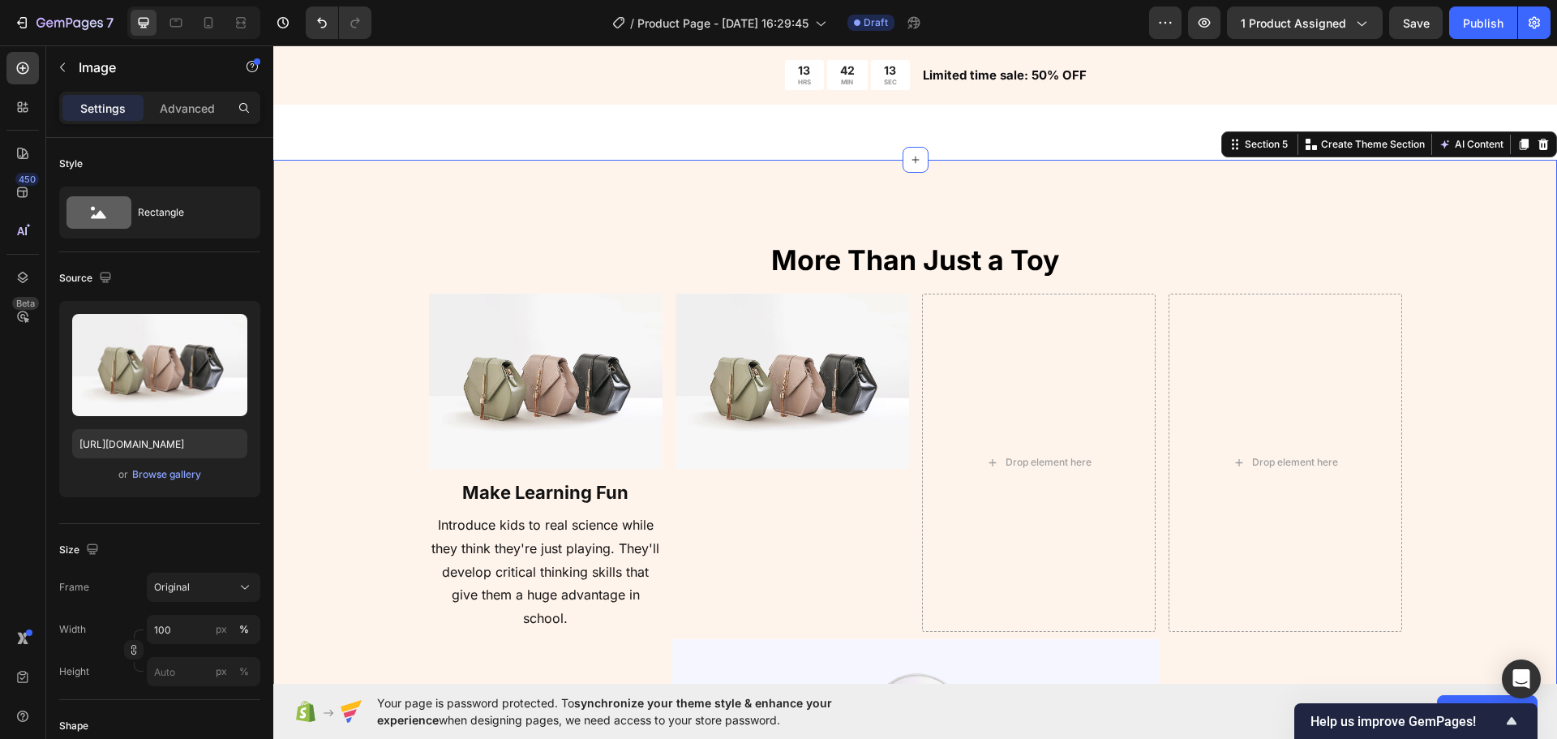
click at [364, 414] on div "⁠⁠⁠⁠⁠⁠⁠ More Than Just a Toy Heading Image ⁠⁠⁠⁠⁠⁠⁠ Make Learning Fun Heading In…" at bounding box center [915, 614] width 1154 height 746
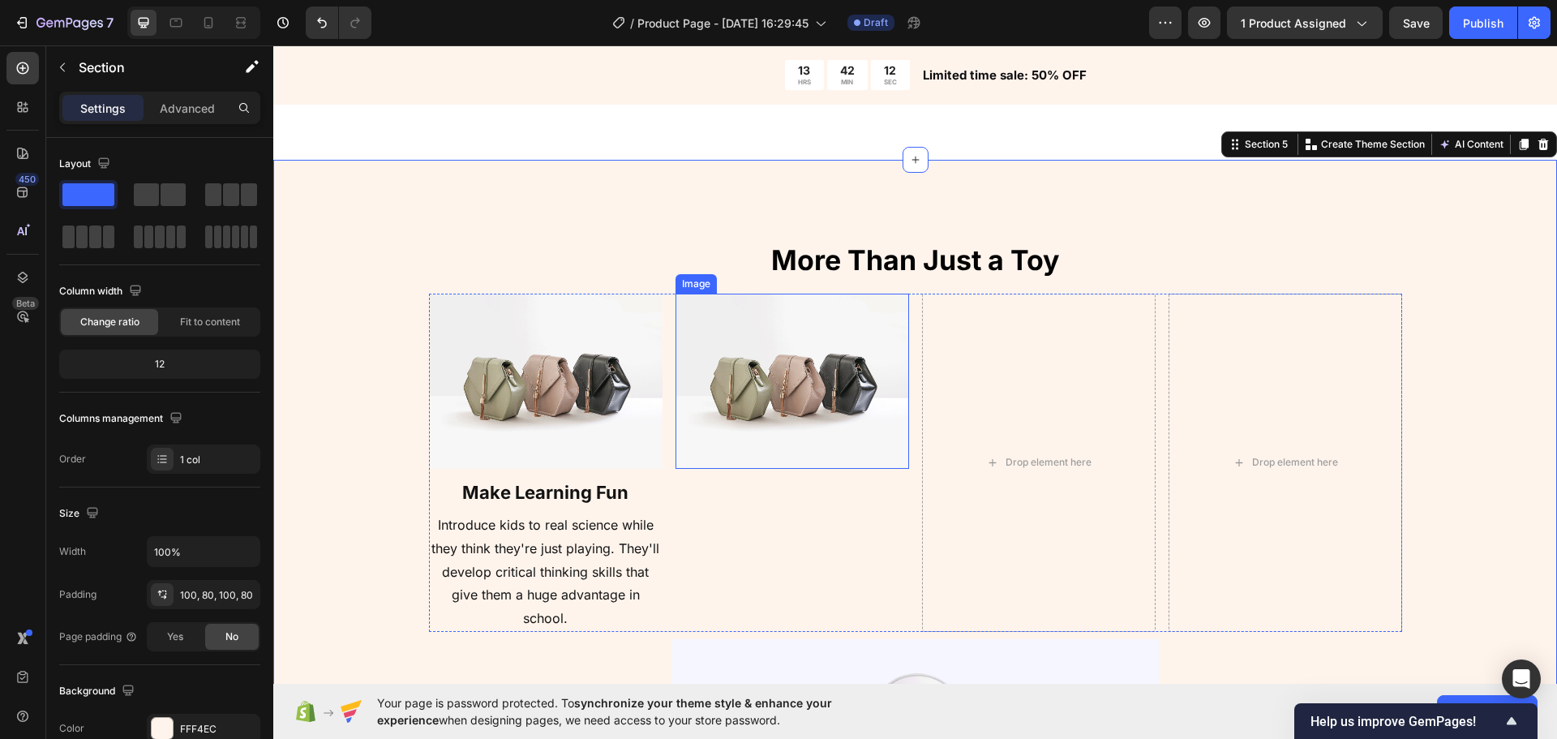
click at [809, 415] on img at bounding box center [793, 381] width 234 height 175
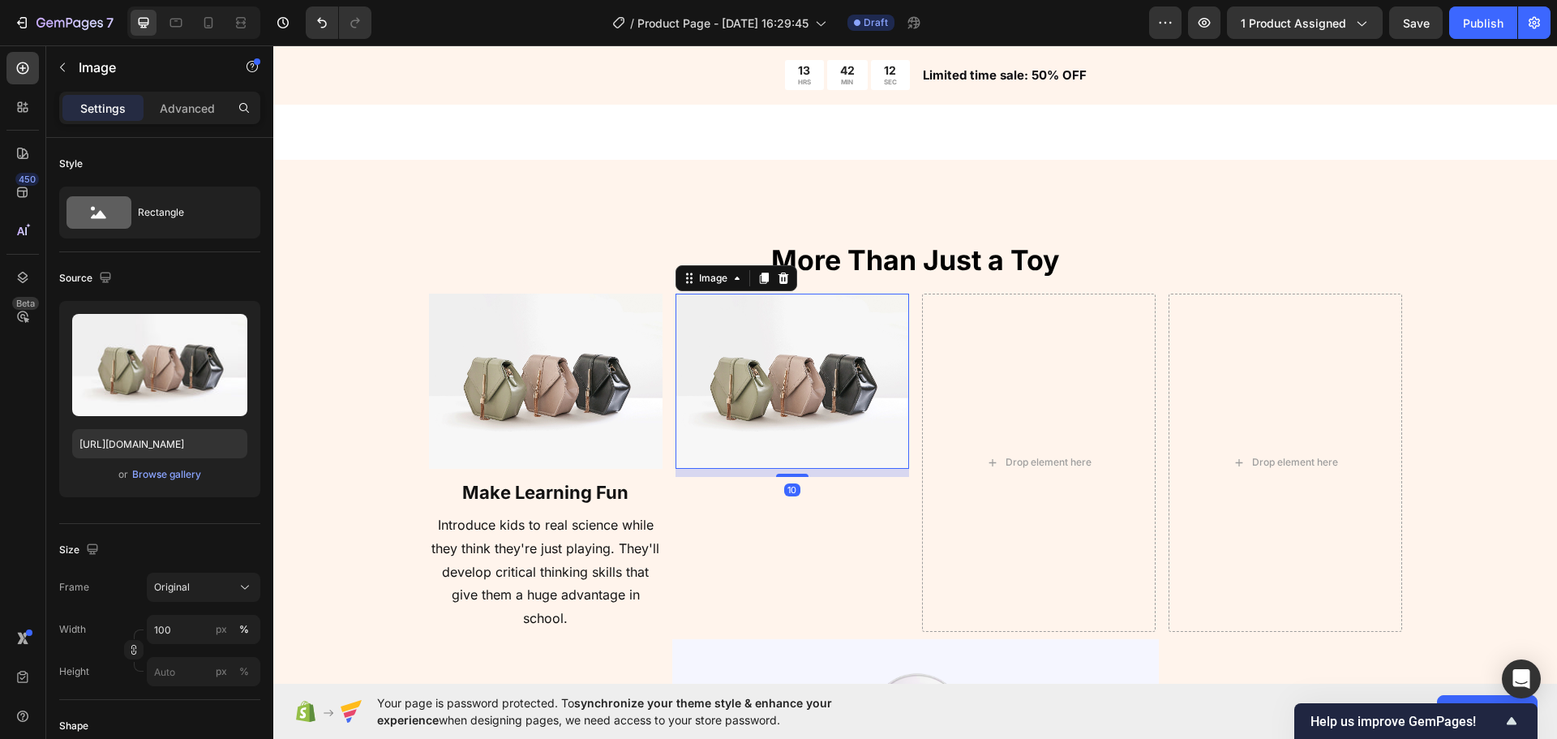
click at [589, 495] on strong "Make Learning Fun" at bounding box center [545, 492] width 166 height 21
click at [764, 441] on img at bounding box center [793, 381] width 234 height 175
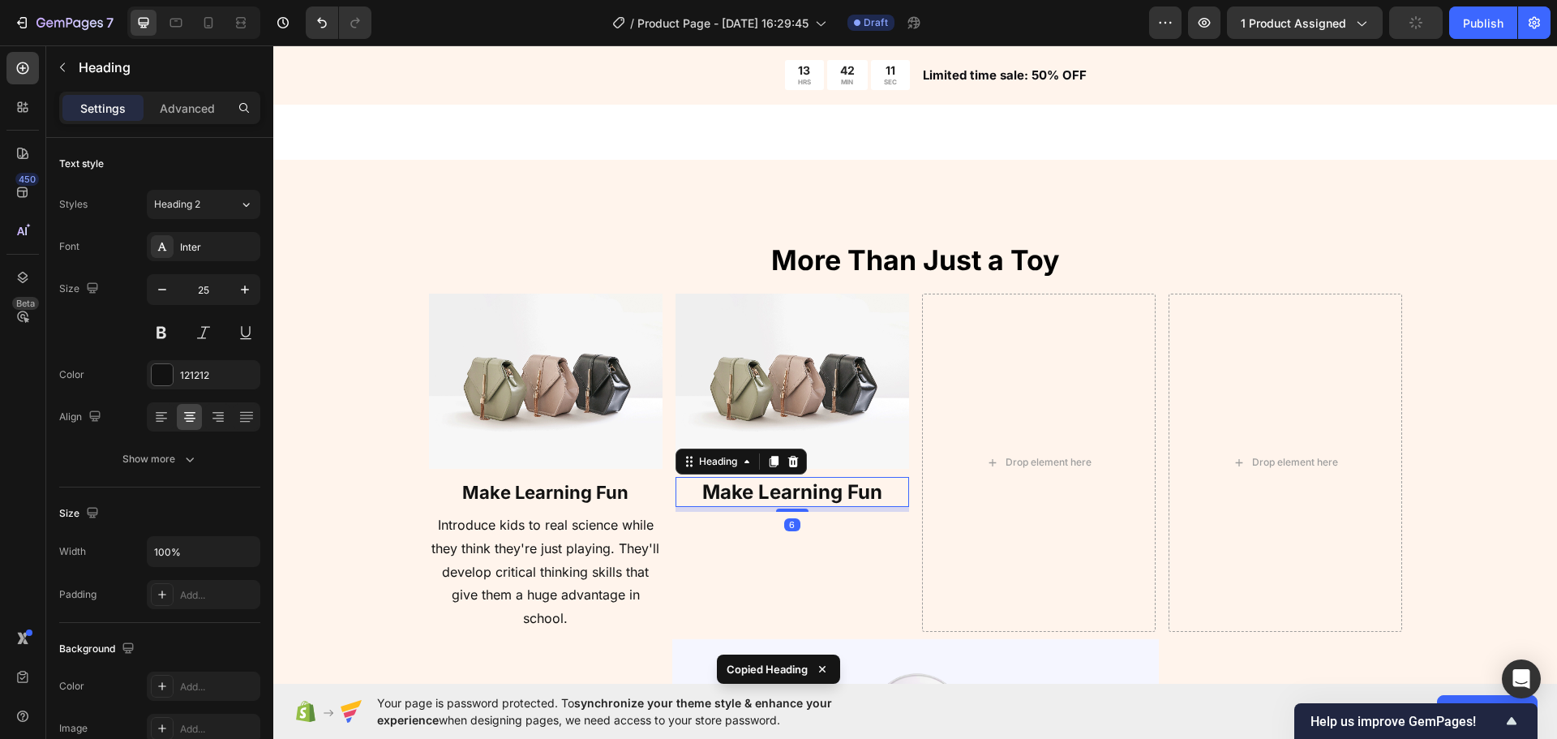
click at [587, 567] on span "Introduce kids to real science while they think they're just playing. They'll d…" at bounding box center [545, 571] width 228 height 109
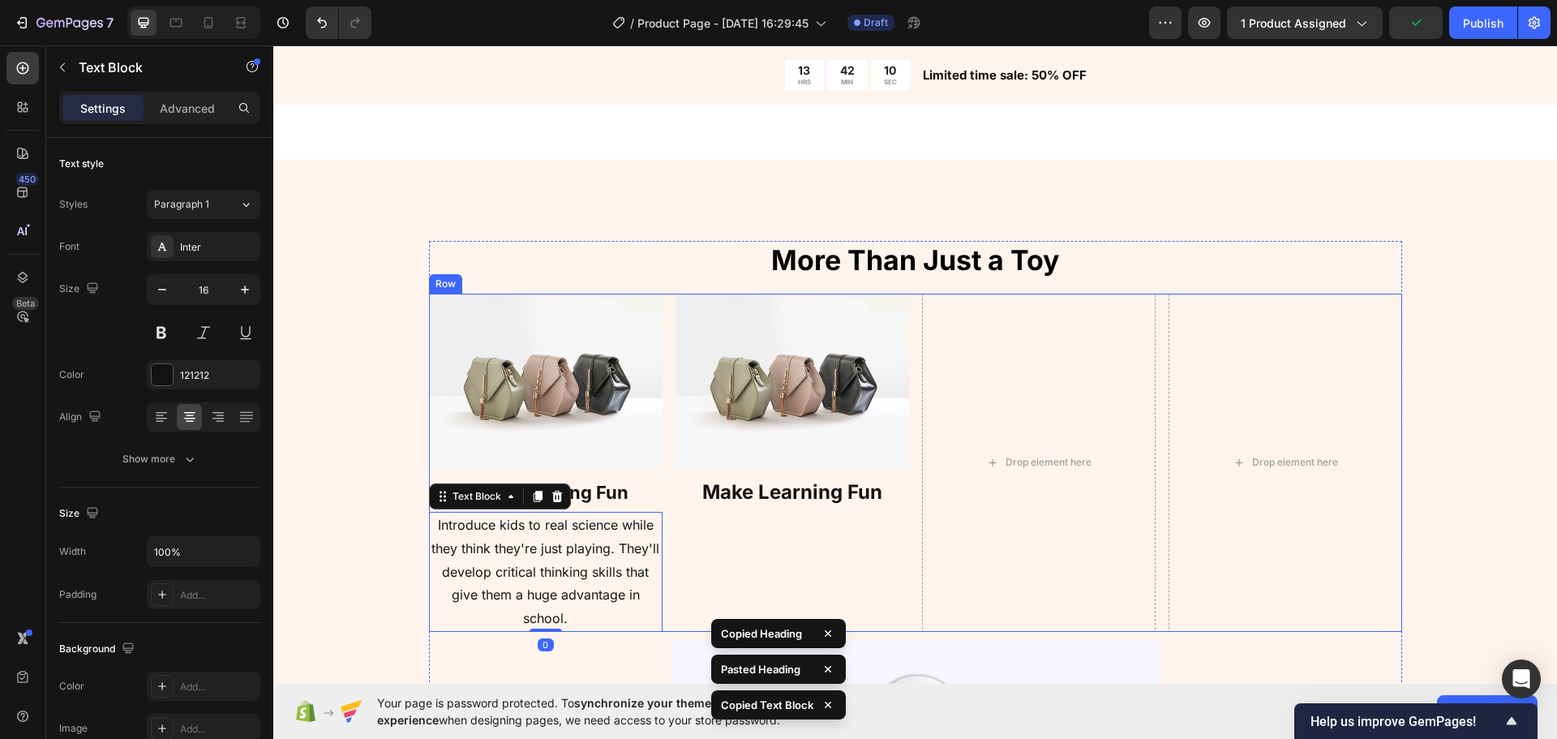
click at [771, 509] on div "Image Make Learning Fun Heading" at bounding box center [793, 463] width 234 height 339
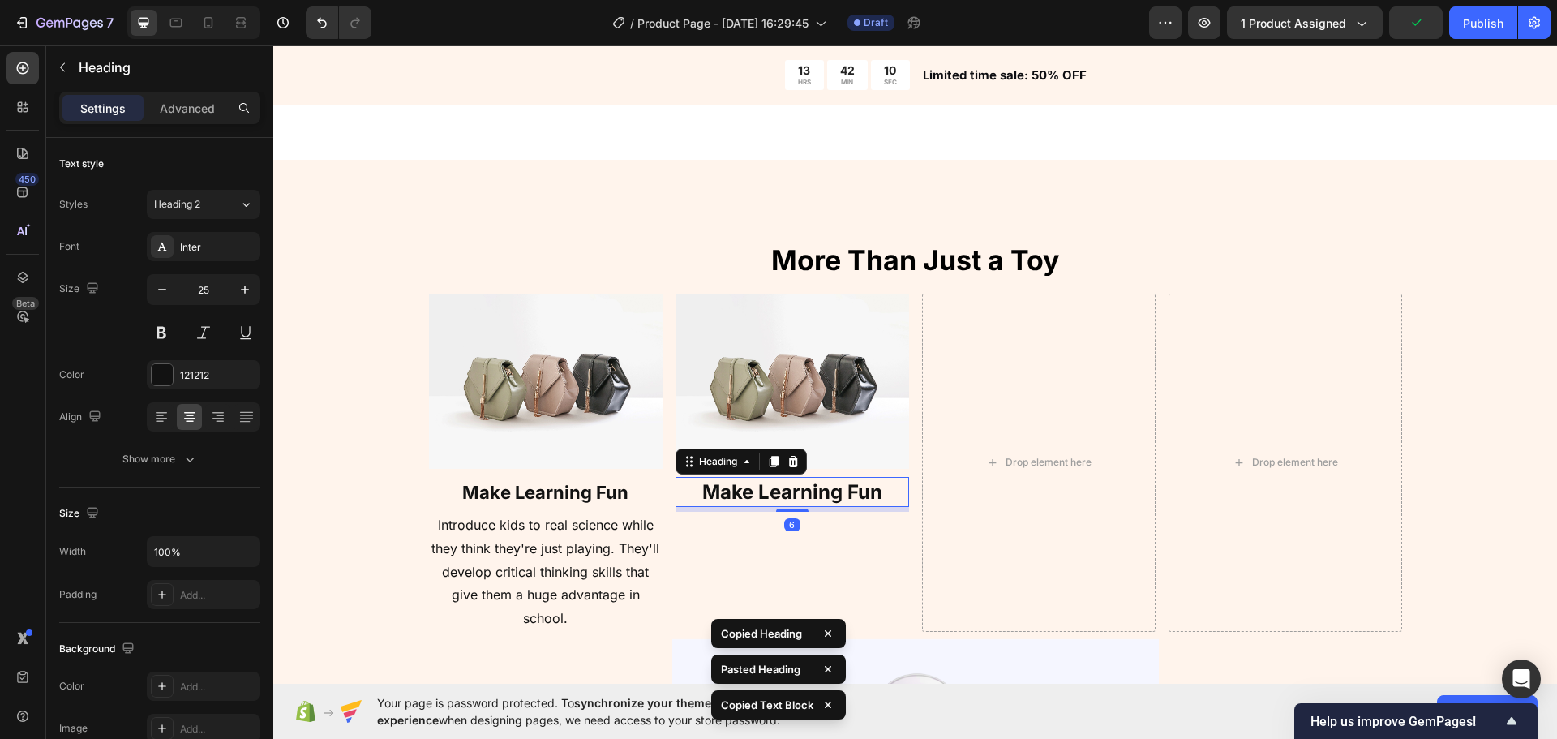
click at [775, 496] on strong "Make Learning Fun" at bounding box center [792, 492] width 180 height 24
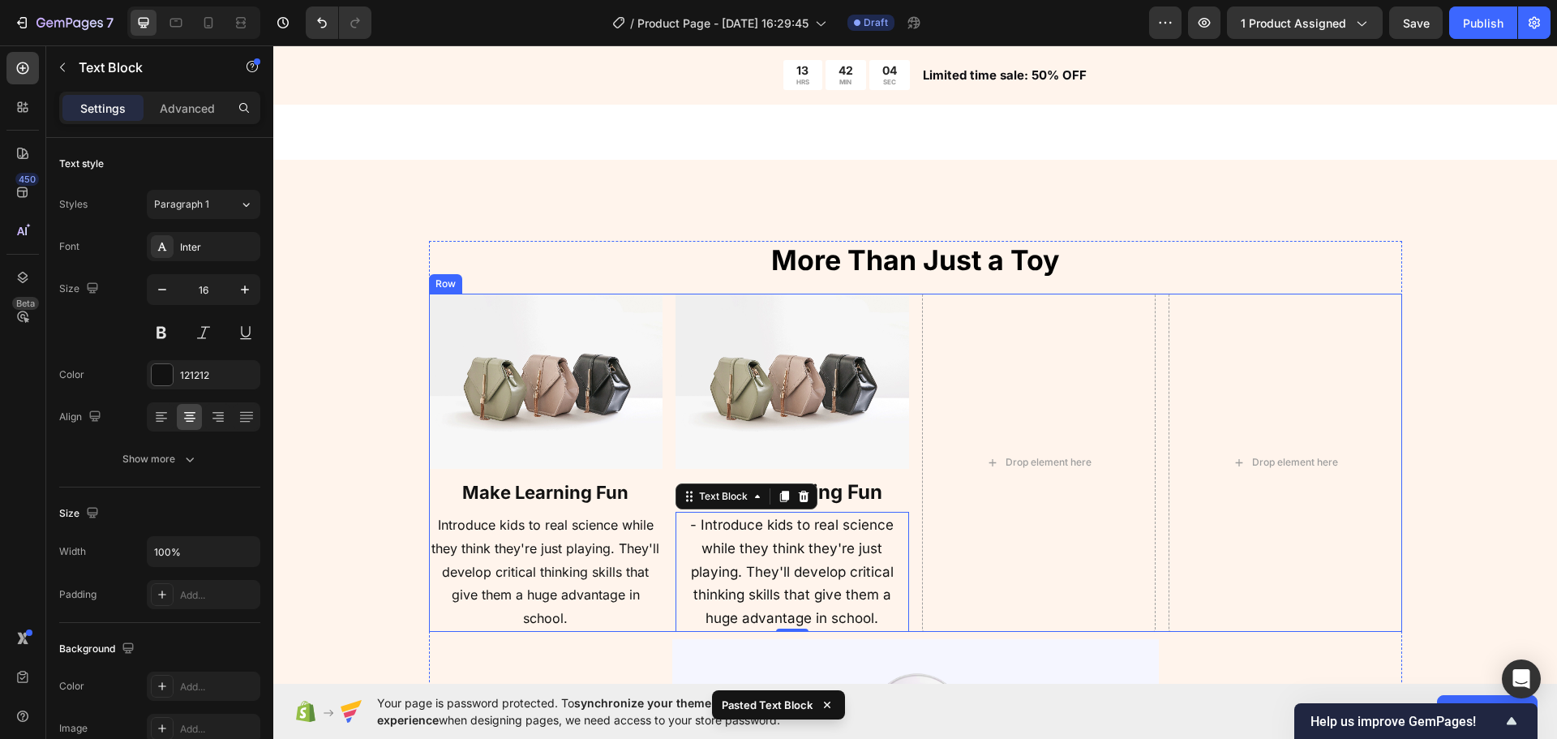
click at [874, 496] on strong "Make Learning Fun" at bounding box center [792, 492] width 180 height 24
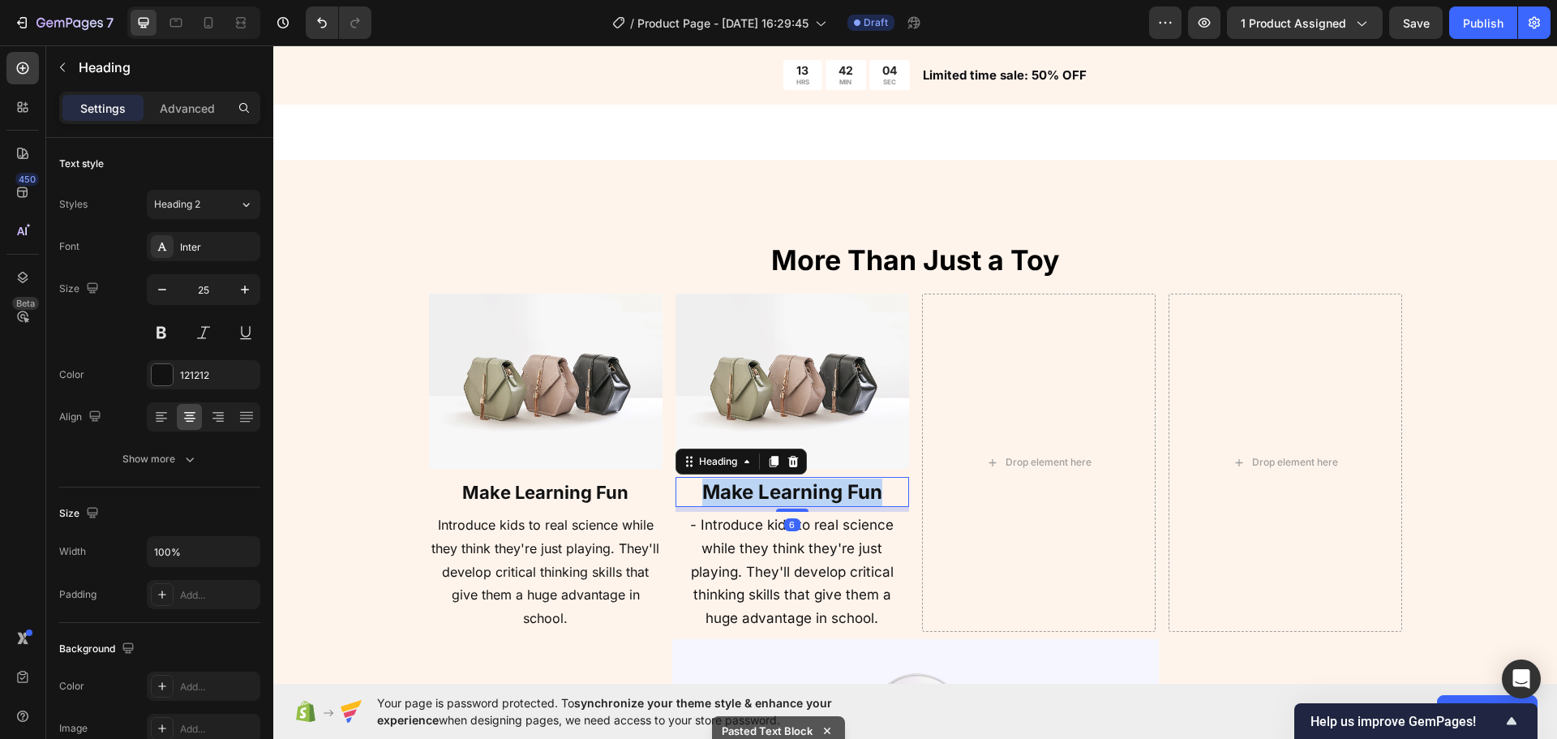
click at [874, 496] on strong "Make Learning Fun" at bounding box center [792, 492] width 180 height 24
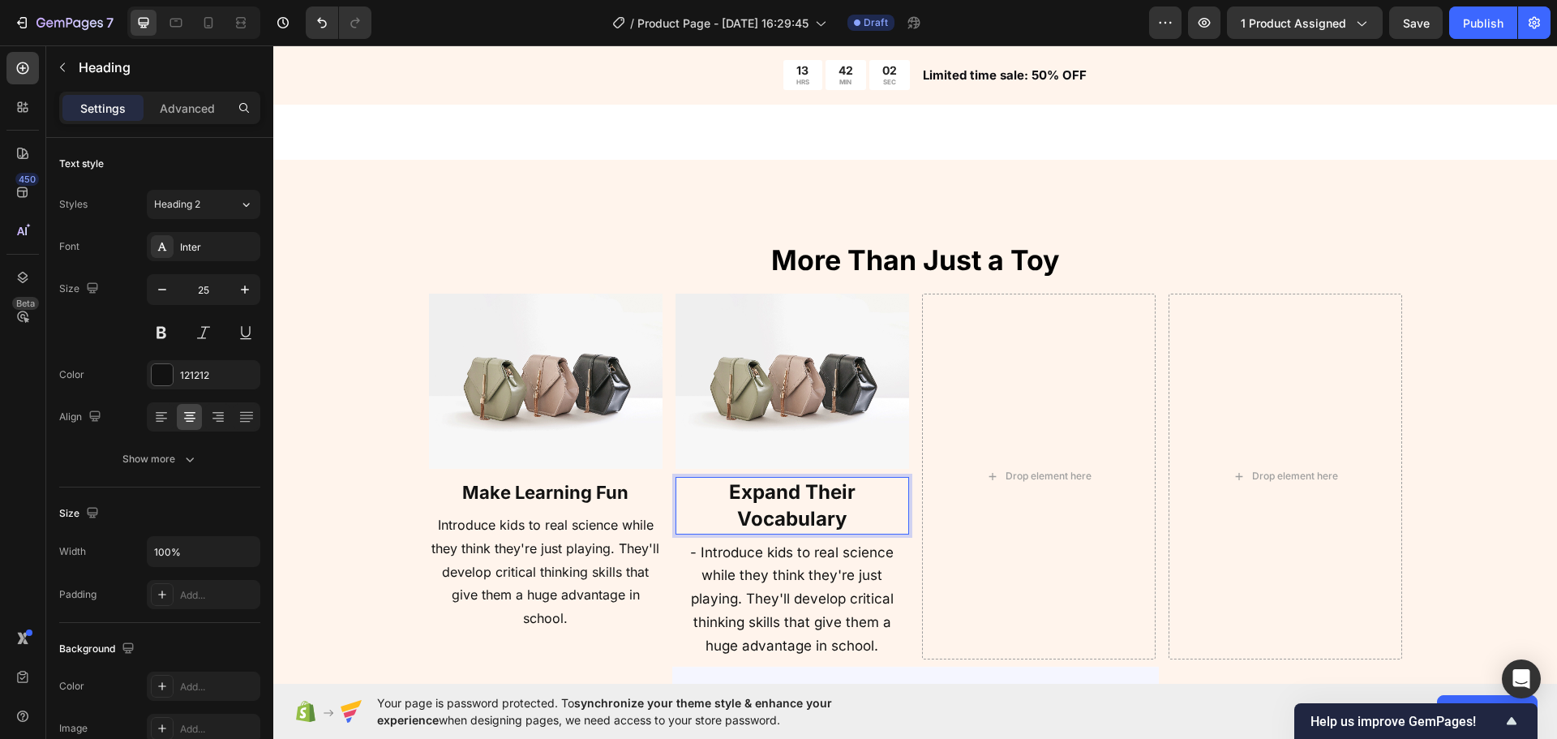
click at [775, 510] on strong "Expand Their Vocabulary" at bounding box center [792, 505] width 127 height 51
click at [775, 509] on strong "Expand Their Vocabulary" at bounding box center [792, 505] width 127 height 51
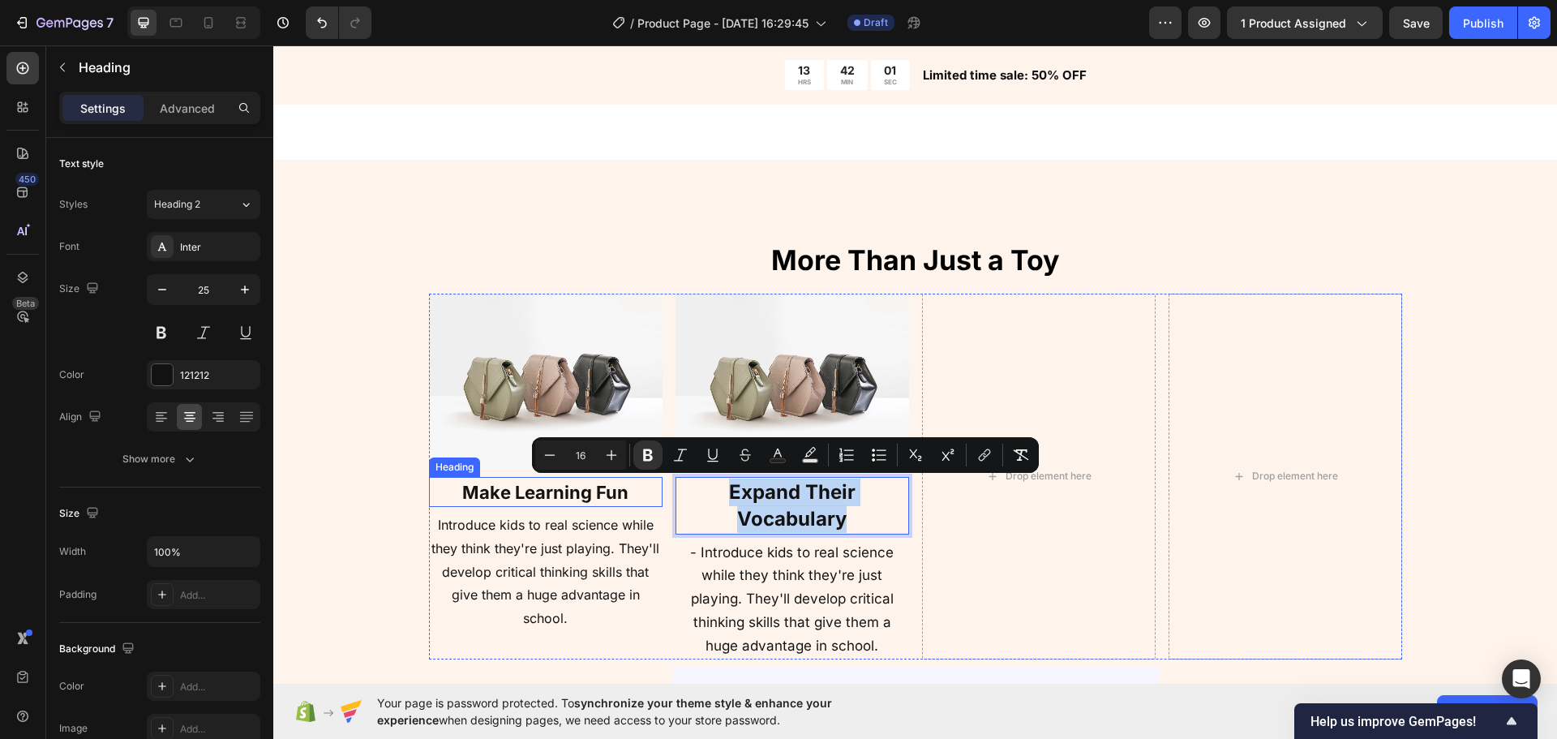
click at [556, 491] on strong "Make Learning Fun" at bounding box center [545, 492] width 166 height 21
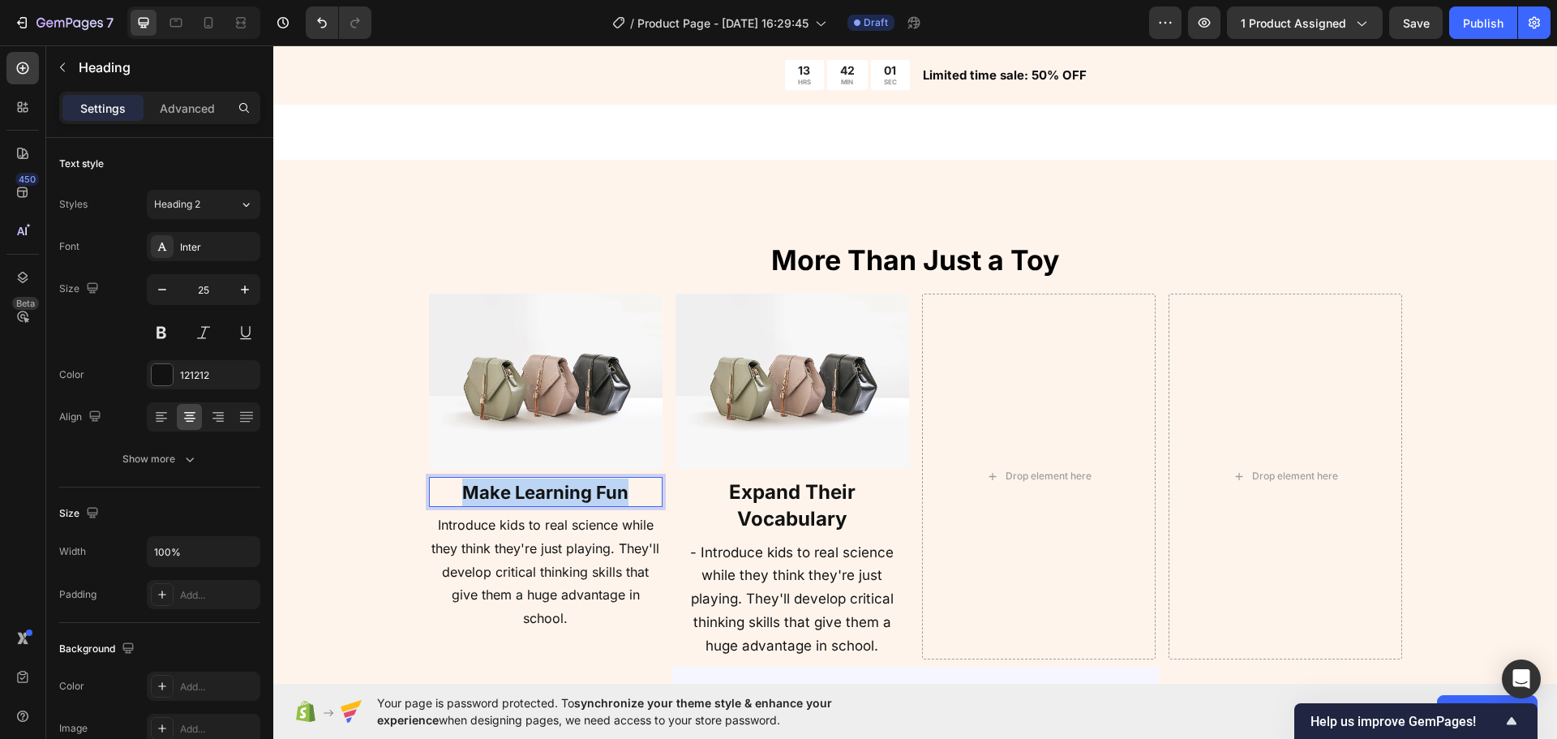
click at [556, 491] on strong "Make Learning Fun" at bounding box center [545, 492] width 166 height 21
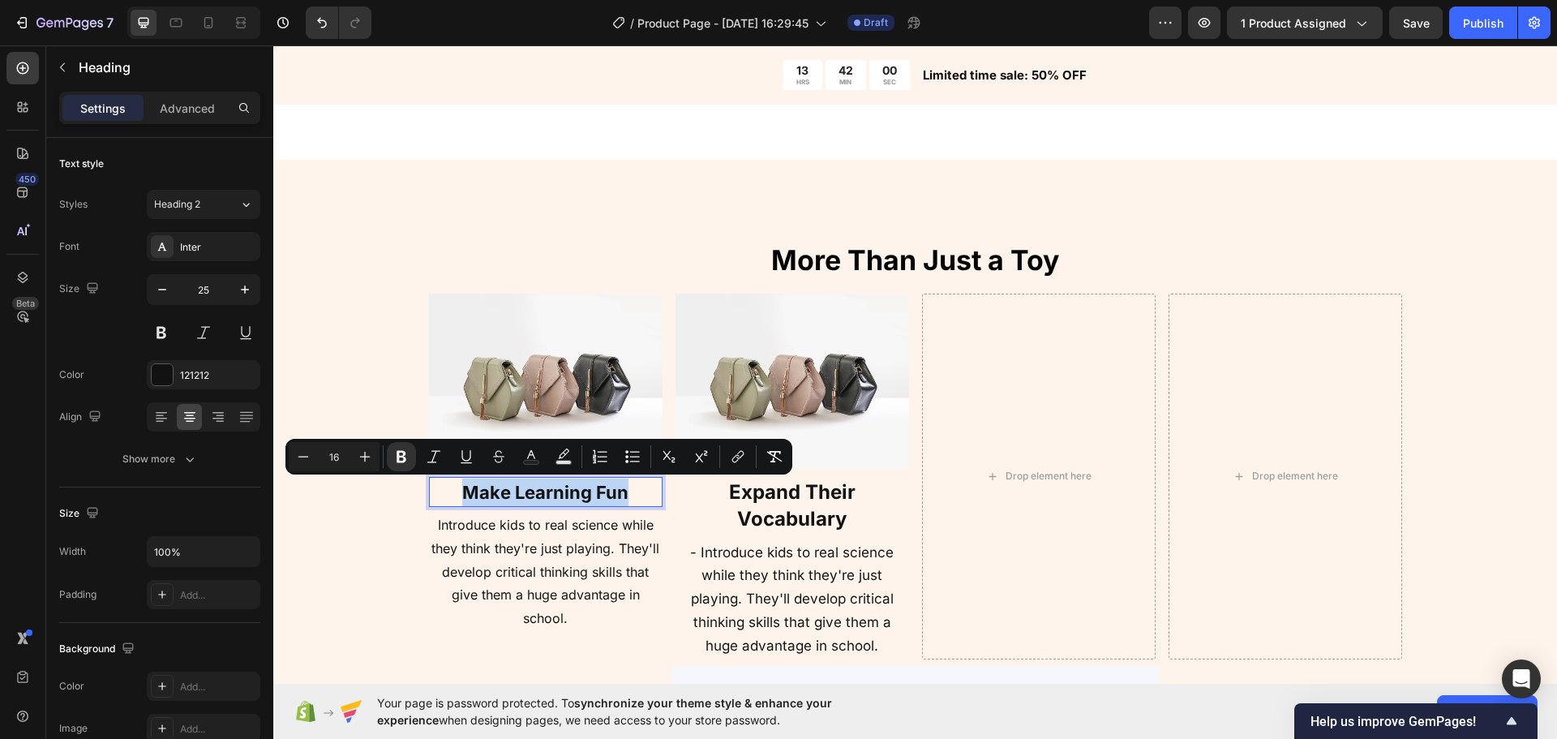
click at [745, 501] on strong "Expand Their Vocabulary" at bounding box center [792, 505] width 127 height 51
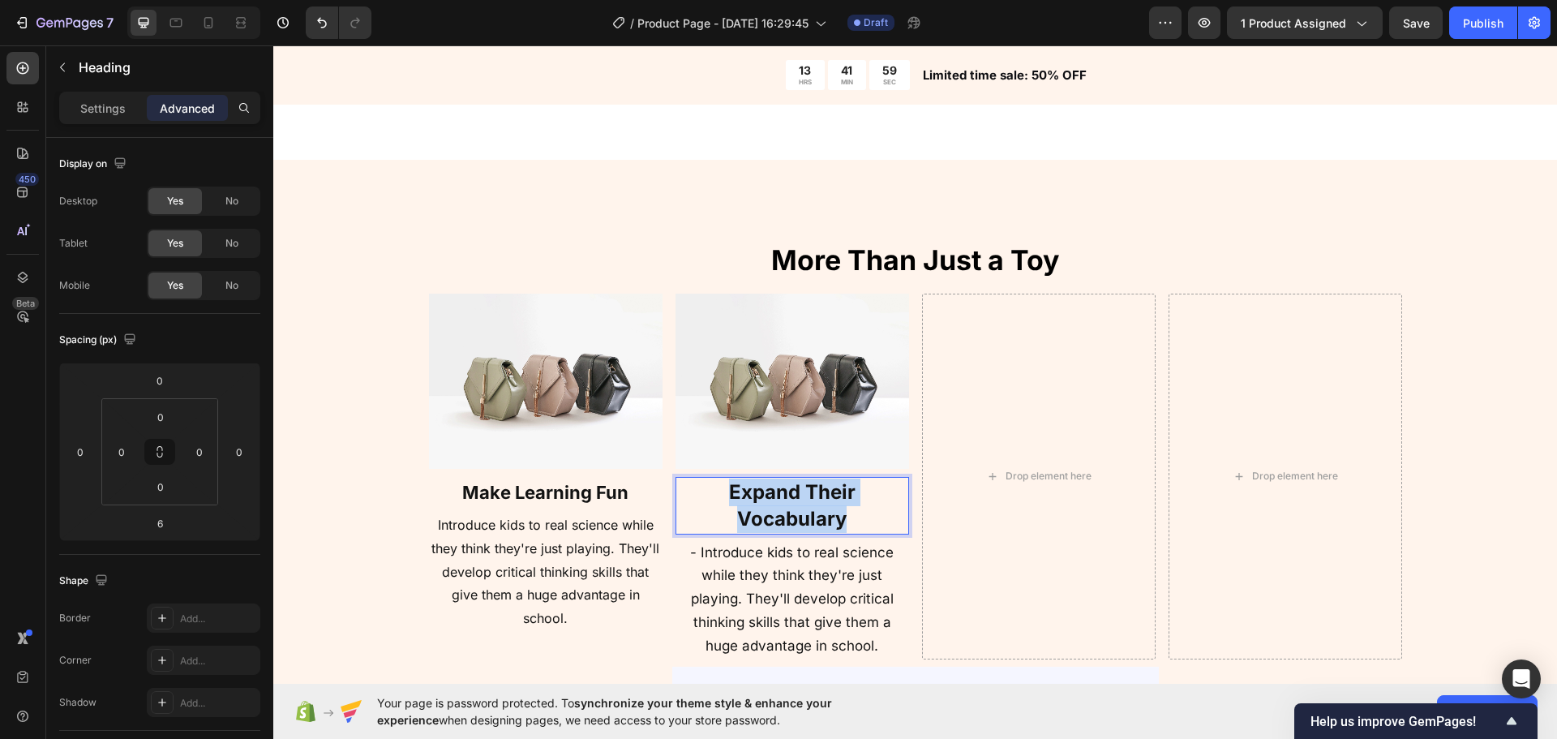
click at [745, 501] on strong "Expand Their Vocabulary" at bounding box center [792, 505] width 127 height 51
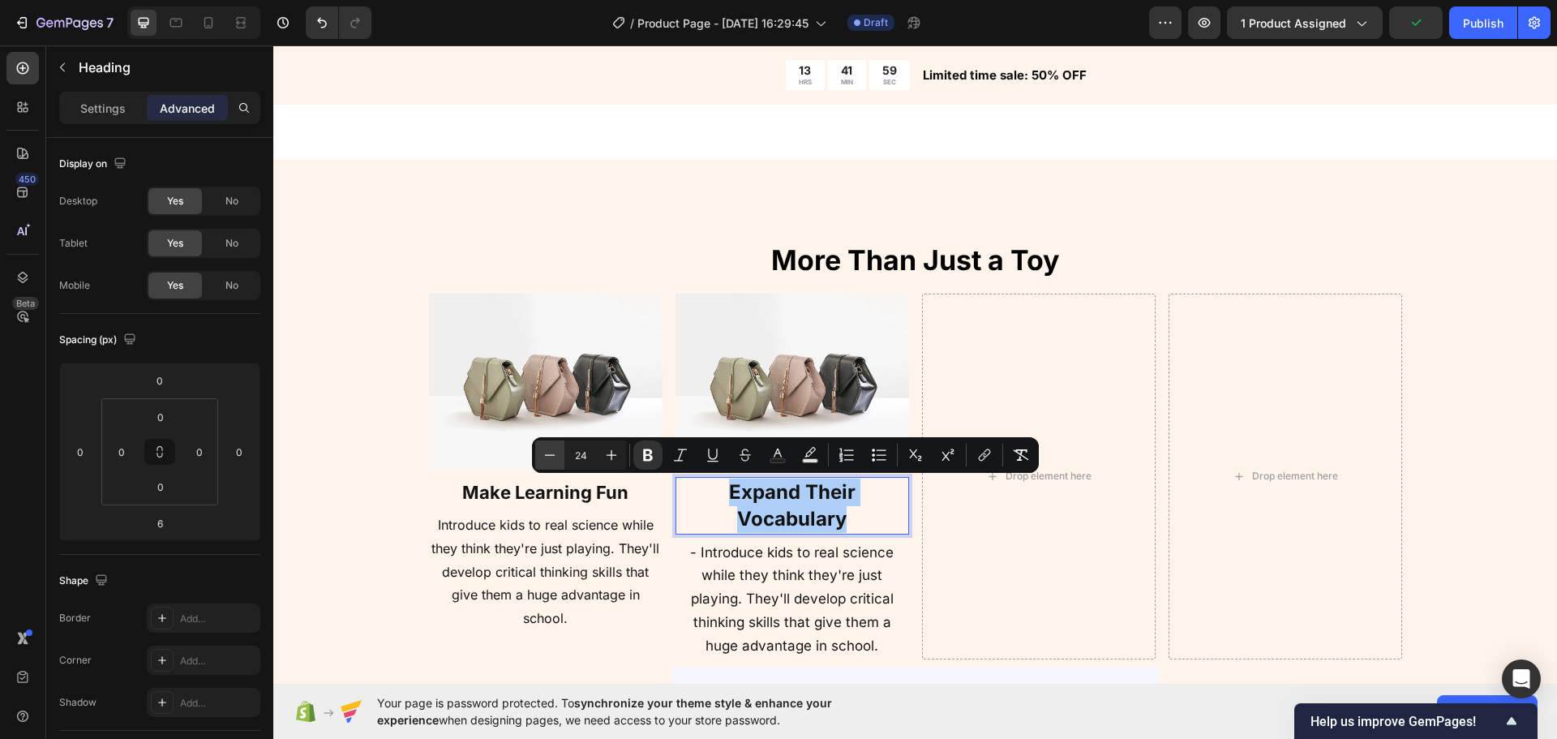
click at [547, 457] on icon "Editor contextual toolbar" at bounding box center [550, 455] width 16 height 16
type input "22"
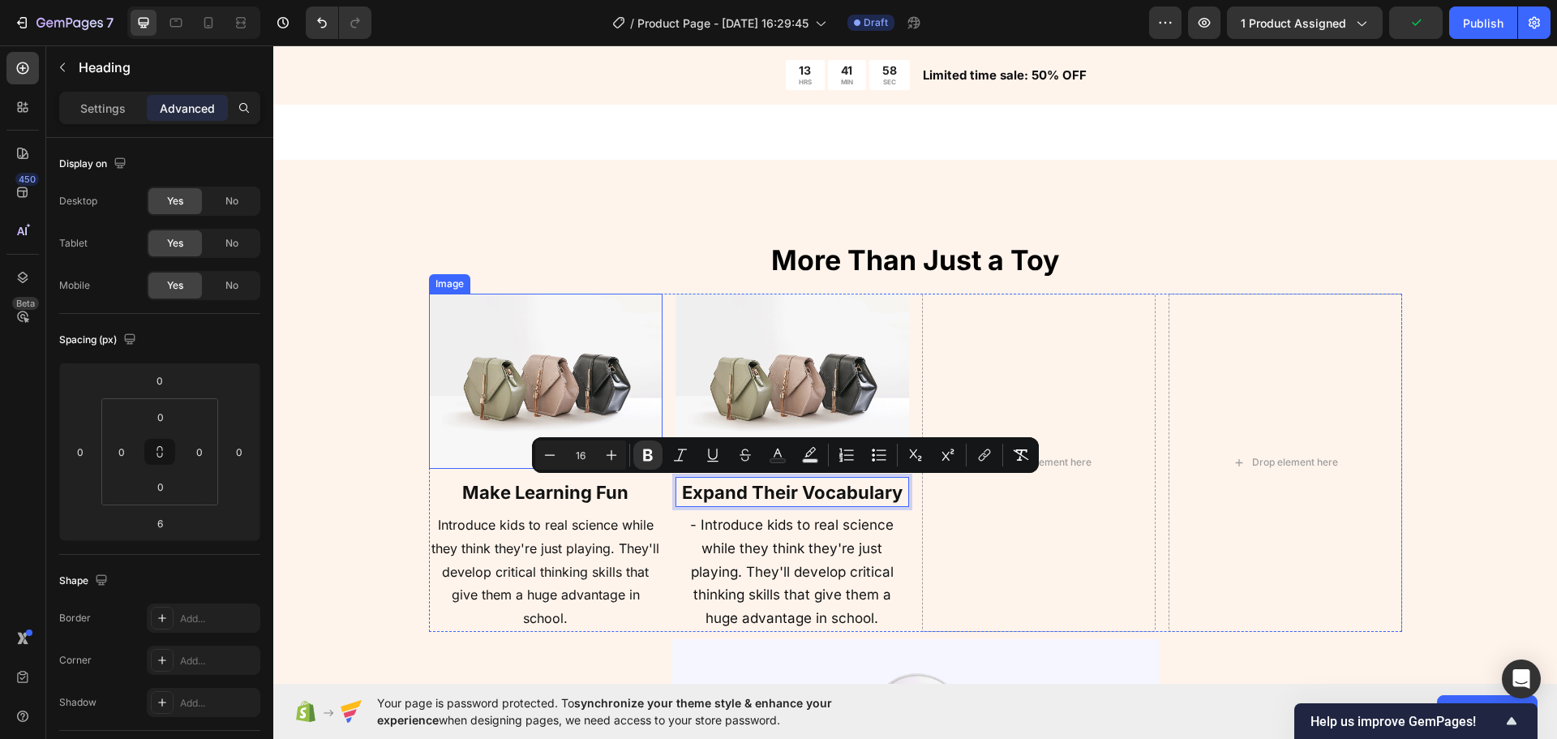
click at [356, 465] on div "⁠⁠⁠⁠⁠⁠⁠ More Than Just a Toy Heading Image ⁠⁠⁠⁠⁠⁠⁠ Make Learning Fun Heading In…" at bounding box center [915, 614] width 1154 height 746
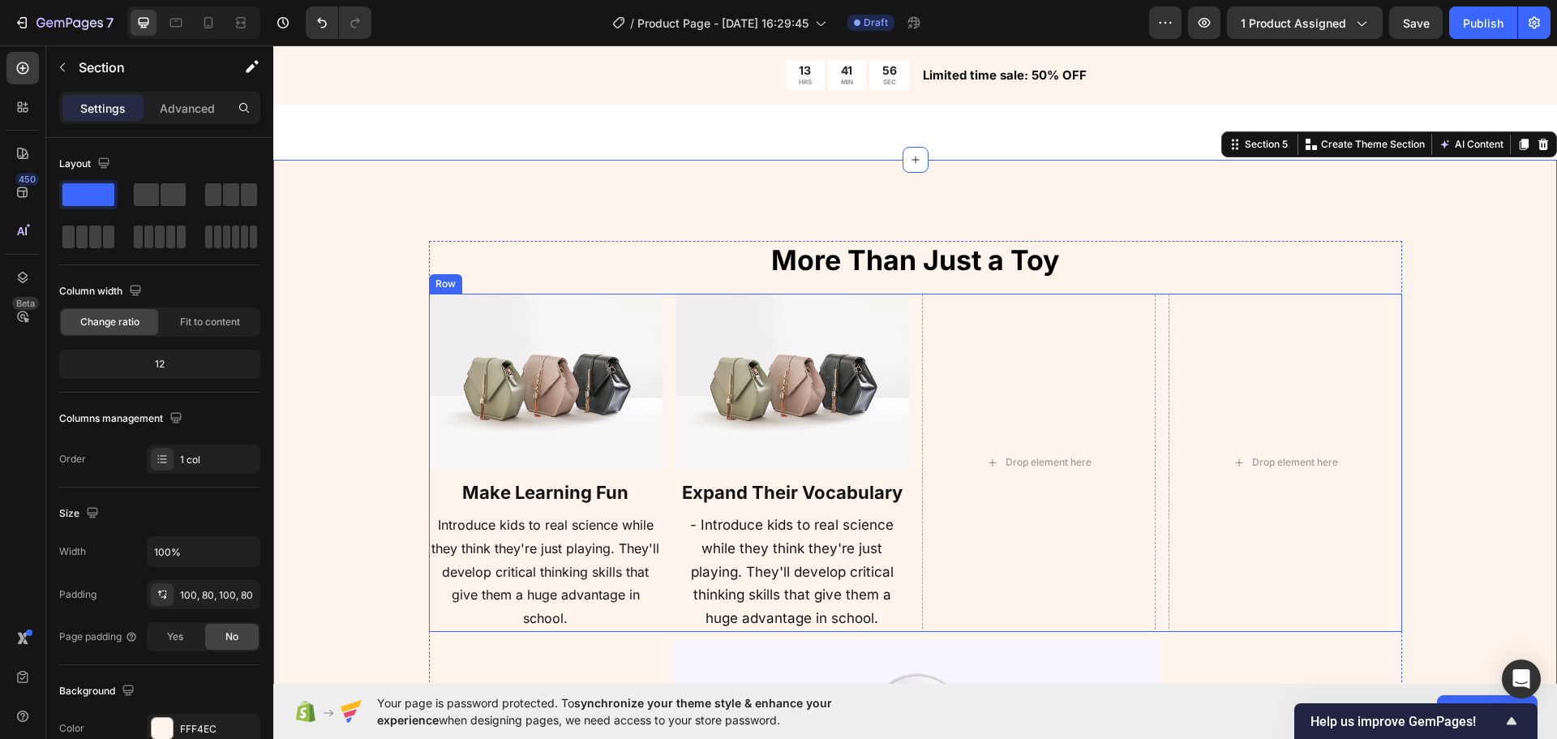
click at [842, 354] on img at bounding box center [793, 381] width 234 height 175
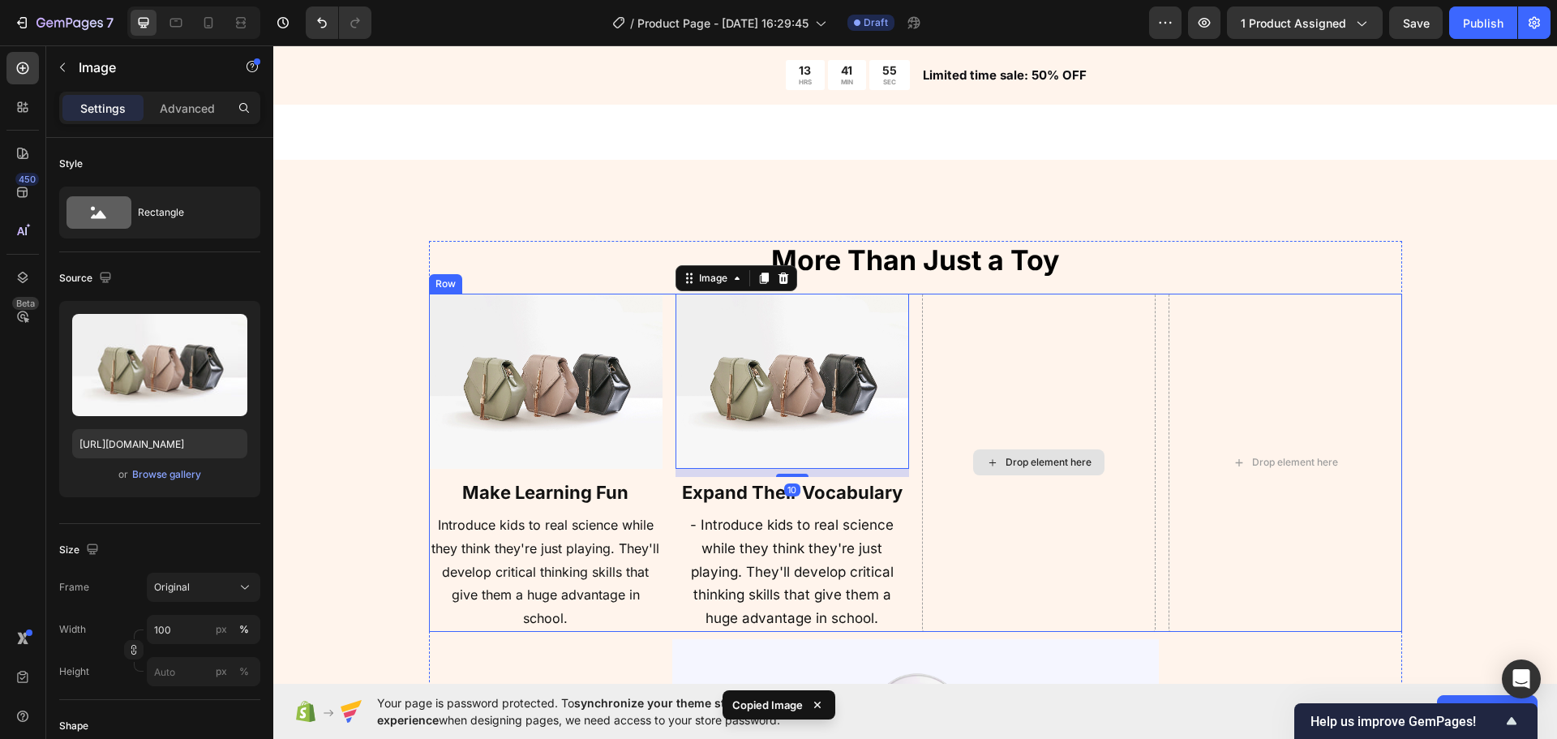
click at [952, 398] on div "Drop element here" at bounding box center [1039, 463] width 234 height 339
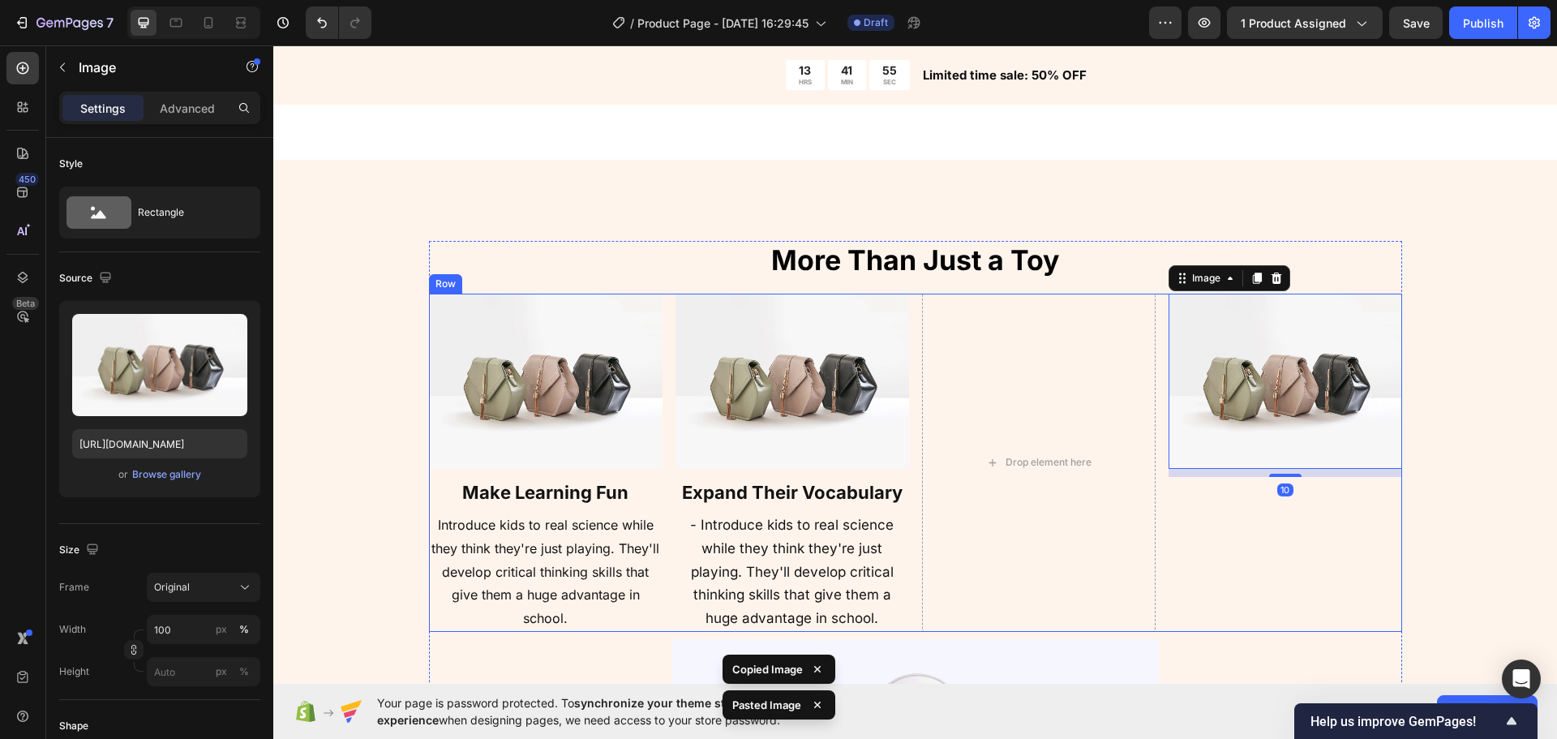
click at [855, 487] on strong "Expand Their Vocabulary" at bounding box center [792, 492] width 221 height 21
click at [1227, 440] on img at bounding box center [1286, 381] width 234 height 175
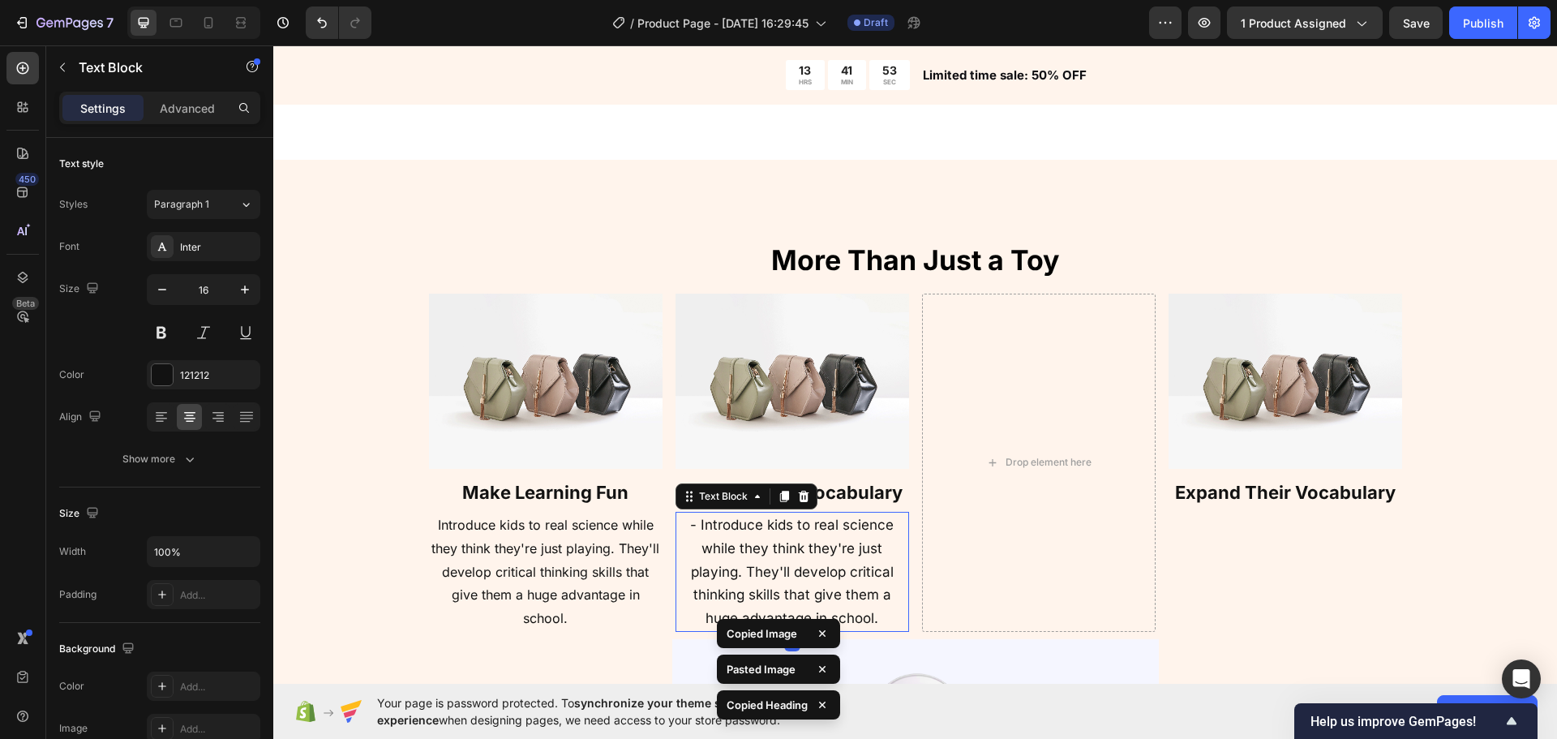
click at [875, 521] on span "- Introduce kids to real science while they think they're just playing. They'll…" at bounding box center [792, 571] width 204 height 109
click at [1238, 501] on strong "Expand Their Vocabulary" at bounding box center [1285, 492] width 221 height 21
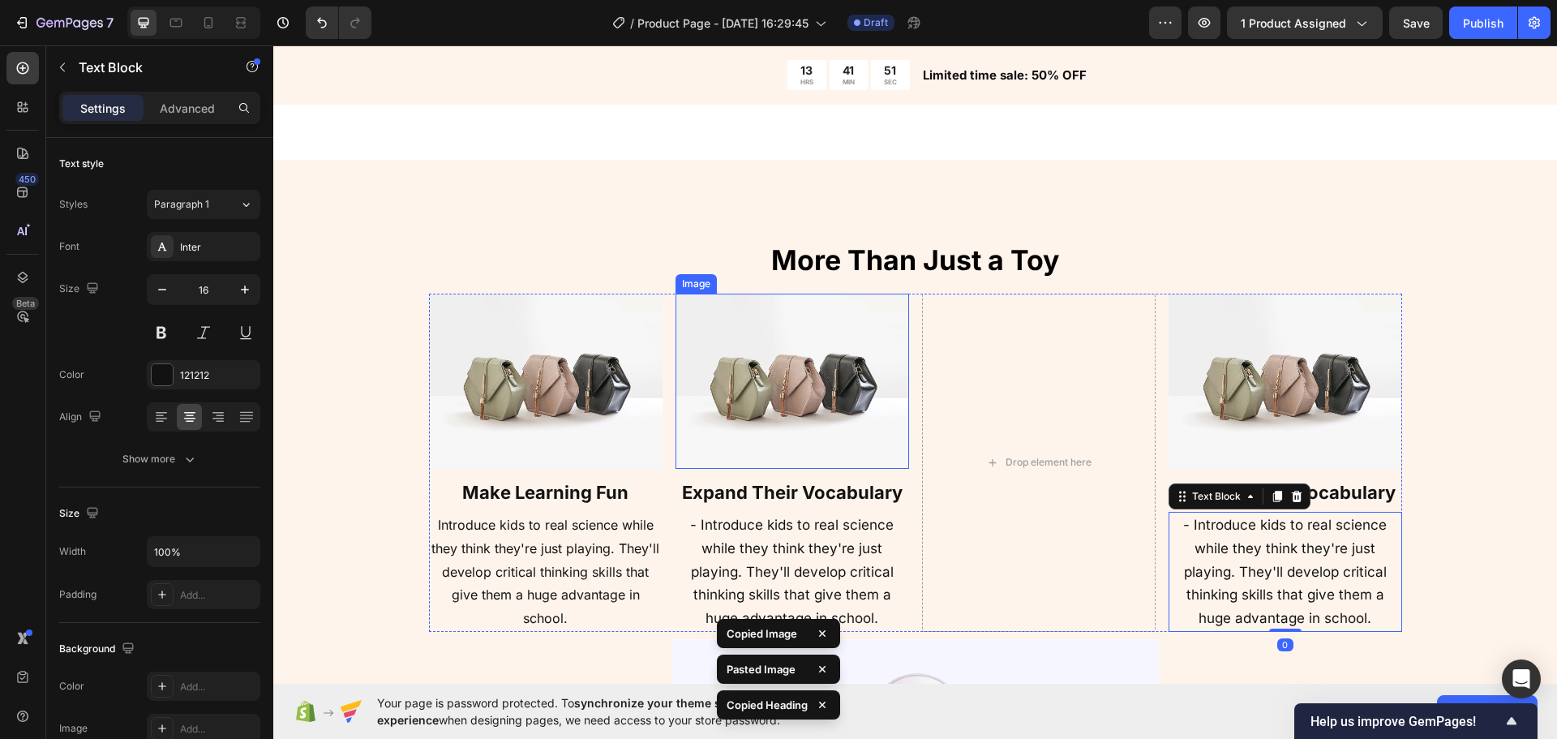
click at [811, 420] on img at bounding box center [793, 381] width 234 height 175
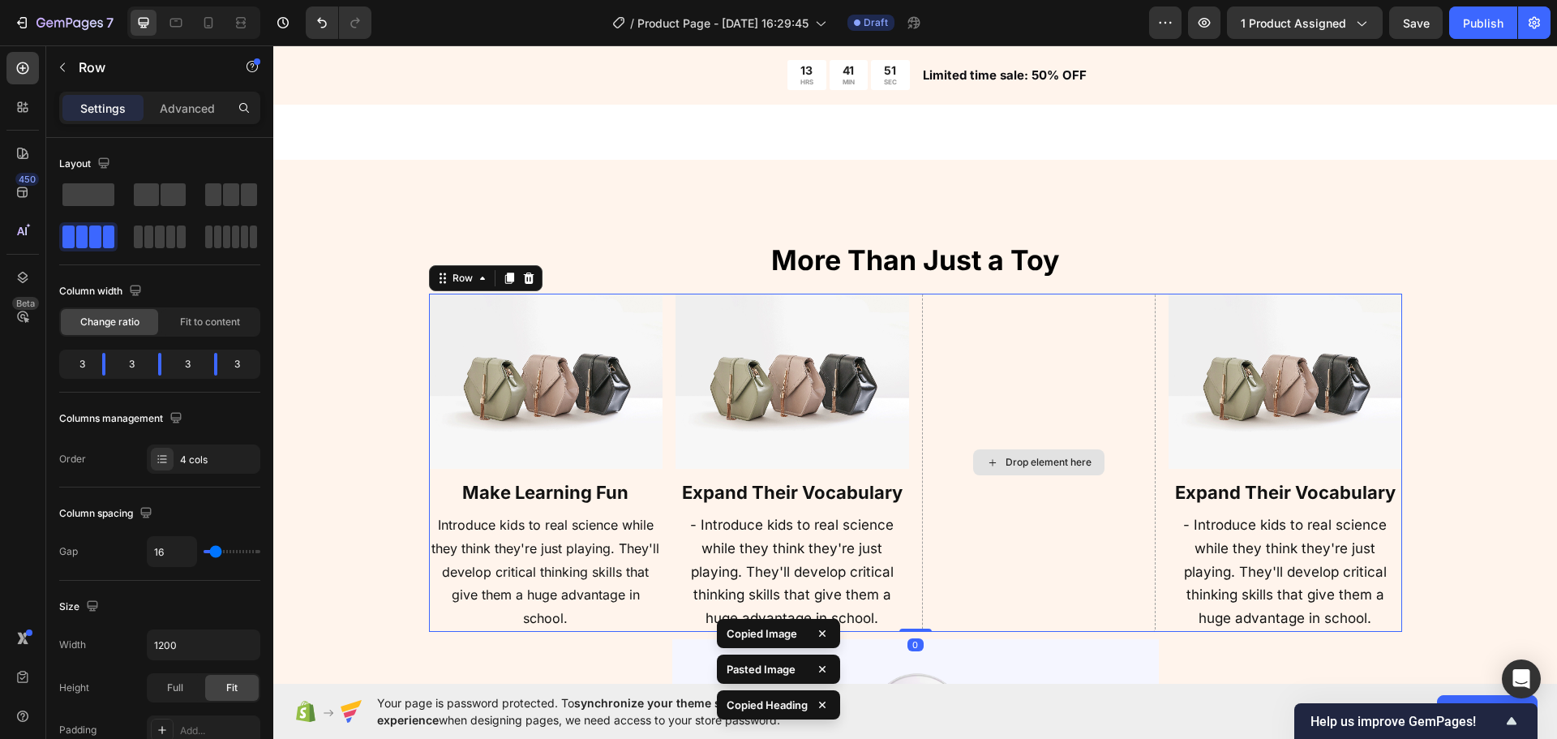
click at [1006, 419] on div "Drop element here" at bounding box center [1039, 463] width 234 height 339
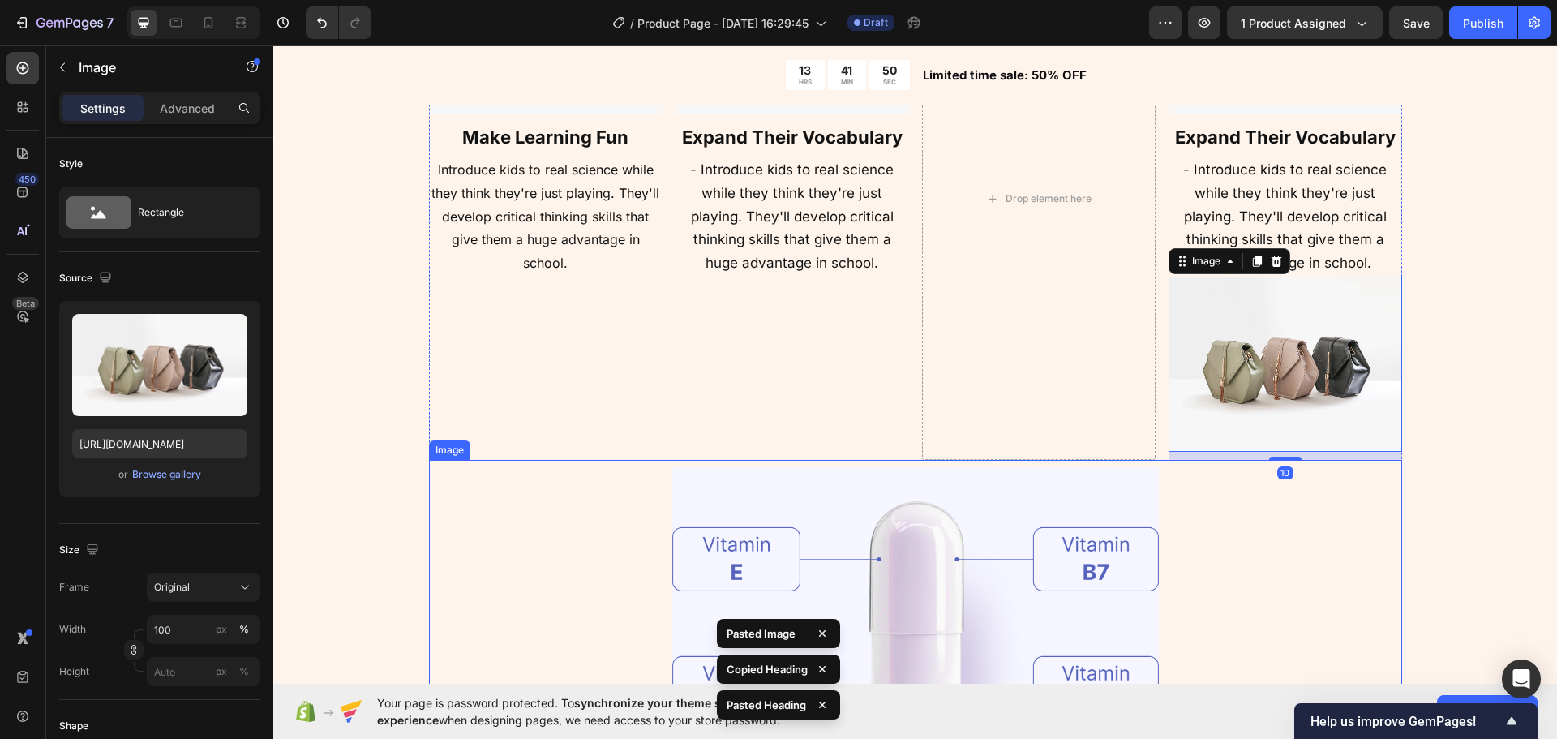
scroll to position [1908, 0]
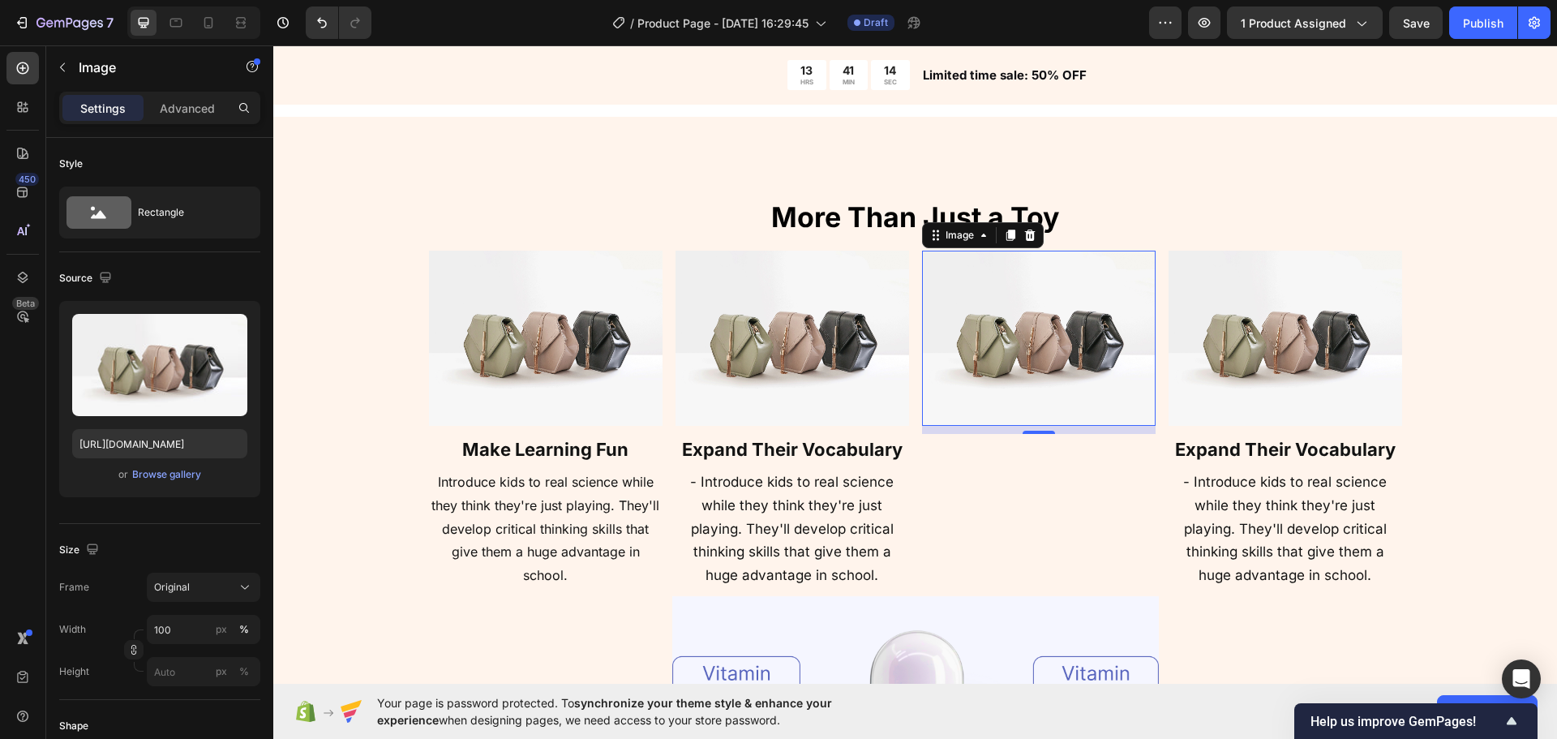
click at [854, 447] on strong "Expand Their Vocabulary" at bounding box center [792, 449] width 221 height 21
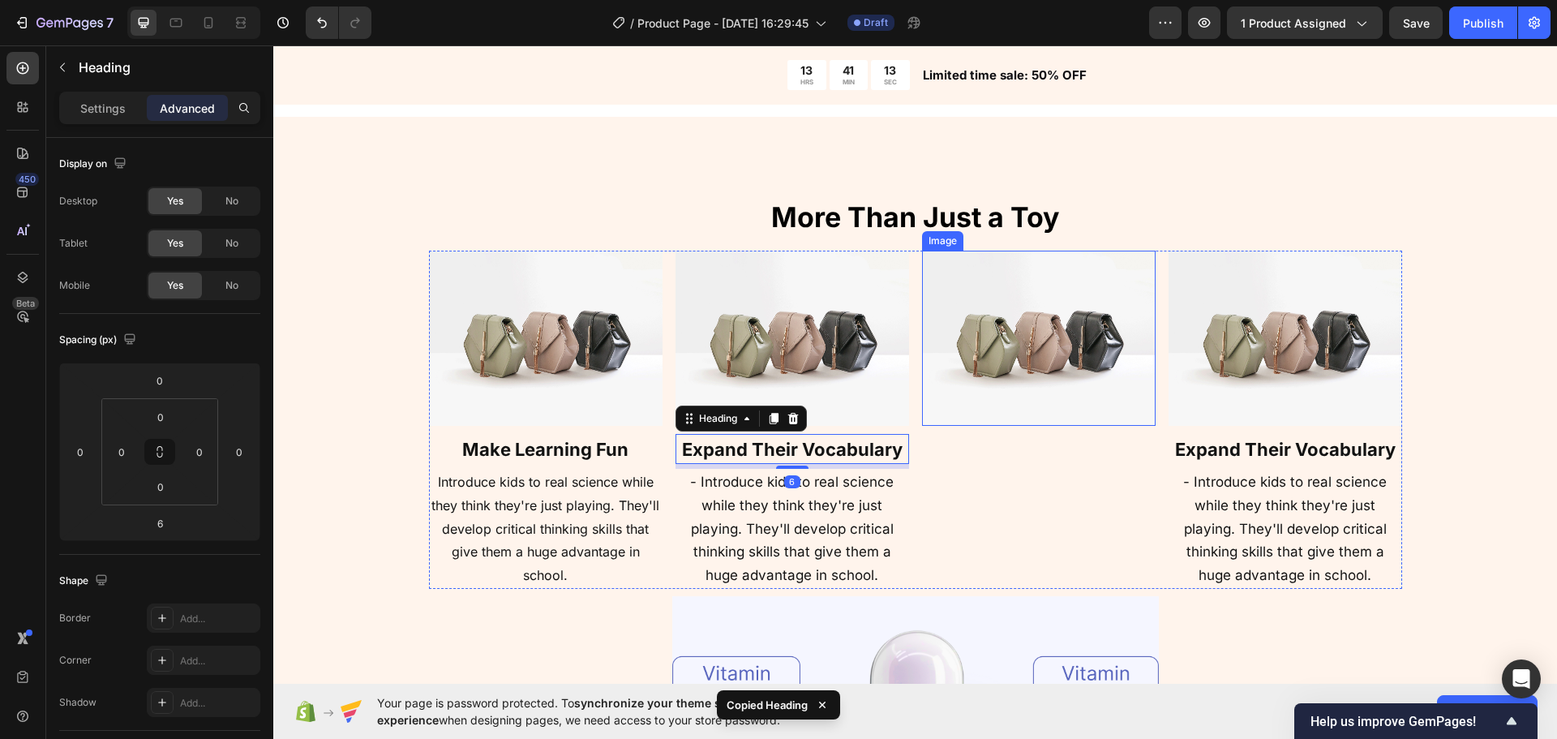
click at [1003, 356] on img at bounding box center [1039, 338] width 234 height 175
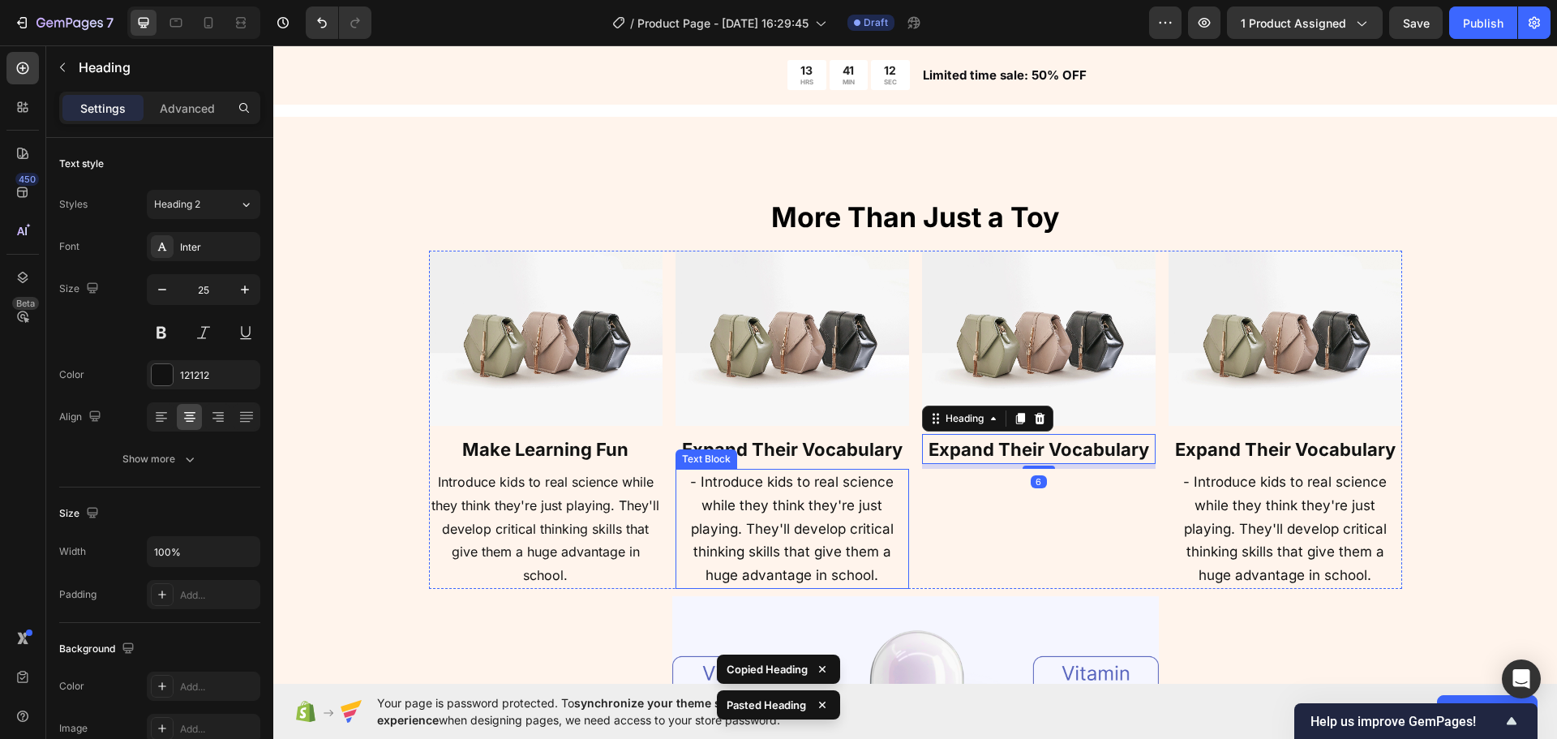
click at [838, 500] on span "- Introduce kids to real science while they think they're just playing. They'll…" at bounding box center [792, 528] width 204 height 109
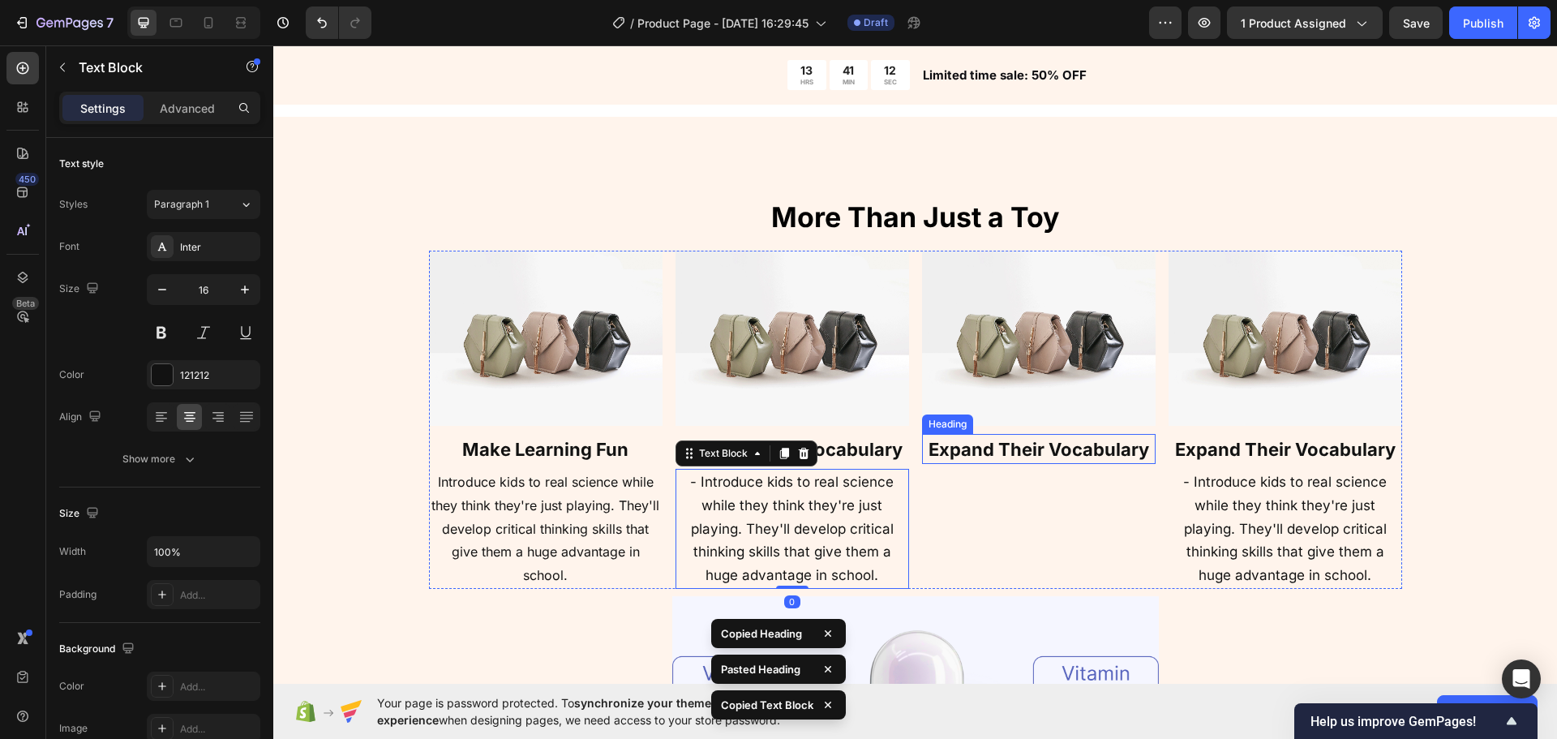
click at [999, 444] on strong "Expand Their Vocabulary" at bounding box center [1039, 449] width 221 height 21
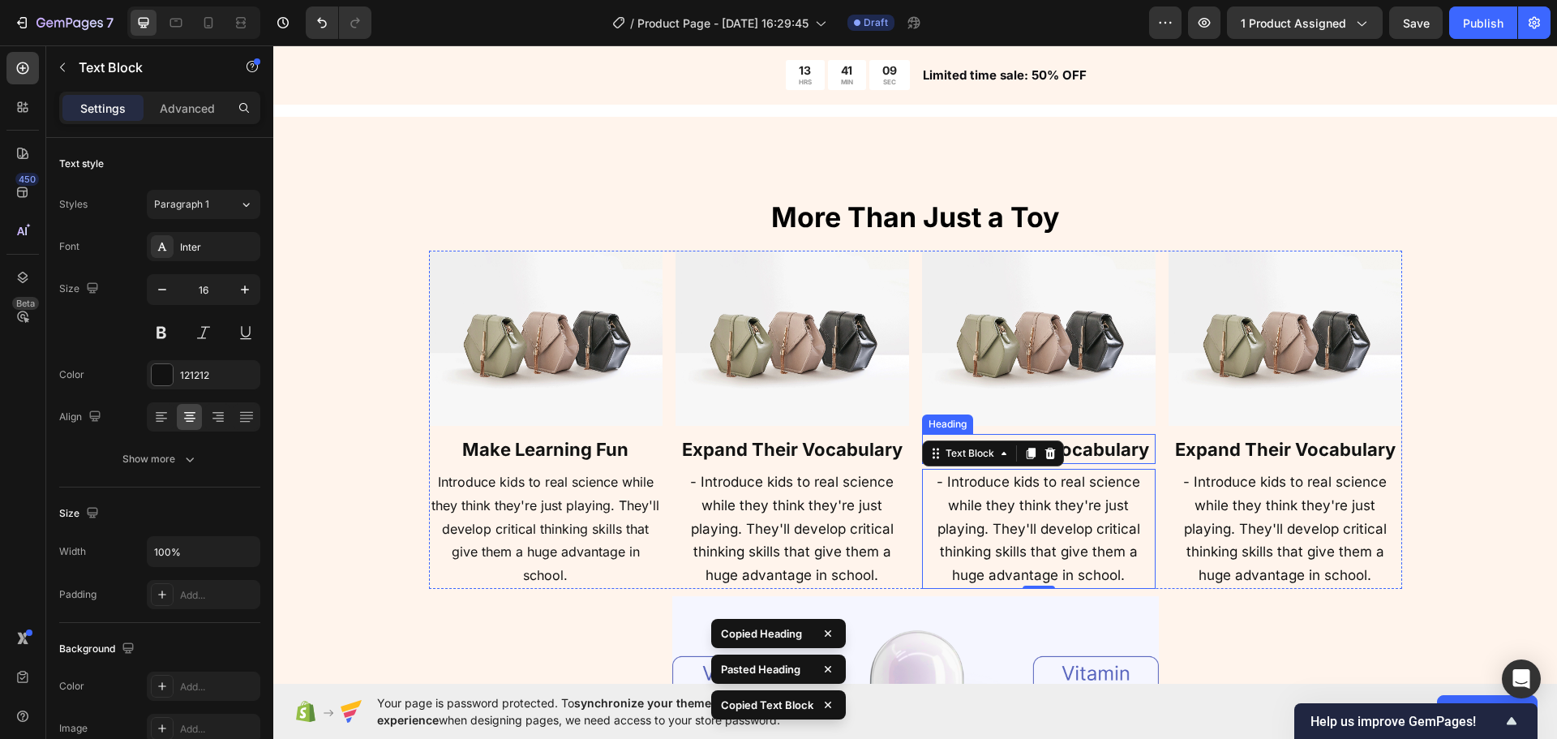
click at [1106, 457] on strong "Expand Their Vocabulary" at bounding box center [1039, 449] width 221 height 21
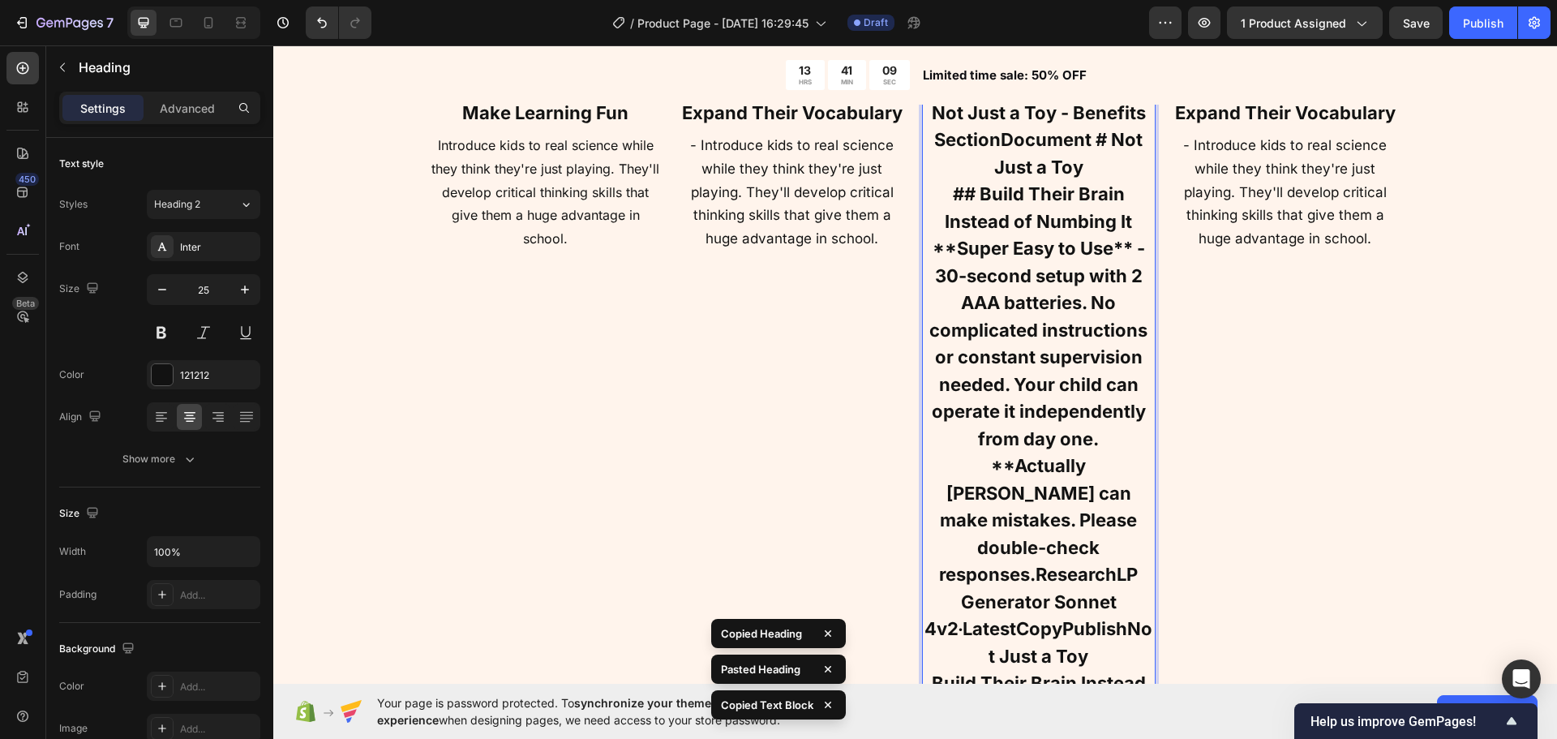
scroll to position [2299, 0]
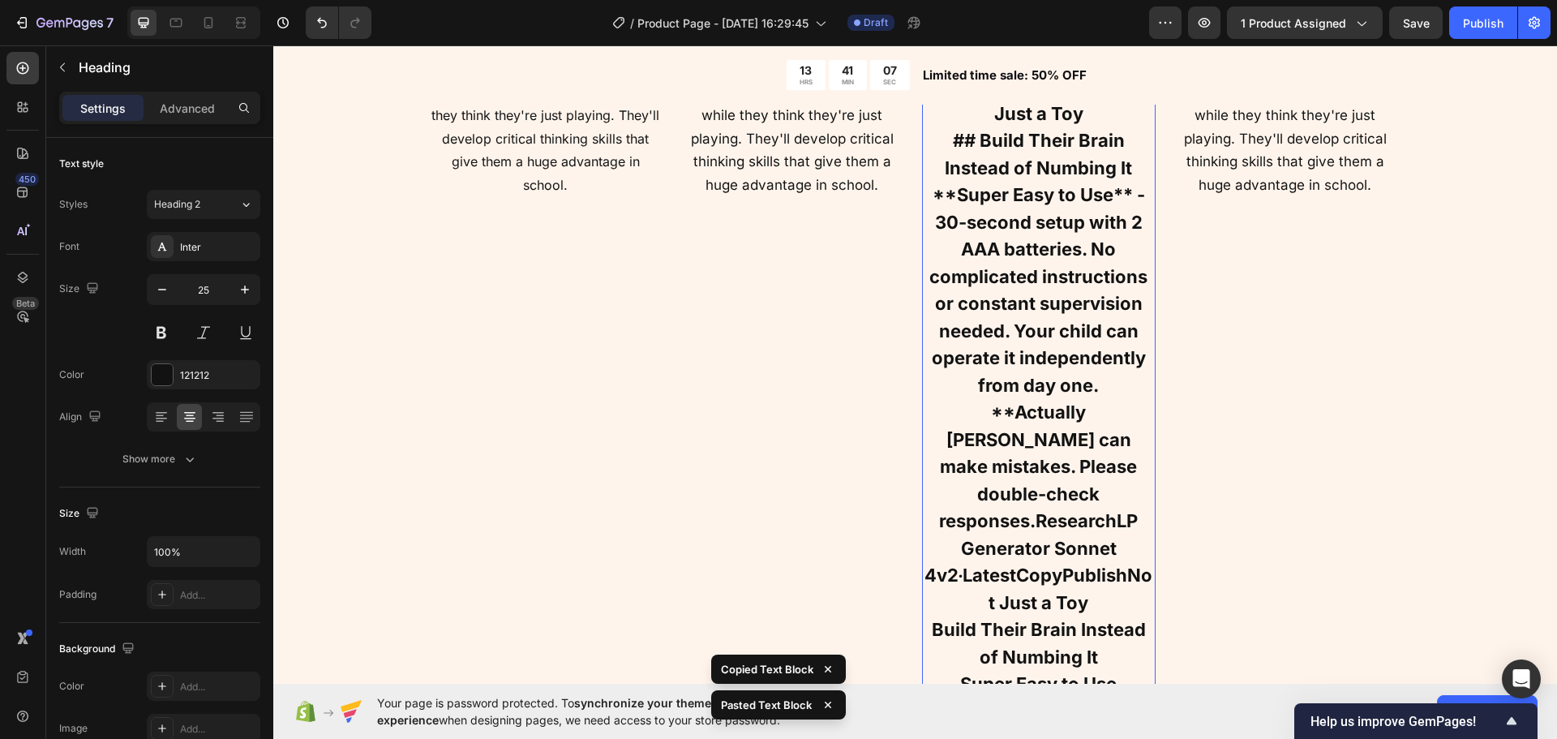
click at [1005, 392] on strong "**Super Easy to Use** - 30-second setup with 2 AAA batteries. No complicated in…" at bounding box center [1038, 290] width 218 height 212
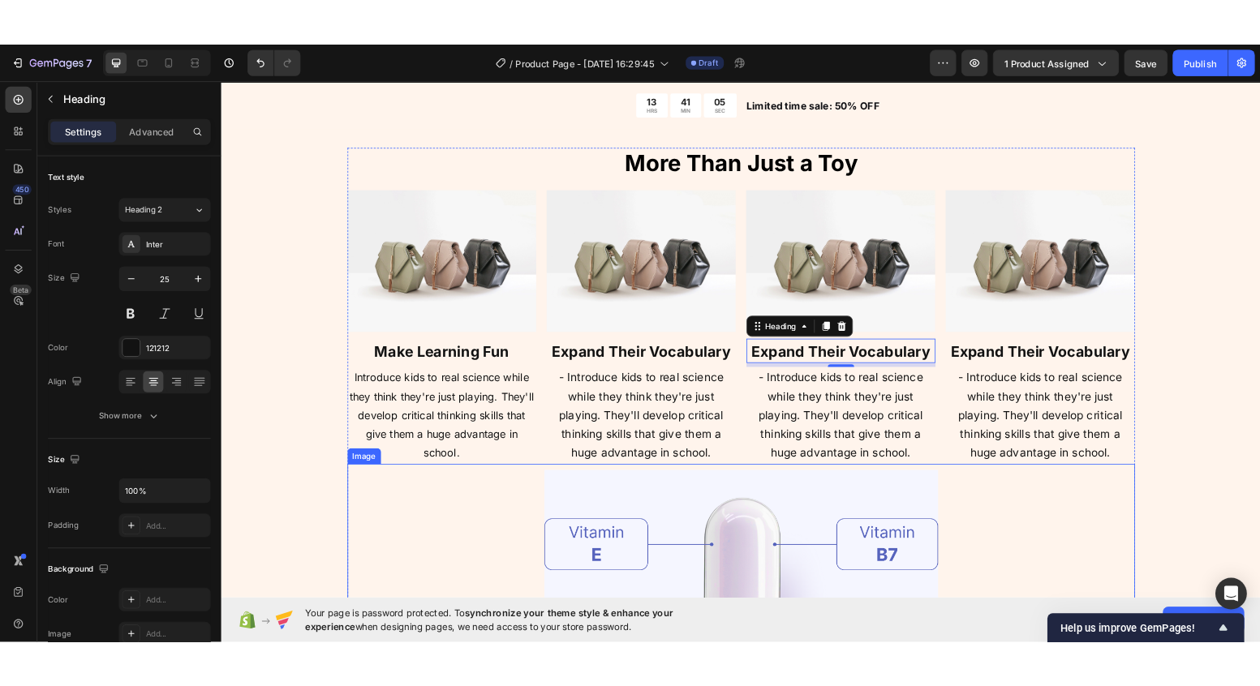
scroll to position [1974, 0]
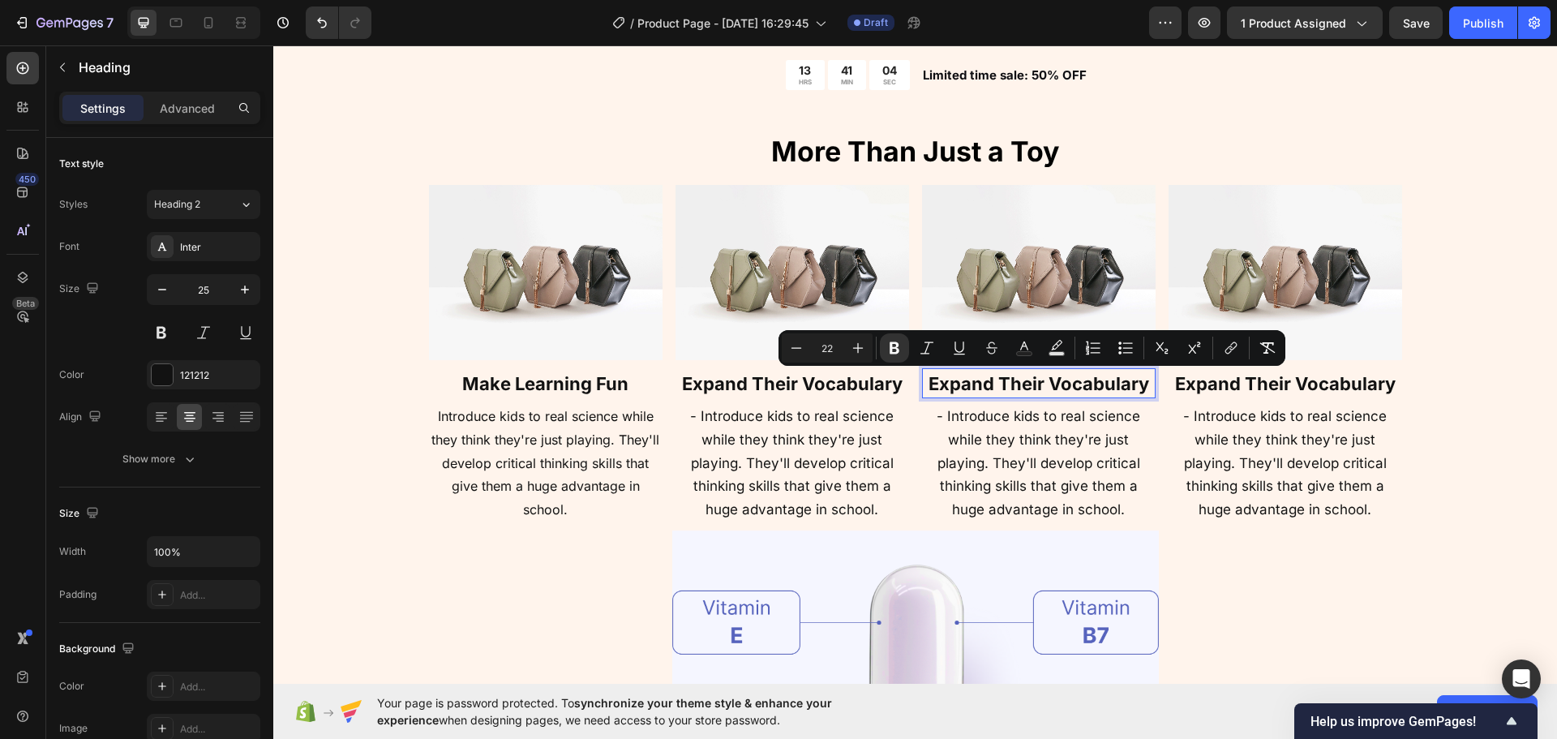
click at [1080, 373] on strong "Expand Their Vocabulary" at bounding box center [1039, 383] width 221 height 21
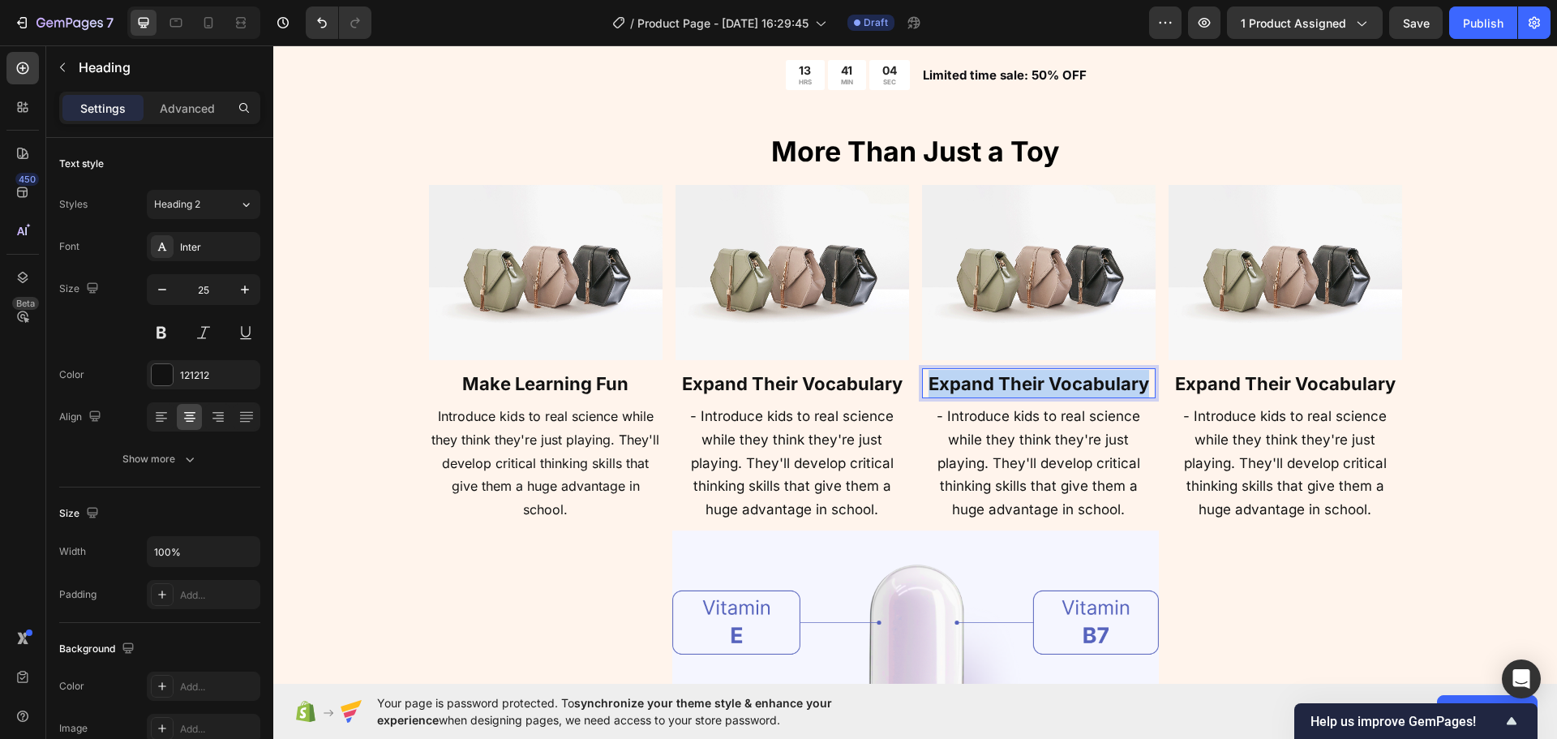
click at [1080, 373] on strong "Expand Their Vocabulary" at bounding box center [1039, 383] width 221 height 21
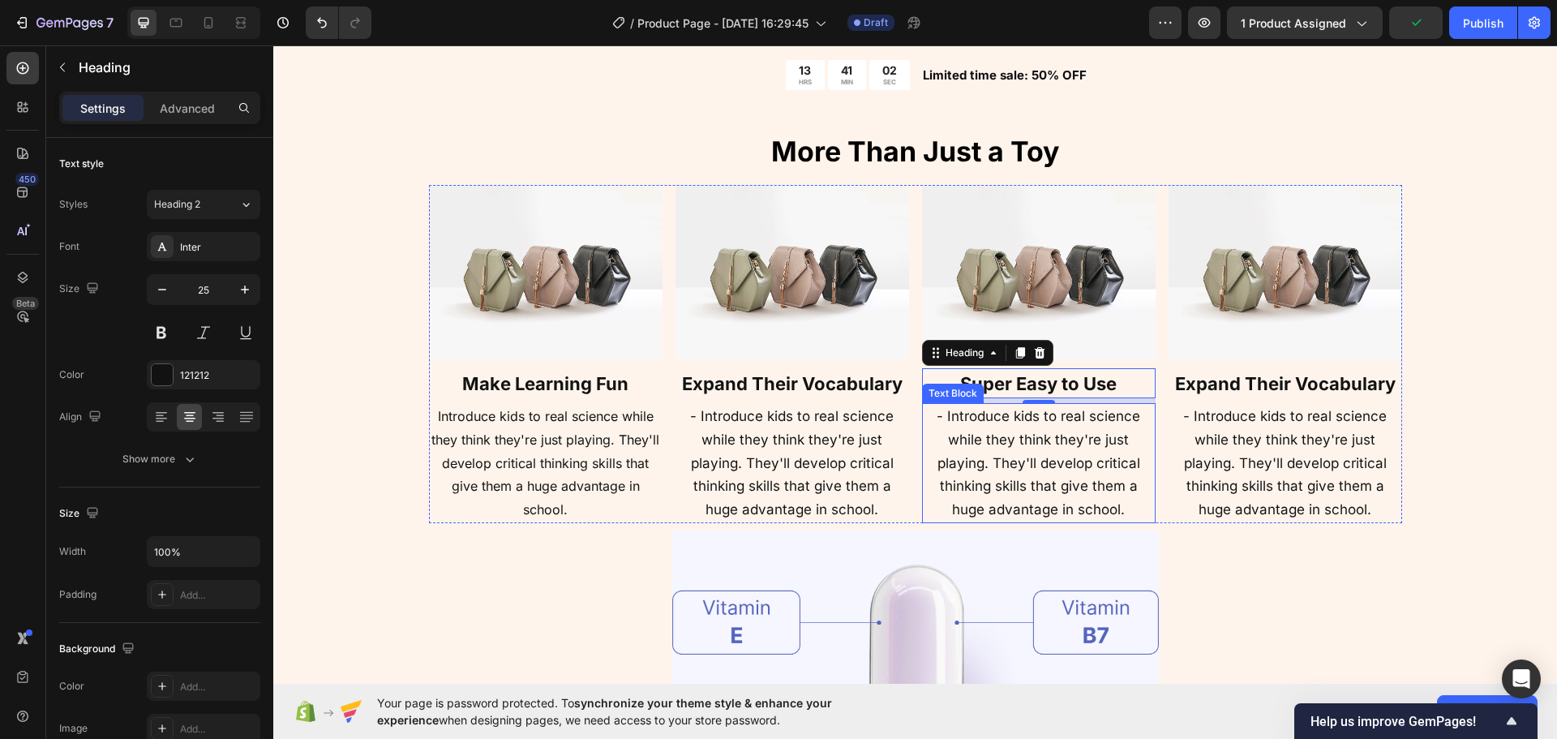
click at [1004, 449] on p "- Introduce kids to real science while they think they're just playing. They'll…" at bounding box center [1039, 463] width 230 height 117
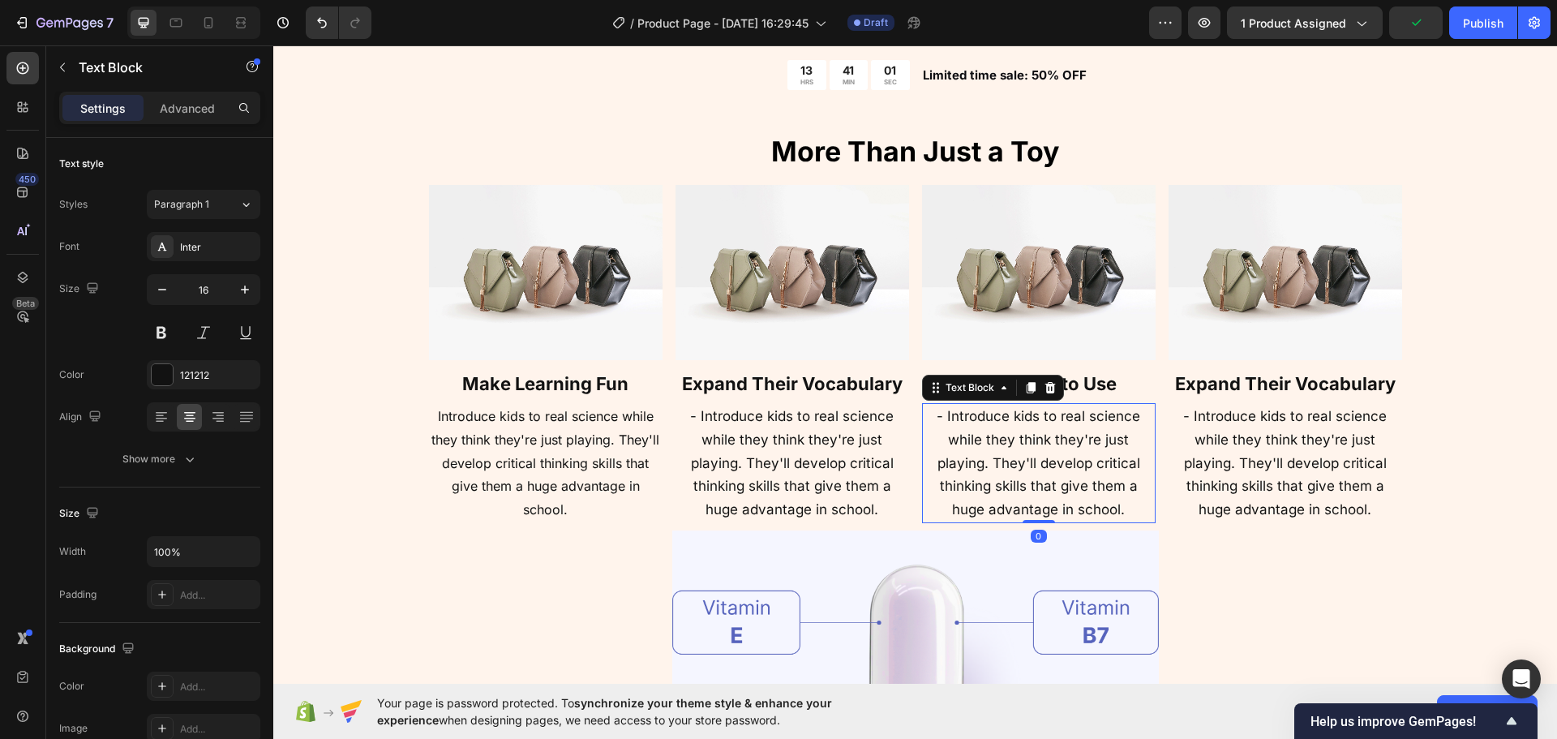
click at [1004, 449] on p "- Introduce kids to real science while they think they're just playing. They'll…" at bounding box center [1039, 463] width 230 height 117
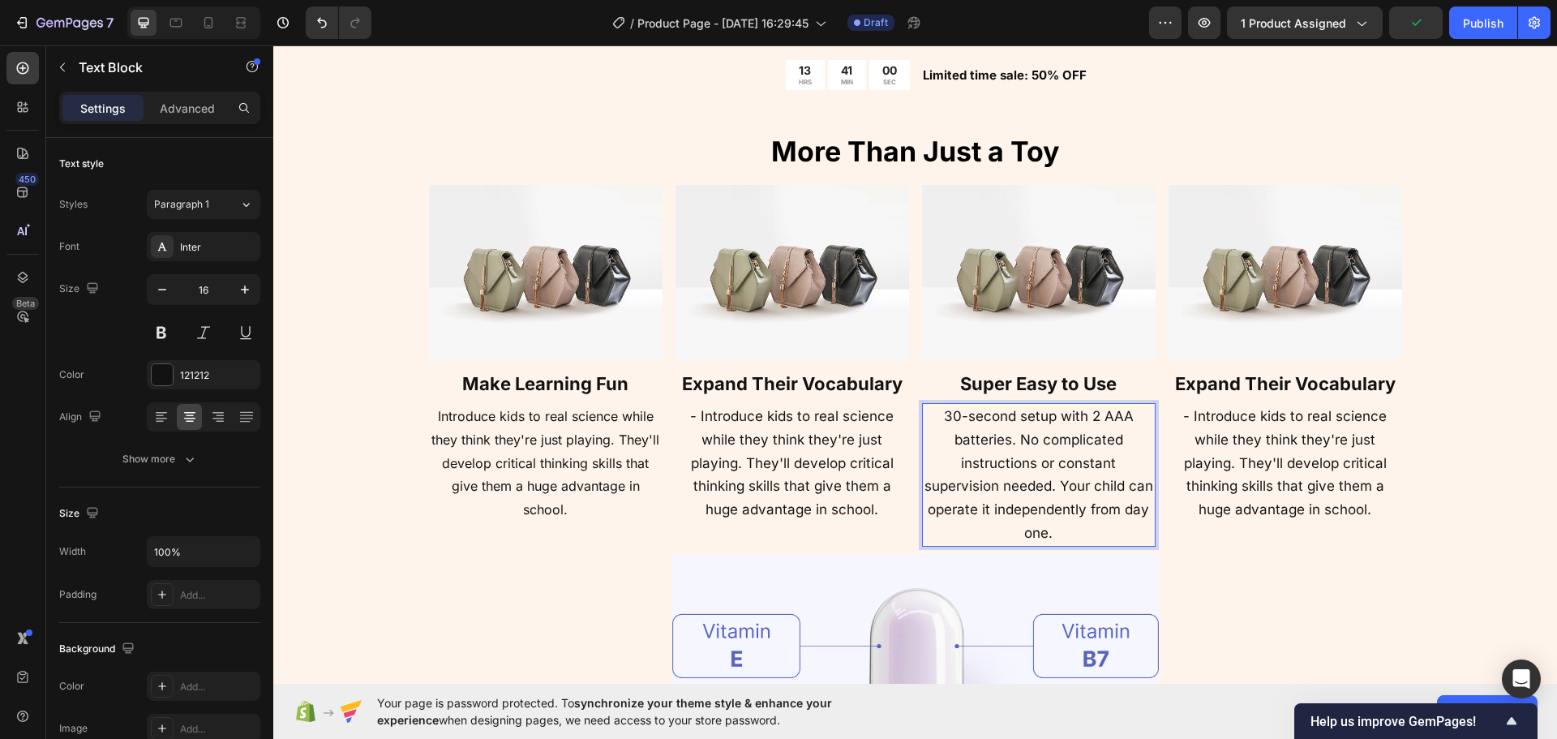
click at [708, 455] on span "- Introduce kids to real science while they think they're just playing. They'll…" at bounding box center [792, 462] width 204 height 109
click at [1029, 471] on p "30-second setup with 2 AAA batteries. No complicated instructions or constant s…" at bounding box center [1039, 475] width 230 height 140
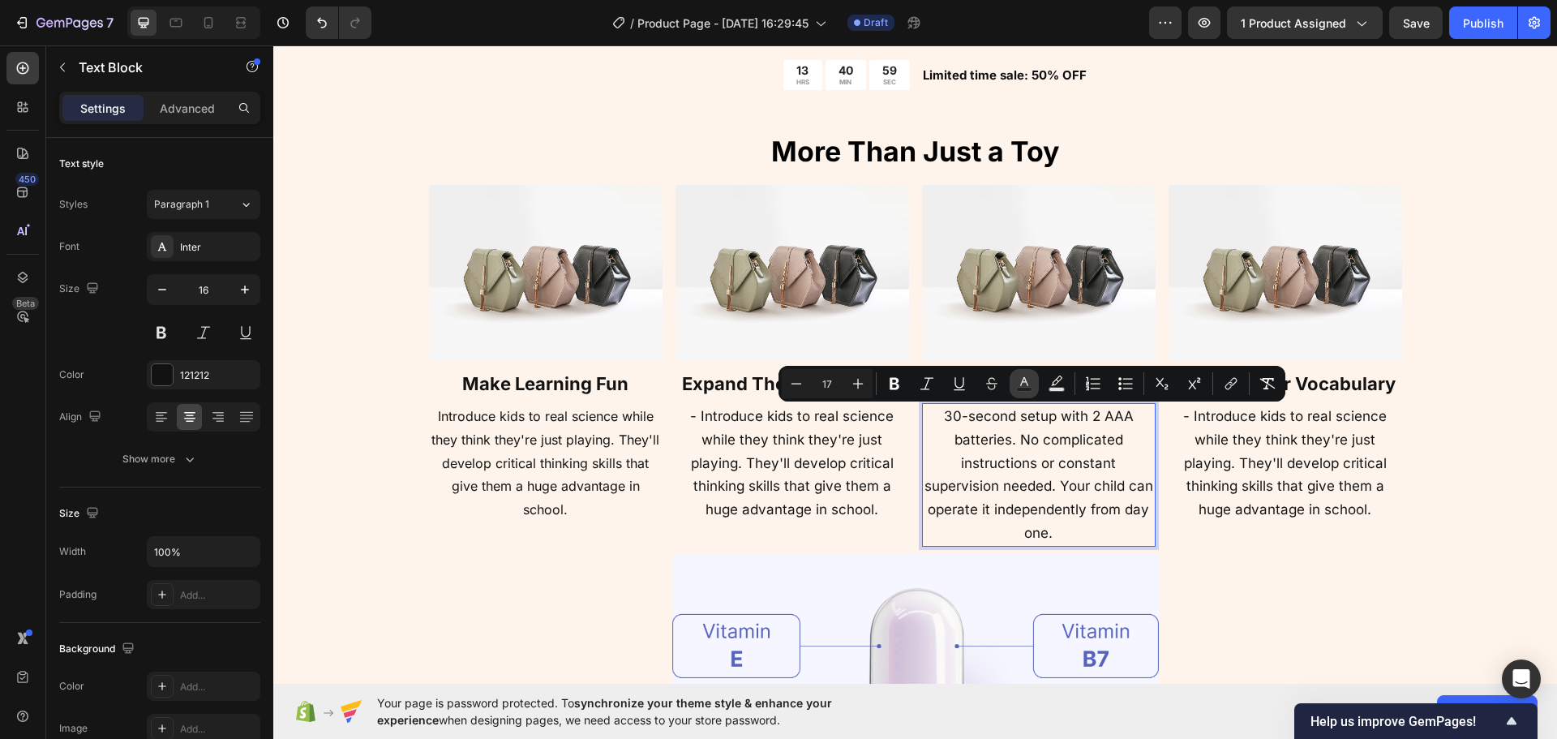
click at [1026, 384] on icon "Editor contextual toolbar" at bounding box center [1024, 384] width 16 height 16
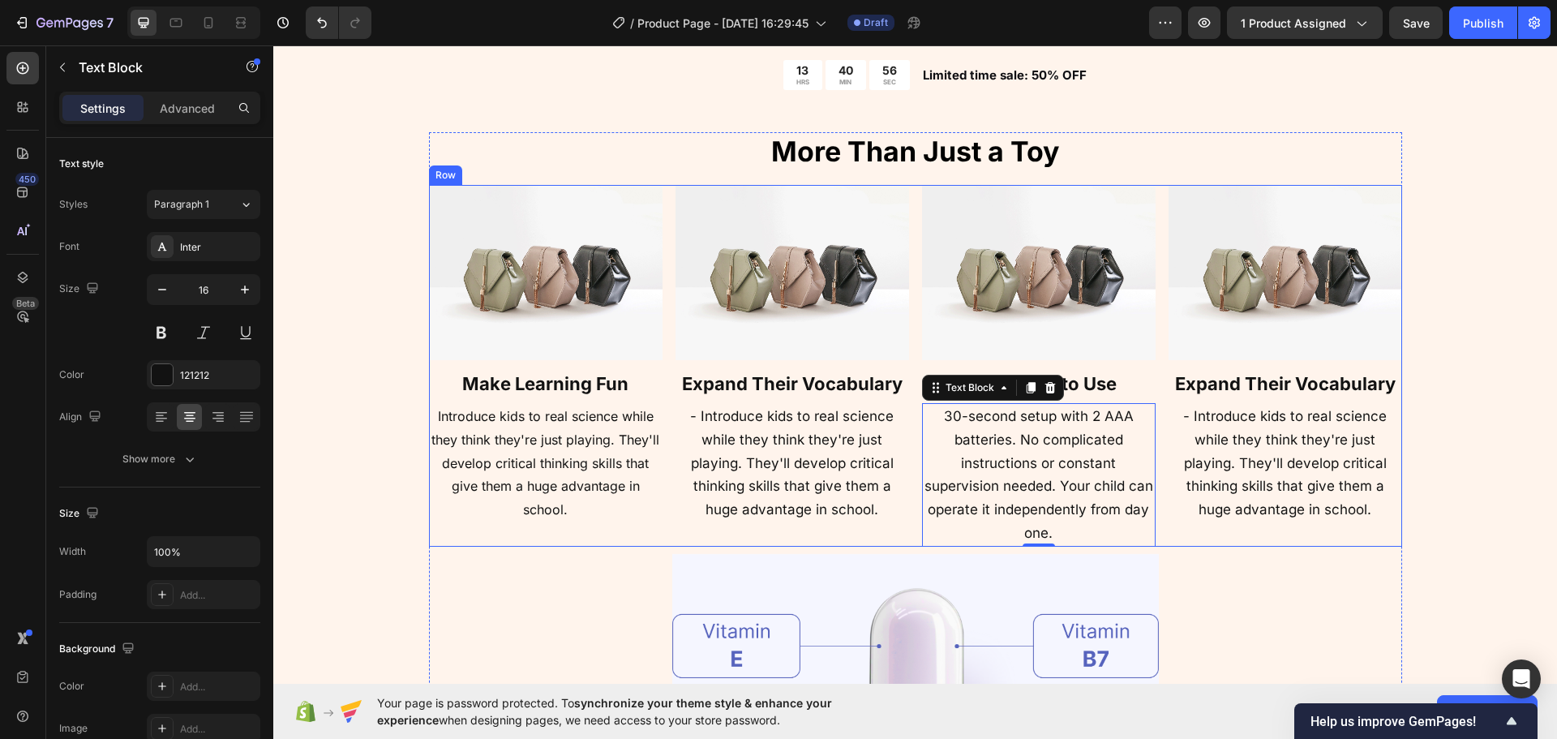
click at [1307, 376] on strong "Expand Their Vocabulary" at bounding box center [1285, 383] width 221 height 21
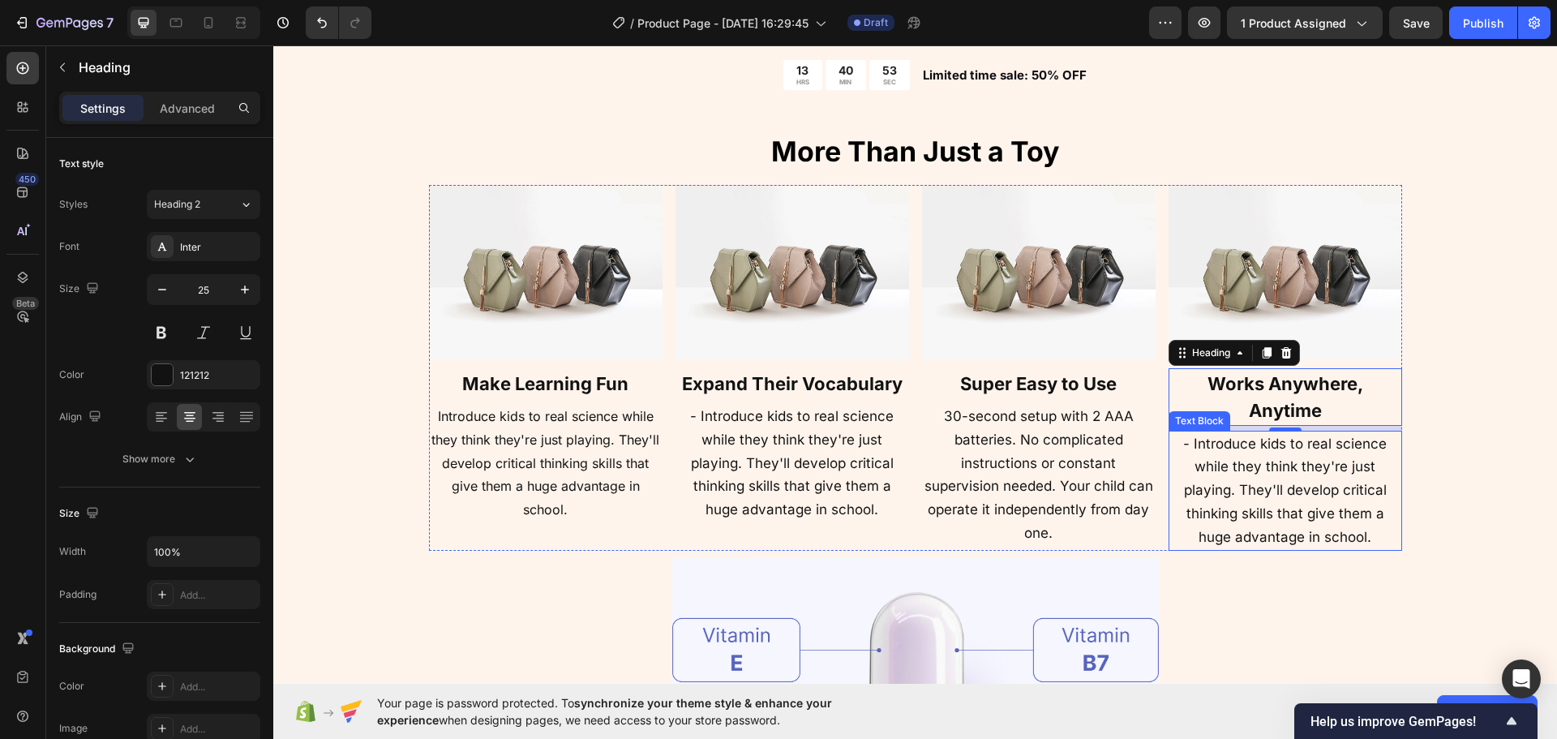
click at [1278, 476] on p "- Introduce kids to real science while they think they're just playing. They'll…" at bounding box center [1285, 490] width 230 height 117
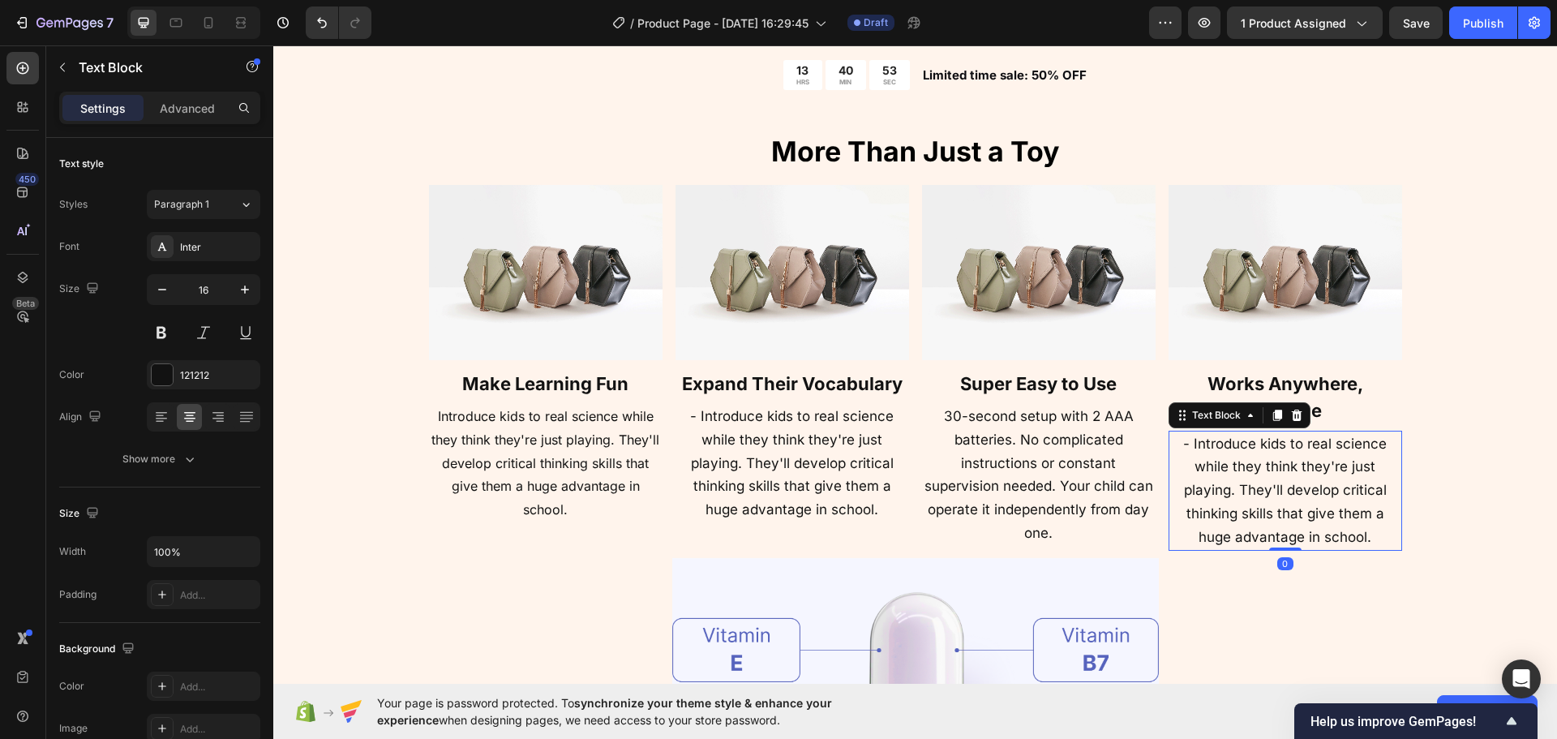
click at [1278, 476] on p "- Introduce kids to real science while they think they're just playing. They'll…" at bounding box center [1285, 490] width 230 height 117
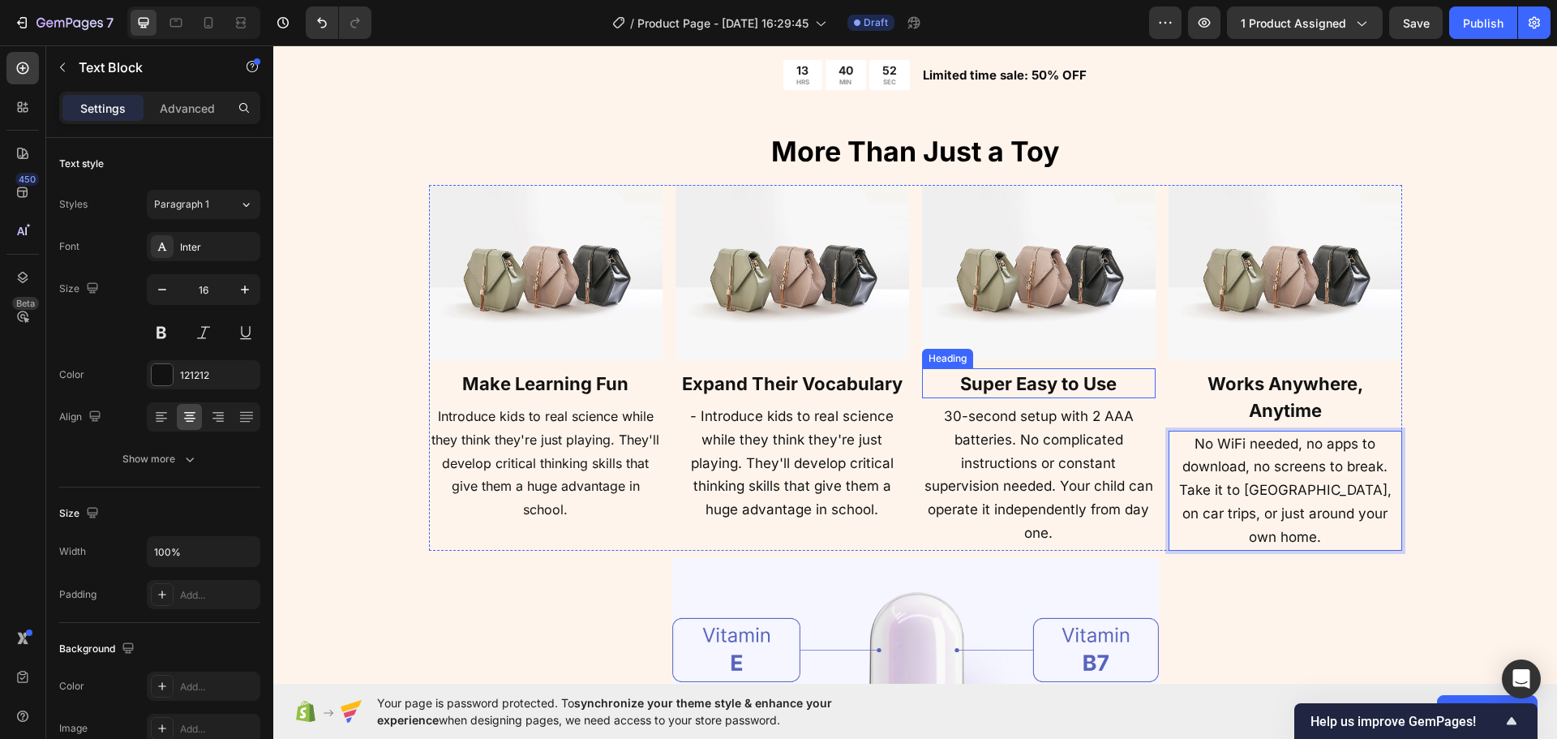
click at [1015, 381] on strong "Super Easy to Use" at bounding box center [1038, 383] width 157 height 21
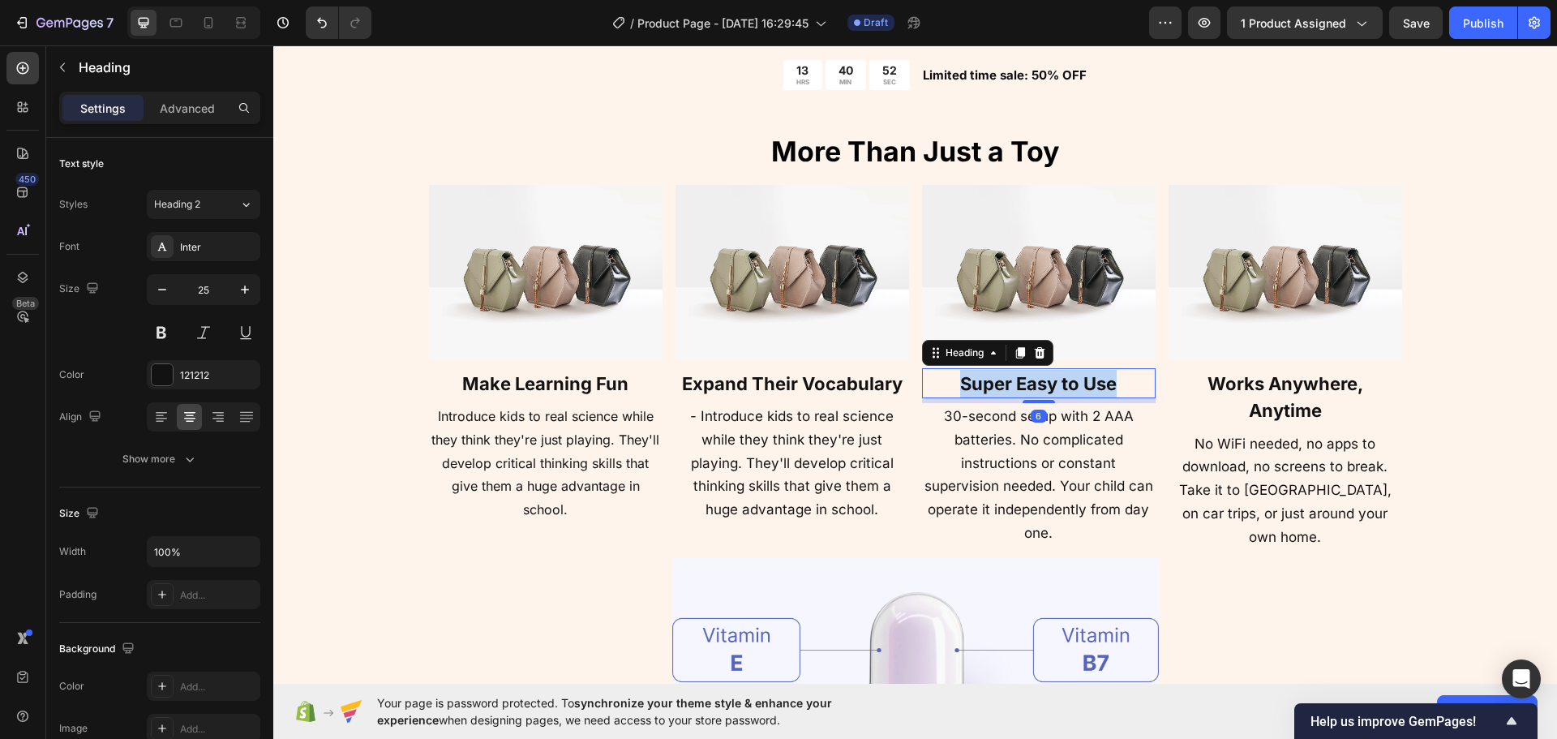
click at [1015, 381] on strong "Super Easy to Use" at bounding box center [1038, 383] width 157 height 21
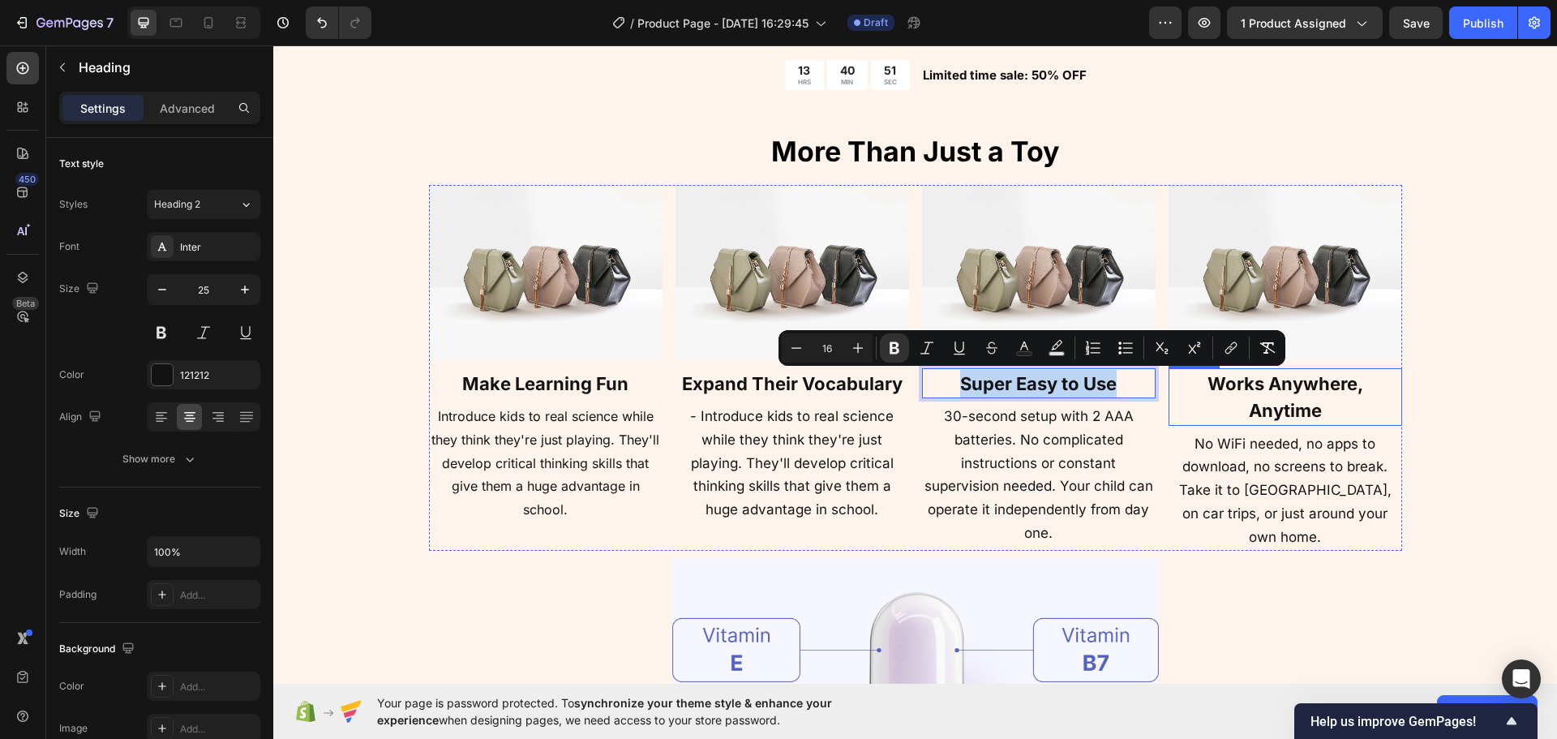
click at [1316, 403] on strong "Works Anywhere, Anytime" at bounding box center [1286, 397] width 156 height 49
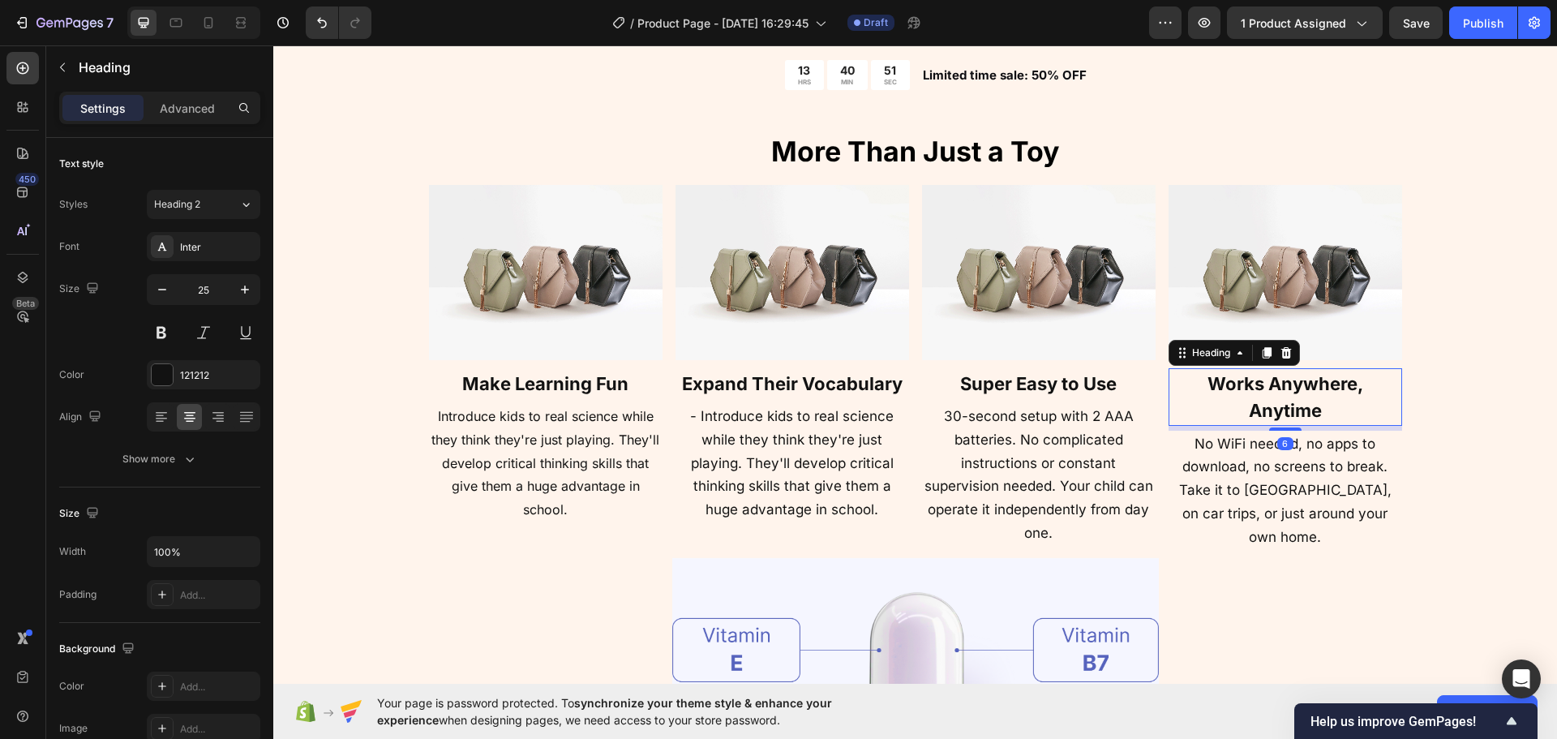
click at [1316, 403] on strong "Works Anywhere, Anytime" at bounding box center [1286, 397] width 156 height 49
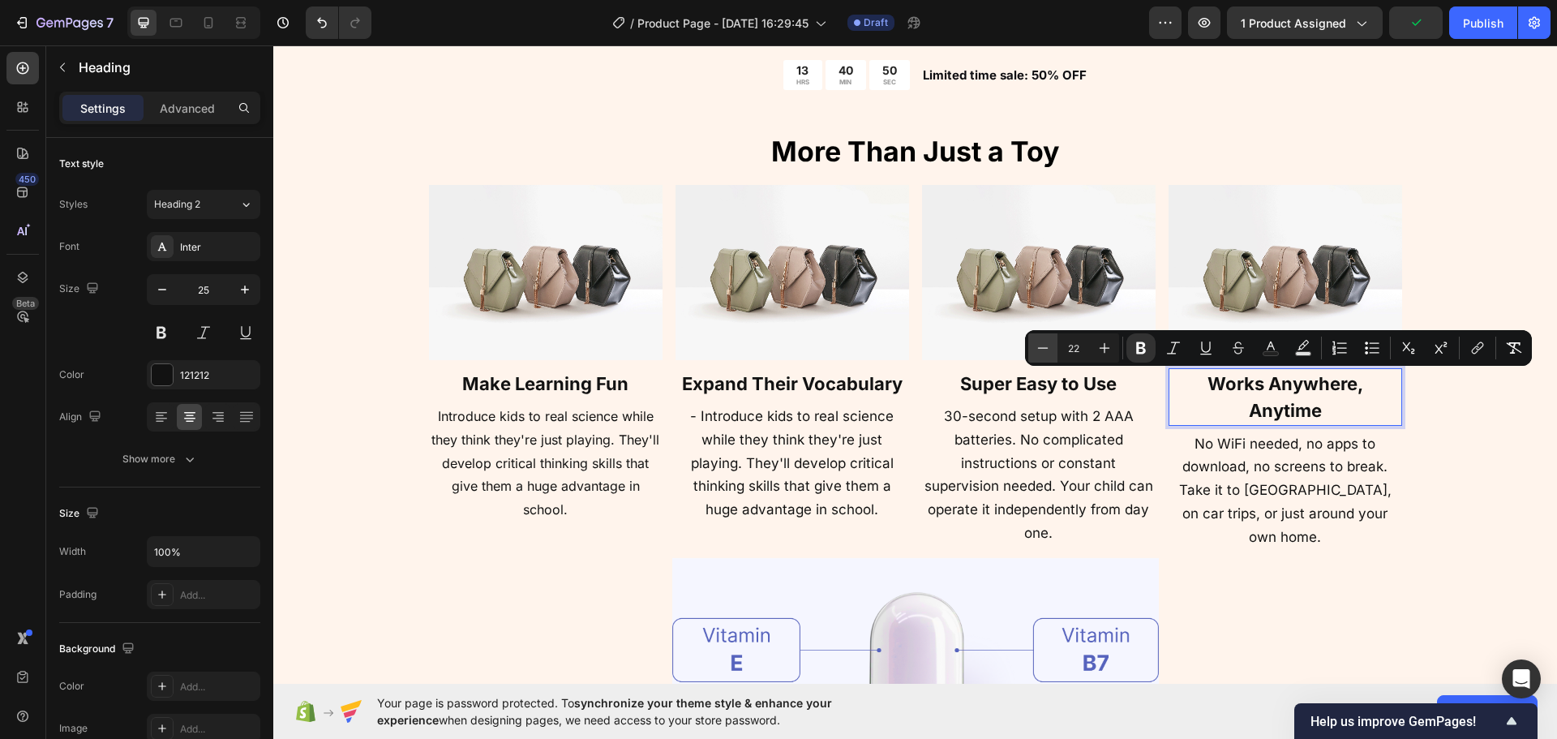
click at [1042, 349] on icon "Editor contextual toolbar" at bounding box center [1043, 348] width 16 height 16
click at [1042, 348] on icon "Editor contextual toolbar" at bounding box center [1043, 347] width 11 height 1
type input "20"
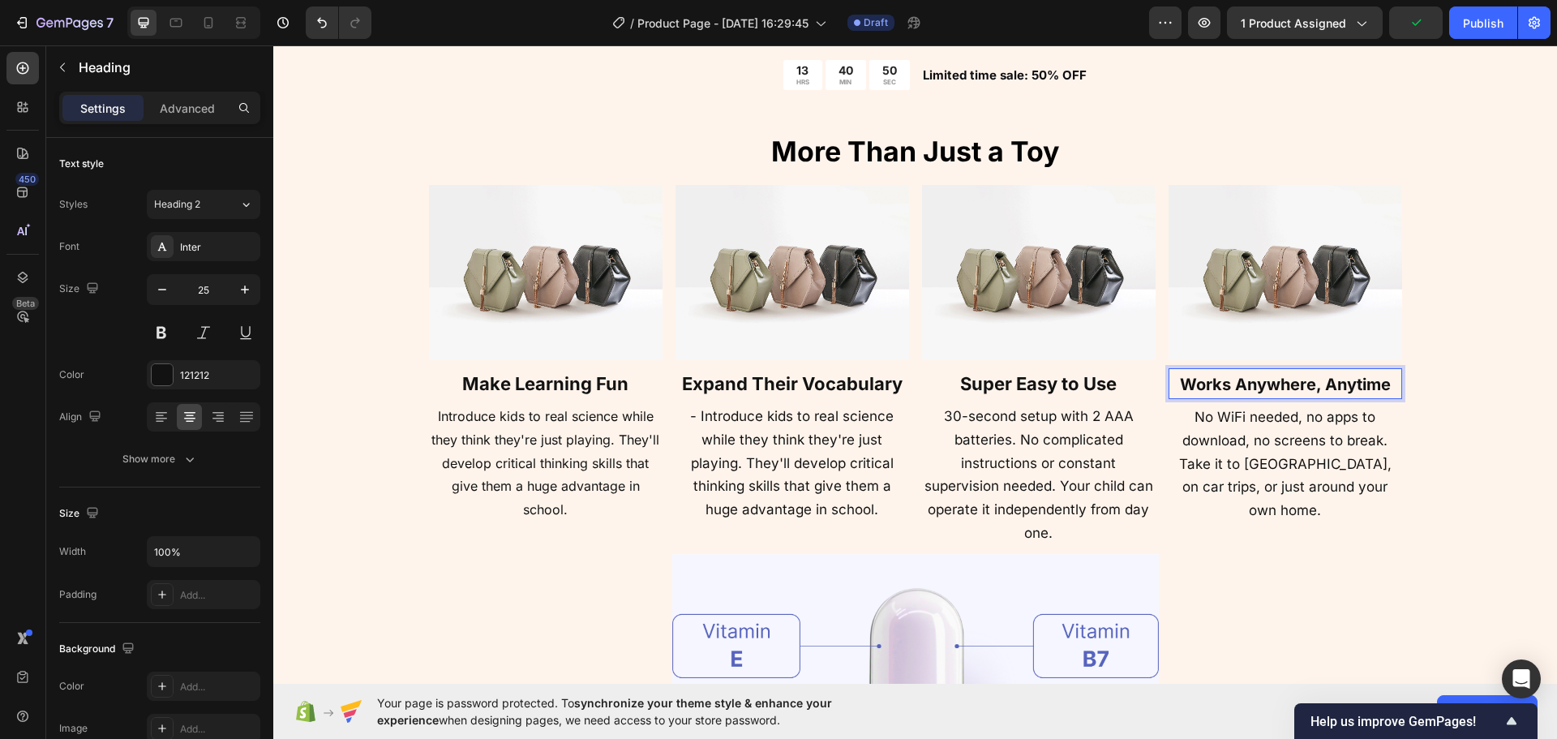
click at [1002, 380] on strong "Super Easy to Use" at bounding box center [1038, 383] width 157 height 21
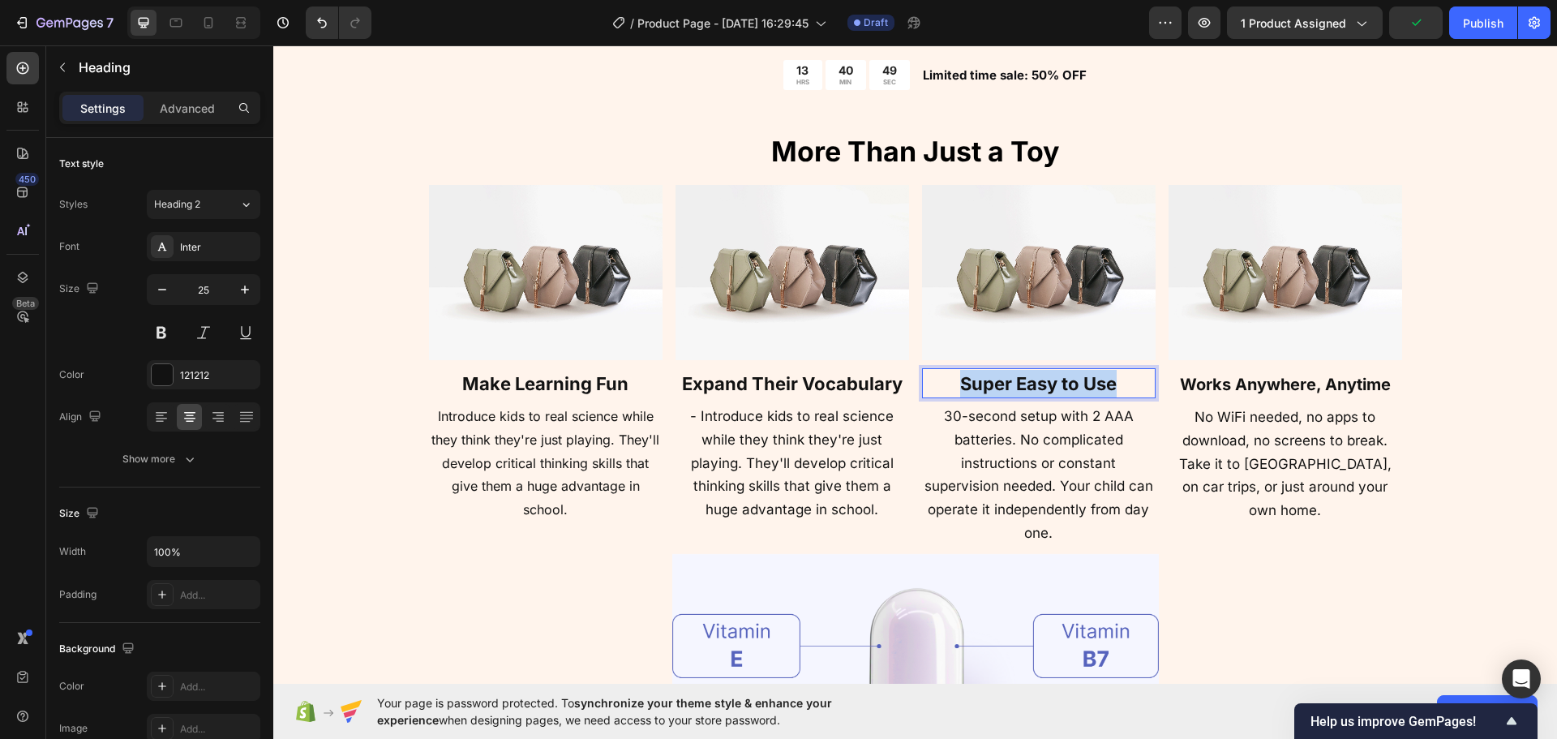
click at [1002, 380] on strong "Super Easy to Use" at bounding box center [1038, 383] width 157 height 21
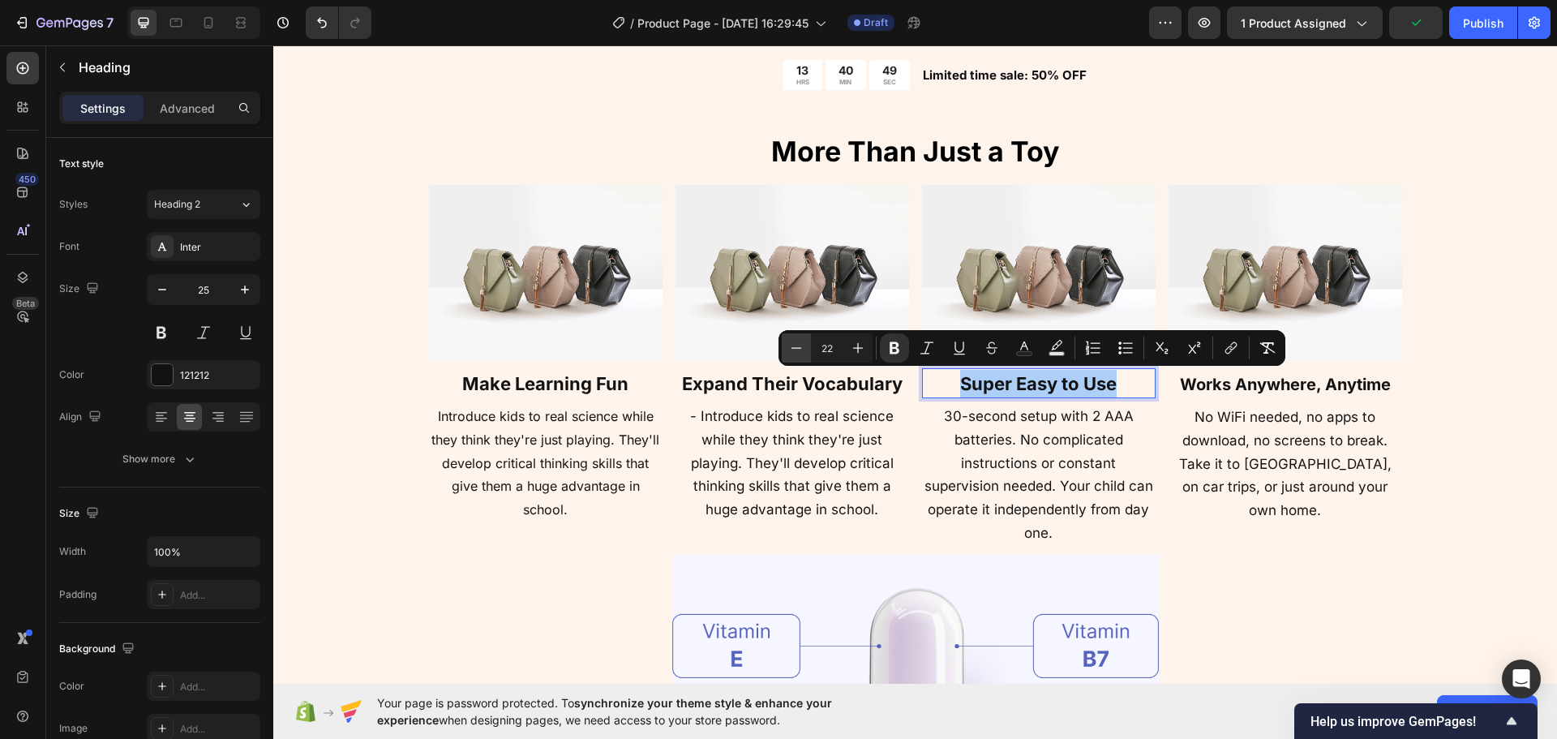
click at [797, 353] on icon "Editor contextual toolbar" at bounding box center [796, 348] width 16 height 16
click at [797, 352] on icon "Editor contextual toolbar" at bounding box center [796, 348] width 16 height 16
type input "20"
click at [770, 388] on strong "Expand Their Vocabulary" at bounding box center [792, 383] width 221 height 21
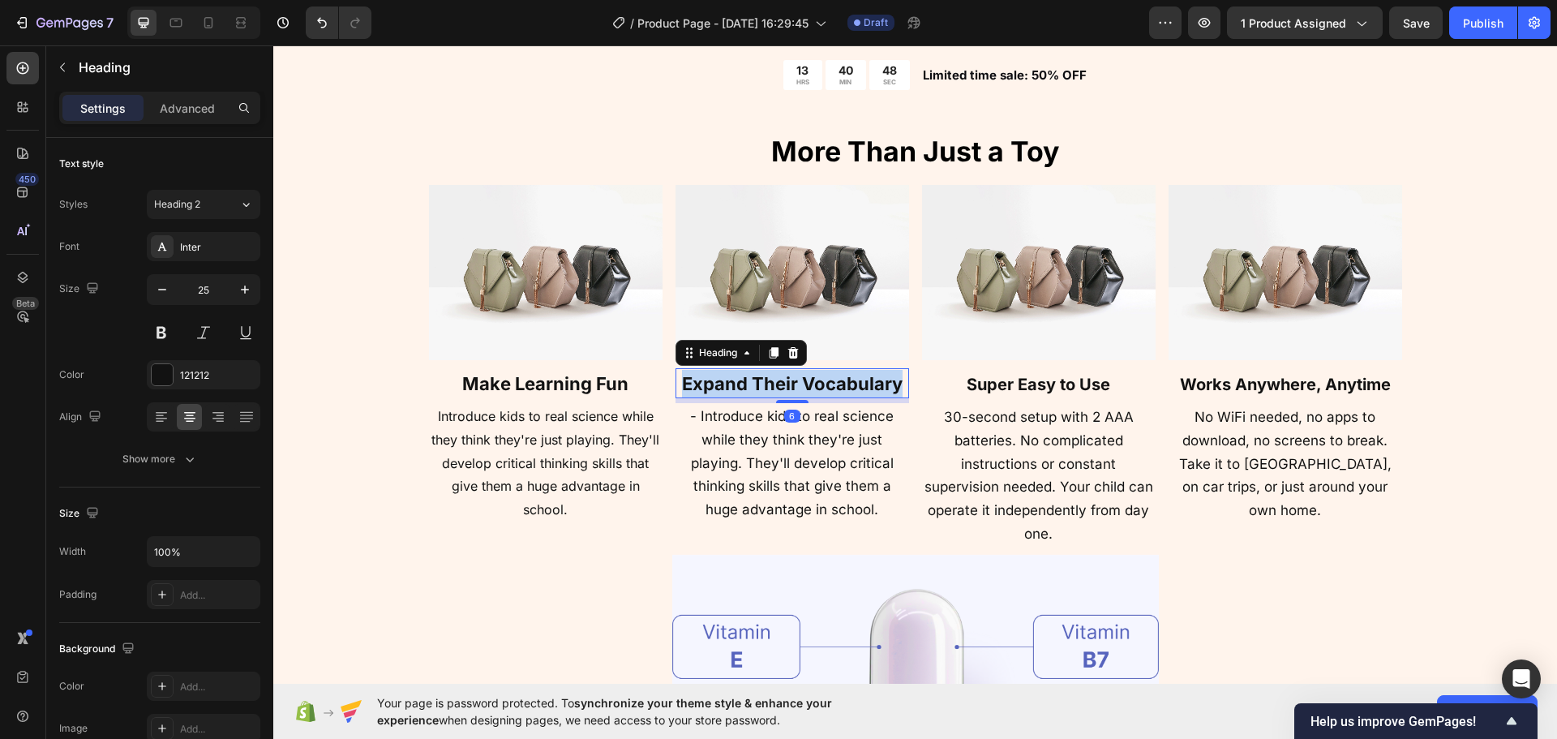
click at [770, 388] on strong "Expand Their Vocabulary" at bounding box center [792, 383] width 221 height 21
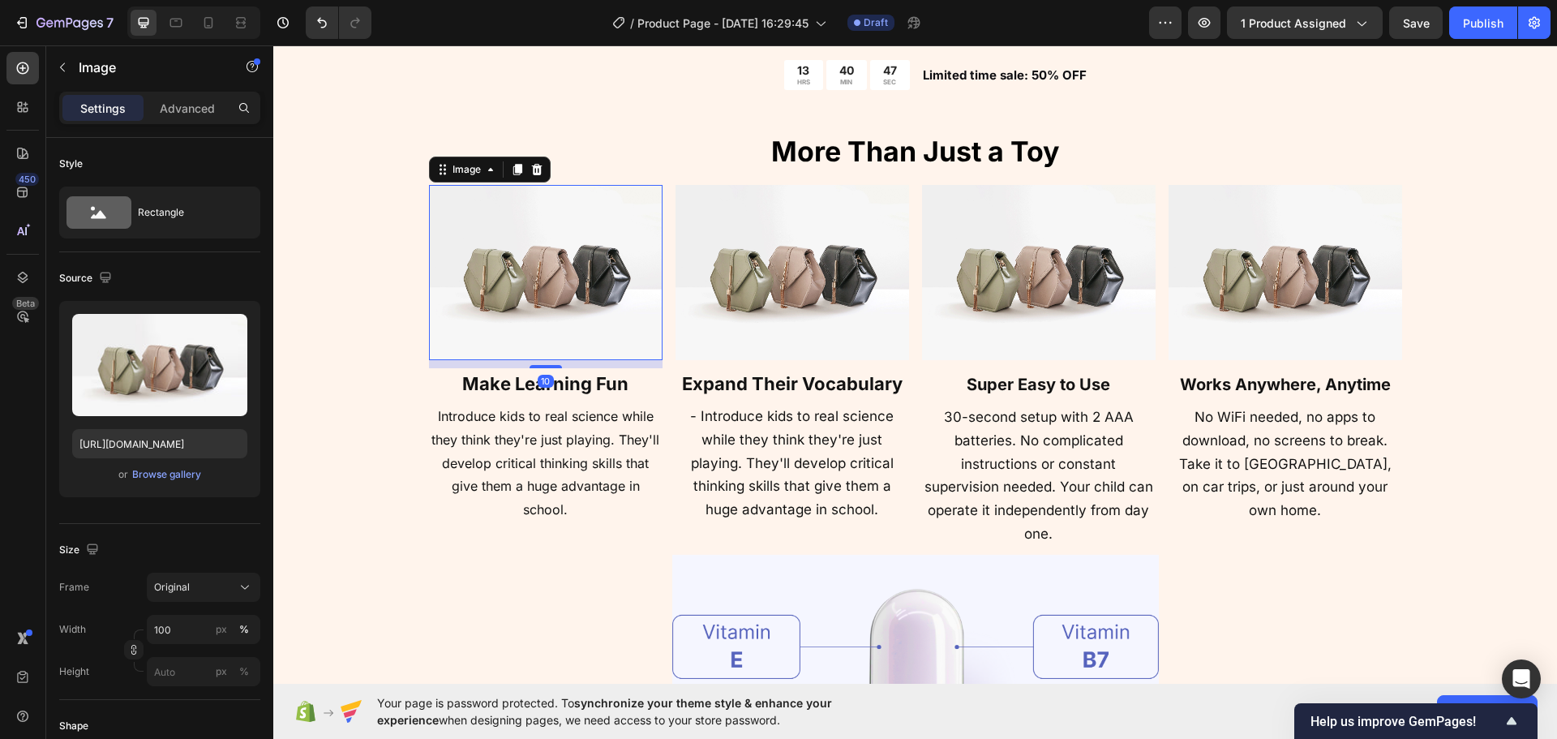
click at [526, 347] on img at bounding box center [546, 272] width 234 height 175
click at [711, 381] on strong "Expand Their Vocabulary" at bounding box center [792, 383] width 221 height 21
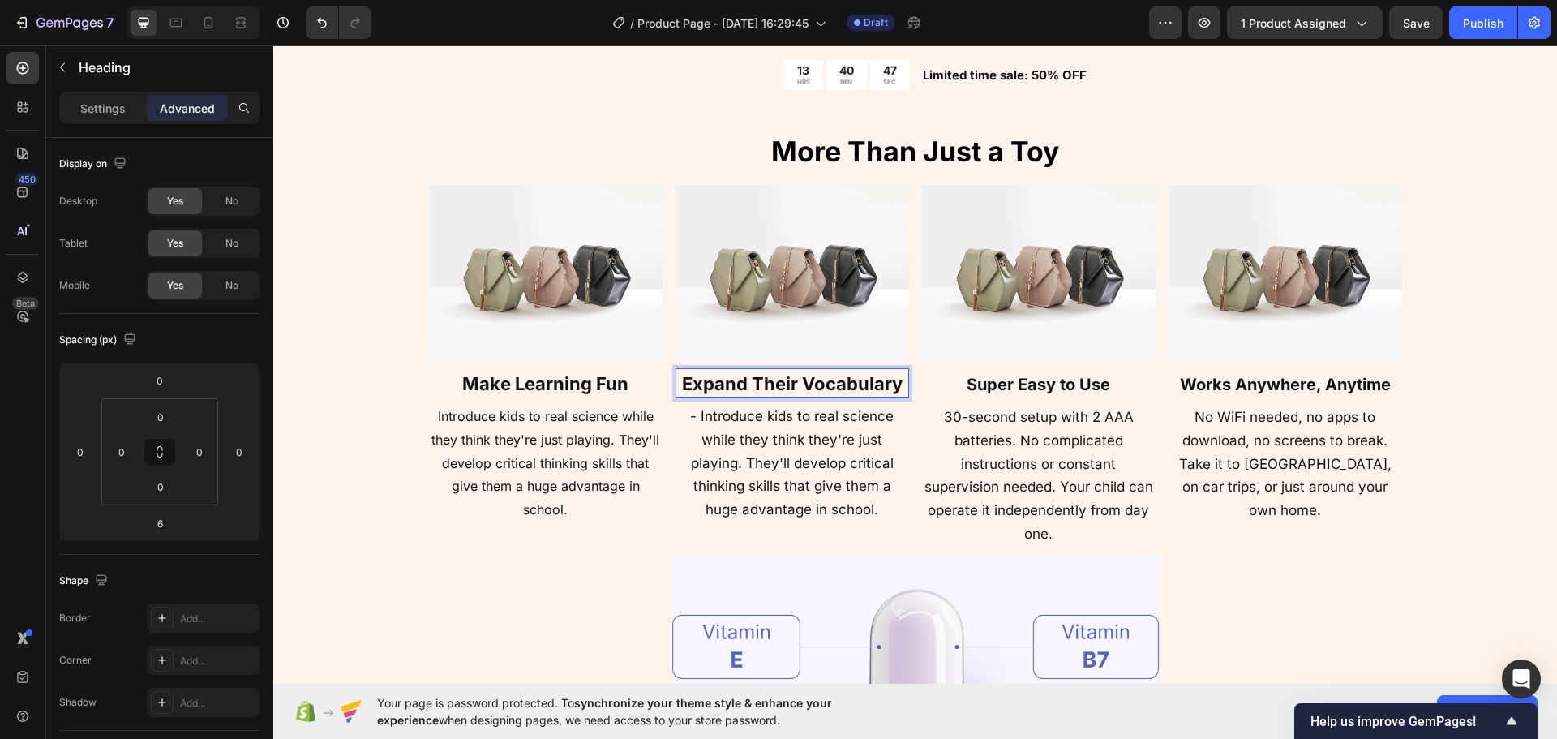
click at [711, 381] on strong "Expand Their Vocabulary" at bounding box center [792, 383] width 221 height 21
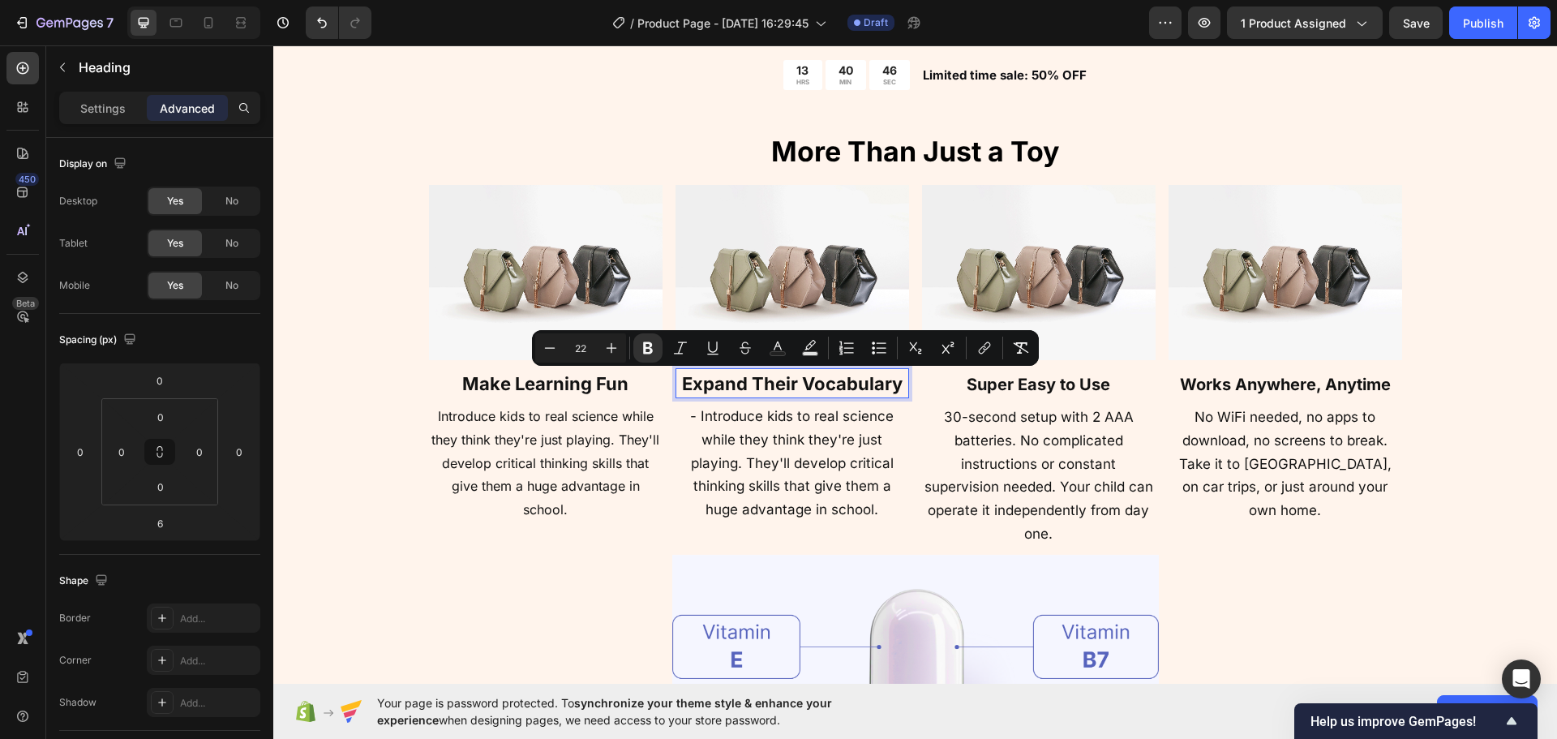
click at [566, 349] on input "22" at bounding box center [580, 347] width 32 height 19
click at [546, 344] on icon "Editor contextual toolbar" at bounding box center [550, 348] width 16 height 16
type input "20"
click at [553, 377] on strong "Make Learning Fun" at bounding box center [545, 383] width 166 height 21
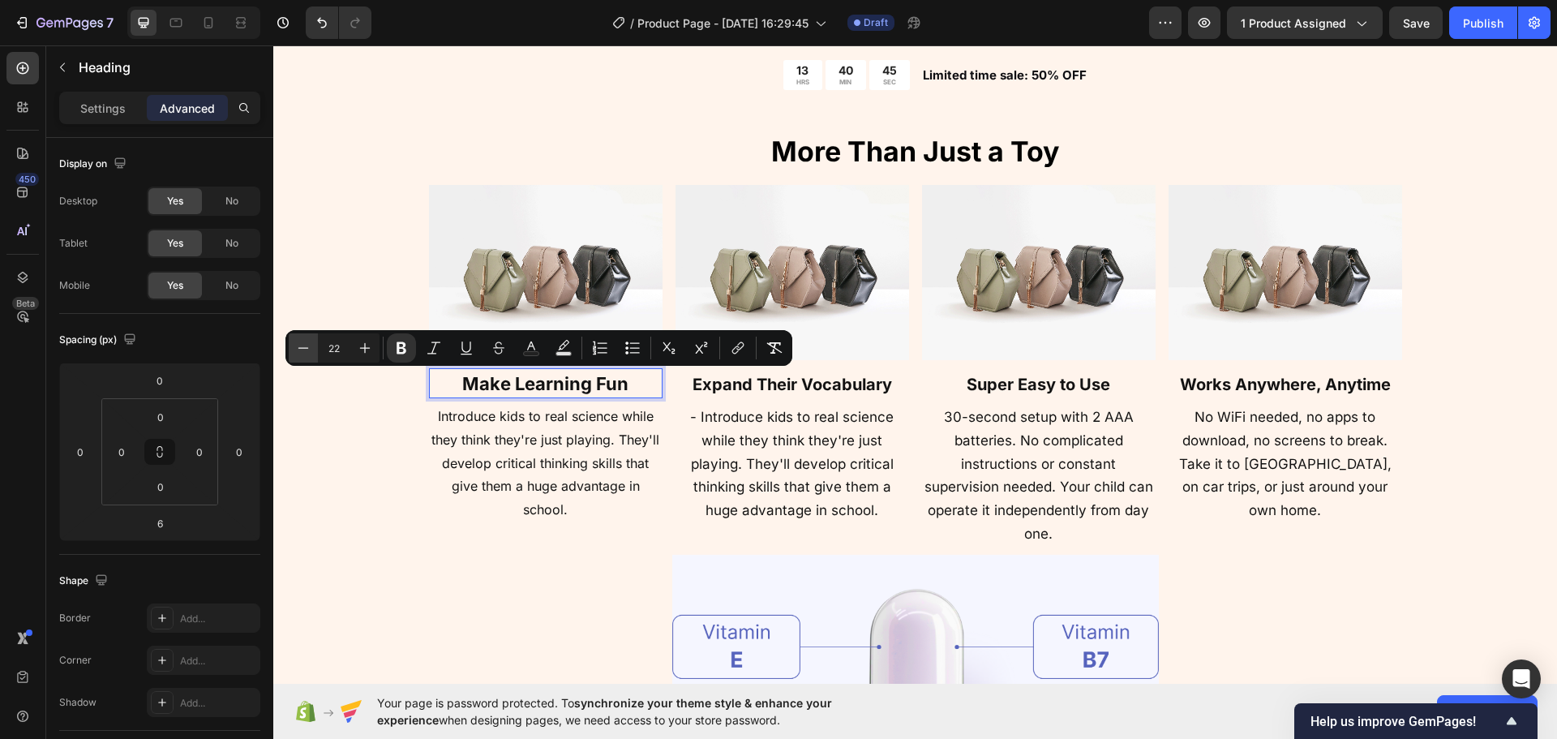
click at [298, 345] on icon "Editor contextual toolbar" at bounding box center [303, 348] width 16 height 16
type input "20"
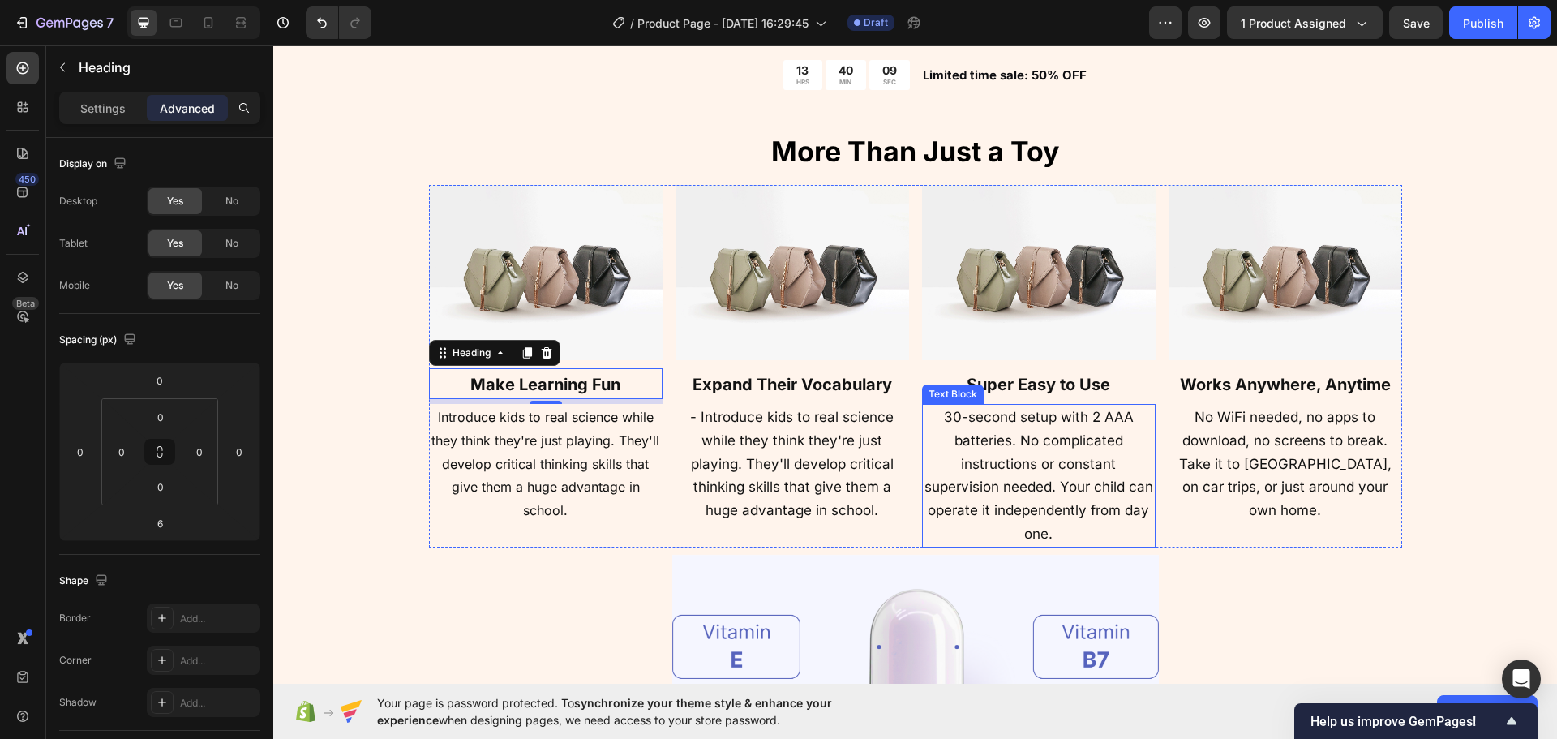
click at [1039, 481] on span "30-second setup with 2 AAA batteries. No complicated instructions or constant s…" at bounding box center [1039, 475] width 229 height 133
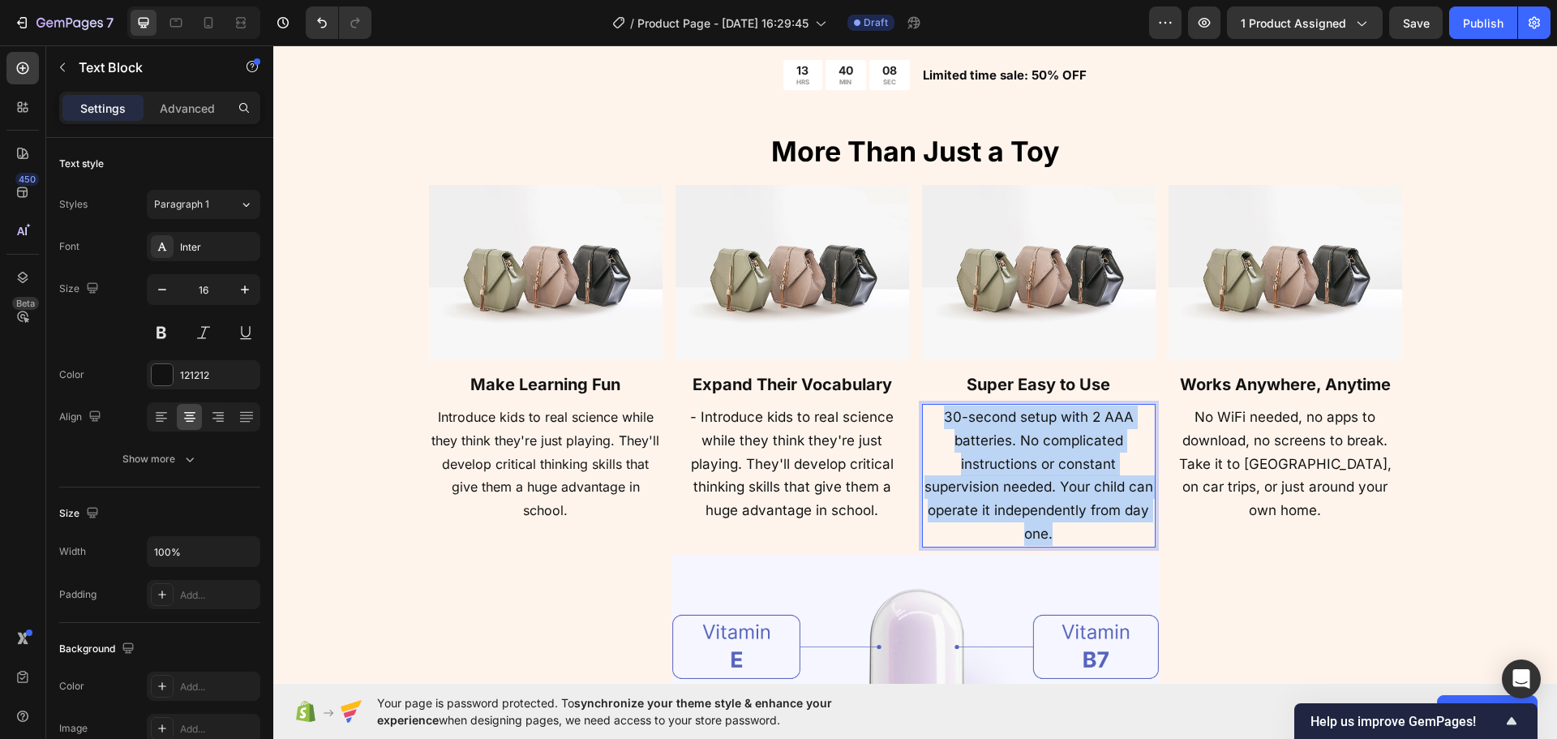
click at [1039, 481] on span "30-second setup with 2 AAA batteries. No complicated instructions or constant s…" at bounding box center [1039, 475] width 229 height 133
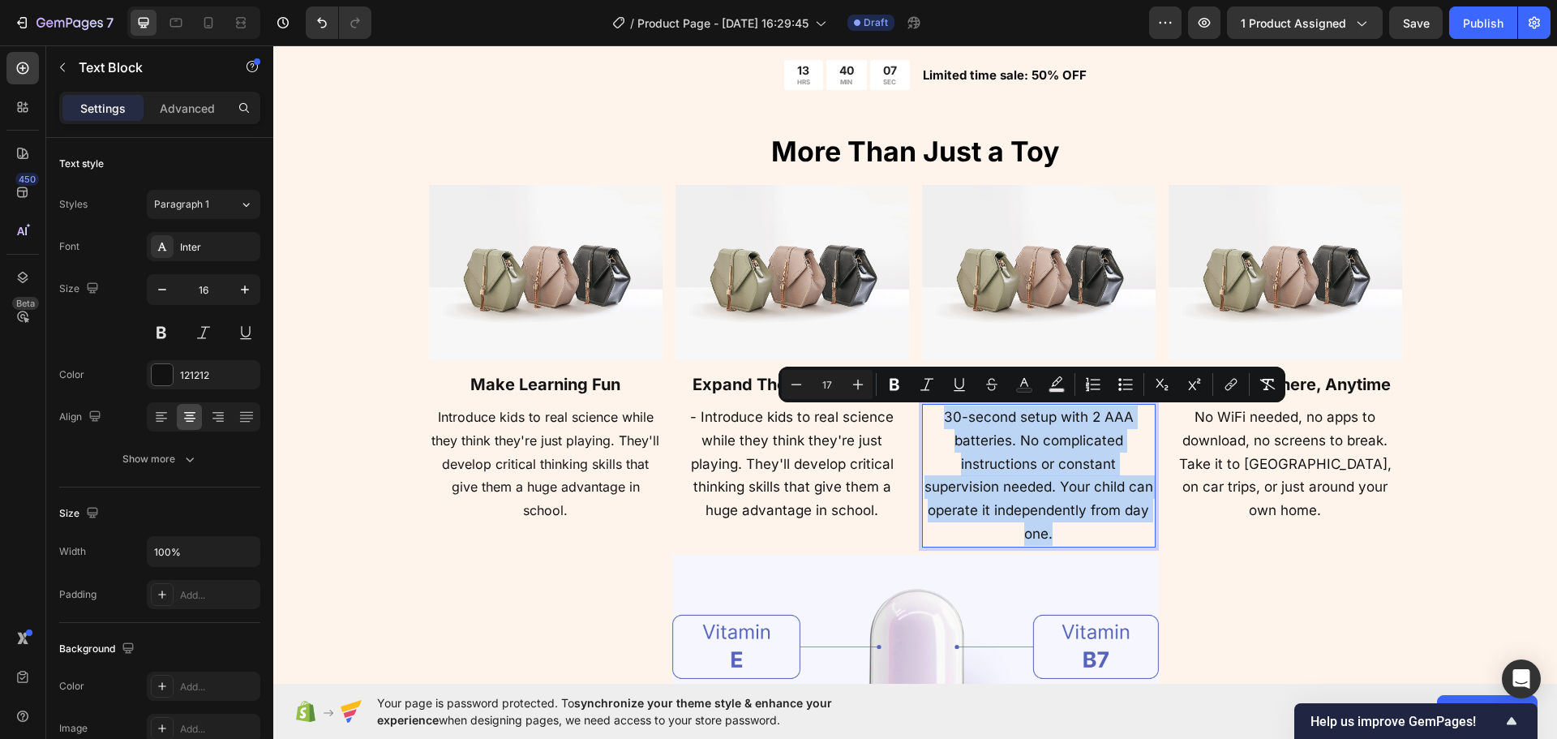
click at [1076, 528] on p "30-second setup with 2 AAA batteries. No complicated instructions or constant s…" at bounding box center [1039, 476] width 230 height 140
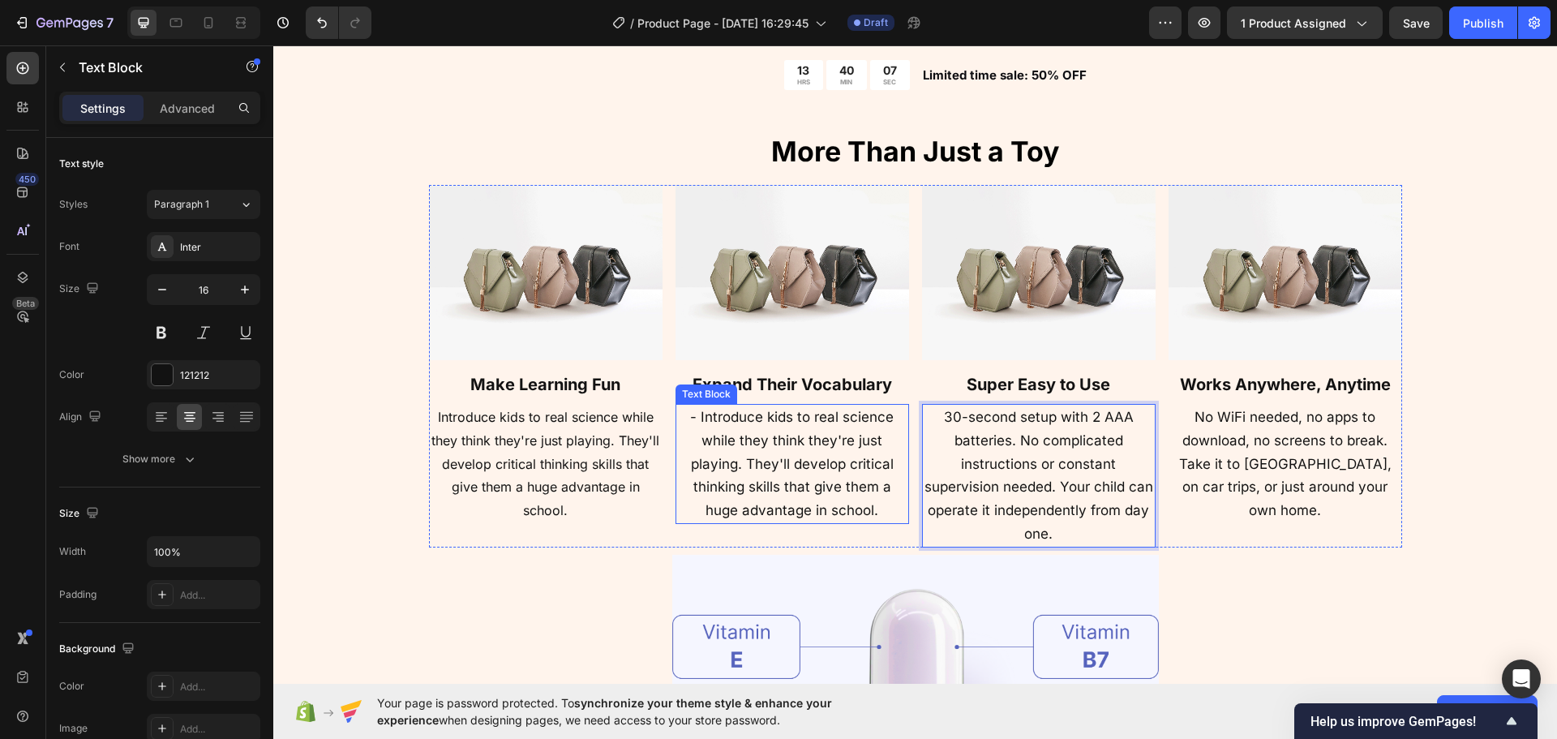
click at [800, 475] on p "- Introduce kids to real science while they think they're just playing. They'll…" at bounding box center [792, 464] width 230 height 117
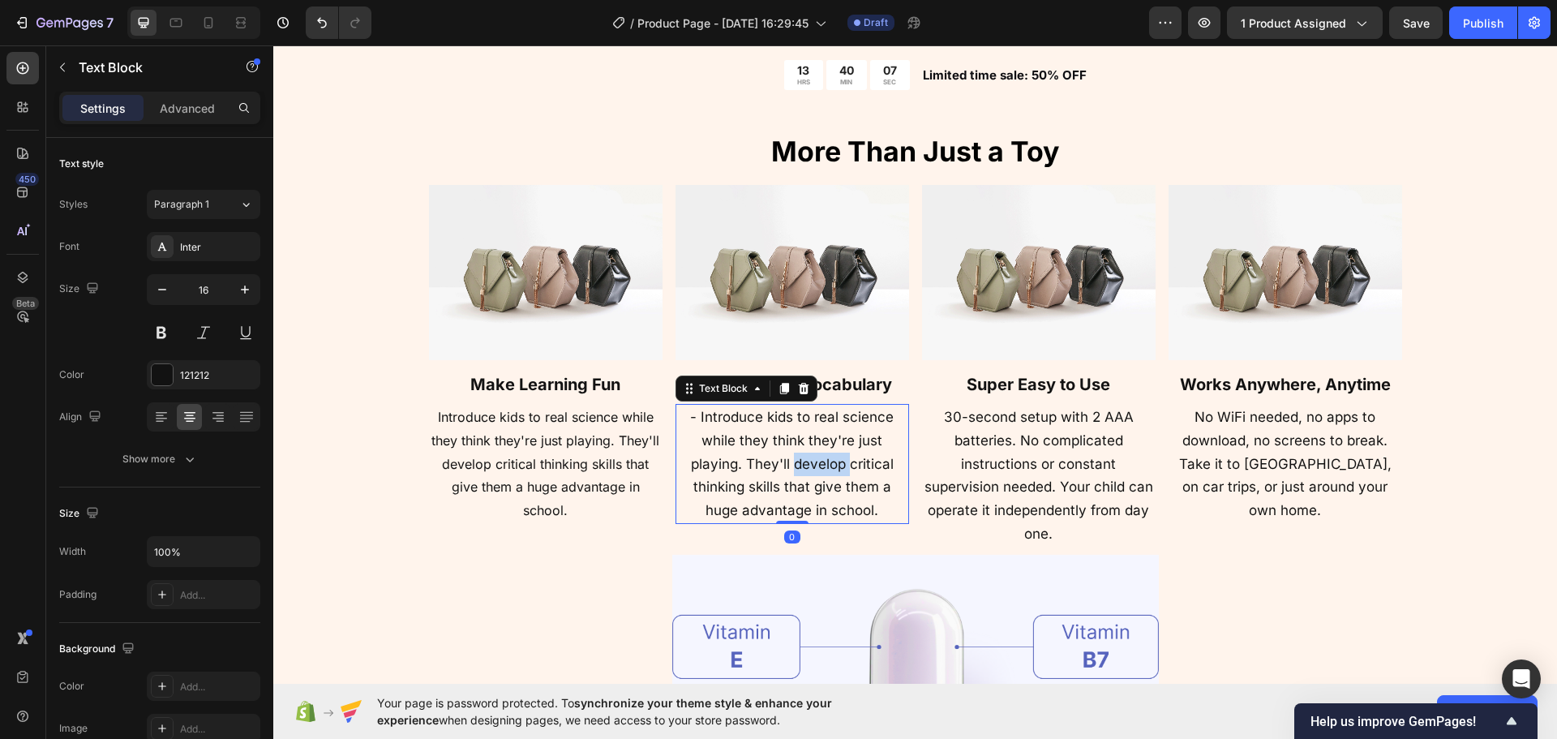
click at [800, 475] on p "- Introduce kids to real science while they think they're just playing. They'll…" at bounding box center [792, 464] width 230 height 117
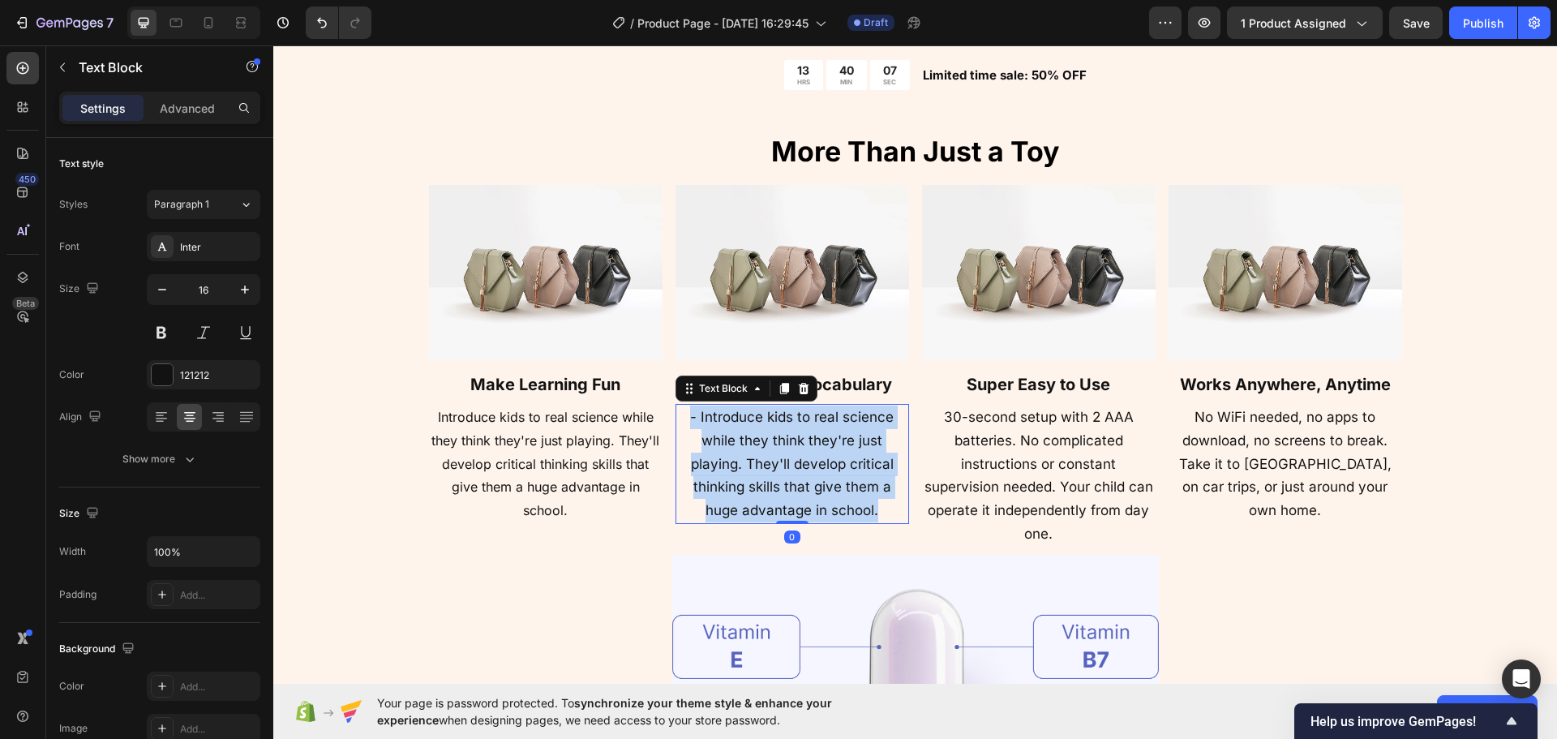
click at [800, 475] on p "- Introduce kids to real science while they think they're just playing. They'll…" at bounding box center [792, 464] width 230 height 117
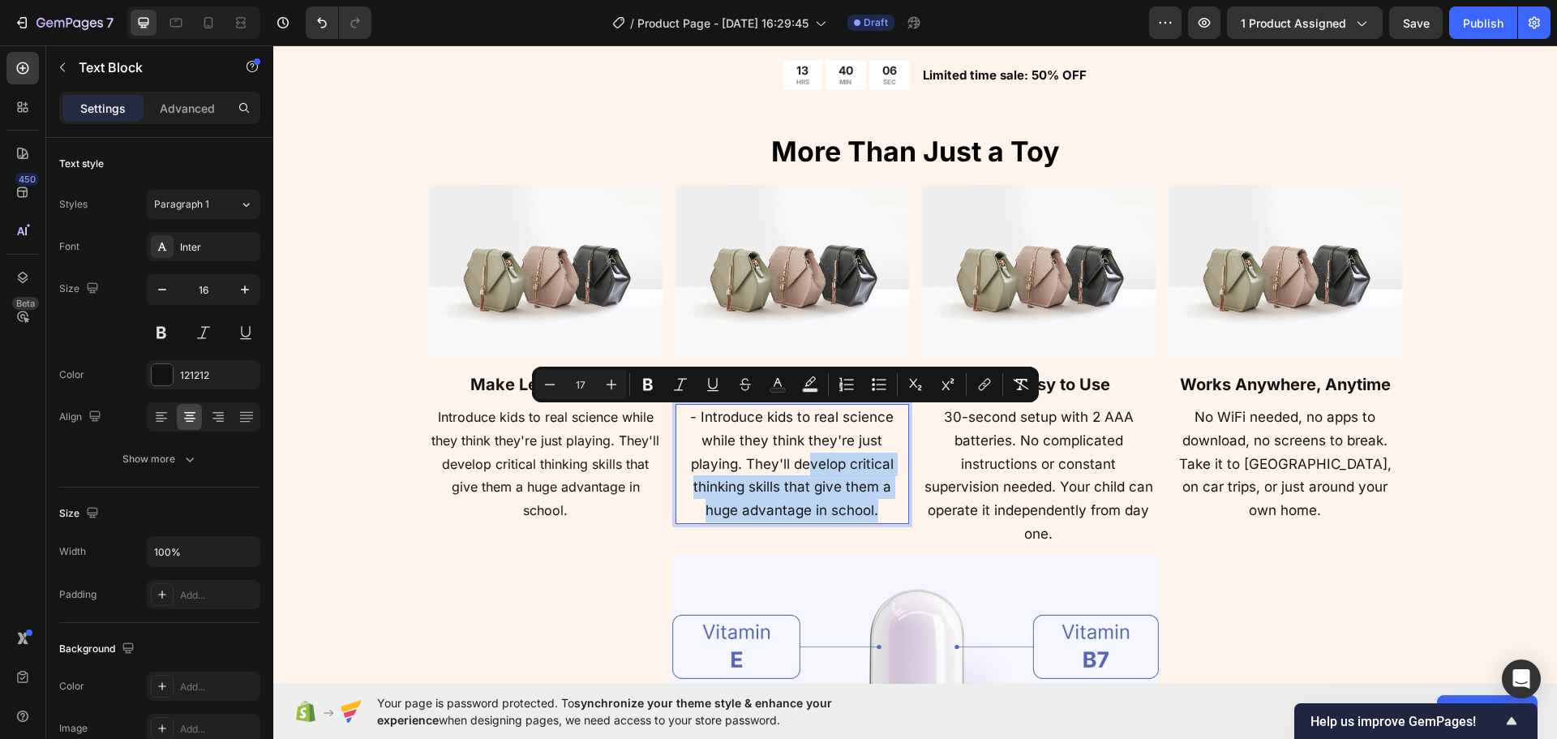
click at [801, 471] on p "- Introduce kids to real science while they think they're just playing. They'll…" at bounding box center [792, 464] width 230 height 117
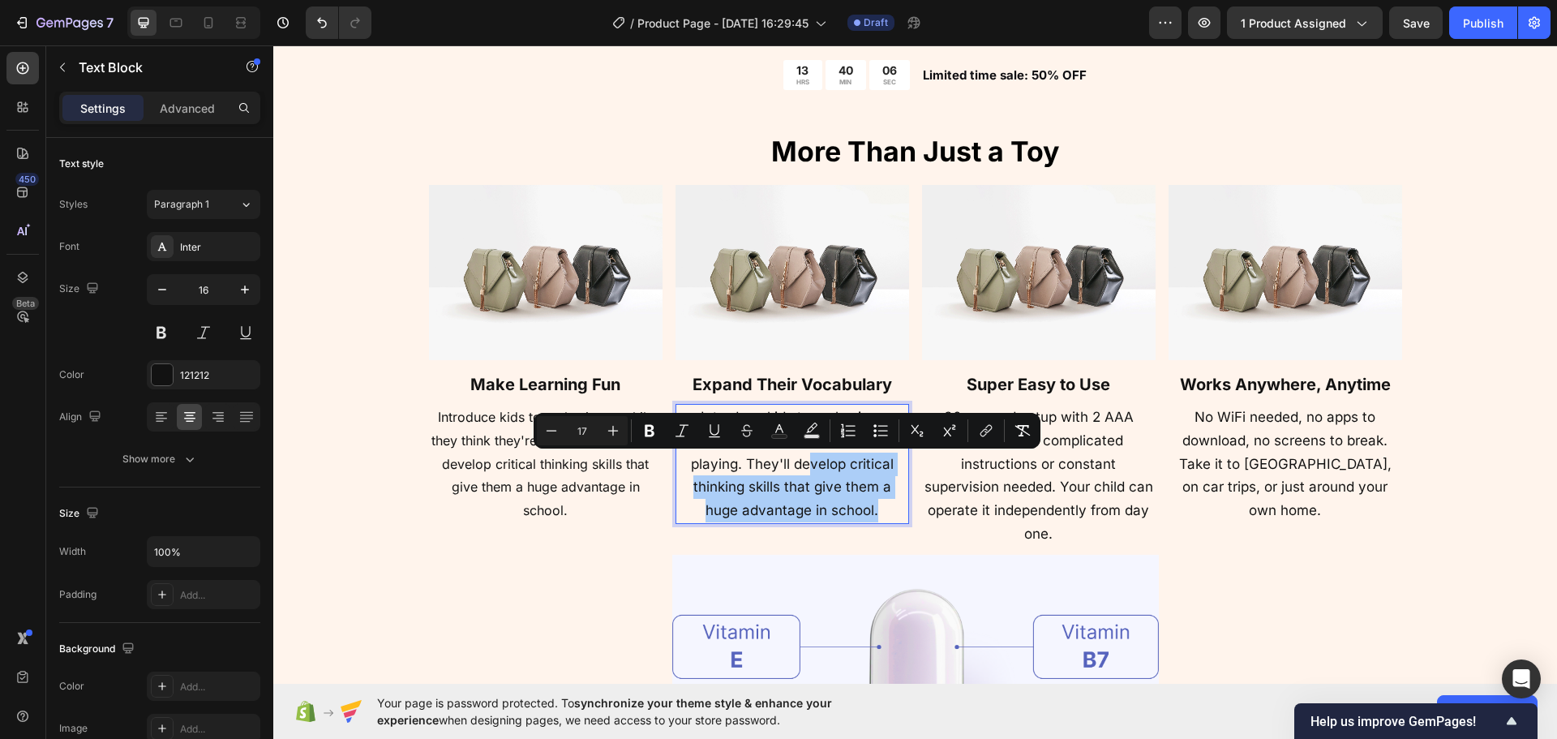
drag, startPoint x: 474, startPoint y: 403, endPoint x: 730, endPoint y: 441, distance: 259.1
click at [732, 441] on div "Minus 17 Plus Bold Italic Underline Strikethrough Text Color Text Background Co…" at bounding box center [787, 430] width 500 height 29
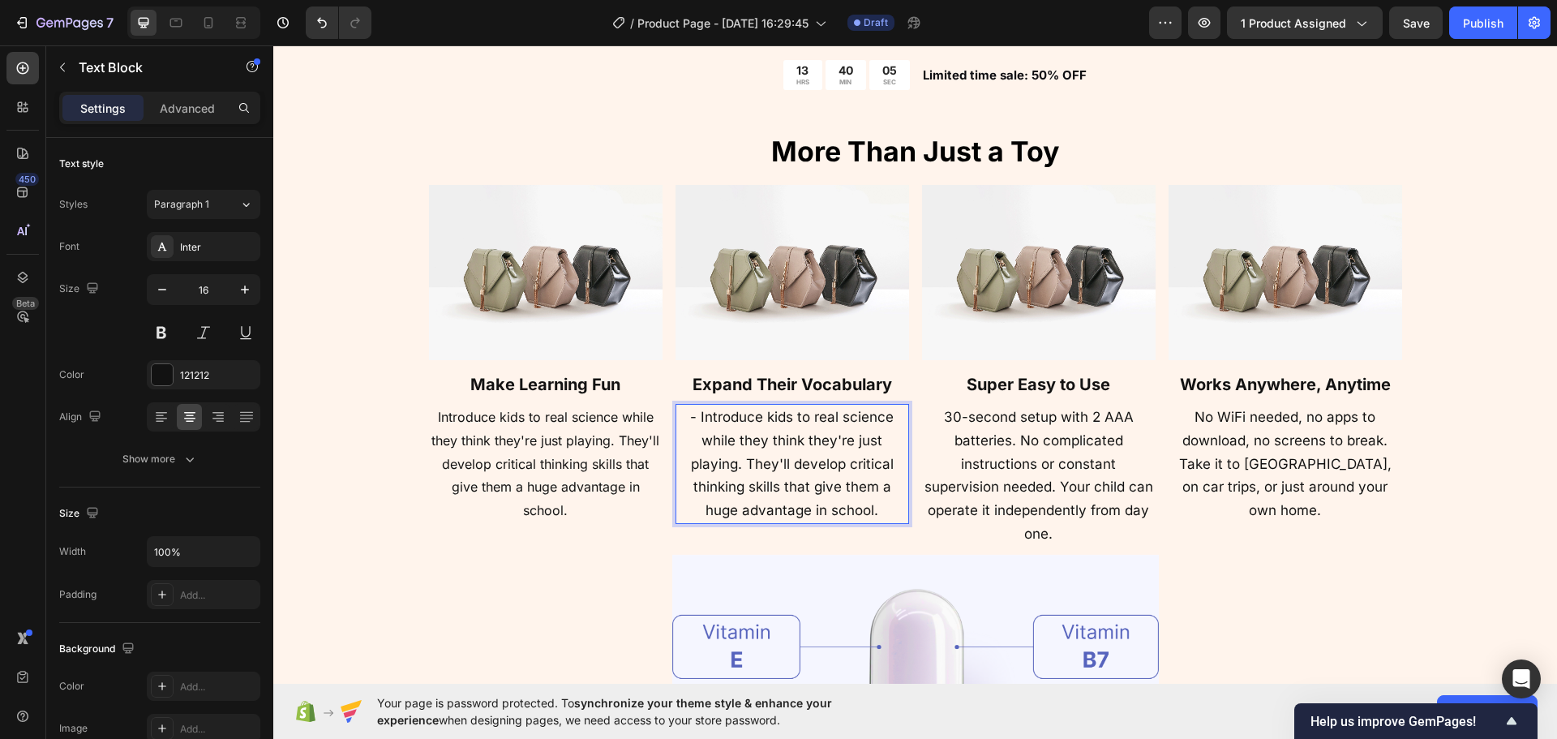
click at [698, 467] on span "- Introduce kids to real science while they think they're just playing. They'll…" at bounding box center [792, 463] width 204 height 109
click at [726, 466] on span "- Introduce kids to real science while they think they're just playing. They'll…" at bounding box center [792, 463] width 204 height 109
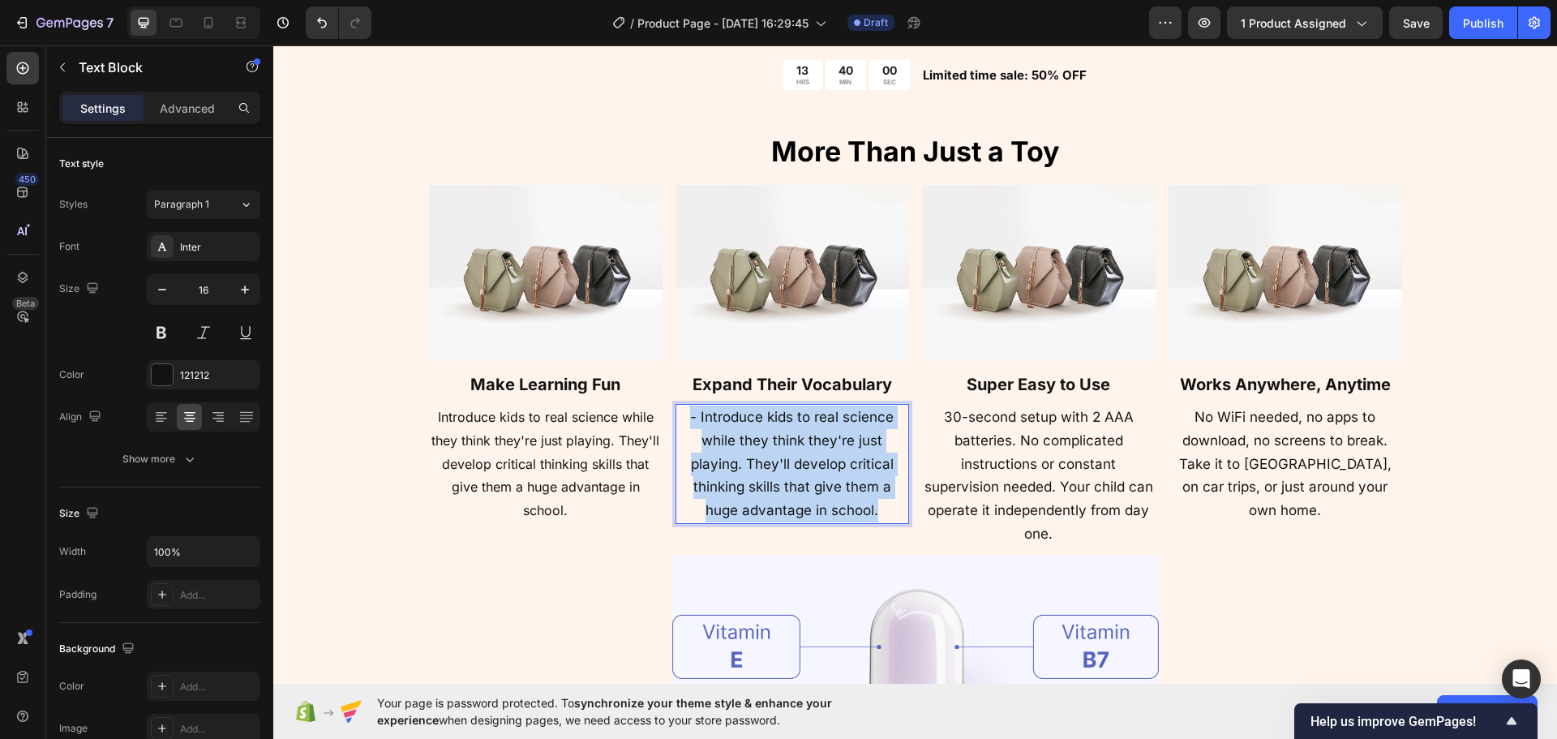
click at [726, 466] on span "- Introduce kids to real science while they think they're just playing. They'll…" at bounding box center [792, 463] width 204 height 109
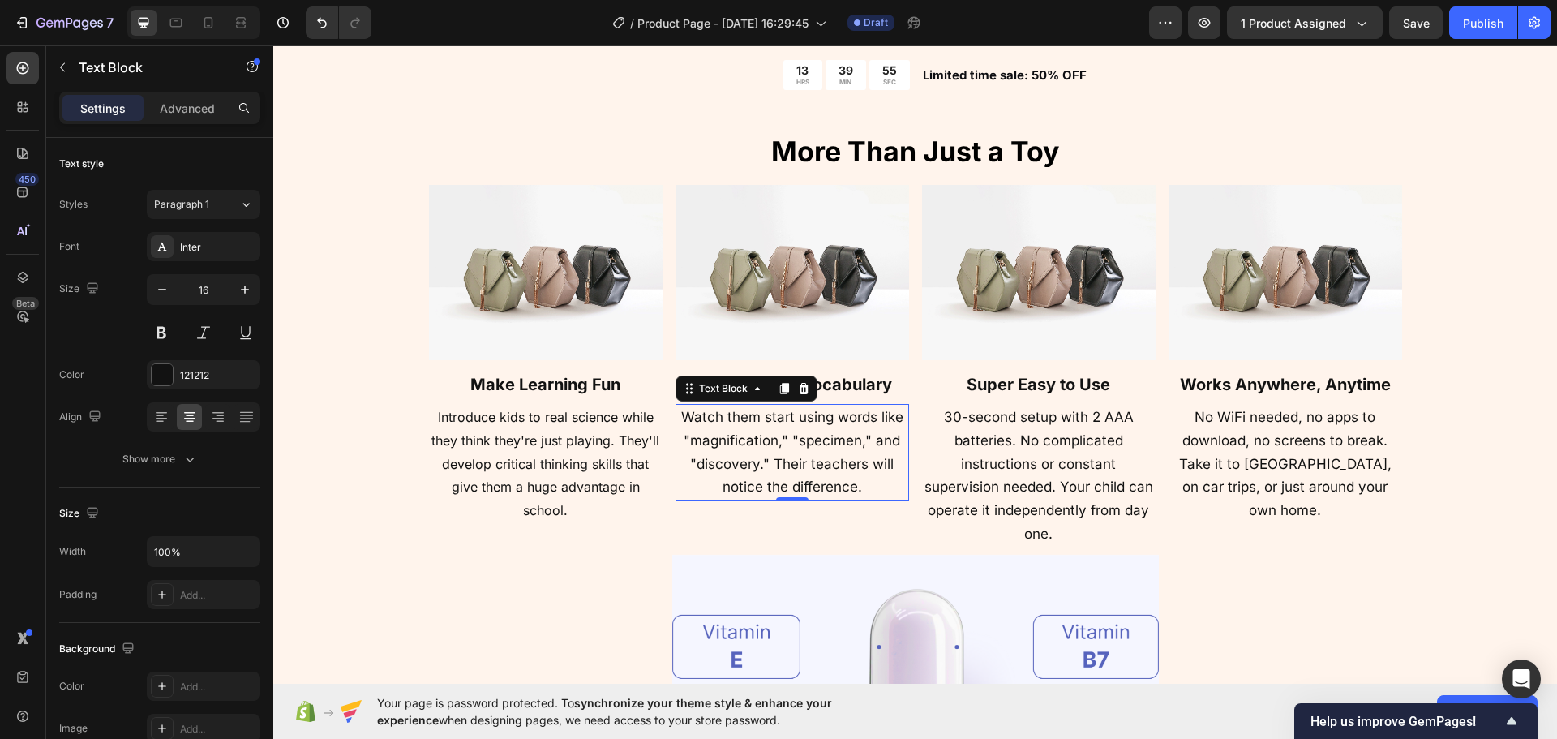
click at [854, 393] on strong "Expand Their Vocabulary" at bounding box center [793, 384] width 200 height 19
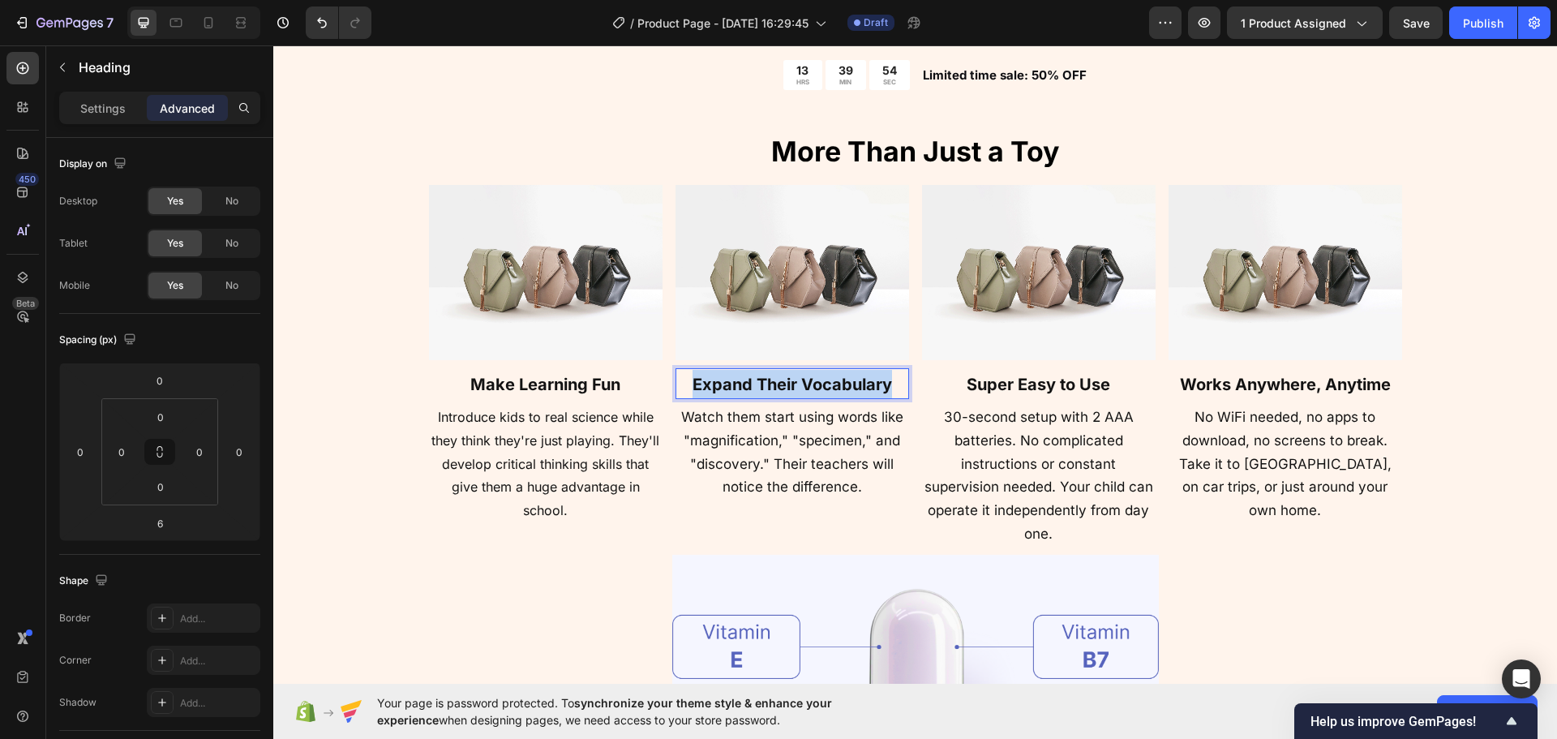
click at [854, 393] on strong "Expand Their Vocabulary" at bounding box center [793, 384] width 200 height 19
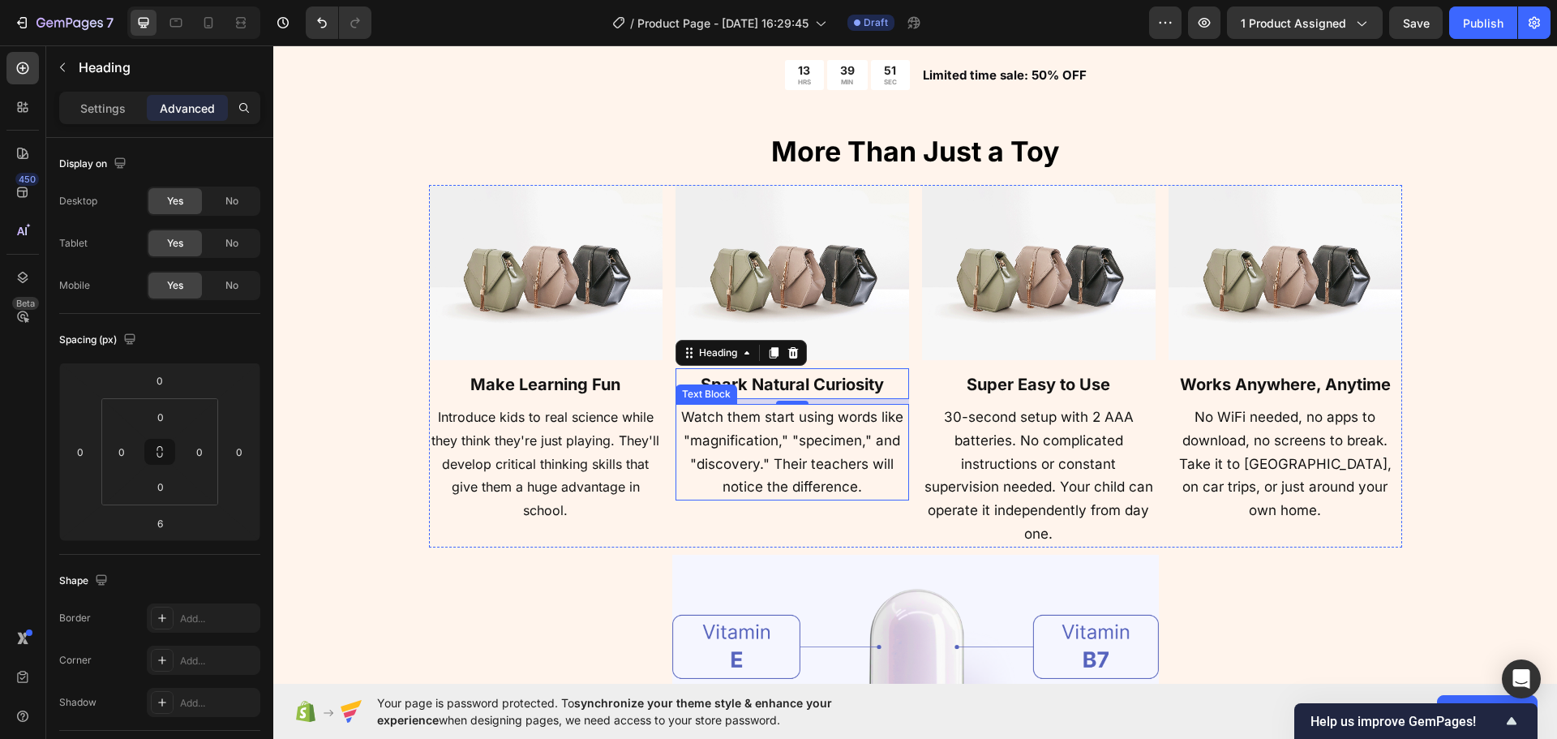
click at [753, 453] on p "Watch them start using words like "magnification," "specimen," and "discovery."…" at bounding box center [792, 452] width 230 height 93
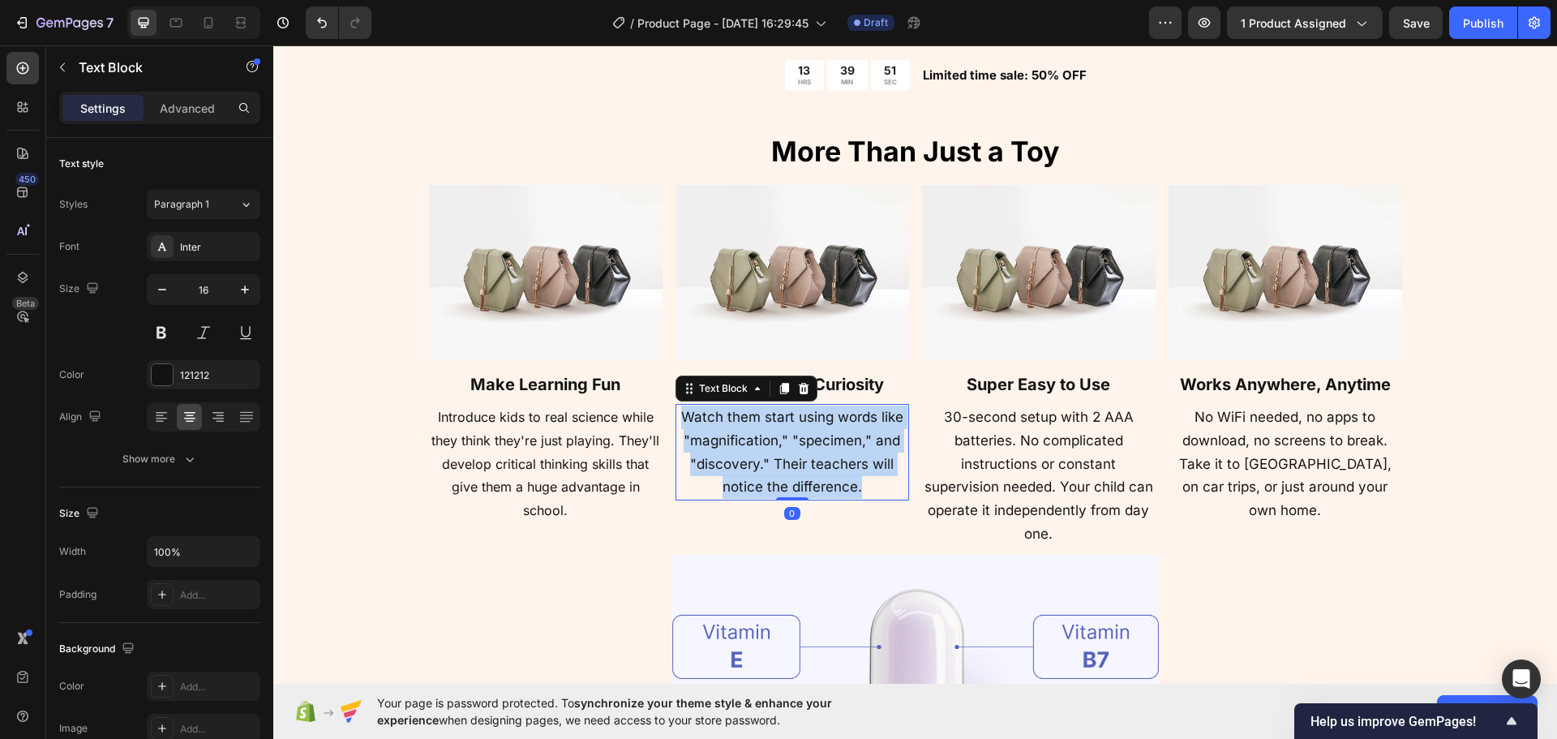
click at [753, 453] on p "Watch them start using words like "magnification," "specimen," and "discovery."…" at bounding box center [792, 452] width 230 height 93
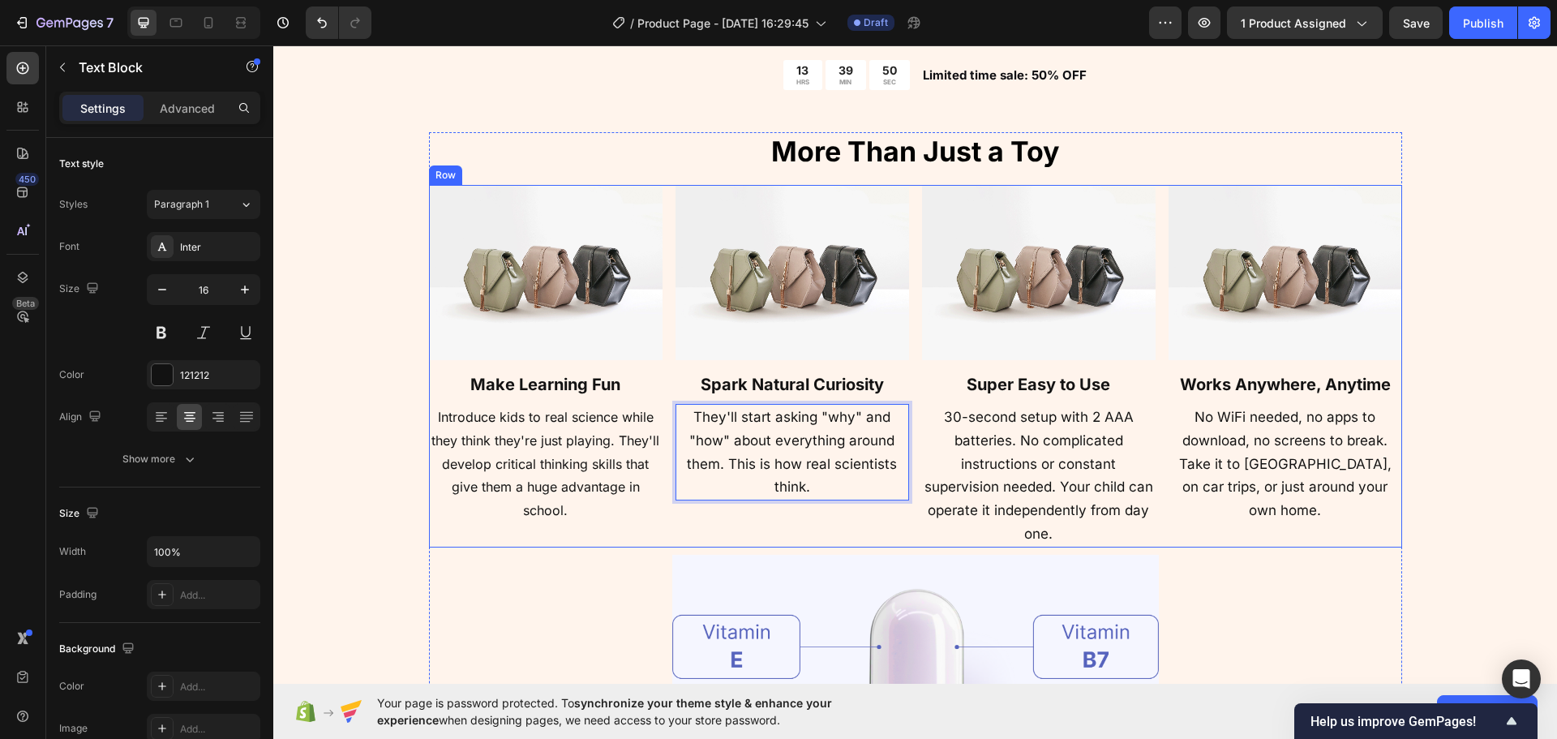
click at [829, 527] on div "Image ⁠⁠⁠⁠⁠⁠⁠ Spark Natural Curiosity Heading They'll start asking "why" and "h…" at bounding box center [793, 366] width 234 height 363
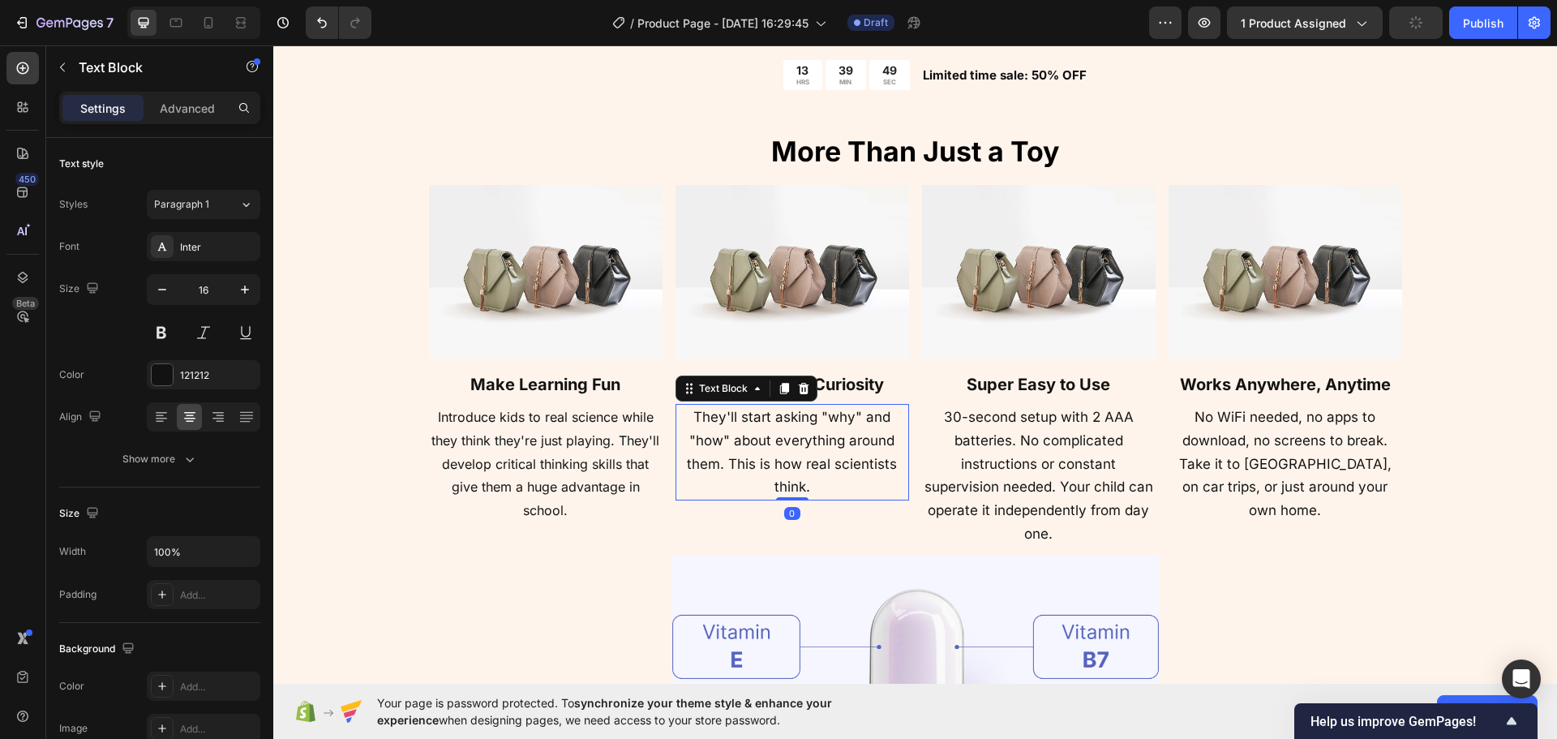
click at [816, 472] on p "They'll start asking "why" and "how" about everything around them. This is how …" at bounding box center [792, 452] width 230 height 93
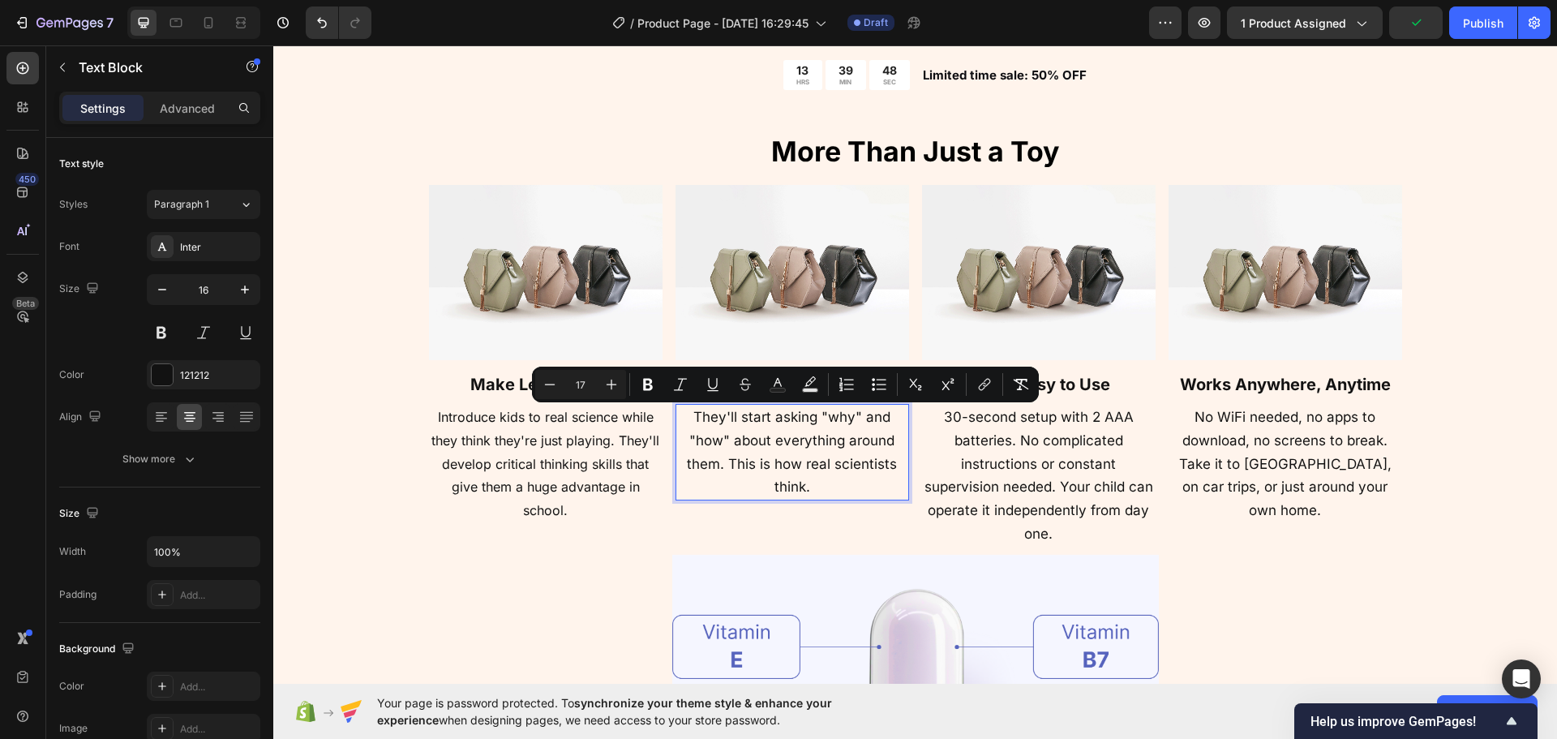
click at [839, 479] on p "They'll start asking "why" and "how" about everything around them. This is how …" at bounding box center [792, 452] width 230 height 93
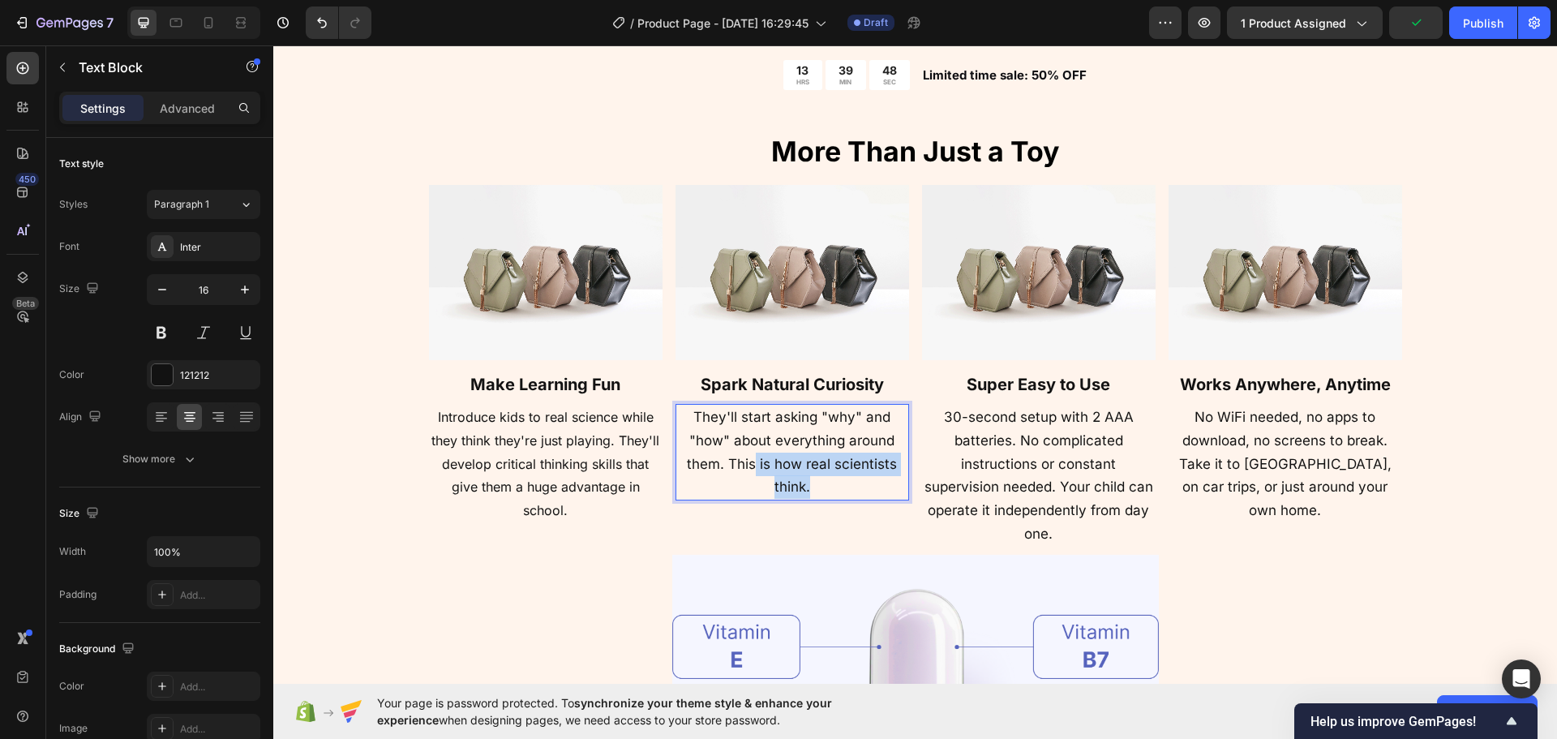
drag, startPoint x: 843, startPoint y: 484, endPoint x: 752, endPoint y: 455, distance: 95.4
click at [752, 455] on p "They'll start asking "why" and "how" about everything around them. This is how …" at bounding box center [792, 452] width 230 height 93
click at [819, 486] on p "They'll start asking "why" and "how" about everything around them. This is how …" at bounding box center [792, 452] width 230 height 93
click at [794, 386] on div at bounding box center [803, 388] width 19 height 19
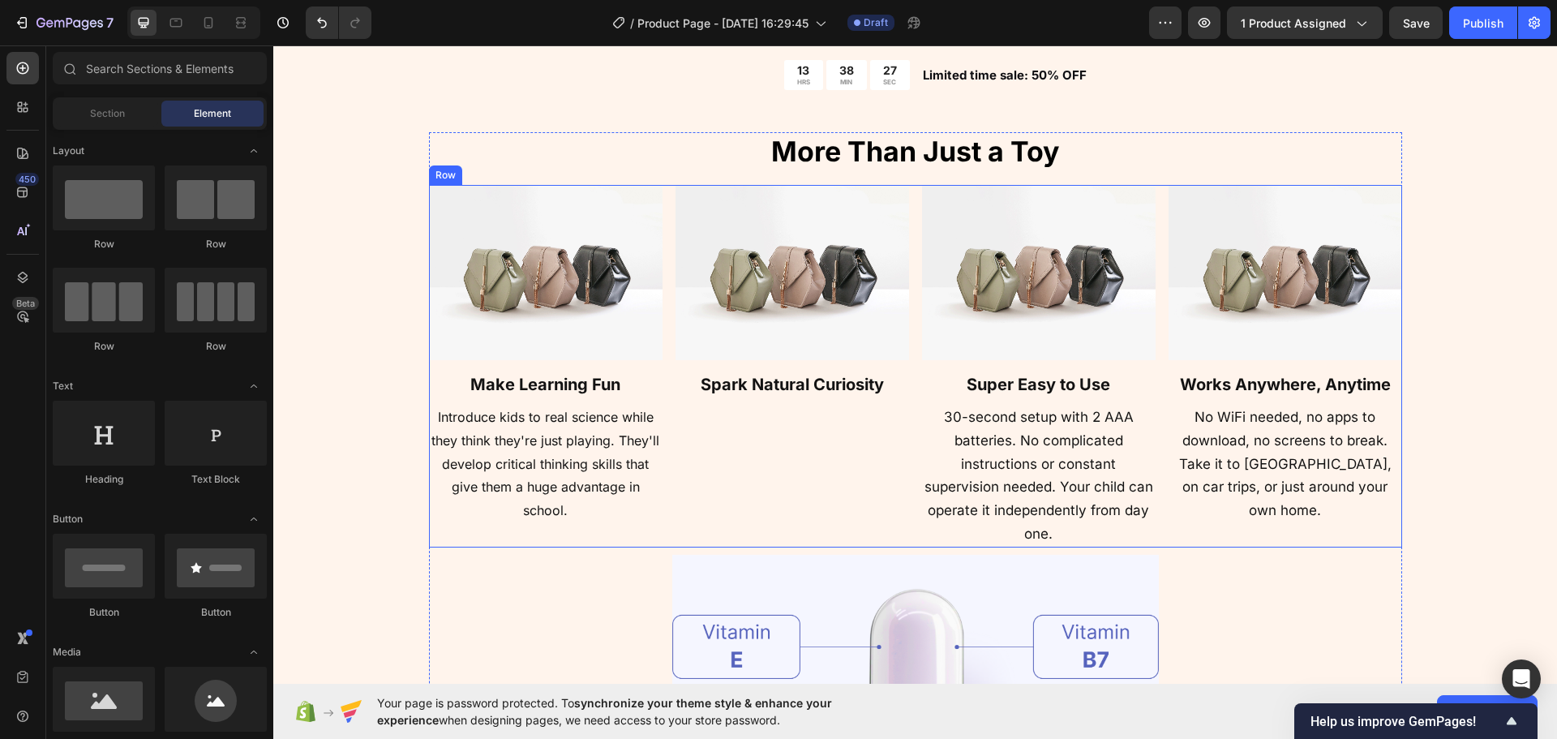
click at [809, 431] on div "Image ⁠⁠⁠⁠⁠⁠⁠ Spark Natural Curiosity Heading" at bounding box center [793, 366] width 234 height 363
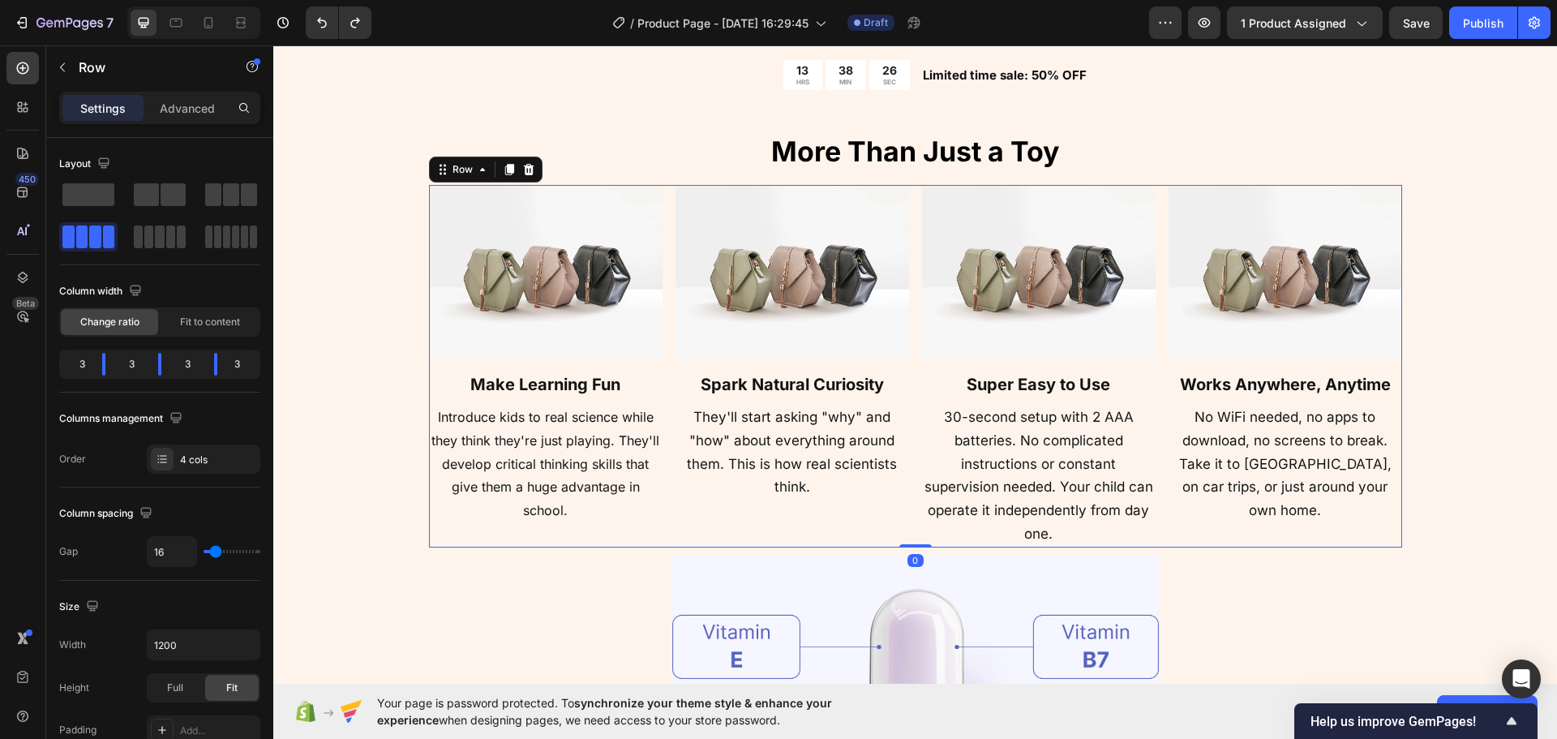
click at [1286, 402] on div "Image ⁠⁠⁠⁠⁠⁠⁠ Works Anywhere, Anytime Heading No WiFi needed, no apps to downlo…" at bounding box center [1286, 366] width 234 height 363
click at [1292, 392] on strong "Works Anywhere, Anytime" at bounding box center [1285, 384] width 211 height 19
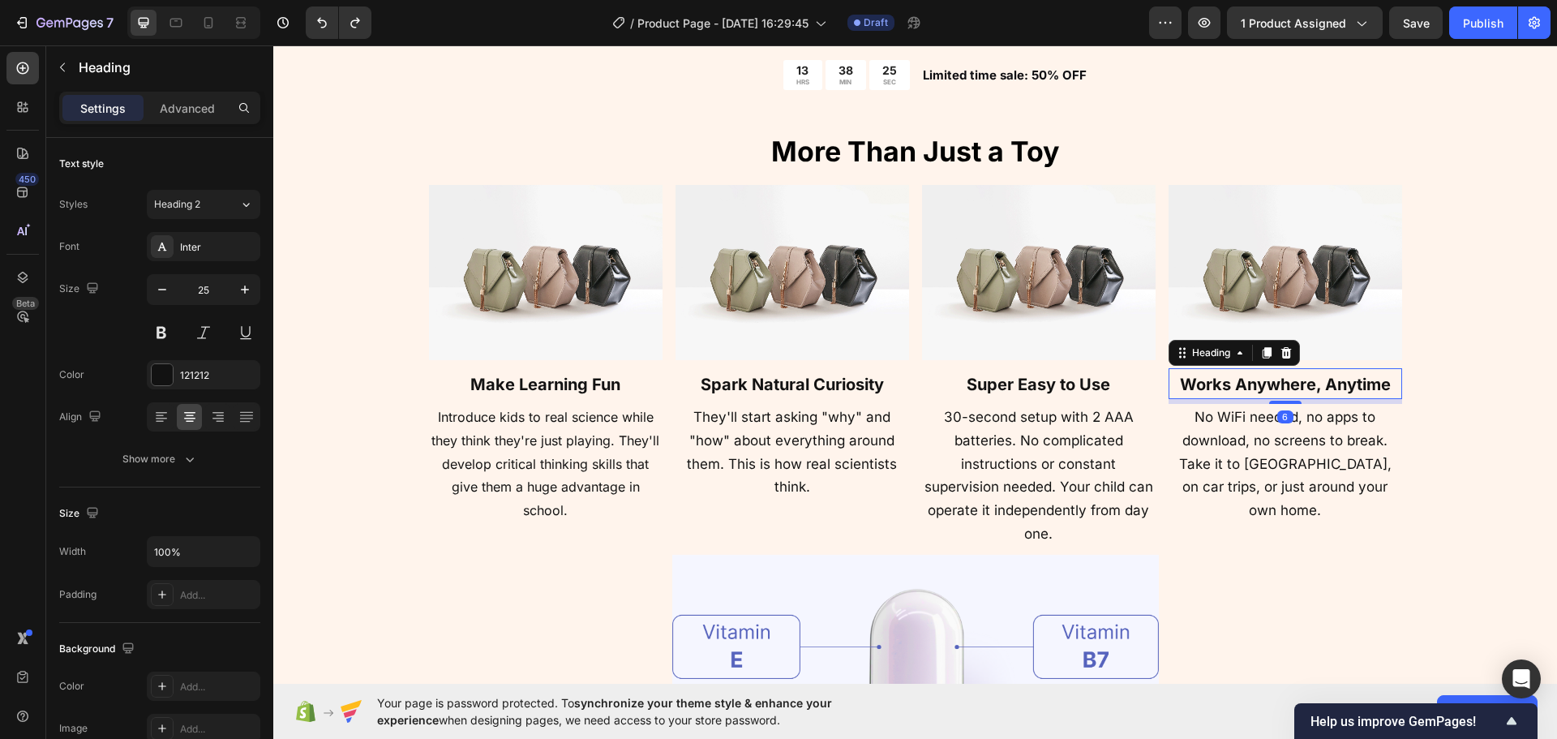
click at [1292, 392] on strong "Works Anywhere, Anytime" at bounding box center [1285, 384] width 211 height 19
click at [1433, 431] on div "⁠⁠⁠⁠⁠⁠⁠ More Than Just a Toy Heading Image ⁠⁠⁠⁠⁠⁠⁠ Make Learning Fun Heading In…" at bounding box center [915, 517] width 1154 height 771
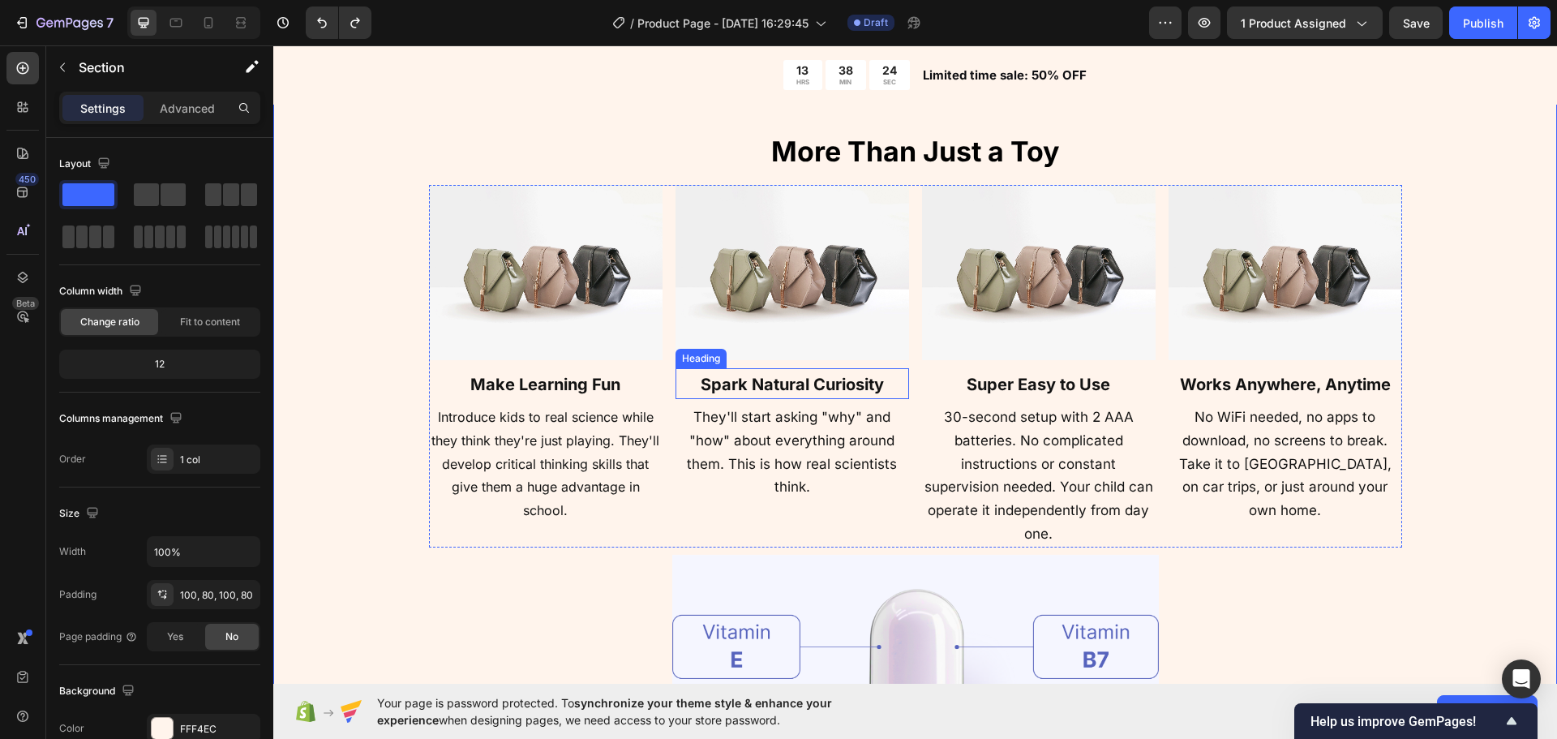
click at [775, 377] on strong "Spark Natural Curiosity" at bounding box center [792, 384] width 183 height 19
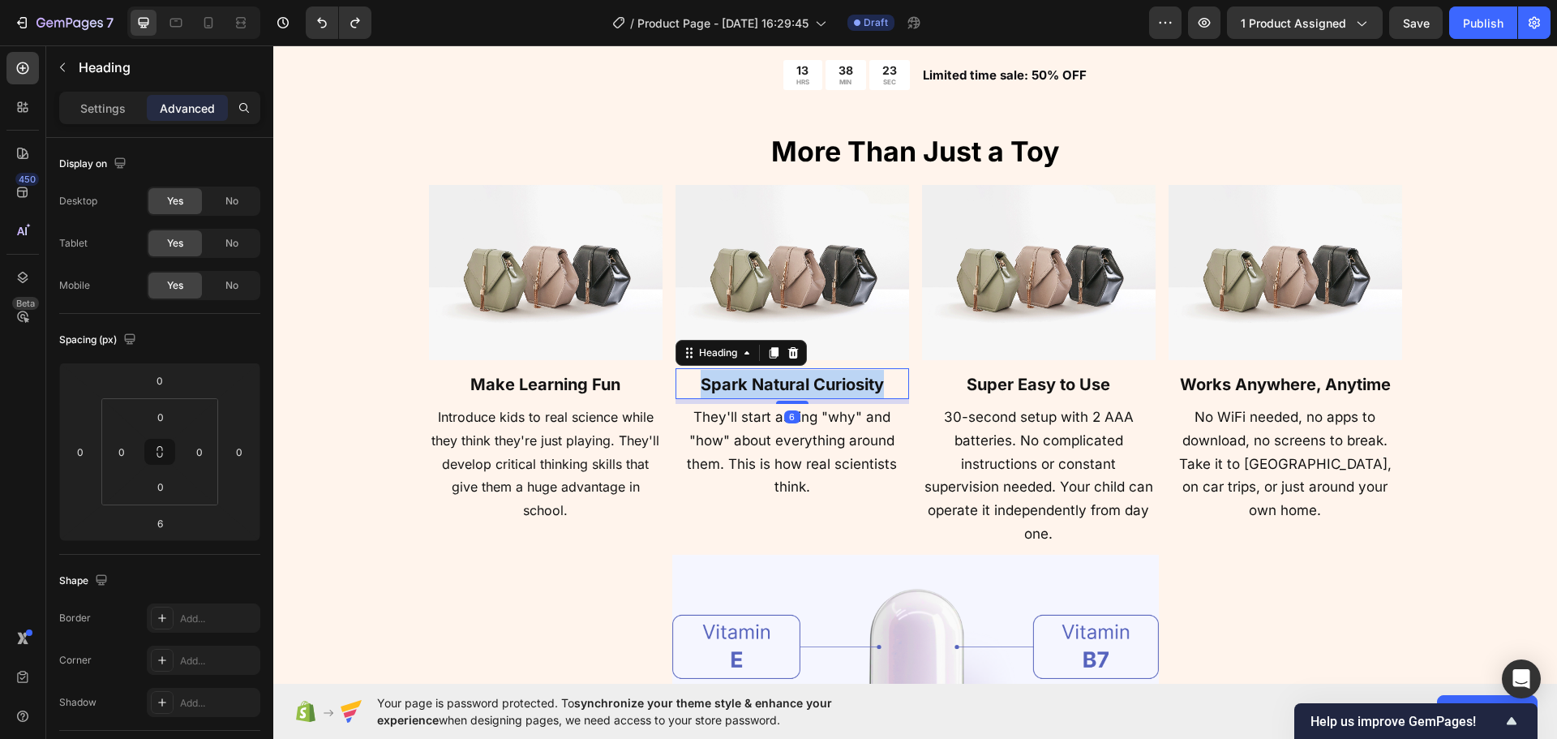
click at [775, 377] on strong "Spark Natural Curiosity" at bounding box center [792, 384] width 183 height 19
click at [777, 435] on span "They'll start asking "why" and "how" about everything around them. This is how …" at bounding box center [792, 452] width 210 height 86
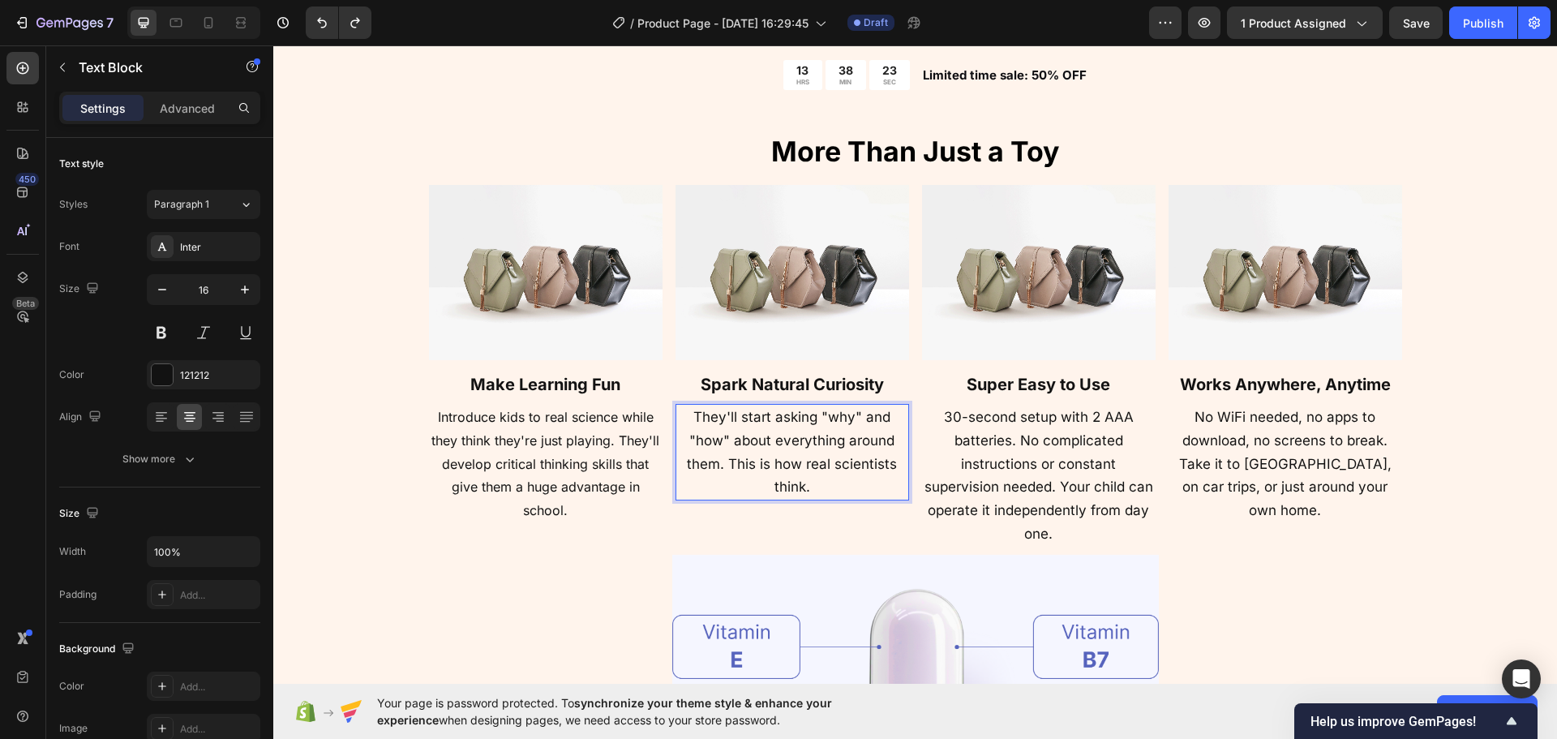
click at [797, 444] on span "They'll start asking "why" and "how" about everything around them. This is how …" at bounding box center [792, 452] width 210 height 86
drag, startPoint x: 844, startPoint y: 483, endPoint x: 719, endPoint y: 468, distance: 125.8
click at [719, 468] on p "They'll start asking "why" and "how" about everything around them. This is how …" at bounding box center [792, 452] width 230 height 93
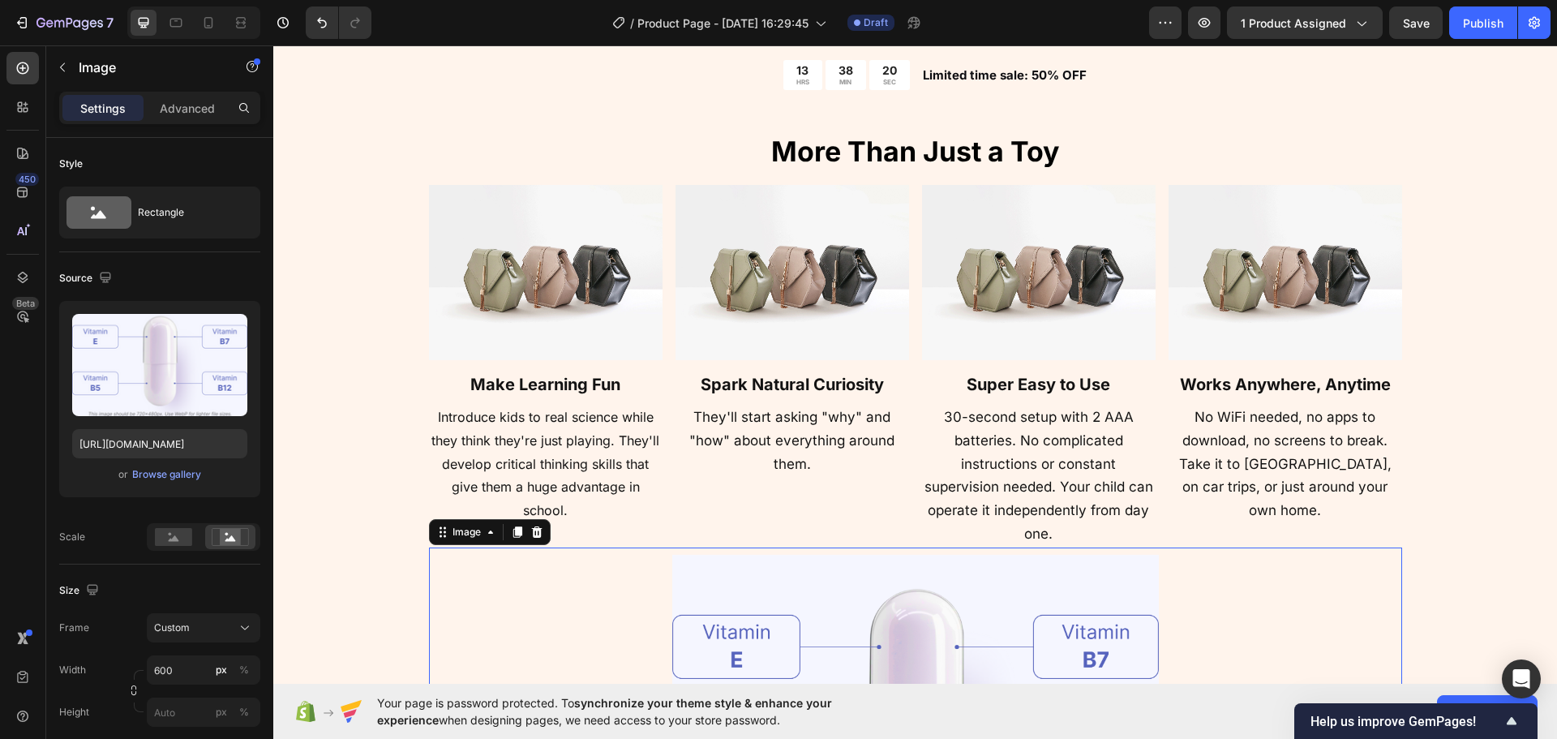
click at [599, 553] on div at bounding box center [915, 724] width 973 height 355
click at [834, 436] on span "They'll start asking "why" and "how" about everything around them." at bounding box center [791, 440] width 205 height 63
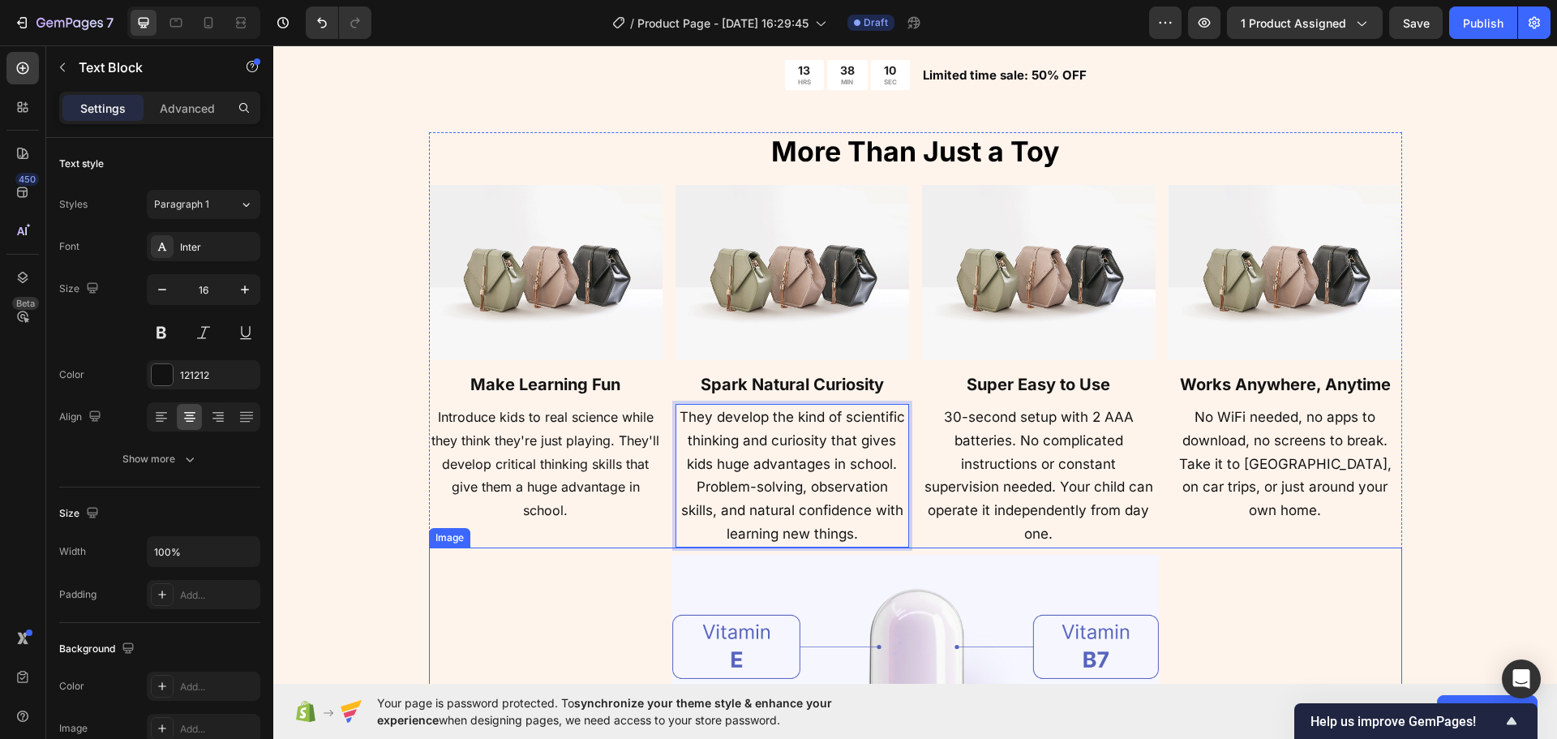
click at [447, 560] on div at bounding box center [915, 724] width 973 height 355
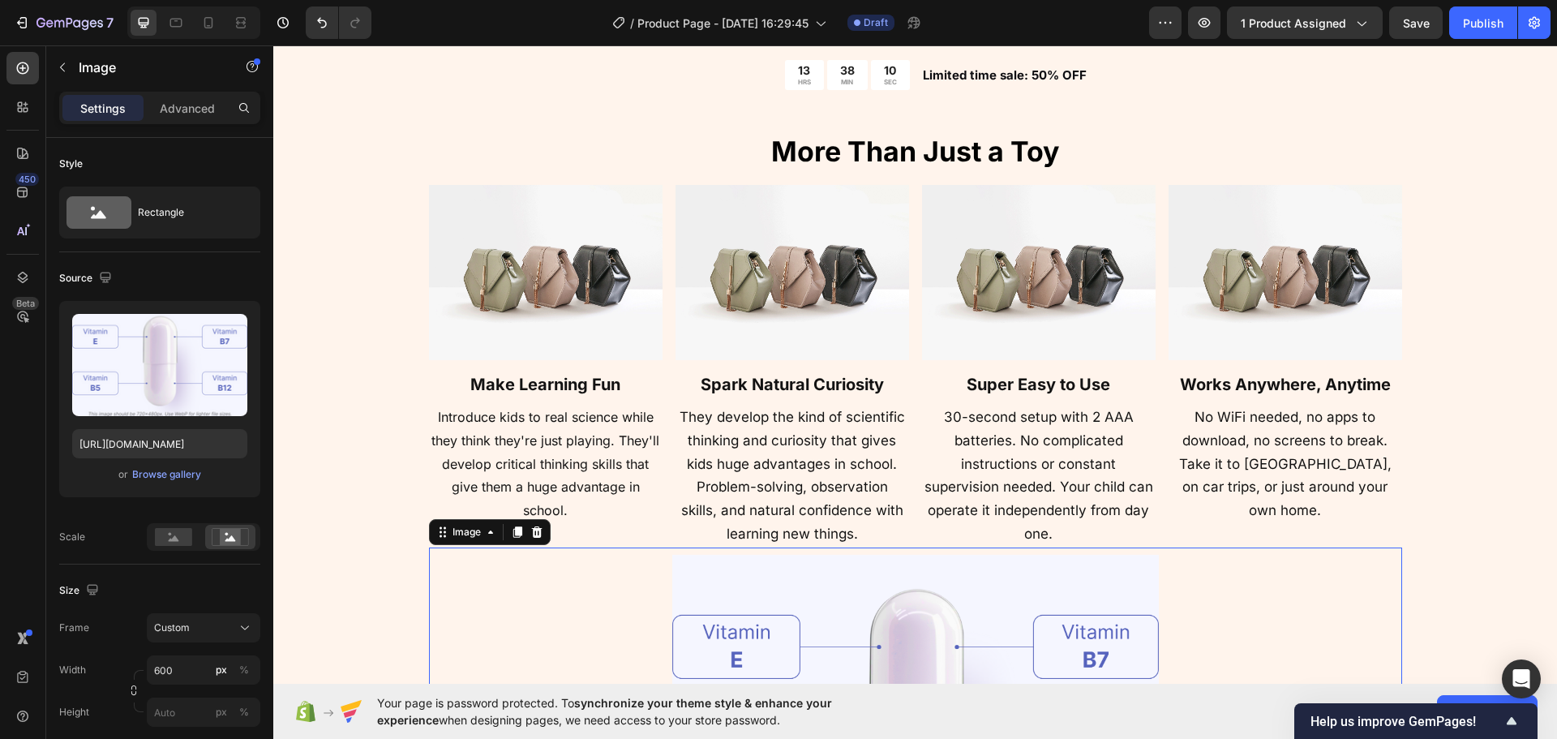
click at [589, 594] on div at bounding box center [915, 724] width 973 height 355
click at [388, 582] on div "⁠⁠⁠⁠⁠⁠⁠ More Than Just a Toy Heading Image ⁠⁠⁠⁠⁠⁠⁠ Make Learning Fun Heading In…" at bounding box center [915, 517] width 1154 height 771
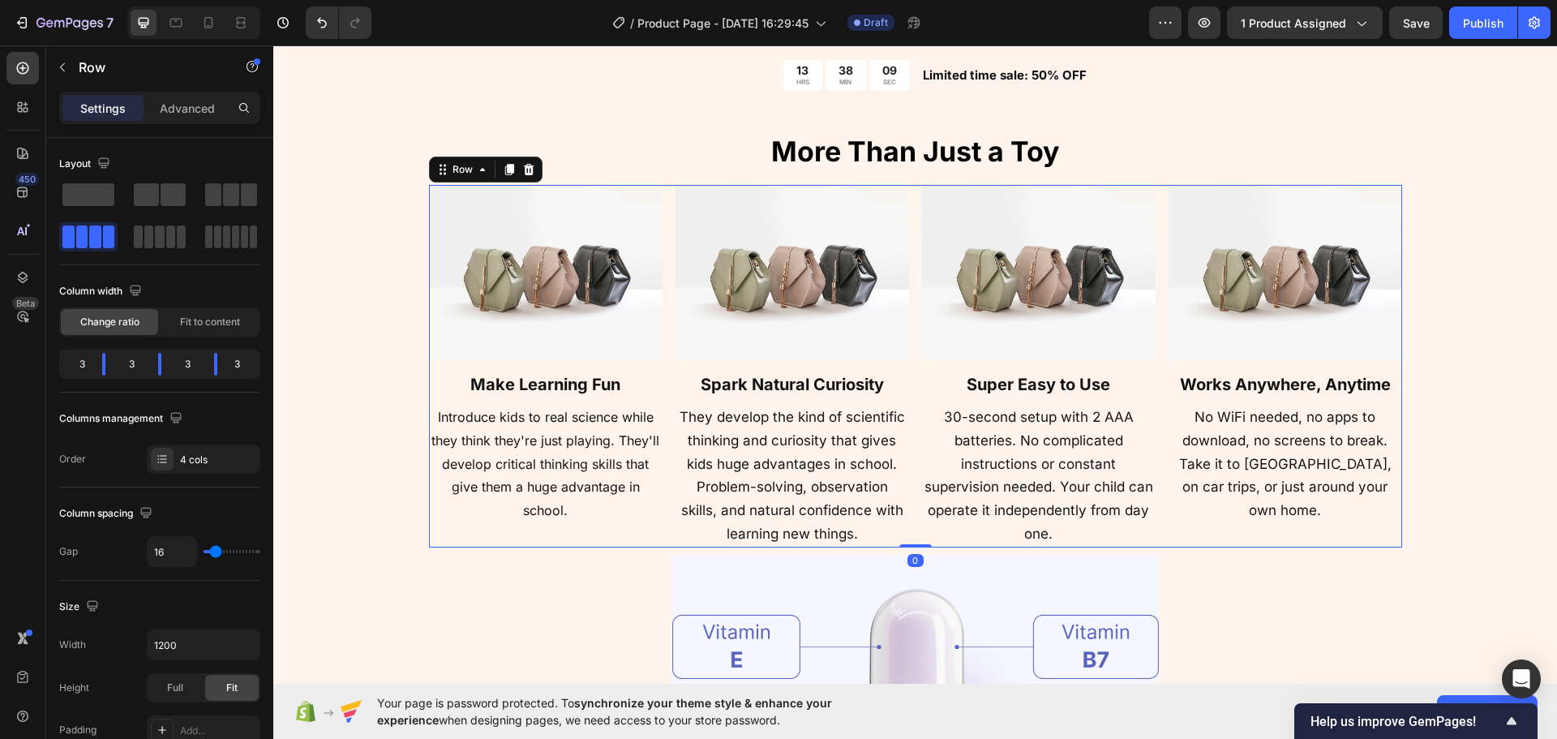
click at [914, 528] on div "Image ⁠⁠⁠⁠⁠⁠⁠ Make Learning Fun Heading Introduce kids to real science while th…" at bounding box center [915, 366] width 973 height 363
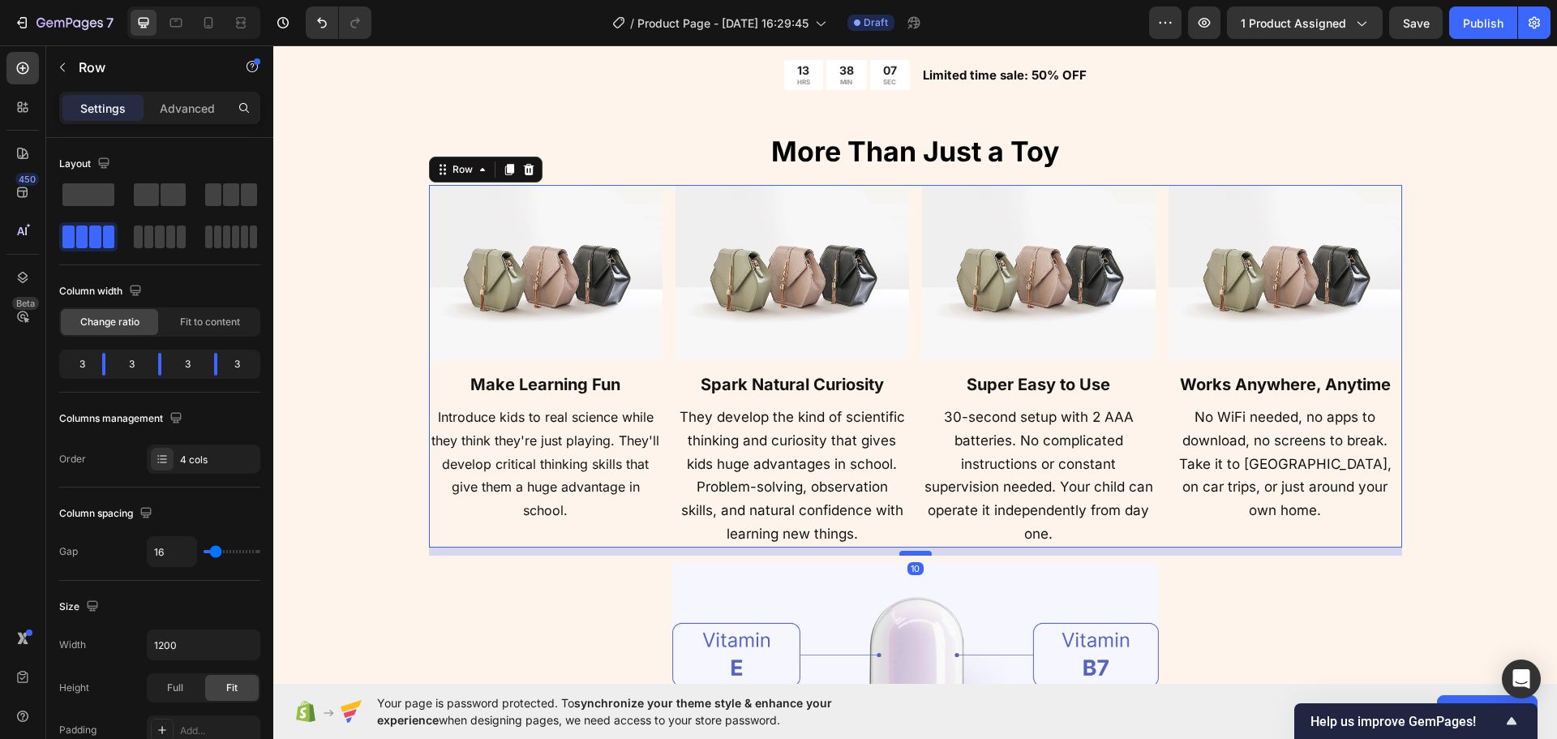
drag, startPoint x: 920, startPoint y: 545, endPoint x: 919, endPoint y: 553, distance: 8.2
click at [919, 553] on div at bounding box center [915, 553] width 32 height 5
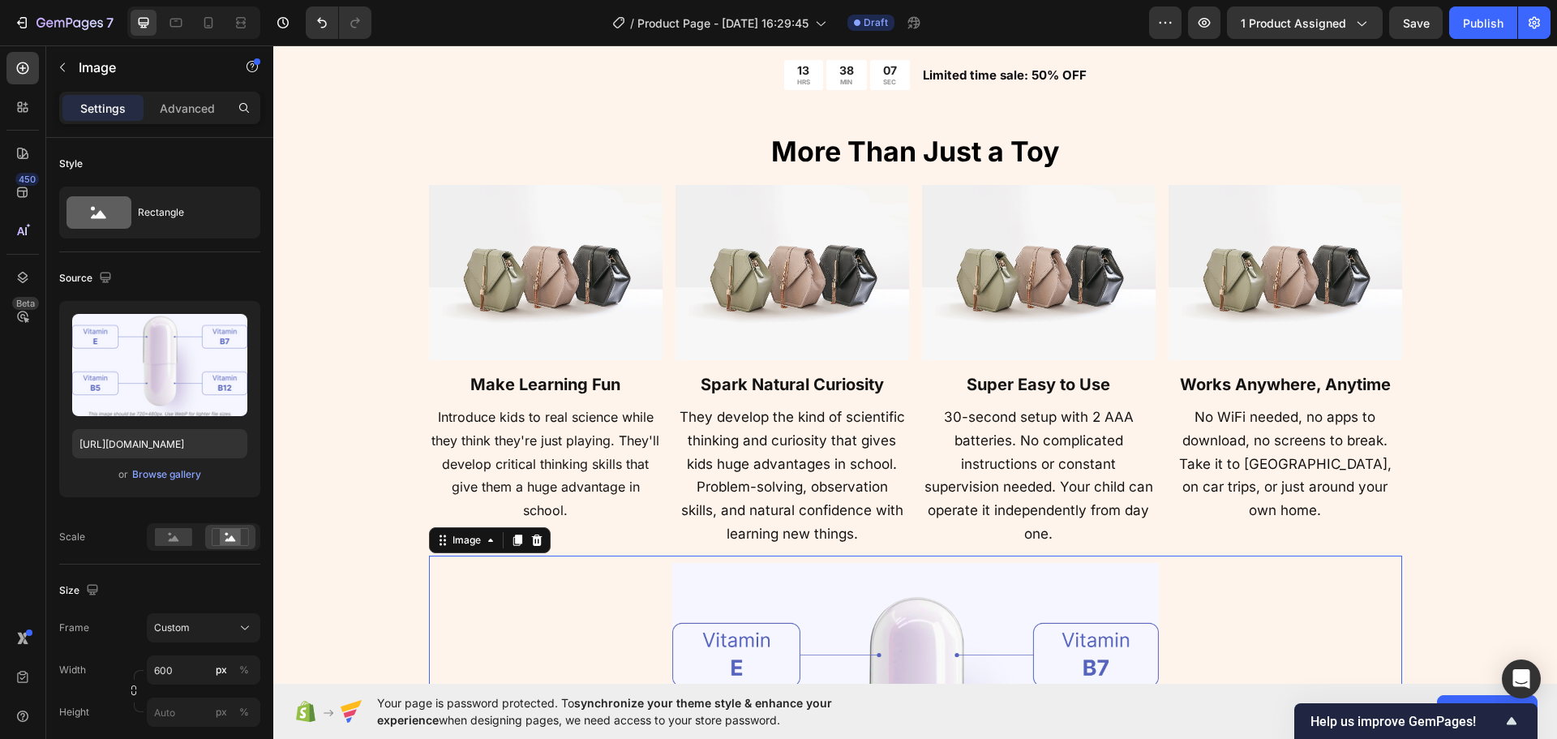
click at [445, 590] on div at bounding box center [915, 733] width 973 height 355
click at [505, 240] on img at bounding box center [546, 272] width 234 height 175
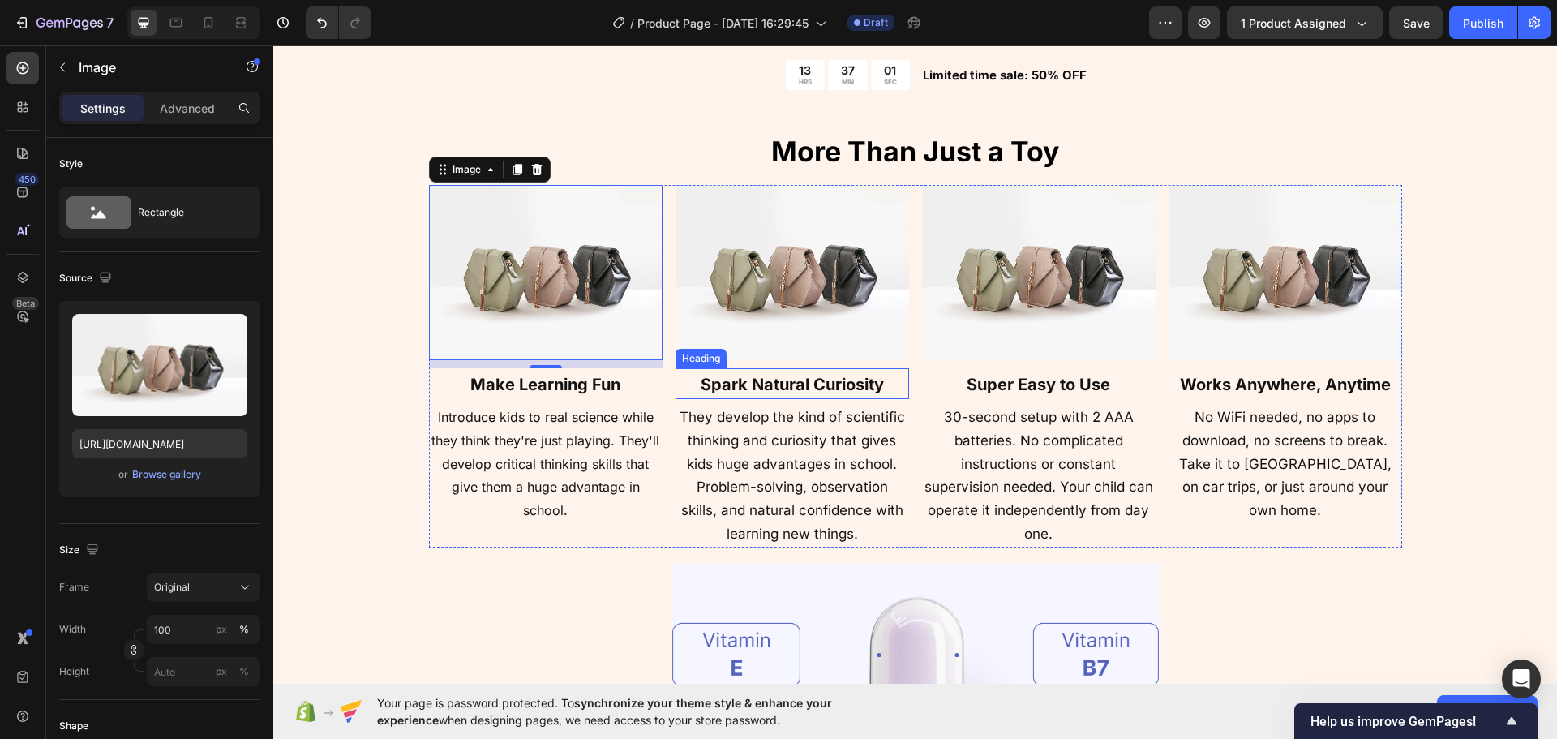
click at [788, 376] on strong "Spark Natural Curiosity" at bounding box center [792, 384] width 183 height 19
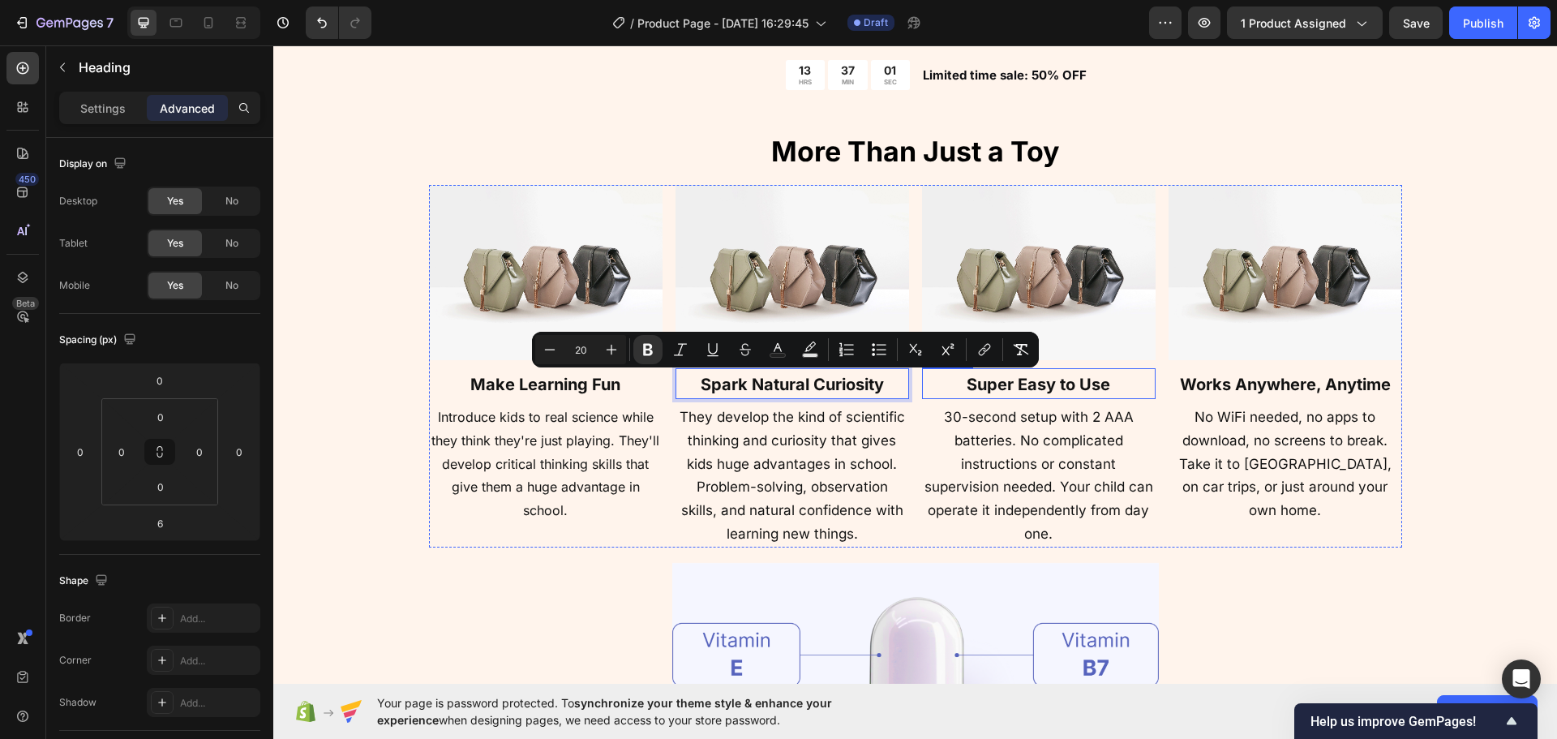
click at [1087, 392] on strong "Super Easy to Use" at bounding box center [1039, 384] width 144 height 19
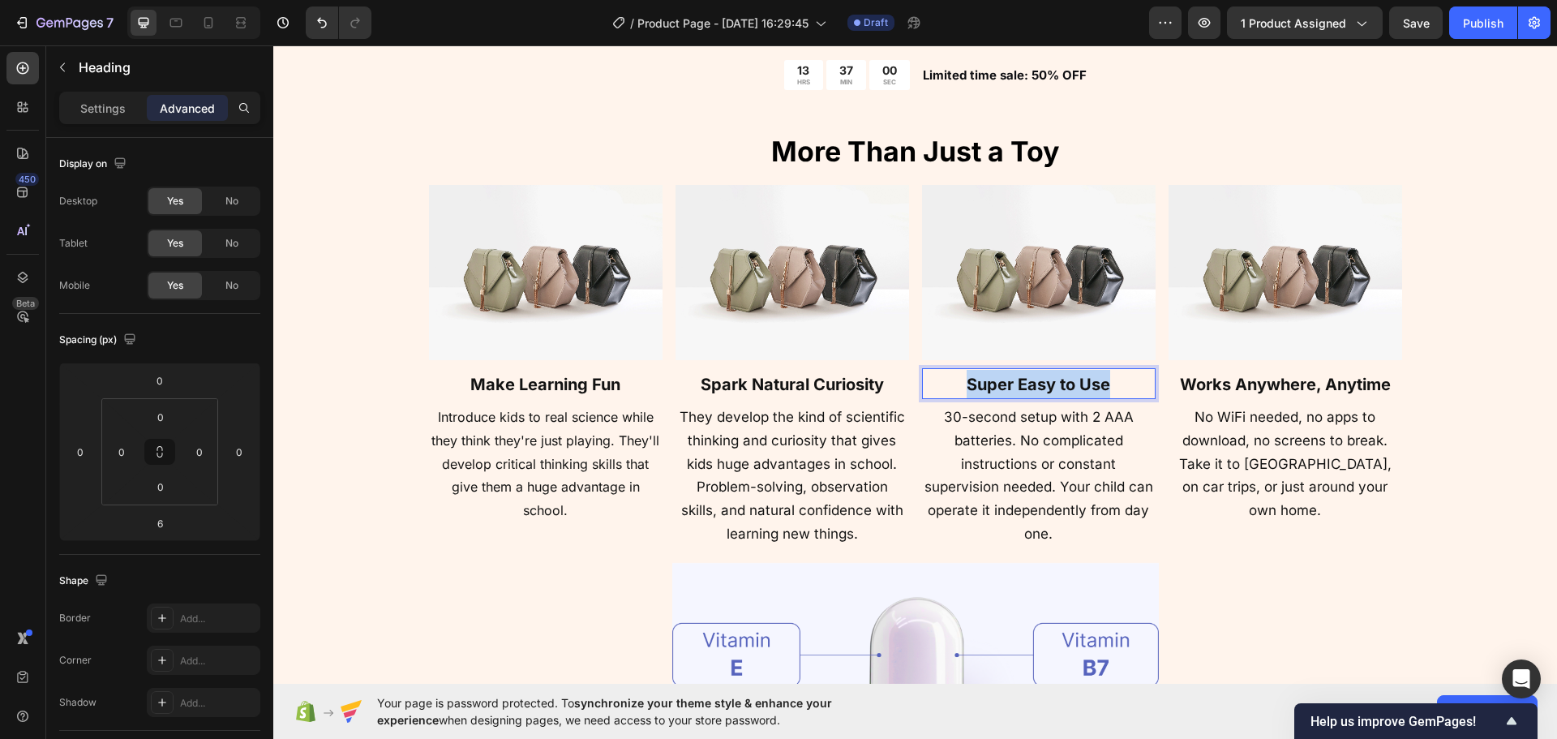
click at [1087, 392] on strong "Super Easy to Use" at bounding box center [1039, 384] width 144 height 19
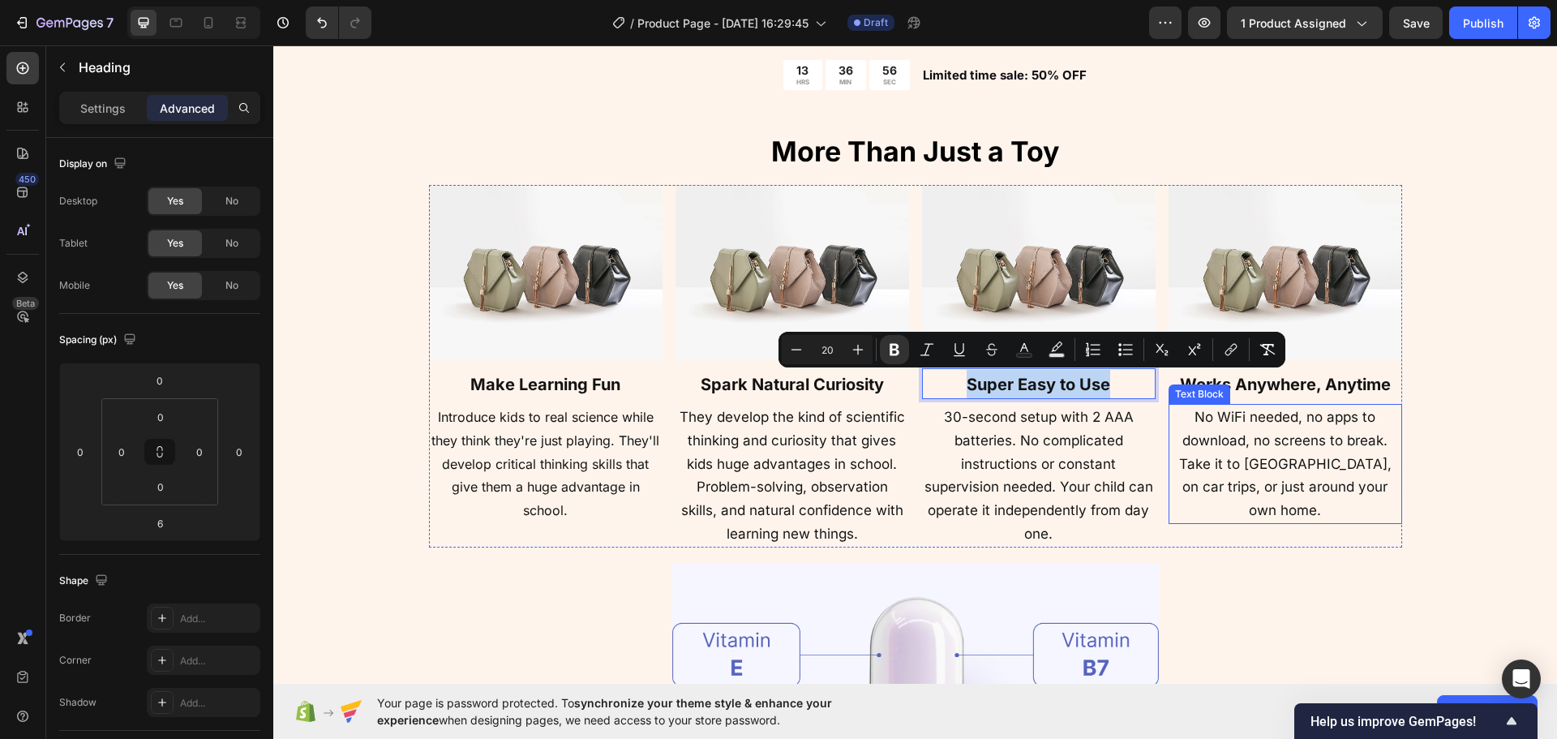
click at [1308, 390] on strong "Works Anywhere, Anytime" at bounding box center [1285, 384] width 211 height 19
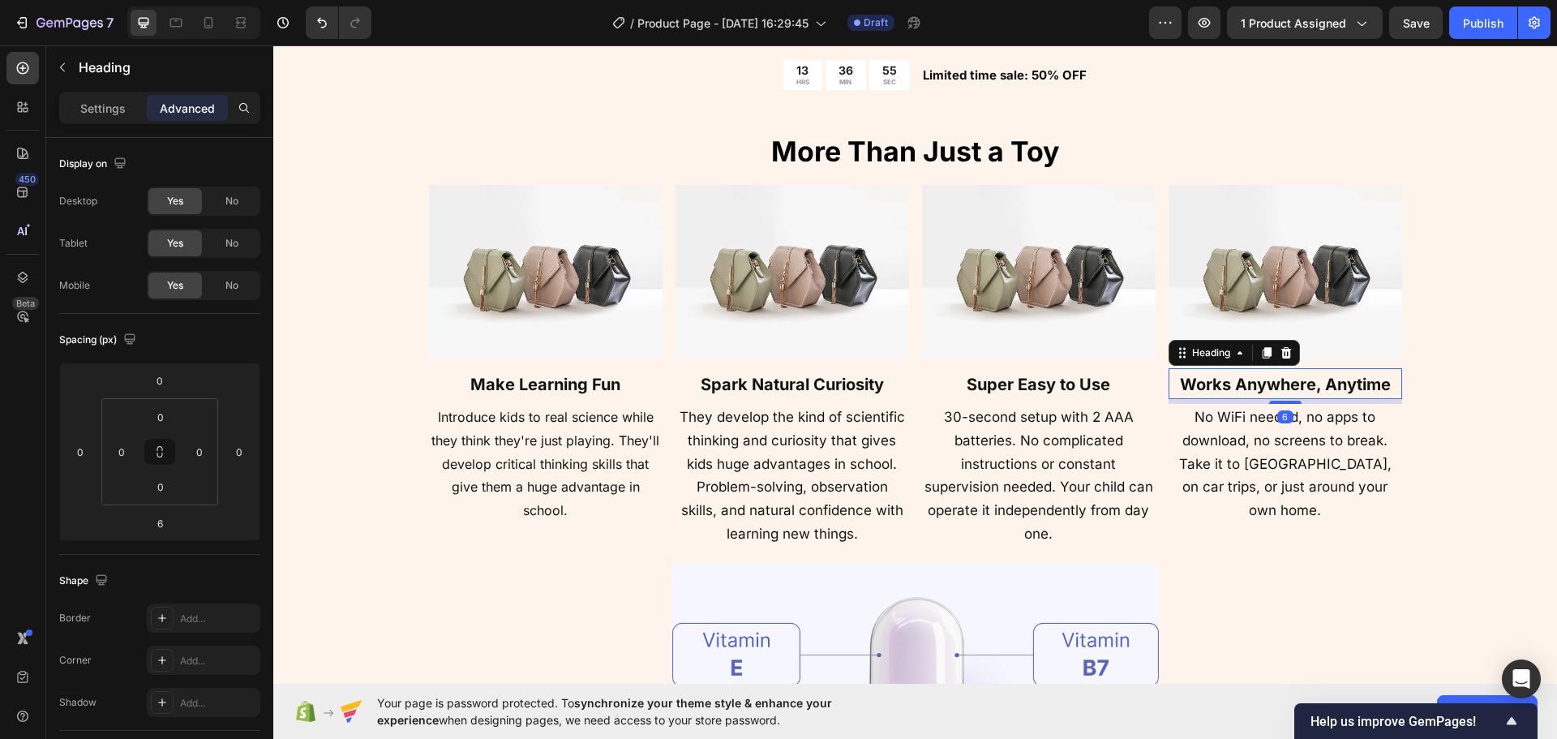
click at [1308, 390] on strong "Works Anywhere, Anytime" at bounding box center [1285, 384] width 211 height 19
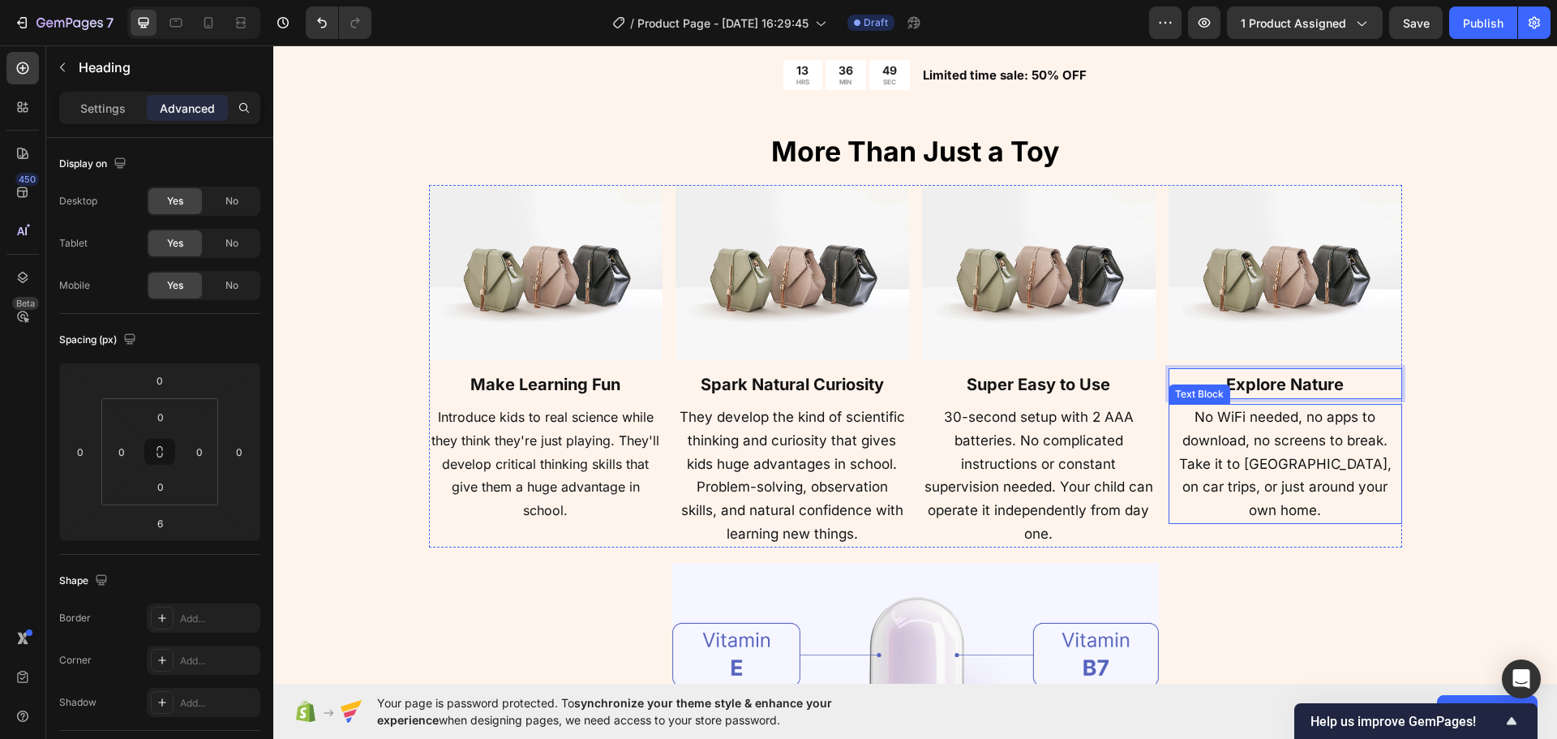
click at [1324, 427] on p "No WiFi needed, no apps to download, no screens to break. Take it to [GEOGRAPHI…" at bounding box center [1285, 464] width 230 height 117
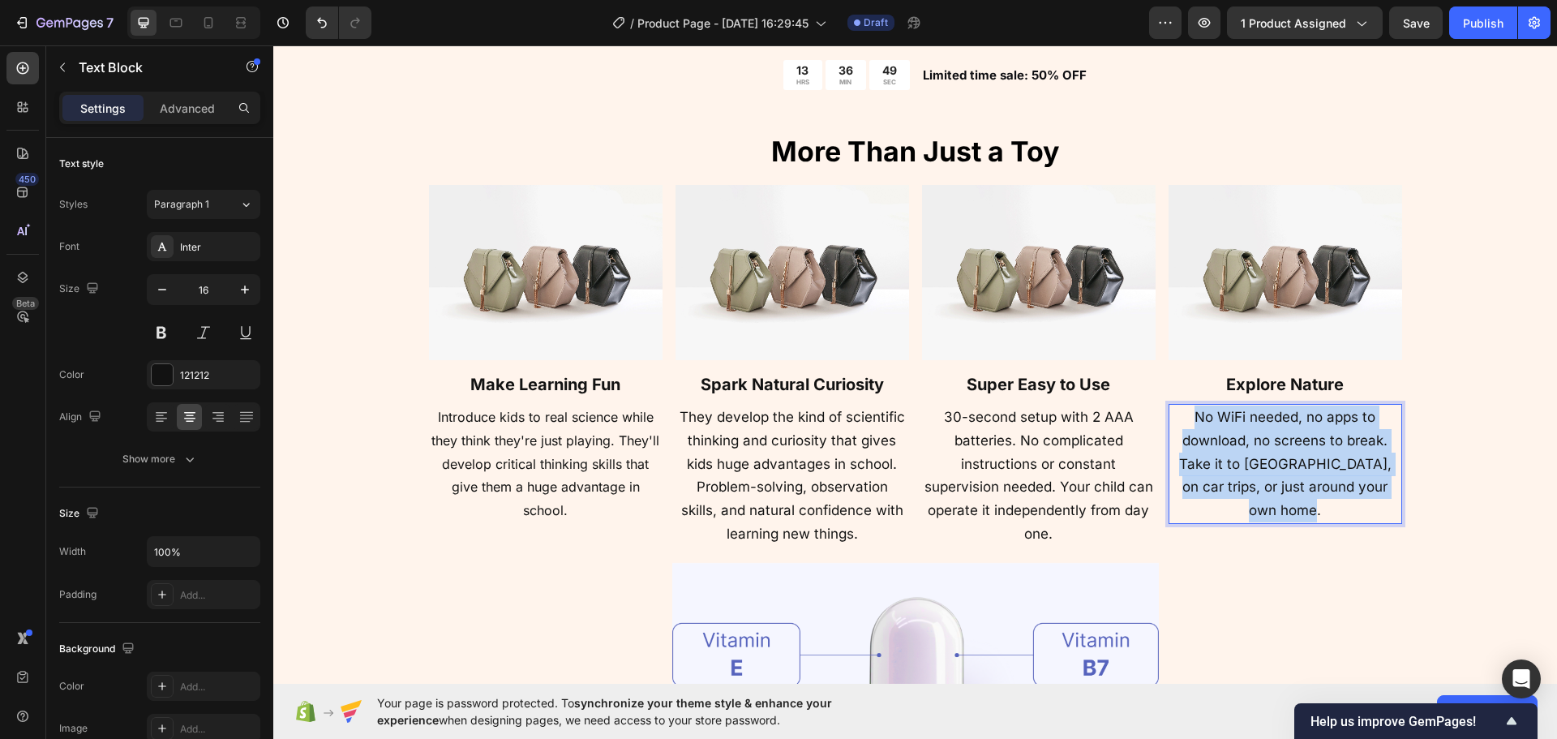
click at [1324, 427] on p "No WiFi needed, no apps to download, no screens to break. Take it to [GEOGRAPHI…" at bounding box center [1285, 464] width 230 height 117
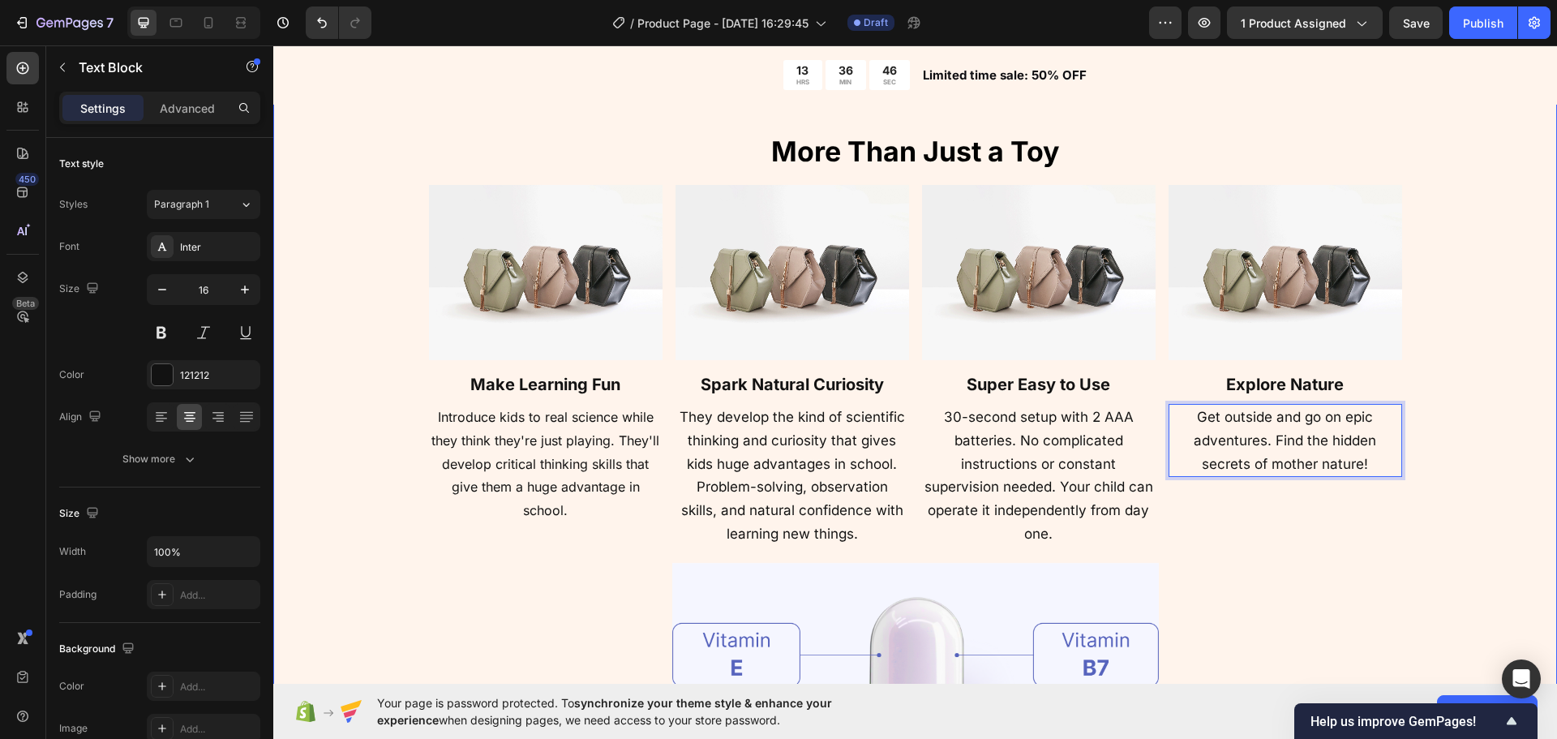
click at [1410, 406] on div "⁠⁠⁠⁠⁠⁠⁠ More Than Just a Toy Heading Image ⁠⁠⁠⁠⁠⁠⁠ Make Learning Fun Heading In…" at bounding box center [915, 521] width 1154 height 779
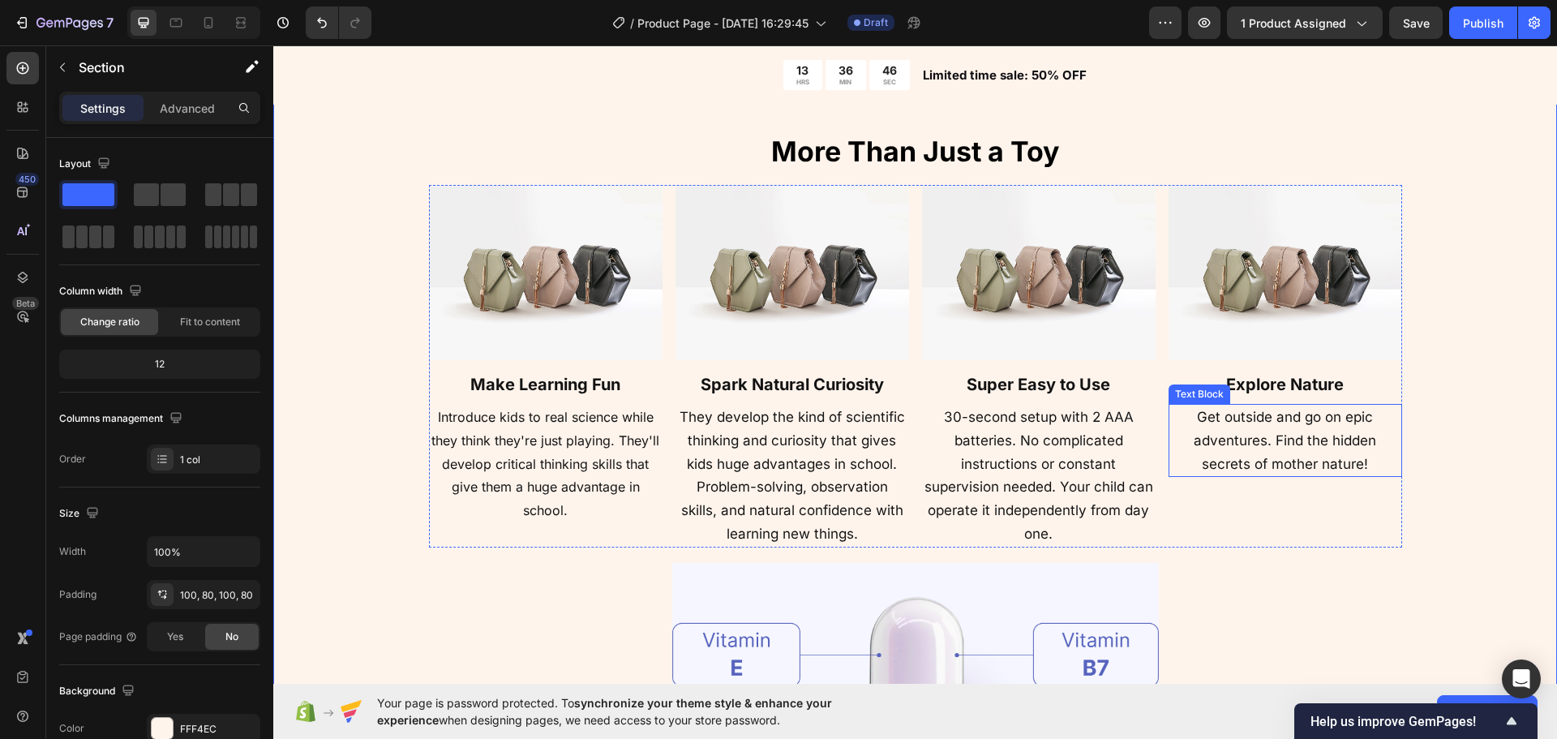
click at [1307, 478] on div "Image ⁠⁠⁠⁠⁠⁠⁠ Explore Nature Heading Get outside and go on epic adventures. Fin…" at bounding box center [1286, 366] width 234 height 363
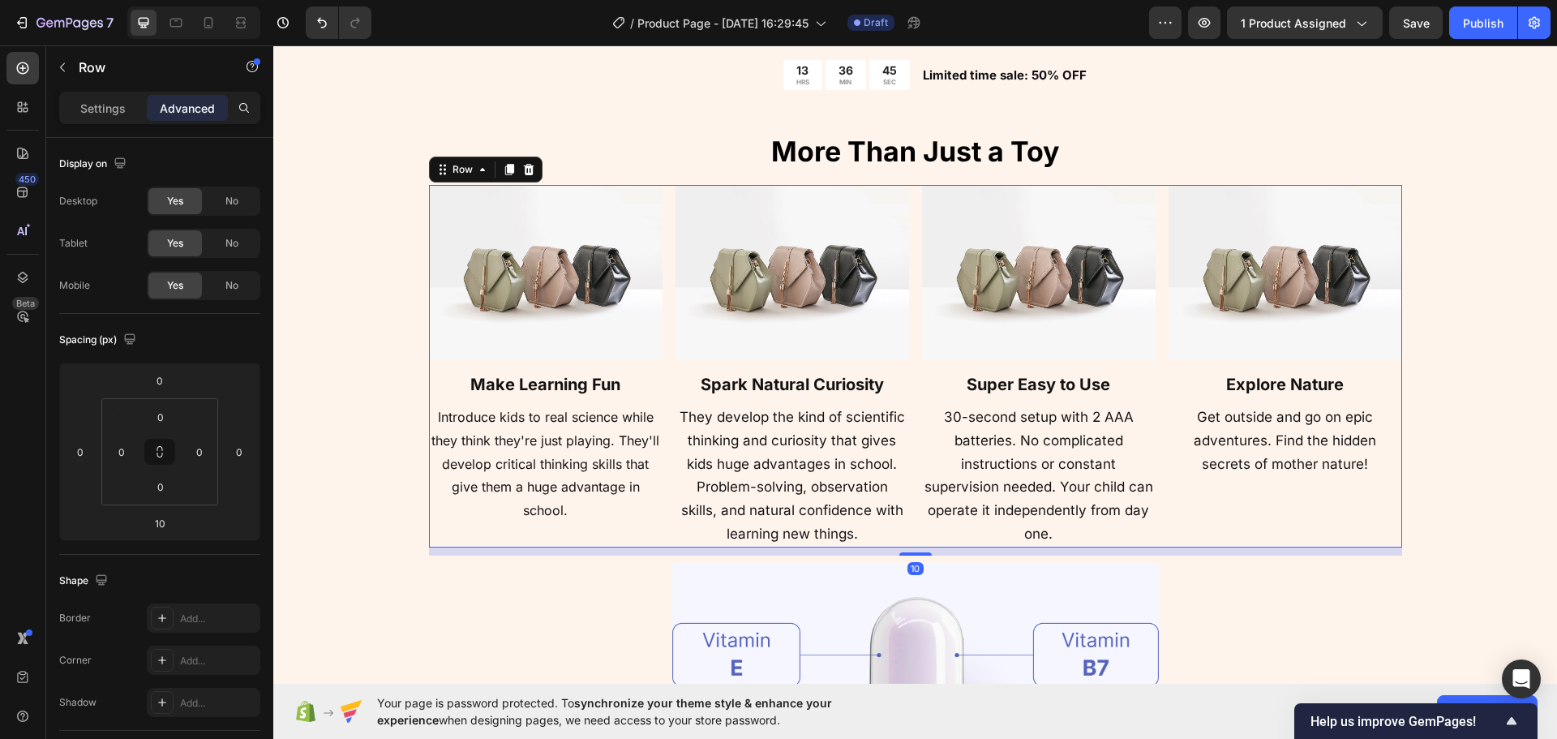
click at [1121, 506] on span "30-second setup with 2 AAA batteries. No complicated instructions or constant s…" at bounding box center [1039, 475] width 229 height 133
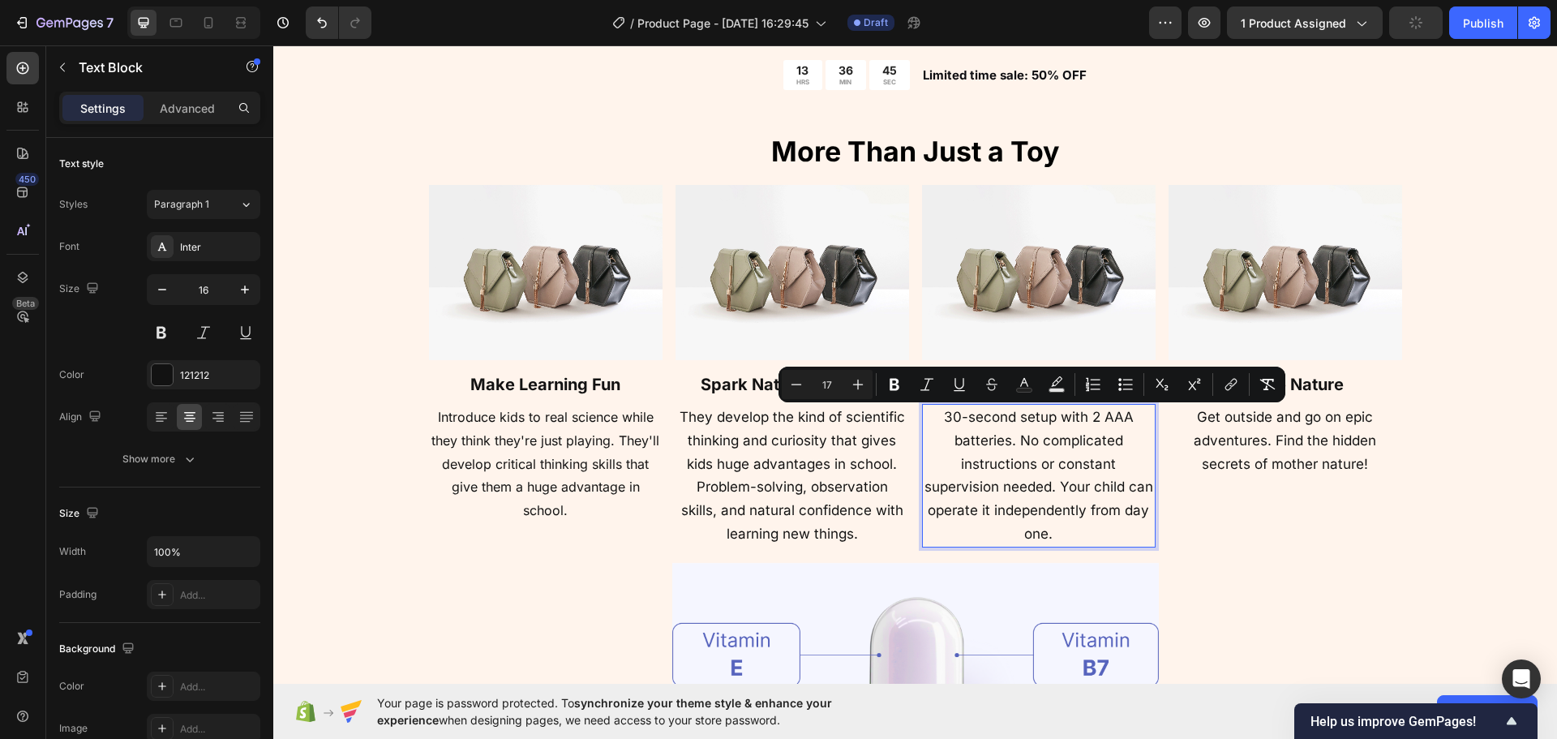
click at [1067, 513] on span "30-second setup with 2 AAA batteries. No complicated instructions or constant s…" at bounding box center [1039, 475] width 229 height 133
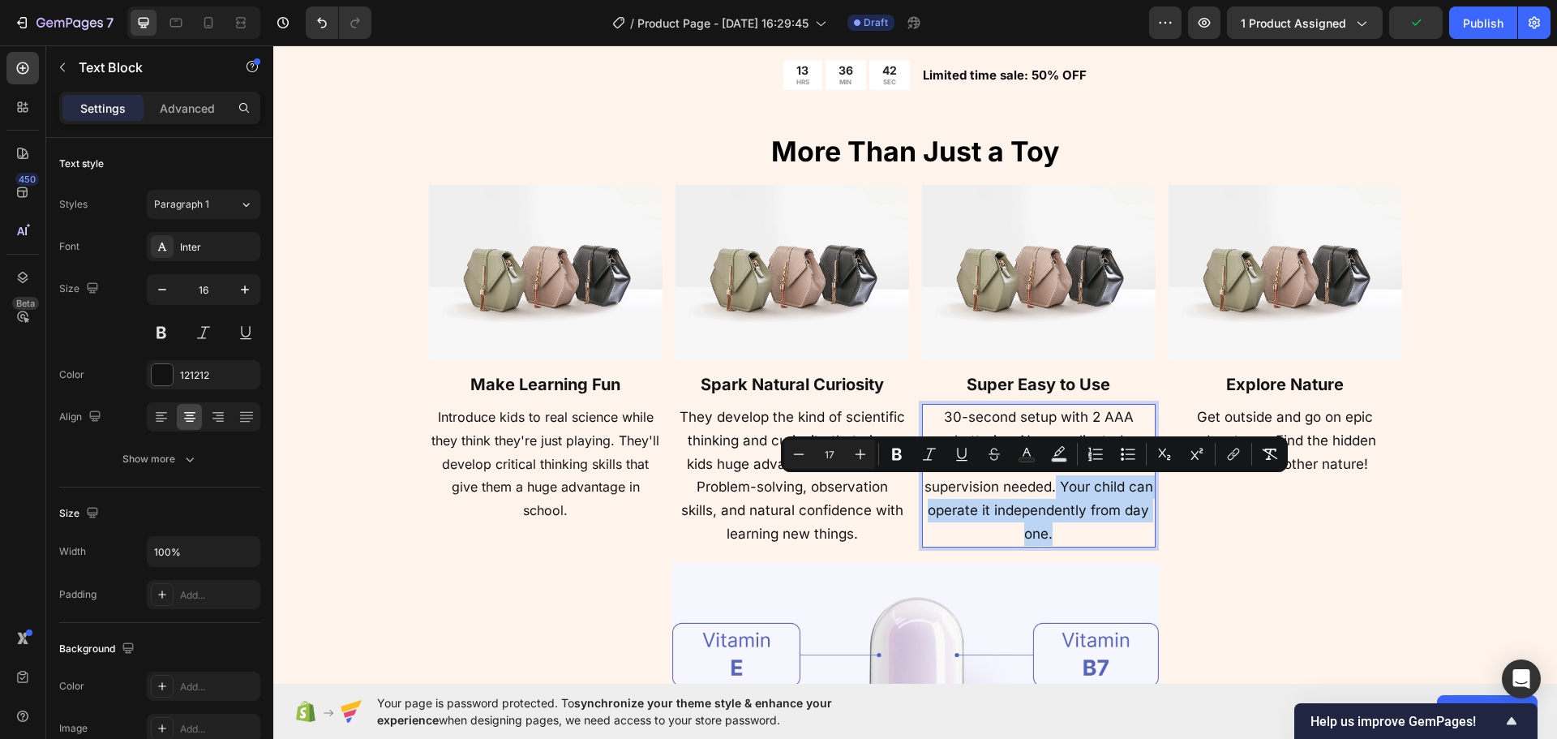
drag, startPoint x: 1077, startPoint y: 535, endPoint x: 1051, endPoint y: 484, distance: 57.3
click at [1051, 484] on p "30-second setup with 2 AAA batteries. No complicated instructions or constant s…" at bounding box center [1039, 476] width 230 height 140
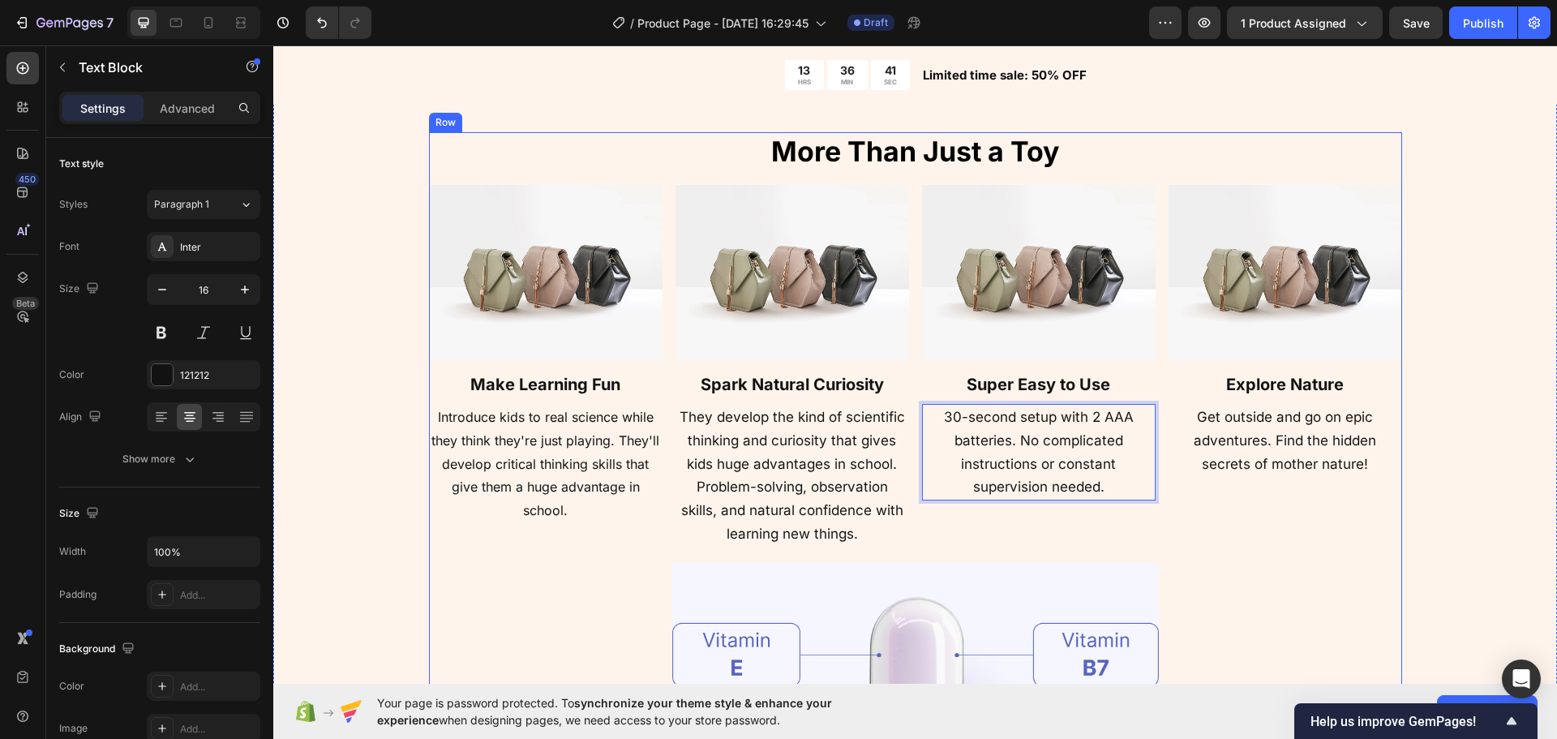
drag, startPoint x: 1244, startPoint y: 548, endPoint x: 1039, endPoint y: 518, distance: 207.4
click at [1243, 548] on div "⁠⁠⁠⁠⁠⁠⁠ More Than Just a Toy Heading Image ⁠⁠⁠⁠⁠⁠⁠ Make Learning Fun Heading In…" at bounding box center [915, 521] width 973 height 779
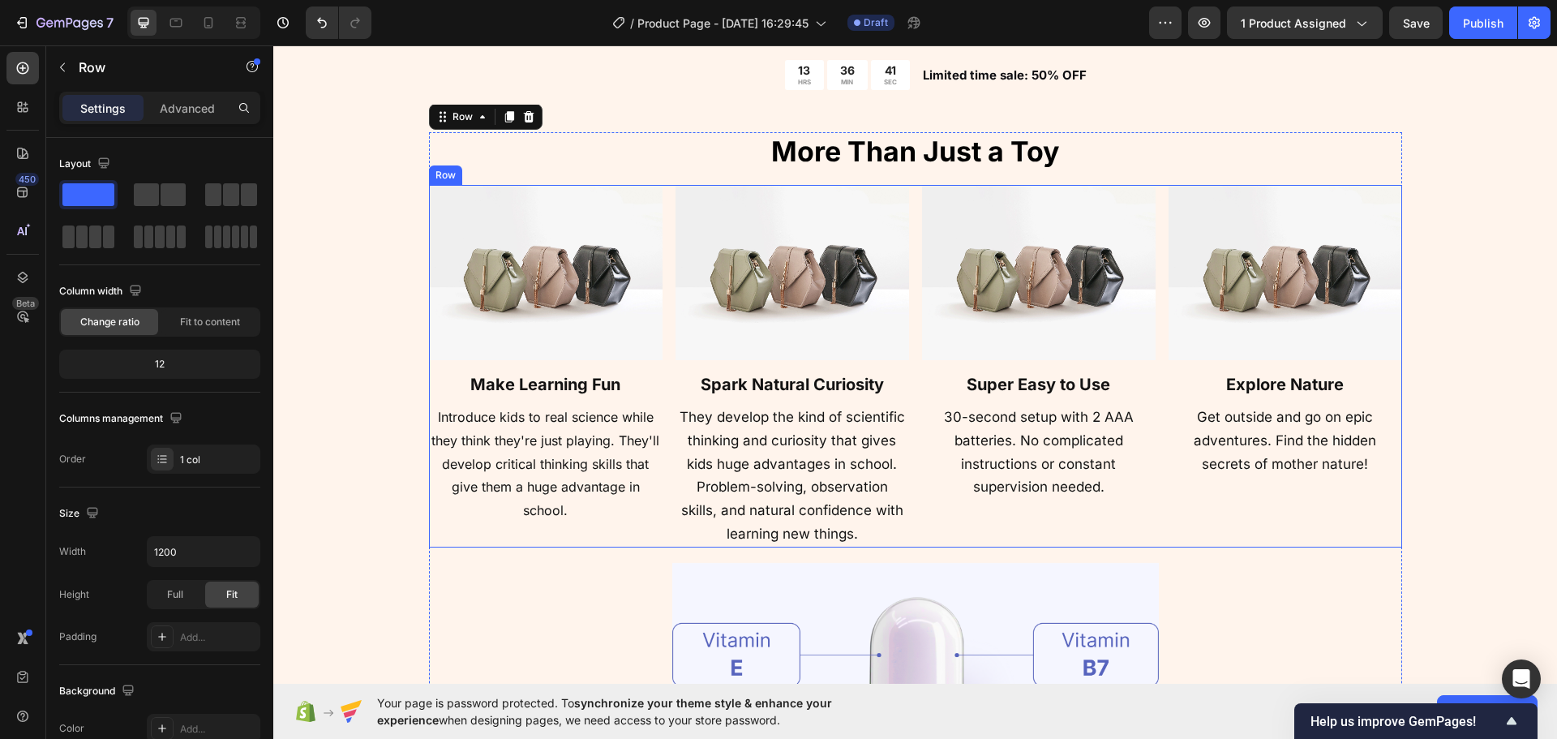
click at [841, 497] on p "They develop the kind of scientific thinking and curiosity that gives kids huge…" at bounding box center [792, 476] width 230 height 140
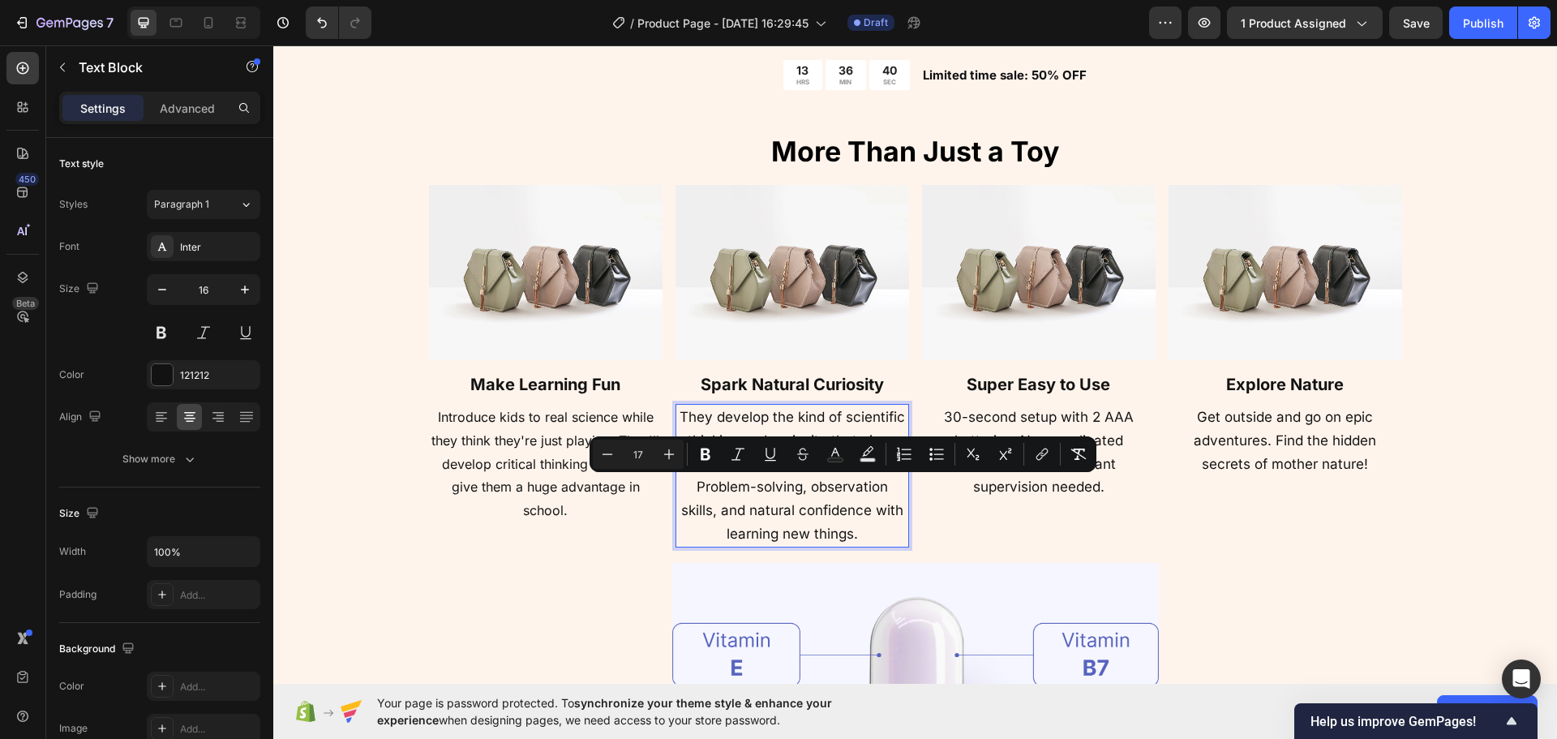
click at [855, 530] on p "They develop the kind of scientific thinking and curiosity that gives kids huge…" at bounding box center [792, 476] width 230 height 140
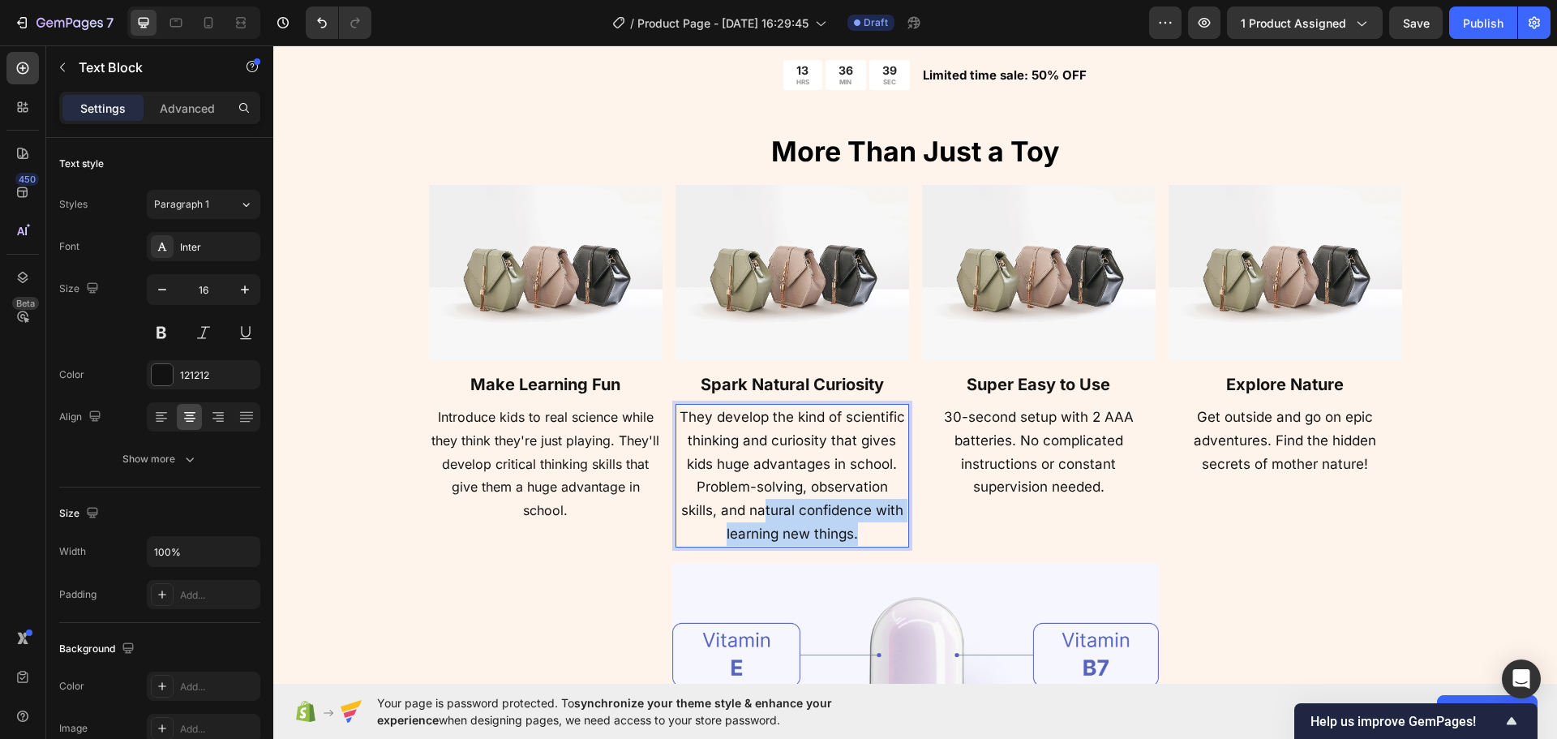
drag, startPoint x: 860, startPoint y: 530, endPoint x: 761, endPoint y: 503, distance: 102.7
click at [761, 503] on p "They develop the kind of scientific thinking and curiosity that gives kids huge…" at bounding box center [792, 476] width 230 height 140
click at [802, 524] on p "They develop the kind of scientific thinking and curiosity that gives kids huge…" at bounding box center [792, 476] width 230 height 140
click at [721, 457] on p "They develop the kind of scientific thinking and curiosity that gives kids huge…" at bounding box center [792, 476] width 230 height 140
click at [797, 513] on span "They develop the kind of scientific thinking and curiosity that gives kids huge…" at bounding box center [792, 475] width 225 height 133
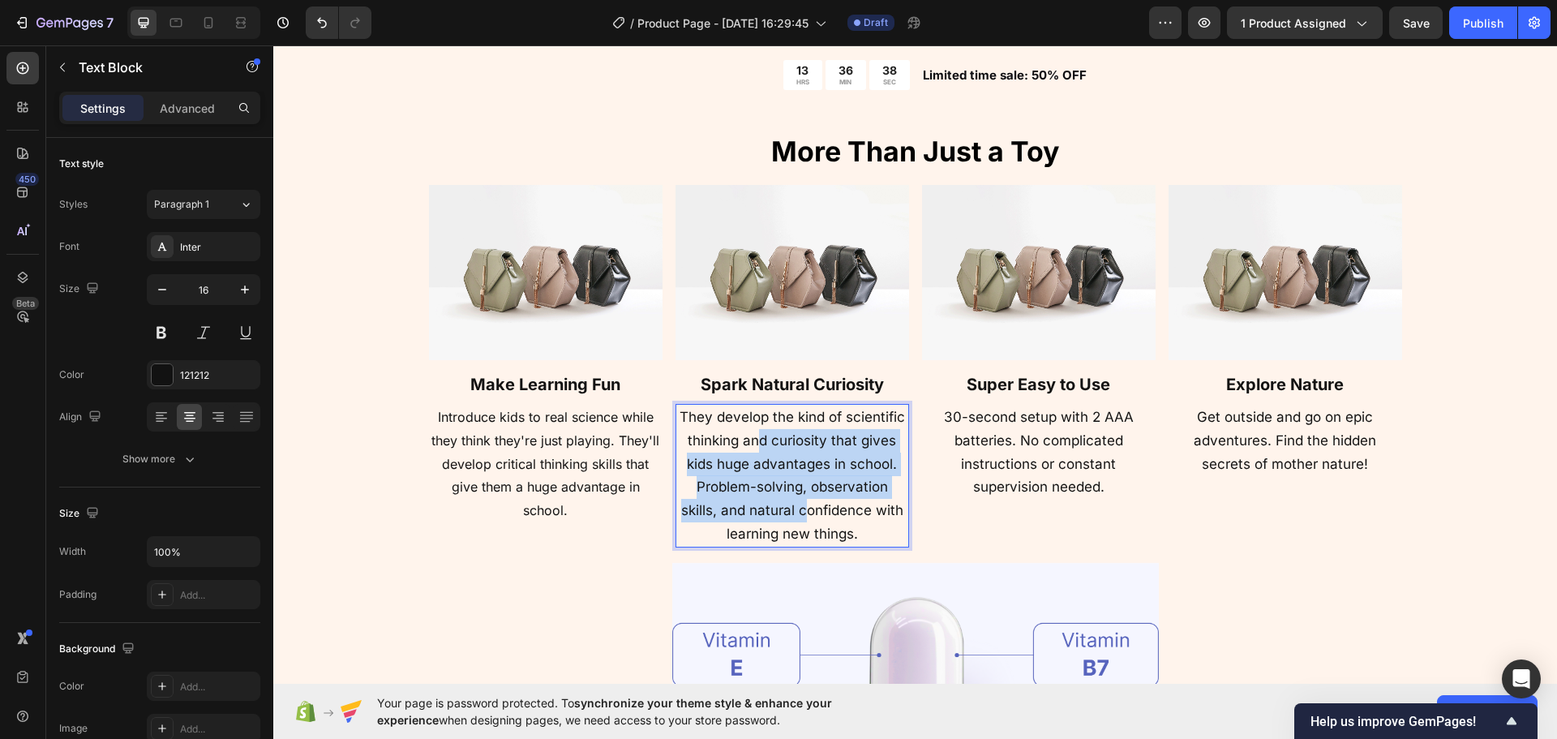
drag, startPoint x: 797, startPoint y: 510, endPoint x: 752, endPoint y: 448, distance: 77.2
click at [753, 448] on span "They develop the kind of scientific thinking and curiosity that gives kids huge…" at bounding box center [792, 475] width 225 height 133
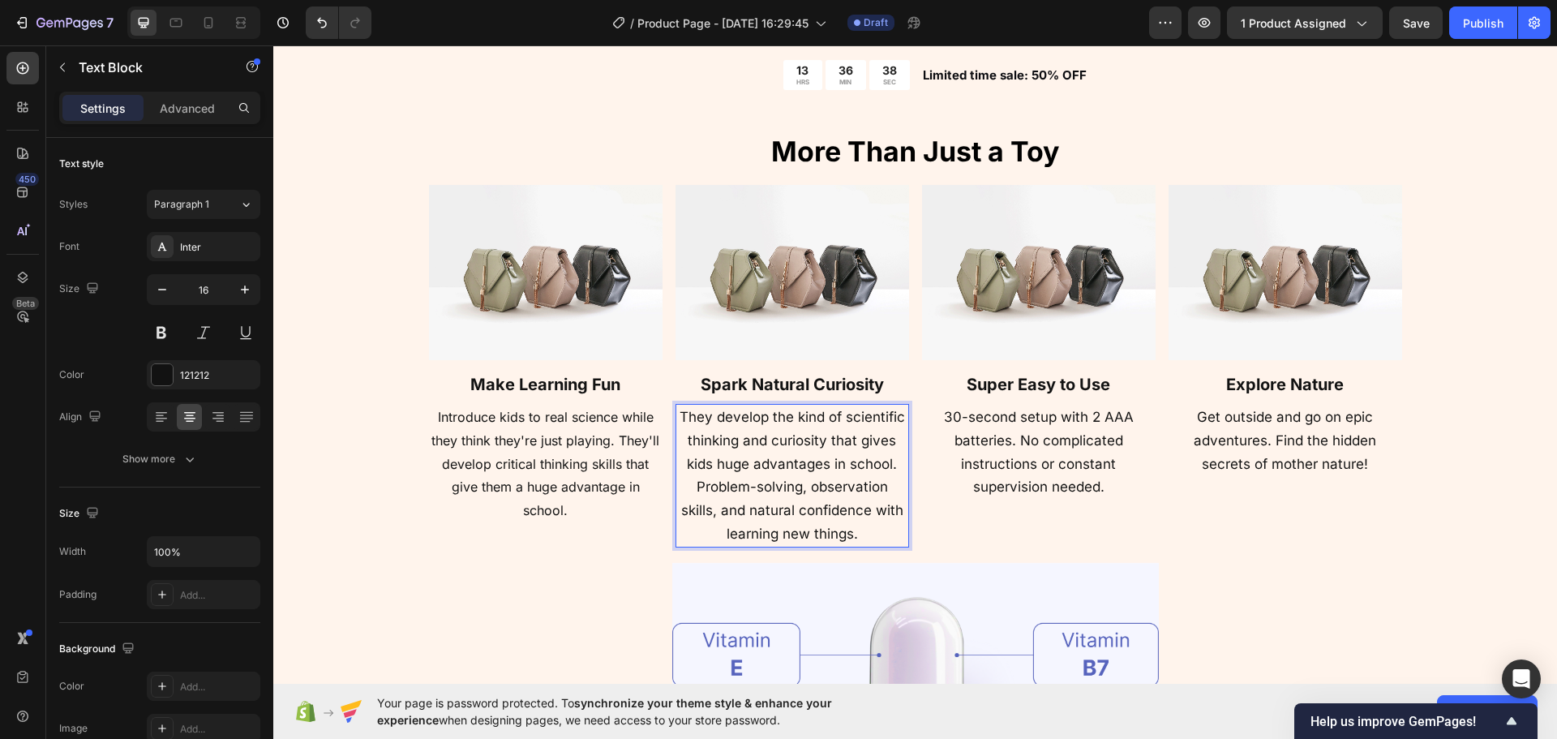
click at [826, 514] on span "They develop the kind of scientific thinking and curiosity that gives kids huge…" at bounding box center [792, 475] width 225 height 133
drag, startPoint x: 835, startPoint y: 464, endPoint x: 867, endPoint y: 470, distance: 32.9
click at [867, 470] on span "They develop the kind of scientific thinking and curiosity that gives kids huge…" at bounding box center [792, 475] width 225 height 133
click at [843, 480] on span "They develop the kind of scientific thinking and curiosity that gives kids huge…" at bounding box center [792, 475] width 225 height 133
drag, startPoint x: 719, startPoint y: 479, endPoint x: 790, endPoint y: 486, distance: 71.7
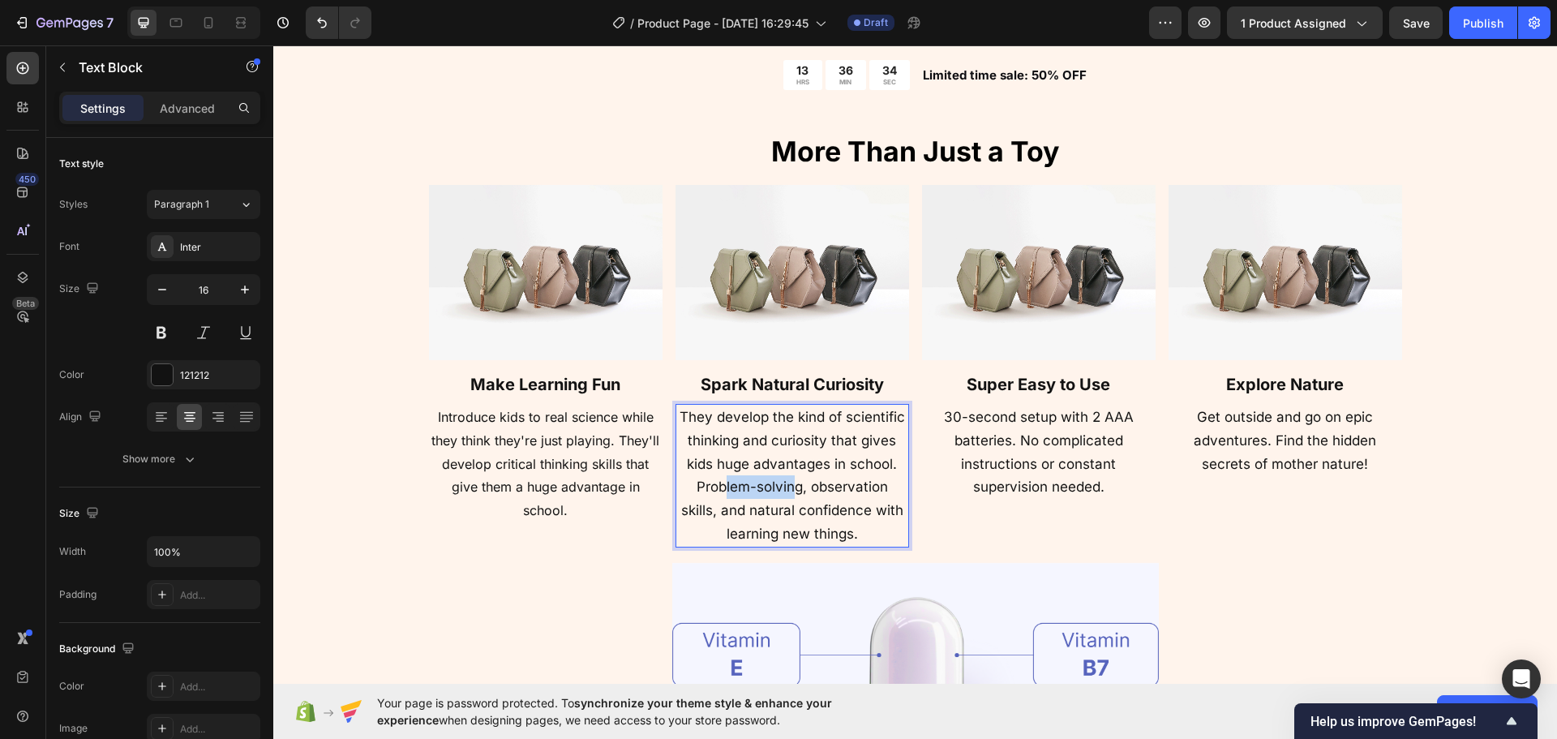
click at [790, 486] on span "They develop the kind of scientific thinking and curiosity that gives kids huge…" at bounding box center [792, 475] width 225 height 133
click at [852, 487] on span "They develop the kind of scientific thinking and curiosity that gives kids huge…" at bounding box center [792, 475] width 225 height 133
click at [808, 502] on span "They develop the kind of scientific thinking and curiosity that gives kids huge…" at bounding box center [792, 475] width 225 height 133
click at [586, 588] on div at bounding box center [915, 733] width 973 height 355
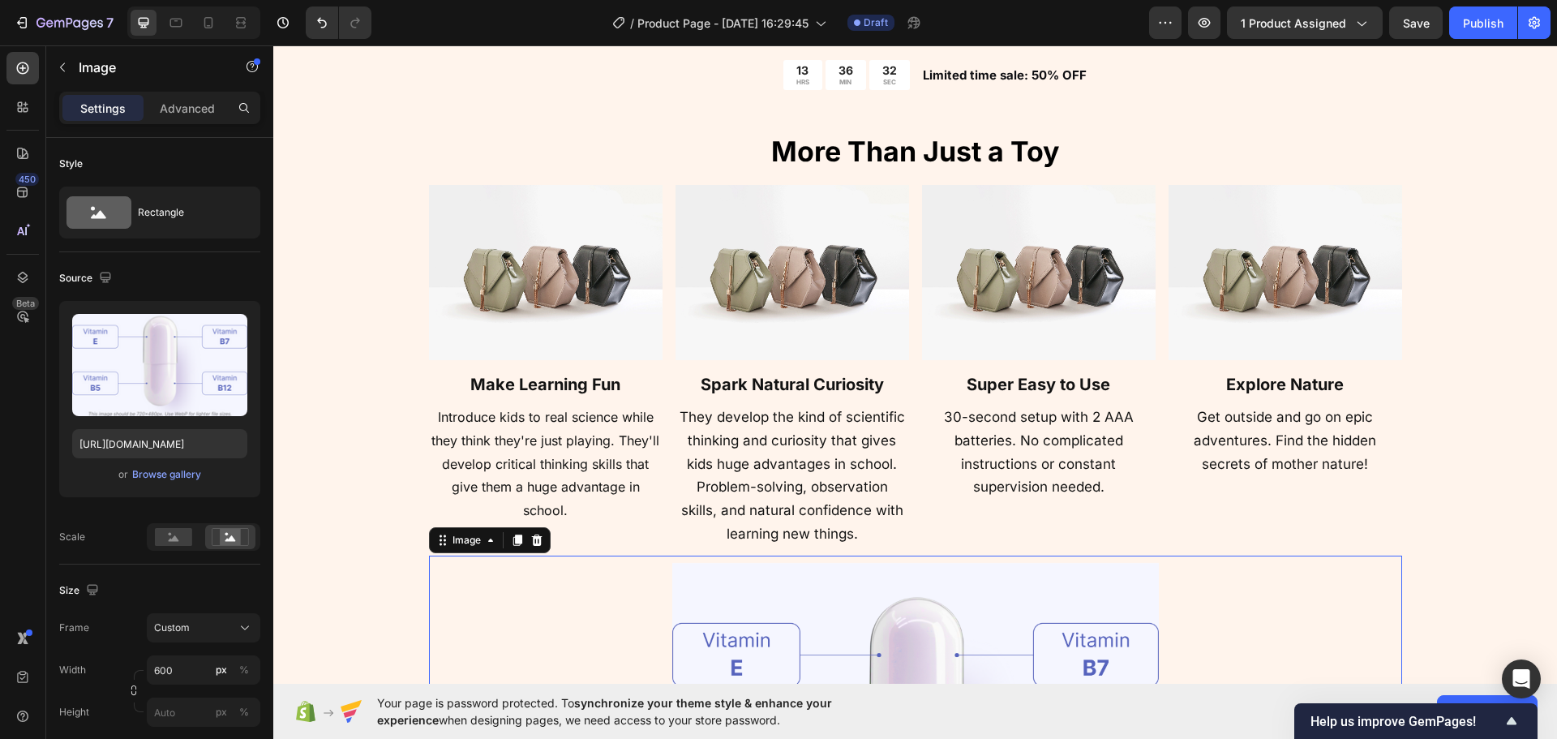
click at [554, 643] on div at bounding box center [915, 733] width 973 height 355
click at [567, 291] on img at bounding box center [546, 272] width 234 height 175
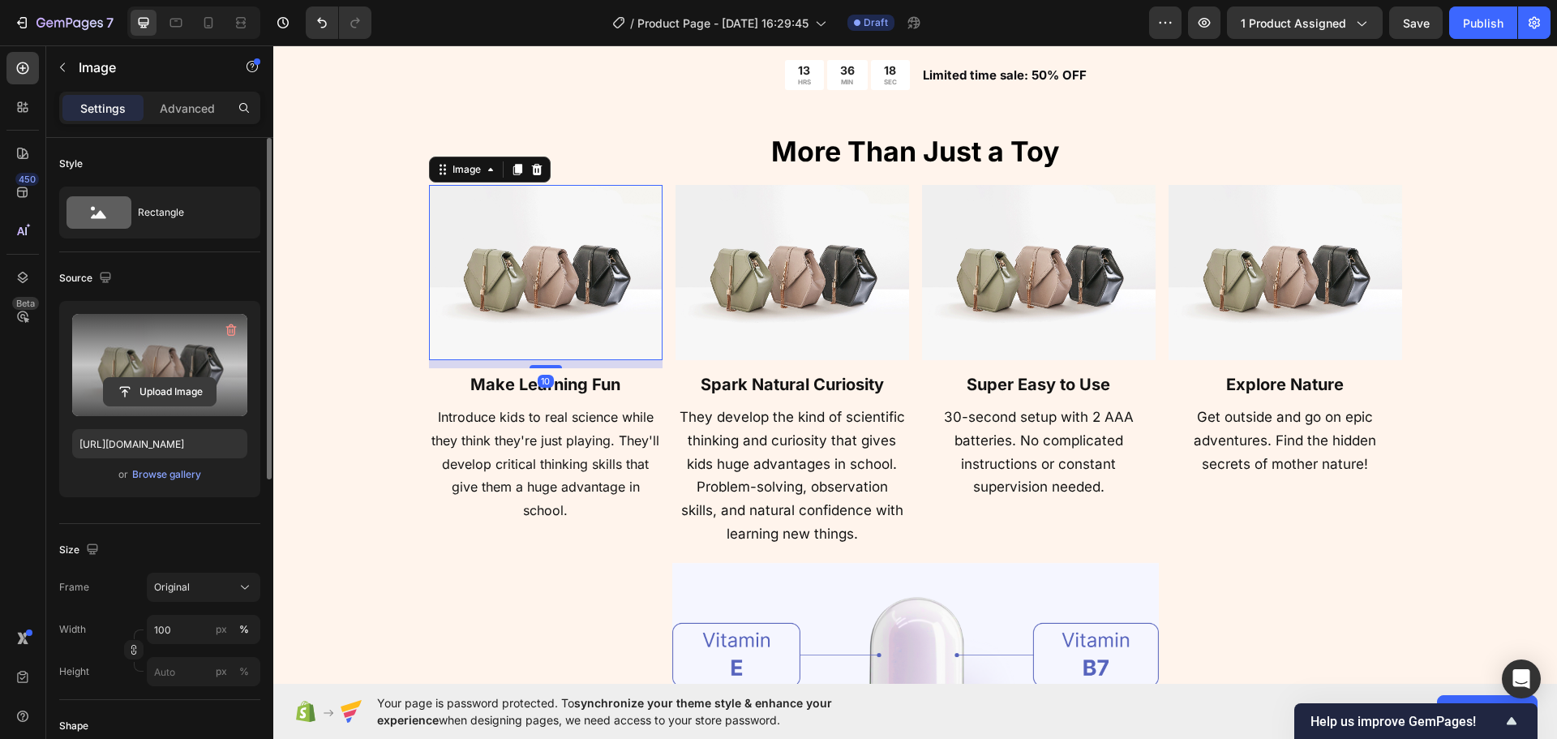
click at [153, 382] on input "file" at bounding box center [160, 392] width 112 height 28
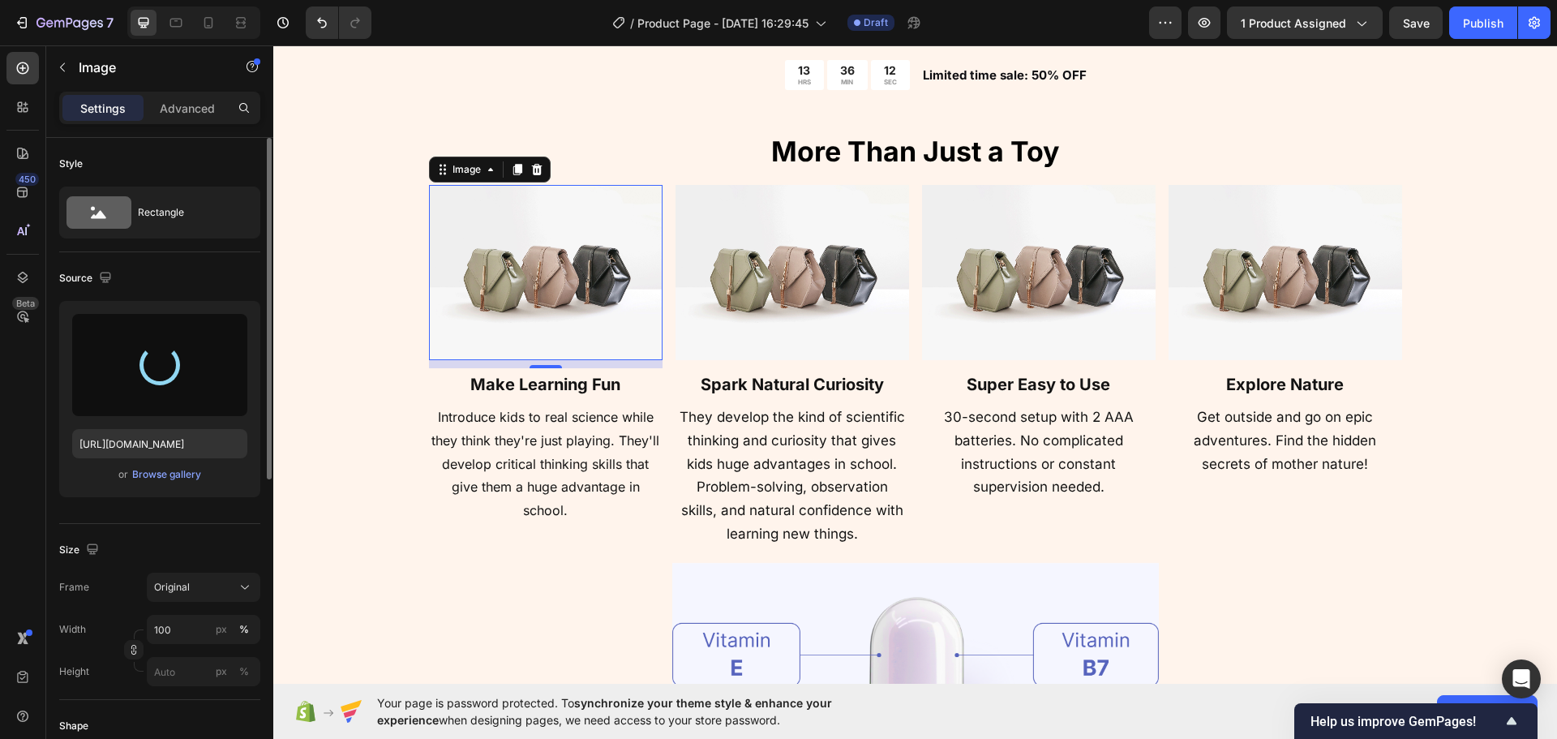
type input "[URL][DOMAIN_NAME]"
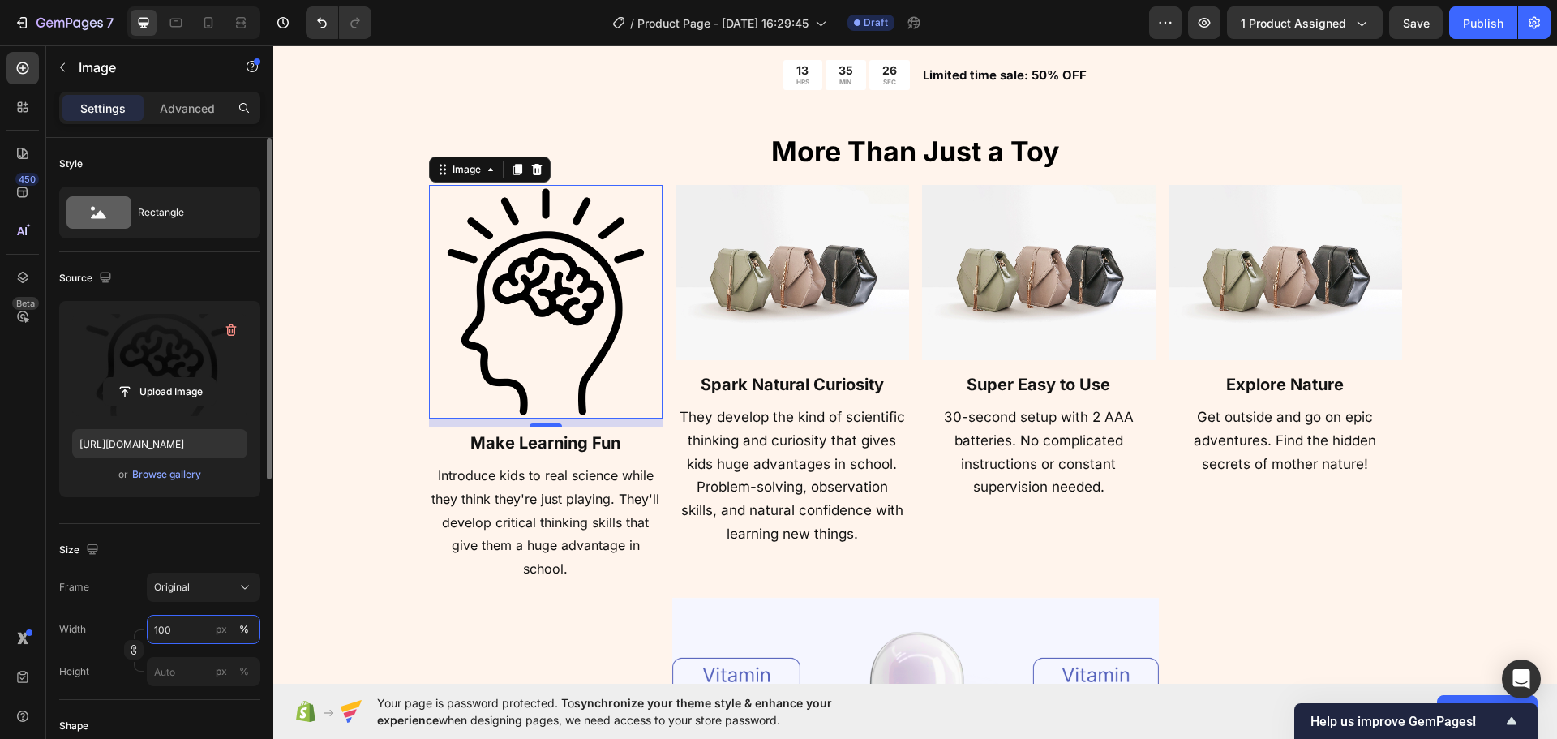
click at [166, 631] on input "100" at bounding box center [204, 629] width 114 height 29
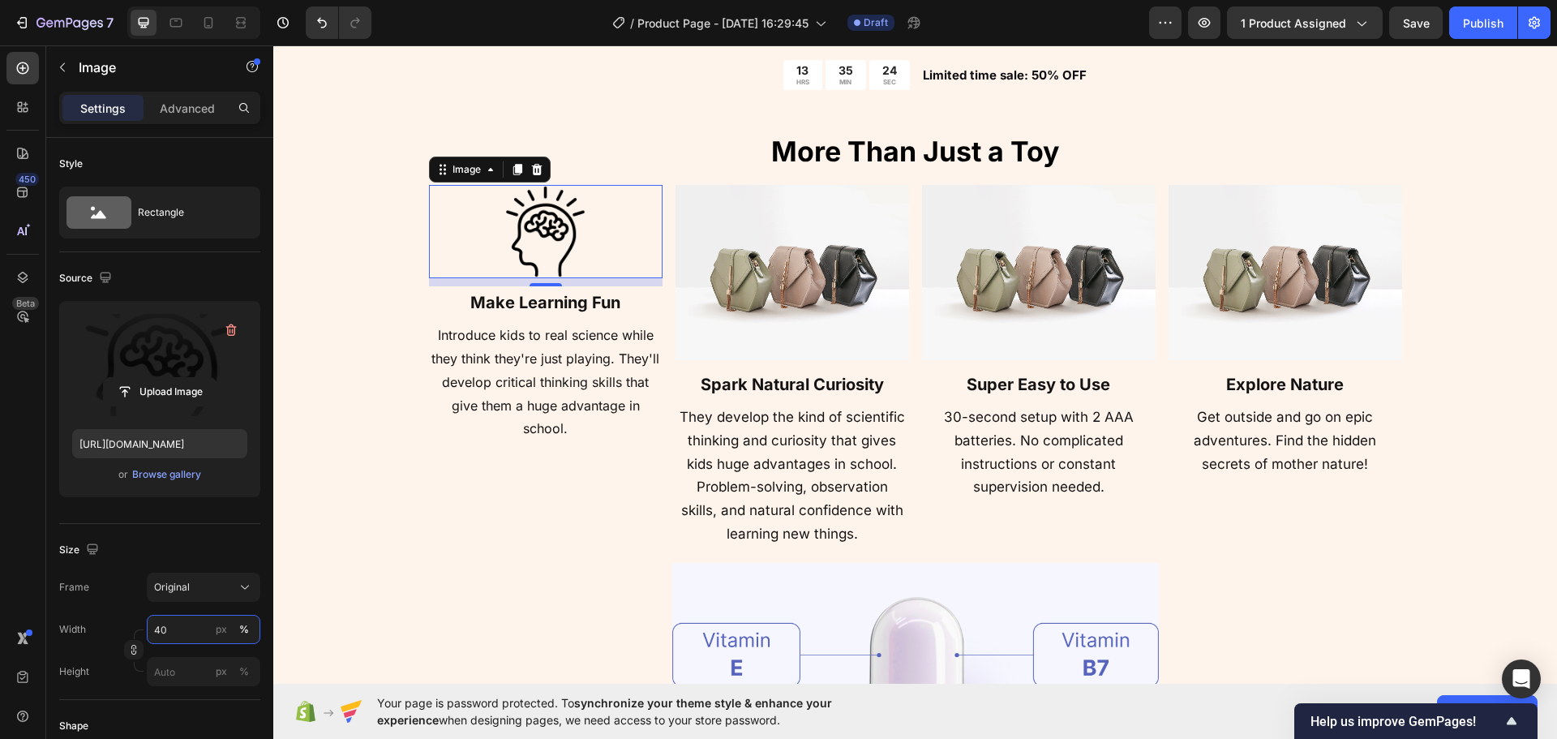
type input "40"
click at [856, 279] on img at bounding box center [793, 272] width 234 height 175
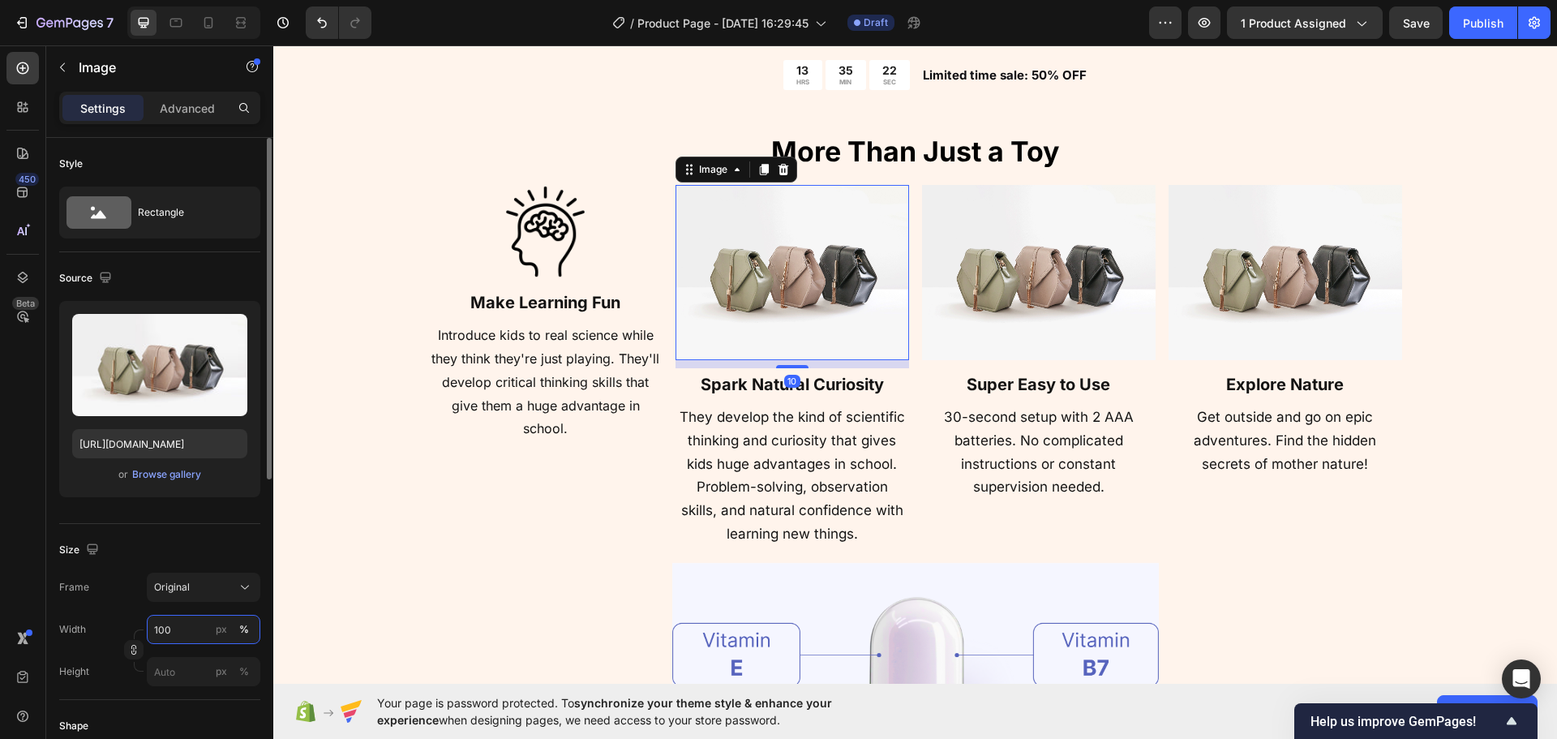
click at [181, 620] on input "100" at bounding box center [204, 629] width 114 height 29
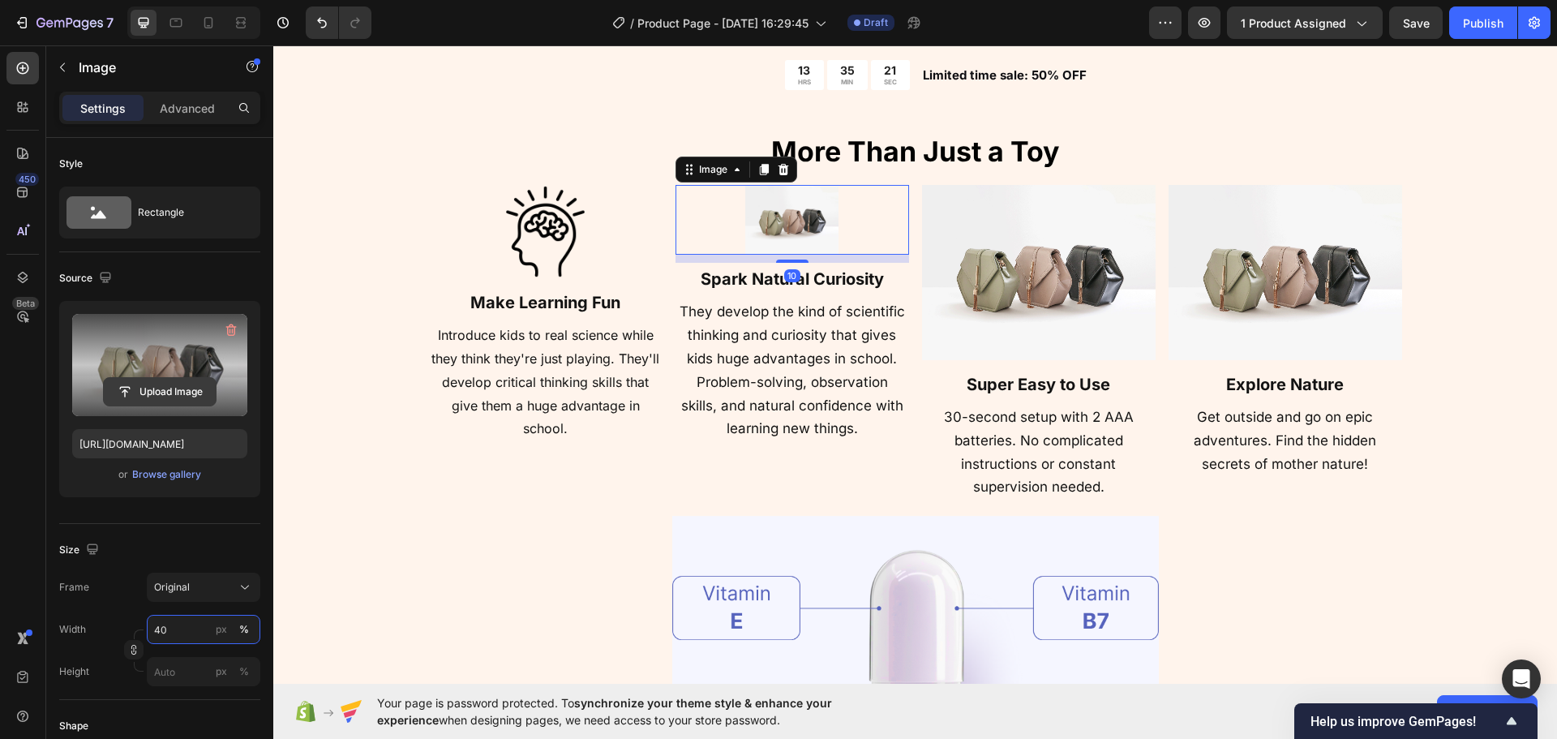
type input "40"
click at [170, 380] on input "file" at bounding box center [160, 392] width 112 height 28
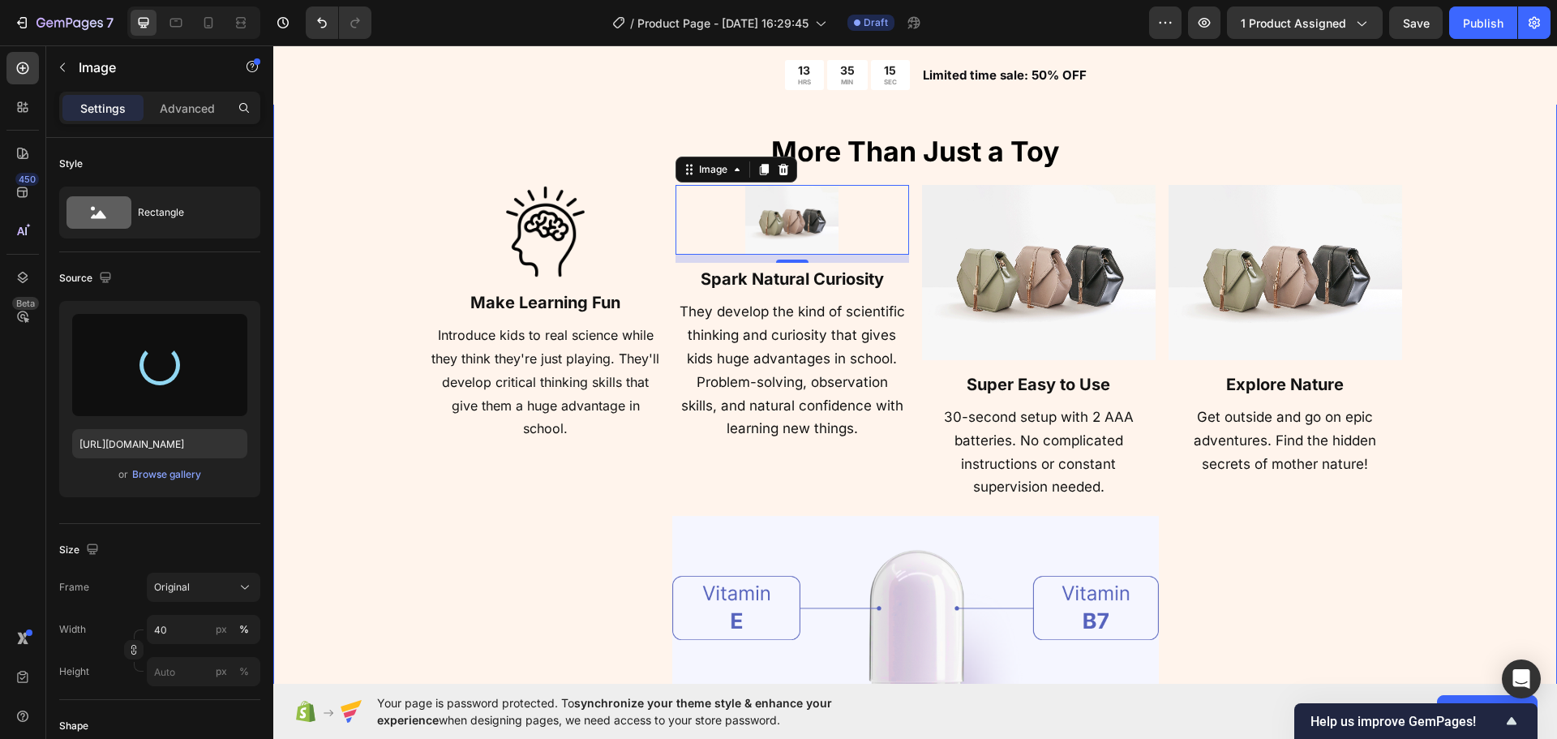
type input "[URL][DOMAIN_NAME]"
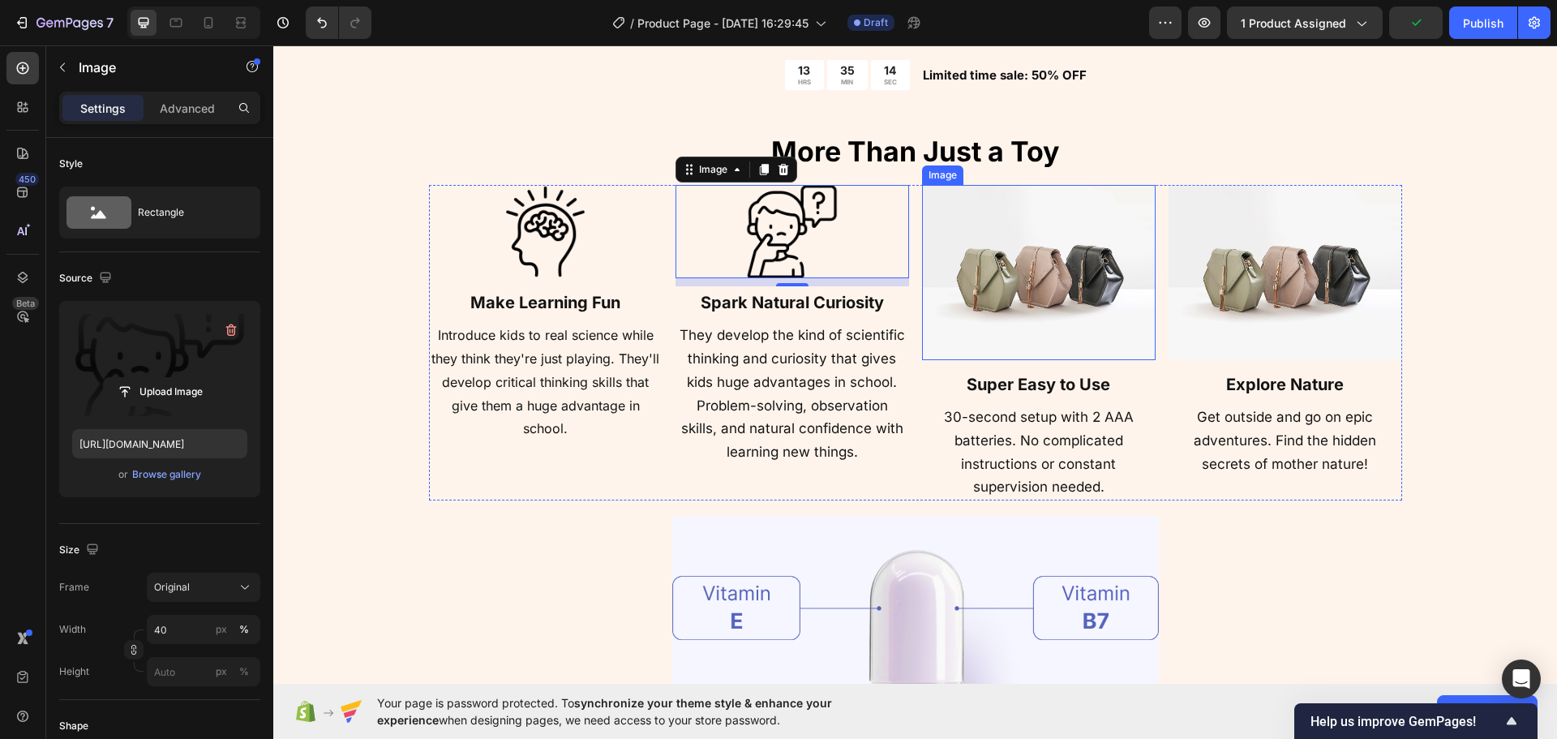
click at [960, 264] on img at bounding box center [1039, 272] width 234 height 175
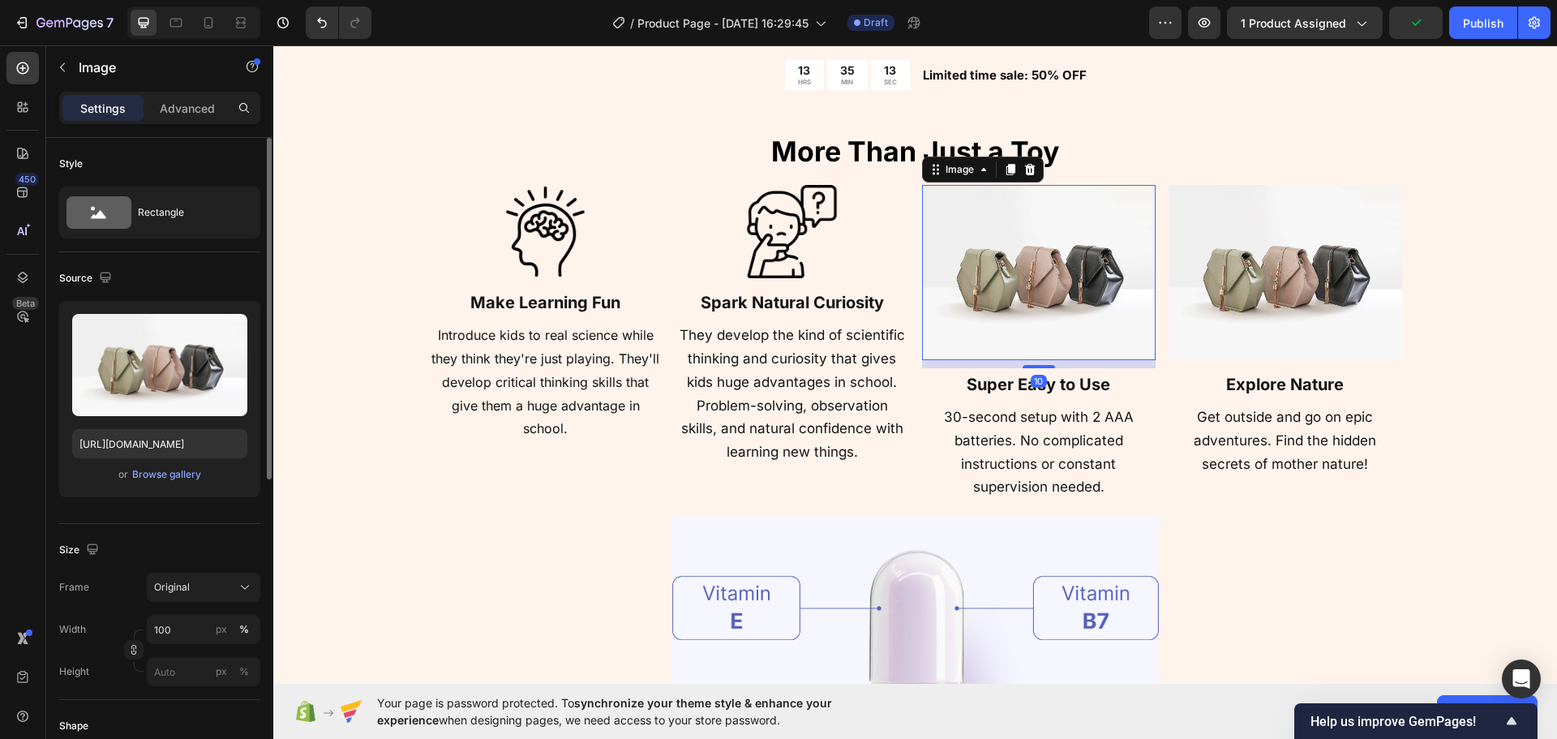
click at [185, 607] on div "Frame Original Width 100 px % Height px %" at bounding box center [159, 630] width 201 height 114
click at [183, 617] on input "100" at bounding box center [204, 629] width 114 height 29
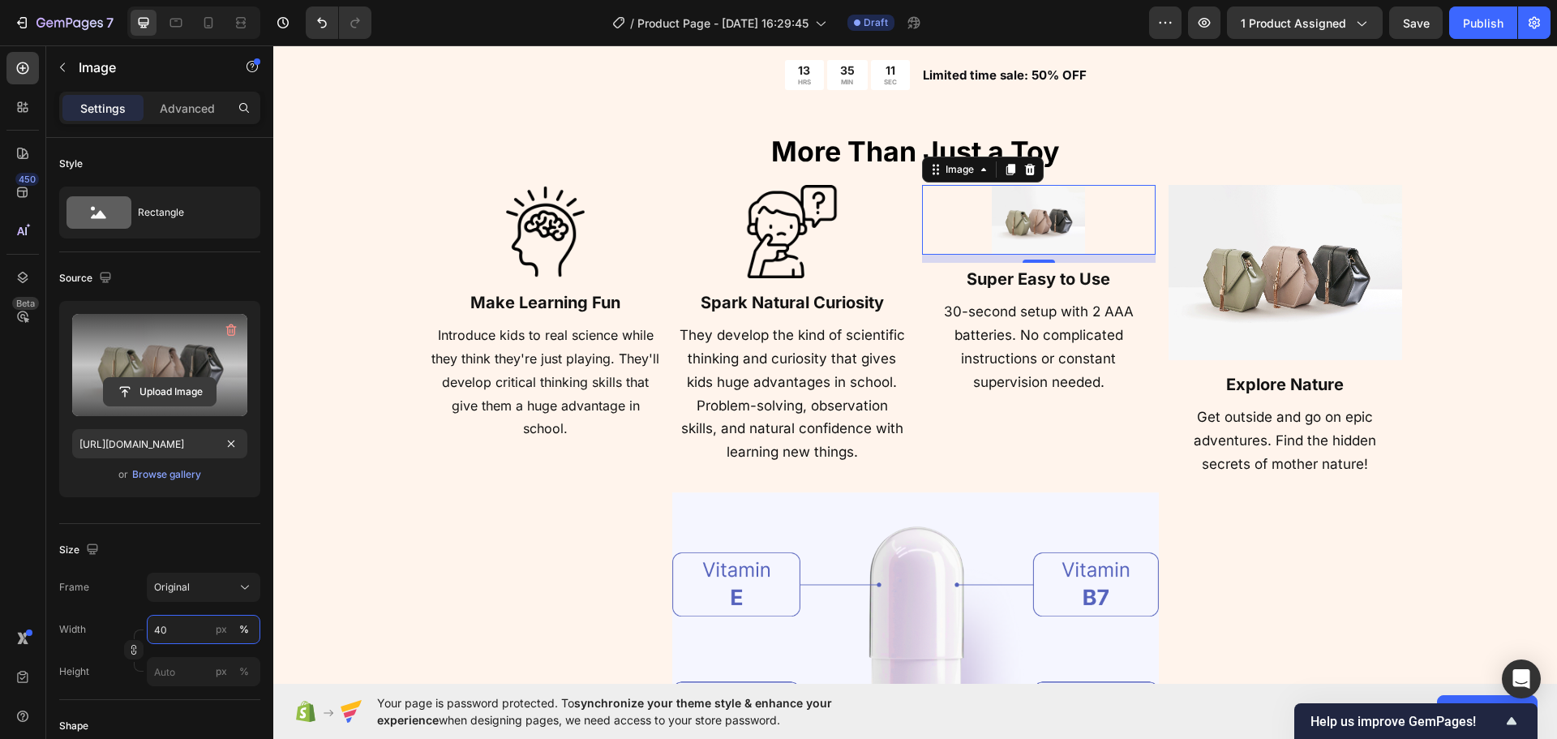
type input "40"
click at [147, 401] on input "file" at bounding box center [160, 392] width 112 height 28
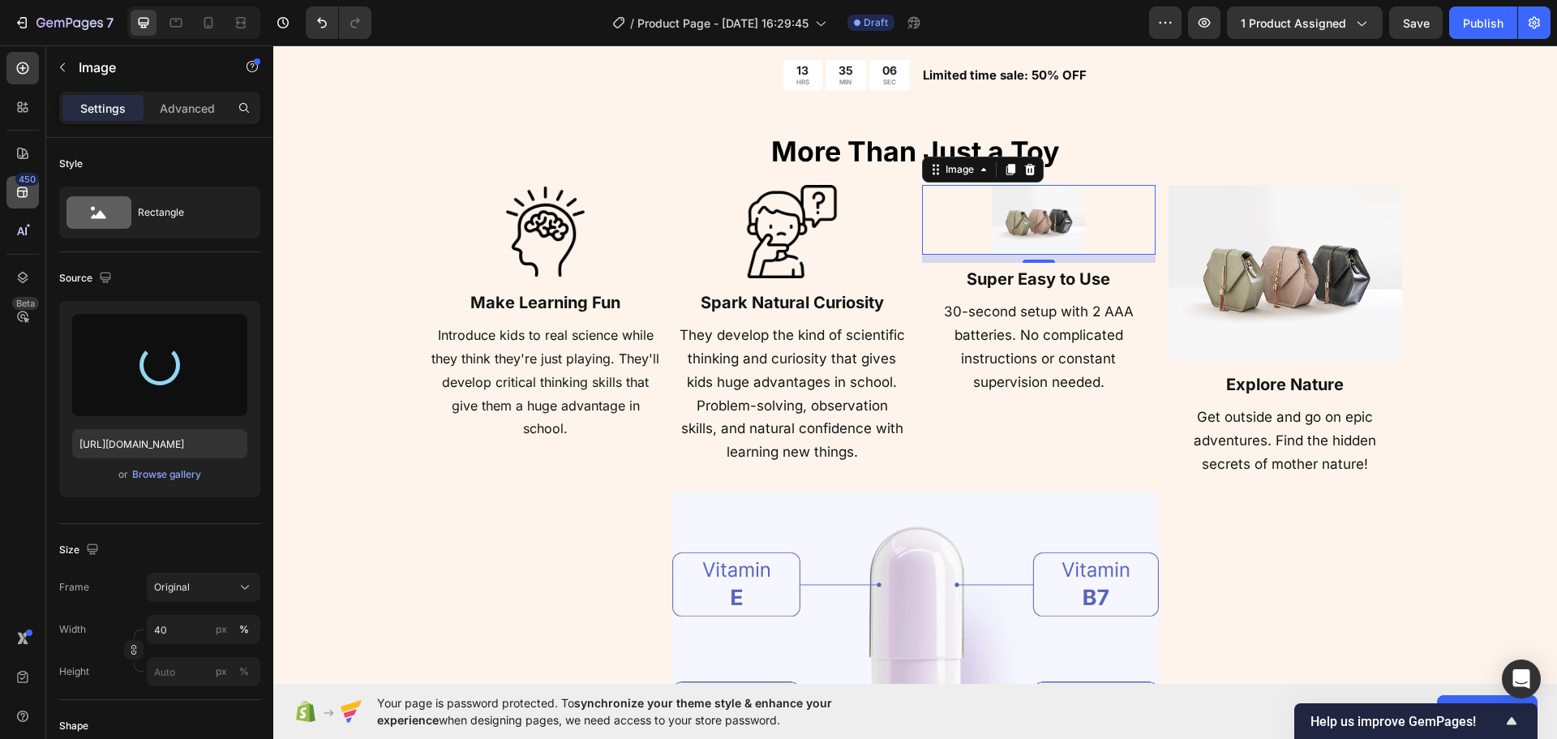
type input "[URL][DOMAIN_NAME]"
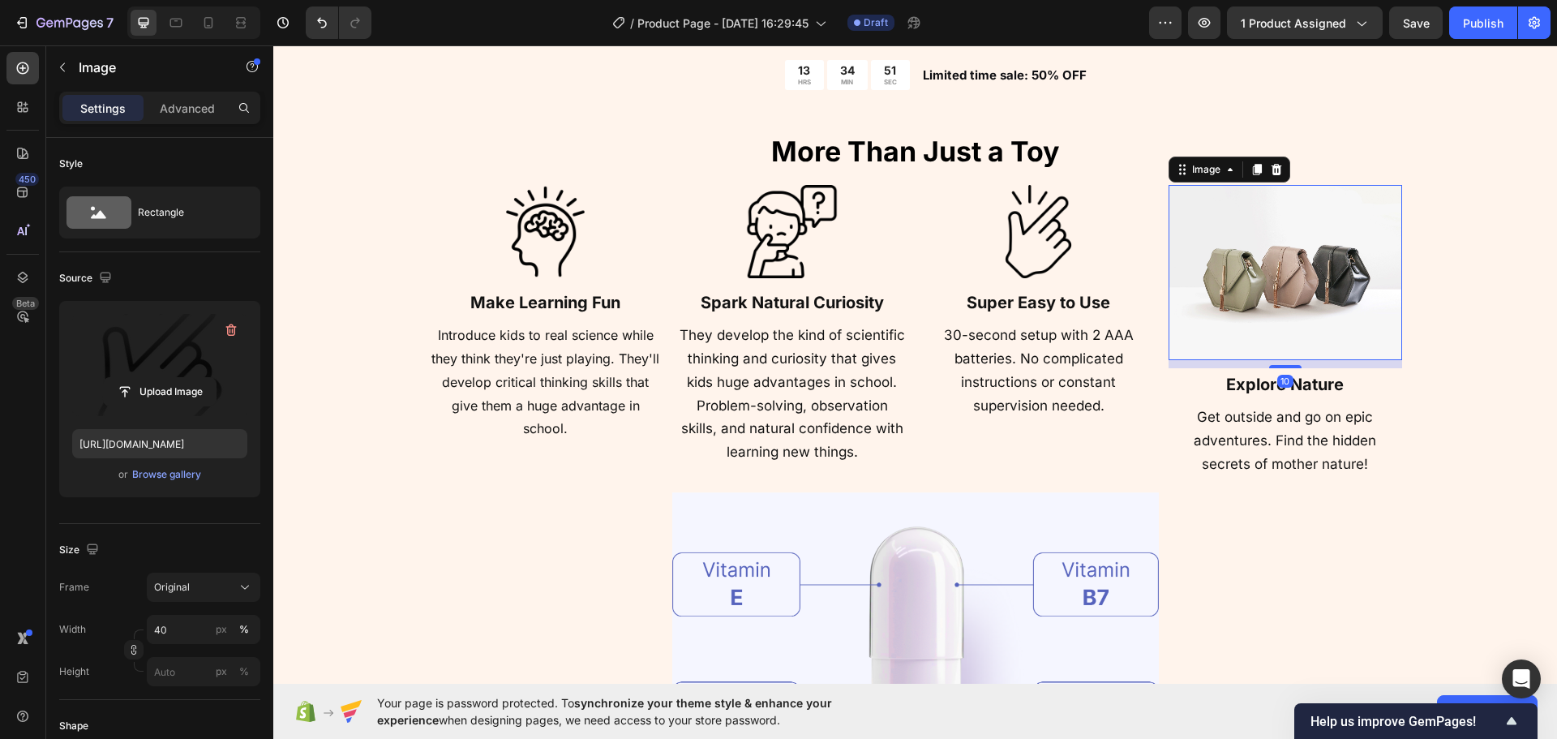
click at [1272, 309] on img at bounding box center [1286, 272] width 234 height 175
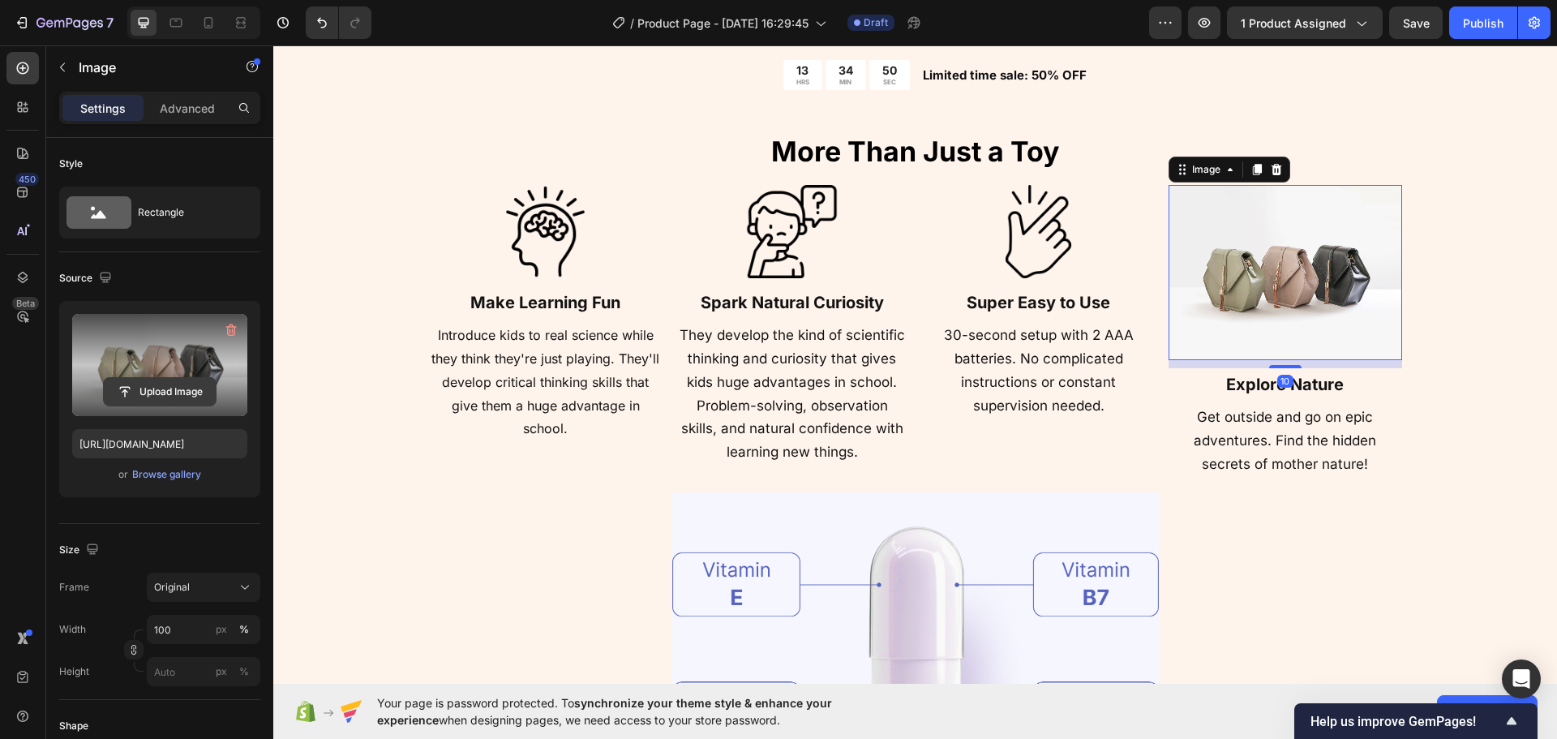
click at [148, 388] on input "file" at bounding box center [160, 392] width 112 height 28
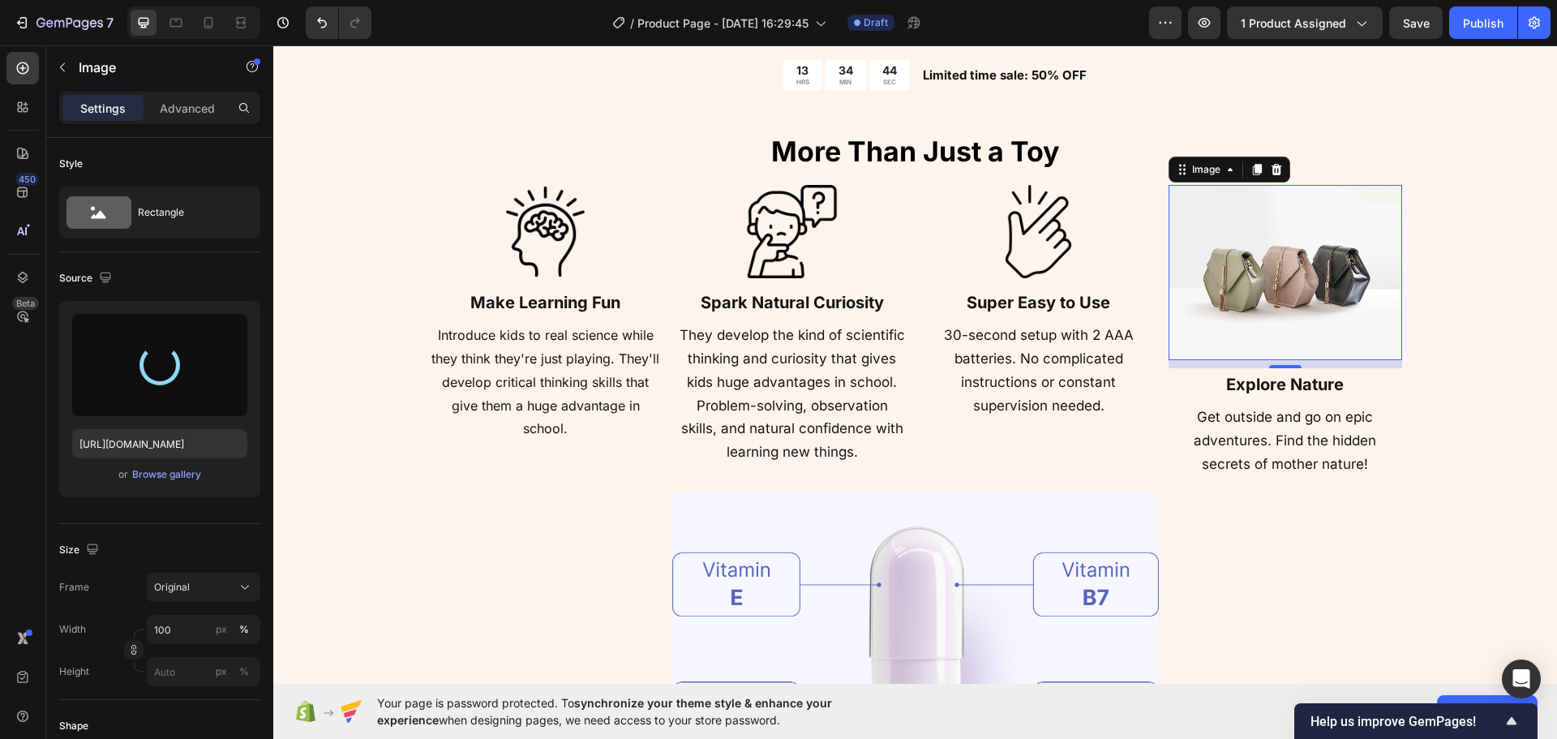
type input "[URL][DOMAIN_NAME]"
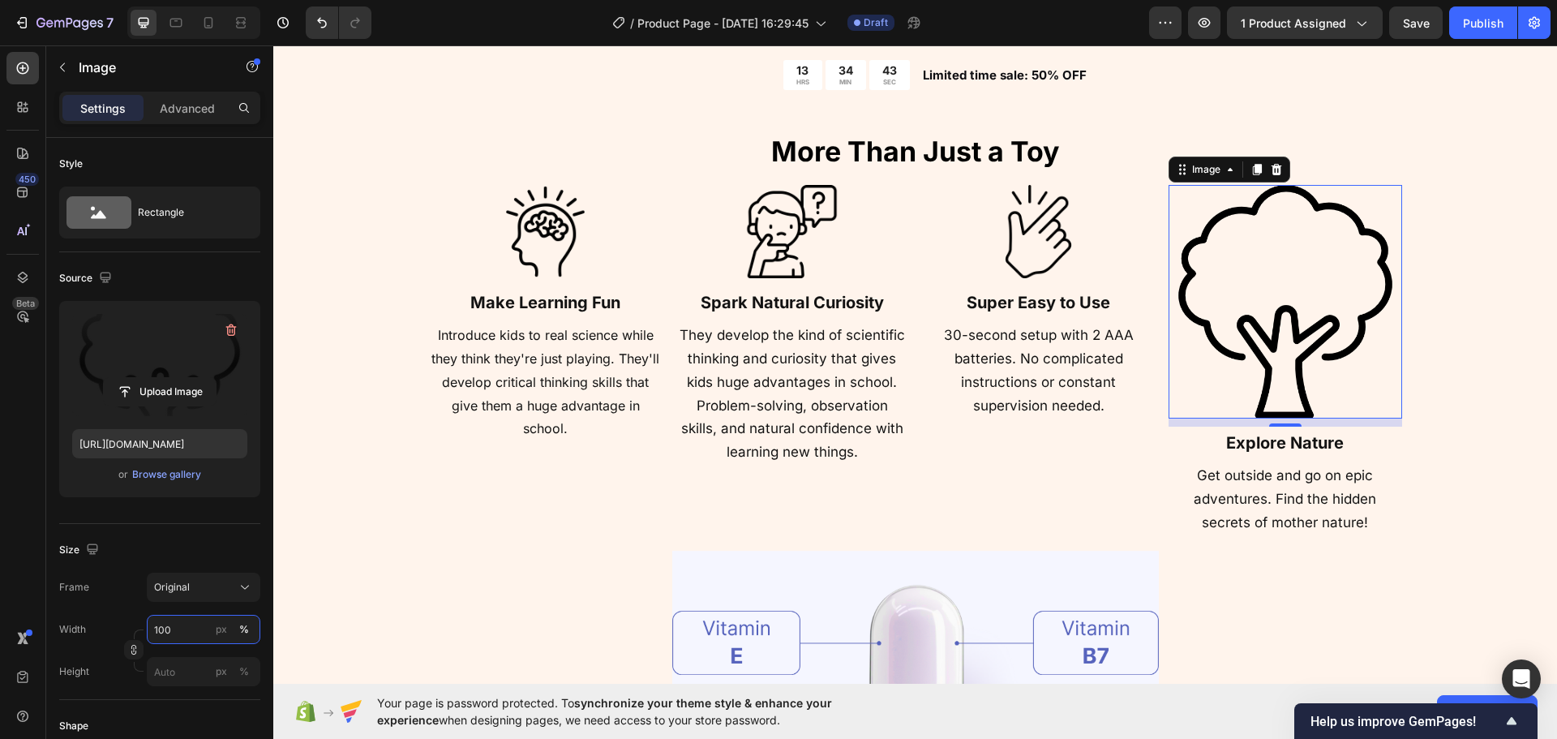
click at [162, 637] on input "100" at bounding box center [204, 629] width 114 height 29
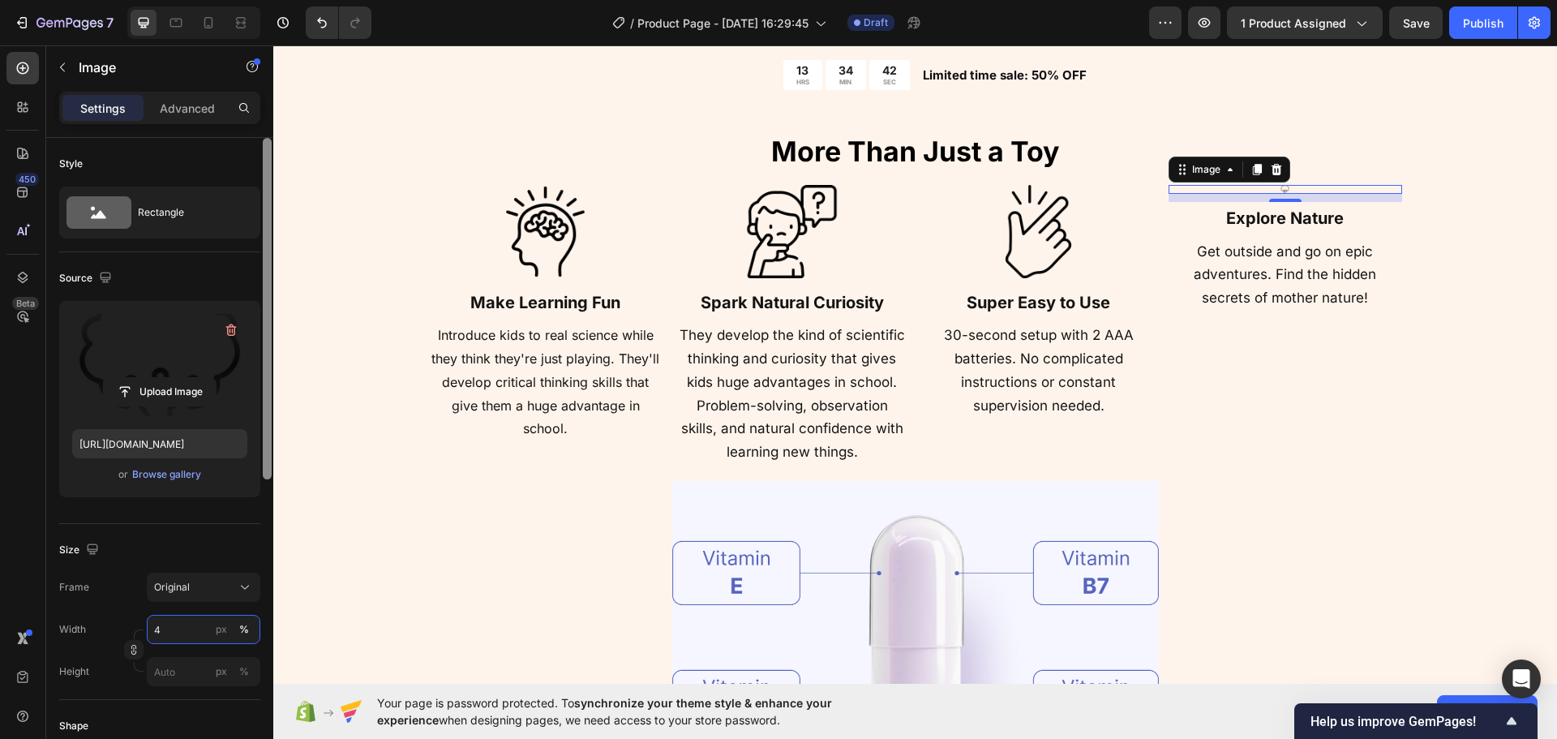
type input "40"
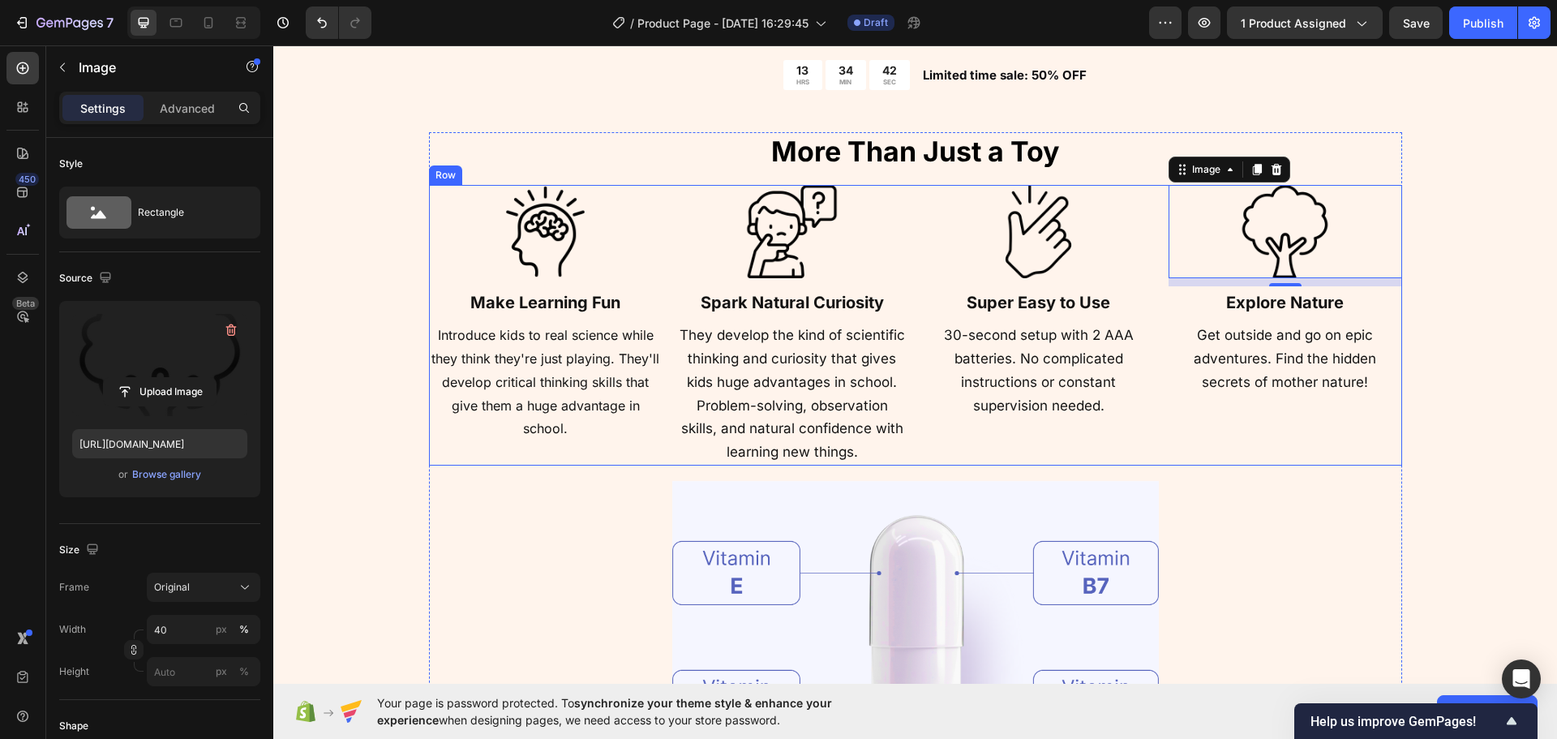
click at [1307, 467] on div "⁠⁠⁠⁠⁠⁠⁠ More Than Just a Toy Heading Image ⁠⁠⁠⁠⁠⁠⁠ Make Learning Fun Heading In…" at bounding box center [915, 480] width 973 height 697
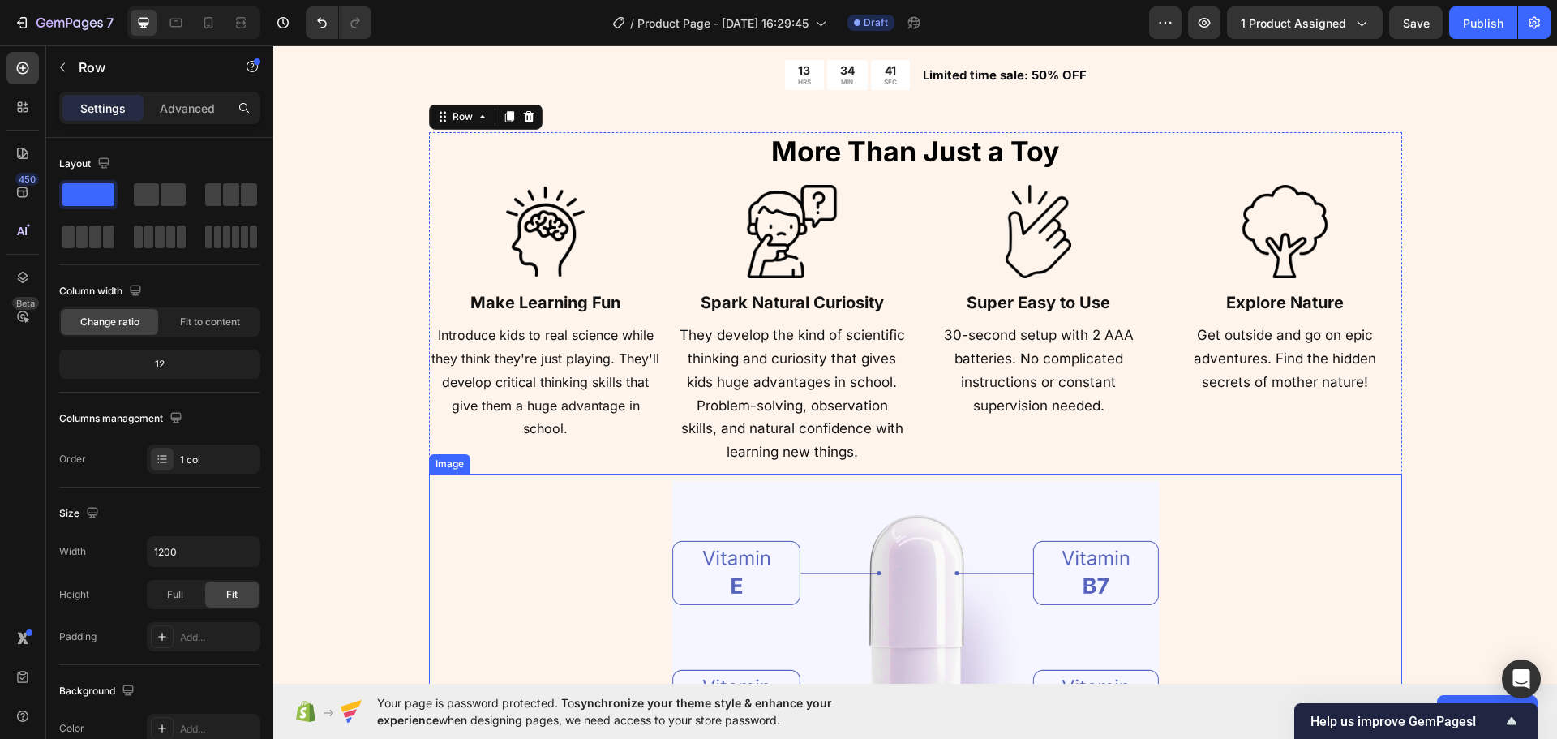
click at [889, 587] on img at bounding box center [915, 651] width 487 height 355
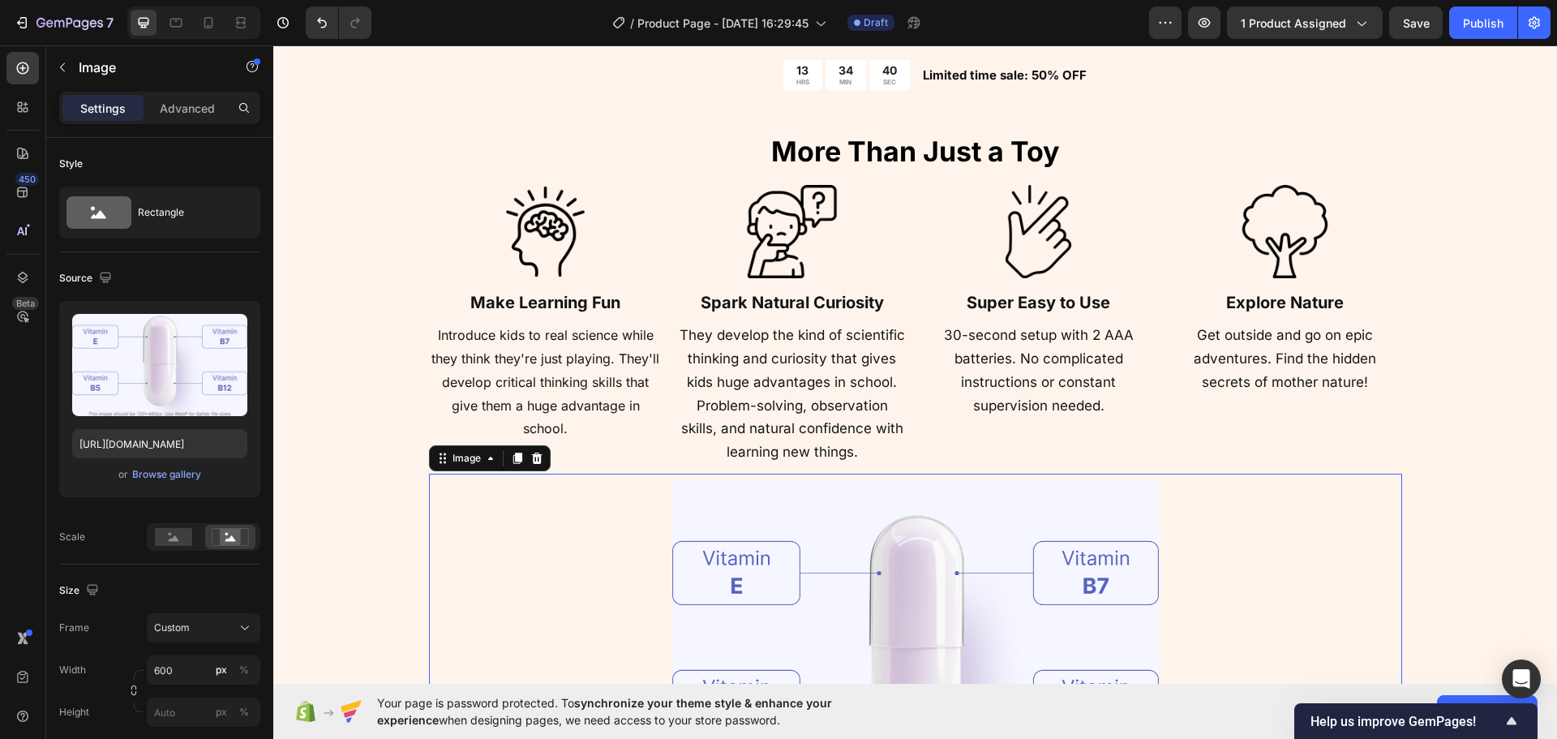
click at [1299, 227] on img at bounding box center [1284, 231] width 93 height 93
click at [1231, 537] on div at bounding box center [915, 651] width 973 height 355
click at [509, 254] on img at bounding box center [545, 231] width 93 height 93
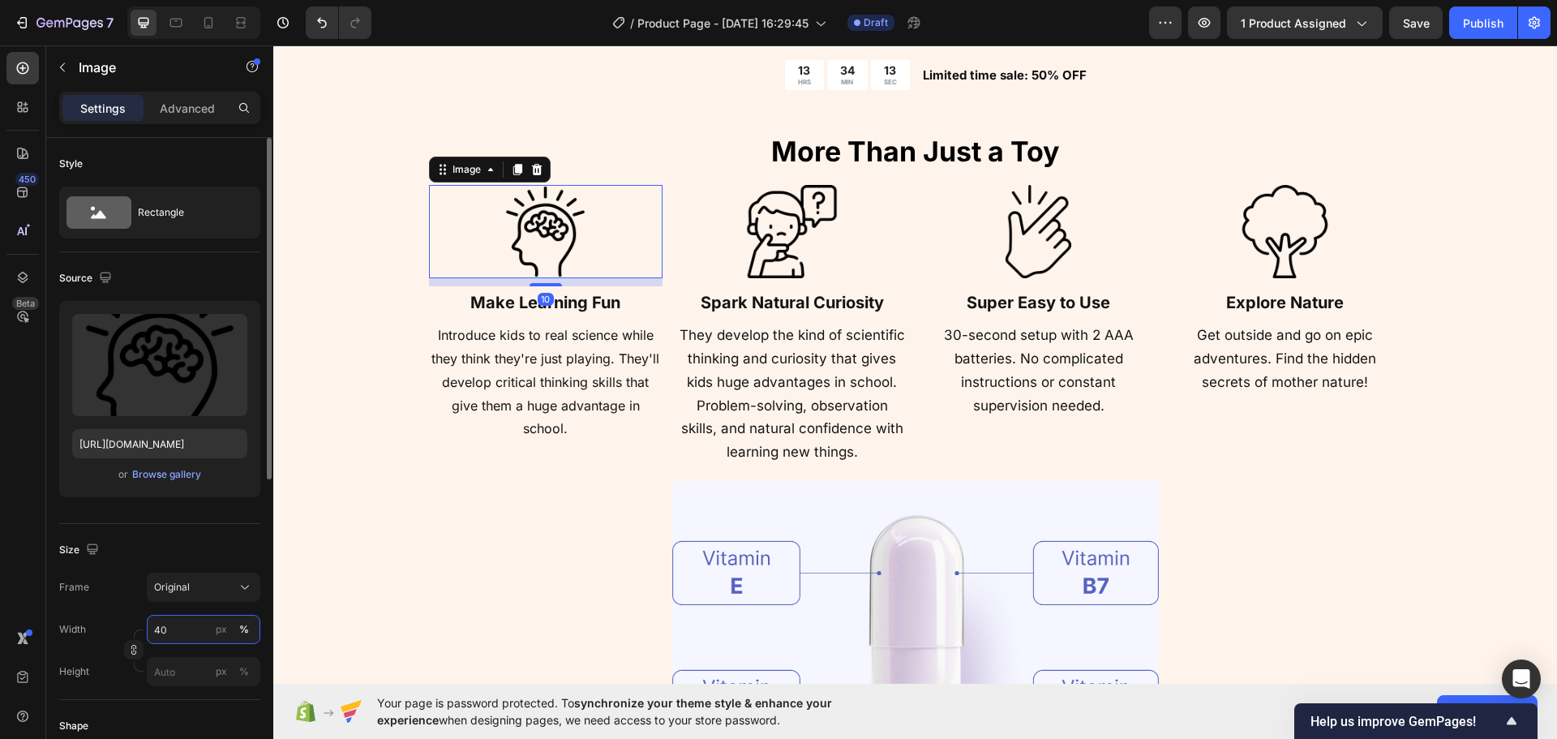
click at [203, 621] on input "40" at bounding box center [204, 629] width 114 height 29
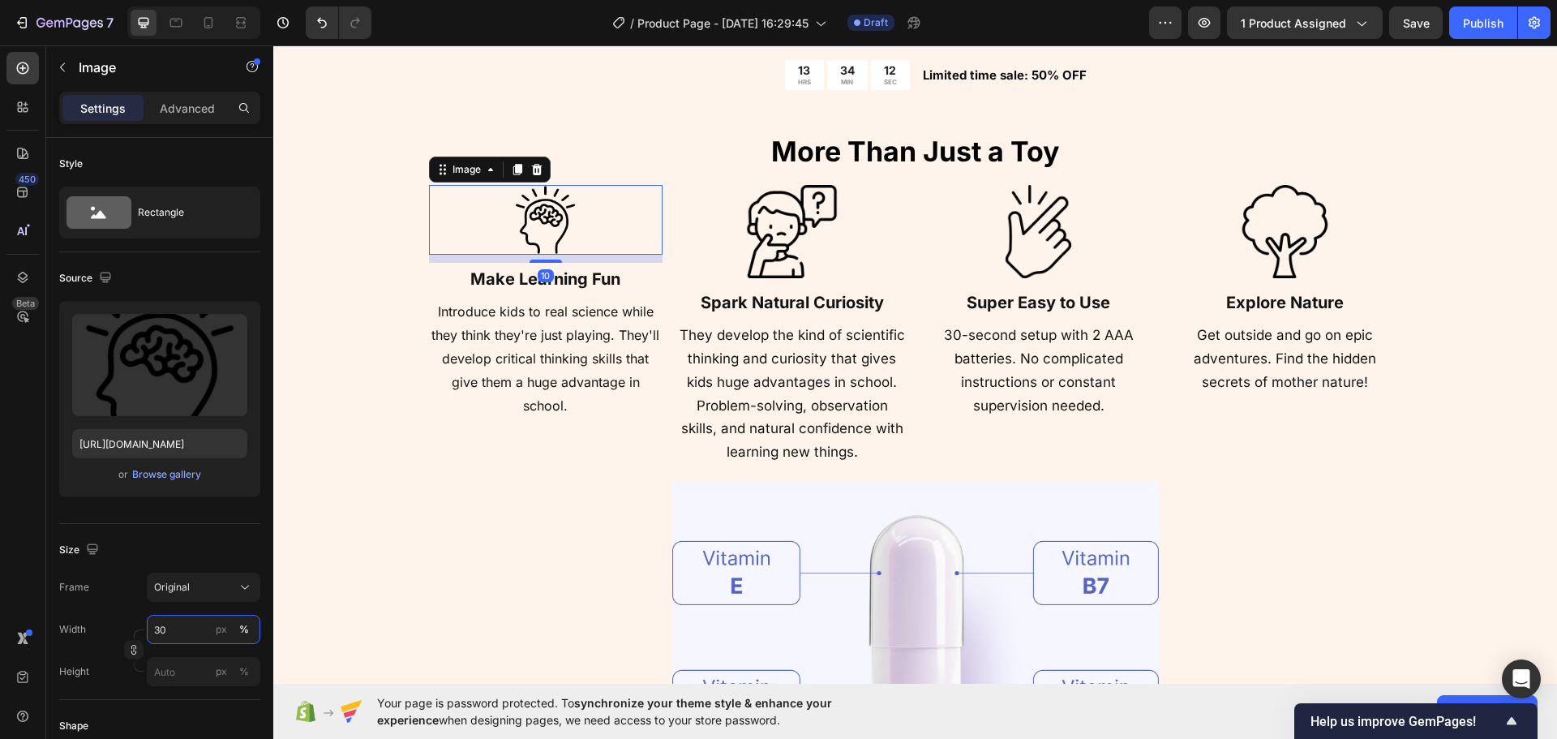
type input "30"
click at [195, 626] on input "30" at bounding box center [204, 629] width 114 height 29
click at [779, 251] on img at bounding box center [791, 231] width 93 height 93
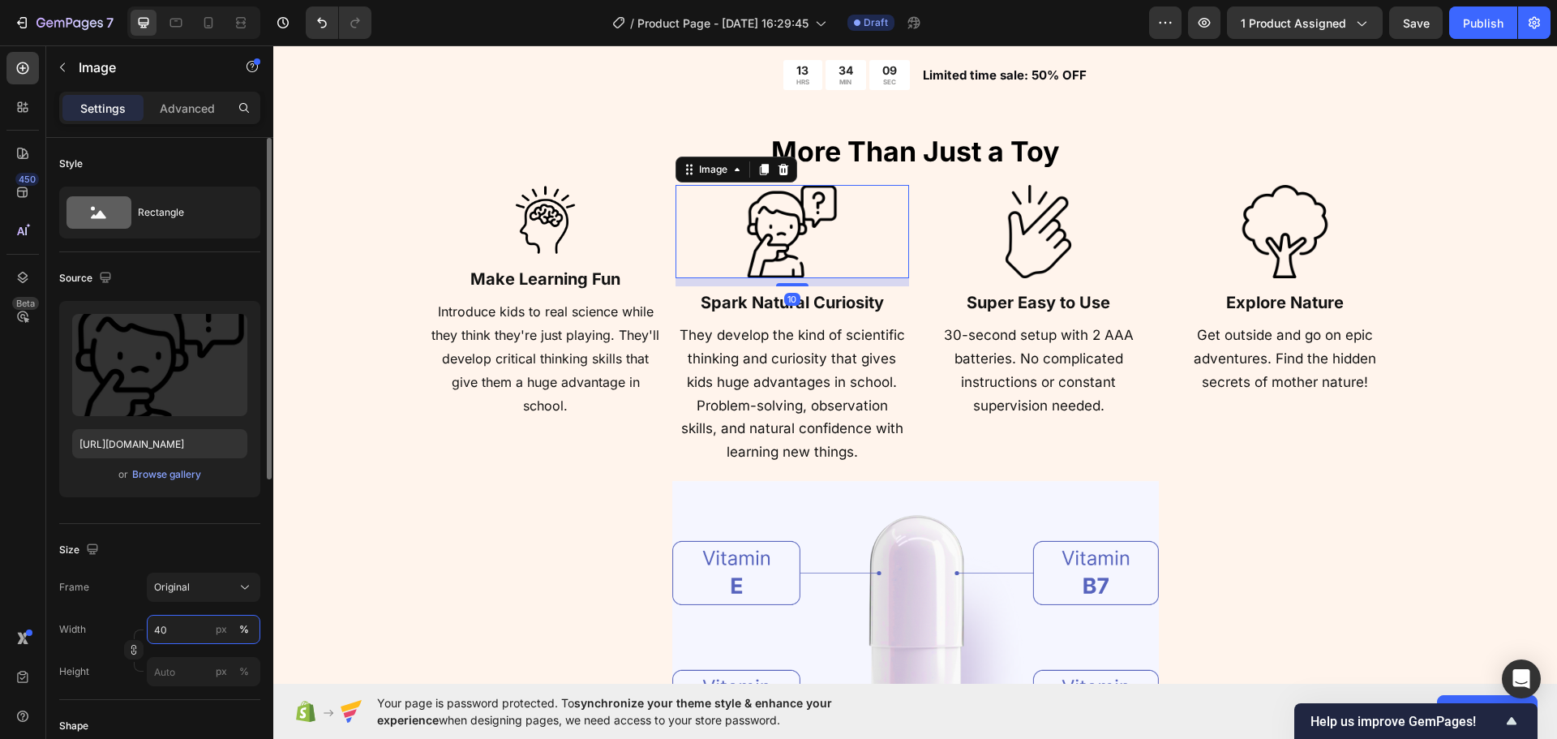
click at [189, 623] on input "40" at bounding box center [204, 629] width 114 height 29
paste input "3"
type input "30"
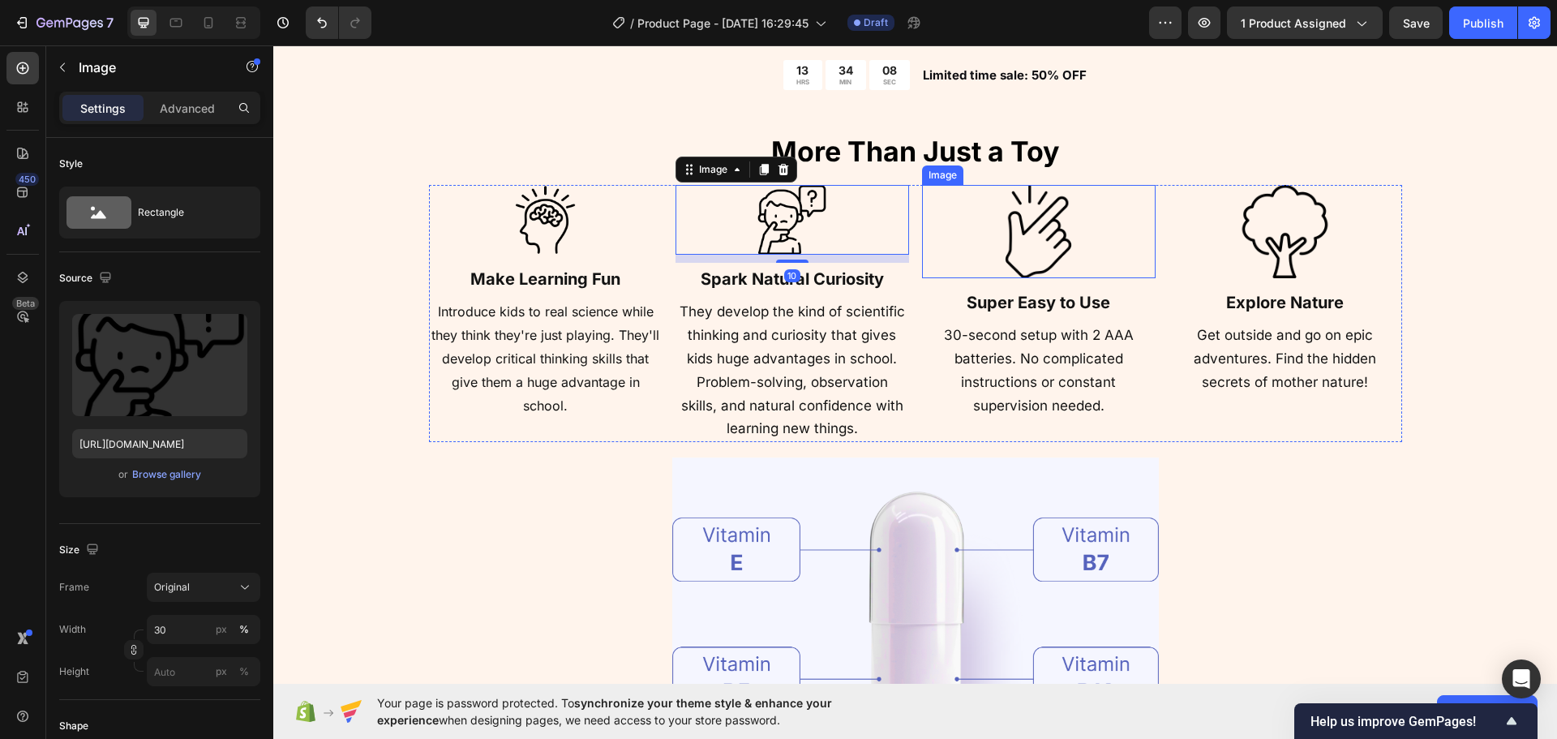
click at [978, 247] on div at bounding box center [1039, 231] width 234 height 93
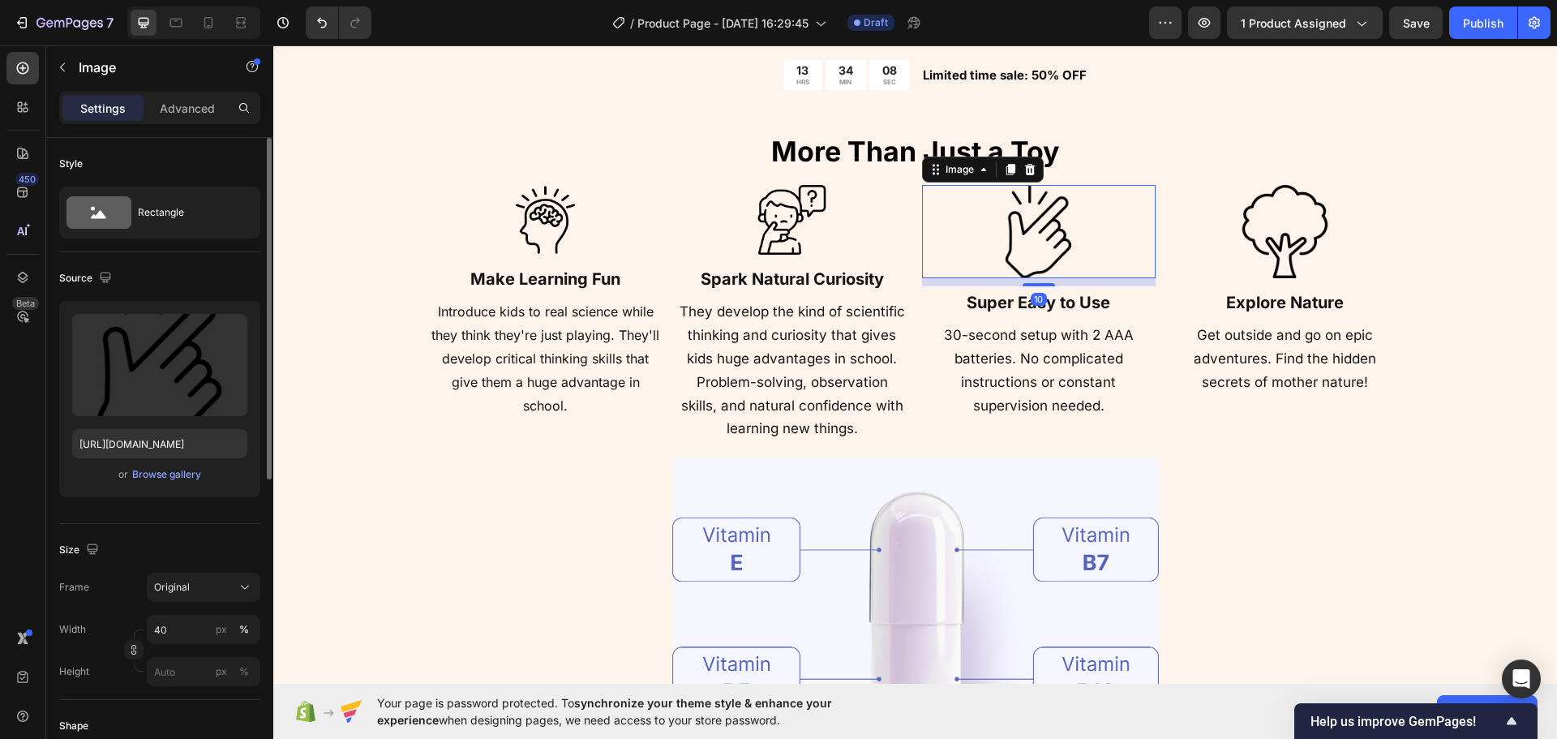
click at [170, 648] on div "Width 40 px % Height px %" at bounding box center [159, 650] width 201 height 71
click at [173, 635] on input "40" at bounding box center [204, 629] width 114 height 29
paste input "3"
type input "30"
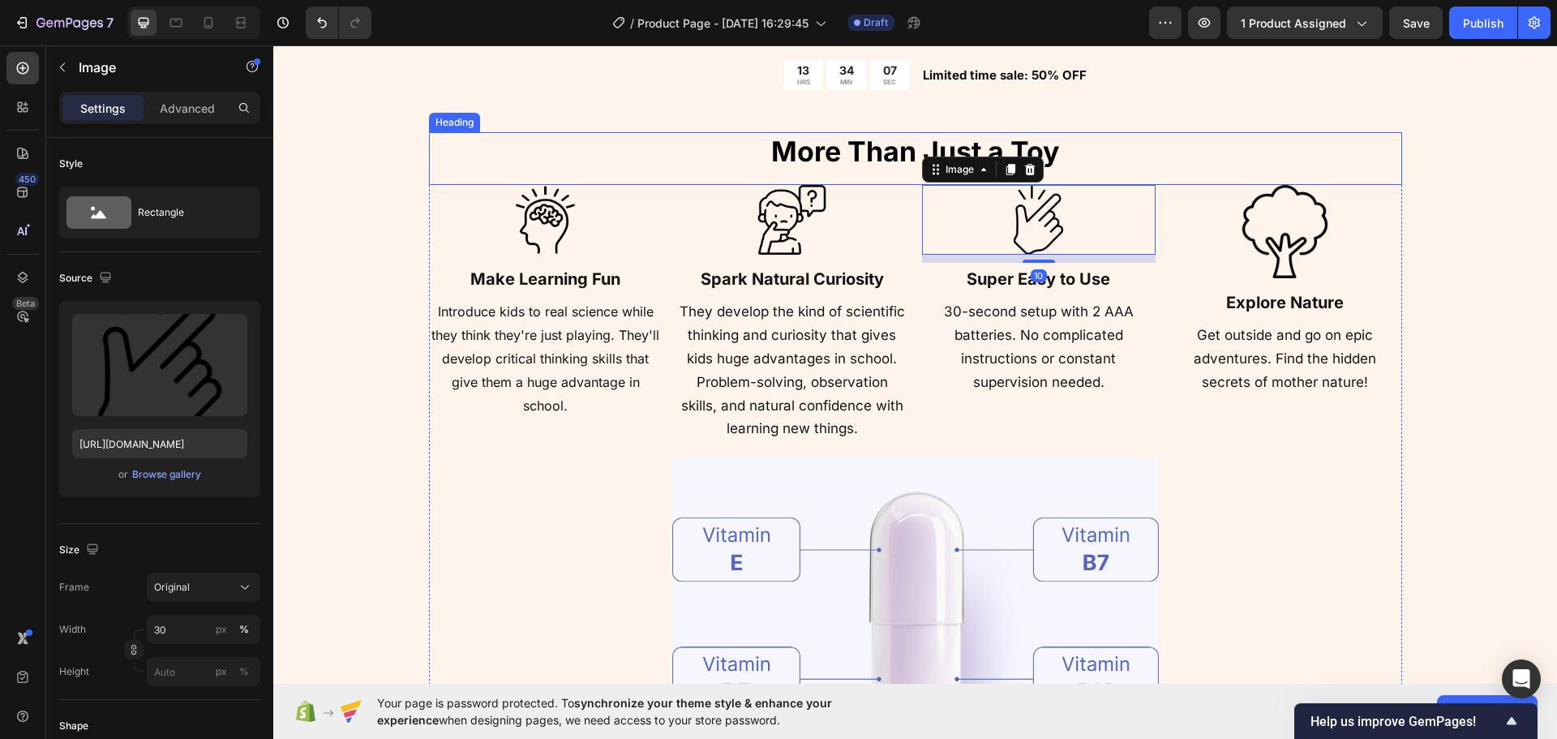
click at [1230, 182] on div "⁠⁠⁠⁠⁠⁠⁠ More Than Just a Toy Heading" at bounding box center [915, 158] width 973 height 52
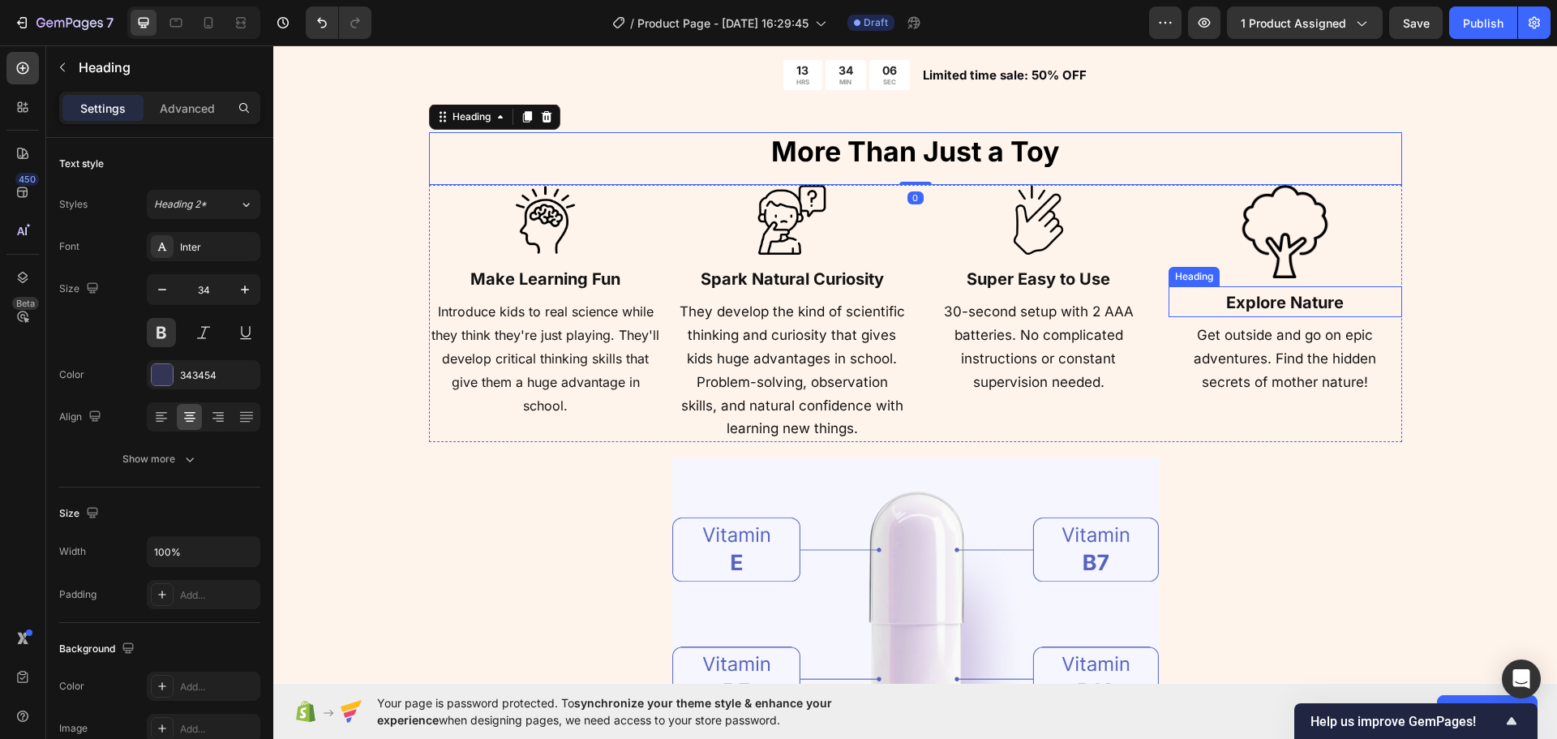
click at [1197, 297] on p "⁠⁠⁠⁠⁠⁠⁠ Explore Nature" at bounding box center [1285, 302] width 230 height 28
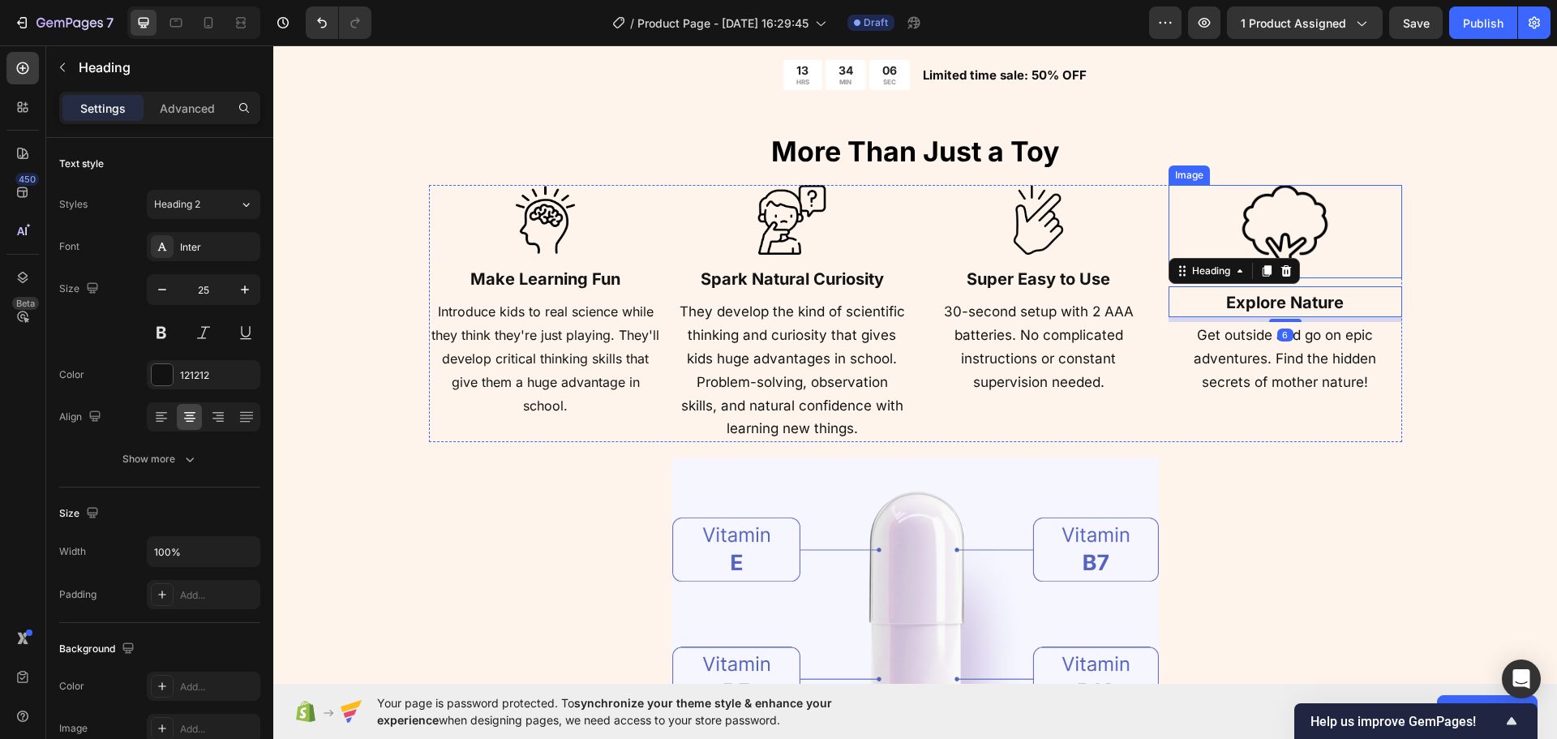
click at [1294, 242] on img at bounding box center [1284, 231] width 93 height 93
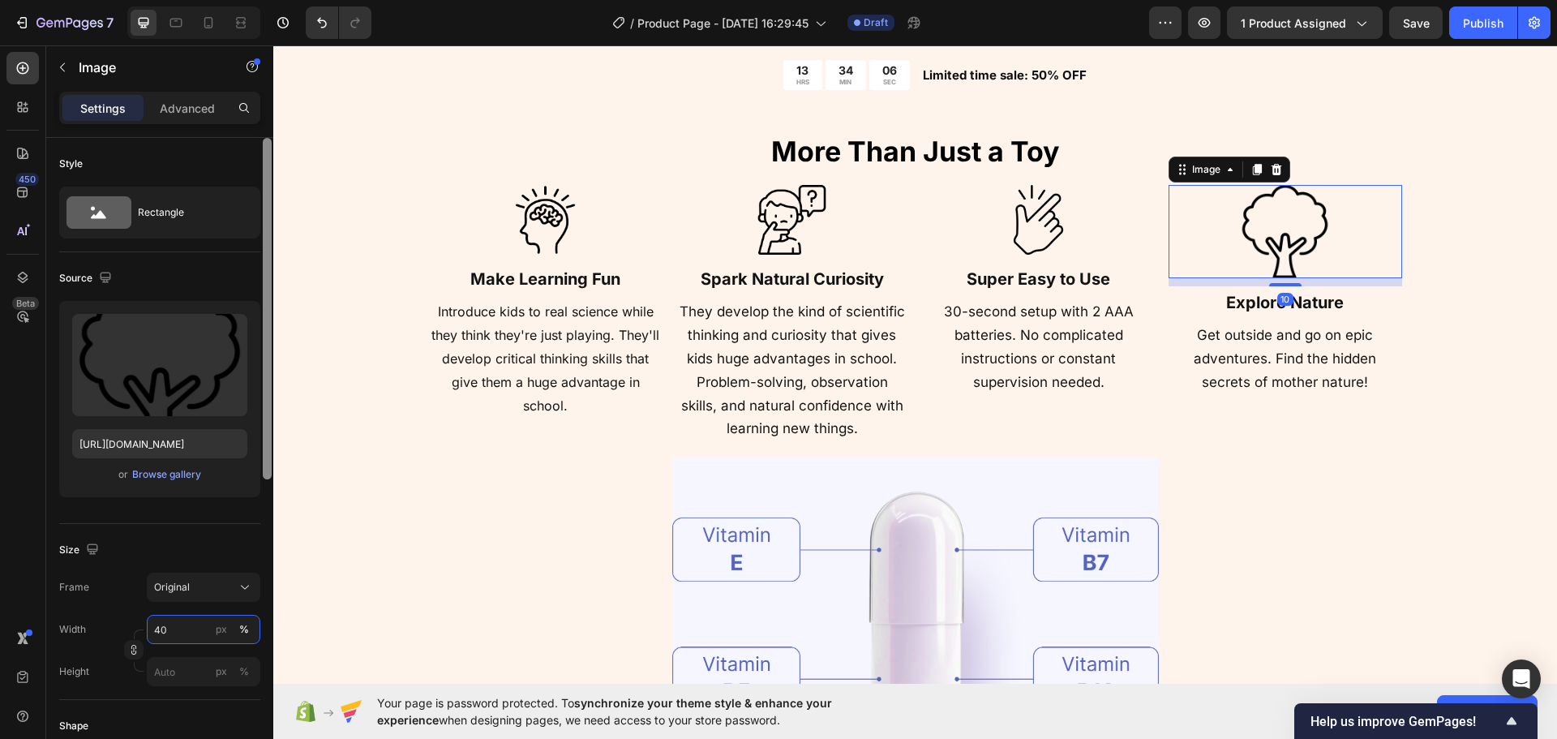
drag, startPoint x: 201, startPoint y: 625, endPoint x: 263, endPoint y: 577, distance: 78.0
click at [200, 625] on input "40" at bounding box center [204, 629] width 114 height 29
paste input "3"
type input "30"
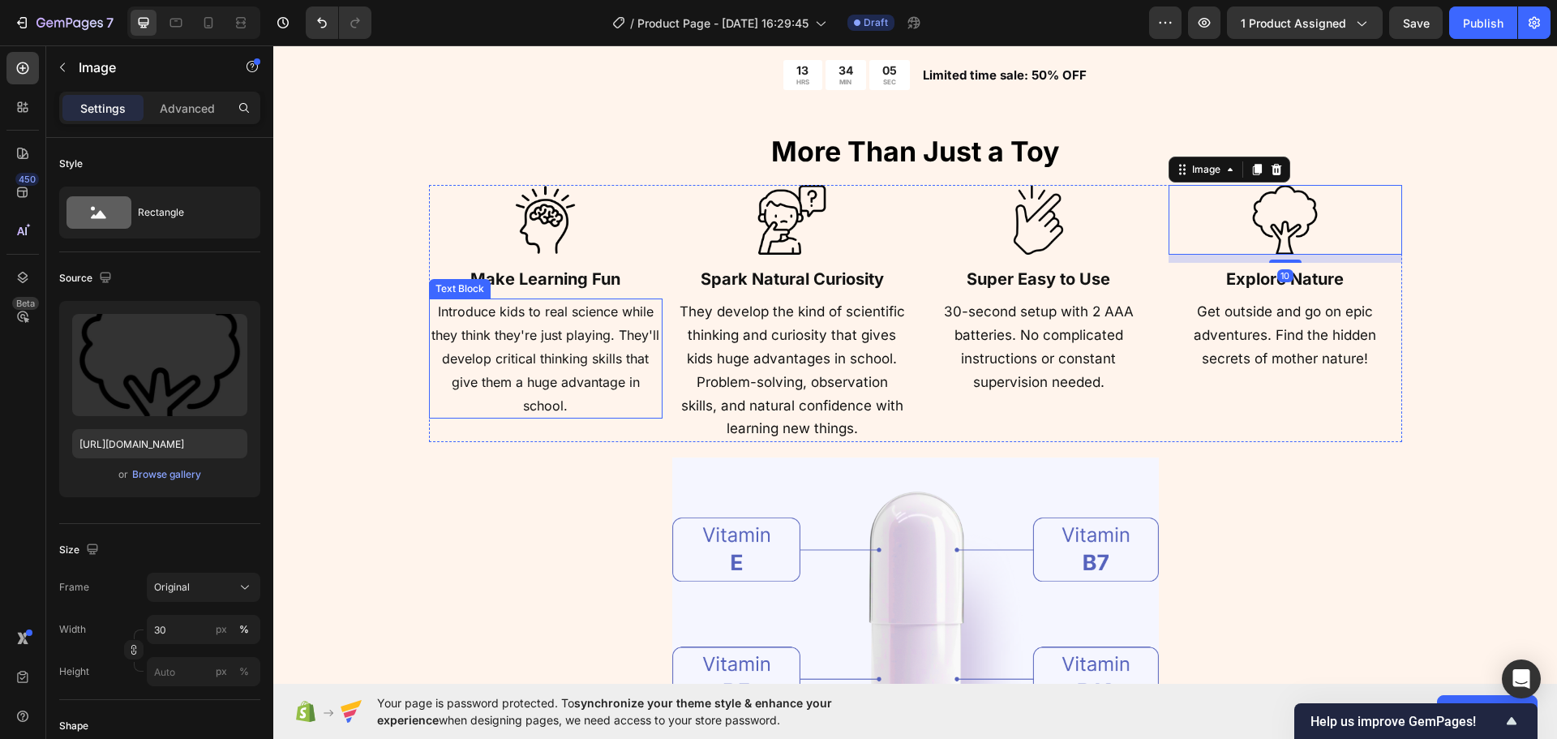
click at [563, 403] on p "Introduce kids to real science while they think they're just playing. They'll d…" at bounding box center [546, 358] width 230 height 117
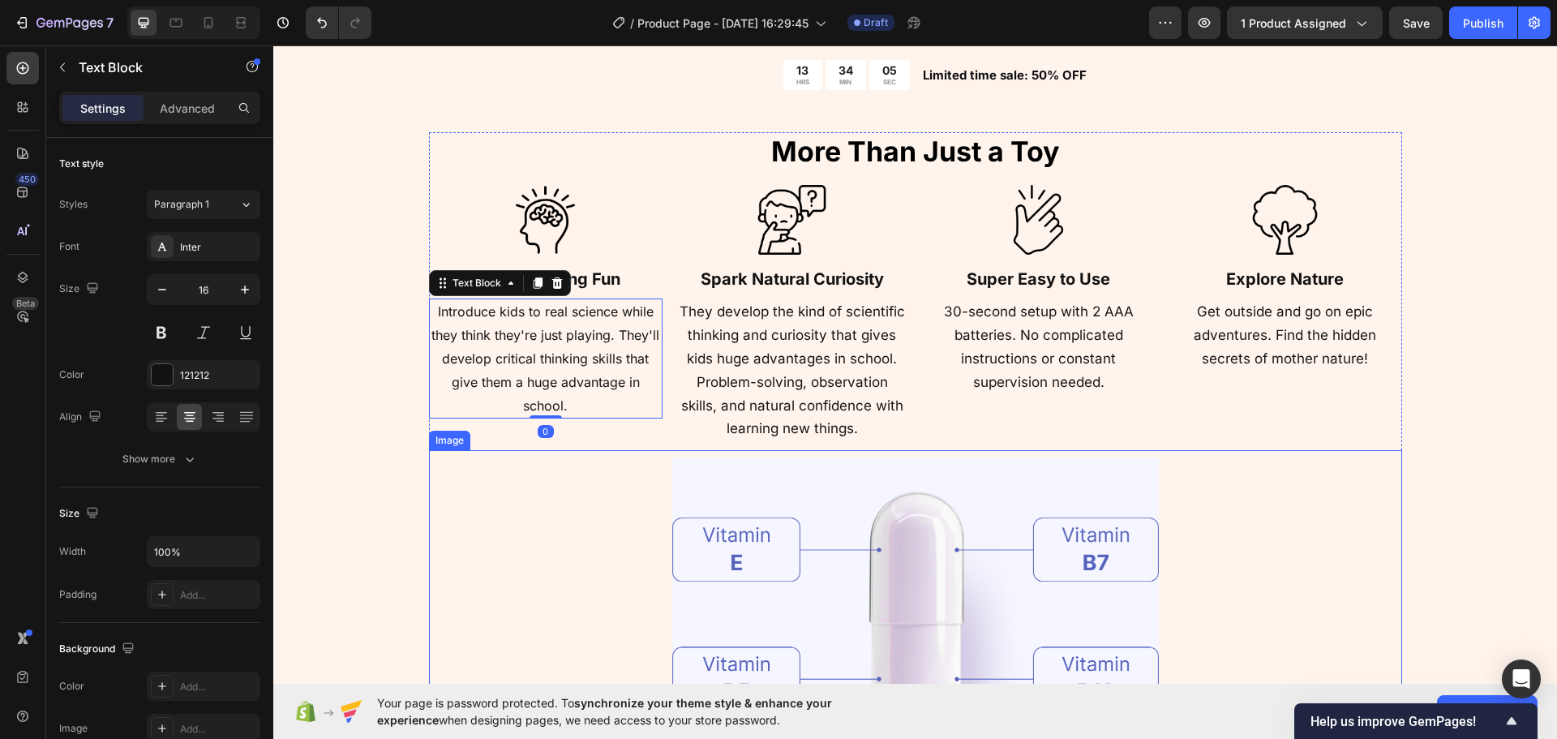
click at [525, 522] on div at bounding box center [915, 627] width 973 height 355
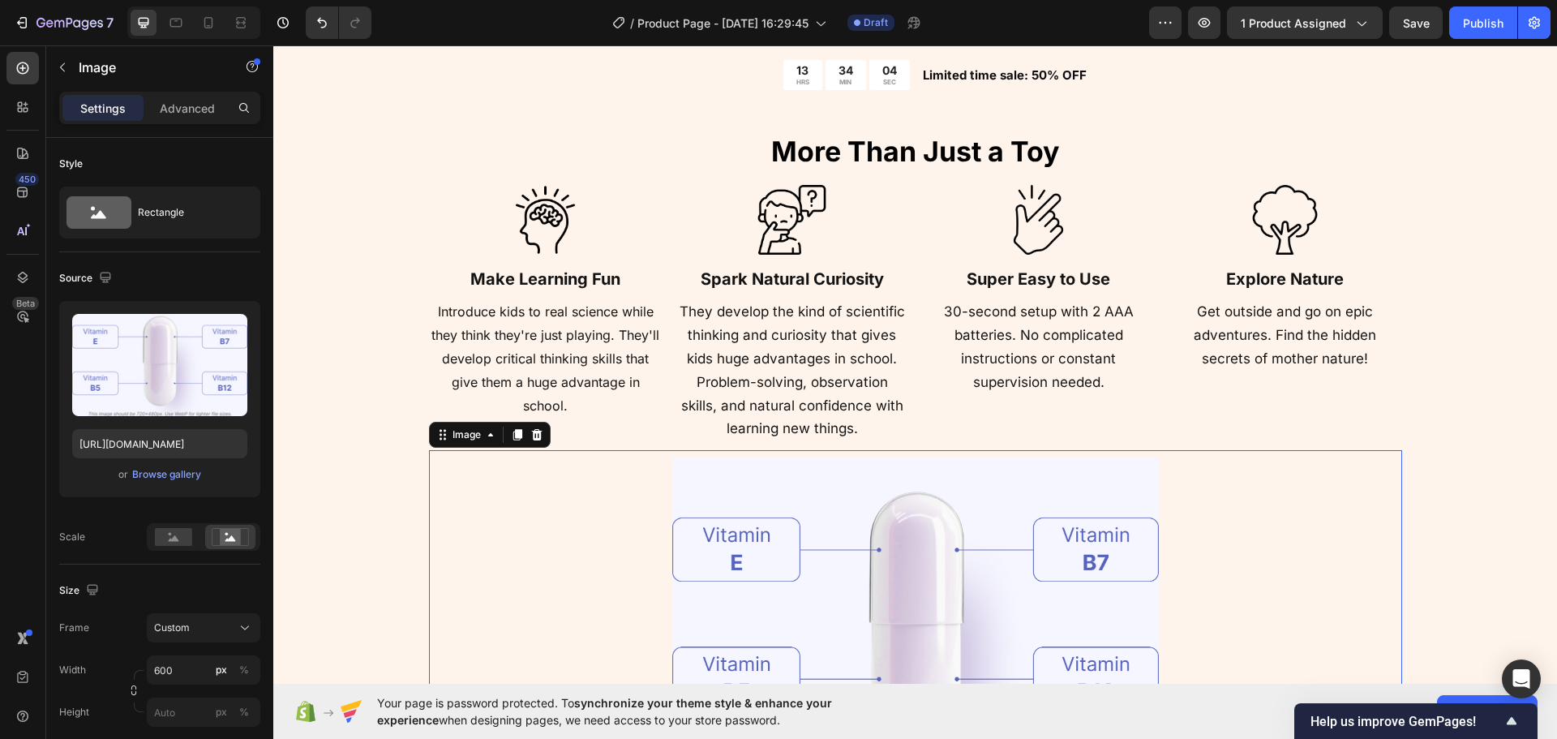
click at [474, 596] on div at bounding box center [915, 627] width 973 height 355
click at [410, 553] on div "⁠⁠⁠⁠⁠⁠⁠ More Than Just a Toy Heading Image ⁠⁠⁠⁠⁠⁠⁠ Make Learning Fun Heading In…" at bounding box center [915, 468] width 1154 height 673
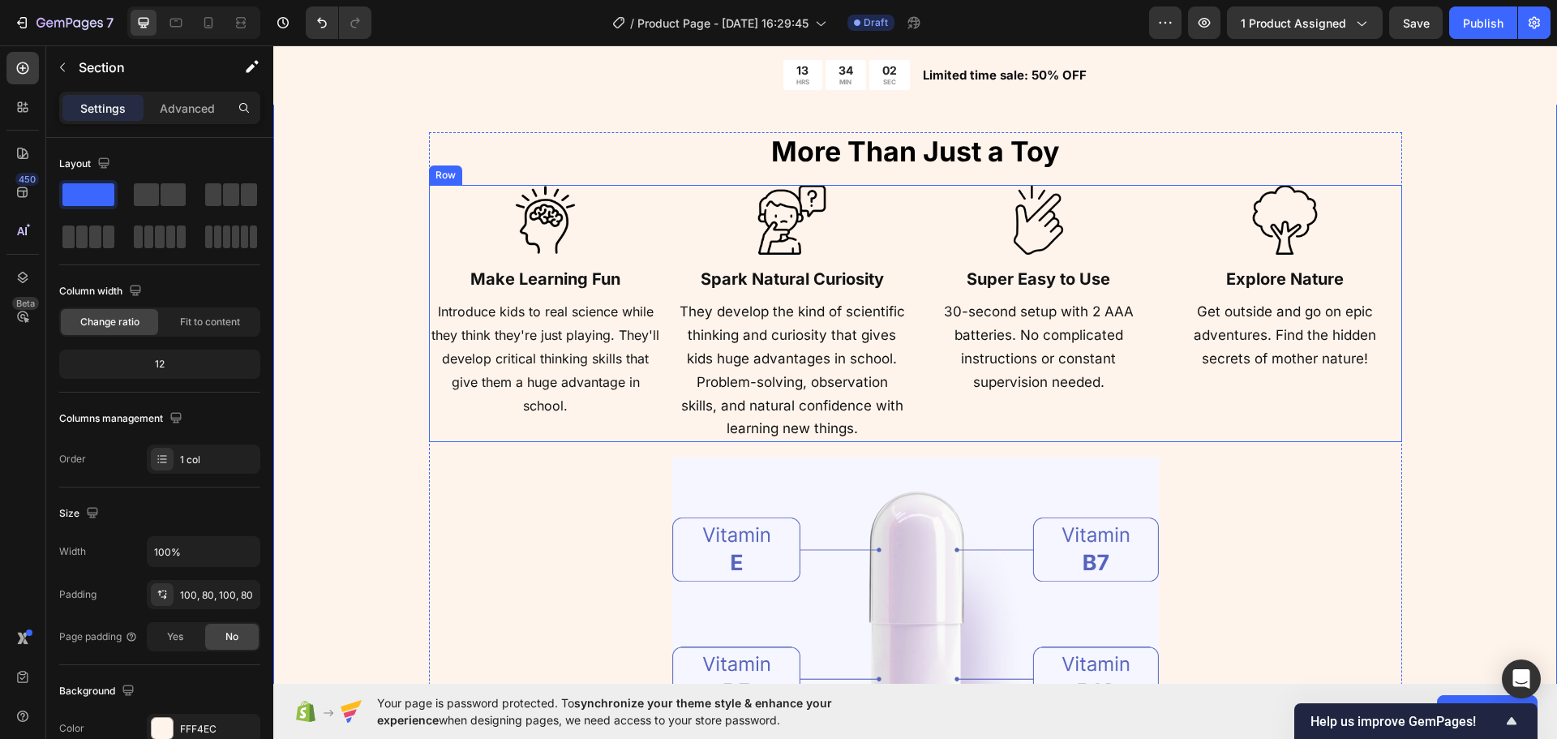
click at [1006, 429] on div "Image ⁠⁠⁠⁠⁠⁠⁠ Super Easy to Use Heading 30-second setup with 2 AAA batteries. N…" at bounding box center [1039, 314] width 234 height 258
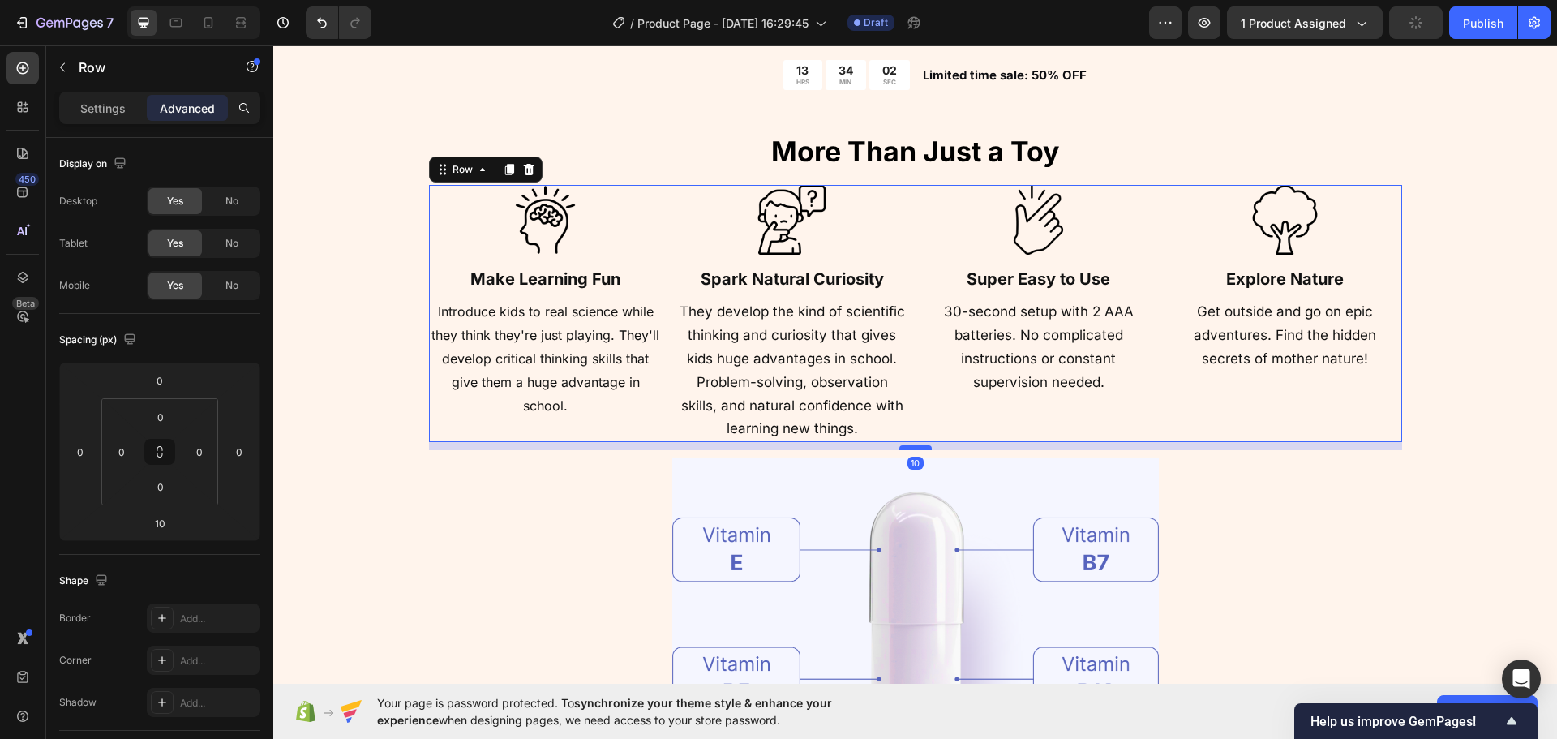
click at [904, 446] on div "10" at bounding box center [915, 446] width 973 height 8
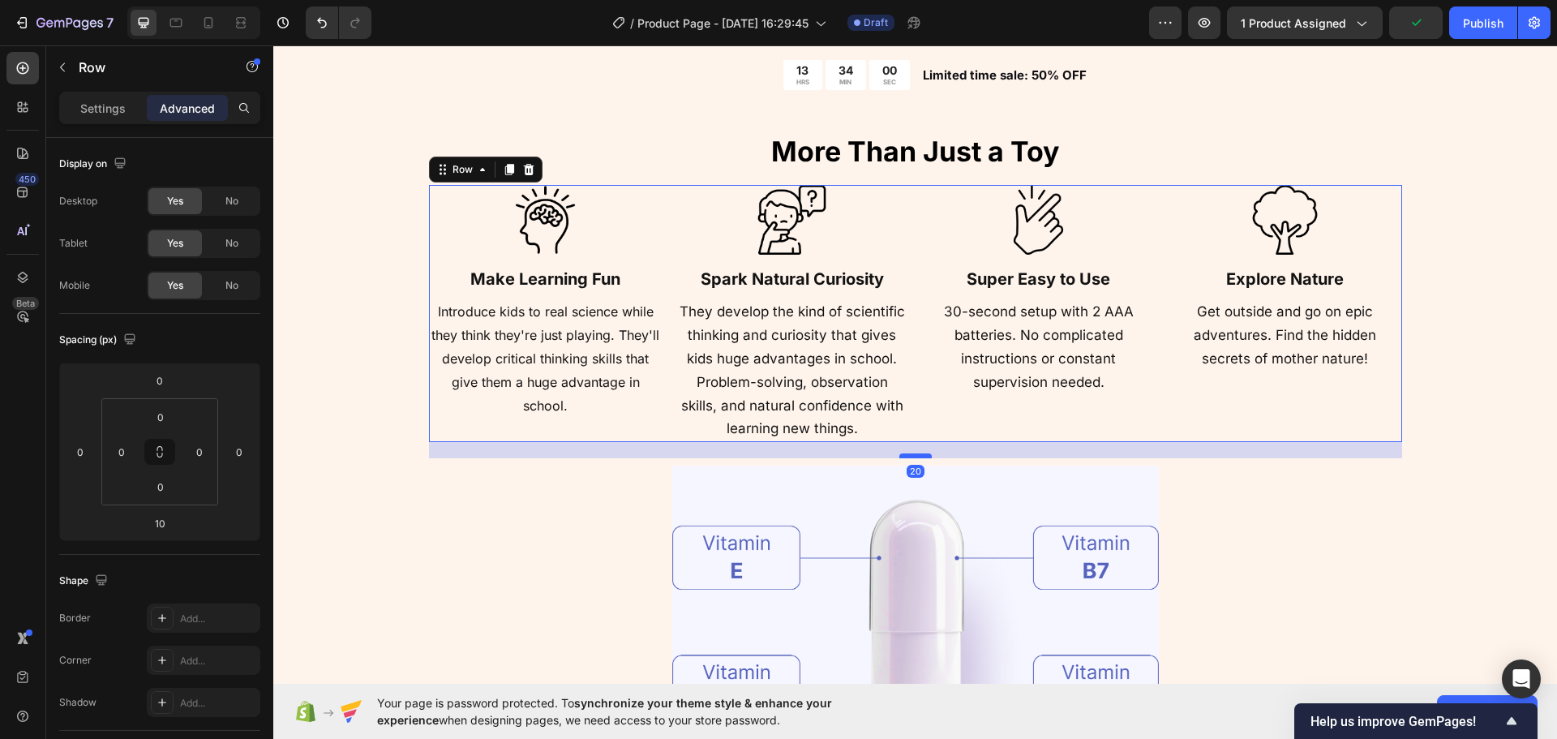
drag, startPoint x: 904, startPoint y: 447, endPoint x: 904, endPoint y: 455, distance: 8.2
click at [904, 455] on div at bounding box center [915, 455] width 32 height 5
type input "20"
click at [449, 539] on div at bounding box center [915, 635] width 973 height 355
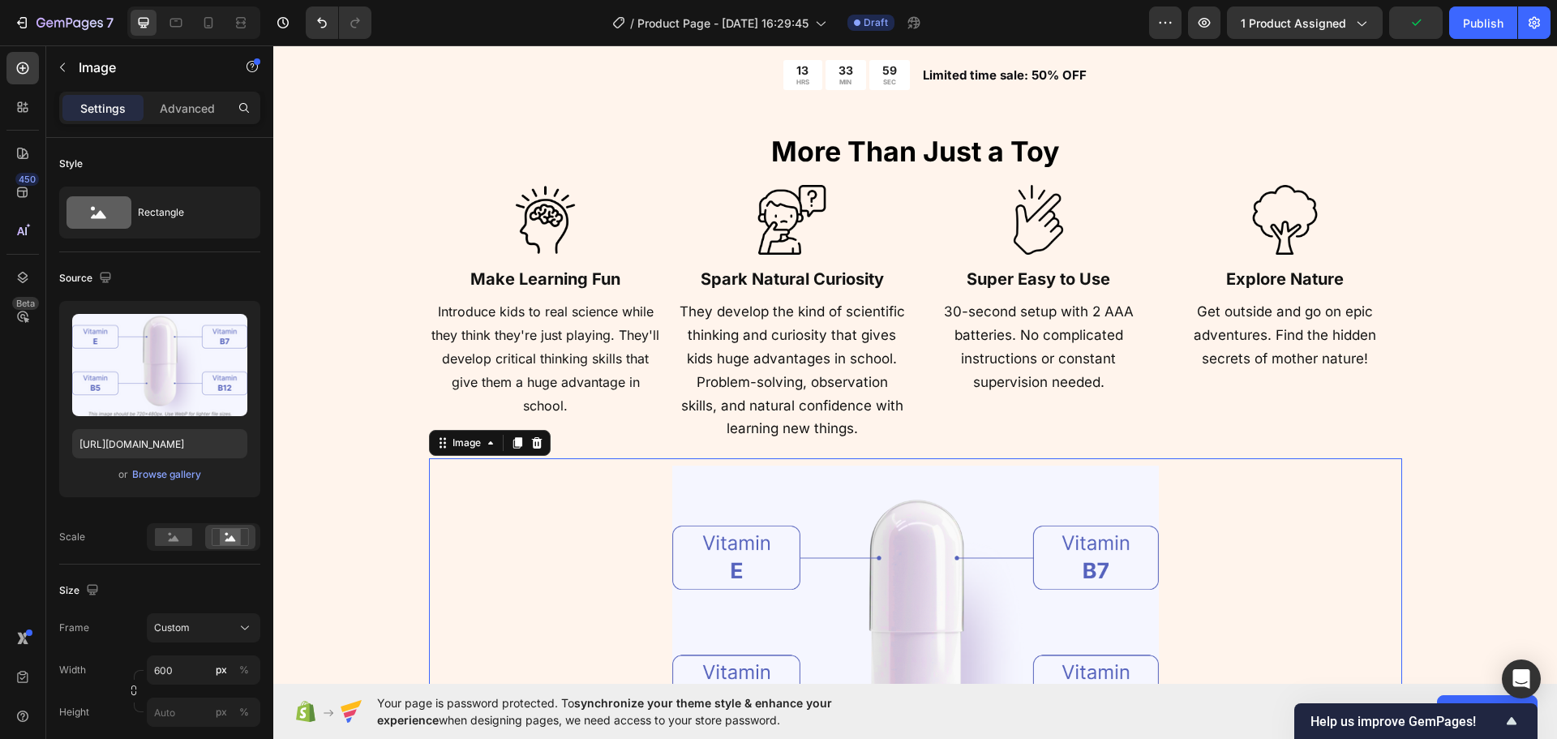
click at [388, 537] on div "⁠⁠⁠⁠⁠⁠⁠ More Than Just a Toy Heading Image ⁠⁠⁠⁠⁠⁠⁠ Make Learning Fun Heading In…" at bounding box center [915, 472] width 1154 height 681
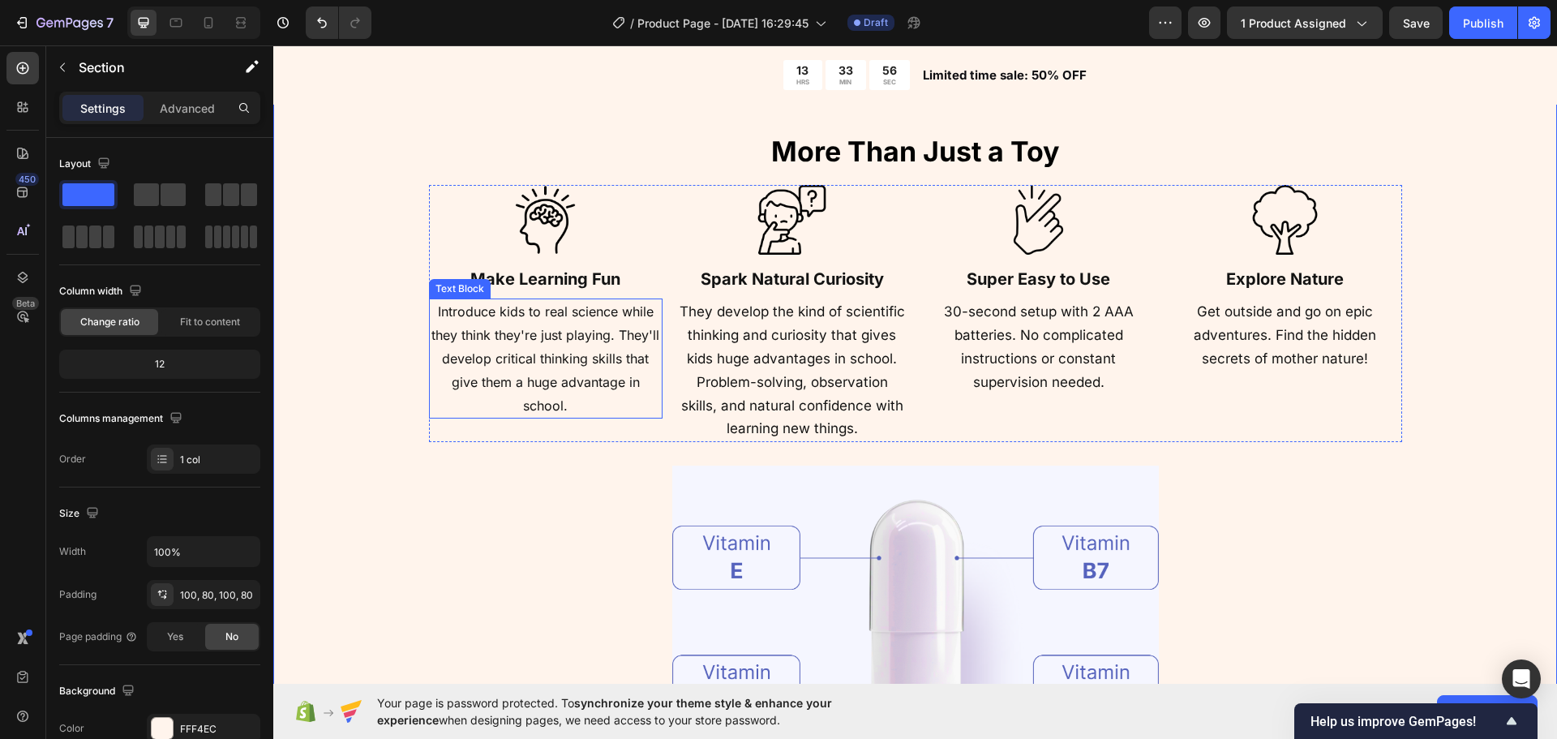
click at [539, 341] on span "Introduce kids to real science while they think they're just playing. They'll d…" at bounding box center [545, 357] width 228 height 109
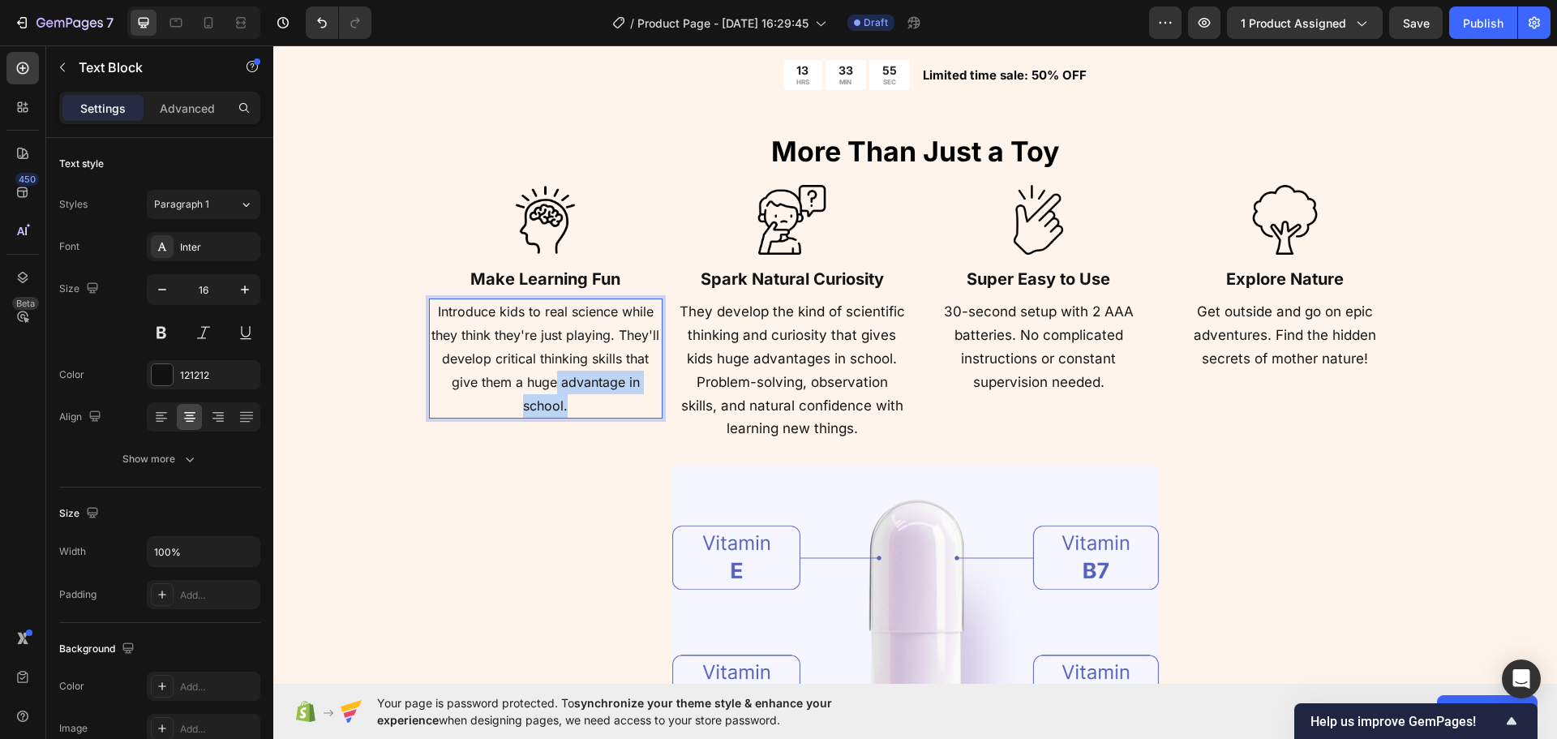
drag, startPoint x: 578, startPoint y: 411, endPoint x: 560, endPoint y: 389, distance: 28.8
click at [549, 375] on p "Introduce kids to real science while they think they're just playing. They'll d…" at bounding box center [546, 358] width 230 height 117
click at [582, 405] on p "Introduce kids to real science while they think they're just playing. They'll d…" at bounding box center [546, 358] width 230 height 117
click at [621, 278] on p "⁠⁠⁠⁠⁠⁠⁠ Make Learning Fun" at bounding box center [546, 278] width 230 height 28
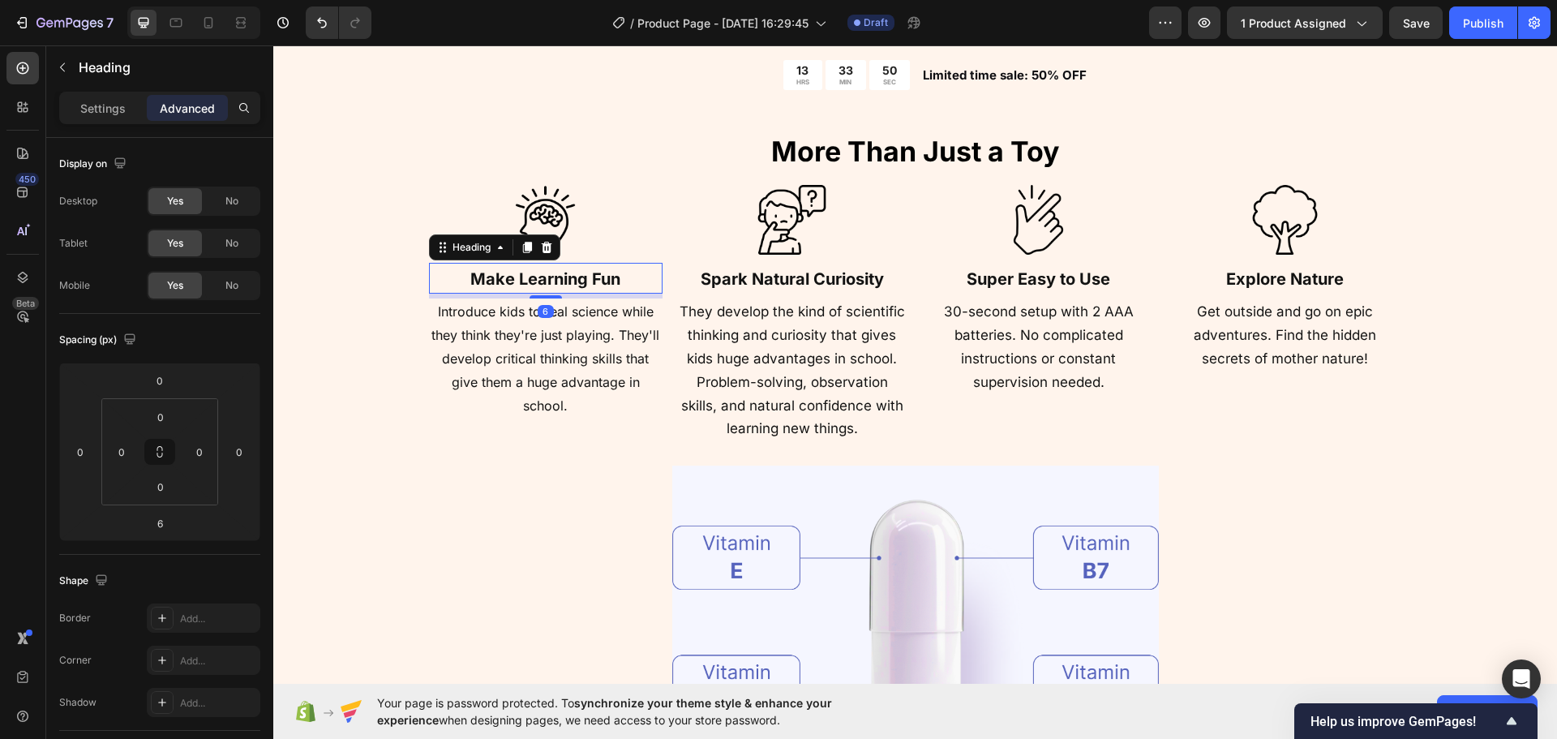
click at [621, 278] on p "Make Learning Fun" at bounding box center [546, 278] width 230 height 28
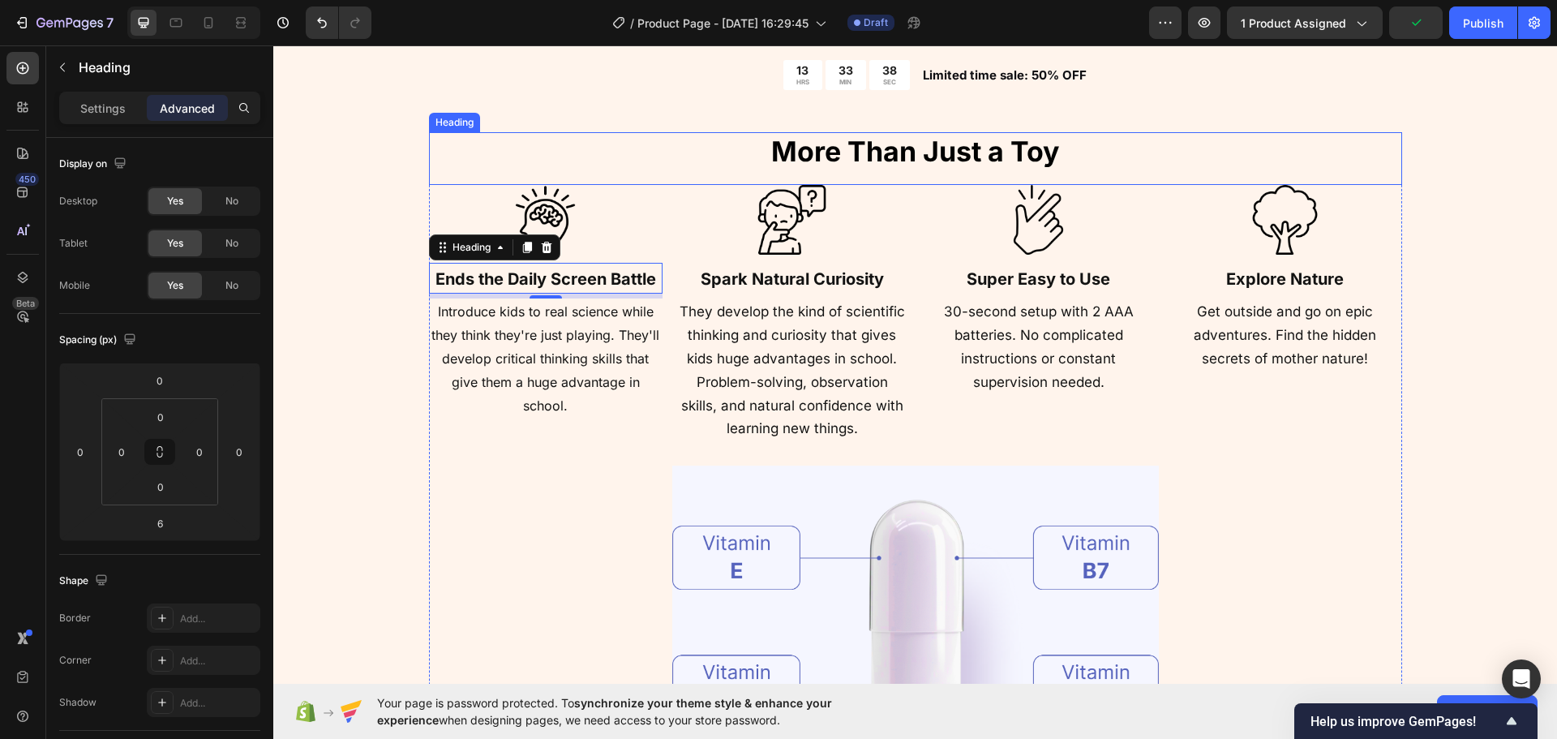
click at [788, 205] on img at bounding box center [792, 220] width 70 height 70
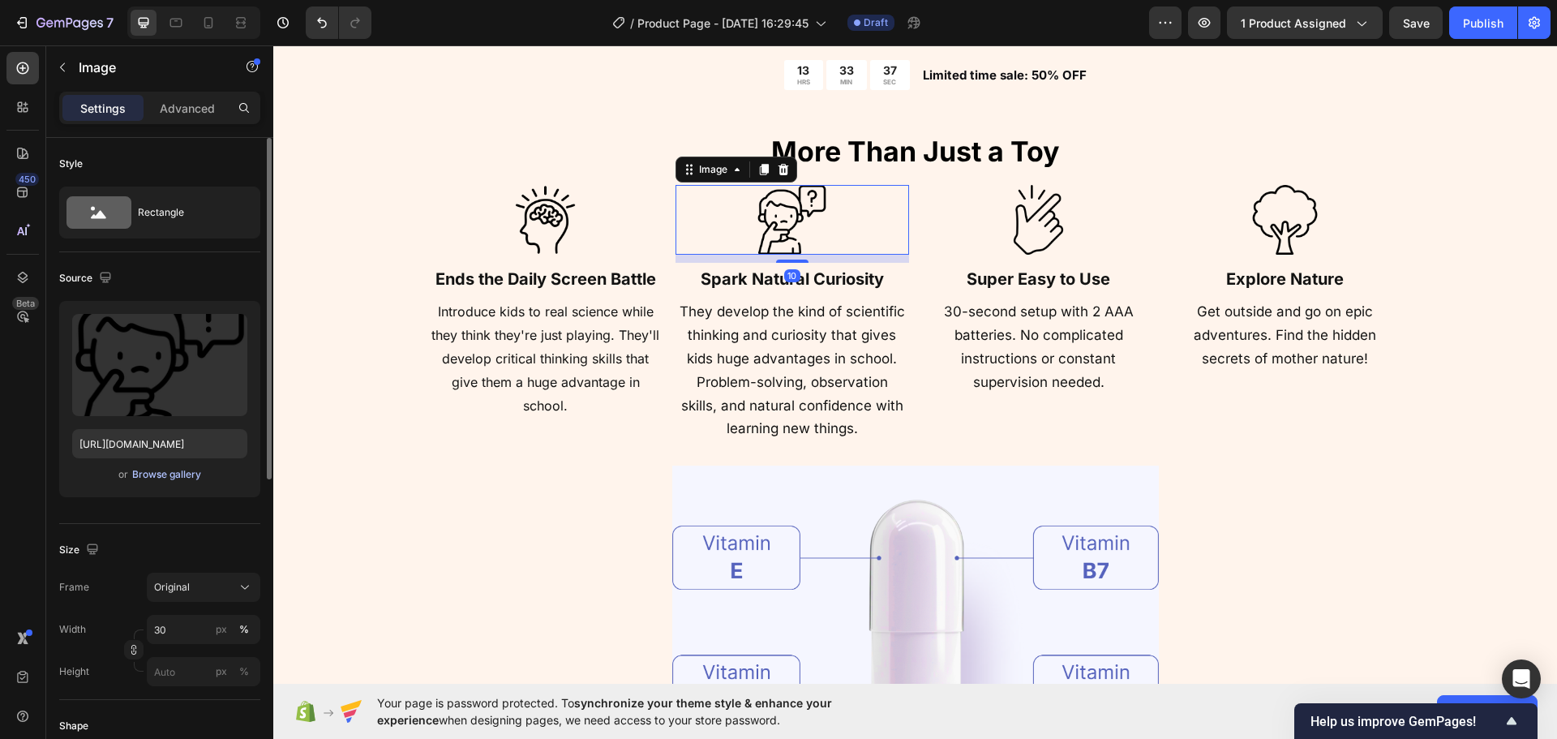
click at [166, 473] on div "Browse gallery" at bounding box center [166, 474] width 69 height 15
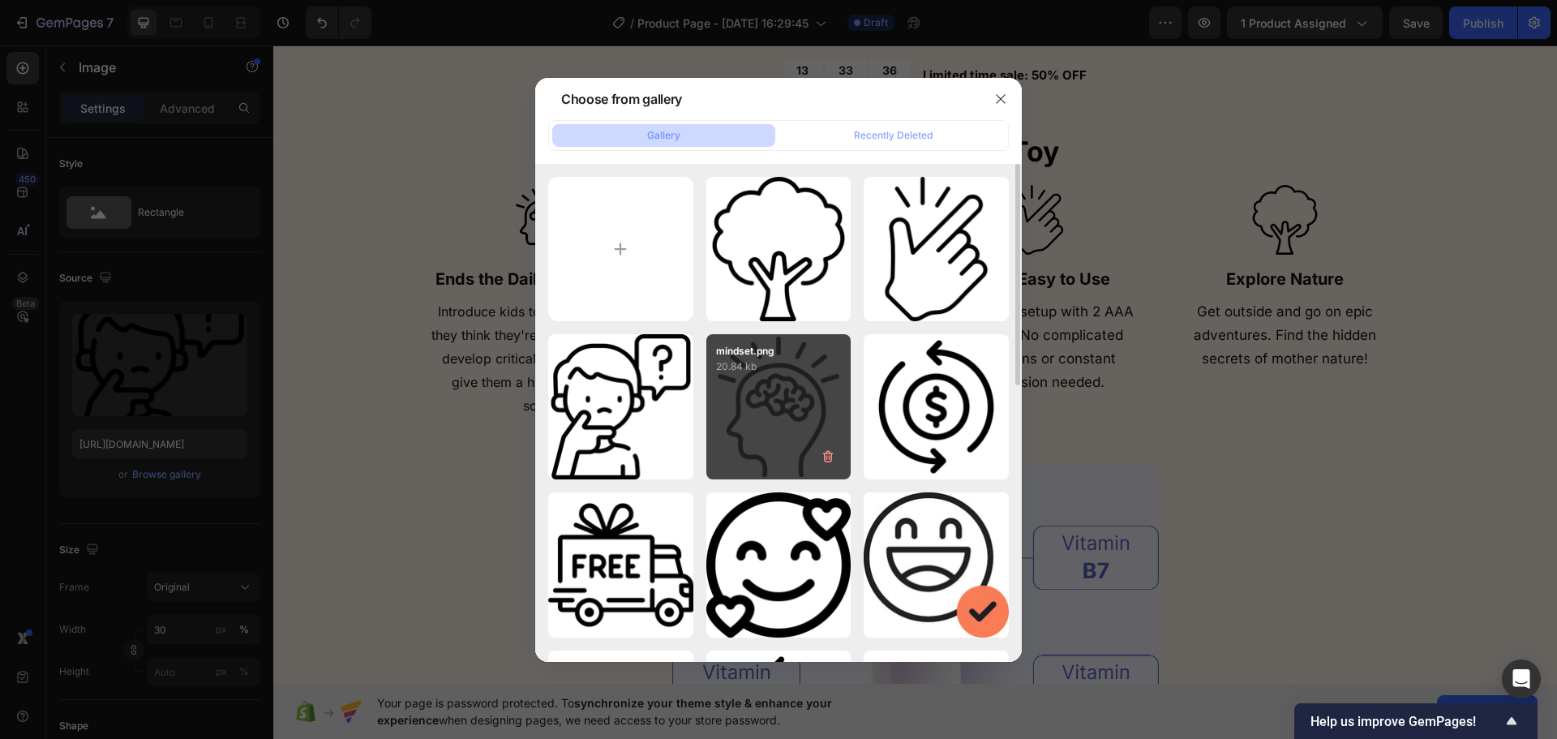
click at [757, 424] on div "mindset.png 20.84 kb" at bounding box center [778, 406] width 145 height 145
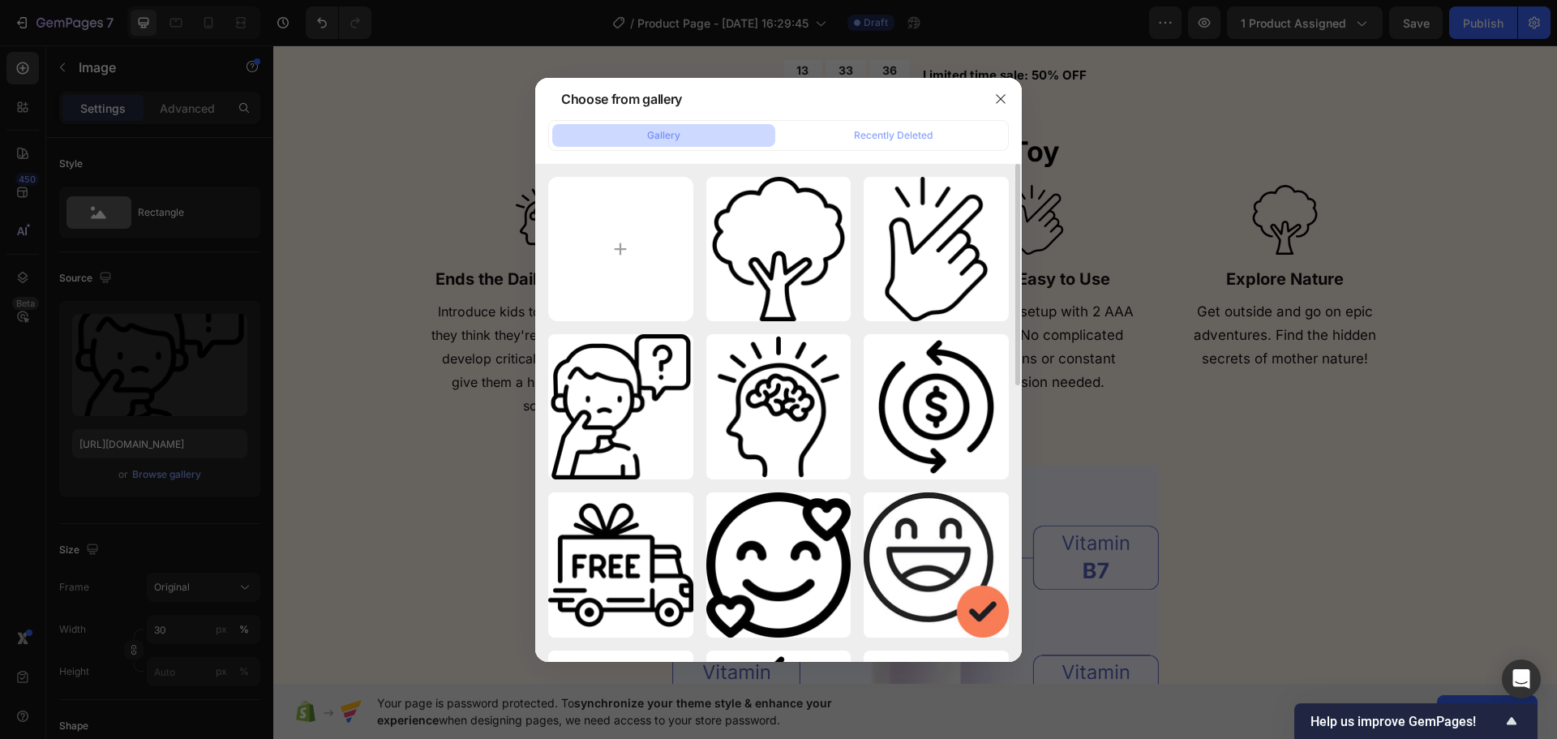
type input "[URL][DOMAIN_NAME]"
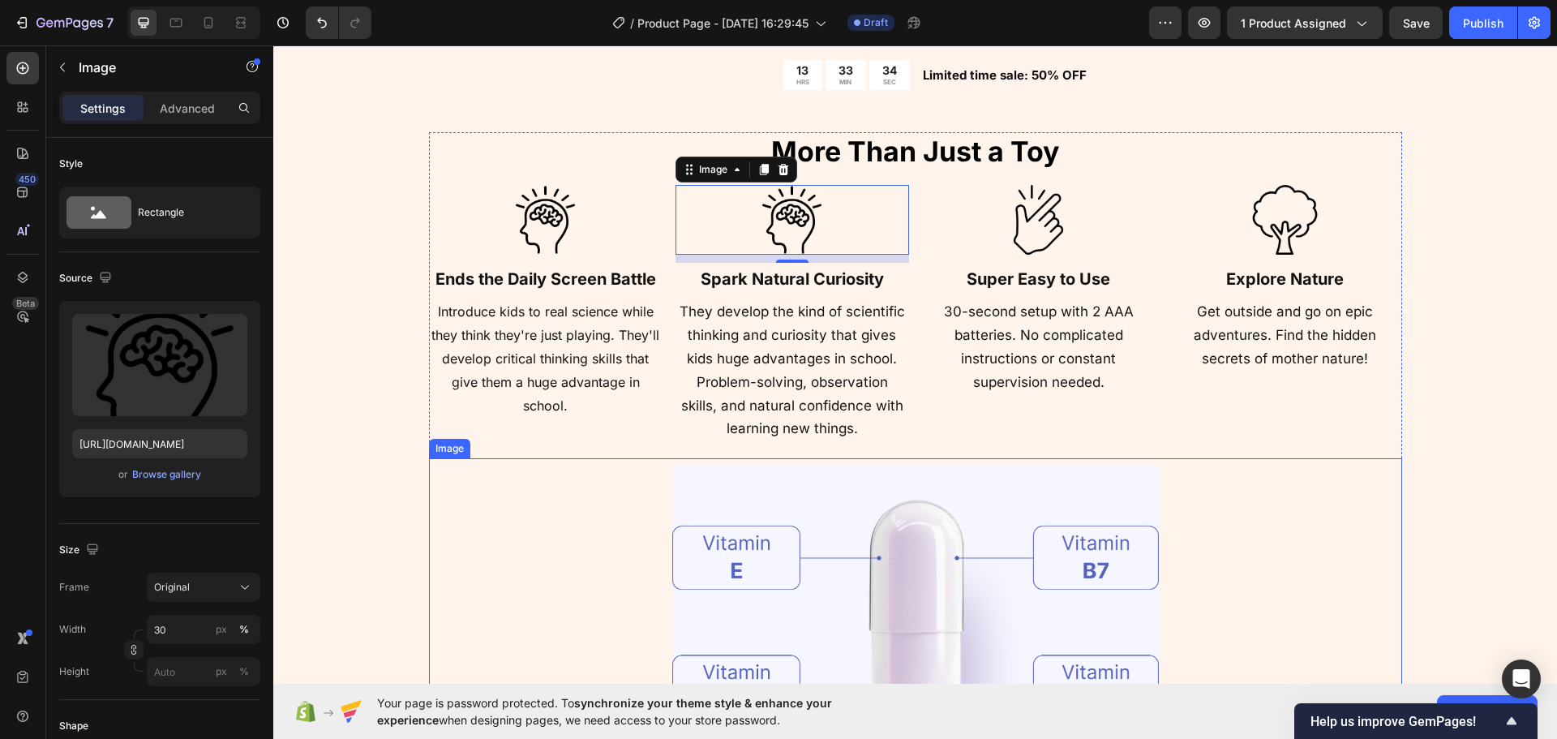
click at [552, 497] on div at bounding box center [915, 635] width 973 height 355
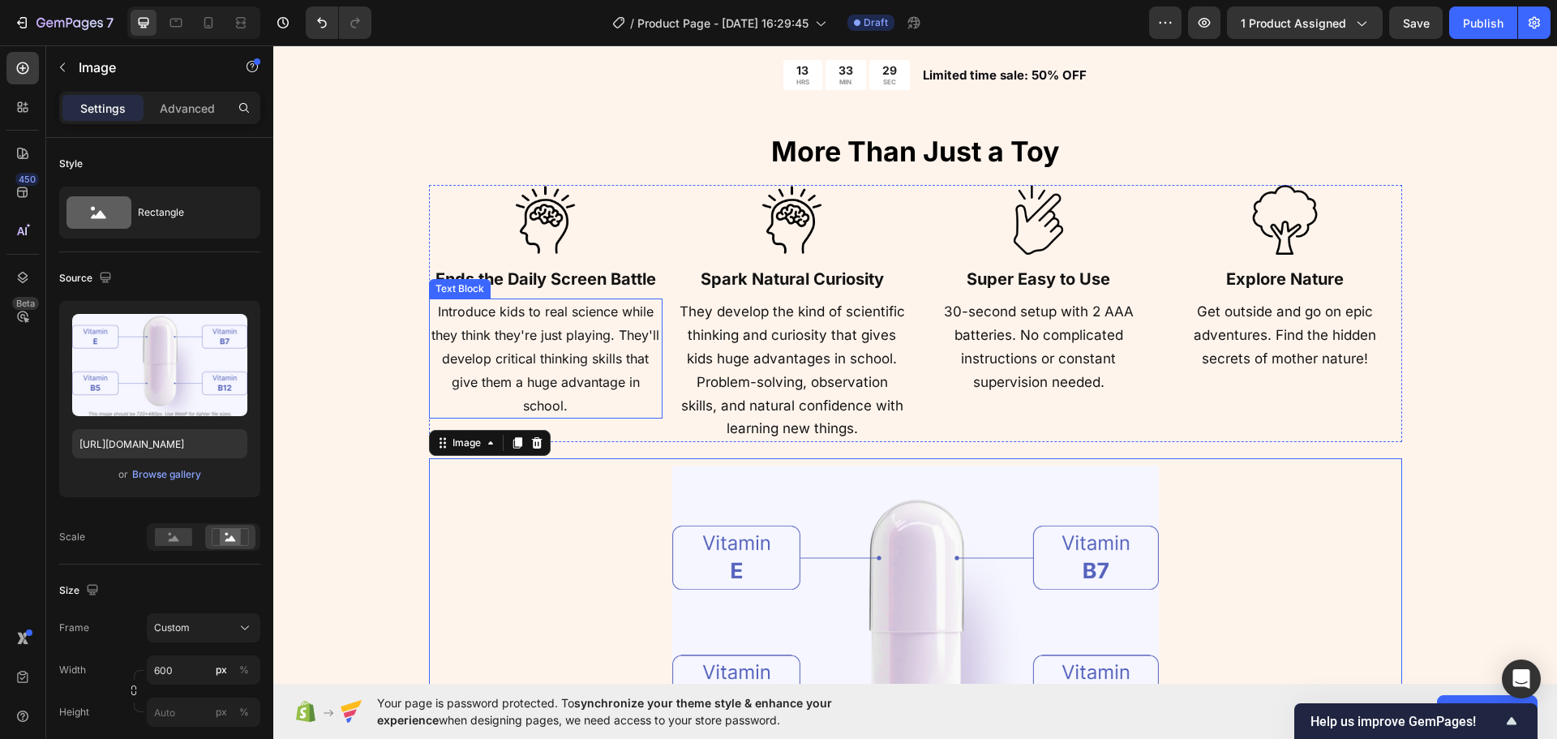
click at [522, 325] on p "Introduce kids to real science while they think they're just playing. They'll d…" at bounding box center [546, 358] width 230 height 117
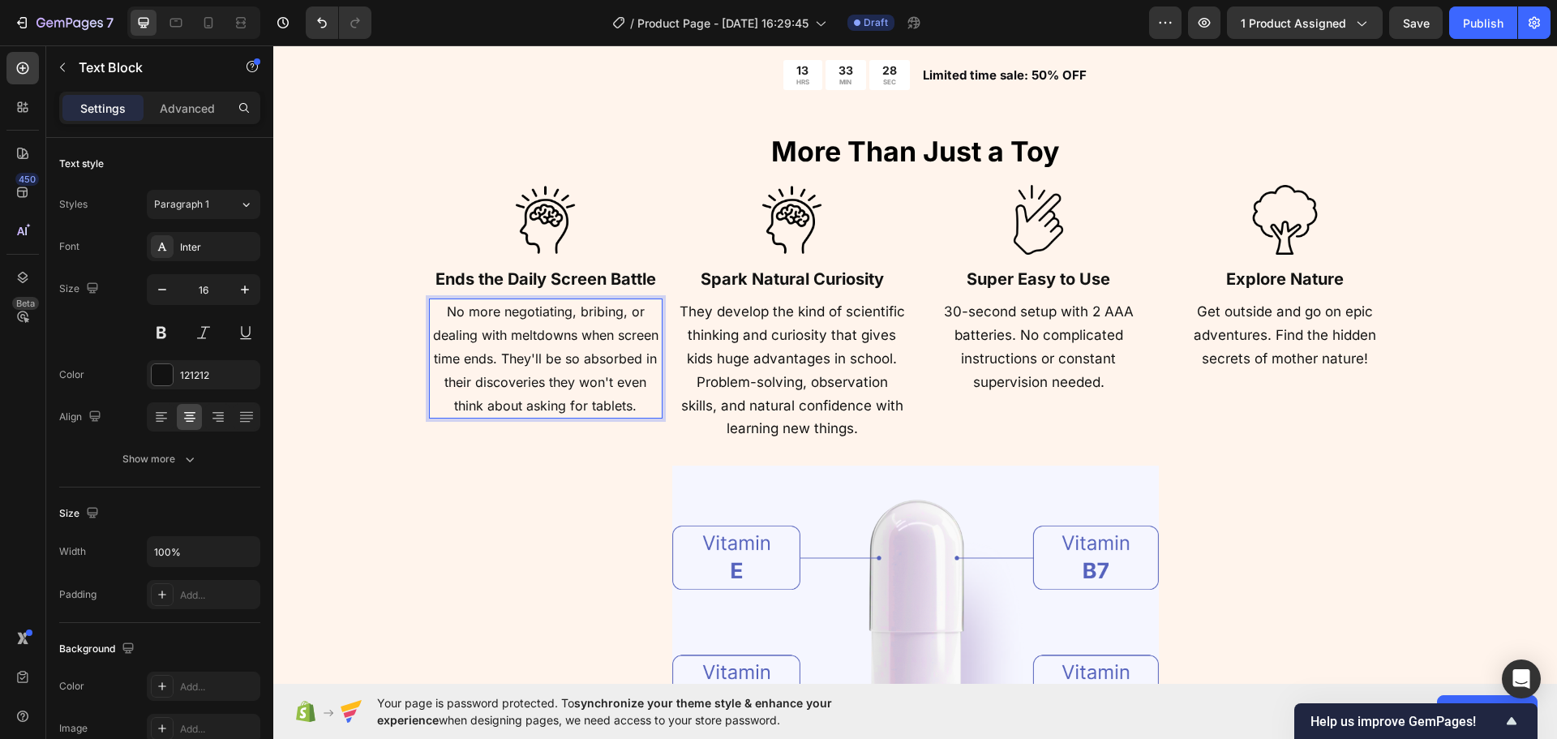
click at [485, 392] on p "No more negotiating, bribing, or dealing with meltdowns when screen time ends. …" at bounding box center [546, 358] width 230 height 117
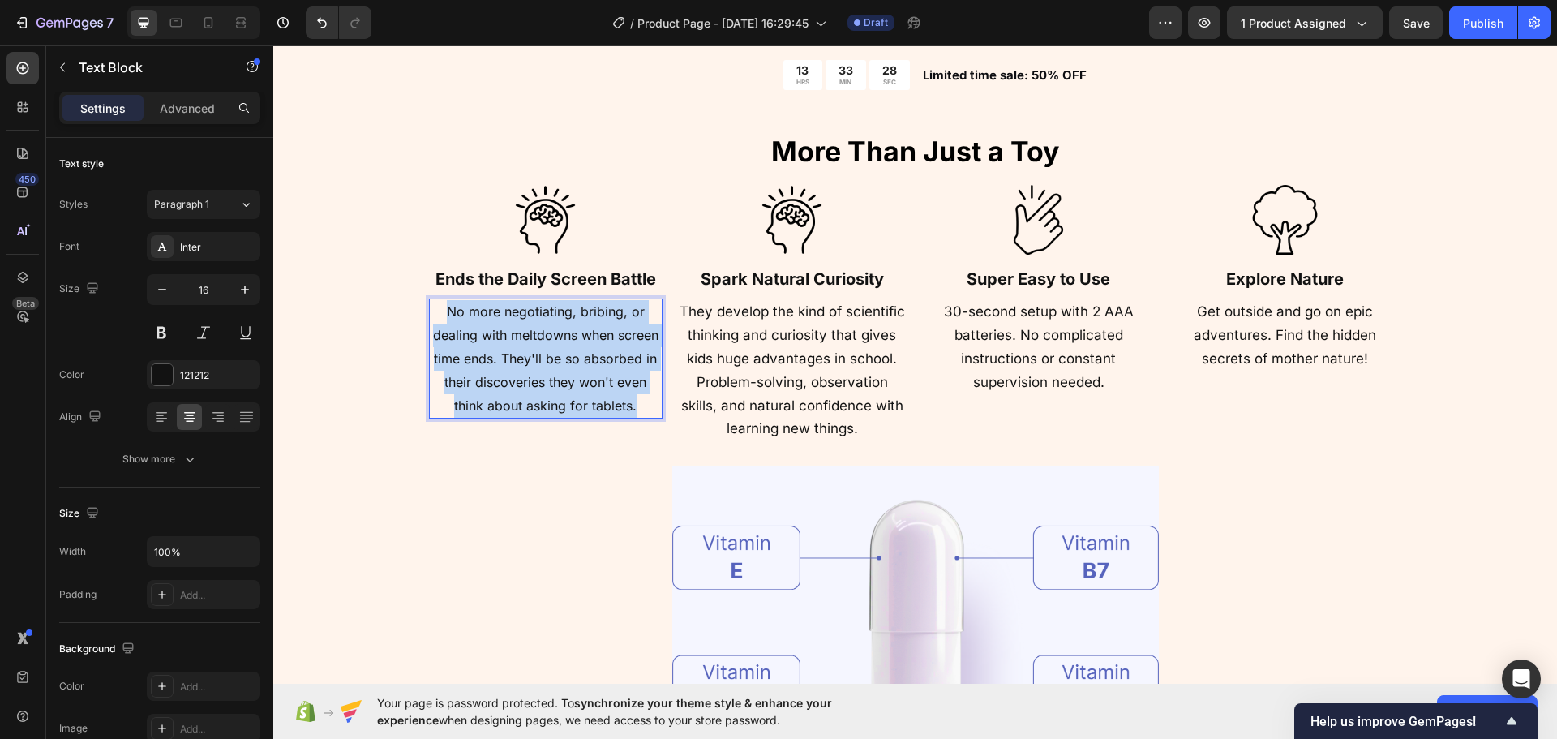
click at [485, 392] on p "No more negotiating, bribing, or dealing with meltdowns when screen time ends. …" at bounding box center [546, 358] width 230 height 117
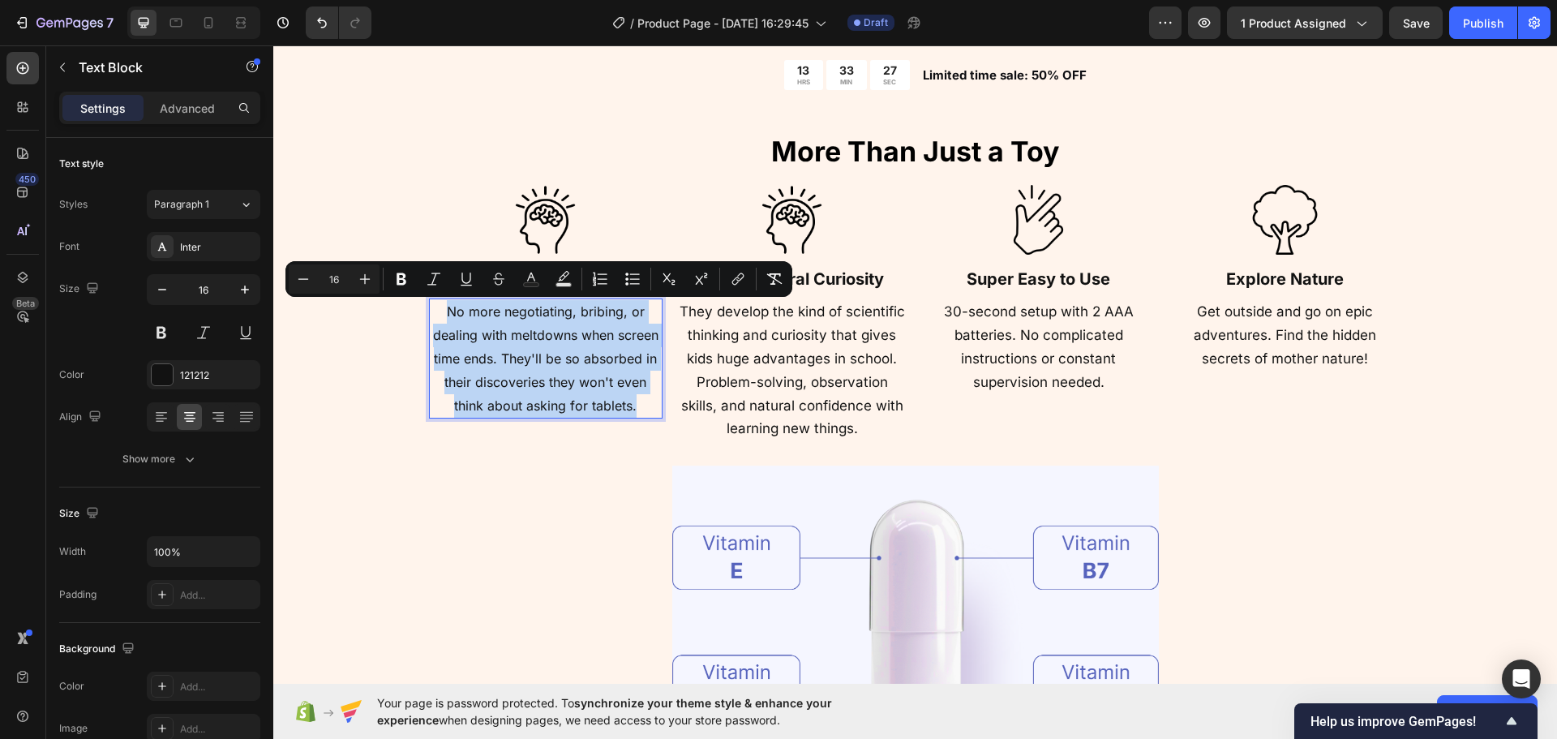
click at [522, 383] on span "No more negotiating, bribing, or dealing with meltdowns when screen time ends. …" at bounding box center [545, 357] width 225 height 109
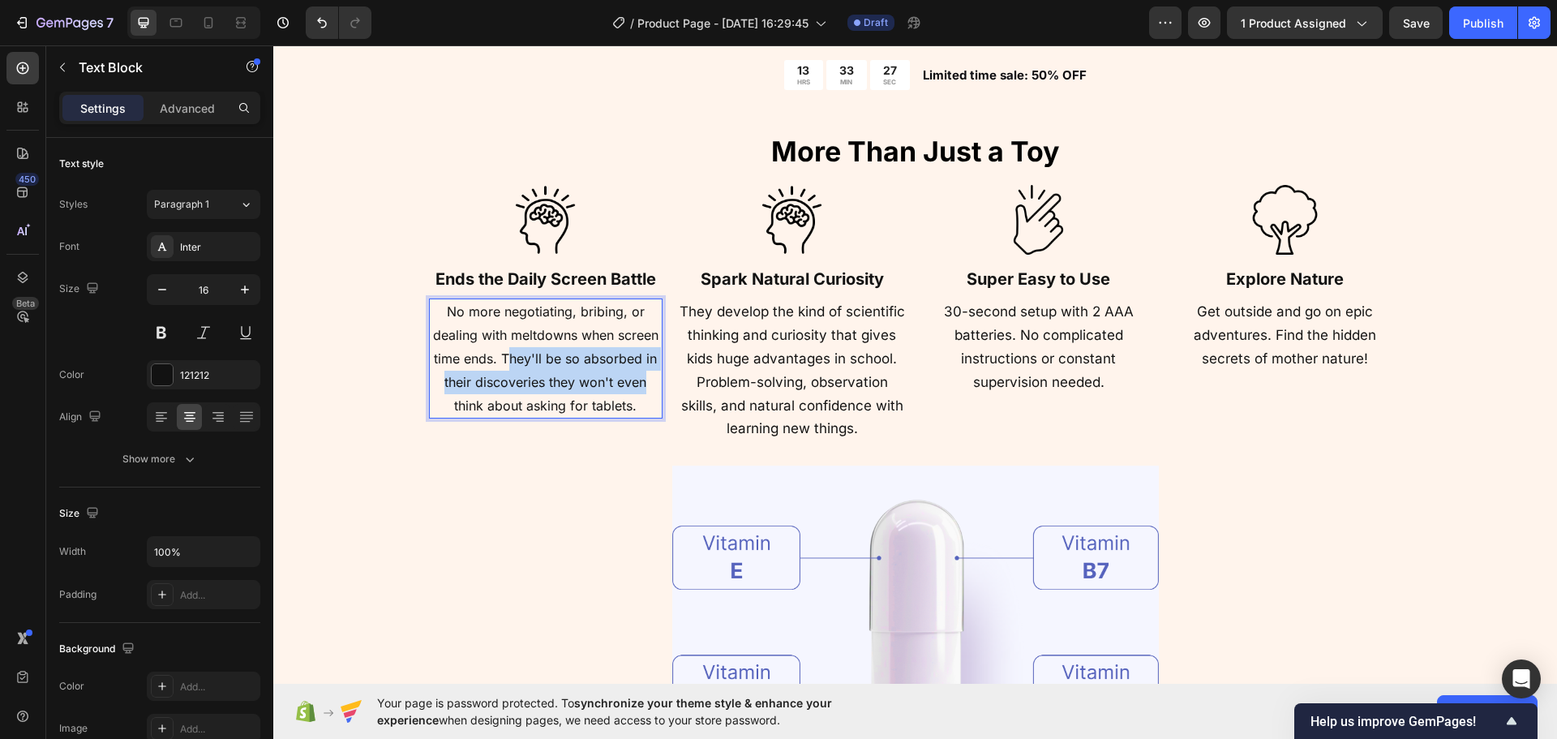
drag, startPoint x: 504, startPoint y: 356, endPoint x: 639, endPoint y: 393, distance: 140.3
click at [648, 393] on p "No more negotiating, bribing, or dealing with meltdowns when screen time ends. …" at bounding box center [546, 358] width 230 height 117
click at [627, 395] on p "No more negotiating, bribing, or dealing with meltdowns when screen time ends. …" at bounding box center [546, 358] width 230 height 117
drag, startPoint x: 649, startPoint y: 406, endPoint x: 491, endPoint y: 384, distance: 159.7
click at [431, 383] on p "No more negotiating, bribing, or dealing with meltdowns when screen time ends. …" at bounding box center [546, 358] width 230 height 117
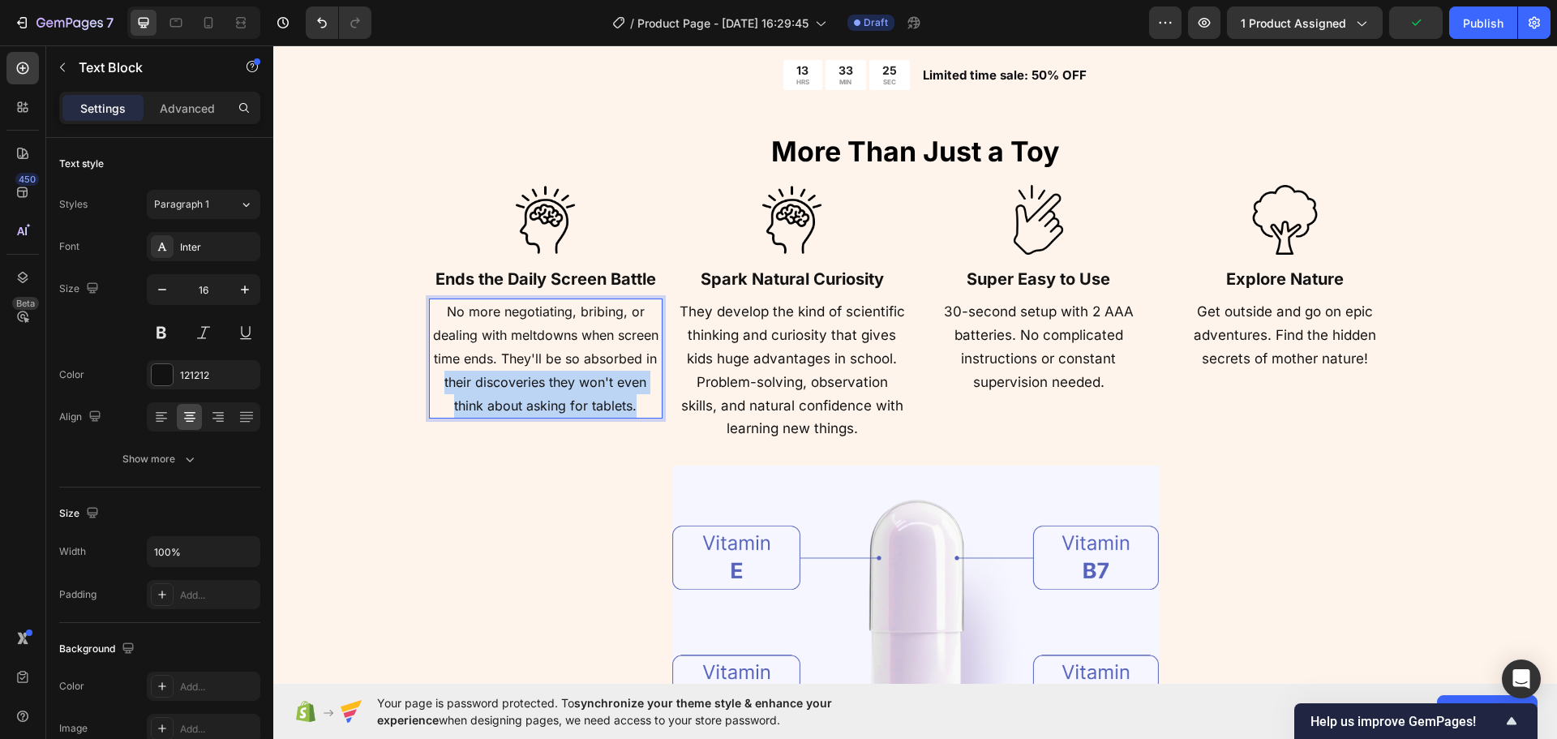
click at [603, 388] on span "No more negotiating, bribing, or dealing with meltdowns when screen time ends. …" at bounding box center [545, 357] width 225 height 109
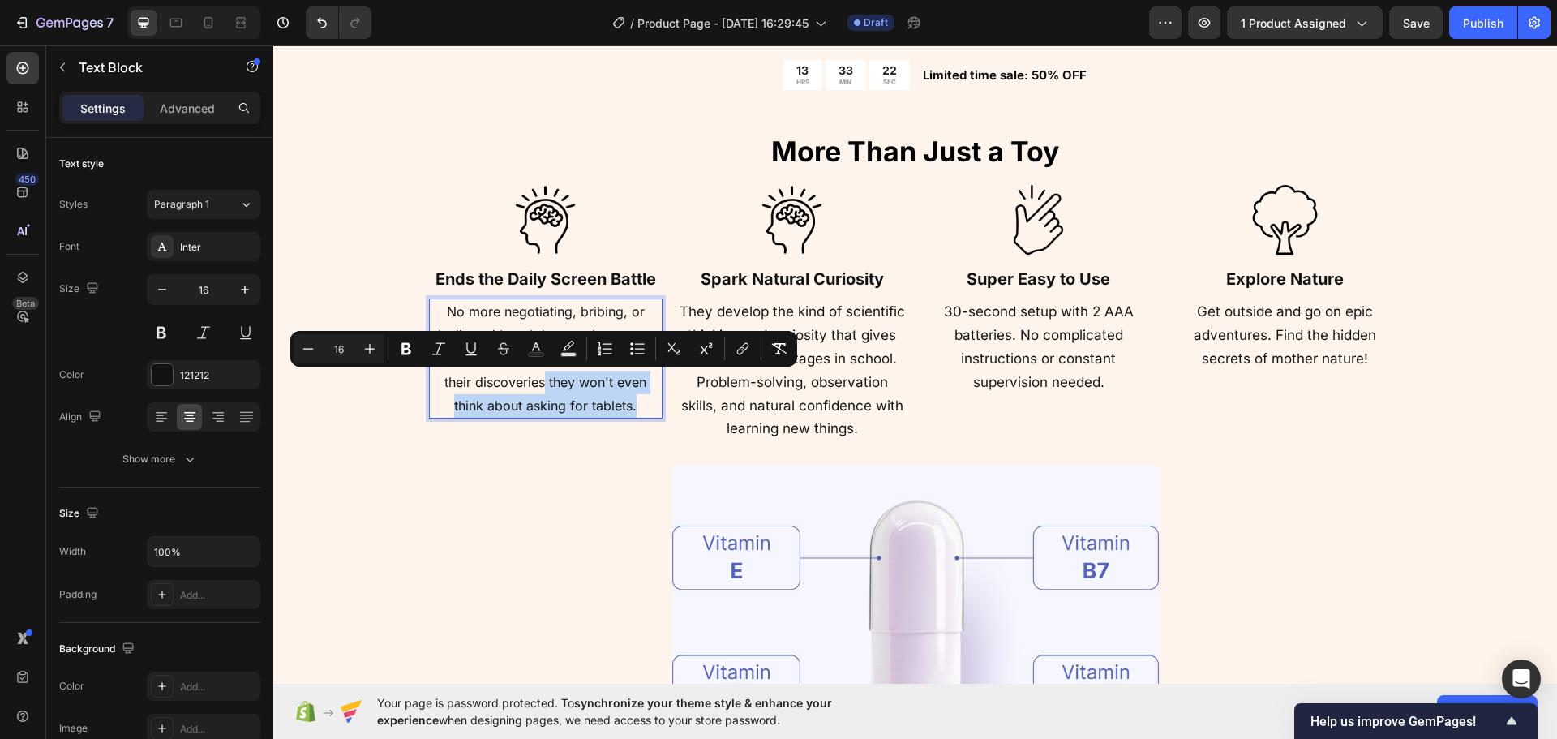
drag, startPoint x: 639, startPoint y: 401, endPoint x: 539, endPoint y: 382, distance: 102.4
click at [539, 382] on p "No more negotiating, bribing, or dealing with meltdowns when screen time ends. …" at bounding box center [546, 358] width 230 height 117
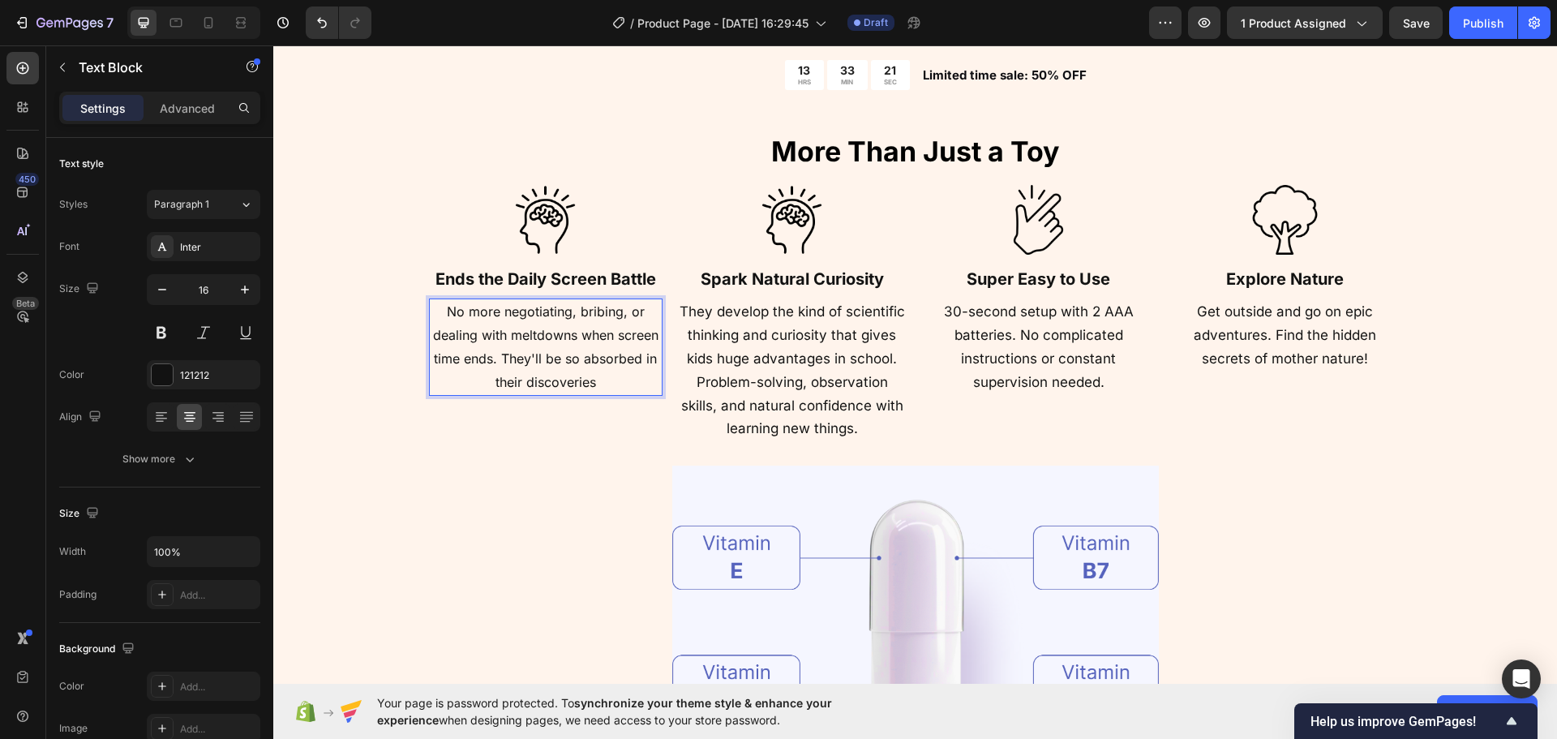
click at [498, 356] on span "No more negotiating, bribing, or dealing with meltdowns when screen time ends. …" at bounding box center [545, 346] width 225 height 86
drag, startPoint x: 519, startPoint y: 361, endPoint x: 526, endPoint y: 373, distance: 14.2
click at [521, 362] on span "No more negotiating, bribing, or dealing with meltdowns when screen time ends. …" at bounding box center [545, 346] width 225 height 86
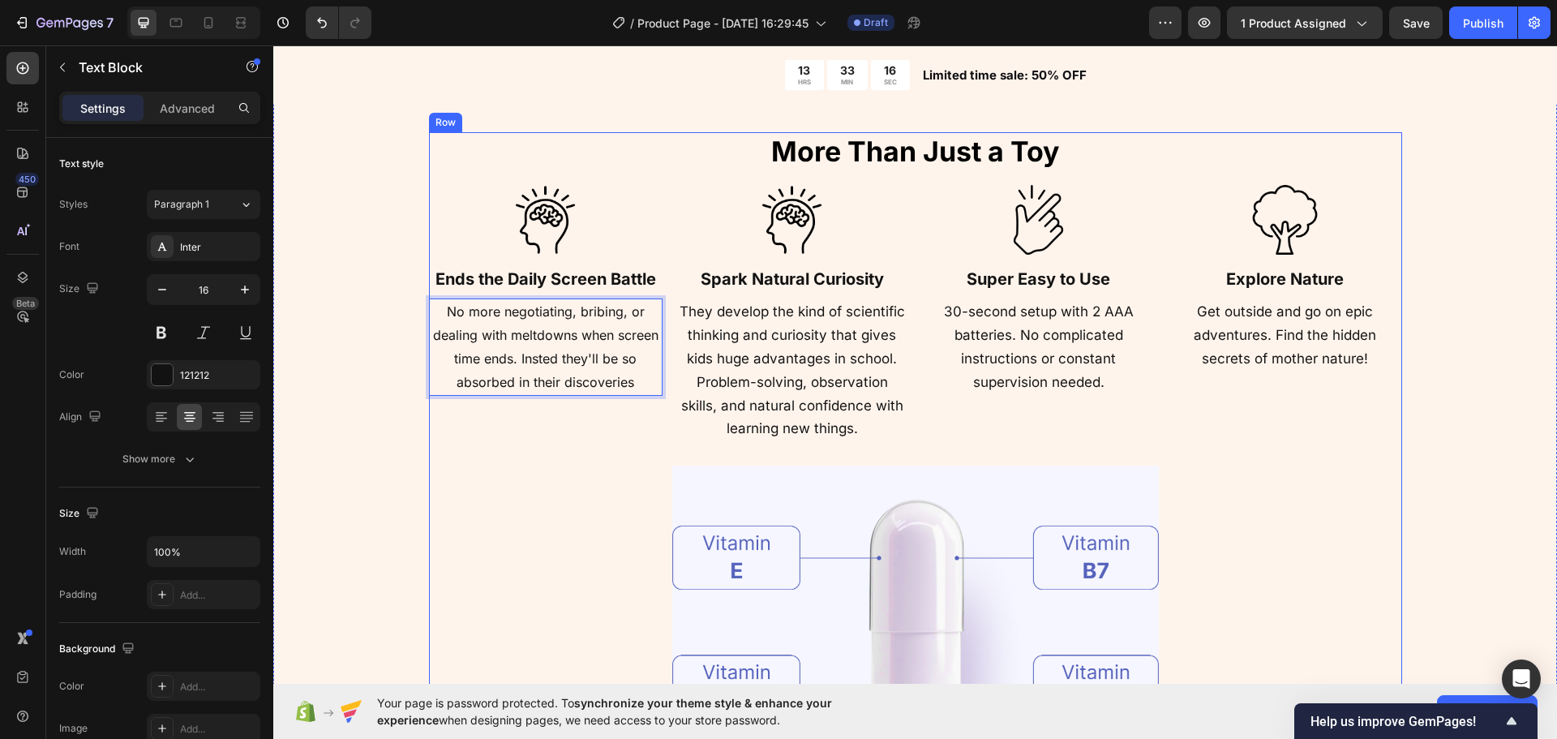
click at [501, 453] on div "⁠⁠⁠⁠⁠⁠⁠ More Than Just a Toy Heading Image ⁠⁠⁠⁠⁠⁠⁠ Ends the Daily Screen Battle…" at bounding box center [915, 472] width 973 height 681
click at [623, 363] on span "No more negotiating, bribing, or dealing with meltdowns when screen time ends. …" at bounding box center [545, 346] width 225 height 86
click at [791, 454] on div "⁠⁠⁠⁠⁠⁠⁠ More Than Just a Toy Heading Image ⁠⁠⁠⁠⁠⁠⁠ Ends the Daily Screen Battle…" at bounding box center [915, 472] width 973 height 681
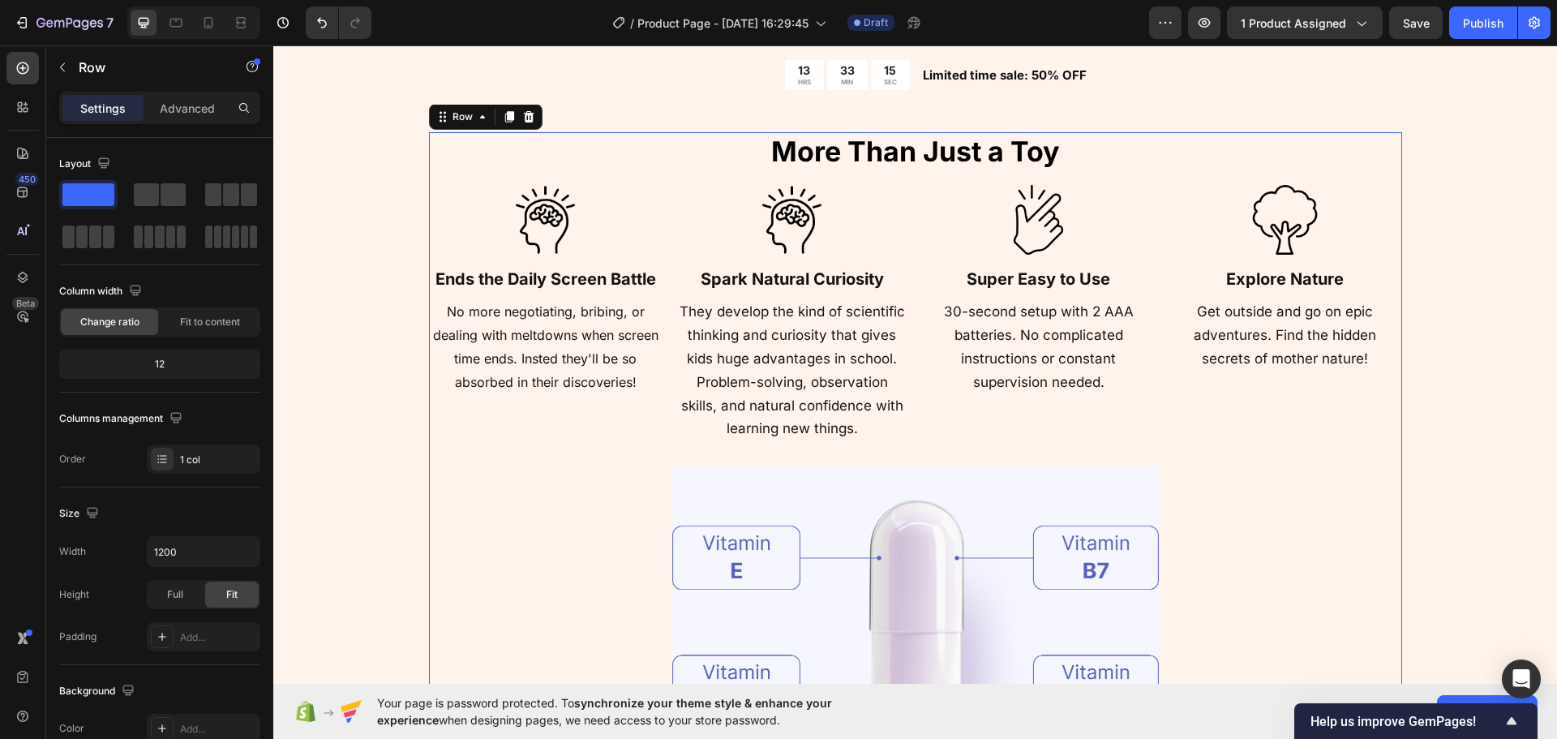
click at [794, 415] on p "They develop the kind of scientific thinking and curiosity that gives kids huge…" at bounding box center [792, 370] width 230 height 140
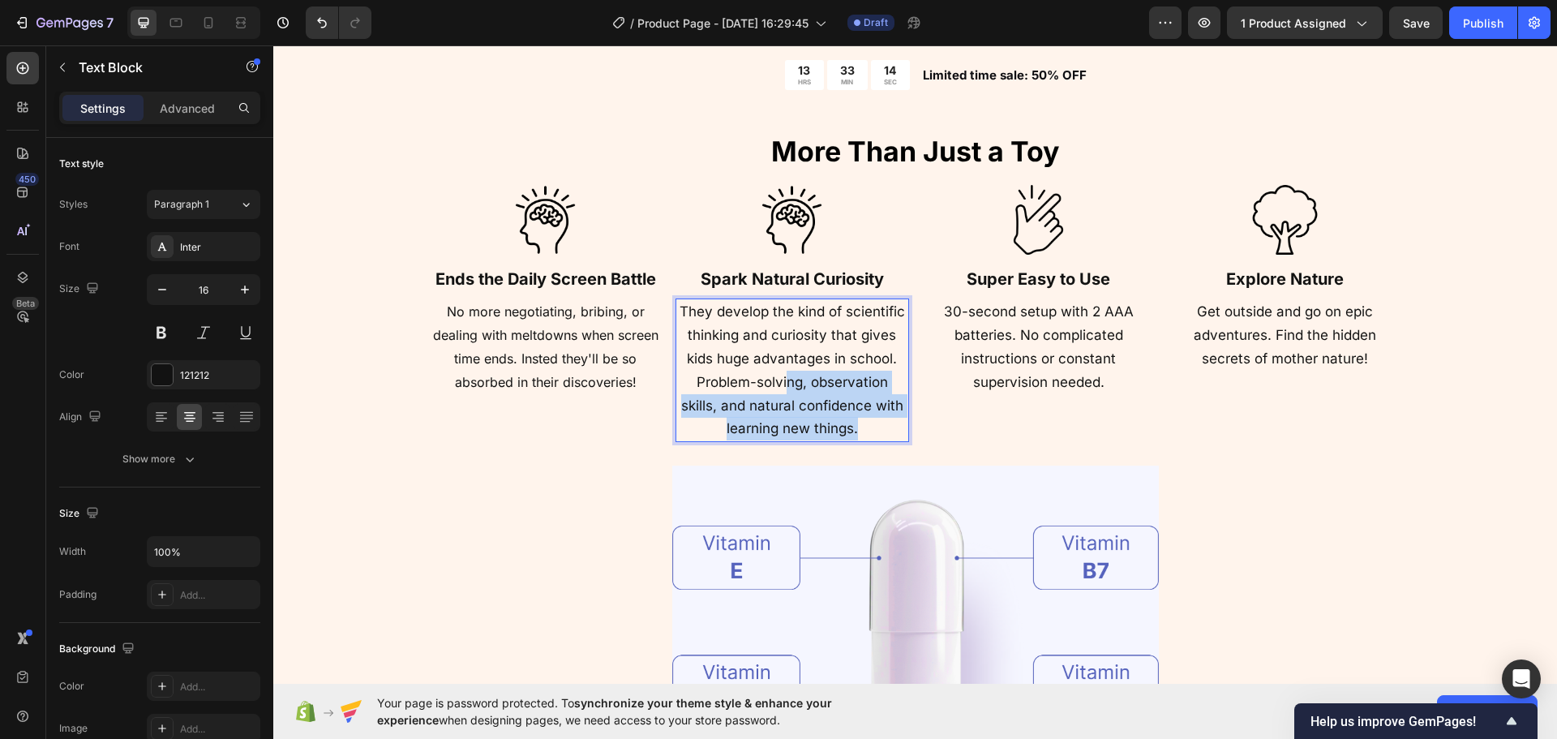
drag, startPoint x: 878, startPoint y: 423, endPoint x: 781, endPoint y: 371, distance: 109.6
click at [781, 371] on p "They develop the kind of scientific thinking and curiosity that gives kids huge…" at bounding box center [792, 370] width 230 height 140
click at [826, 404] on span "They develop the kind of scientific thinking and curiosity that gives kids huge…" at bounding box center [792, 369] width 225 height 133
click at [844, 419] on p "They develop the kind of scientific thinking and curiosity that gives kids huge…" at bounding box center [792, 370] width 230 height 140
click at [1079, 443] on div "⁠⁠⁠⁠⁠⁠⁠ More Than Just a Toy Heading Image ⁠⁠⁠⁠⁠⁠⁠ Ends the Daily Screen Battle…" at bounding box center [915, 472] width 973 height 681
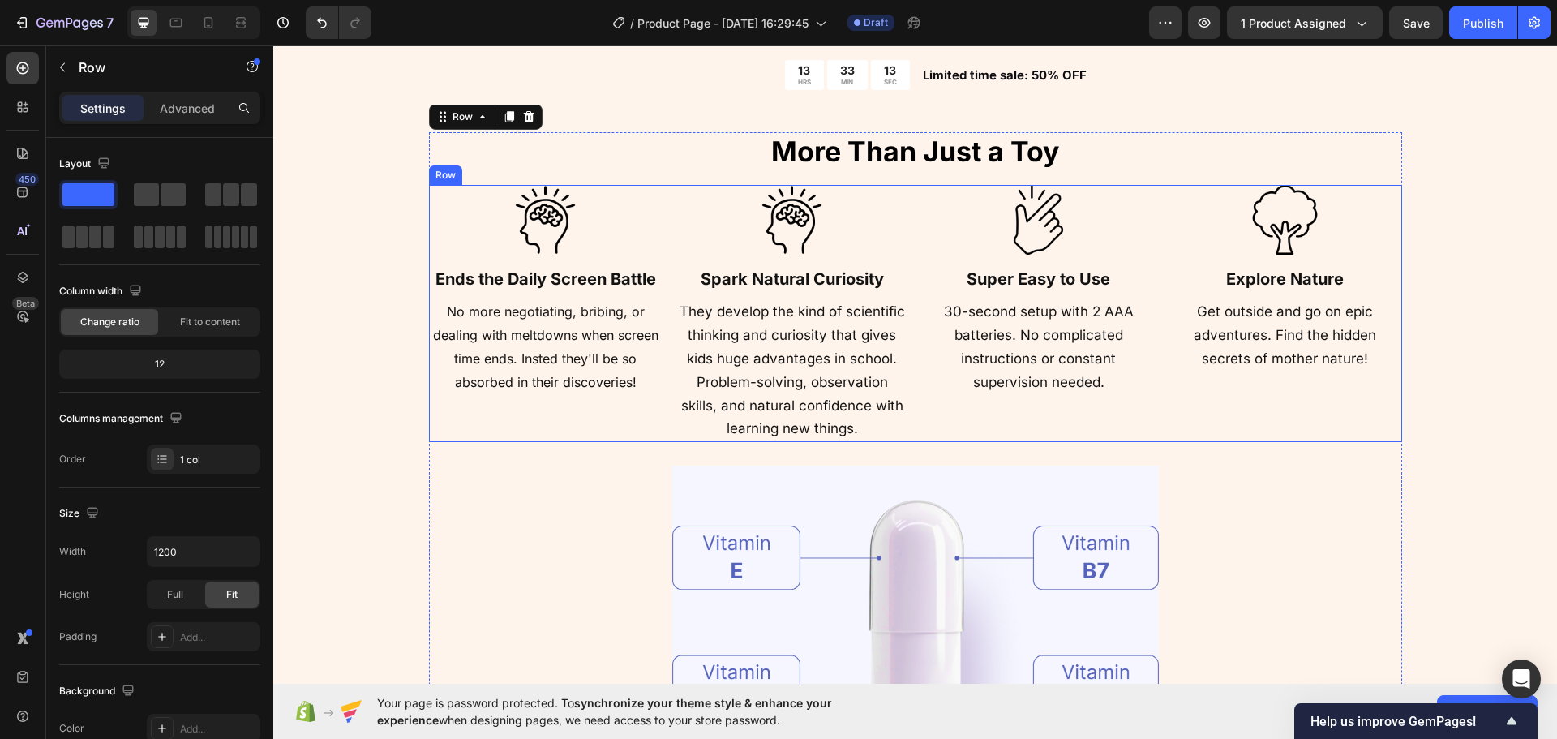
click at [536, 233] on img at bounding box center [545, 220] width 70 height 70
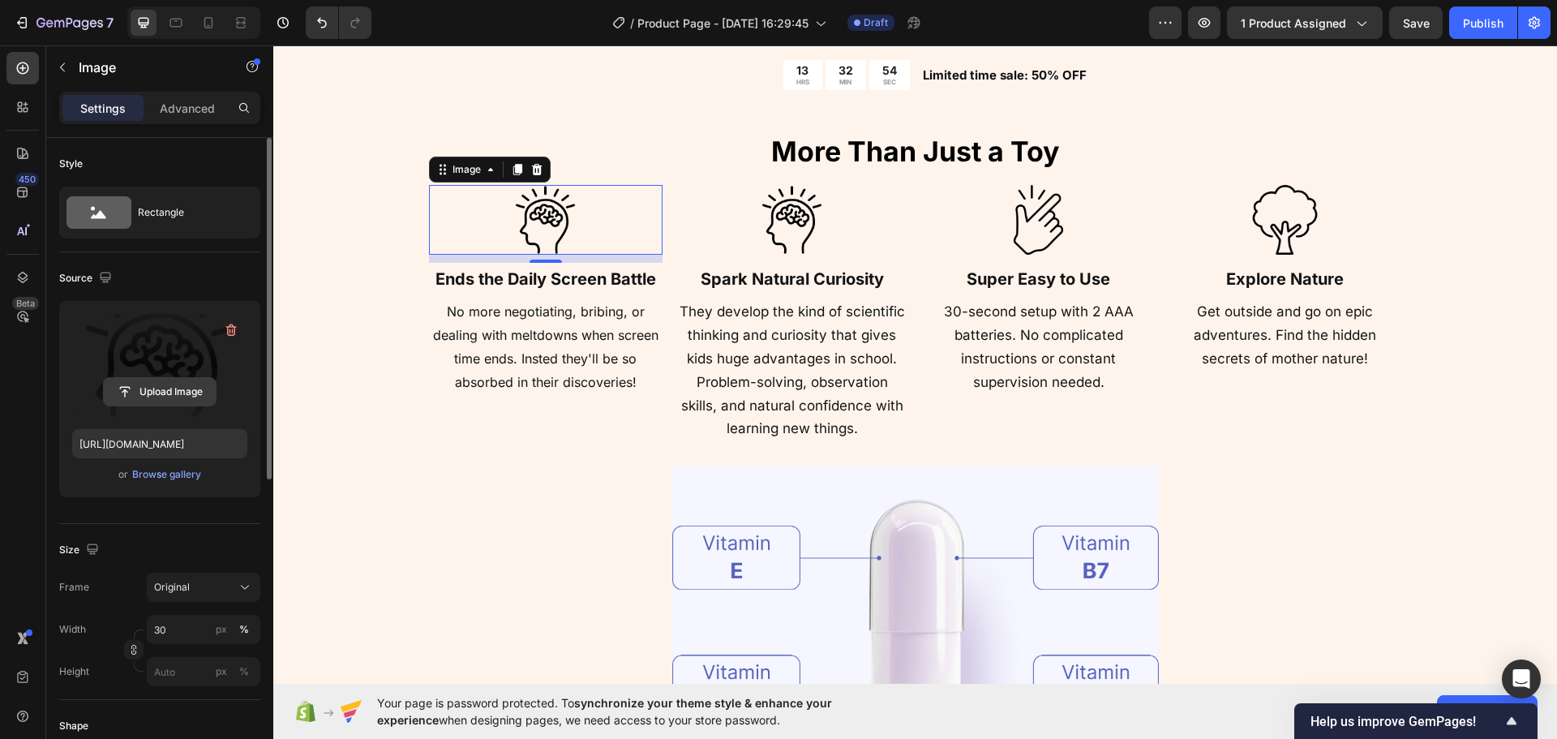
click at [176, 388] on input "file" at bounding box center [160, 392] width 112 height 28
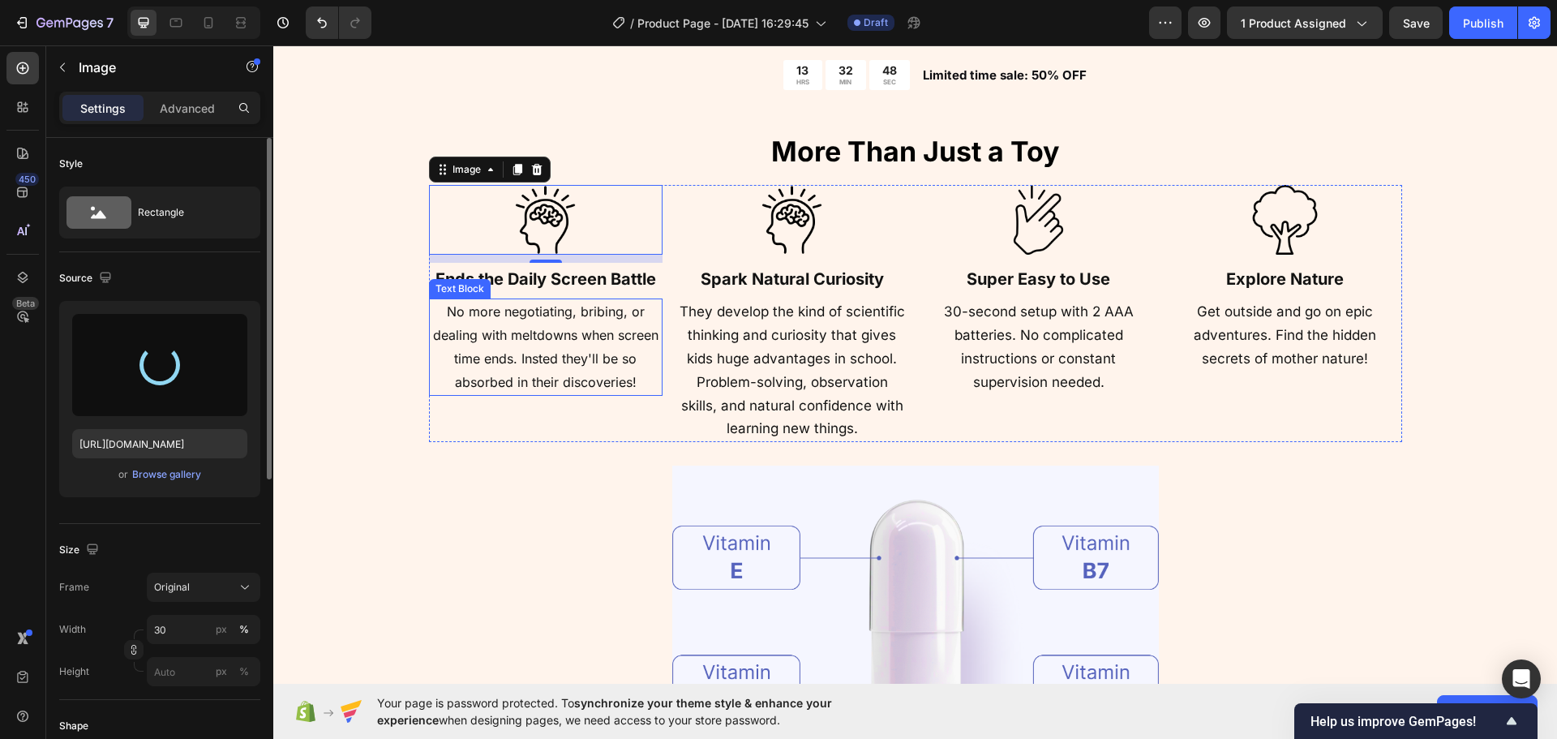
type input "[URL][DOMAIN_NAME]"
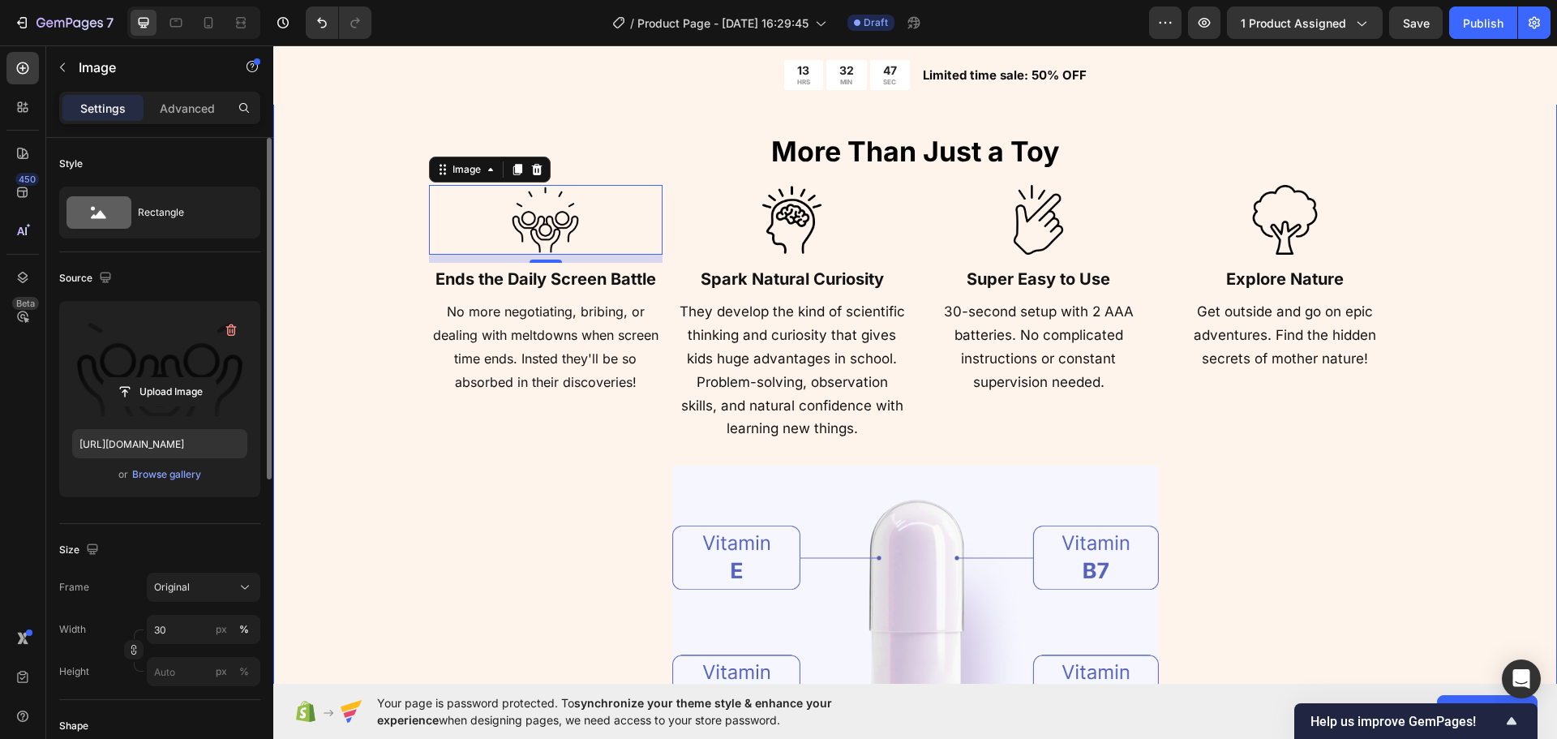
click at [363, 430] on div "⁠⁠⁠⁠⁠⁠⁠ More Than Just a Toy Heading Image 10 ⁠⁠⁠⁠⁠⁠⁠ Ends the Daily Screen Bat…" at bounding box center [915, 472] width 1154 height 681
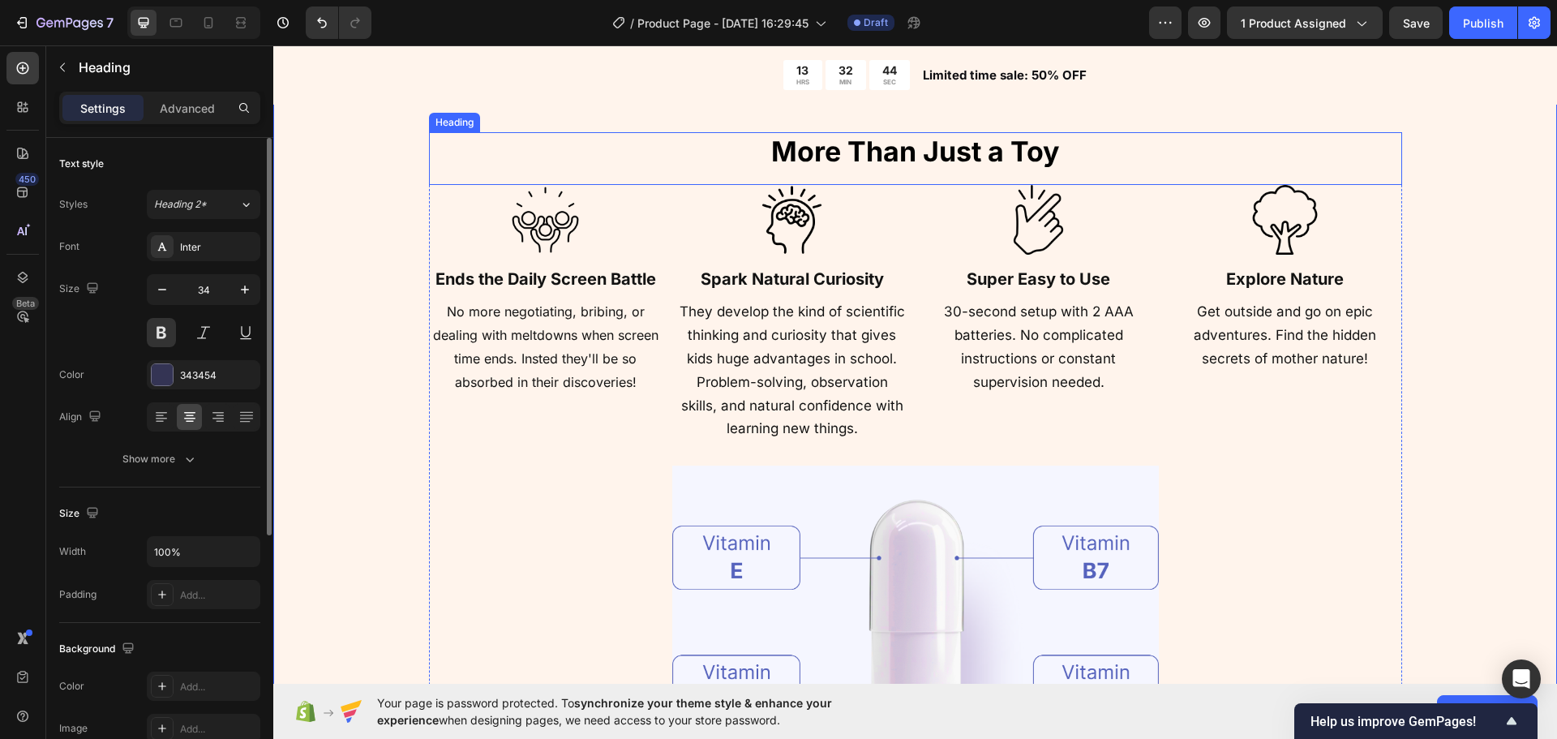
click at [826, 140] on span "More Than Just a Toy" at bounding box center [915, 151] width 288 height 33
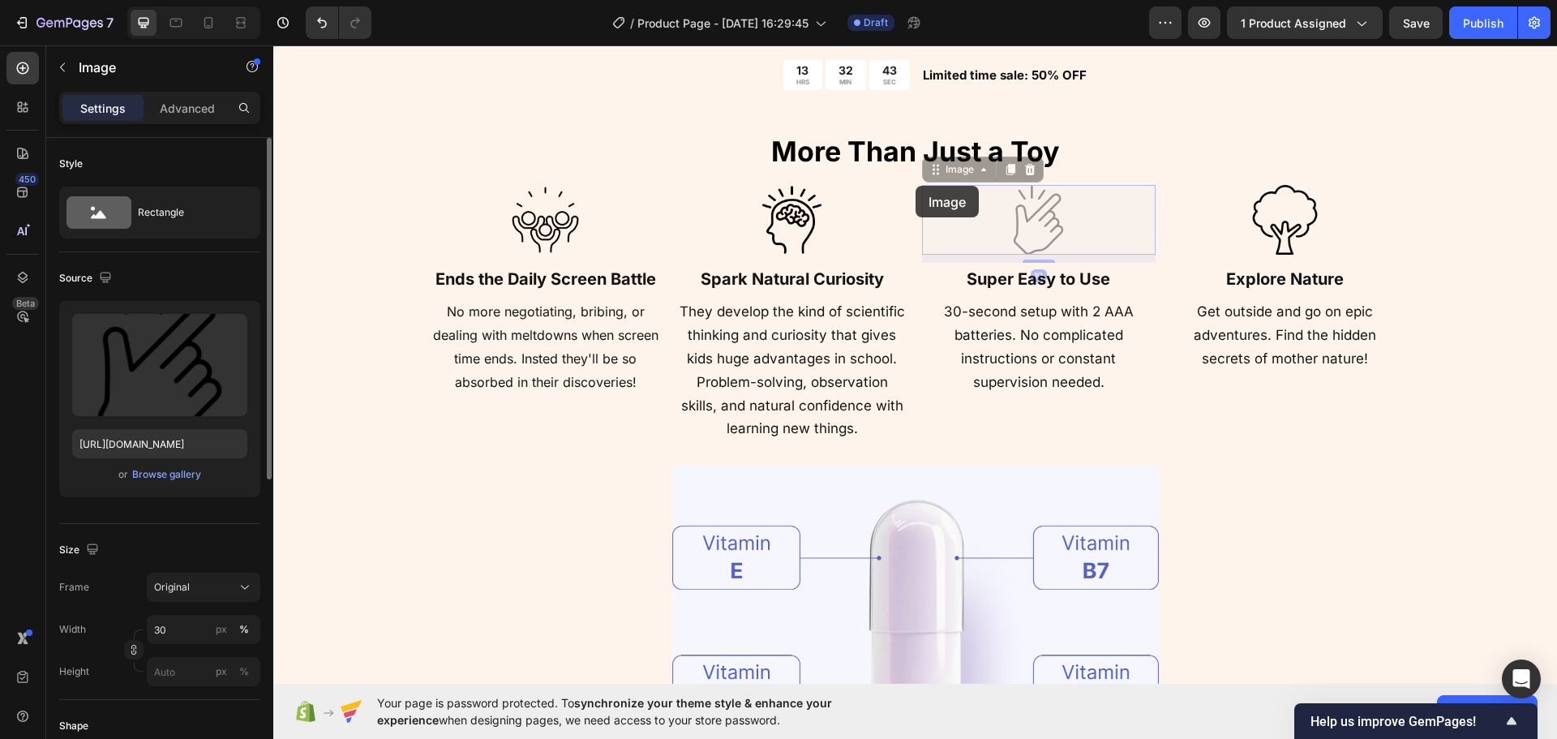
drag, startPoint x: 916, startPoint y: 186, endPoint x: 905, endPoint y: 178, distance: 12.8
click at [915, 188] on div "Image ⁠⁠⁠⁠⁠⁠⁠ Ends the Daily Screen Battle Heading No more negotiating, bribing…" at bounding box center [915, 314] width 973 height 258
click at [880, 159] on span "More Than Just a Toy" at bounding box center [915, 151] width 288 height 33
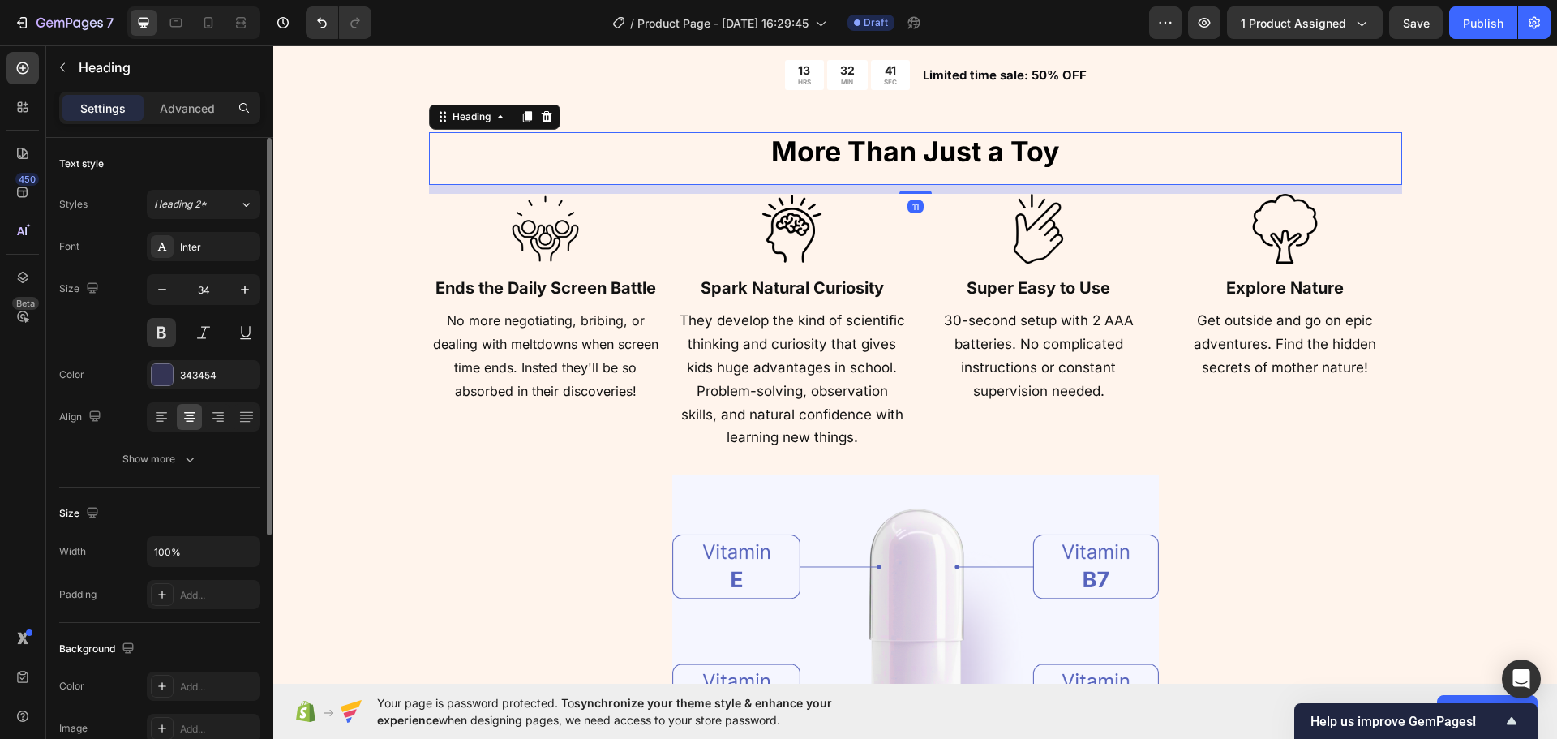
drag, startPoint x: 904, startPoint y: 184, endPoint x: 951, endPoint y: 171, distance: 48.8
click at [909, 194] on div at bounding box center [915, 192] width 32 height 3
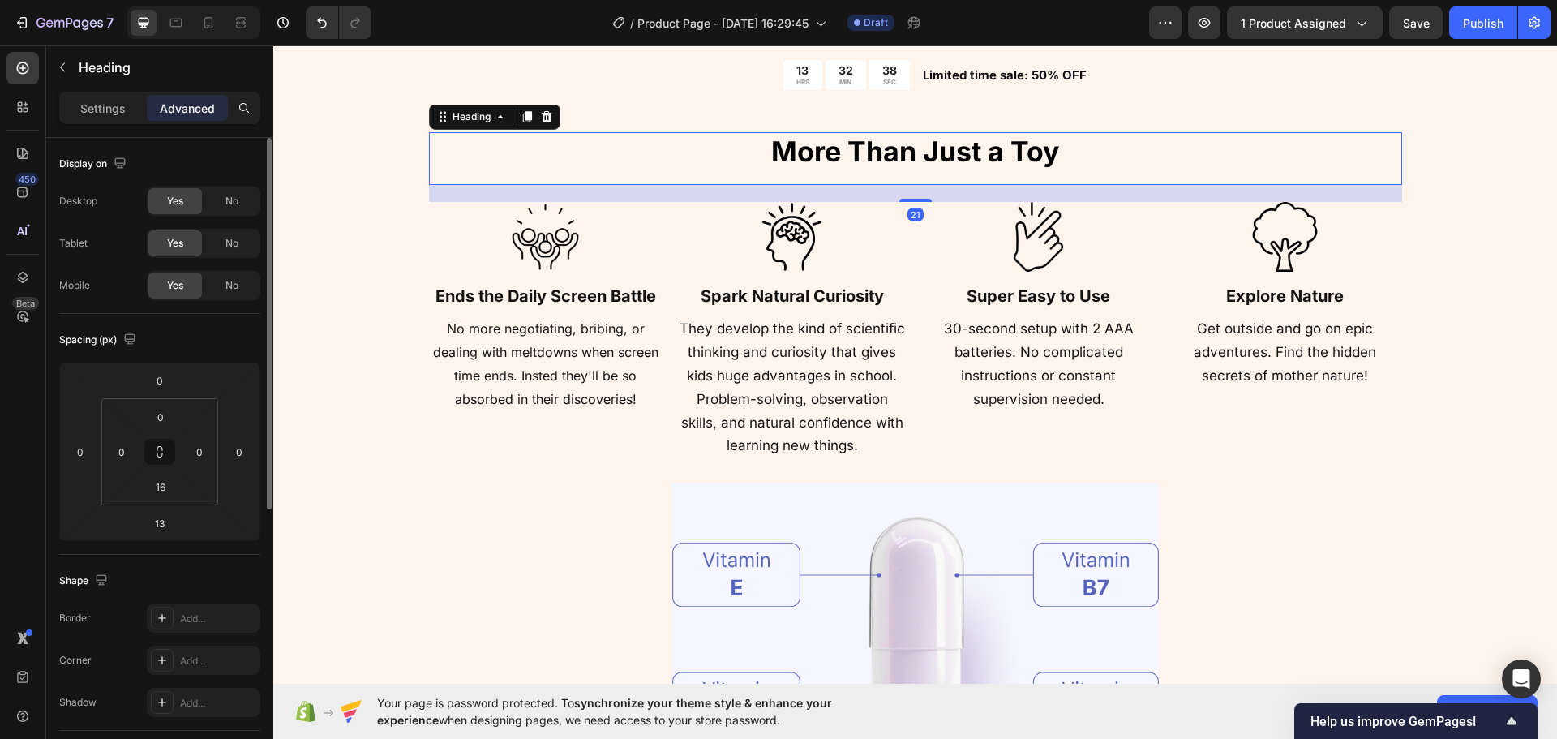
drag, startPoint x: 899, startPoint y: 193, endPoint x: 895, endPoint y: 212, distance: 19.1
click at [900, 201] on div at bounding box center [915, 200] width 32 height 3
type input "23"
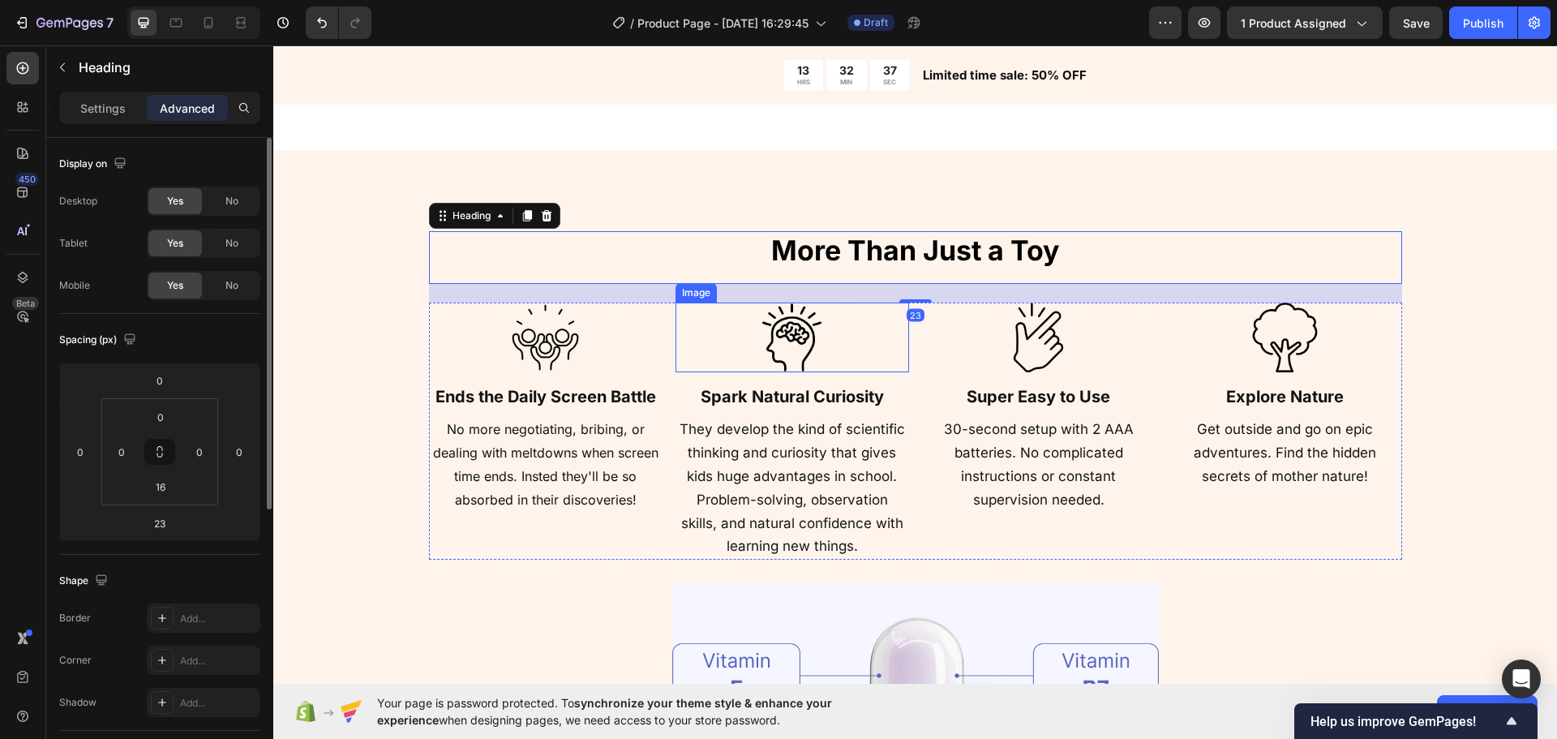
scroll to position [1650, 0]
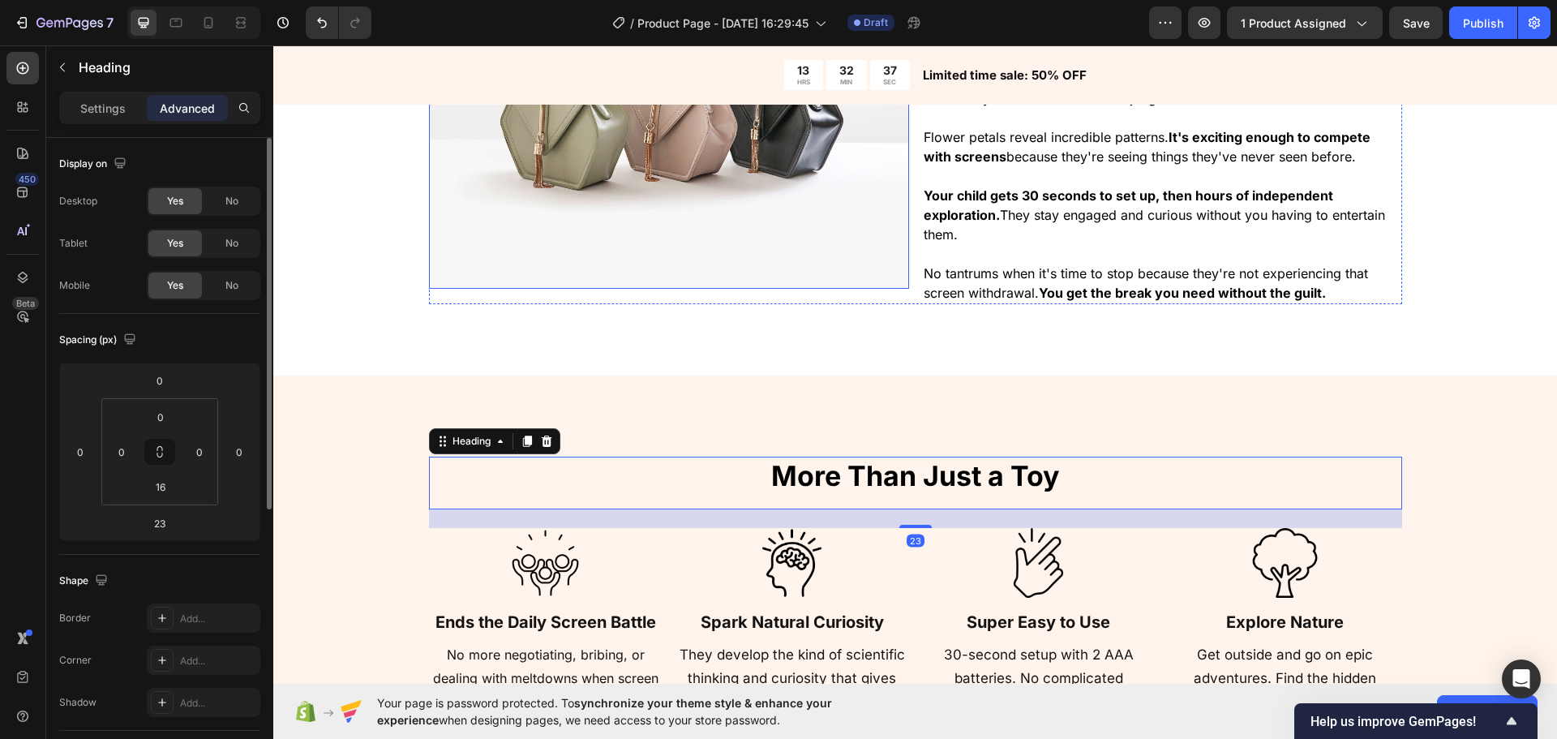
click at [680, 203] on img at bounding box center [669, 109] width 480 height 360
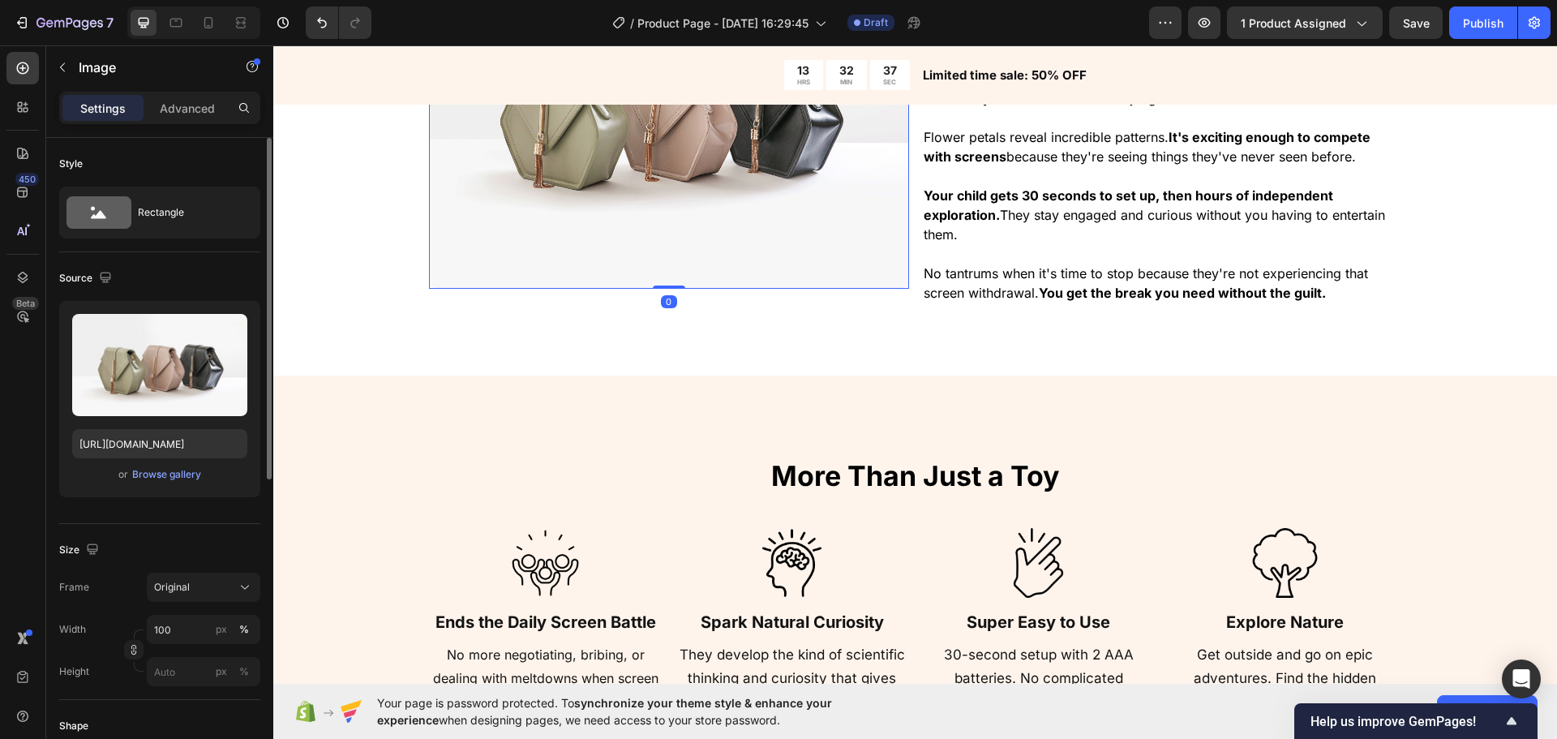
click at [463, 251] on img at bounding box center [669, 109] width 480 height 360
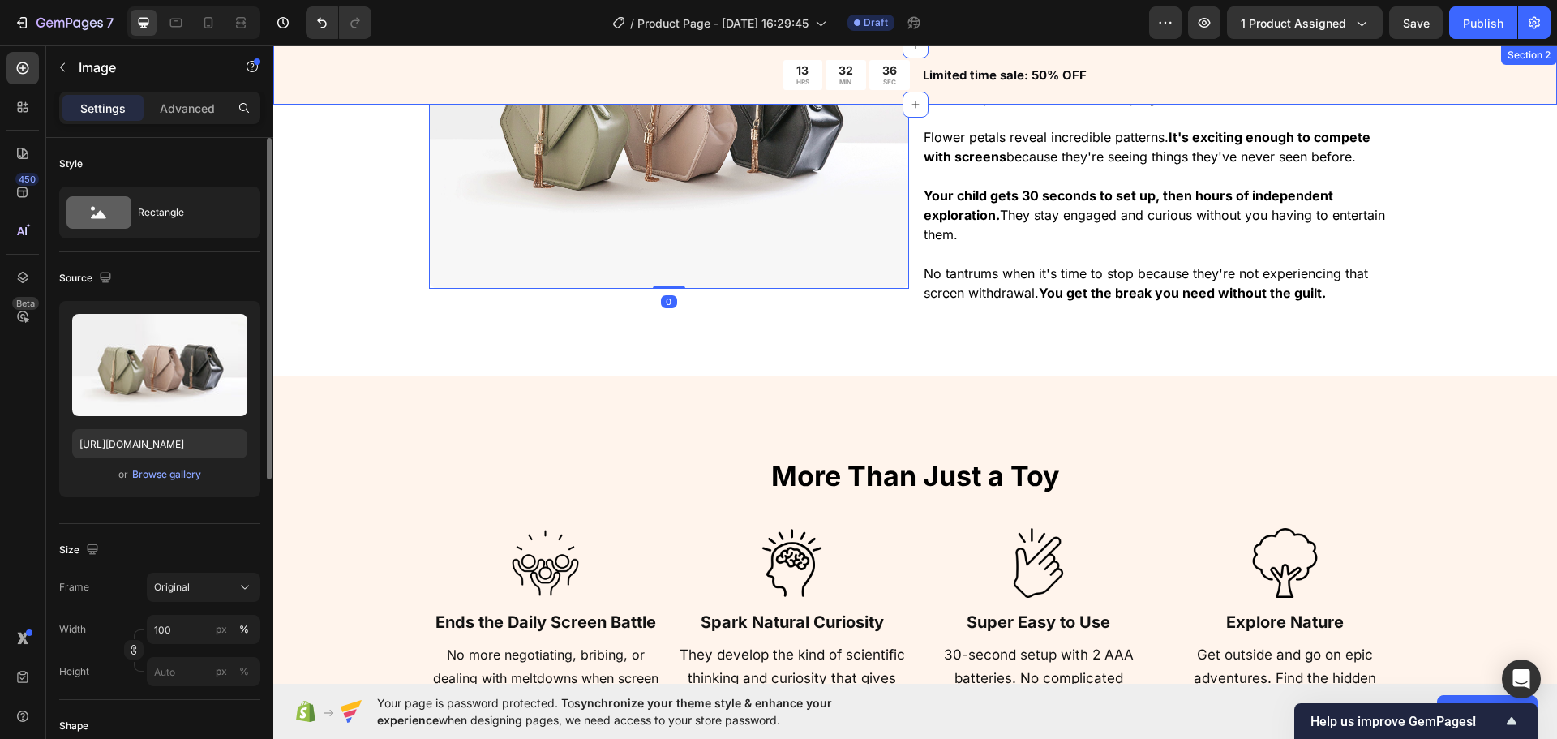
click at [410, 74] on div "13 HRS 32 MIN 36 SEC Countdown Timer Limited time sale: 50% OFF Text Block Row" at bounding box center [915, 74] width 1284 height 59
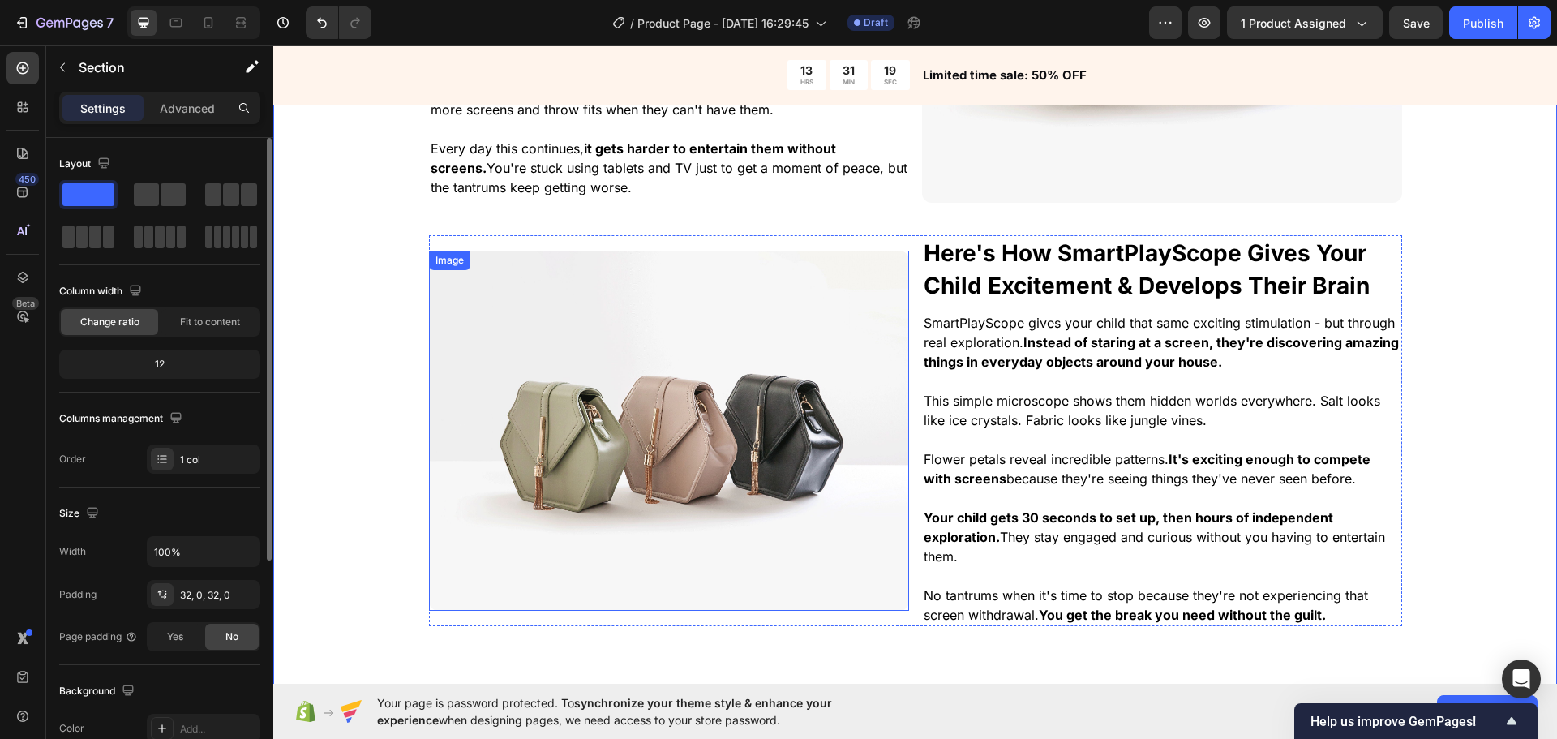
scroll to position [2136, 0]
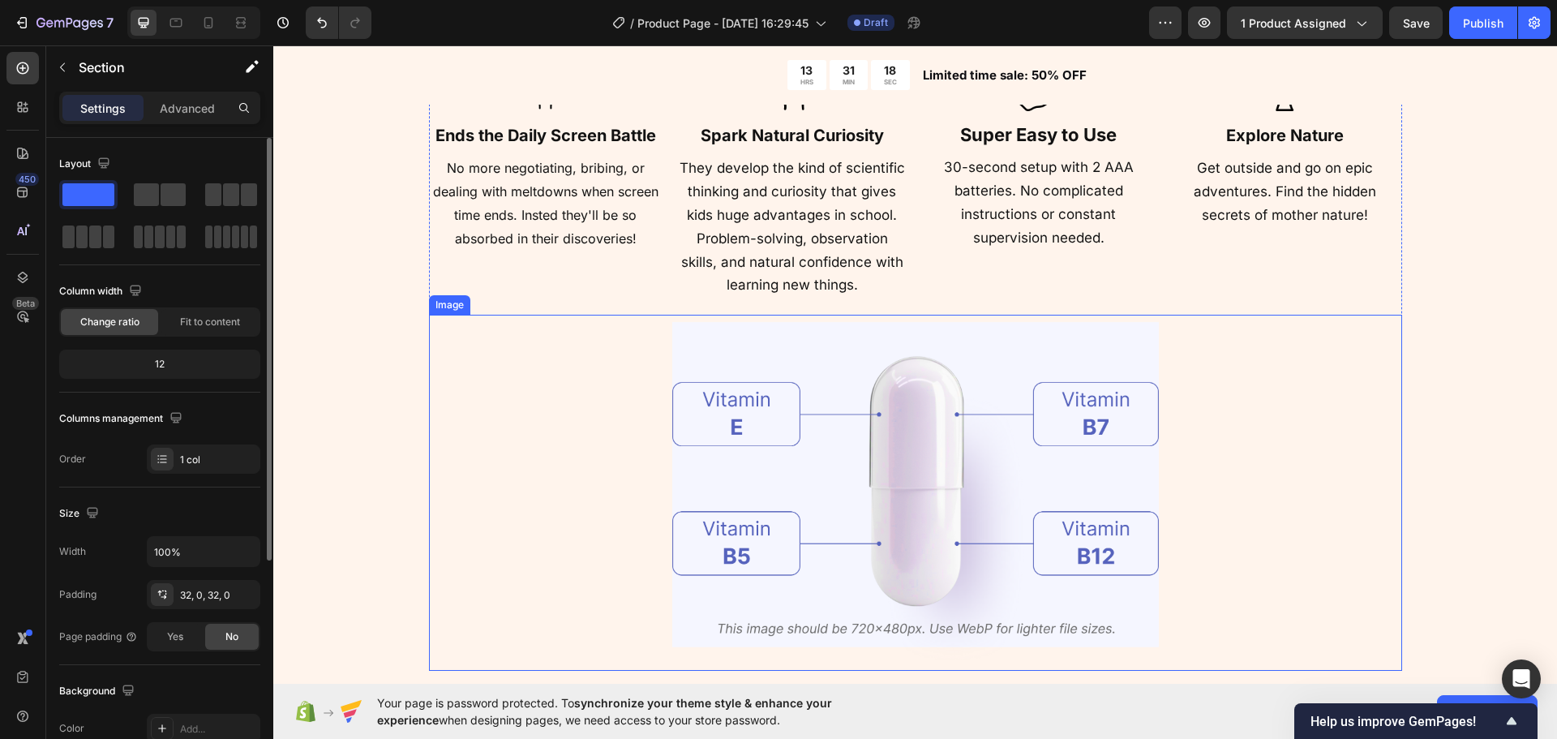
click at [853, 435] on img at bounding box center [915, 492] width 487 height 355
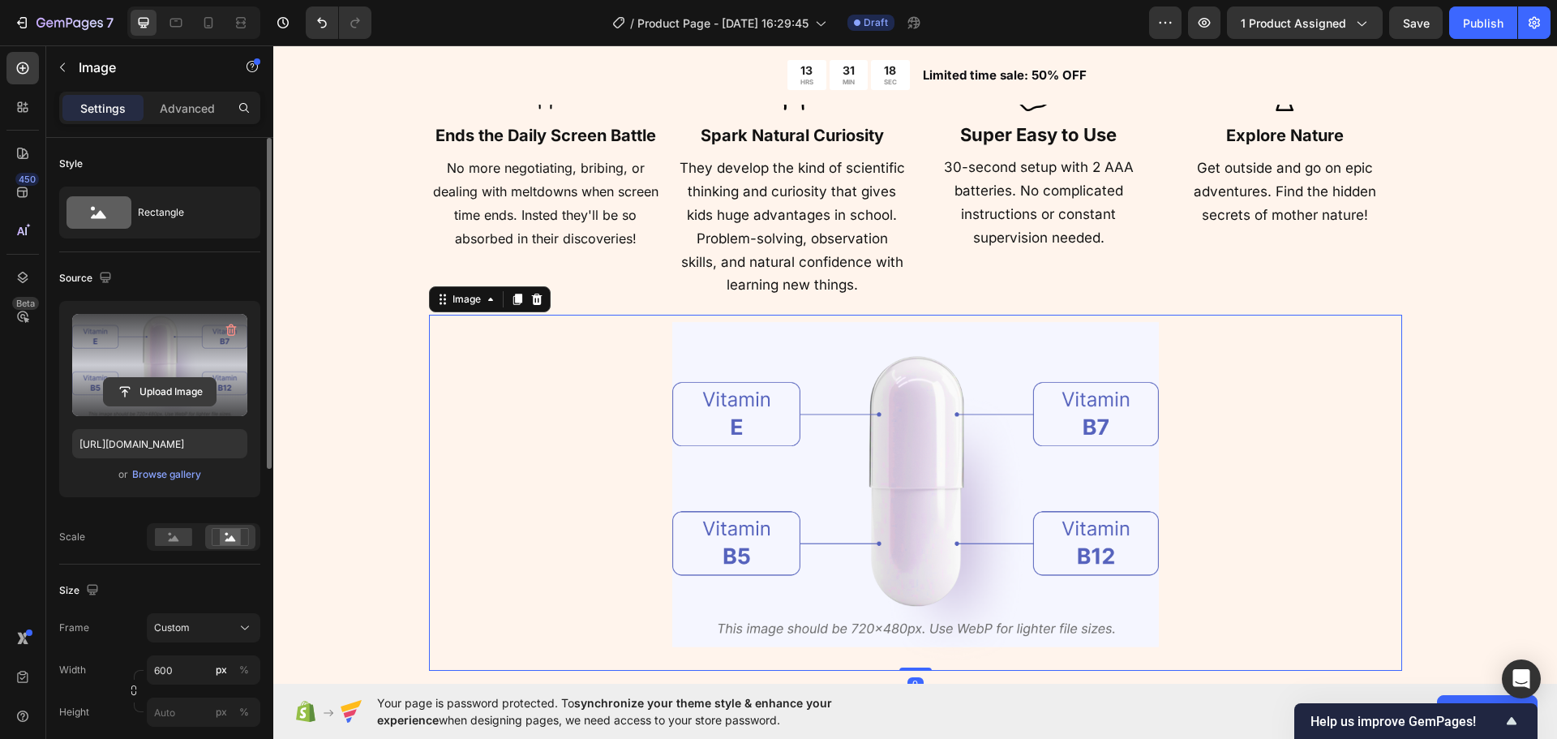
click at [167, 388] on input "file" at bounding box center [160, 392] width 112 height 28
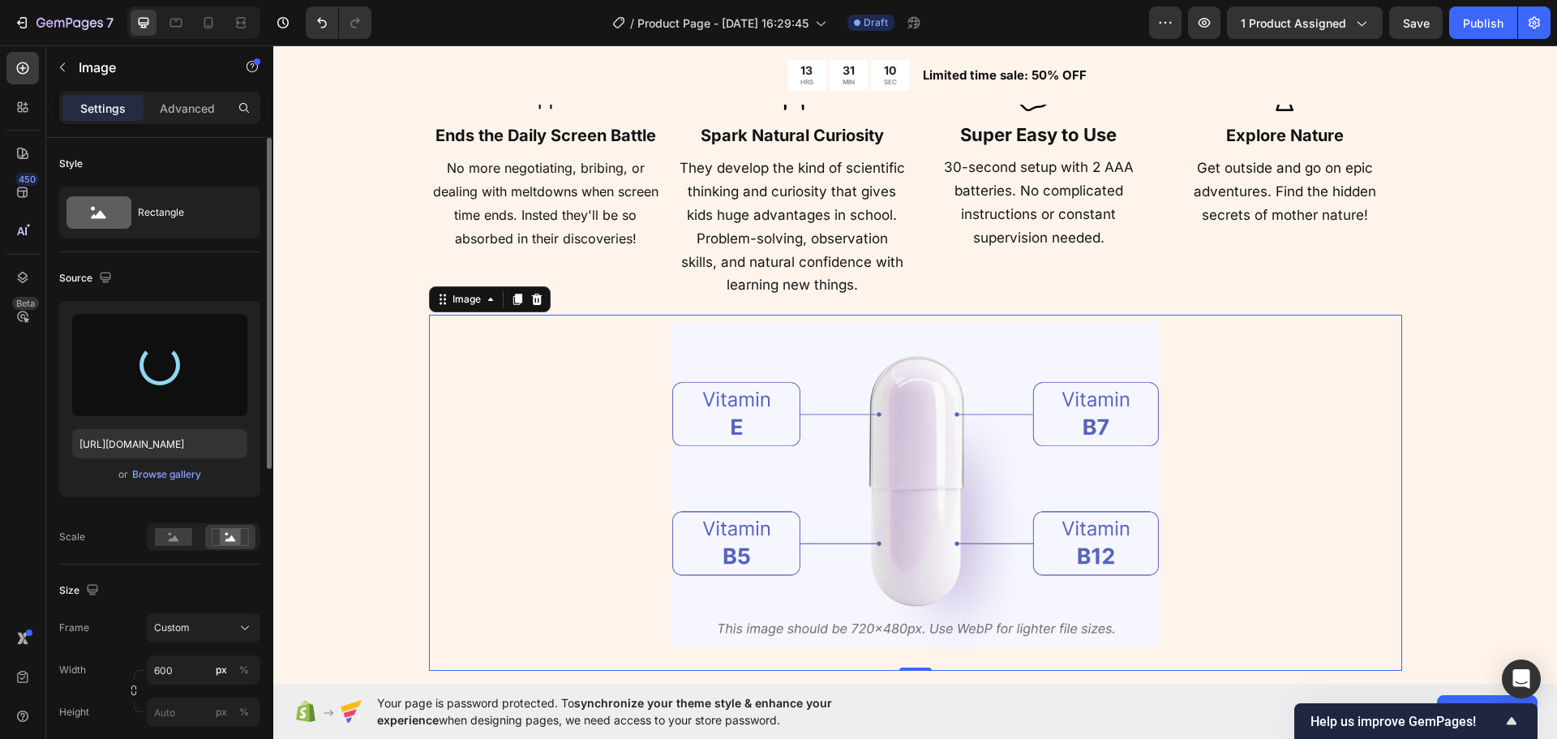
type input "[URL][DOMAIN_NAME]"
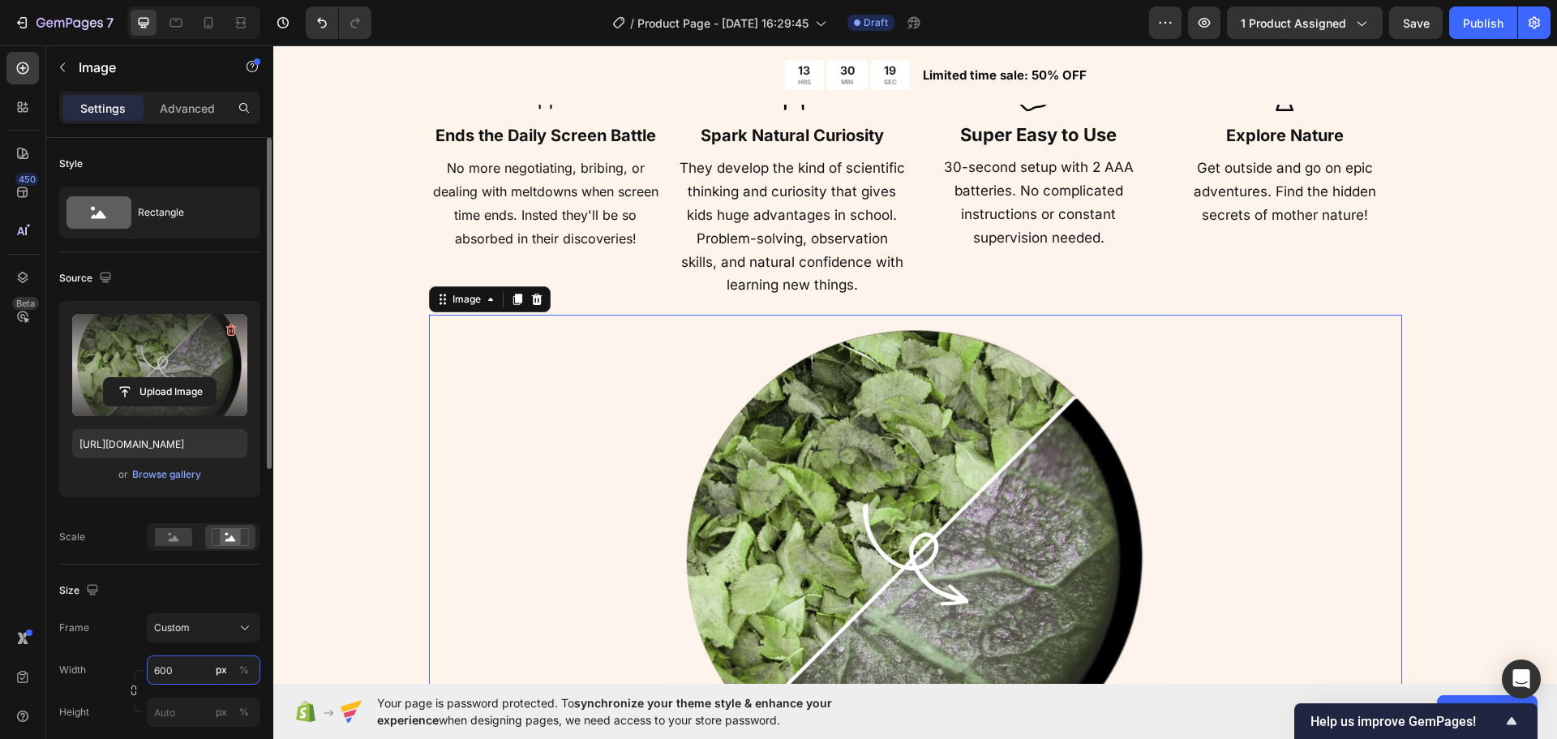
click at [173, 663] on input "600" at bounding box center [204, 669] width 114 height 29
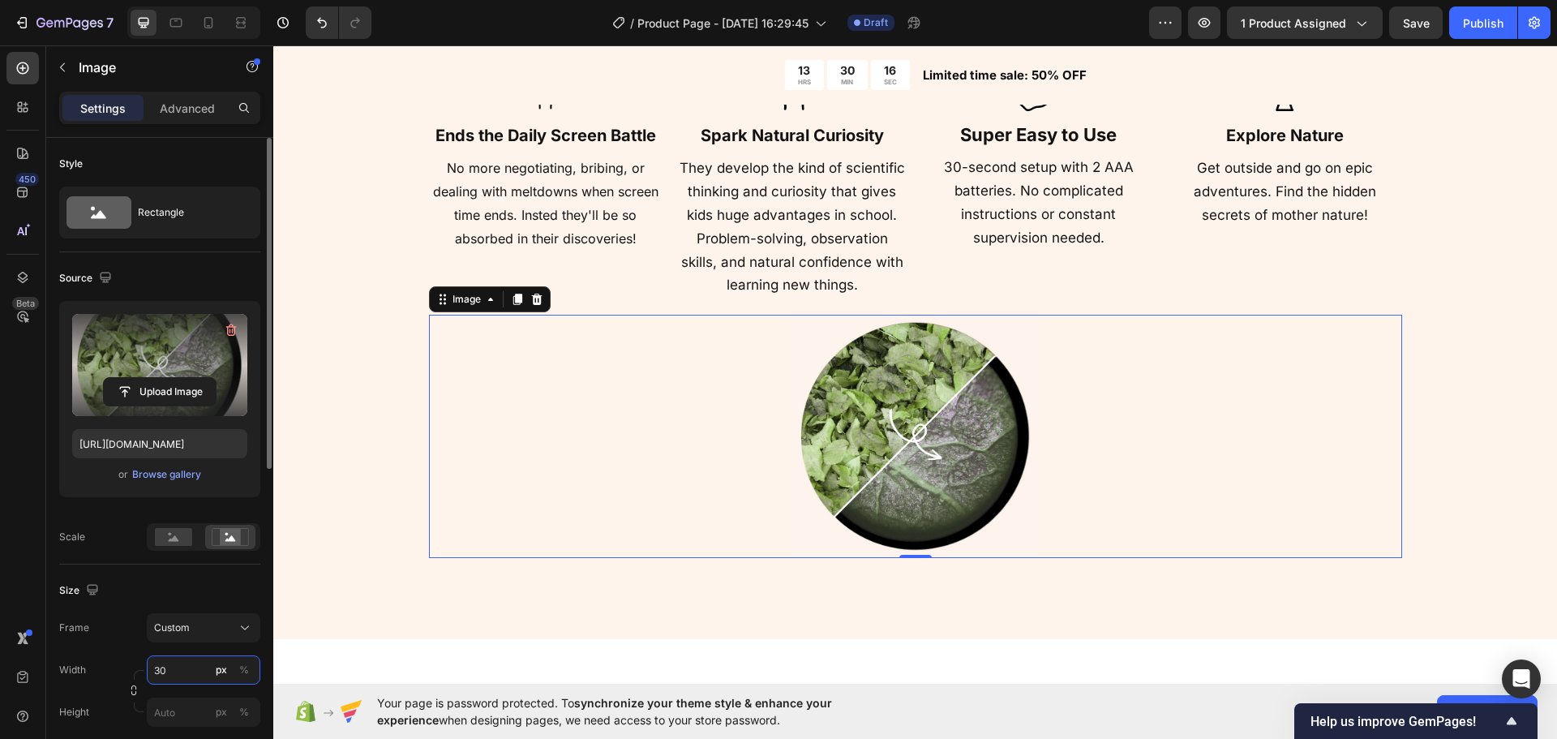
type input "3"
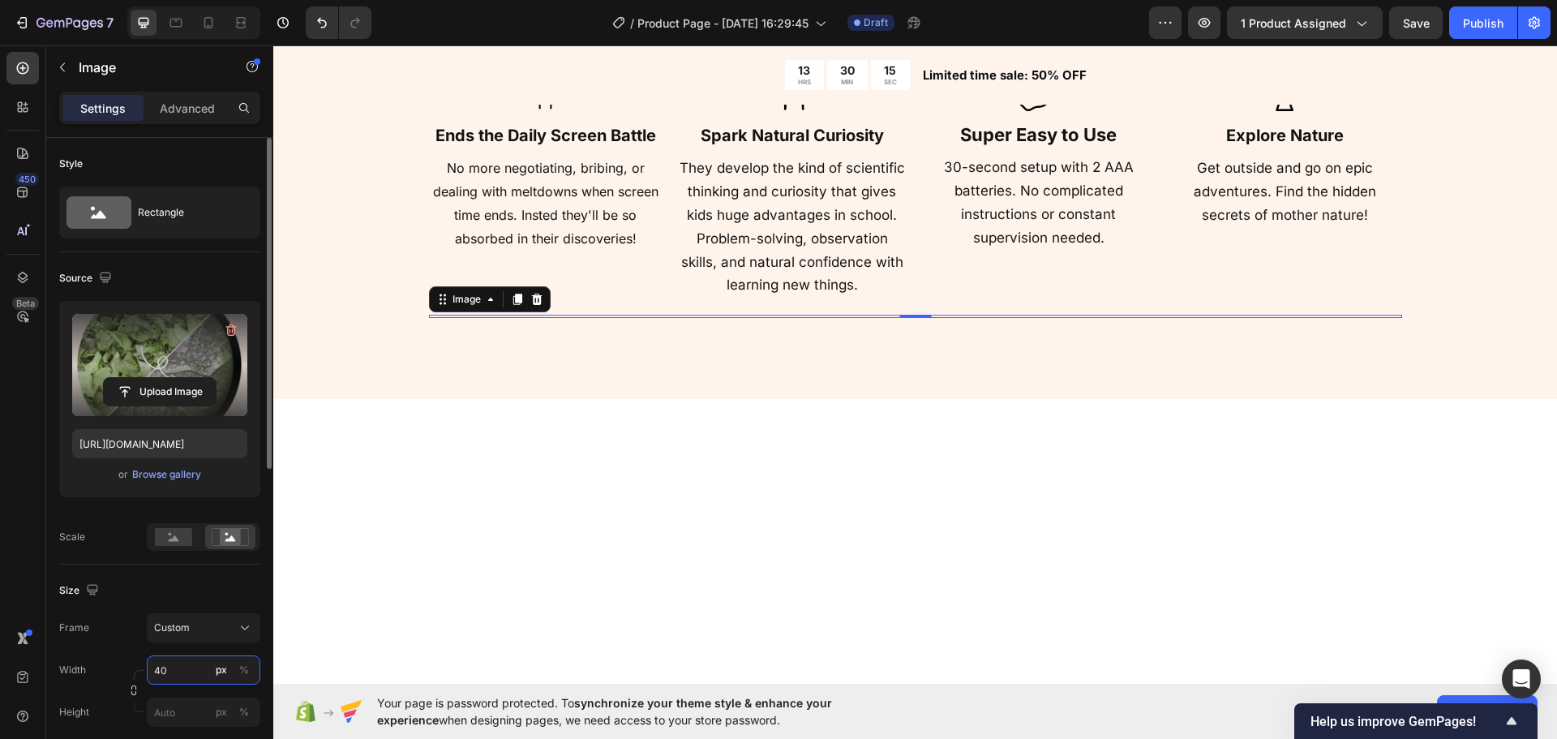
type input "400"
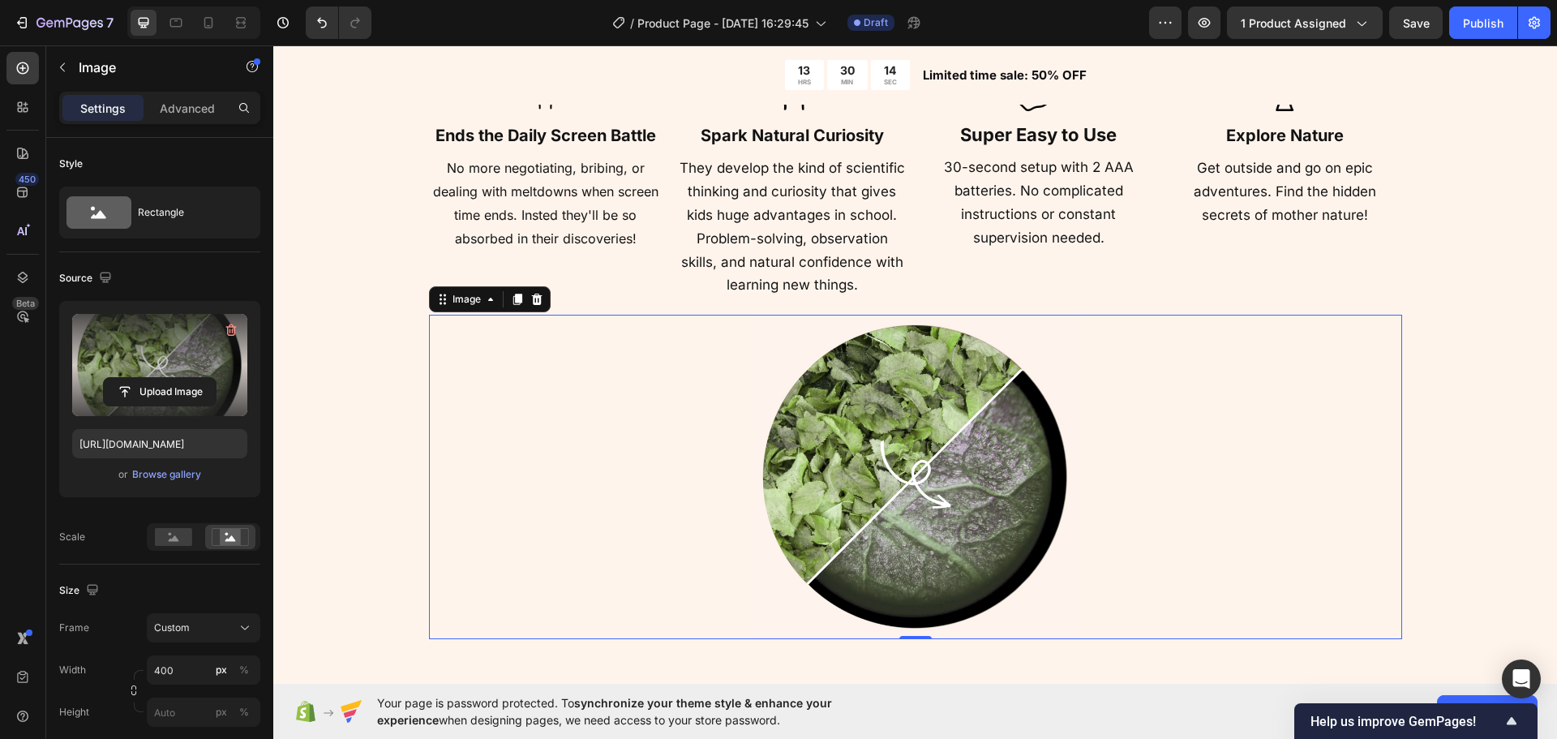
click at [386, 452] on div "More Than Just a Toy Heading Image Ends the Daily Screen Battle Heading No more…" at bounding box center [915, 304] width 1154 height 669
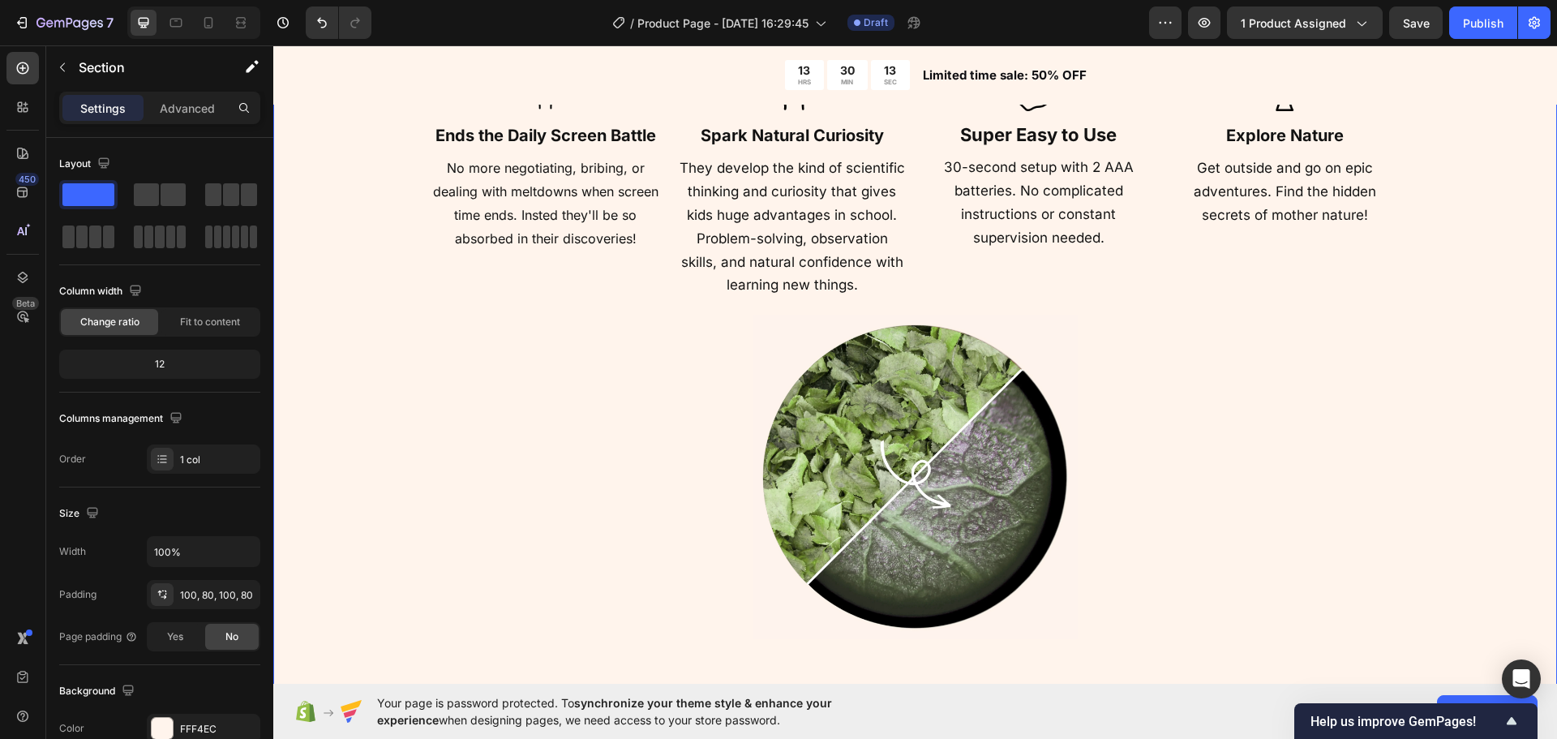
scroll to position [1974, 0]
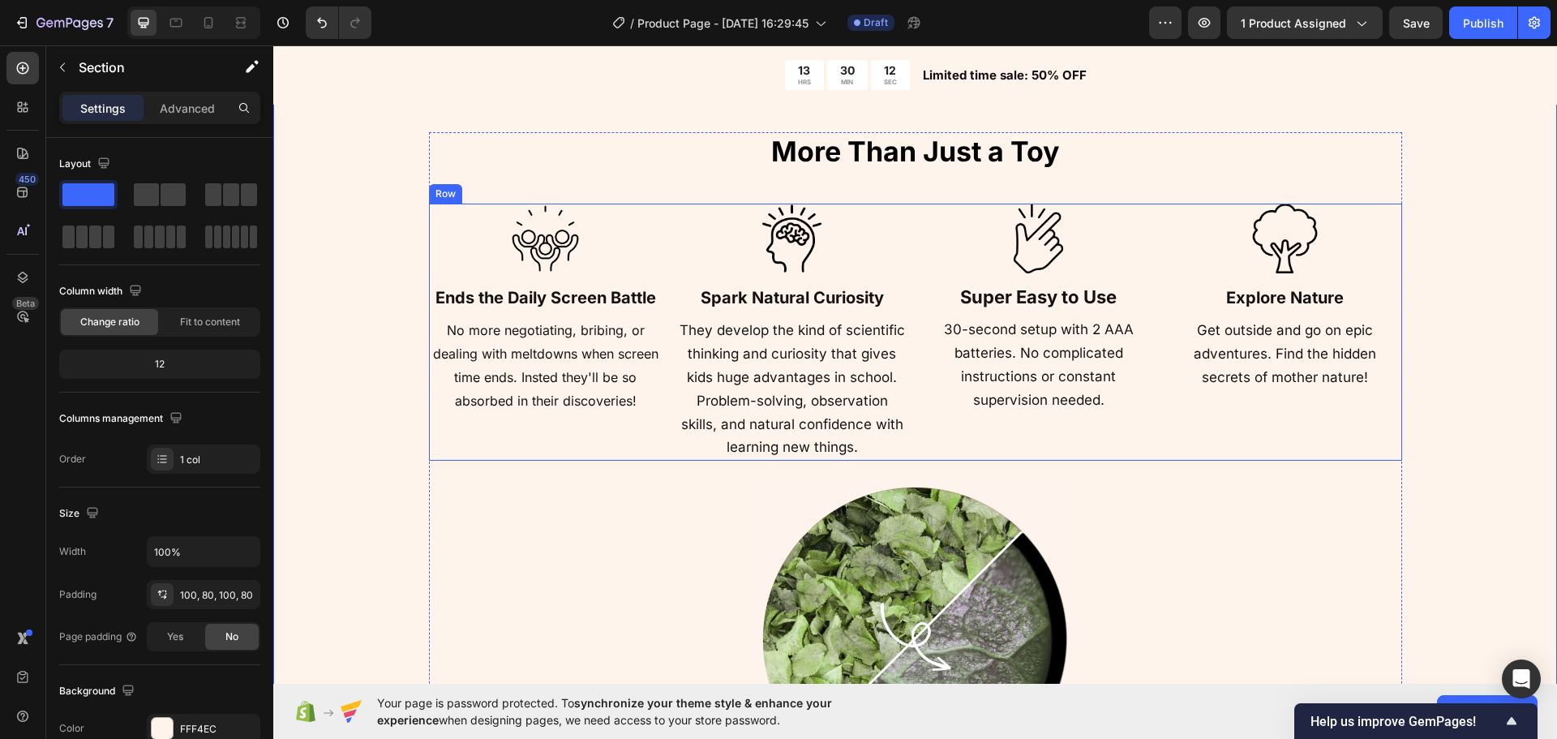
click at [906, 426] on div "Image Ends the Daily Screen Battle Heading No more negotiating, bribing, or dea…" at bounding box center [915, 333] width 973 height 258
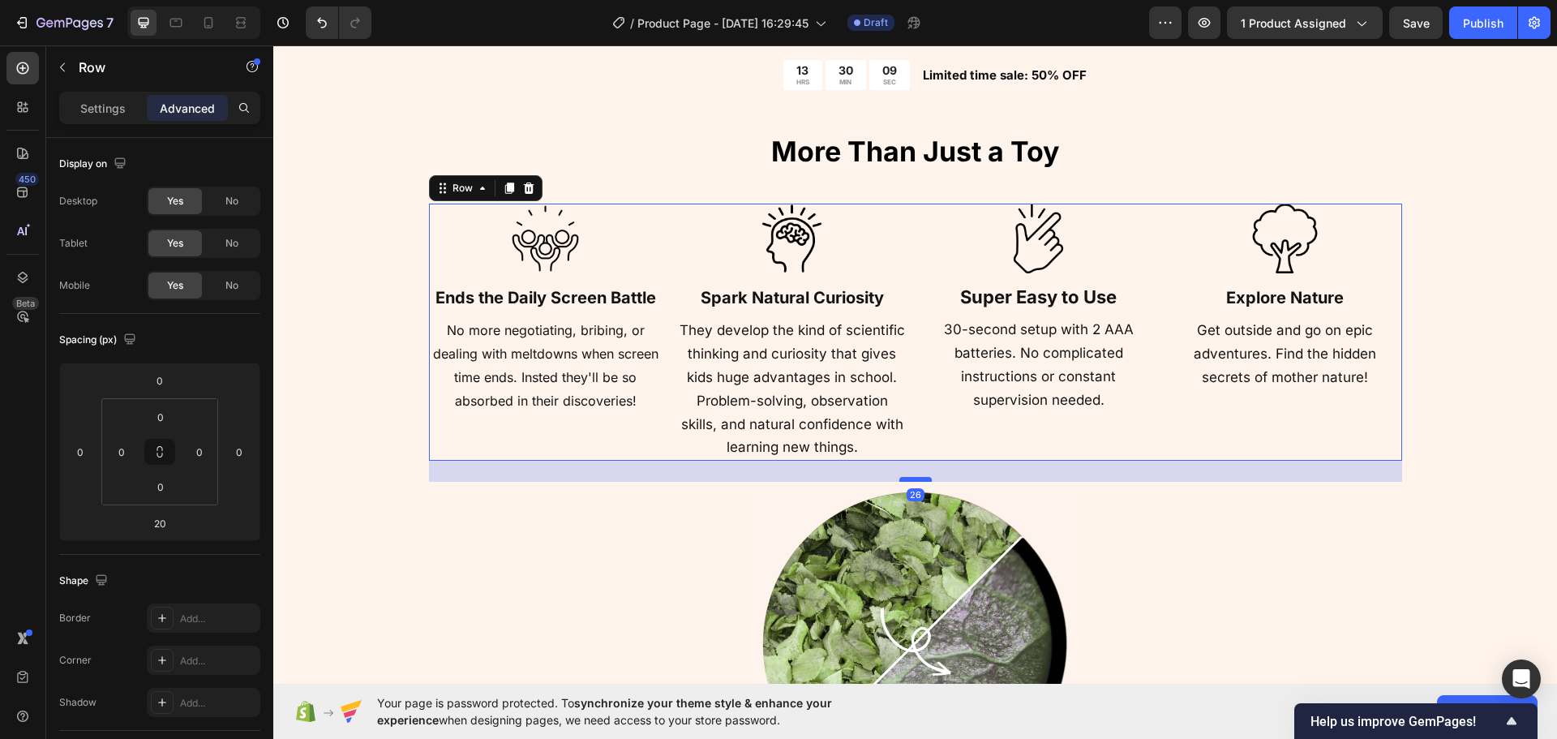
click at [908, 479] on div at bounding box center [915, 479] width 32 height 5
type input "26"
click at [349, 517] on div "More Than Just a Toy Heading Image Ends the Daily Screen Battle Heading No more…" at bounding box center [915, 469] width 1154 height 674
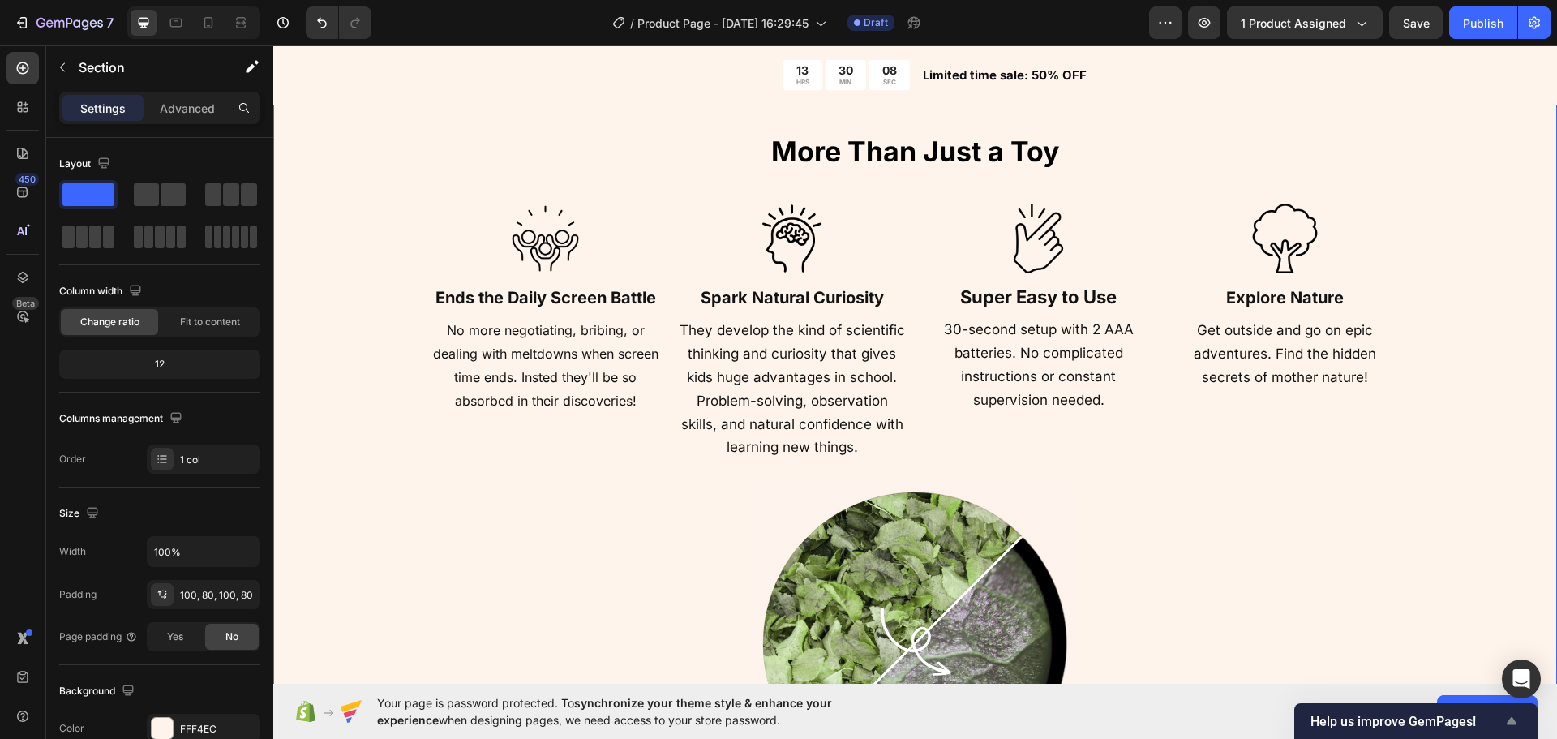
click at [1518, 723] on icon "Show survey - Help us improve GemPages!" at bounding box center [1511, 720] width 19 height 19
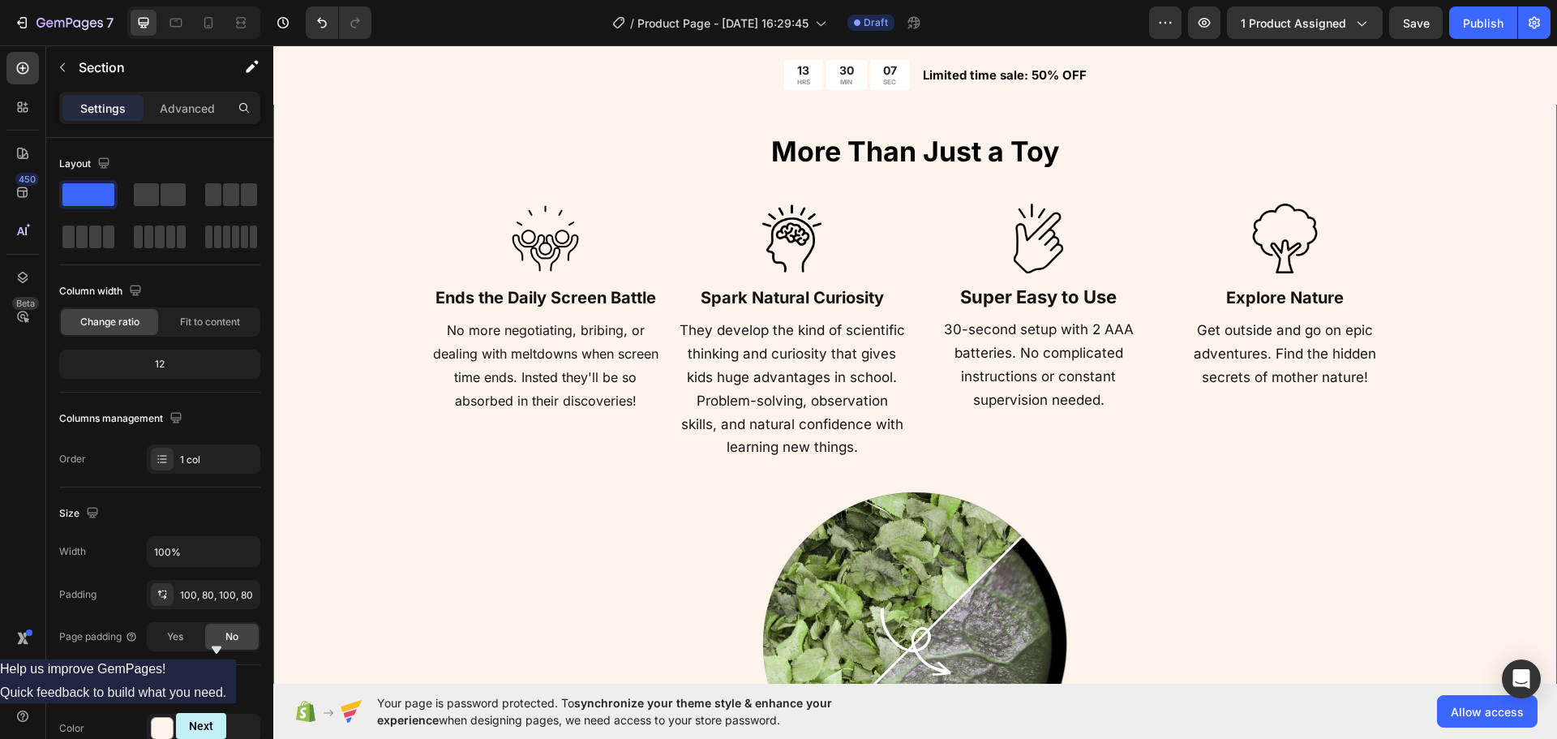
click at [226, 640] on icon "Hide survey" at bounding box center [216, 649] width 19 height 19
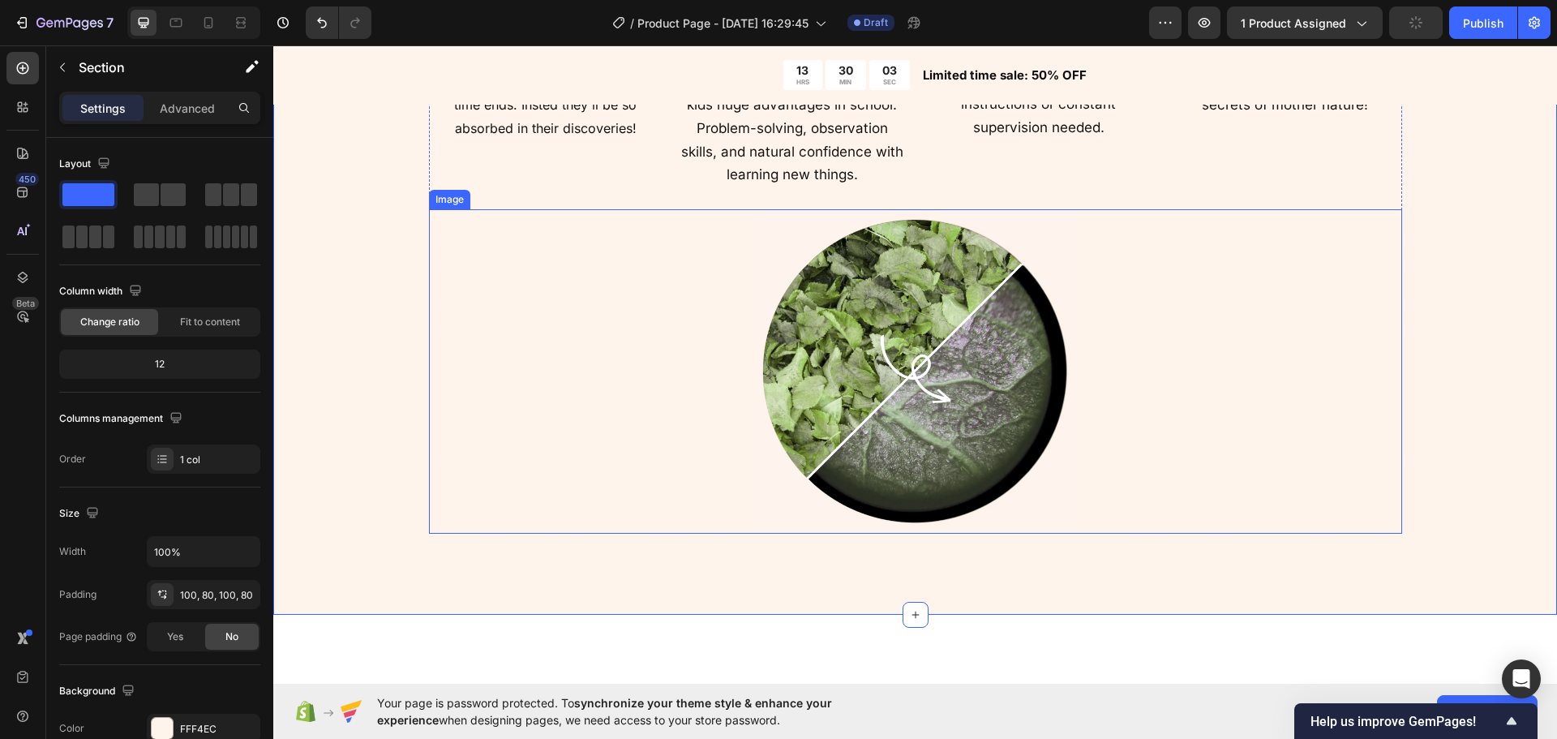
scroll to position [2380, 0]
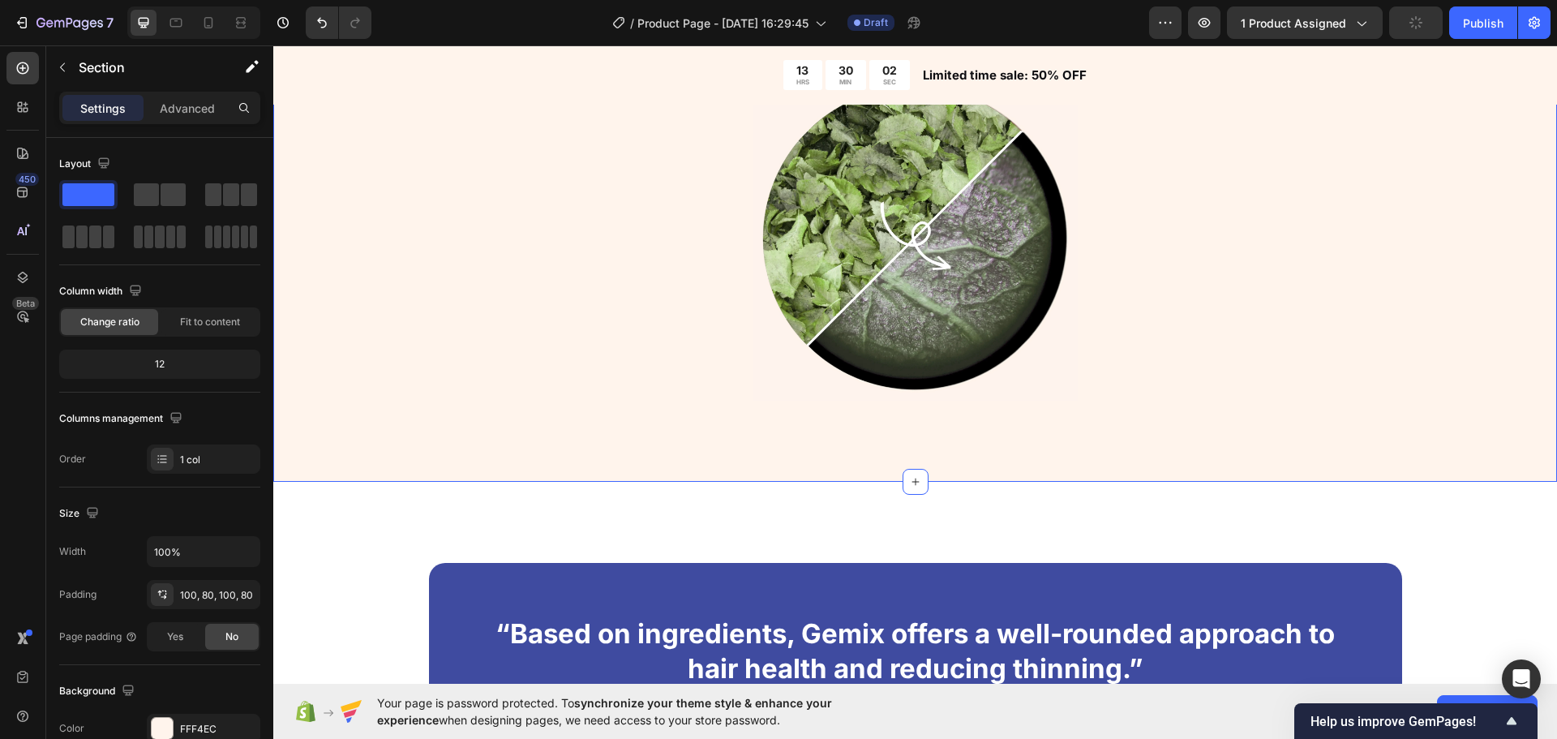
click at [439, 414] on div "More Than Just a Toy Heading Image Ends the Daily Screen Battle Heading No more…" at bounding box center [915, 64] width 1284 height 836
click at [825, 320] on img at bounding box center [915, 238] width 324 height 324
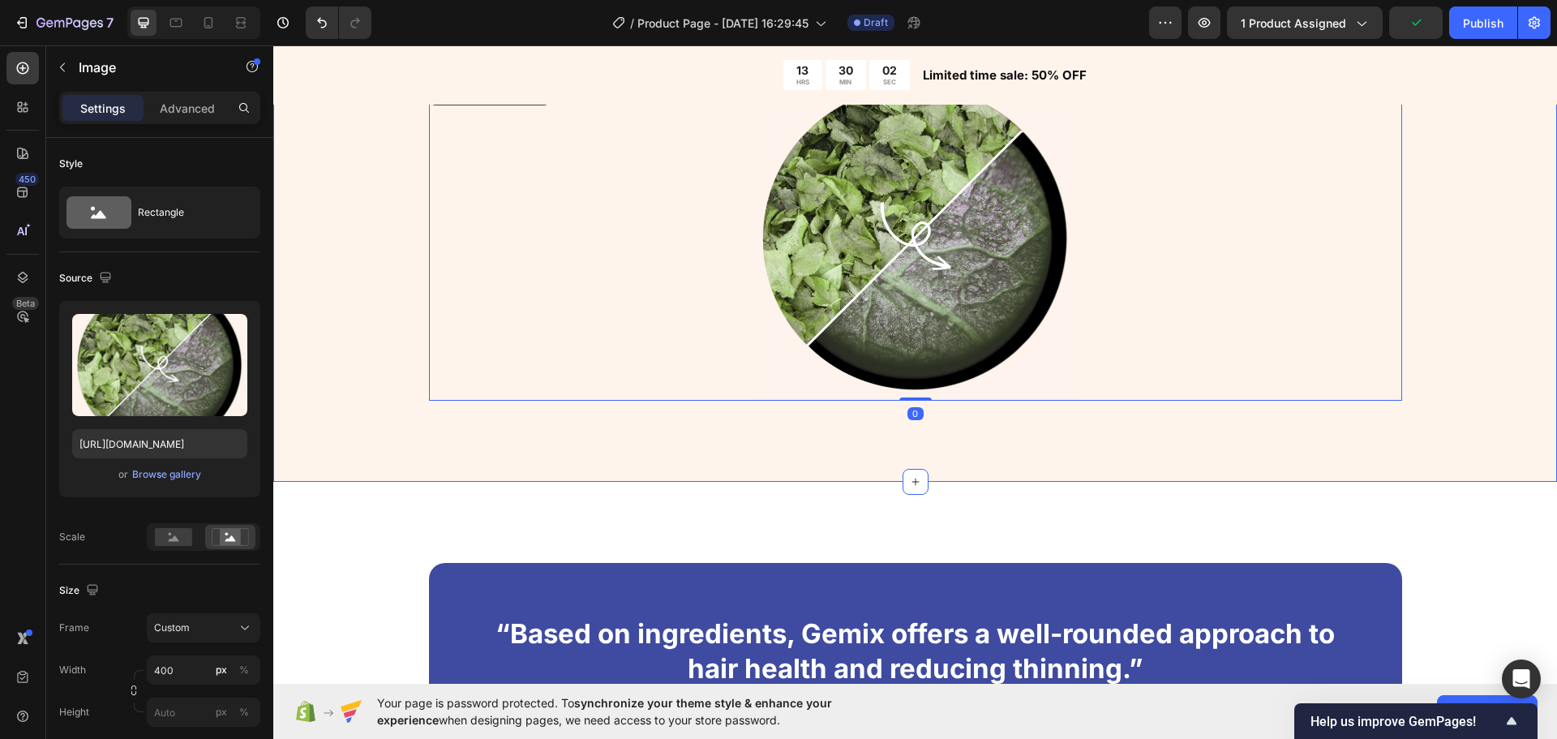
click at [886, 417] on div "More Than Just a Toy Heading Image Ends the Daily Screen Battle Heading No more…" at bounding box center [915, 64] width 1284 height 836
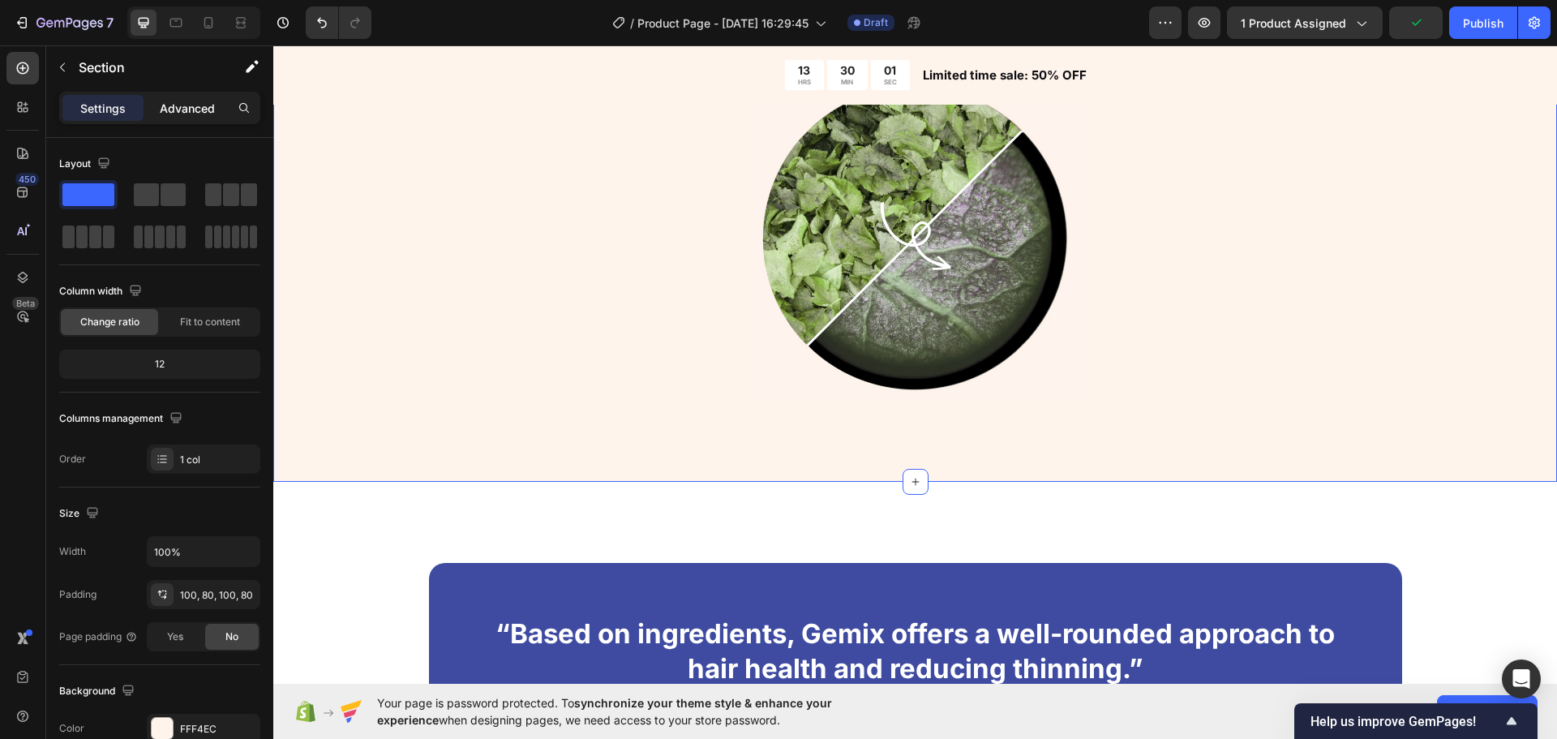
click at [178, 97] on div "Advanced" at bounding box center [187, 108] width 81 height 26
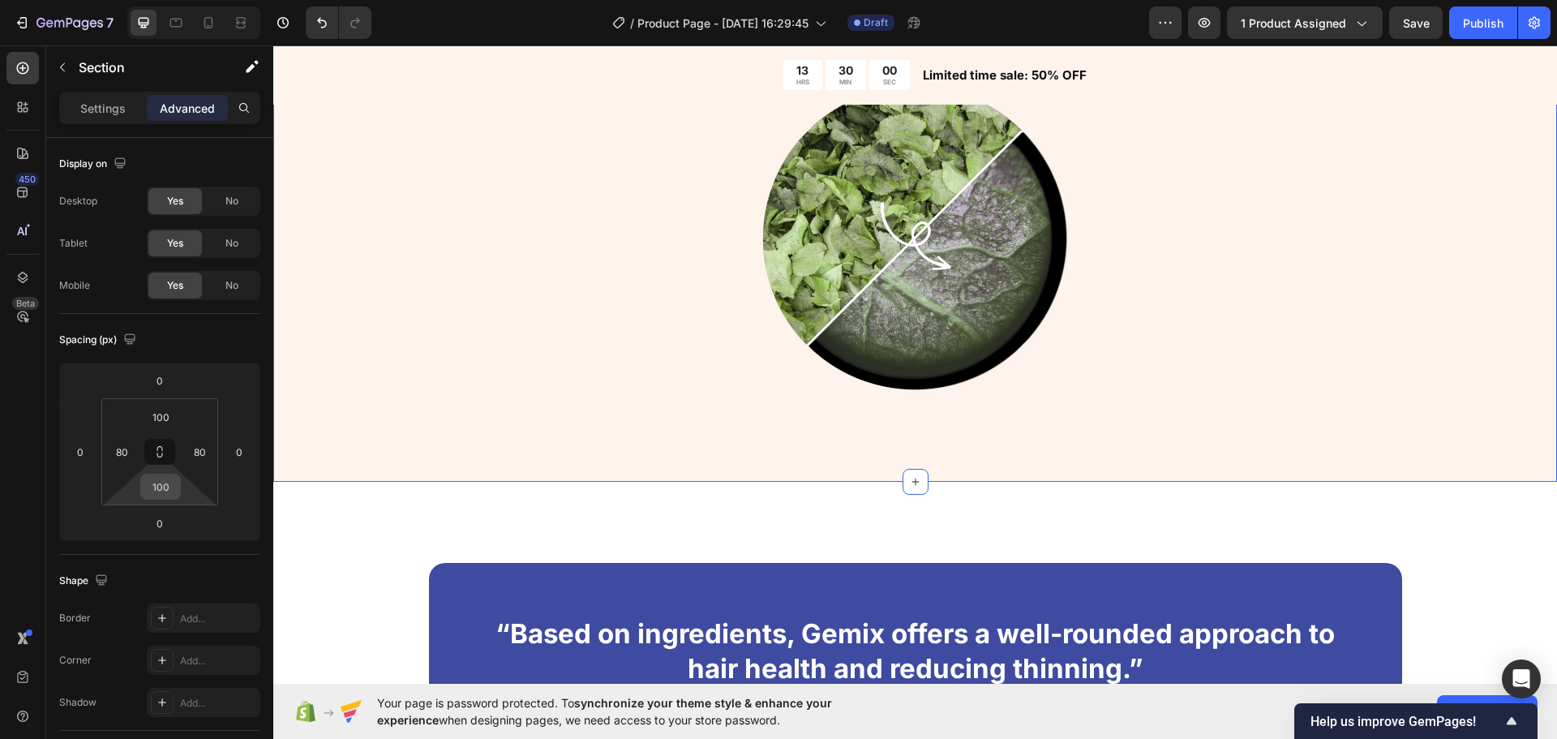
click at [165, 483] on input "100" at bounding box center [160, 486] width 32 height 24
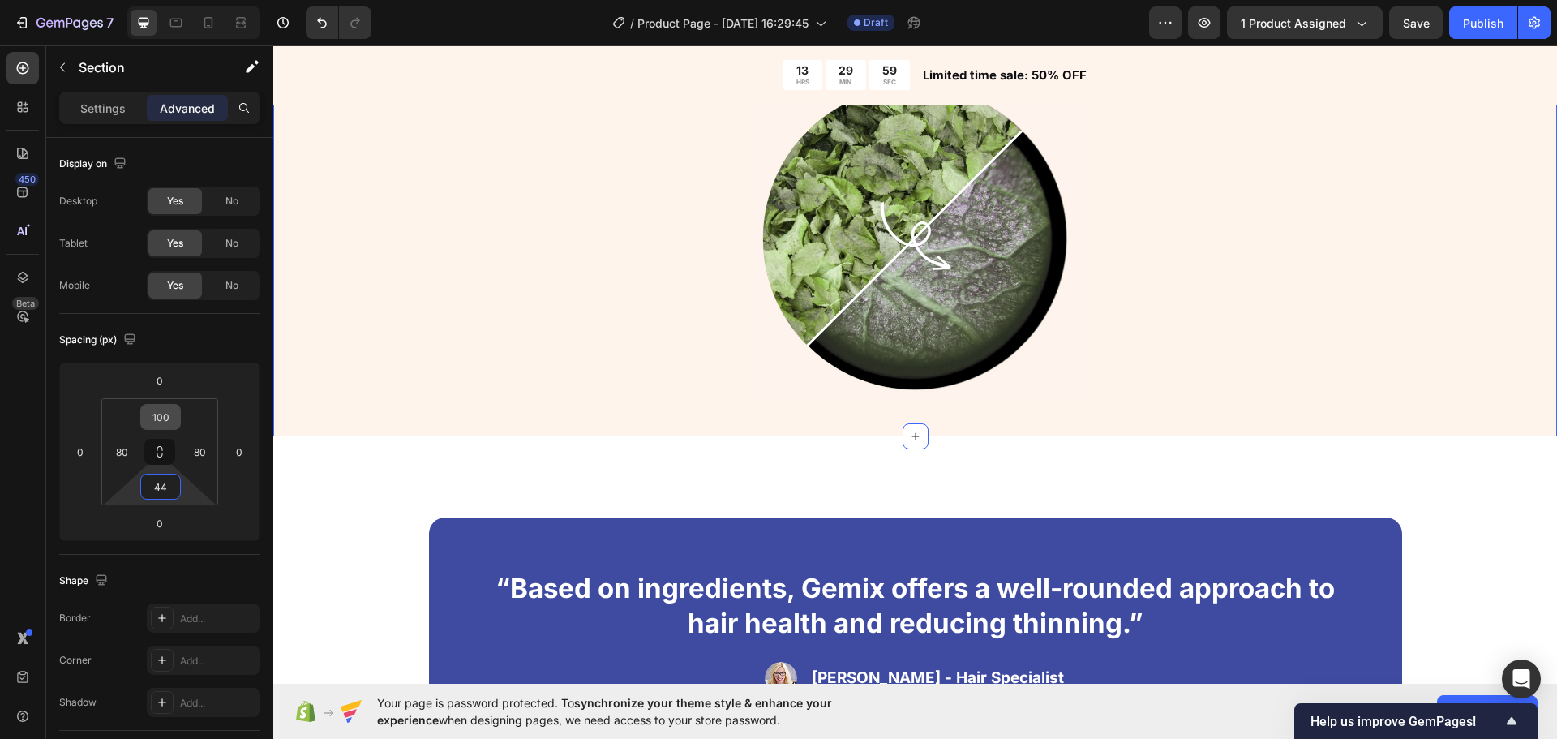
type input "44"
click at [159, 416] on input "100" at bounding box center [160, 417] width 32 height 24
type input "44"
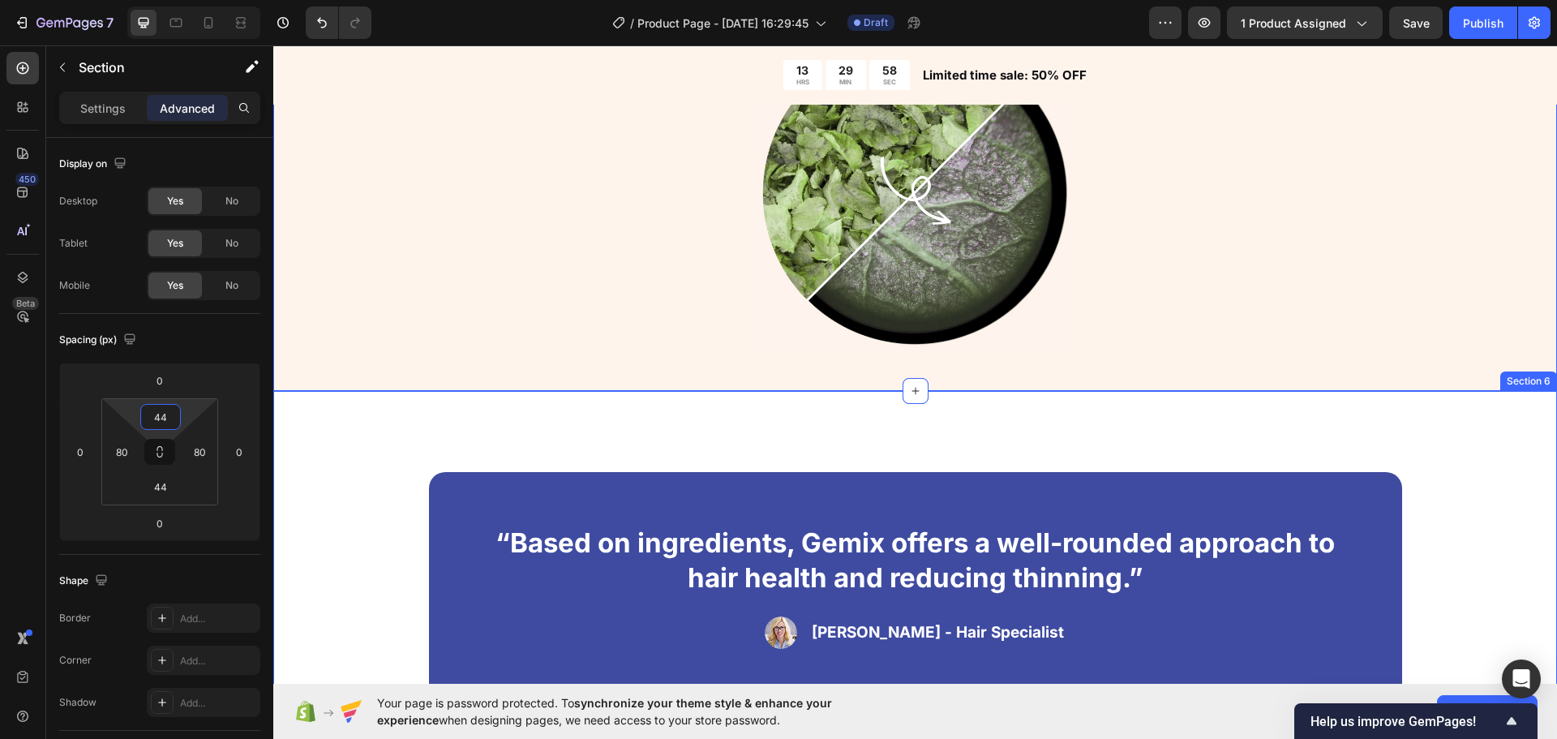
click at [663, 470] on div "“Based on ingredients, Gemix offers a well-rounded approach to hair health and …" at bounding box center [915, 586] width 1284 height 391
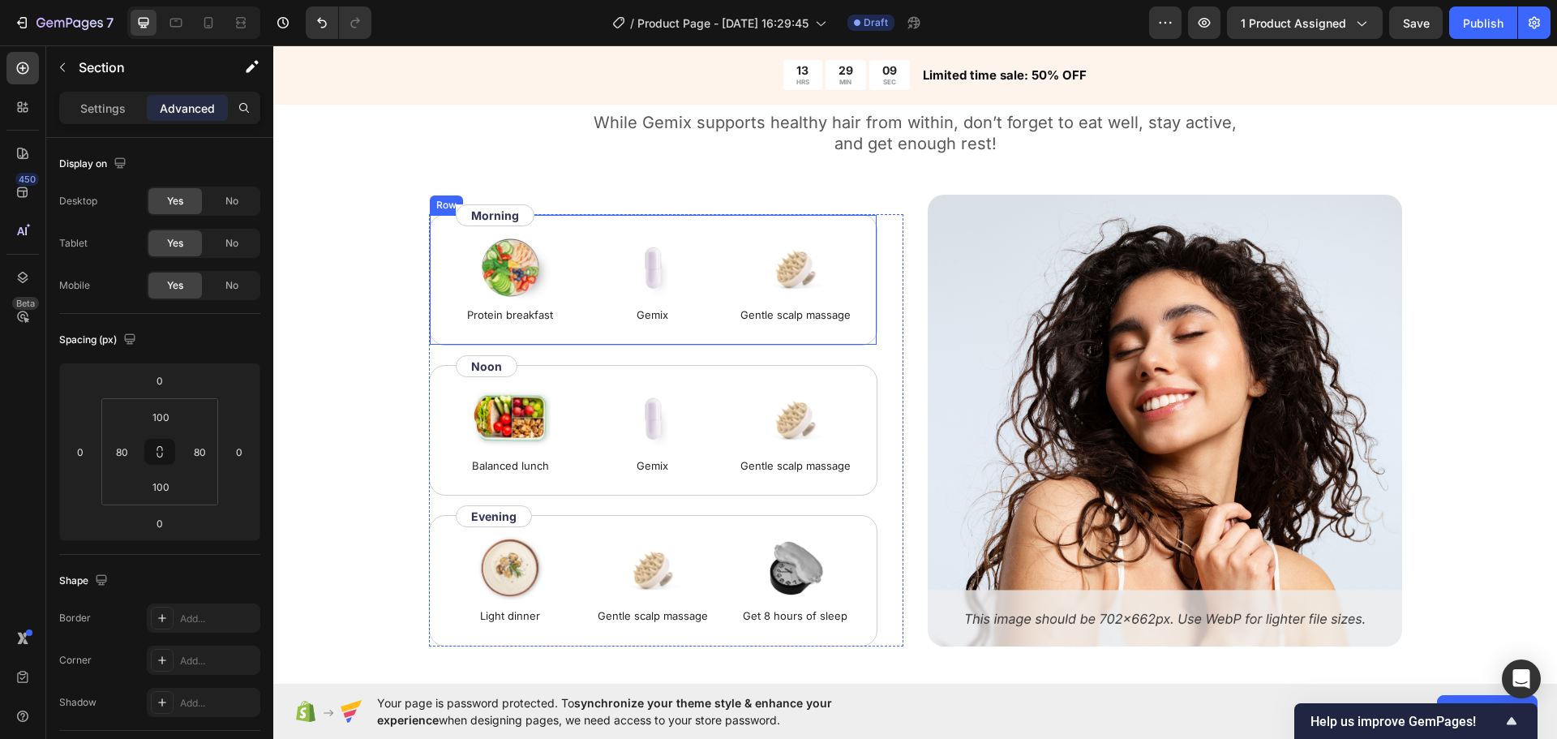
scroll to position [3434, 0]
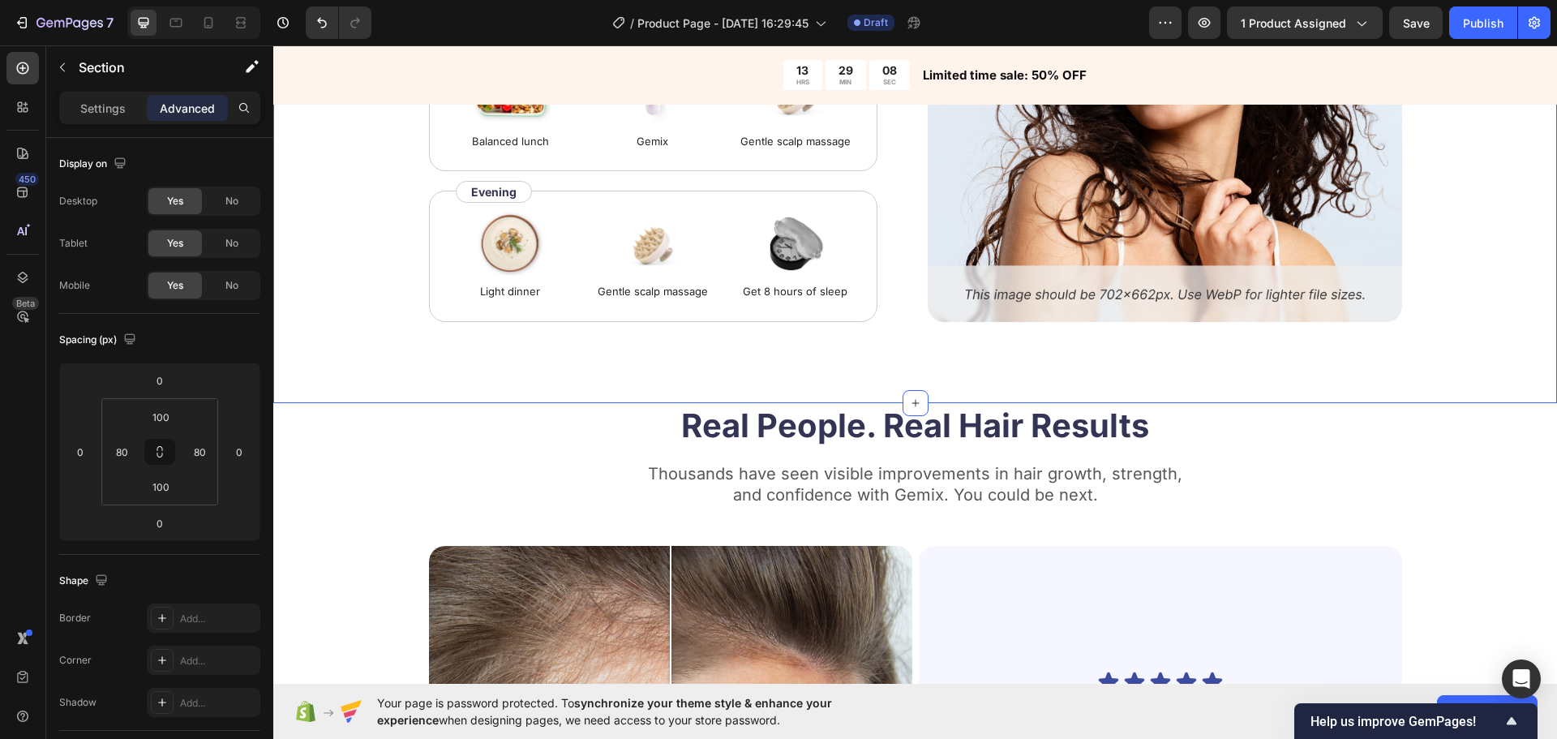
click at [342, 273] on div "How to use Heading While Gemix supports healthy hair from within, don’t forget …" at bounding box center [915, 24] width 1154 height 595
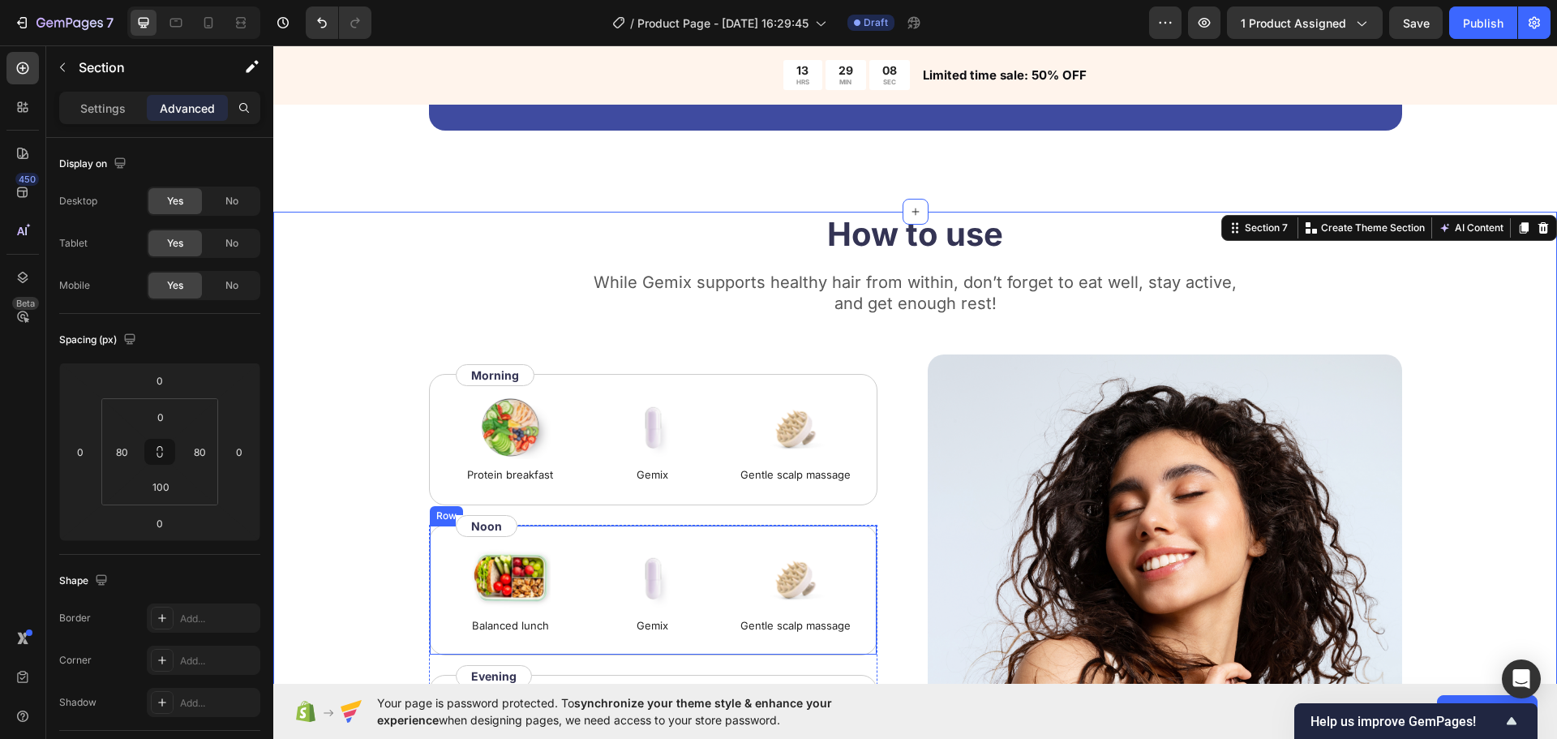
scroll to position [2947, 0]
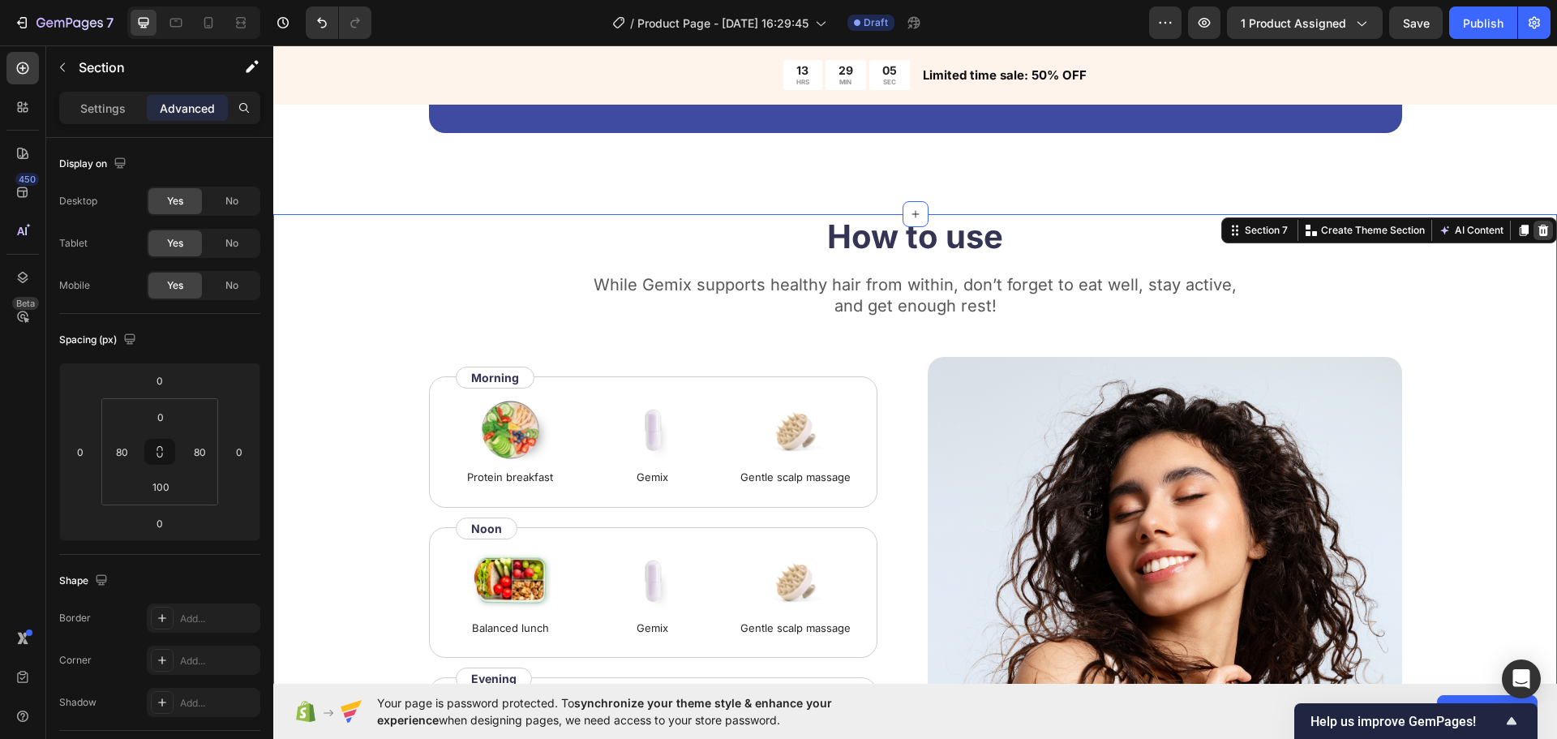
click at [1539, 229] on icon at bounding box center [1544, 230] width 11 height 11
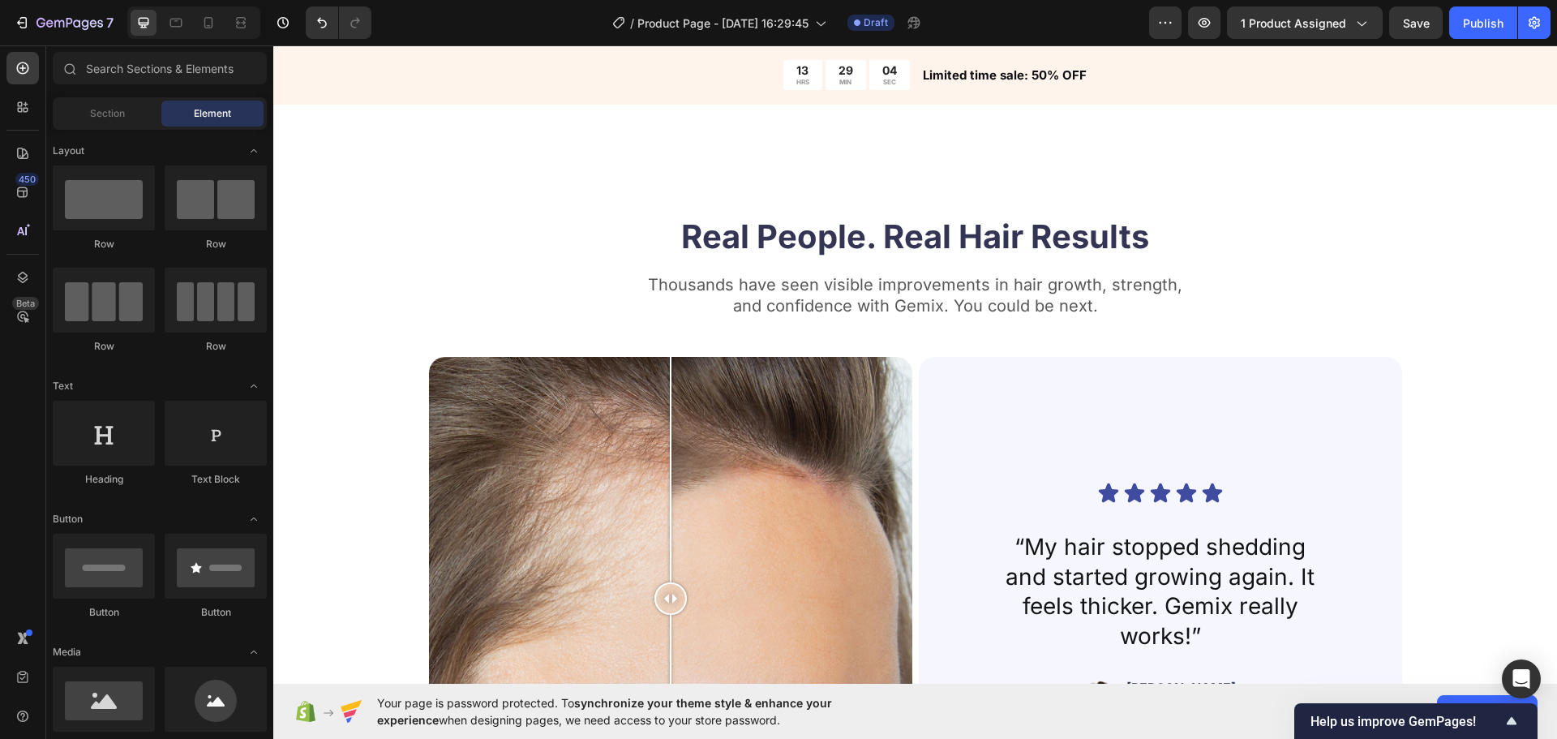
scroll to position [3272, 0]
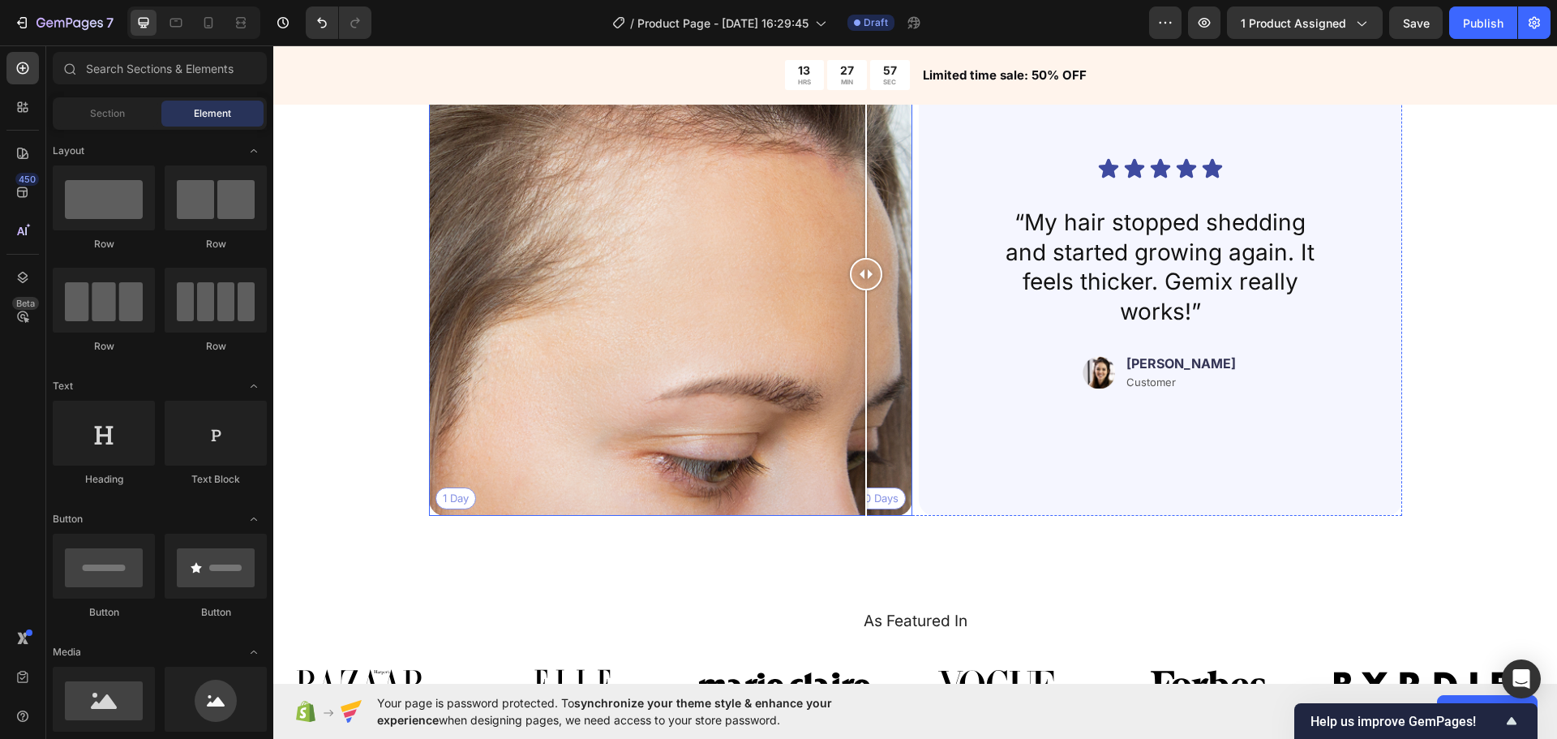
drag, startPoint x: 684, startPoint y: 274, endPoint x: 625, endPoint y: 362, distance: 105.7
click at [850, 294] on div at bounding box center [866, 273] width 32 height 483
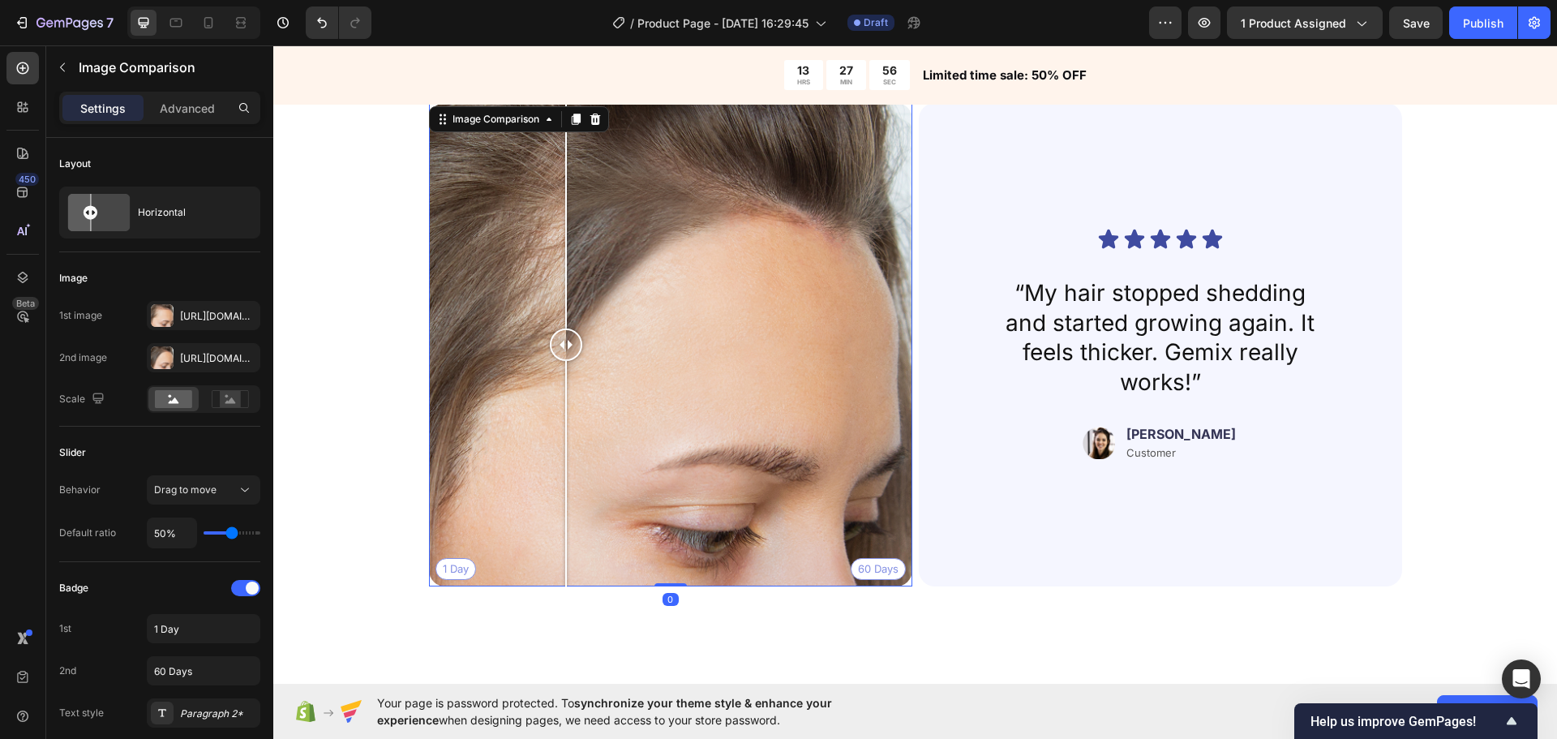
scroll to position [3110, 0]
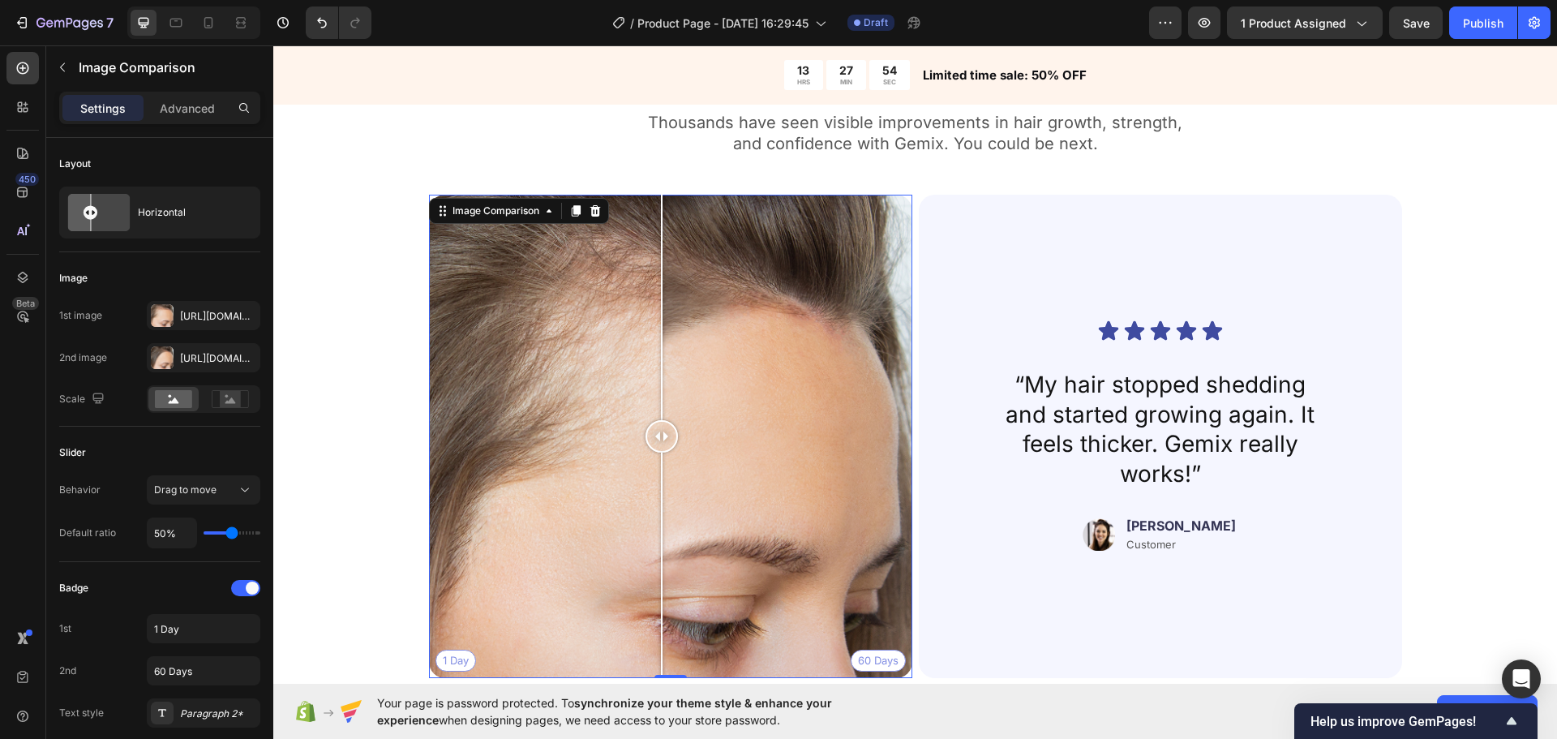
drag, startPoint x: 553, startPoint y: 420, endPoint x: 470, endPoint y: 392, distance: 88.2
click at [646, 403] on div at bounding box center [662, 436] width 32 height 483
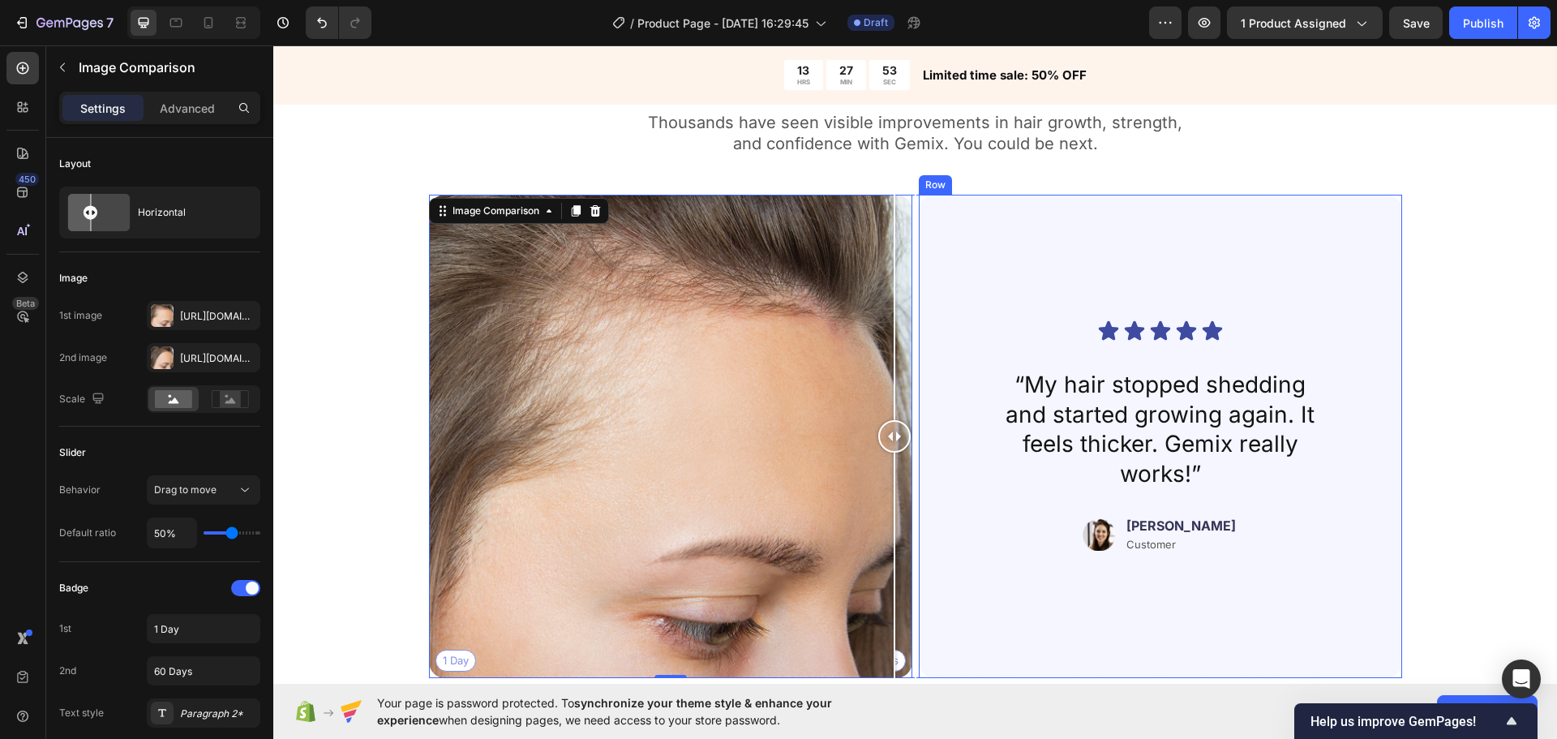
drag, startPoint x: 732, startPoint y: 455, endPoint x: 962, endPoint y: 473, distance: 231.0
click at [962, 473] on div "1 Day 60 Days Image Comparison 0 Icon Icon Icon Icon Icon Icon List “My hair st…" at bounding box center [915, 436] width 973 height 483
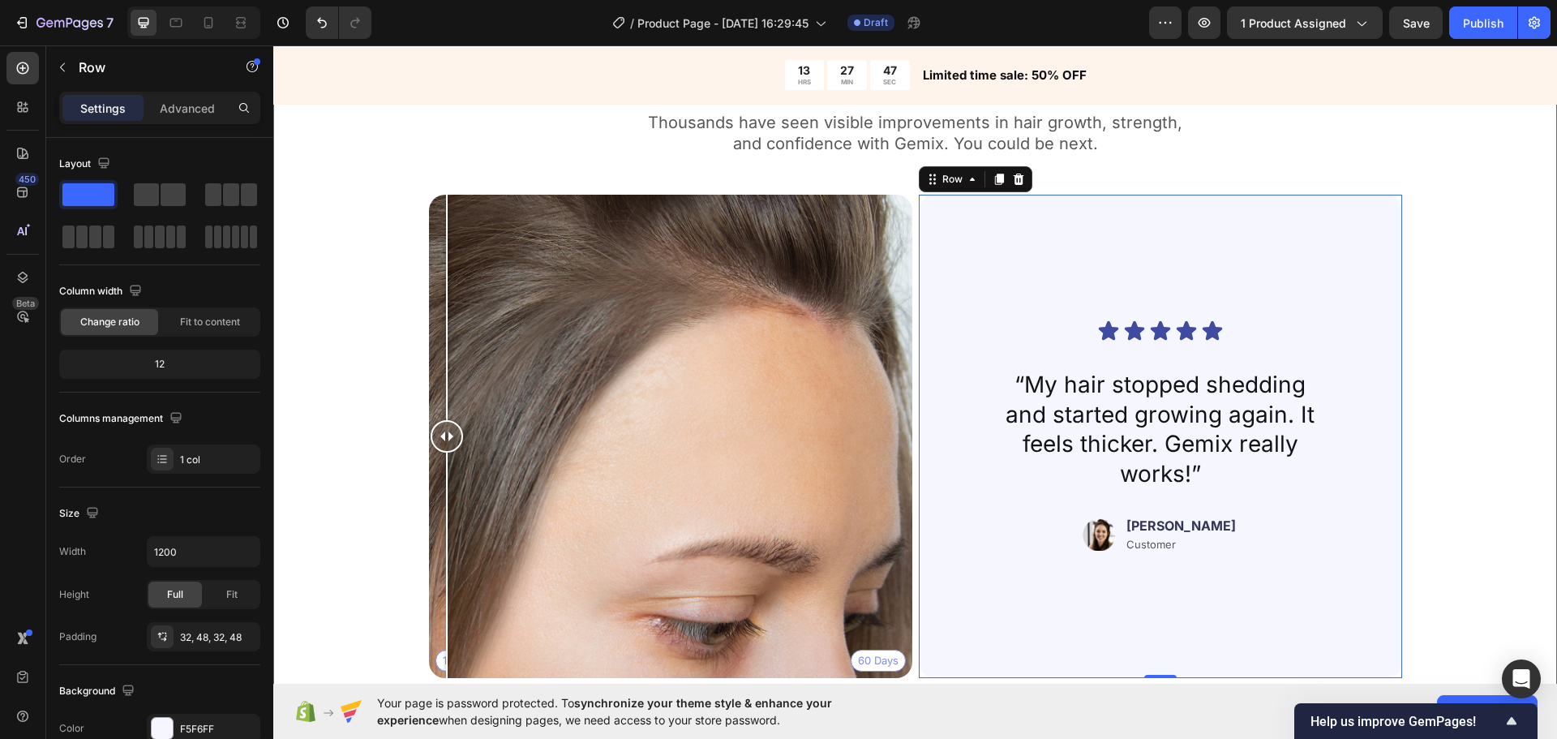
drag, startPoint x: 885, startPoint y: 430, endPoint x: 350, endPoint y: 468, distance: 535.8
click at [350, 468] on div "Real People. Real Hair Results Heading Thousands have seen visible improvements…" at bounding box center [915, 371] width 1154 height 639
drag, startPoint x: 458, startPoint y: 431, endPoint x: 371, endPoint y: 427, distance: 87.7
click at [371, 427] on div "Real People. Real Hair Results Heading Thousands have seen visible improvements…" at bounding box center [915, 371] width 1154 height 639
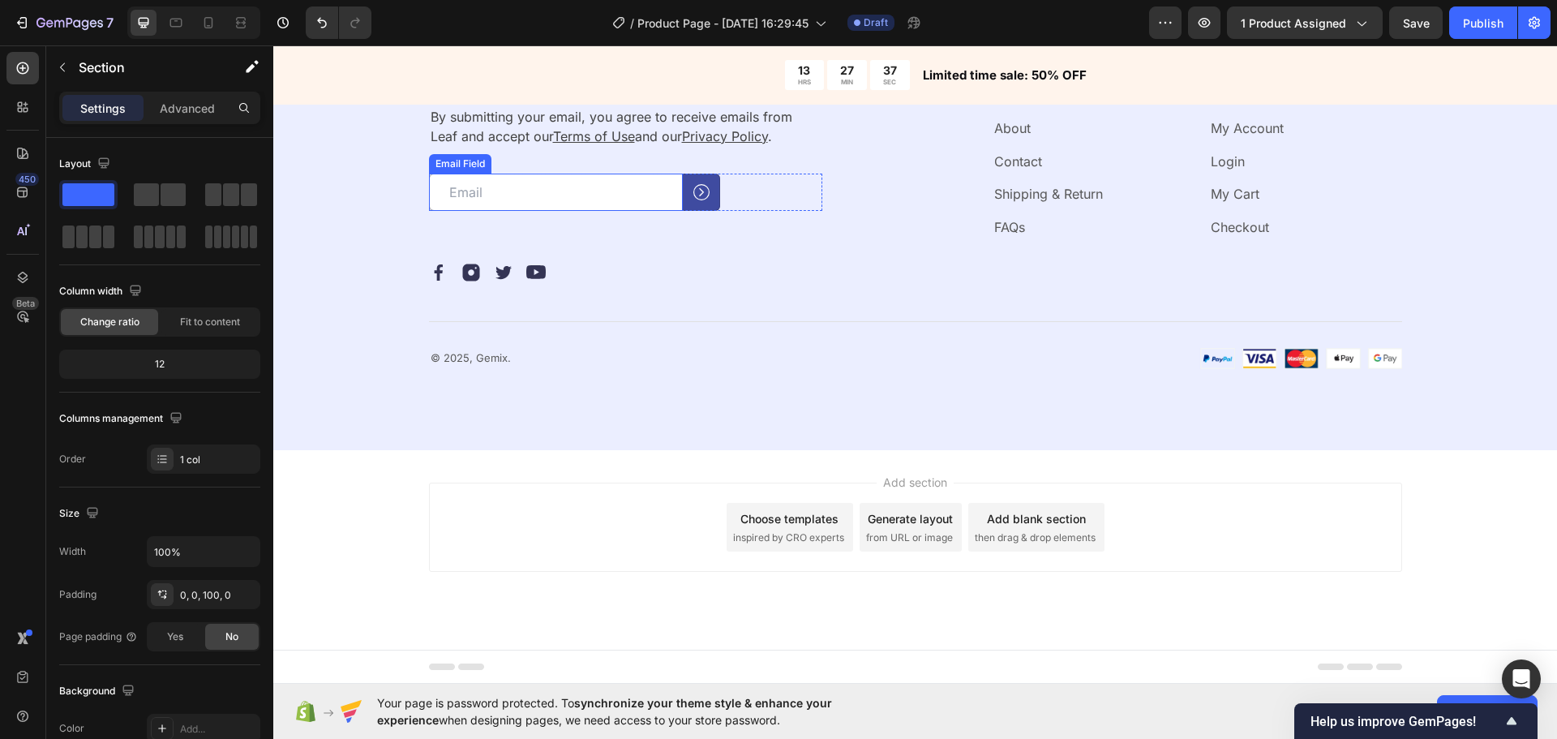
scroll to position [4999, 0]
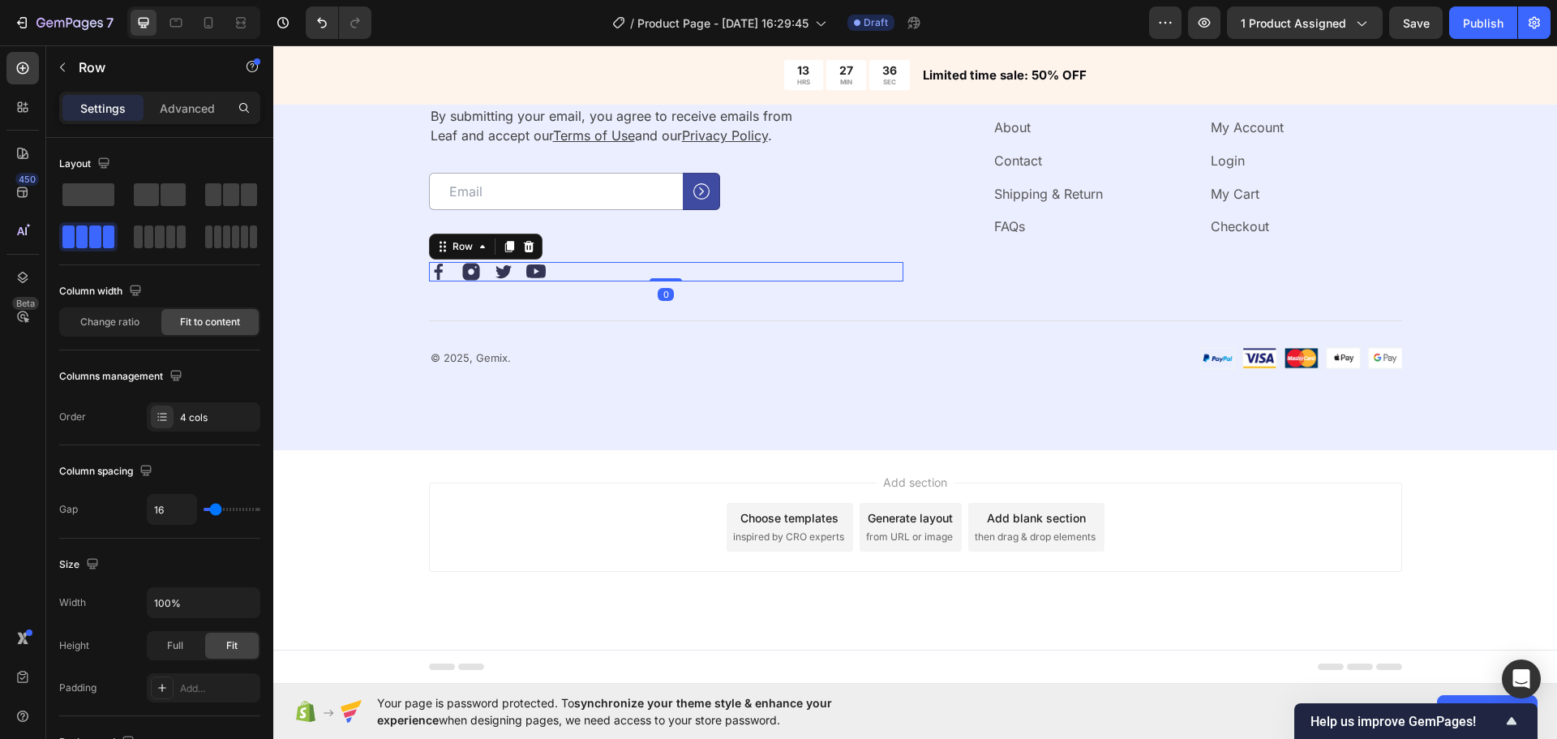
click at [575, 264] on div "Image Image Image Image Row 0" at bounding box center [666, 271] width 474 height 19
click at [764, 400] on div "Our emails are plastic-free too. Heading By submitting your email, you agree to…" at bounding box center [915, 221] width 1284 height 457
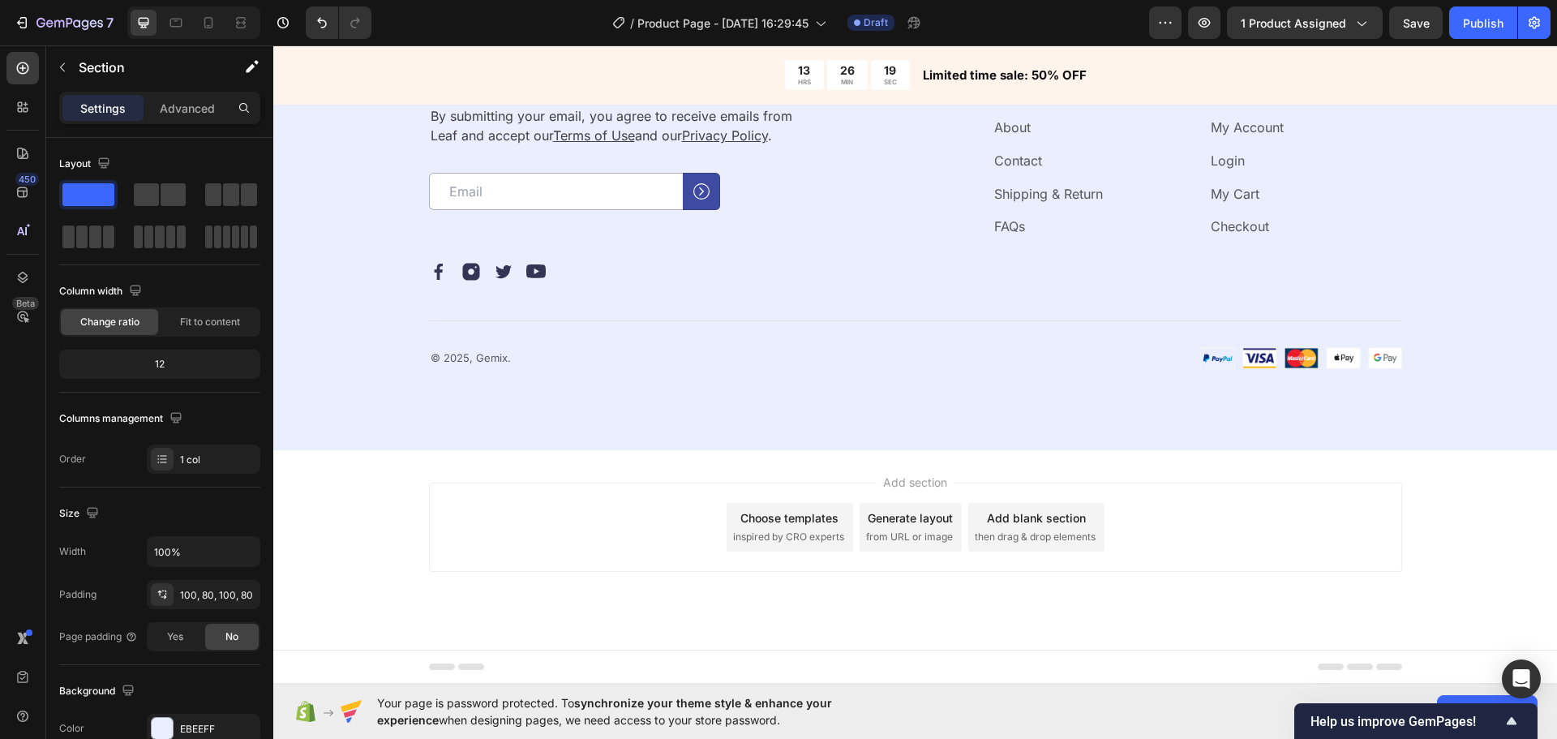
drag, startPoint x: 989, startPoint y: 622, endPoint x: 991, endPoint y: 606, distance: 16.3
click at [986, 621] on div "Add section Choose templates inspired by CRO experts Generate layout from URL o…" at bounding box center [915, 550] width 1284 height 200
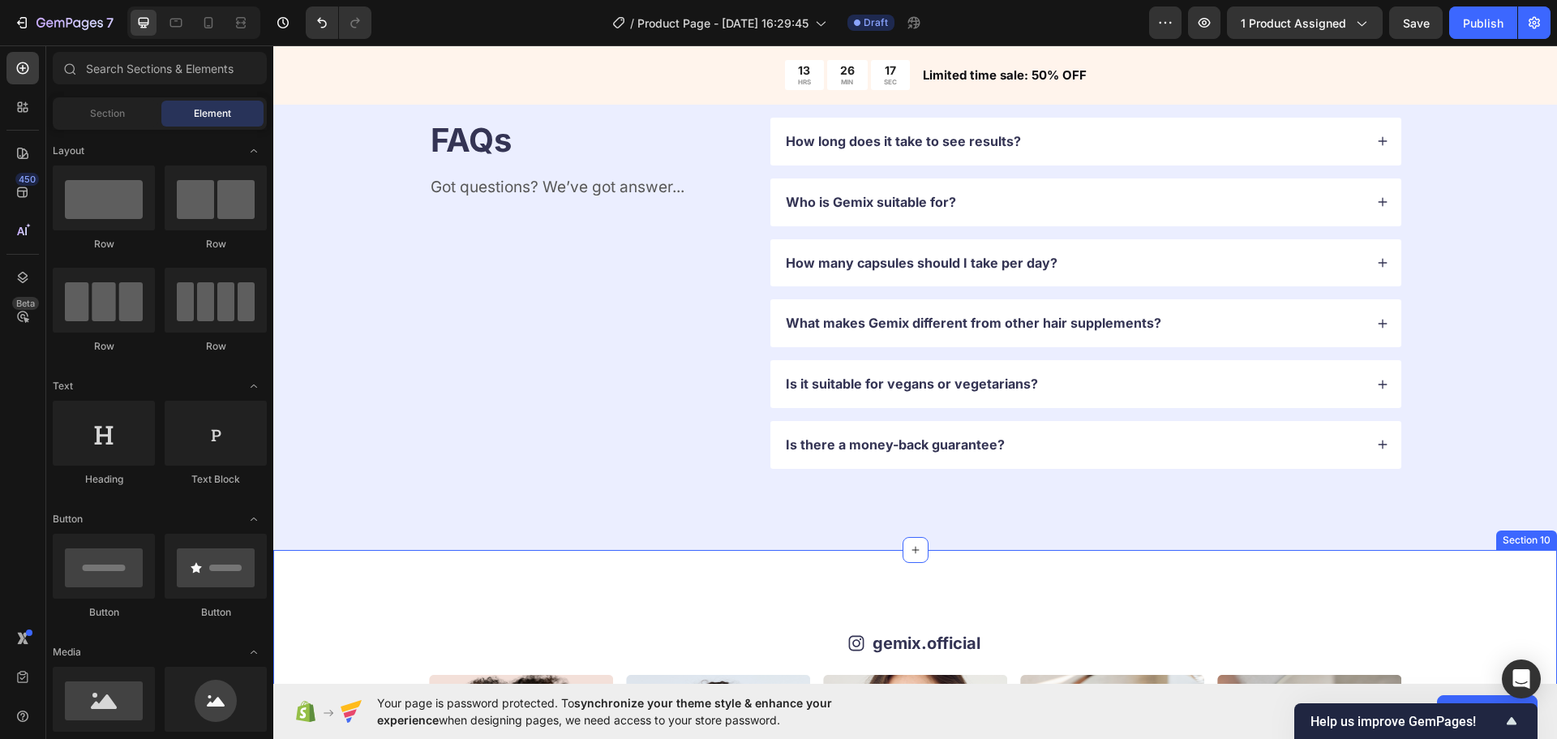
scroll to position [3945, 0]
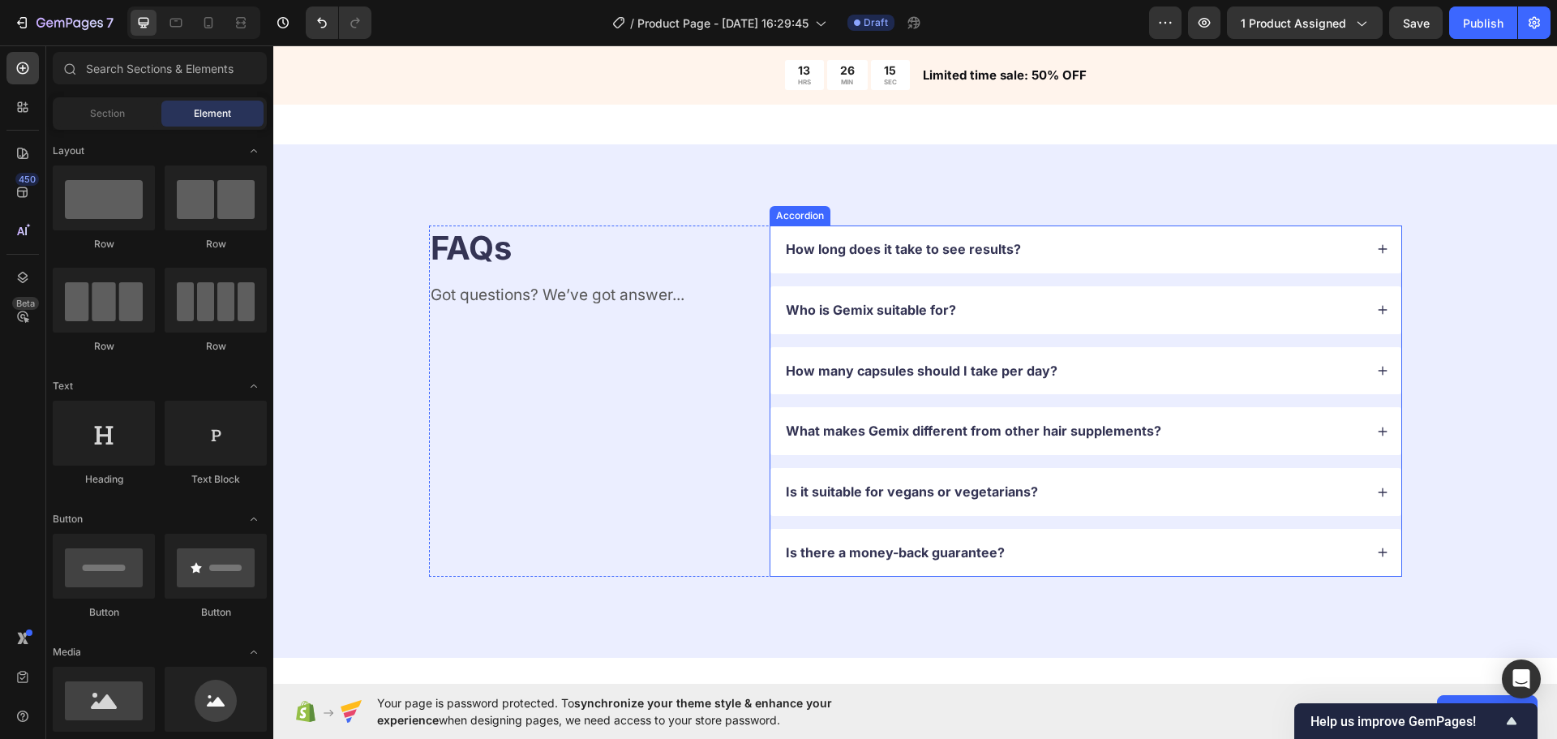
click at [1195, 266] on div "How long does it take to see results?" at bounding box center [1086, 249] width 631 height 48
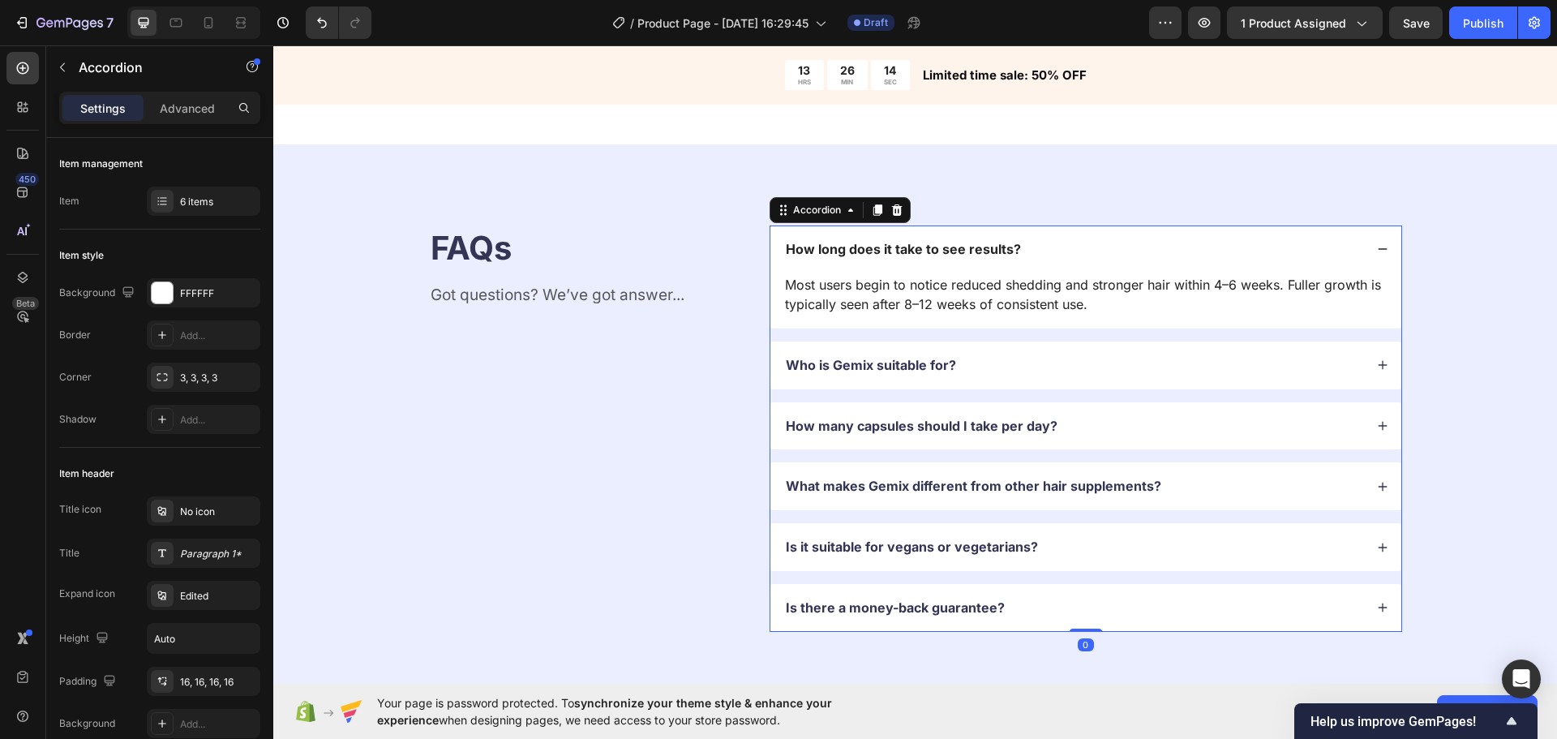
click at [1195, 266] on div "How long does it take to see results?" at bounding box center [1086, 249] width 631 height 48
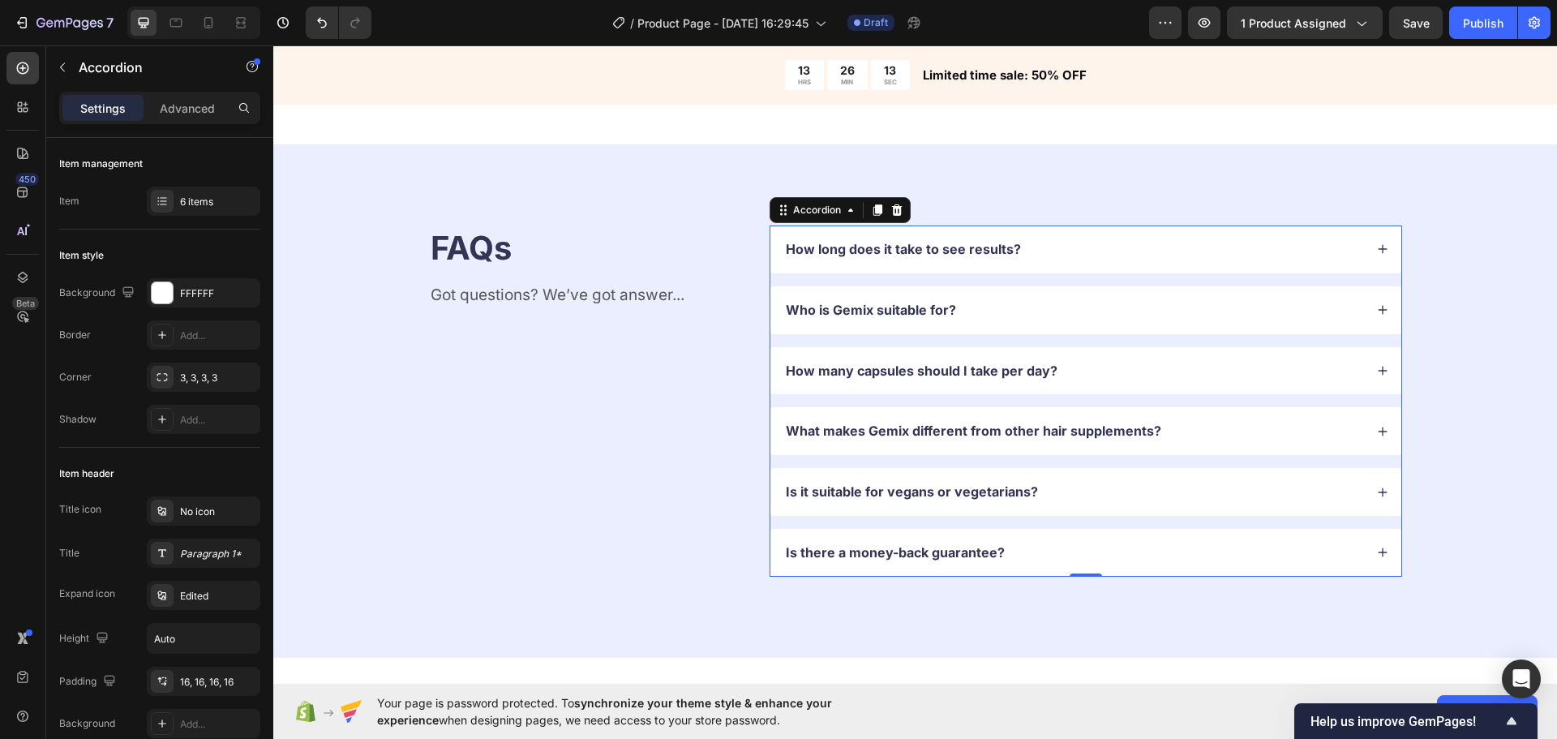
click at [1101, 367] on div "How many capsules should I take per day?" at bounding box center [1073, 371] width 581 height 22
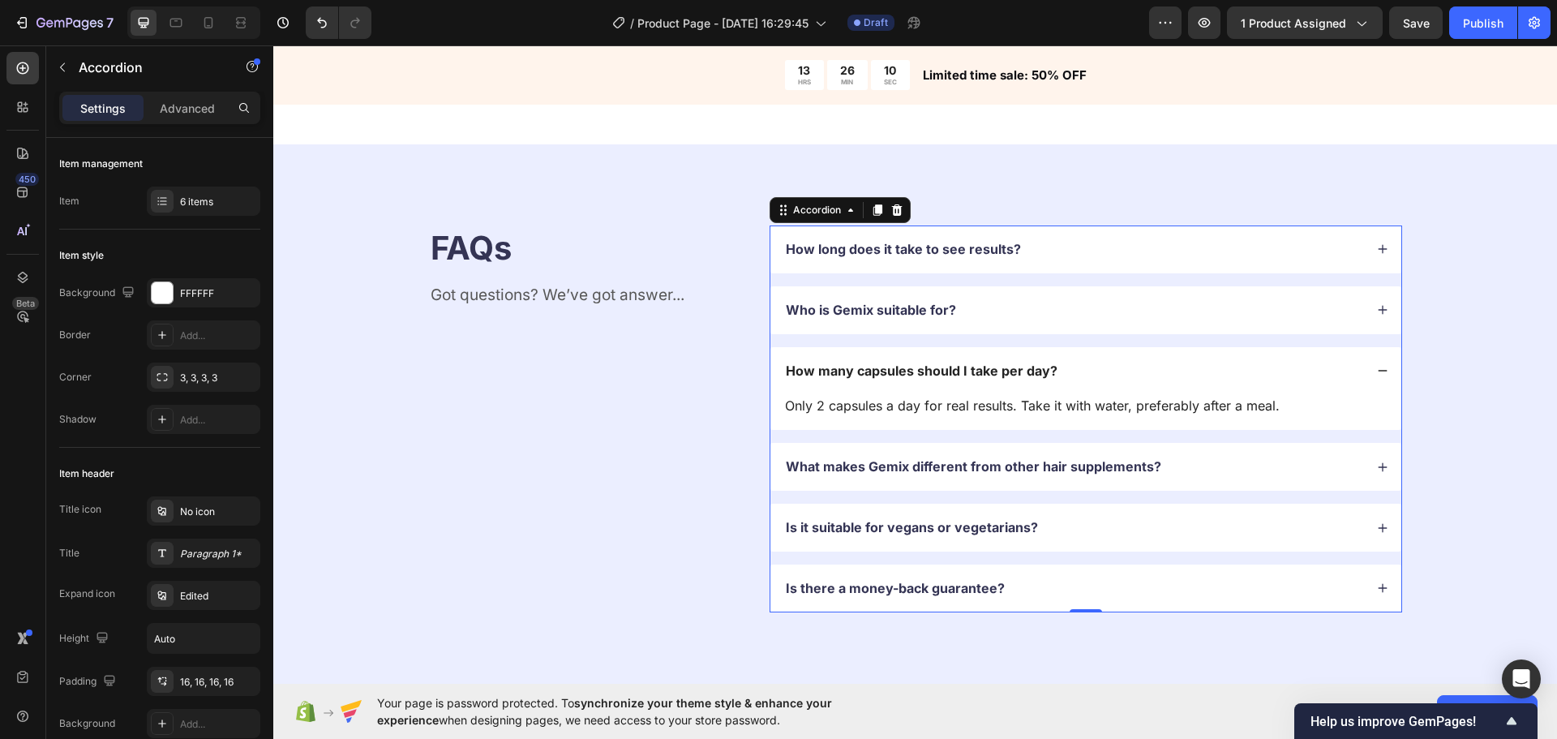
click at [1103, 363] on div "How many capsules should I take per day?" at bounding box center [1073, 371] width 581 height 22
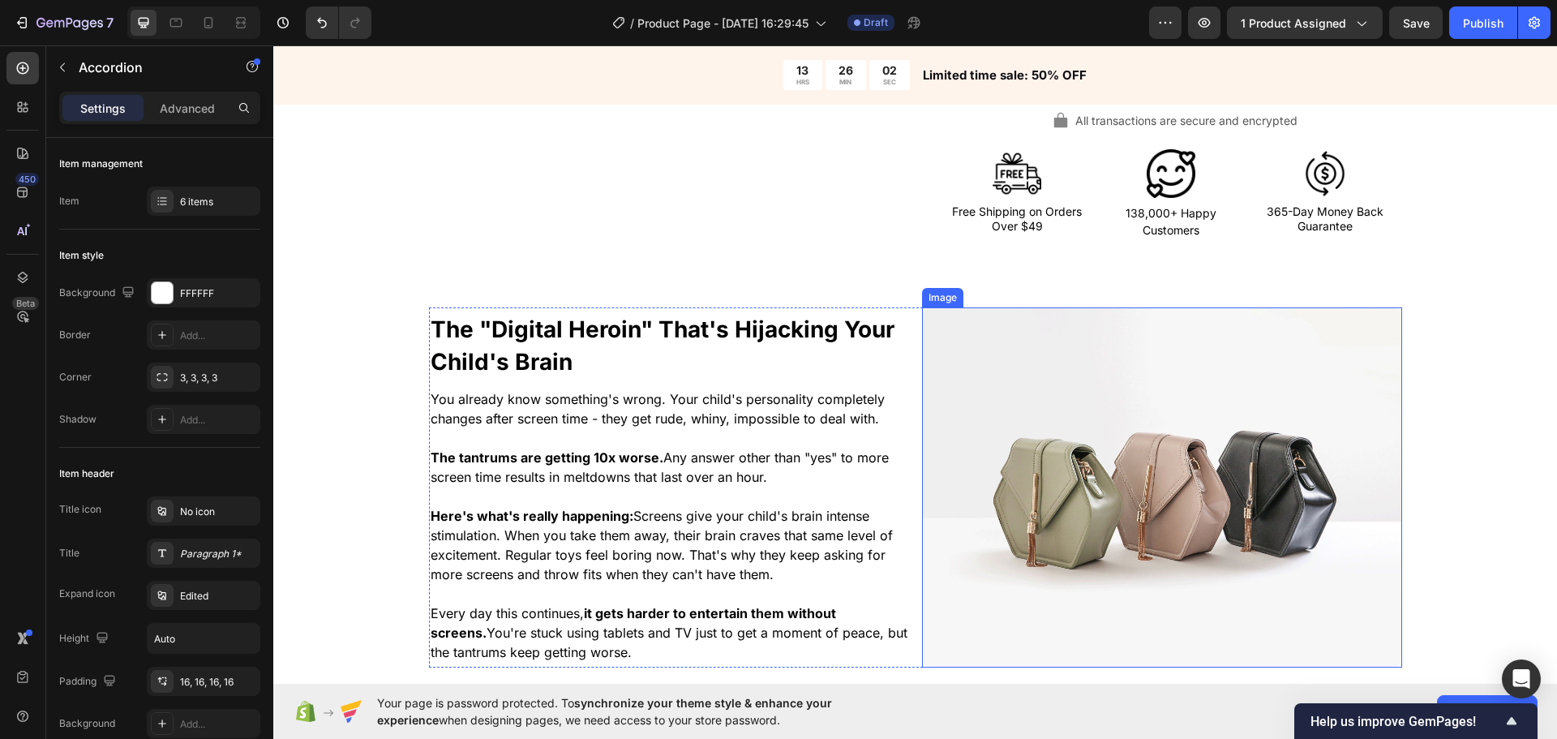
scroll to position [775, 0]
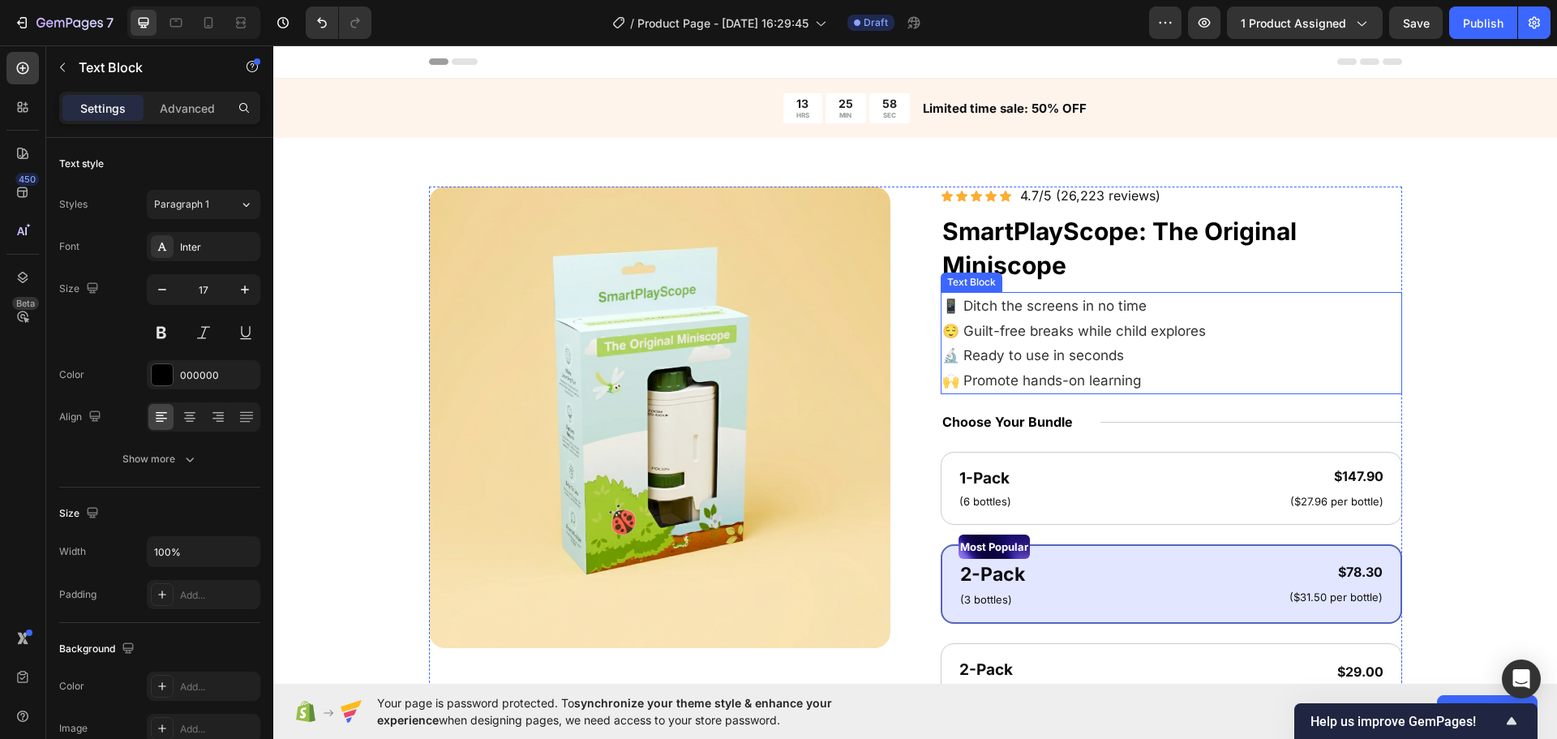
click at [1249, 380] on p "😌 Guilt-free breaks while child explores 🔬 Ready to use in seconds 🙌 Promote ha…" at bounding box center [1171, 356] width 458 height 75
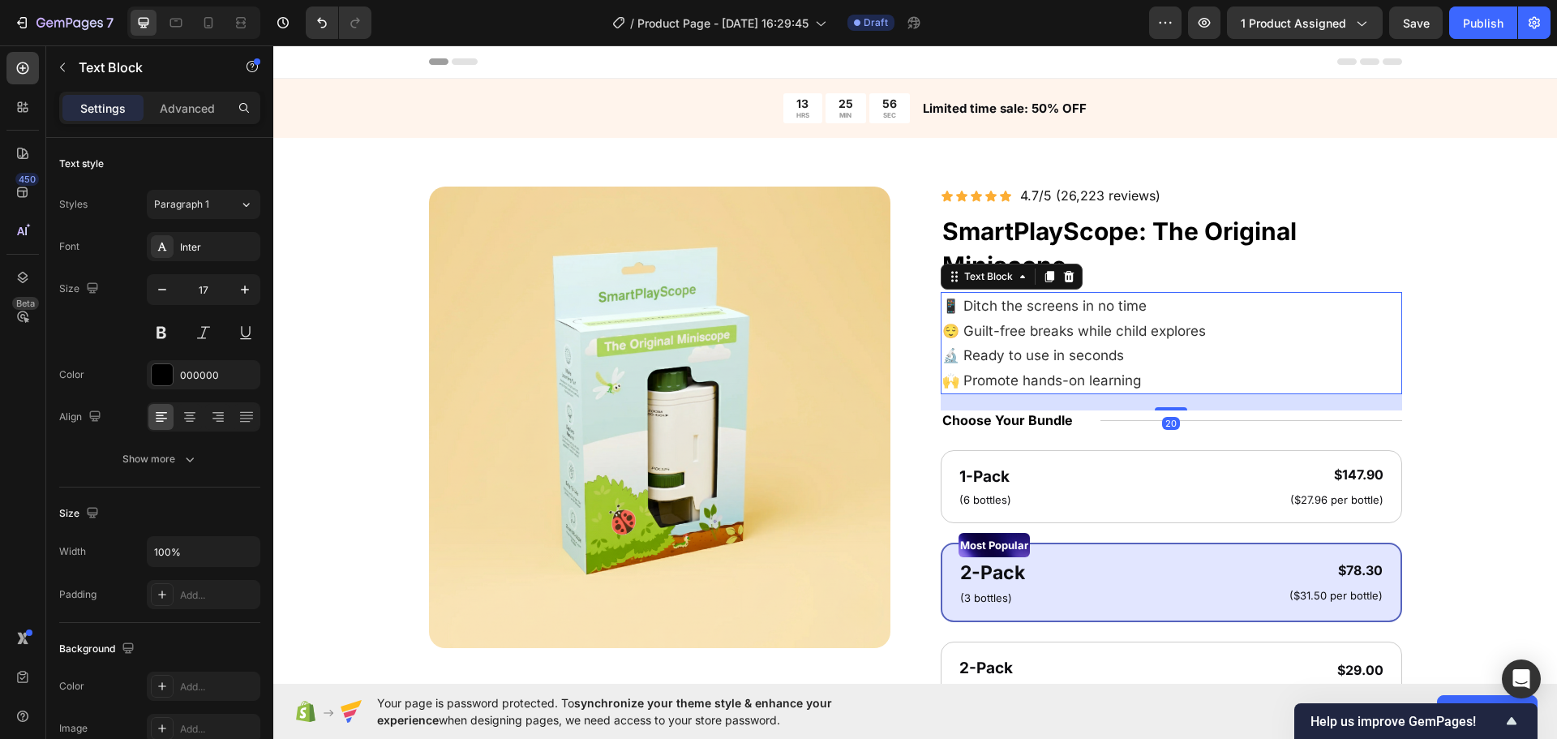
drag, startPoint x: 1174, startPoint y: 410, endPoint x: 1165, endPoint y: 228, distance: 182.7
click at [1187, 394] on div "20" at bounding box center [1171, 394] width 461 height 0
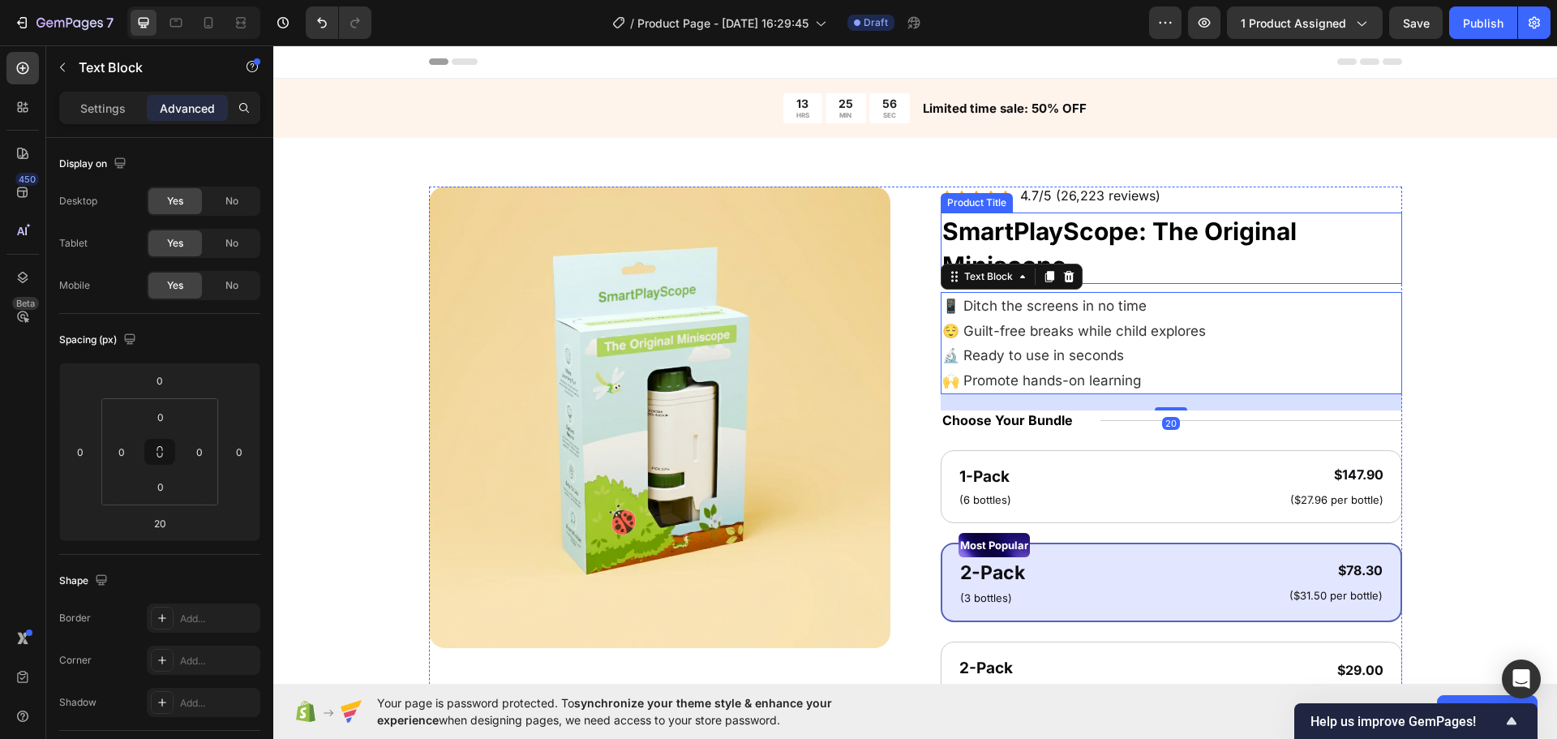
click at [1154, 208] on div "Icon Icon Icon Icon Icon Icon List 4.7/5 (26,223 reviews) Text Block Row SmartP…" at bounding box center [1171, 645] width 461 height 916
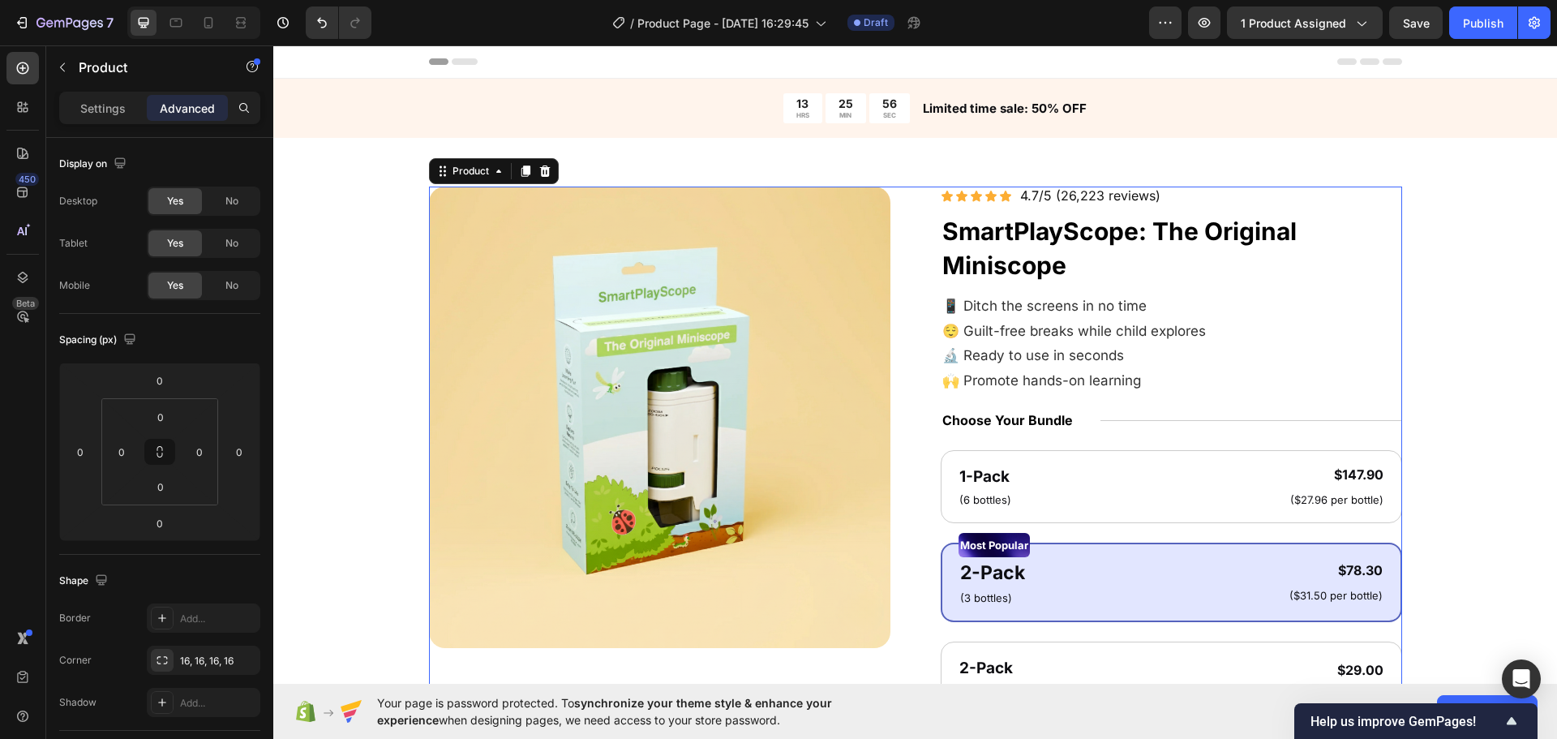
click at [1179, 251] on h1 "SmartPlayScope: The Original Miniscope" at bounding box center [1171, 247] width 461 height 71
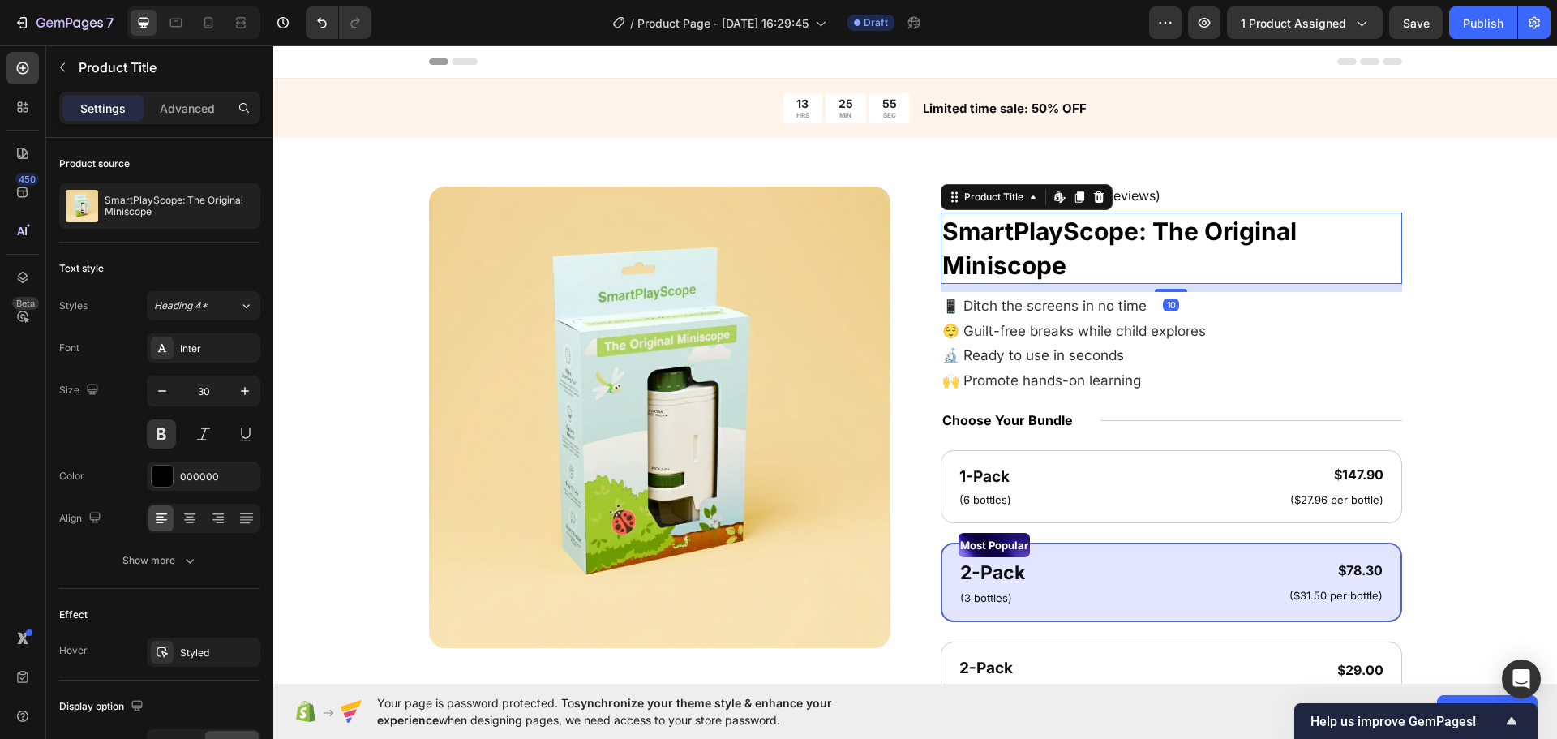
click at [1391, 299] on p "📱 Ditch the screens in no time" at bounding box center [1171, 306] width 458 height 25
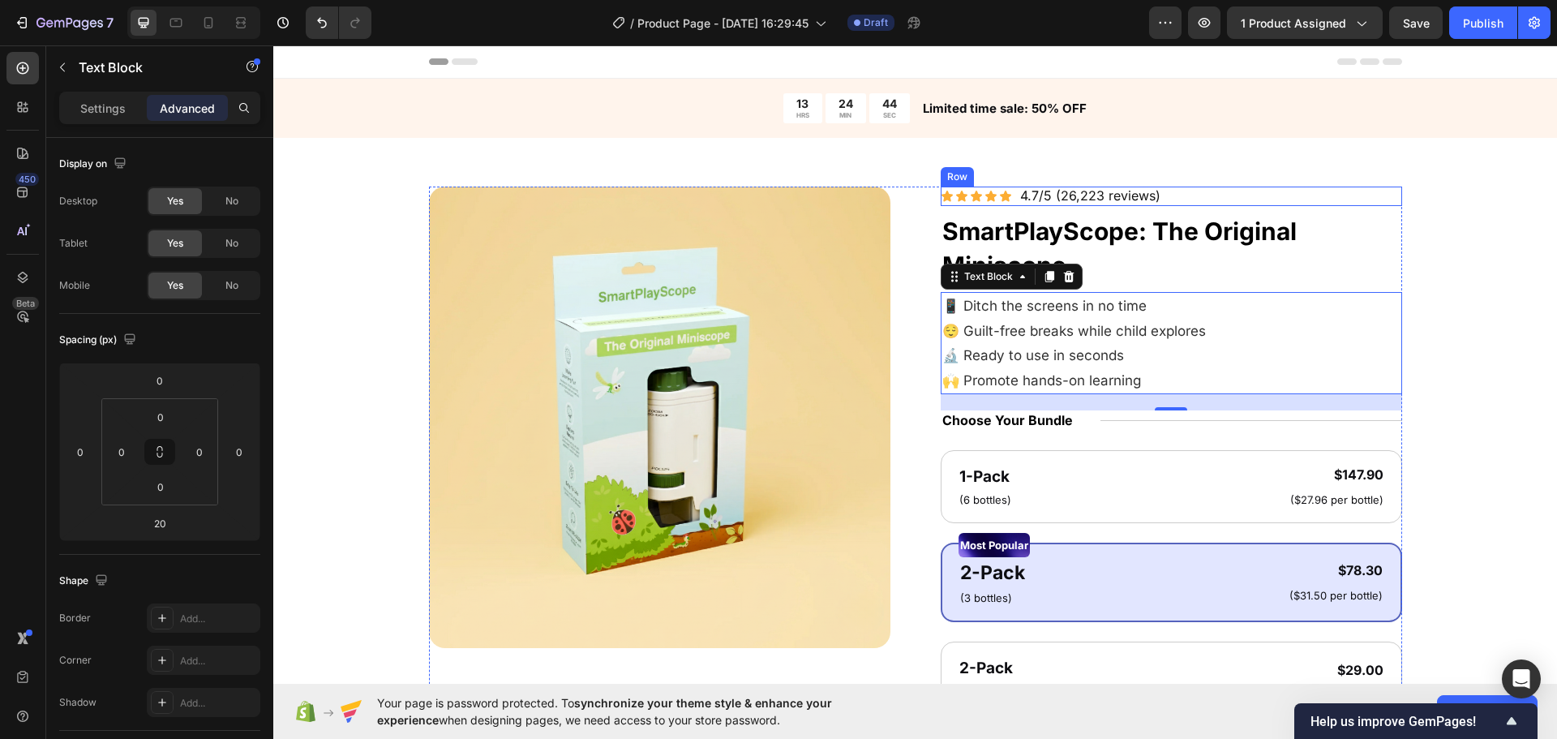
click at [1366, 224] on h1 "SmartPlayScope: The Original Miniscope" at bounding box center [1171, 247] width 461 height 71
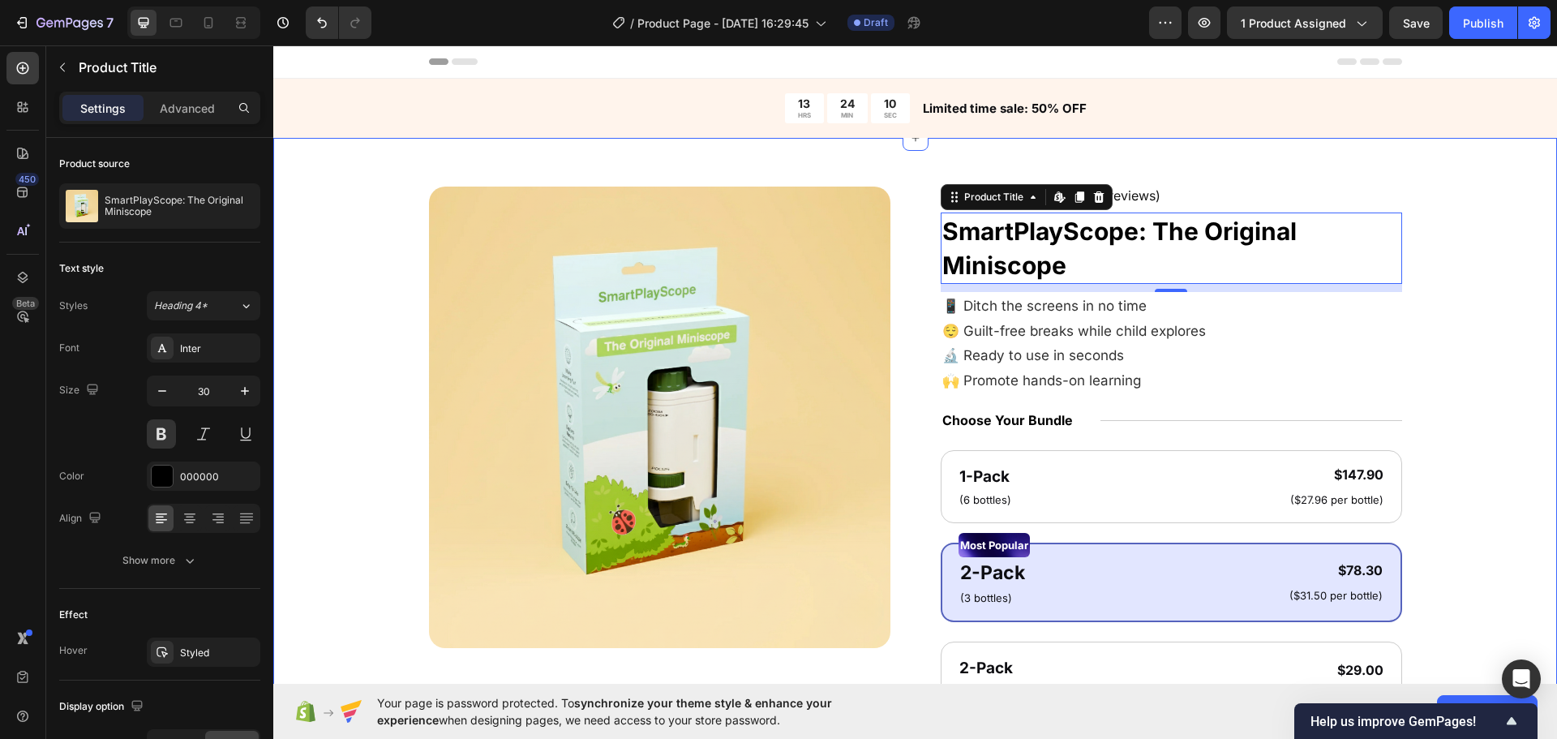
click at [1520, 399] on div "Product Images Icon Icon Icon Icon Icon Icon List 4.7/5 (26,223 reviews) Text B…" at bounding box center [915, 641] width 1284 height 1006
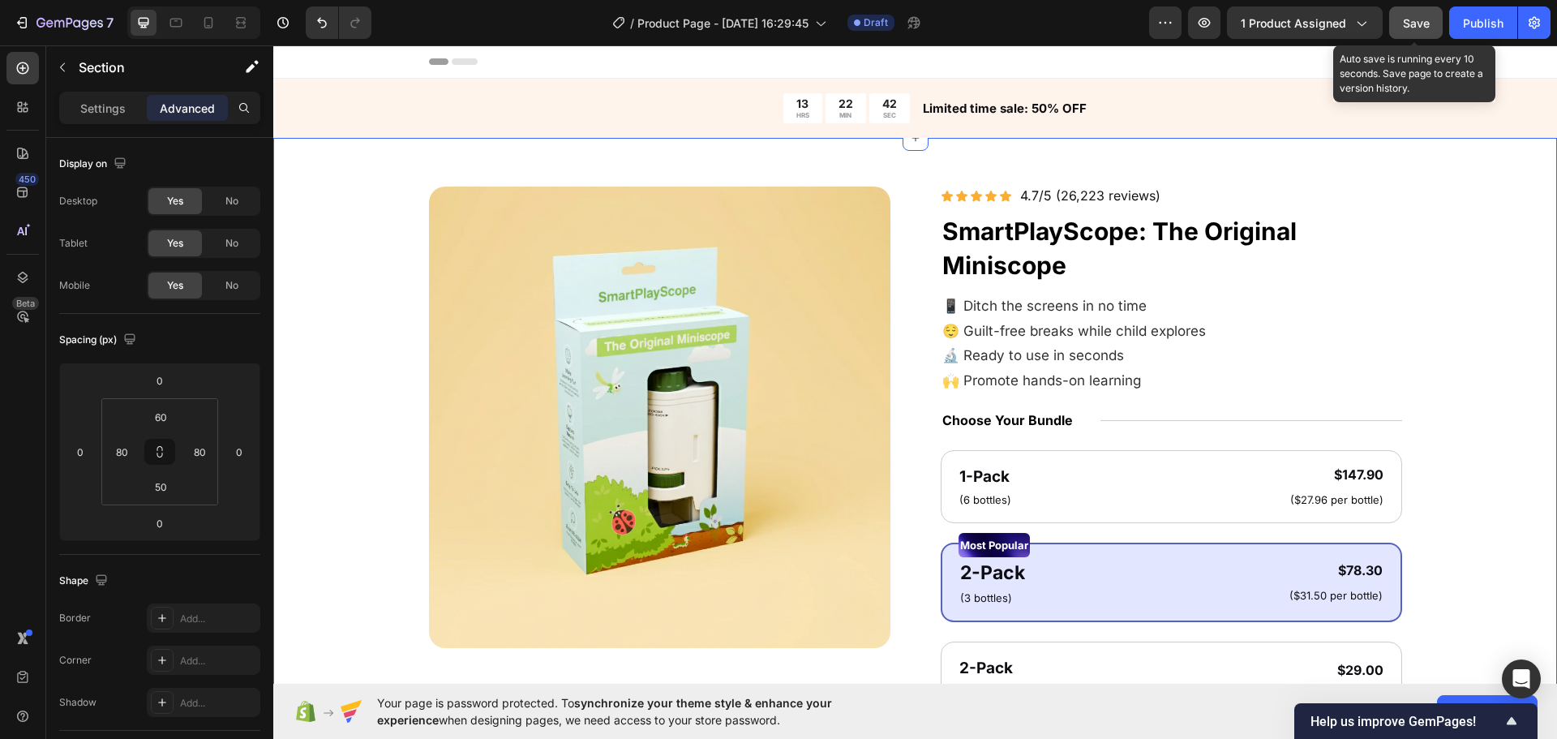
click at [1414, 22] on span "Save" at bounding box center [1416, 23] width 27 height 14
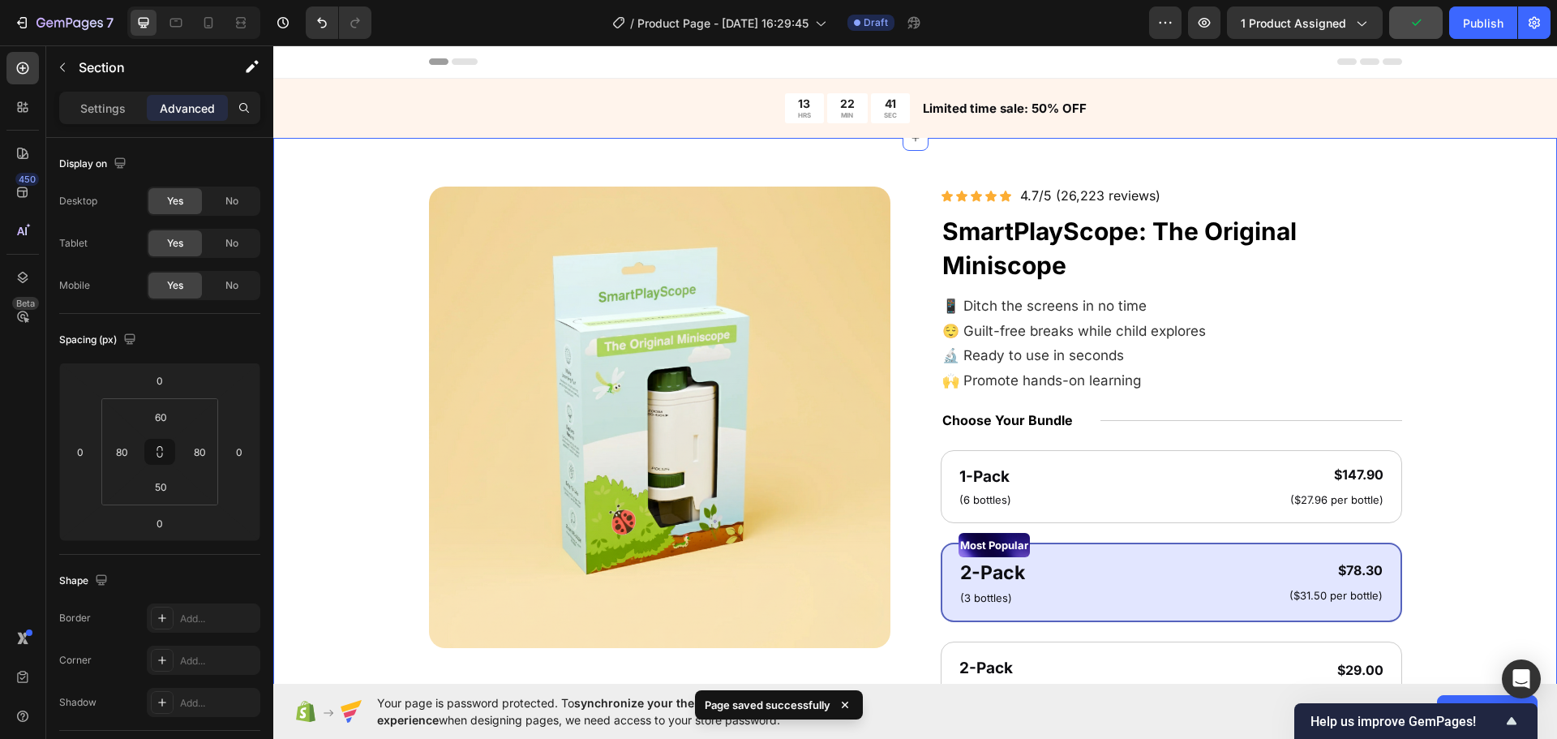
click at [4, 21] on div "7" at bounding box center [60, 22] width 121 height 32
click at [1392, 12] on button "Save" at bounding box center [1416, 22] width 54 height 32
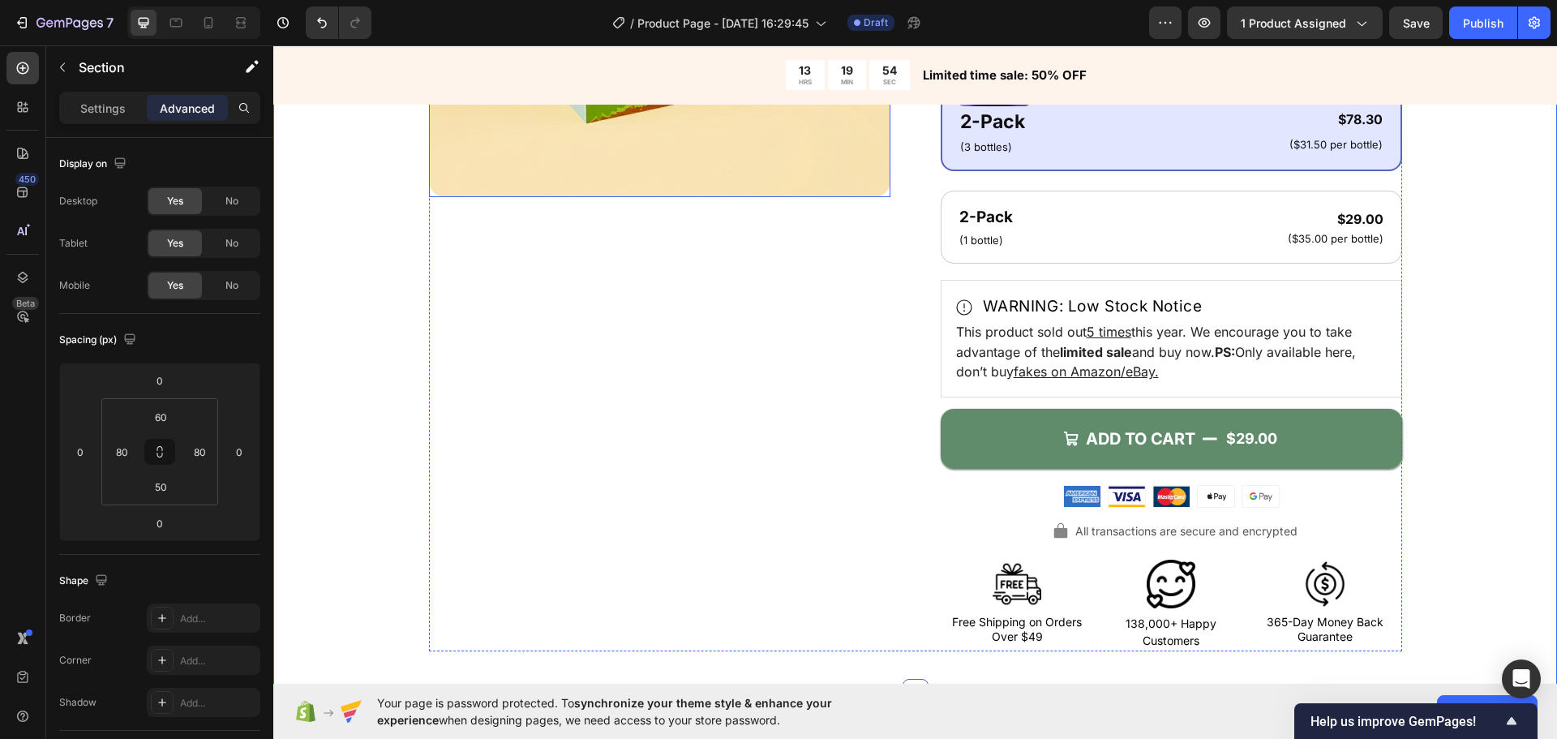
scroll to position [568, 0]
